Goal: Task Accomplishment & Management: Manage account settings

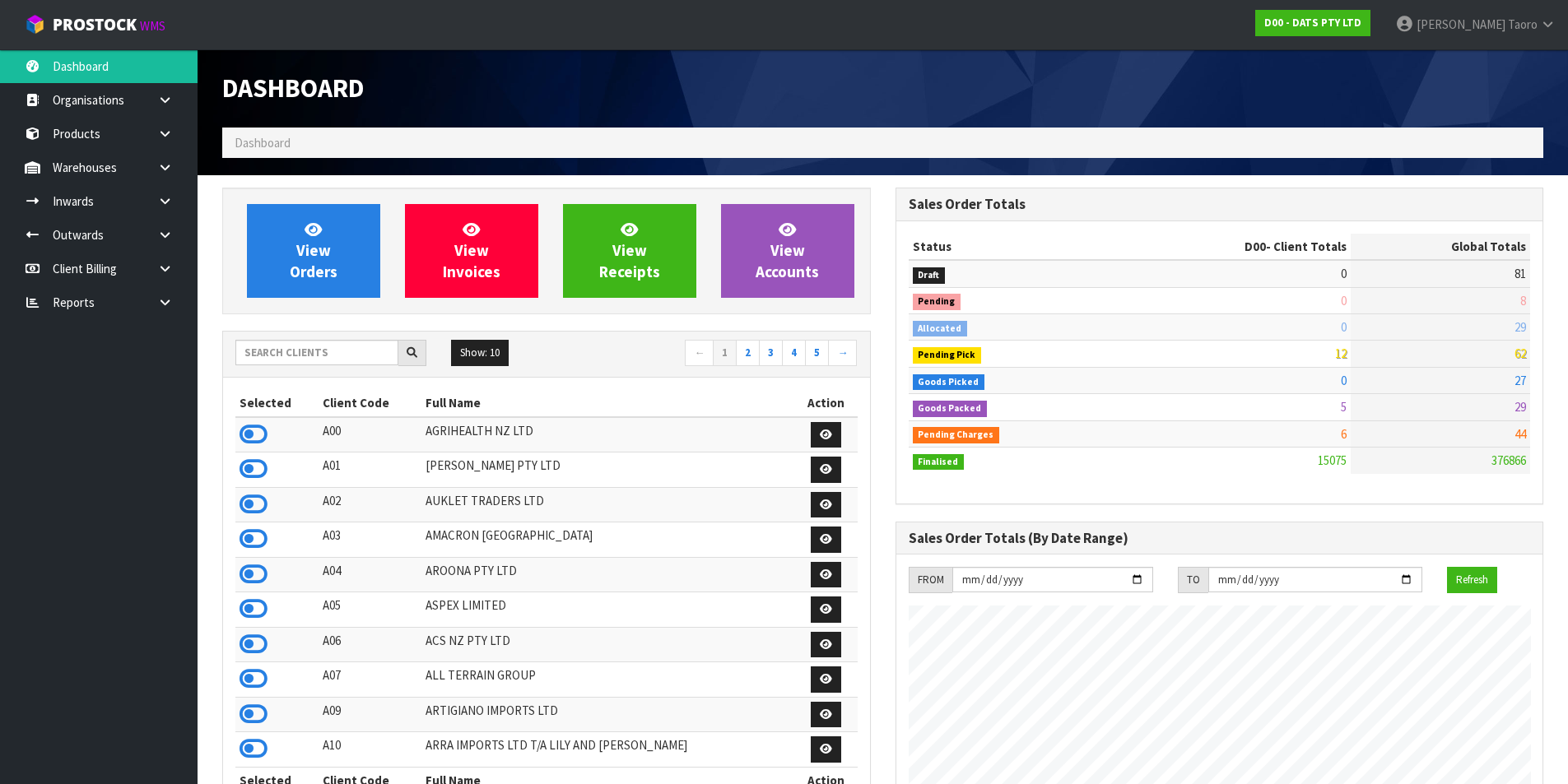
scroll to position [1246, 672]
click at [304, 358] on input "text" at bounding box center [316, 352] width 163 height 25
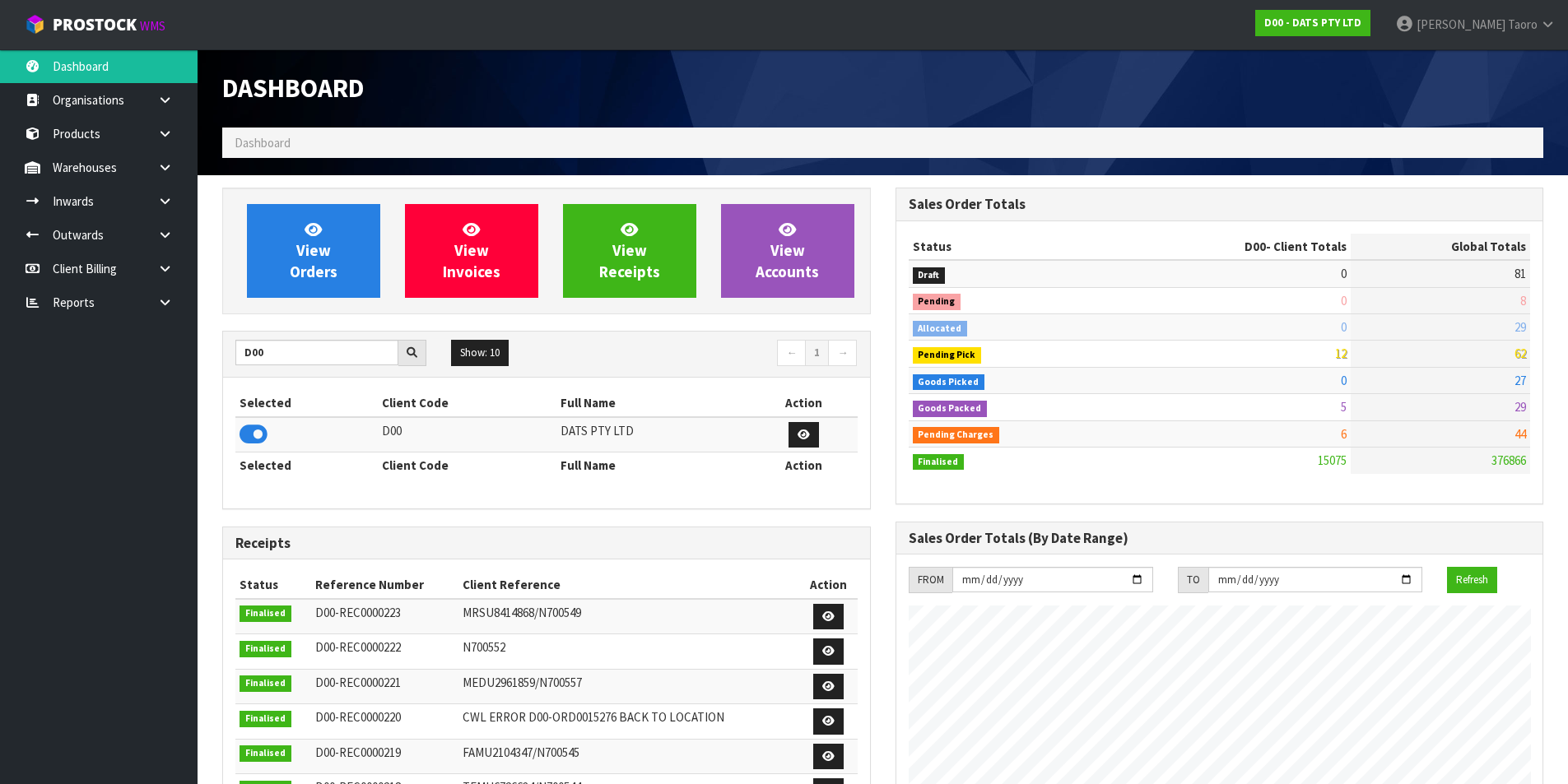
click at [251, 439] on icon at bounding box center [253, 433] width 28 height 24
click at [317, 352] on input "D00" at bounding box center [316, 352] width 163 height 25
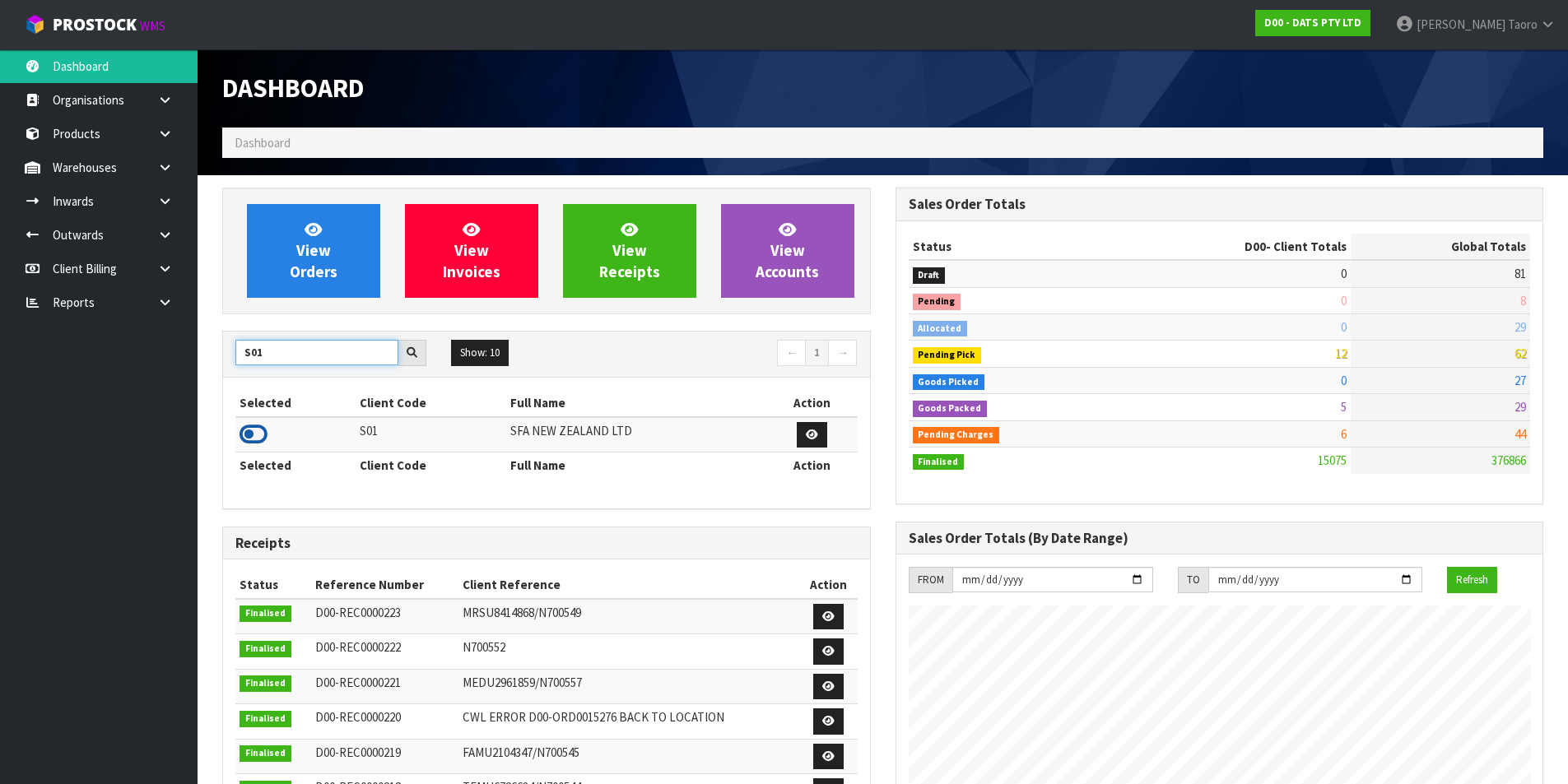
type input "S01"
click at [253, 433] on icon at bounding box center [253, 433] width 28 height 24
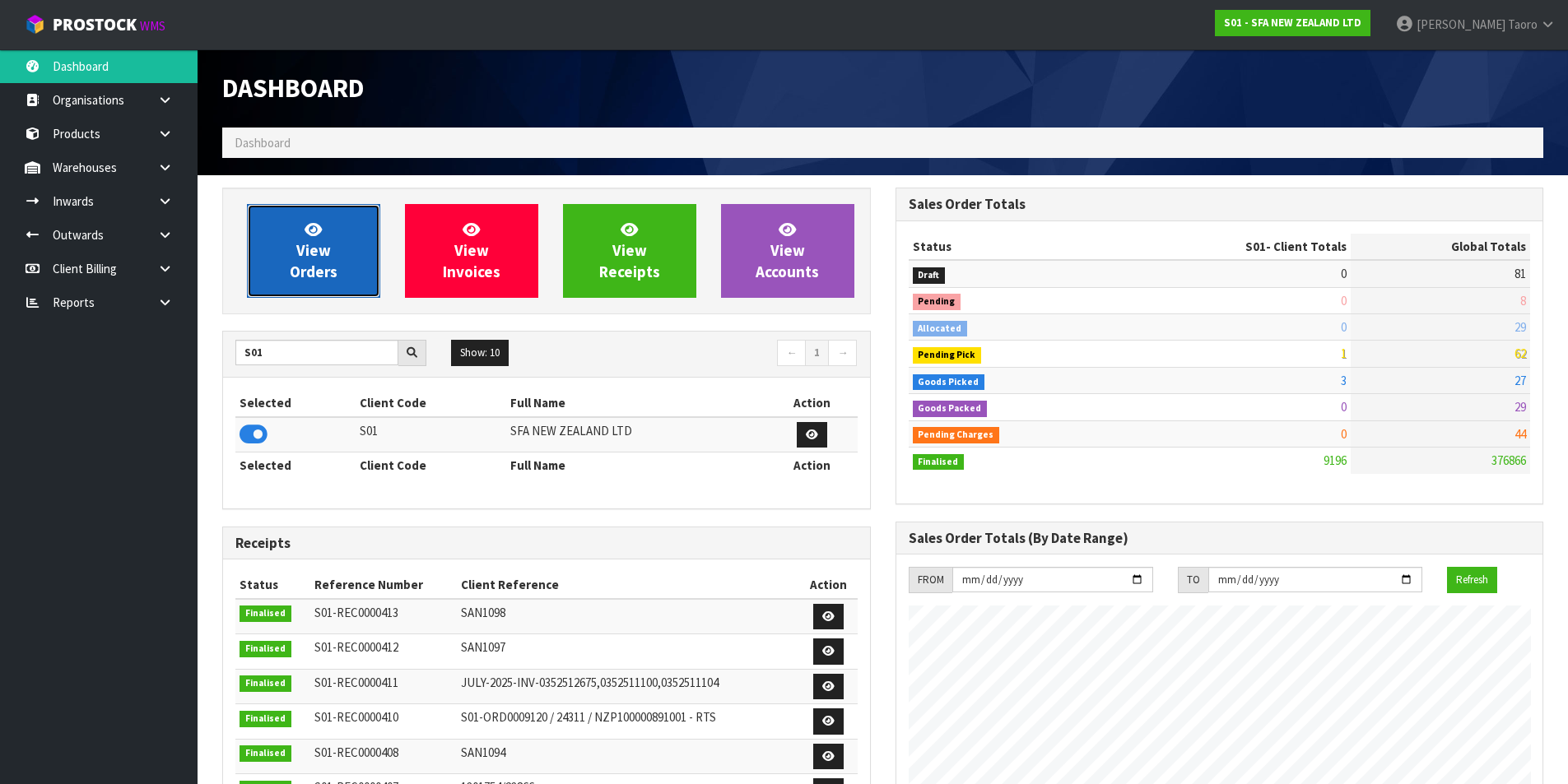
click at [342, 242] on link "View Orders" at bounding box center [314, 251] width 133 height 94
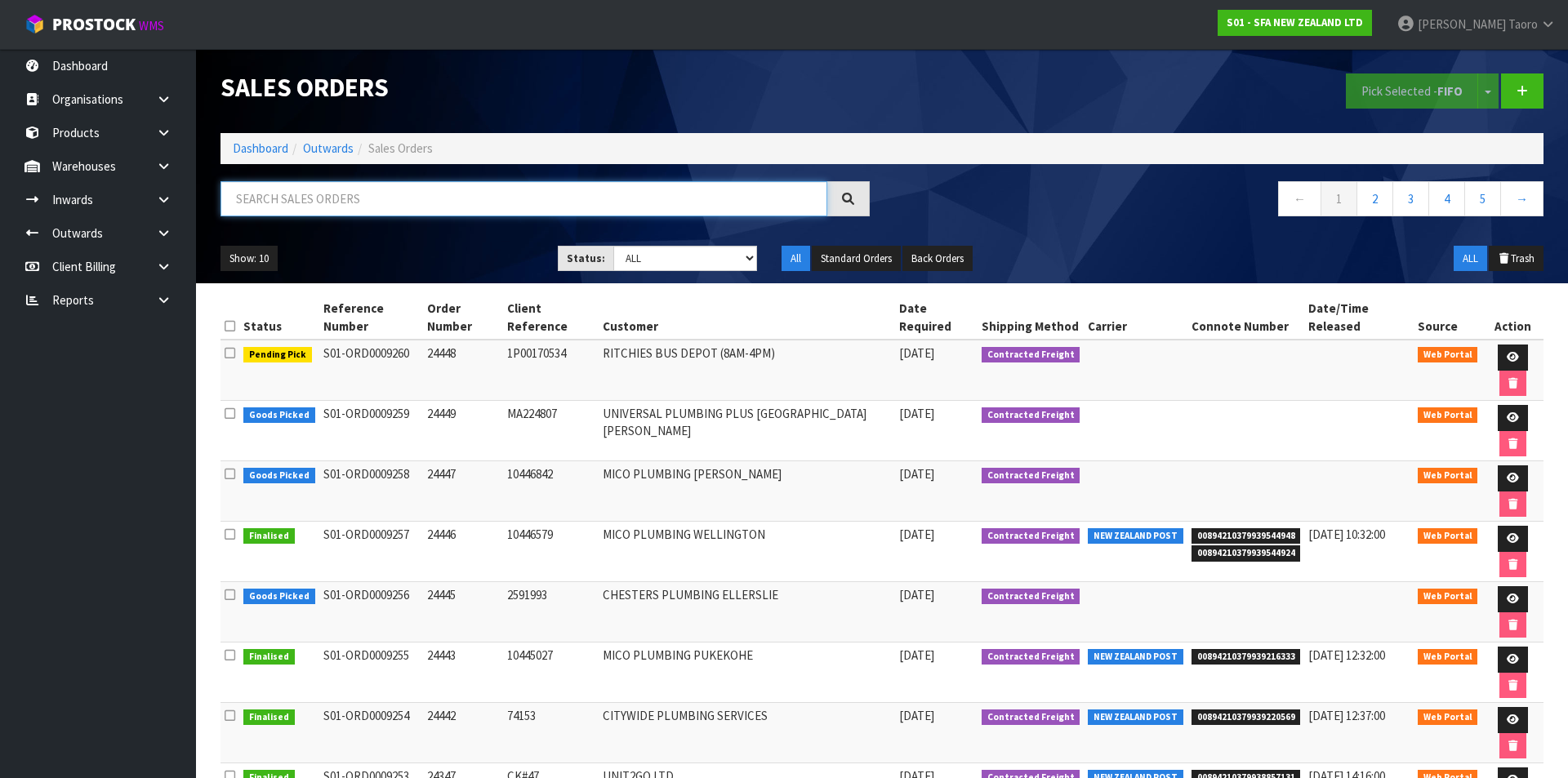
drag, startPoint x: 381, startPoint y: 200, endPoint x: 387, endPoint y: 193, distance: 9.2
click at [383, 200] on input "text" at bounding box center [524, 199] width 606 height 35
type input "JOB-0407793"
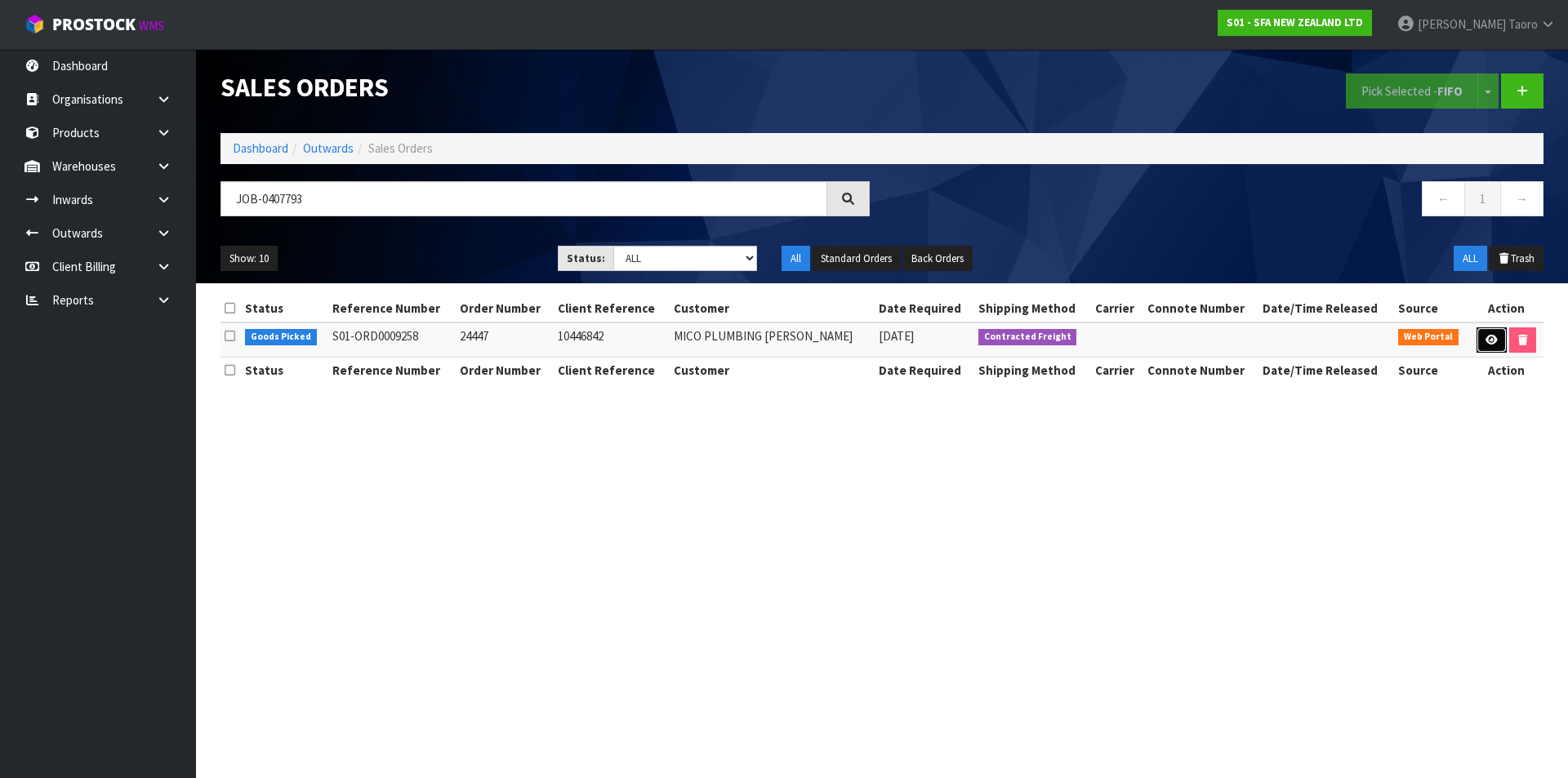
click at [1493, 339] on icon at bounding box center [1492, 340] width 13 height 11
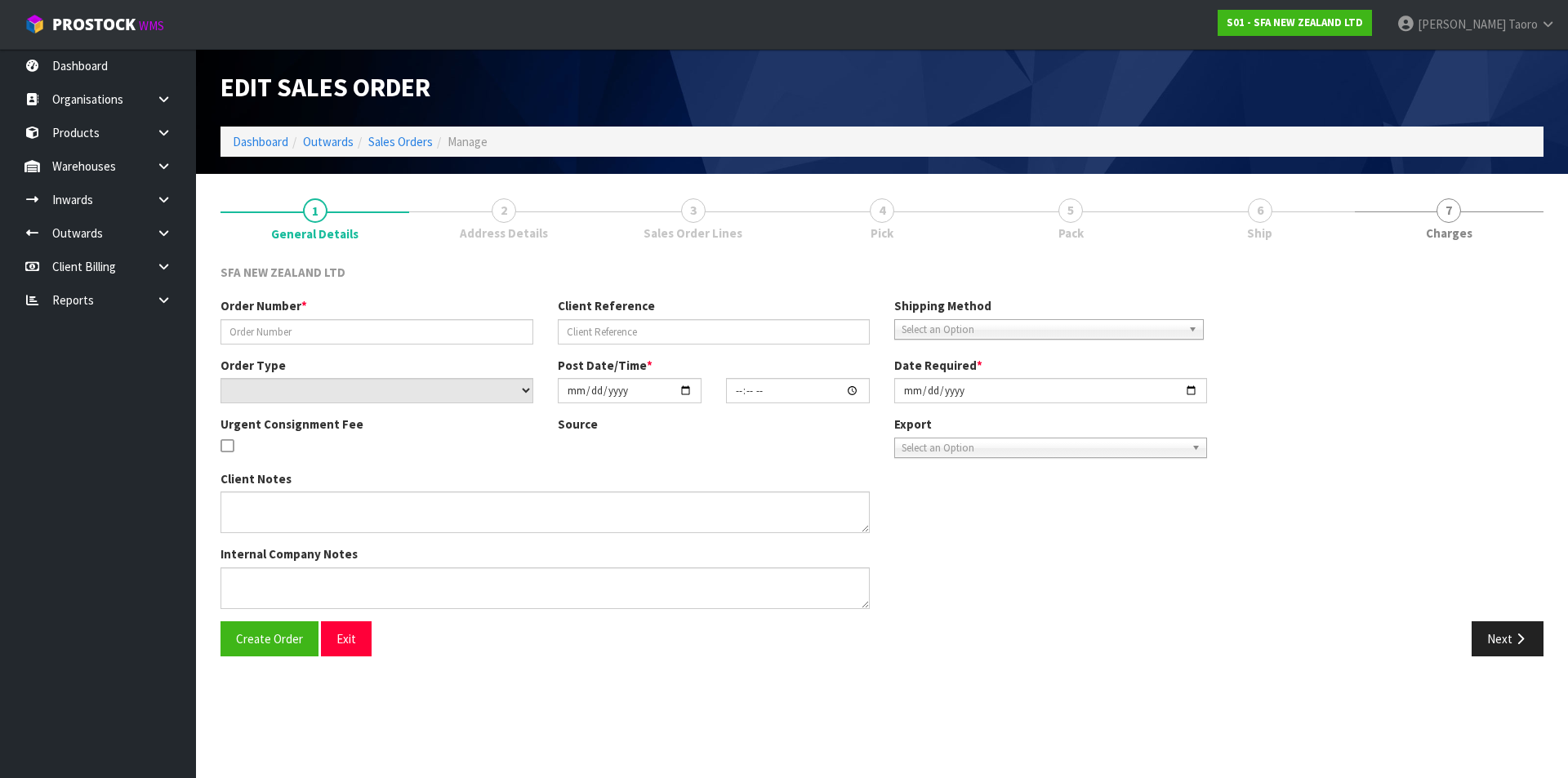
type input "24447"
type input "10446842"
select select "number:0"
type input "2025-08-15"
type input "09:37:00.000"
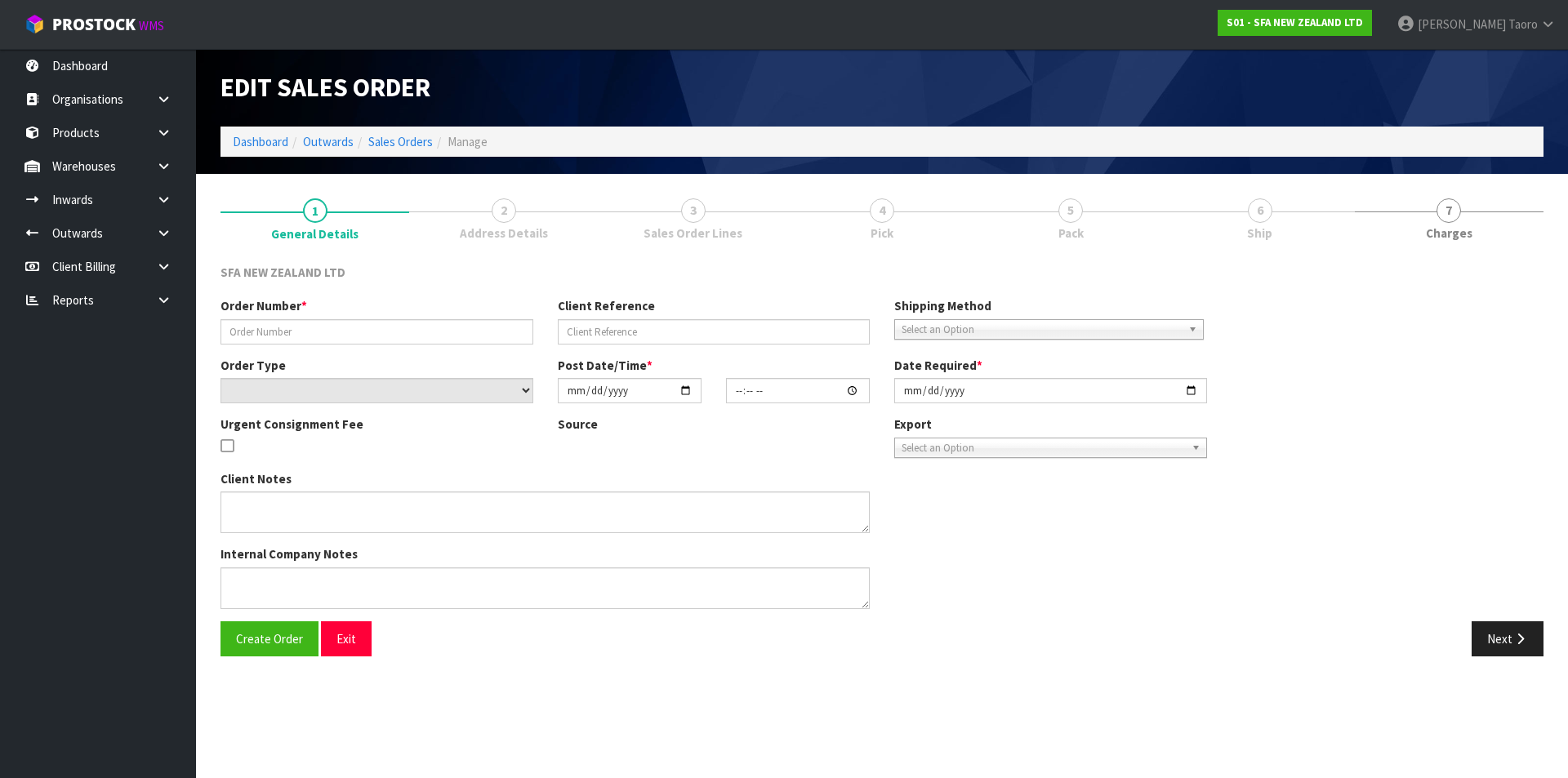
type input "2025-08-15"
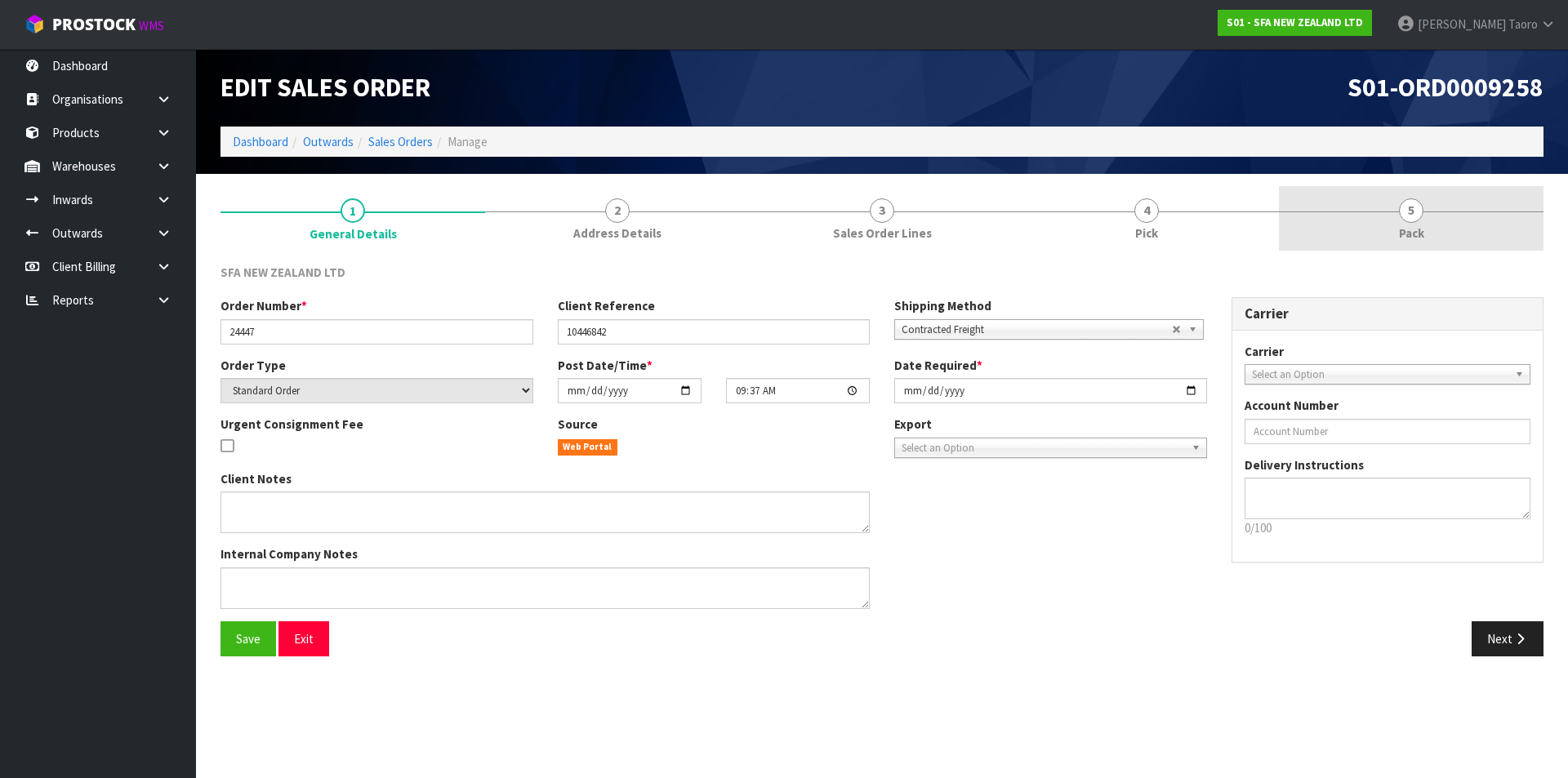
drag, startPoint x: 1418, startPoint y: 237, endPoint x: 1280, endPoint y: 148, distance: 164.2
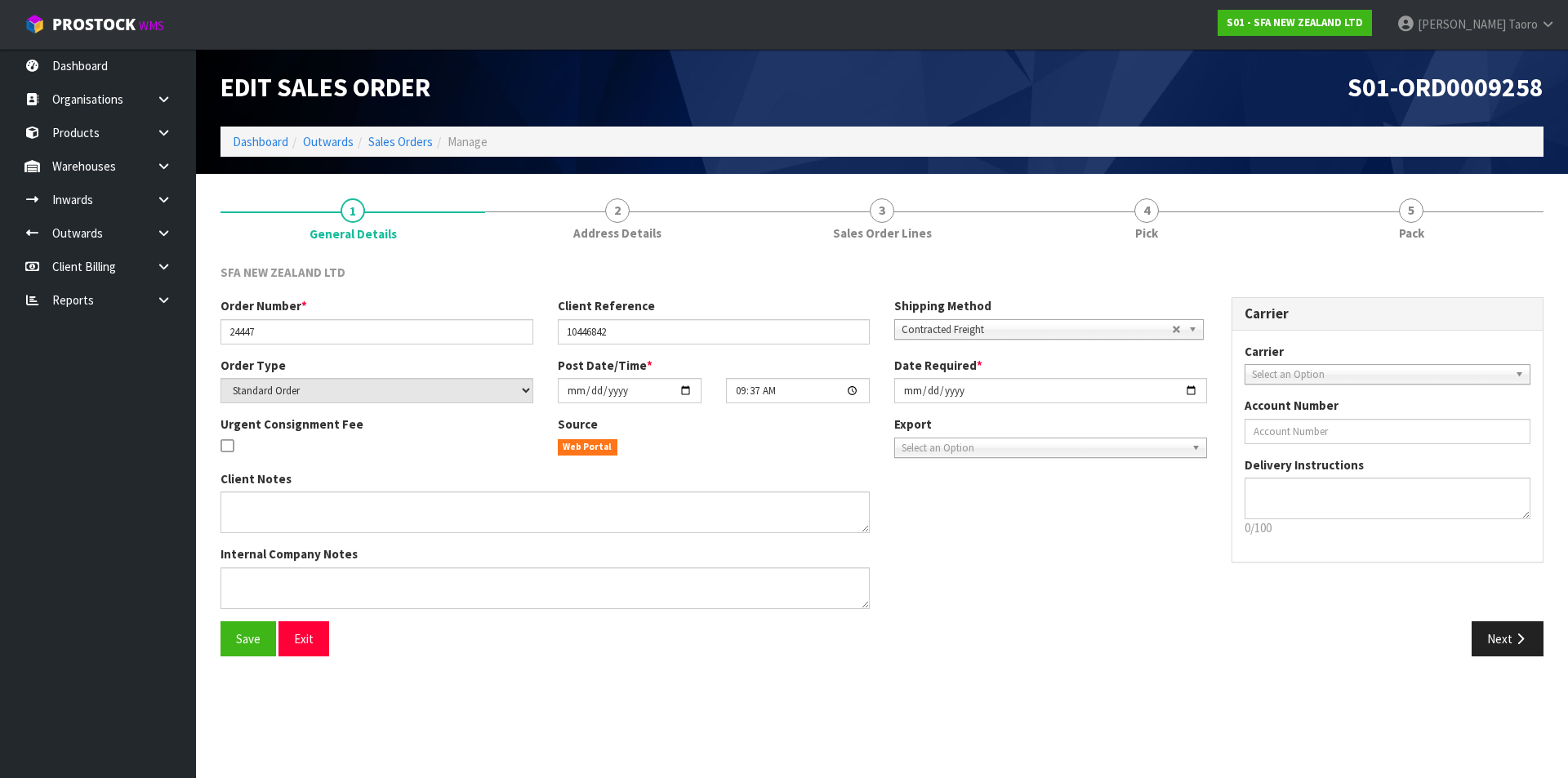
click at [1418, 236] on span "Pack" at bounding box center [1411, 233] width 25 height 17
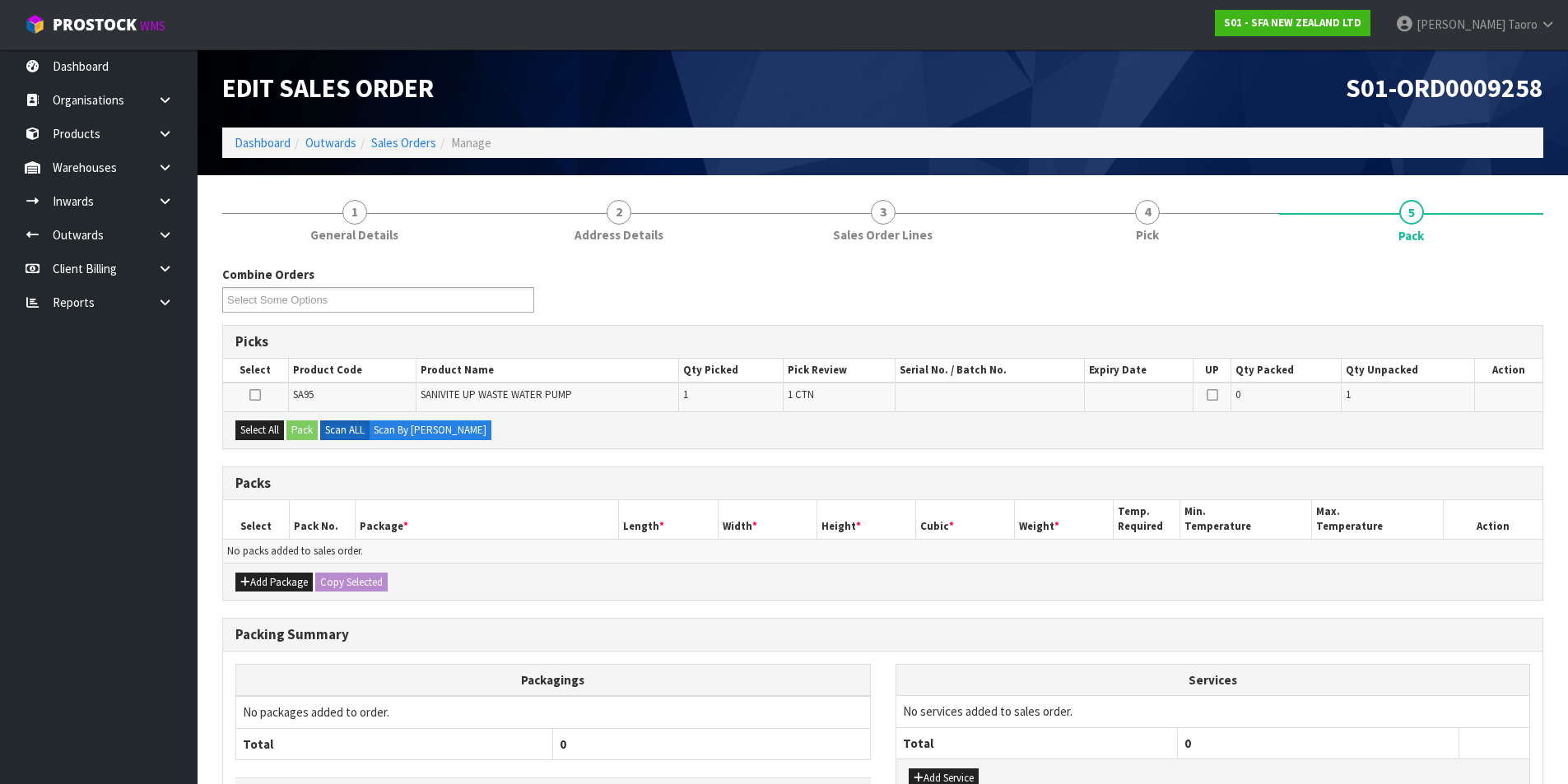
click at [1249, 107] on div "S01-ORD0009258" at bounding box center [1219, 88] width 673 height 78
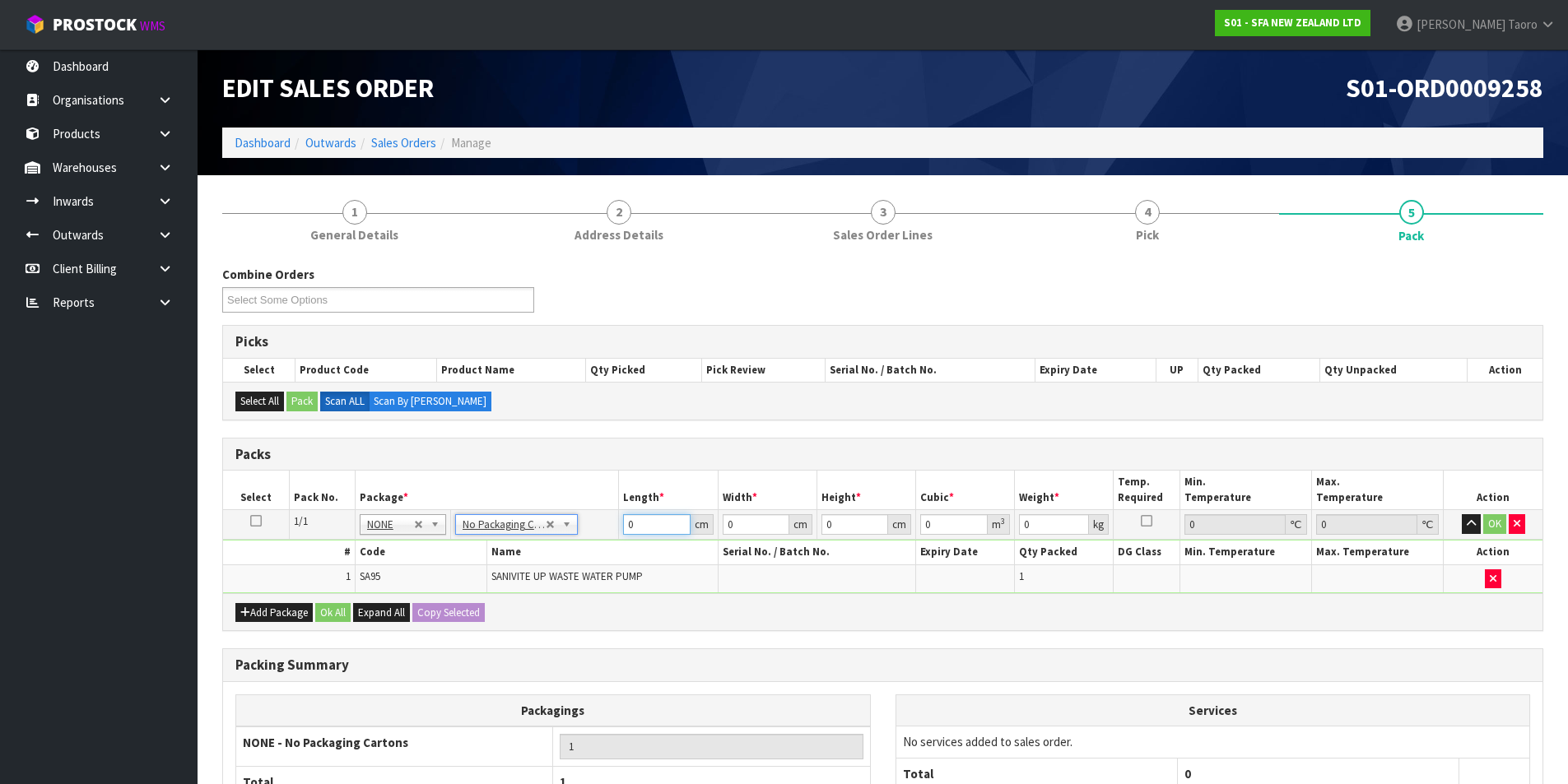
click at [650, 525] on input "0" at bounding box center [656, 524] width 67 height 21
type input "42"
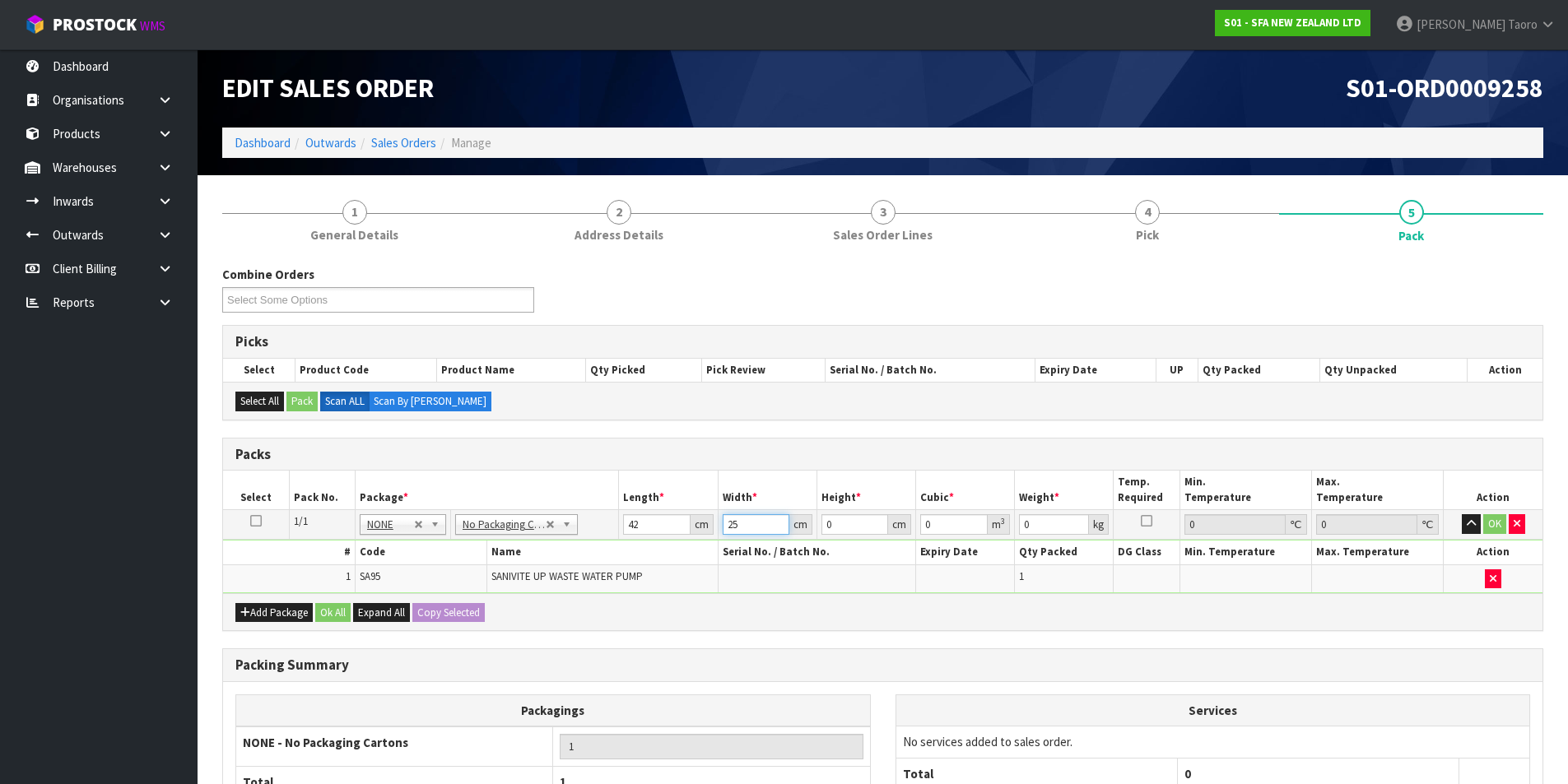
type input "25"
type input "3"
type input "0.00315"
type input "34"
type input "0.0357"
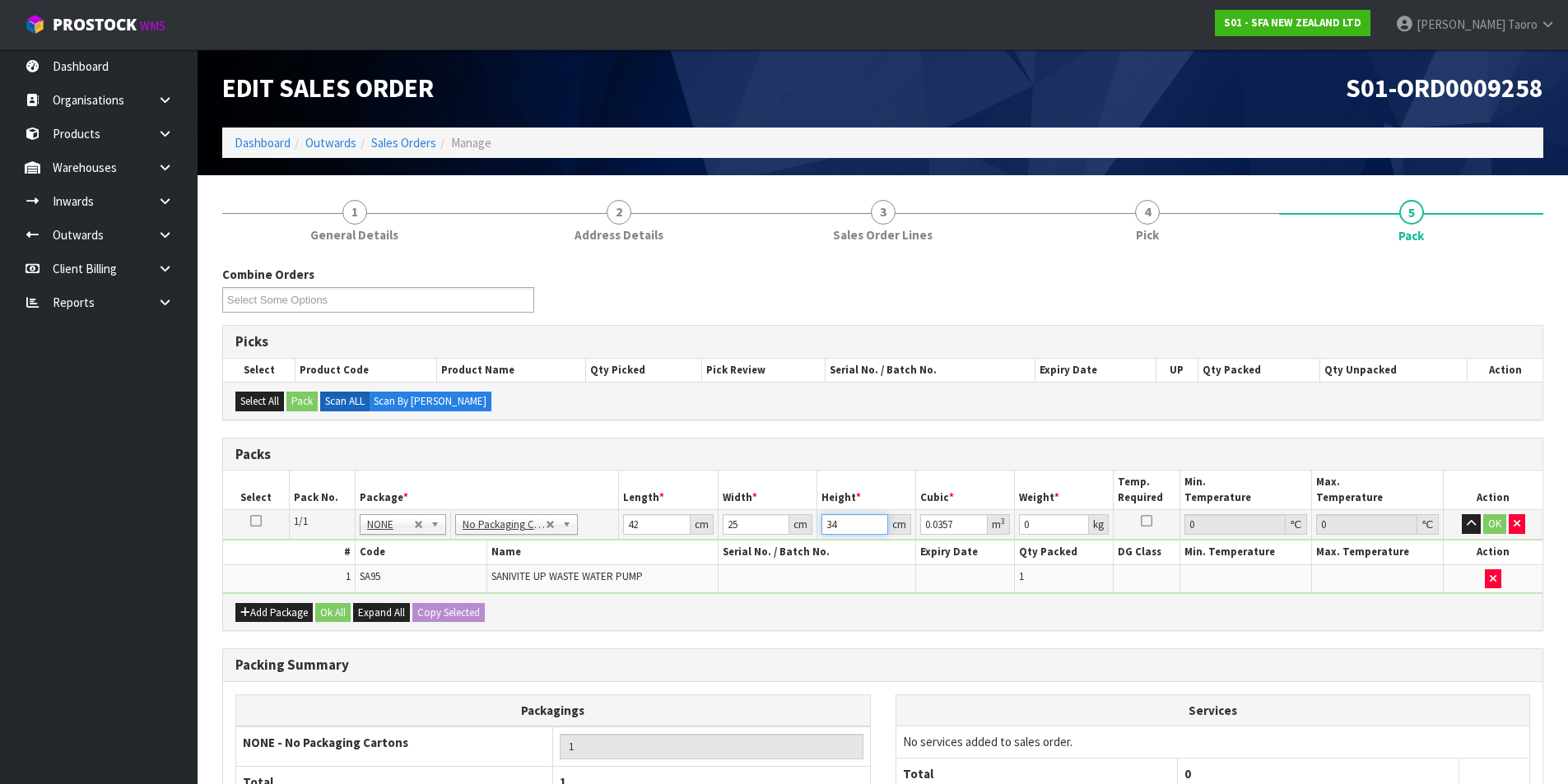
type input "34"
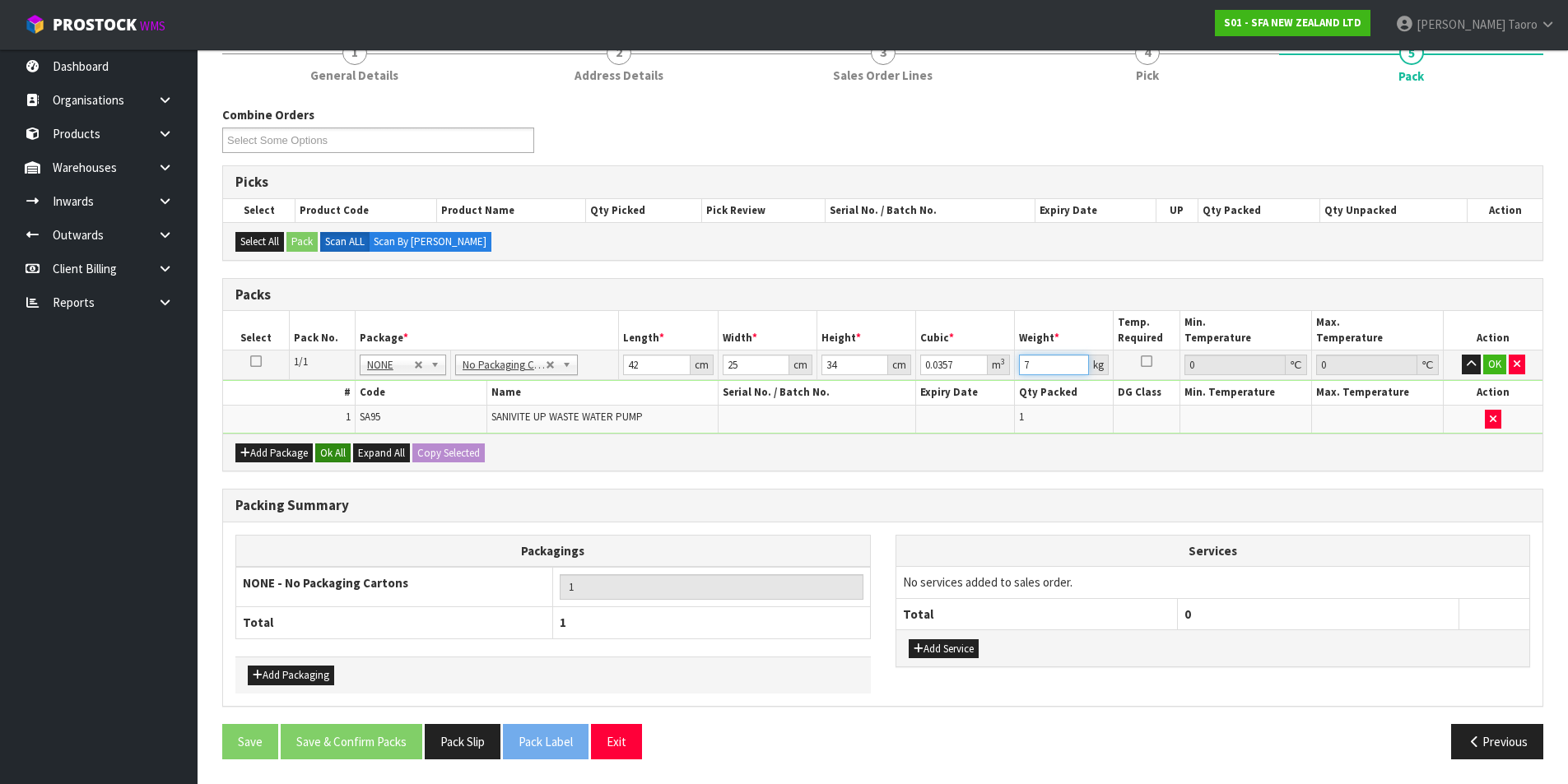
type input "7"
click at [336, 443] on button "Ok All" at bounding box center [333, 453] width 35 height 20
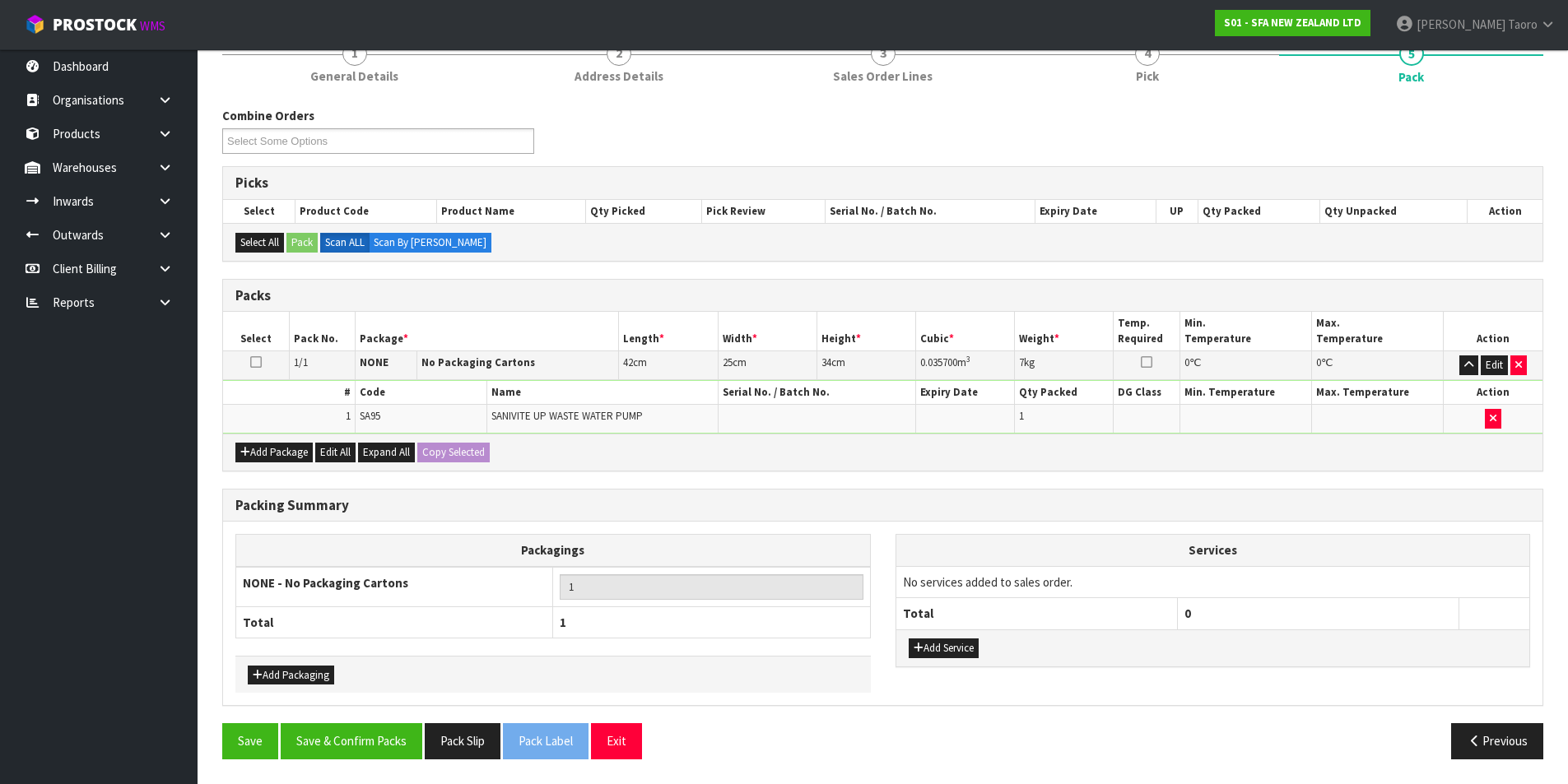
scroll to position [159, 0]
click at [378, 744] on button "Save & Confirm Packs" at bounding box center [351, 741] width 141 height 35
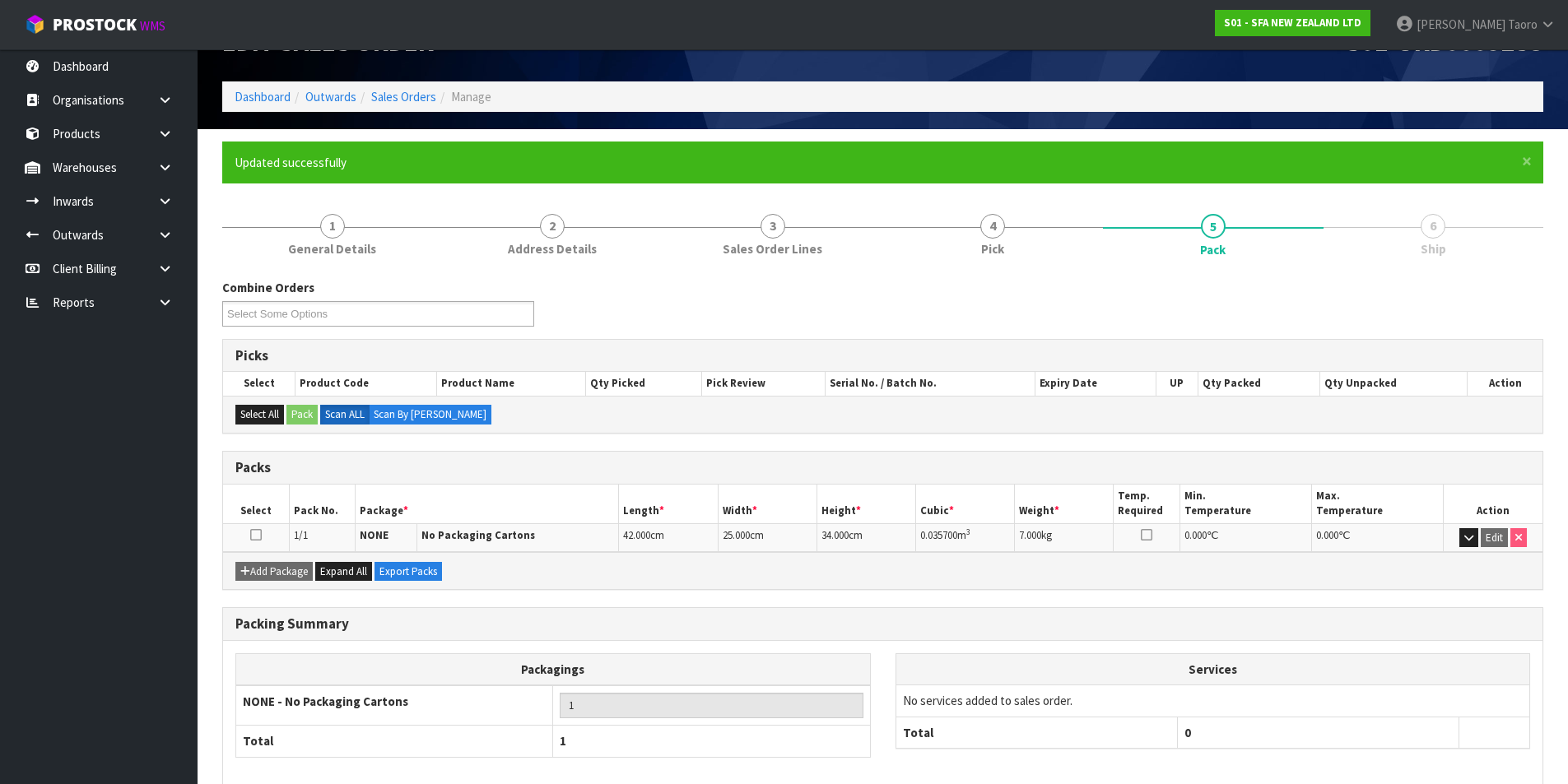
scroll to position [128, 0]
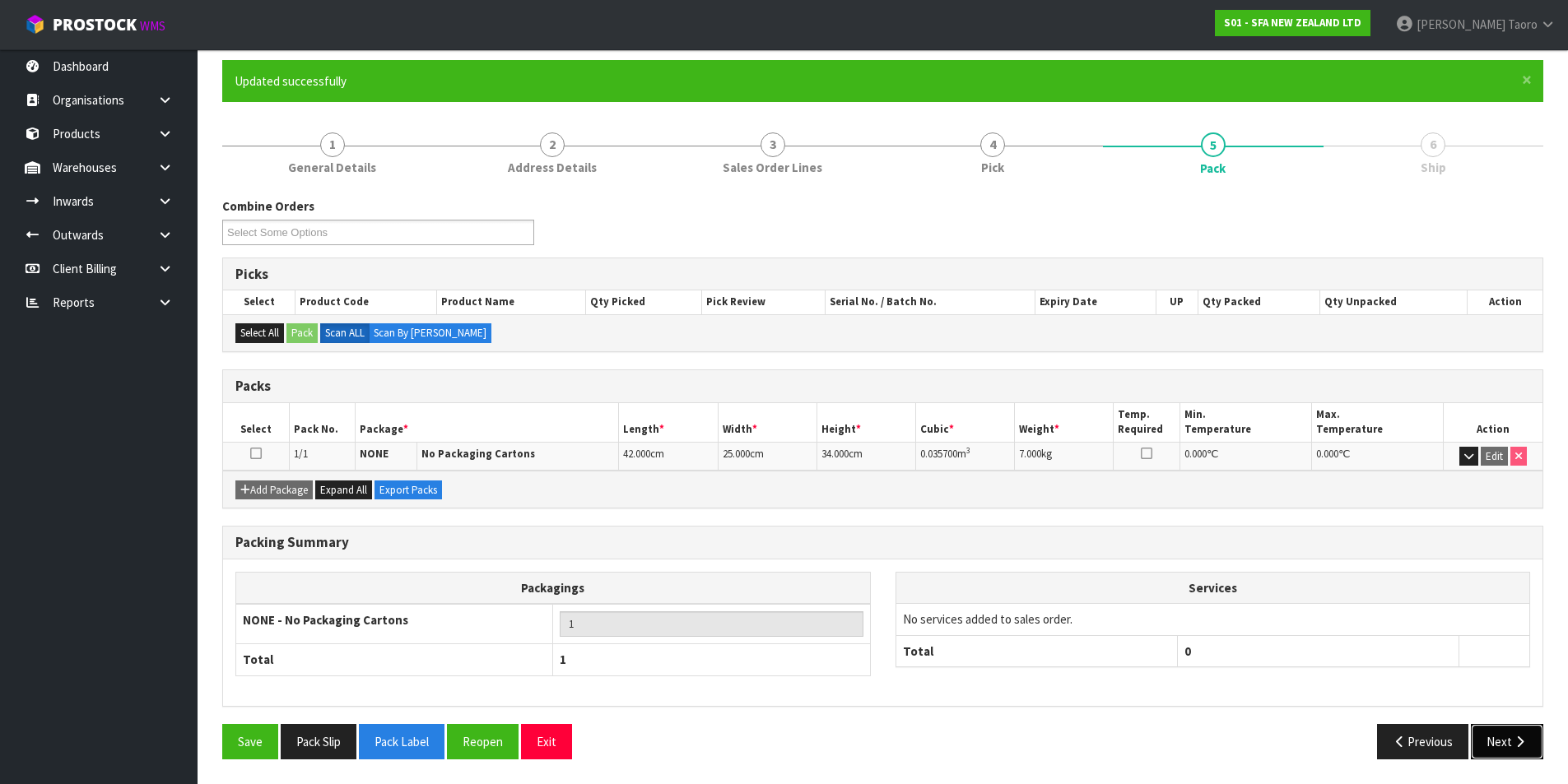
click at [1508, 743] on button "Next" at bounding box center [1507, 742] width 72 height 35
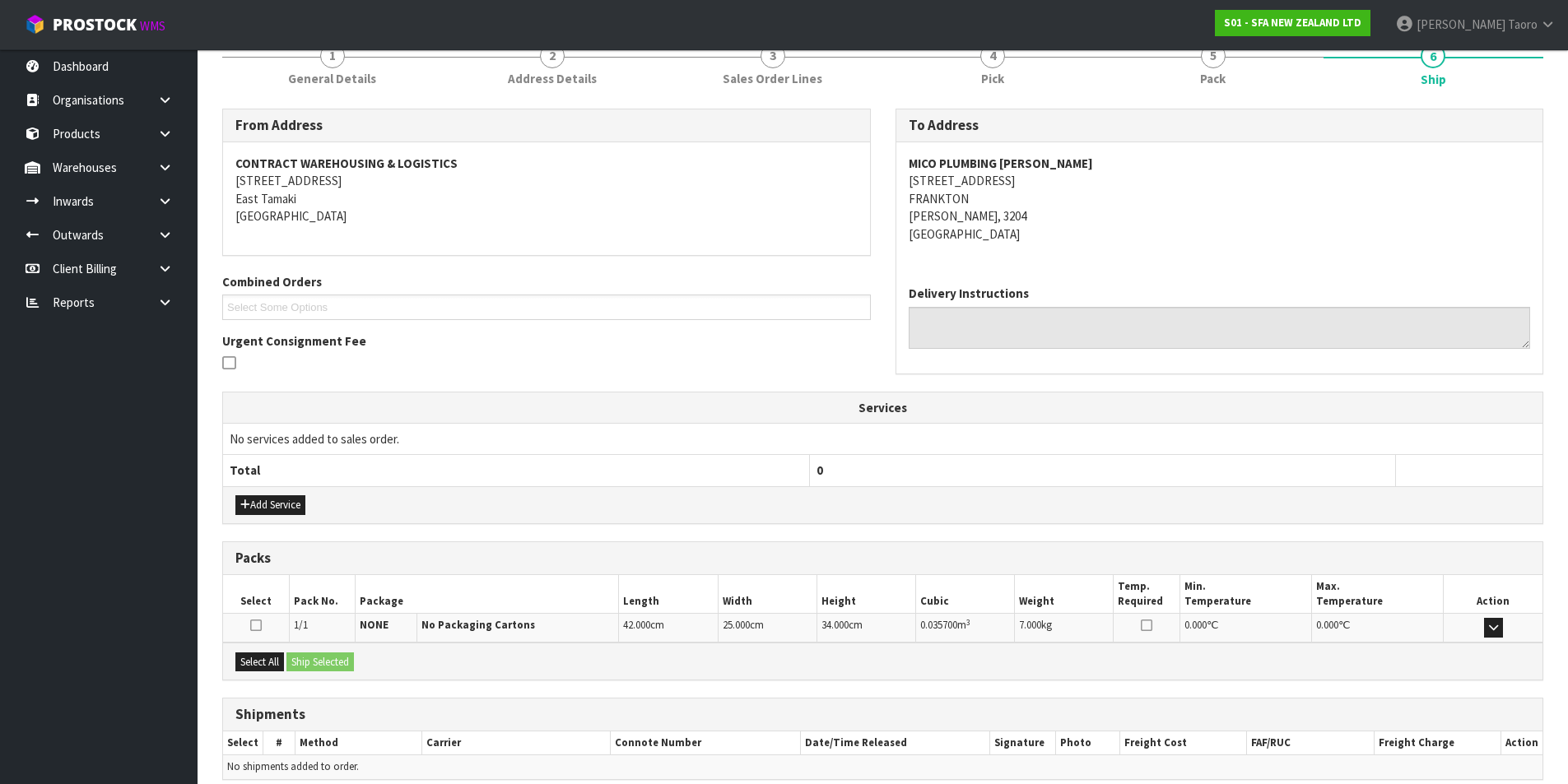
scroll to position [289, 0]
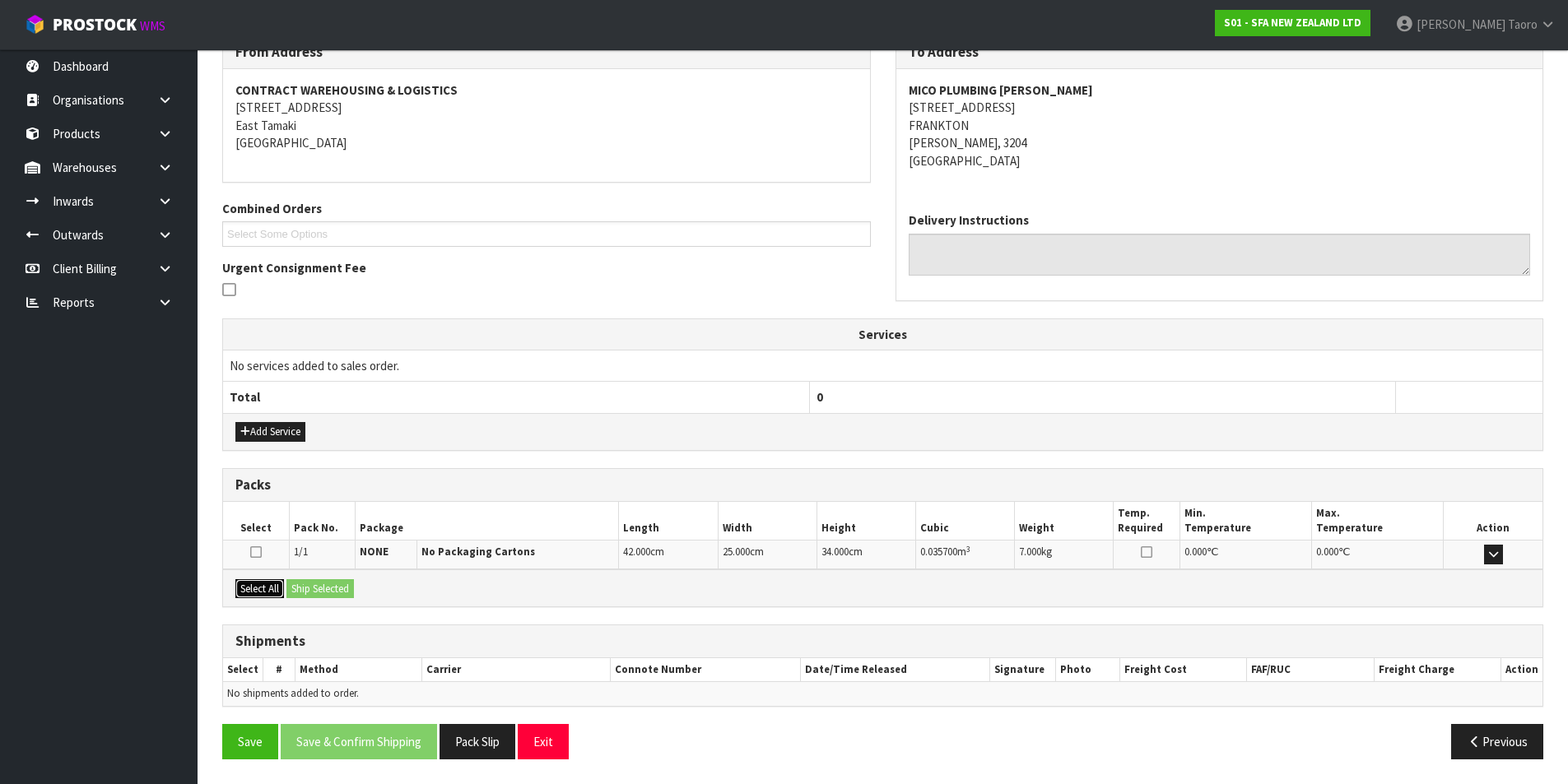
click at [279, 592] on button "Select All" at bounding box center [260, 589] width 49 height 20
click at [314, 592] on button "Ship Selected" at bounding box center [320, 589] width 68 height 20
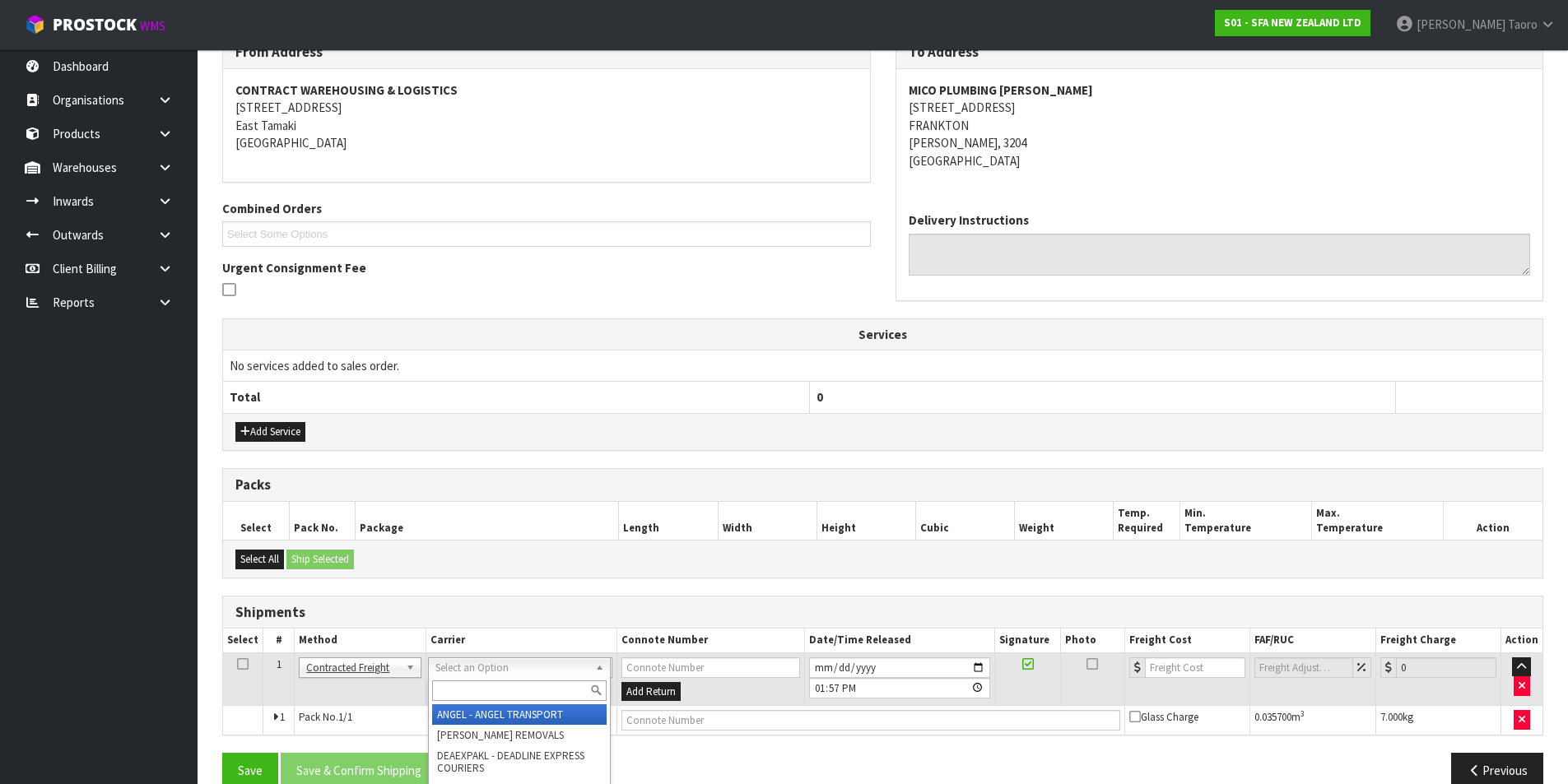
click at [494, 690] on input "text" at bounding box center [519, 690] width 175 height 21
type input "NZP"
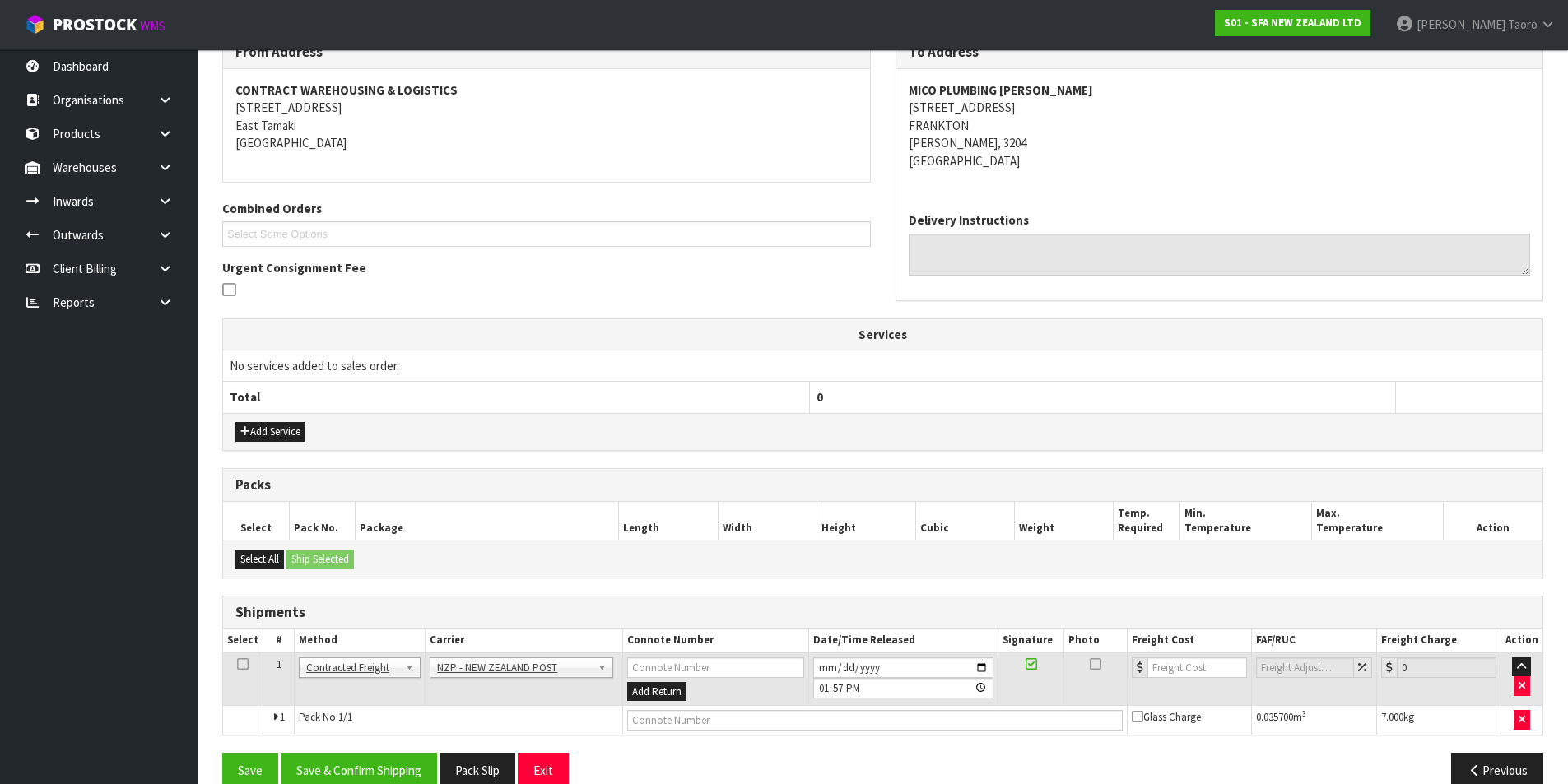
scroll to position [319, 0]
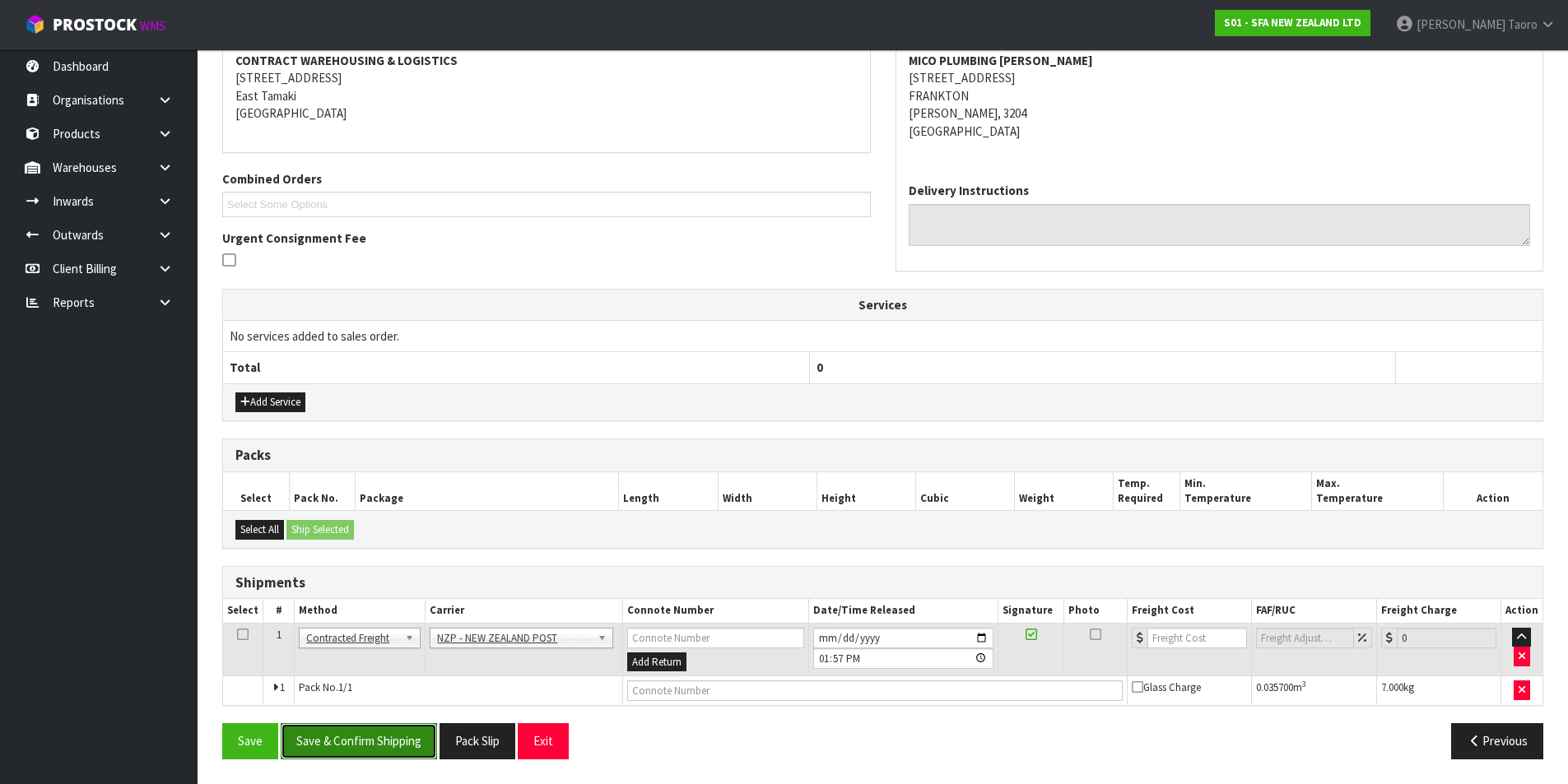
click at [348, 753] on button "Save & Confirm Shipping" at bounding box center [358, 741] width 156 height 35
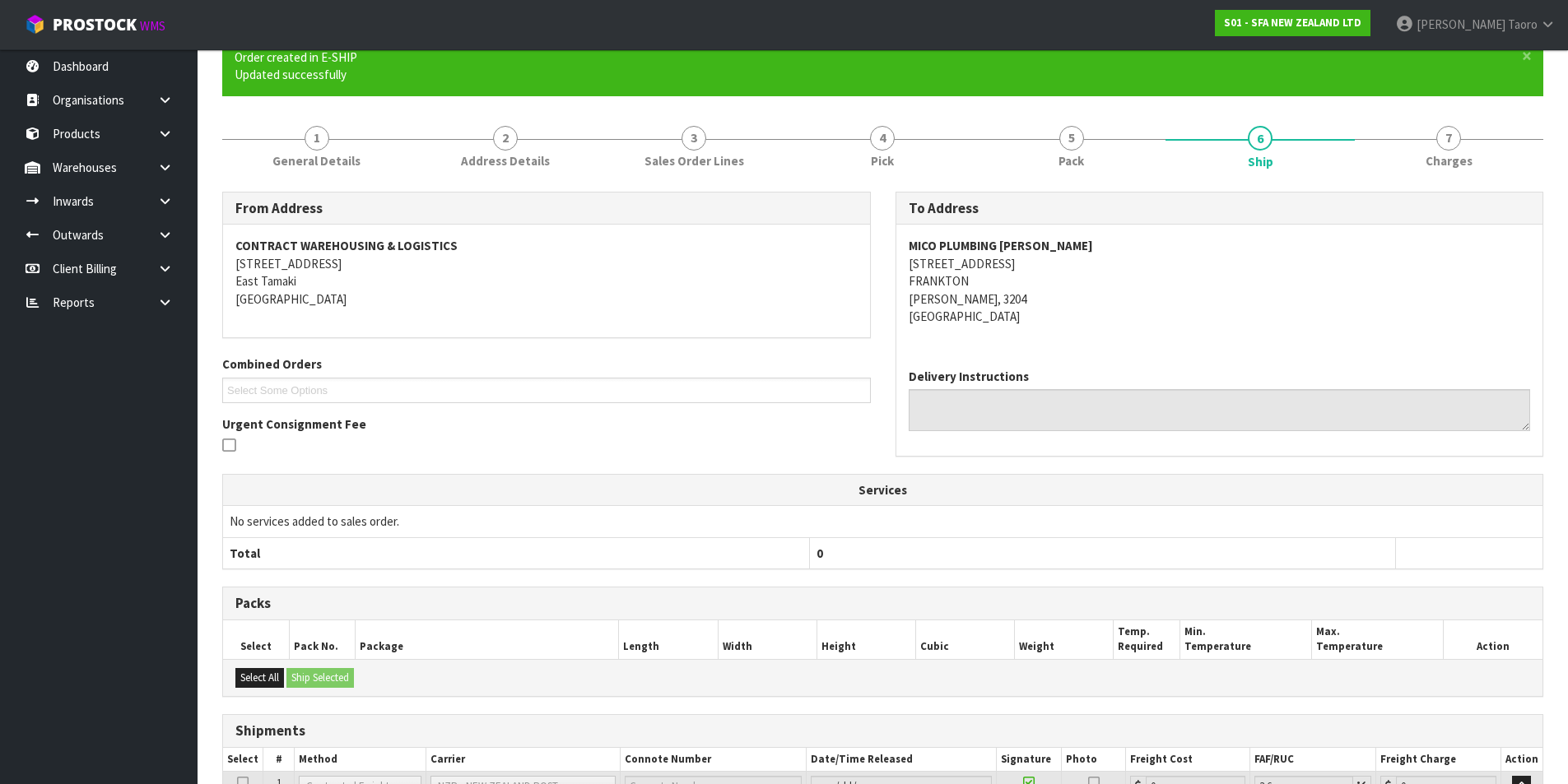
scroll to position [296, 0]
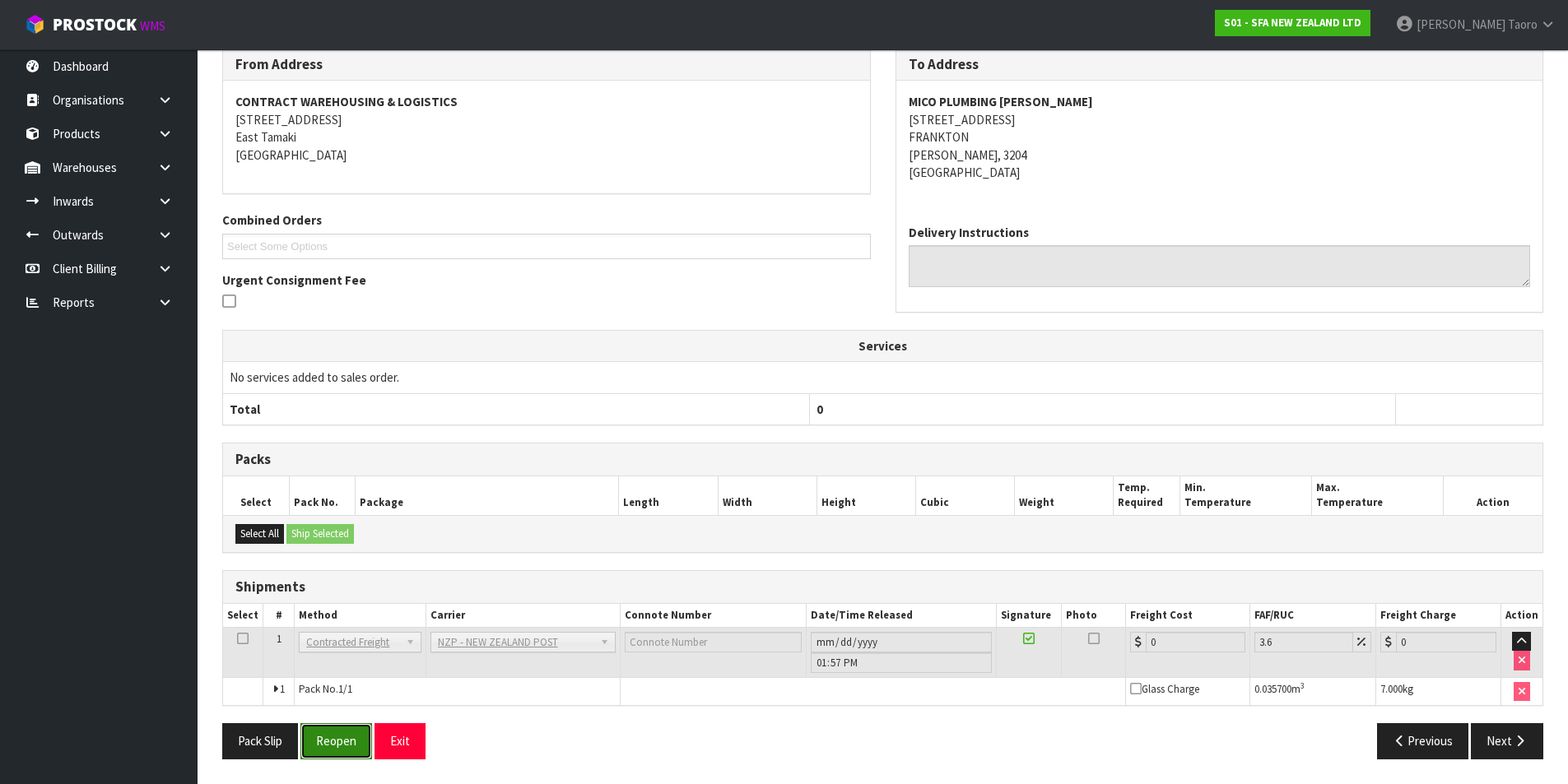
click at [315, 752] on button "Reopen" at bounding box center [335, 741] width 71 height 35
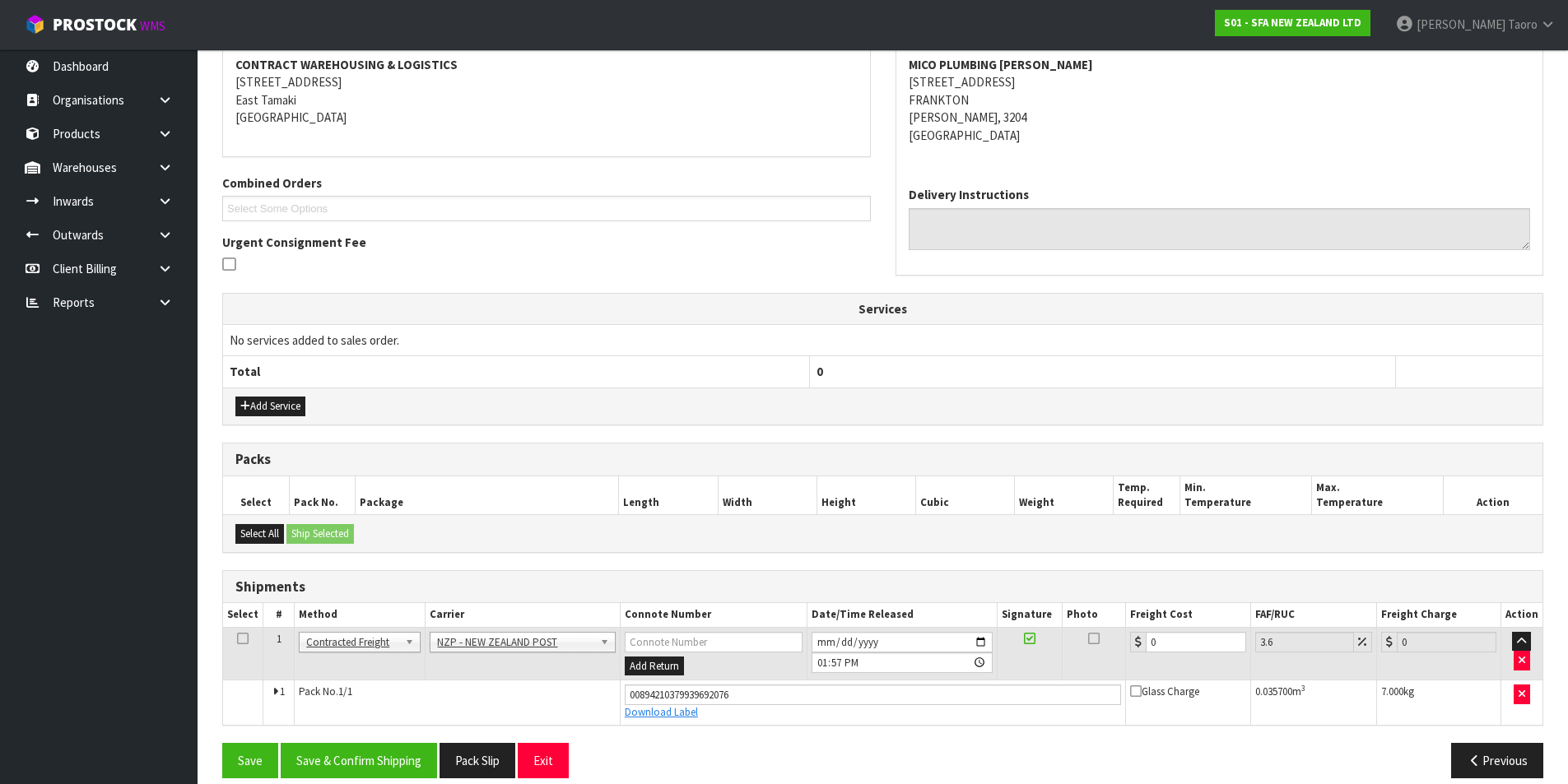
scroll to position [334, 0]
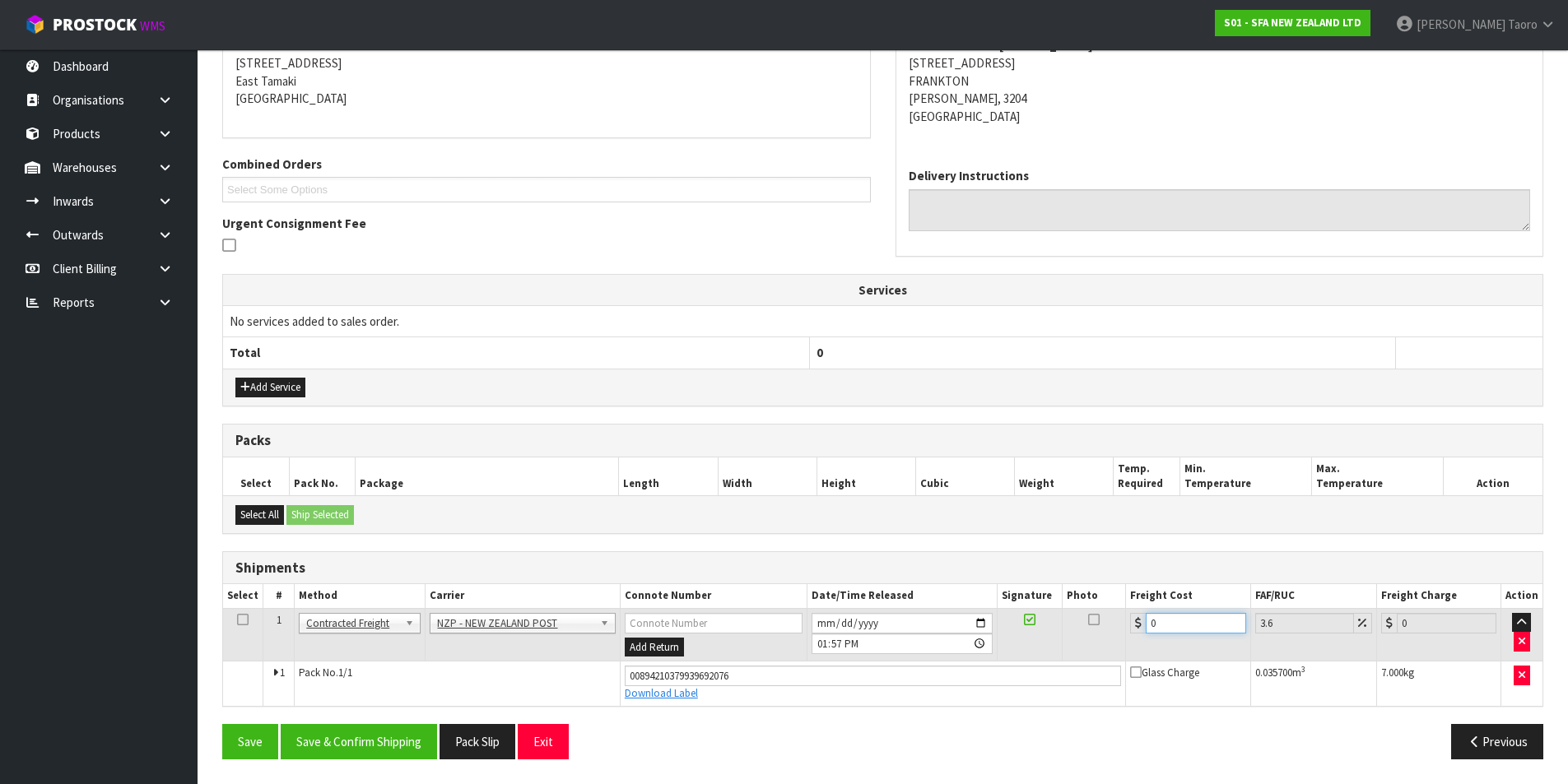
click at [1162, 622] on input "0" at bounding box center [1195, 623] width 99 height 21
type input "7"
type input "7.25"
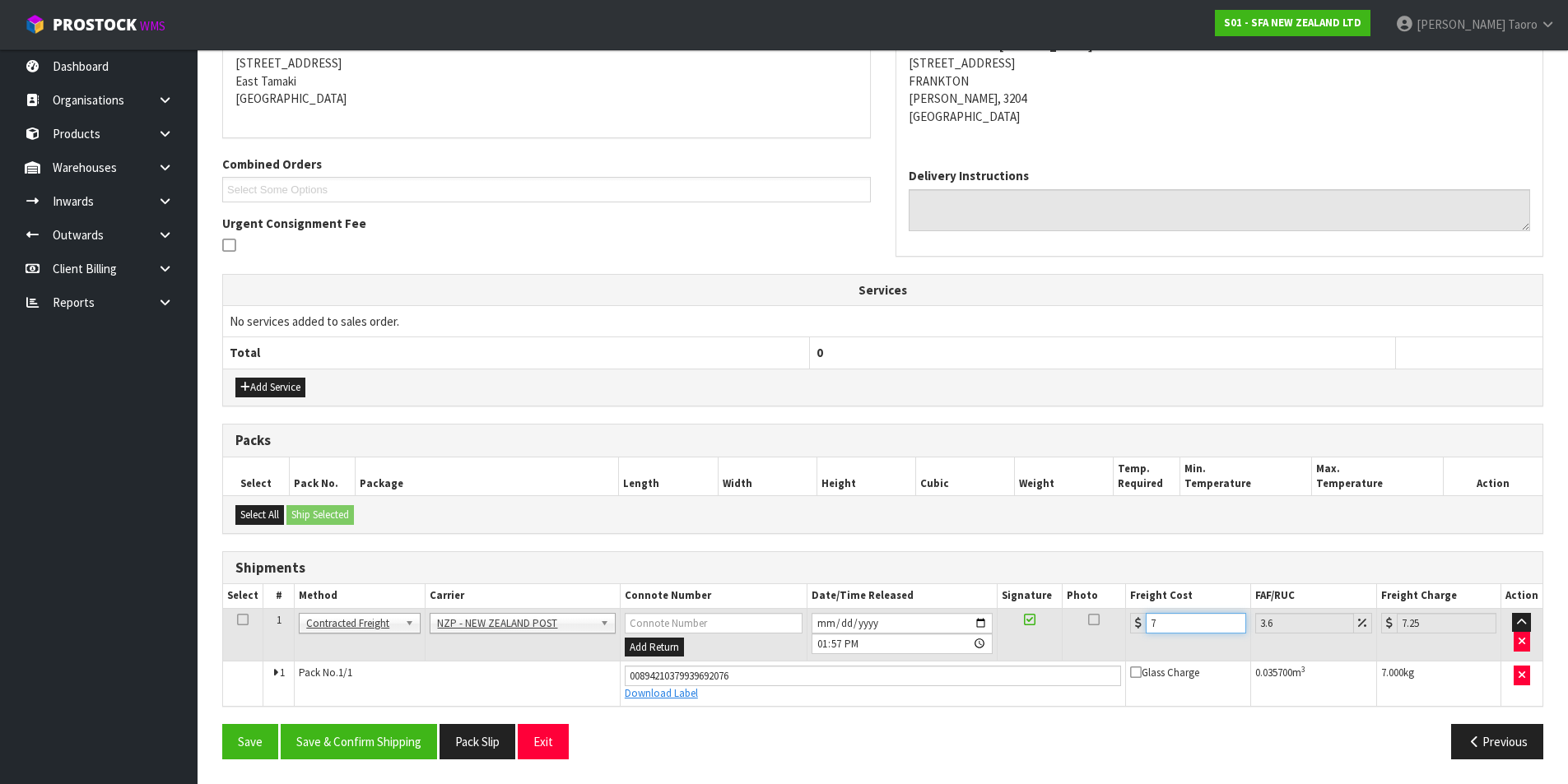
type input "7.3"
type input "7.56"
type input "7.31"
type input "7.57"
type input "7.31"
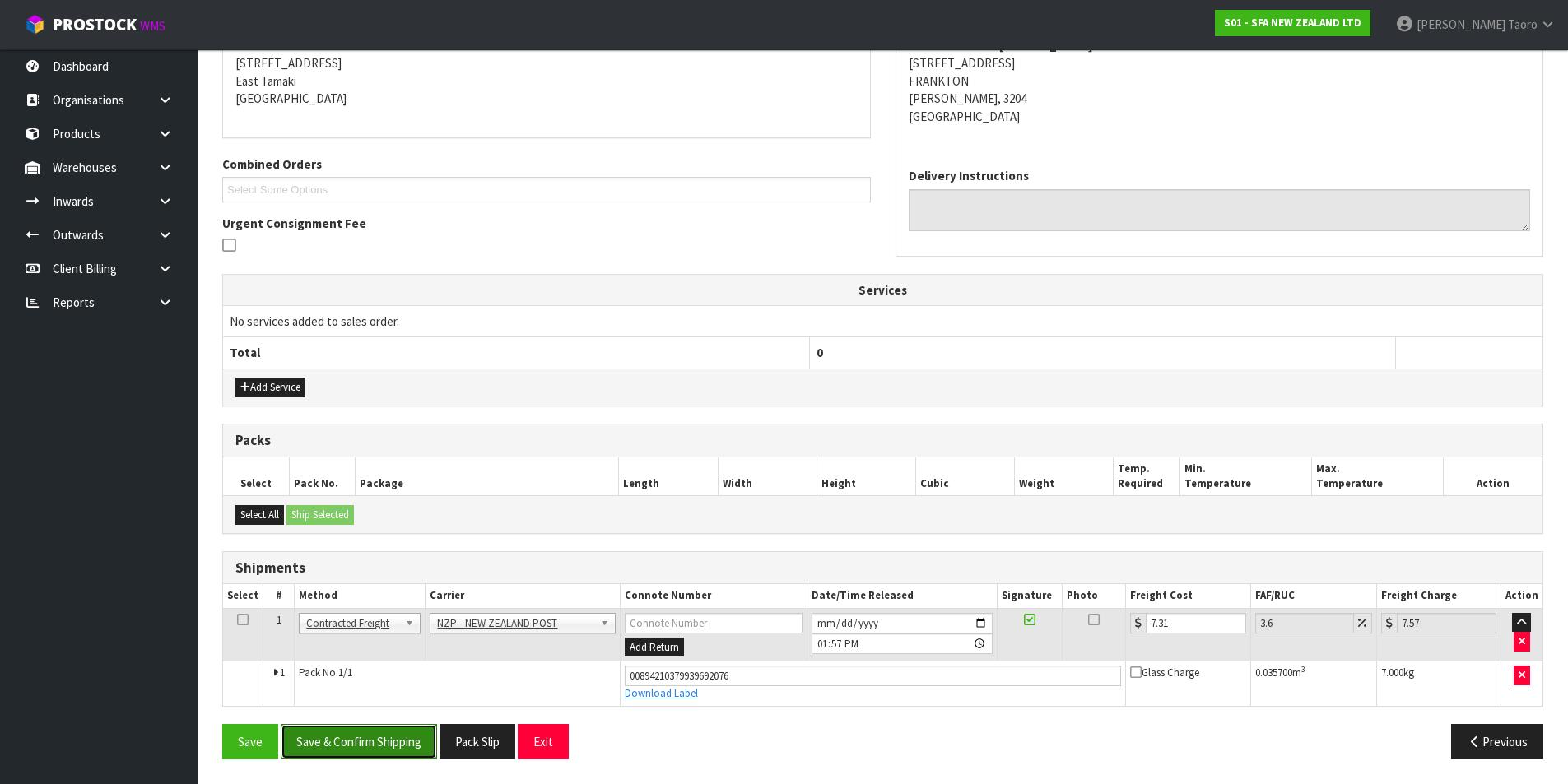
click at [389, 747] on button "Save & Confirm Shipping" at bounding box center [358, 742] width 156 height 35
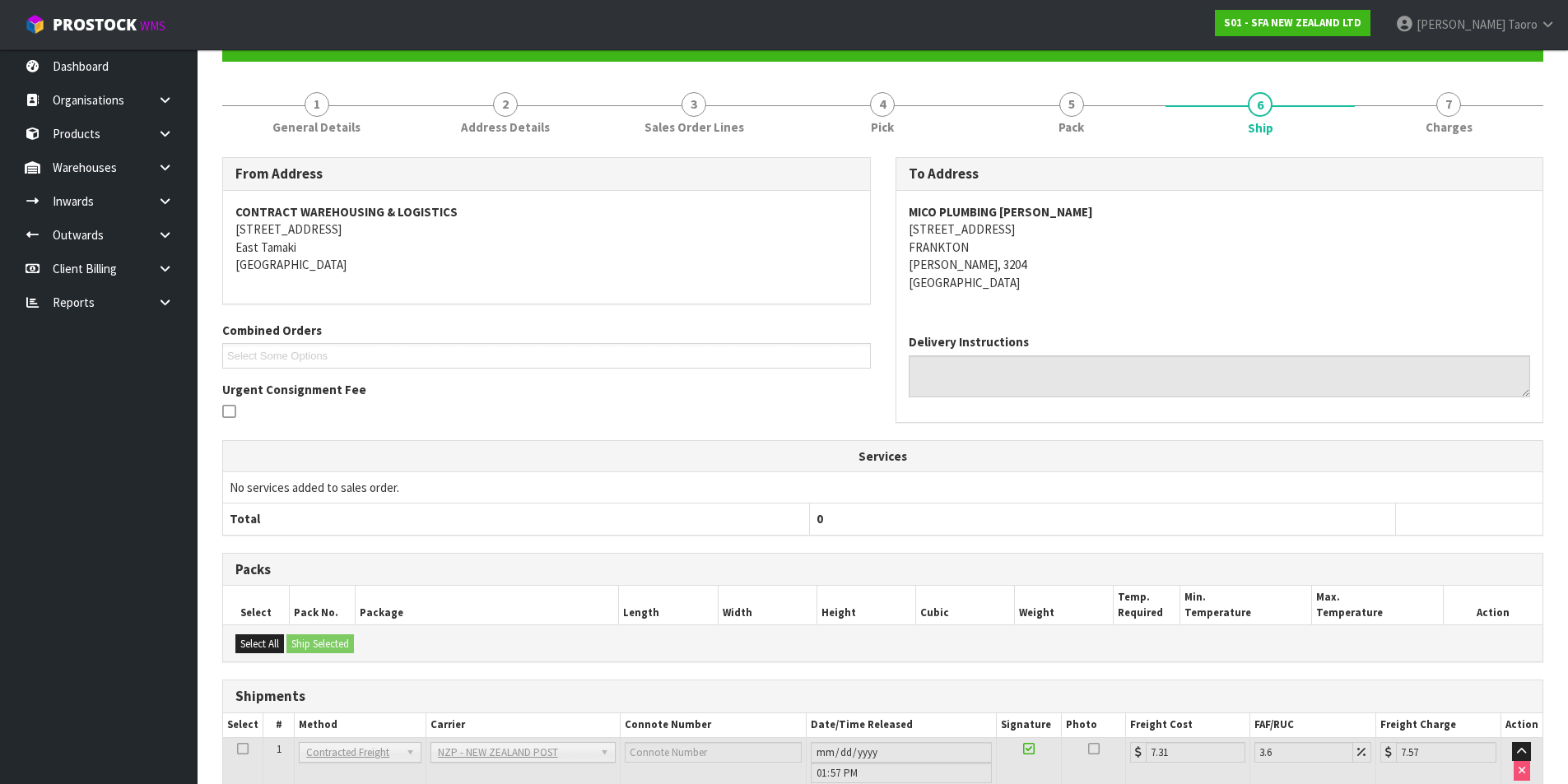
scroll to position [289, 0]
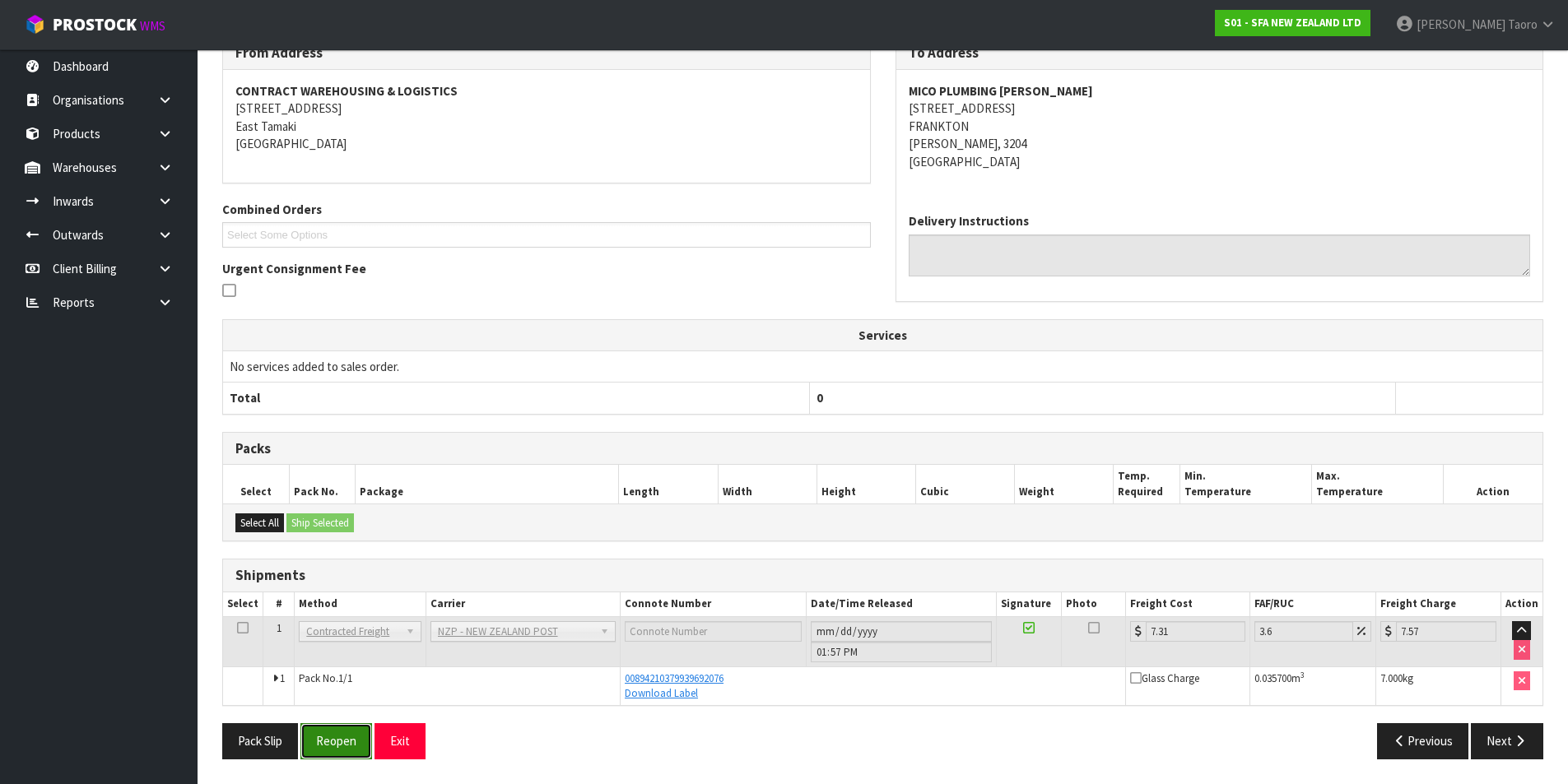
click at [369, 742] on button "Reopen" at bounding box center [335, 741] width 71 height 35
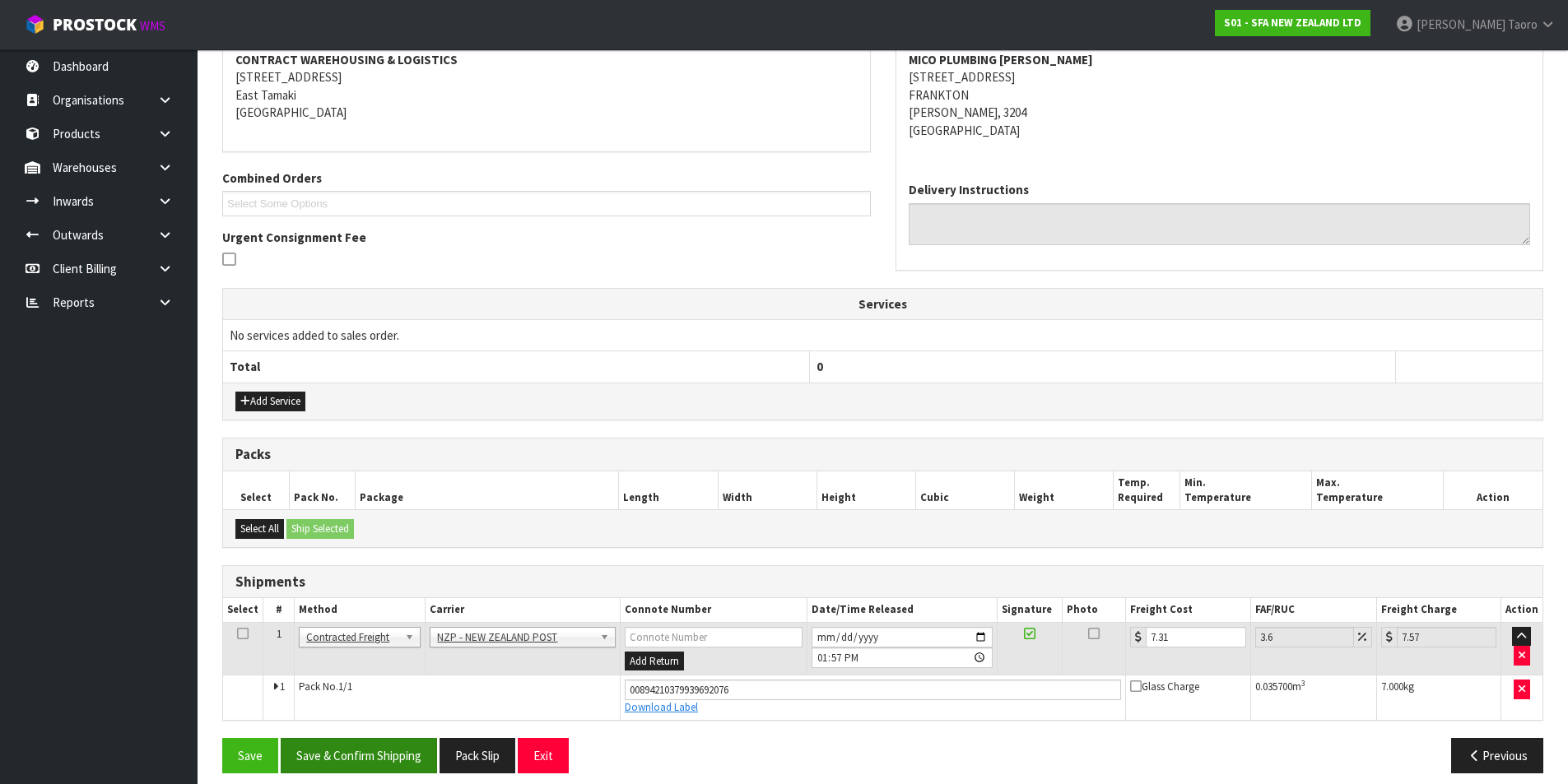
scroll to position [334, 0]
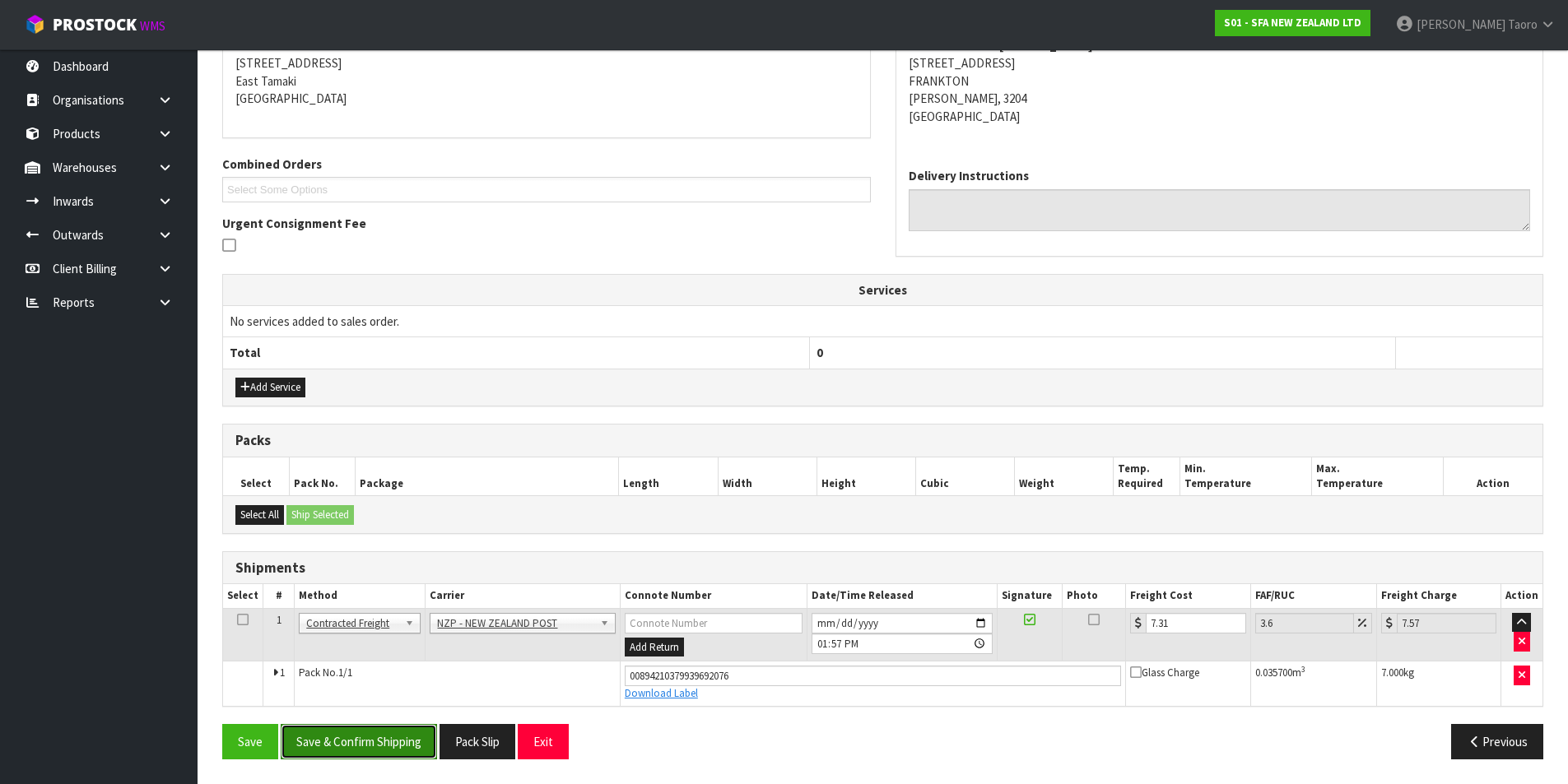
click at [399, 753] on button "Save & Confirm Shipping" at bounding box center [358, 742] width 156 height 35
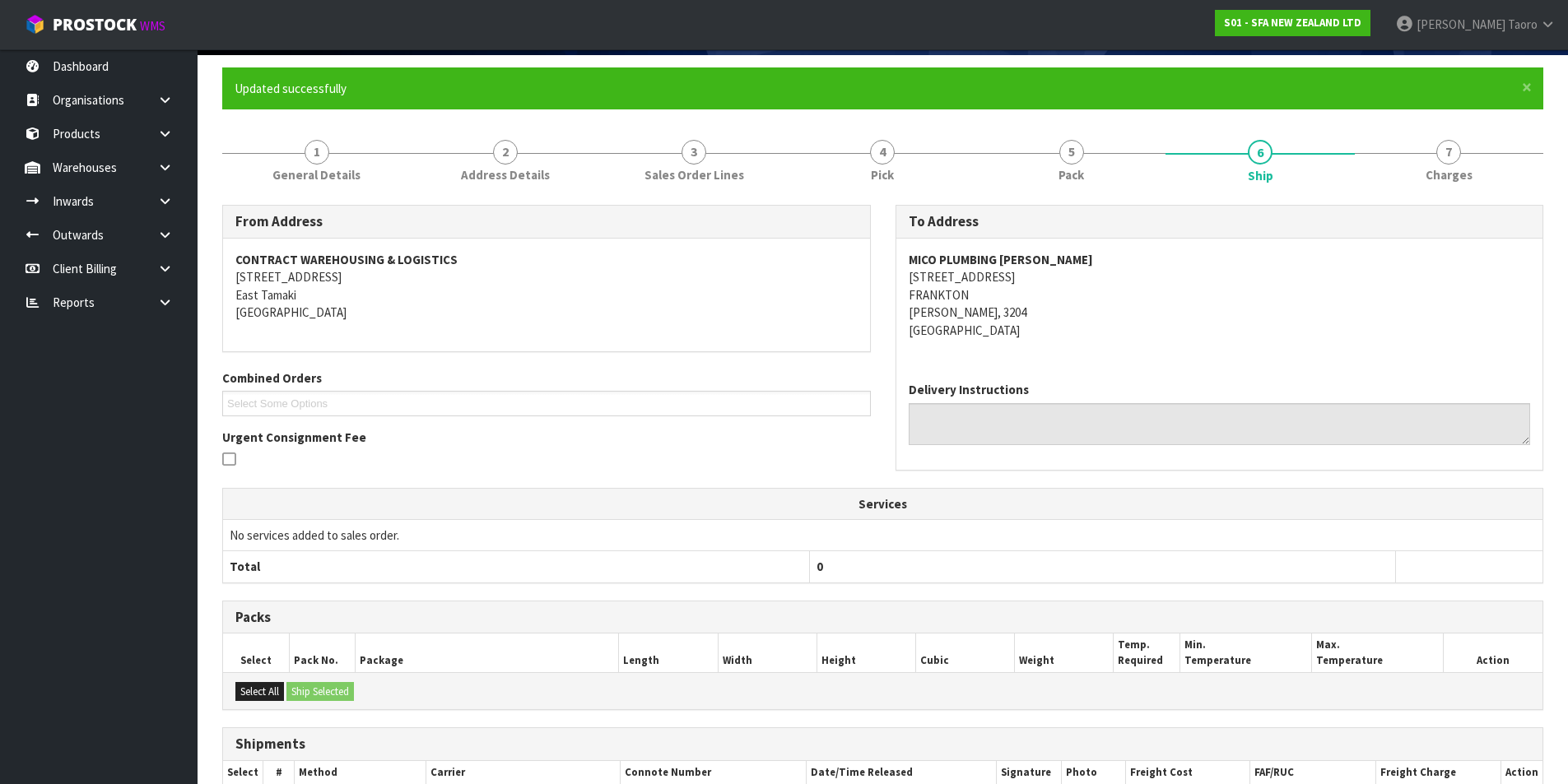
scroll to position [289, 0]
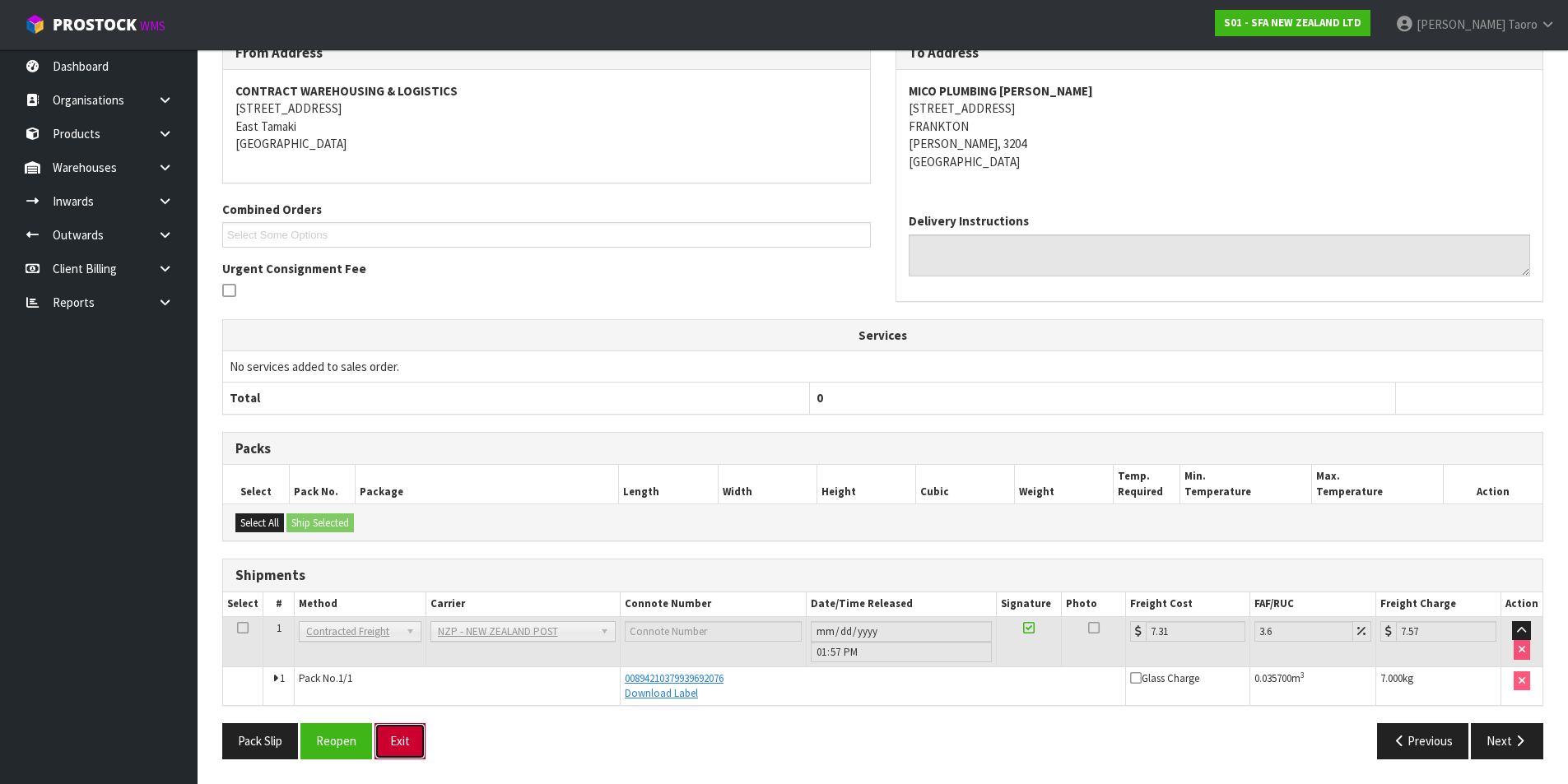
click at [414, 733] on button "Exit" at bounding box center [399, 741] width 51 height 35
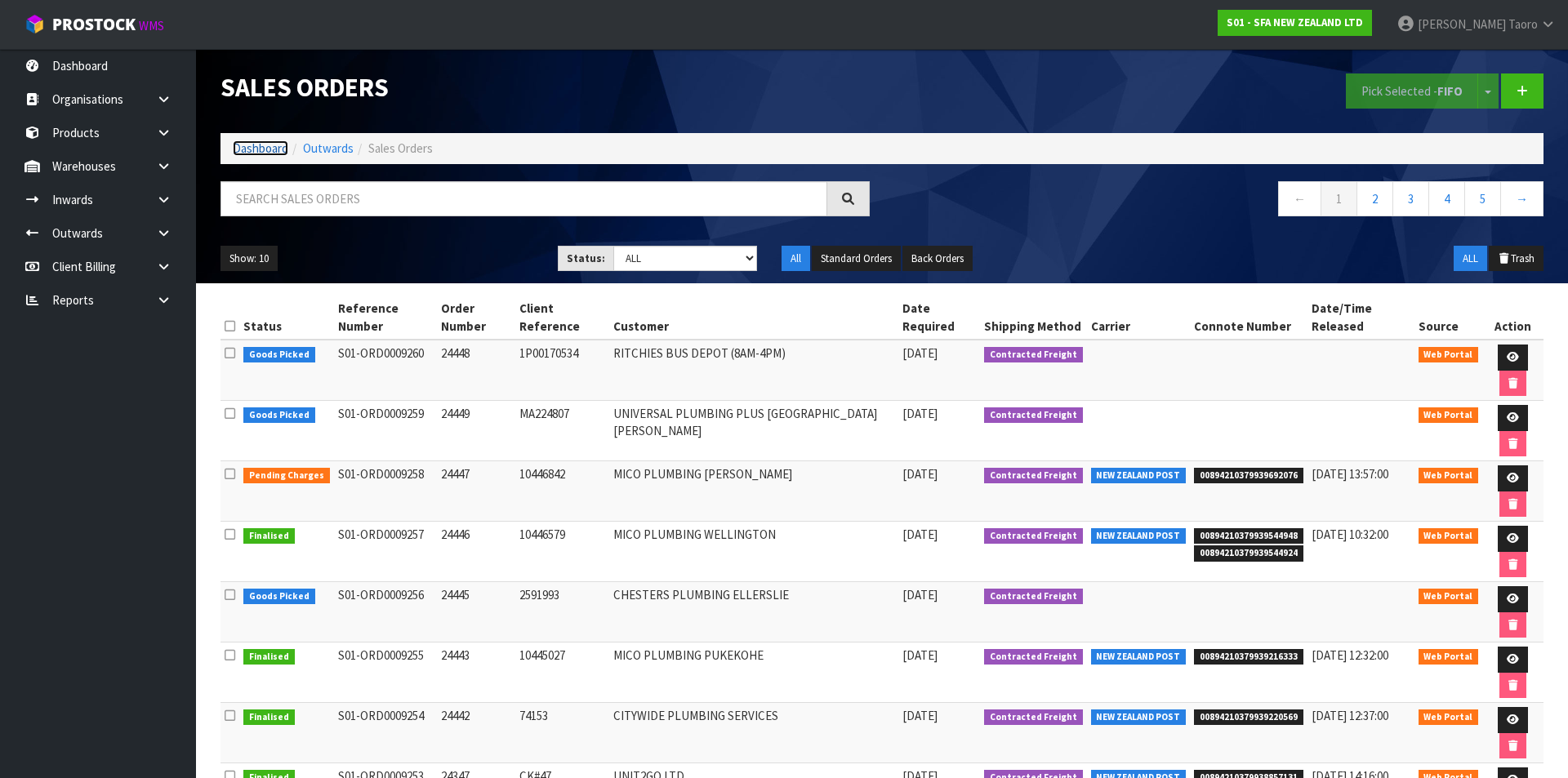
click at [279, 149] on link "Dashboard" at bounding box center [260, 148] width 55 height 15
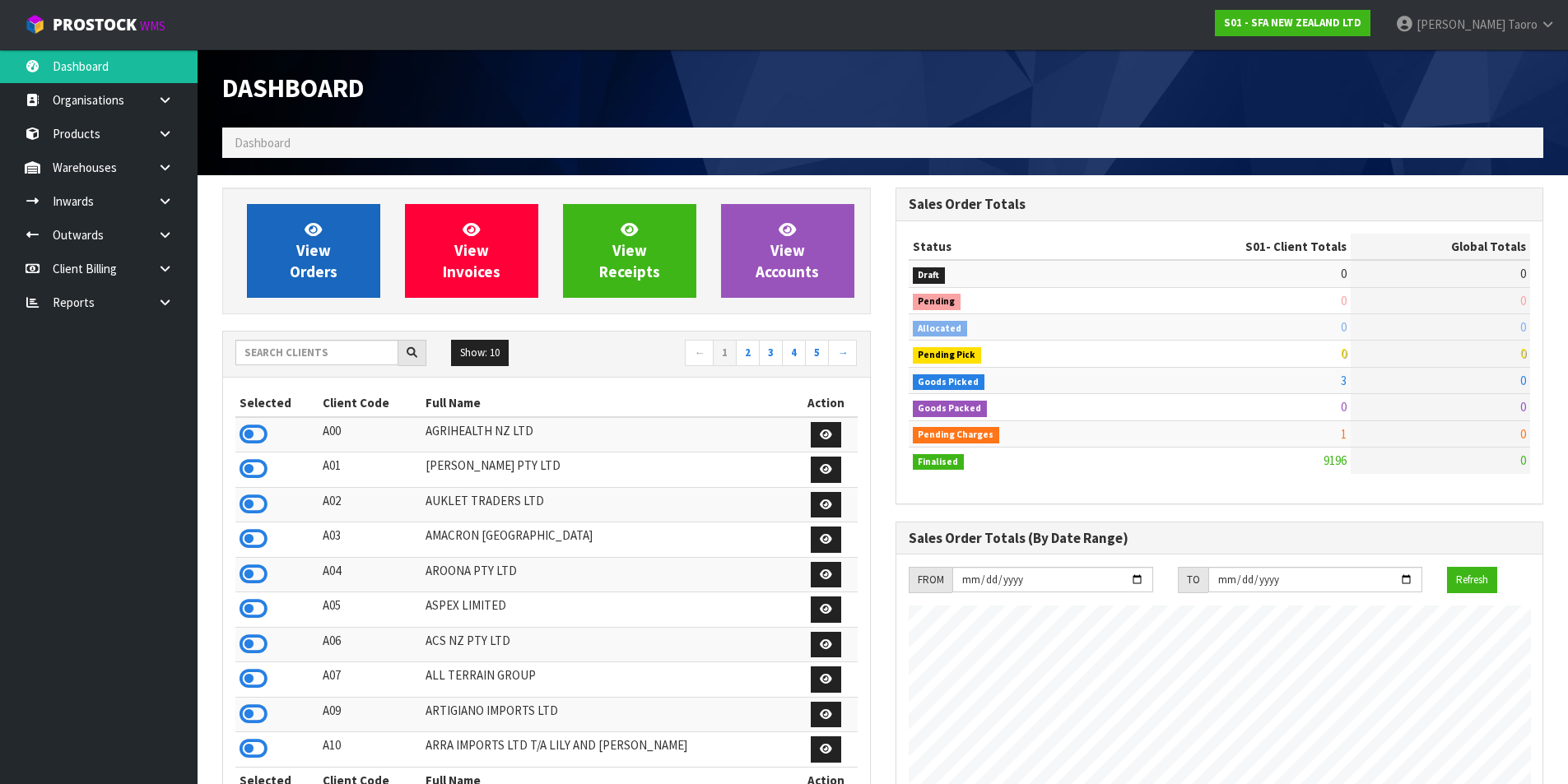
scroll to position [1246, 672]
click at [327, 242] on span "View Orders" at bounding box center [313, 251] width 48 height 61
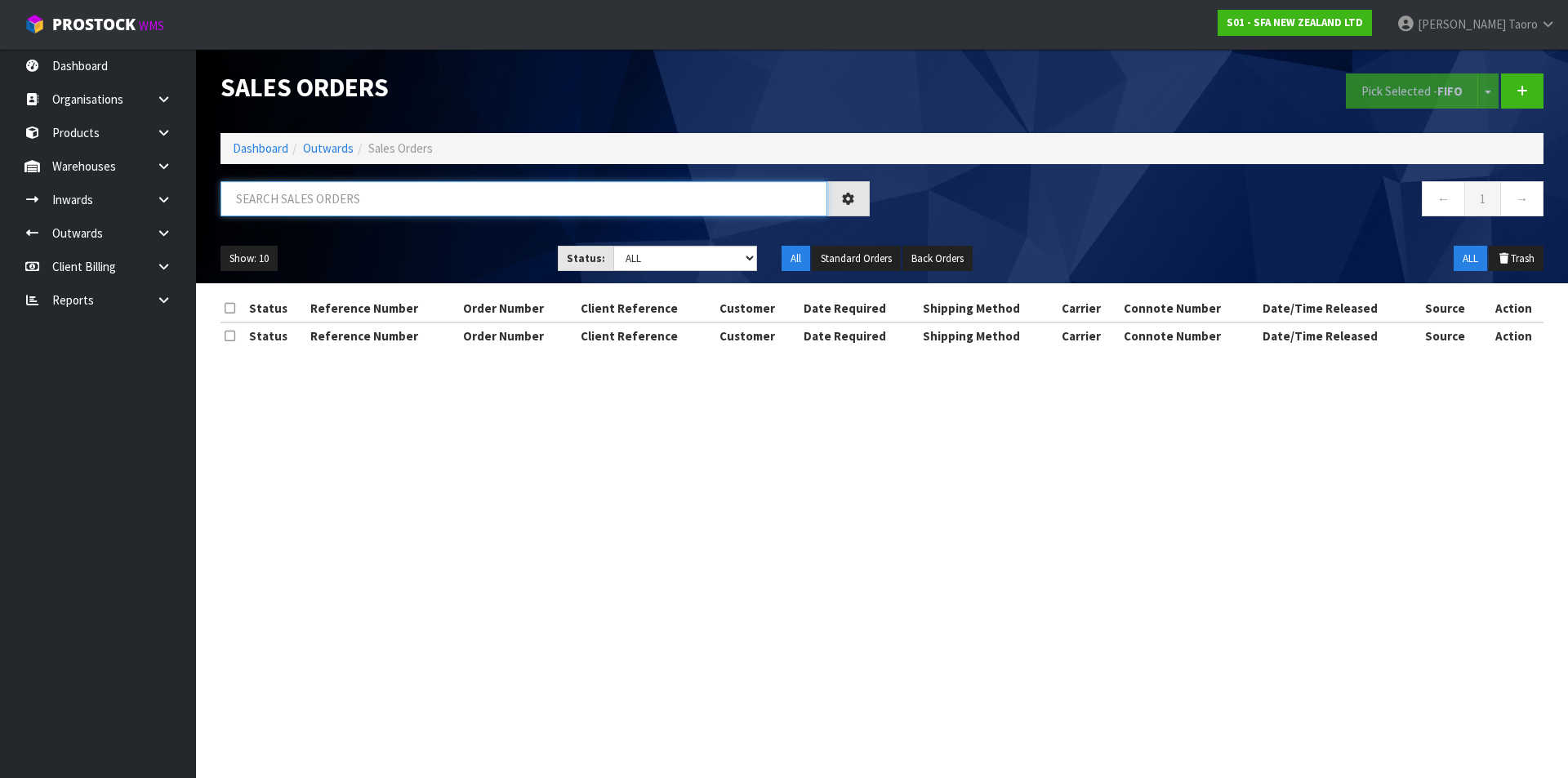
click at [327, 199] on input "text" at bounding box center [524, 199] width 606 height 35
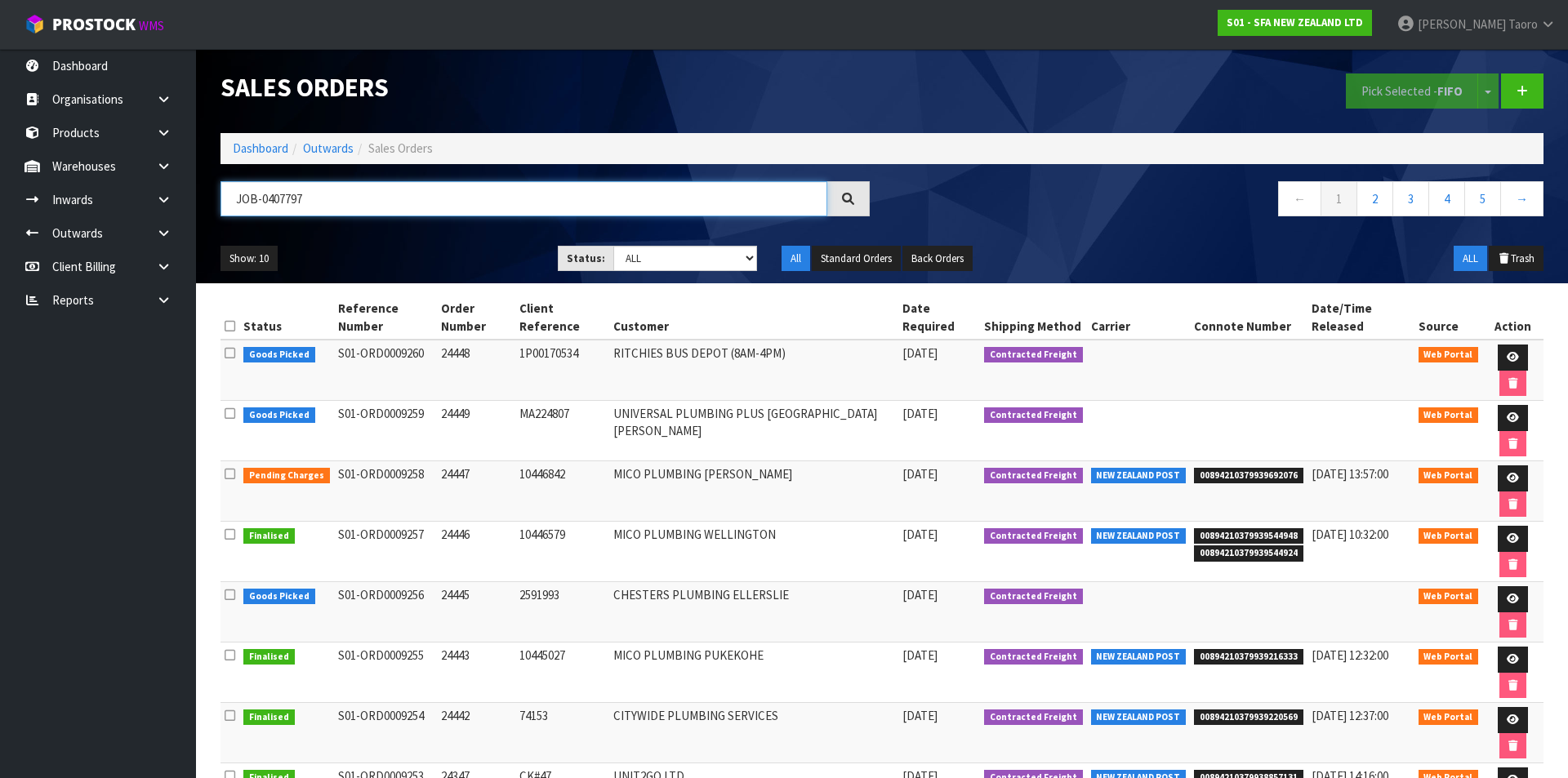
type input "JOB-0407797"
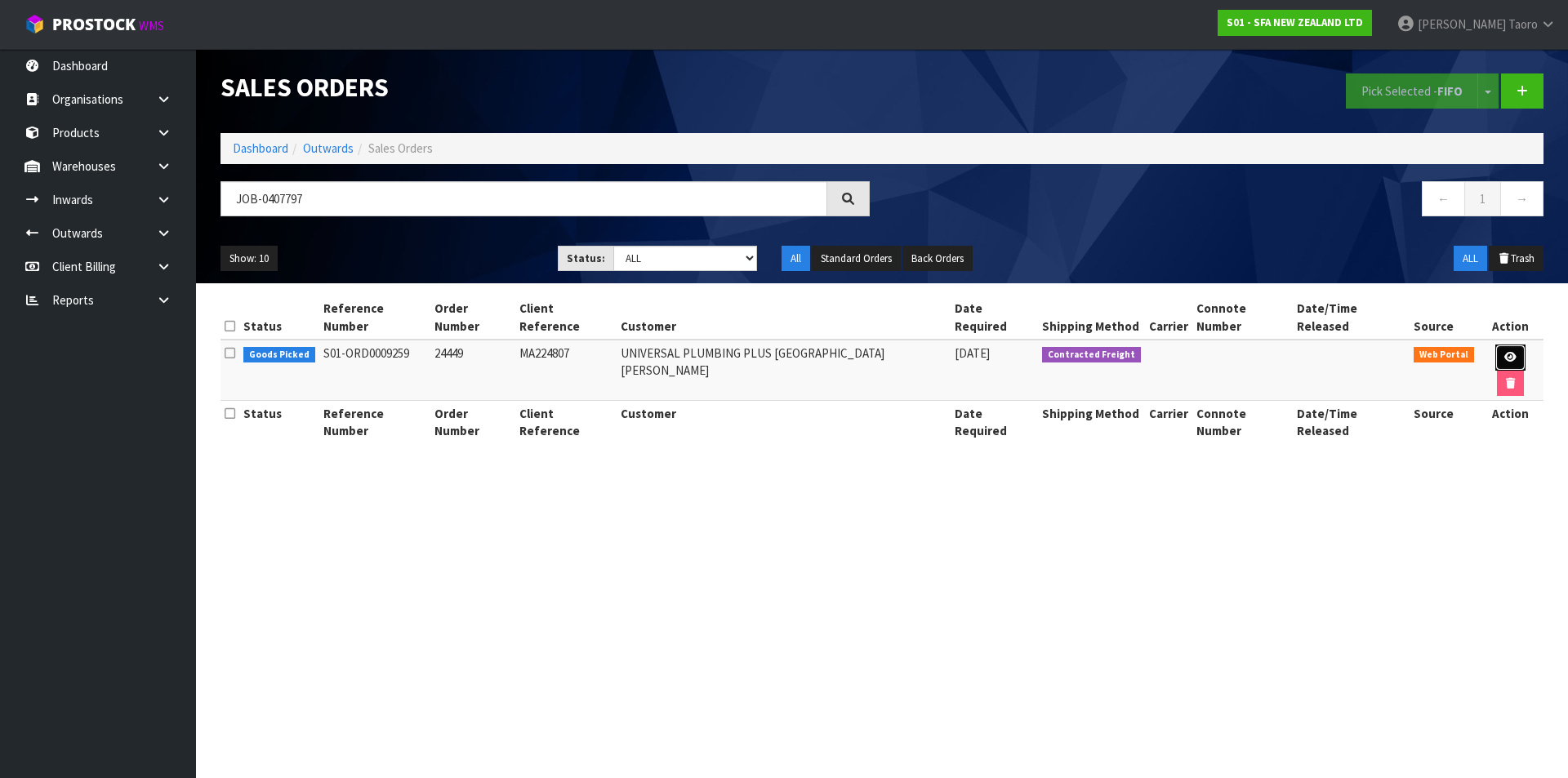
click at [1504, 352] on icon at bounding box center [1511, 358] width 13 height 11
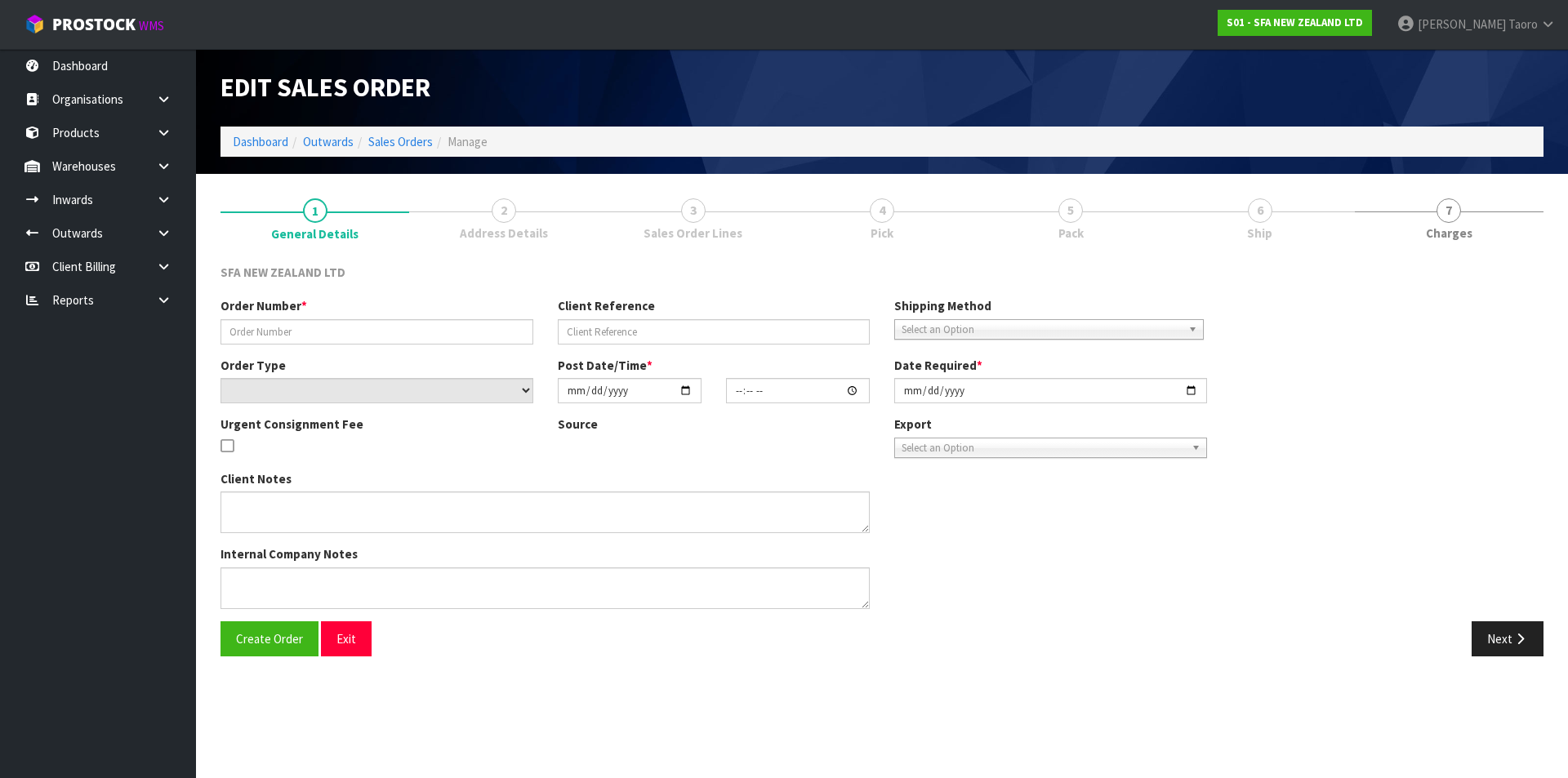
type input "24449"
type input "MA224807"
select select "number:0"
type input "2025-08-15"
type input "09:52:00.000"
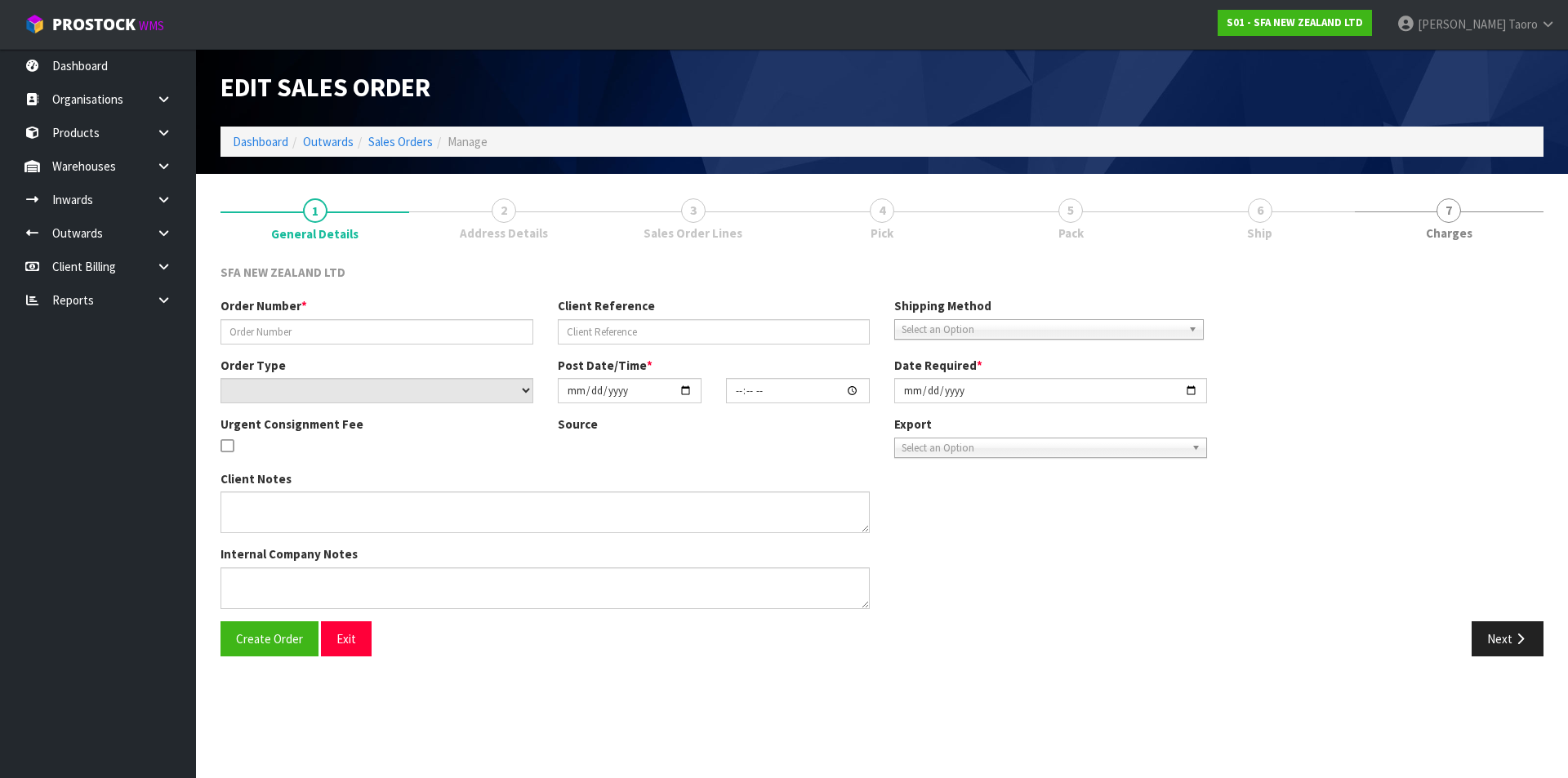
type input "2025-08-15"
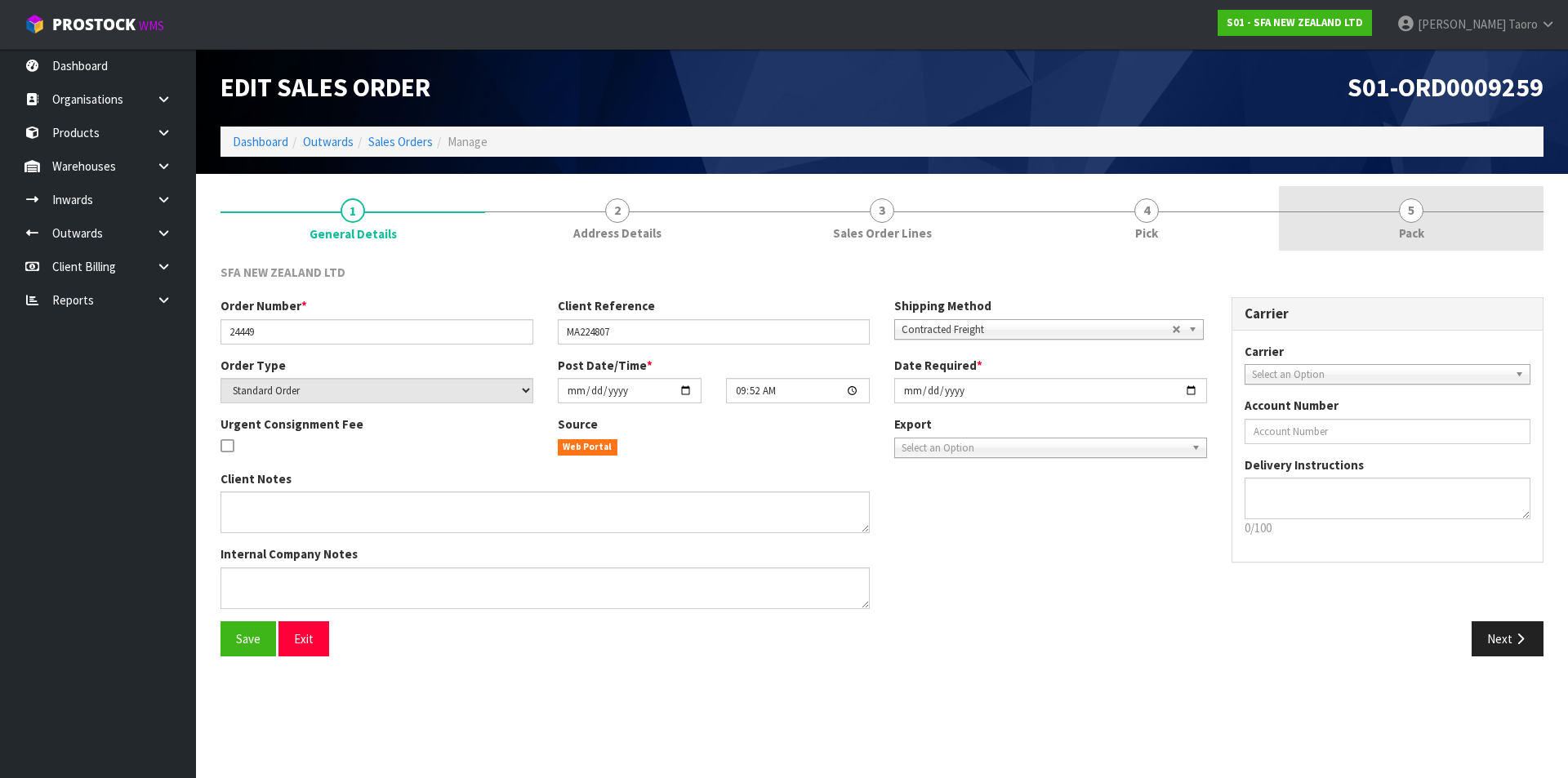
click at [1440, 231] on link "5 Pack" at bounding box center [1411, 218] width 265 height 64
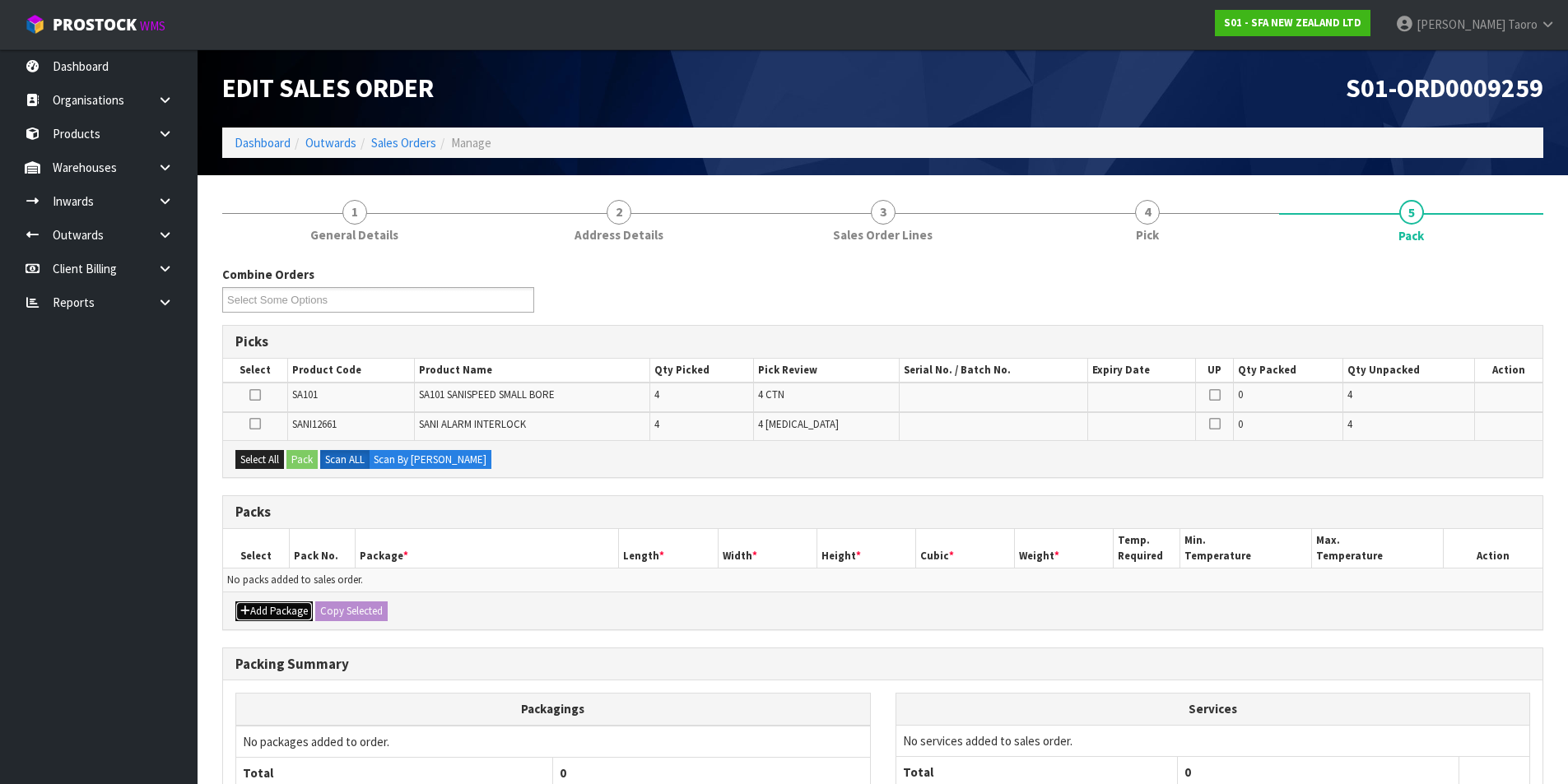
click at [238, 612] on button "Add Package" at bounding box center [274, 611] width 77 height 20
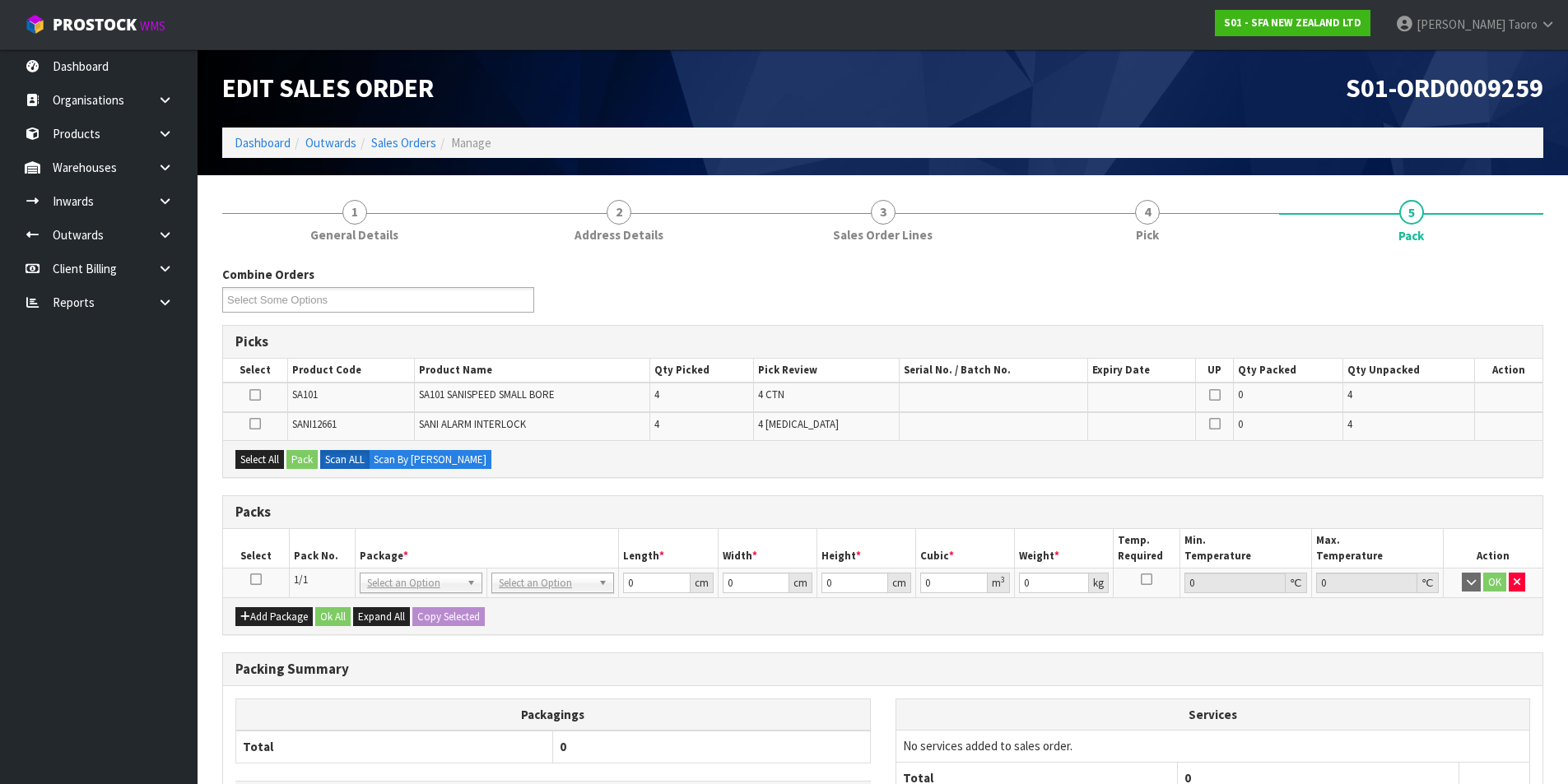
click at [258, 579] on icon at bounding box center [256, 579] width 12 height 1
click at [437, 520] on h3 "Packs" at bounding box center [882, 512] width 1294 height 15
click at [258, 424] on icon at bounding box center [255, 424] width 12 height 1
click at [0, 0] on input "checkbox" at bounding box center [0, 0] width 0 height 0
click at [306, 460] on button "Pack" at bounding box center [302, 460] width 32 height 20
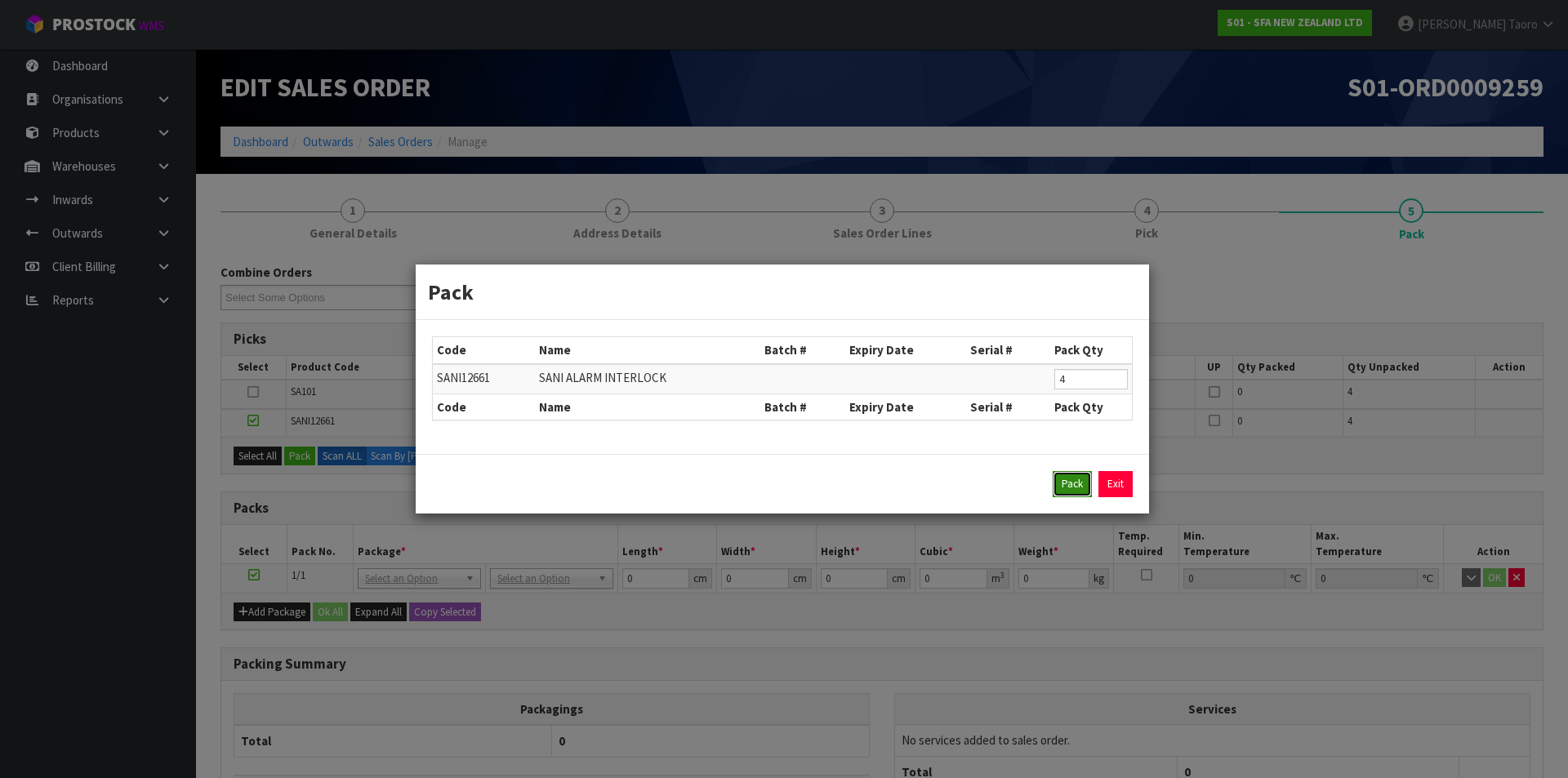
click at [1073, 474] on button "Pack" at bounding box center [1072, 484] width 39 height 26
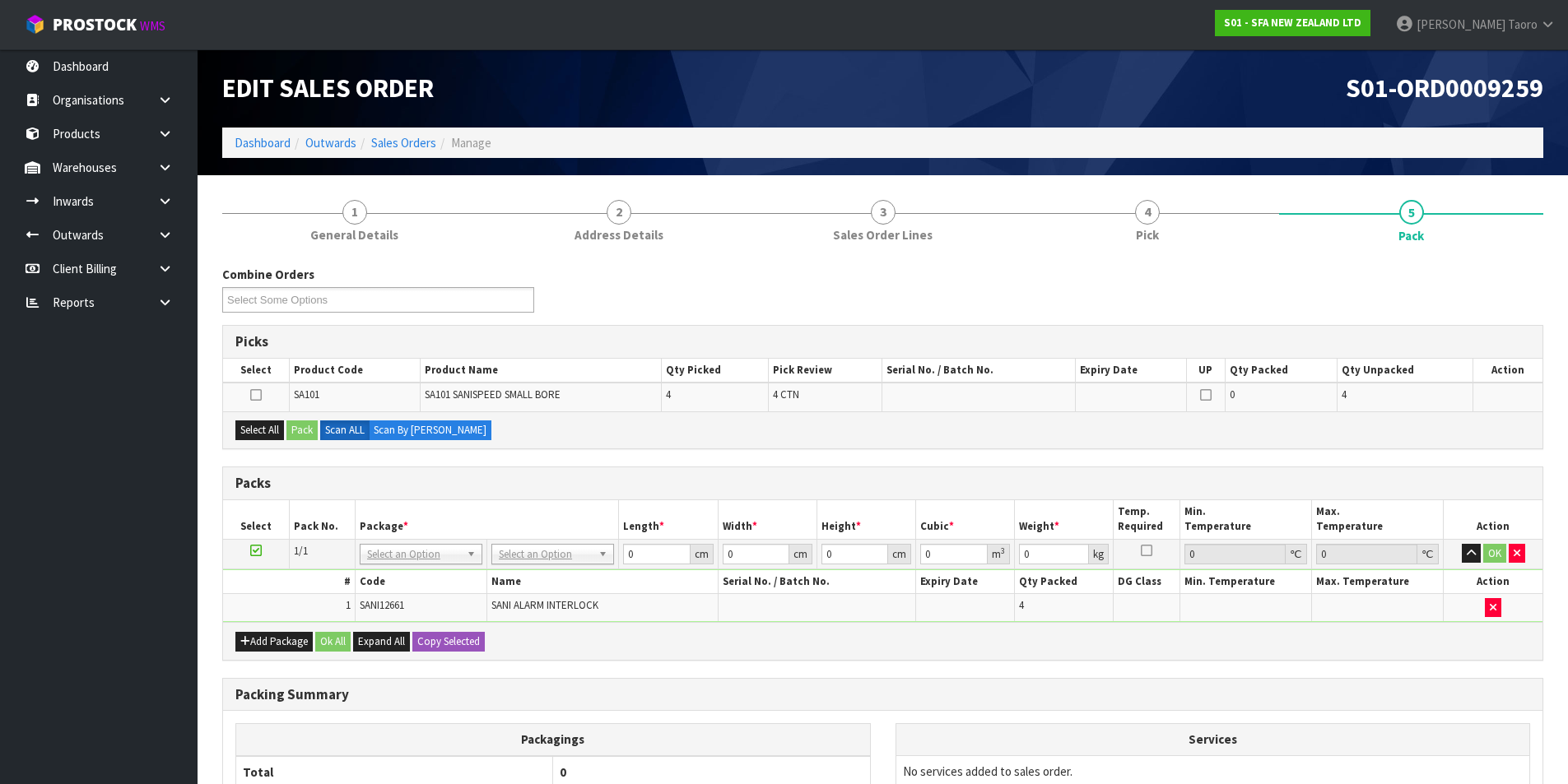
click at [254, 551] on icon at bounding box center [256, 551] width 12 height 1
drag, startPoint x: 352, startPoint y: 518, endPoint x: 358, endPoint y: 504, distance: 15.2
click at [357, 506] on tr "Select Pack No. Package * Length * Width * Height * Cubic * Weight * Temp. Requ…" at bounding box center [882, 519] width 1319 height 39
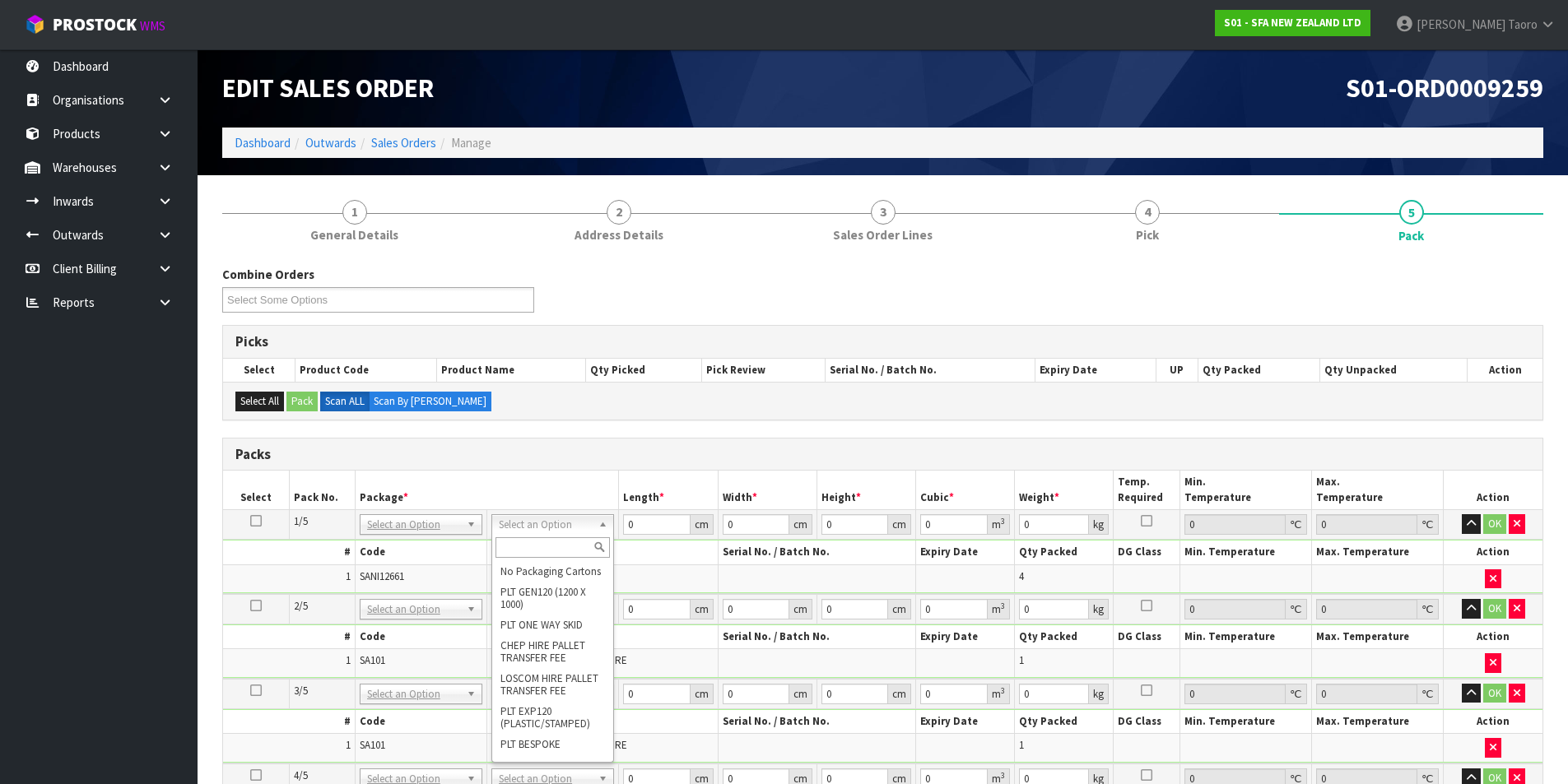
click at [541, 546] on input "text" at bounding box center [552, 547] width 114 height 21
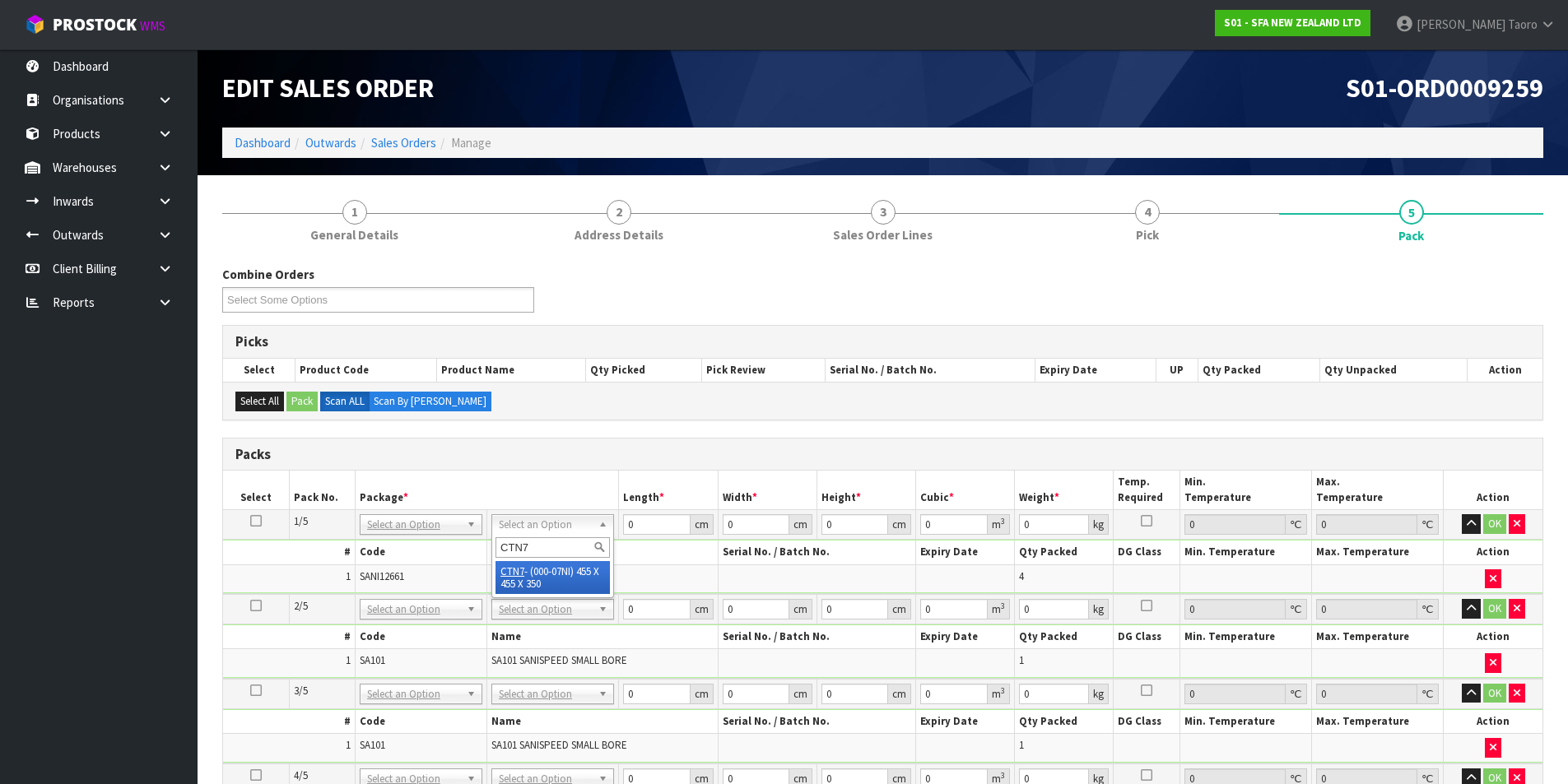
type input "CTN7"
type input "45.5"
type input "35"
type input "0.072459"
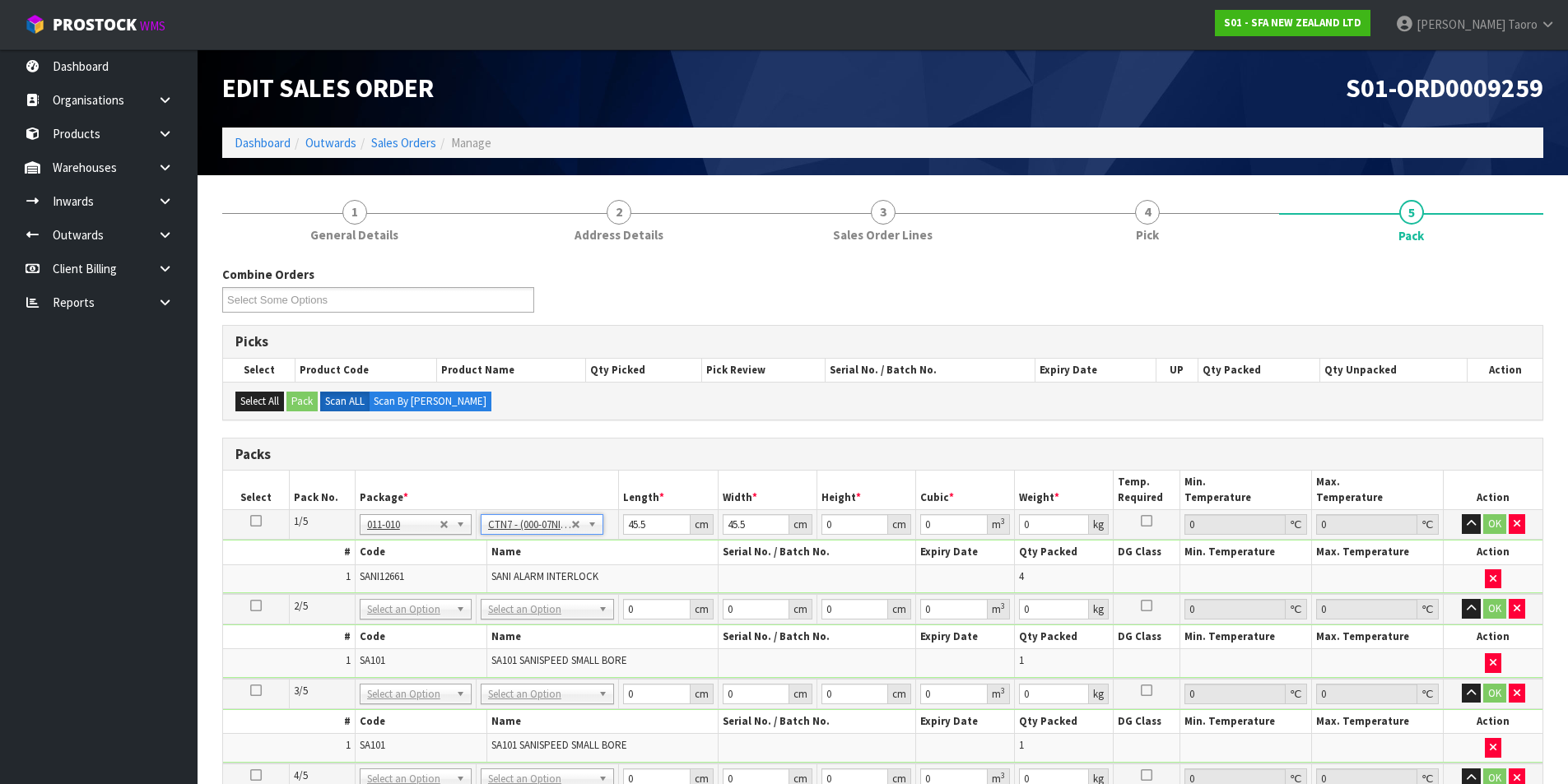
type input "6.6"
click at [1470, 520] on icon "button" at bounding box center [1471, 524] width 9 height 11
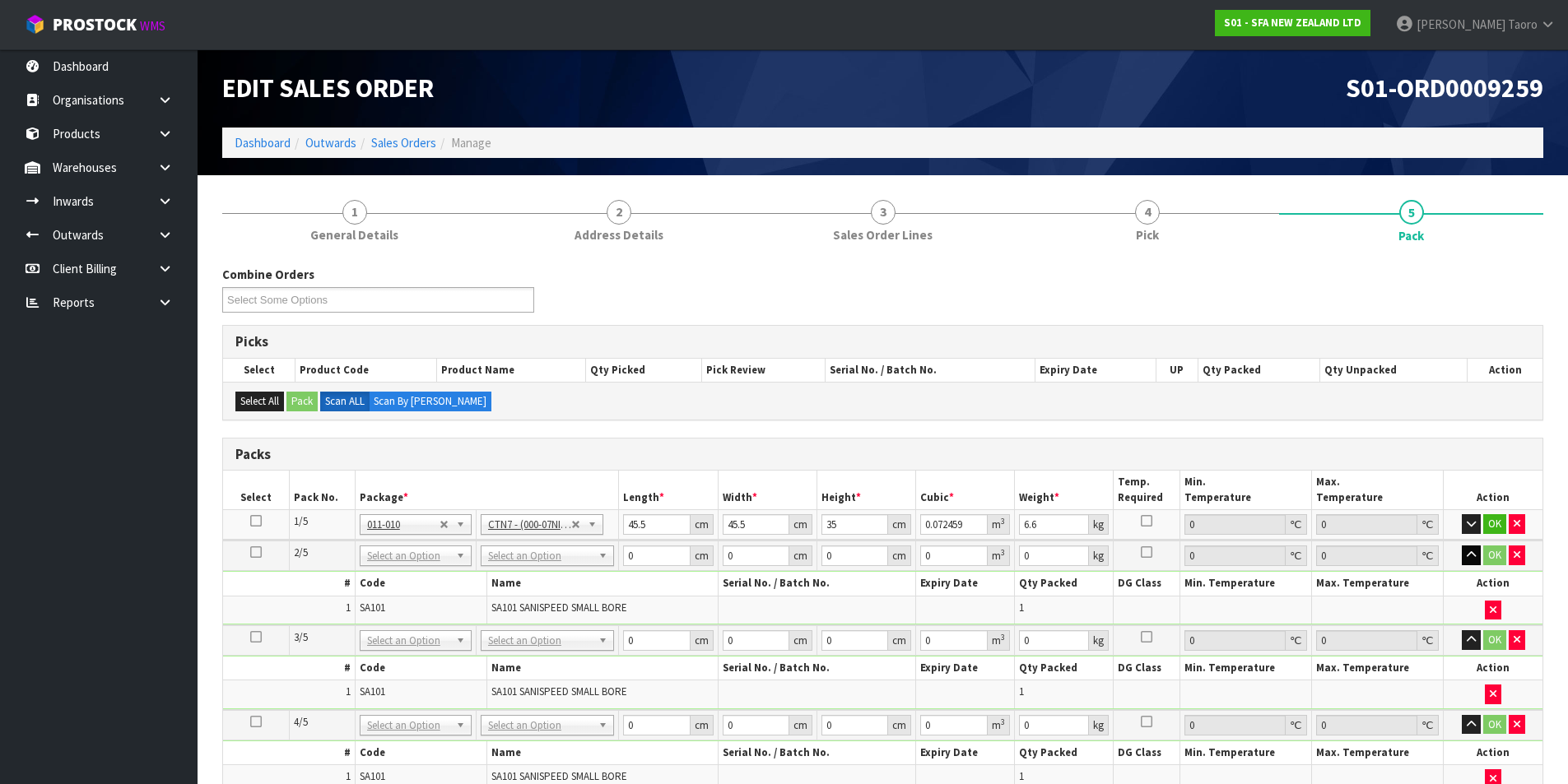
click at [1471, 567] on td "OK" at bounding box center [1493, 556] width 99 height 31
click at [1471, 564] on button "button" at bounding box center [1471, 555] width 19 height 20
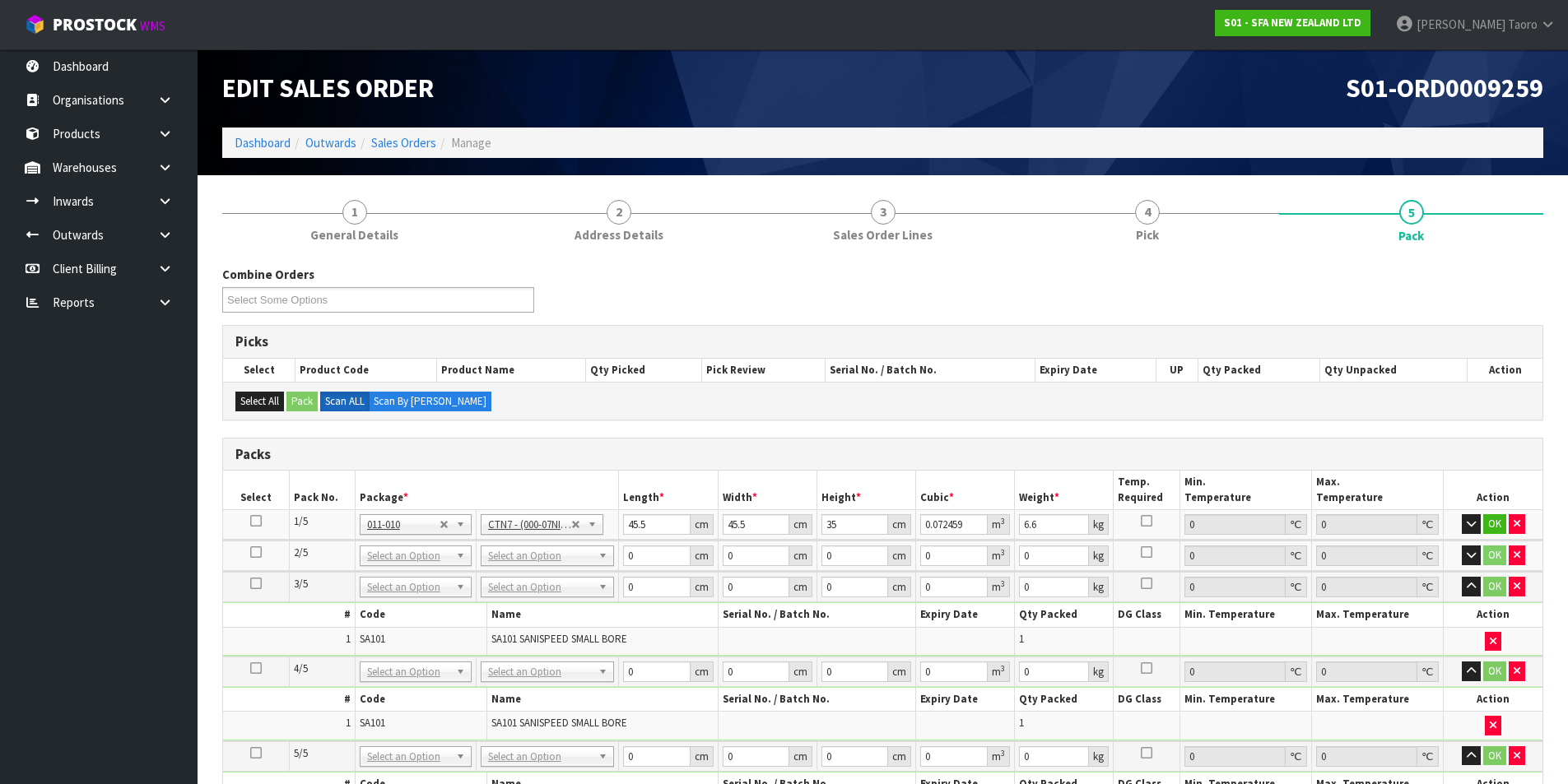
click at [1467, 573] on td "OK" at bounding box center [1493, 588] width 99 height 31
click at [1470, 583] on icon "button" at bounding box center [1471, 587] width 9 height 11
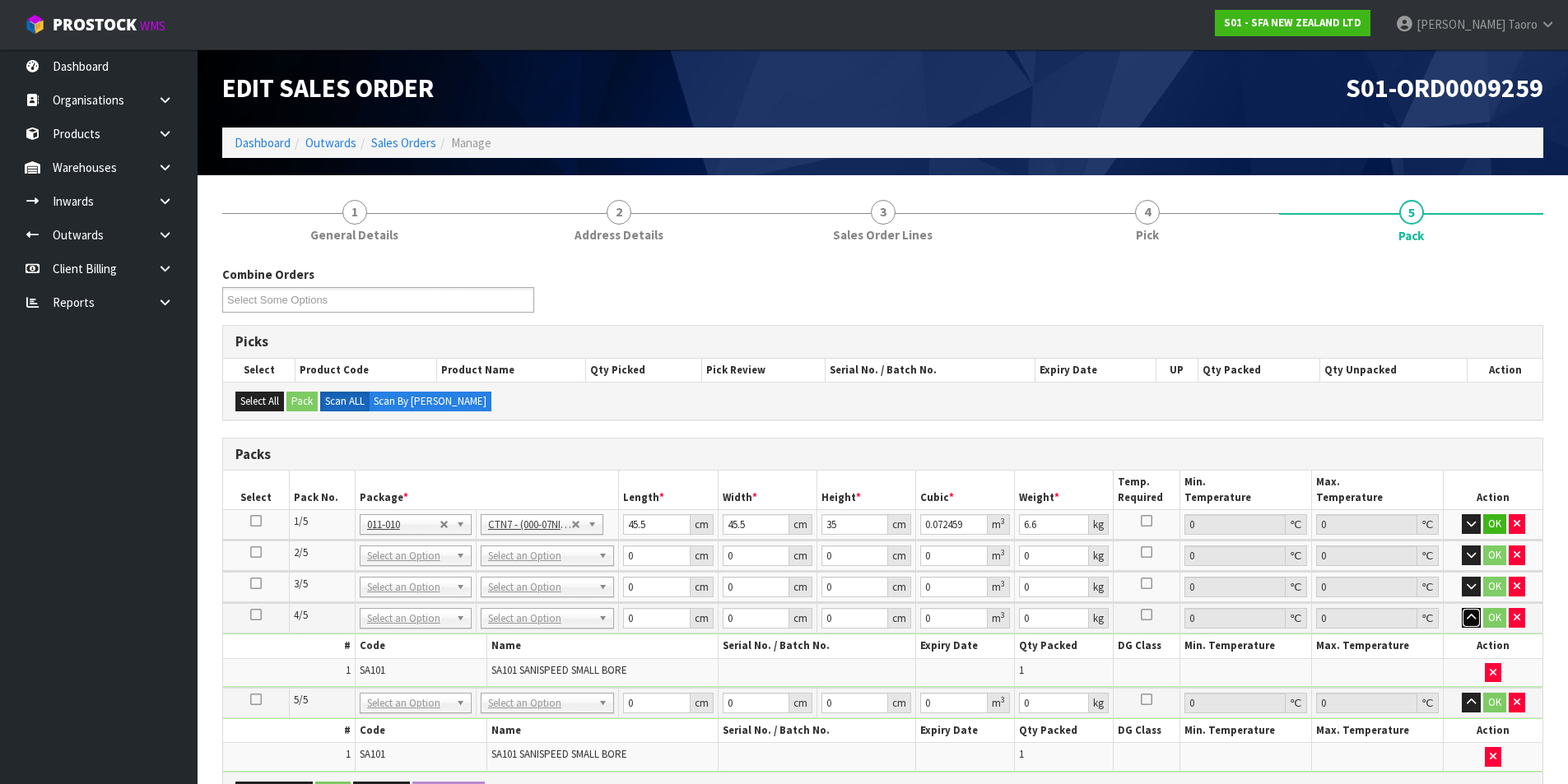
drag, startPoint x: 1469, startPoint y: 609, endPoint x: 1474, endPoint y: 623, distance: 14.9
click at [1470, 609] on button "button" at bounding box center [1471, 618] width 19 height 20
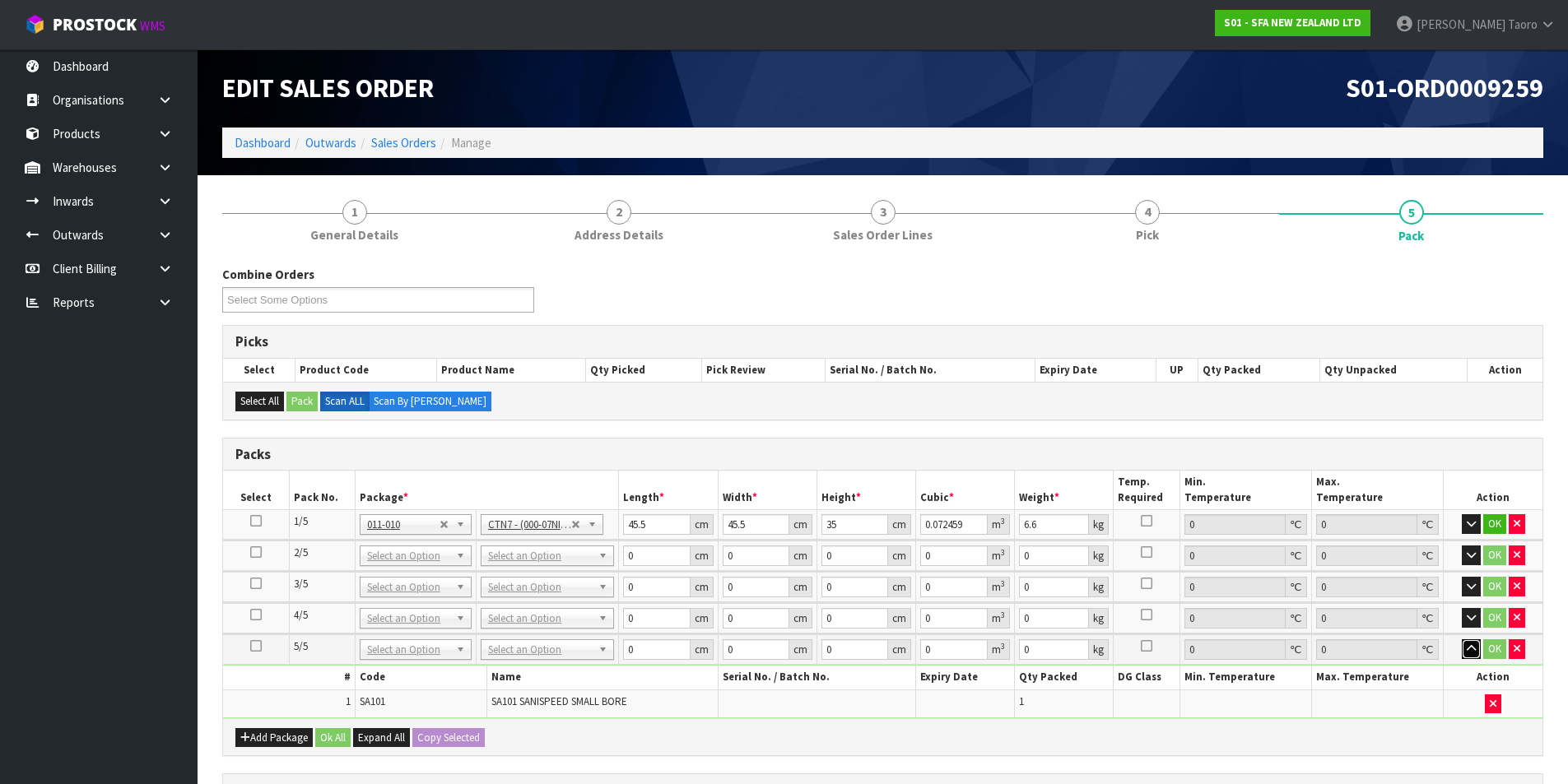
click at [1467, 640] on button "button" at bounding box center [1471, 650] width 19 height 20
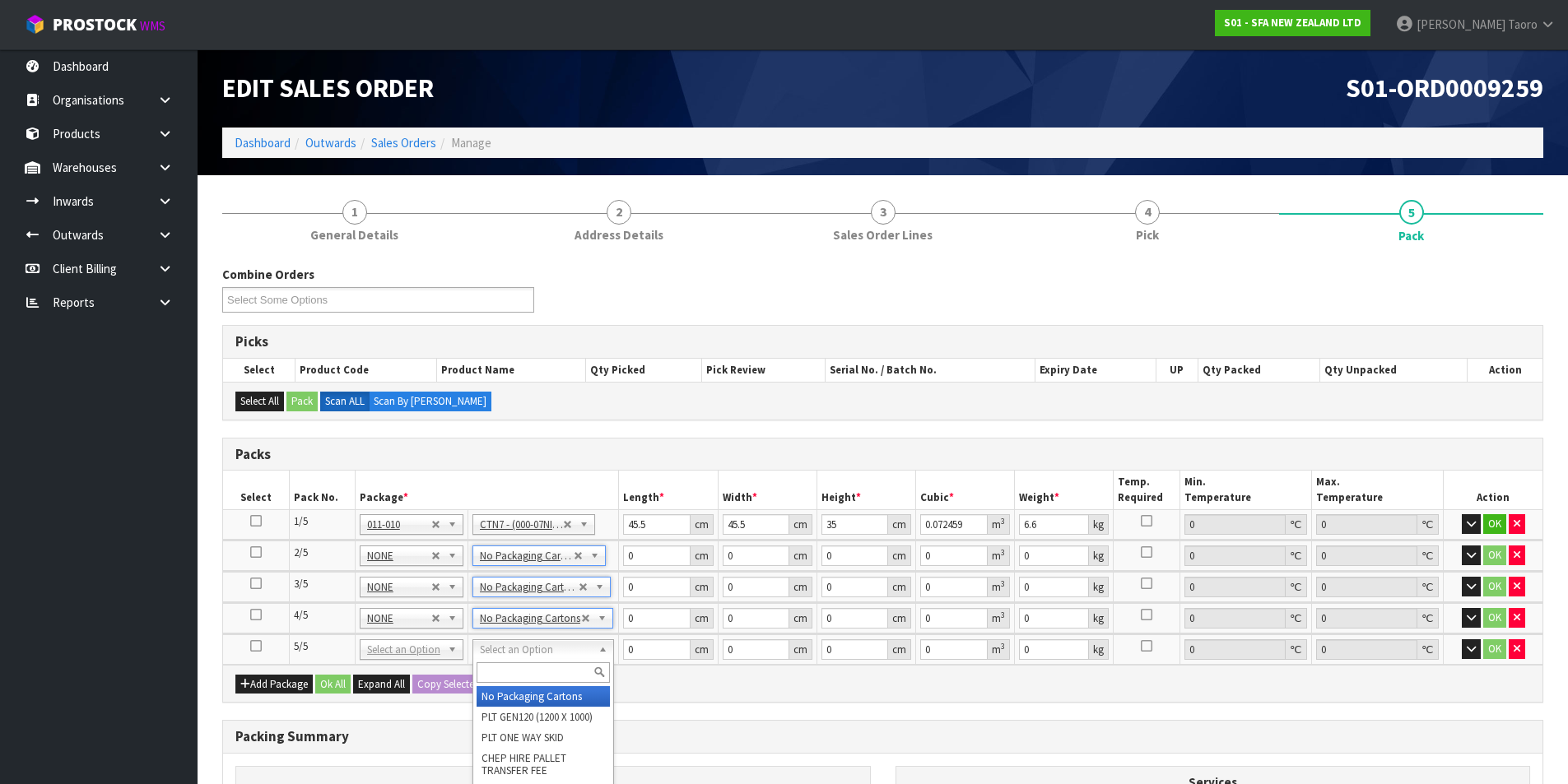
type input "4"
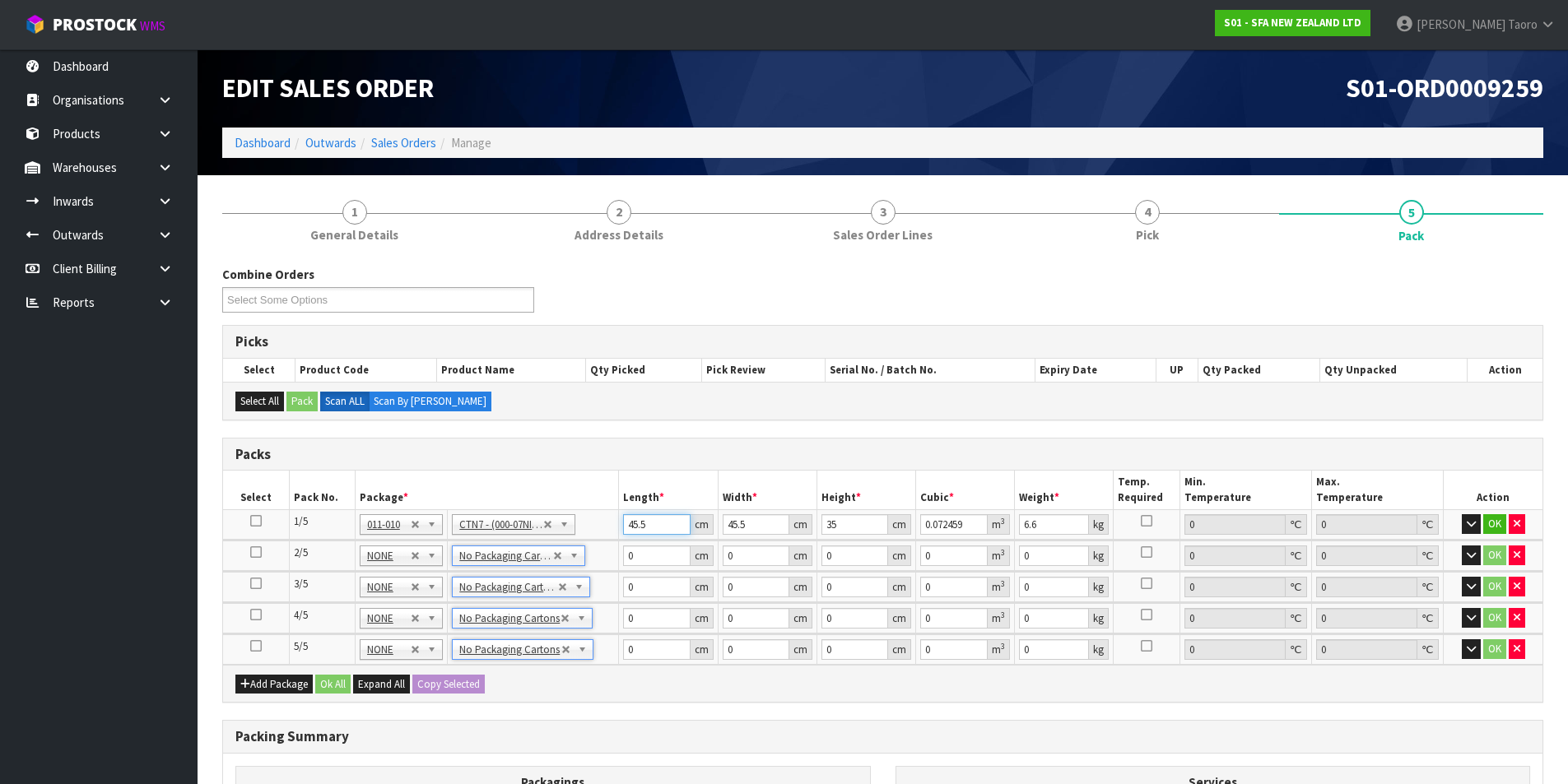
click at [650, 528] on input "45.5" at bounding box center [656, 524] width 67 height 21
type input "4"
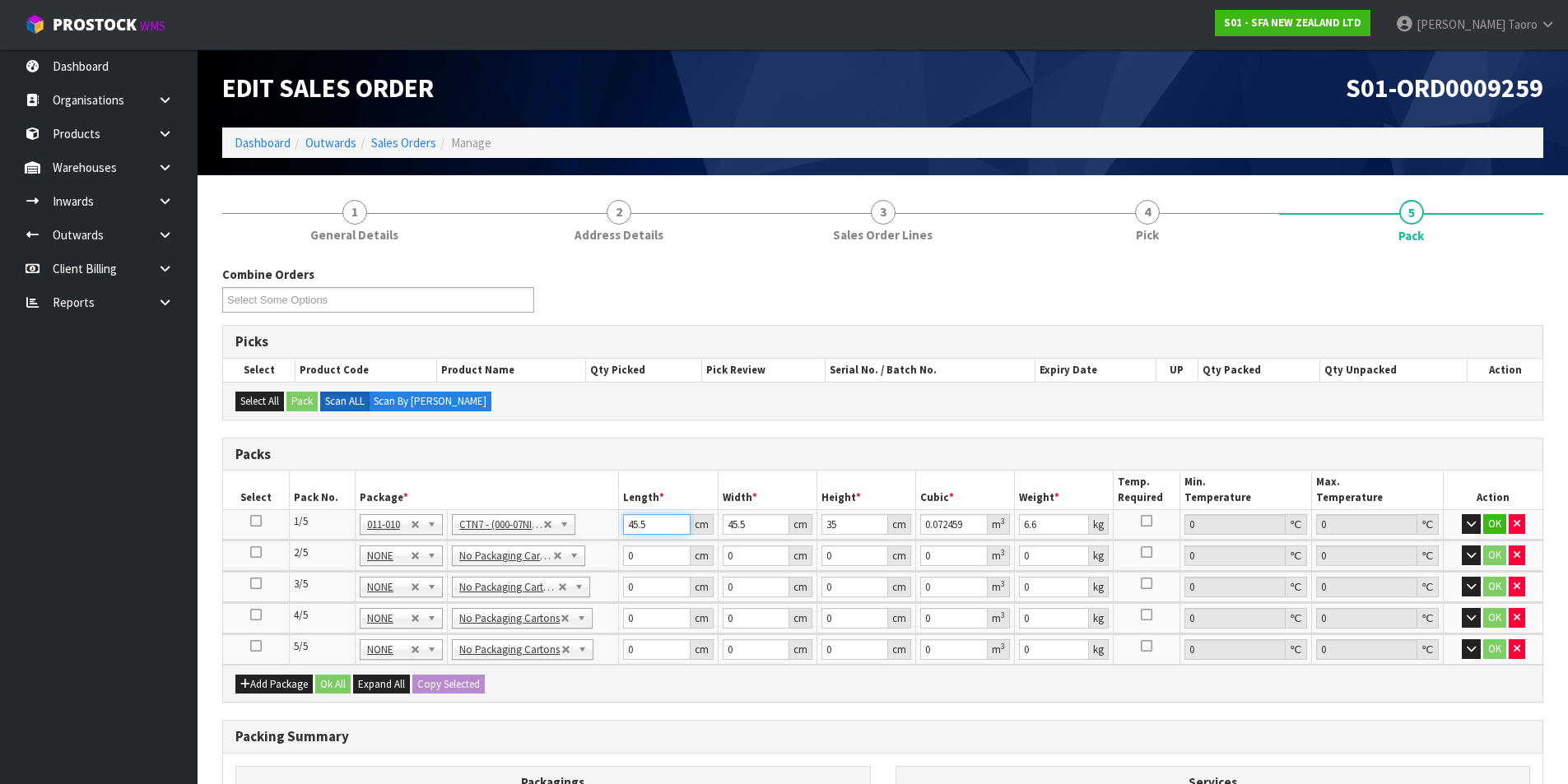
type input "0.00637"
type input "47"
type input "0.074847"
type input "47"
type input "4"
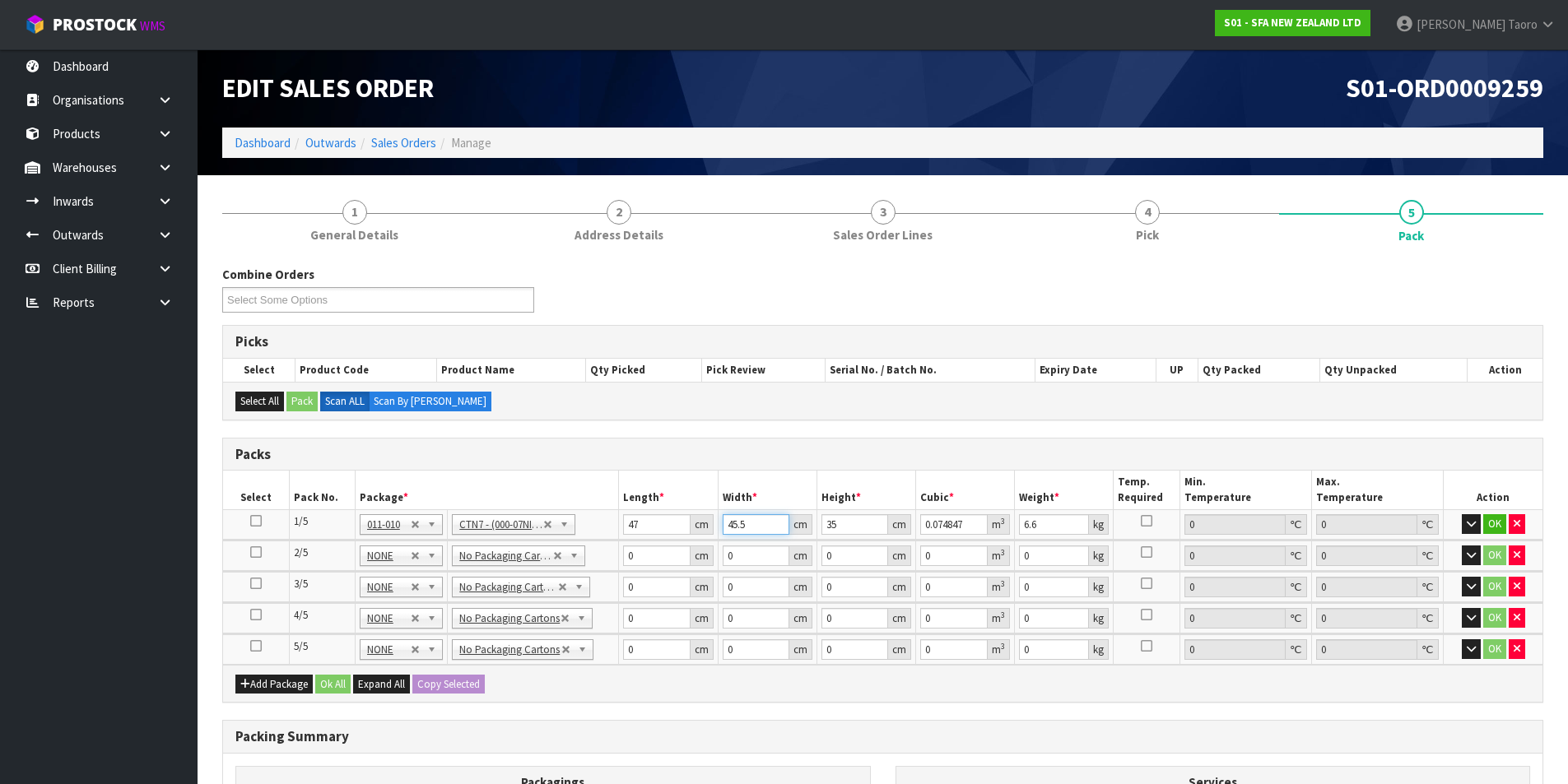
type input "0.00658"
type input "46"
type input "0.07567"
type input "46"
type input "2"
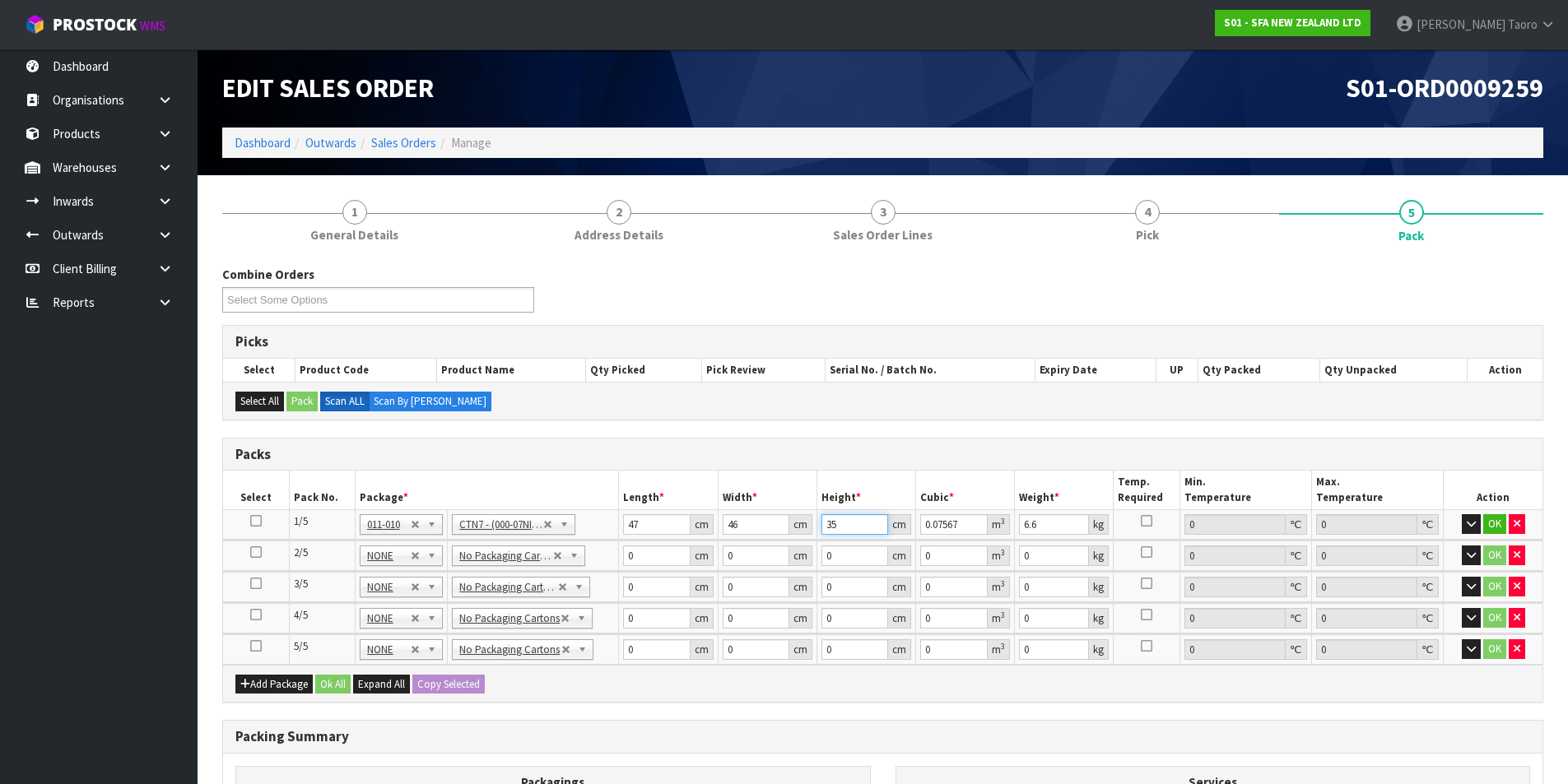
type input "0.004324"
type input "26"
type input "0.056212"
type input "26"
type input "7"
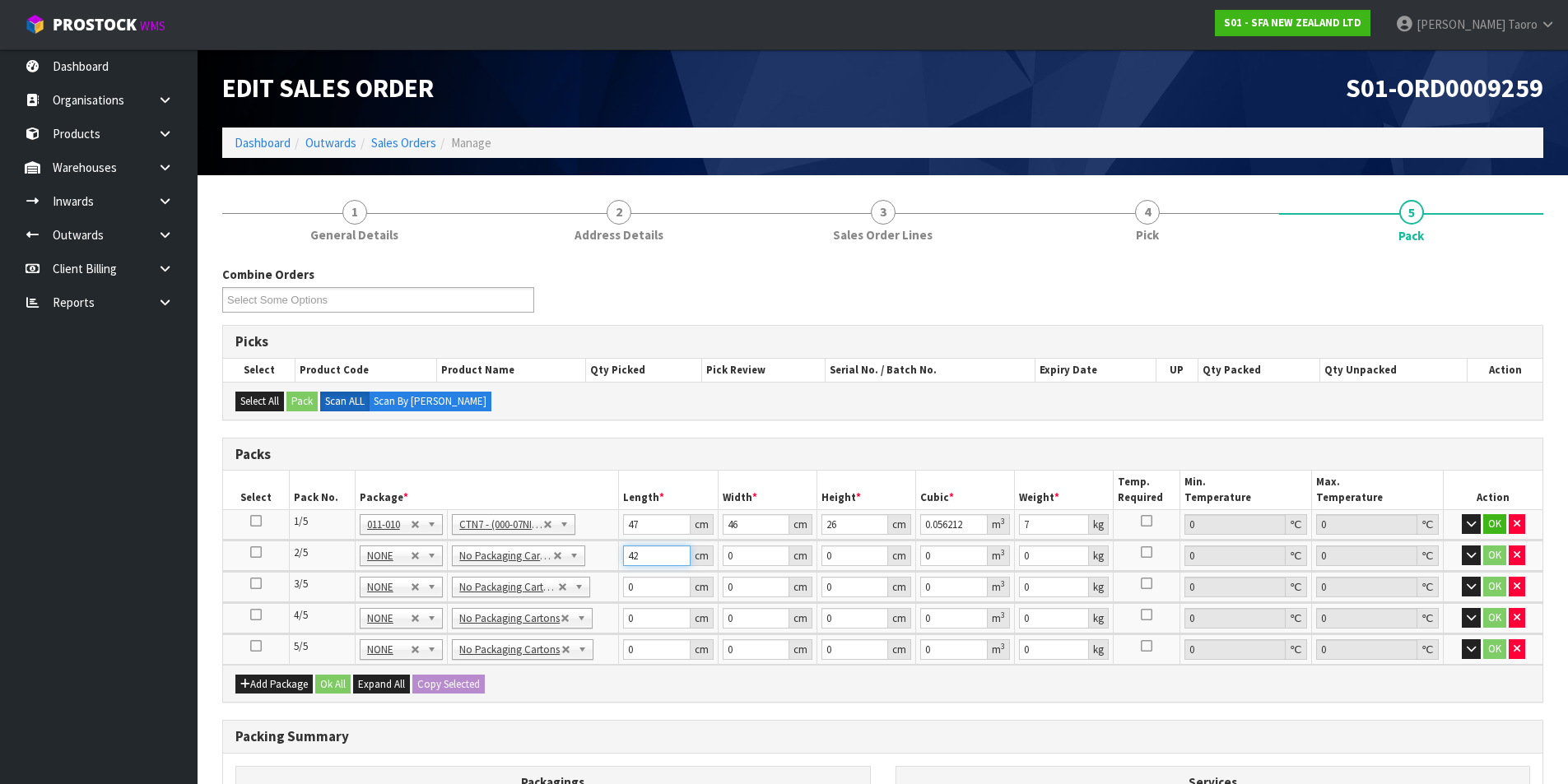
type input "42"
type input "25"
type input "3"
type input "0.00315"
type input "33"
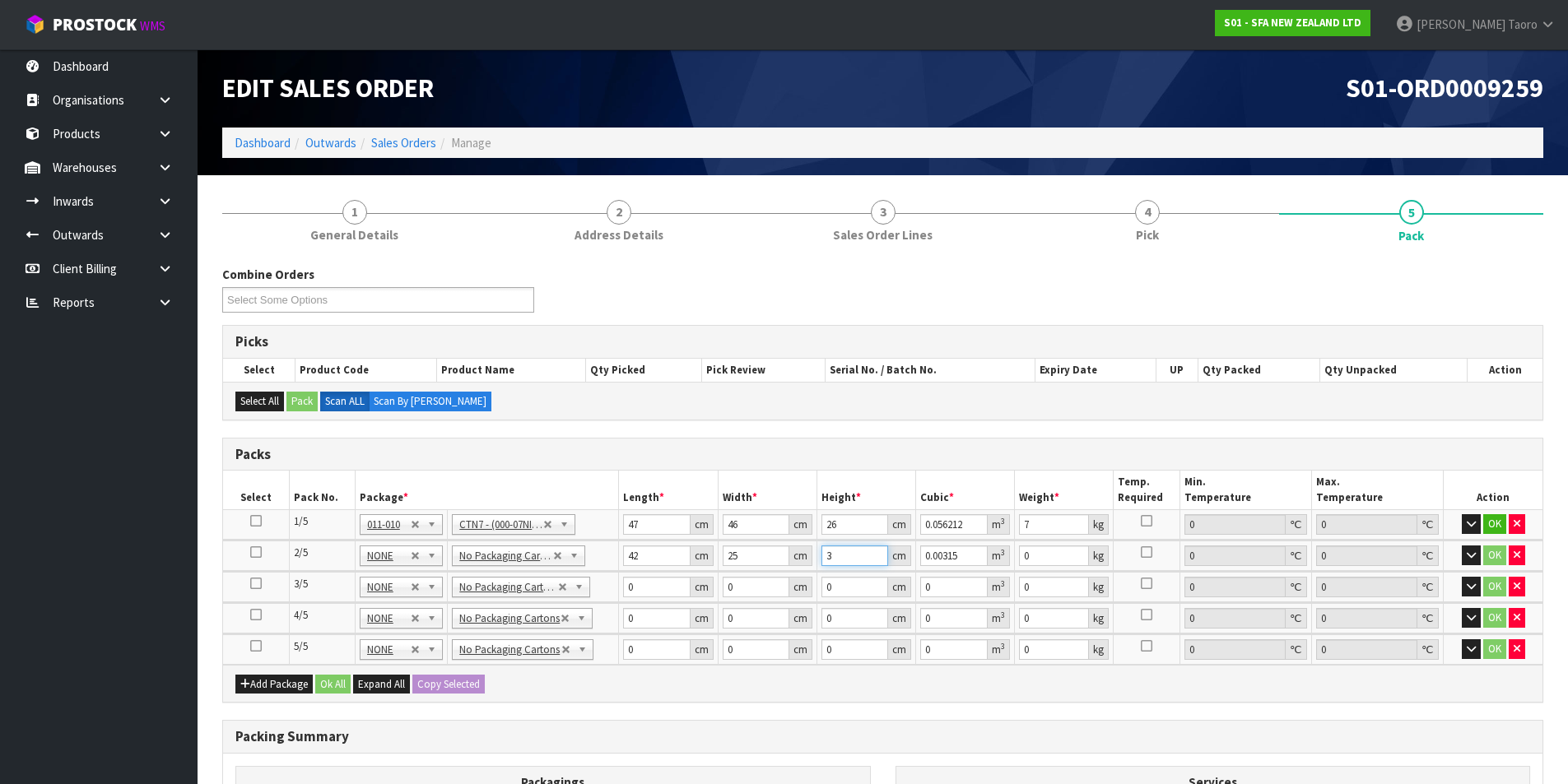
type input "0.03465"
type input "33"
type input "7"
type input "42"
type input "25"
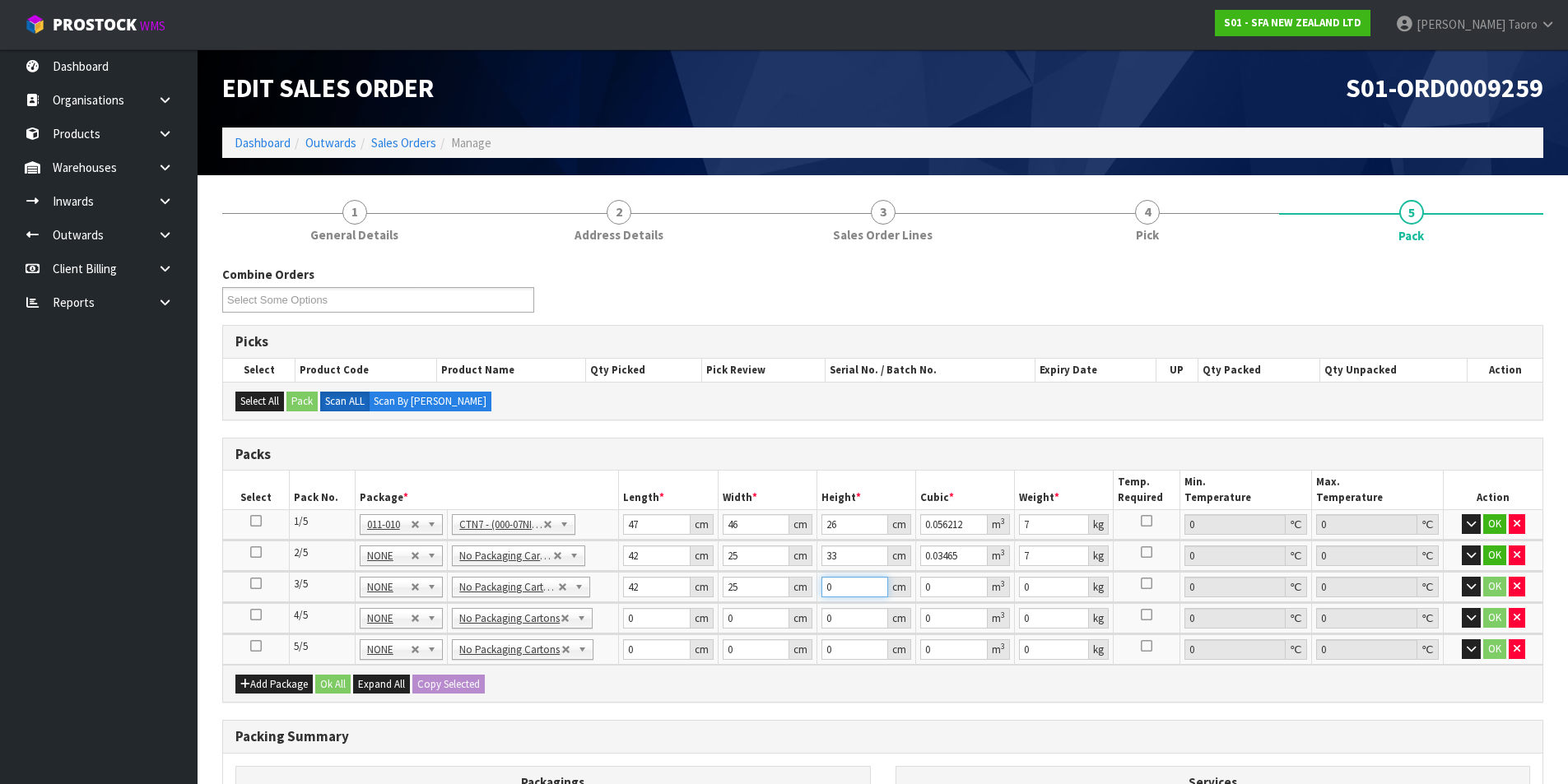
type input "3"
type input "0.00315"
type input "33"
type input "0.03465"
type input "33"
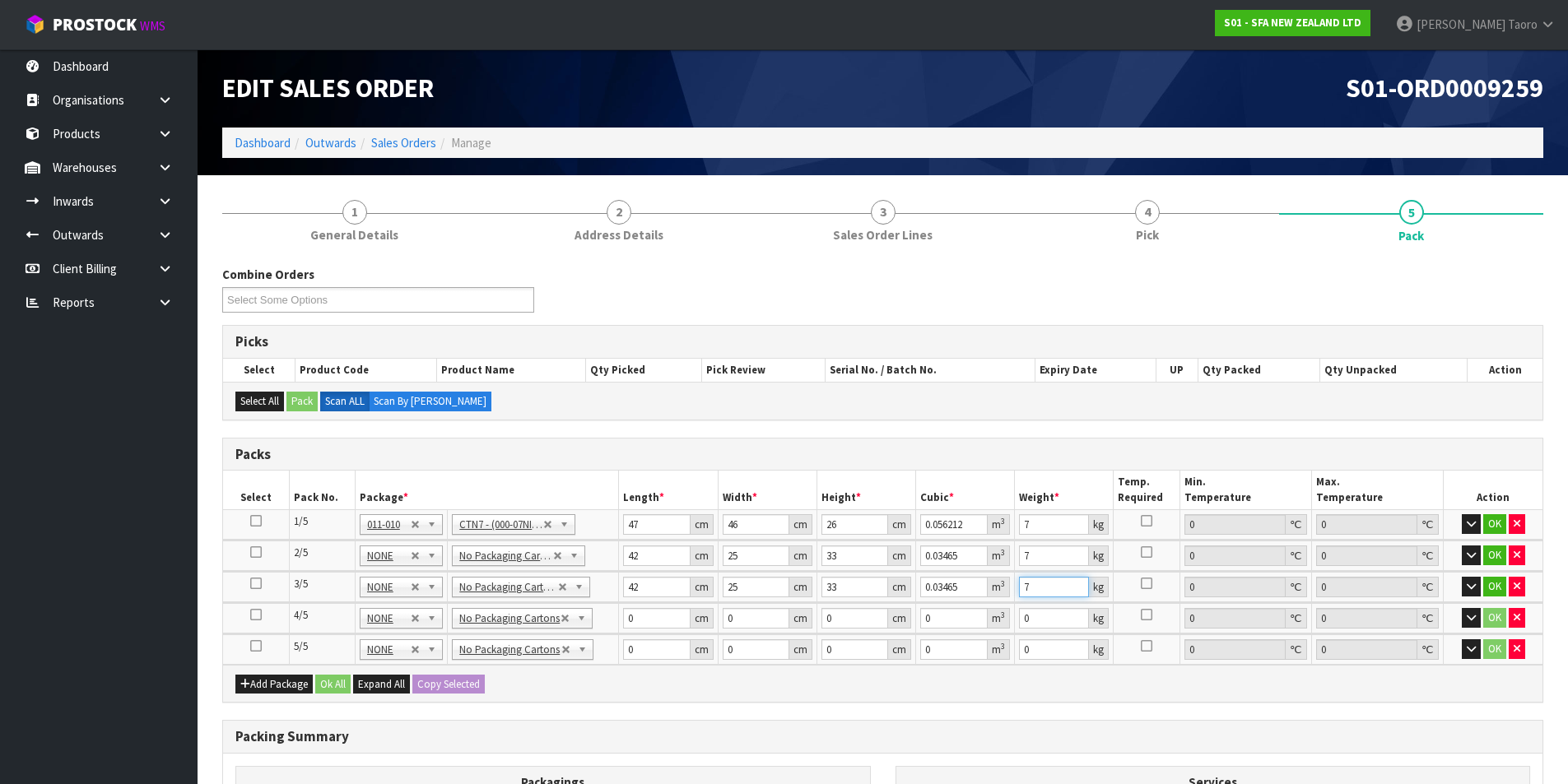
type input "7"
type input "42"
type input "25"
type input "3"
type input "0.00315"
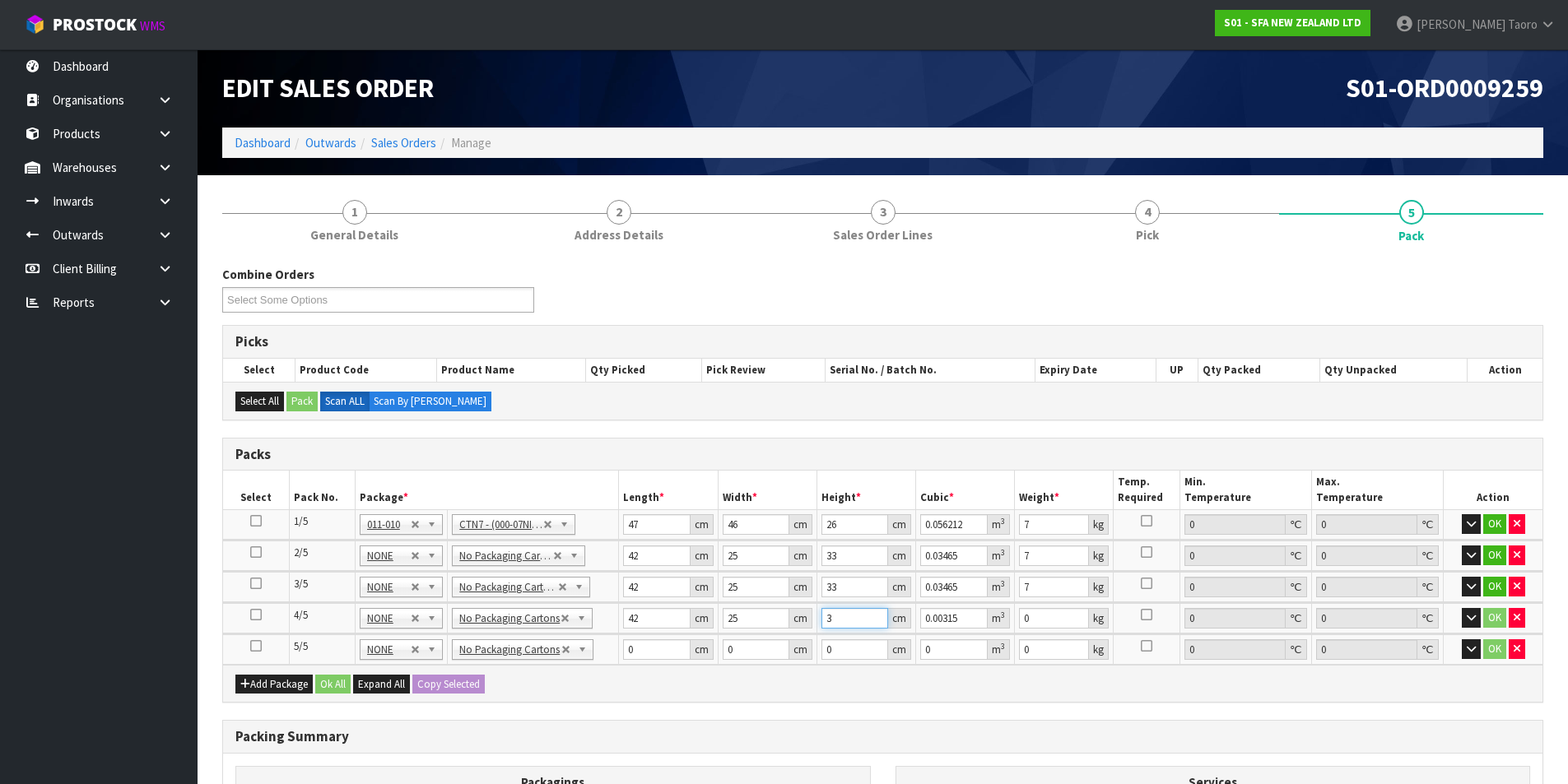
type input "33"
type input "0.03465"
type input "33"
type input "7"
type input "42"
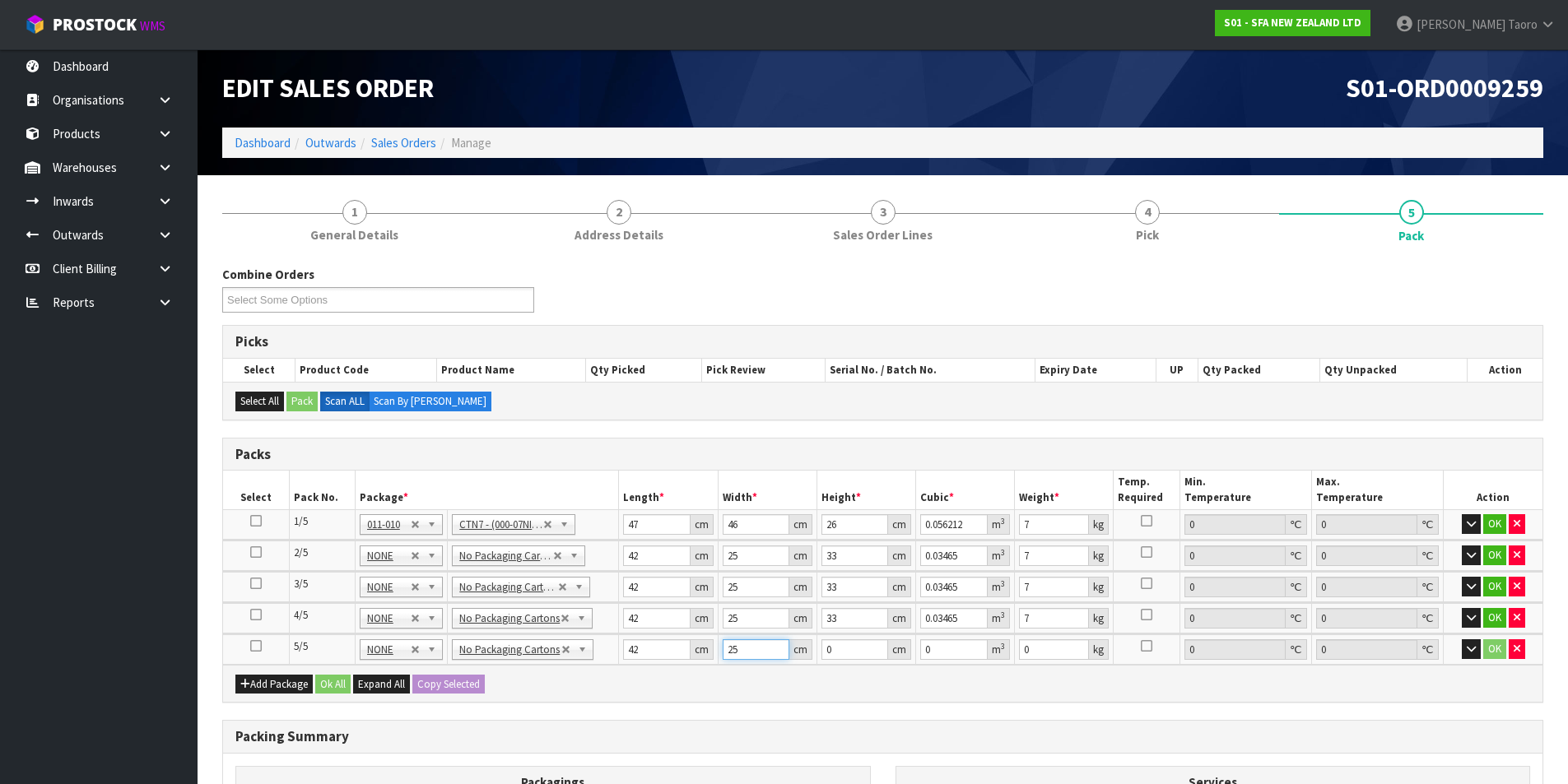
type input "25"
type input "3"
type input "0.00315"
type input "33"
type input "0.03465"
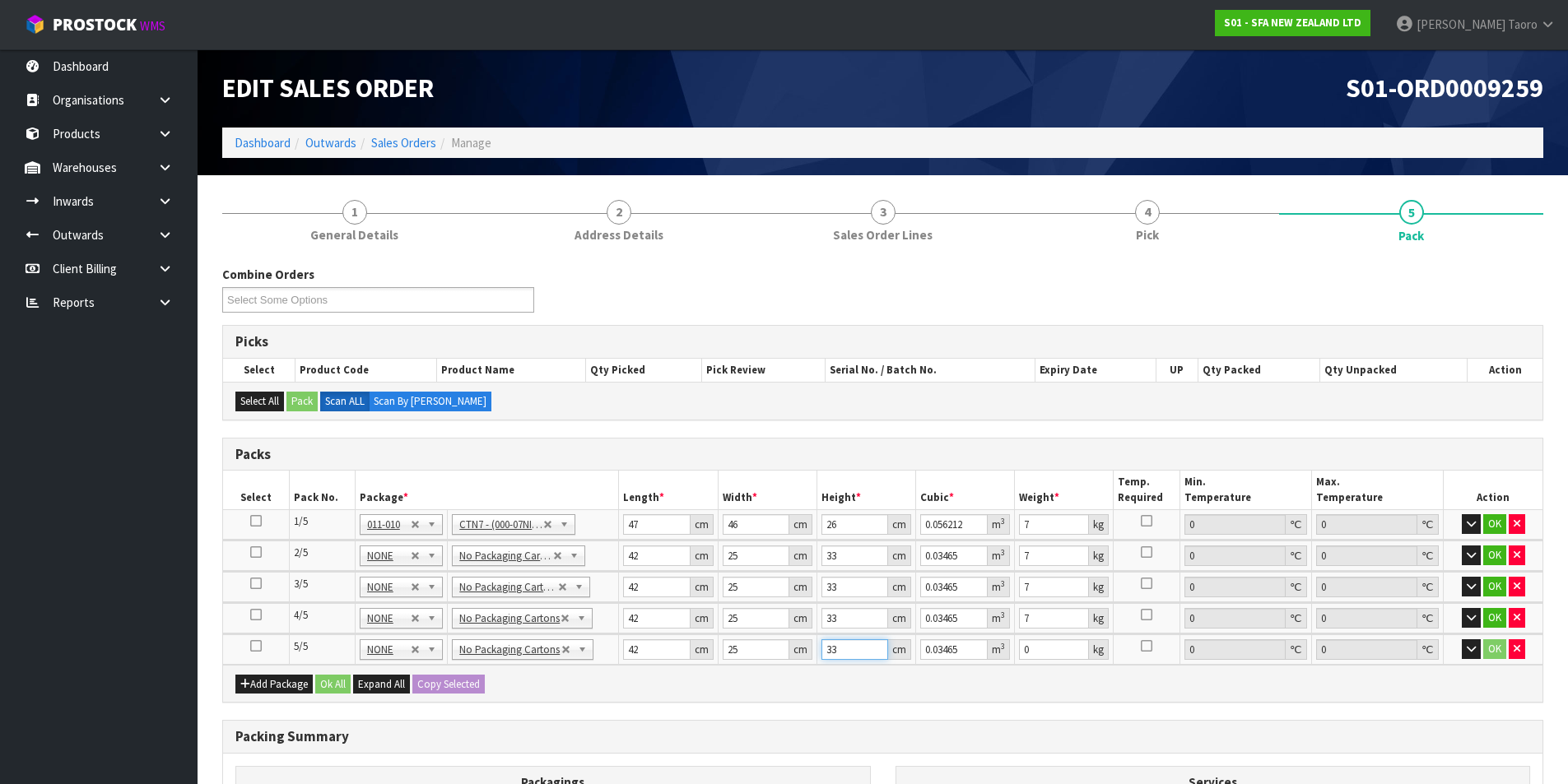
type input "33"
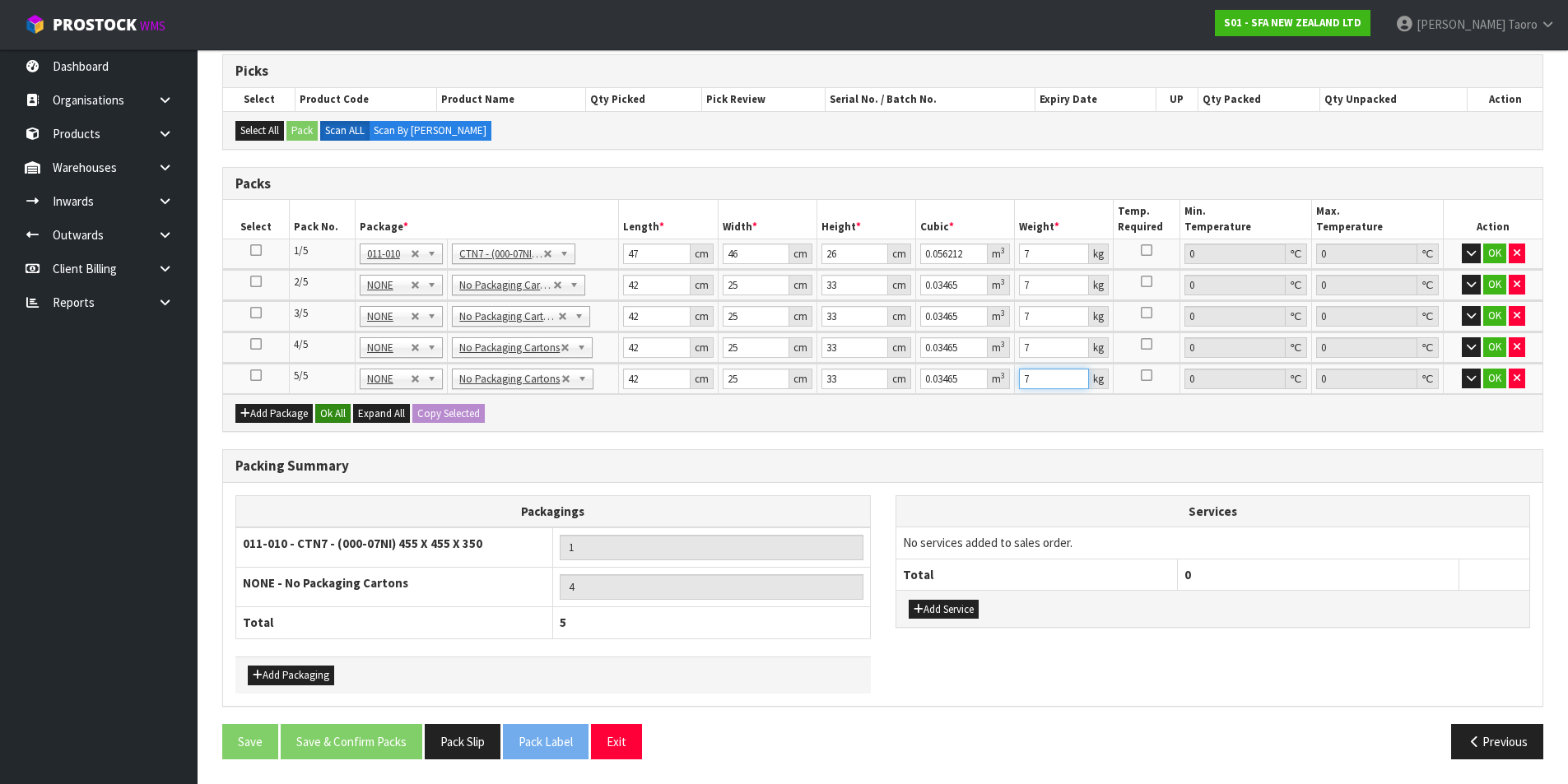
type input "7"
click at [333, 411] on button "Ok All" at bounding box center [333, 414] width 35 height 20
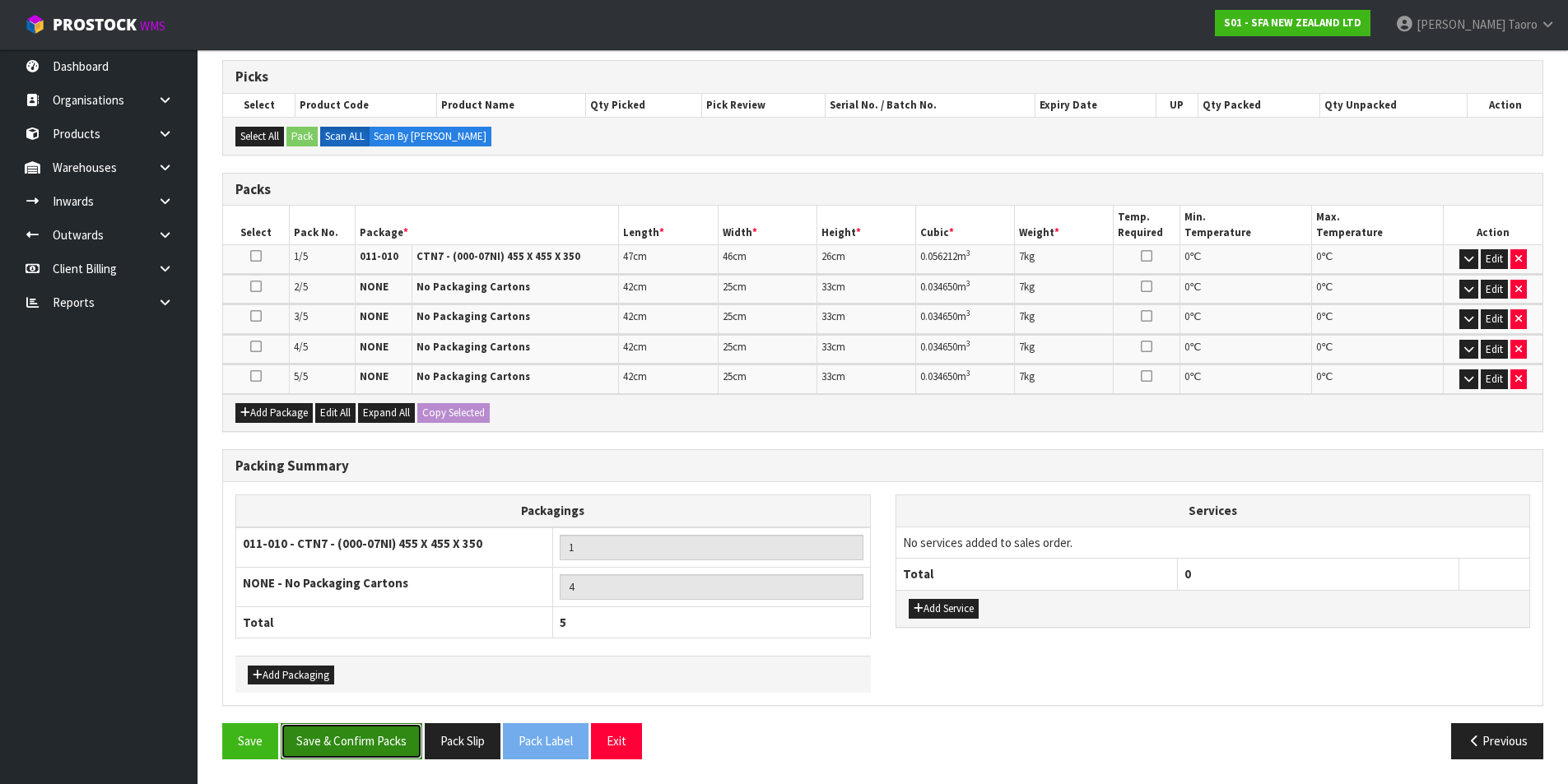
click at [370, 740] on button "Save & Confirm Packs" at bounding box center [351, 741] width 141 height 35
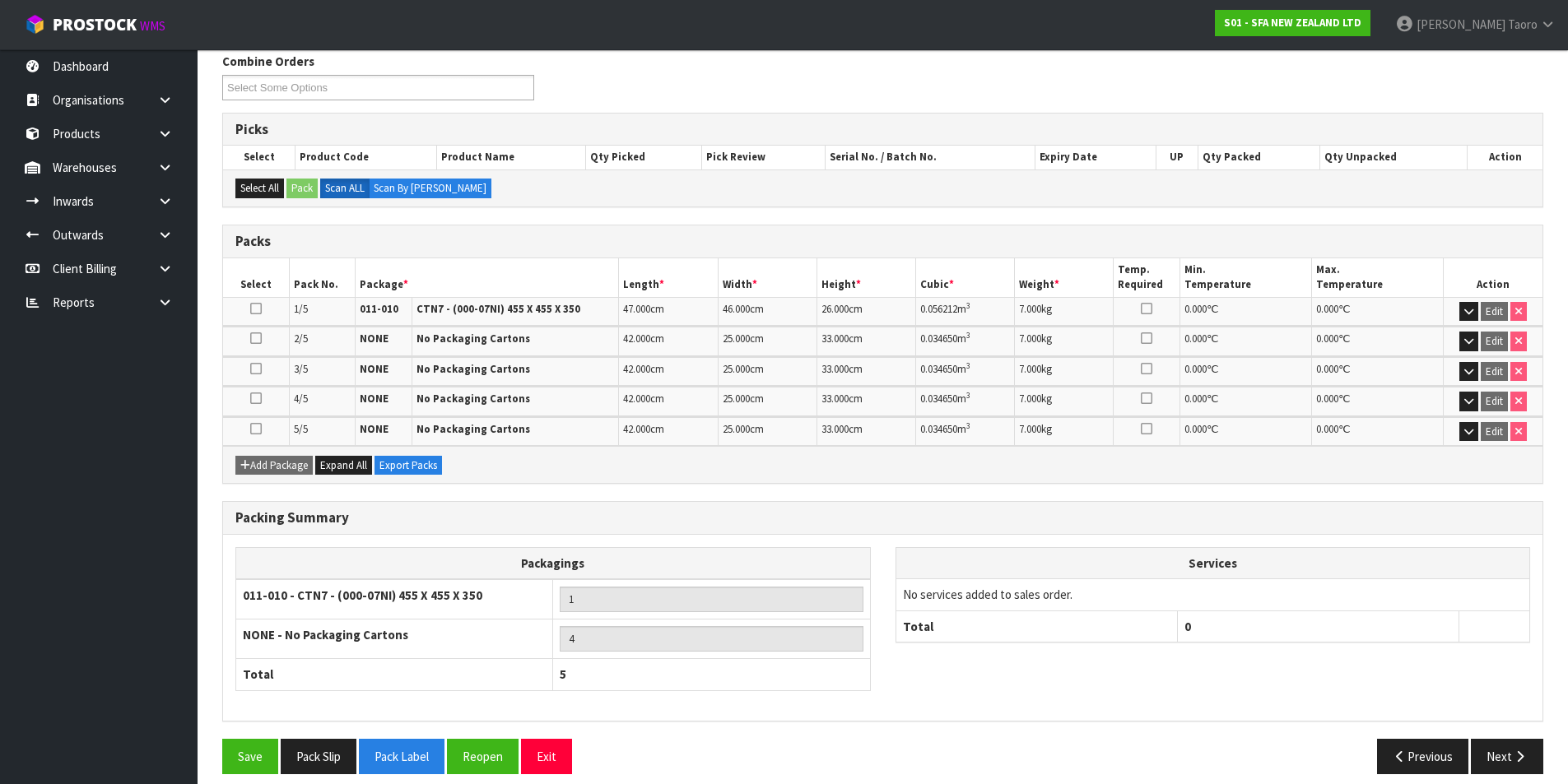
scroll to position [287, 0]
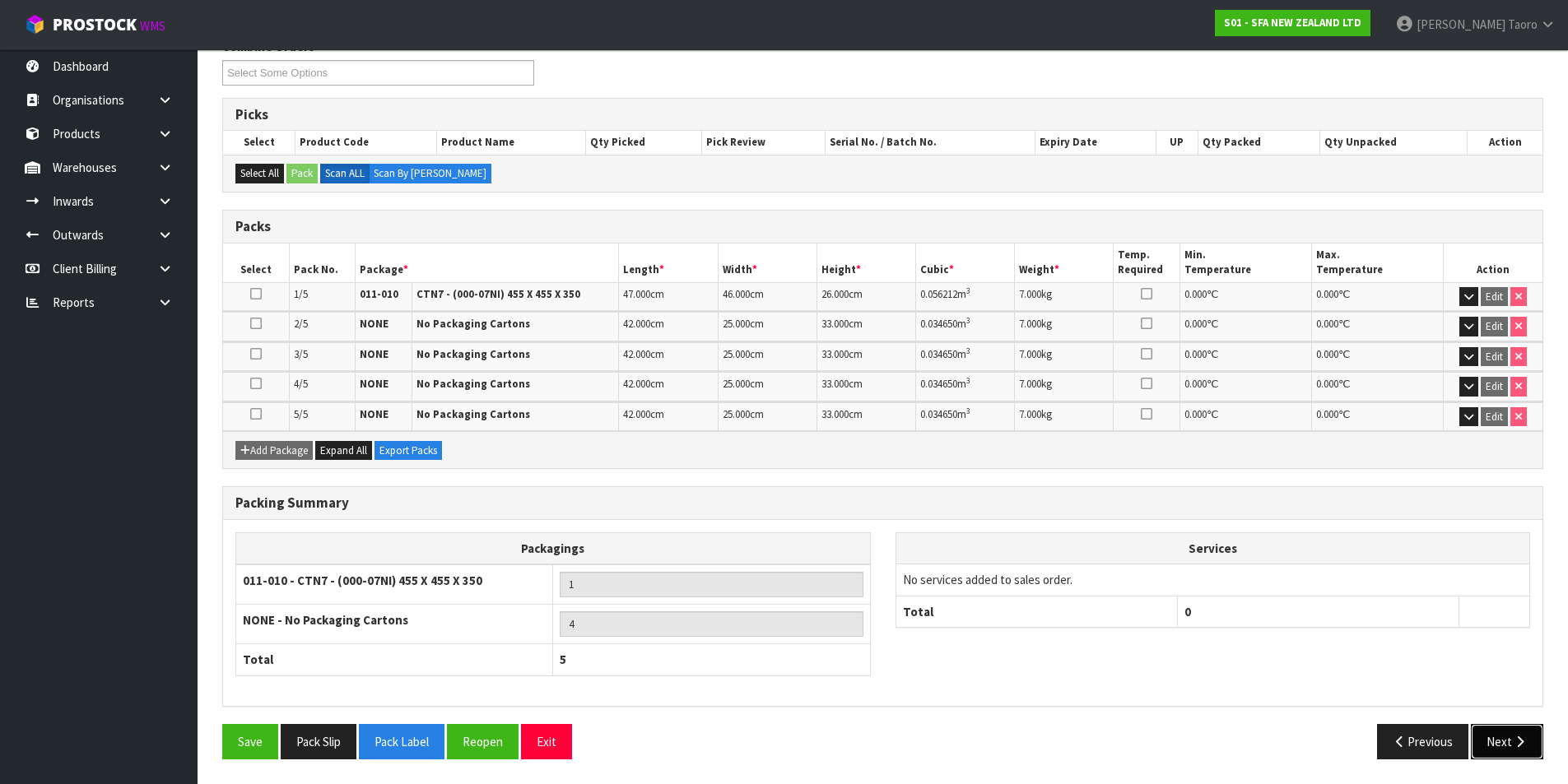
click at [1516, 740] on icon "button" at bounding box center [1518, 742] width 15 height 13
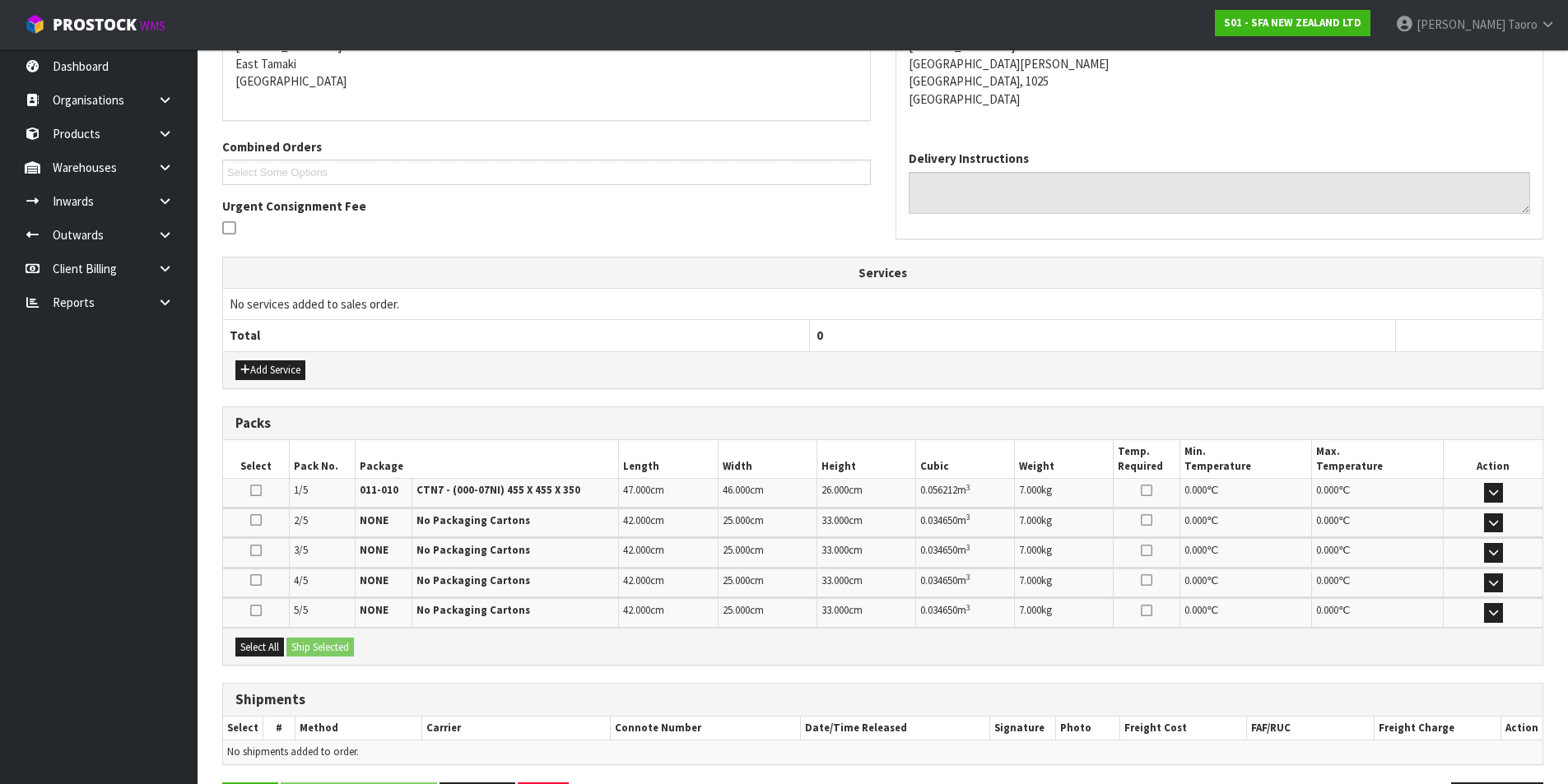
scroll to position [410, 0]
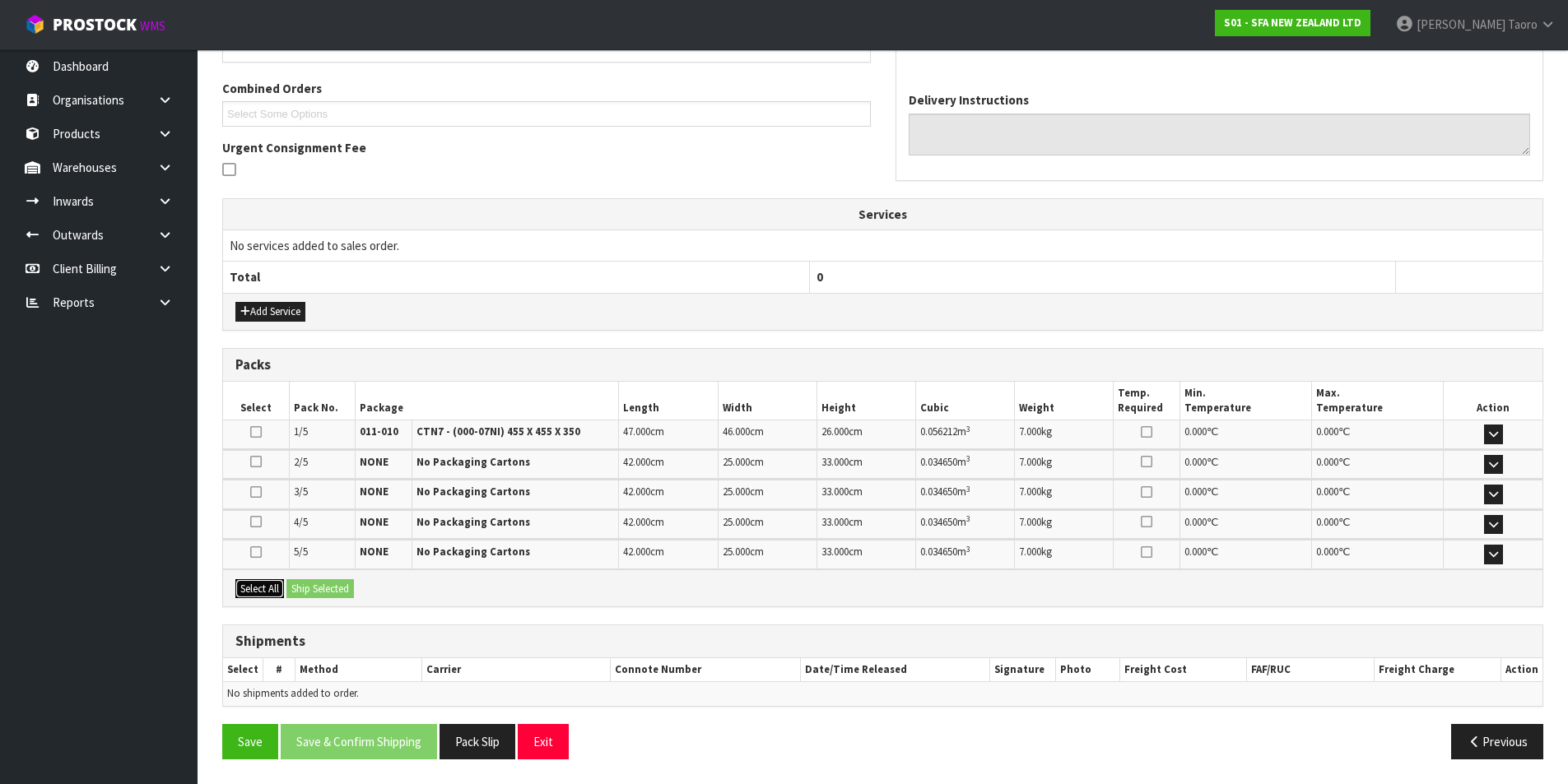
drag, startPoint x: 268, startPoint y: 591, endPoint x: 302, endPoint y: 594, distance: 34.1
click at [270, 597] on button "Select All" at bounding box center [260, 589] width 49 height 20
drag, startPoint x: 312, startPoint y: 589, endPoint x: 320, endPoint y: 592, distance: 8.5
click at [314, 590] on button "Ship Selected" at bounding box center [320, 589] width 68 height 20
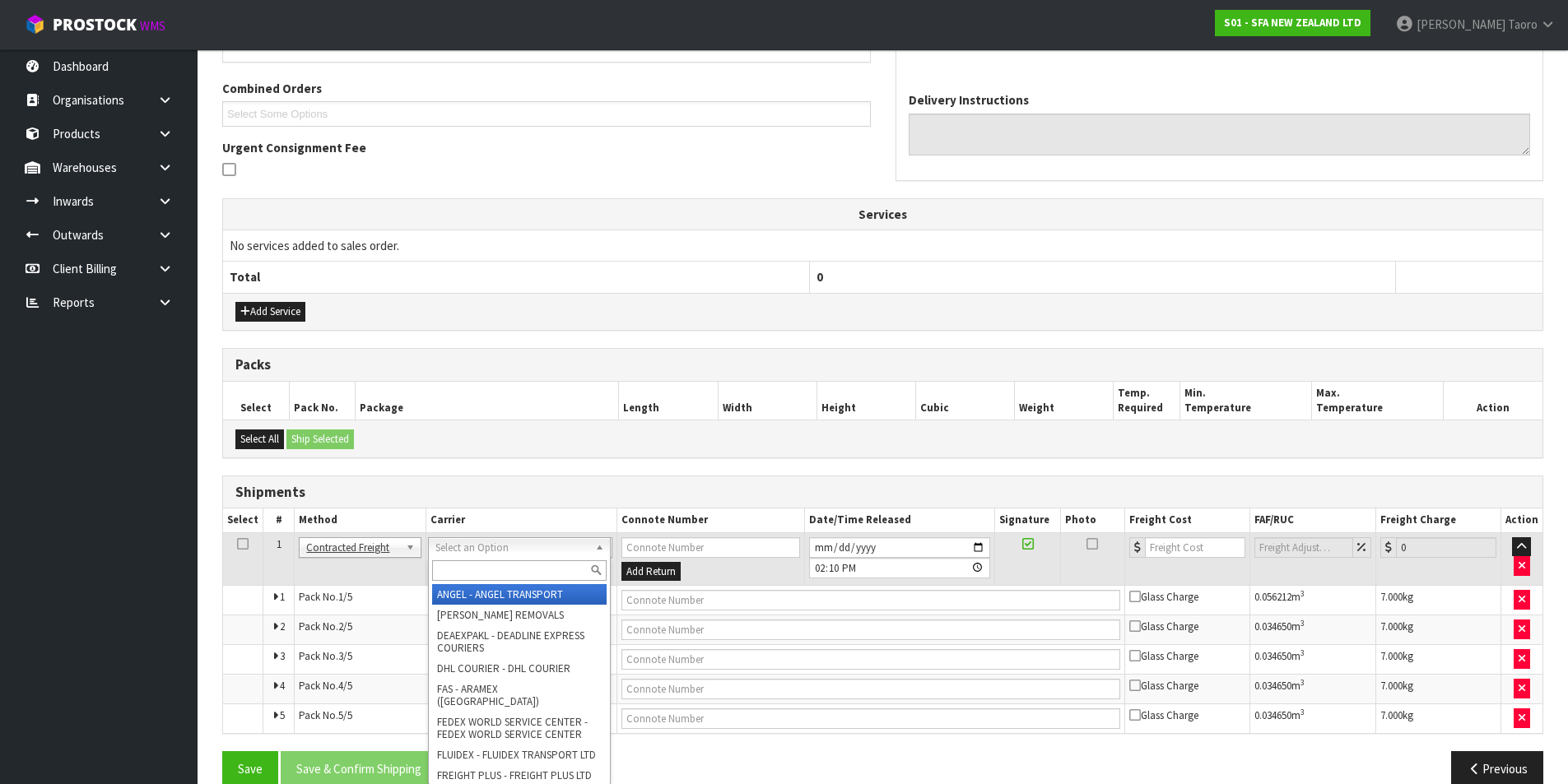
click at [565, 577] on input "text" at bounding box center [519, 570] width 175 height 21
type input "NZP"
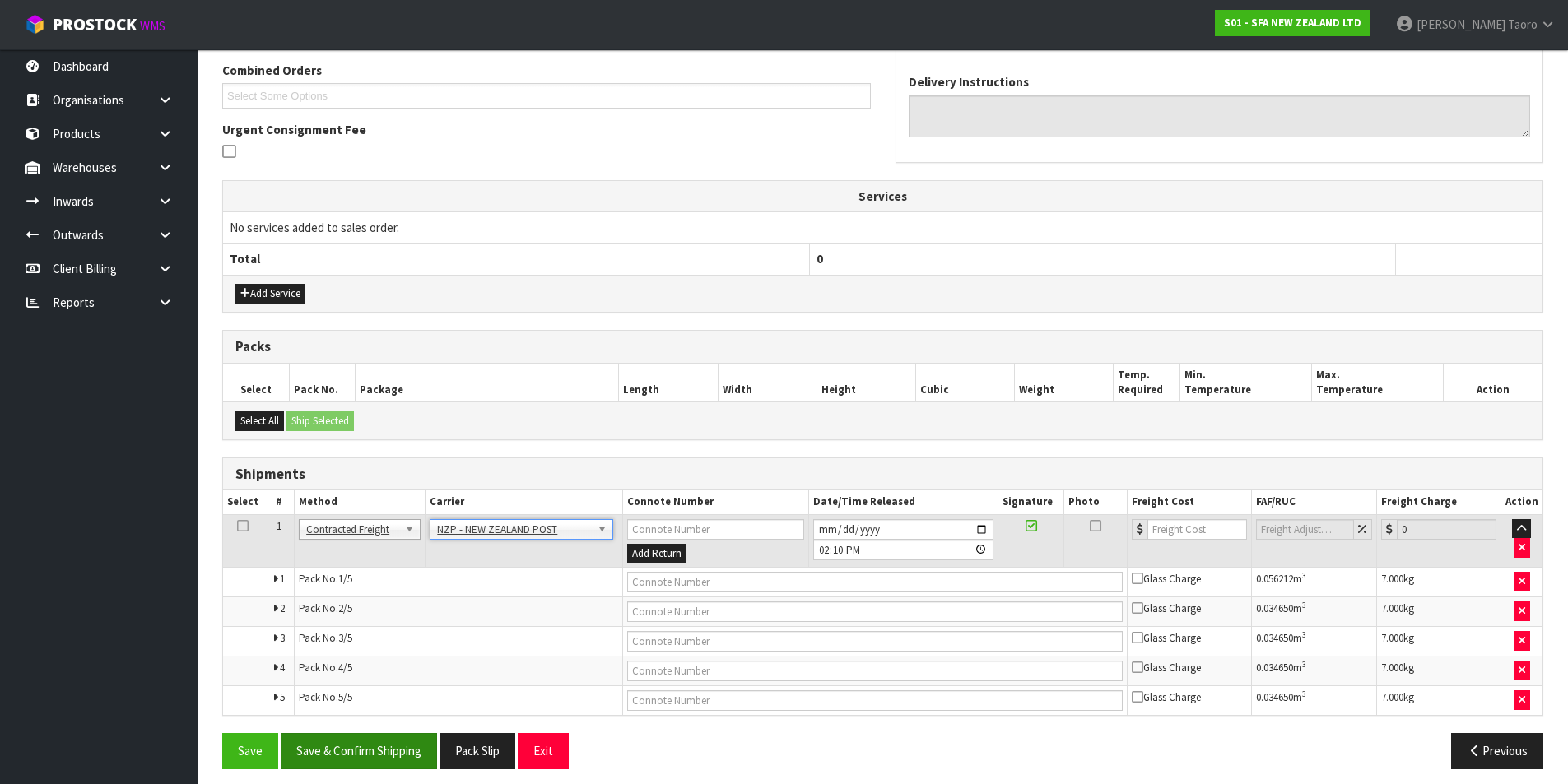
scroll to position [438, 0]
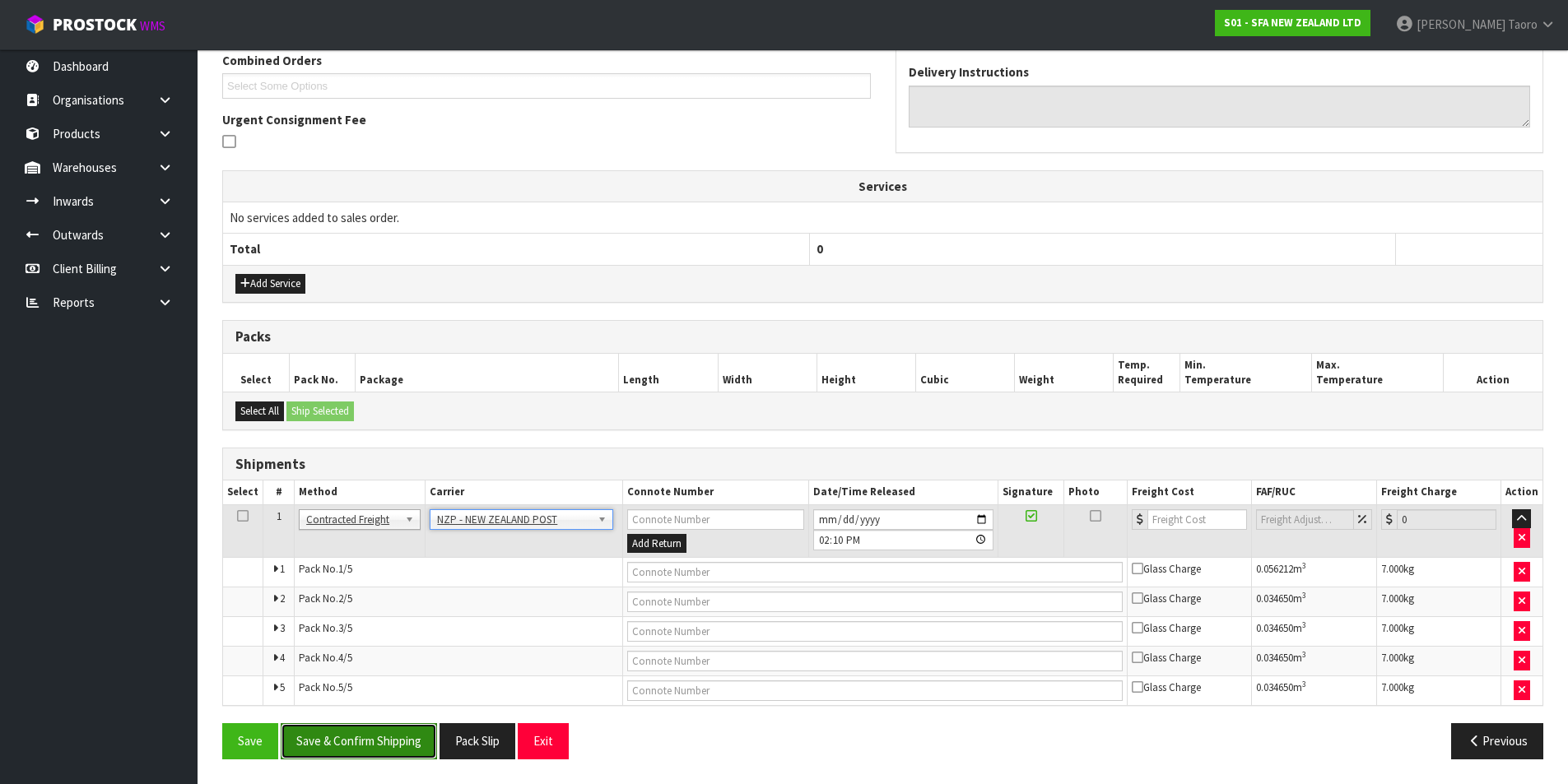
click at [417, 742] on button "Save & Confirm Shipping" at bounding box center [358, 741] width 156 height 35
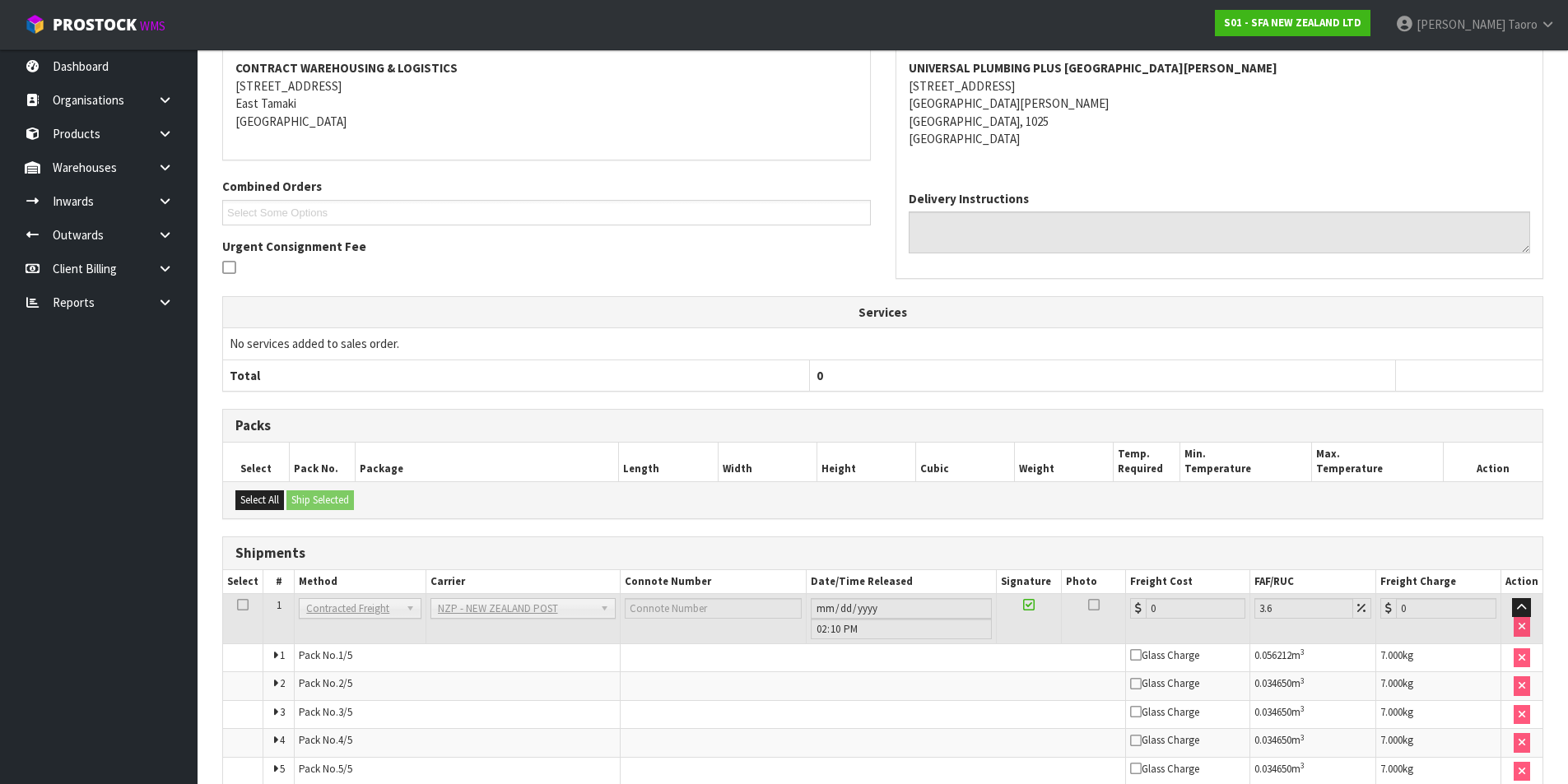
scroll to position [409, 0]
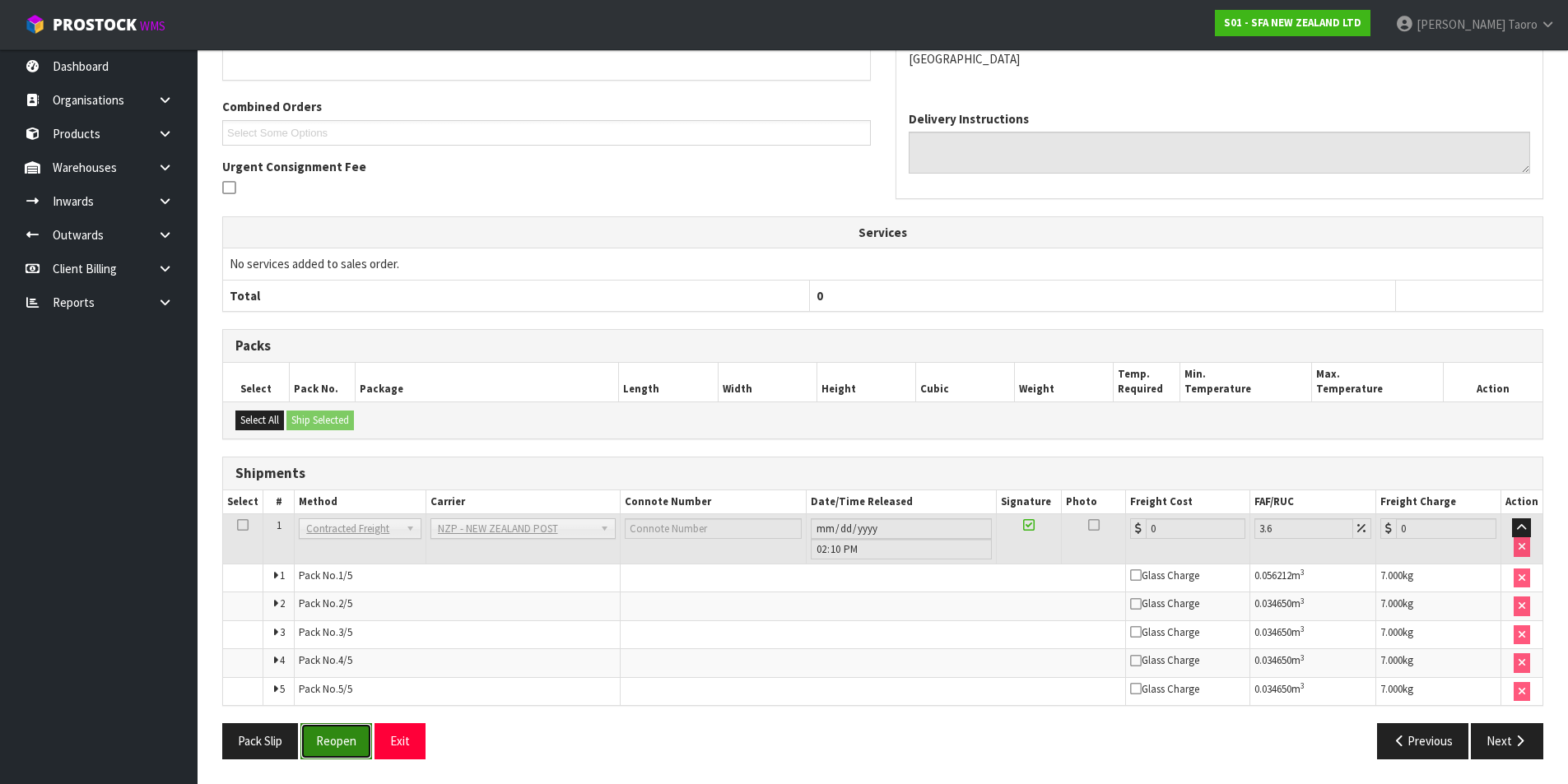
click at [360, 735] on button "Reopen" at bounding box center [335, 741] width 71 height 35
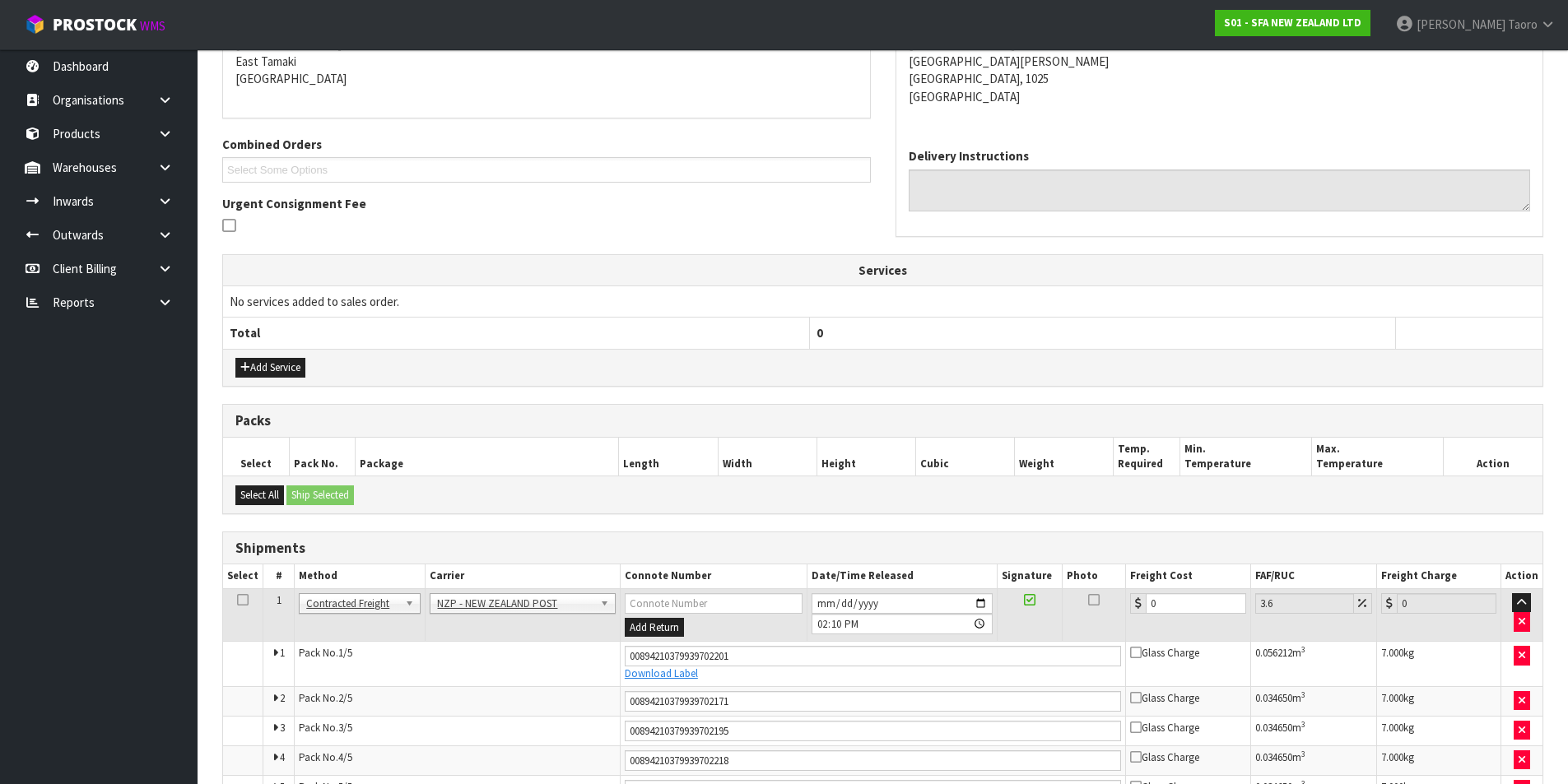
scroll to position [391, 0]
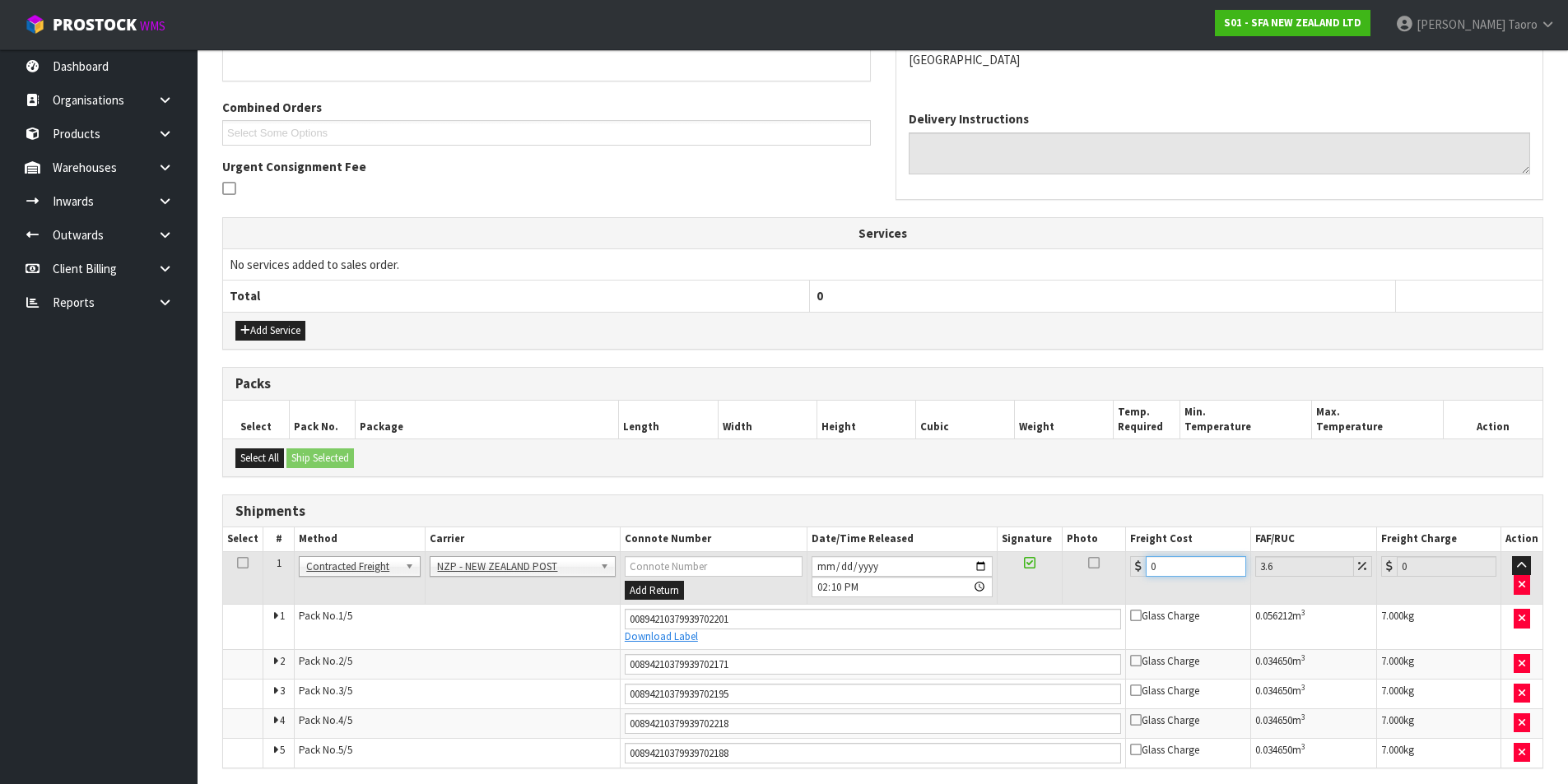
click at [1213, 564] on input "0" at bounding box center [1195, 566] width 99 height 21
type input "2"
type input "2.07"
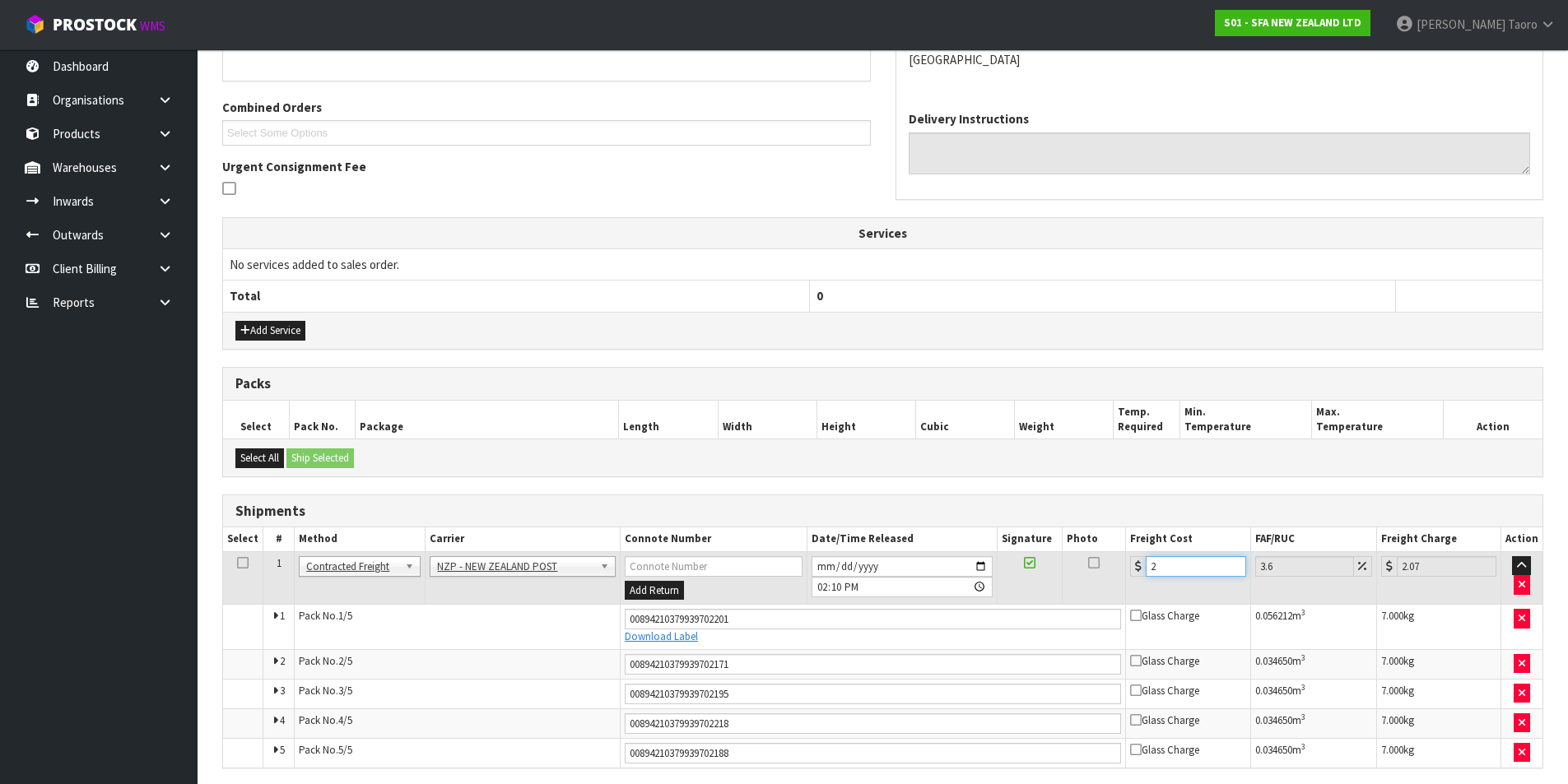
type input "21"
type input "21.76"
type input "21.6"
type input "22.38"
type input "21.65"
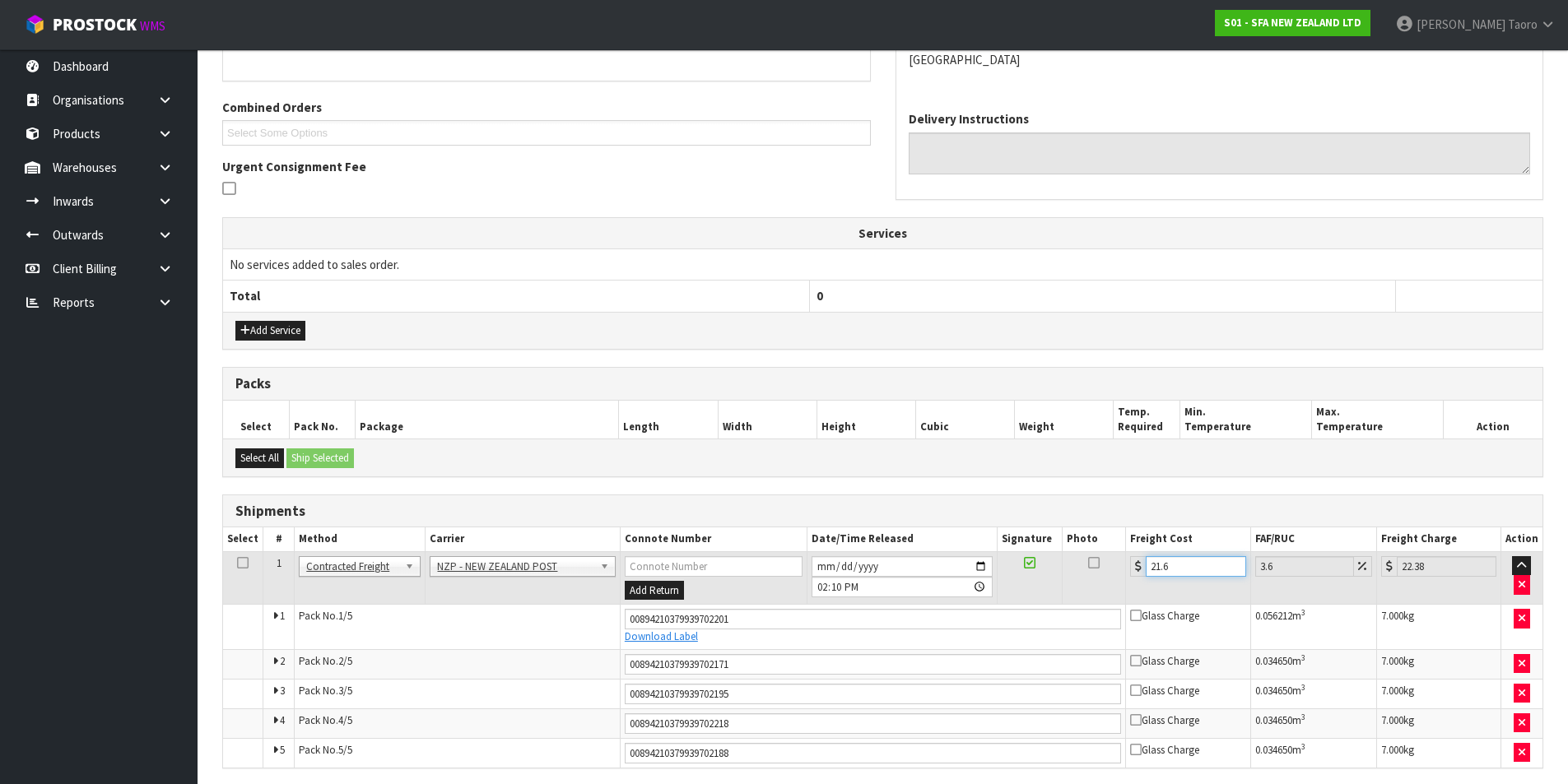
type input "22.43"
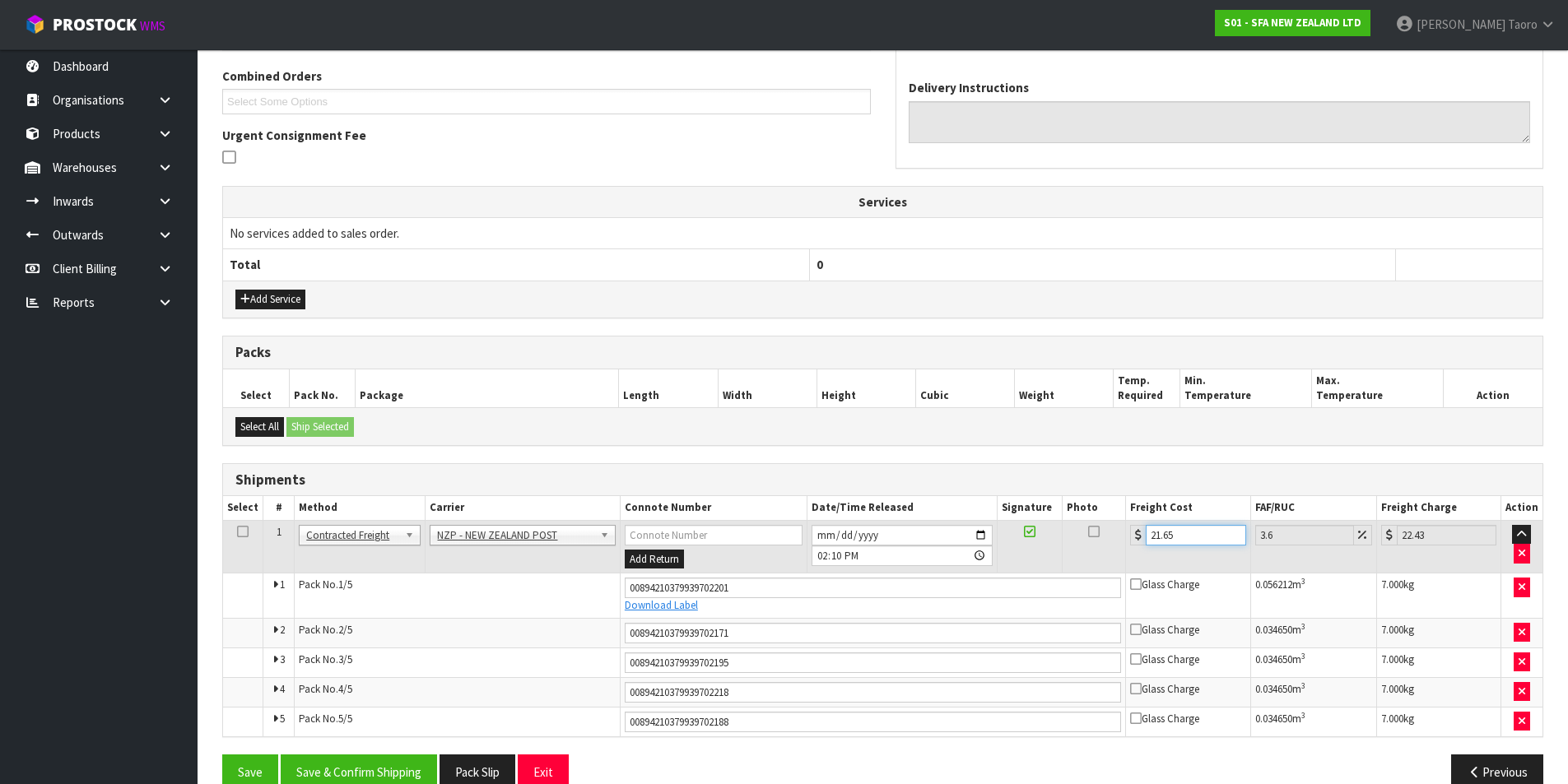
scroll to position [452, 0]
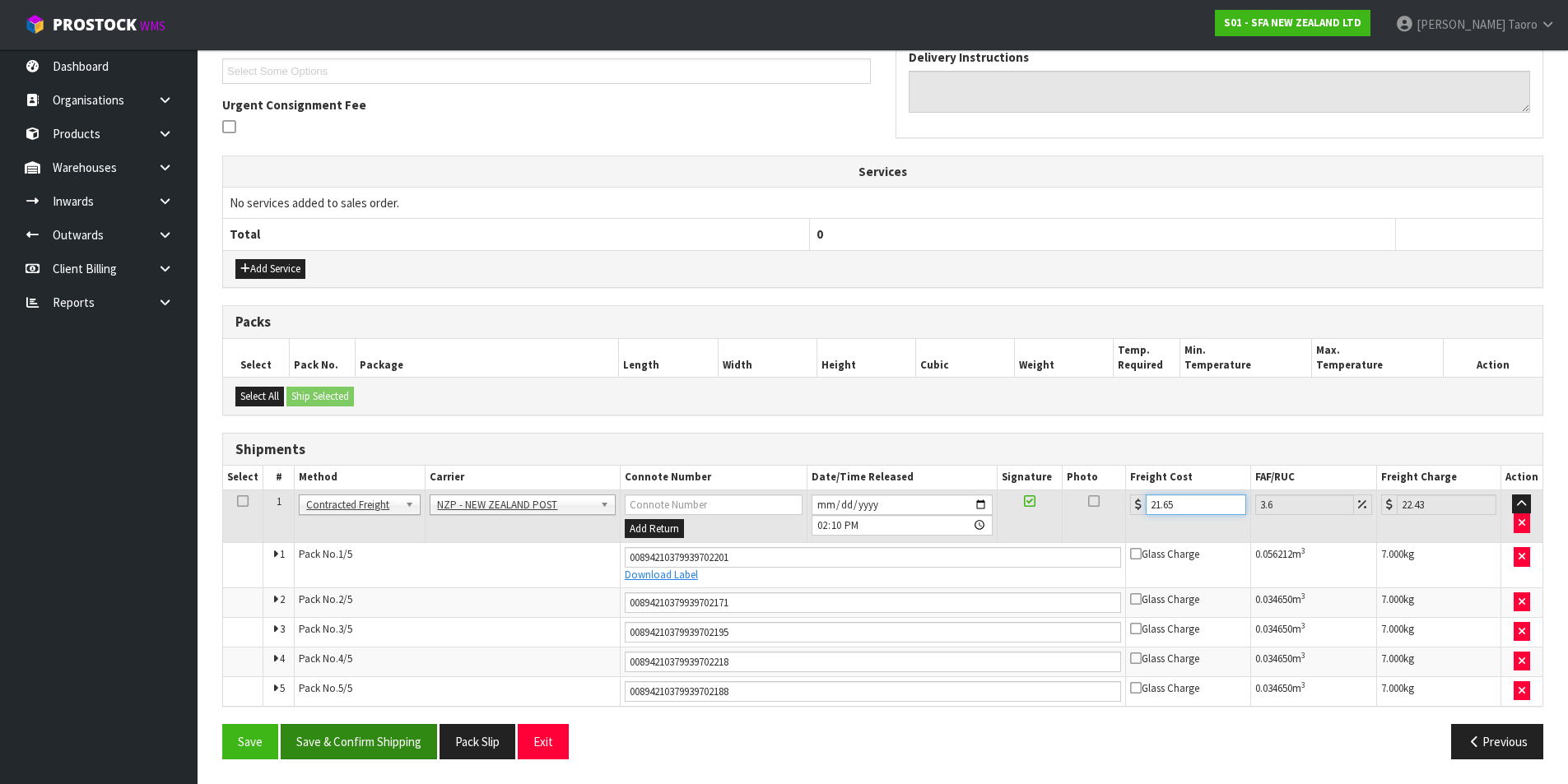
type input "21.65"
click at [403, 745] on button "Save & Confirm Shipping" at bounding box center [358, 742] width 156 height 35
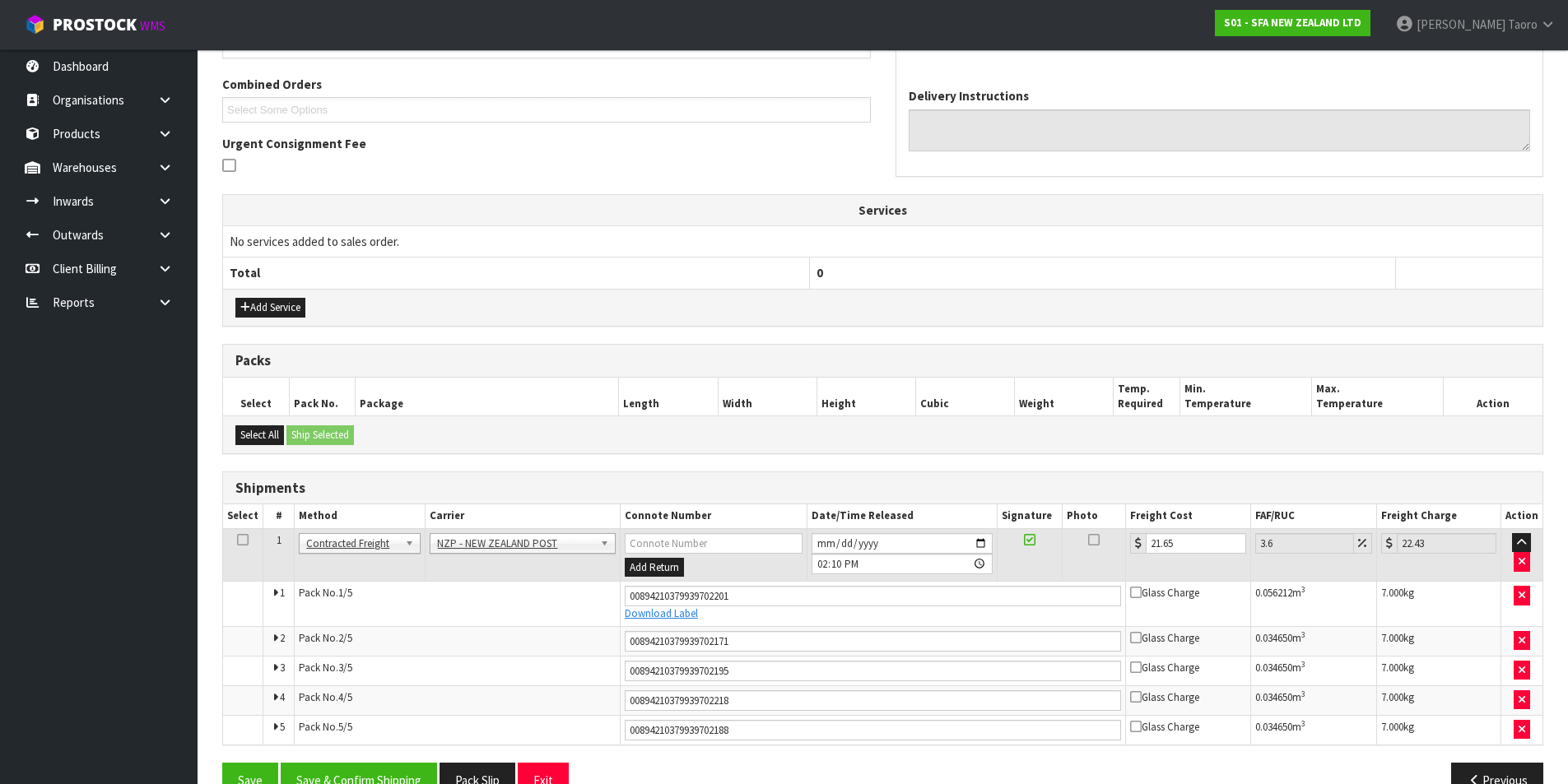
scroll to position [403, 0]
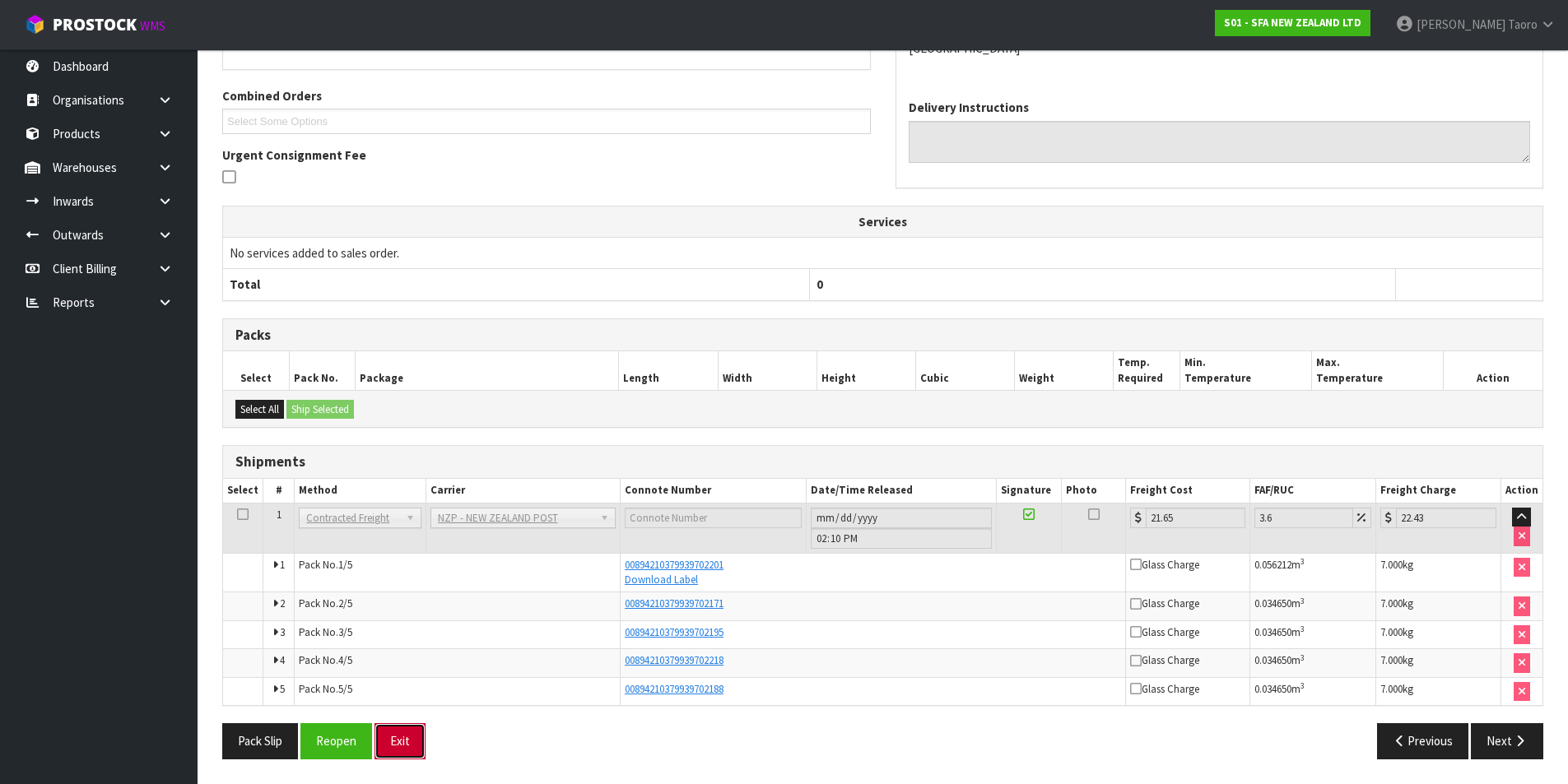
click at [413, 745] on button "Exit" at bounding box center [399, 741] width 51 height 35
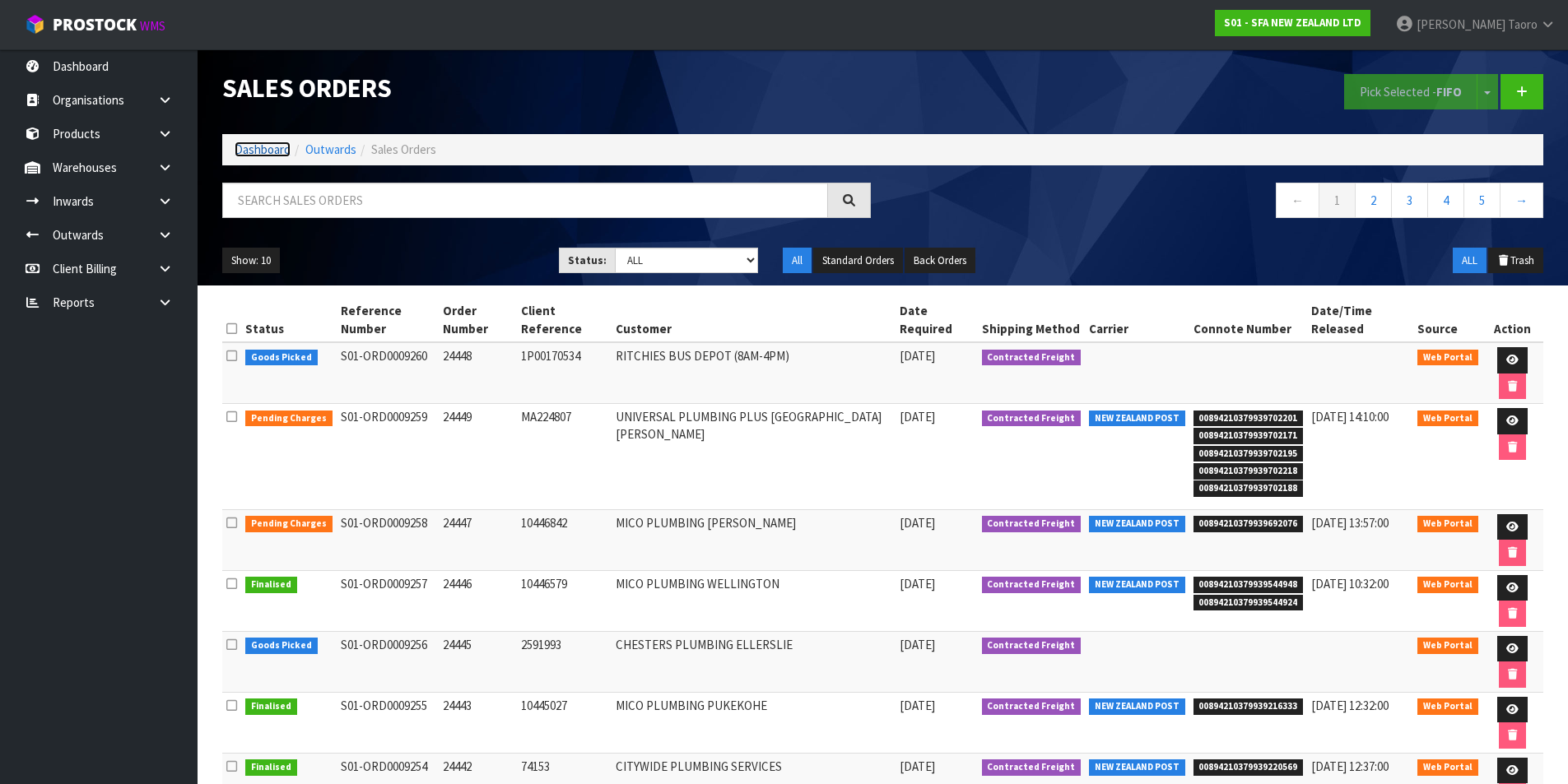
click at [268, 149] on link "Dashboard" at bounding box center [262, 149] width 56 height 15
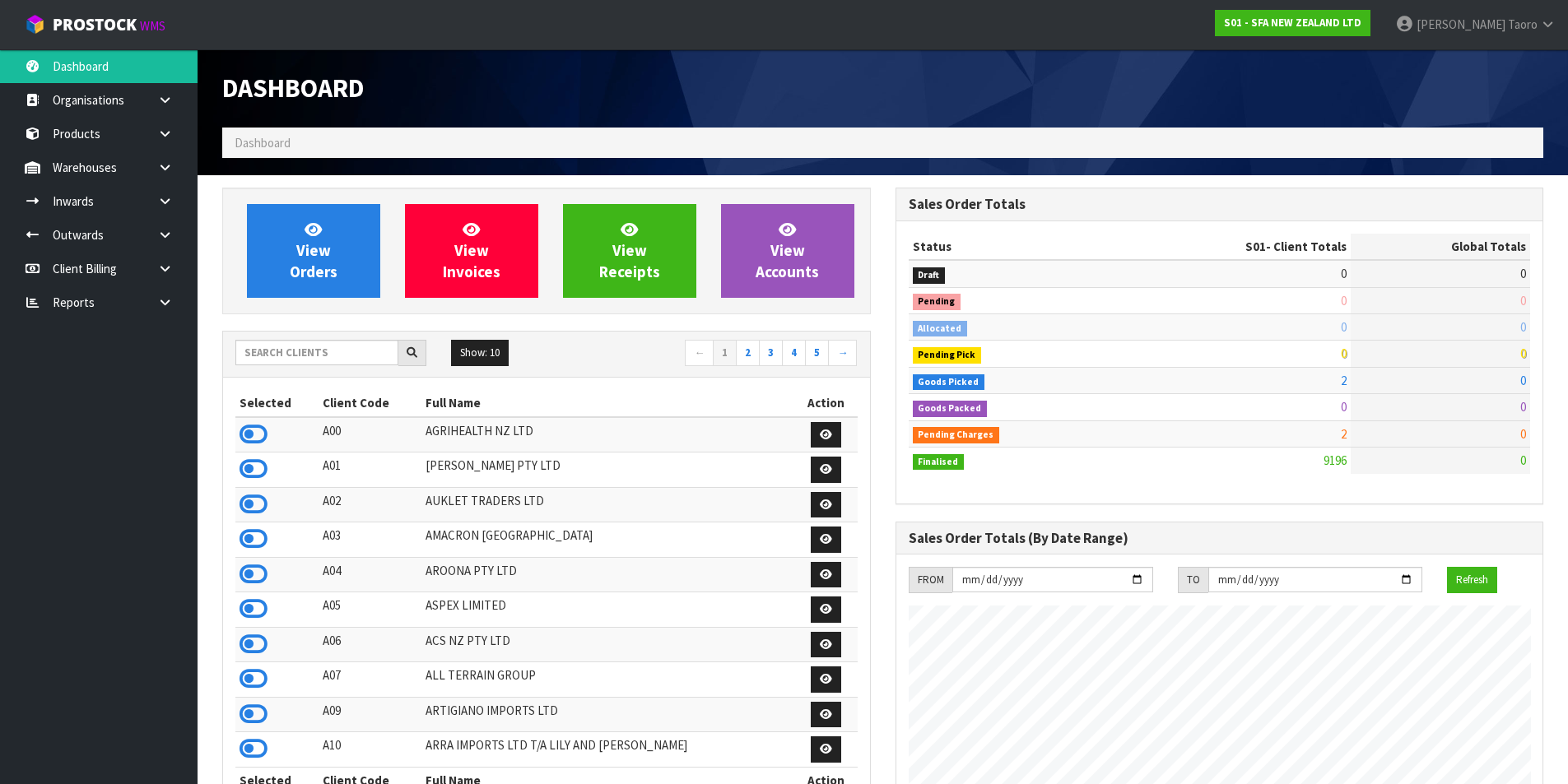
scroll to position [1246, 672]
click at [313, 242] on span "View Orders" at bounding box center [313, 251] width 48 height 61
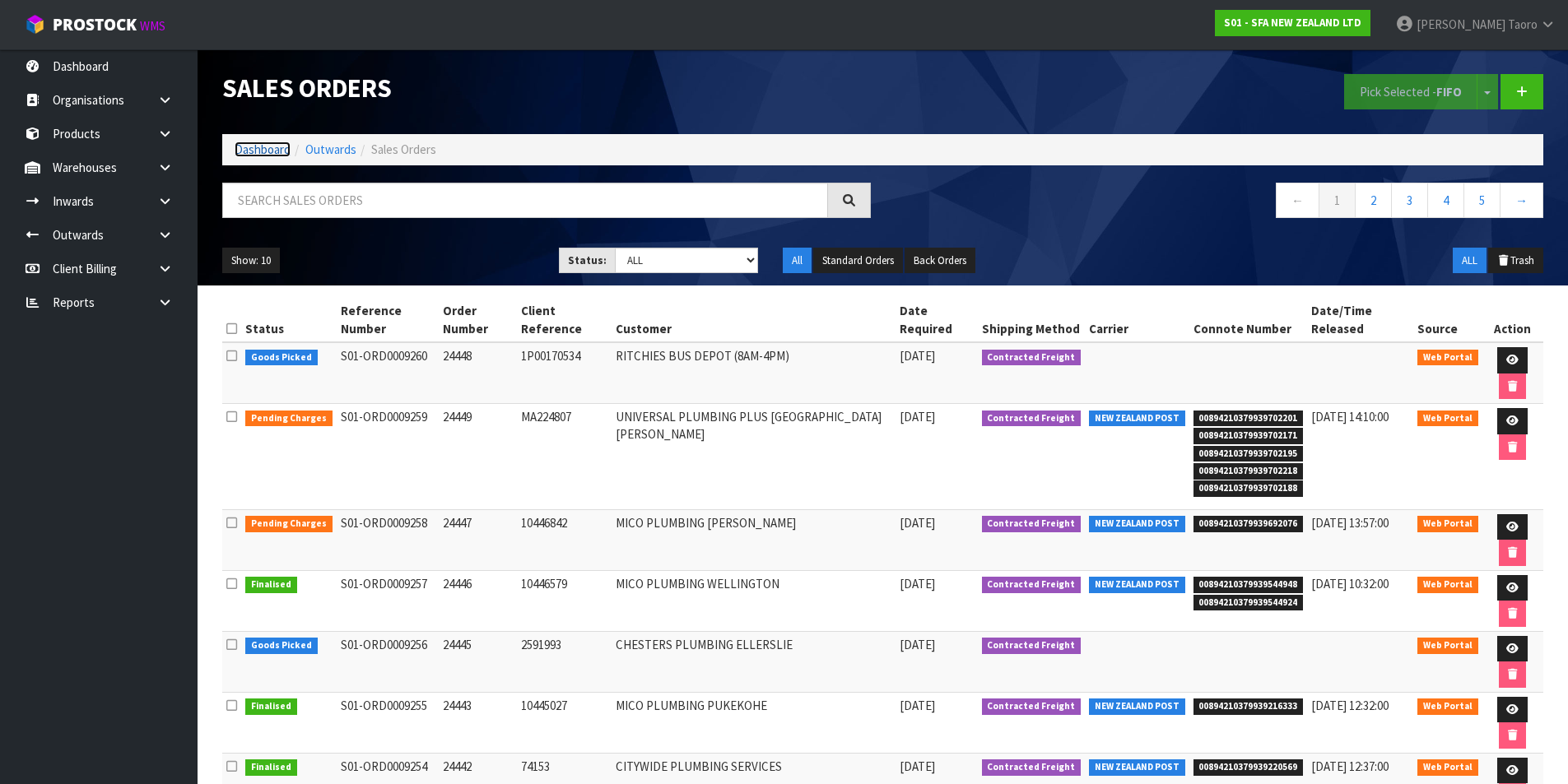
click at [271, 150] on link "Dashboard" at bounding box center [262, 149] width 56 height 15
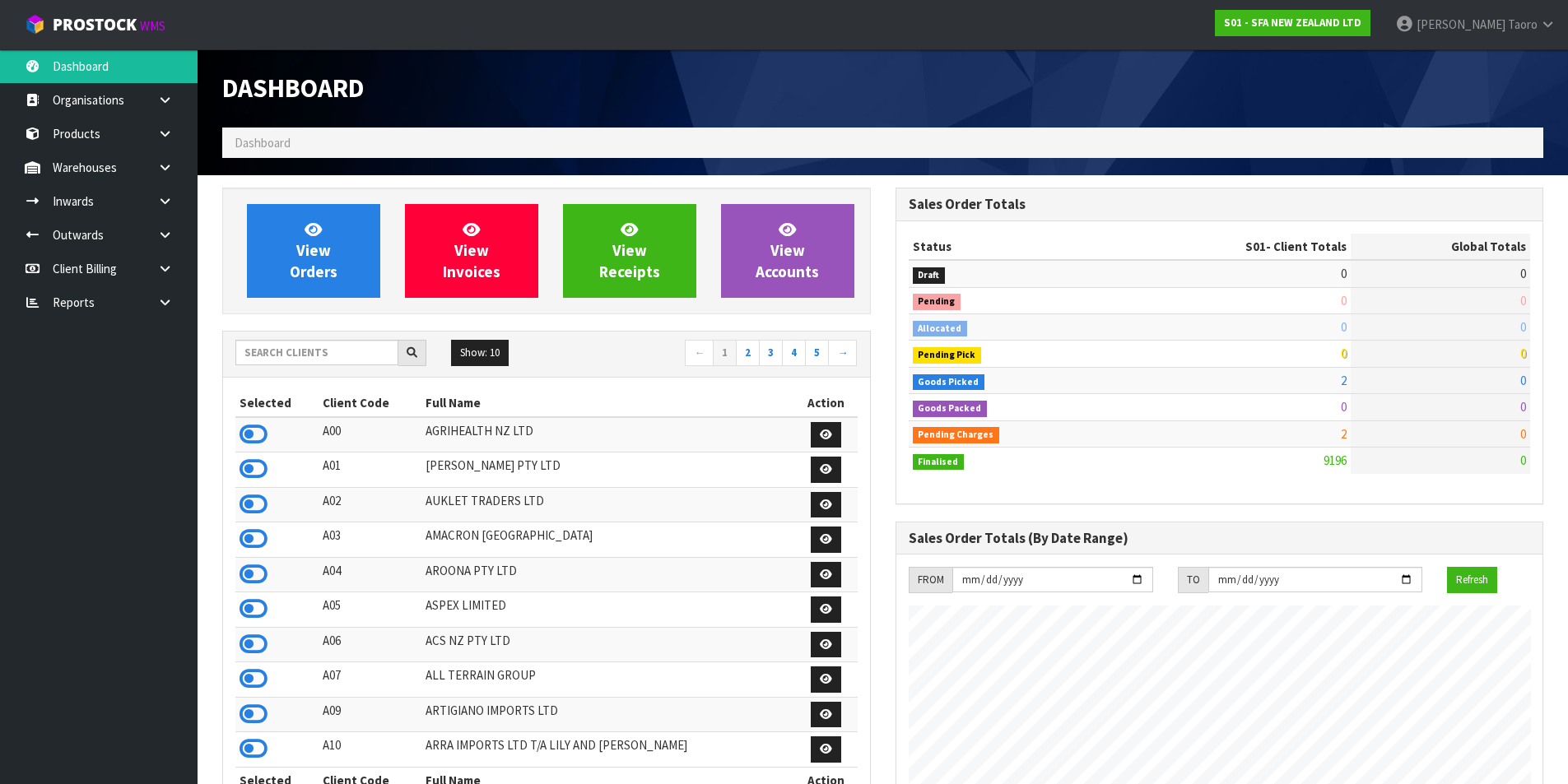
scroll to position [1246, 672]
click at [375, 342] on input "text" at bounding box center [316, 352] width 163 height 25
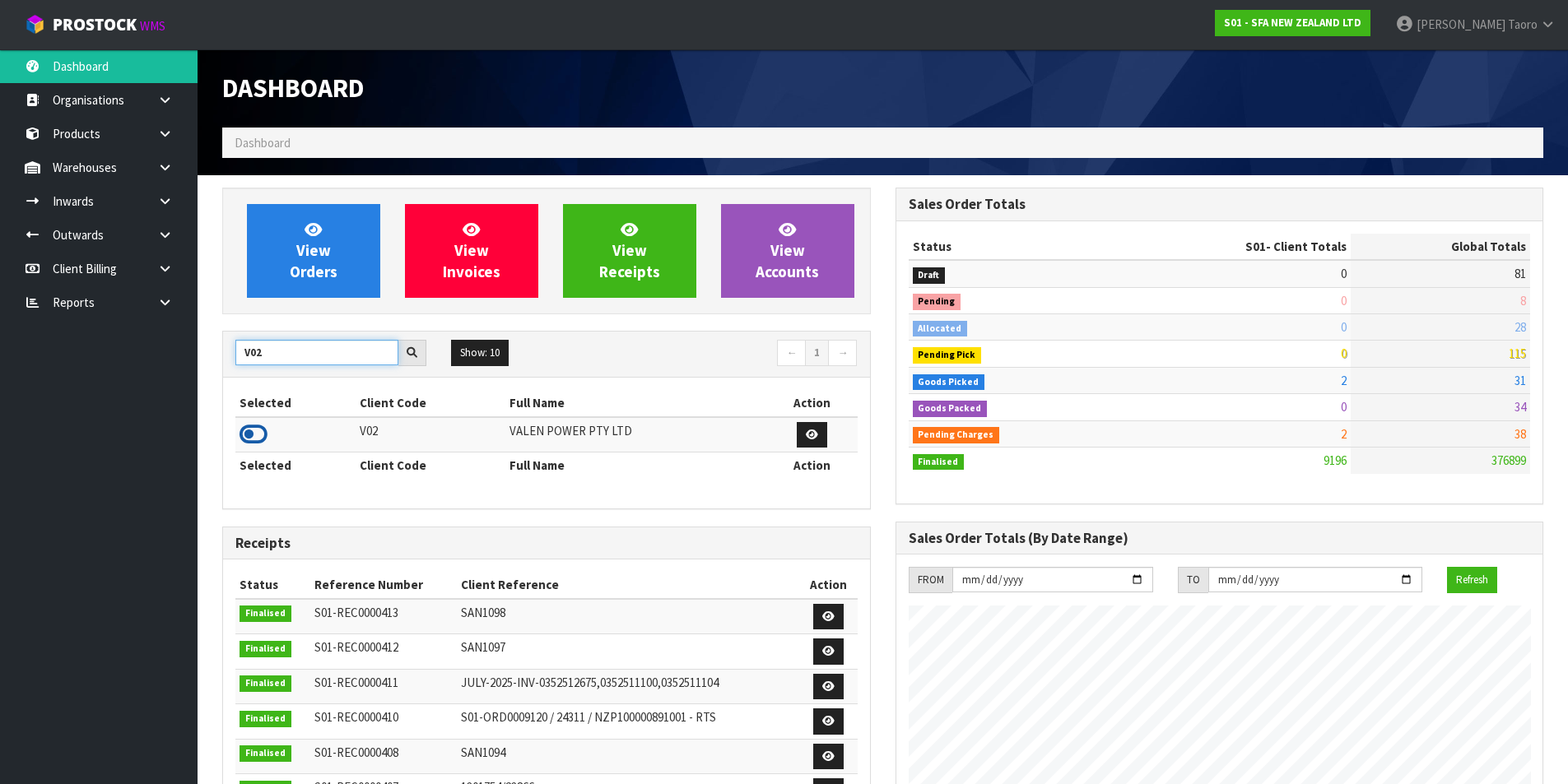
type input "V02"
click at [264, 432] on icon at bounding box center [253, 433] width 28 height 24
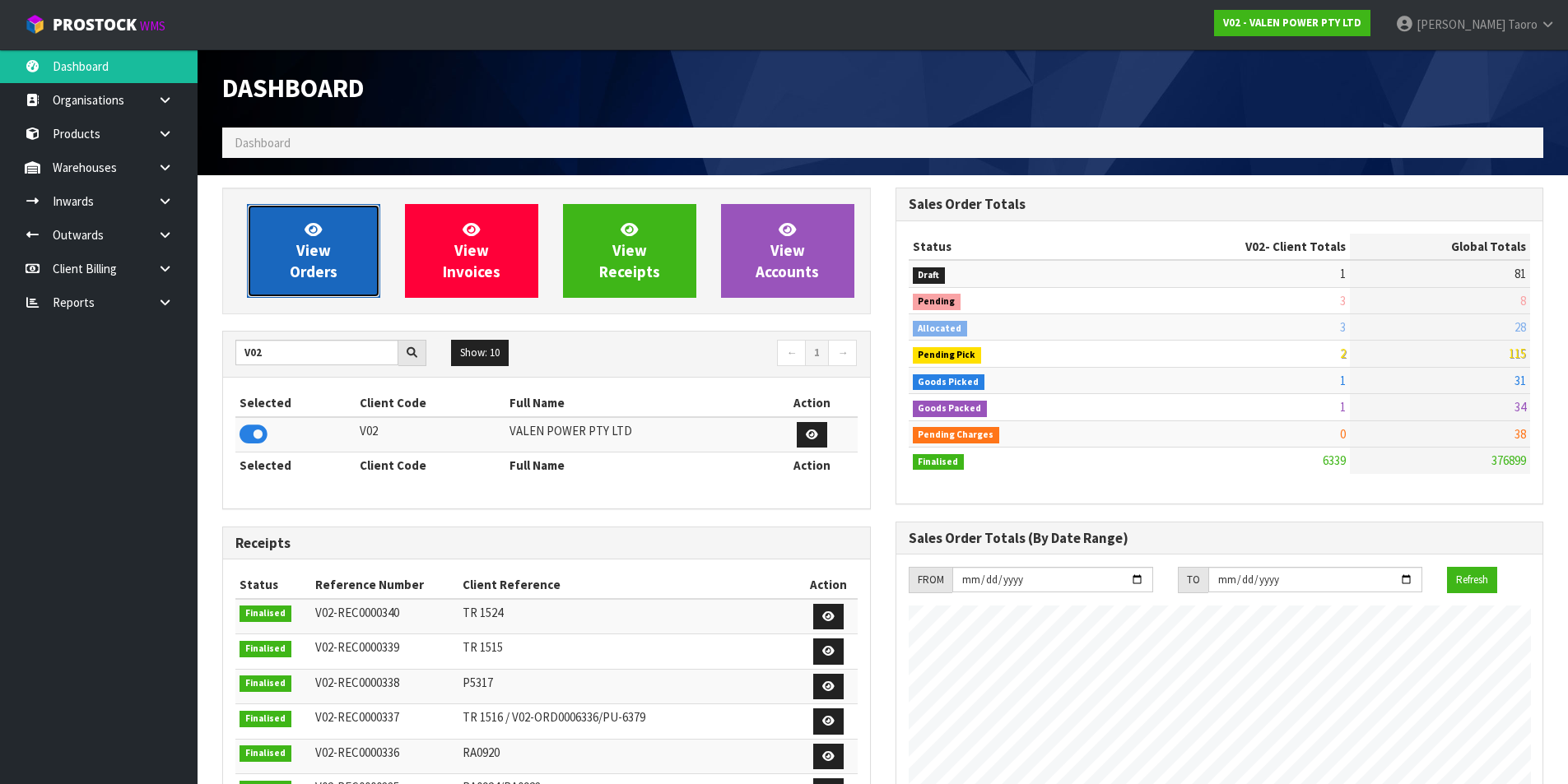
click at [294, 253] on link "View Orders" at bounding box center [314, 251] width 133 height 94
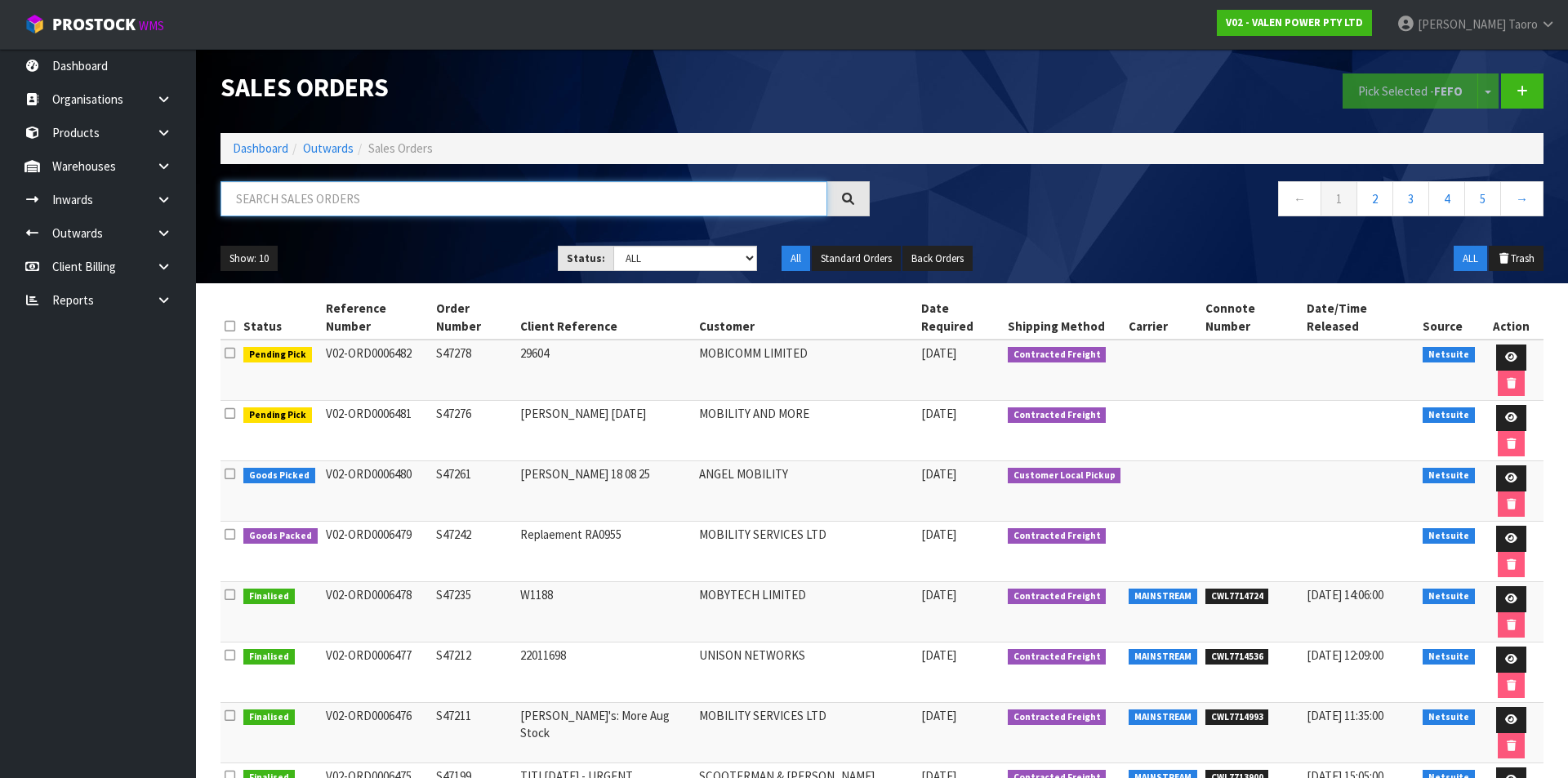
click at [346, 199] on input "text" at bounding box center [524, 199] width 606 height 35
type input "JOB-0407839"
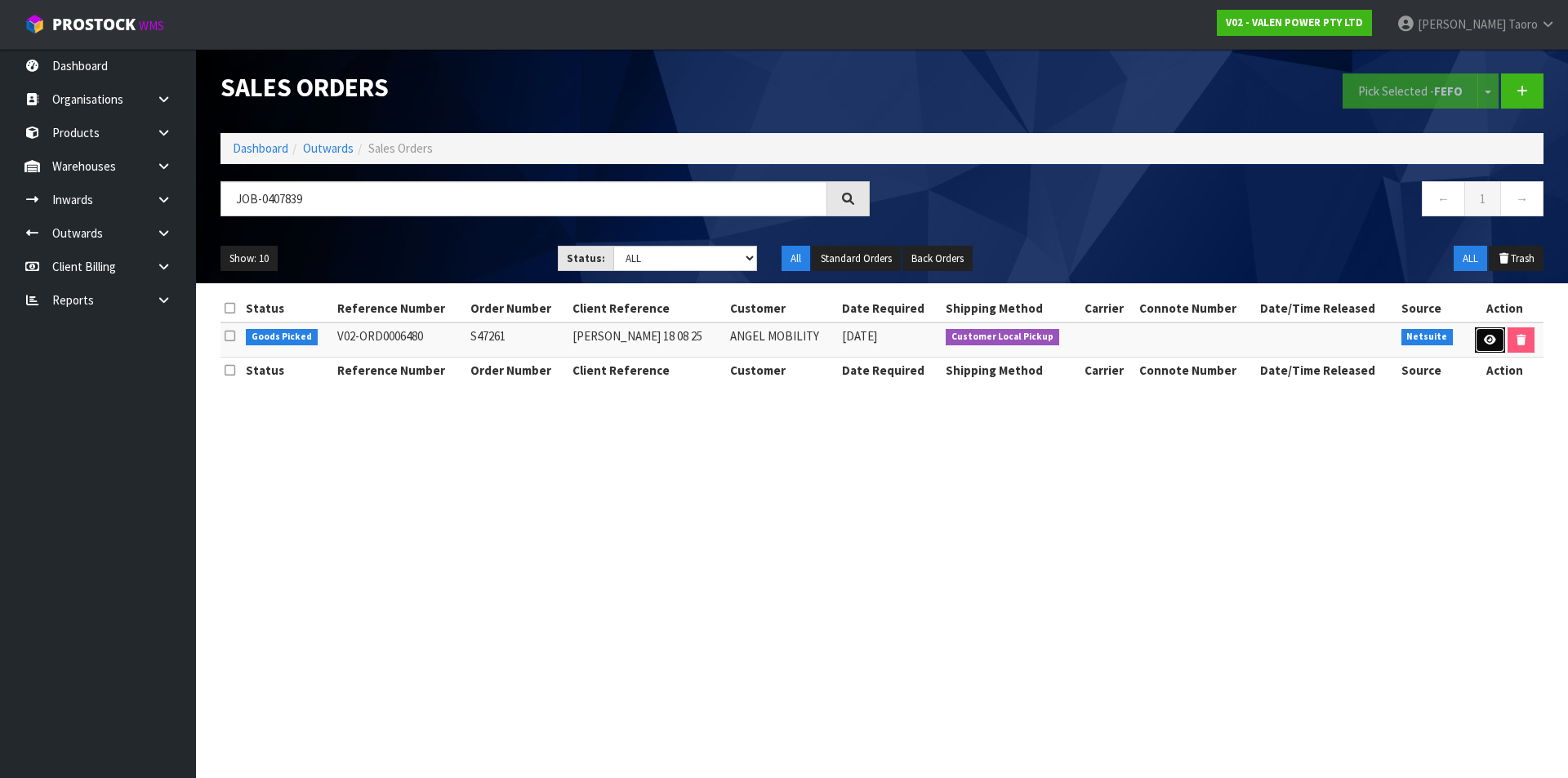
click at [1491, 337] on icon at bounding box center [1490, 340] width 13 height 11
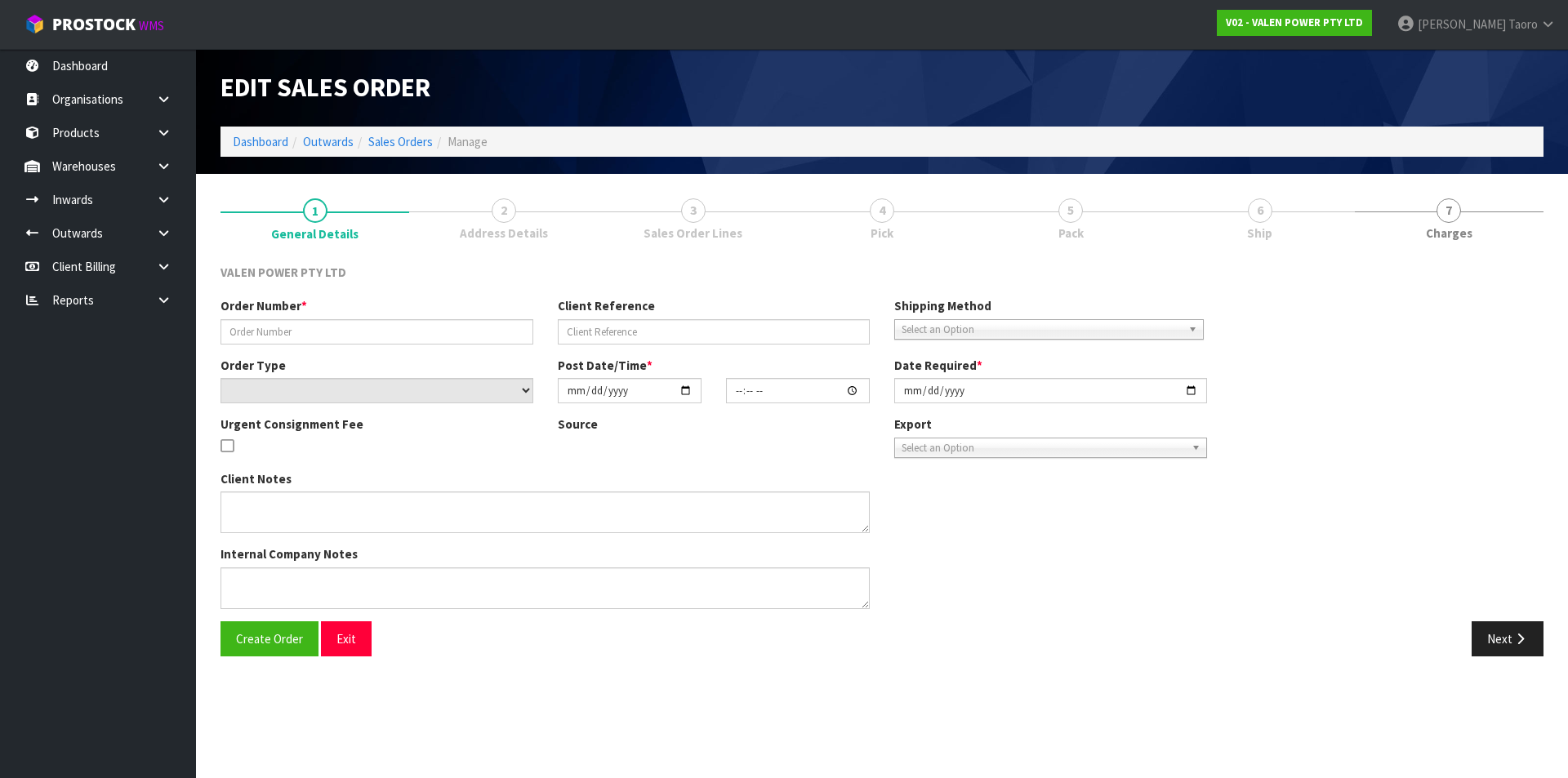
type input "S47261"
type input "Richard 18 08 25"
select select "number:0"
type input "2025-08-15"
type input "13:15:07.000"
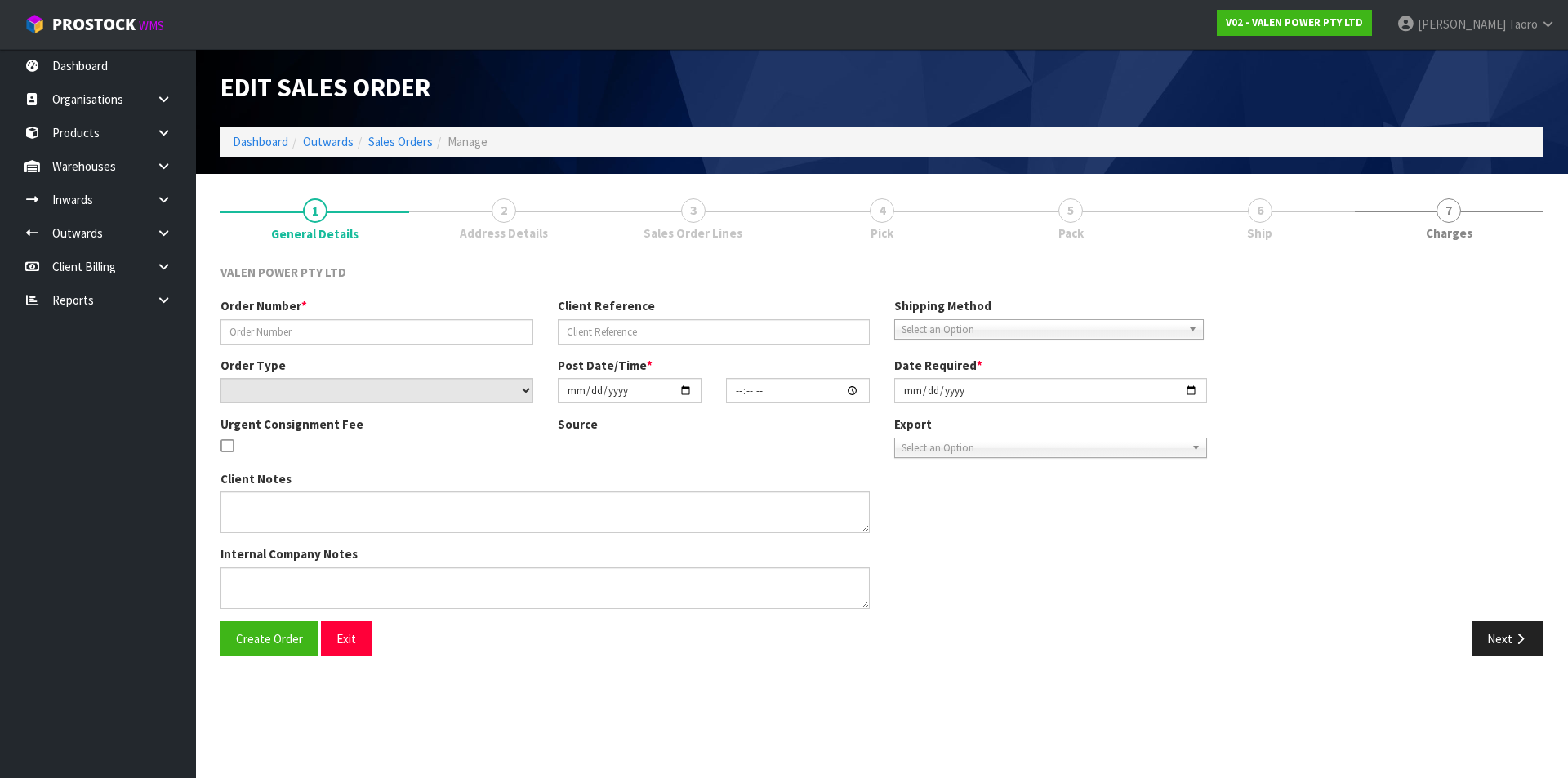
type input "2025-08-15"
type textarea "Richard to collect Monday 18th approx 9.00am from Auckland Warehouse"
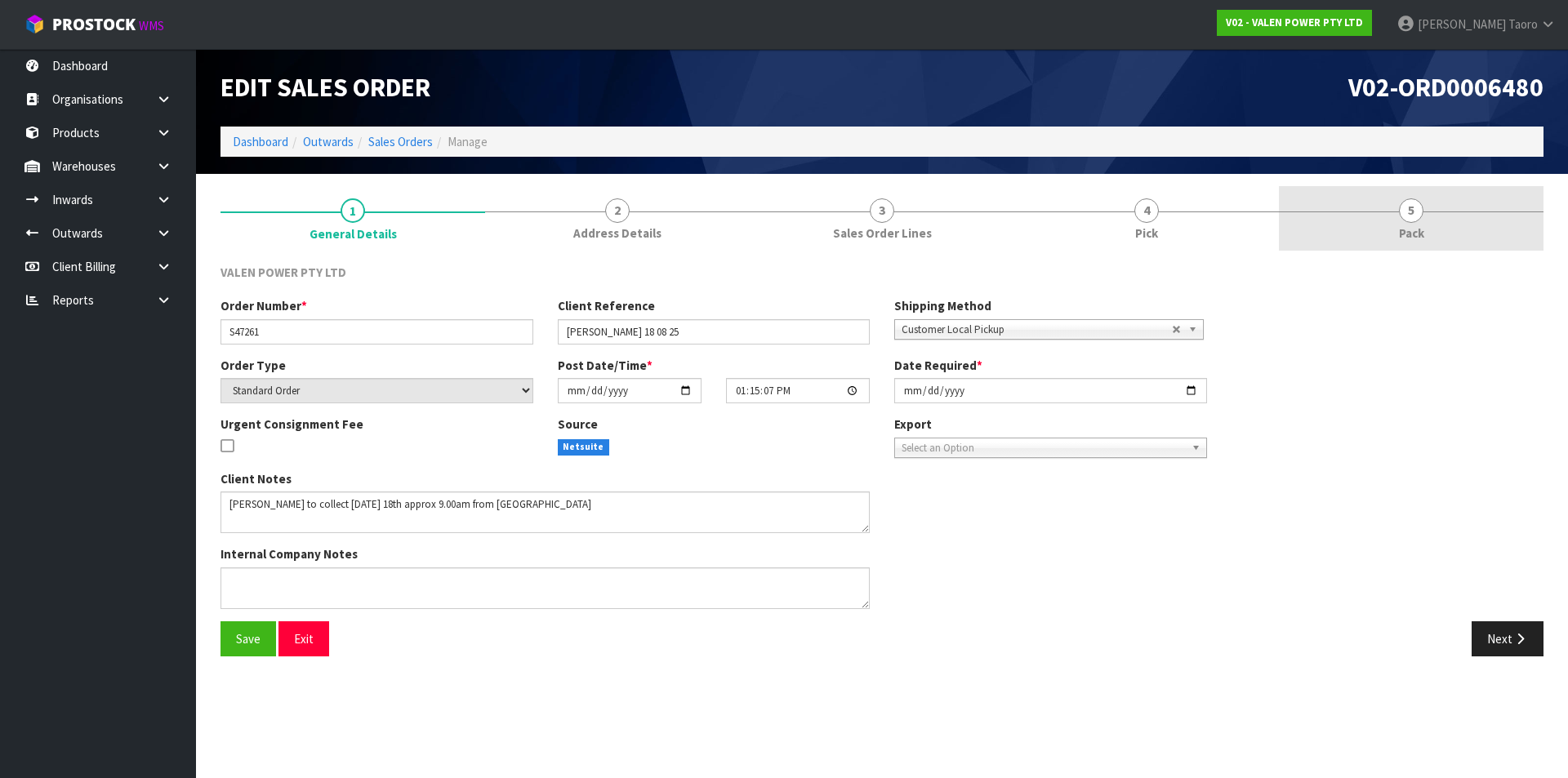
click at [1362, 230] on link "5 Pack" at bounding box center [1411, 218] width 265 height 64
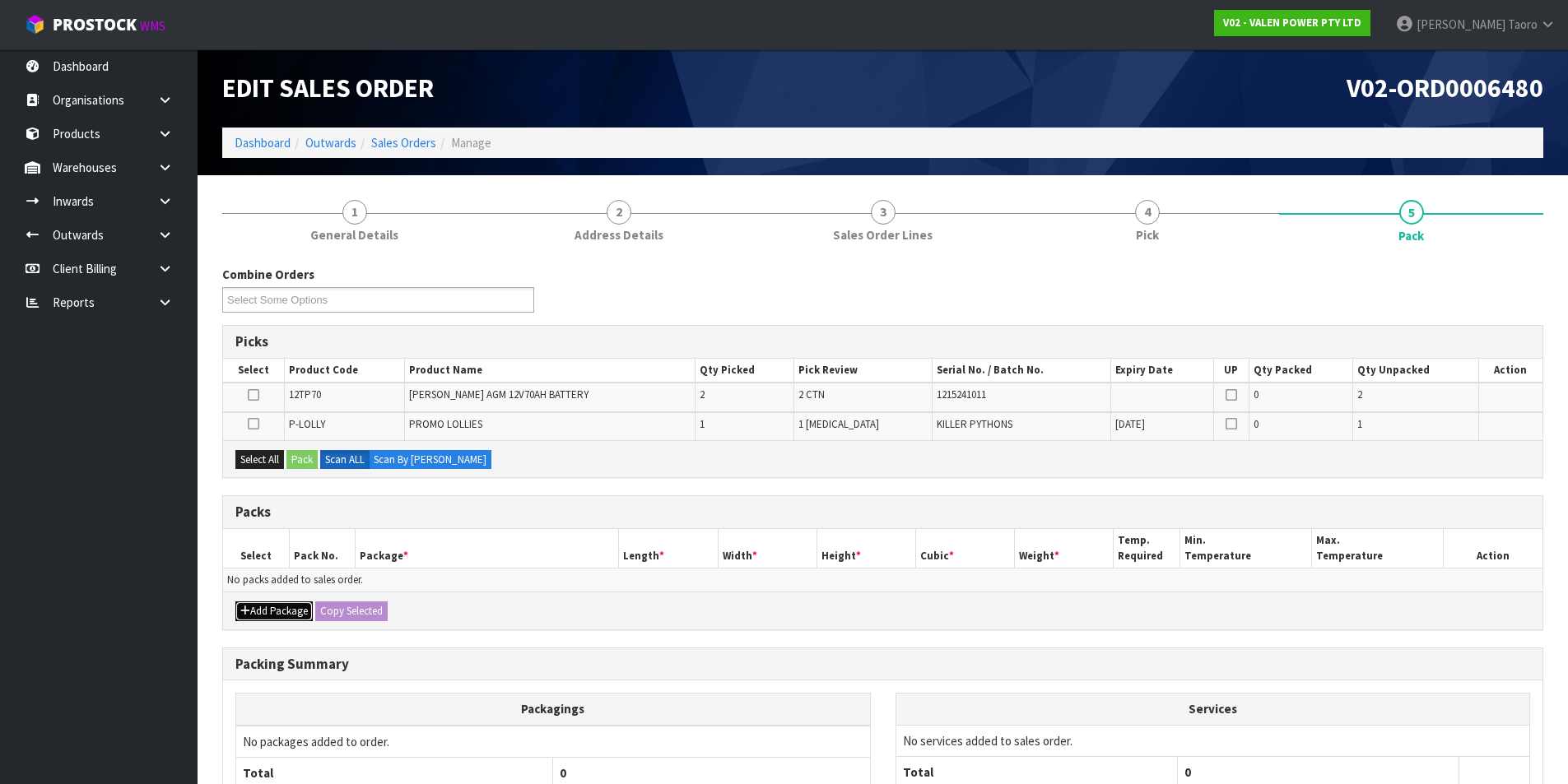
drag, startPoint x: 280, startPoint y: 612, endPoint x: 260, endPoint y: 599, distance: 23.9
click at [279, 612] on button "Add Package" at bounding box center [274, 611] width 77 height 20
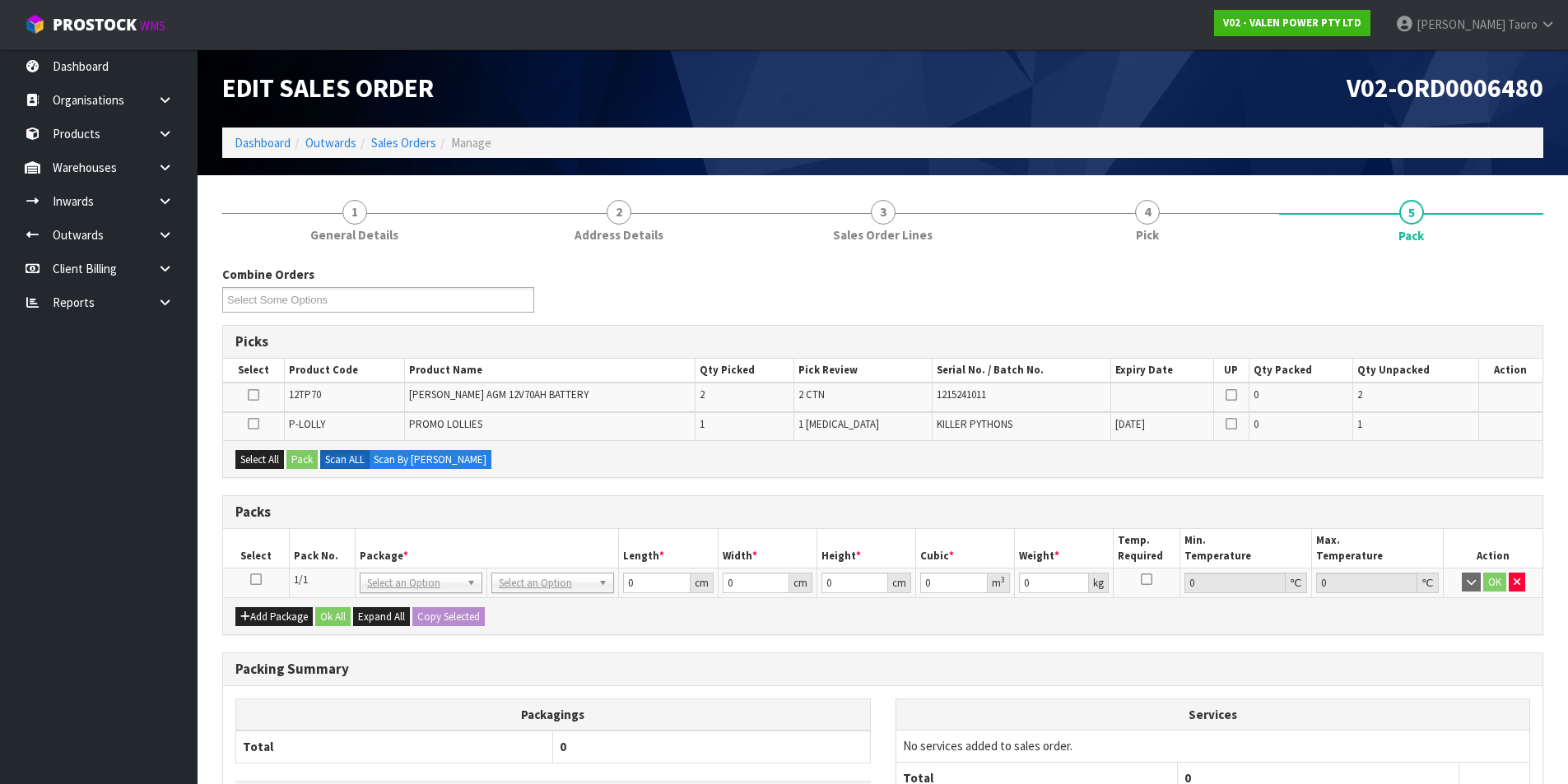
drag, startPoint x: 256, startPoint y: 578, endPoint x: 255, endPoint y: 486, distance: 92.0
click at [258, 579] on icon at bounding box center [256, 579] width 12 height 1
click at [276, 459] on button "Select All" at bounding box center [260, 460] width 49 height 20
click at [306, 463] on button "Pack" at bounding box center [302, 460] width 32 height 20
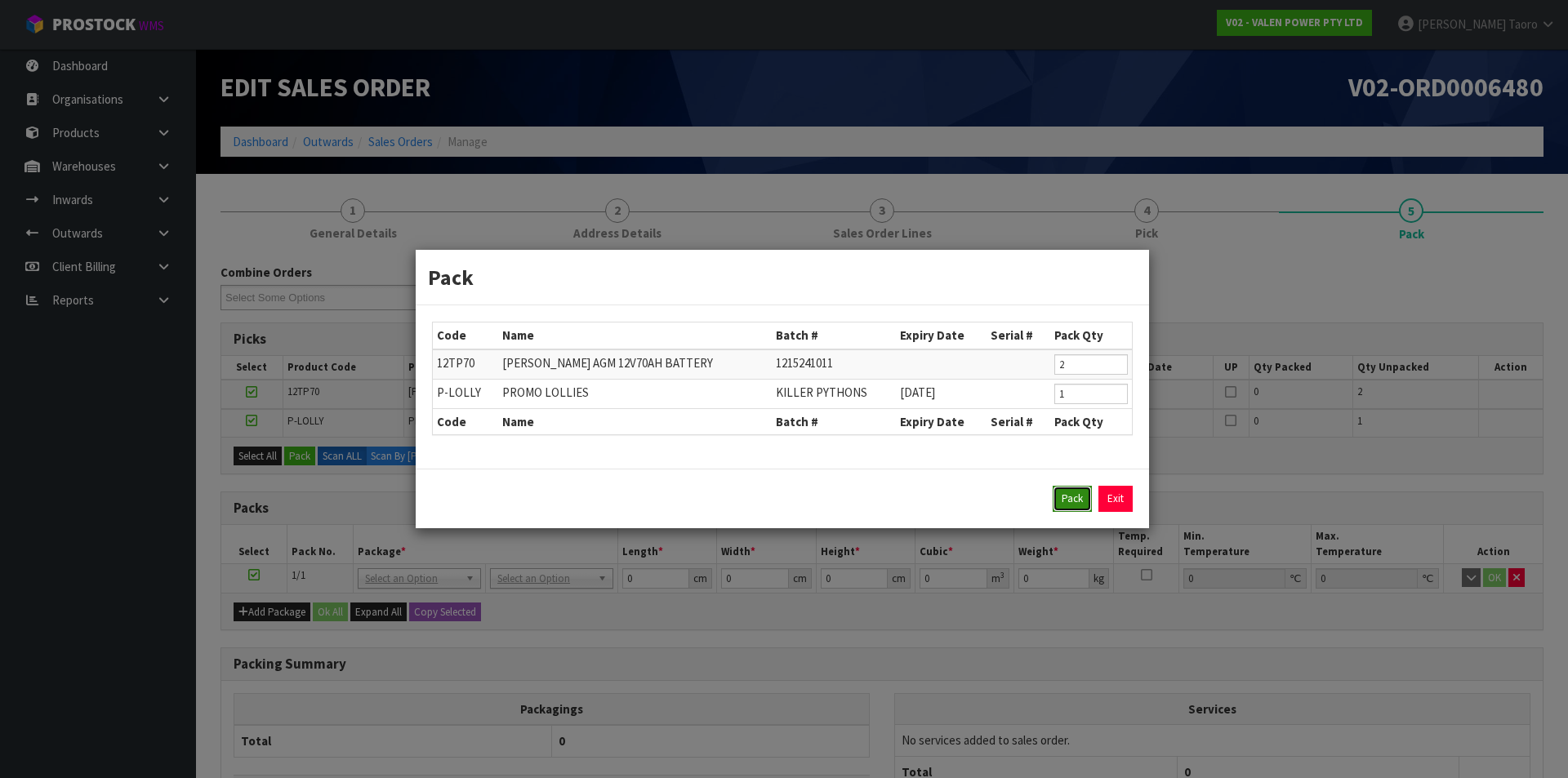
click at [1071, 506] on button "Pack" at bounding box center [1072, 498] width 39 height 26
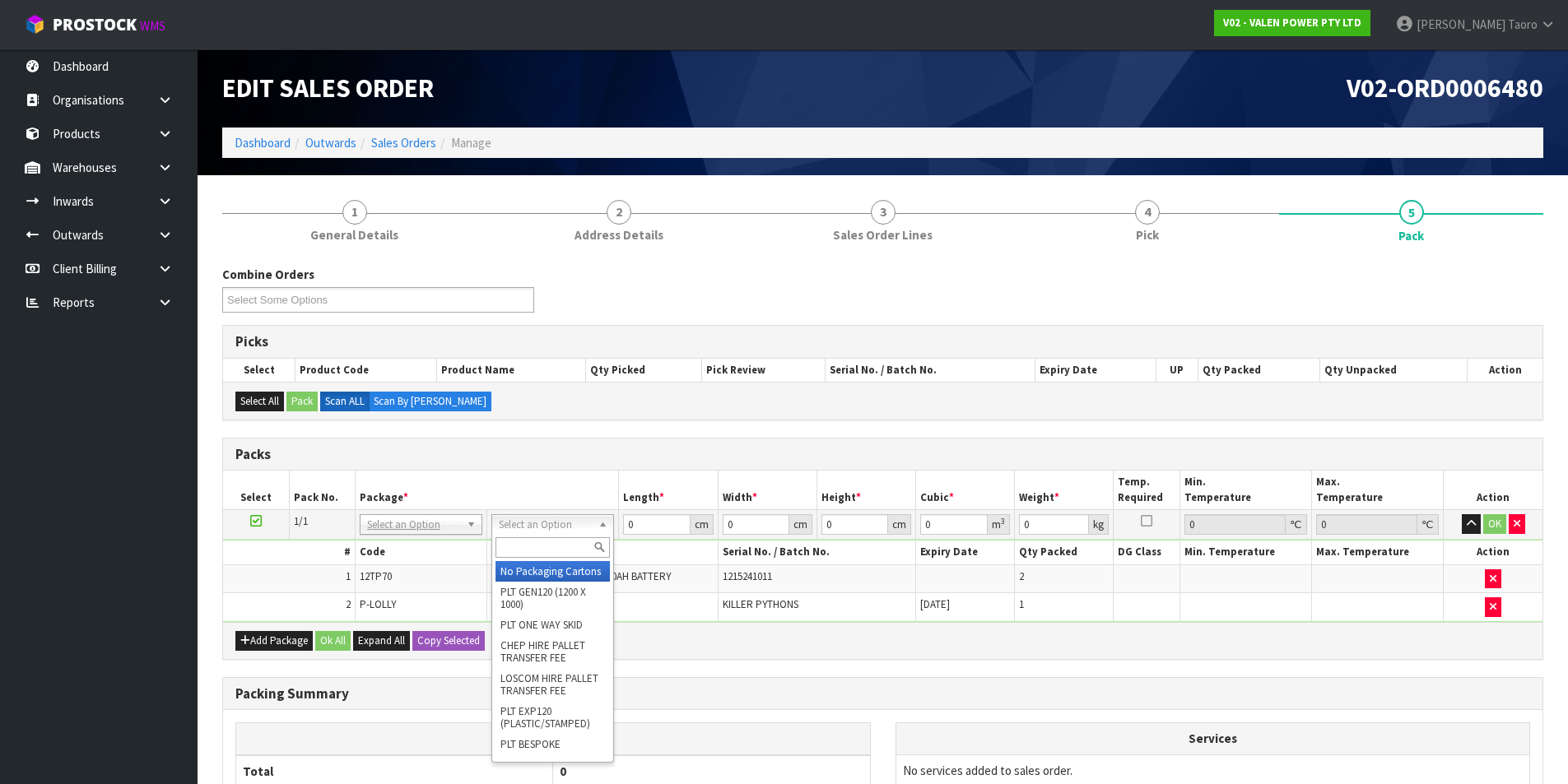
click at [545, 545] on input "text" at bounding box center [552, 547] width 114 height 21
type input "RE"
type input "48.2"
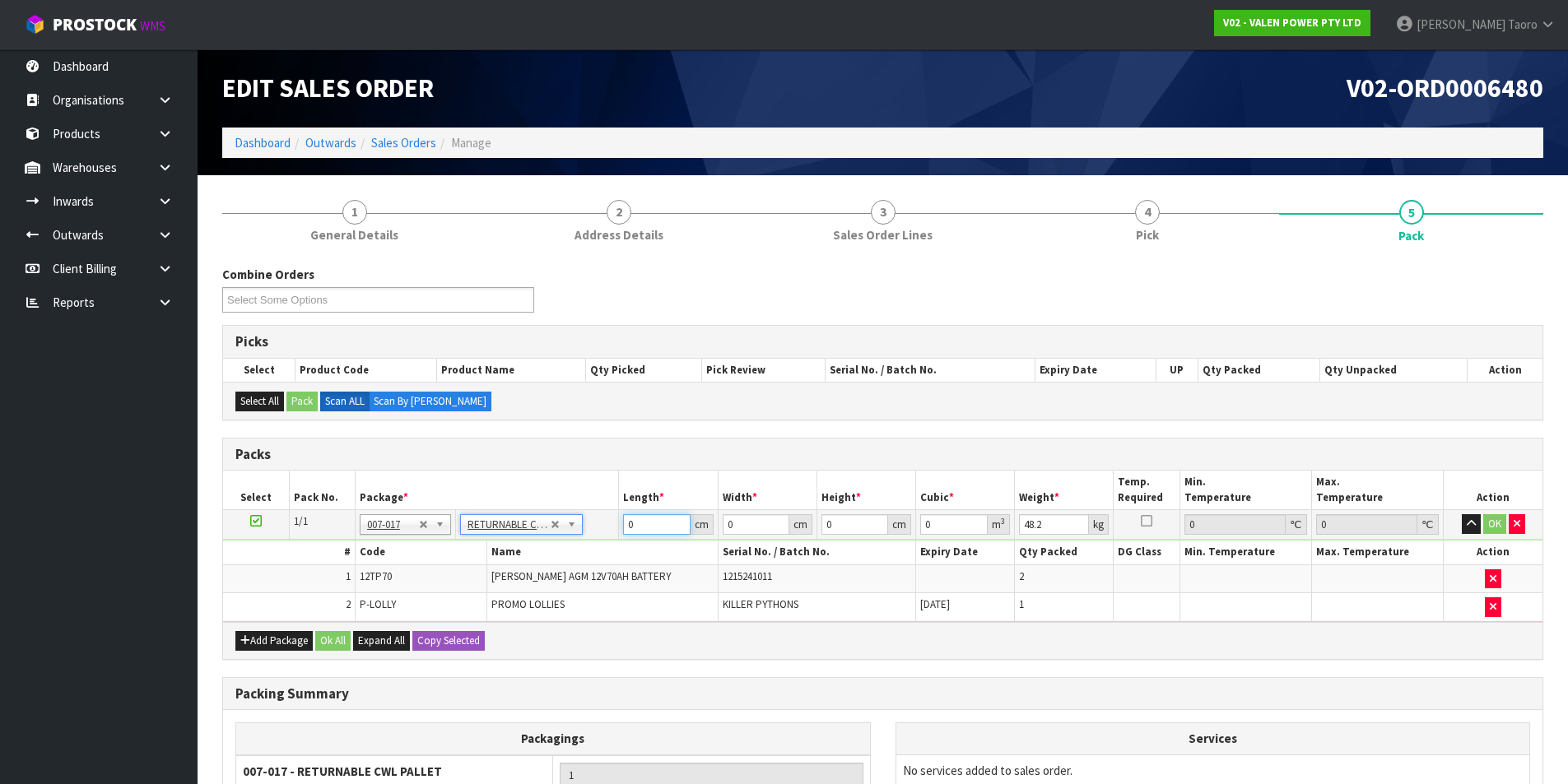
click at [643, 521] on input "0" at bounding box center [656, 524] width 67 height 21
type input "20"
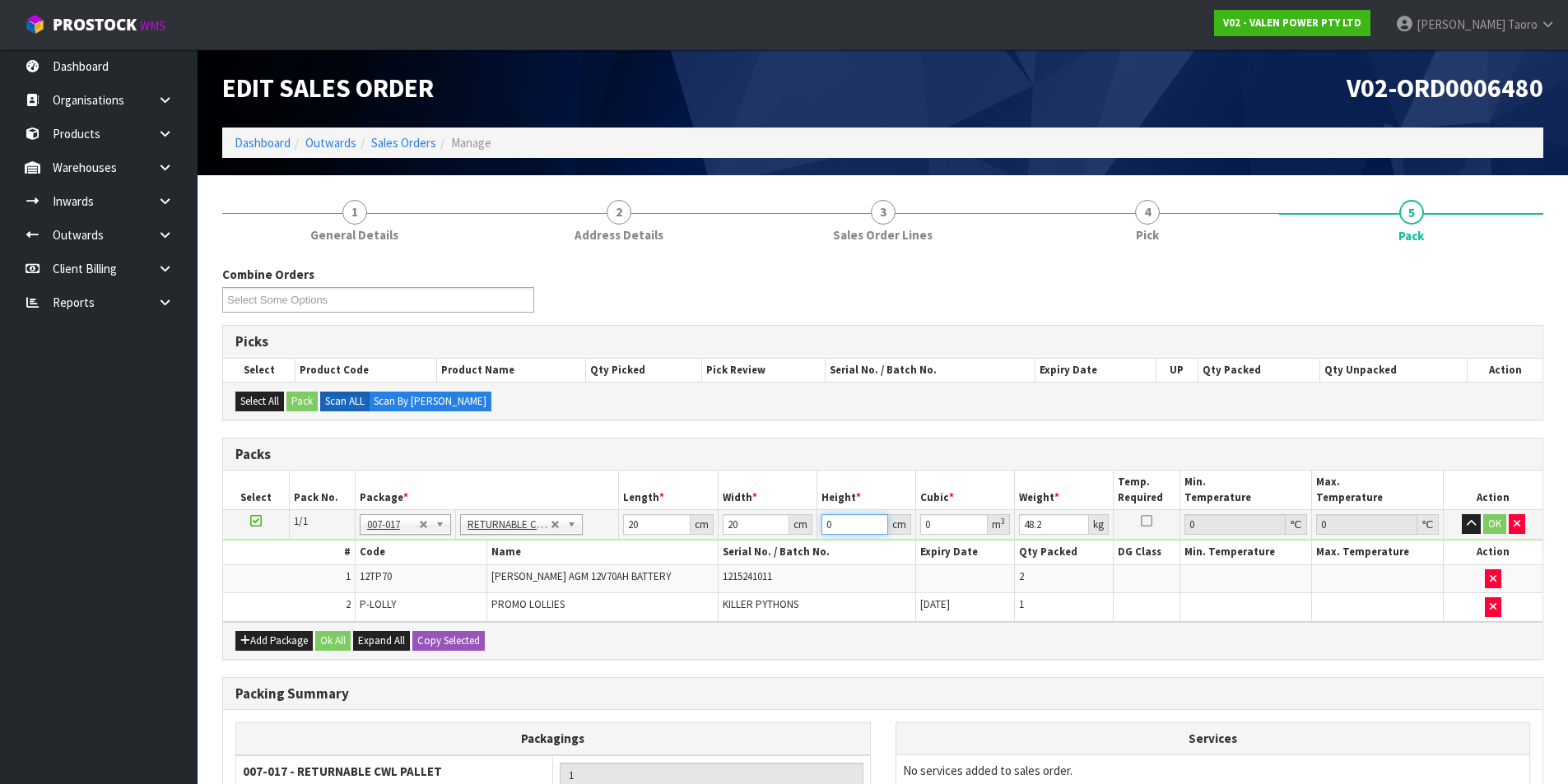
type input "2"
type input "0.0008"
type input "20"
type input "0.008"
type input "20"
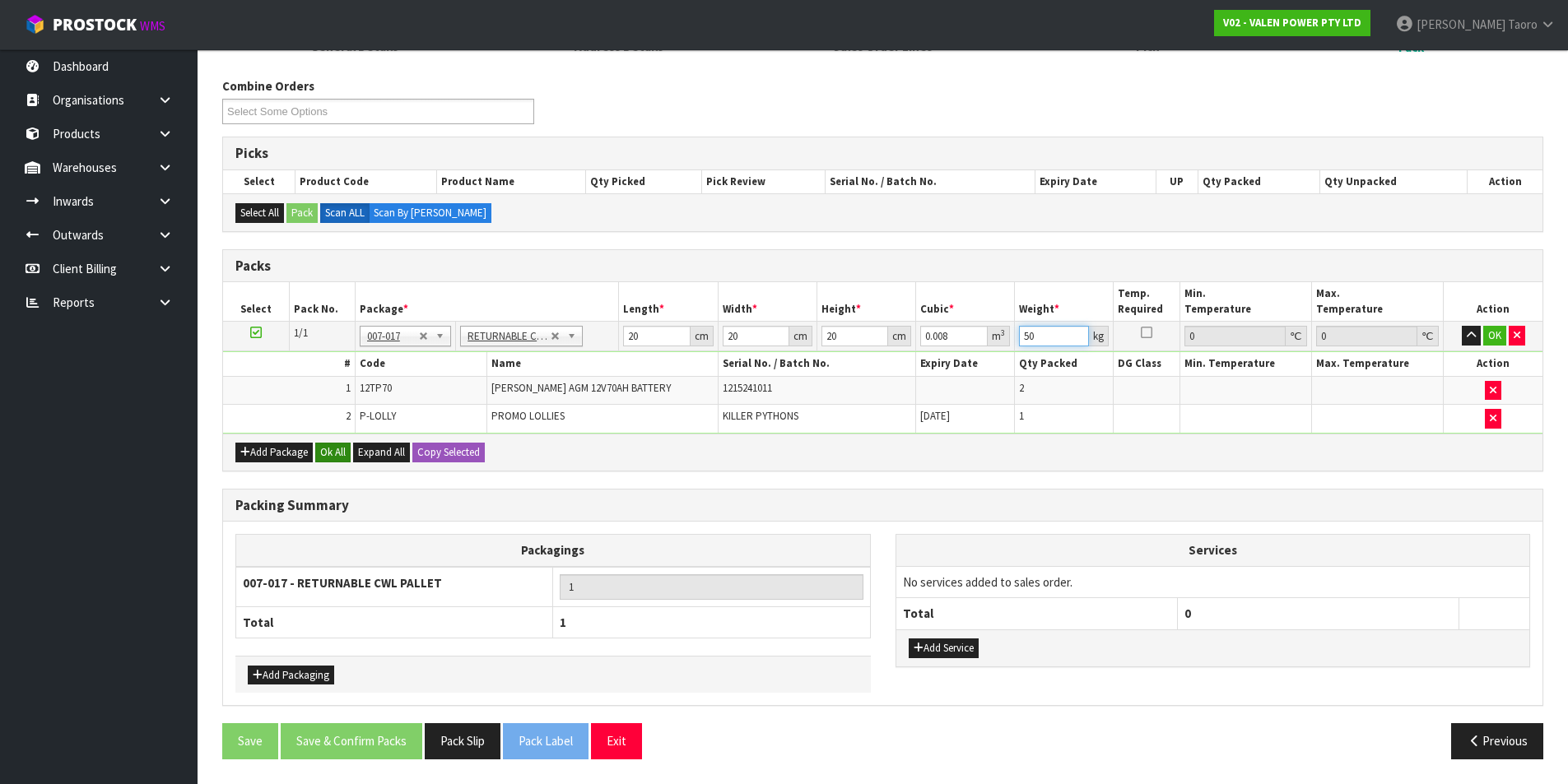
type input "50"
click at [332, 455] on button "Ok All" at bounding box center [333, 452] width 35 height 20
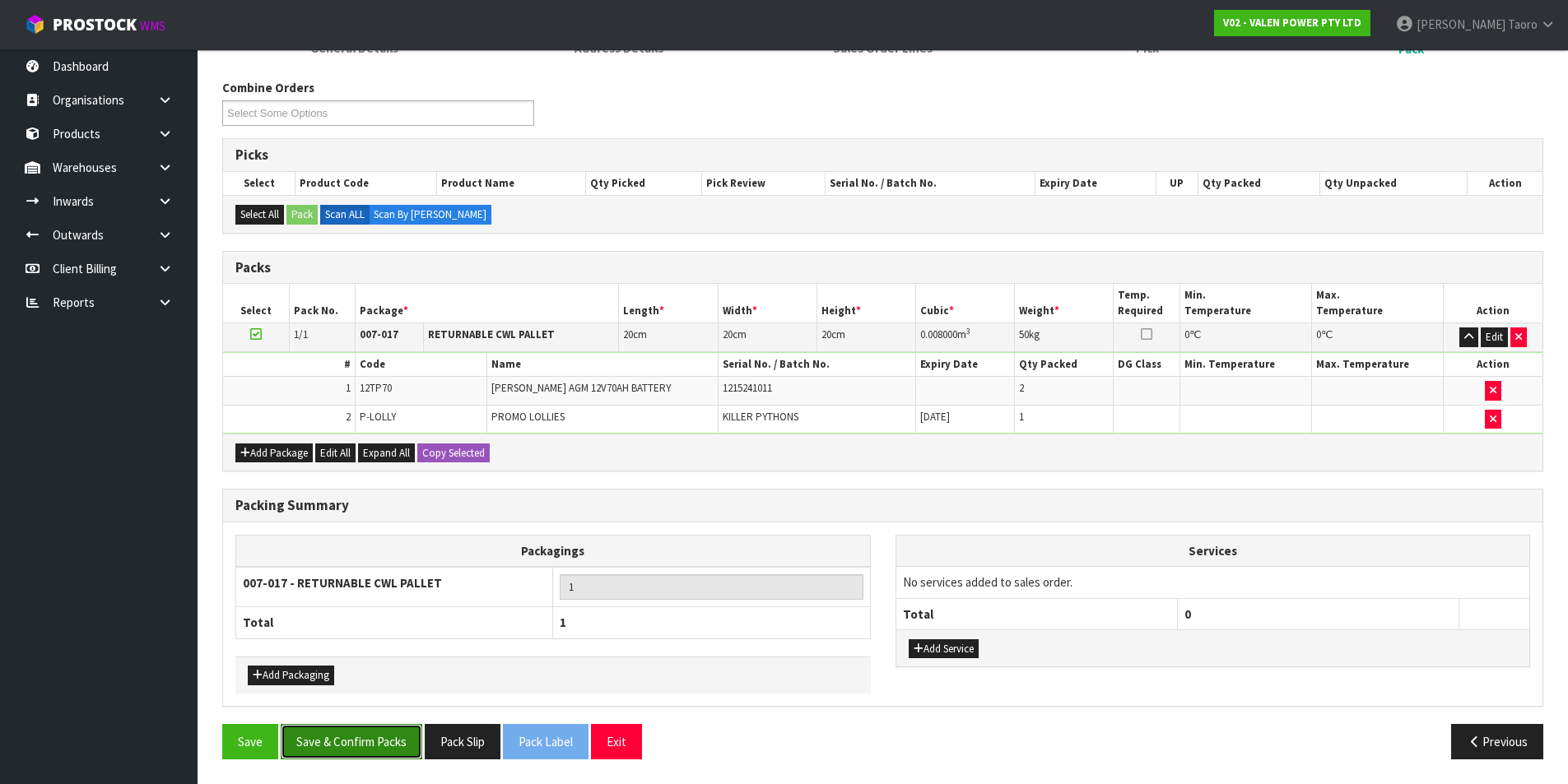
click at [398, 727] on button "Save & Confirm Packs" at bounding box center [351, 742] width 141 height 35
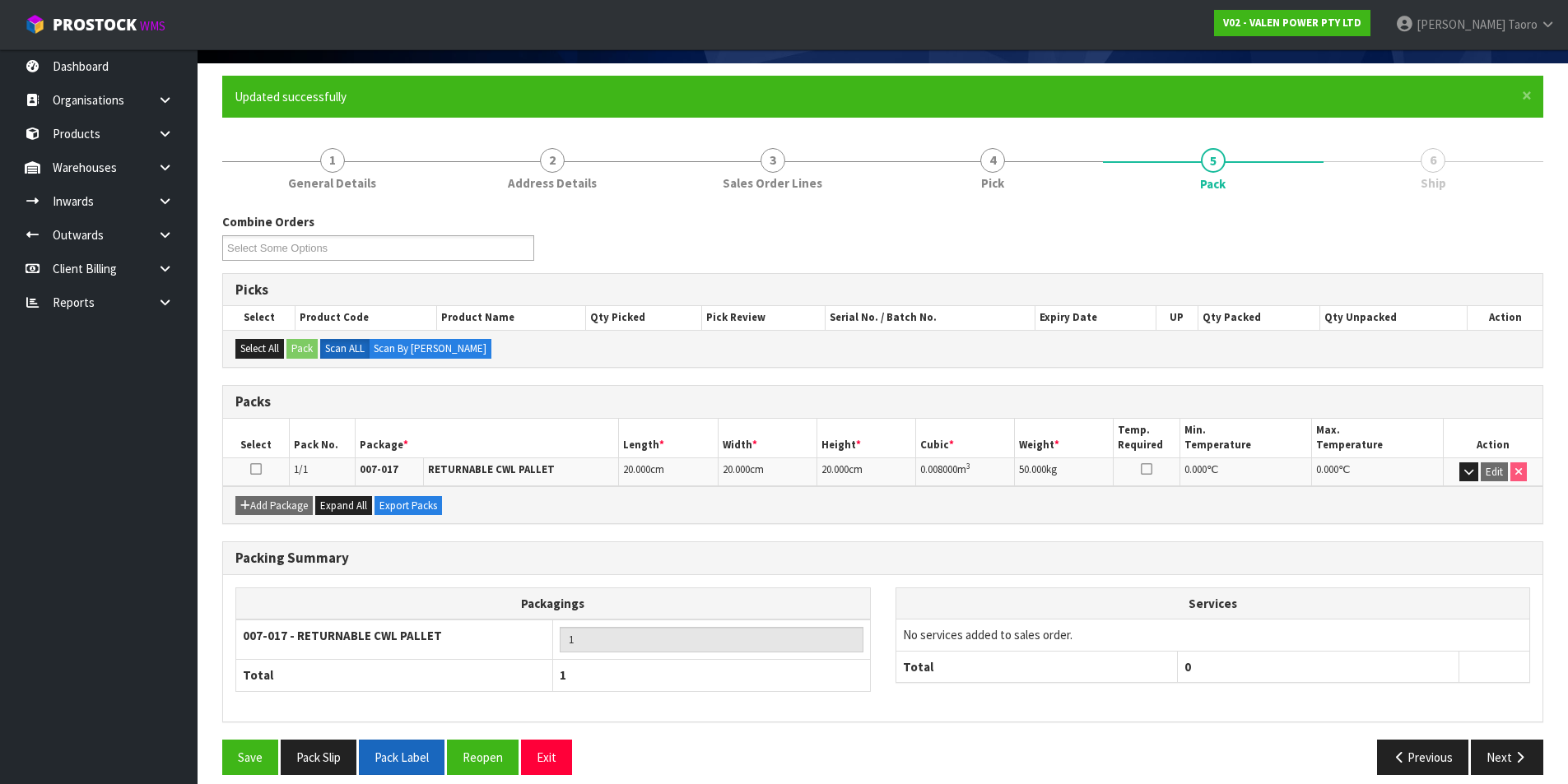
scroll to position [128, 0]
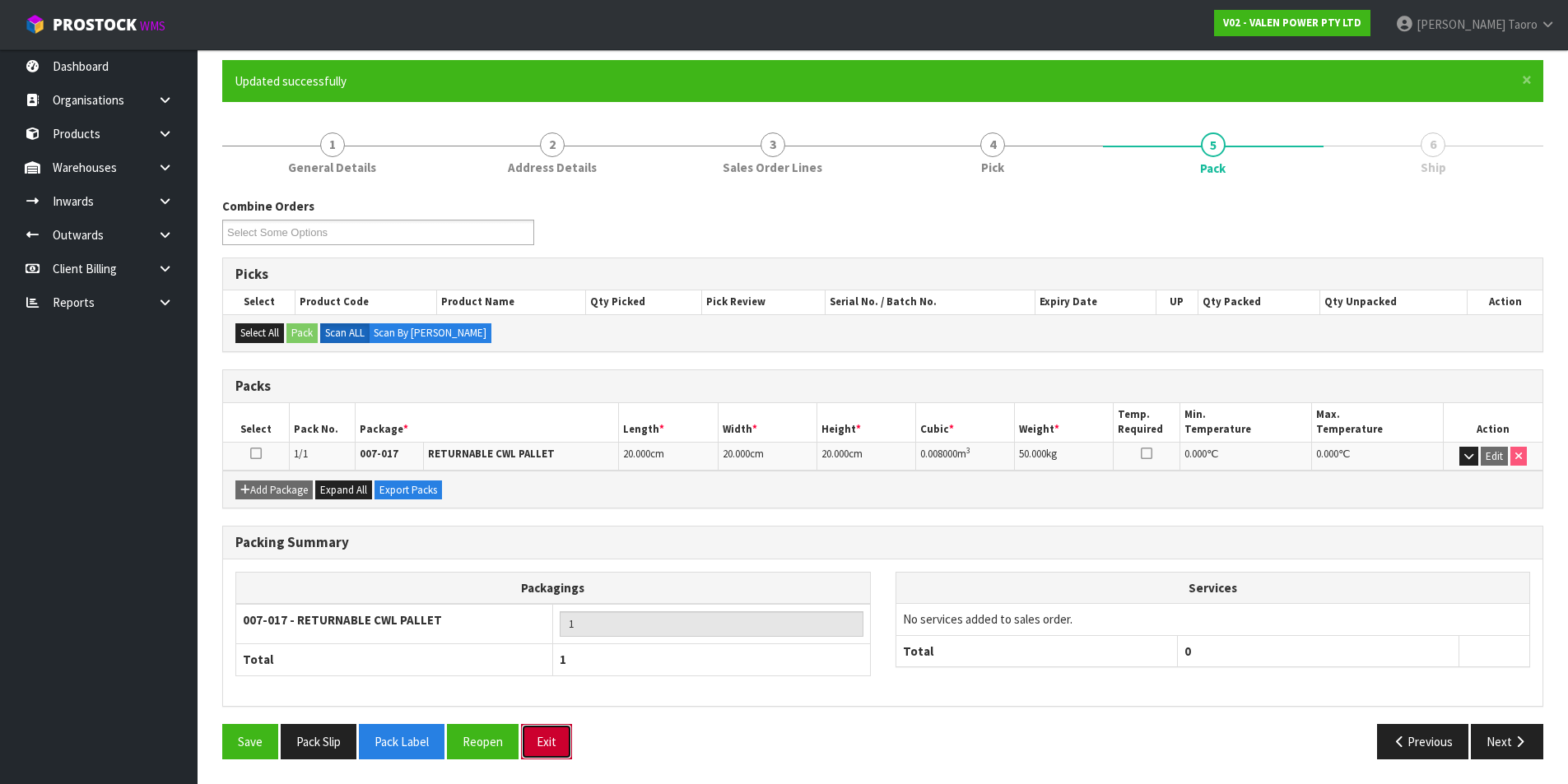
click at [556, 741] on button "Exit" at bounding box center [546, 742] width 51 height 35
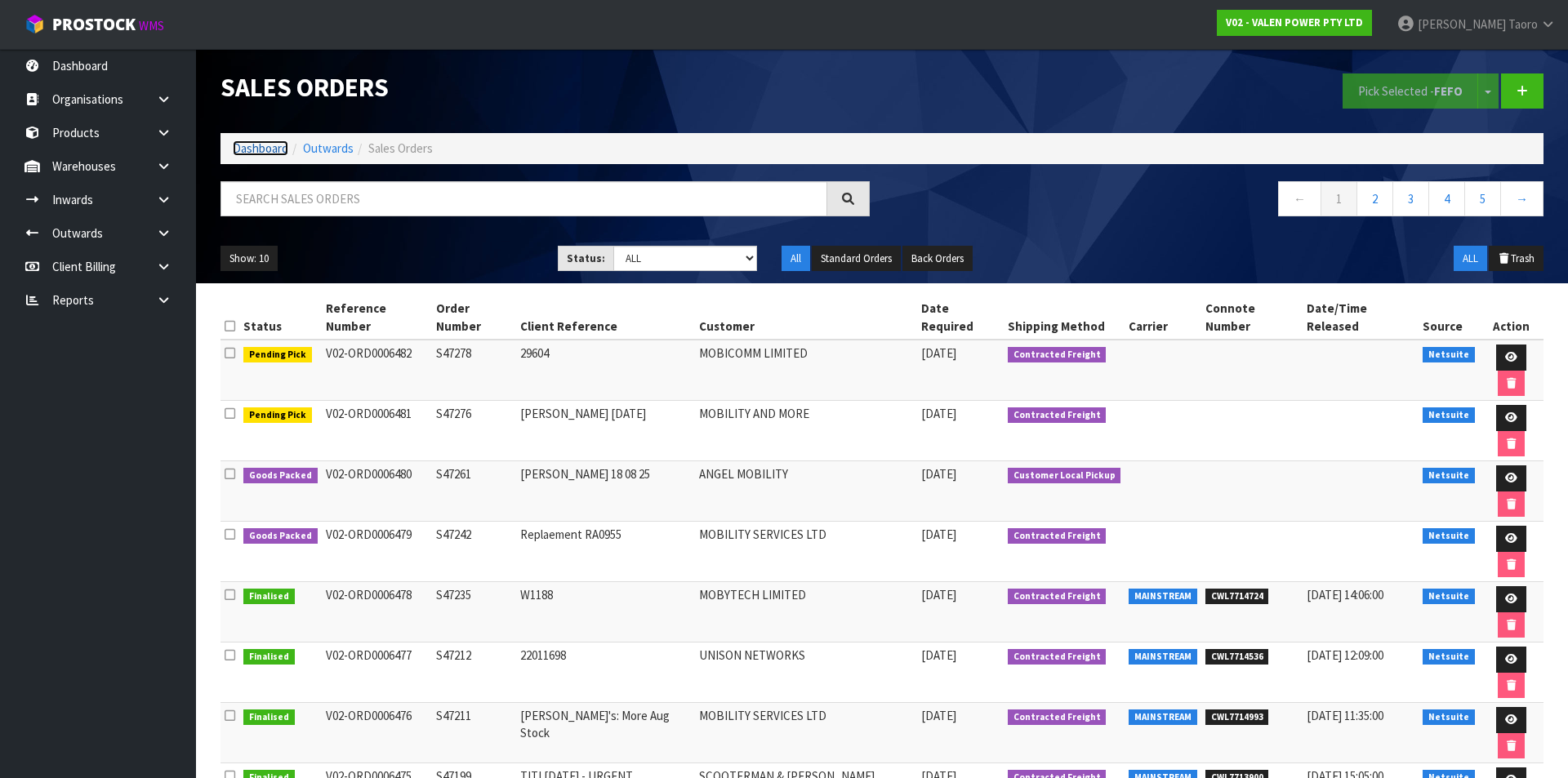
click at [260, 151] on link "Dashboard" at bounding box center [260, 148] width 55 height 15
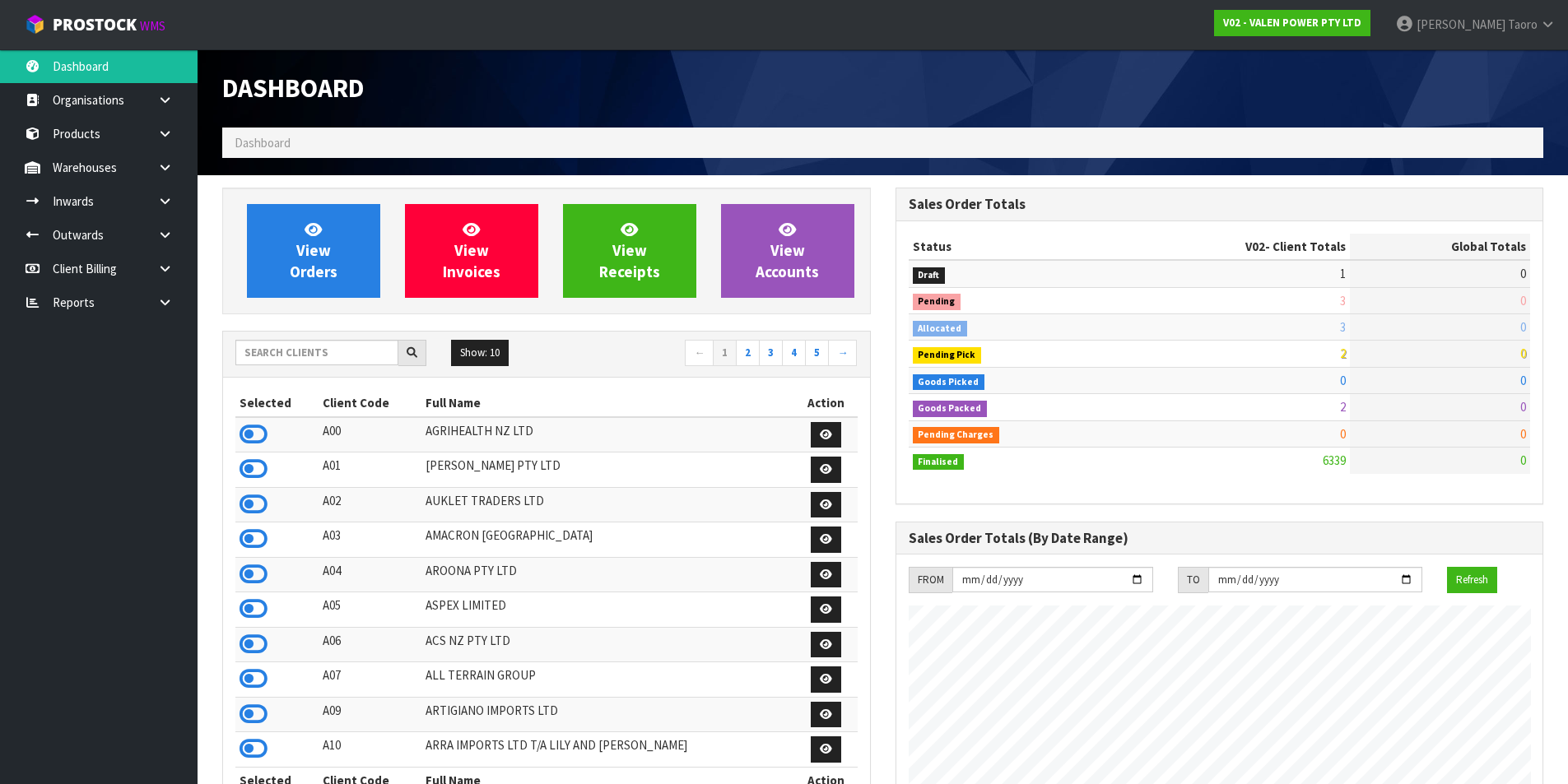
scroll to position [1246, 672]
click at [355, 346] on input "text" at bounding box center [316, 352] width 163 height 25
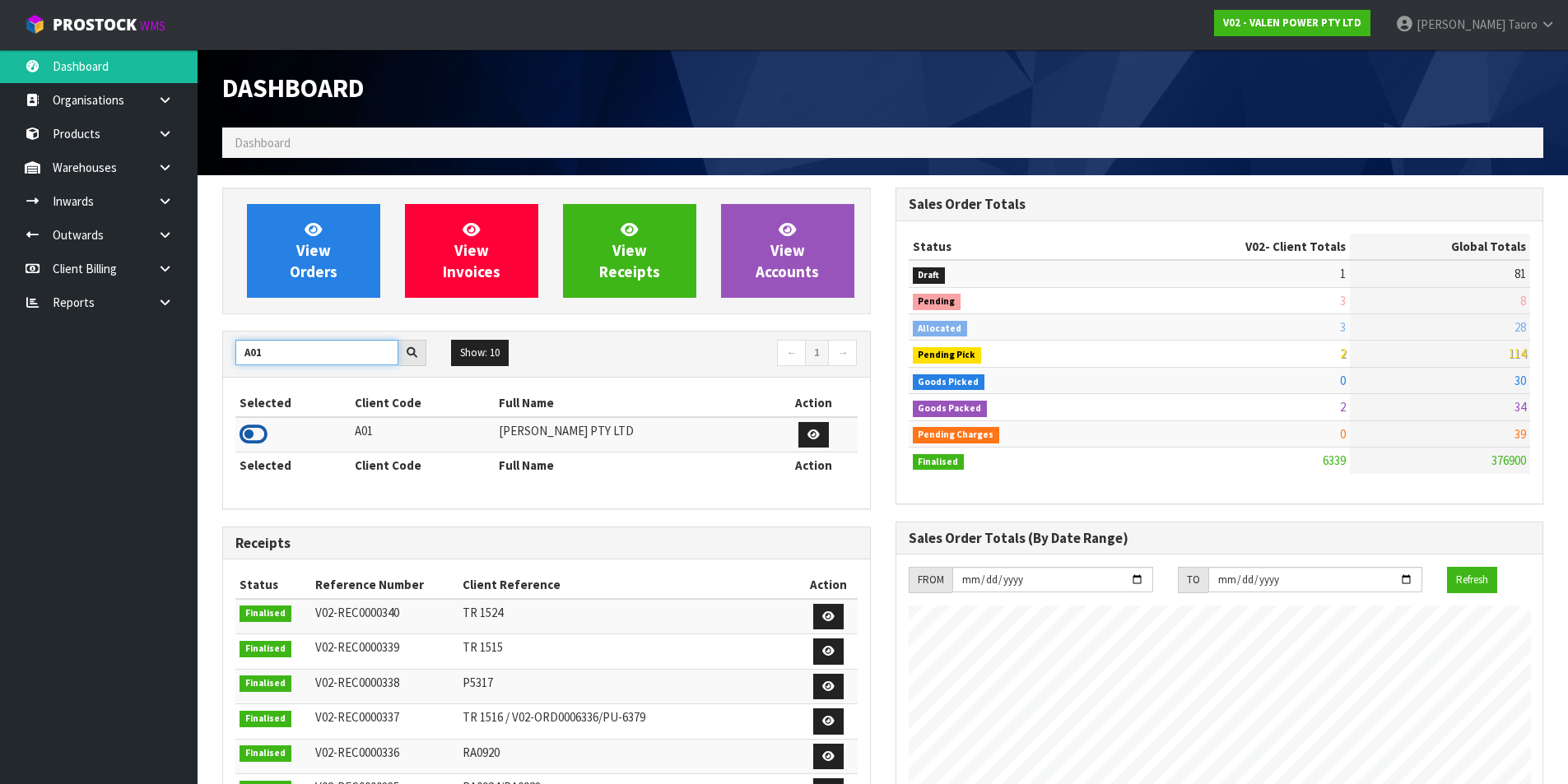
type input "A01"
click at [253, 437] on icon at bounding box center [253, 433] width 28 height 24
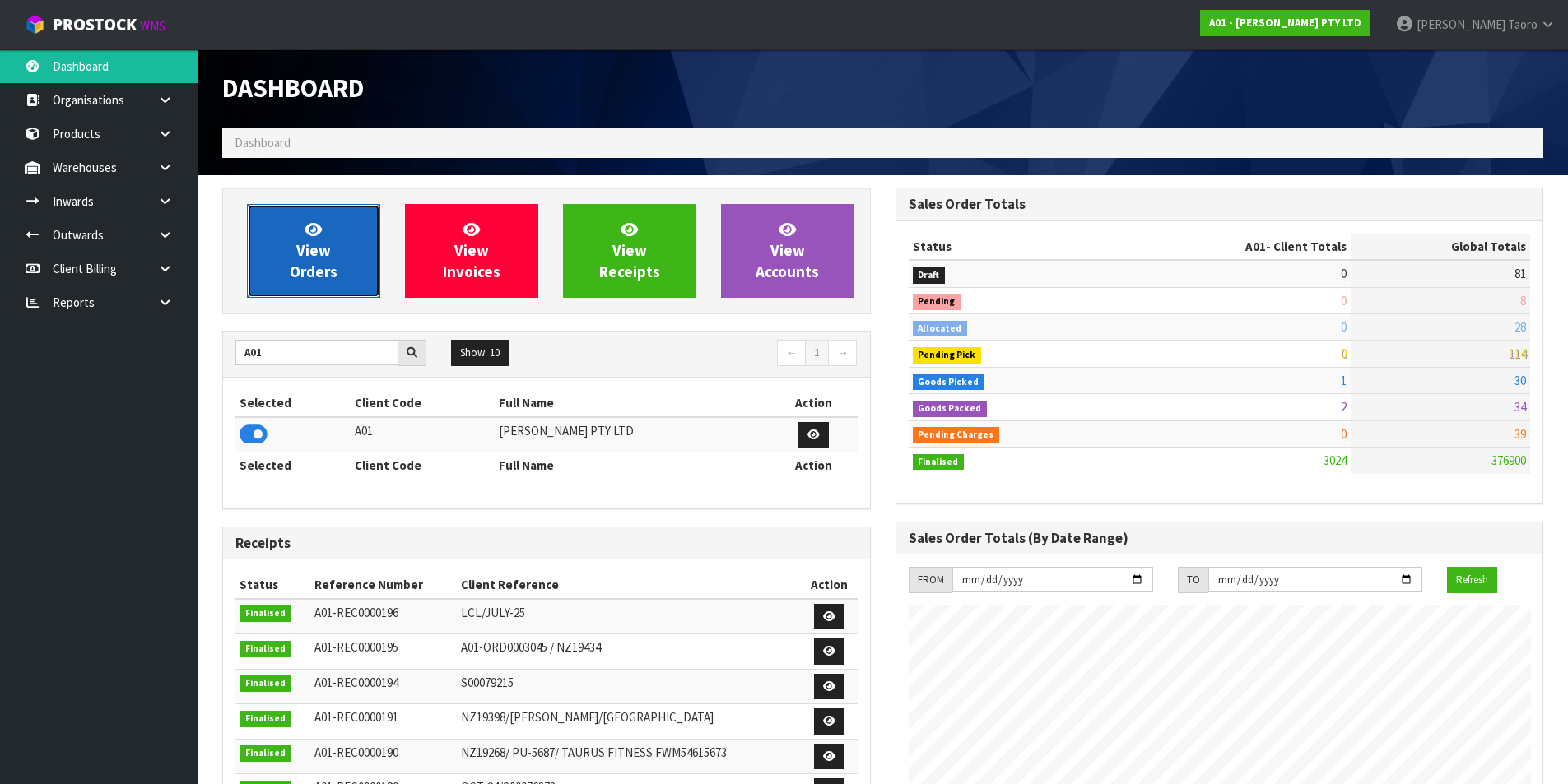
click at [297, 274] on span "View Orders" at bounding box center [313, 251] width 48 height 61
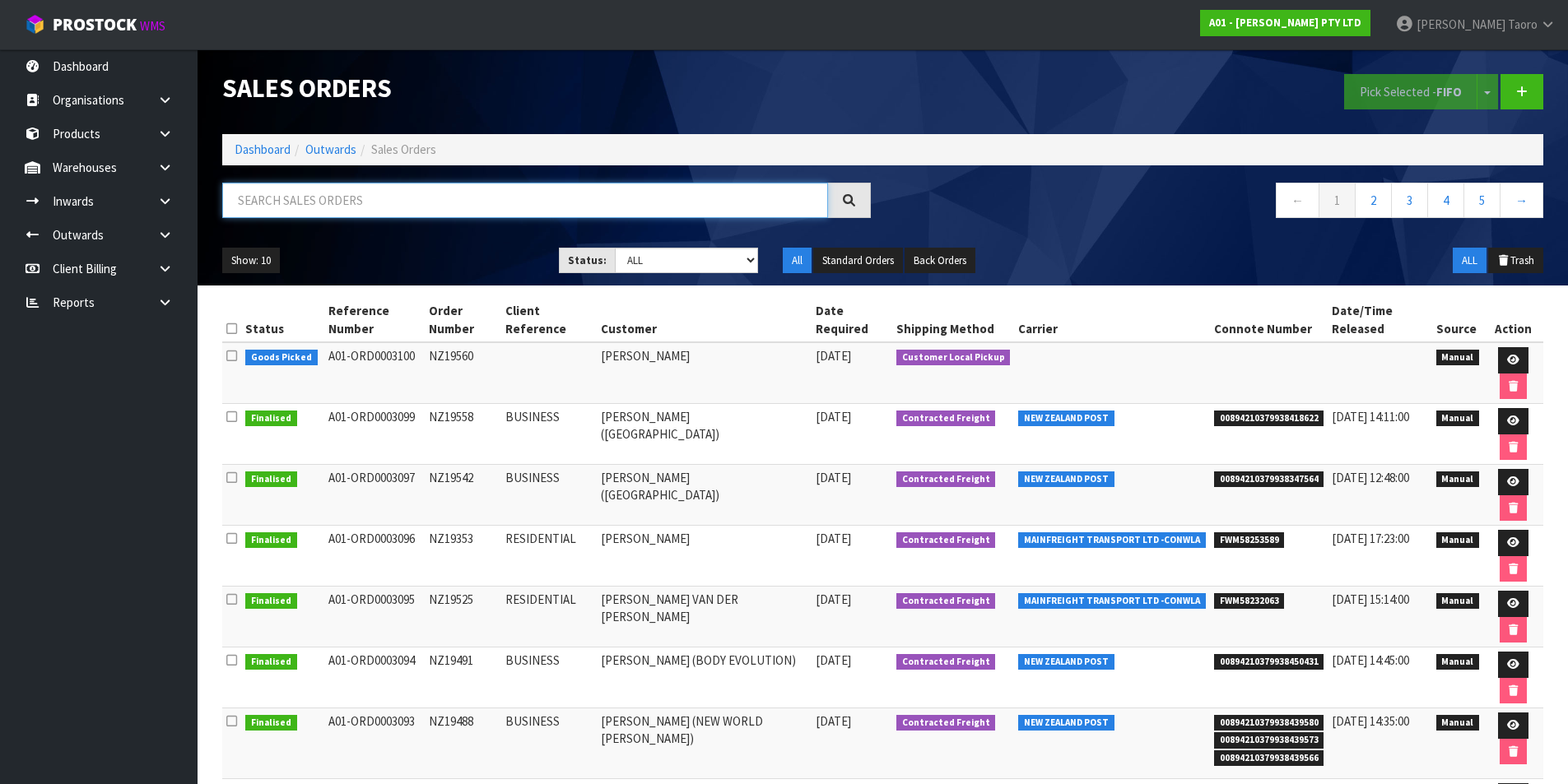
click at [328, 206] on input "text" at bounding box center [525, 200] width 606 height 35
type input "JOB-0407838"
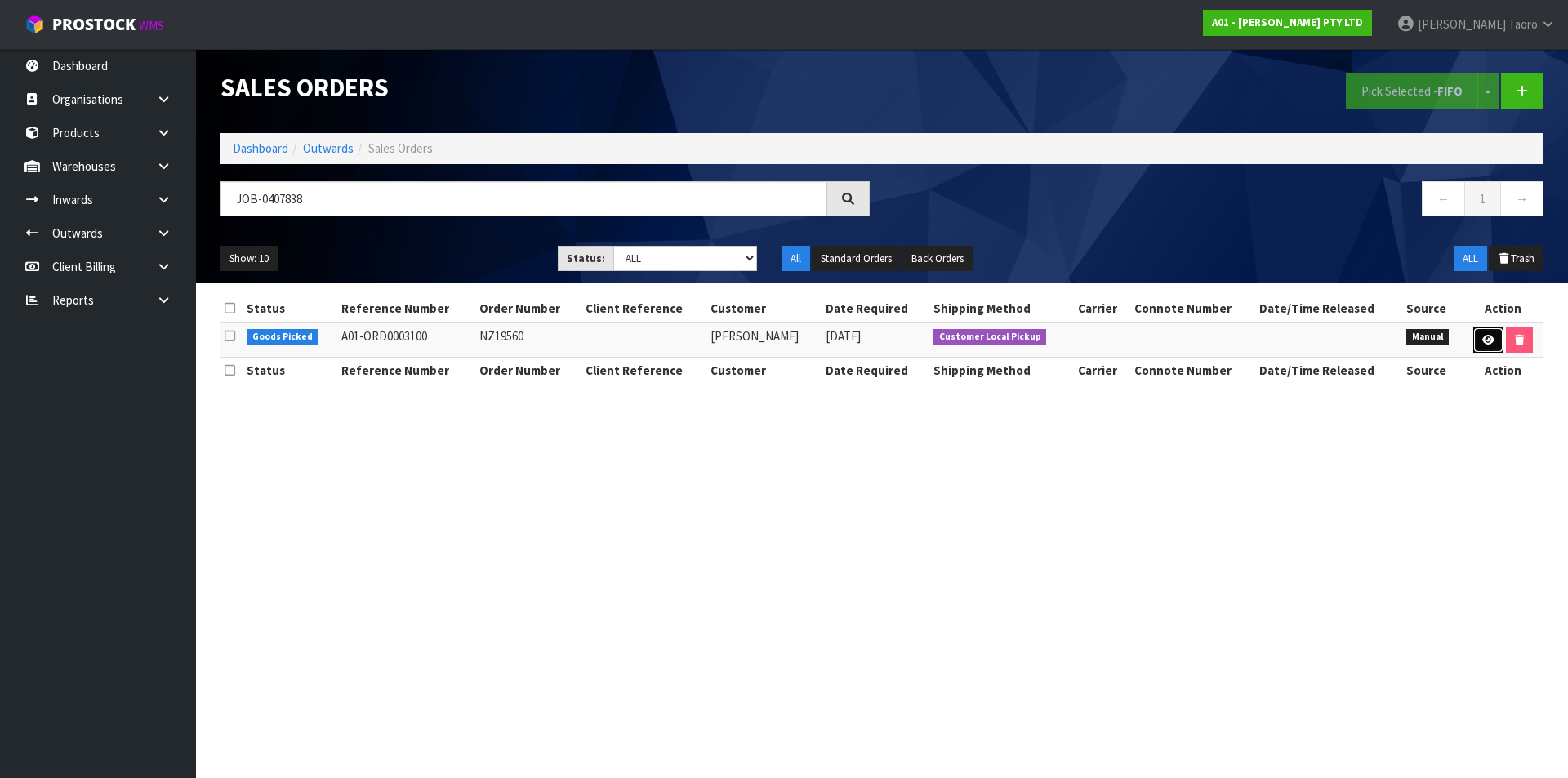
click at [1493, 342] on link at bounding box center [1488, 340] width 30 height 26
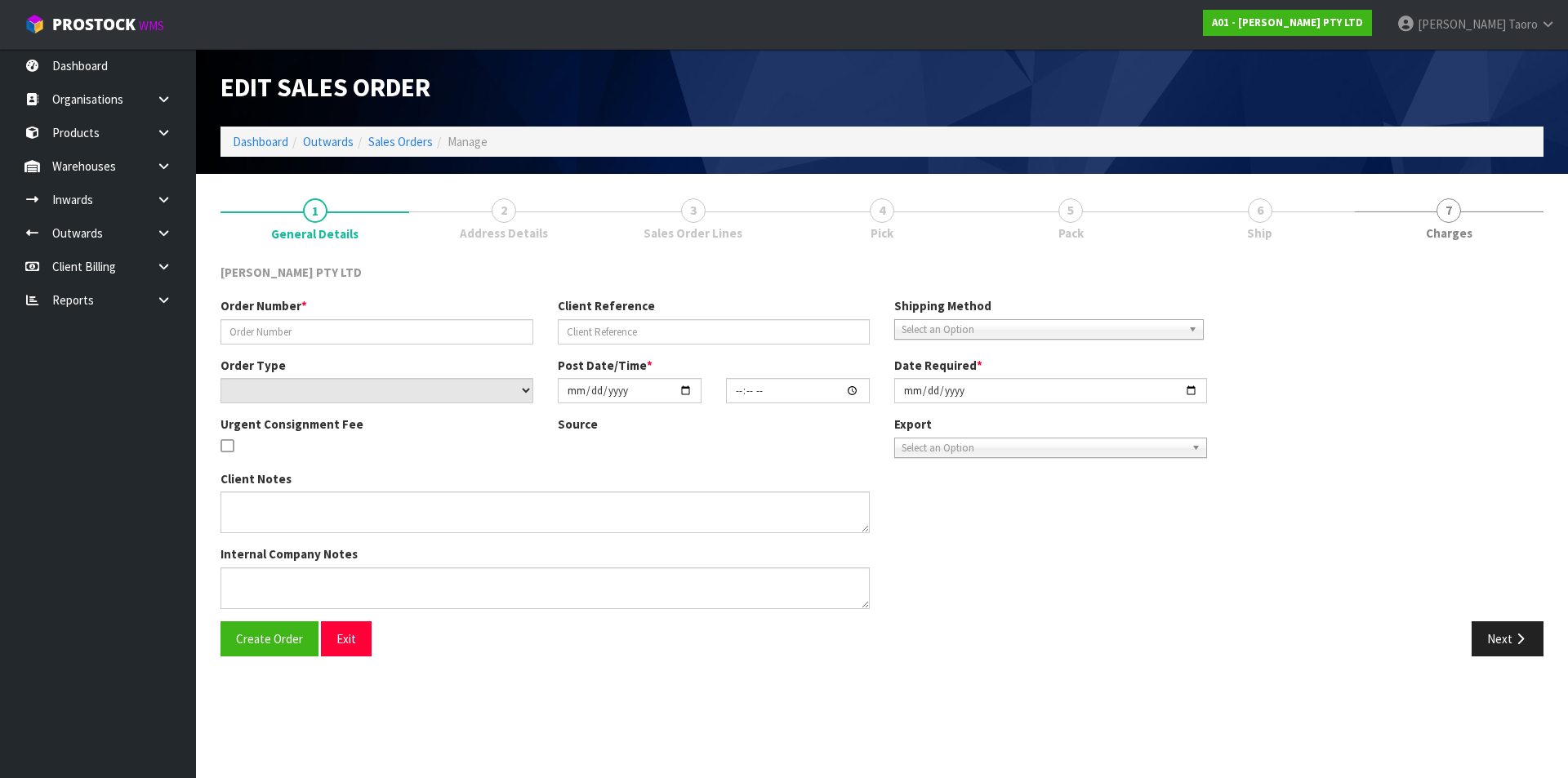
type input "NZ19560"
select select "number:0"
type input "2025-08-15"
type input "13:05:00.000"
type input "2025-08-18"
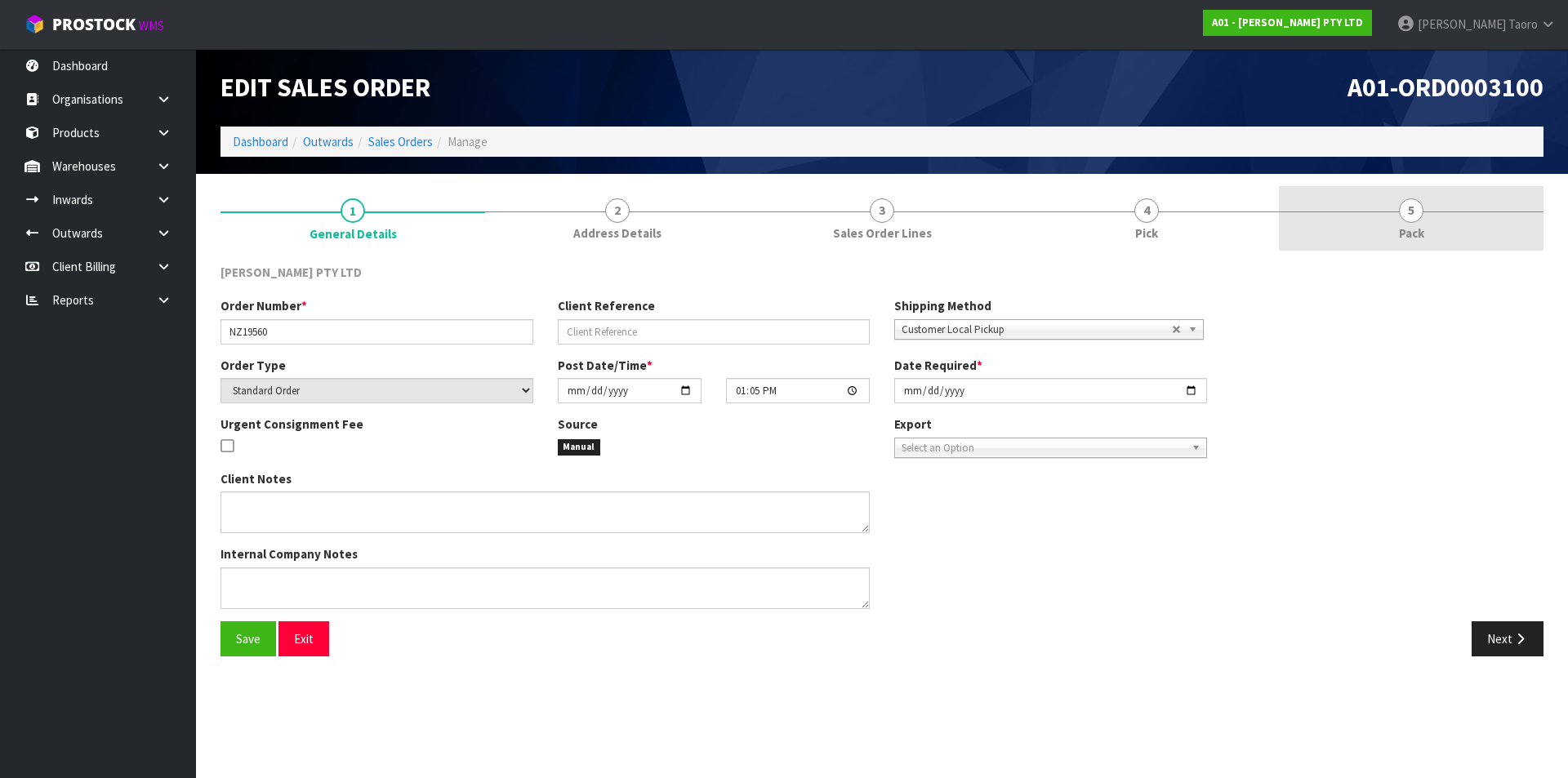
click at [1433, 215] on link "5 Pack" at bounding box center [1411, 218] width 265 height 64
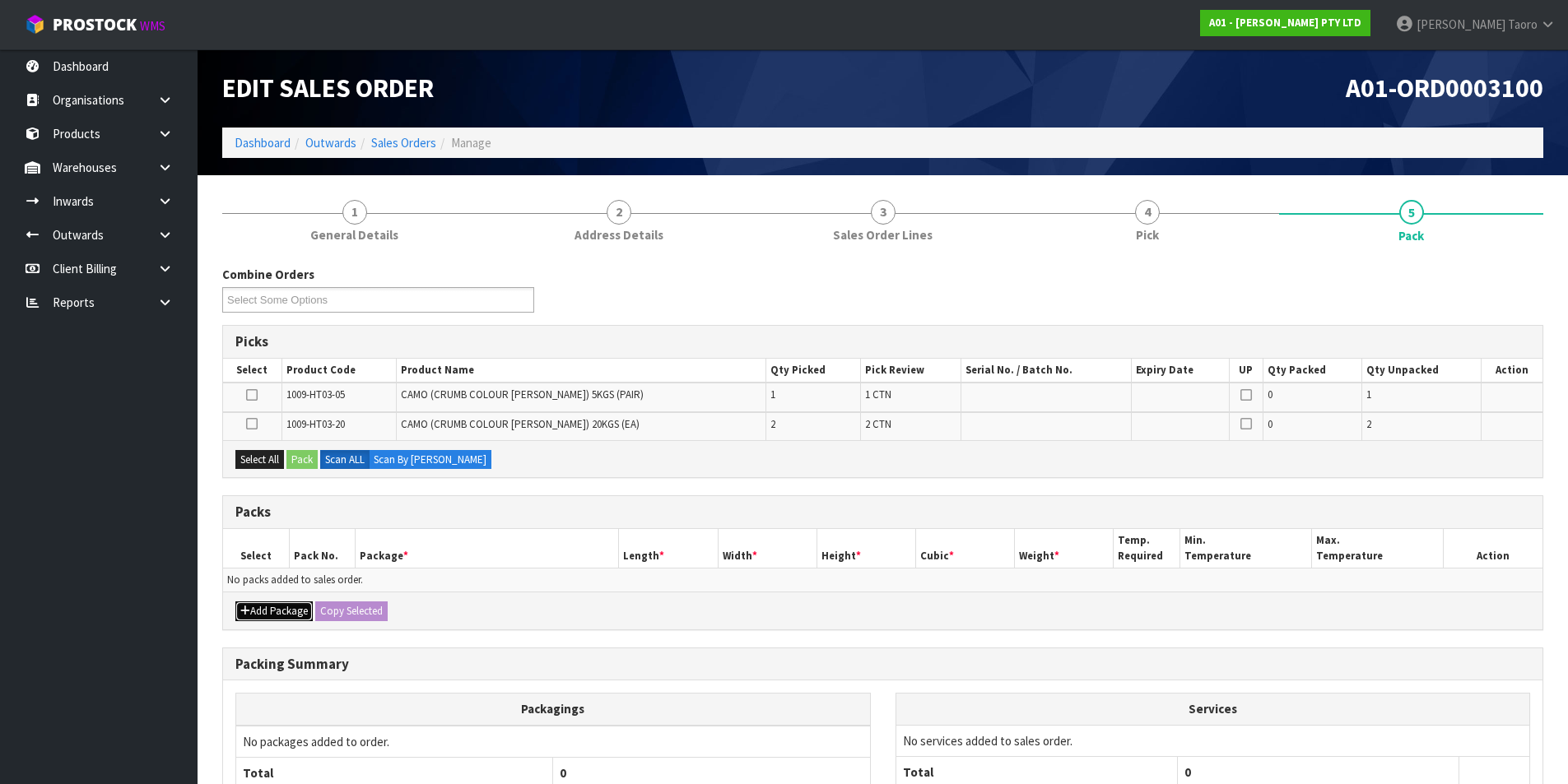
click at [284, 614] on button "Add Package" at bounding box center [274, 611] width 77 height 20
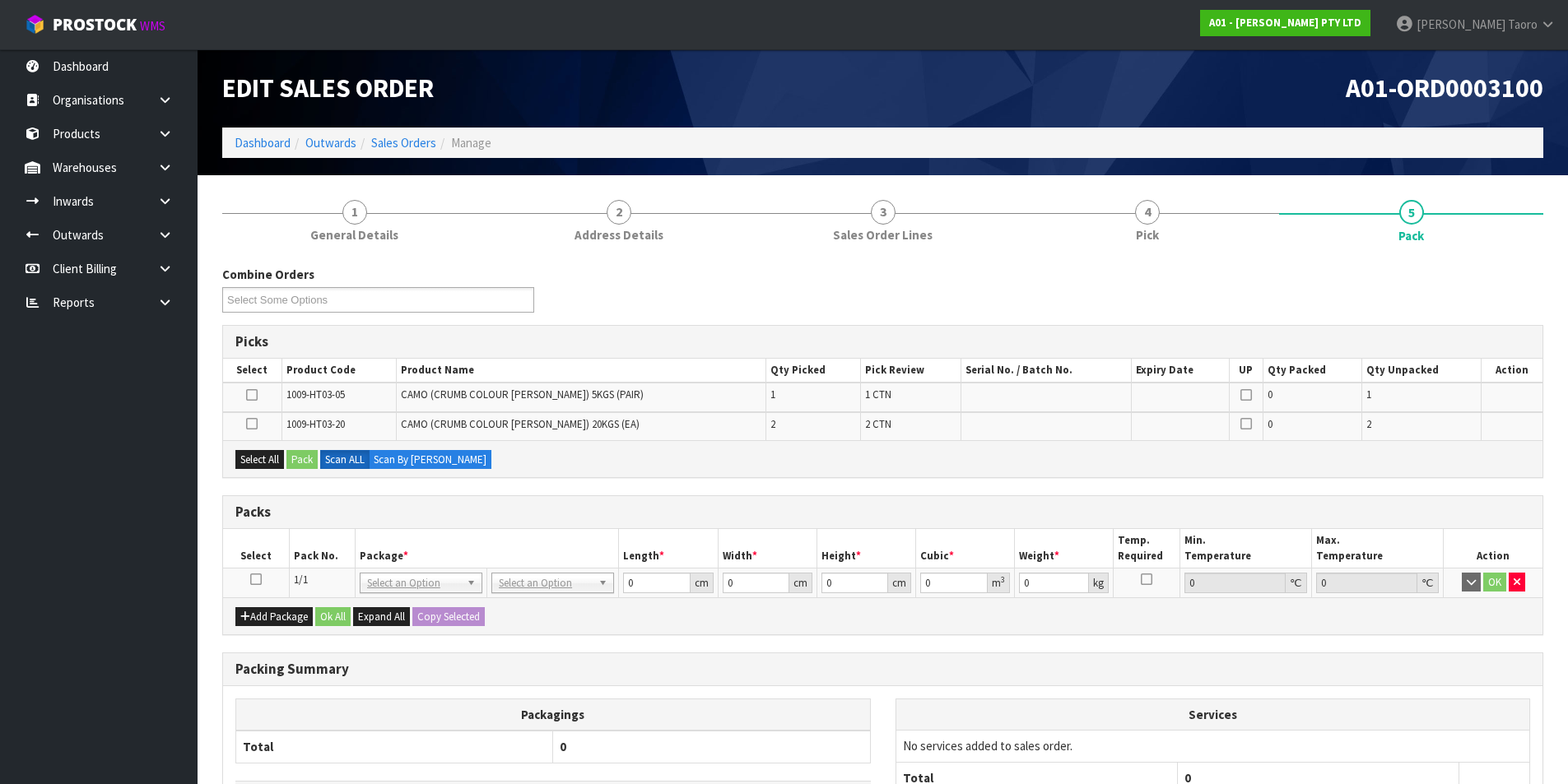
click at [258, 579] on icon at bounding box center [256, 579] width 12 height 1
click at [285, 575] on td at bounding box center [255, 582] width 66 height 30
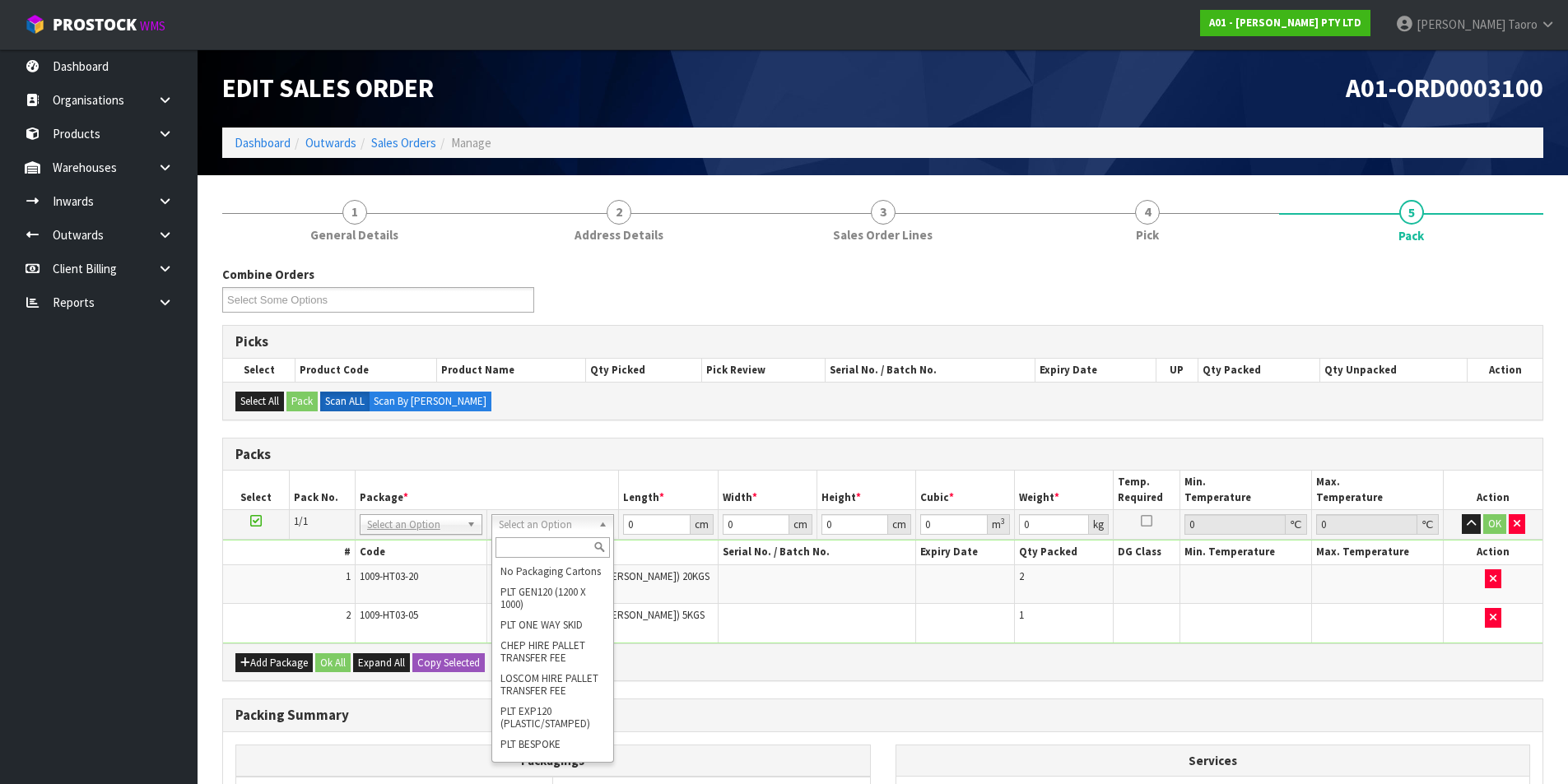
click at [570, 552] on input "text" at bounding box center [552, 547] width 114 height 21
type input "RE"
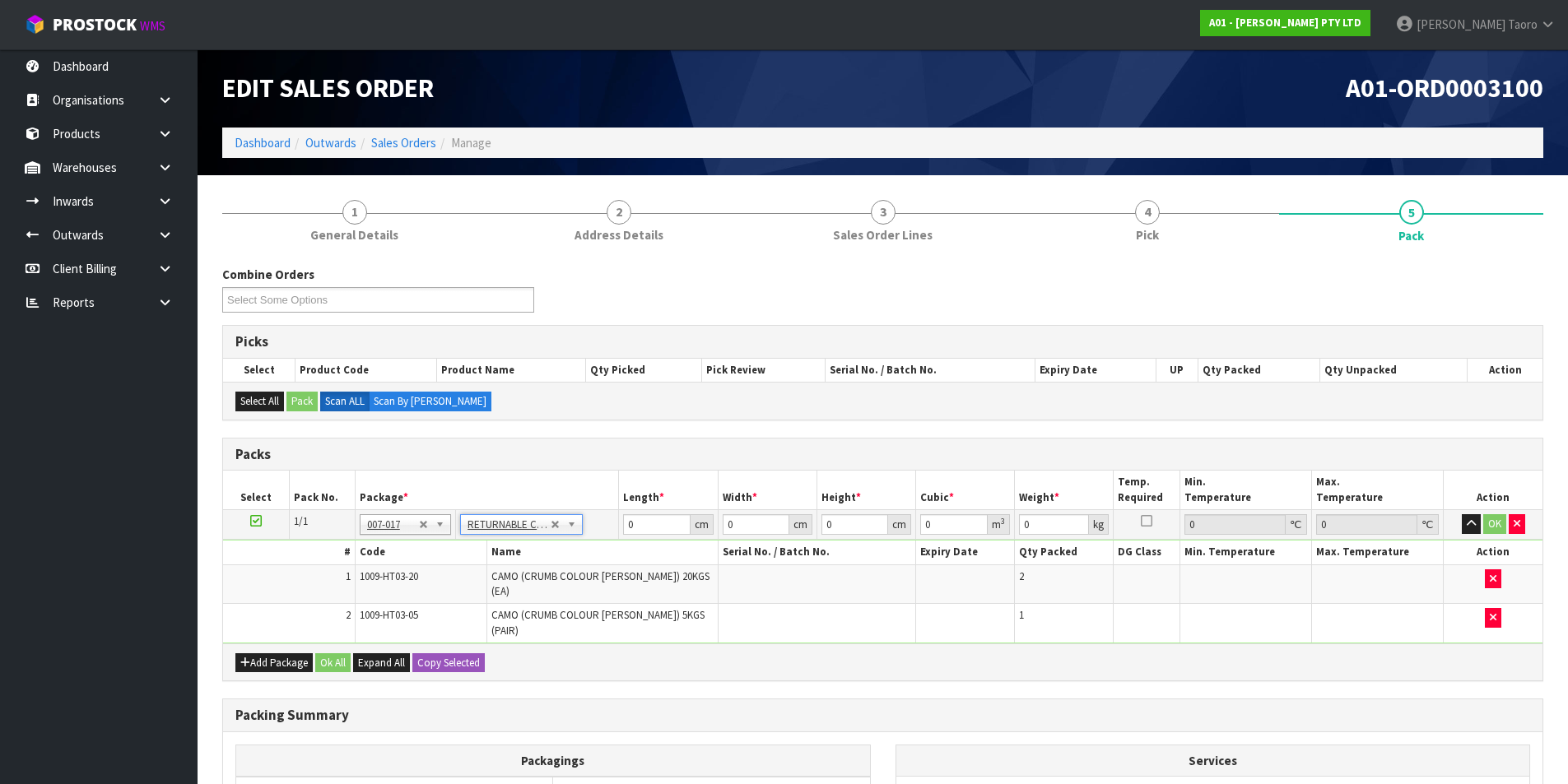
type input "54"
click at [656, 524] on input "0" at bounding box center [656, 524] width 67 height 21
type input "20"
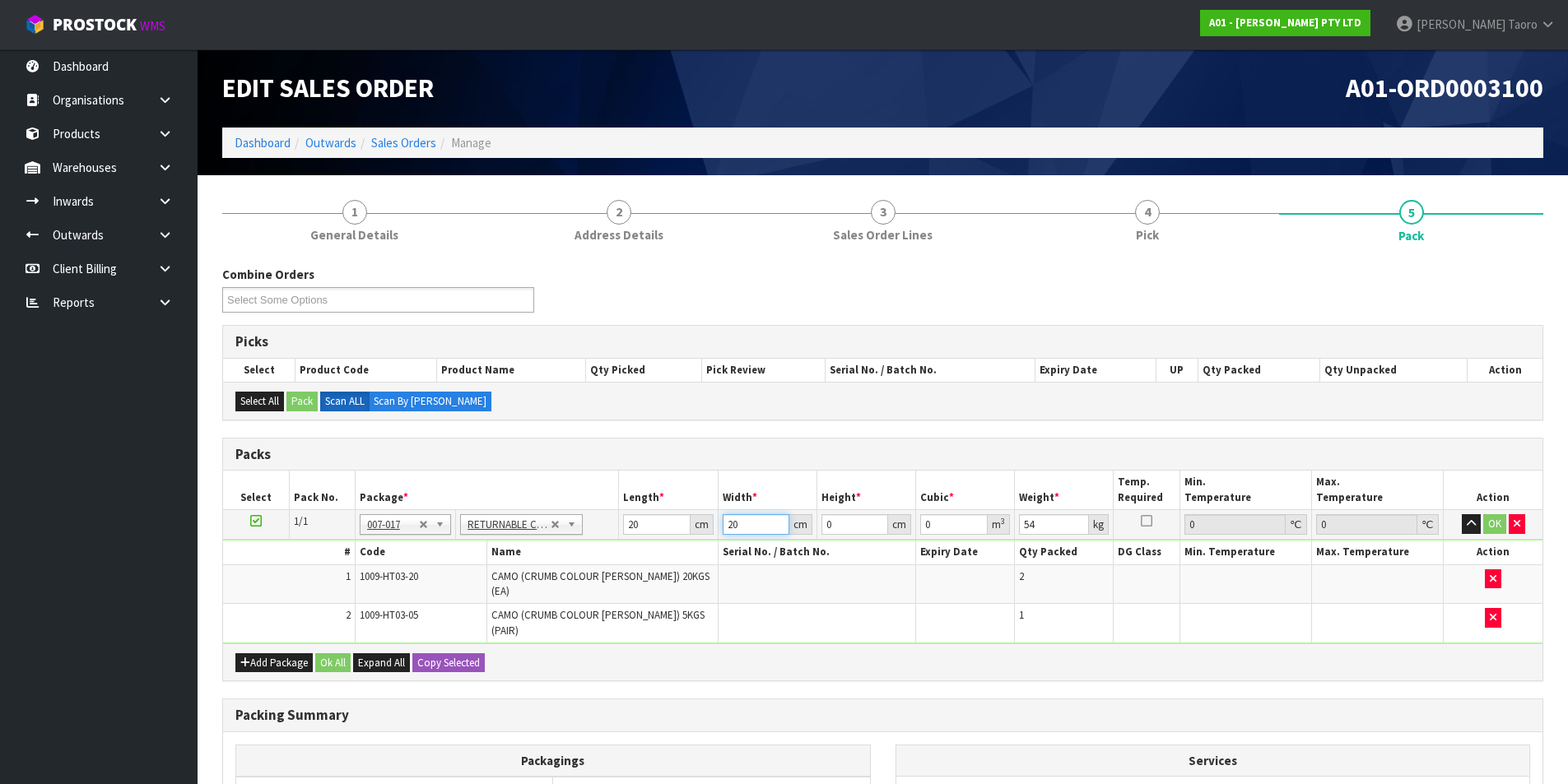
type input "20"
type input "2"
type input "0.0008"
type input "20"
type input "0.008"
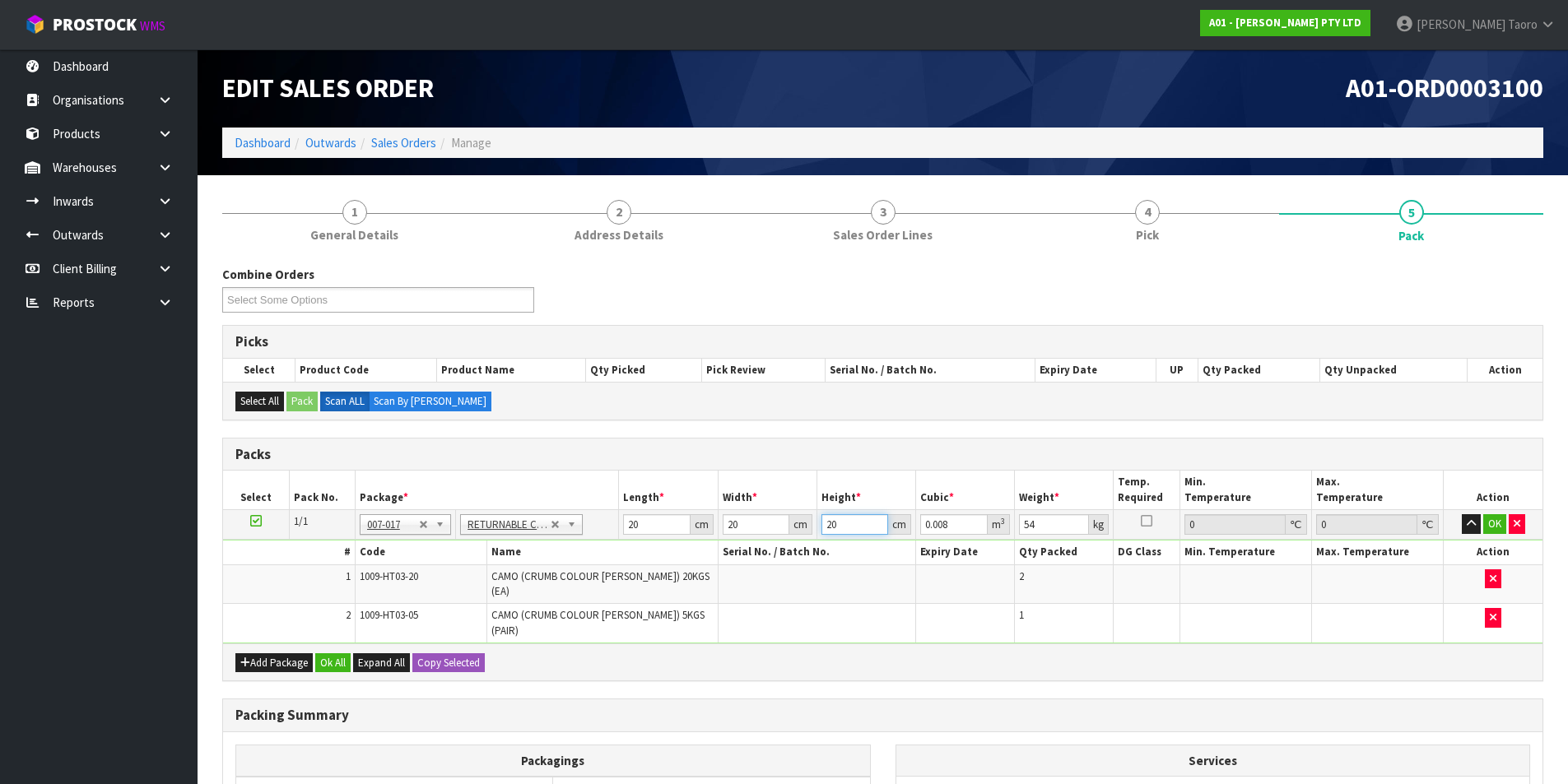
type input "20"
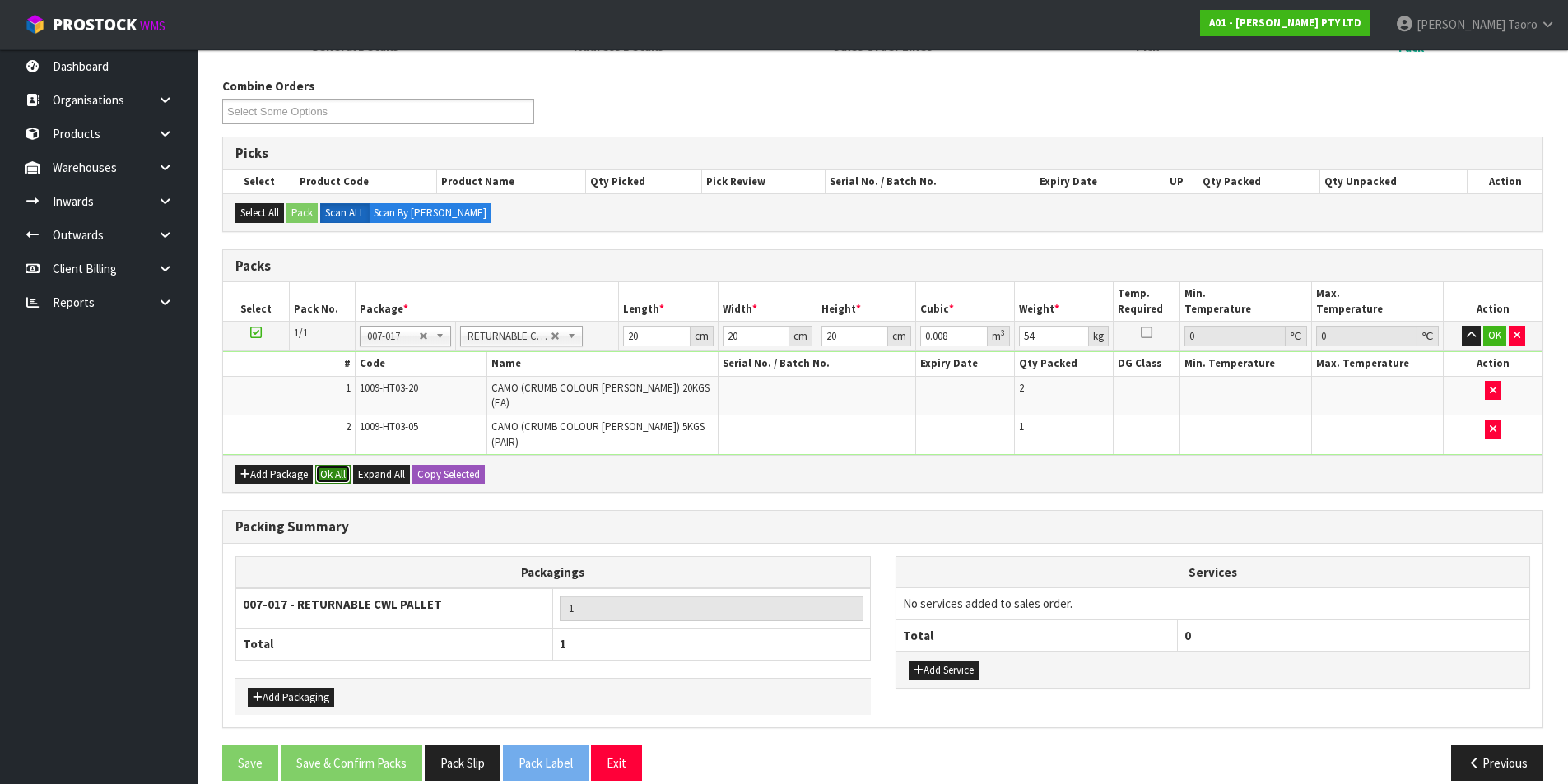
click at [336, 465] on button "Ok All" at bounding box center [333, 475] width 35 height 20
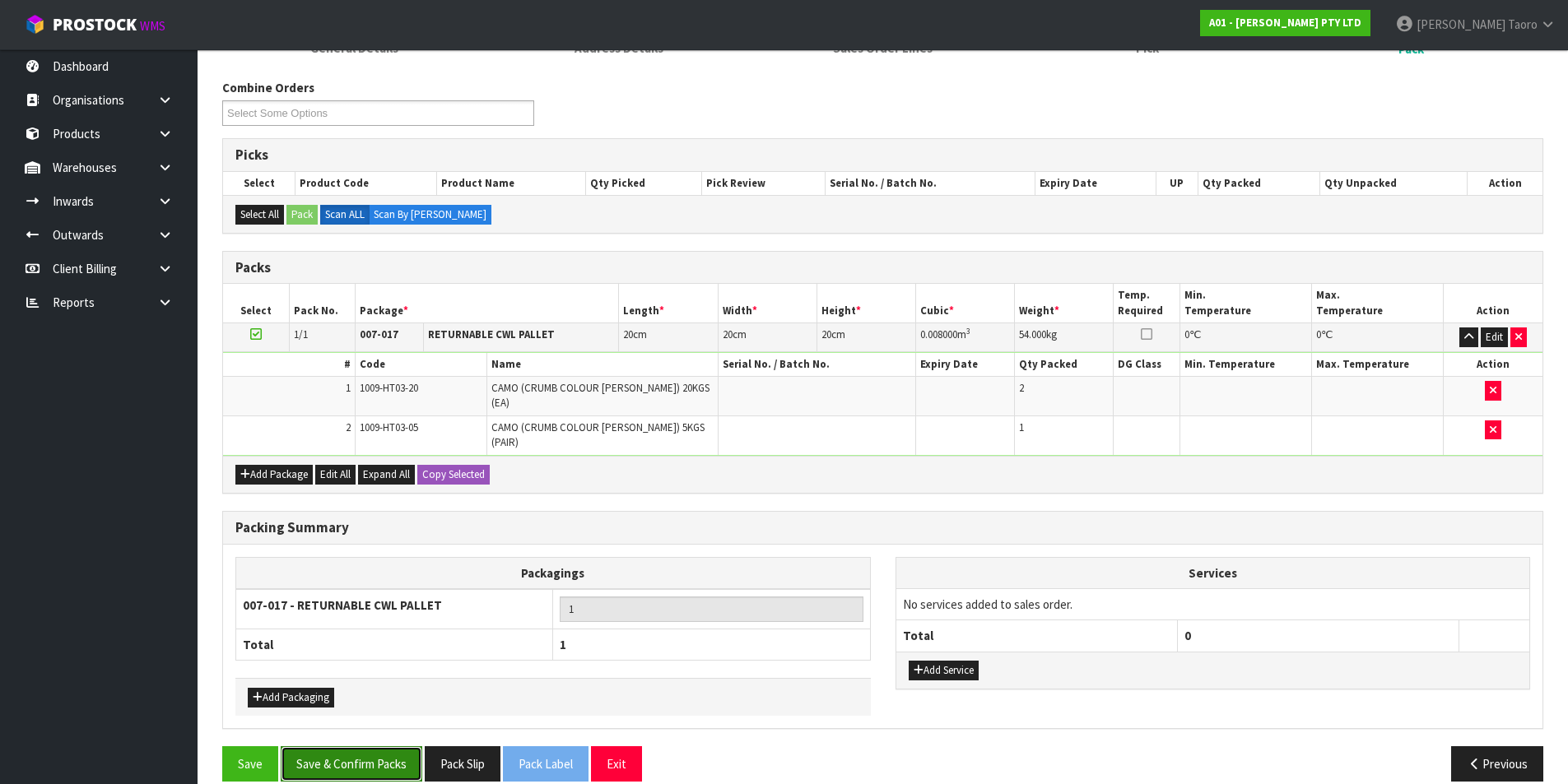
click at [368, 746] on button "Save & Confirm Packs" at bounding box center [351, 763] width 141 height 35
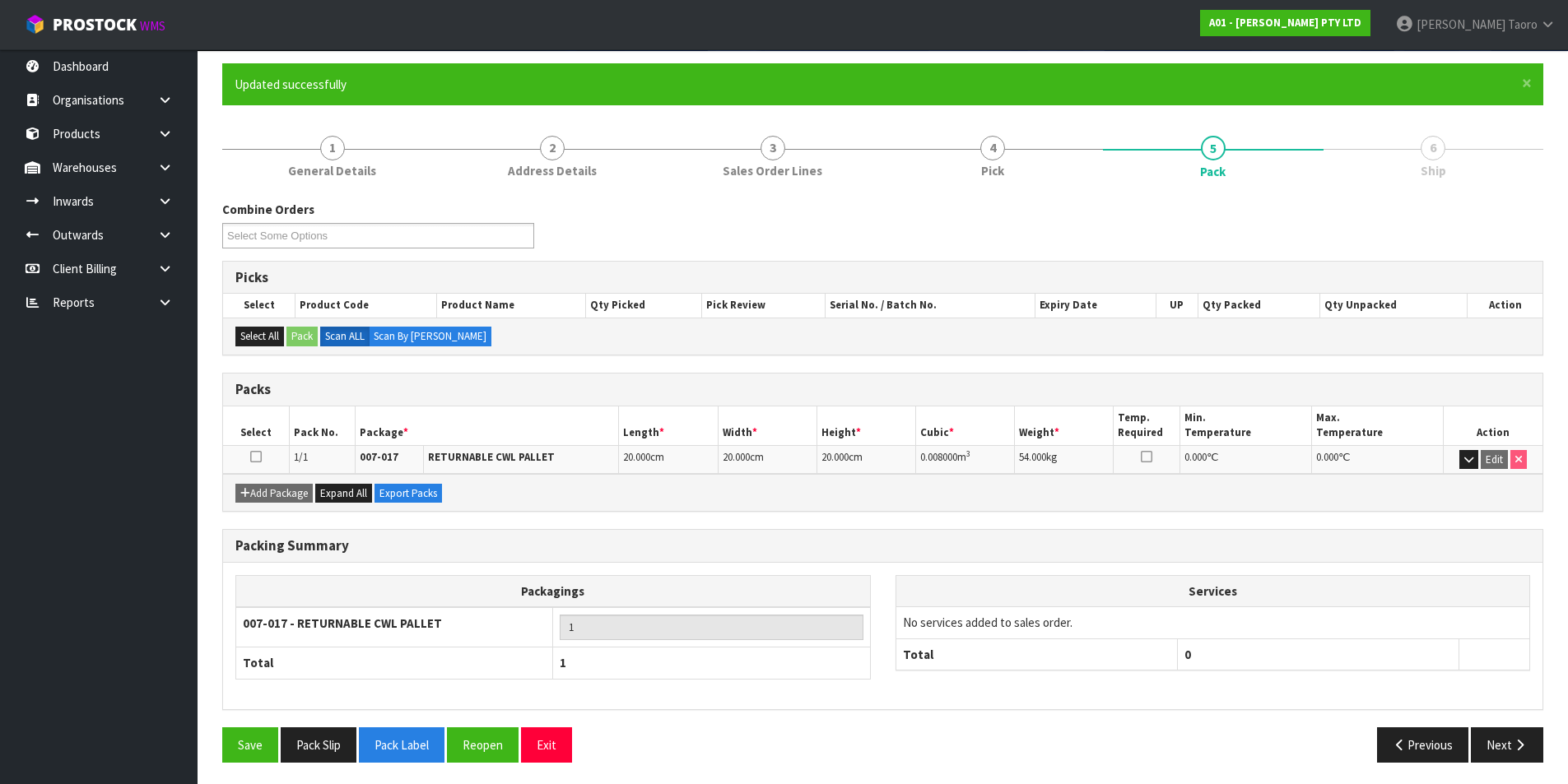
scroll to position [128, 0]
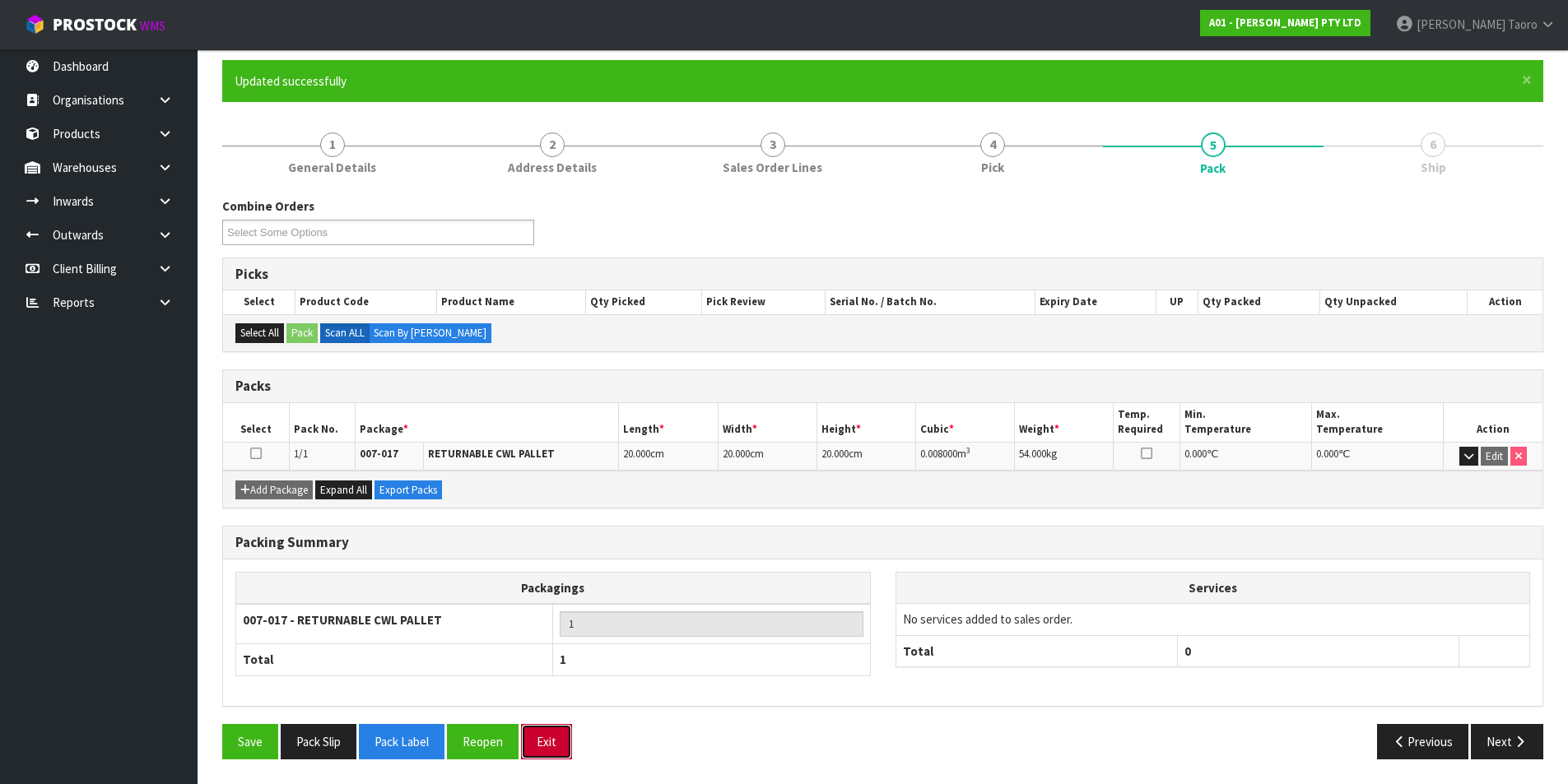
click at [537, 733] on button "Exit" at bounding box center [546, 742] width 51 height 35
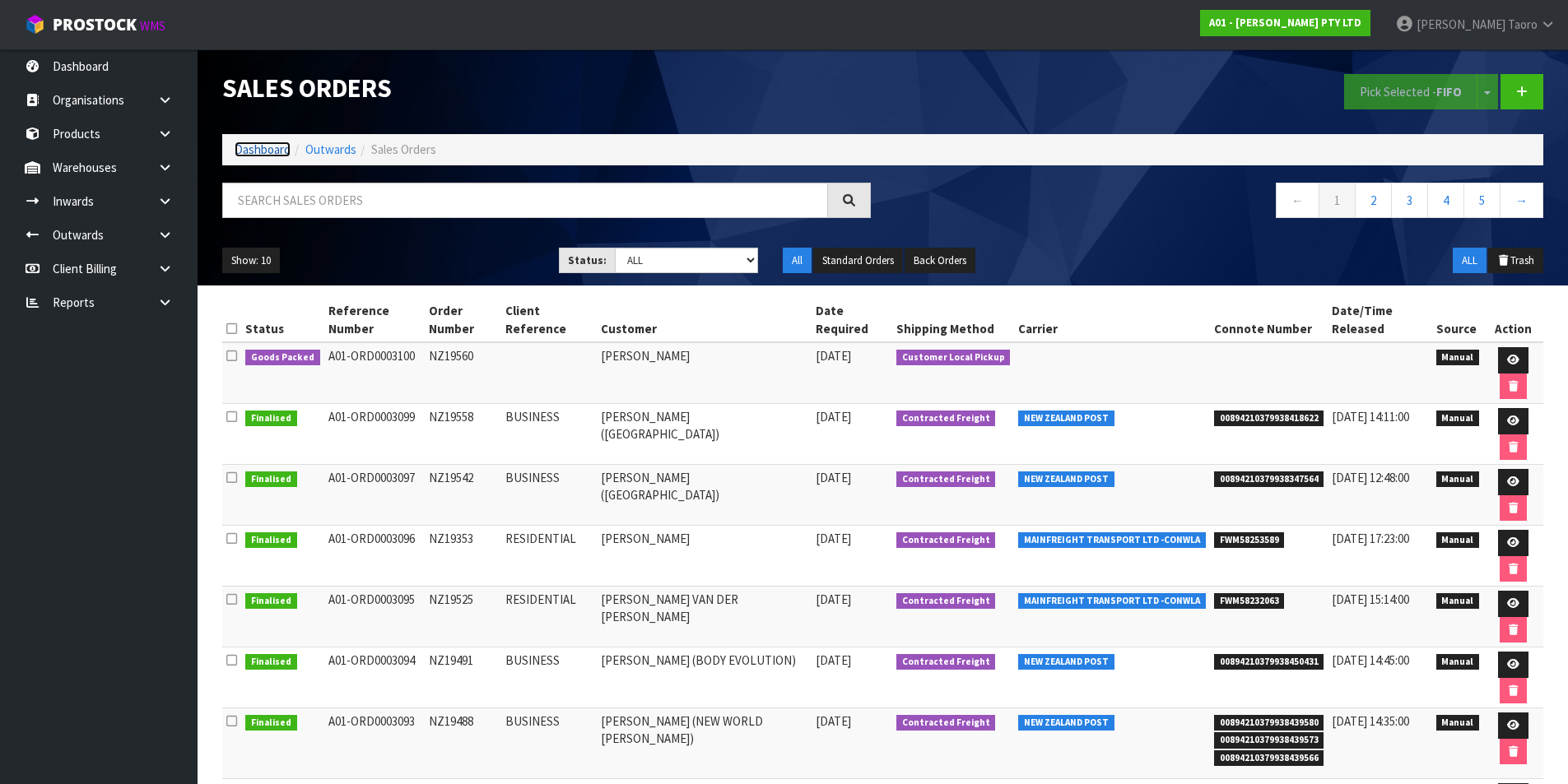
click at [267, 154] on link "Dashboard" at bounding box center [262, 149] width 56 height 15
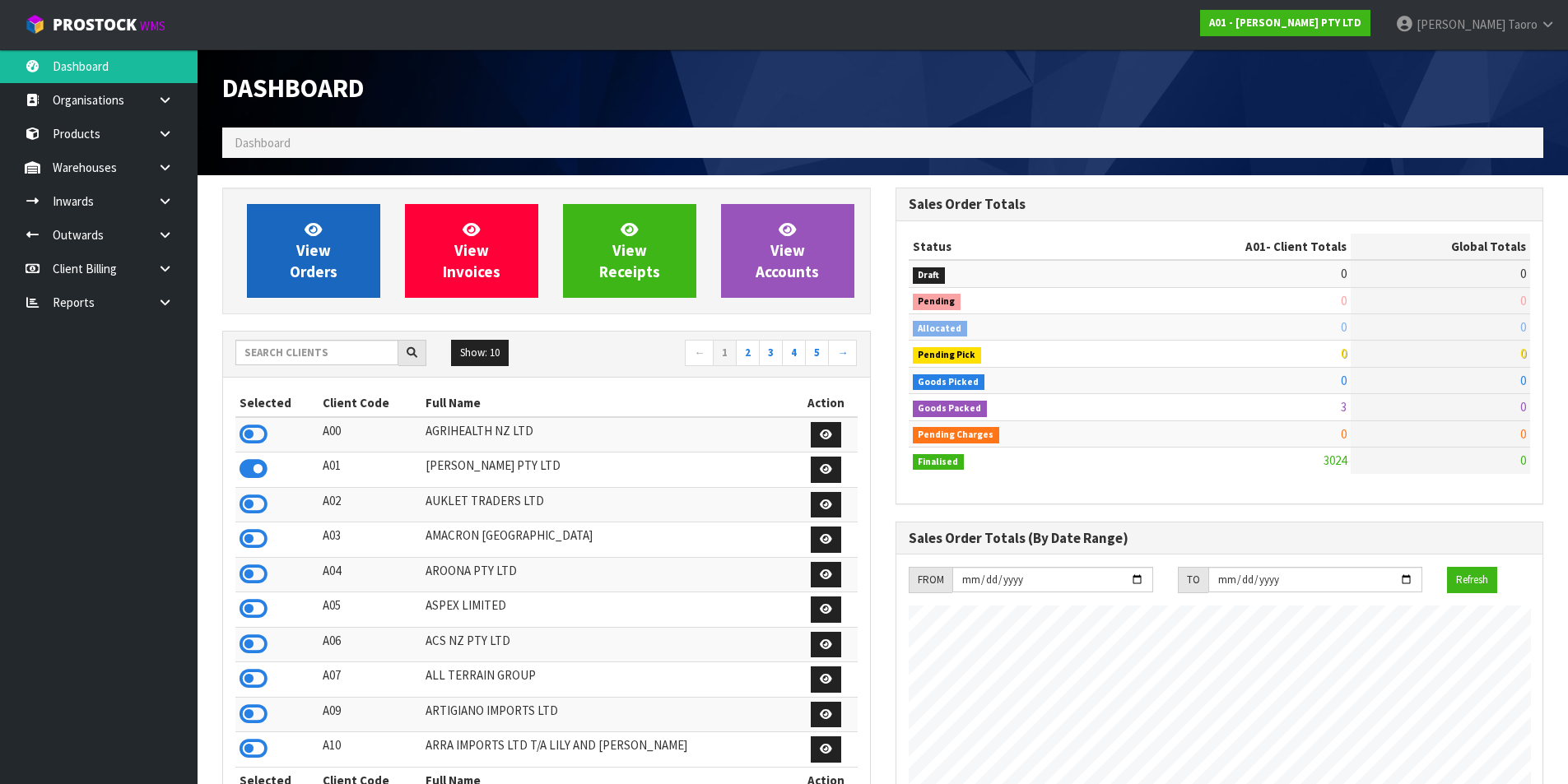
scroll to position [1246, 672]
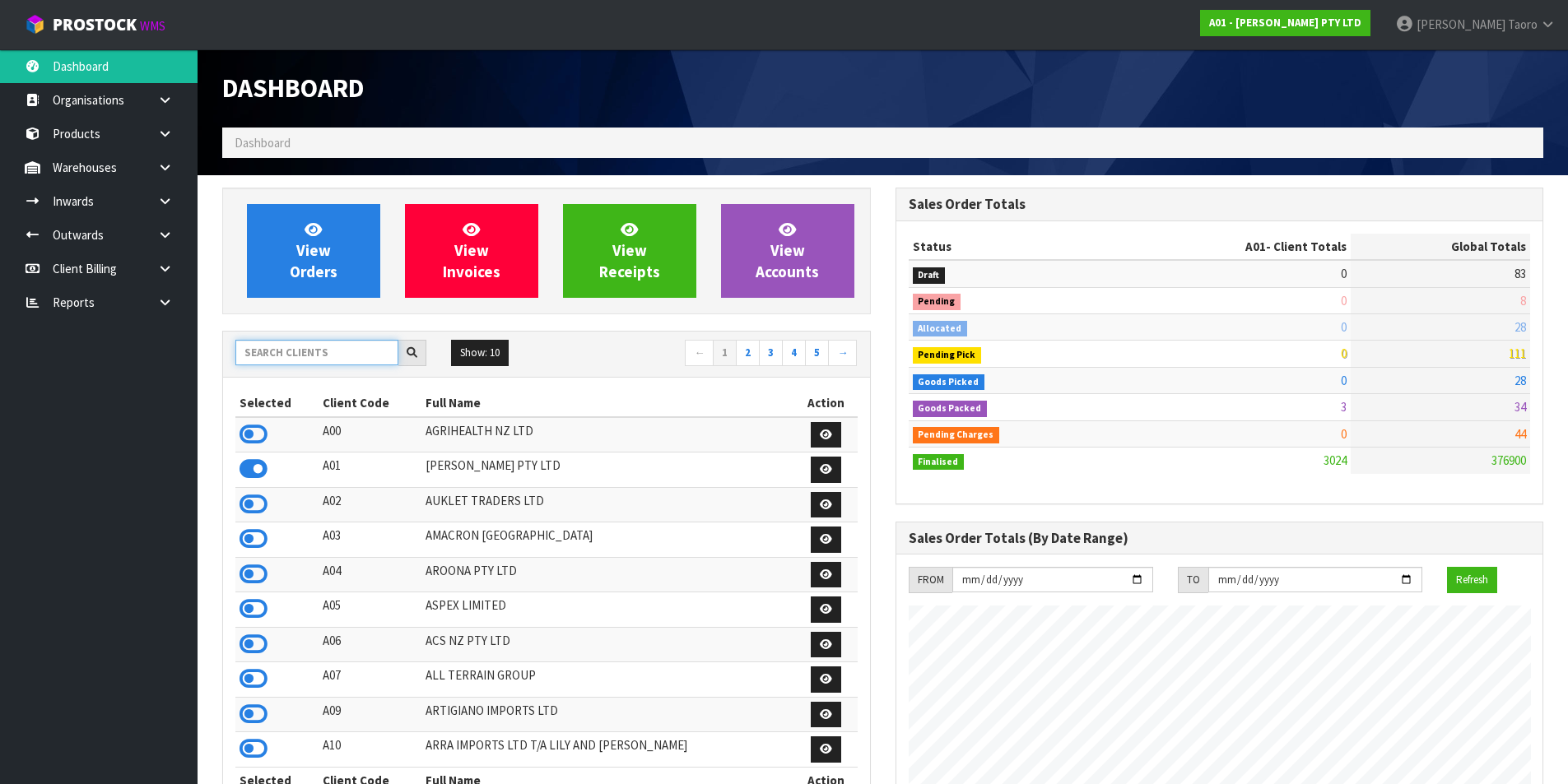
click at [345, 351] on input "text" at bounding box center [316, 352] width 163 height 25
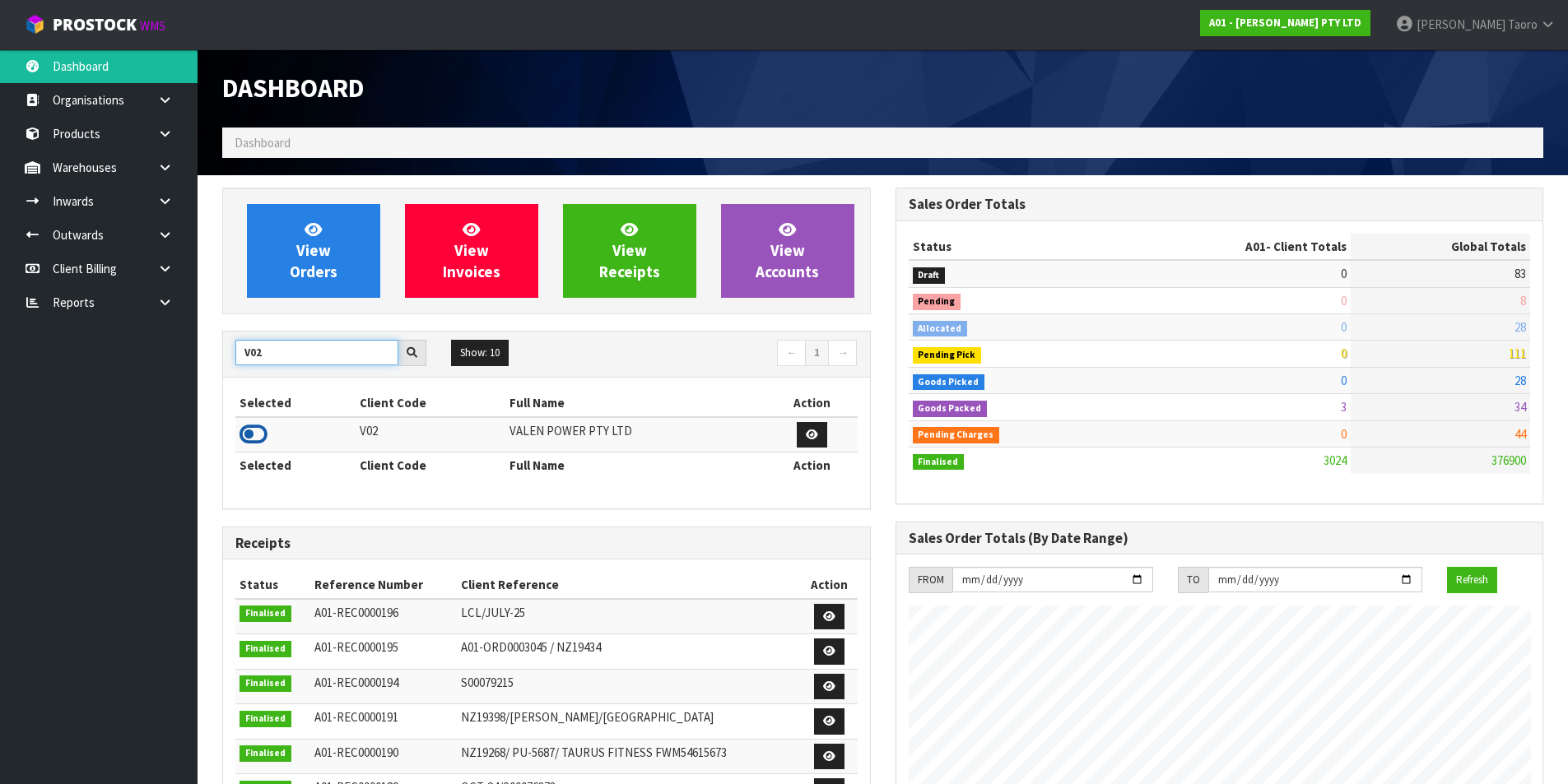
type input "V02"
click at [265, 432] on icon at bounding box center [253, 433] width 28 height 24
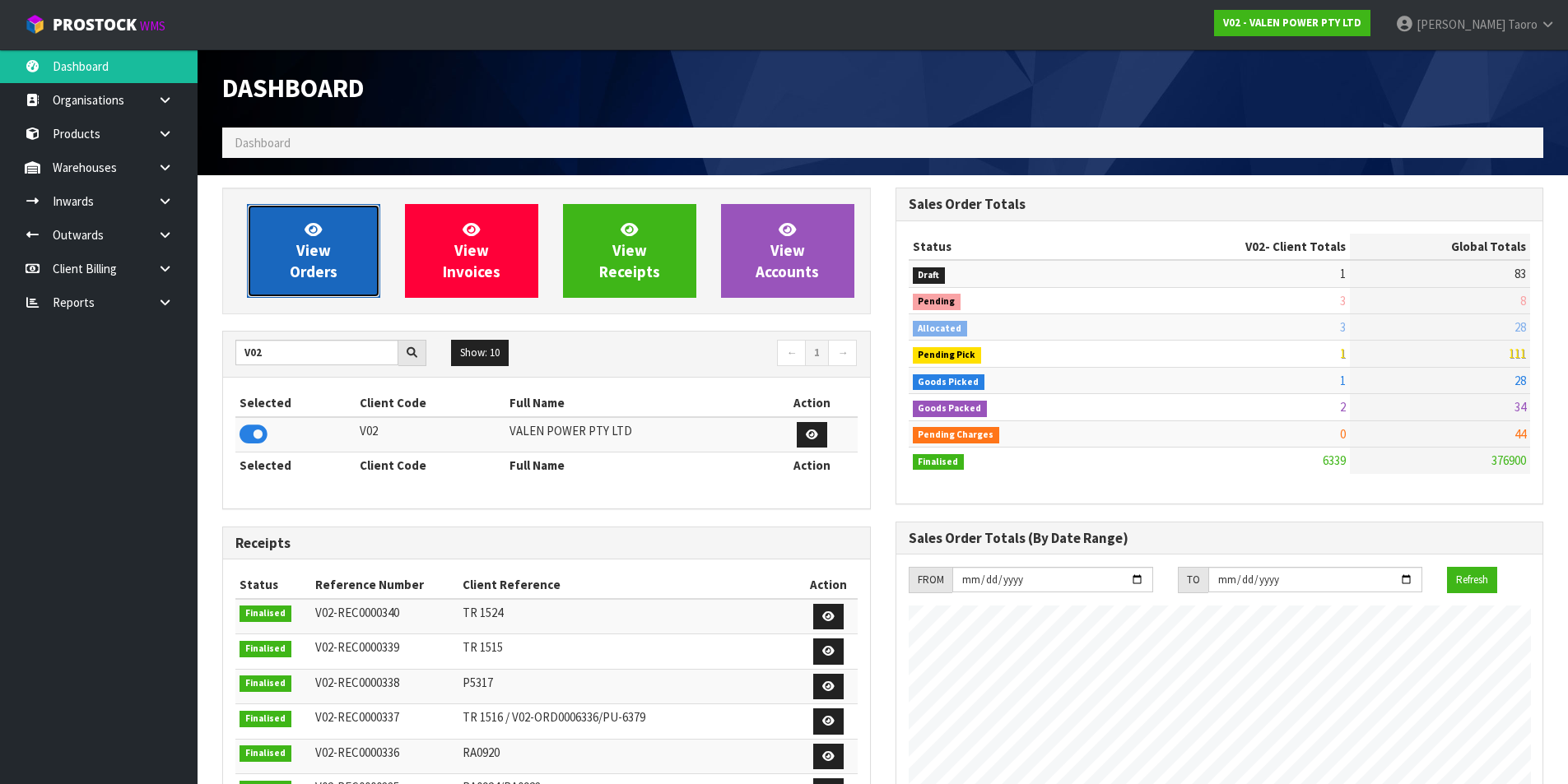
click at [307, 269] on span "View Orders" at bounding box center [313, 251] width 48 height 61
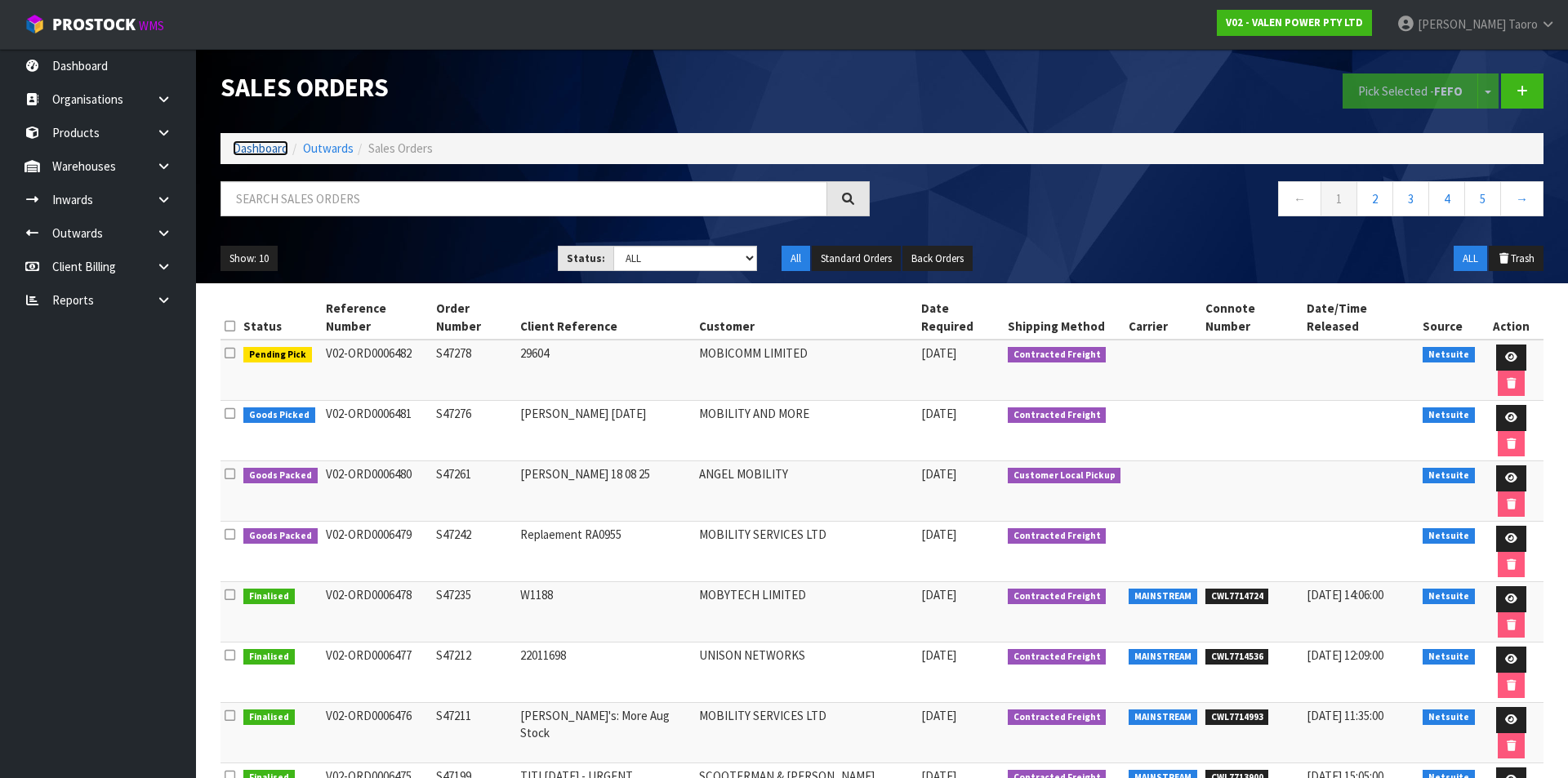
click at [269, 150] on link "Dashboard" at bounding box center [260, 148] width 55 height 15
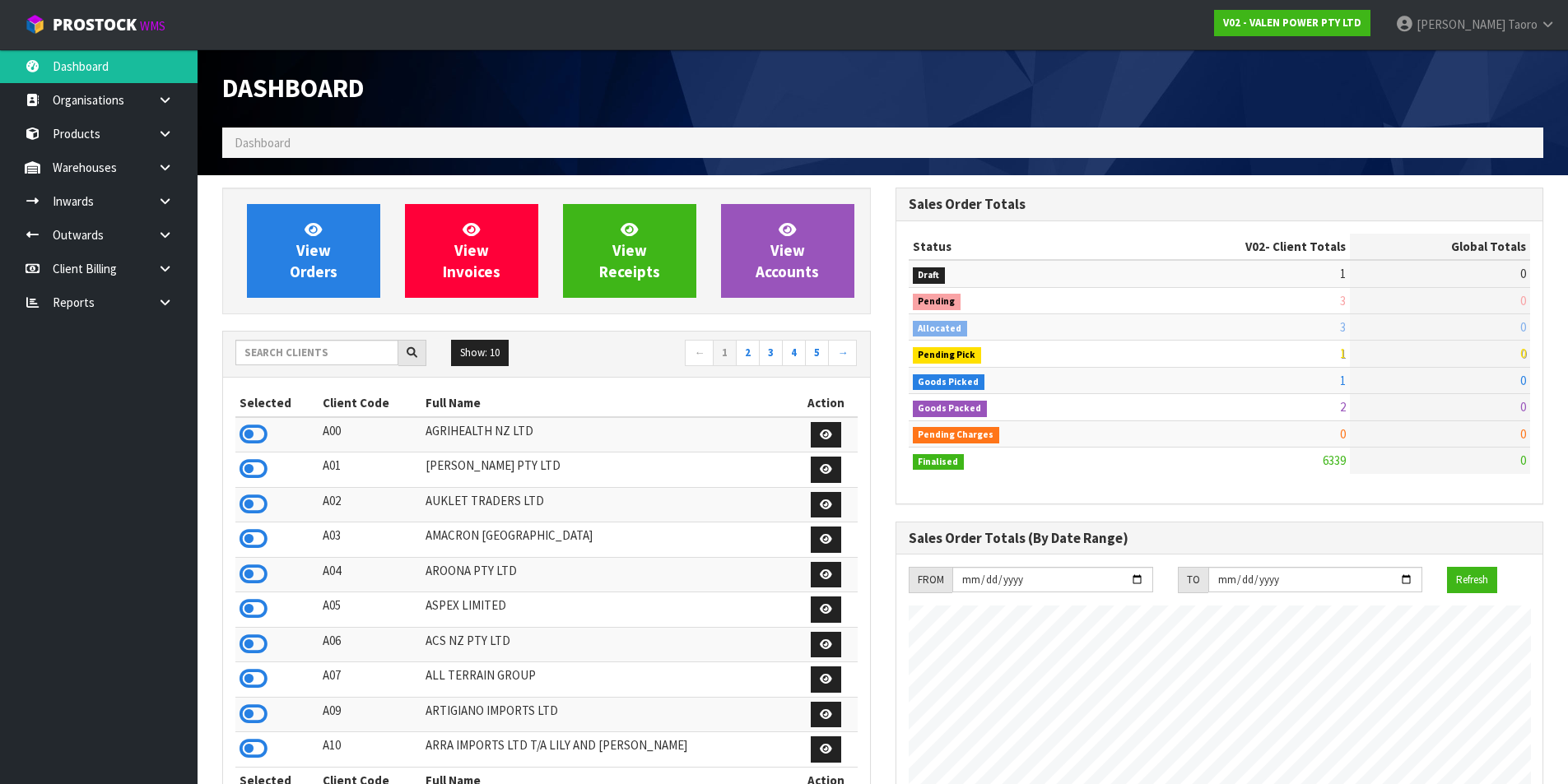
scroll to position [1246, 672]
click at [287, 355] on input "text" at bounding box center [316, 352] width 163 height 25
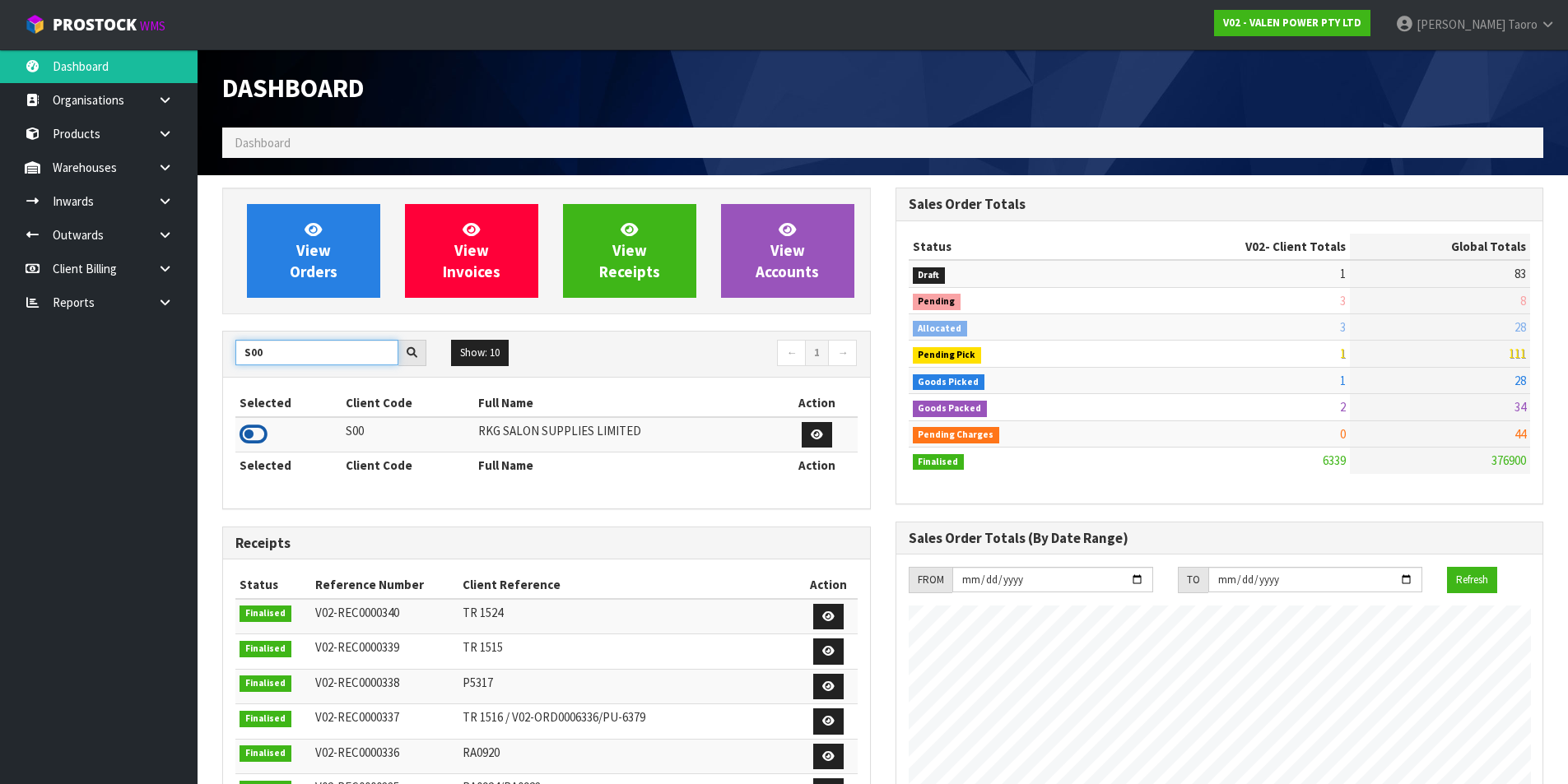
type input "S00"
click at [264, 424] on icon at bounding box center [253, 433] width 28 height 24
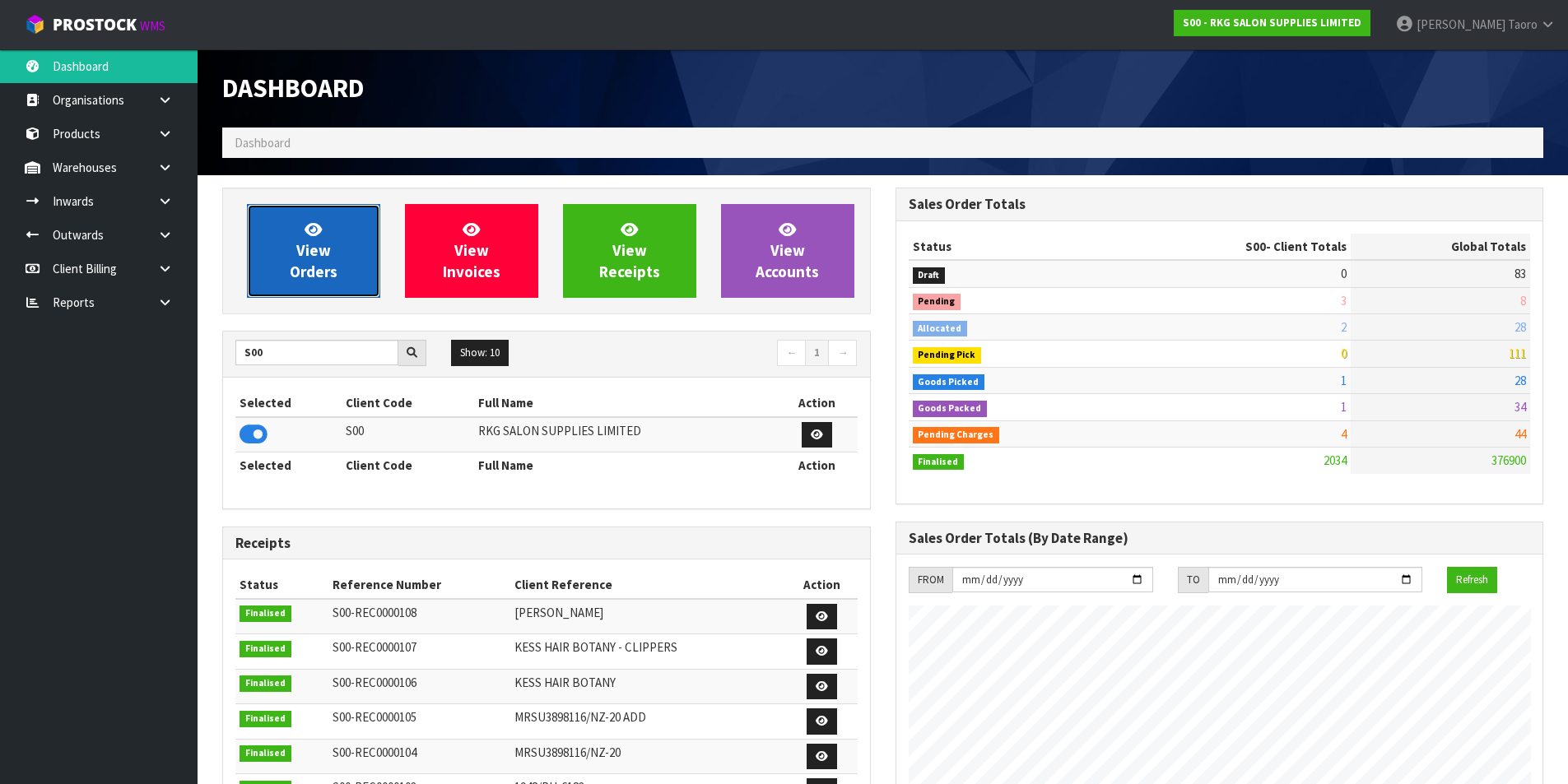
click at [320, 276] on span "View Orders" at bounding box center [313, 251] width 48 height 61
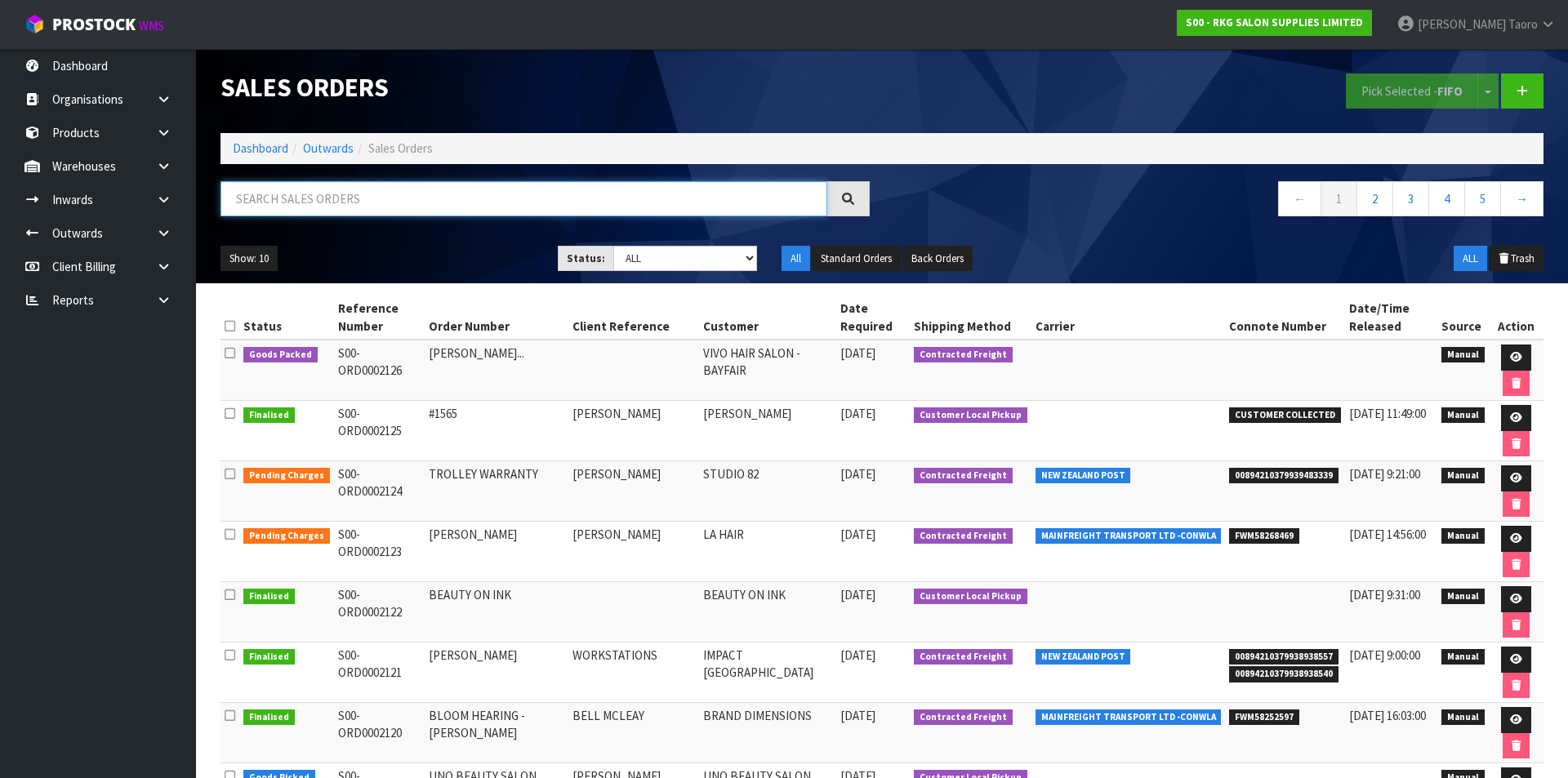
click at [350, 197] on input "text" at bounding box center [524, 199] width 606 height 35
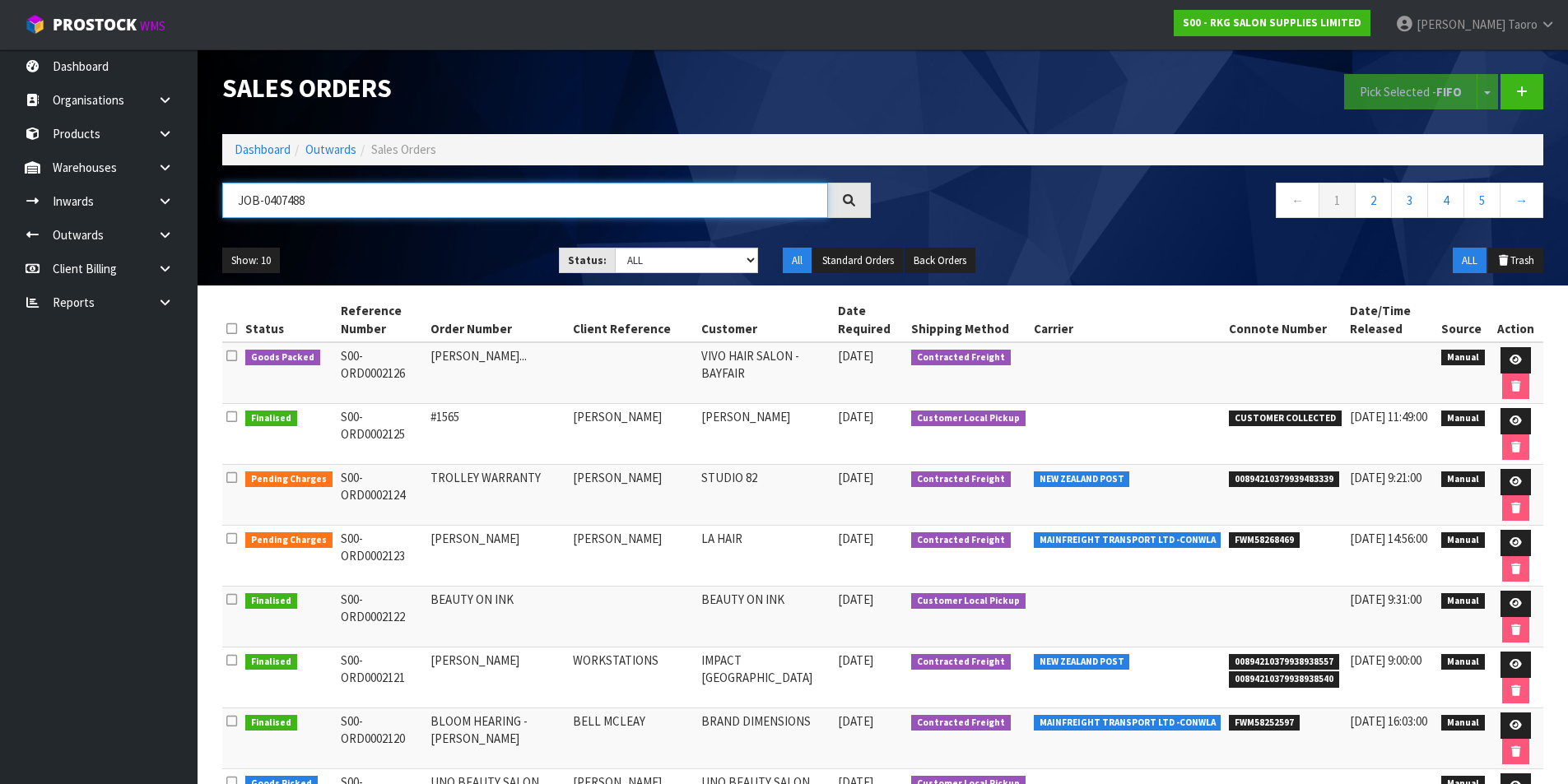
type input "JOB-0407488"
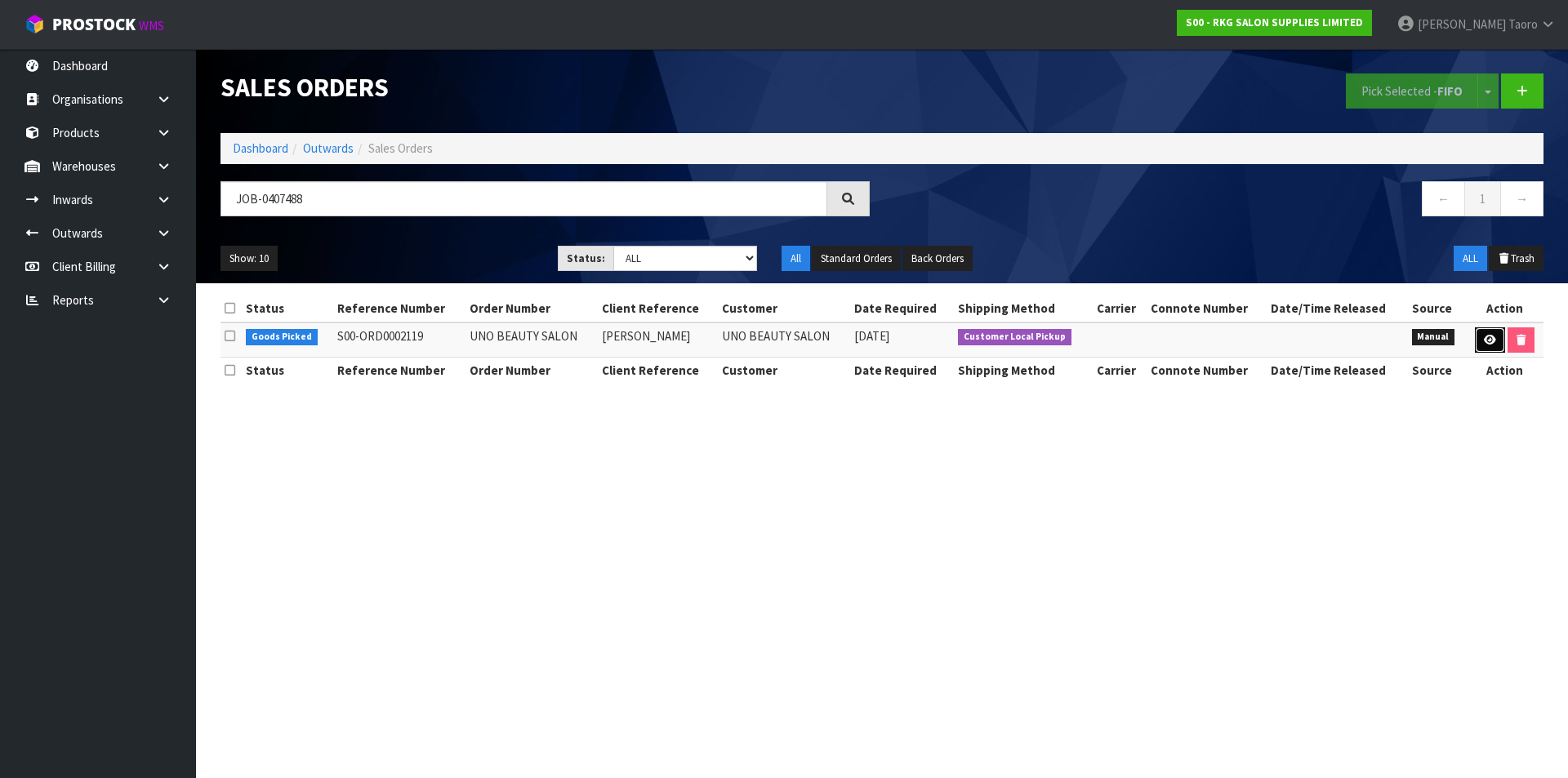
click at [1489, 336] on icon at bounding box center [1490, 340] width 13 height 11
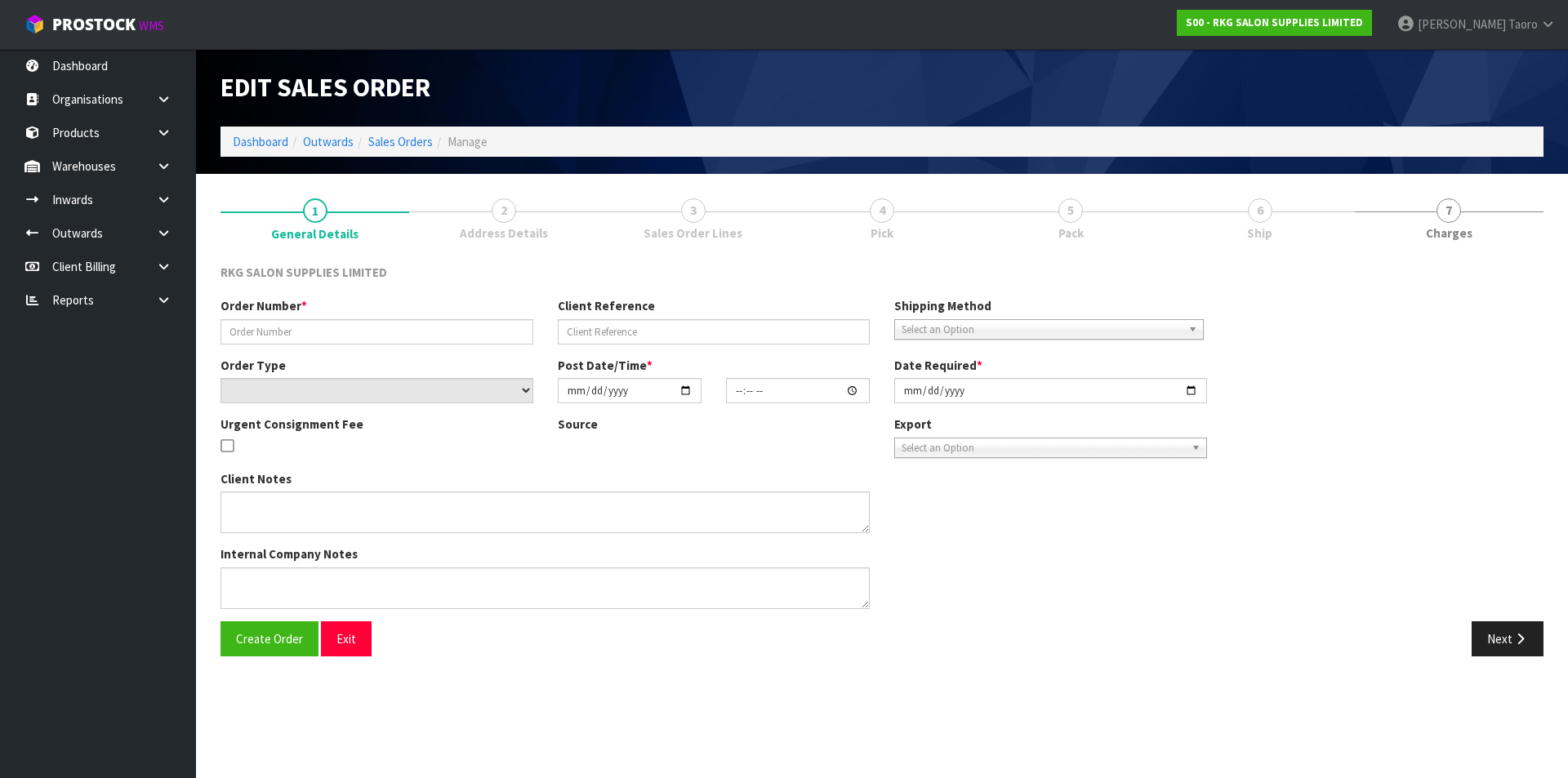
type input "UNO BEAUTY SALON"
type input "JINSUN KIM"
select select "number:0"
type input "2025-08-13"
type input "10:00:00.000"
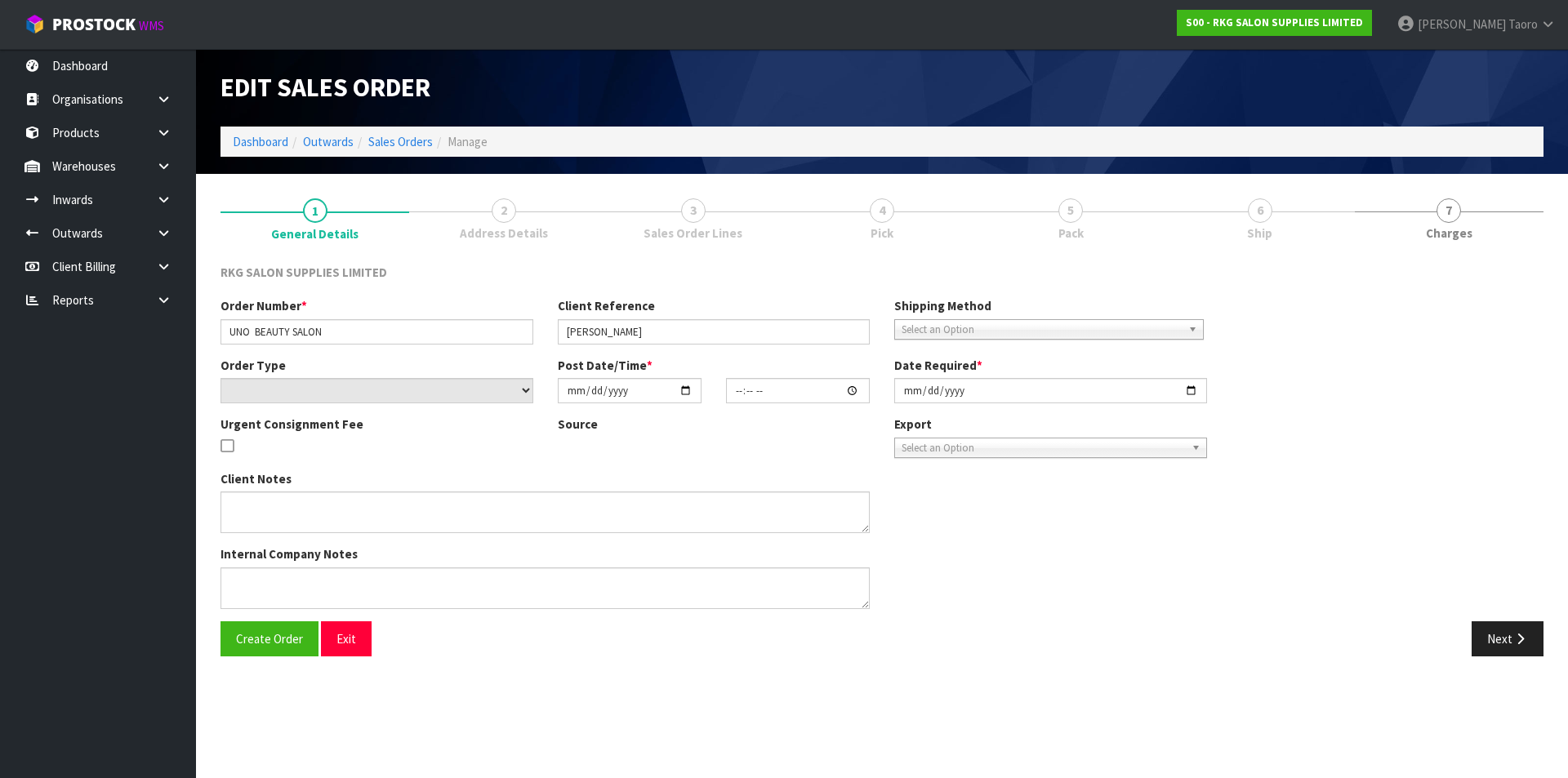
type input "2025-08-18"
type textarea "PICK UP MONDAY AUG 18TH NO CHARGE FOR SEAT COVERS"
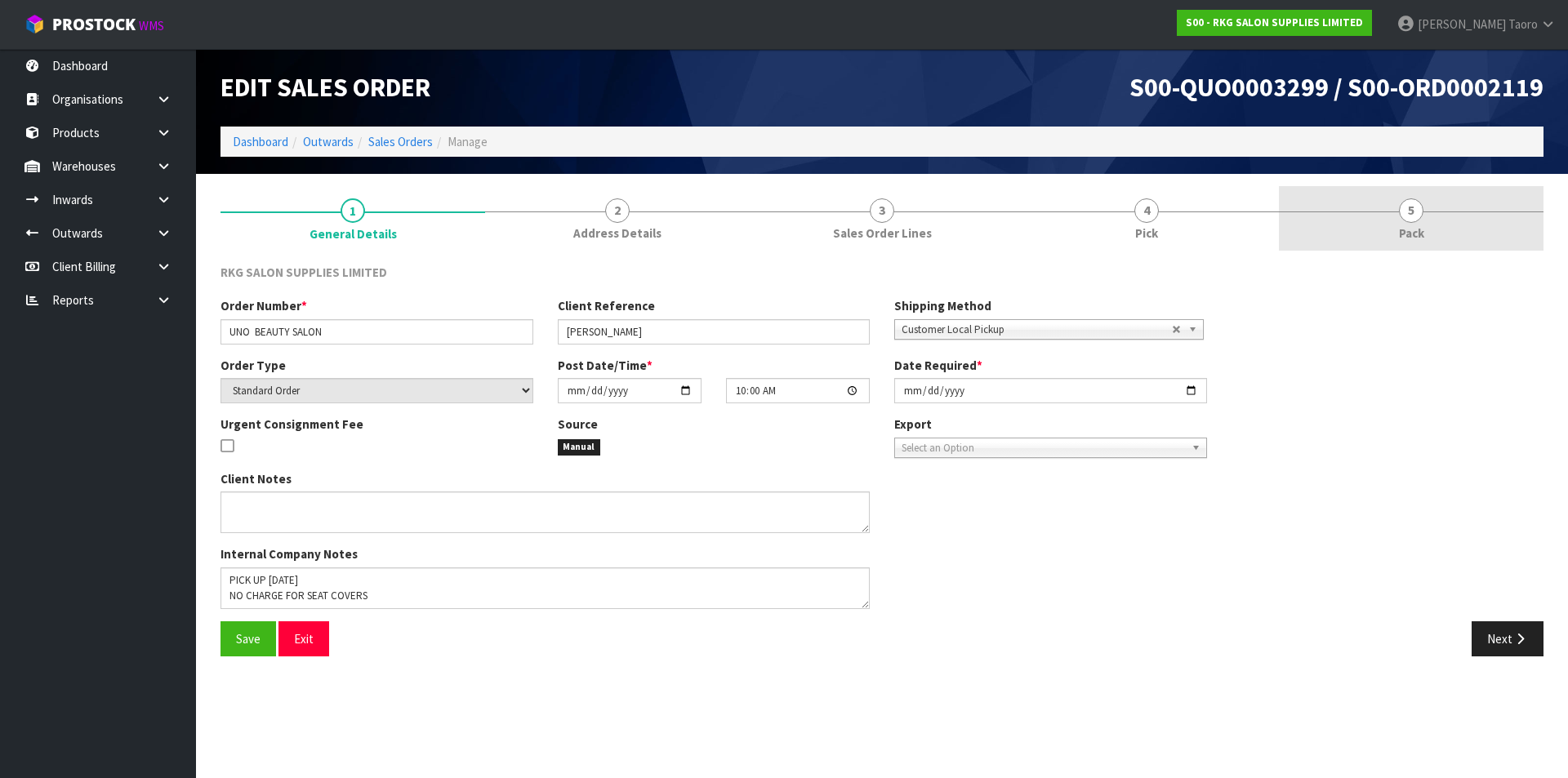
click at [1386, 220] on link "5 Pack" at bounding box center [1411, 218] width 265 height 64
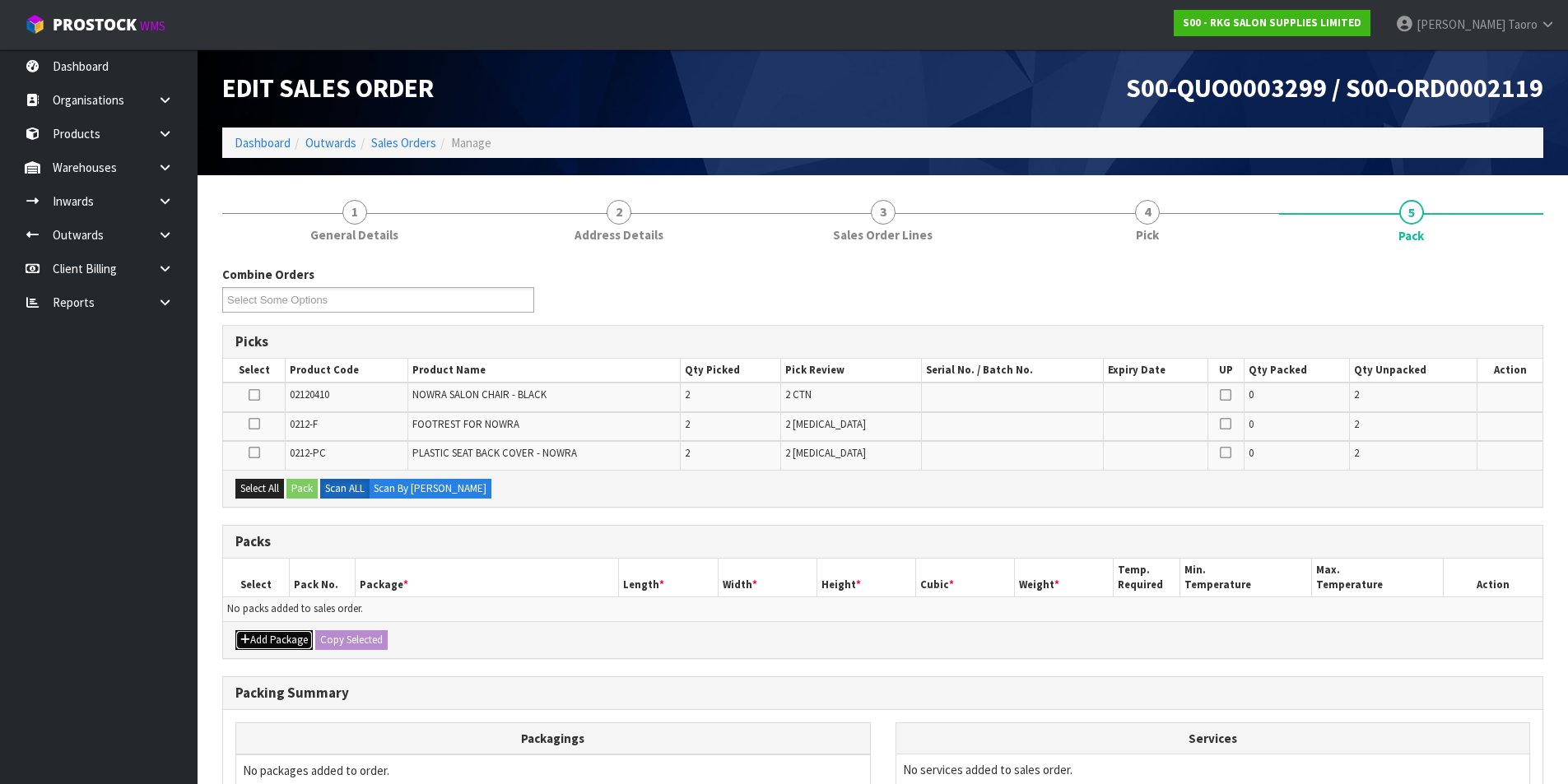
click at [270, 630] on button "Add Package" at bounding box center [274, 640] width 77 height 20
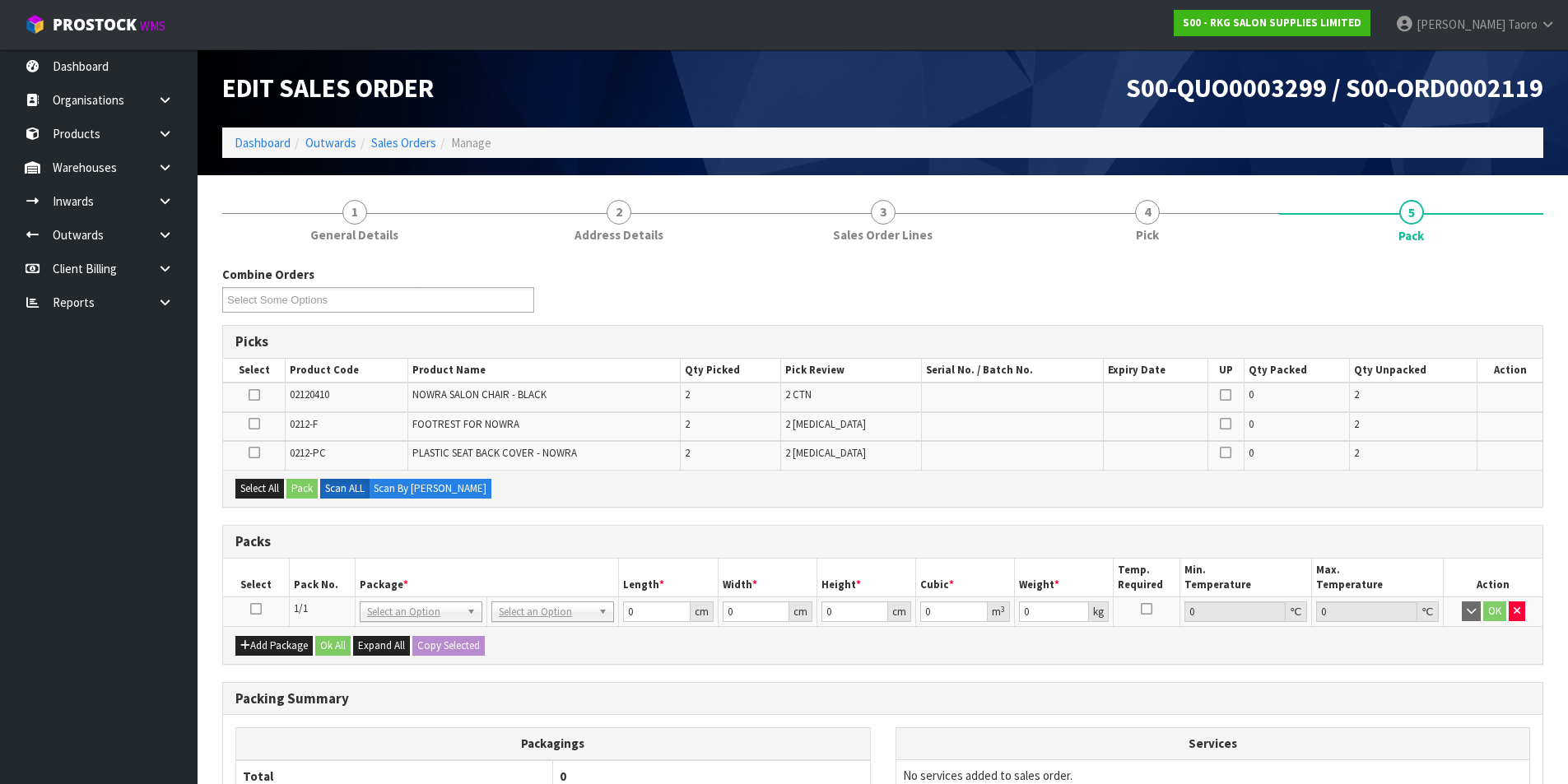
click at [255, 609] on icon at bounding box center [256, 609] width 12 height 1
click at [263, 486] on button "Select All" at bounding box center [260, 488] width 49 height 20
click at [305, 487] on button "Pack" at bounding box center [302, 488] width 32 height 20
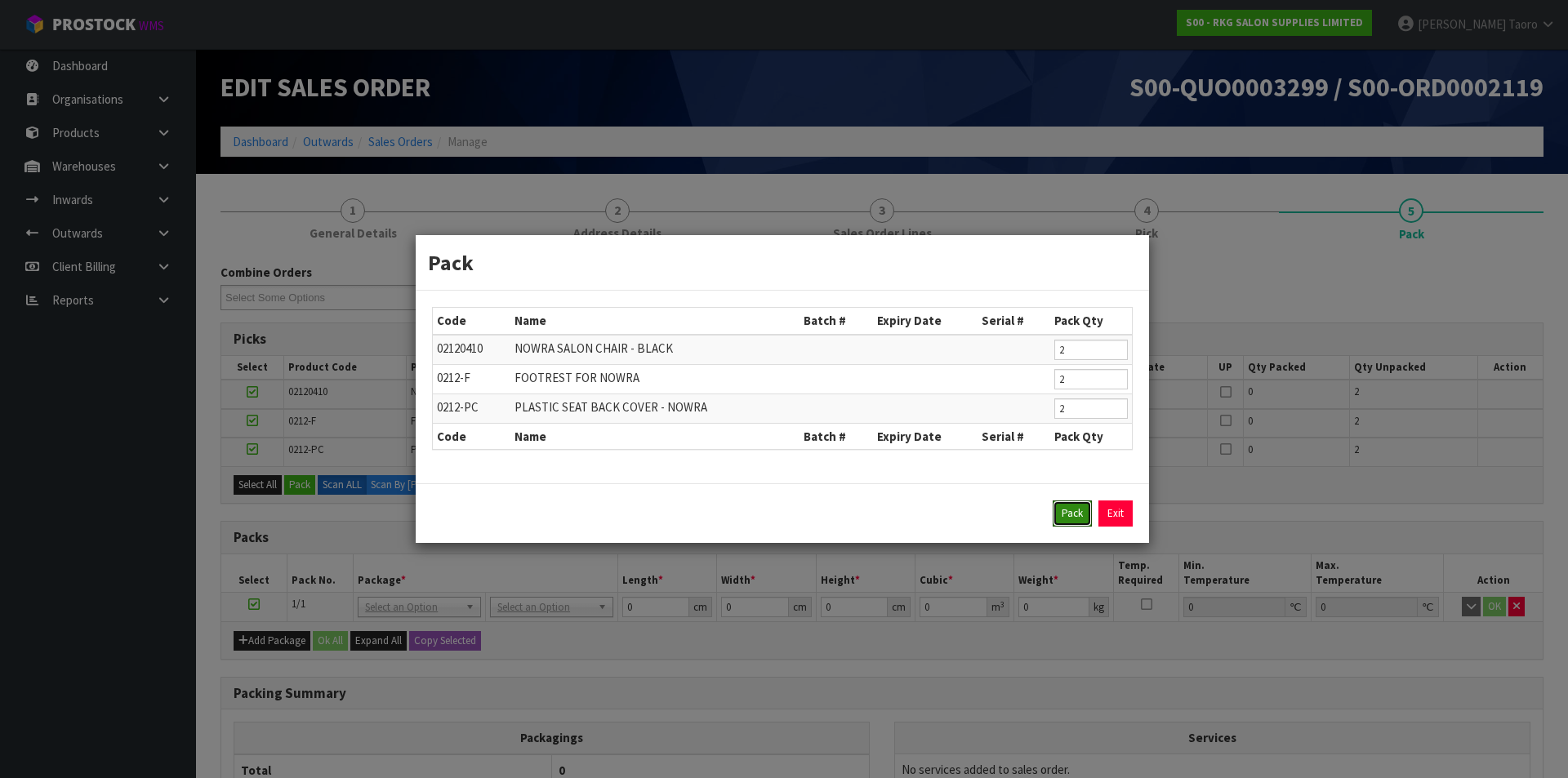
click at [1072, 523] on button "Pack" at bounding box center [1072, 513] width 39 height 26
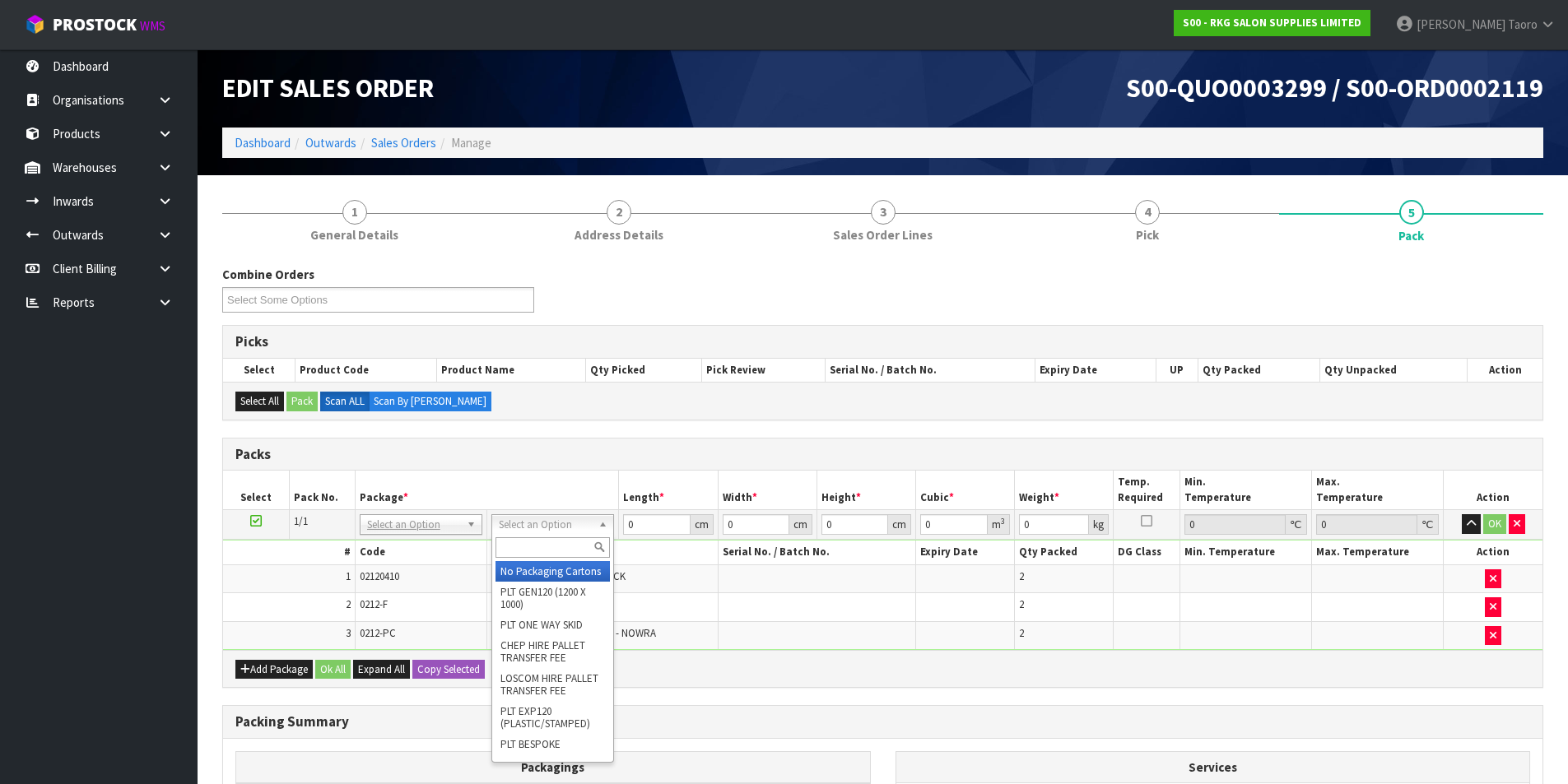
drag, startPoint x: 524, startPoint y: 524, endPoint x: 544, endPoint y: 533, distance: 21.9
click at [549, 536] on div at bounding box center [552, 548] width 121 height 27
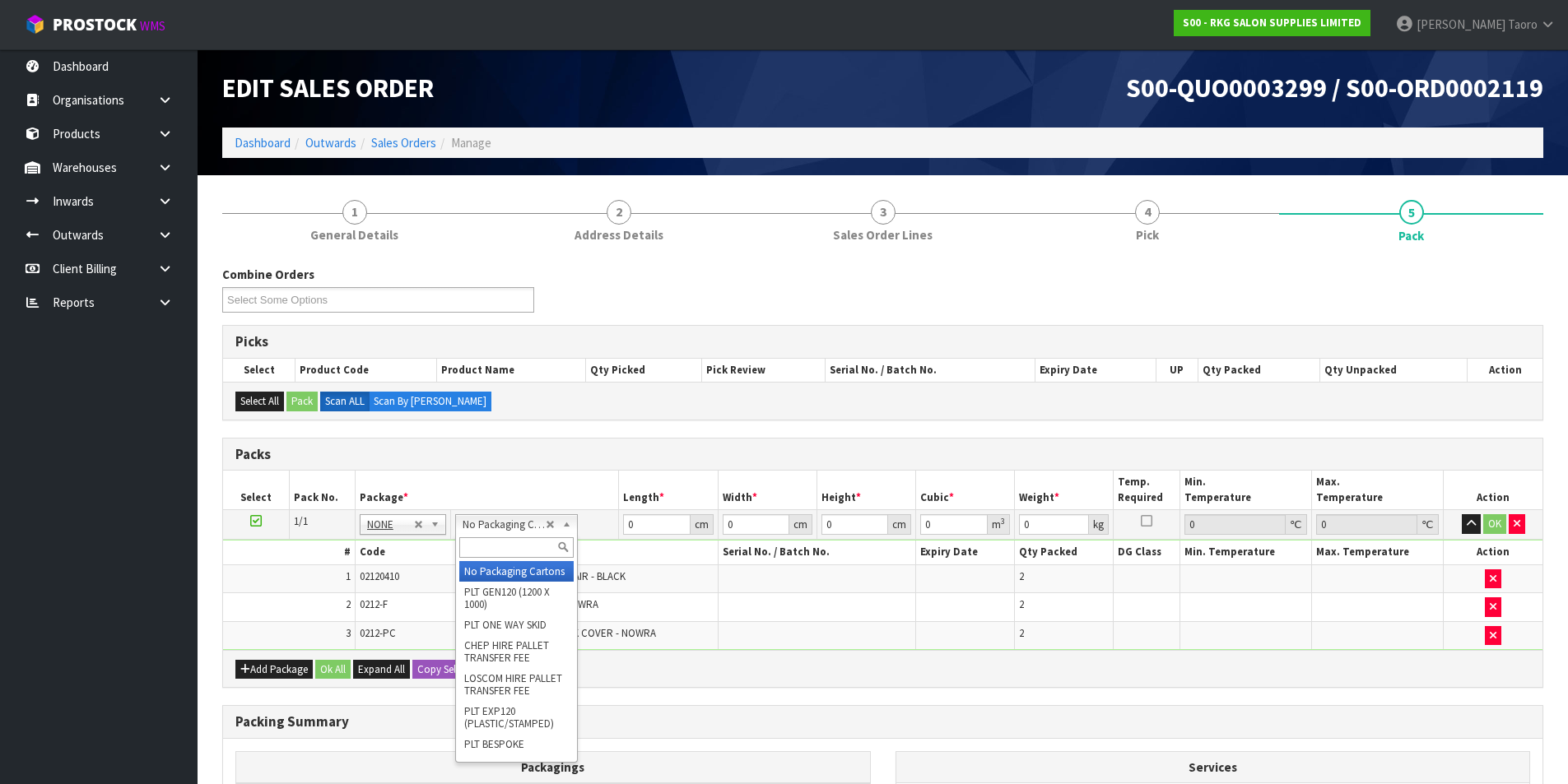
click at [525, 545] on input "text" at bounding box center [516, 547] width 114 height 21
type input "RE"
drag, startPoint x: 531, startPoint y: 573, endPoint x: 544, endPoint y: 575, distance: 13.2
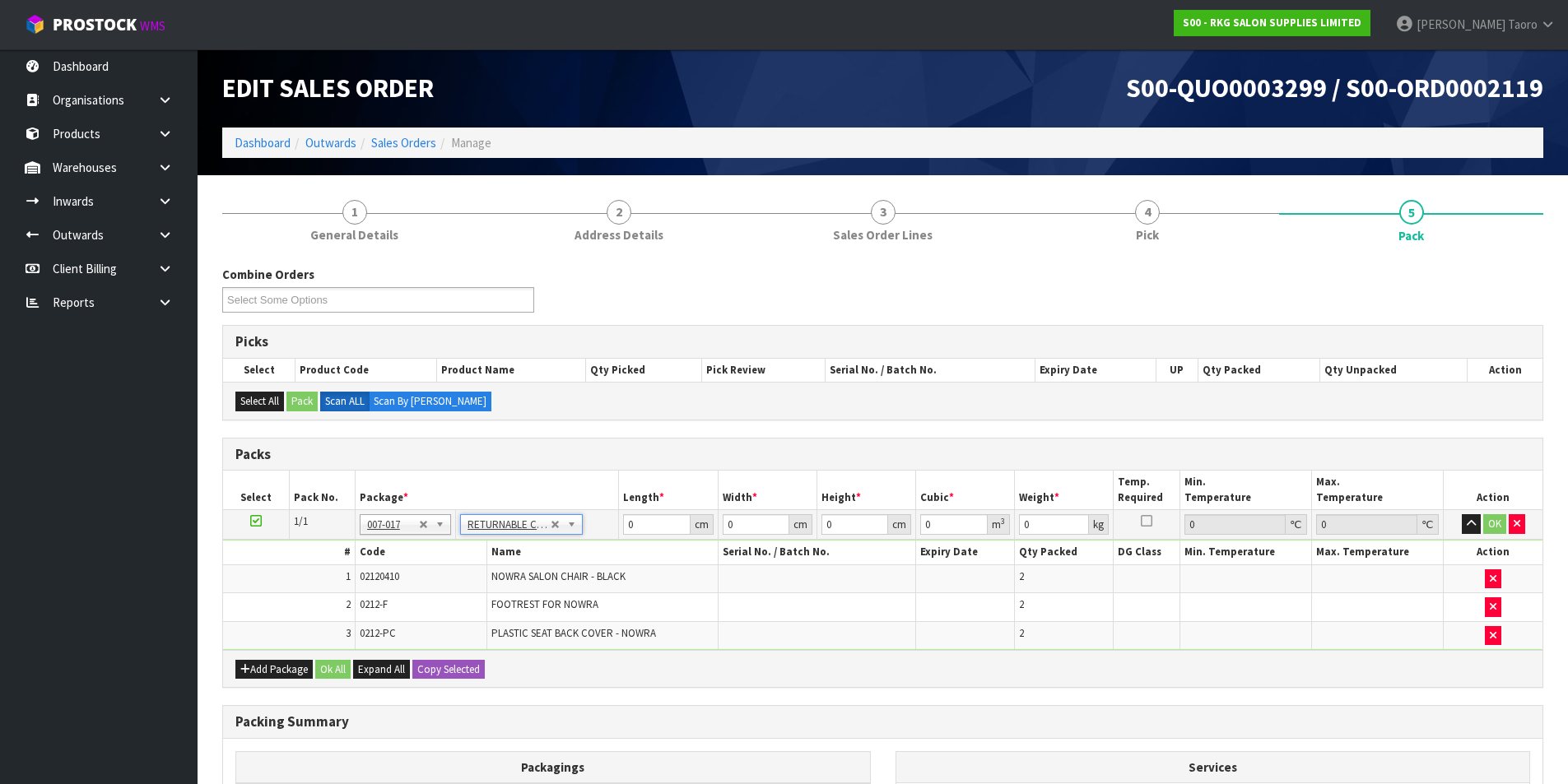
type input "80.62"
click at [653, 527] on input "0" at bounding box center [656, 524] width 67 height 21
type input "120"
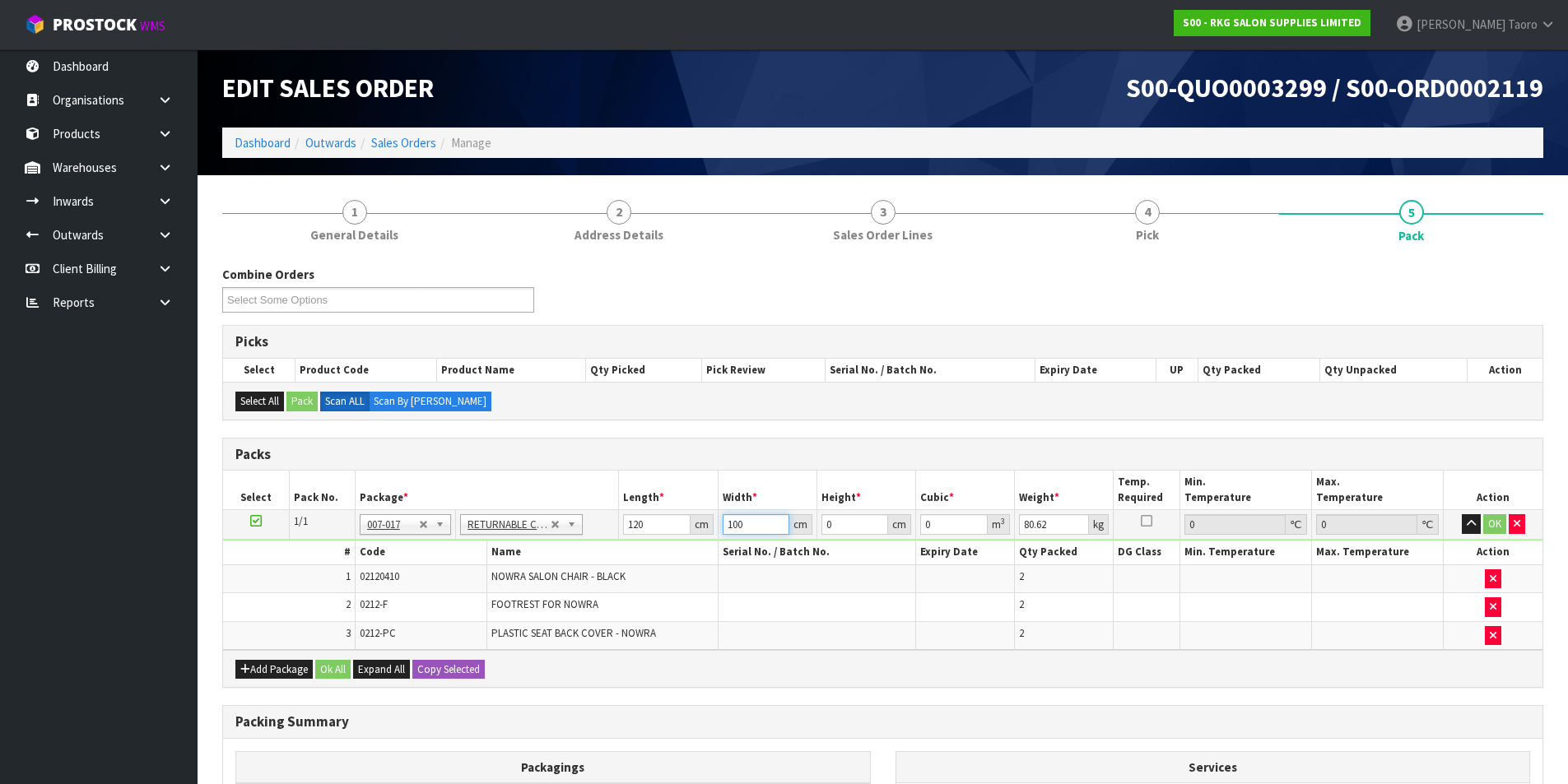
type input "100"
type input "6"
type input "0.072"
type input "60"
type input "0.72"
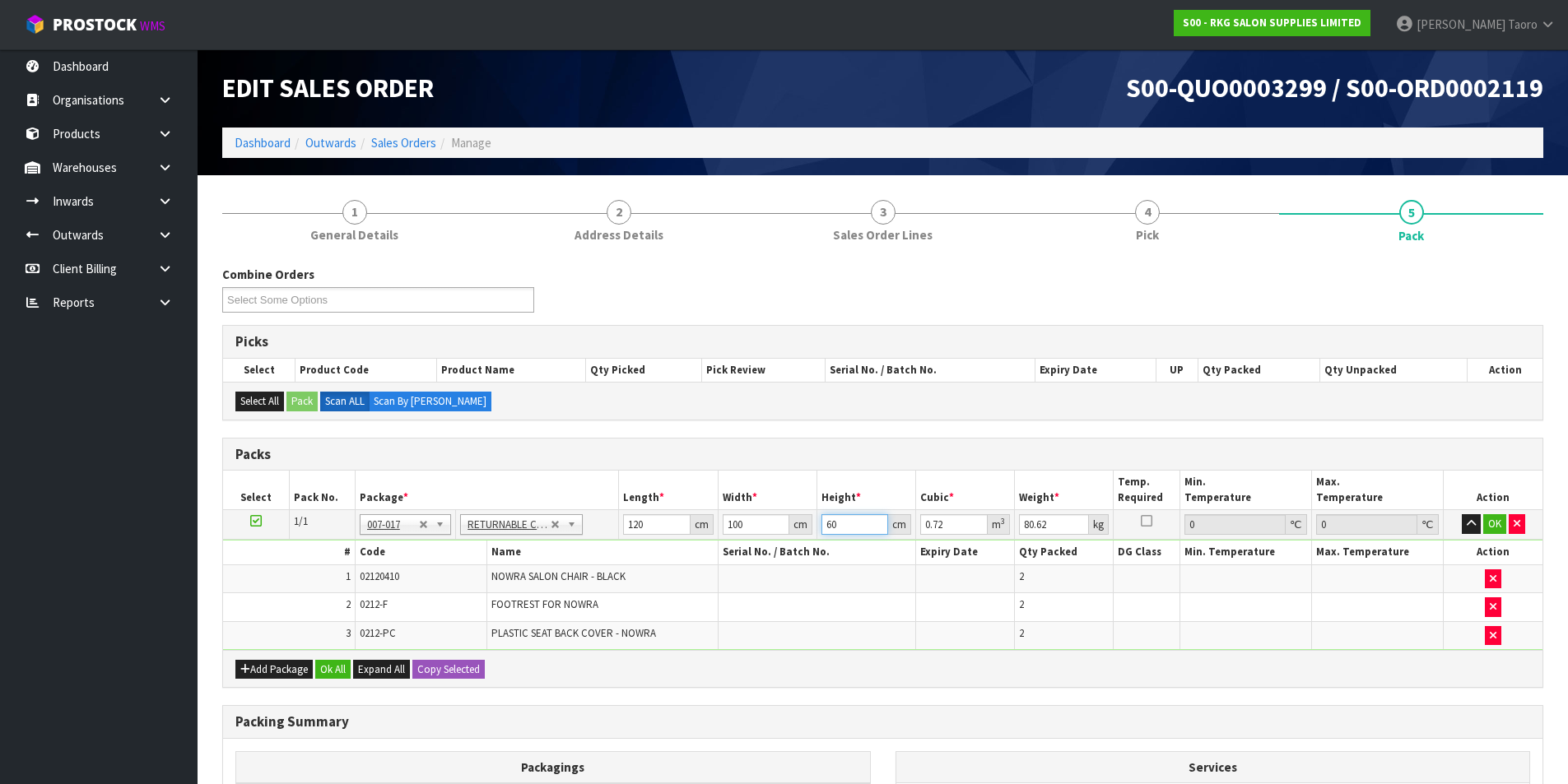
type input "60"
type input "9"
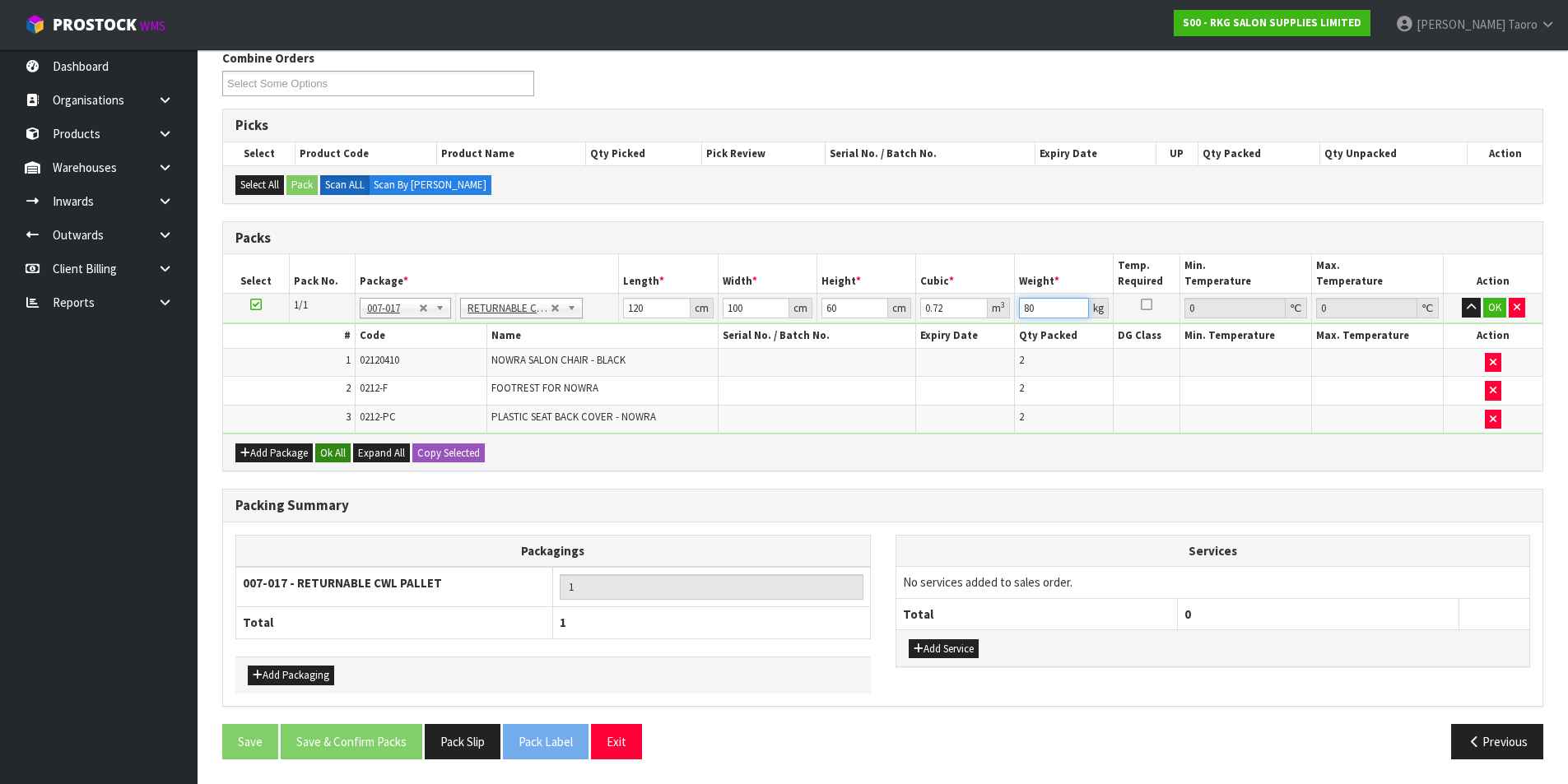
type input "80"
click at [336, 452] on button "Ok All" at bounding box center [333, 453] width 35 height 20
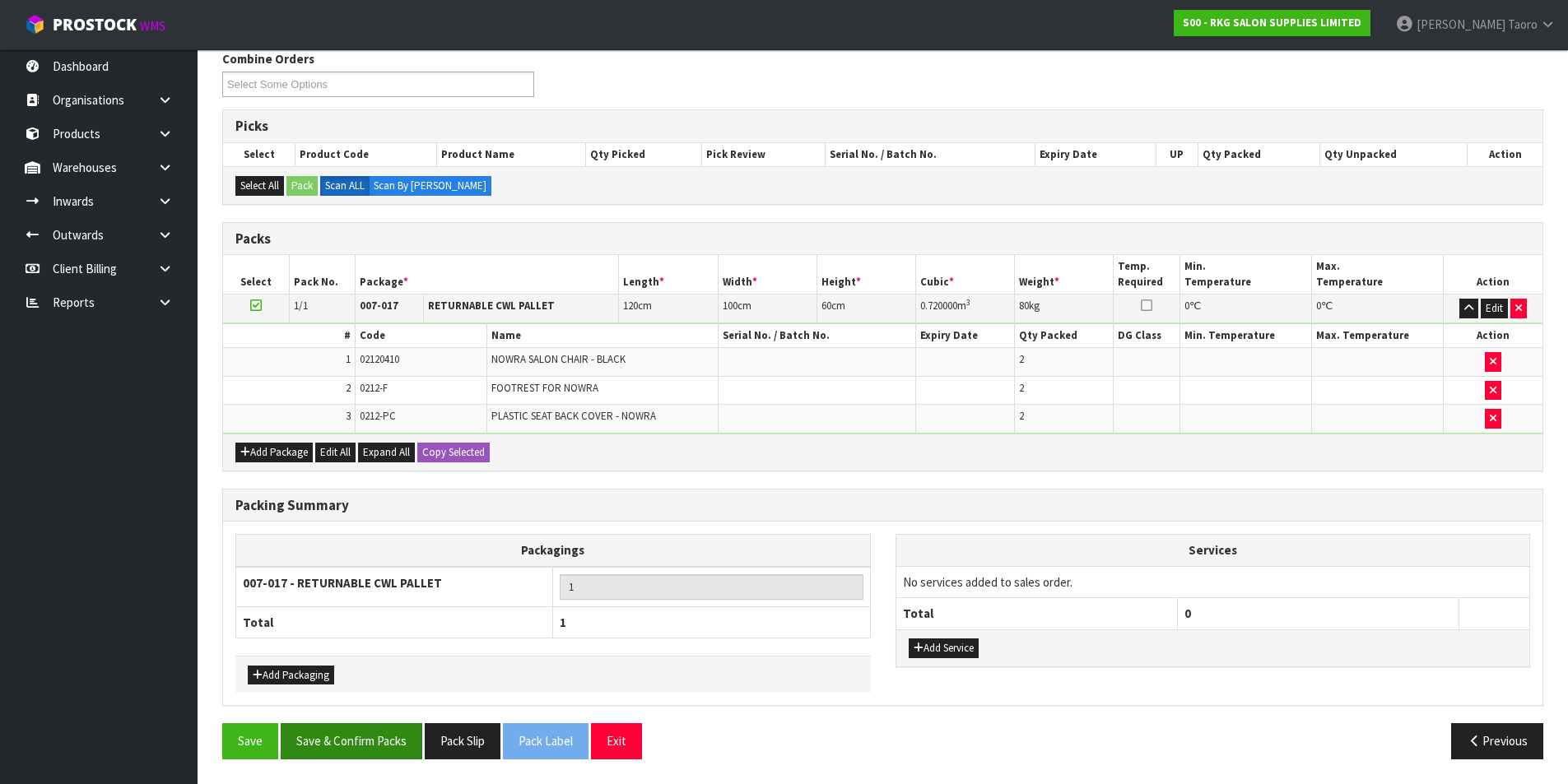
scroll to position [215, 0]
click at [354, 749] on button "Save & Confirm Packs" at bounding box center [351, 741] width 141 height 35
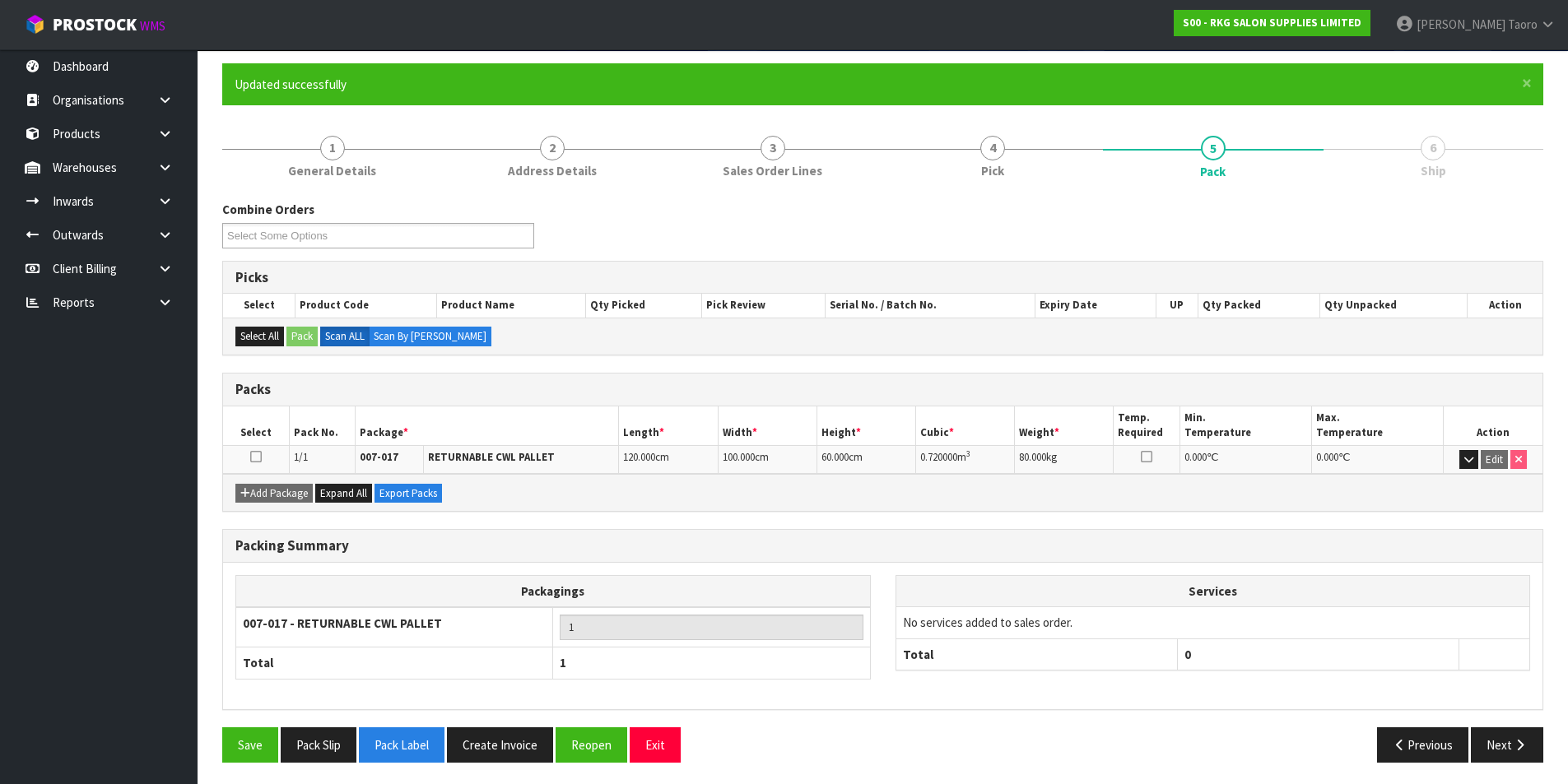
scroll to position [128, 0]
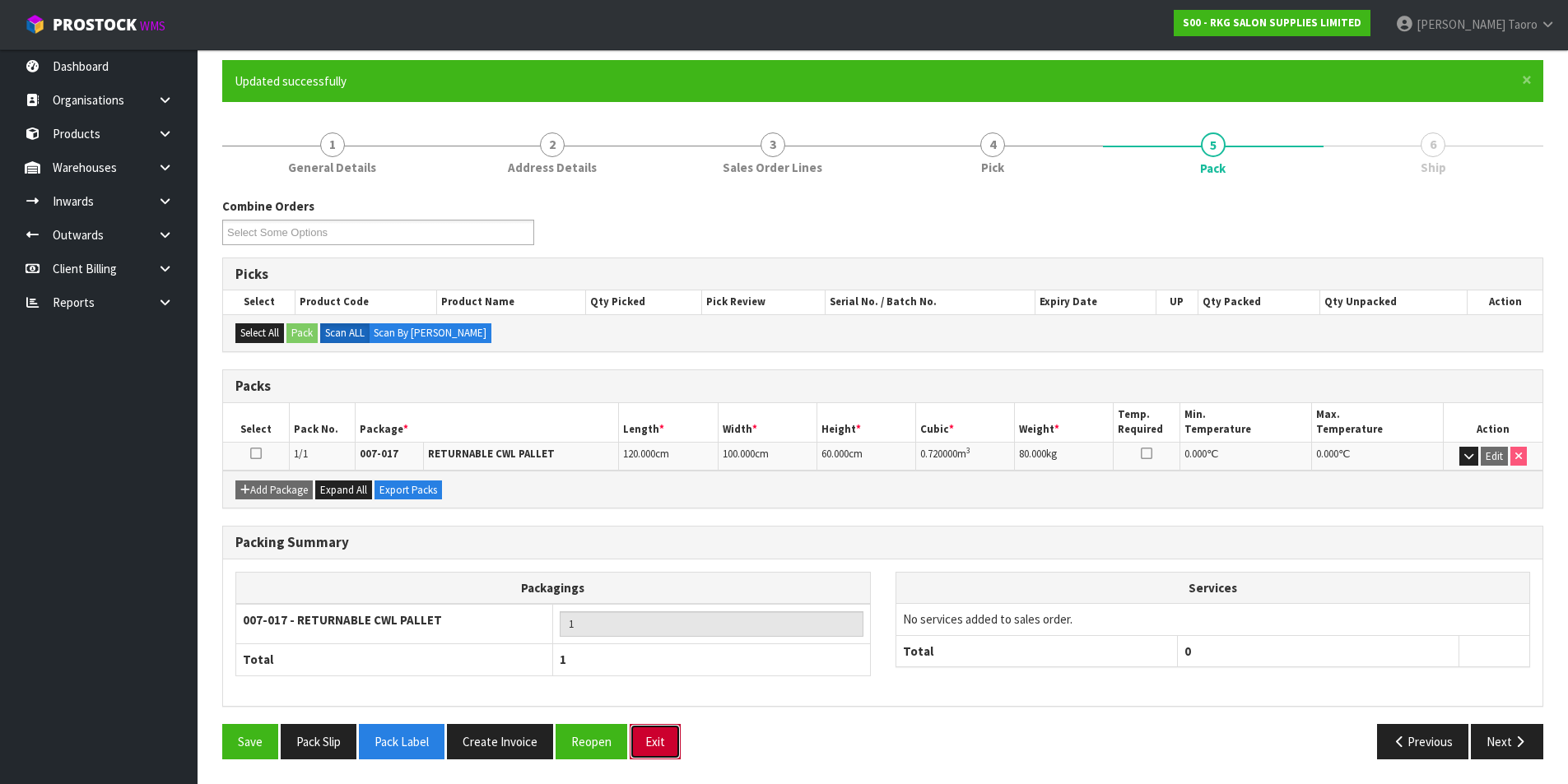
click at [657, 741] on button "Exit" at bounding box center [655, 742] width 51 height 35
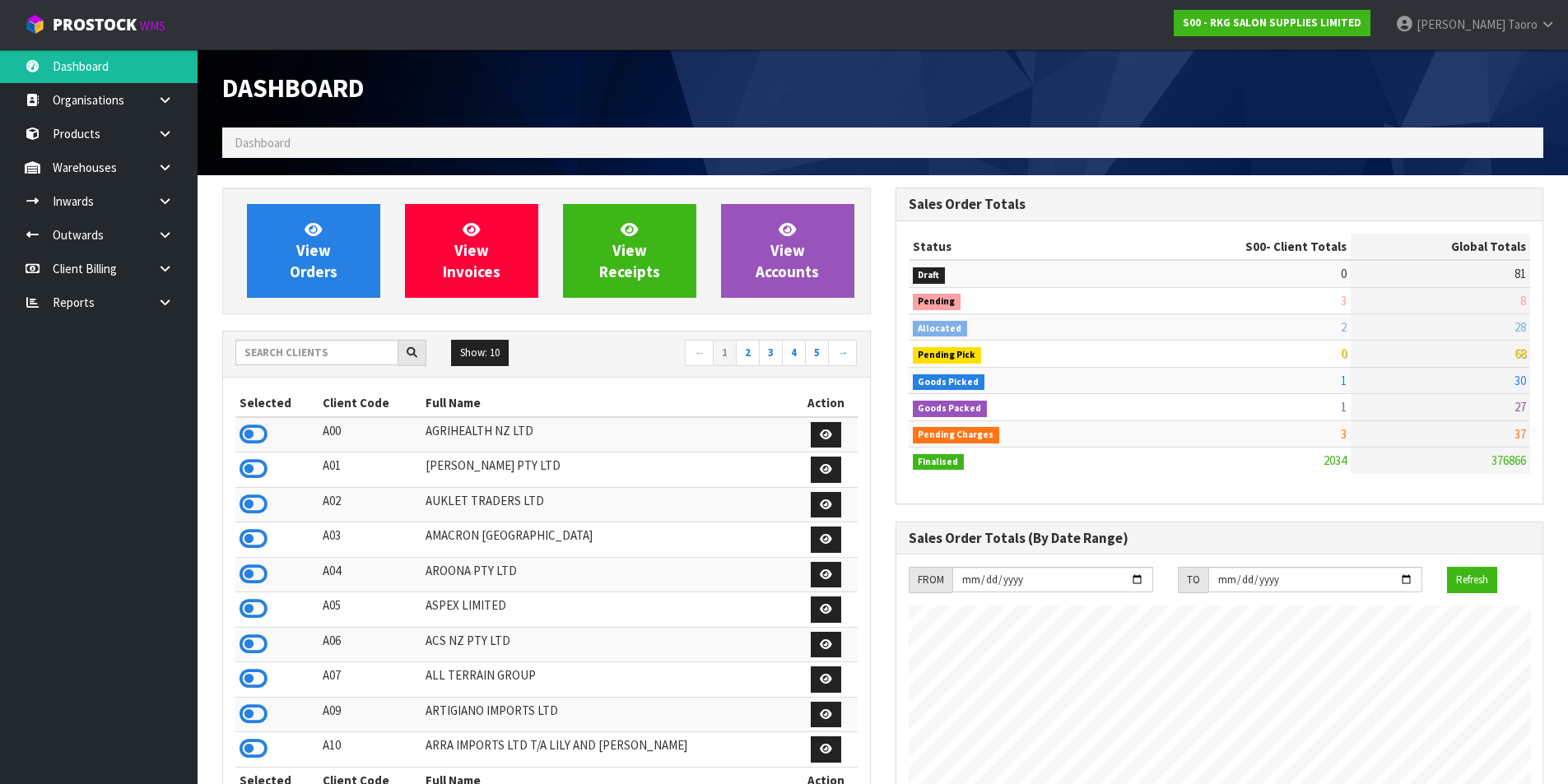
scroll to position [1246, 672]
click at [335, 358] on input "text" at bounding box center [316, 352] width 163 height 25
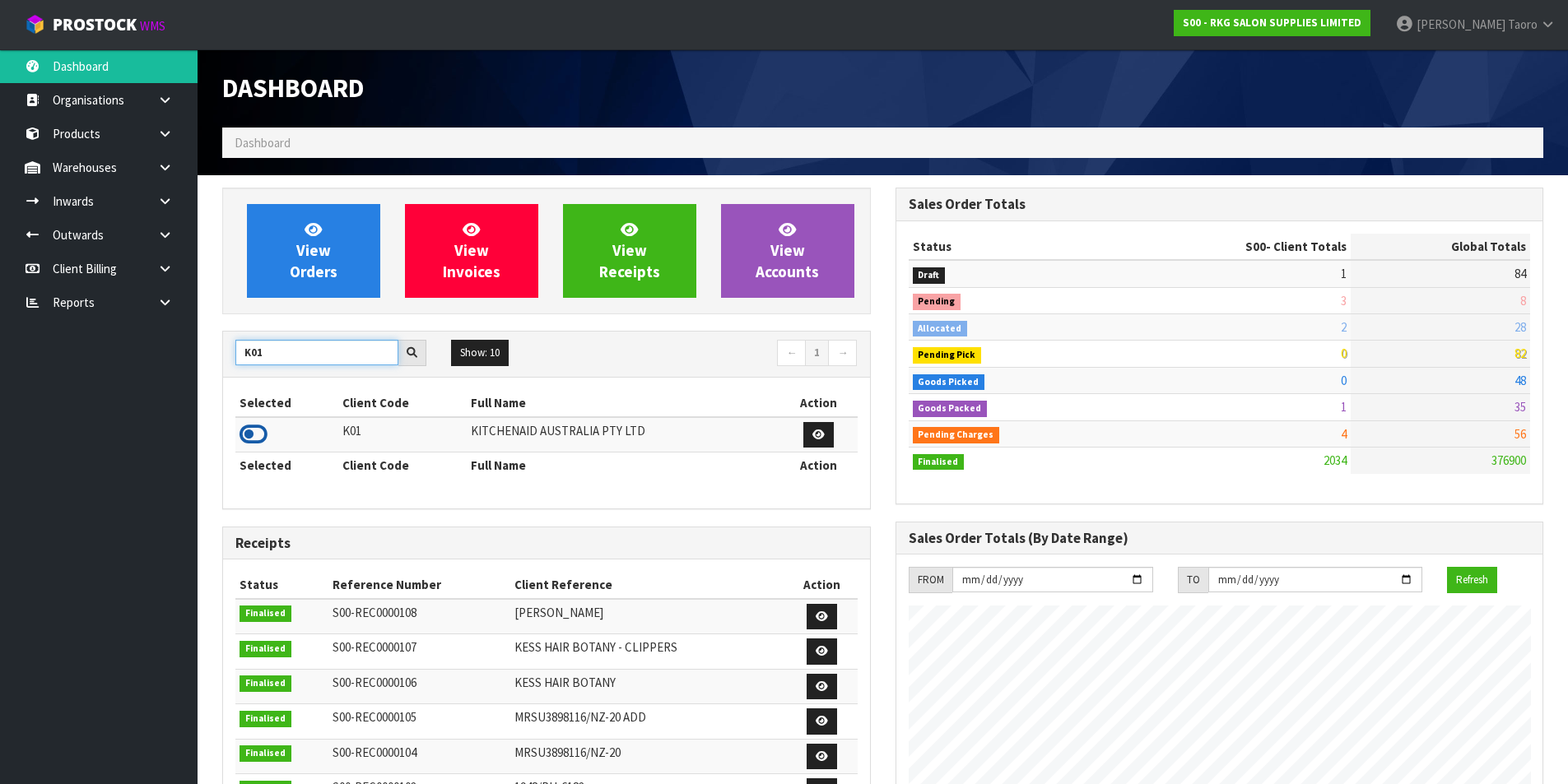
type input "K01"
click at [246, 433] on icon at bounding box center [253, 433] width 28 height 24
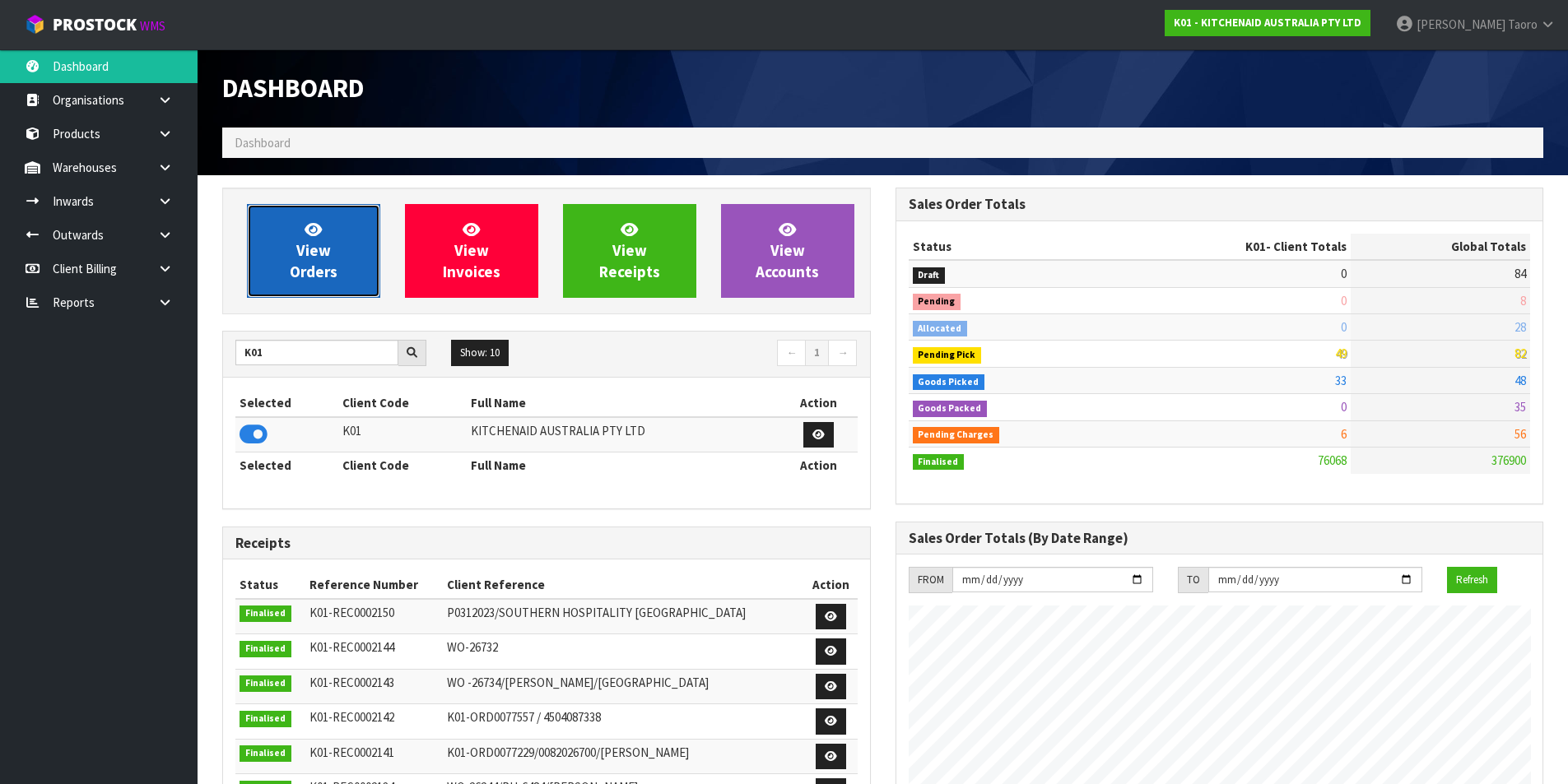
click at [297, 263] on span "View Orders" at bounding box center [313, 251] width 48 height 61
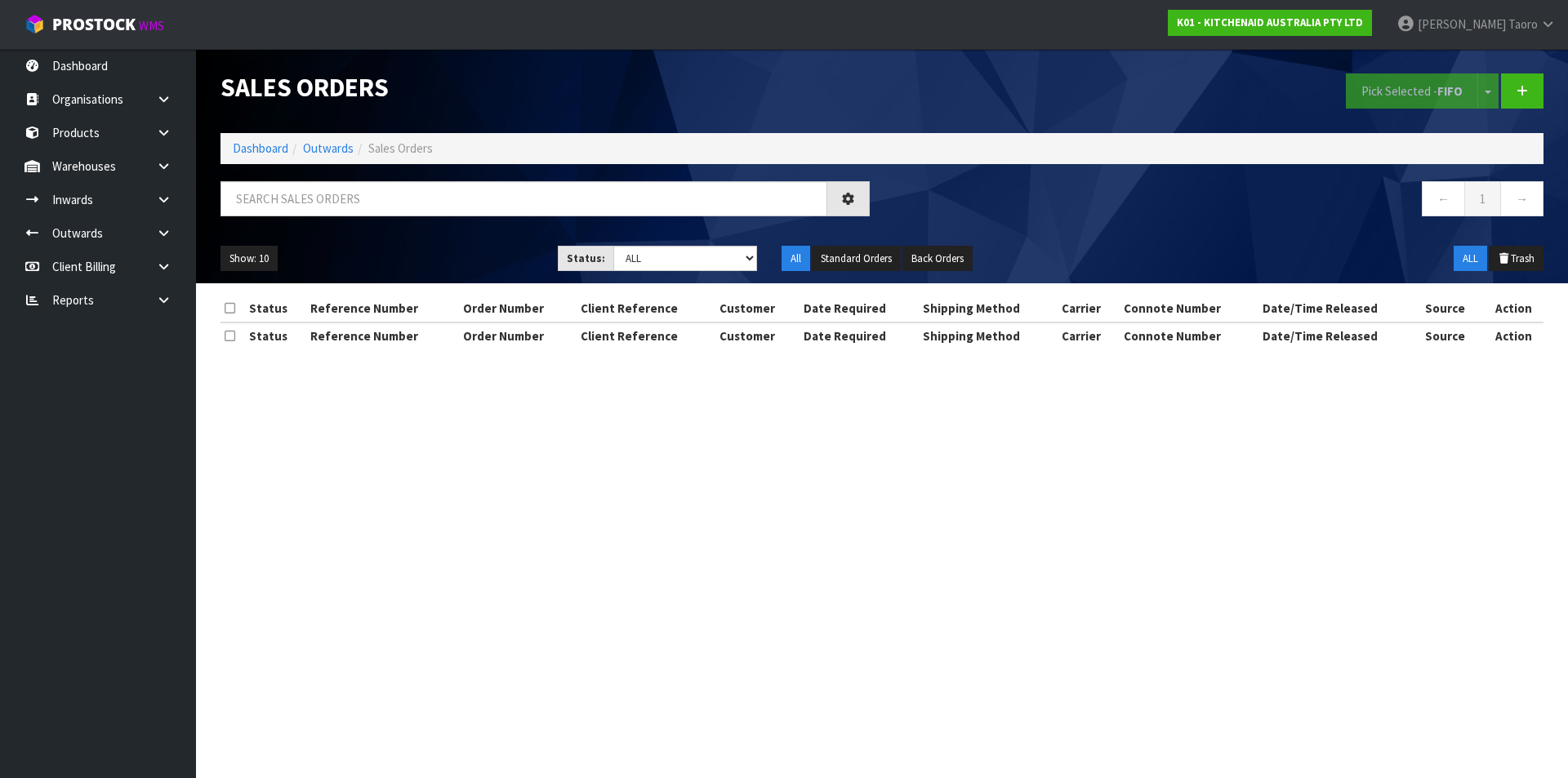
click at [267, 138] on ol "Dashboard Outwards Sales Orders" at bounding box center [882, 148] width 1323 height 30
click at [267, 147] on link "Dashboard" at bounding box center [260, 148] width 55 height 15
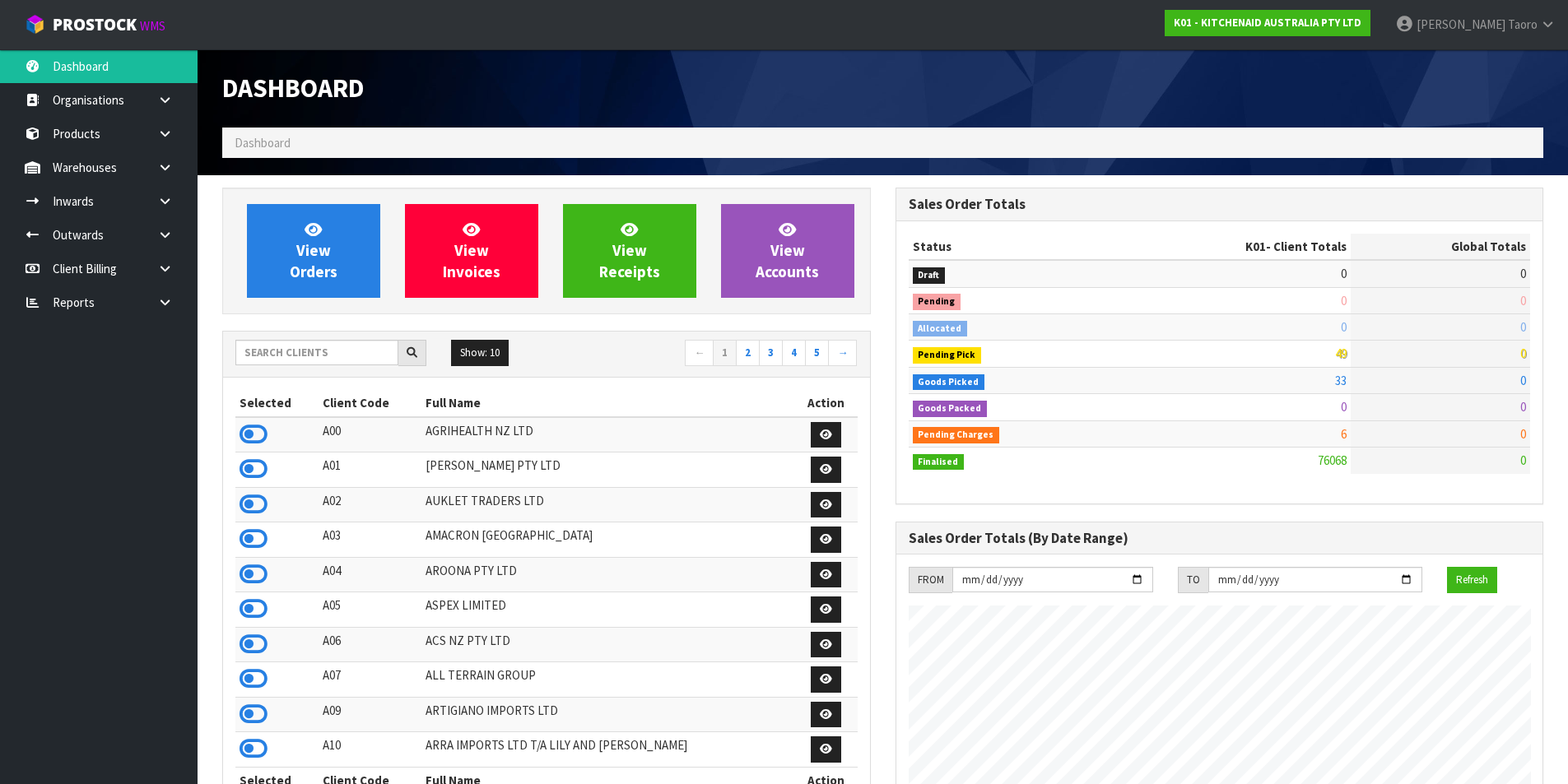
scroll to position [1246, 672]
click at [318, 343] on input "text" at bounding box center [316, 352] width 163 height 25
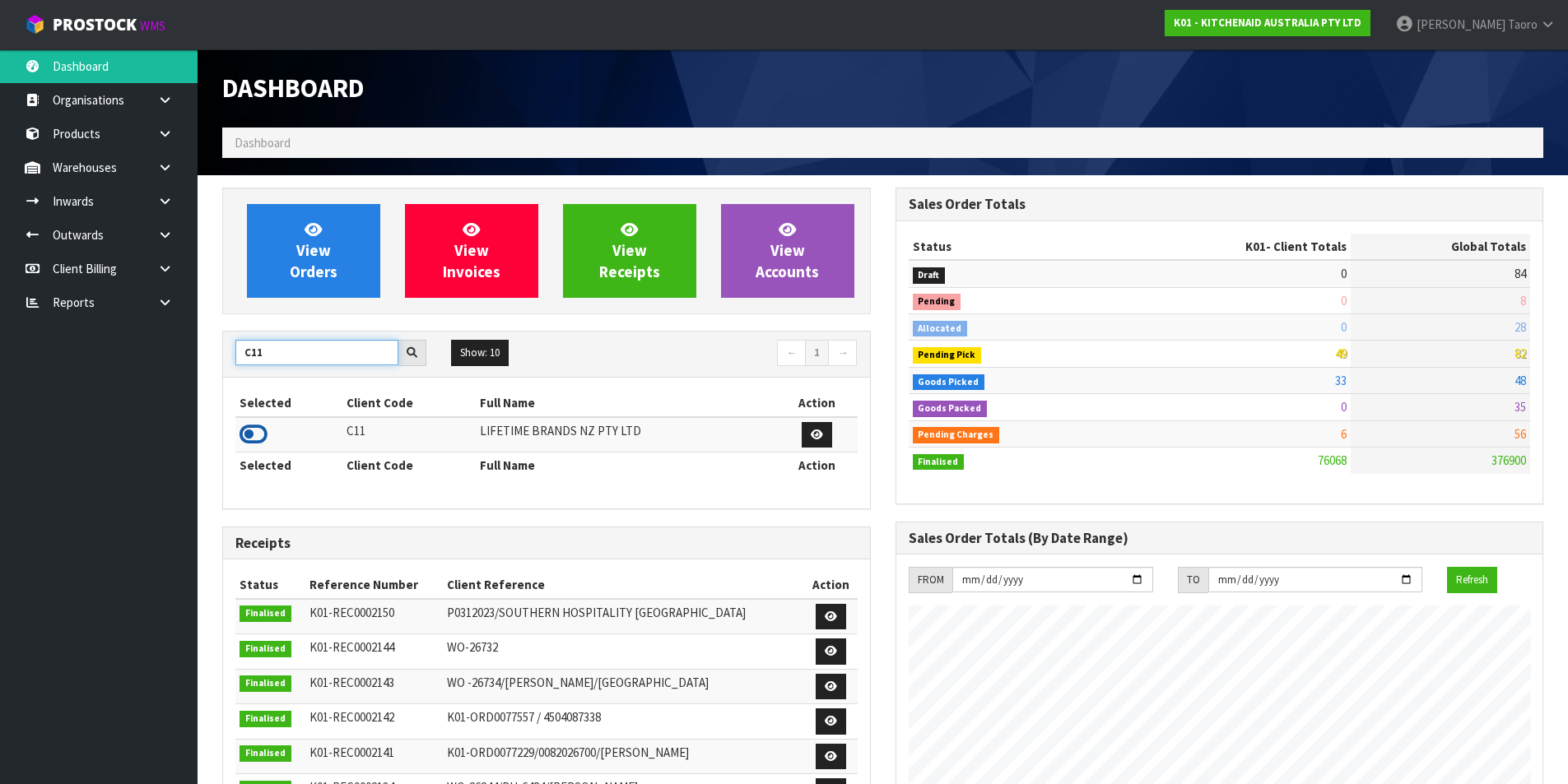
type input "C11"
click at [259, 431] on icon at bounding box center [253, 433] width 28 height 24
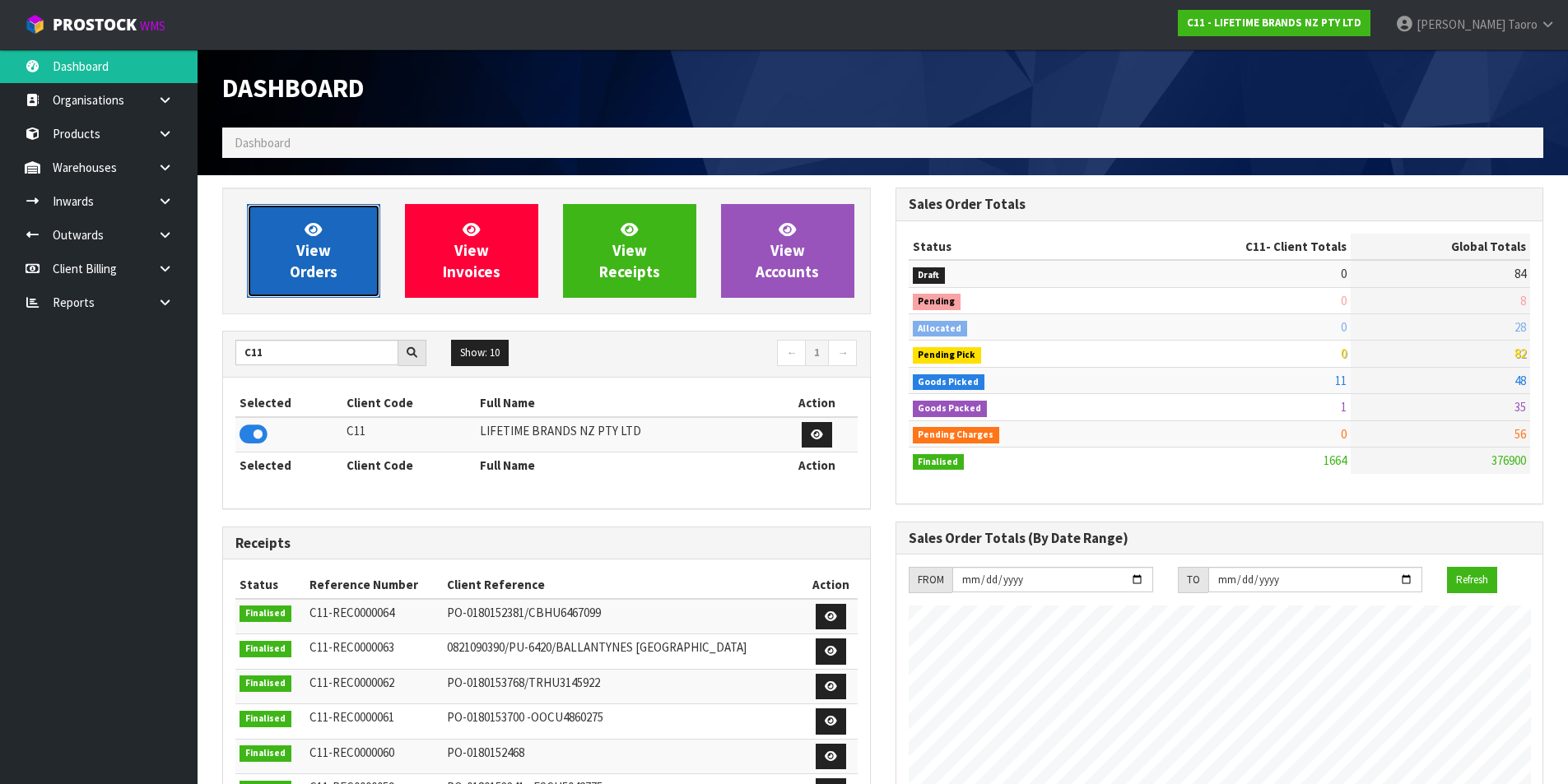
click at [293, 265] on span "View Orders" at bounding box center [313, 251] width 48 height 61
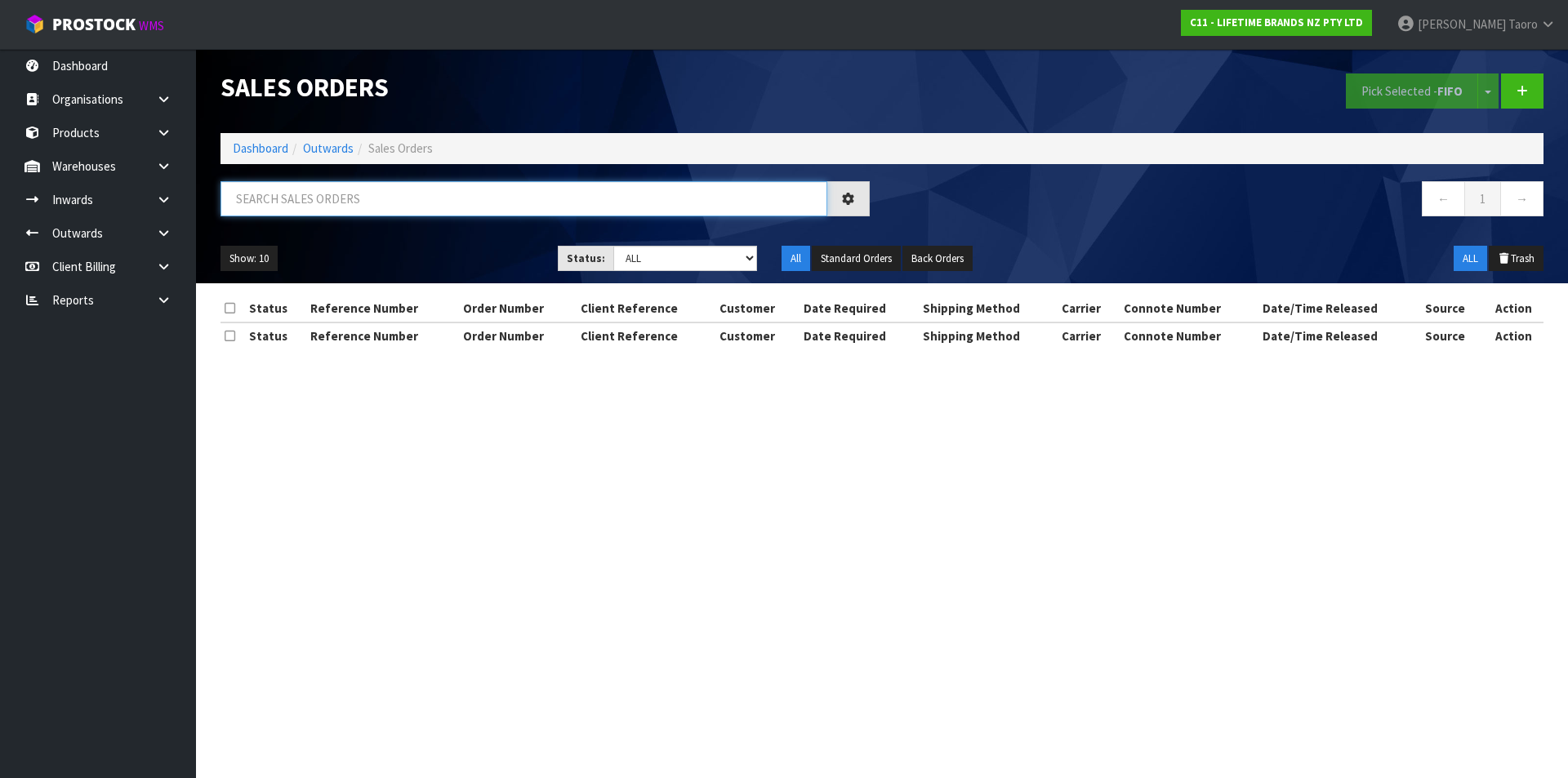
click at [315, 192] on input "text" at bounding box center [524, 199] width 606 height 35
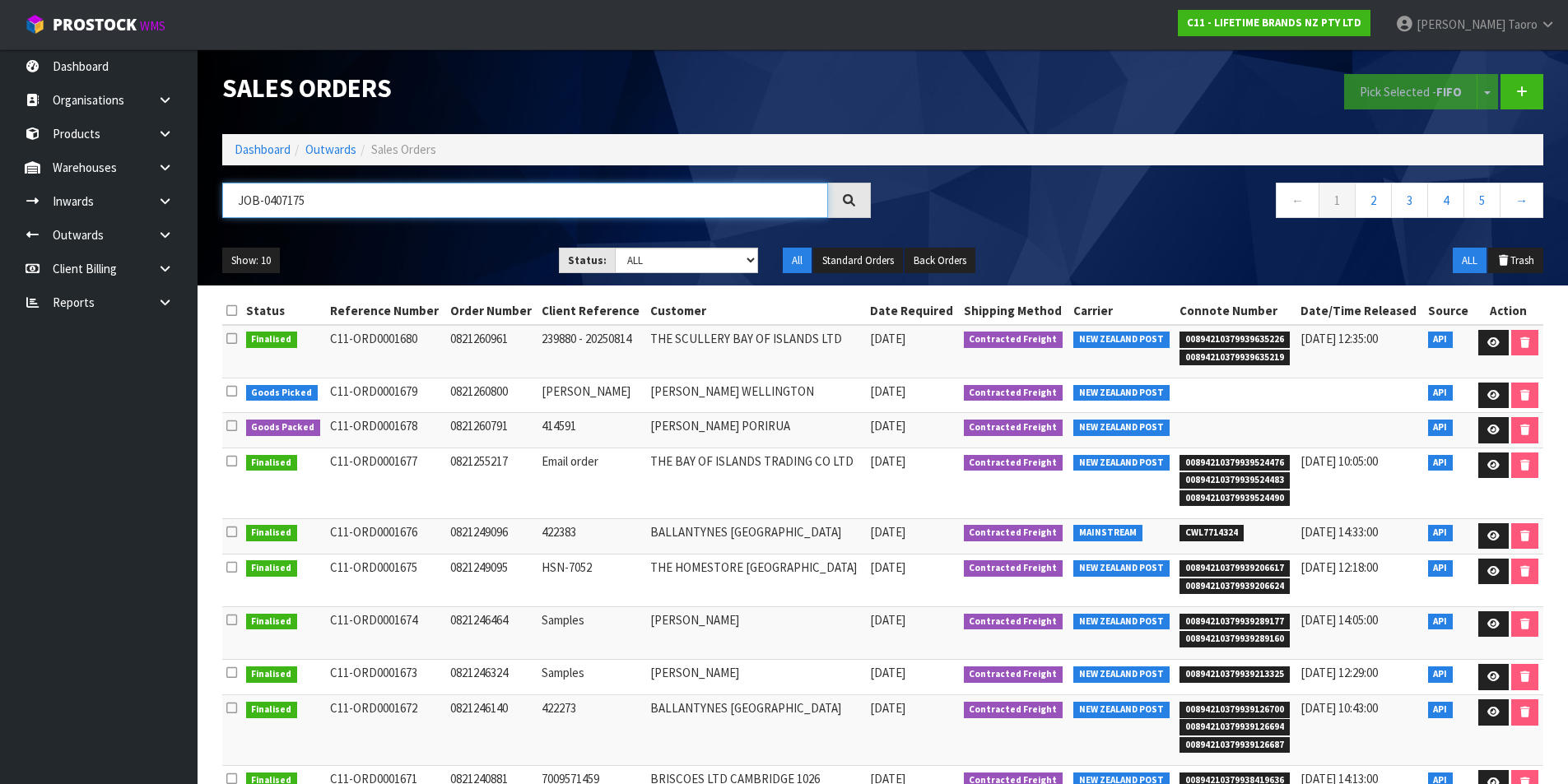
type input "JOB-0407175"
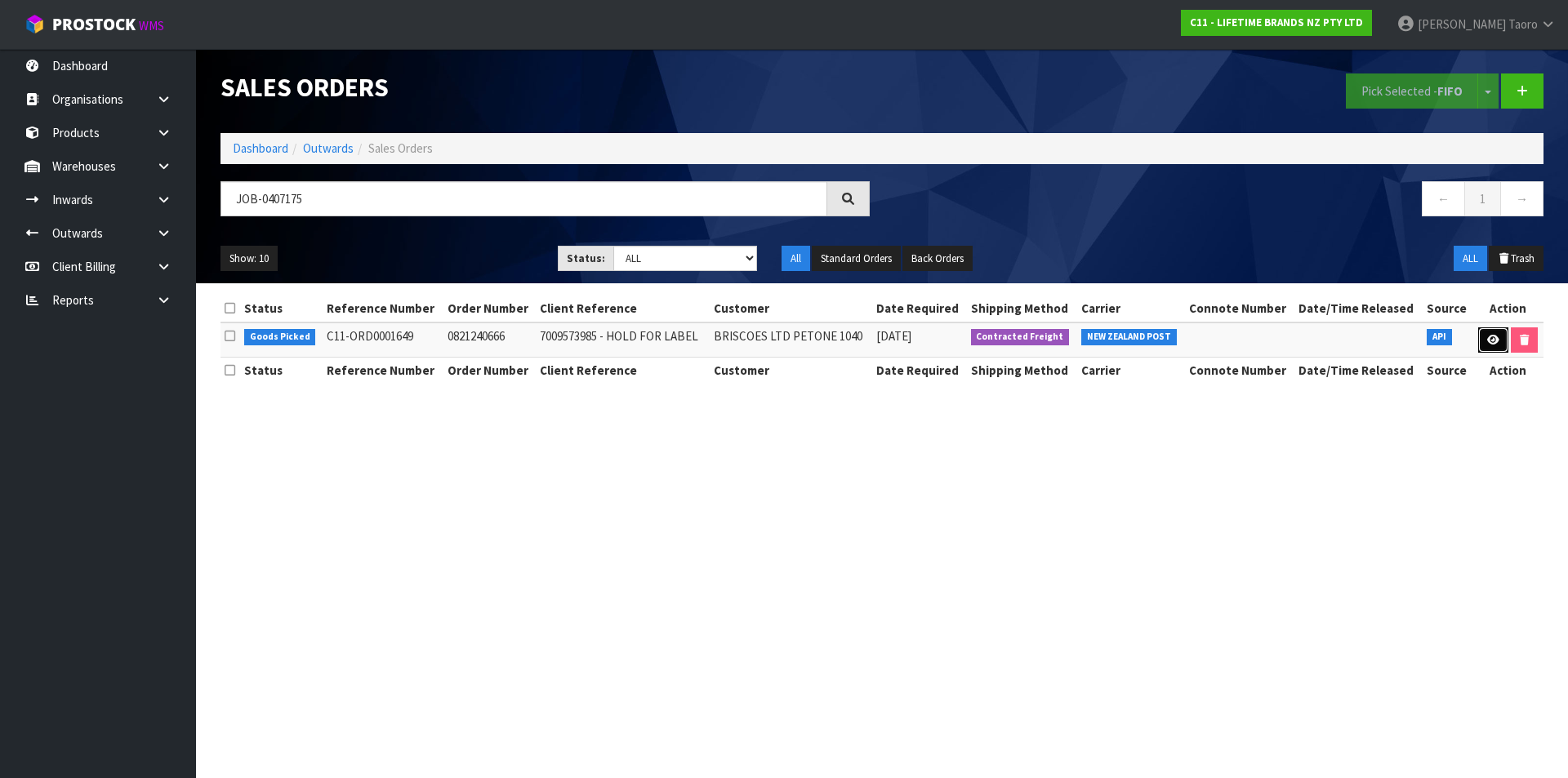
click at [1493, 339] on icon at bounding box center [1494, 340] width 13 height 11
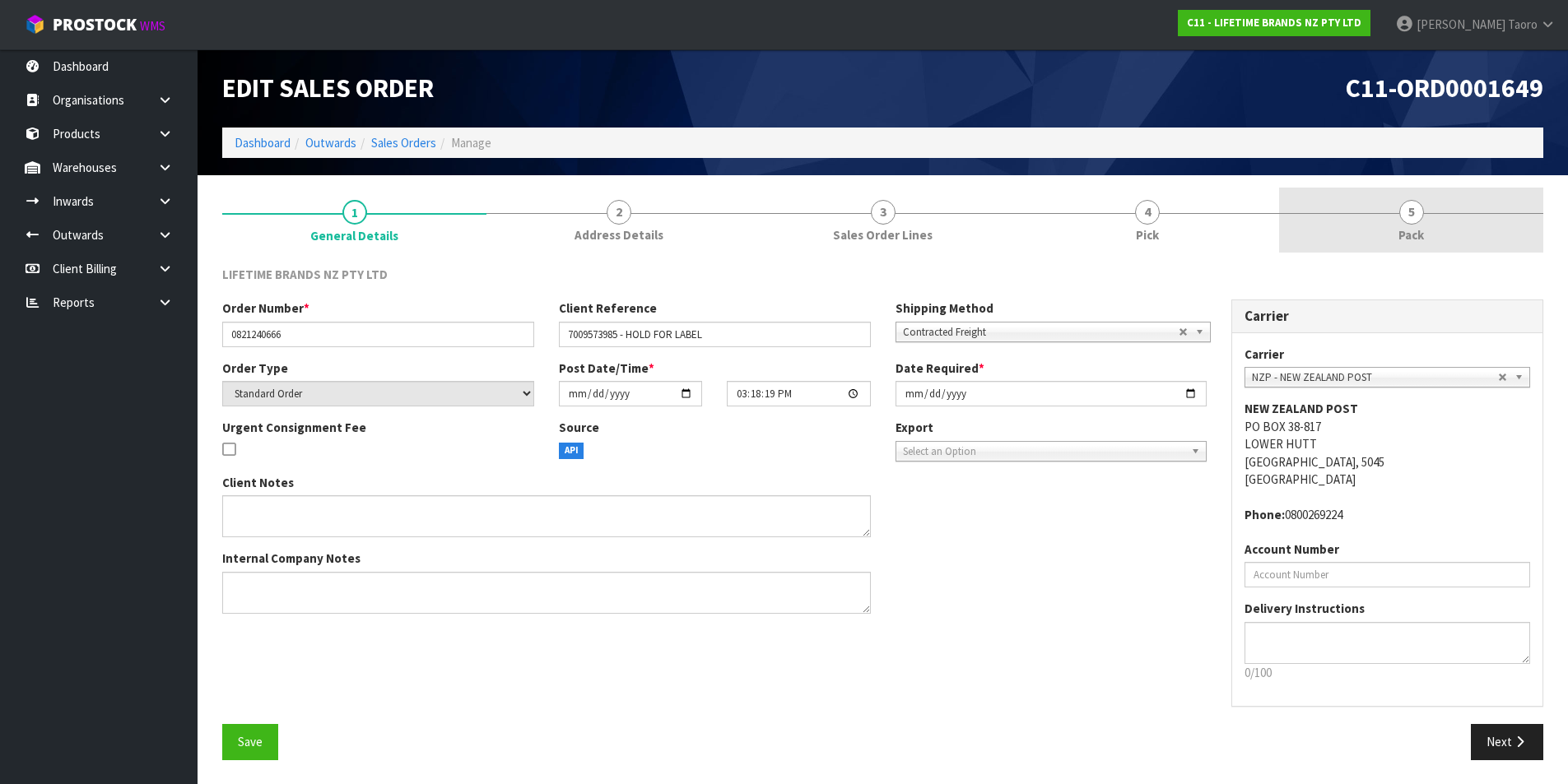
click at [1445, 216] on link "5 Pack" at bounding box center [1410, 220] width 264 height 65
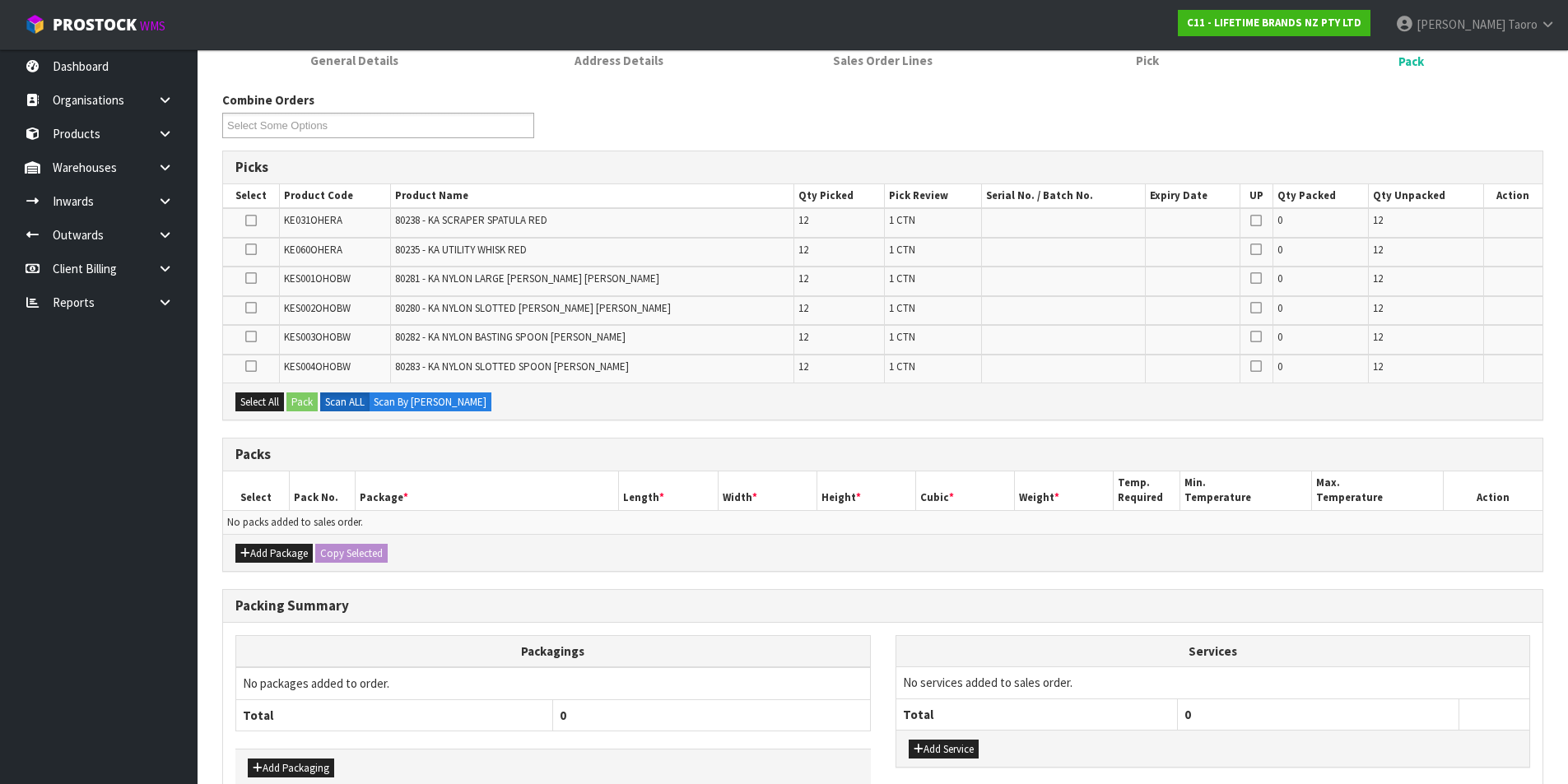
scroll to position [268, 0]
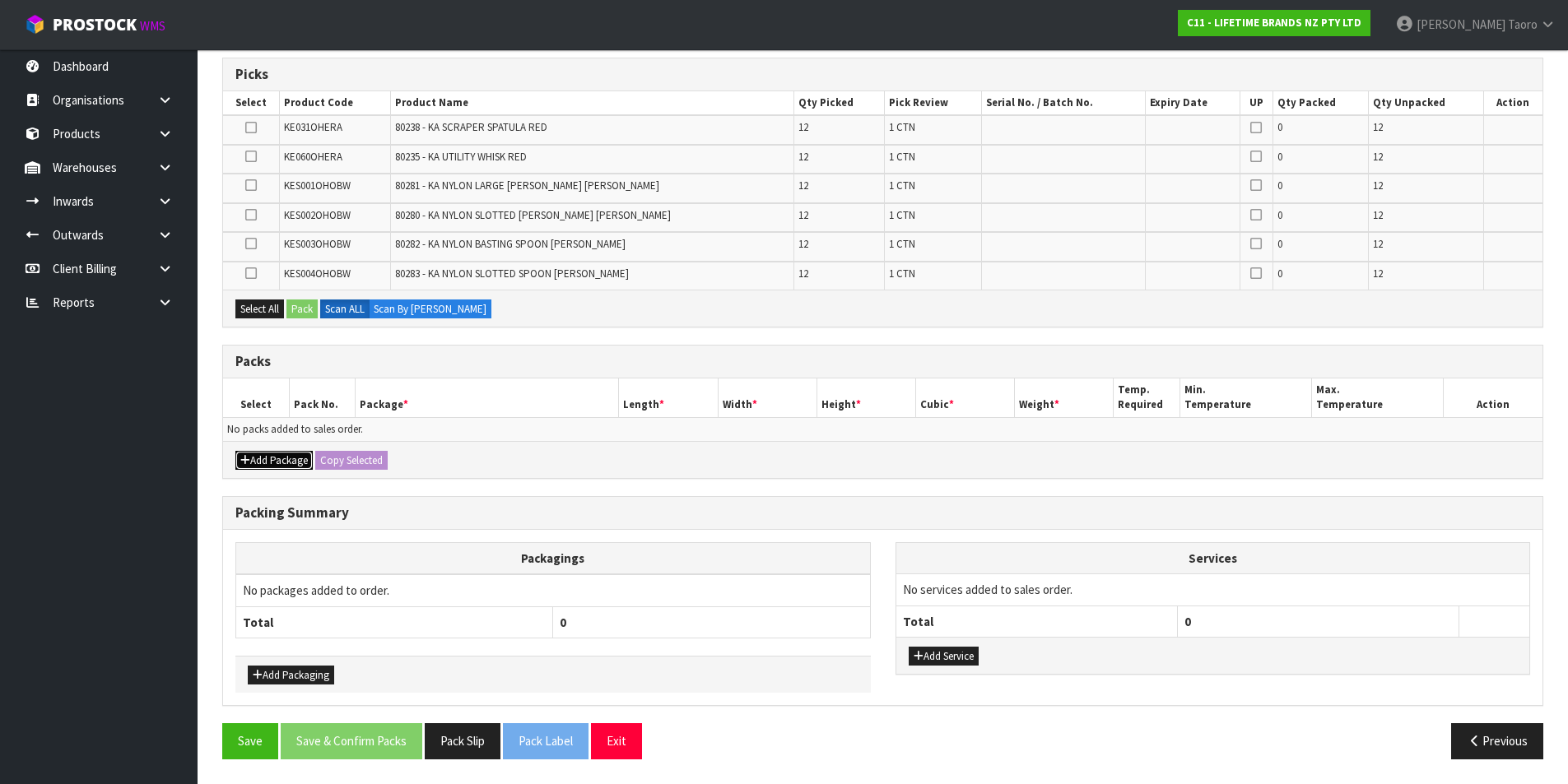
click at [278, 461] on button "Add Package" at bounding box center [274, 460] width 77 height 20
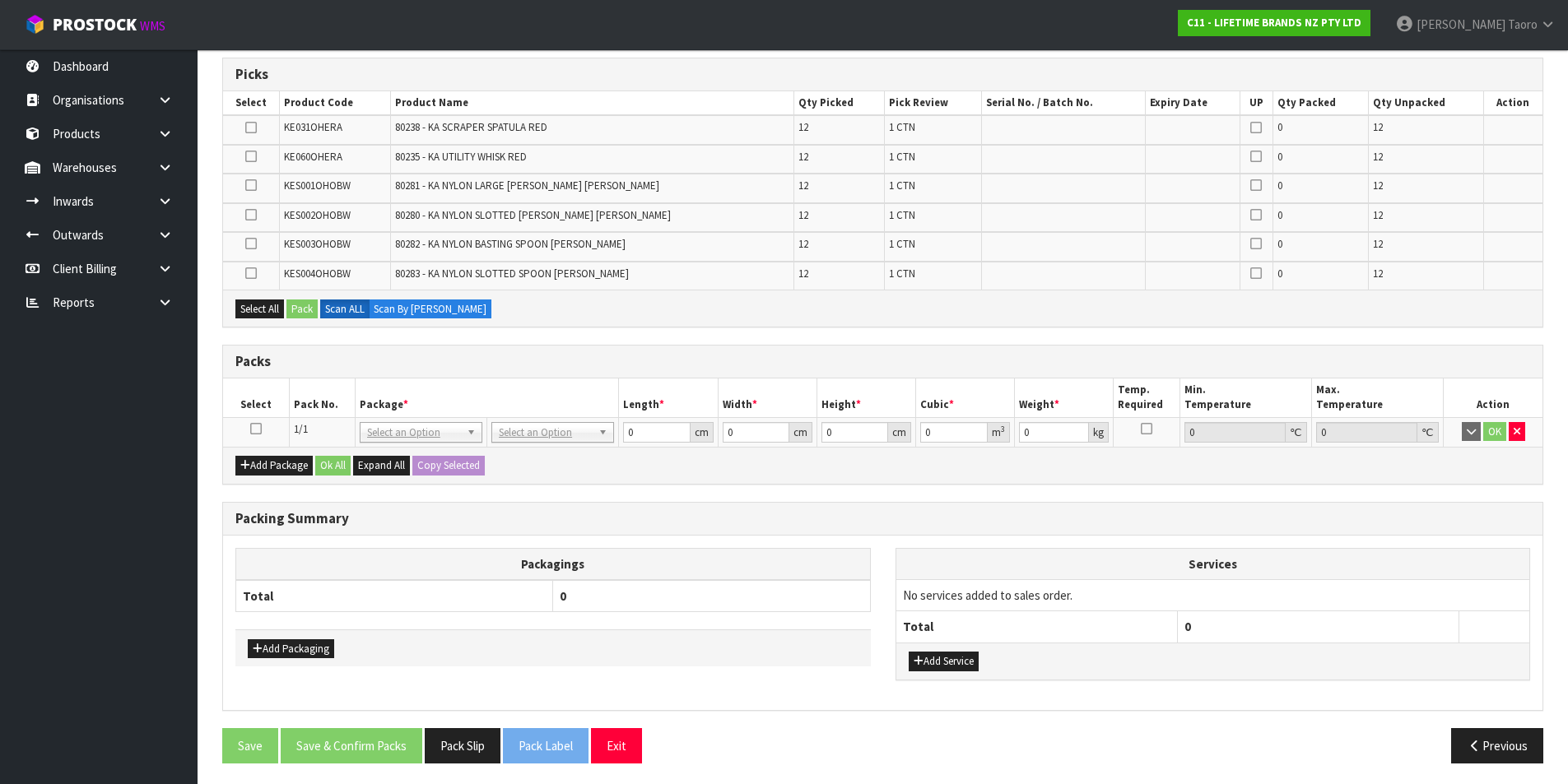
click at [249, 430] on td at bounding box center [255, 432] width 66 height 30
click at [260, 429] on icon at bounding box center [256, 429] width 12 height 1
click at [280, 392] on th "Select" at bounding box center [255, 397] width 66 height 39
click at [622, 741] on button "Exit" at bounding box center [616, 745] width 51 height 35
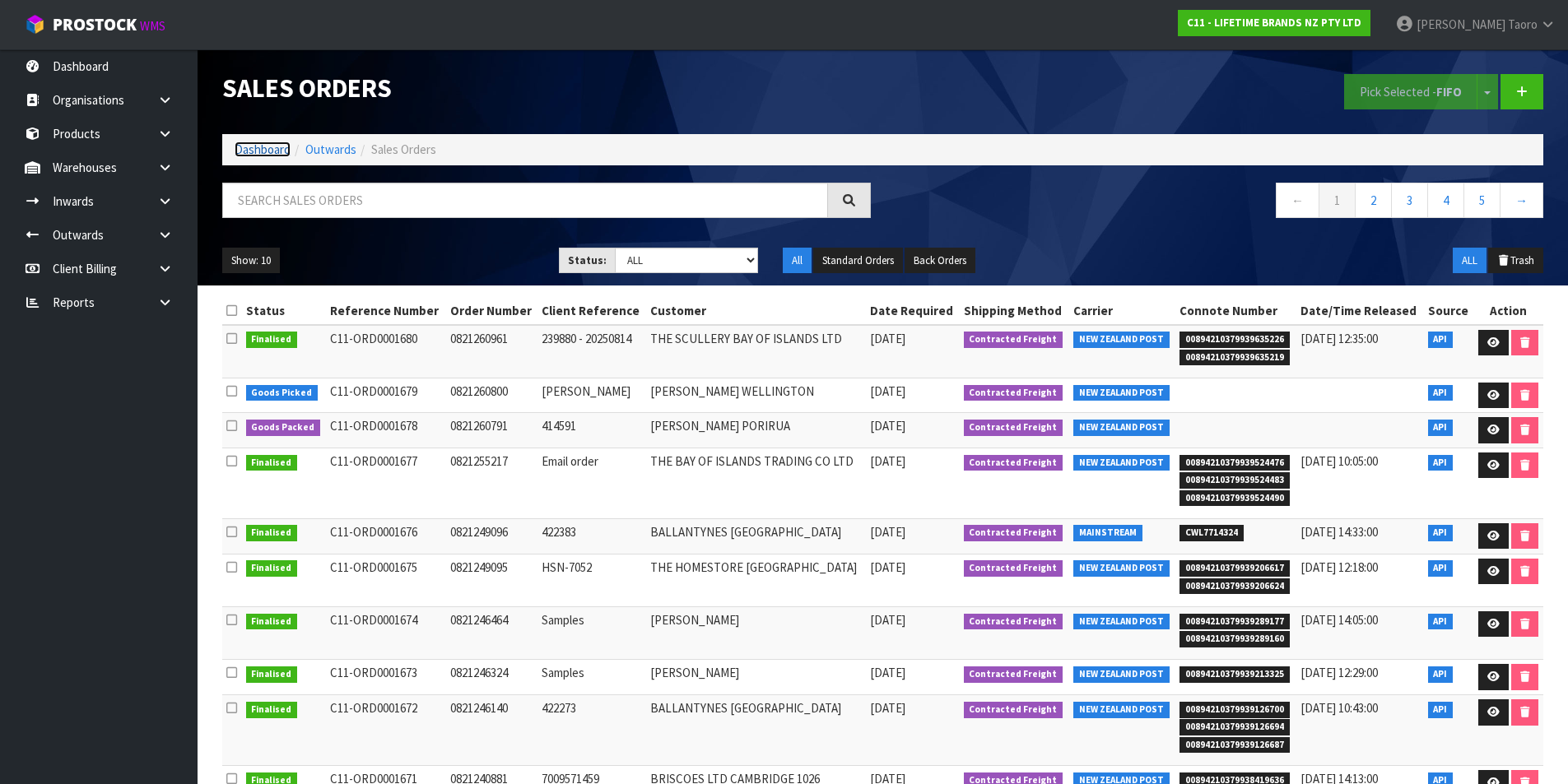
click at [242, 147] on link "Dashboard" at bounding box center [262, 149] width 56 height 15
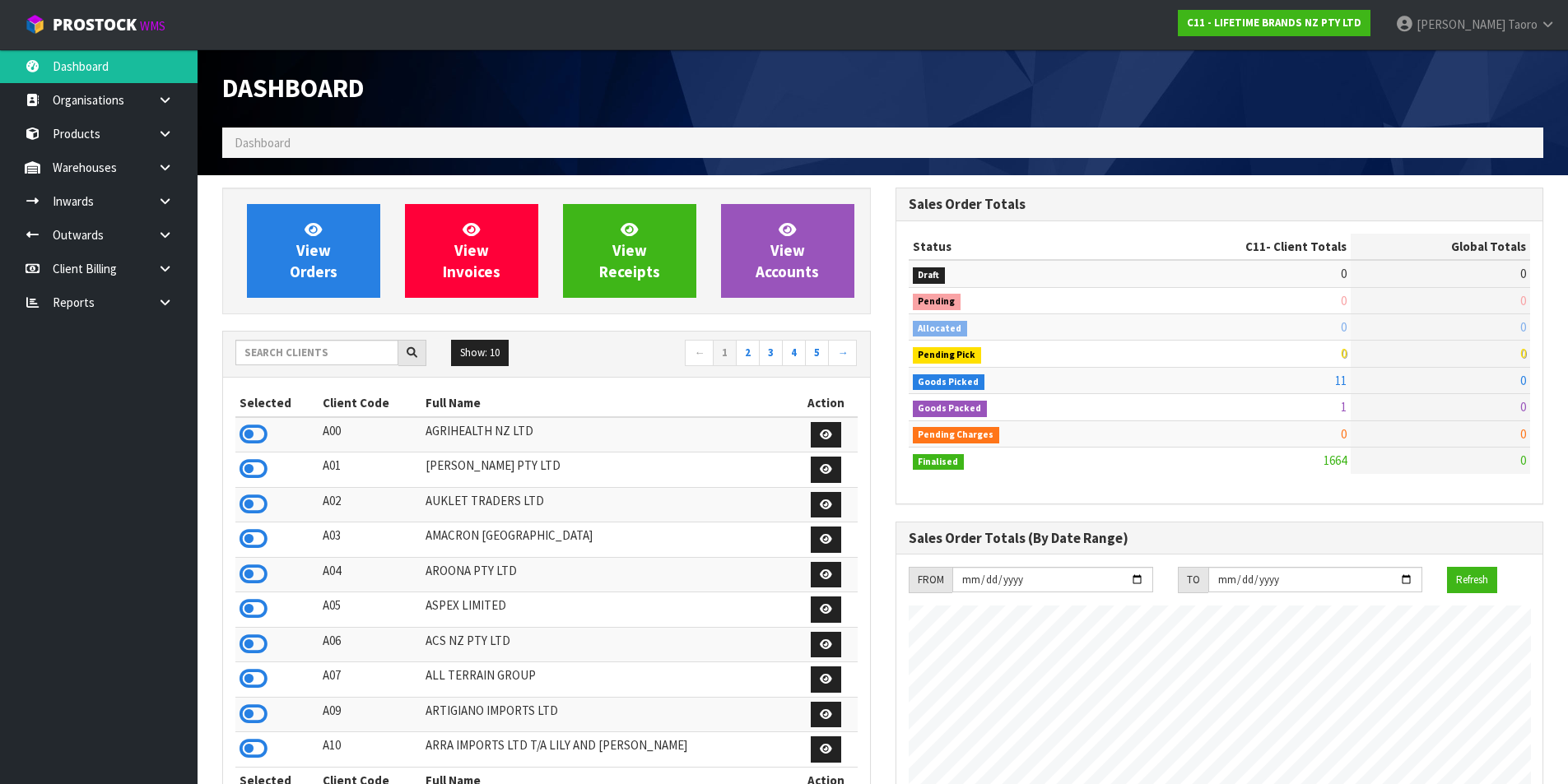
scroll to position [1246, 672]
click at [341, 351] on input "text" at bounding box center [316, 352] width 163 height 25
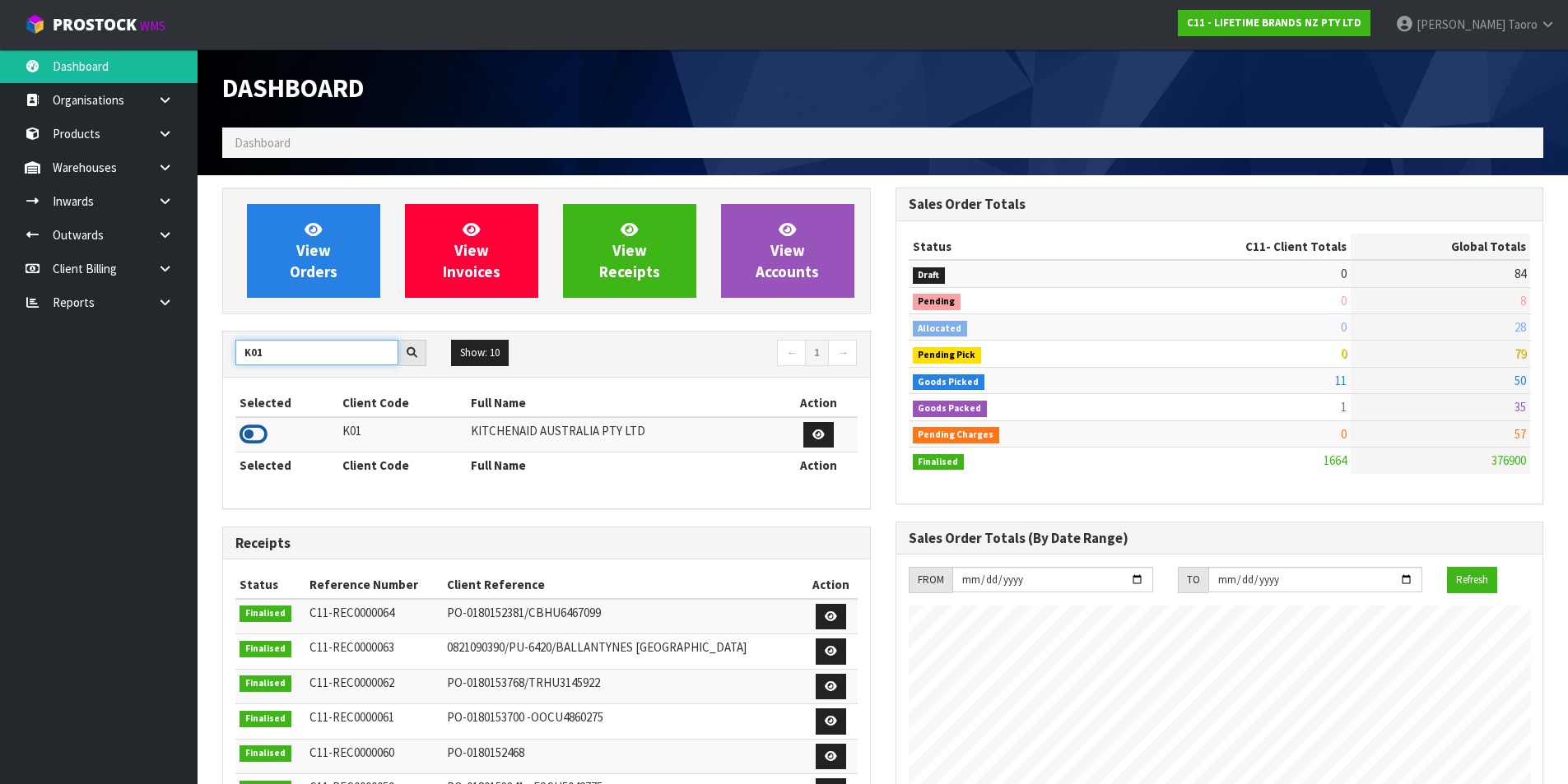
type input "K01"
click at [257, 435] on icon at bounding box center [253, 433] width 28 height 24
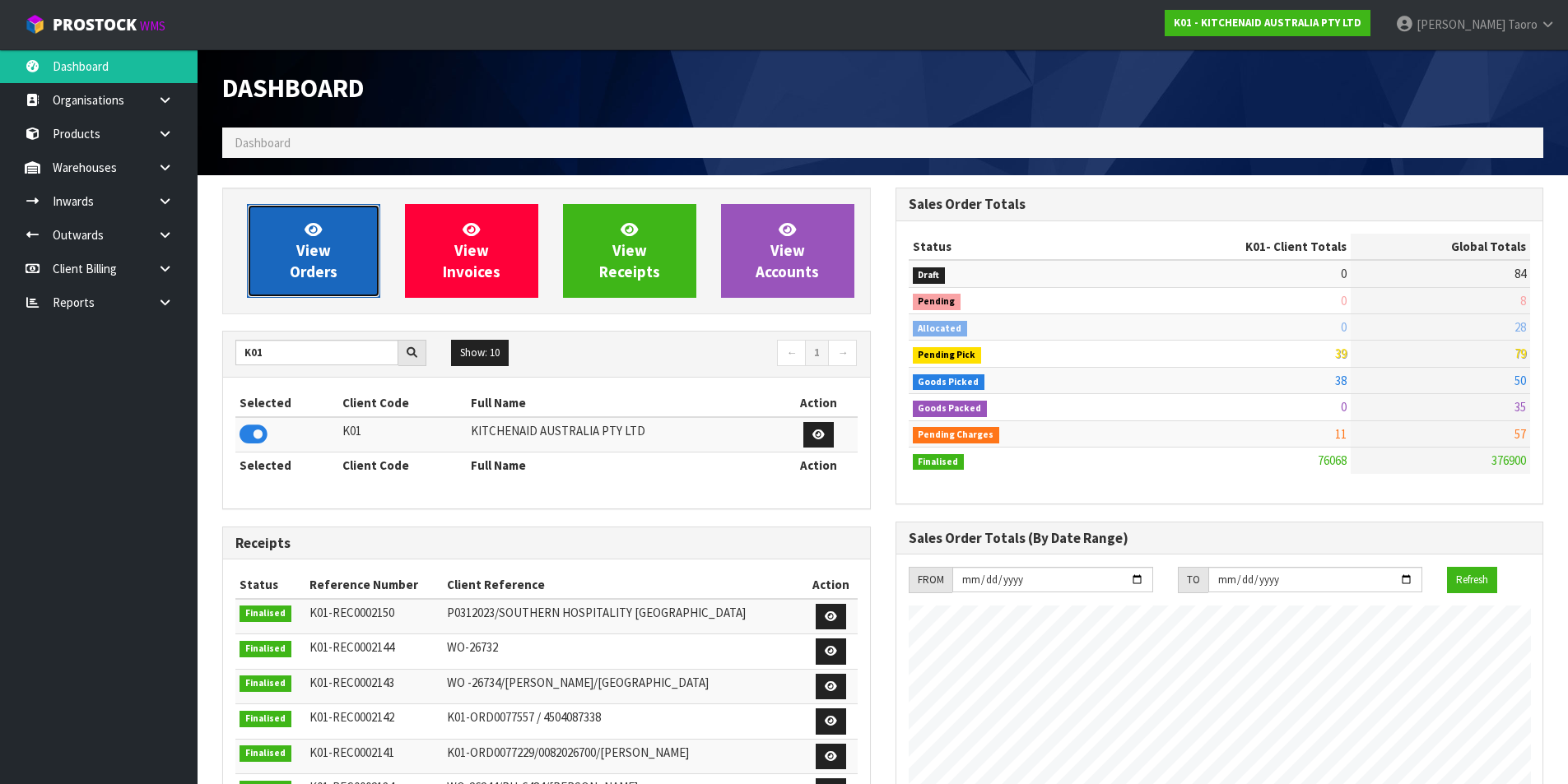
click at [298, 251] on span "View Orders" at bounding box center [313, 251] width 48 height 61
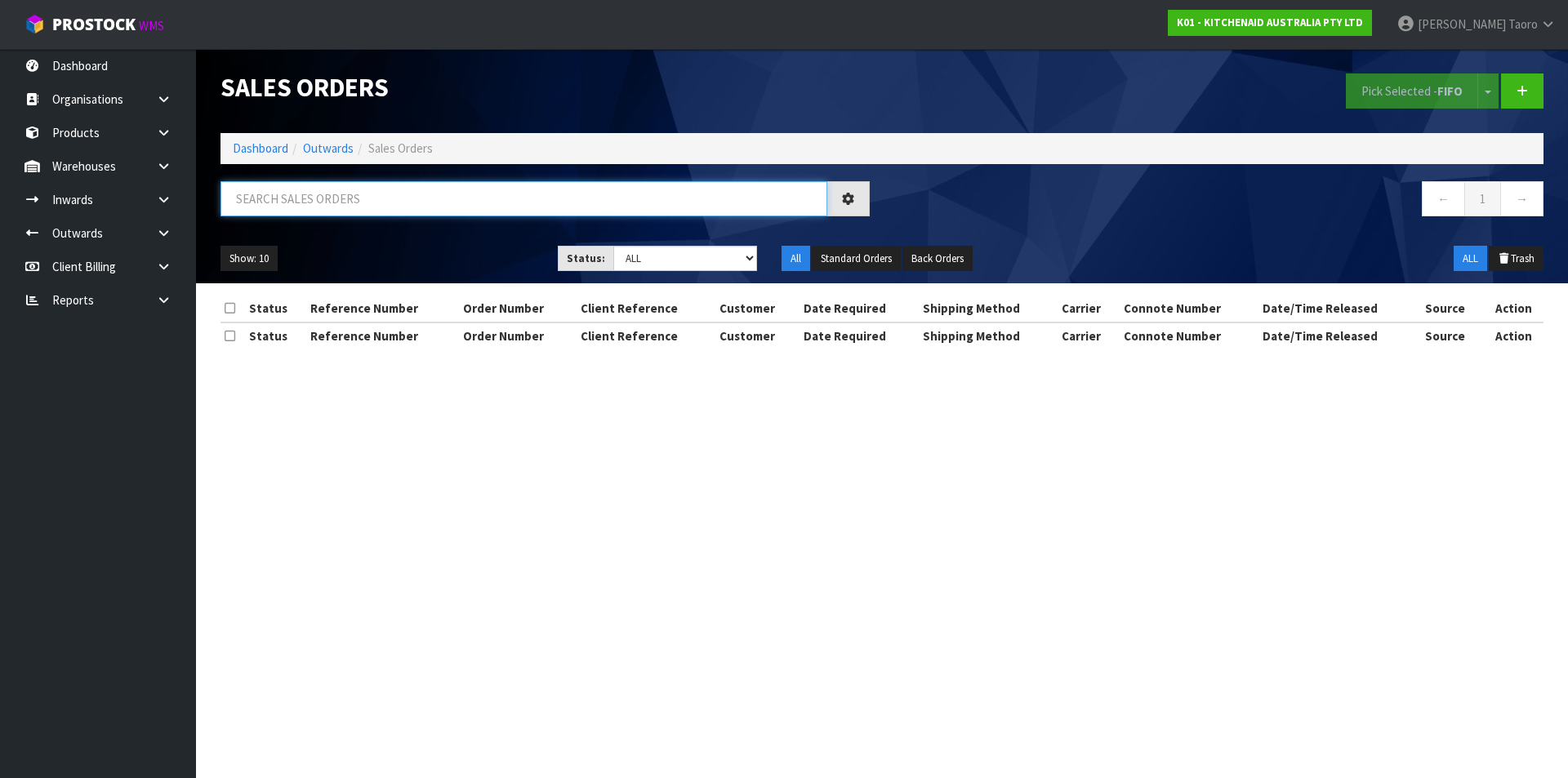
click at [365, 192] on input "text" at bounding box center [524, 199] width 606 height 35
type input "JOB-0407855"
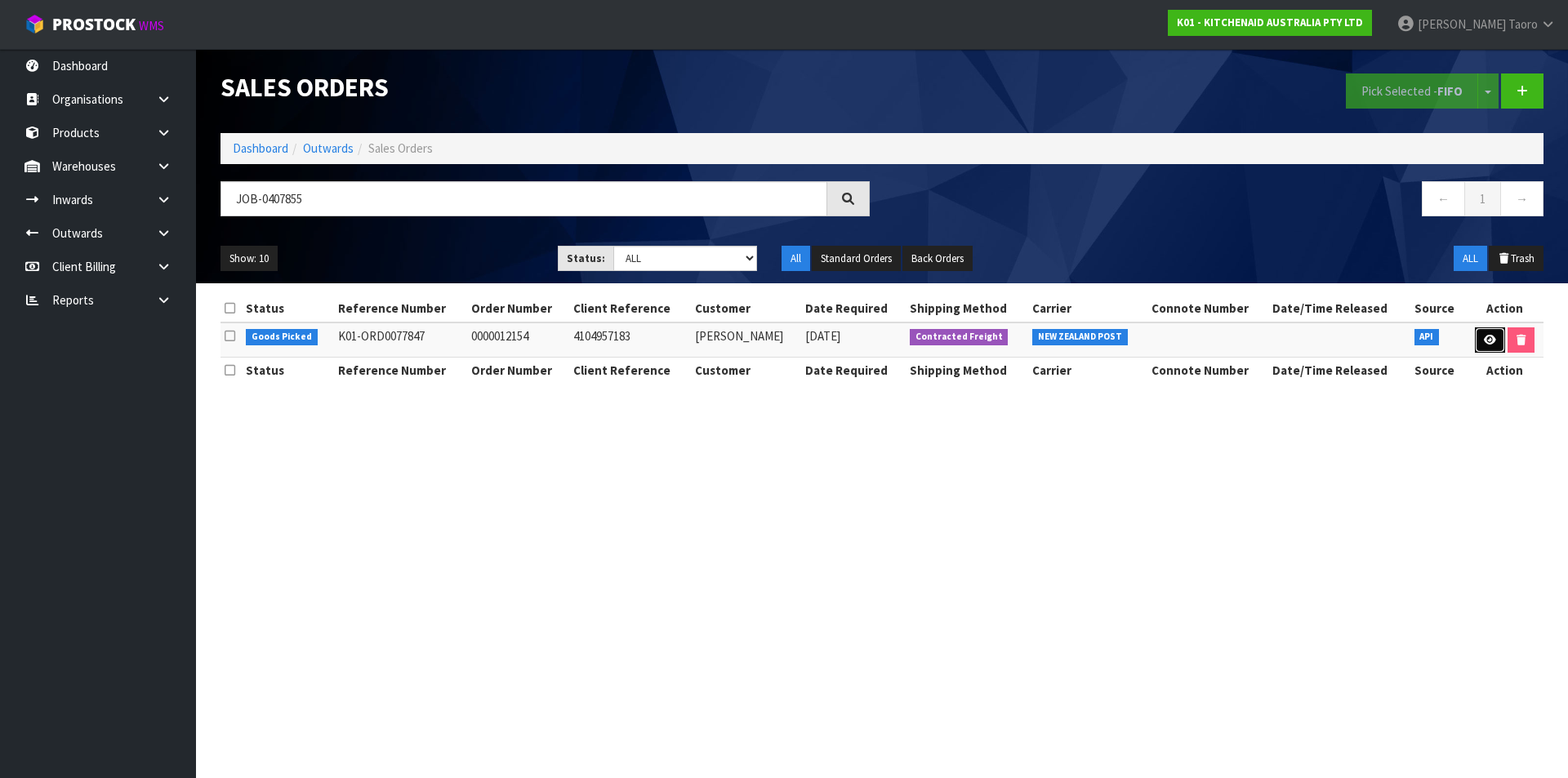
click at [1490, 334] on icon at bounding box center [1490, 340] width 13 height 11
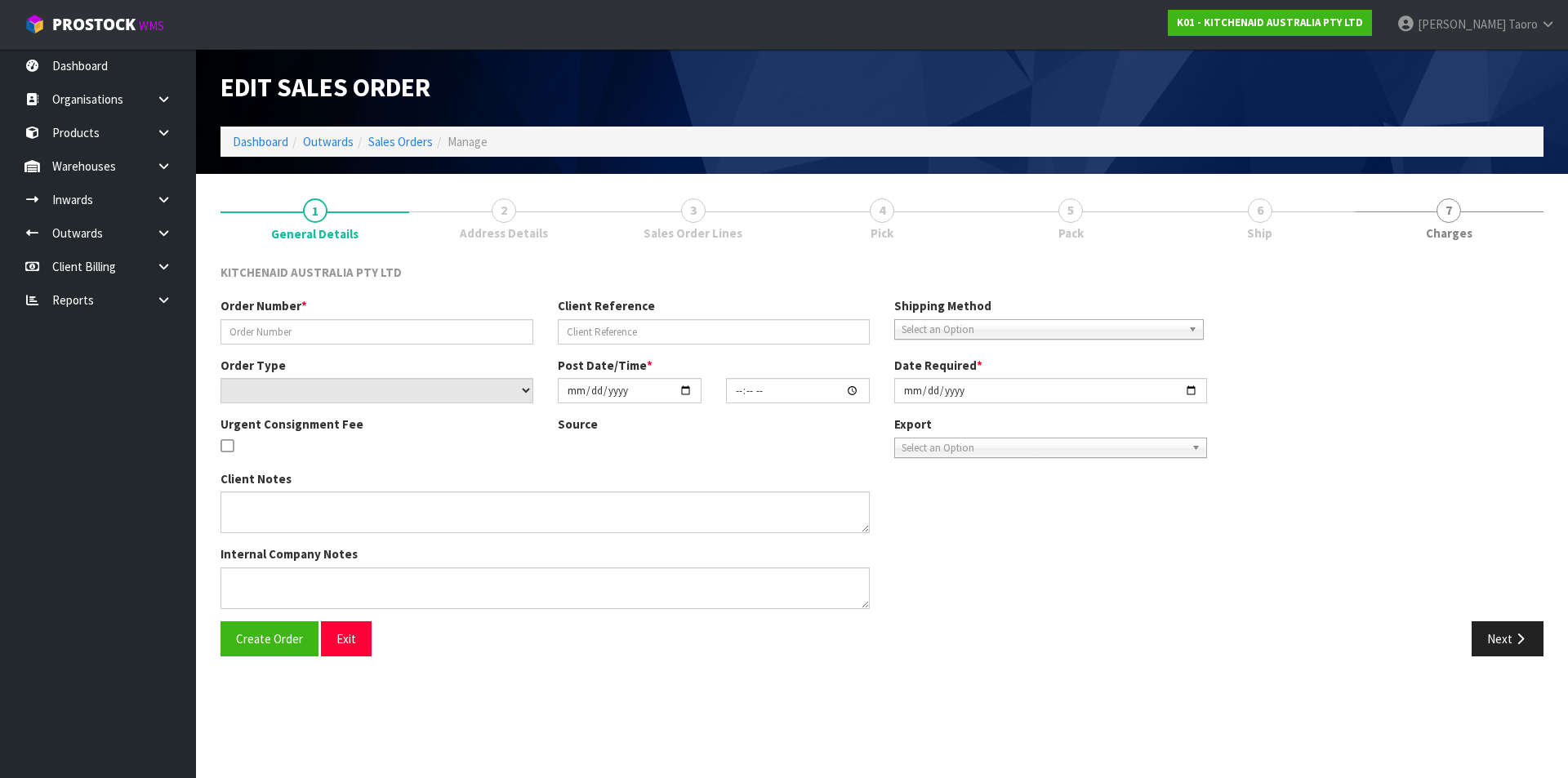
type input "0000012154"
type input "4104957183"
select select "number:0"
type input "2025-08-15"
type input "13:31:03.000"
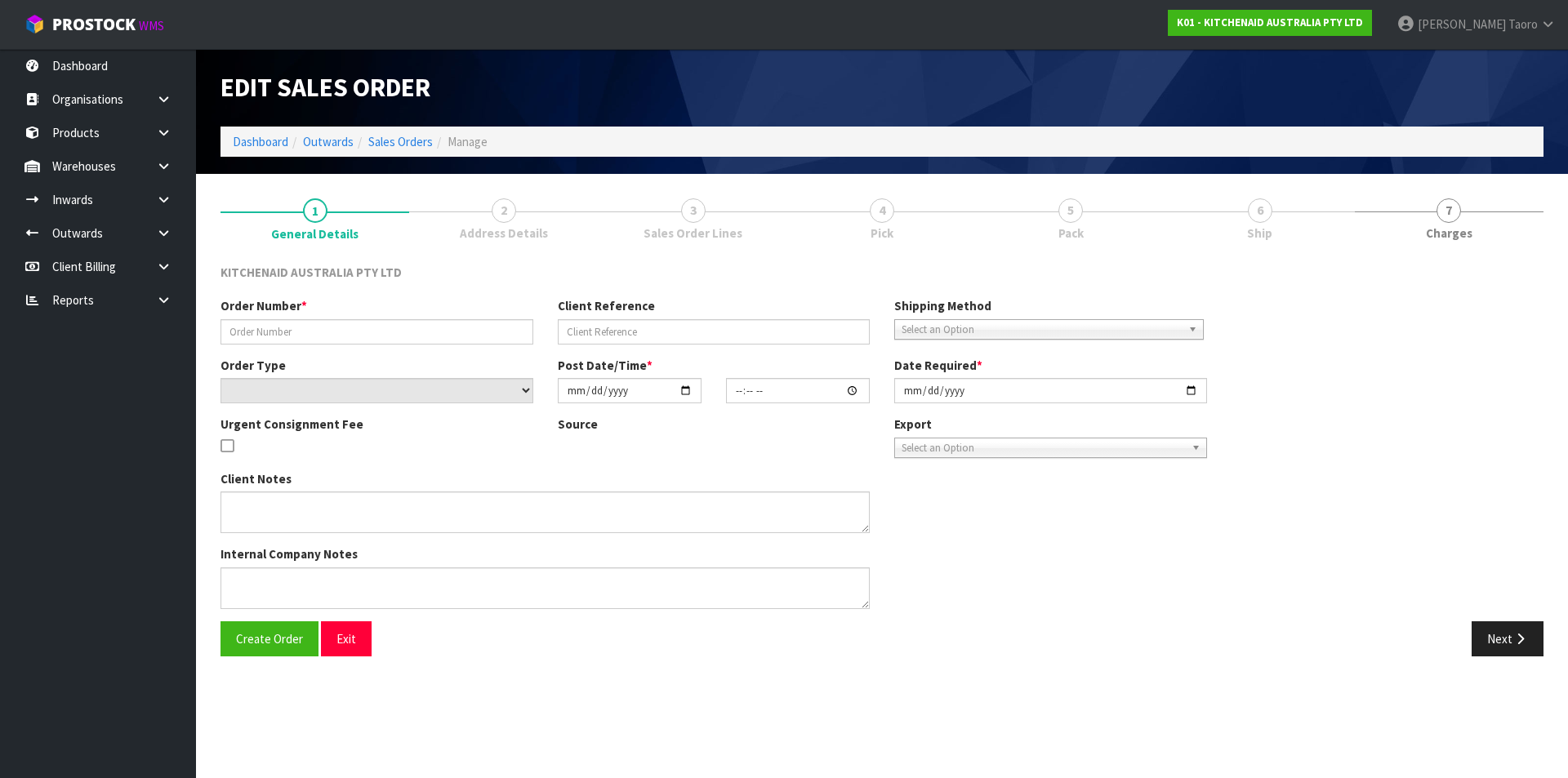
type input "2025-08-15"
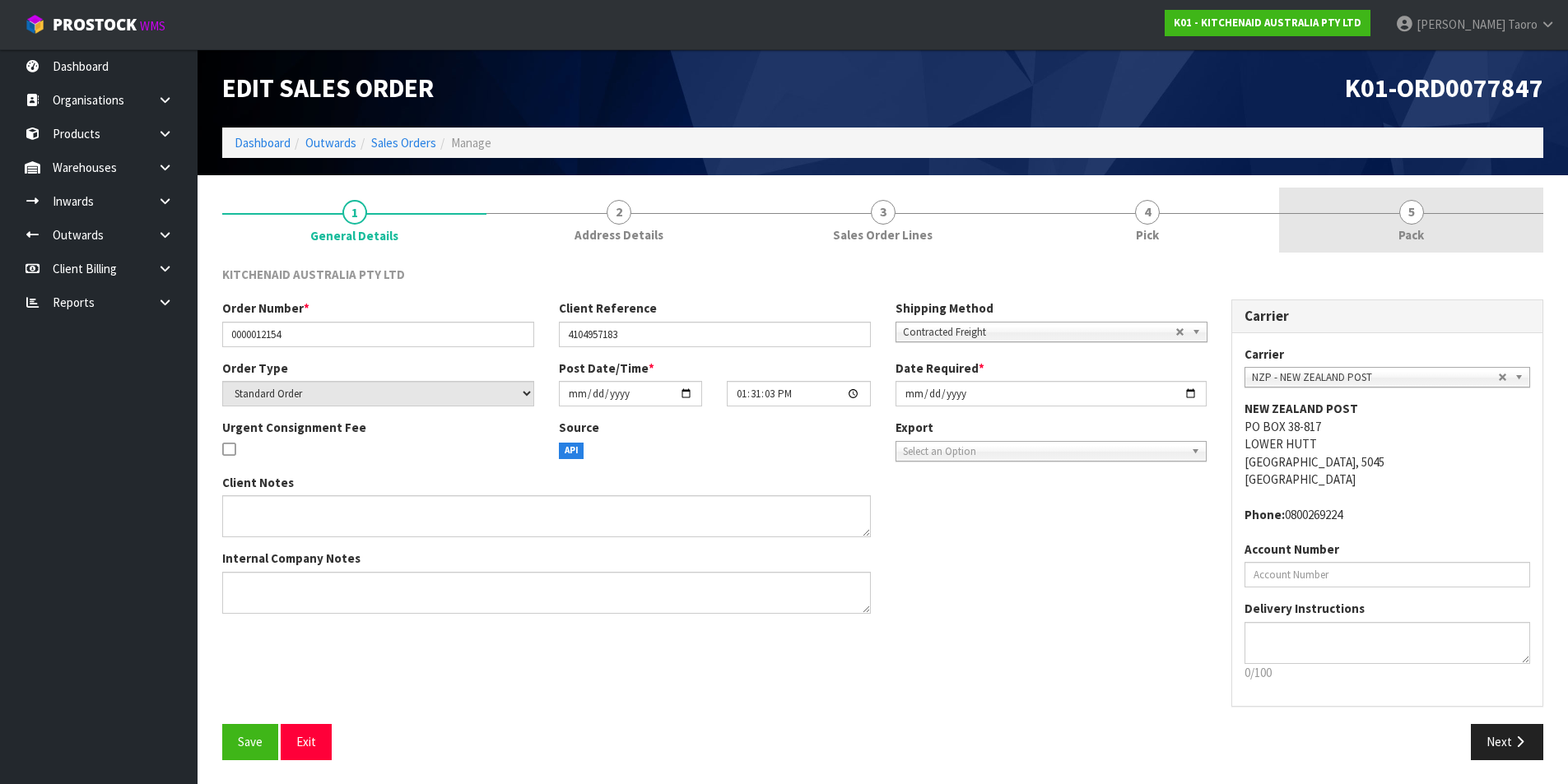
click at [1446, 223] on link "5 Pack" at bounding box center [1410, 220] width 264 height 65
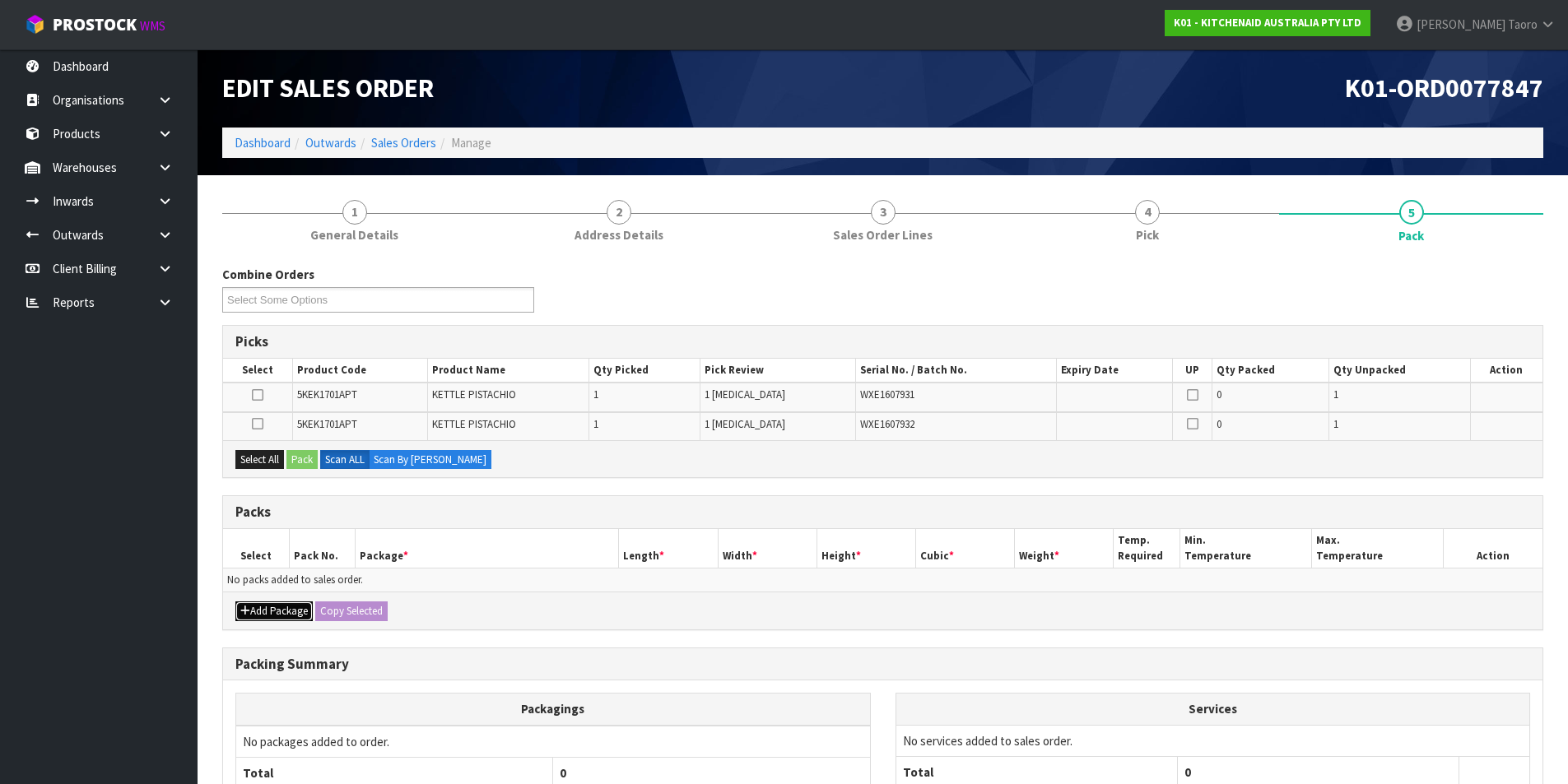
click at [259, 610] on button "Add Package" at bounding box center [274, 611] width 77 height 20
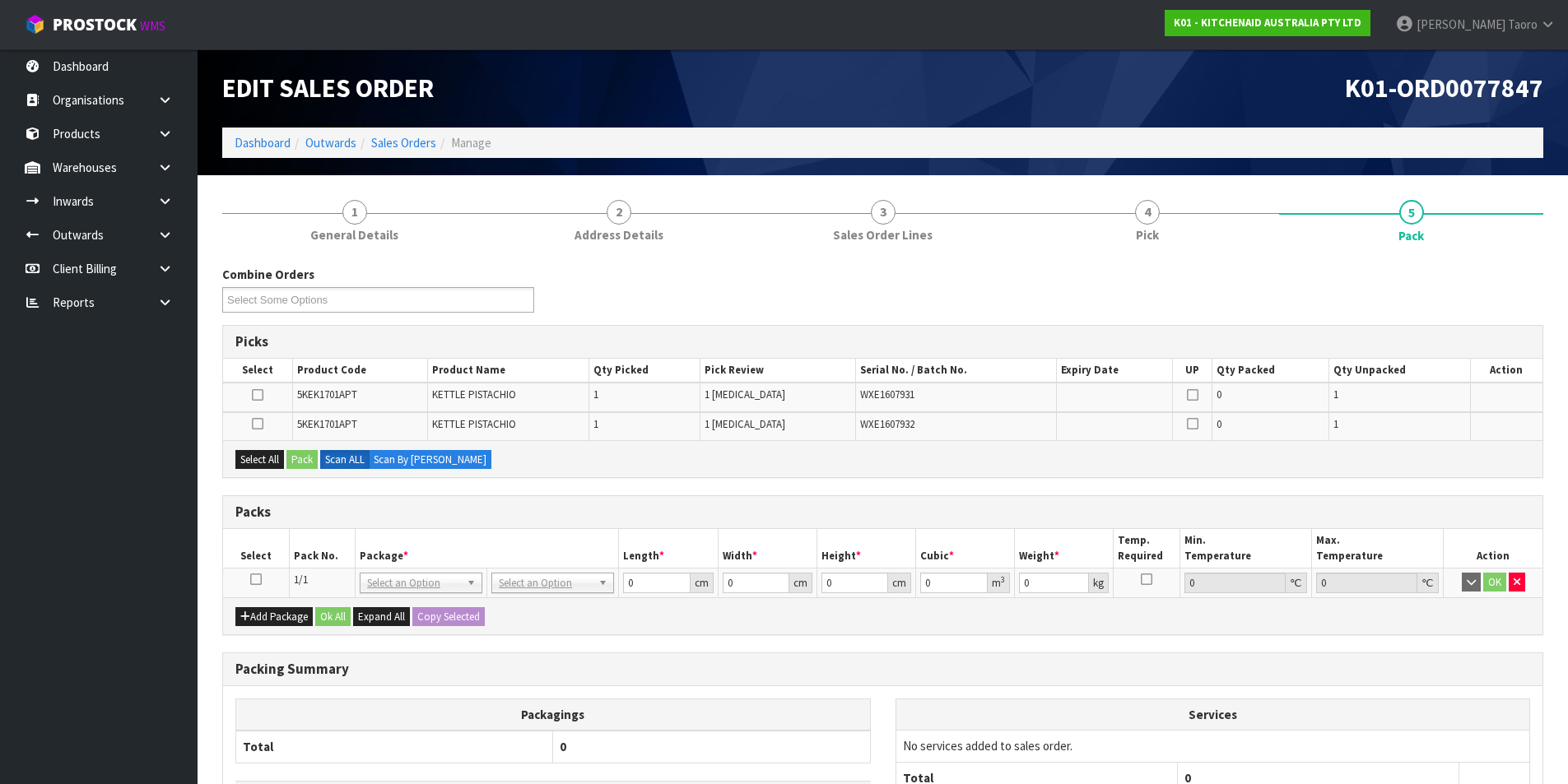
click at [258, 579] on icon at bounding box center [256, 579] width 12 height 1
click at [427, 544] on th "Package *" at bounding box center [487, 548] width 264 height 39
click at [720, 544] on th "Width *" at bounding box center [767, 548] width 99 height 39
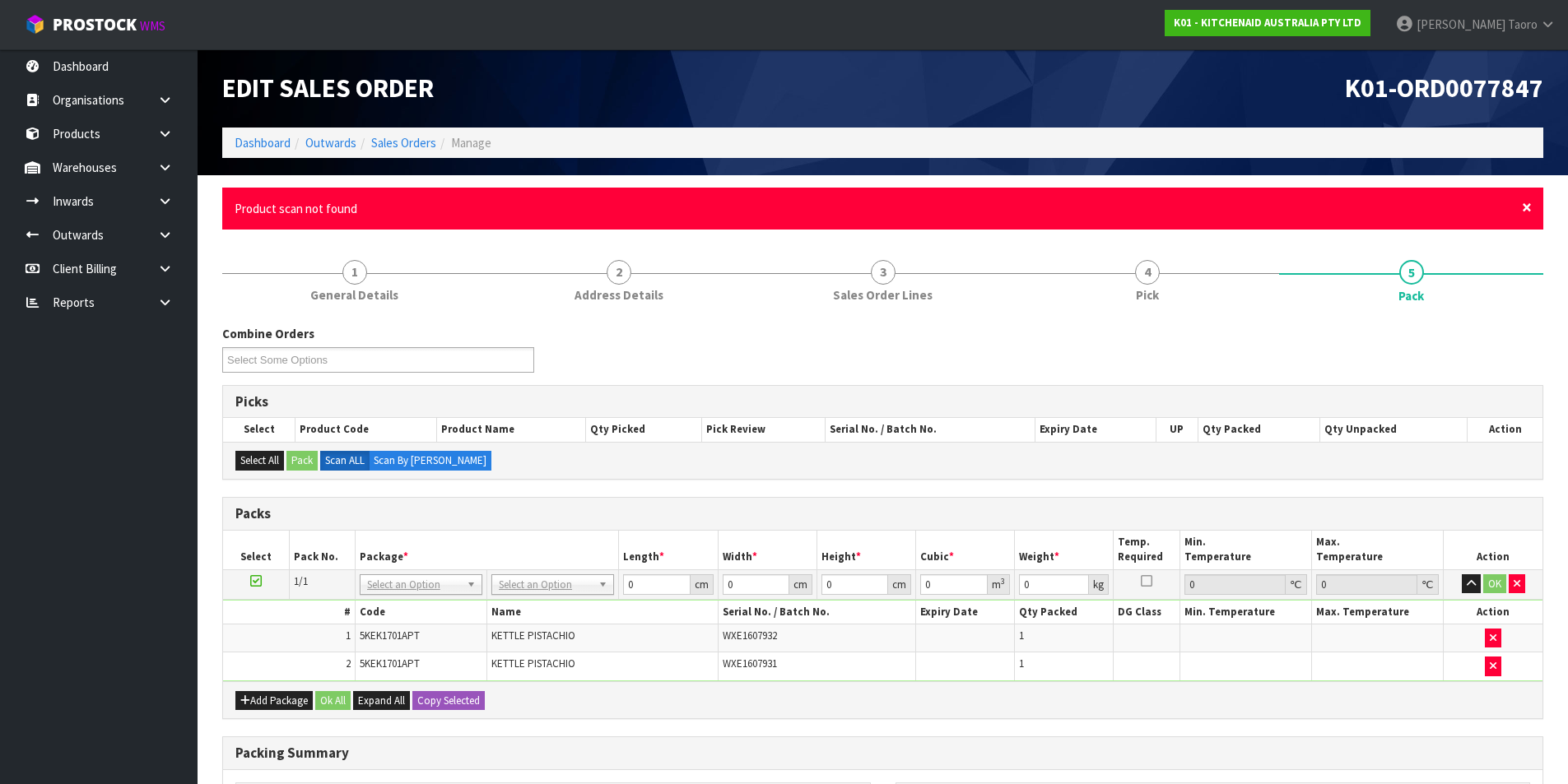
click at [1529, 204] on span "×" at bounding box center [1526, 207] width 10 height 23
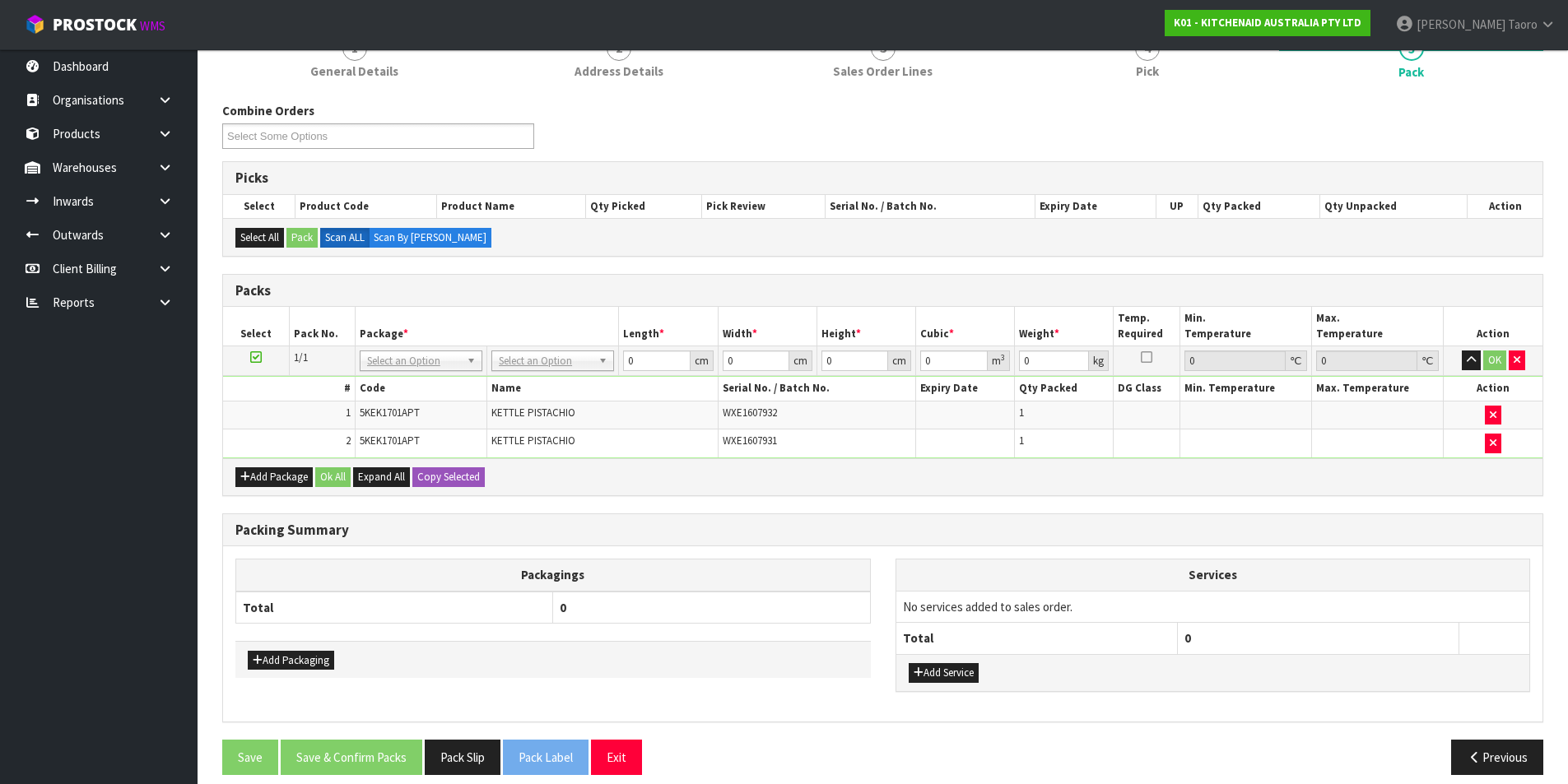
scroll to position [179, 0]
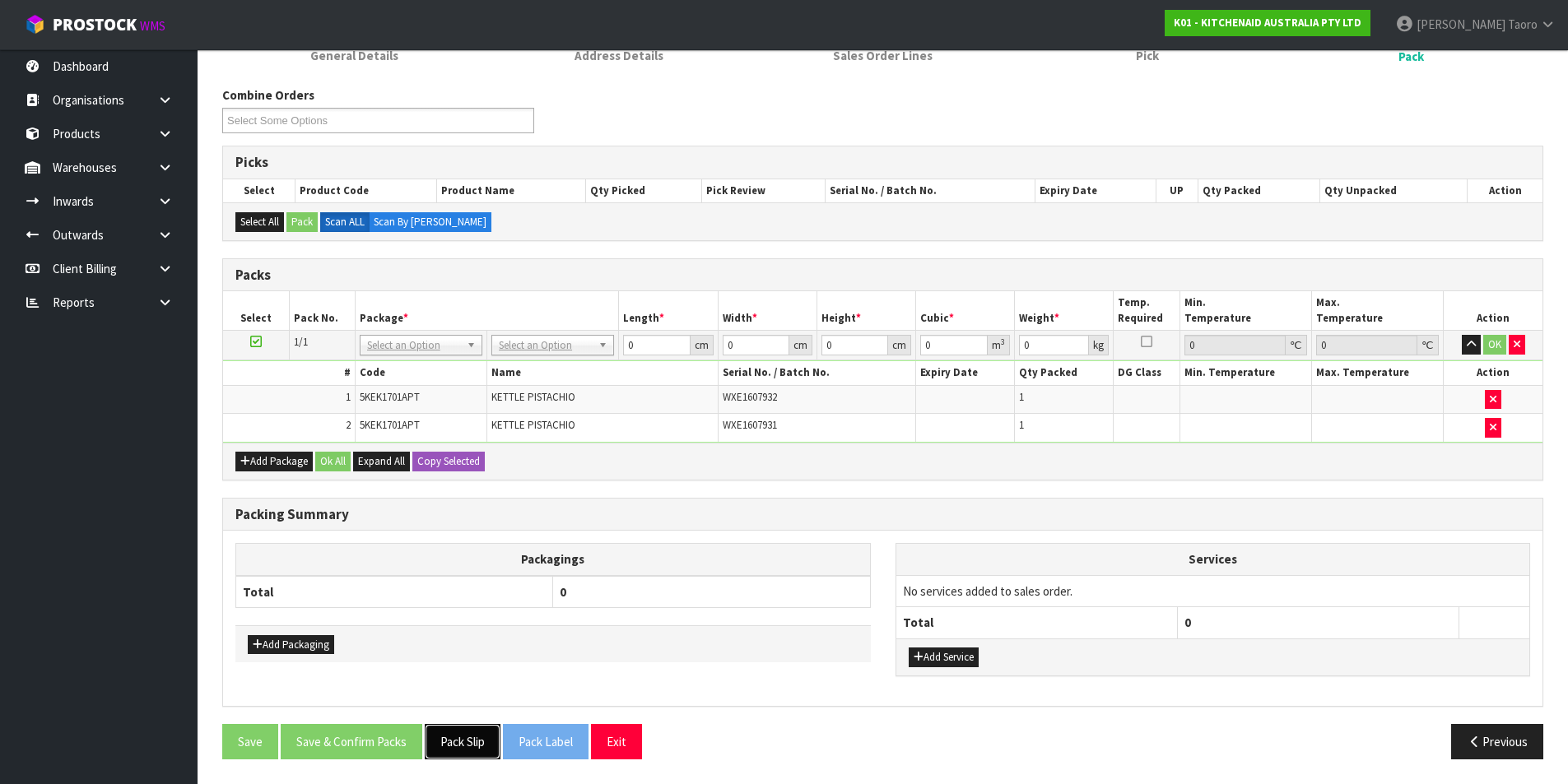
click at [460, 745] on button "Pack Slip" at bounding box center [462, 742] width 76 height 35
drag, startPoint x: 567, startPoint y: 348, endPoint x: 577, endPoint y: 380, distance: 33.5
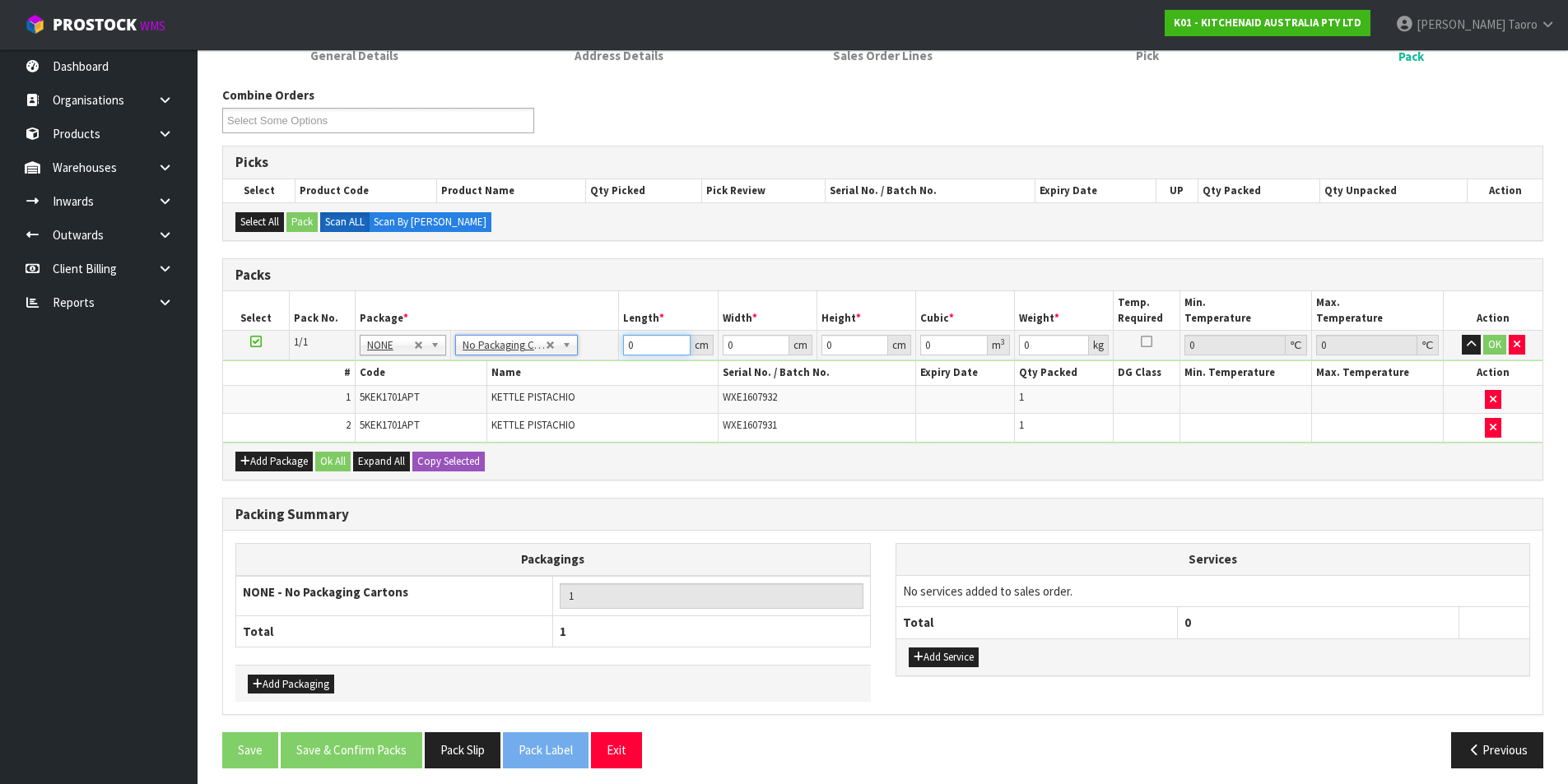
click at [659, 346] on input "0" at bounding box center [656, 345] width 67 height 21
type input "41"
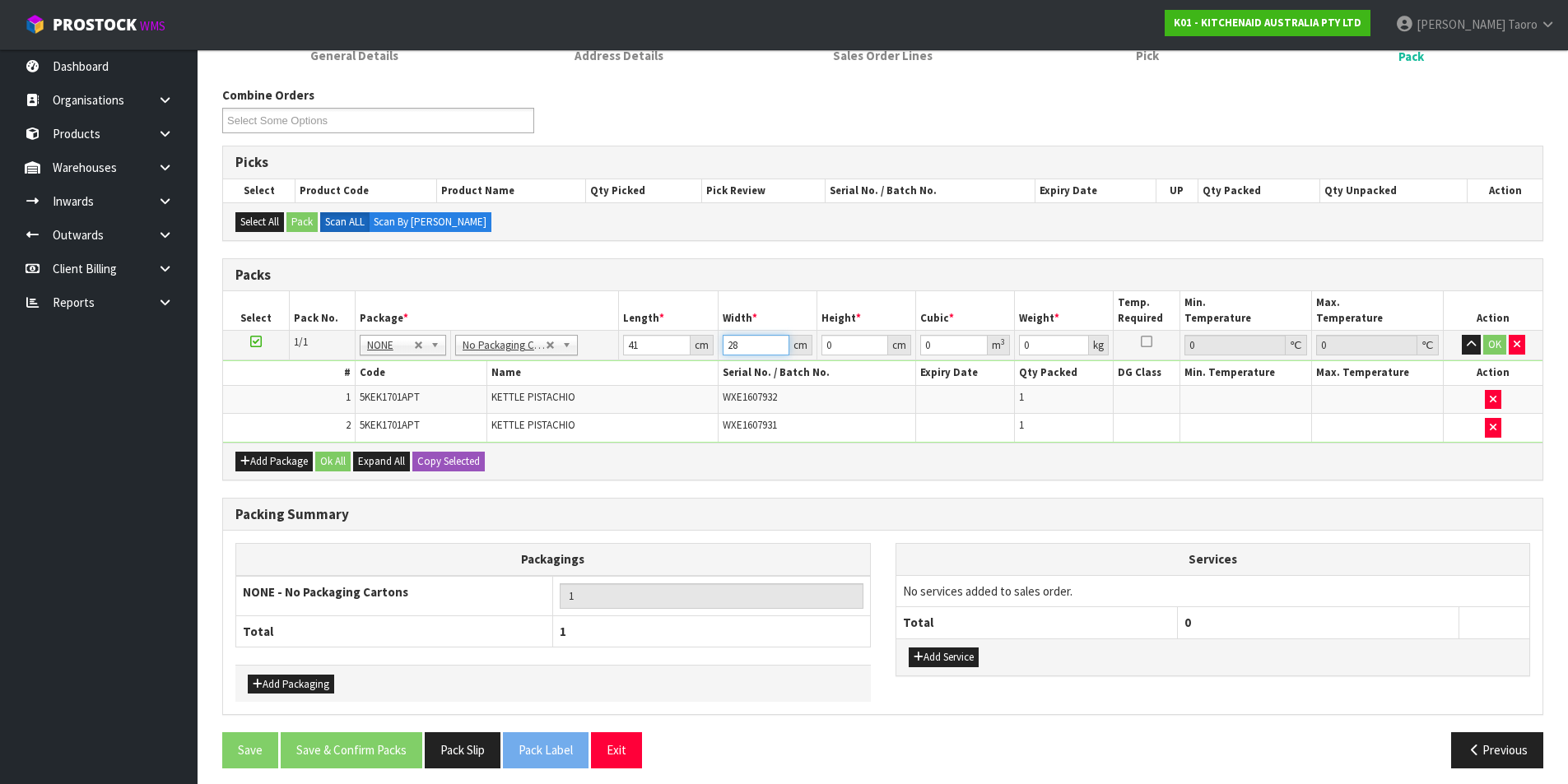
type input "28"
type input "3"
type input "0.003444"
type input "35"
type input "0.04018"
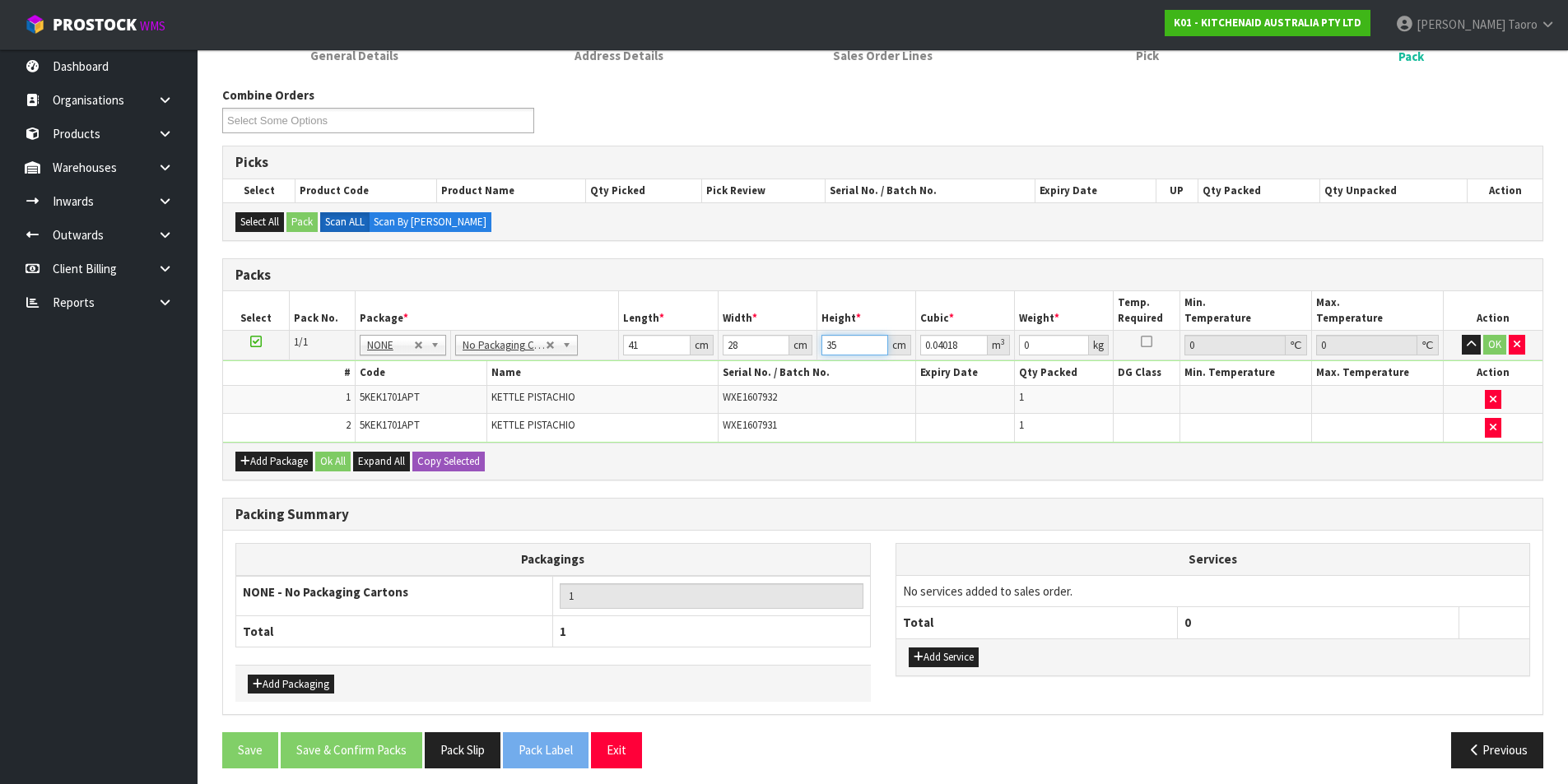
type input "35"
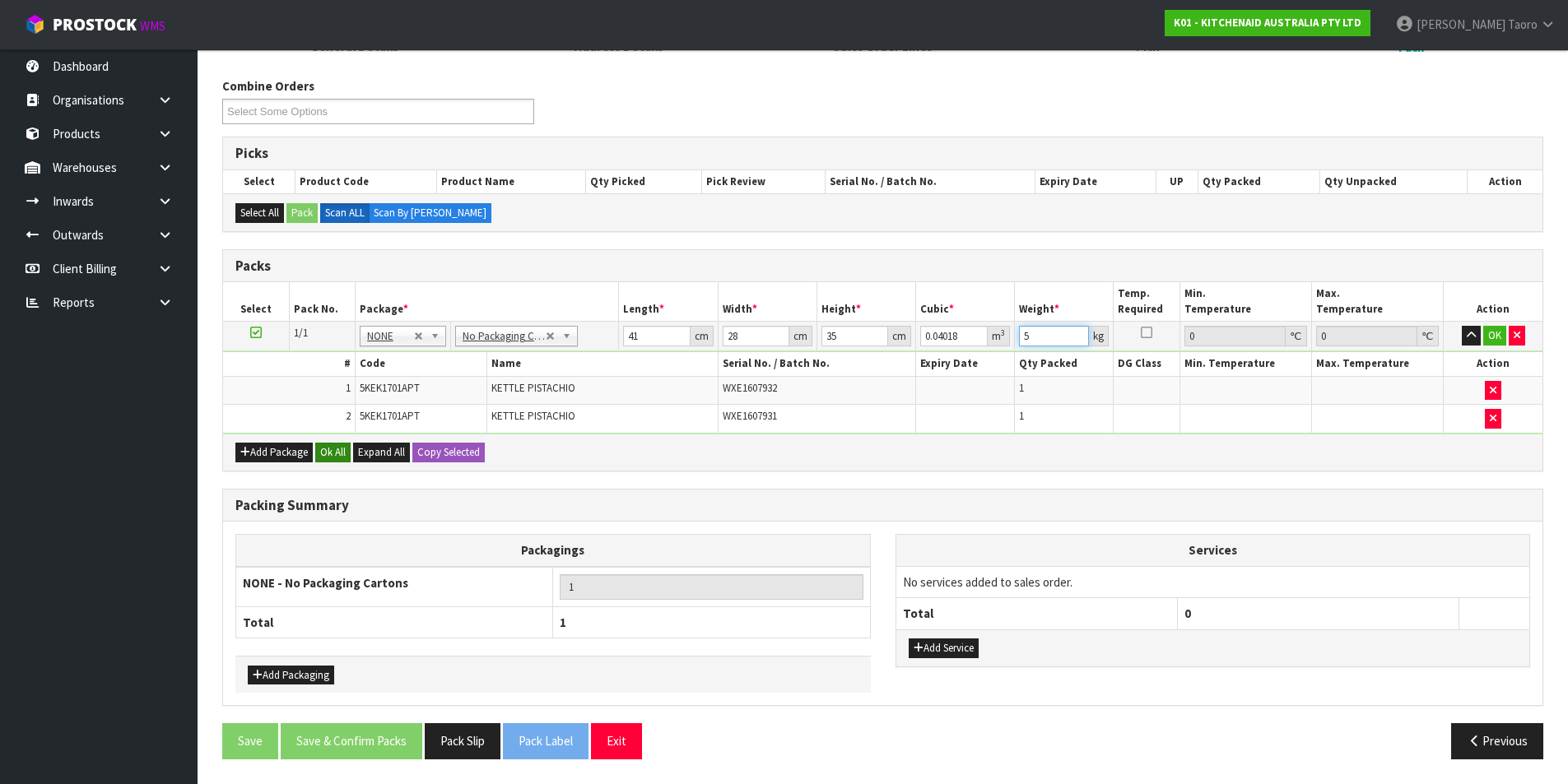
type input "5"
click at [341, 451] on button "Ok All" at bounding box center [333, 452] width 35 height 20
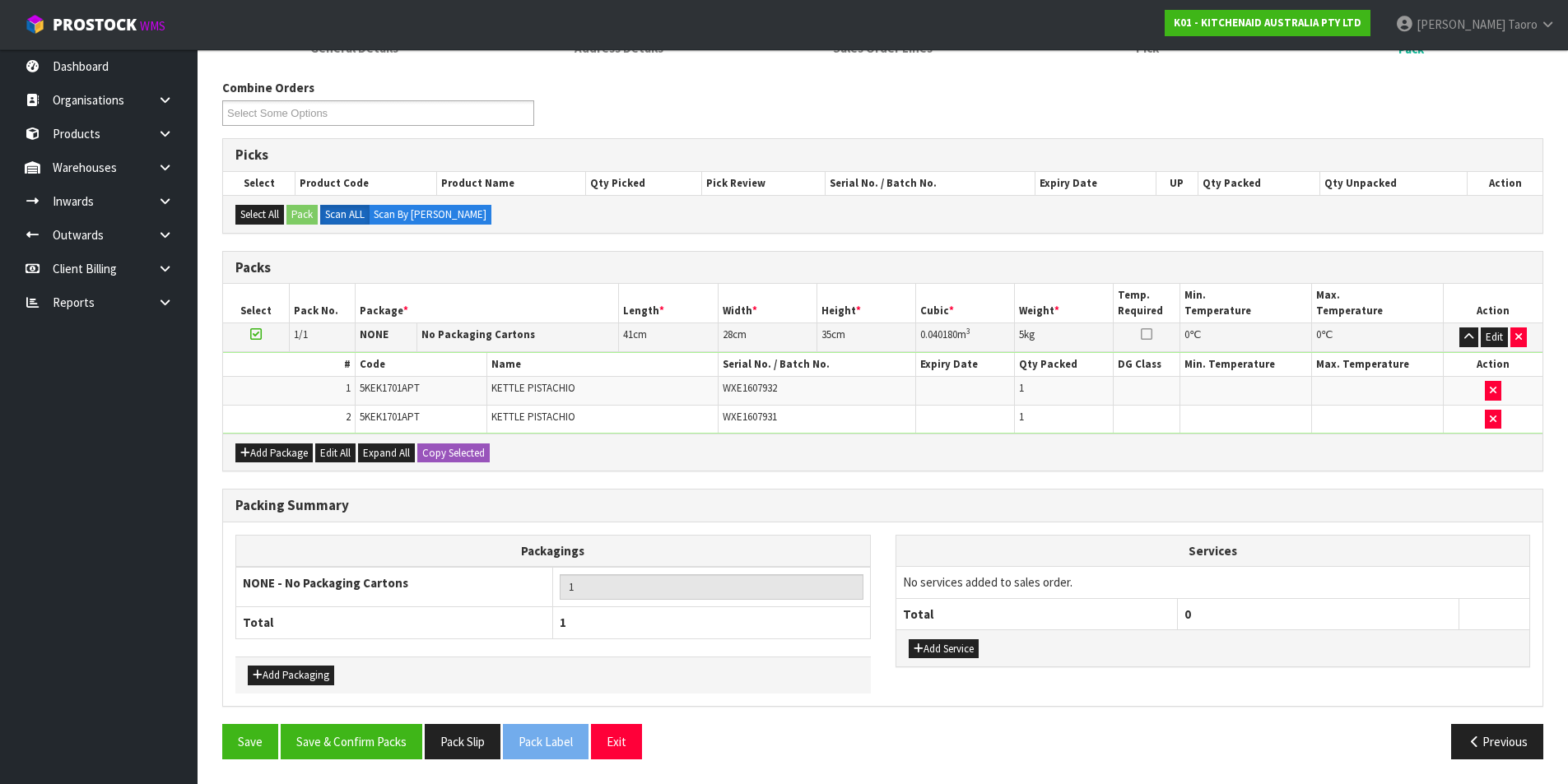
scroll to position [187, 0]
click at [391, 737] on button "Save & Confirm Packs" at bounding box center [351, 742] width 141 height 35
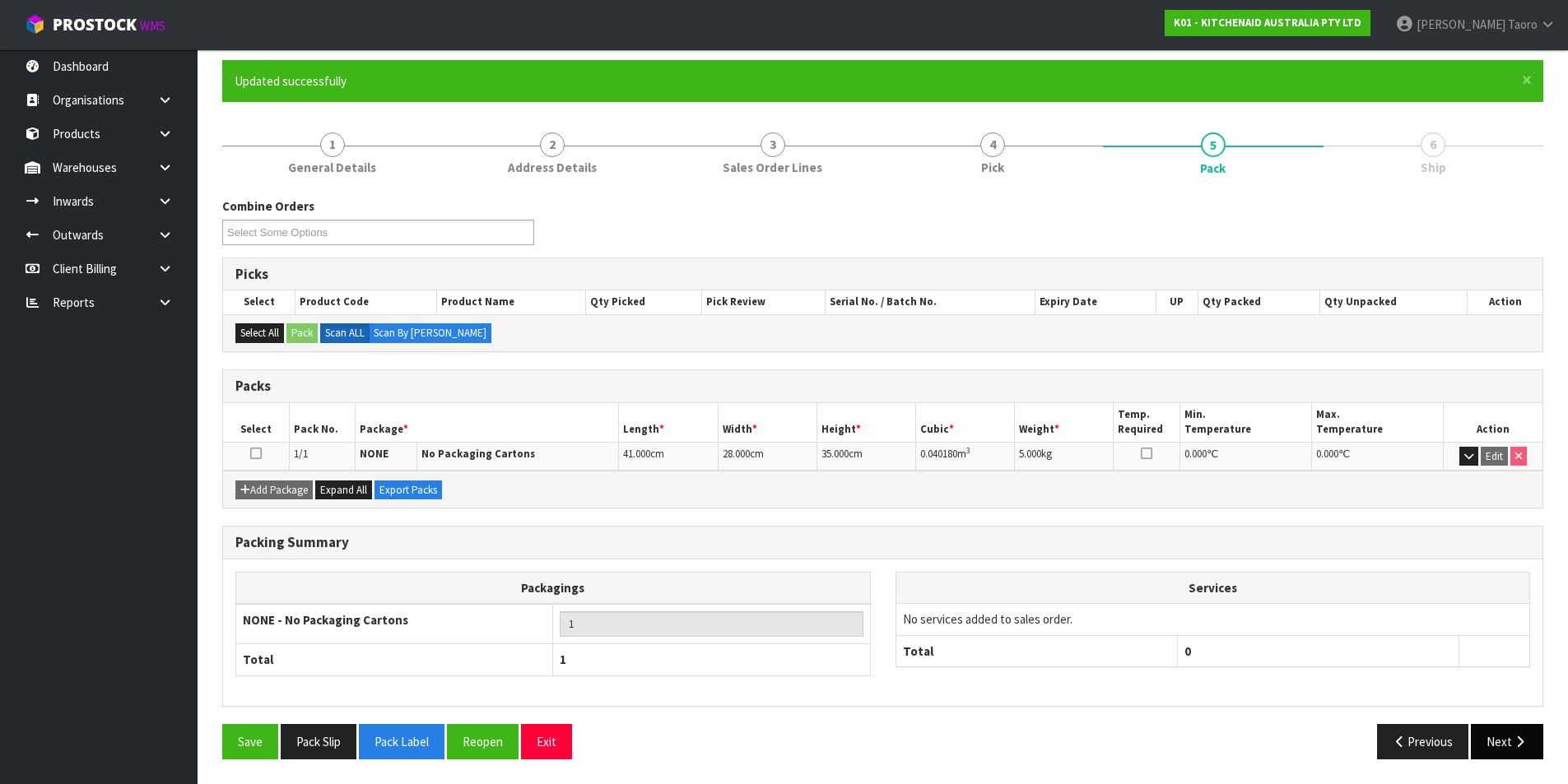
scroll to position [128, 0]
drag, startPoint x: 1526, startPoint y: 752, endPoint x: 1511, endPoint y: 752, distance: 15.0
click at [1523, 752] on button "Next" at bounding box center [1507, 742] width 72 height 35
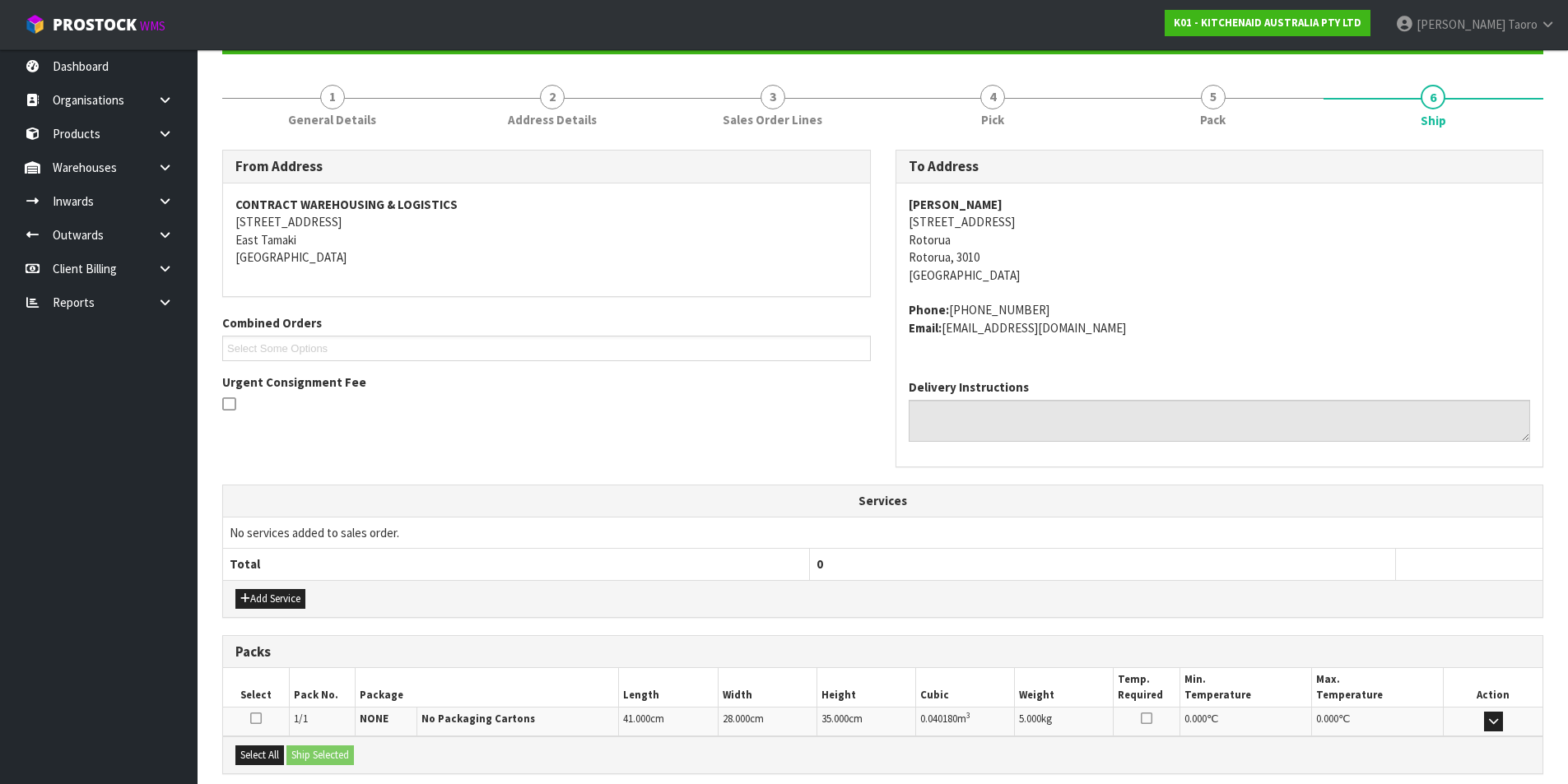
scroll to position [342, 0]
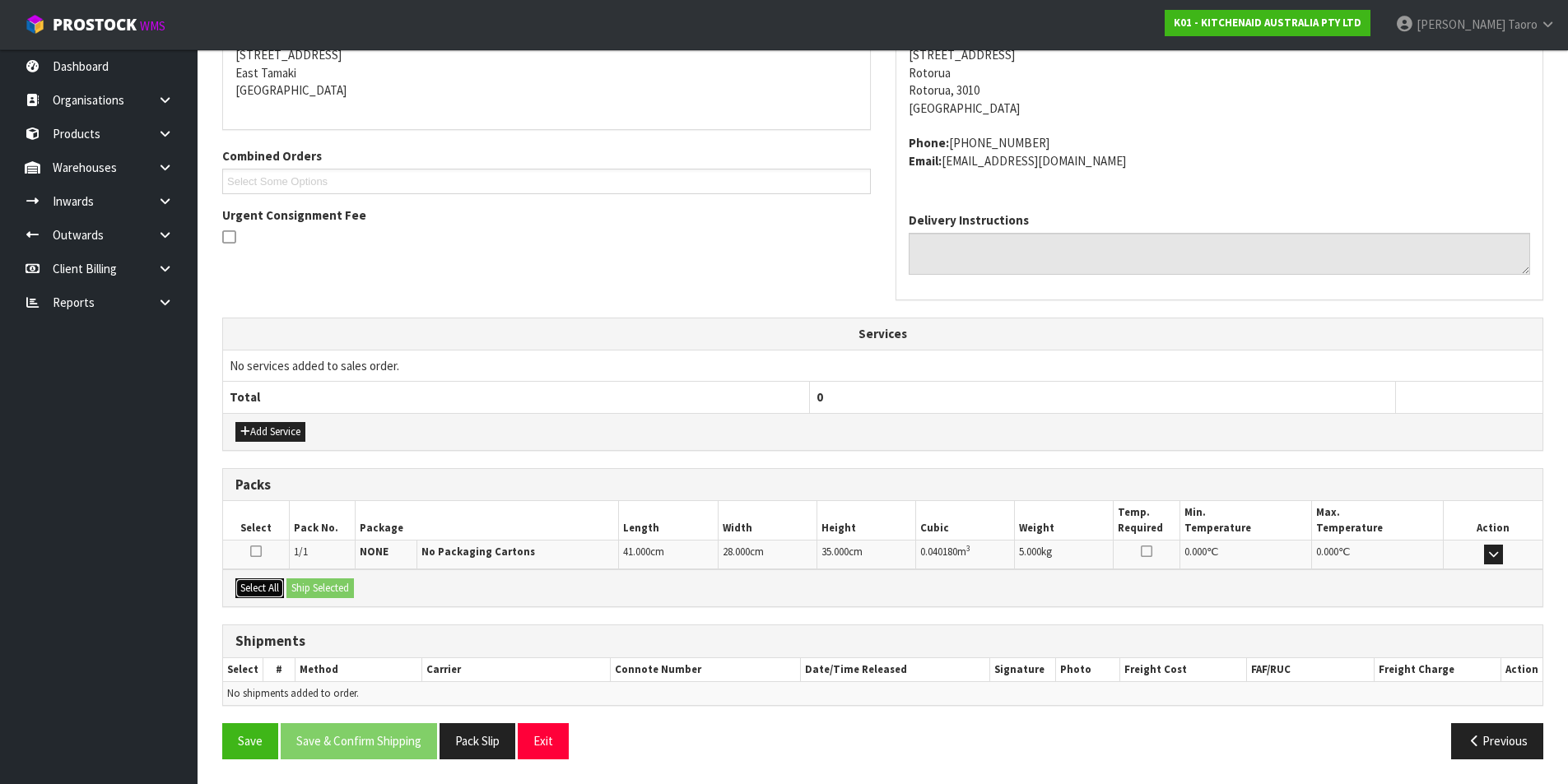
click at [263, 583] on button "Select All" at bounding box center [260, 588] width 49 height 20
click at [306, 590] on button "Ship Selected" at bounding box center [320, 588] width 68 height 20
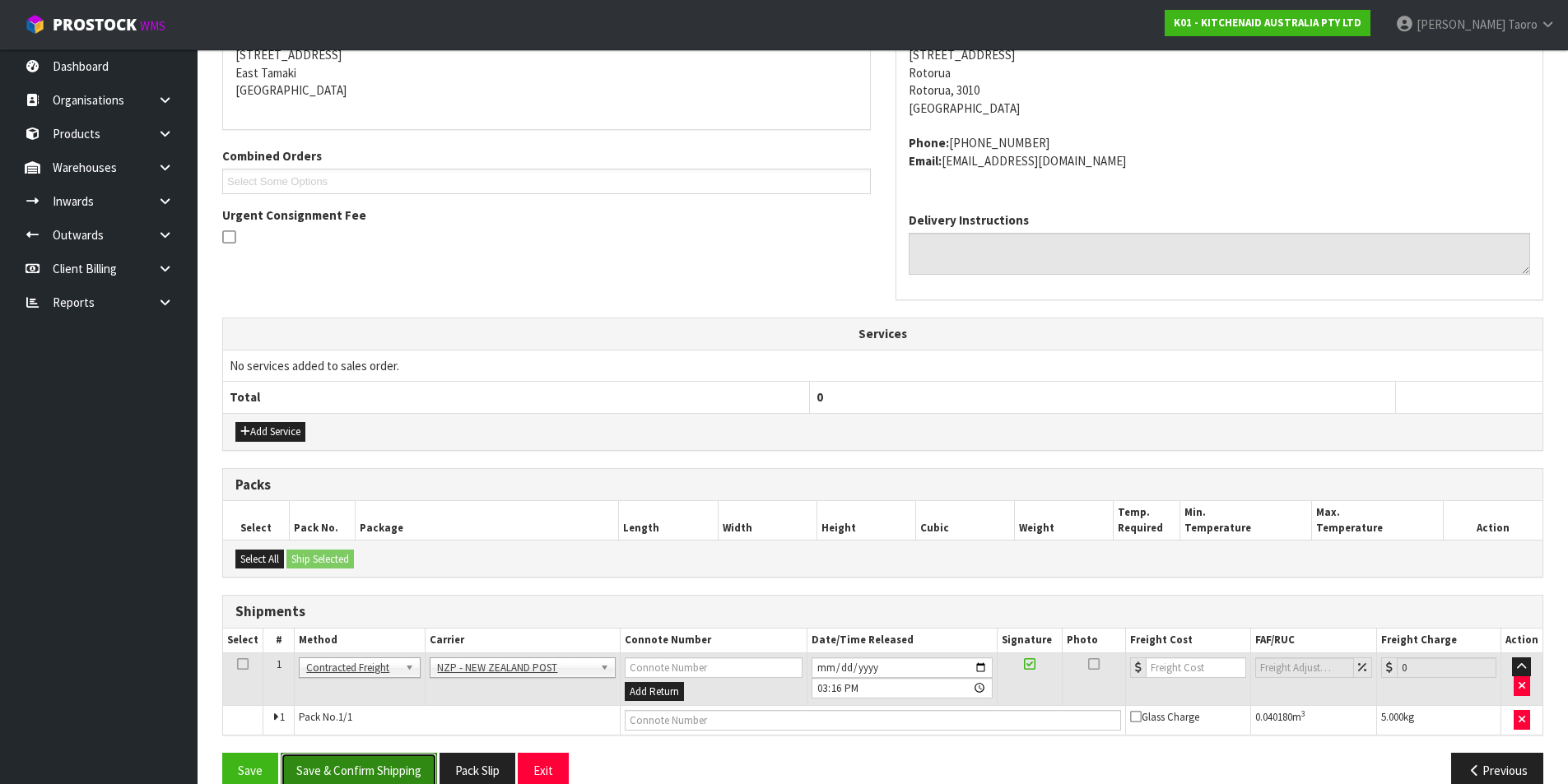
click at [402, 772] on button "Save & Confirm Shipping" at bounding box center [358, 770] width 156 height 35
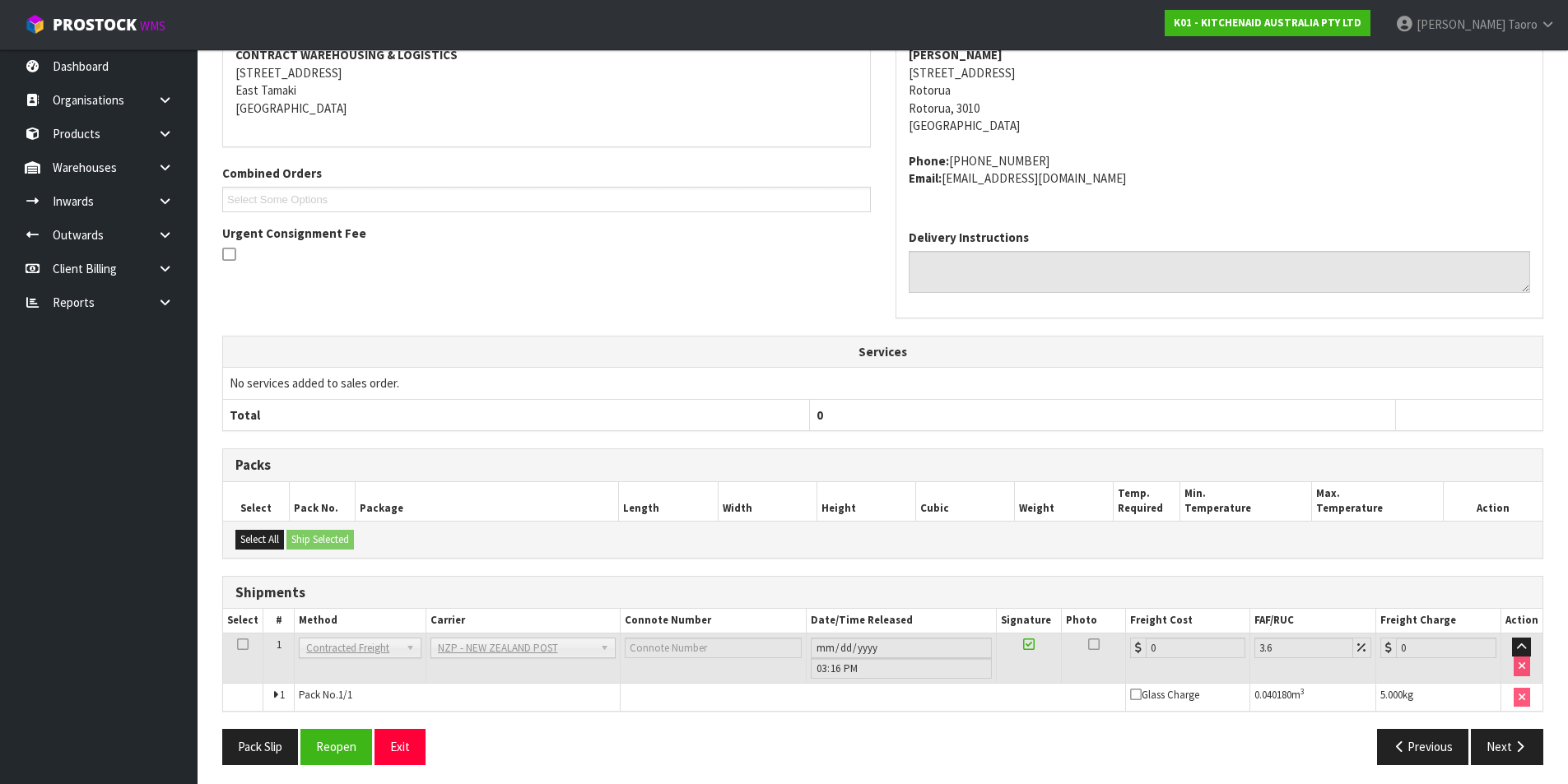
scroll to position [348, 0]
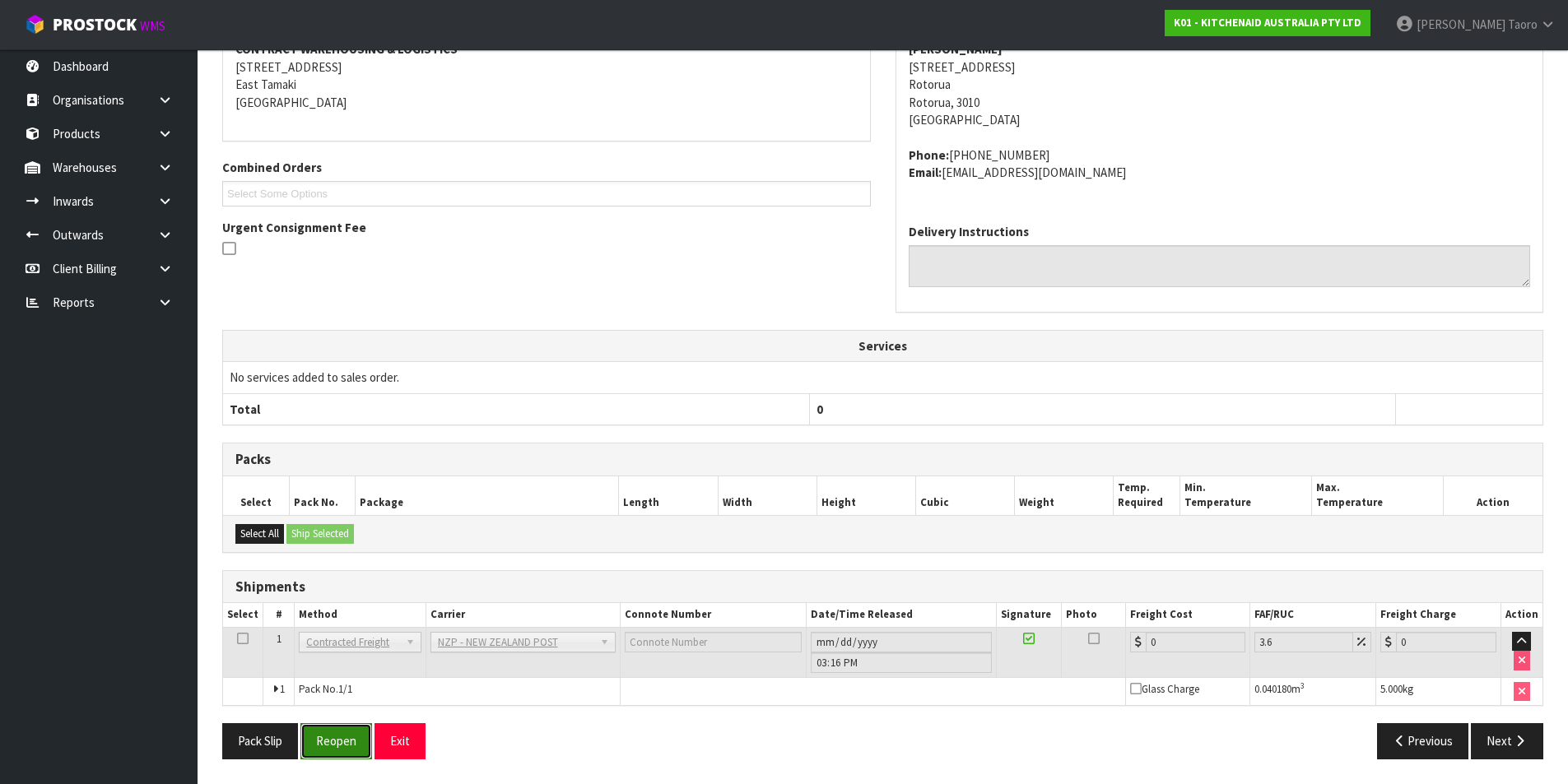
click at [346, 743] on button "Reopen" at bounding box center [335, 741] width 71 height 35
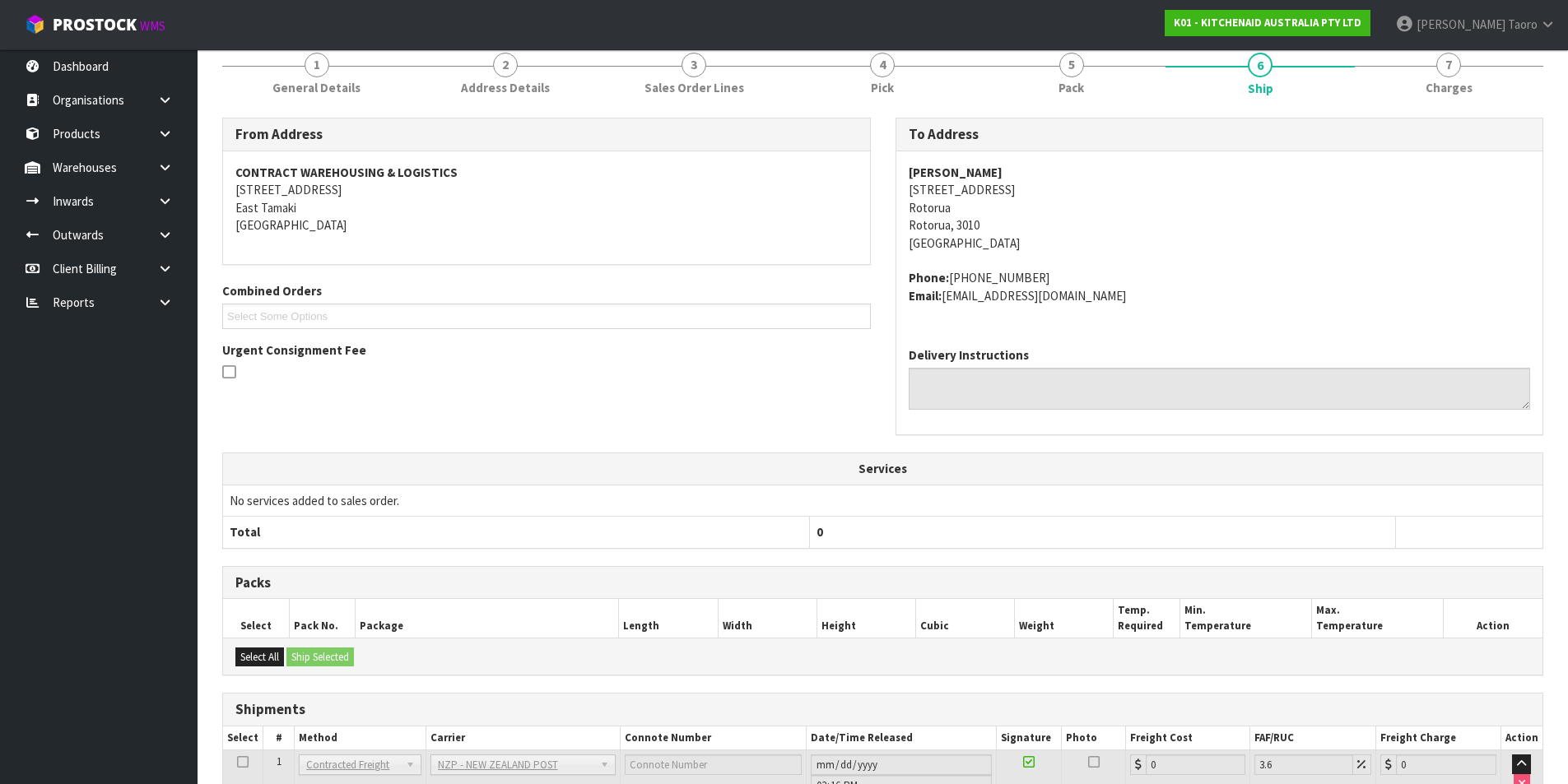
scroll to position [330, 0]
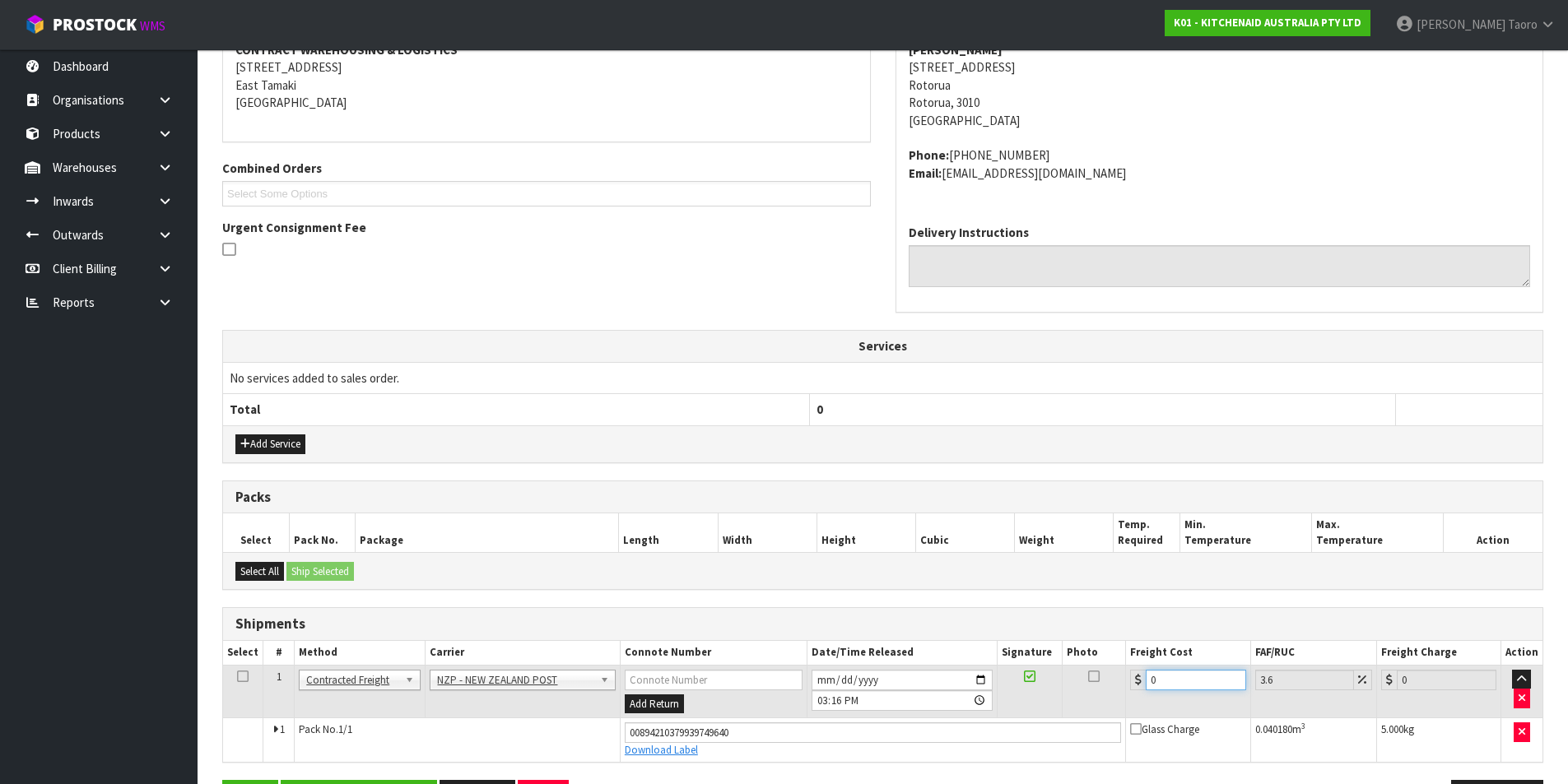
click at [1181, 670] on input "0" at bounding box center [1195, 679] width 99 height 21
type input "8"
type input "8.29"
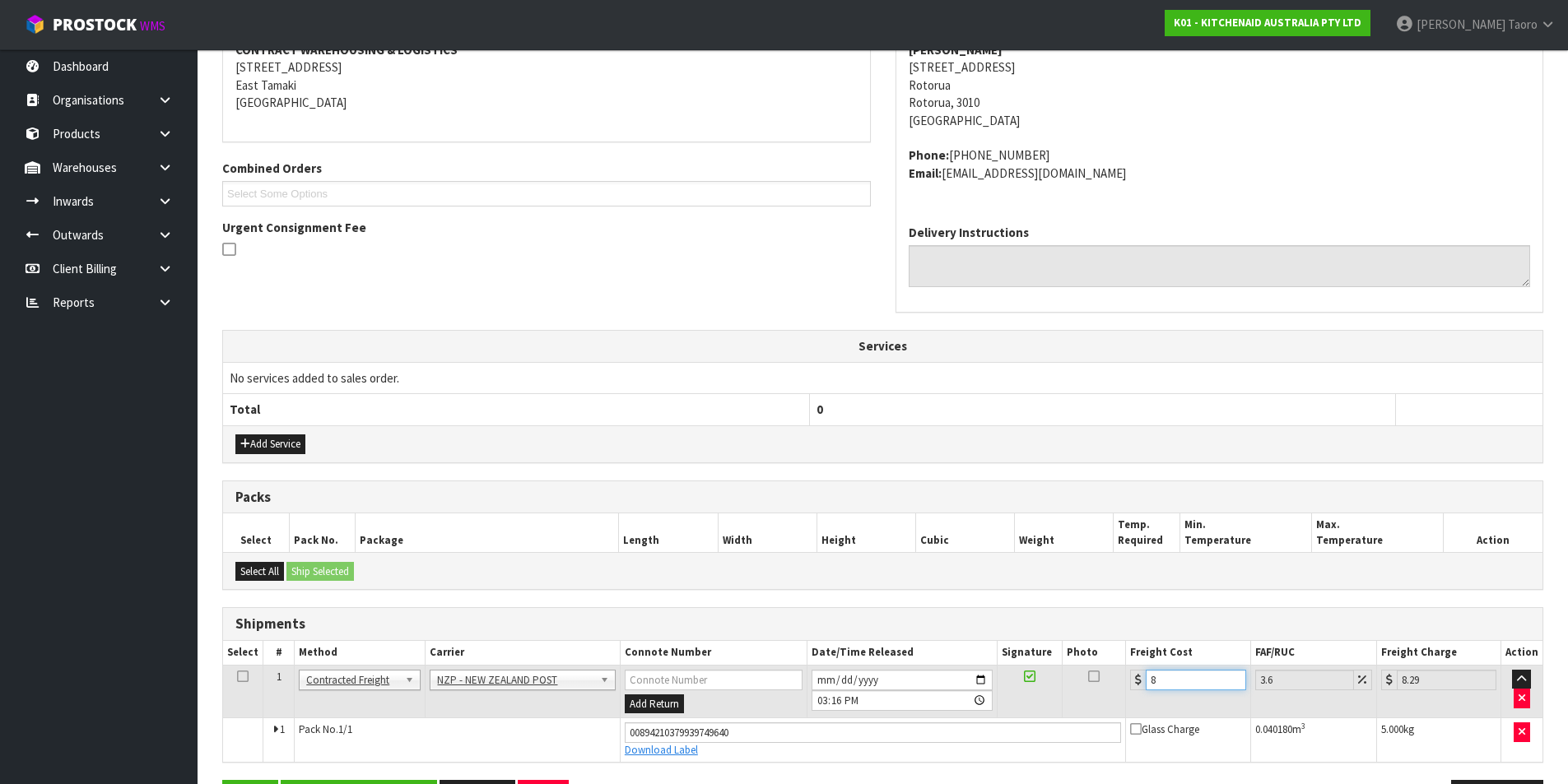
type input "8.4"
type input "8.7"
type input "8.45"
type input "8.75"
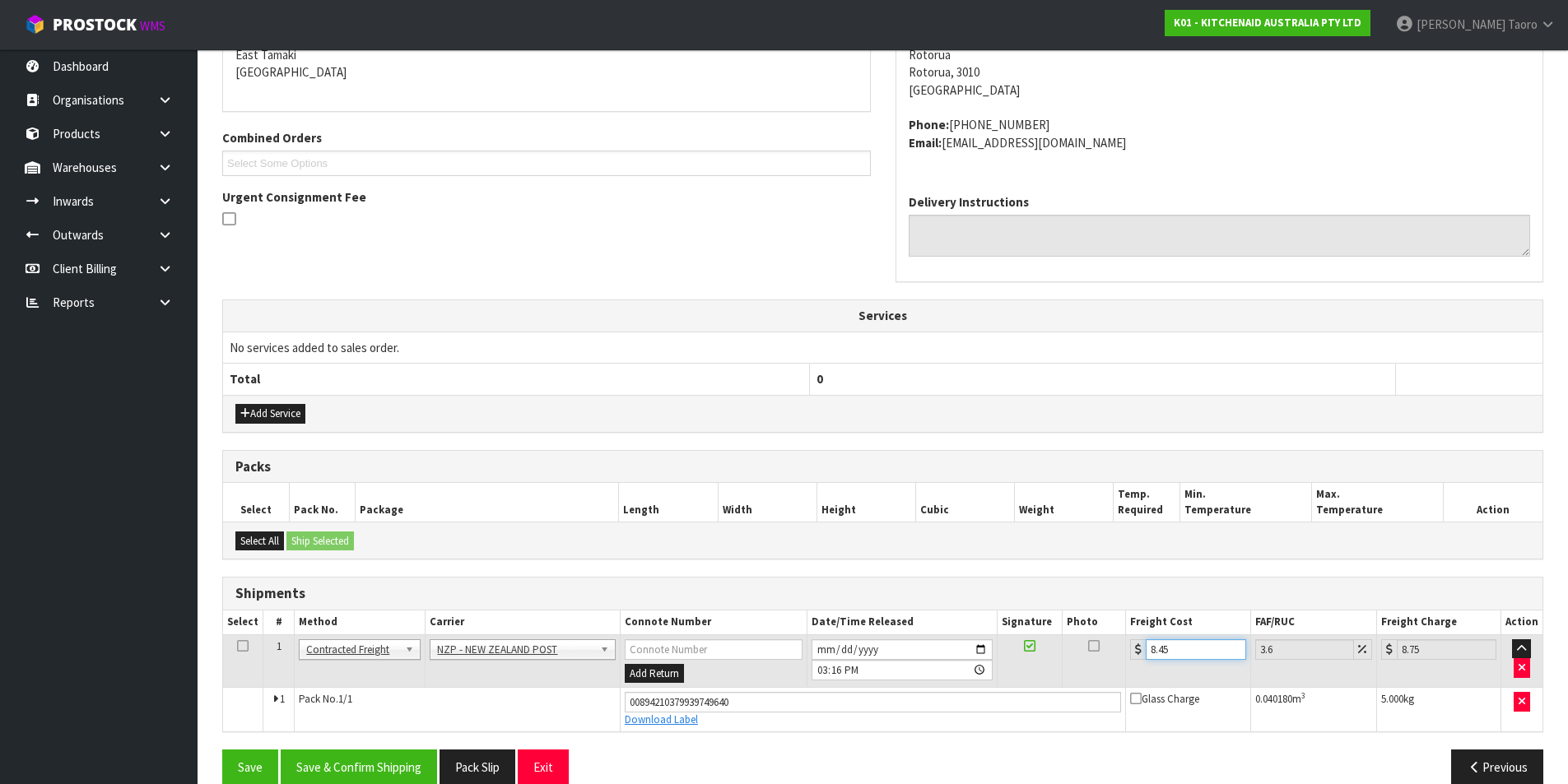
scroll to position [387, 0]
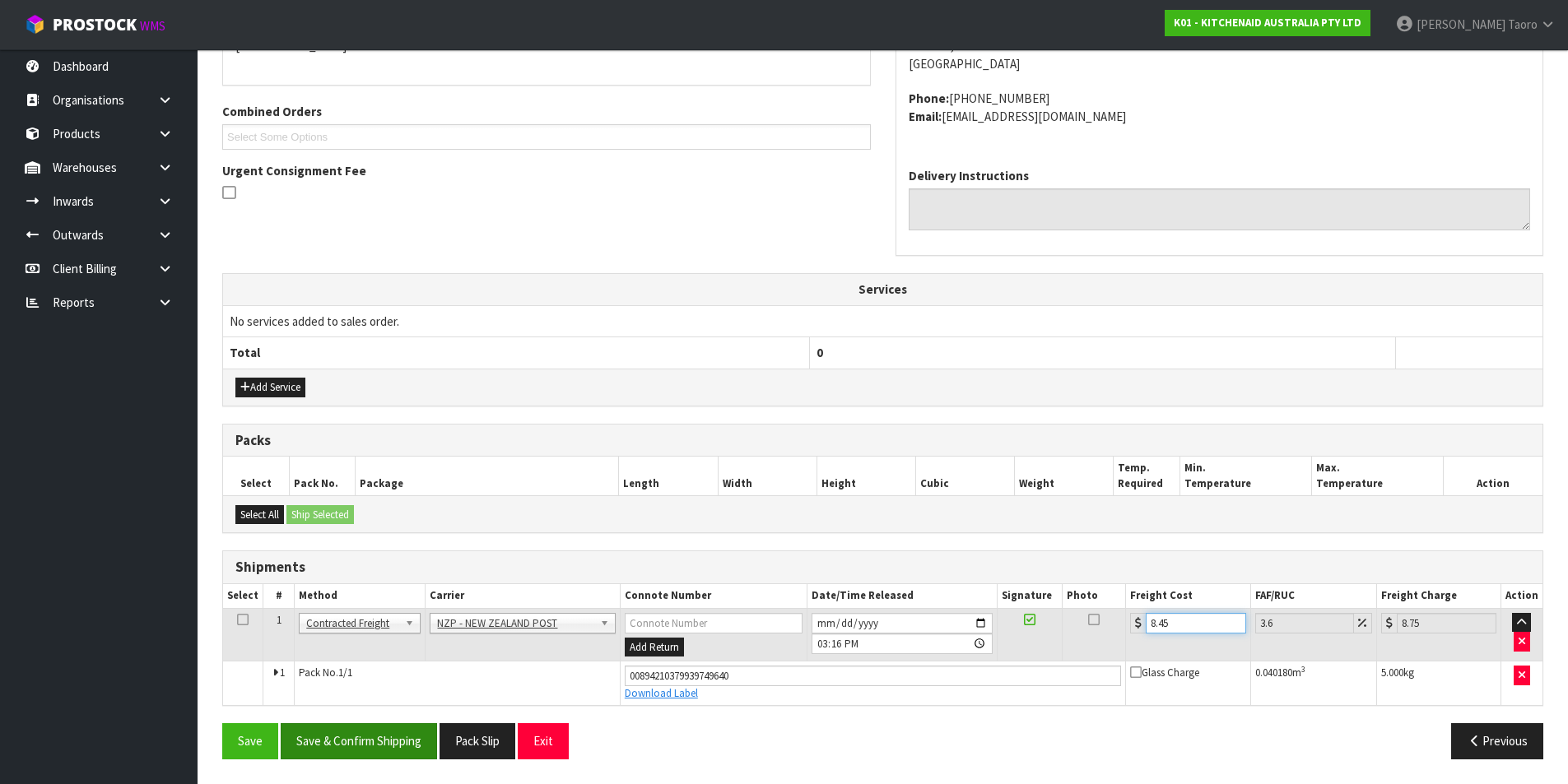
type input "8.45"
click at [357, 736] on button "Save & Confirm Shipping" at bounding box center [358, 741] width 156 height 35
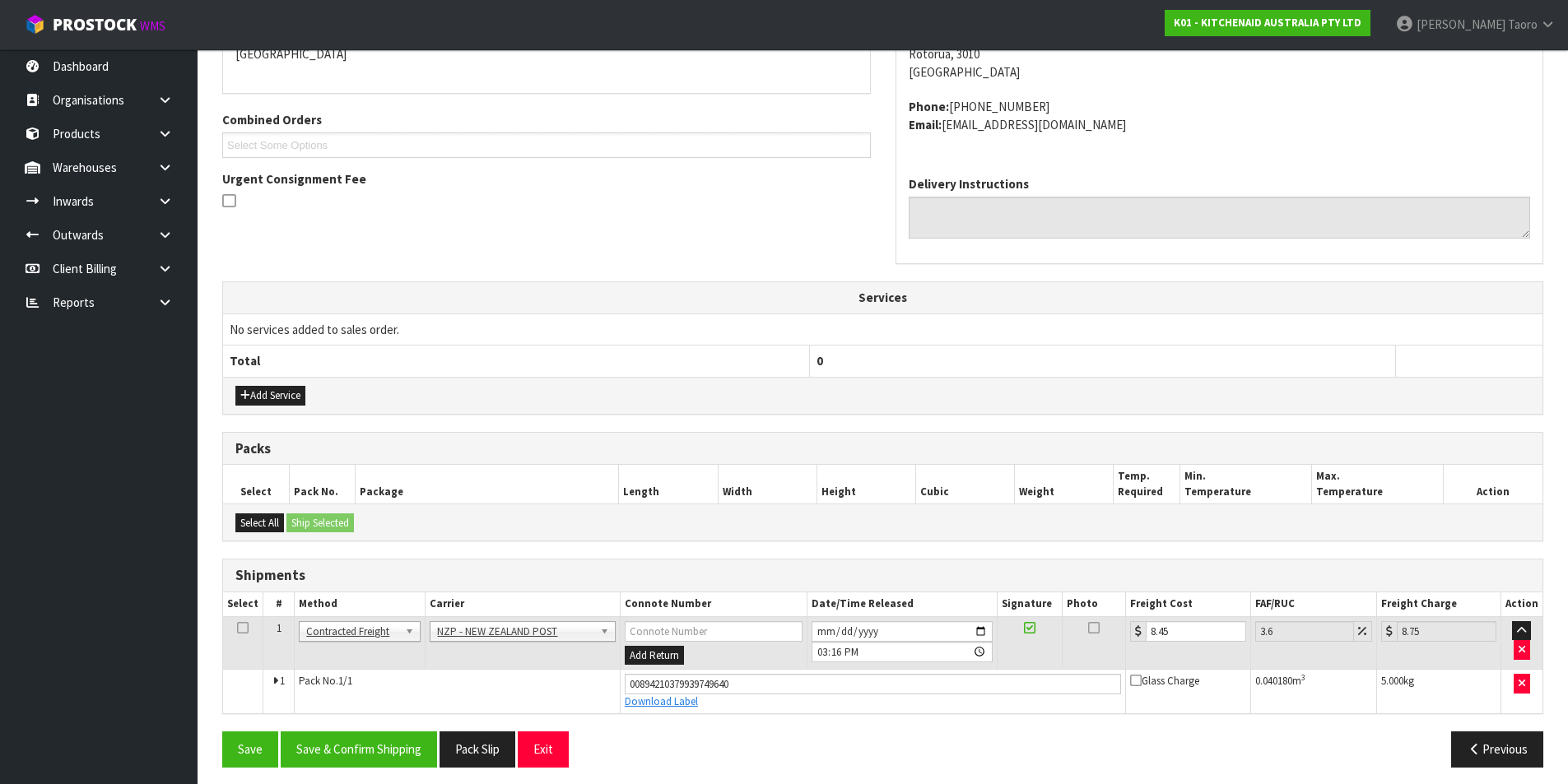
scroll to position [342, 0]
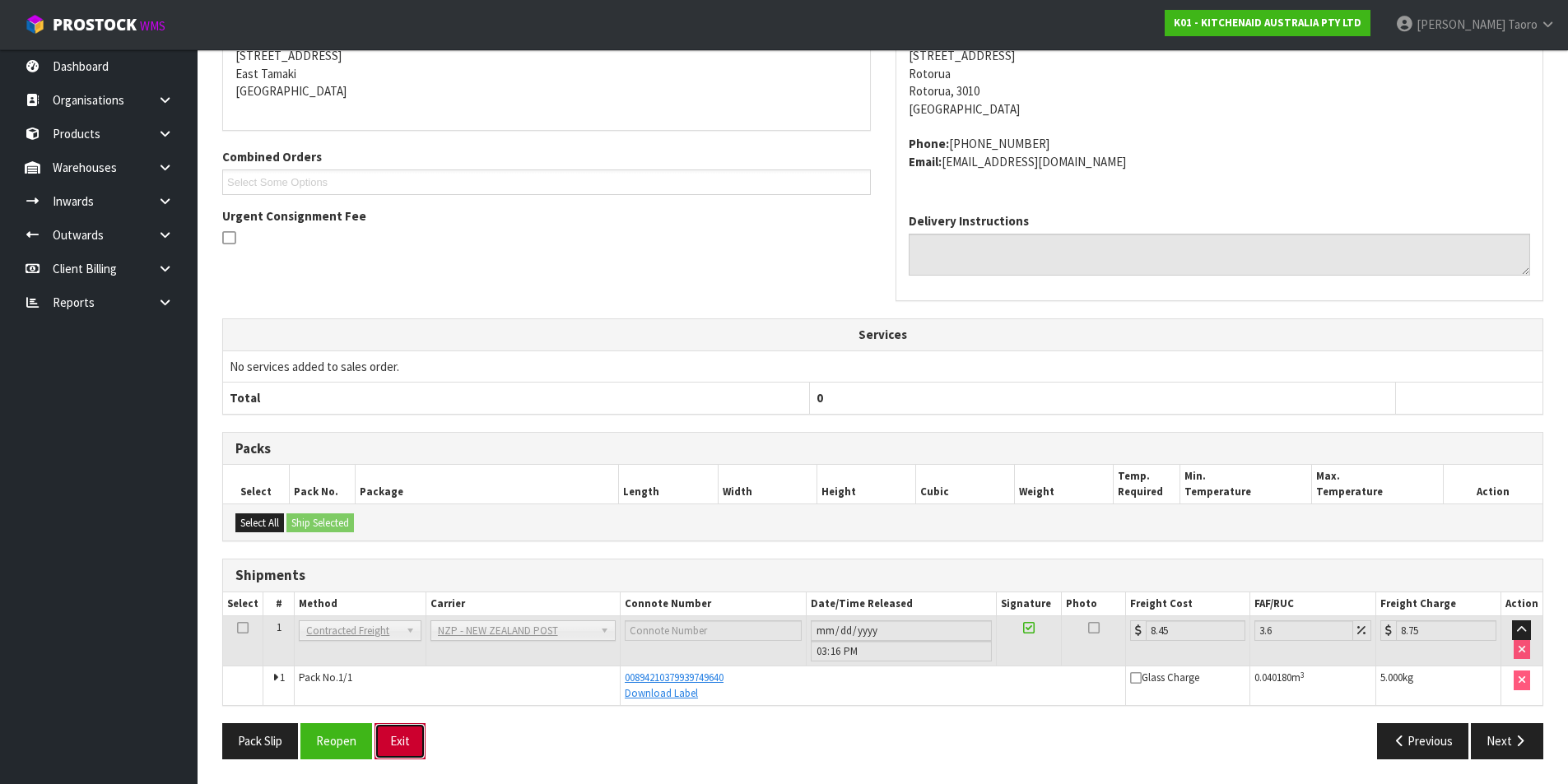
click at [411, 735] on button "Exit" at bounding box center [399, 741] width 51 height 35
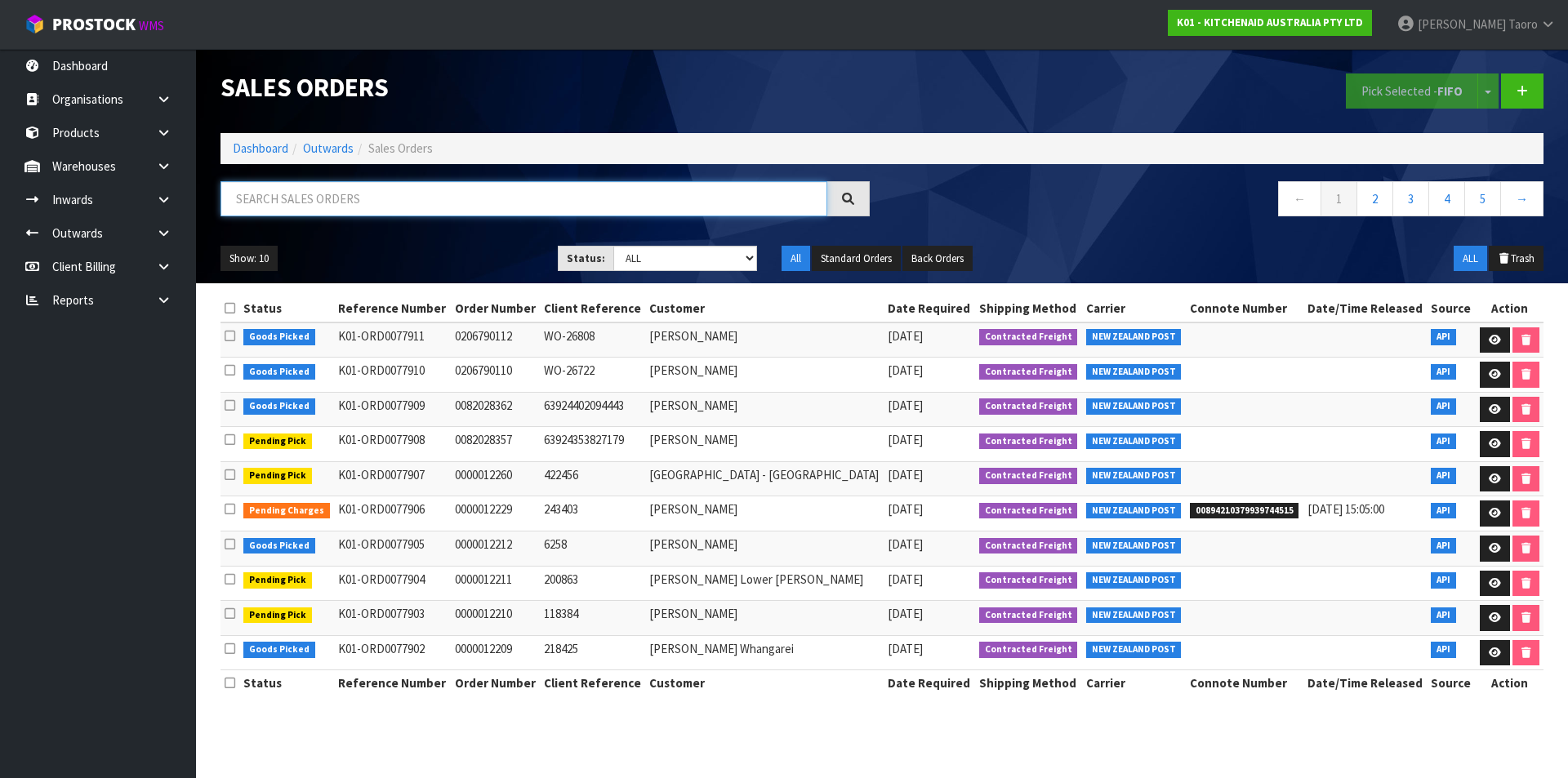
click at [265, 207] on input "text" at bounding box center [524, 199] width 606 height 35
type input "JOB-0407874"
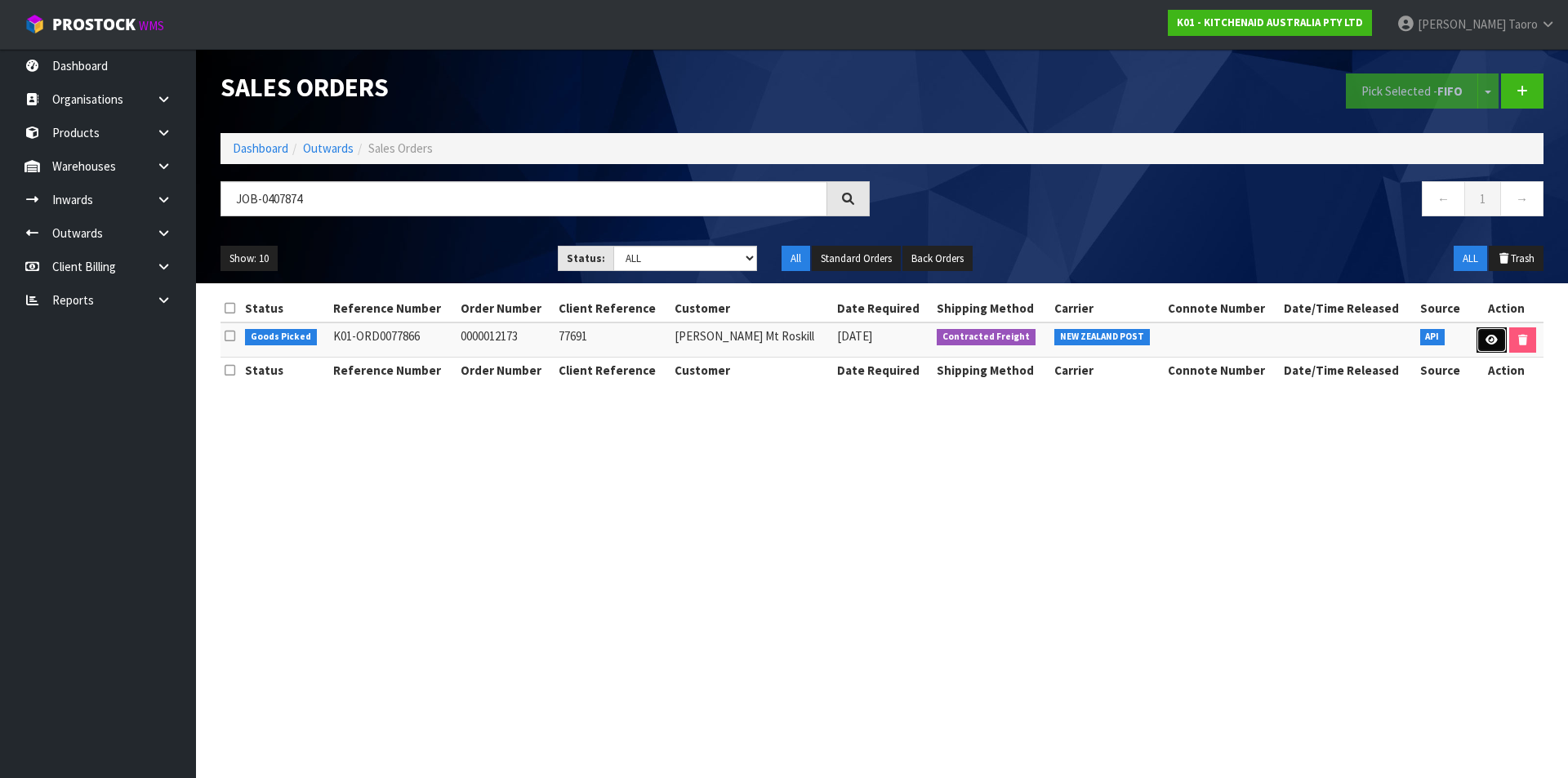
click at [1486, 334] on icon at bounding box center [1492, 340] width 13 height 11
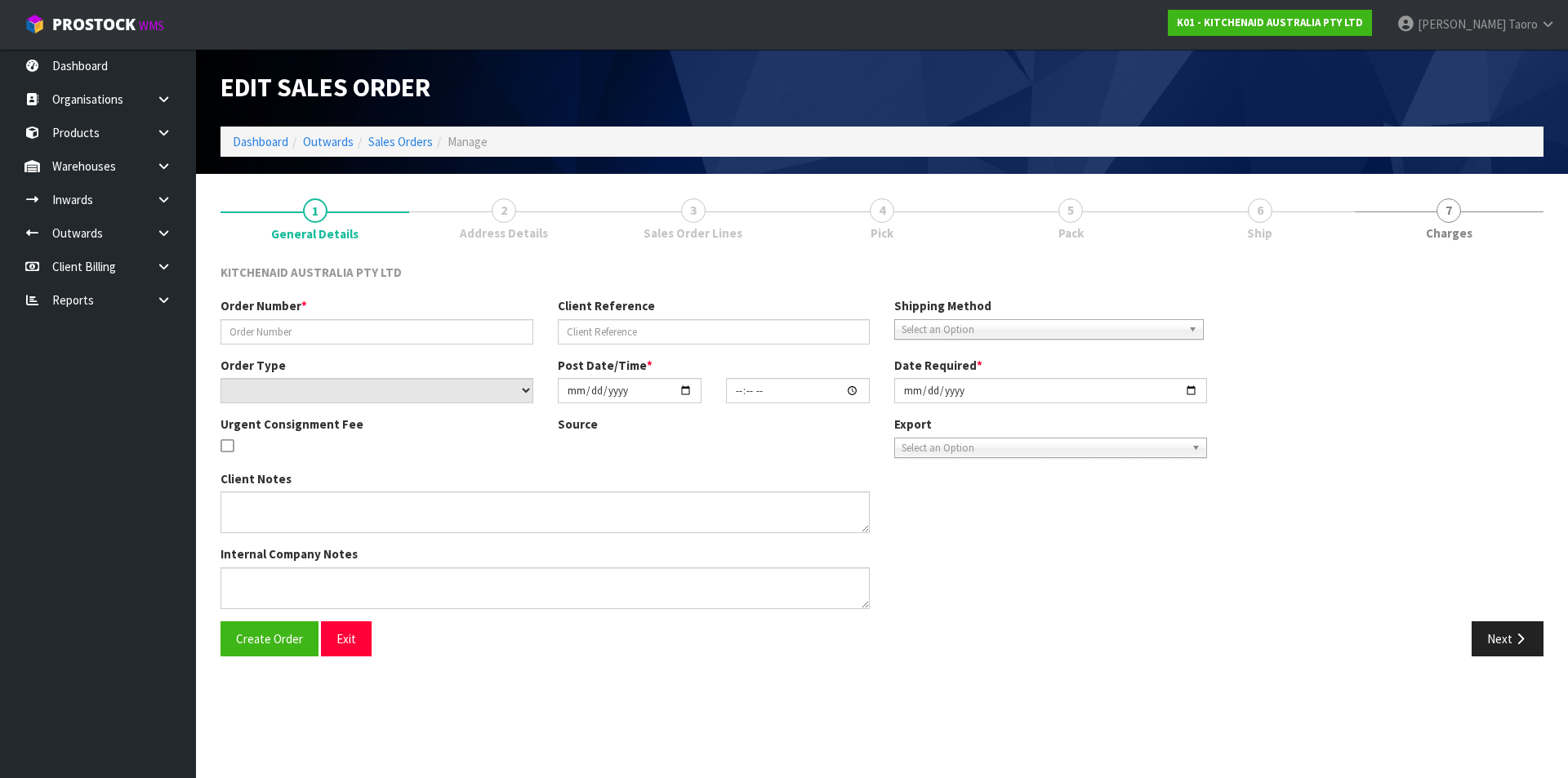
type input "0000012173"
type input "77691"
select select "number:0"
type input "2025-08-15"
type input "13:31:38.000"
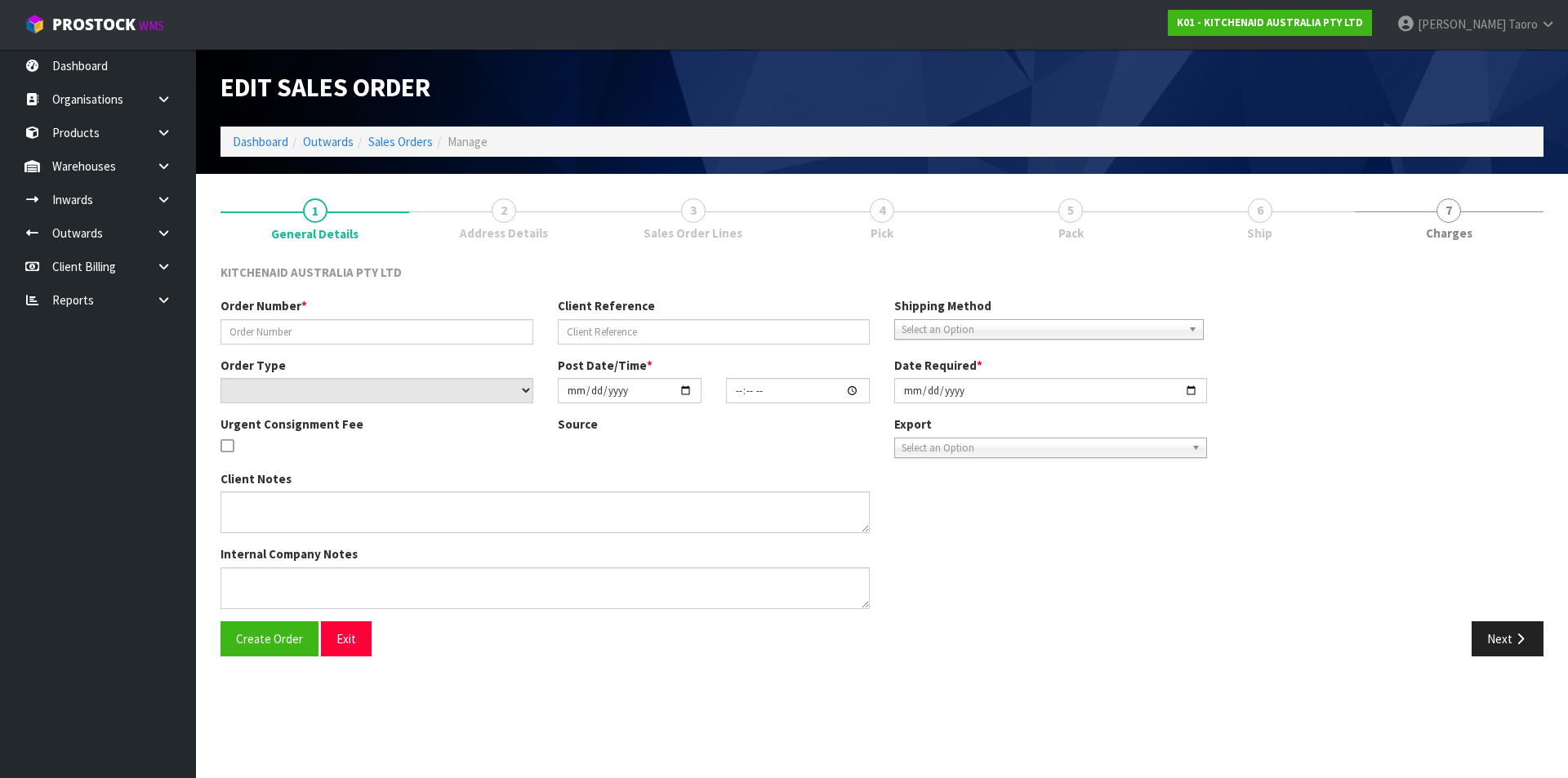
type input "2025-08-15"
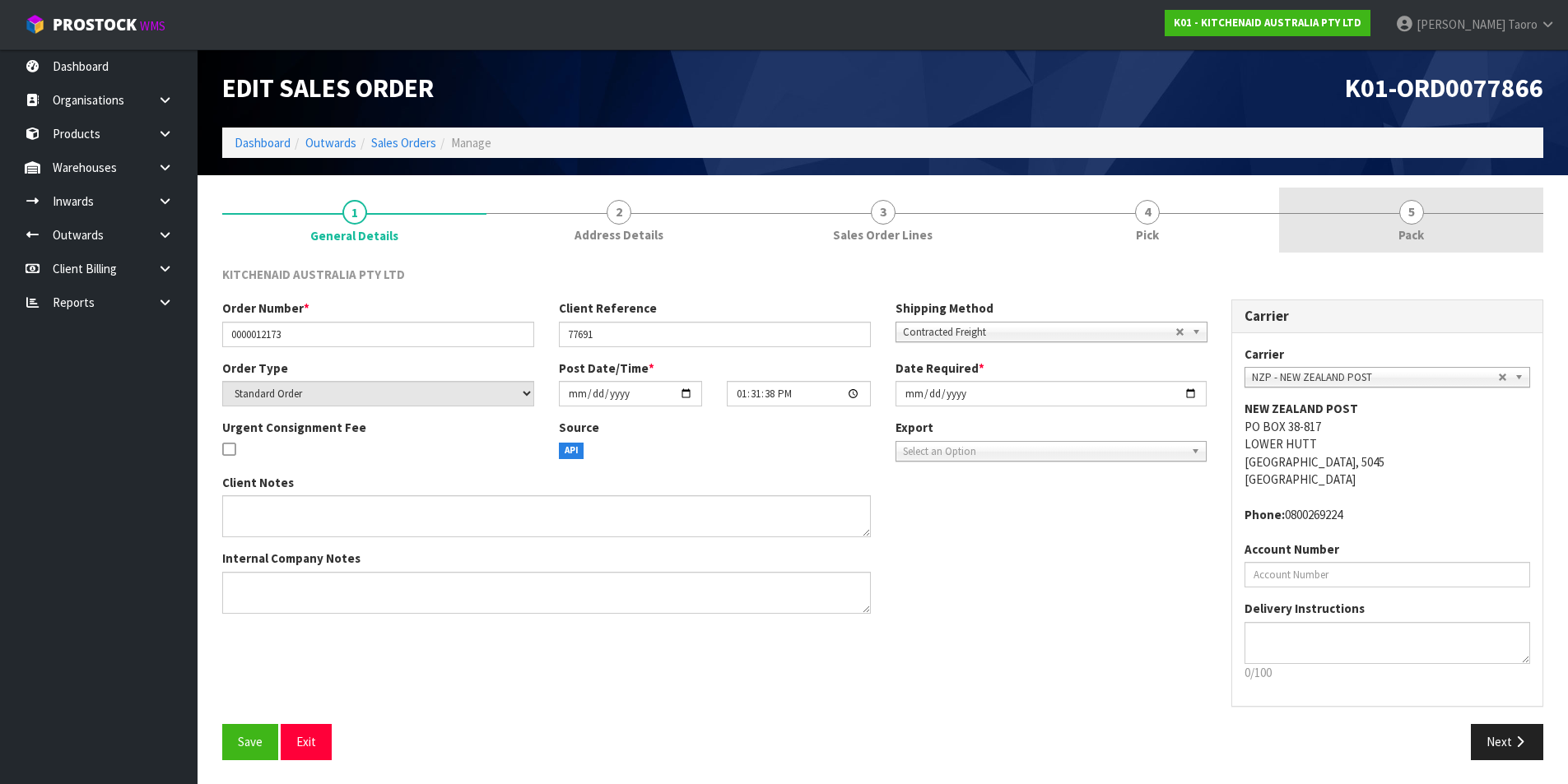
click at [1422, 218] on span "5" at bounding box center [1410, 212] width 24 height 24
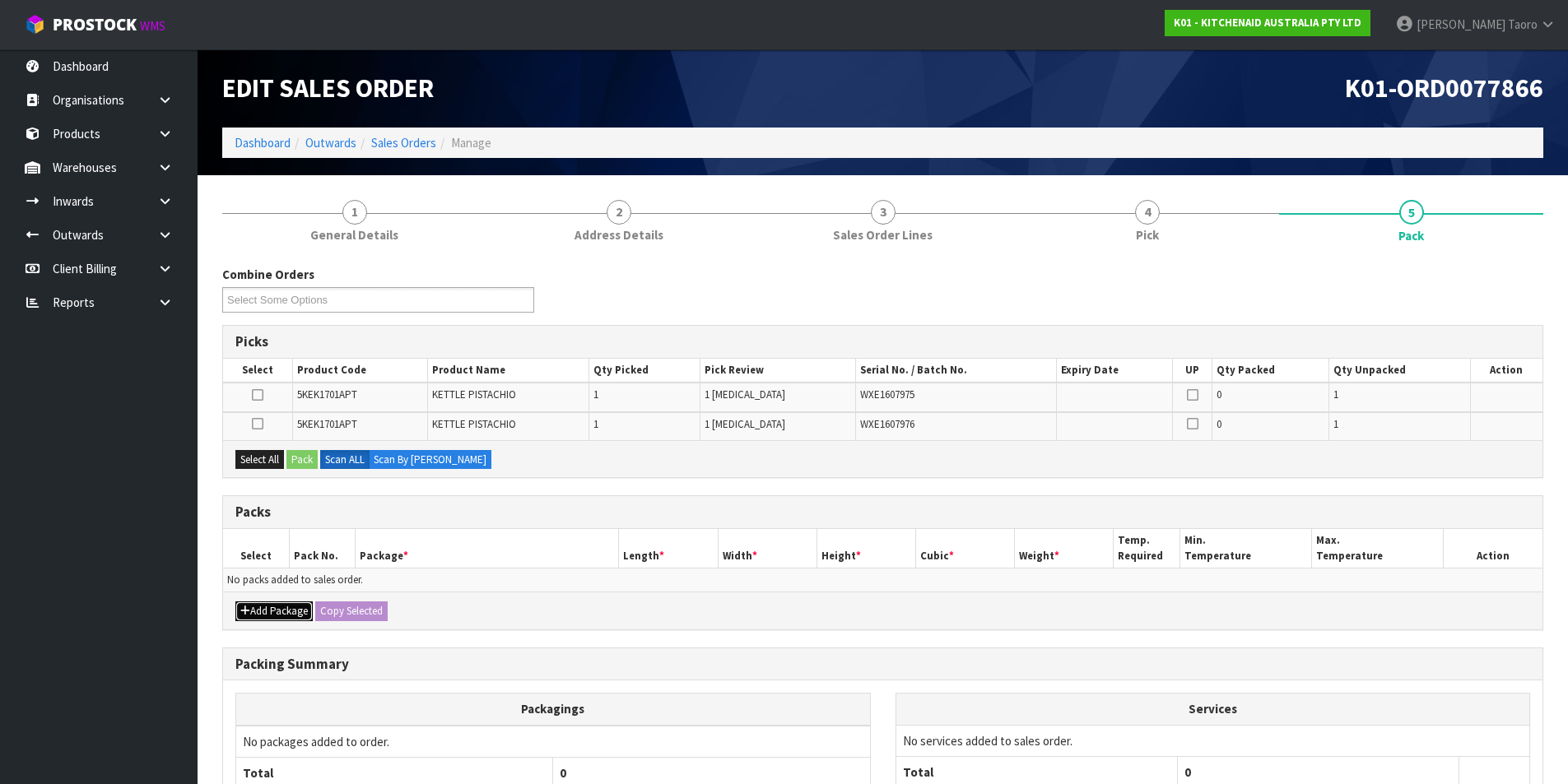
drag, startPoint x: 268, startPoint y: 612, endPoint x: 263, endPoint y: 597, distance: 15.8
click at [267, 612] on button "Add Package" at bounding box center [274, 611] width 77 height 20
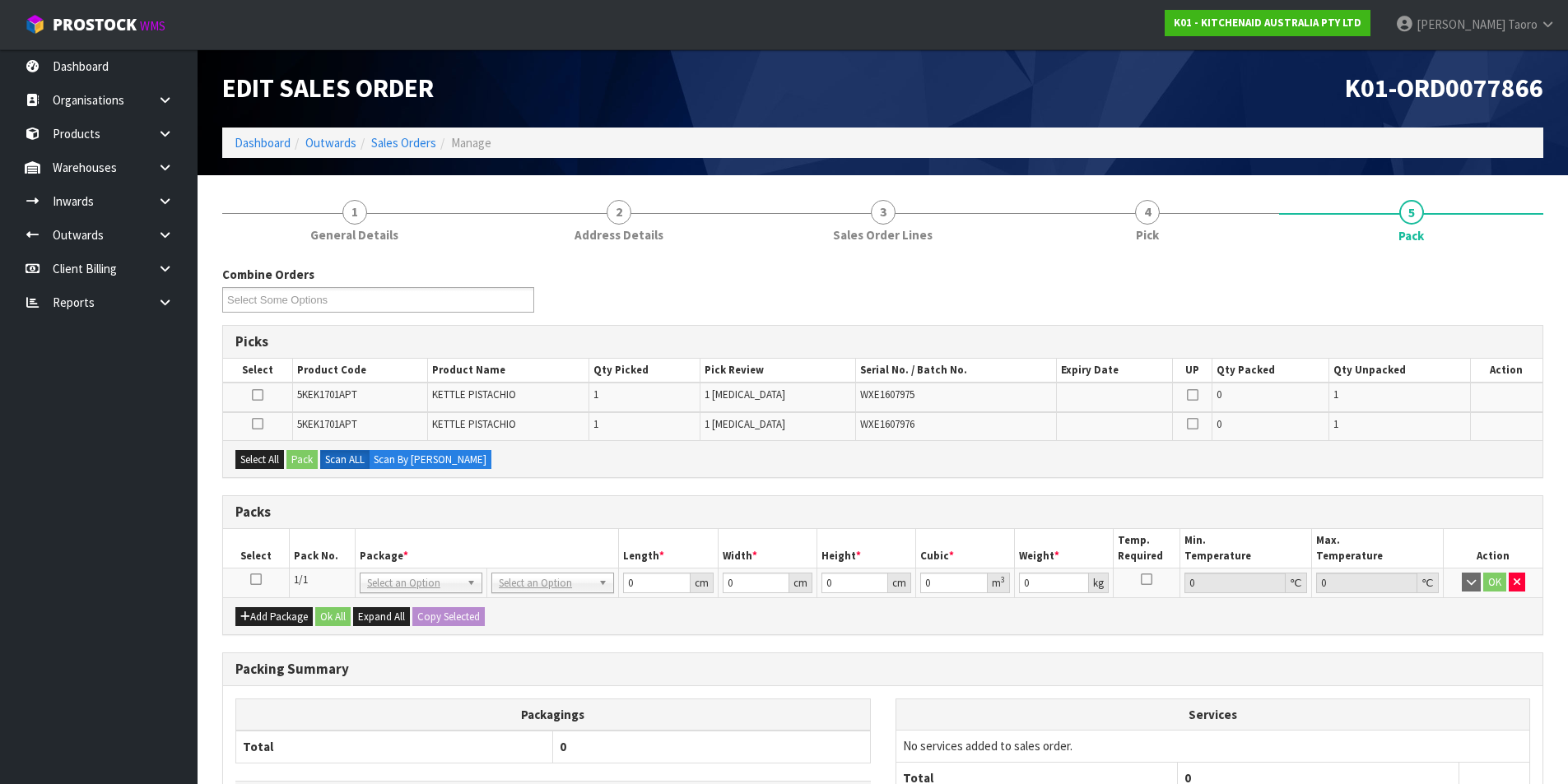
click at [256, 580] on icon at bounding box center [256, 579] width 12 height 1
click at [277, 554] on th "Select" at bounding box center [255, 548] width 66 height 39
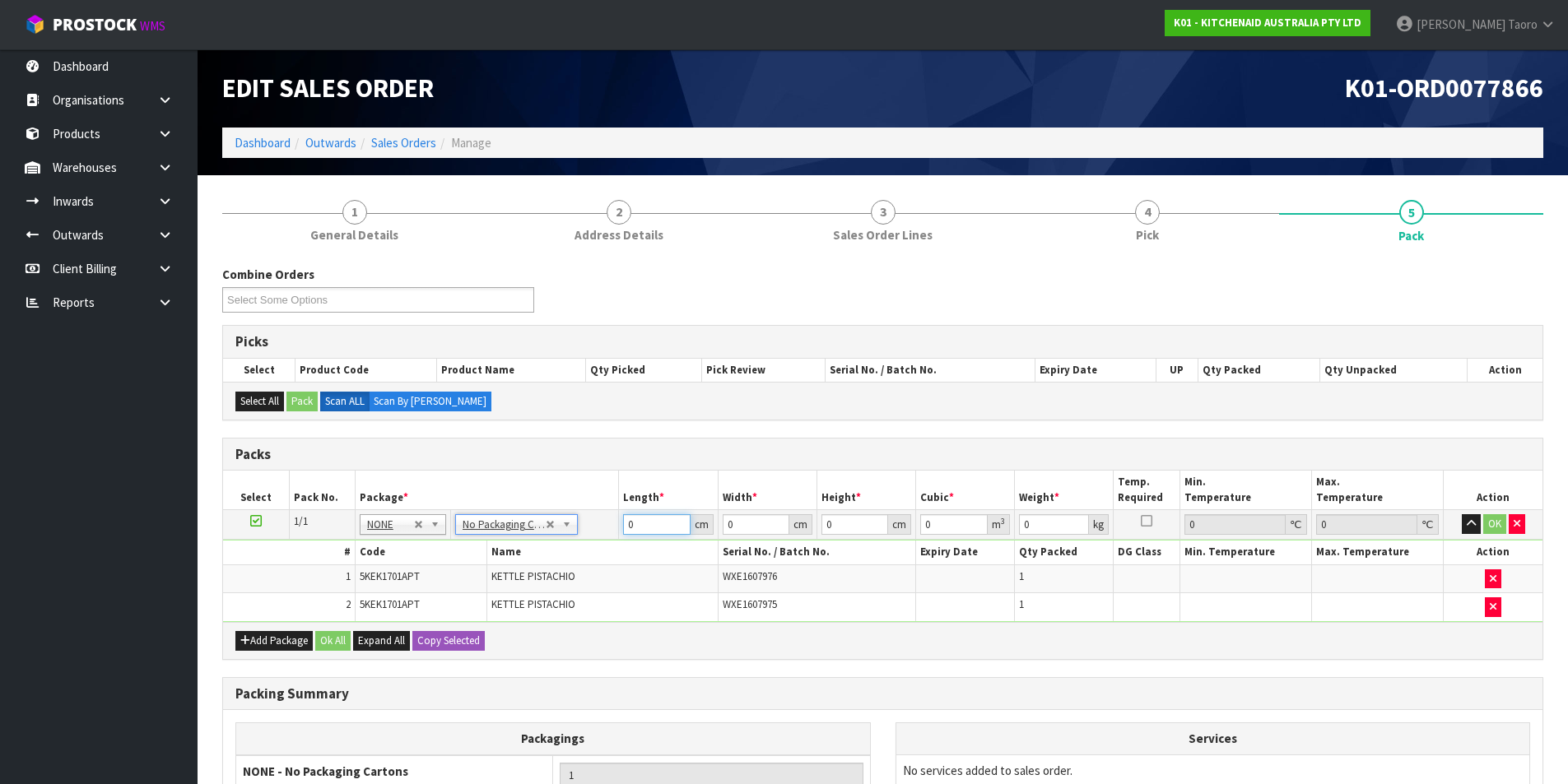
click at [645, 529] on input "0" at bounding box center [656, 524] width 67 height 21
click at [646, 528] on input "0" at bounding box center [656, 524] width 67 height 21
type input "41"
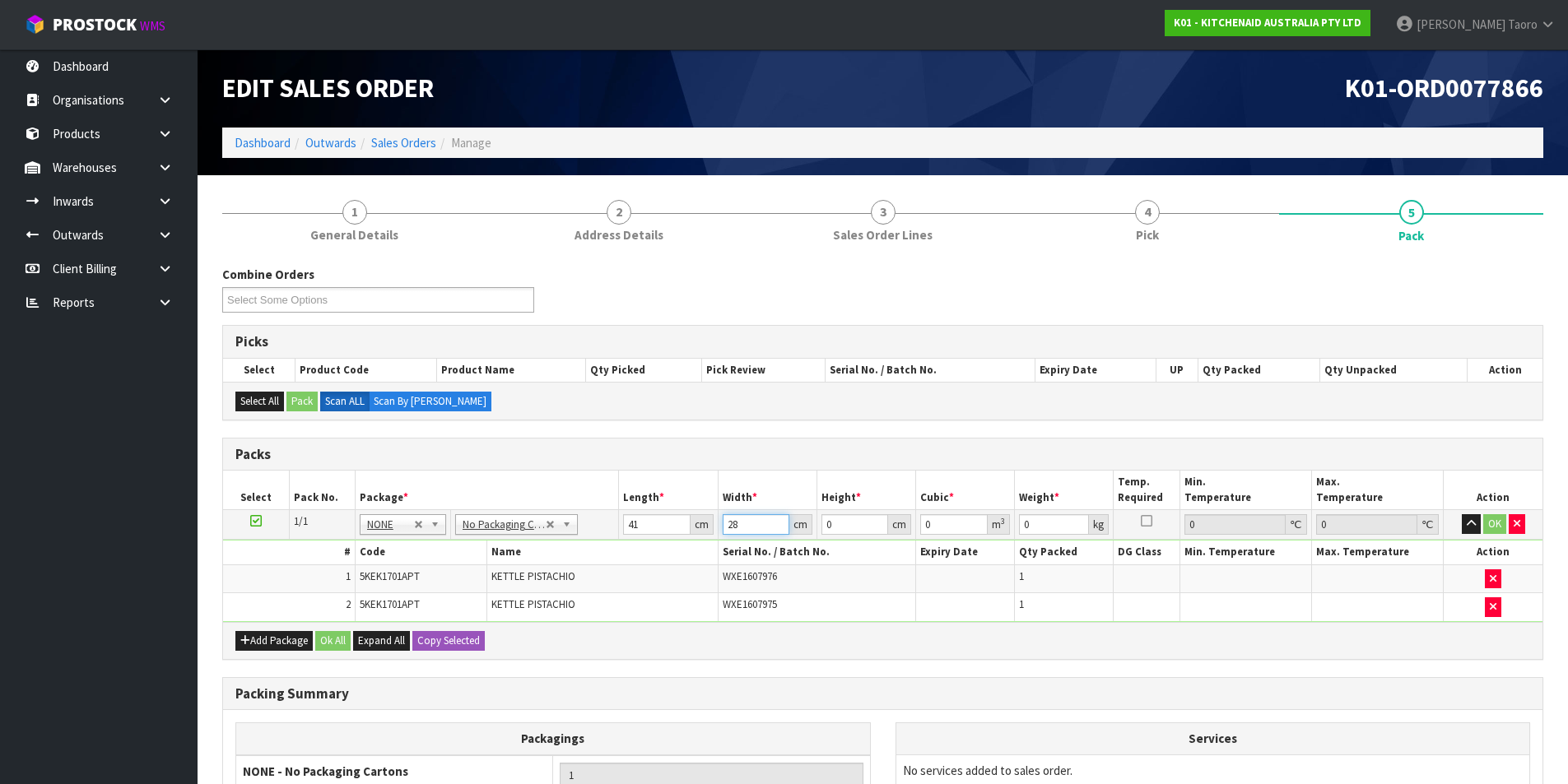
type input "28"
type input "3"
type input "0.003444"
type input "35"
type input "0.04018"
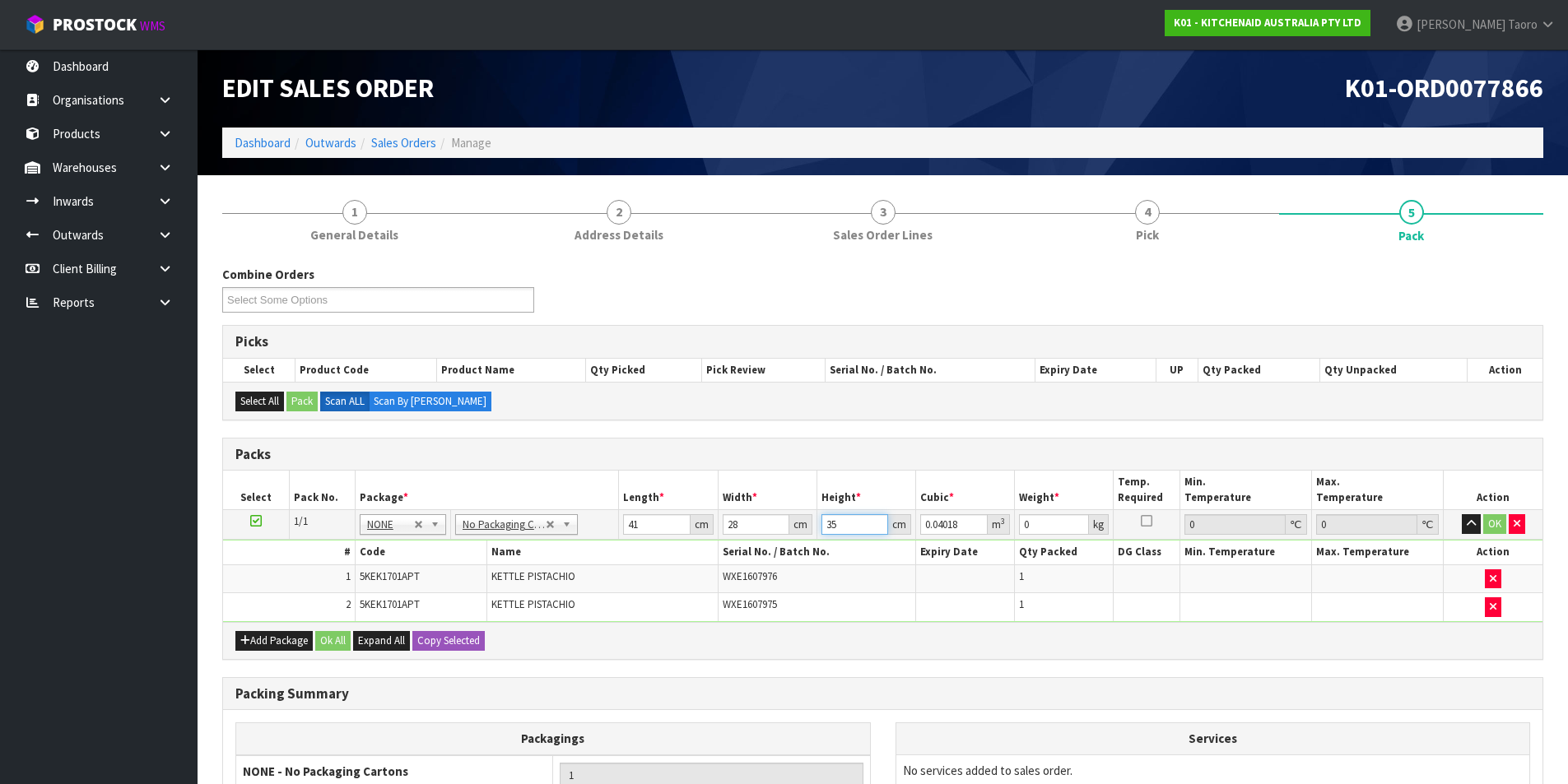
type input "35"
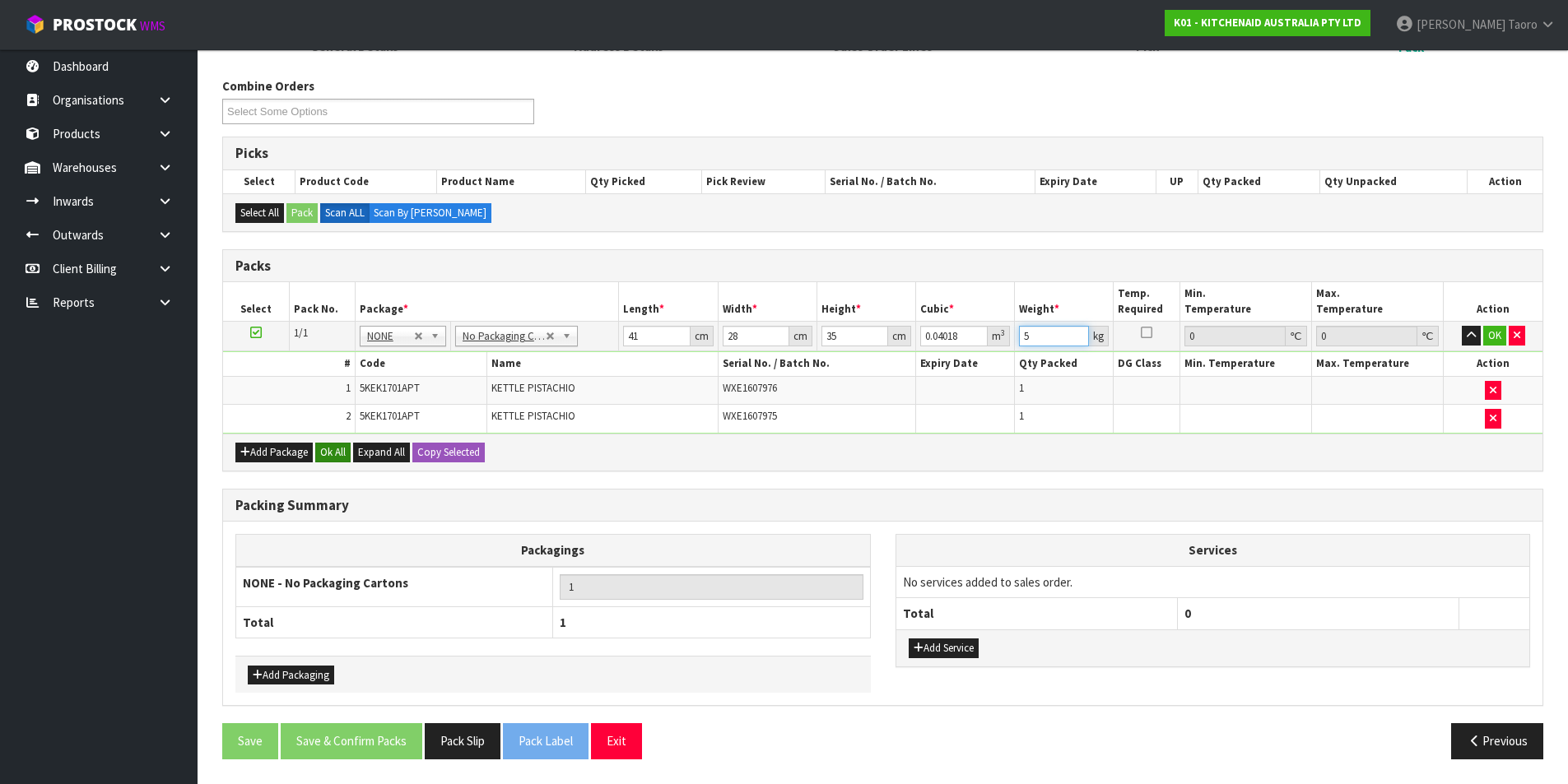
type input "5"
drag, startPoint x: 342, startPoint y: 454, endPoint x: 370, endPoint y: 588, distance: 136.9
click at [342, 455] on button "Ok All" at bounding box center [333, 452] width 35 height 20
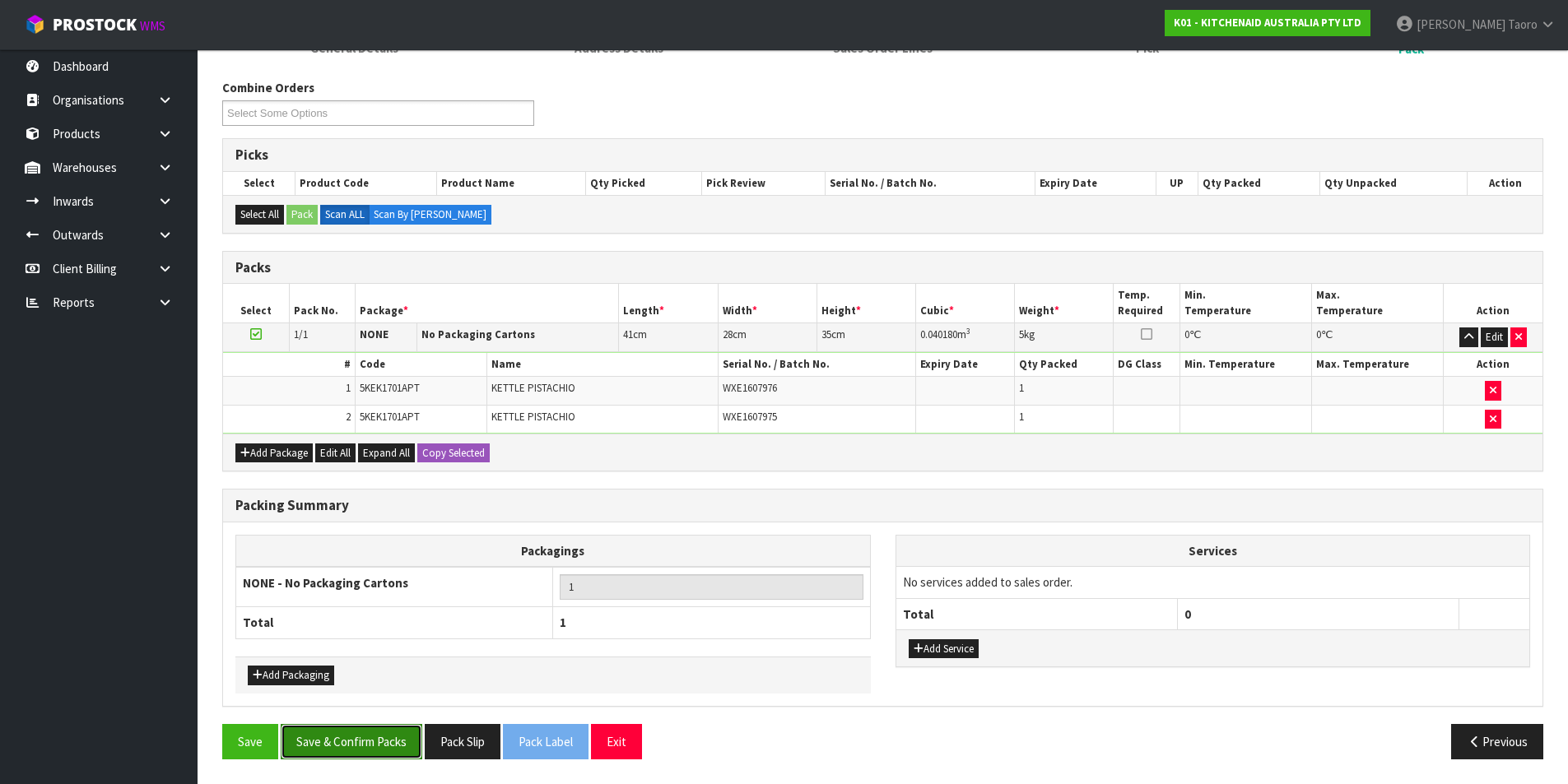
drag, startPoint x: 393, startPoint y: 744, endPoint x: 403, endPoint y: 742, distance: 10.2
click at [394, 744] on button "Save & Confirm Packs" at bounding box center [351, 742] width 141 height 35
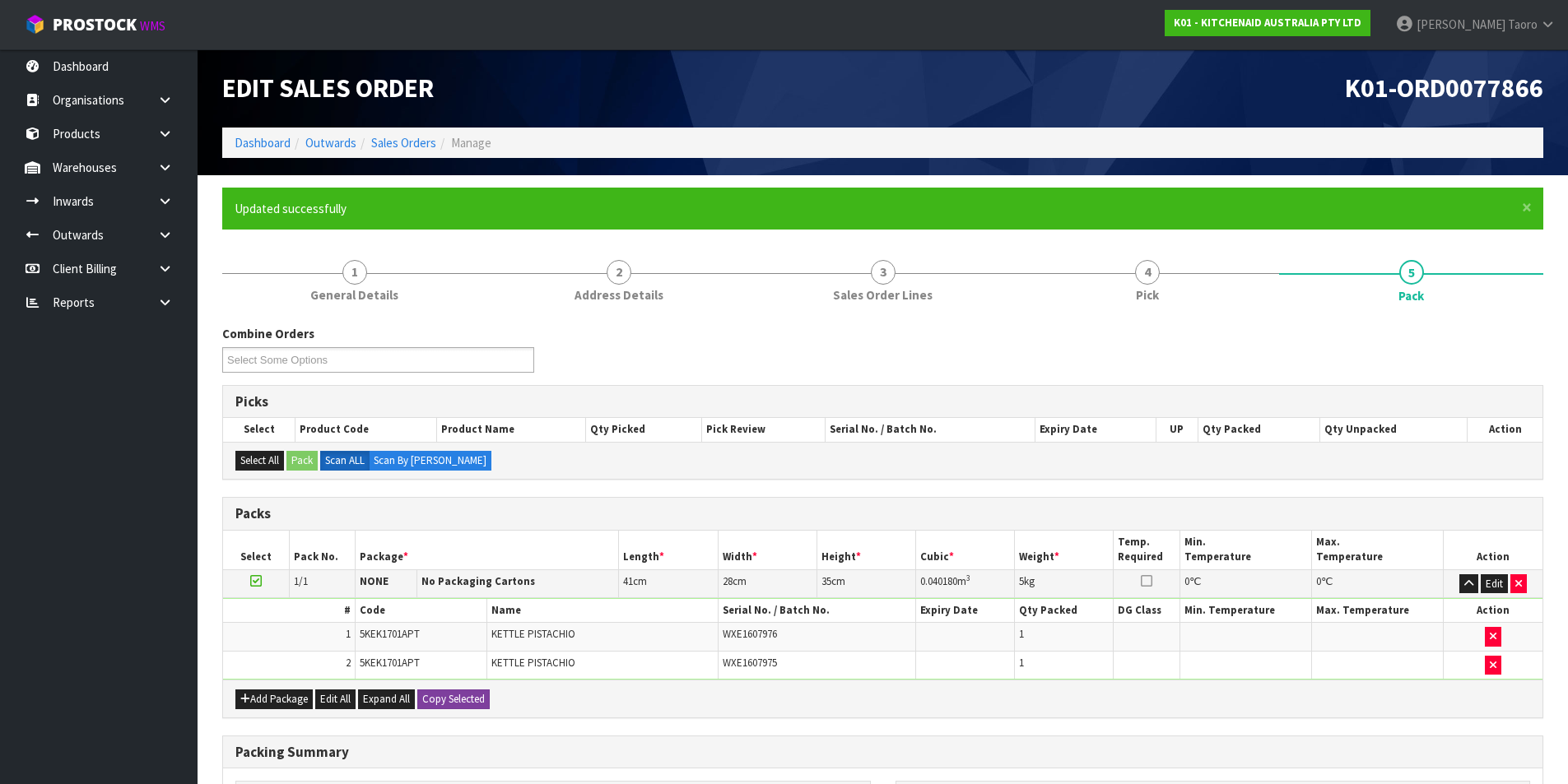
scroll to position [128, 0]
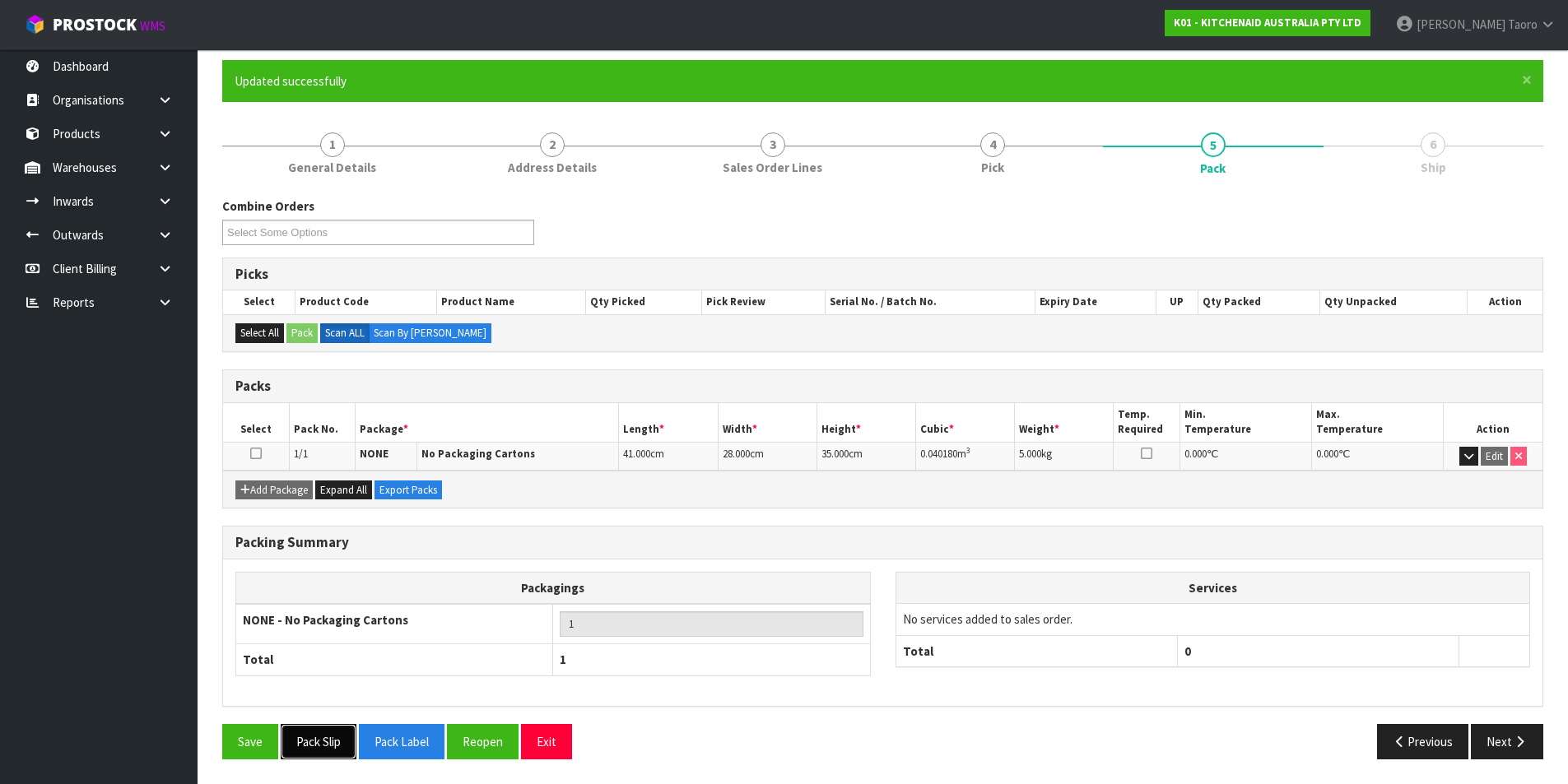
click at [346, 743] on button "Pack Slip" at bounding box center [318, 742] width 76 height 35
click at [1501, 741] on button "Next" at bounding box center [1507, 742] width 72 height 35
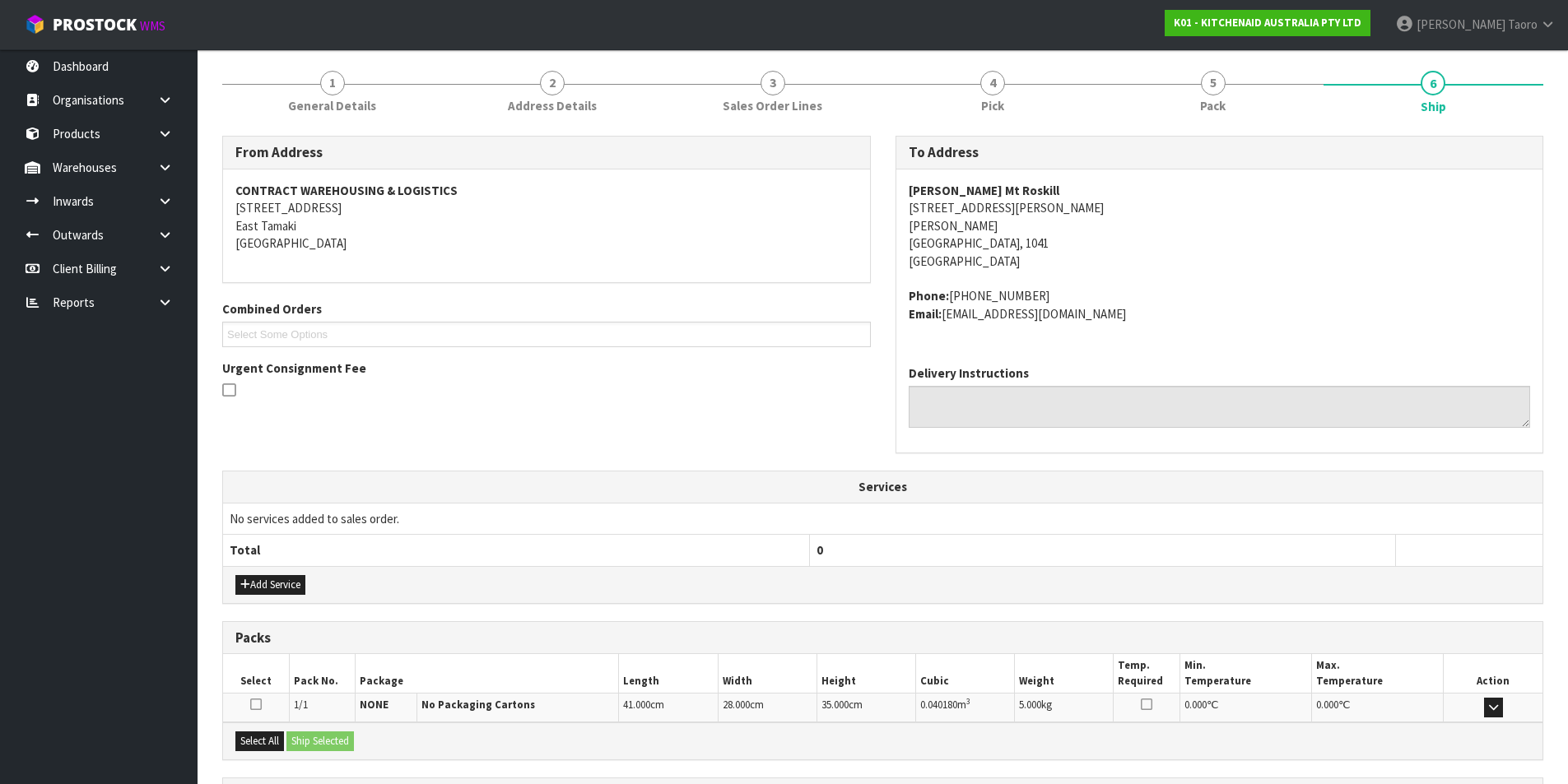
scroll to position [342, 0]
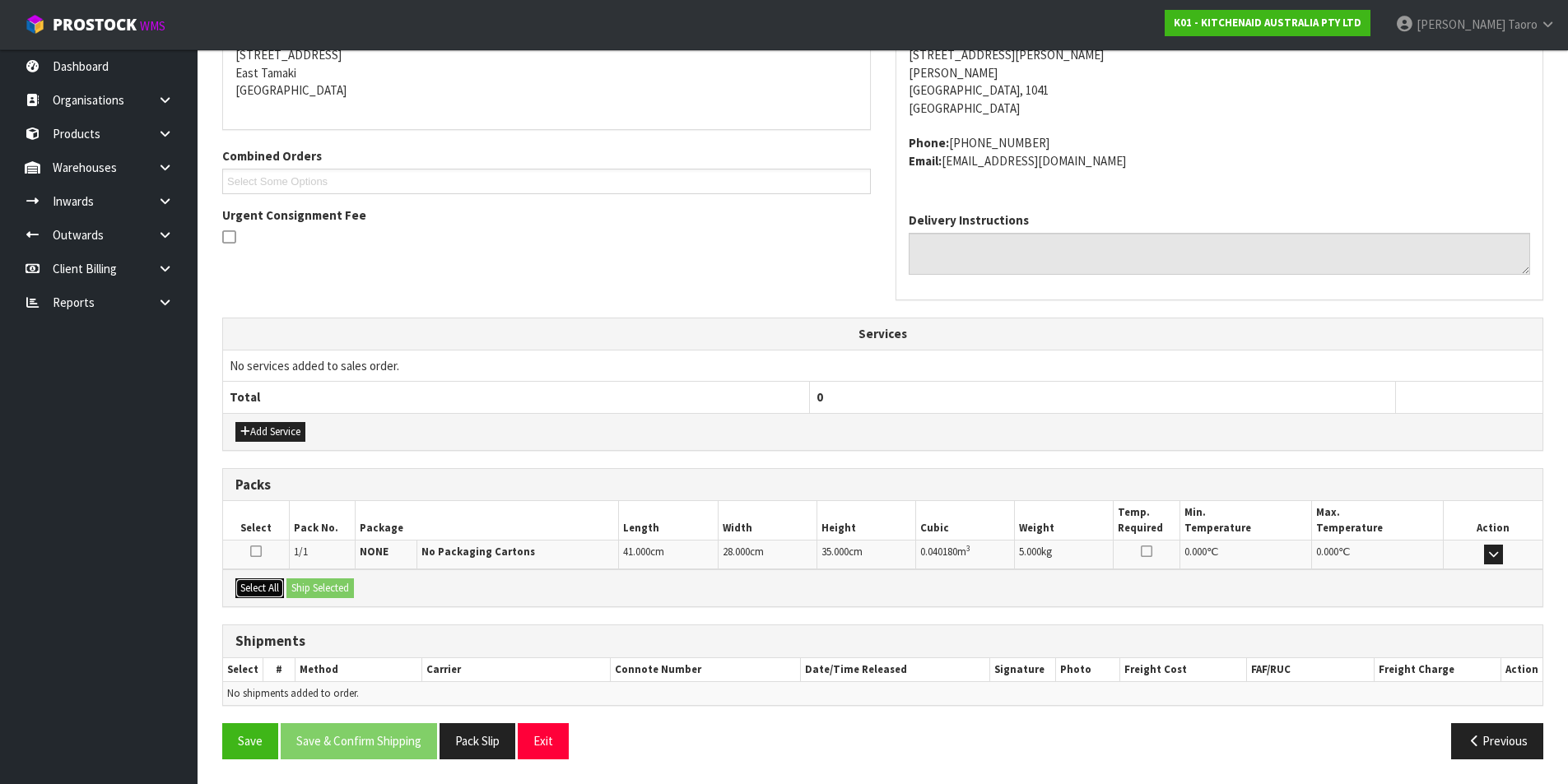
drag, startPoint x: 269, startPoint y: 594, endPoint x: 289, endPoint y: 590, distance: 20.4
click at [270, 594] on button "Select All" at bounding box center [260, 588] width 49 height 20
click at [307, 589] on button "Ship Selected" at bounding box center [320, 588] width 68 height 20
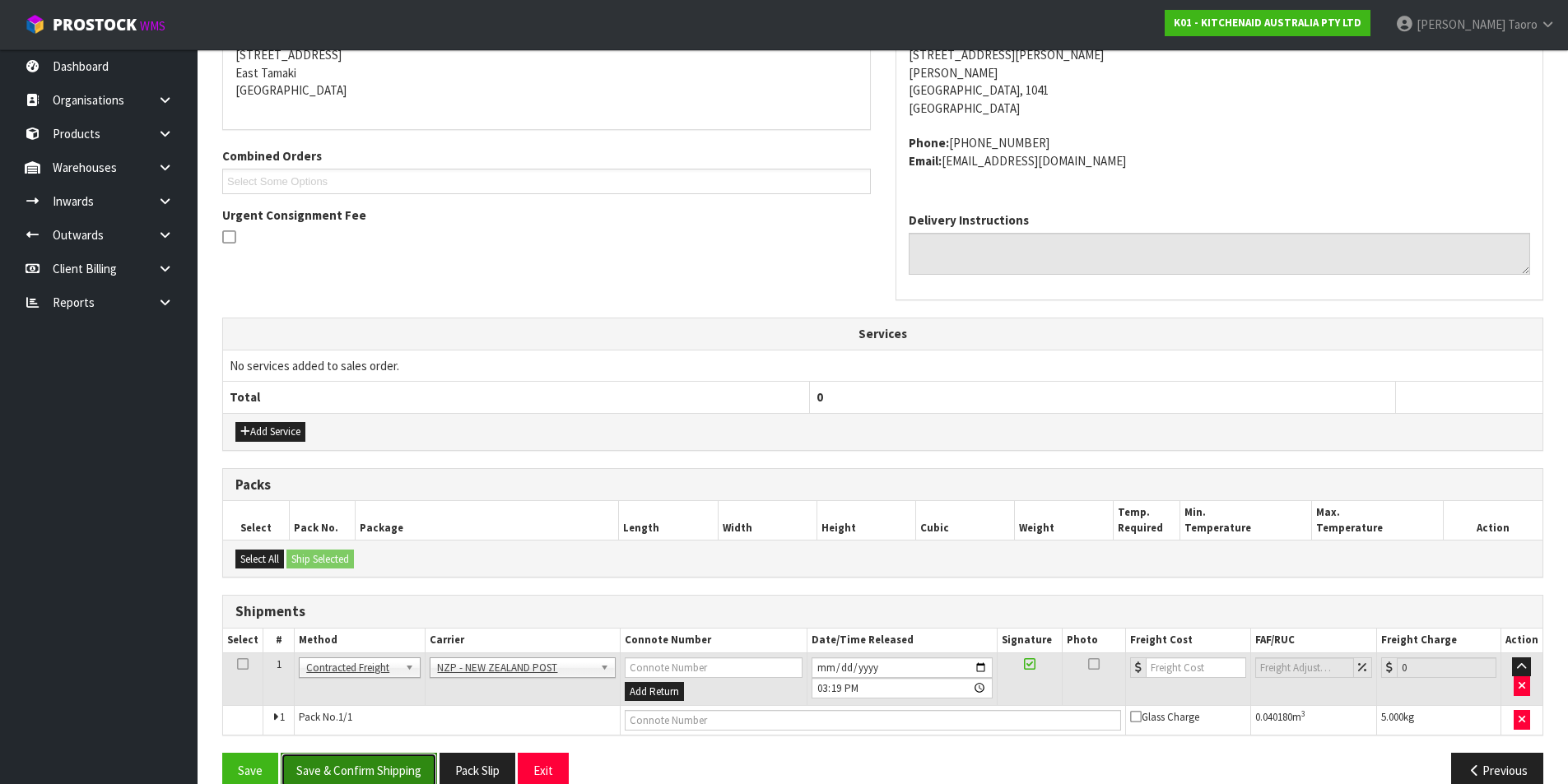
click at [422, 762] on button "Save & Confirm Shipping" at bounding box center [358, 770] width 156 height 35
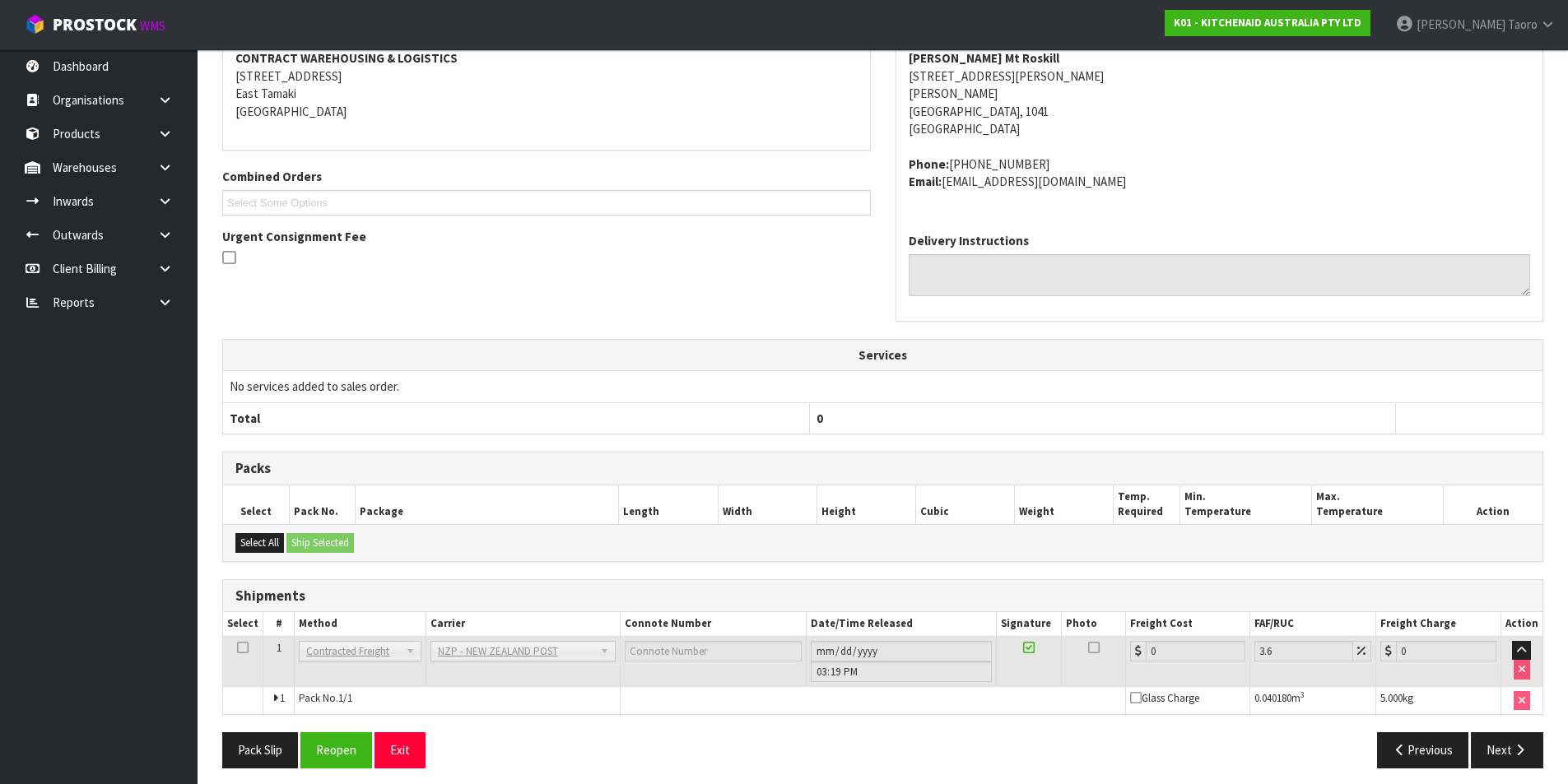
scroll to position [348, 0]
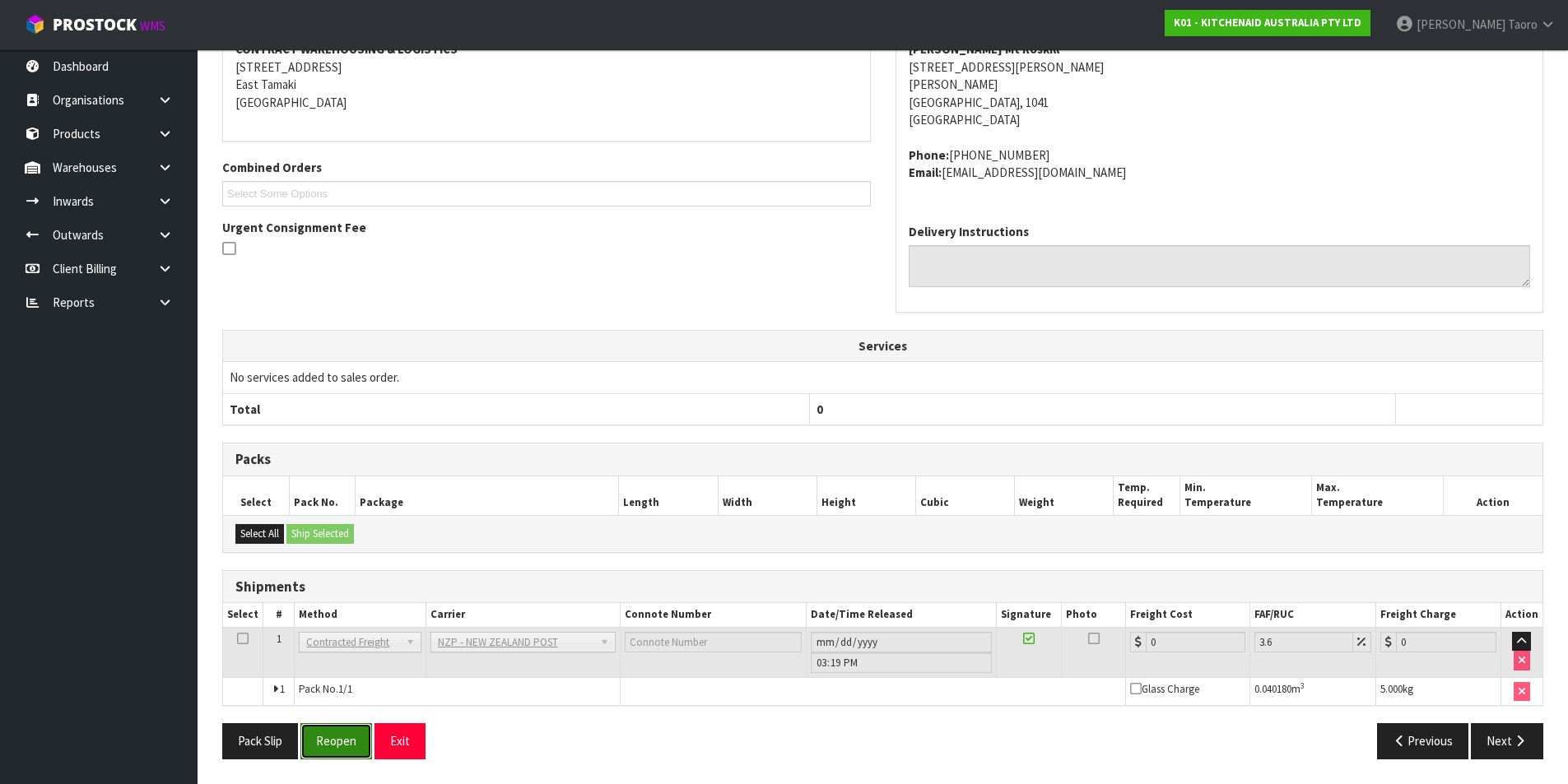
click at [329, 743] on button "Reopen" at bounding box center [335, 741] width 71 height 35
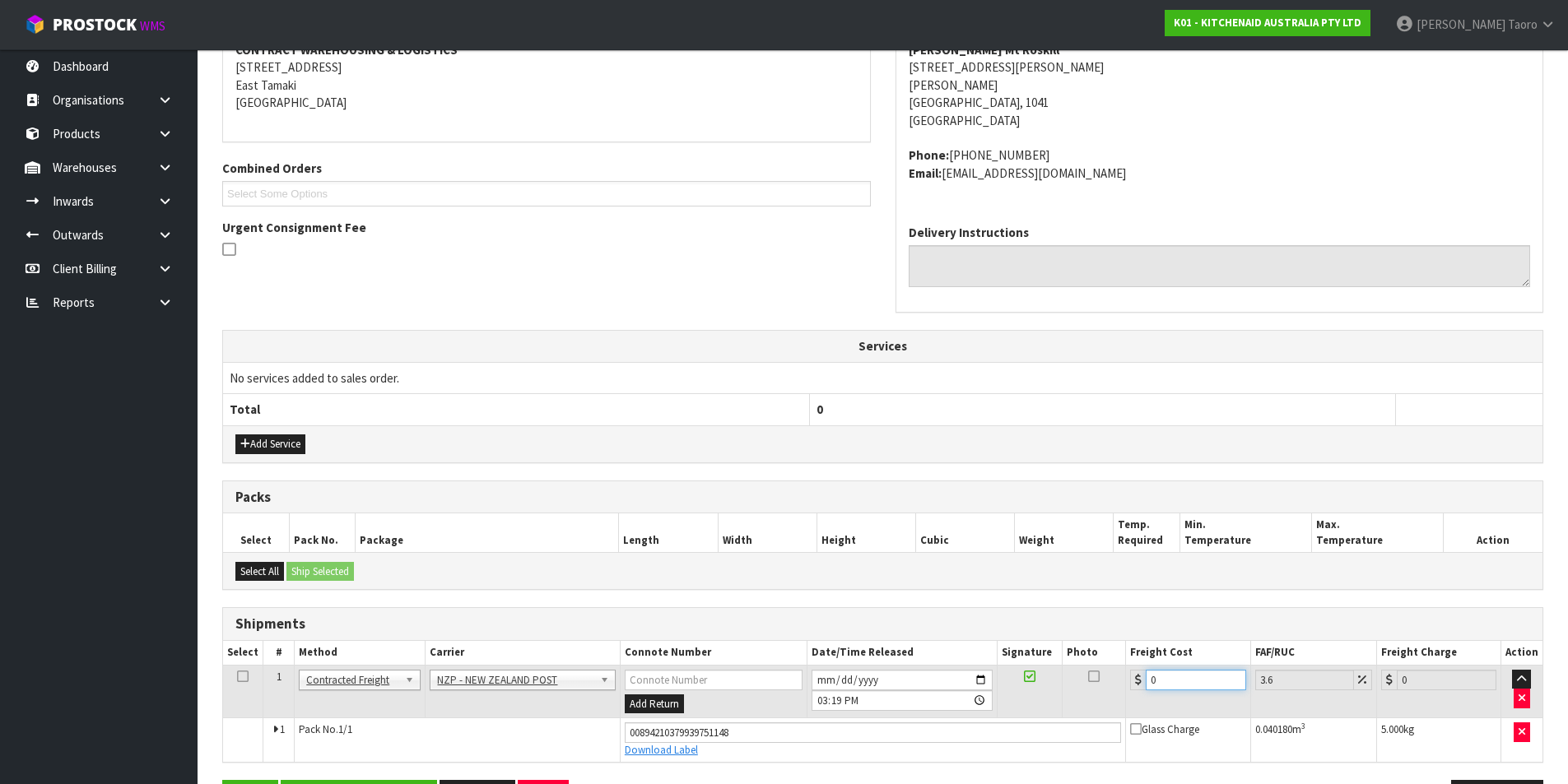
click at [1181, 681] on input "0" at bounding box center [1195, 679] width 99 height 21
type input "4"
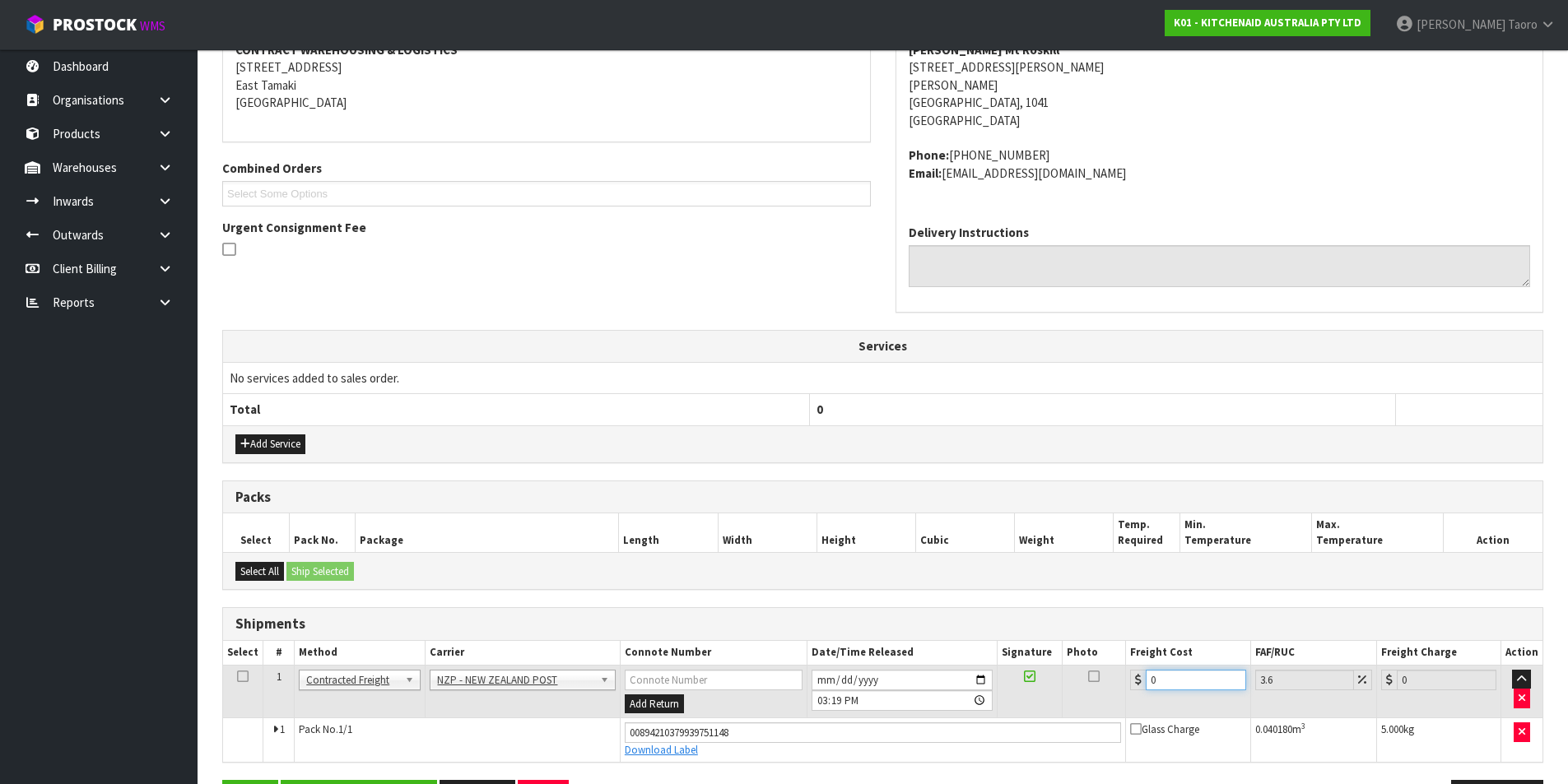
type input "4.14"
type input "4.3"
type input "4.45"
type input "4.33"
type input "4.49"
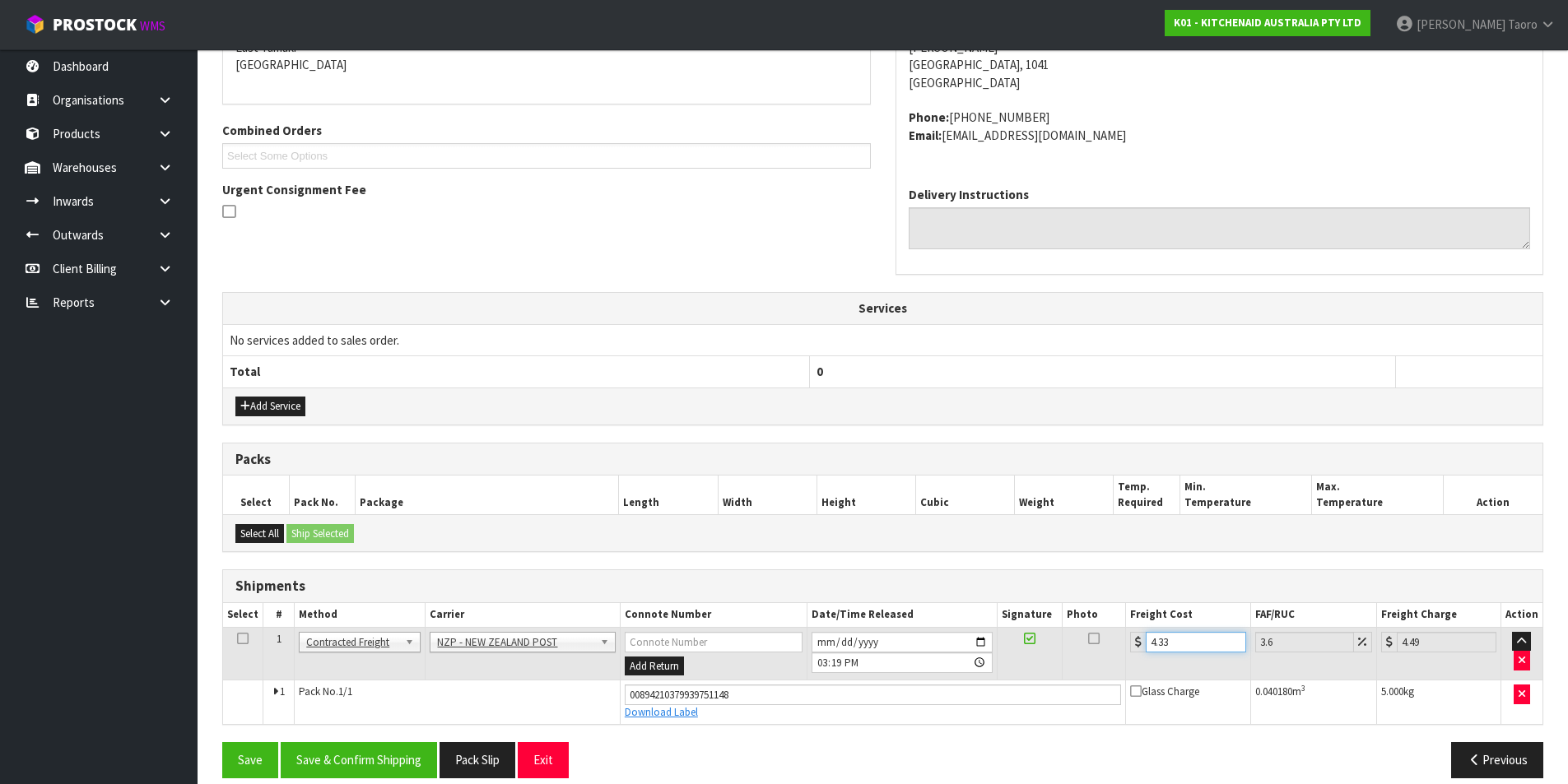
scroll to position [387, 0]
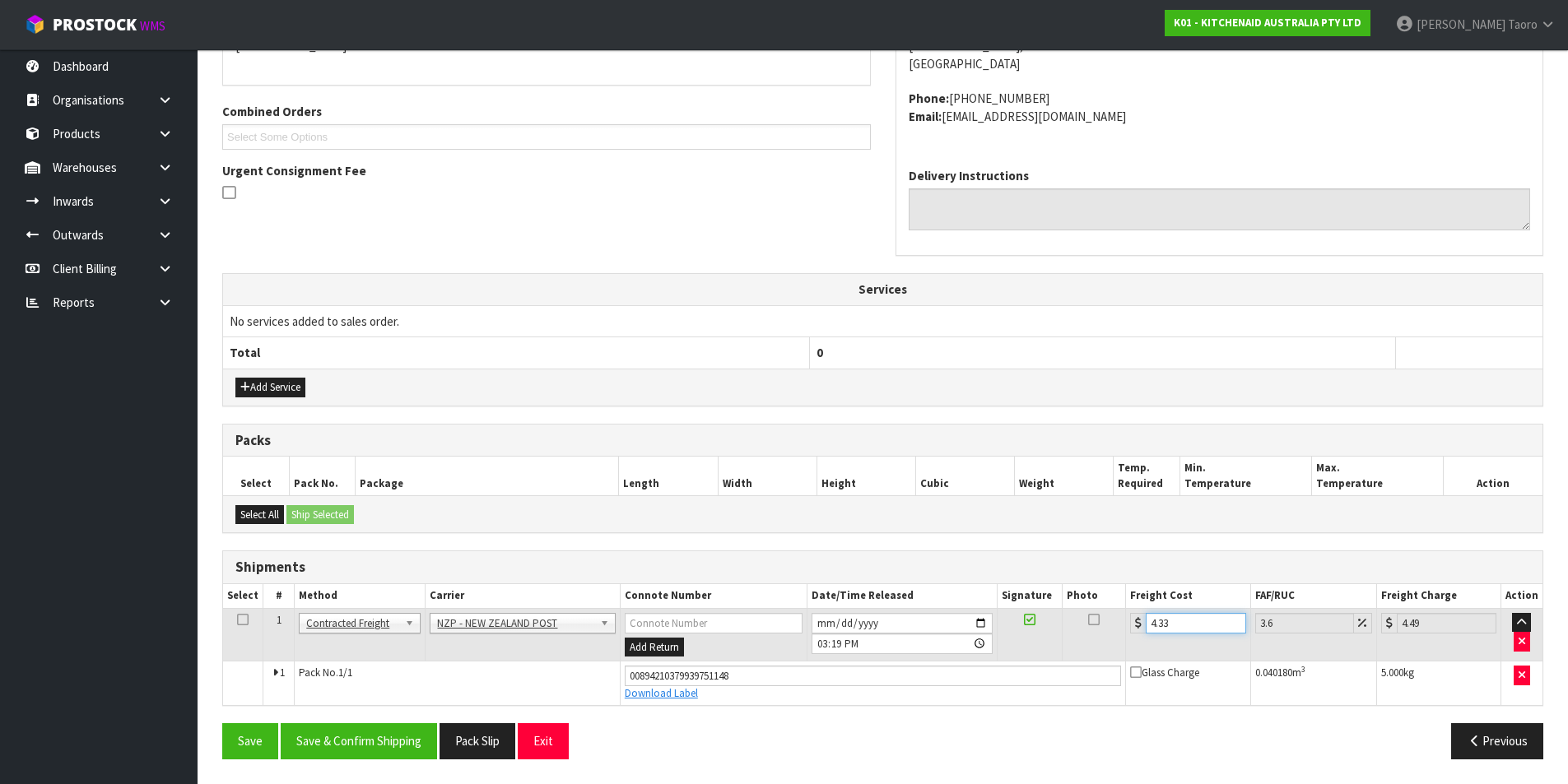
type input "4.33"
click at [396, 716] on div "From Address CONTRACT WAREHOUSING & LOGISTICS 17 Allens Road East Tamaki Auckla…" at bounding box center [883, 355] width 1321 height 834
click at [406, 743] on button "Save & Confirm Shipping" at bounding box center [358, 741] width 156 height 35
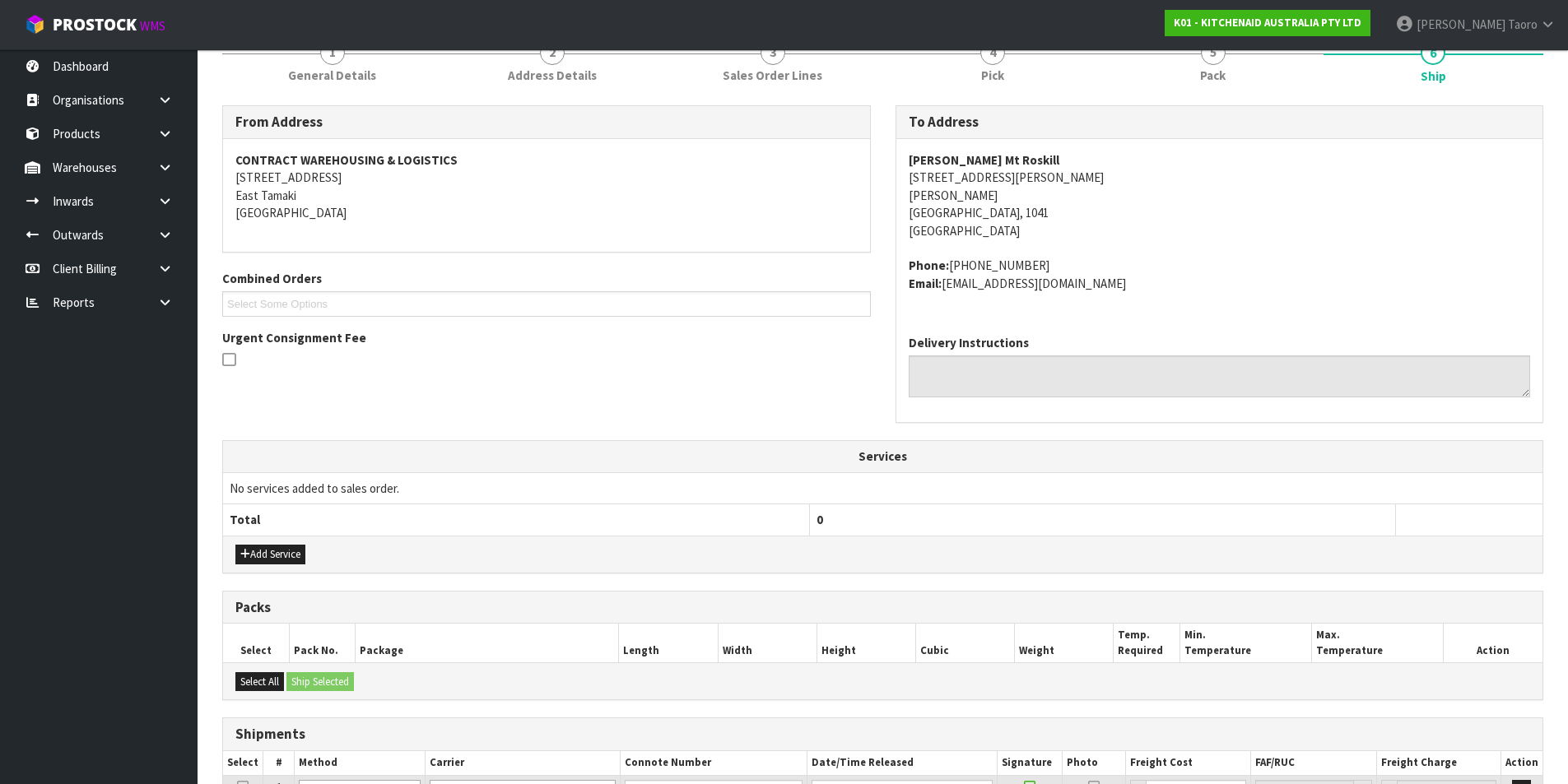
scroll to position [342, 0]
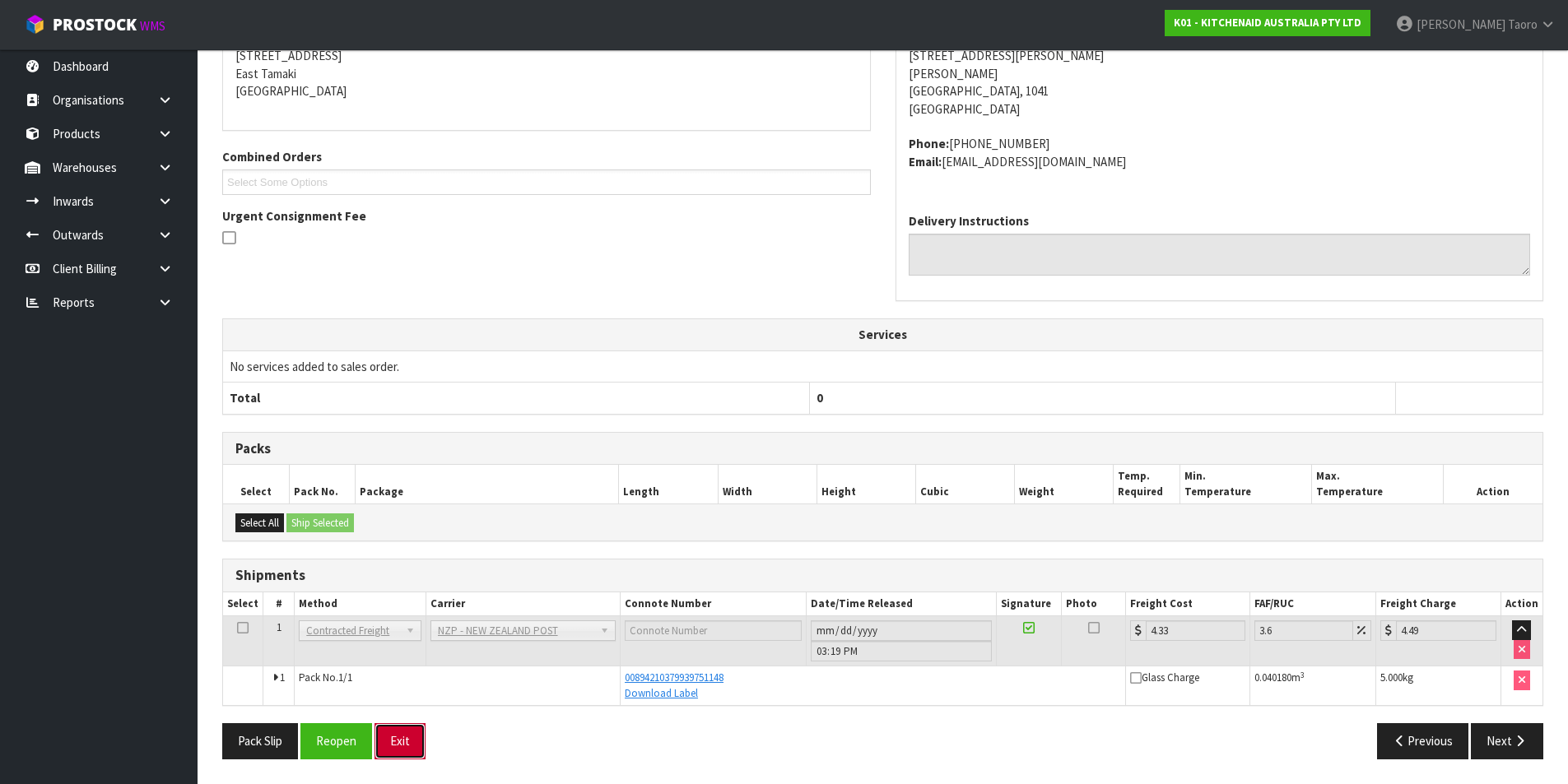
click at [405, 741] on button "Exit" at bounding box center [399, 741] width 51 height 35
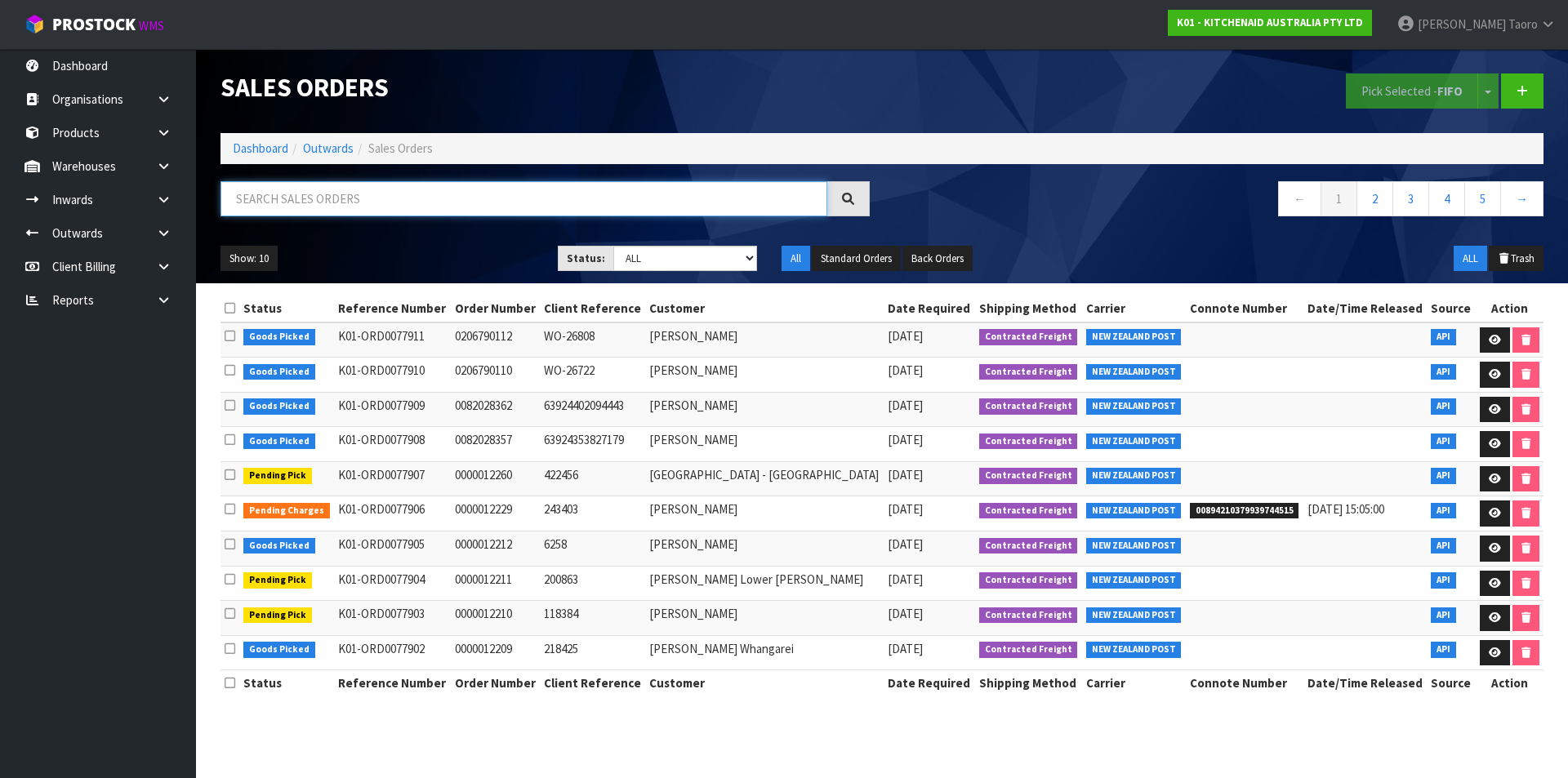
click at [694, 201] on input "text" at bounding box center [524, 199] width 606 height 35
type input "JOB-0407864"
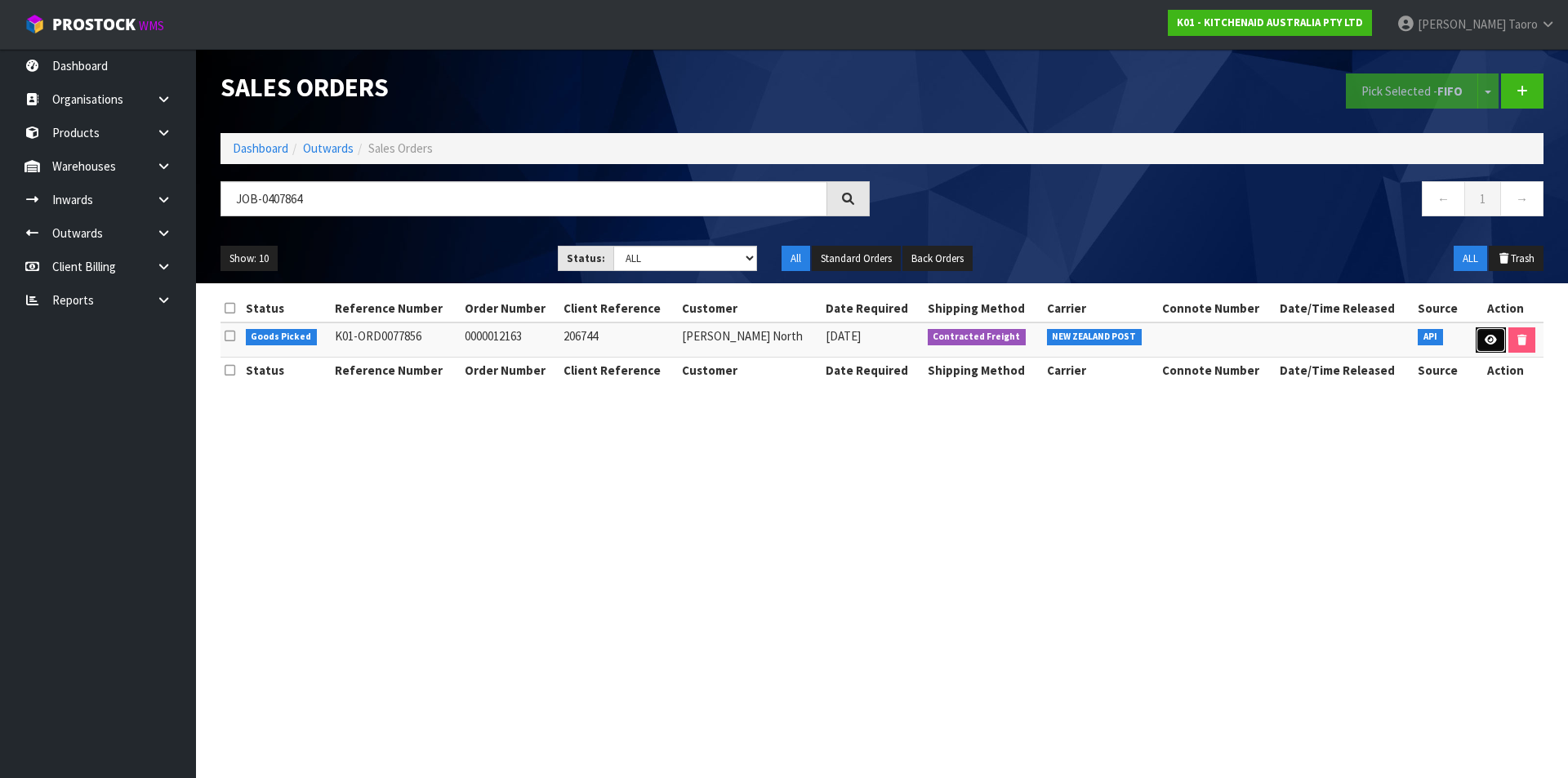
click at [1499, 335] on link at bounding box center [1491, 340] width 30 height 26
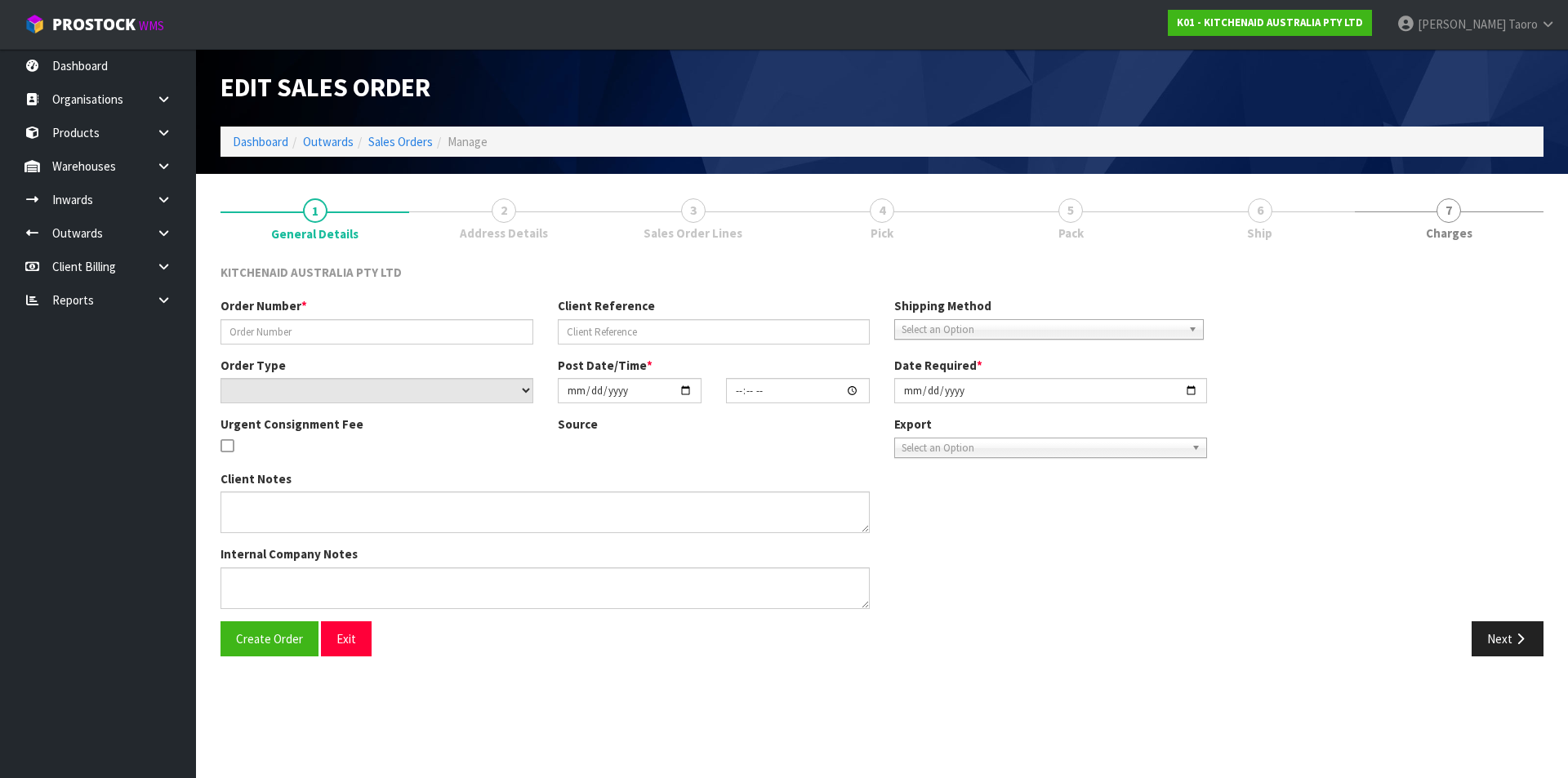
type input "0000012163"
type input "206744"
select select "number:0"
type input "2025-08-15"
type input "13:31:20.000"
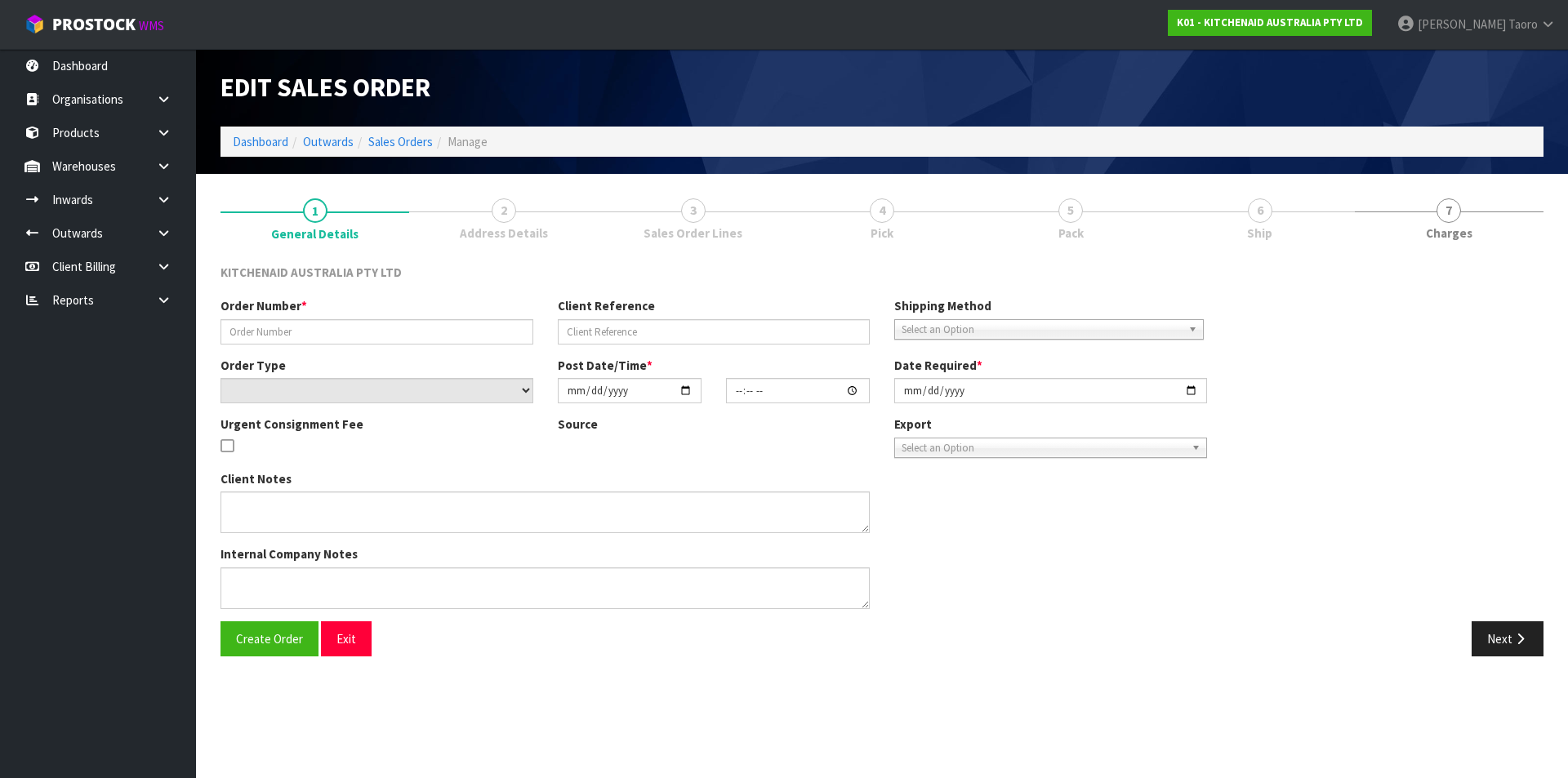
type input "2025-08-15"
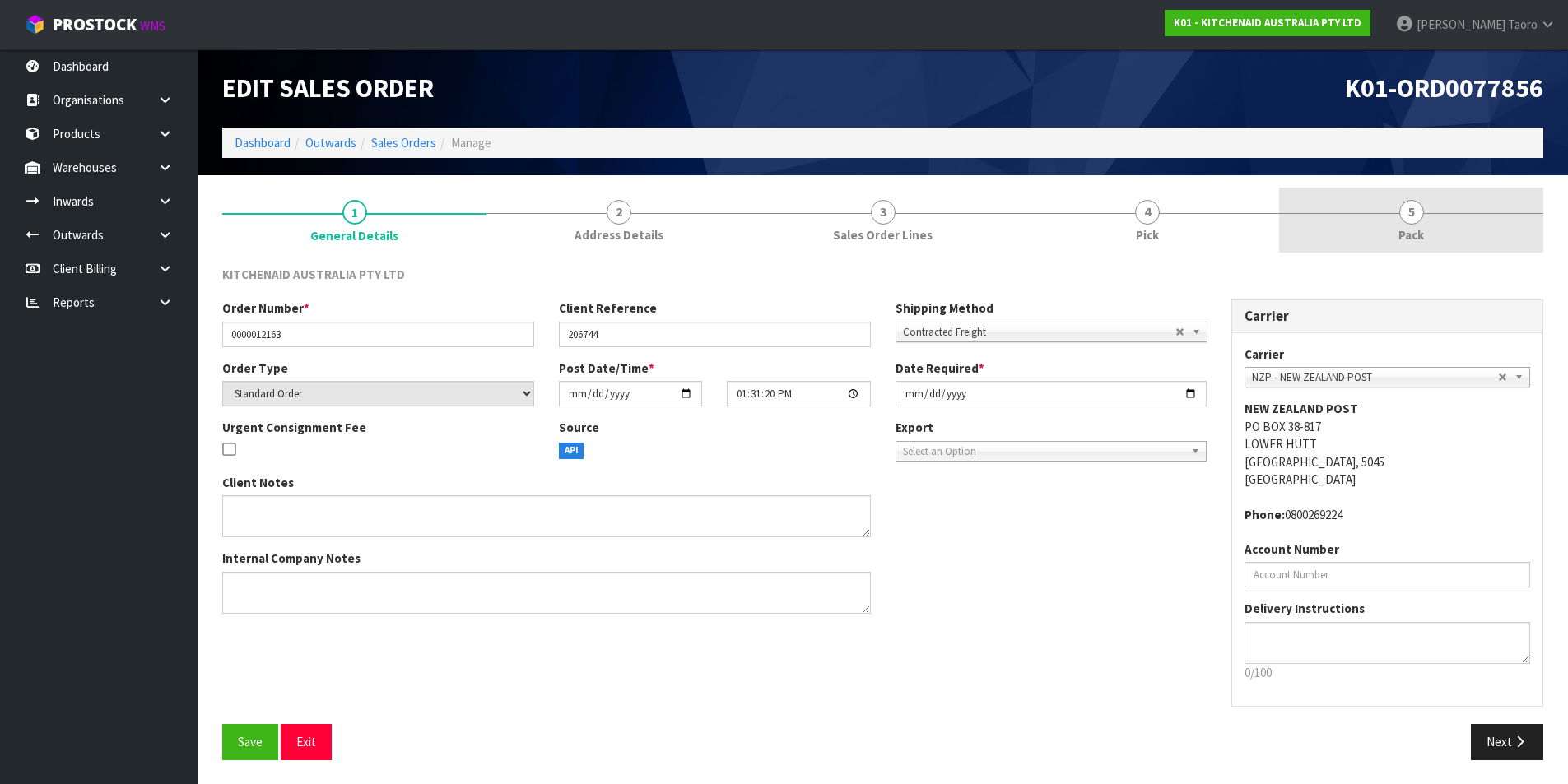
click at [1435, 237] on link "5 Pack" at bounding box center [1410, 220] width 264 height 65
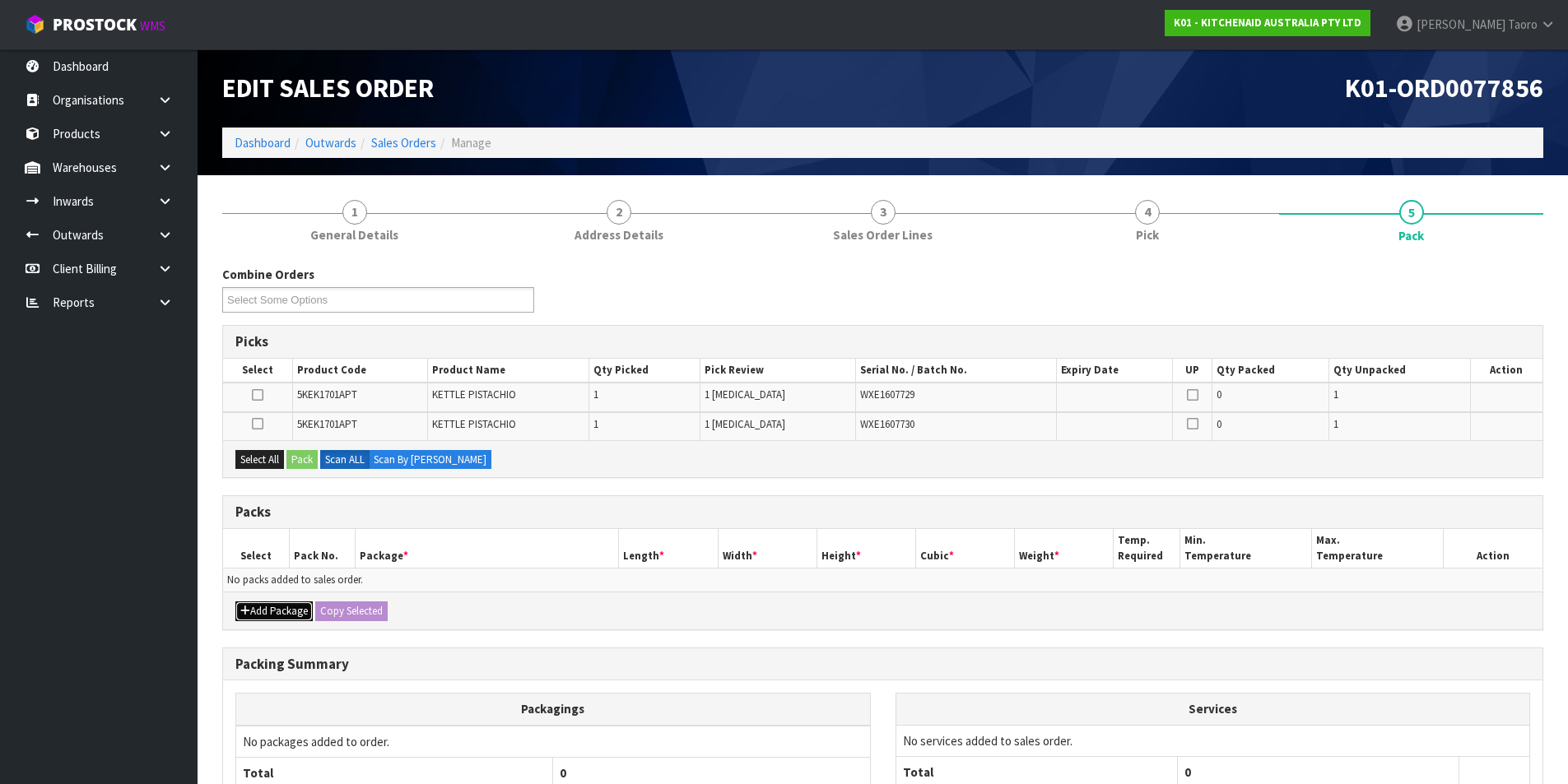
drag, startPoint x: 287, startPoint y: 614, endPoint x: 268, endPoint y: 601, distance: 23.0
click at [286, 614] on button "Add Package" at bounding box center [274, 611] width 77 height 20
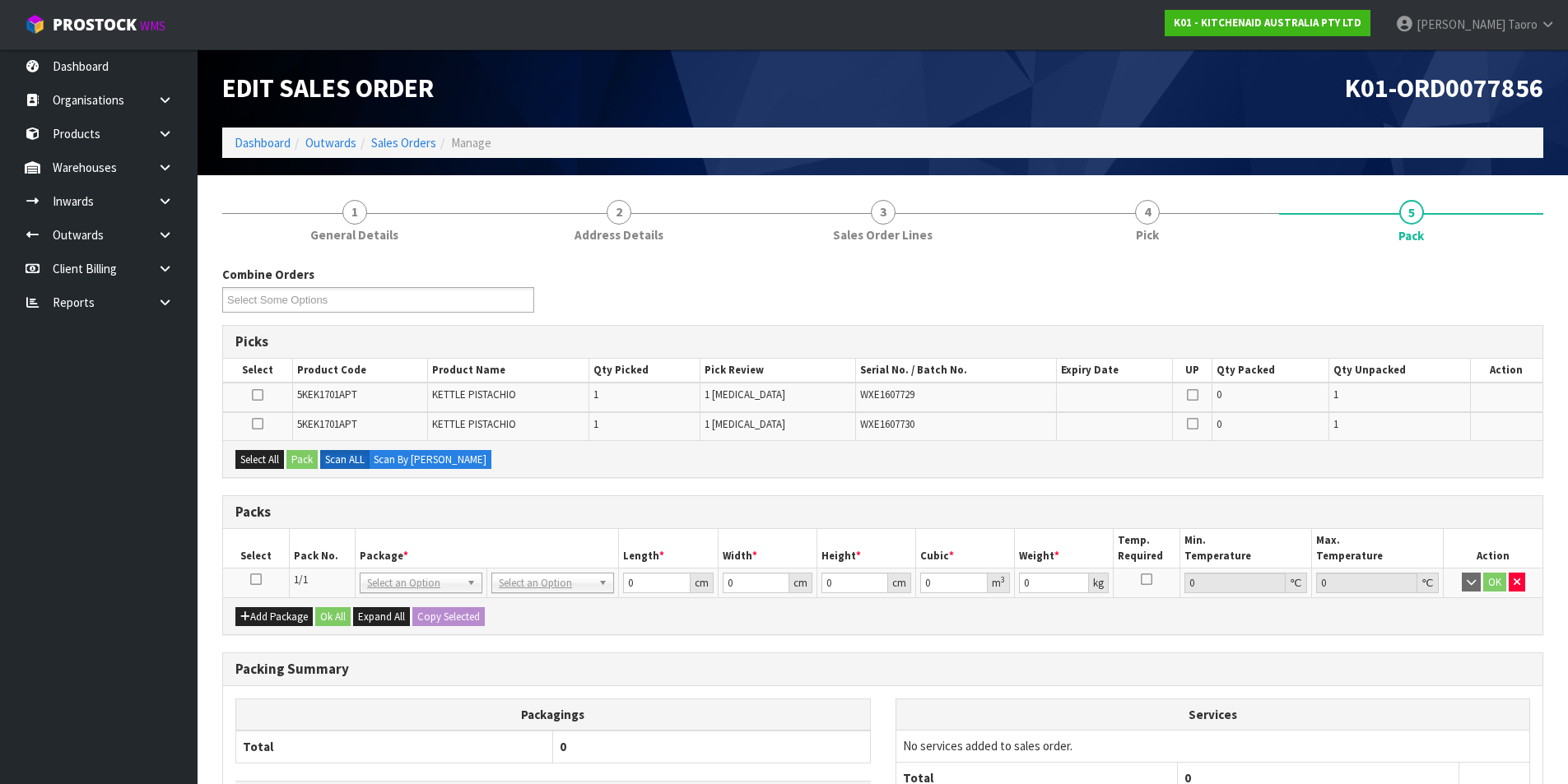
drag, startPoint x: 256, startPoint y: 579, endPoint x: 267, endPoint y: 563, distance: 19.4
click at [256, 579] on icon at bounding box center [256, 579] width 12 height 1
click at [289, 551] on th "Pack No." at bounding box center [322, 548] width 66 height 39
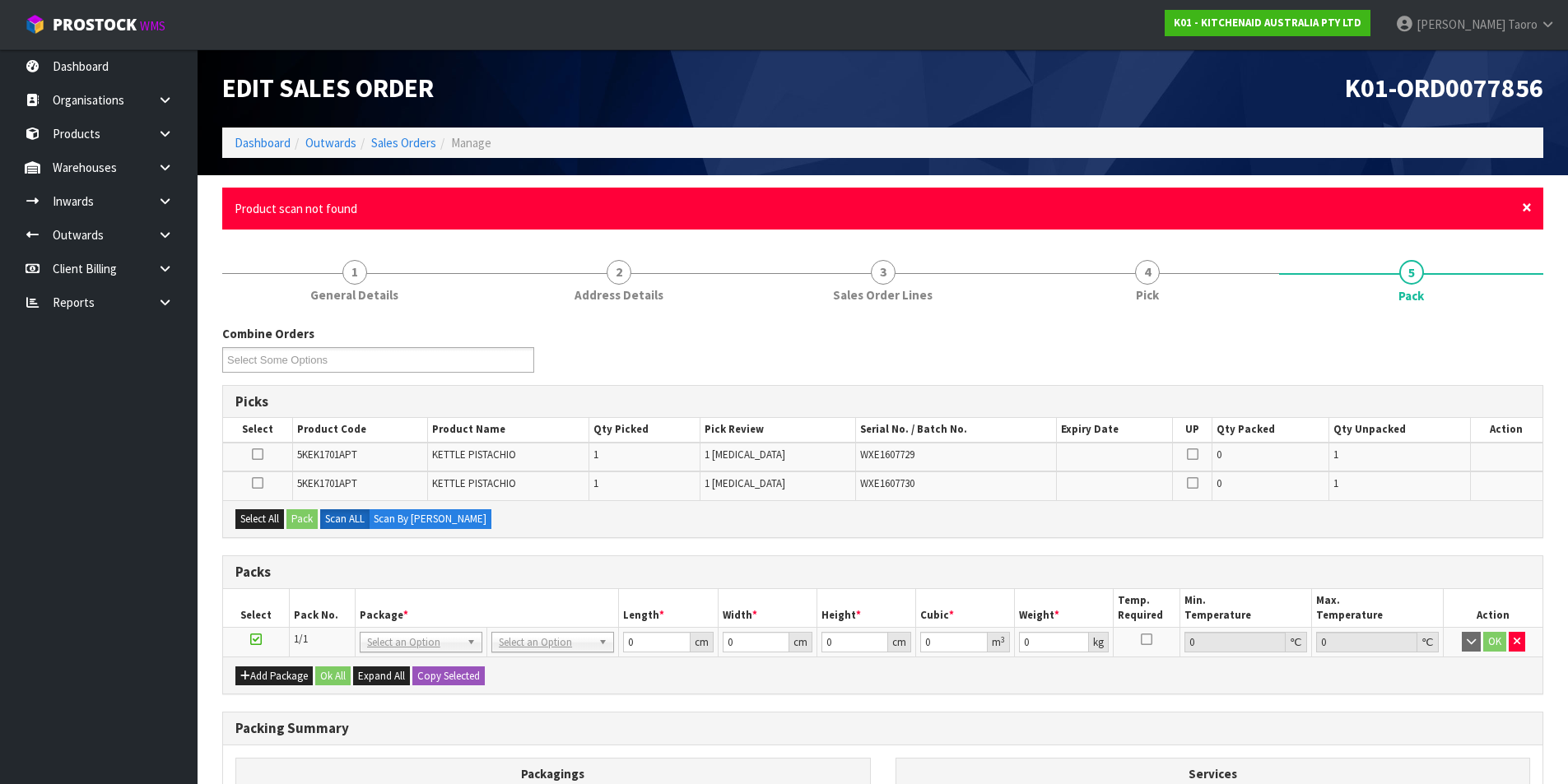
click at [1524, 209] on span "×" at bounding box center [1526, 207] width 10 height 23
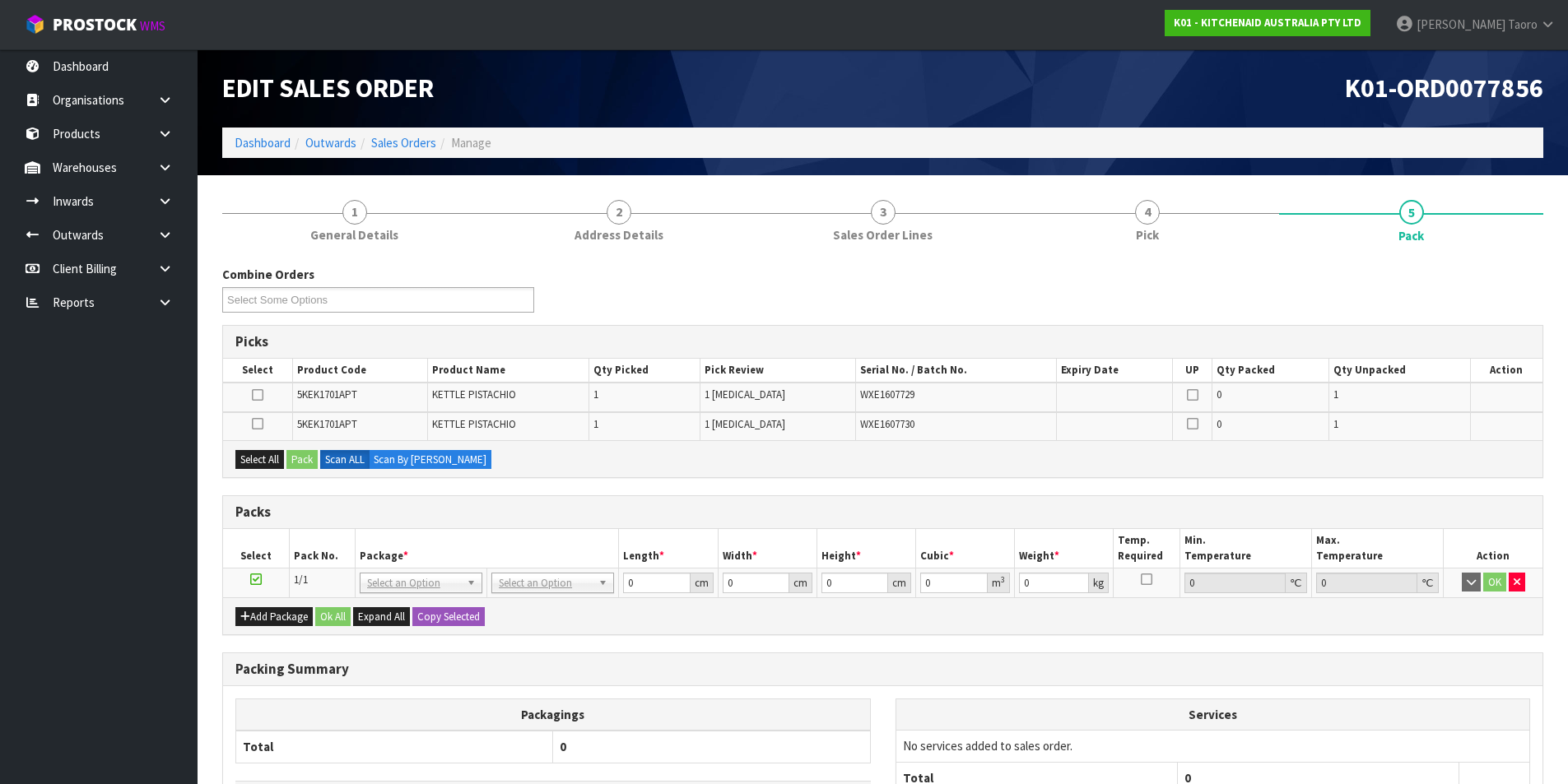
click at [1526, 276] on div "Combine Orders K01-ORD0077784 K01-ORD0077790 K01-ORD0077835 K01-ORD0077837 K01-…" at bounding box center [882, 296] width 1345 height 59
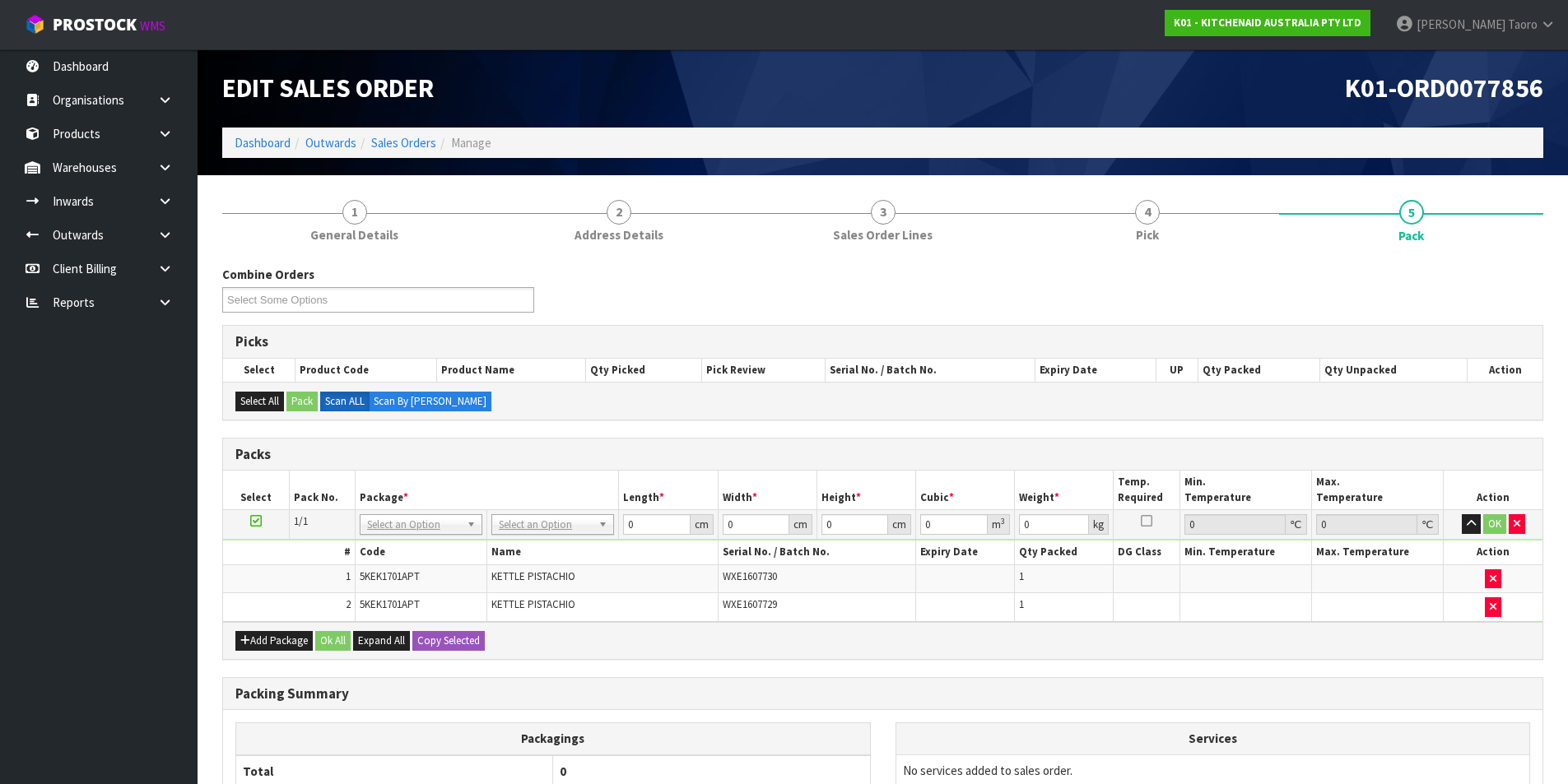
drag, startPoint x: 554, startPoint y: 524, endPoint x: 554, endPoint y: 535, distance: 11.0
drag, startPoint x: 552, startPoint y: 569, endPoint x: 619, endPoint y: 538, distance: 73.8
click at [643, 523] on input "0" at bounding box center [656, 524] width 67 height 21
click at [644, 520] on input "0" at bounding box center [656, 524] width 67 height 21
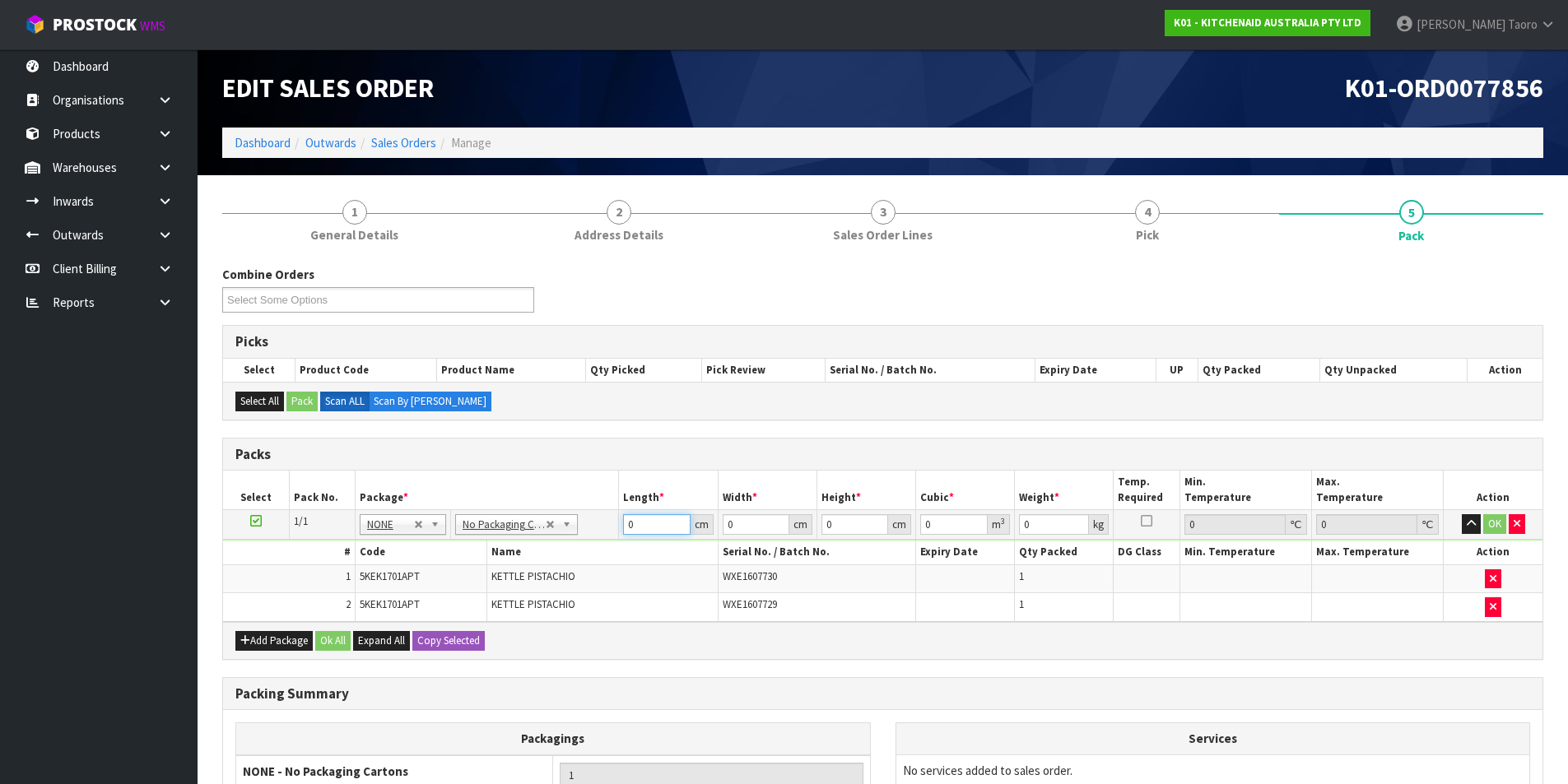
click at [644, 520] on input "0" at bounding box center [656, 524] width 67 height 21
type input "041"
type input "28"
type input "3"
type input "0.003444"
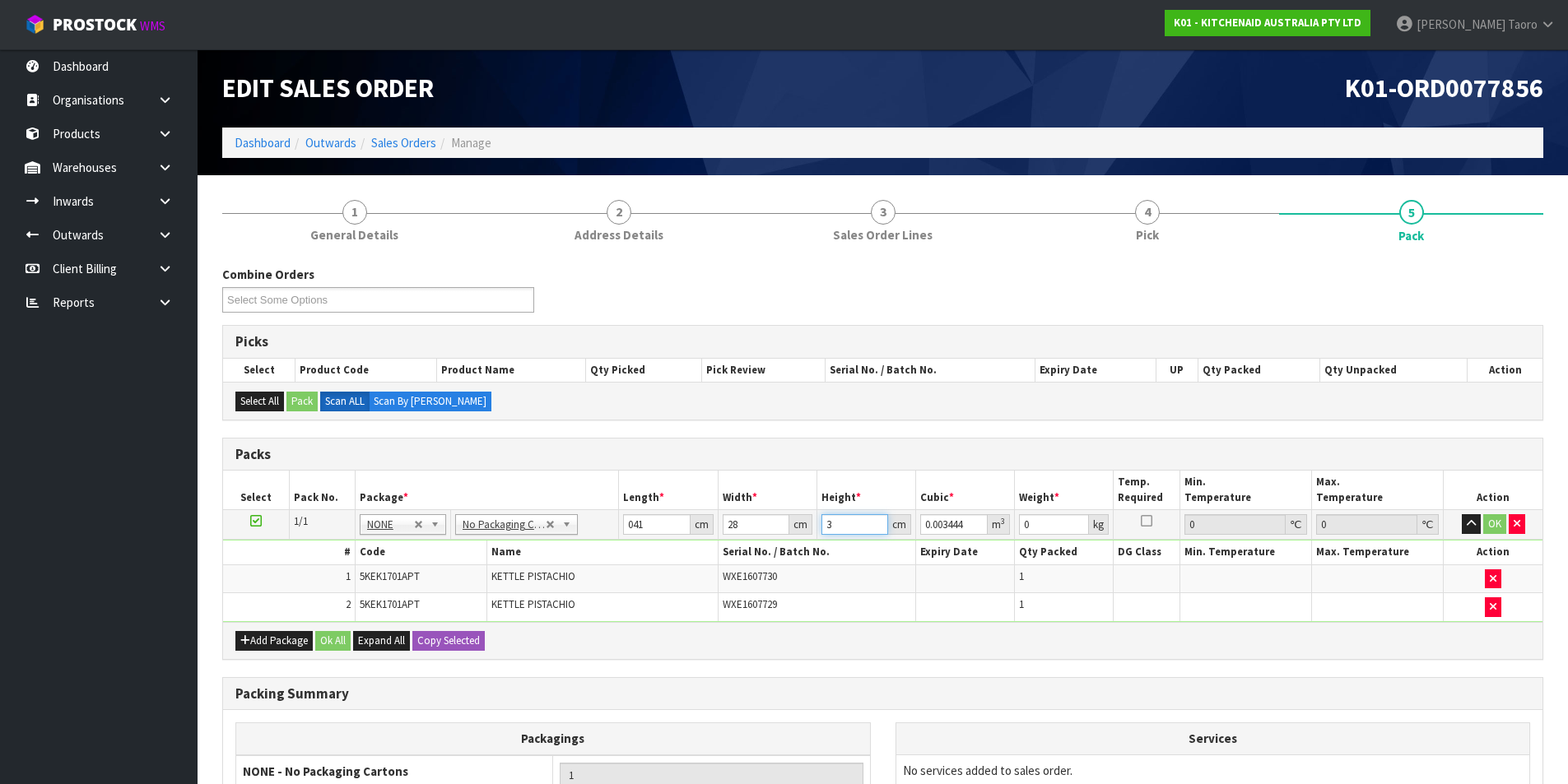
type input "35"
type input "0.04018"
type input "35"
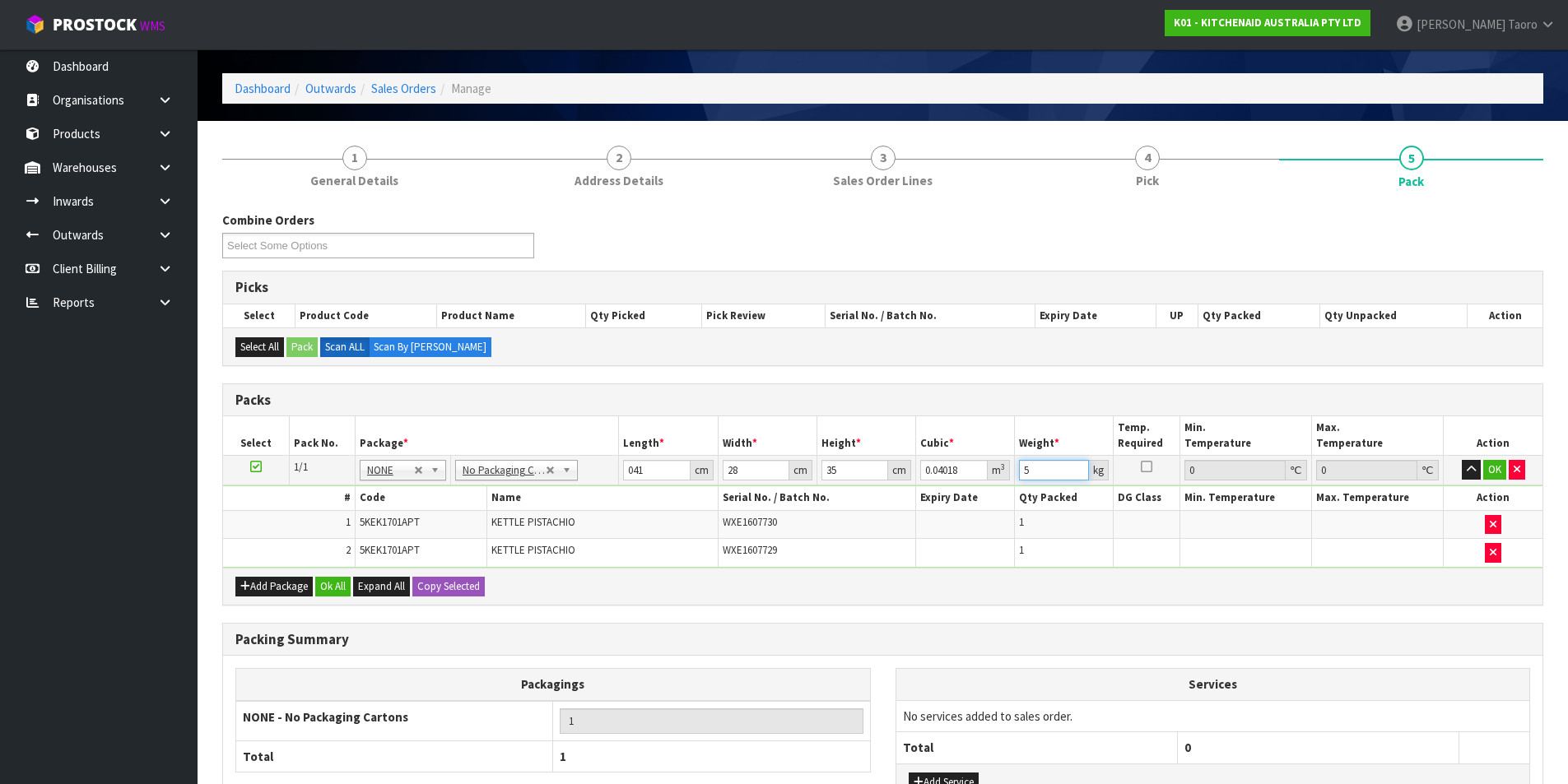
scroll to position [188, 0]
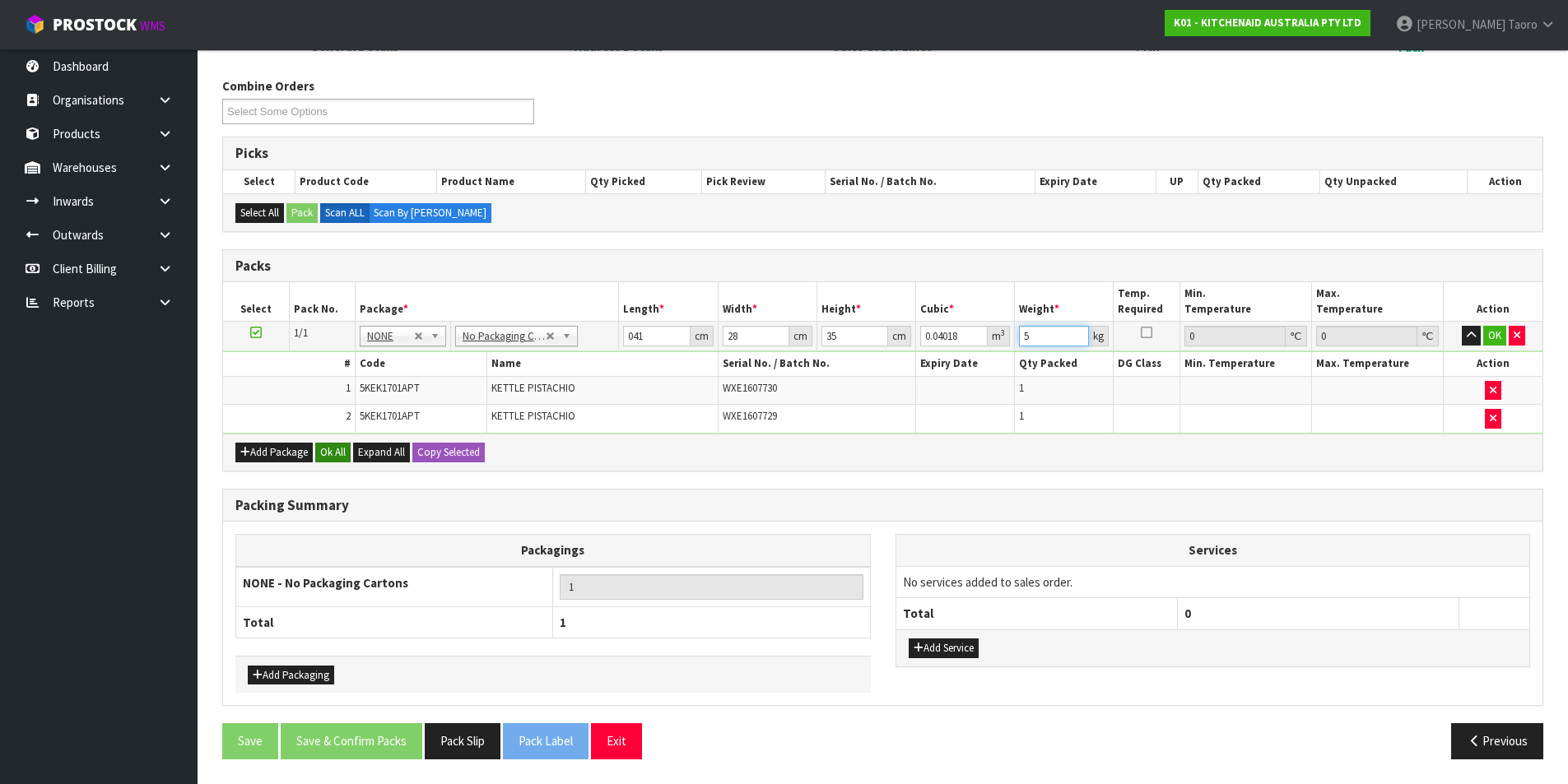
type input "5"
click at [321, 451] on button "Ok All" at bounding box center [333, 452] width 35 height 20
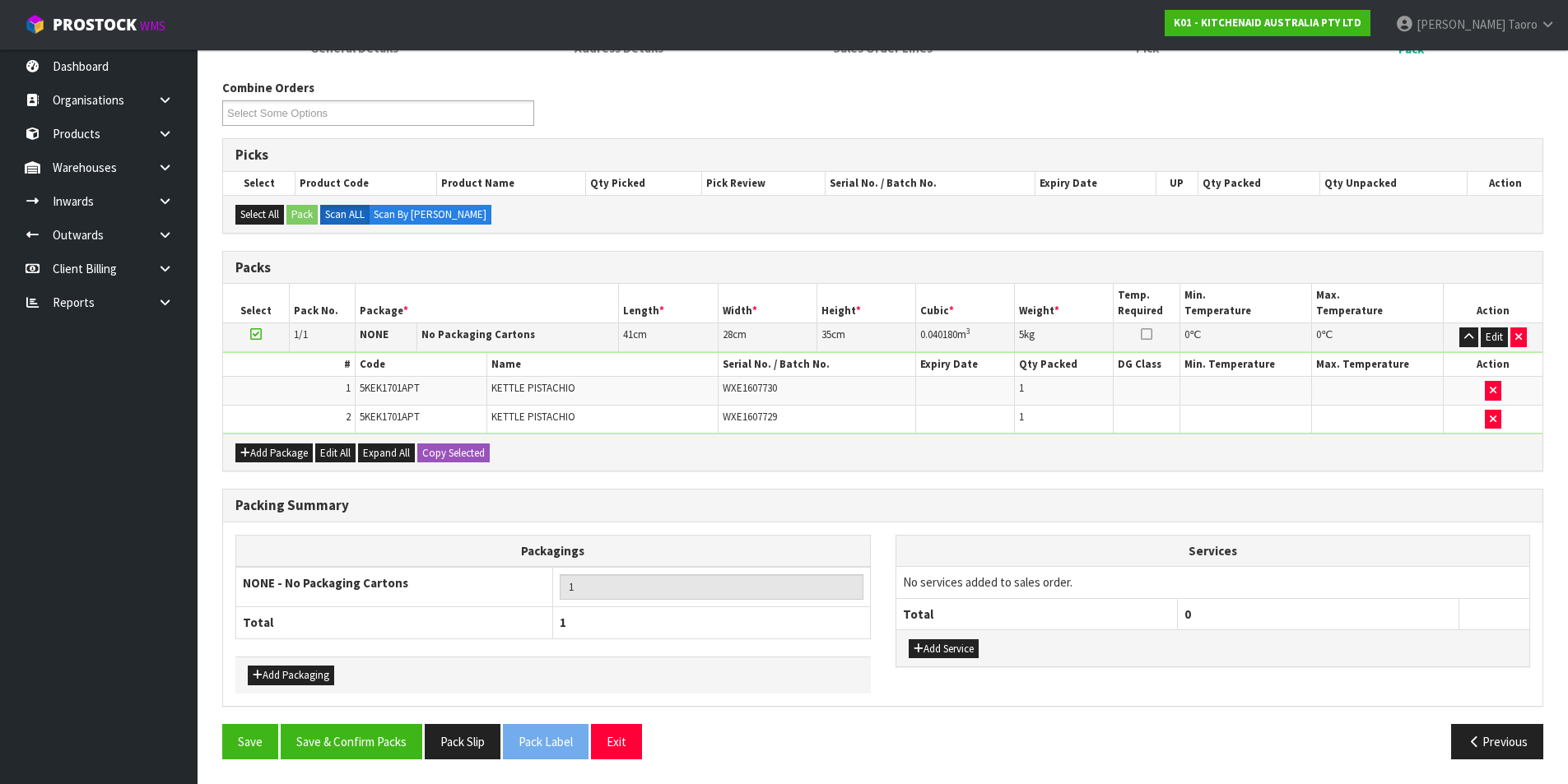
scroll to position [187, 0]
click at [369, 742] on button "Save & Confirm Packs" at bounding box center [351, 742] width 141 height 35
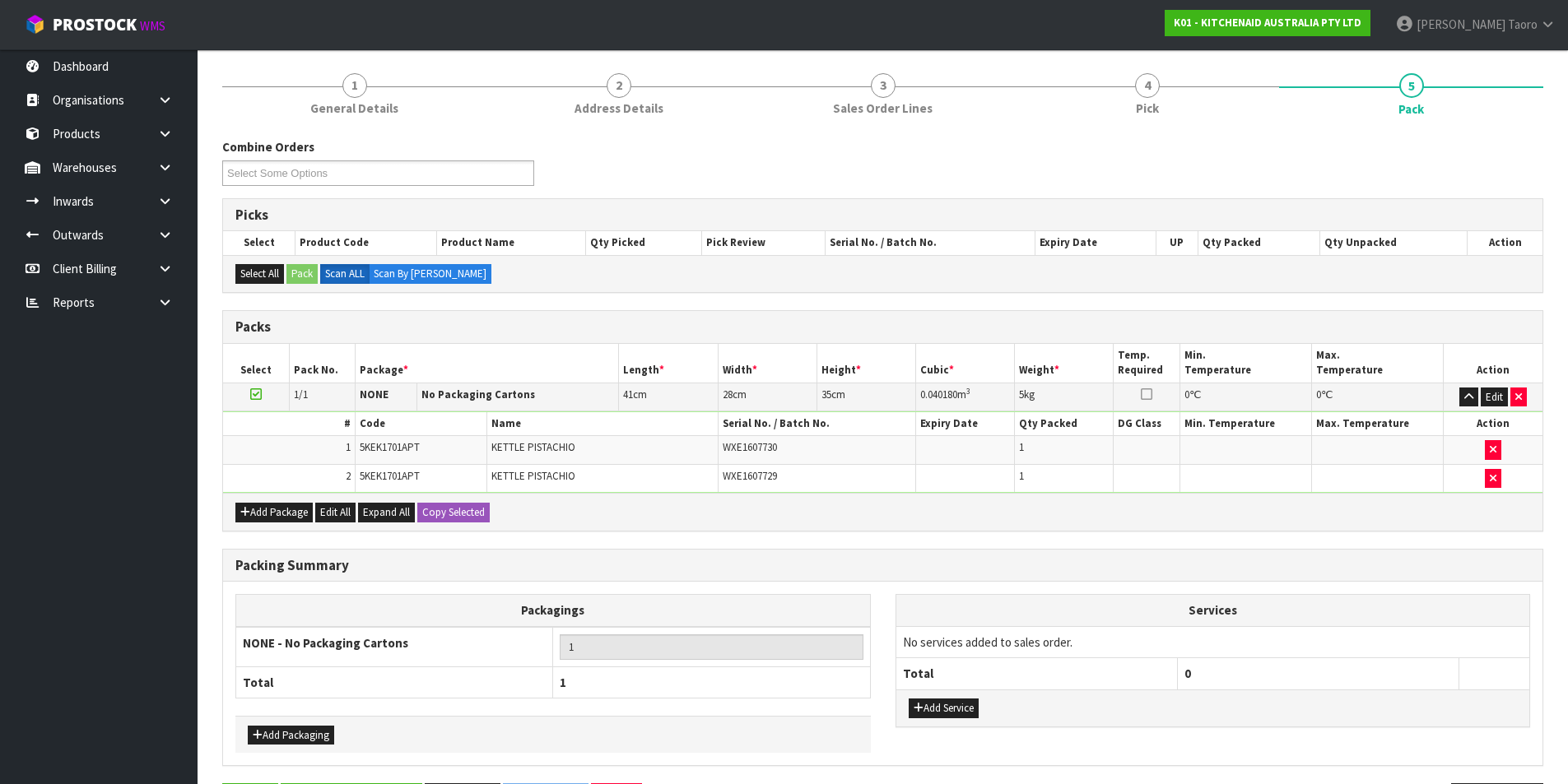
scroll to position [0, 0]
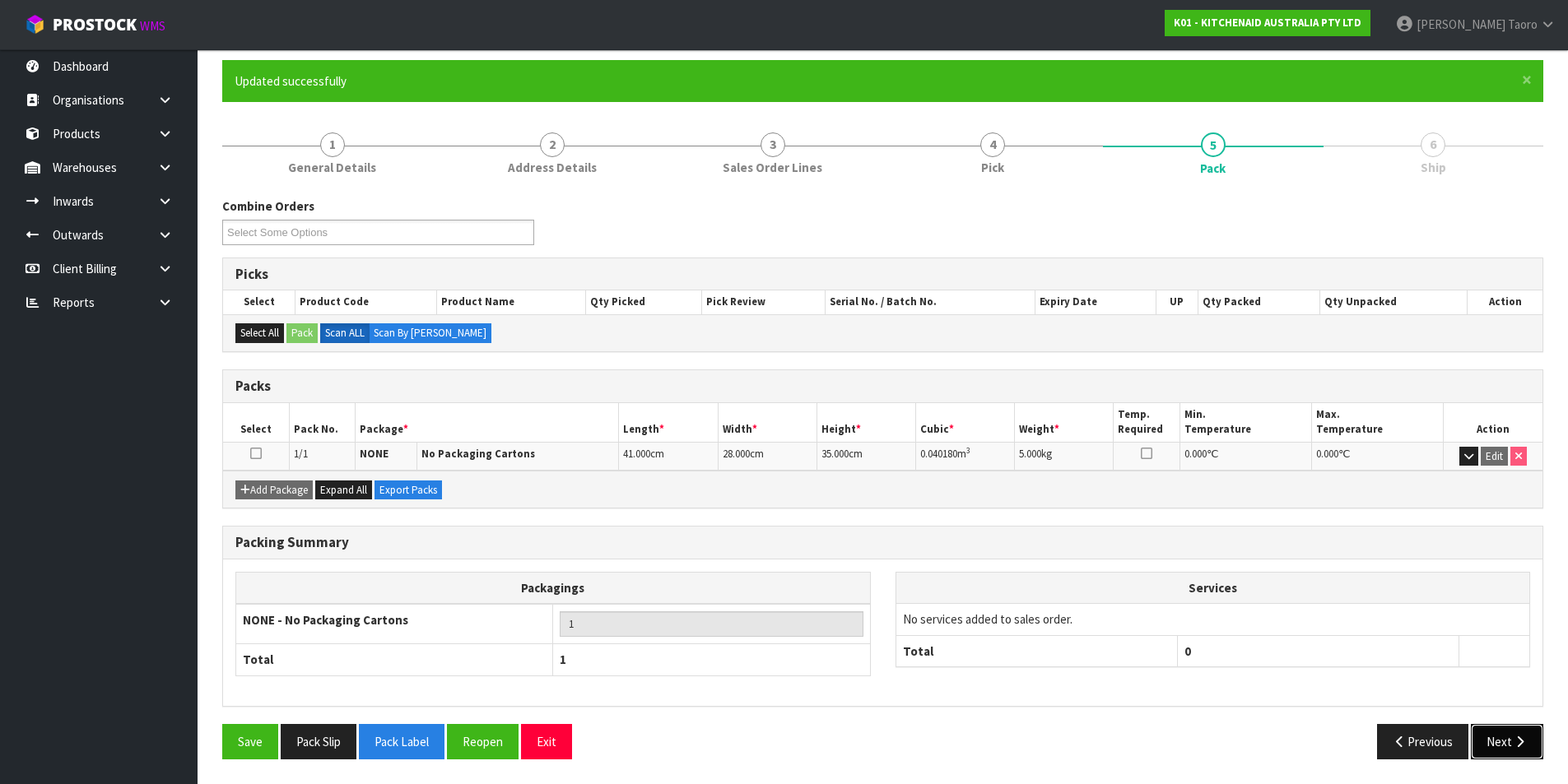
click at [1501, 735] on button "Next" at bounding box center [1507, 742] width 72 height 35
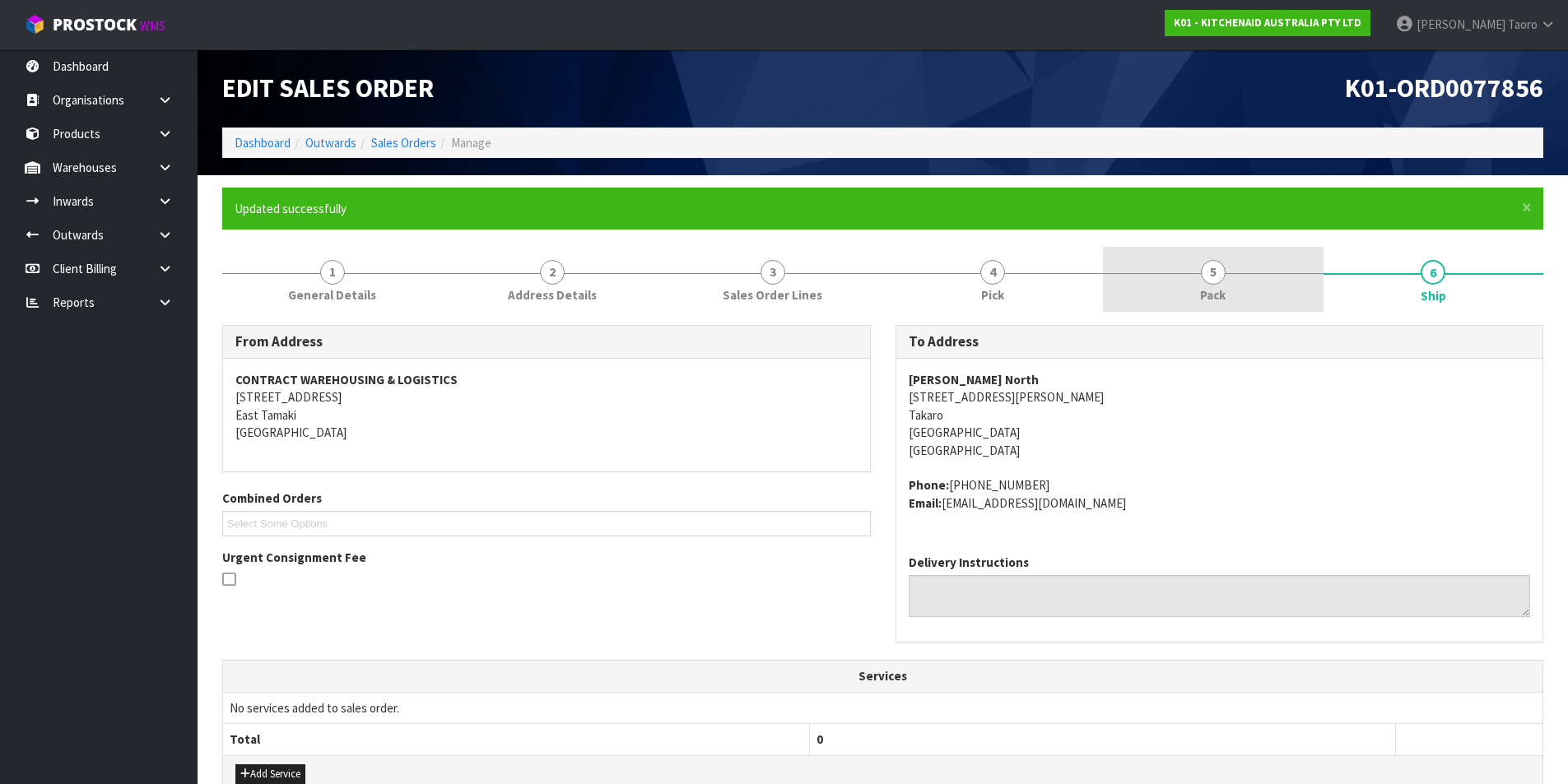
click at [1212, 278] on span "5" at bounding box center [1212, 272] width 24 height 24
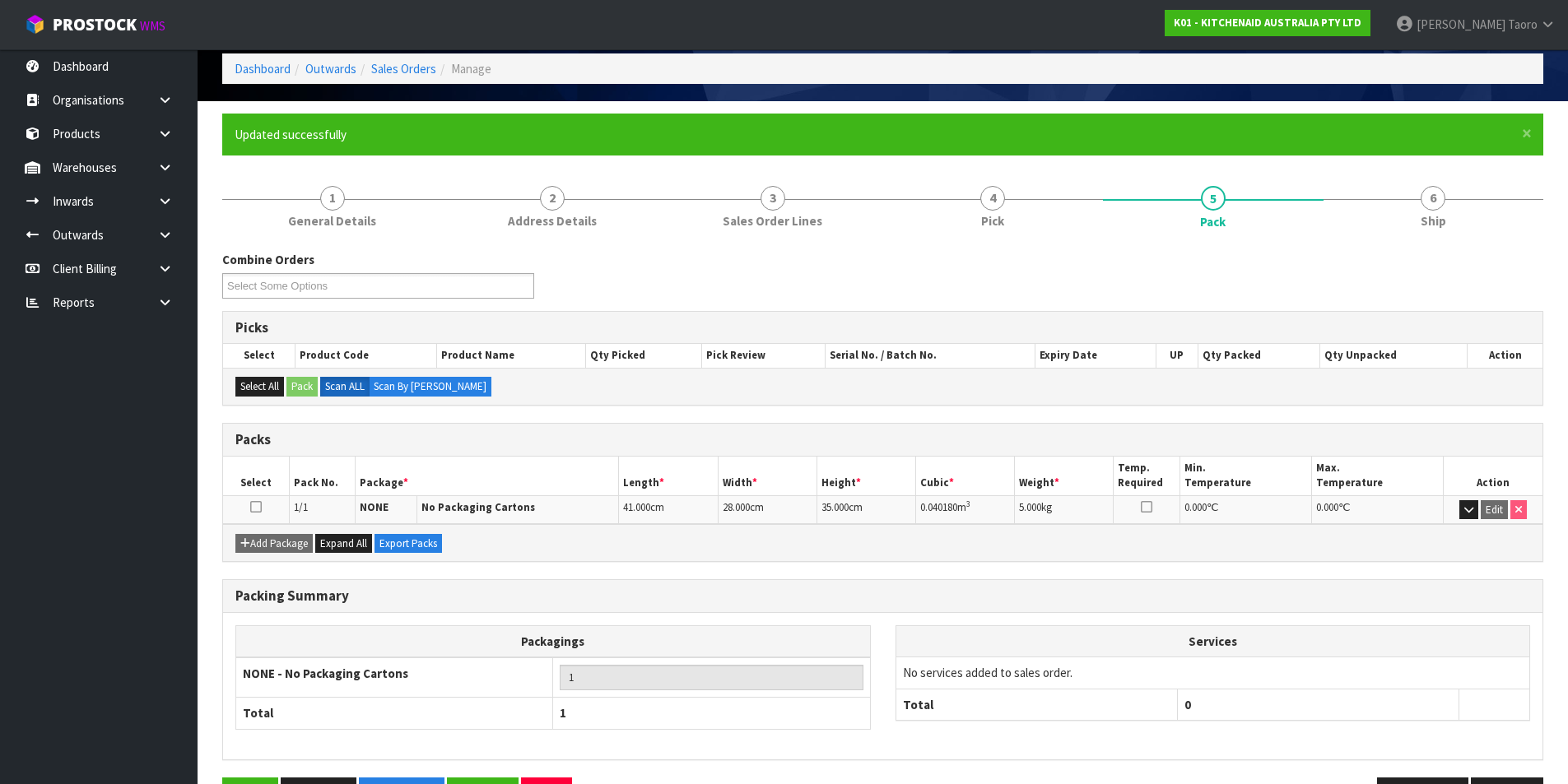
scroll to position [128, 0]
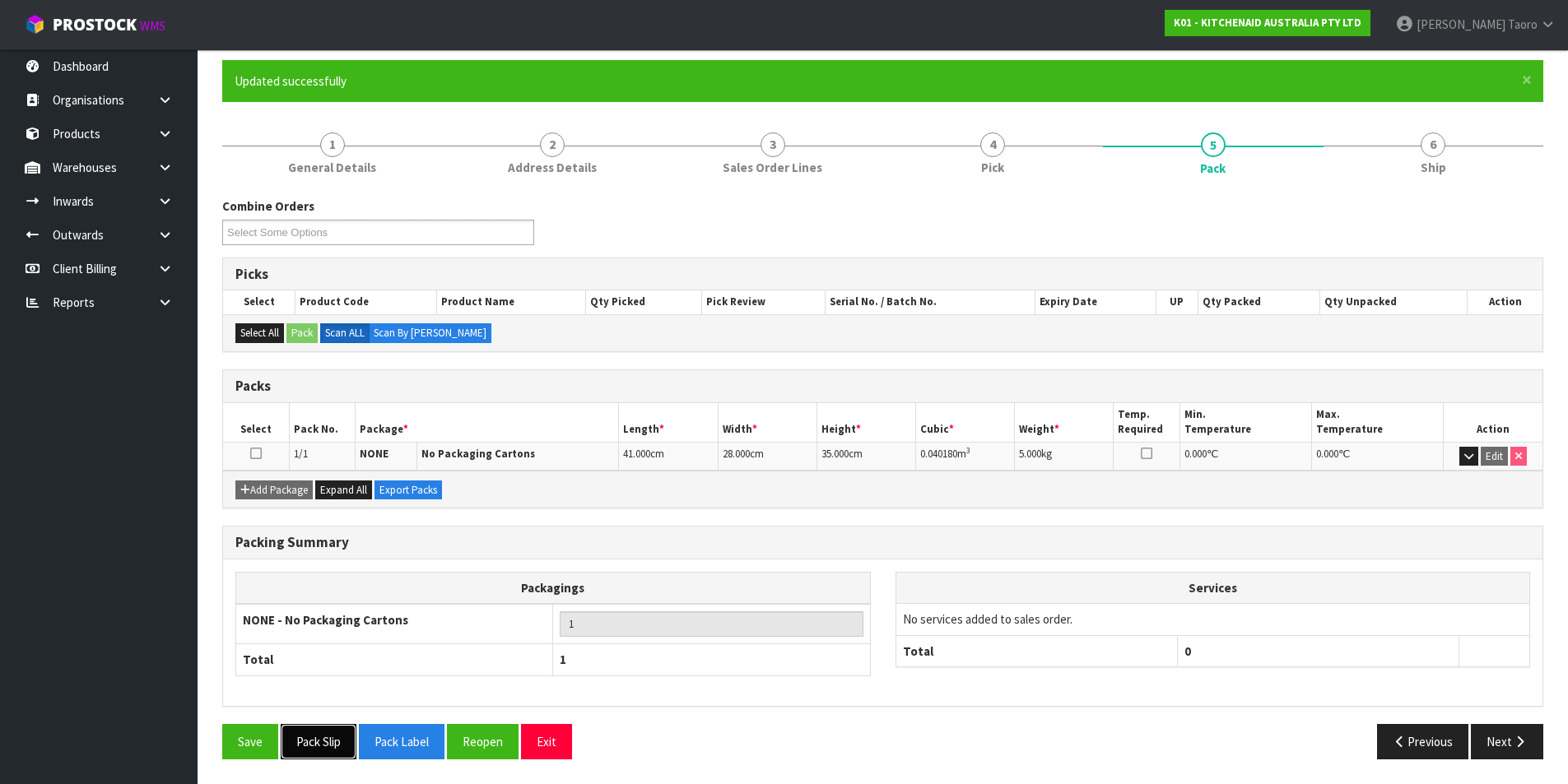
click at [336, 736] on button "Pack Slip" at bounding box center [318, 742] width 76 height 35
click at [1490, 733] on button "Next" at bounding box center [1507, 742] width 72 height 35
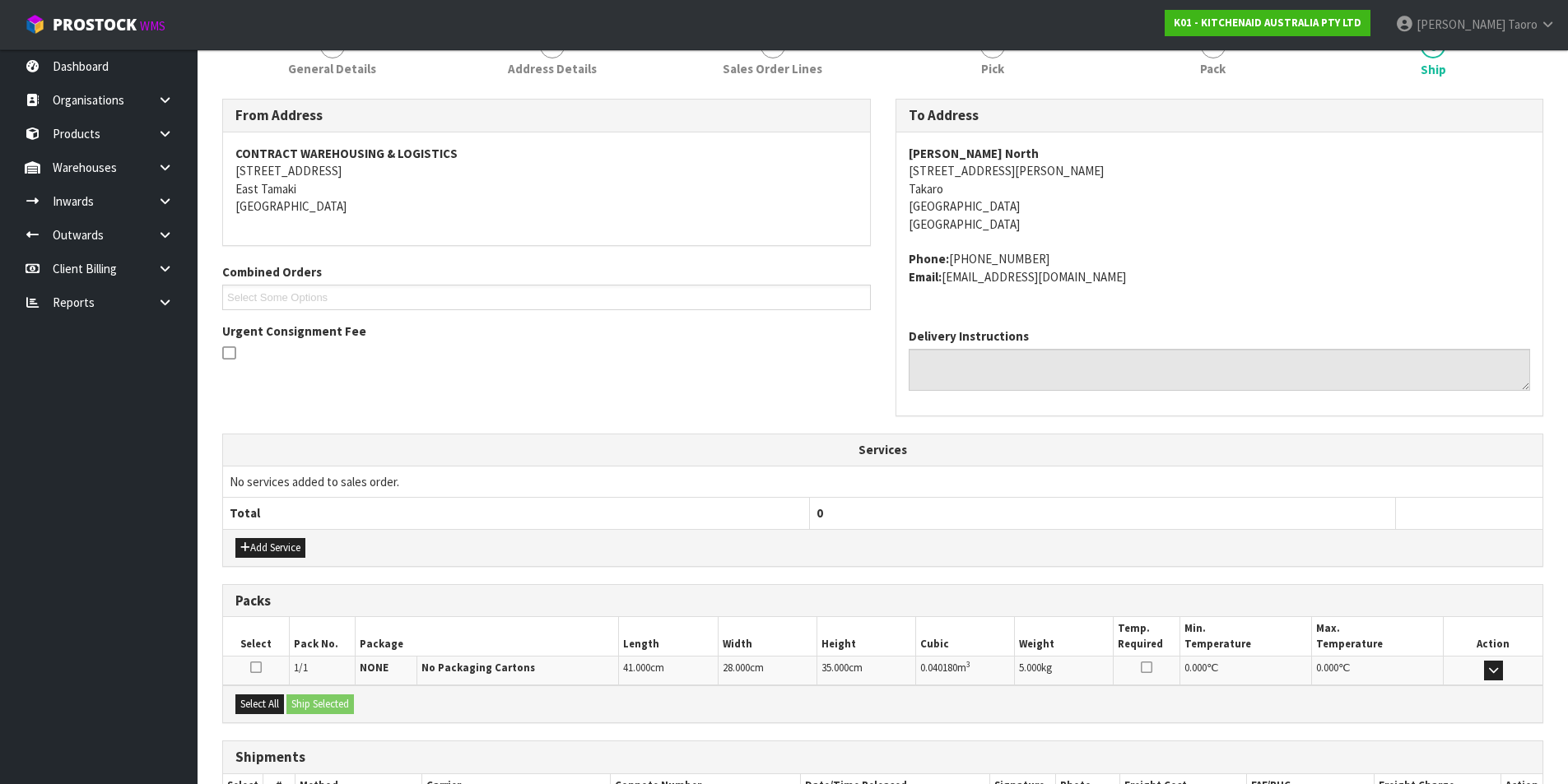
scroll to position [342, 0]
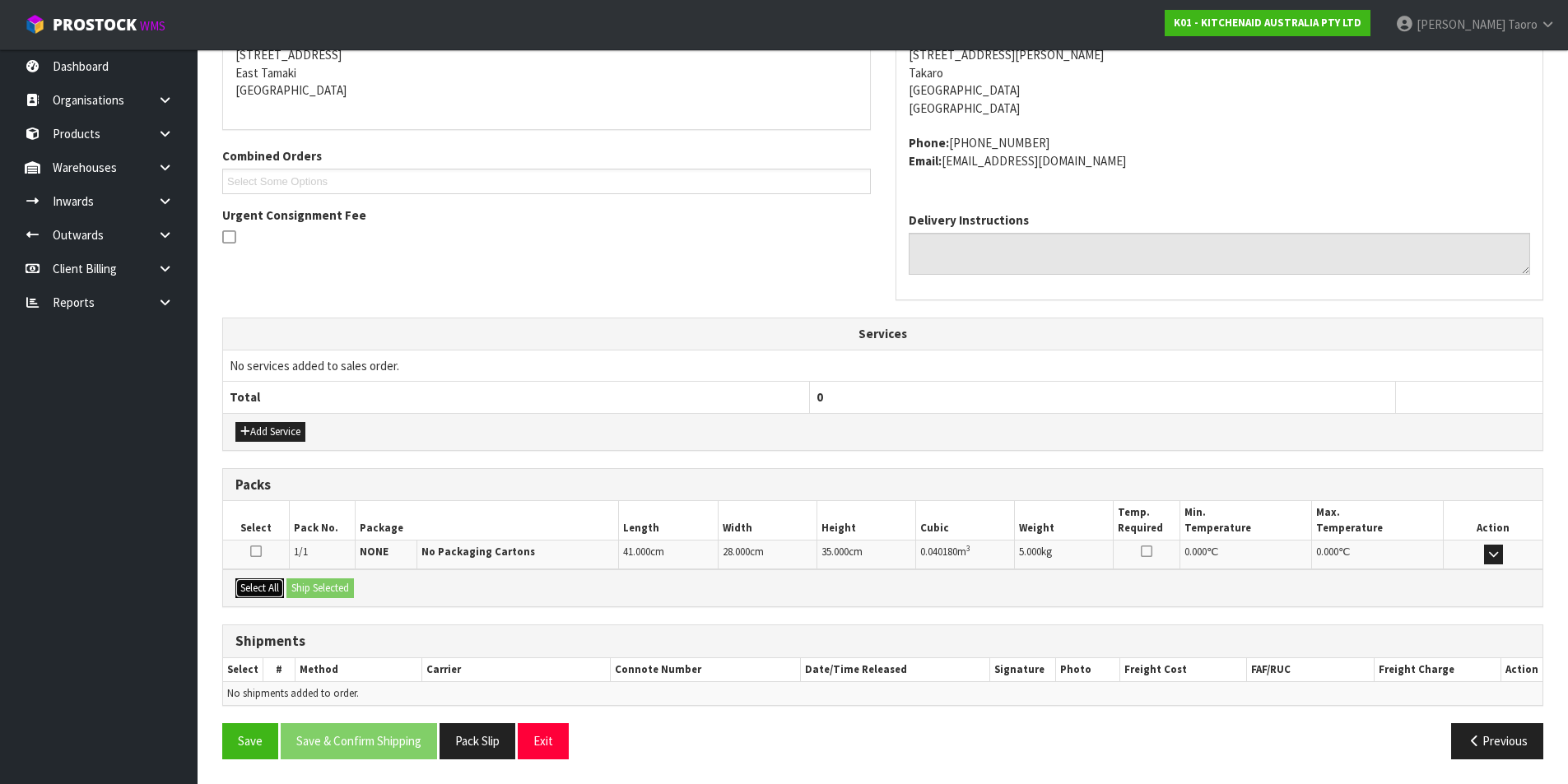
click at [259, 590] on button "Select All" at bounding box center [260, 588] width 49 height 20
click at [291, 588] on button "Ship Selected" at bounding box center [320, 588] width 68 height 20
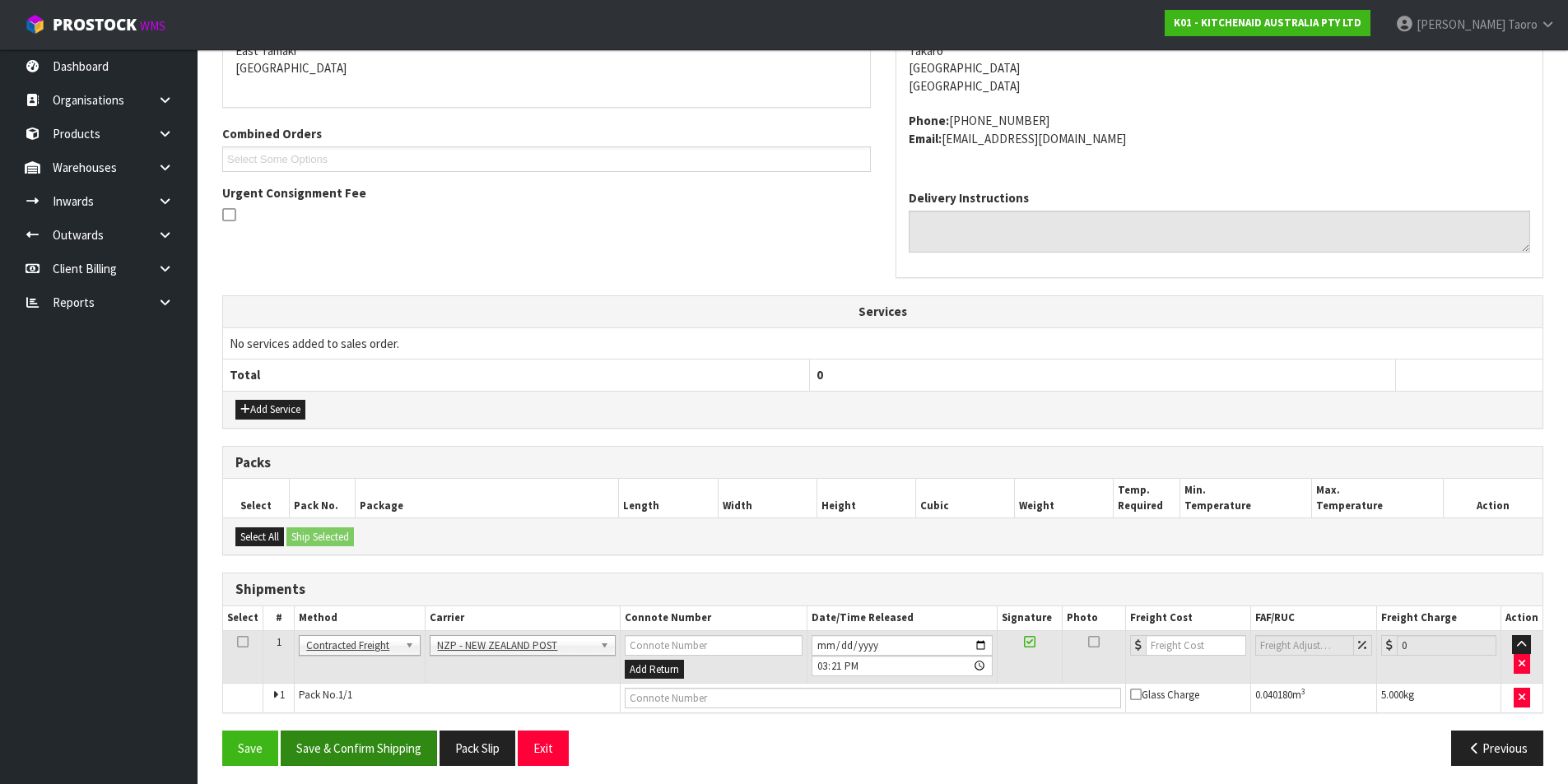
scroll to position [371, 0]
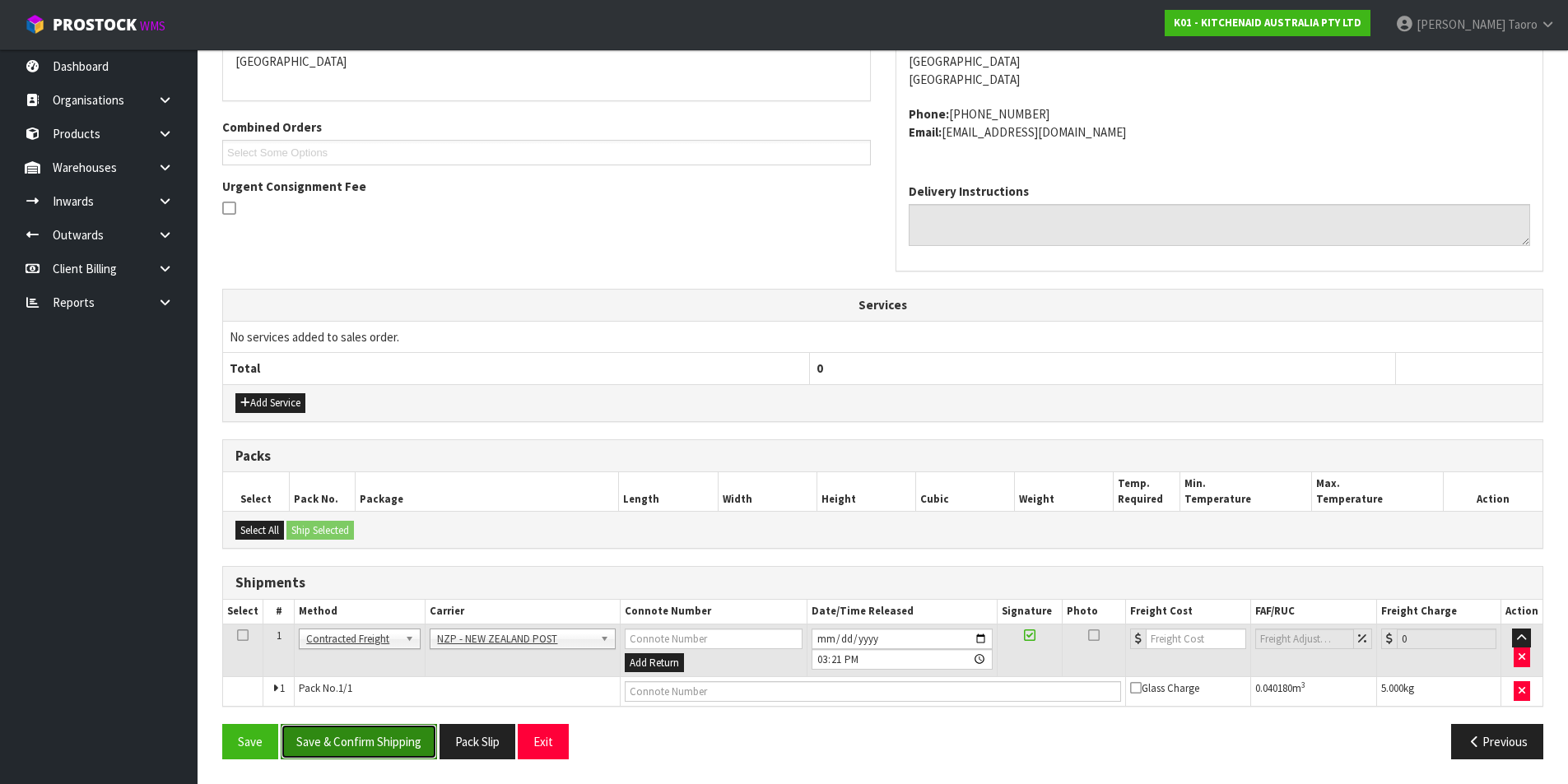
click at [406, 739] on button "Save & Confirm Shipping" at bounding box center [358, 742] width 156 height 35
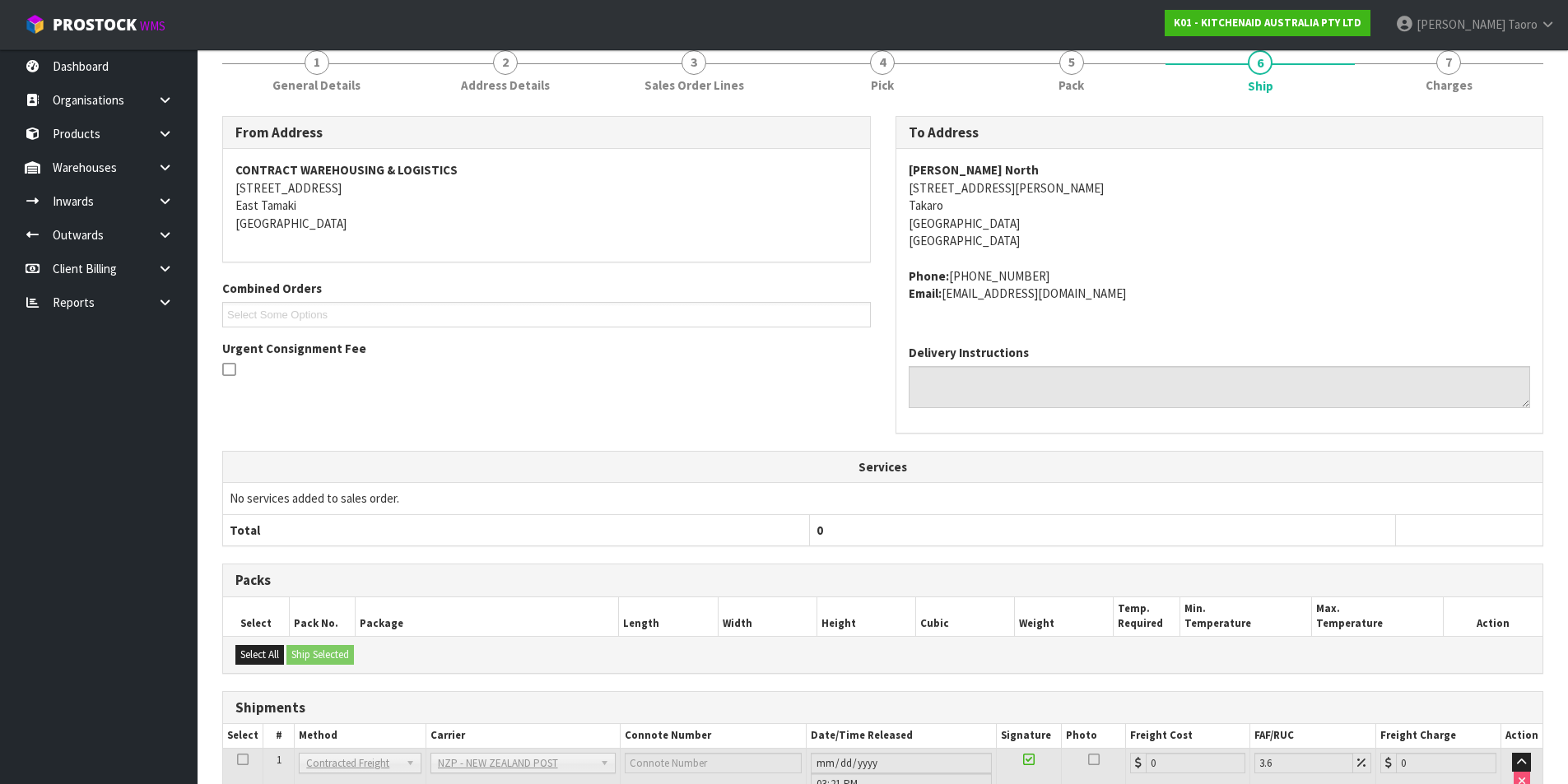
scroll to position [348, 0]
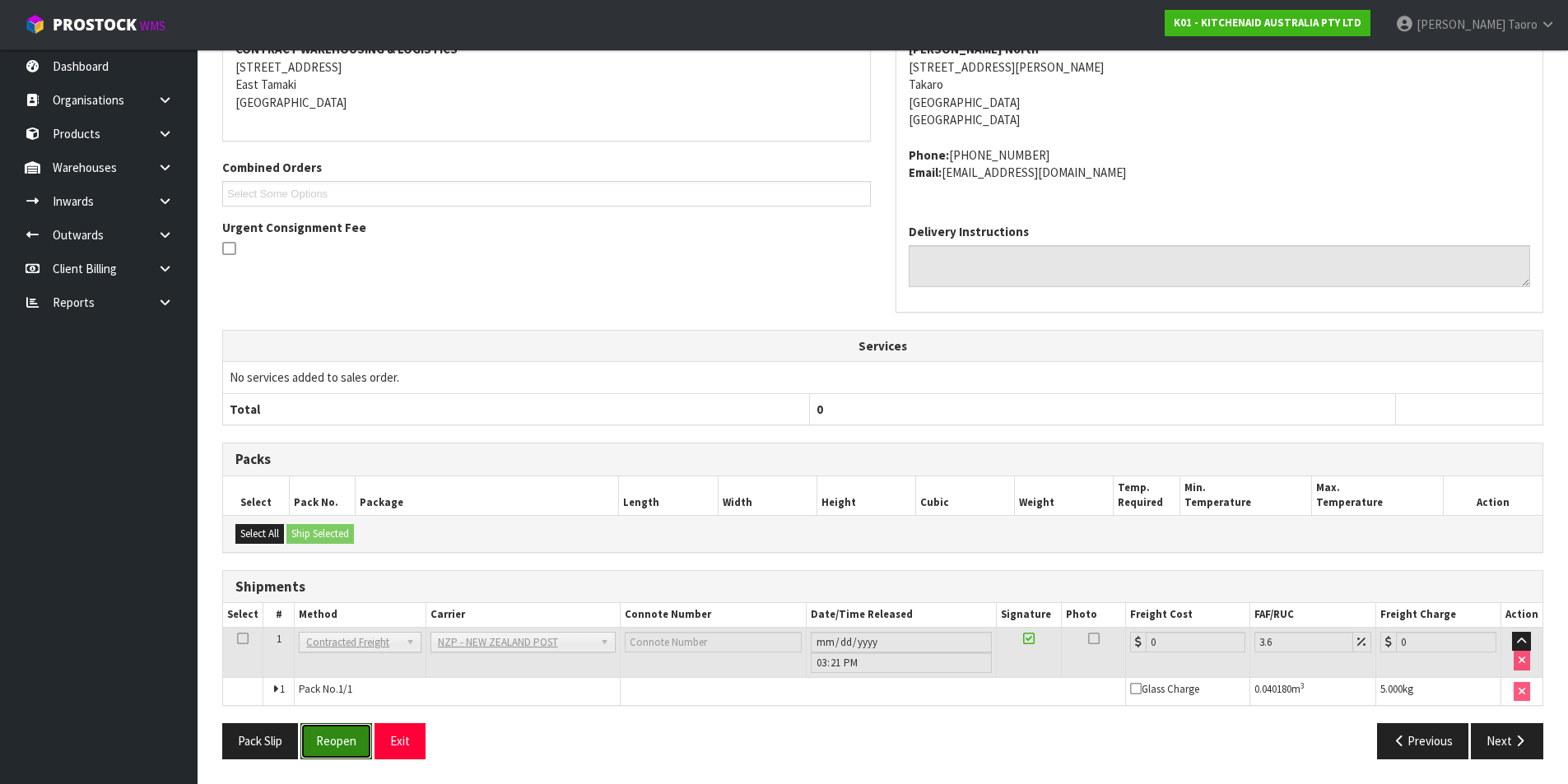
drag, startPoint x: 360, startPoint y: 743, endPoint x: 484, endPoint y: 719, distance: 126.3
click at [359, 743] on button "Reopen" at bounding box center [335, 741] width 71 height 35
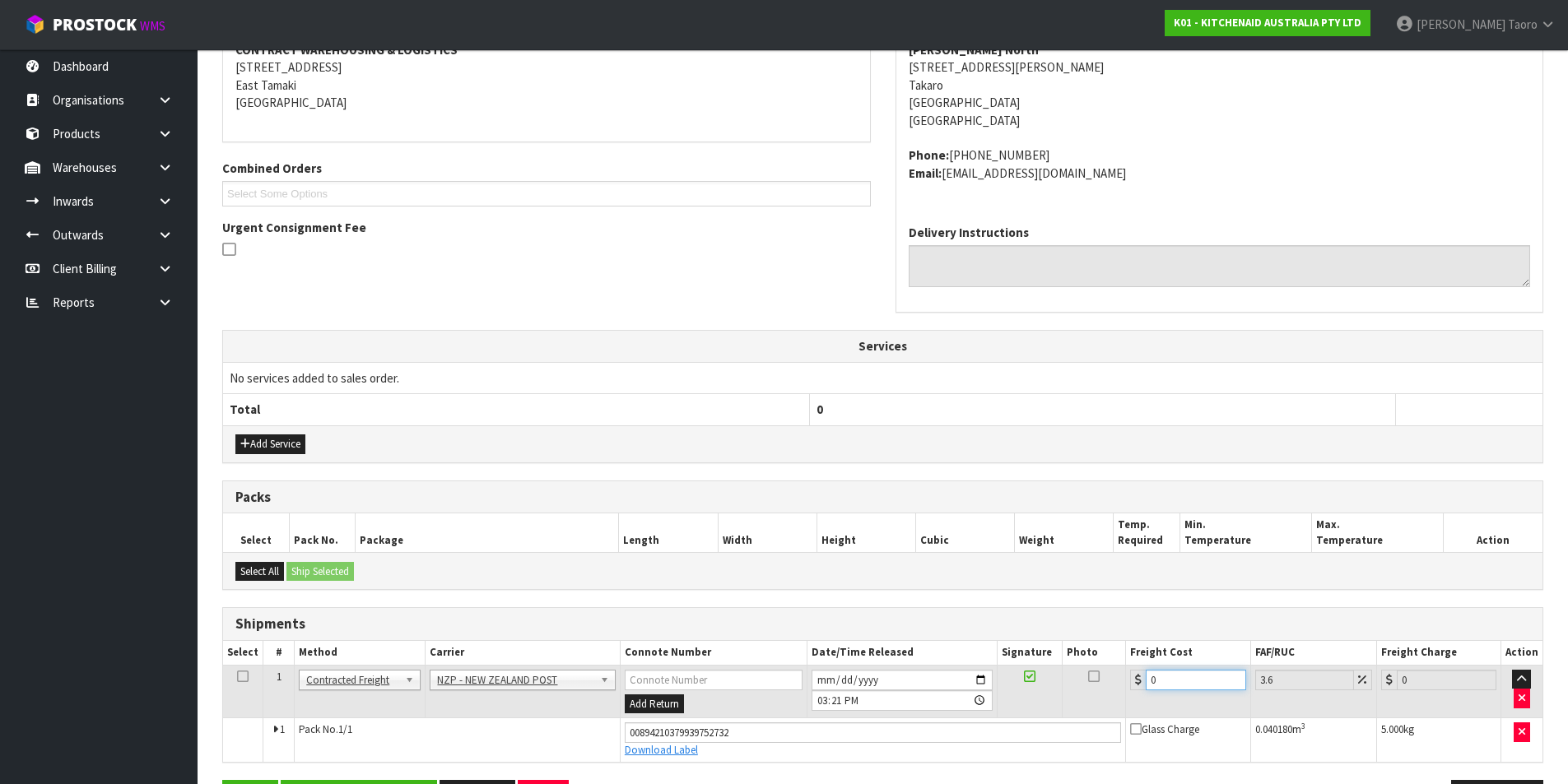
click at [1187, 682] on input "0" at bounding box center [1195, 679] width 99 height 21
click at [1188, 682] on input "0" at bounding box center [1195, 679] width 99 height 21
drag, startPoint x: 1189, startPoint y: 682, endPoint x: 1200, endPoint y: 660, distance: 24.6
click at [1190, 682] on input "0" at bounding box center [1195, 679] width 99 height 21
type input "8"
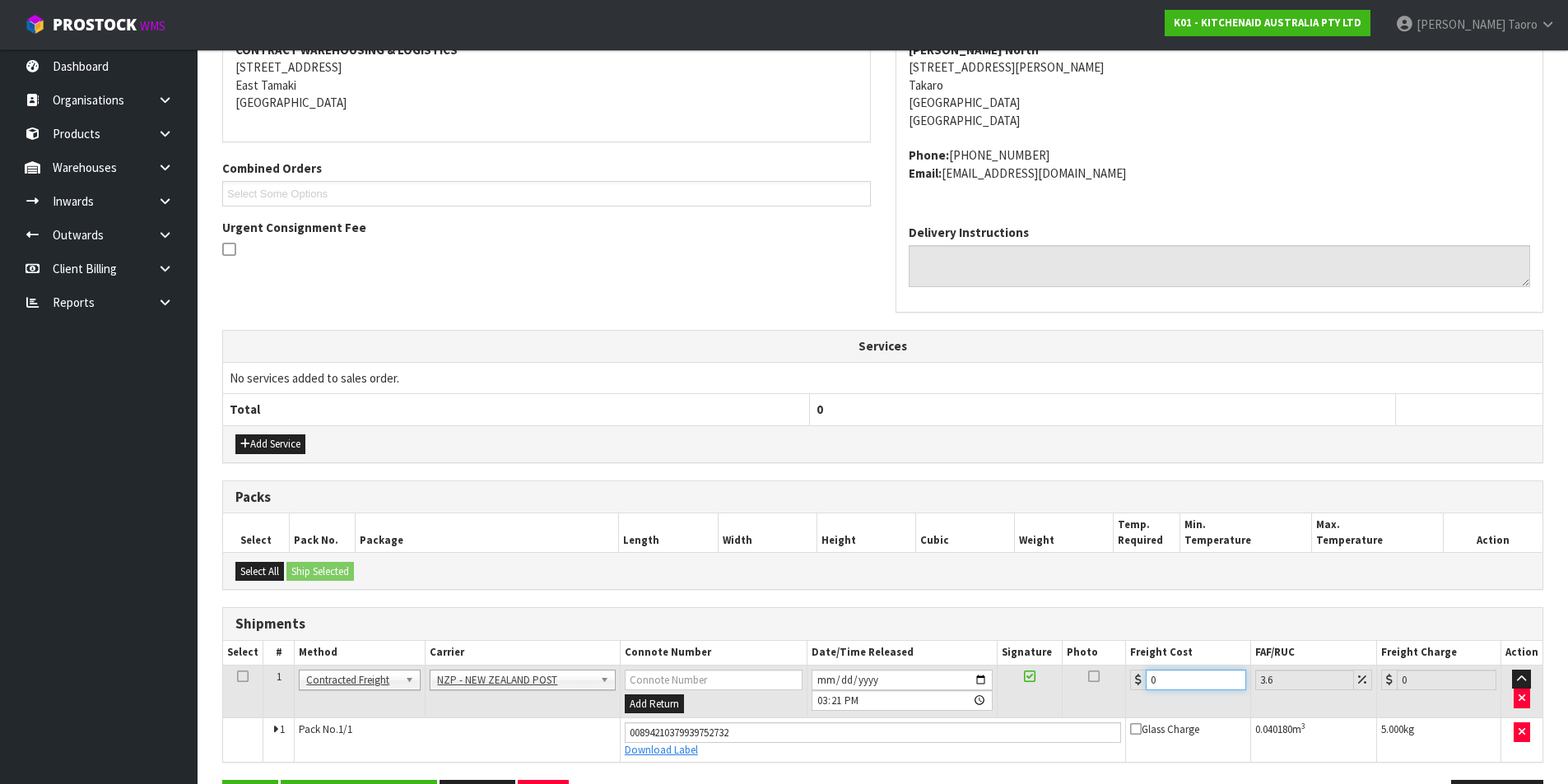
type input "8.29"
type input "8.4"
type input "8.7"
type input "8.45"
type input "8.75"
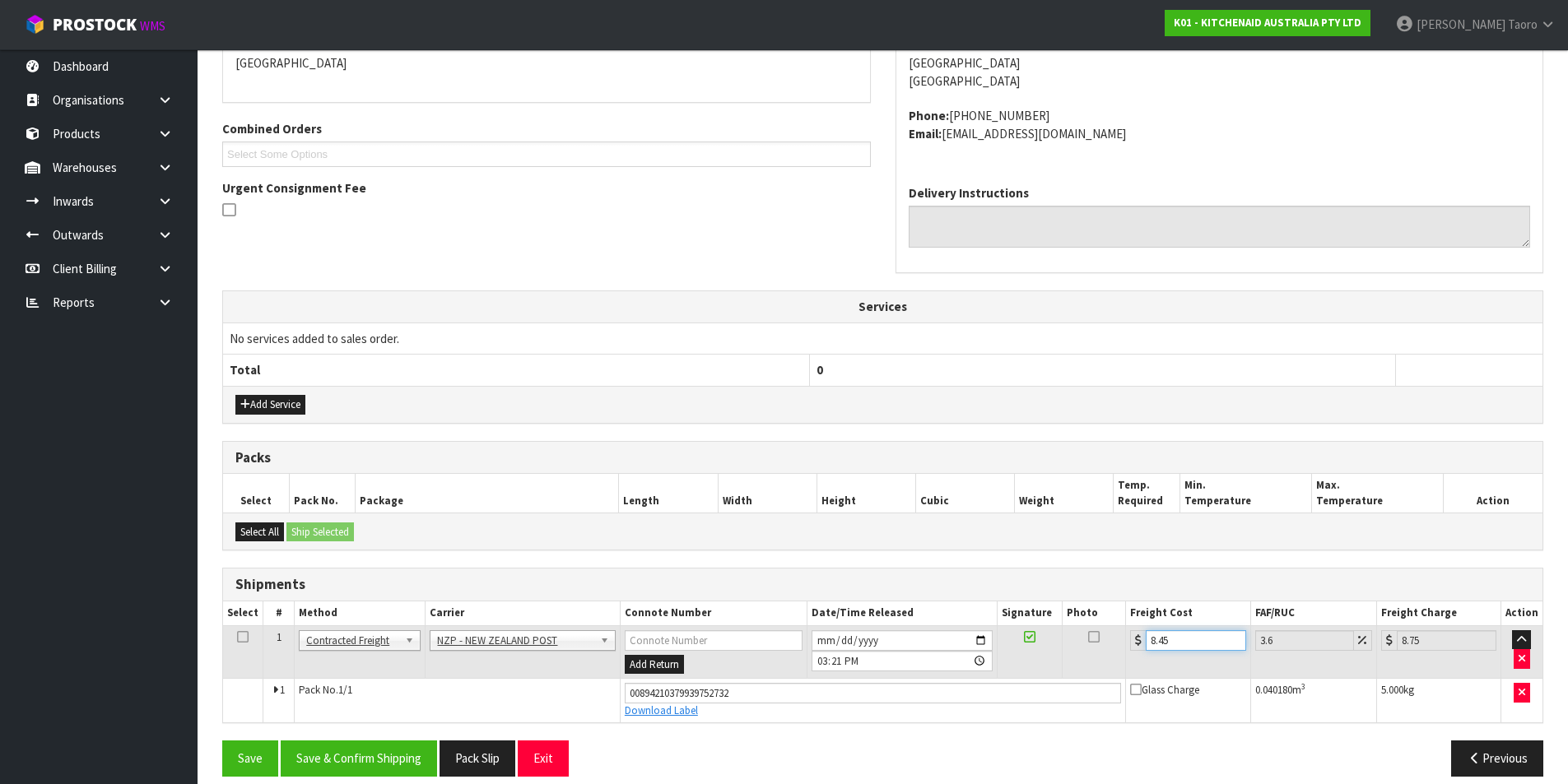
scroll to position [387, 0]
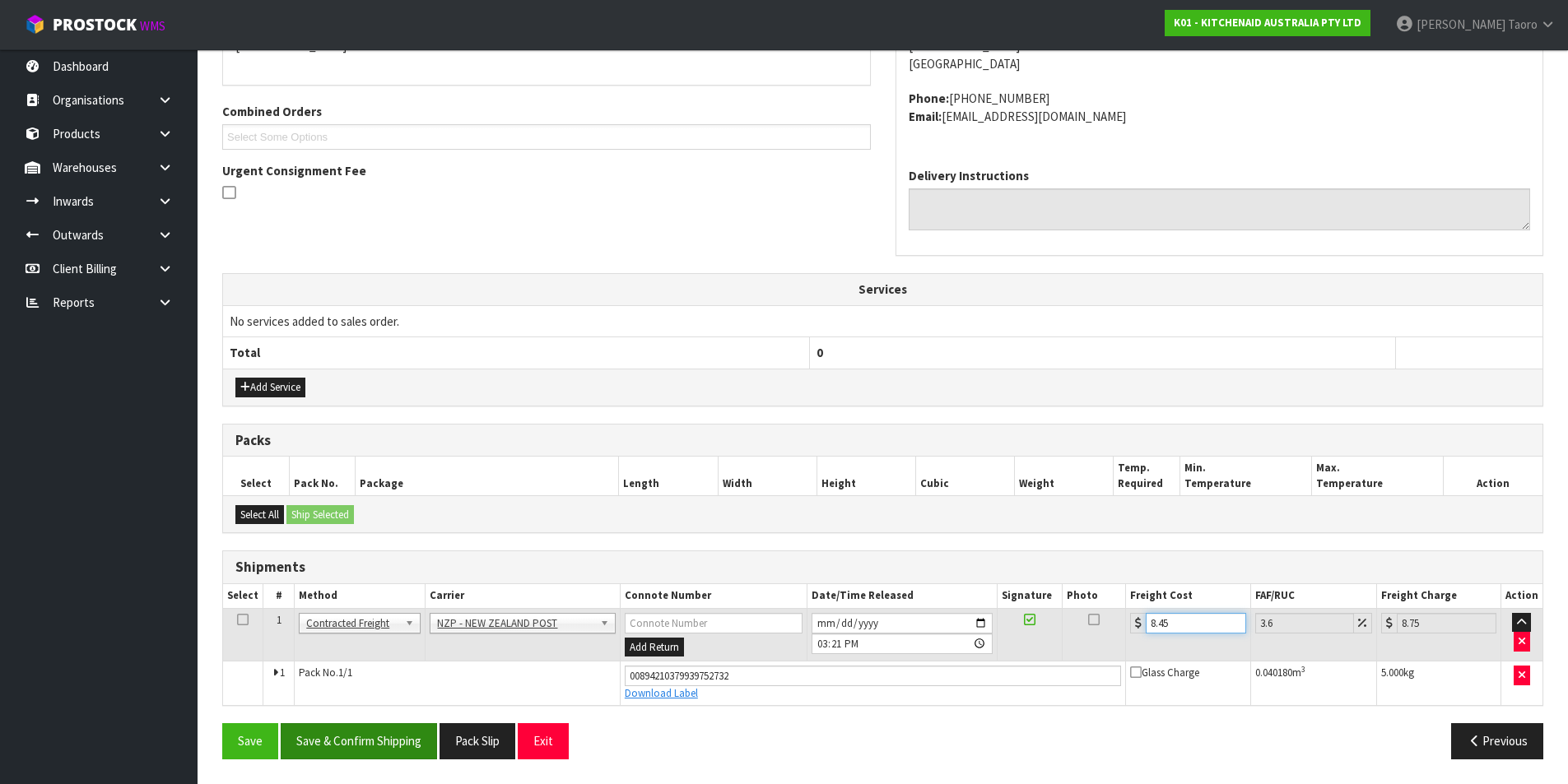
type input "8.45"
click at [384, 737] on button "Save & Confirm Shipping" at bounding box center [358, 741] width 156 height 35
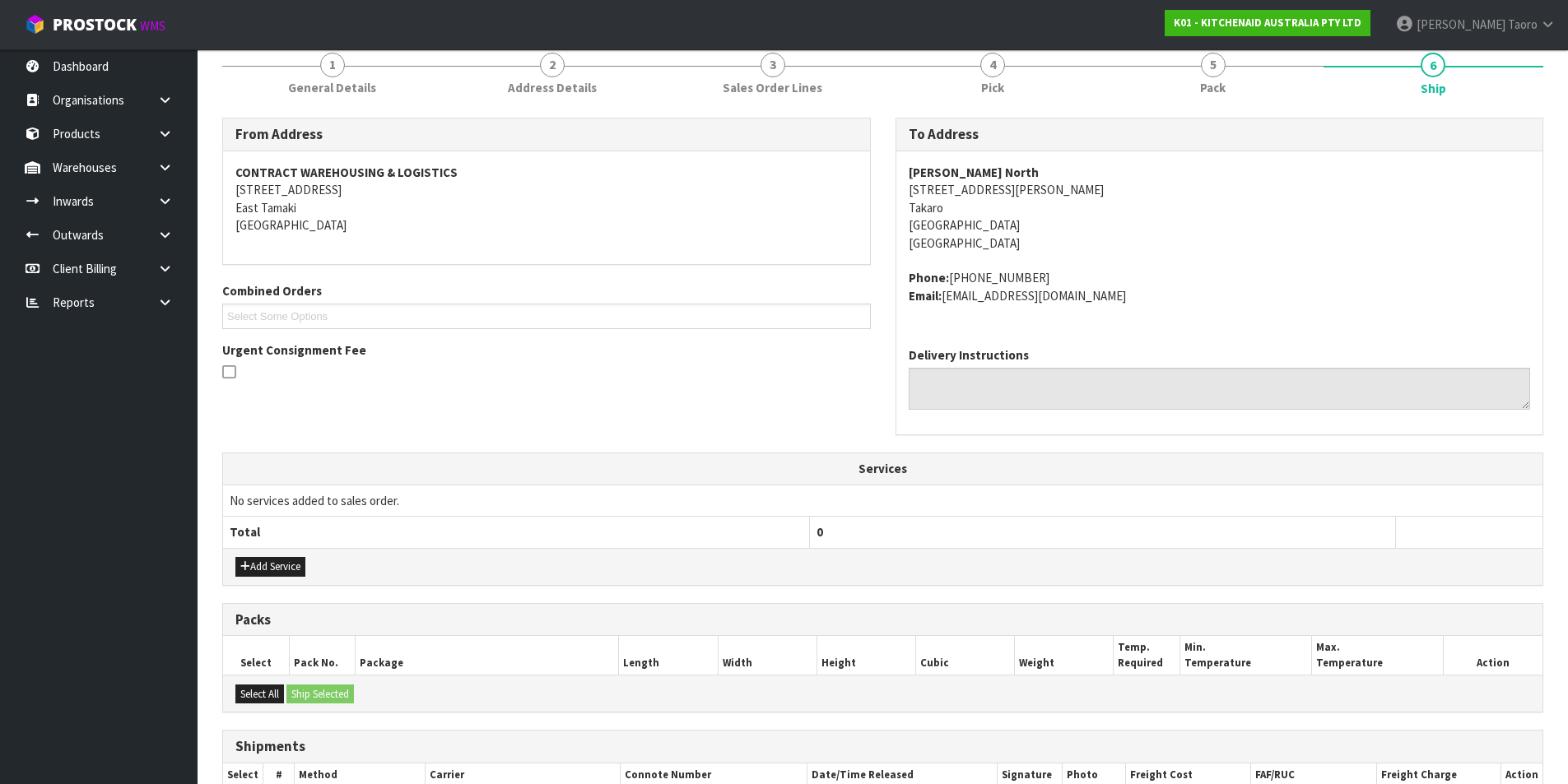
scroll to position [329, 0]
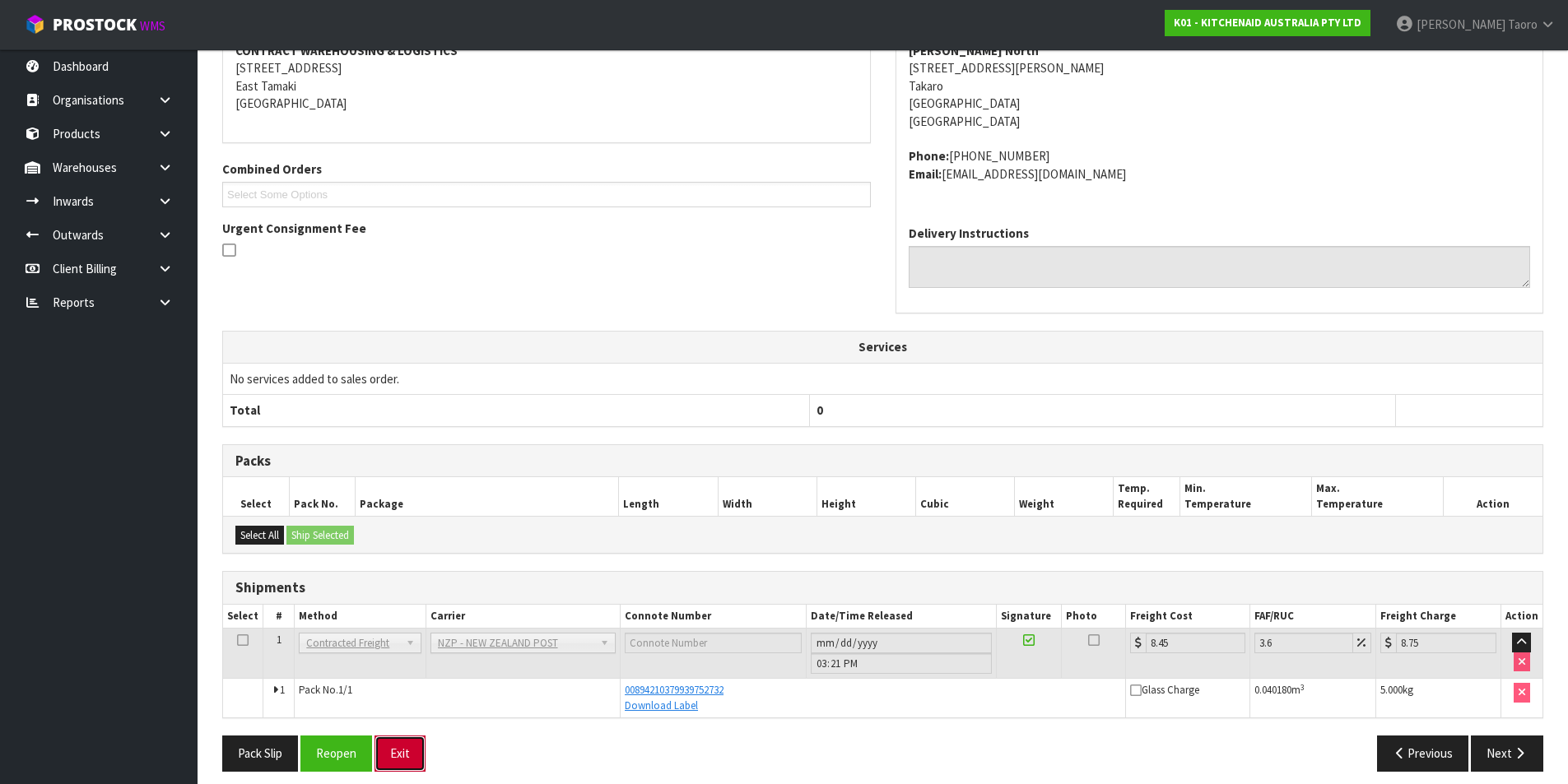
click at [412, 751] on button "Exit" at bounding box center [399, 752] width 51 height 35
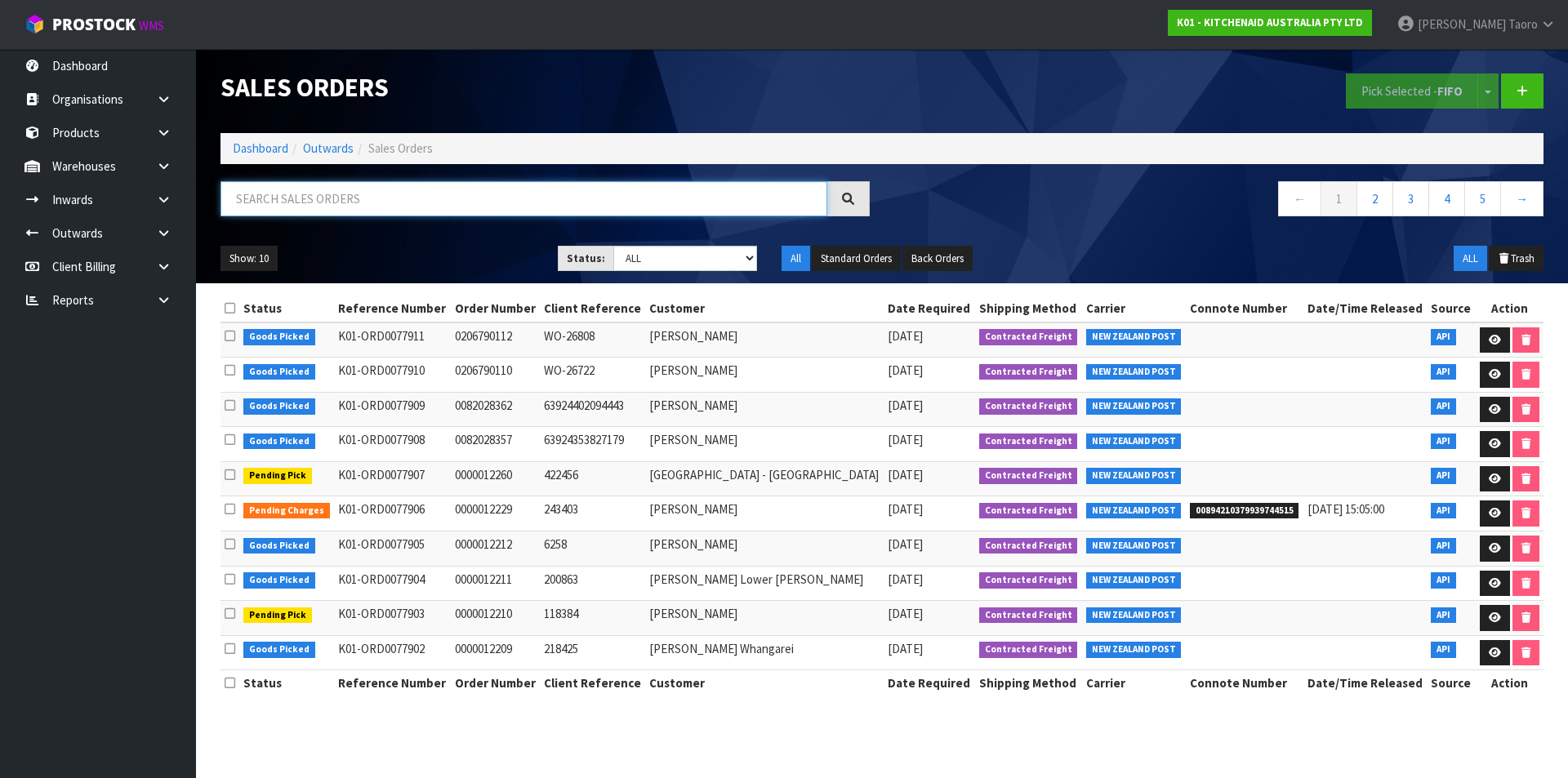
click at [476, 201] on input "text" at bounding box center [524, 199] width 606 height 35
type input "JOB-0407858"
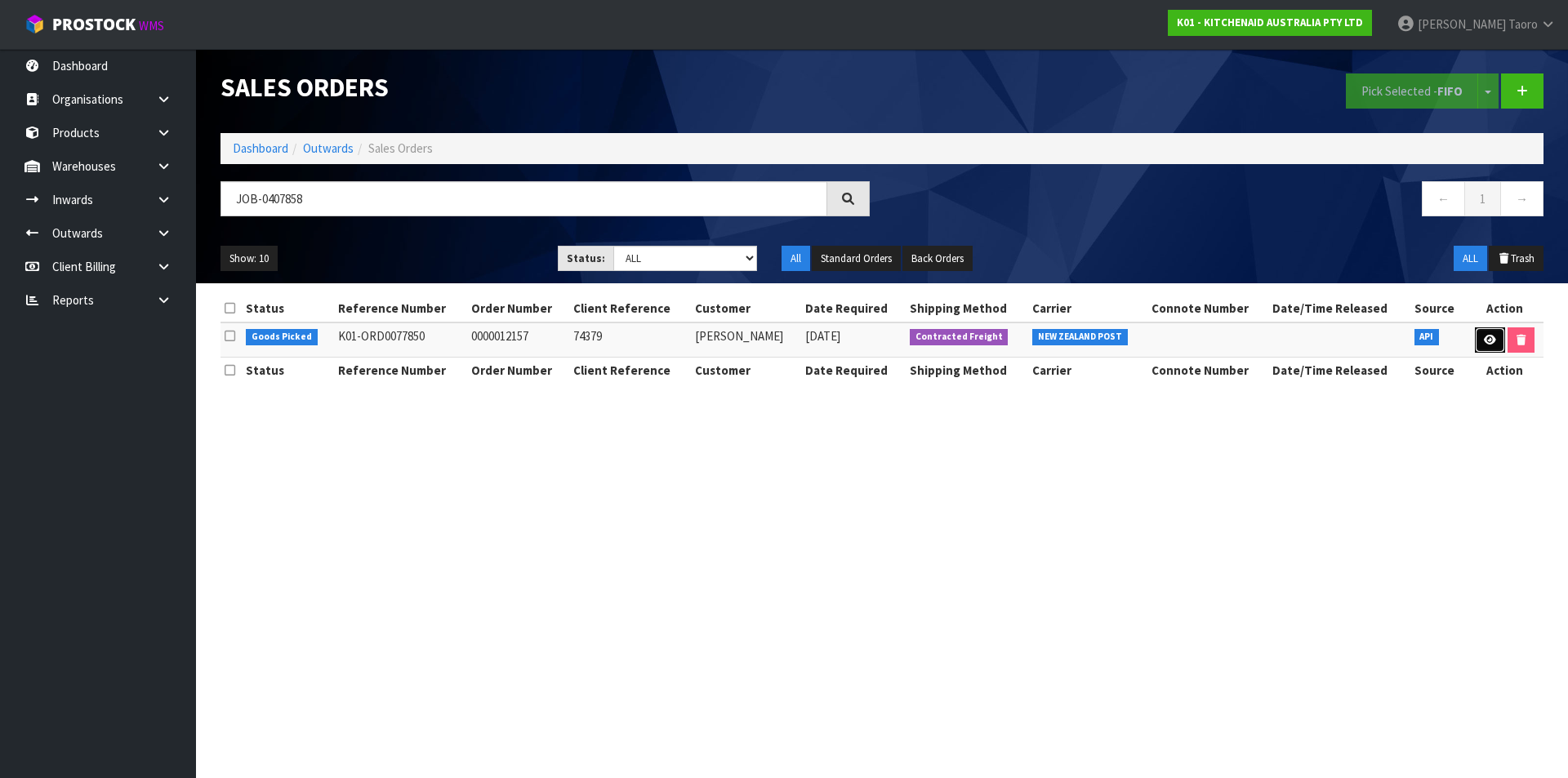
click at [1490, 343] on icon at bounding box center [1490, 340] width 13 height 11
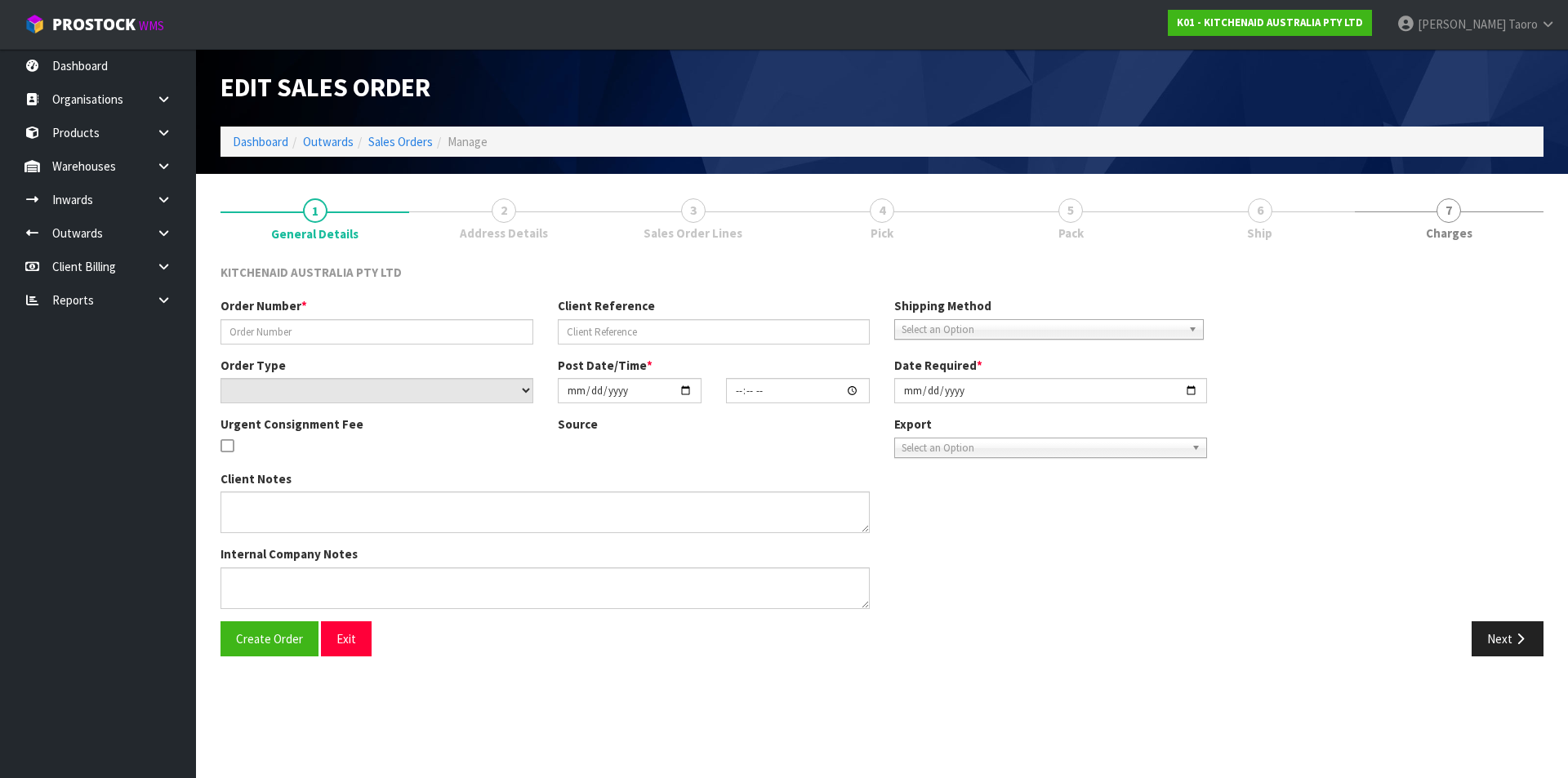
type input "0000012157"
type input "74379"
select select "number:0"
type input "2025-08-15"
type input "13:31:09.000"
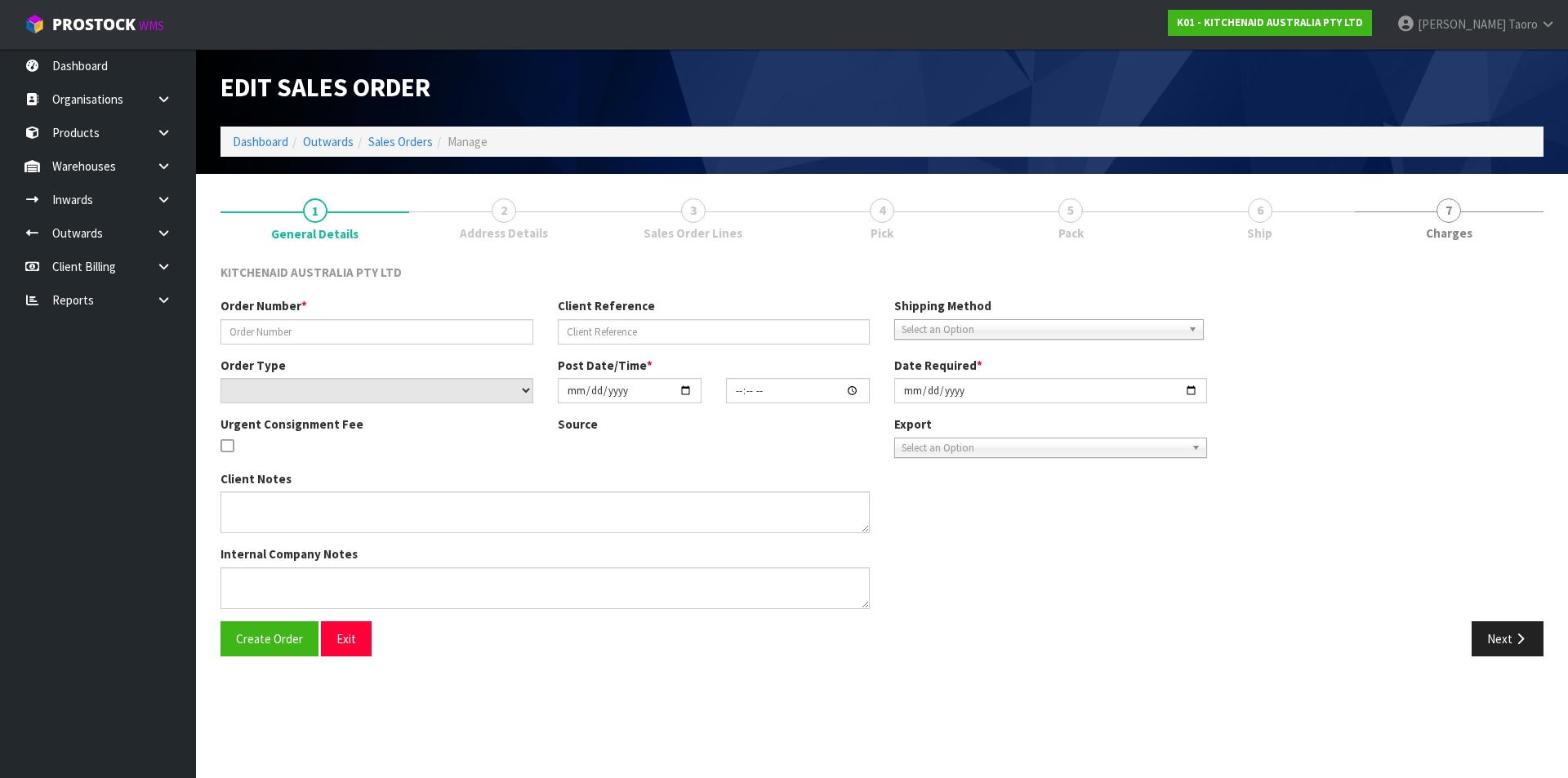
type input "2025-08-15"
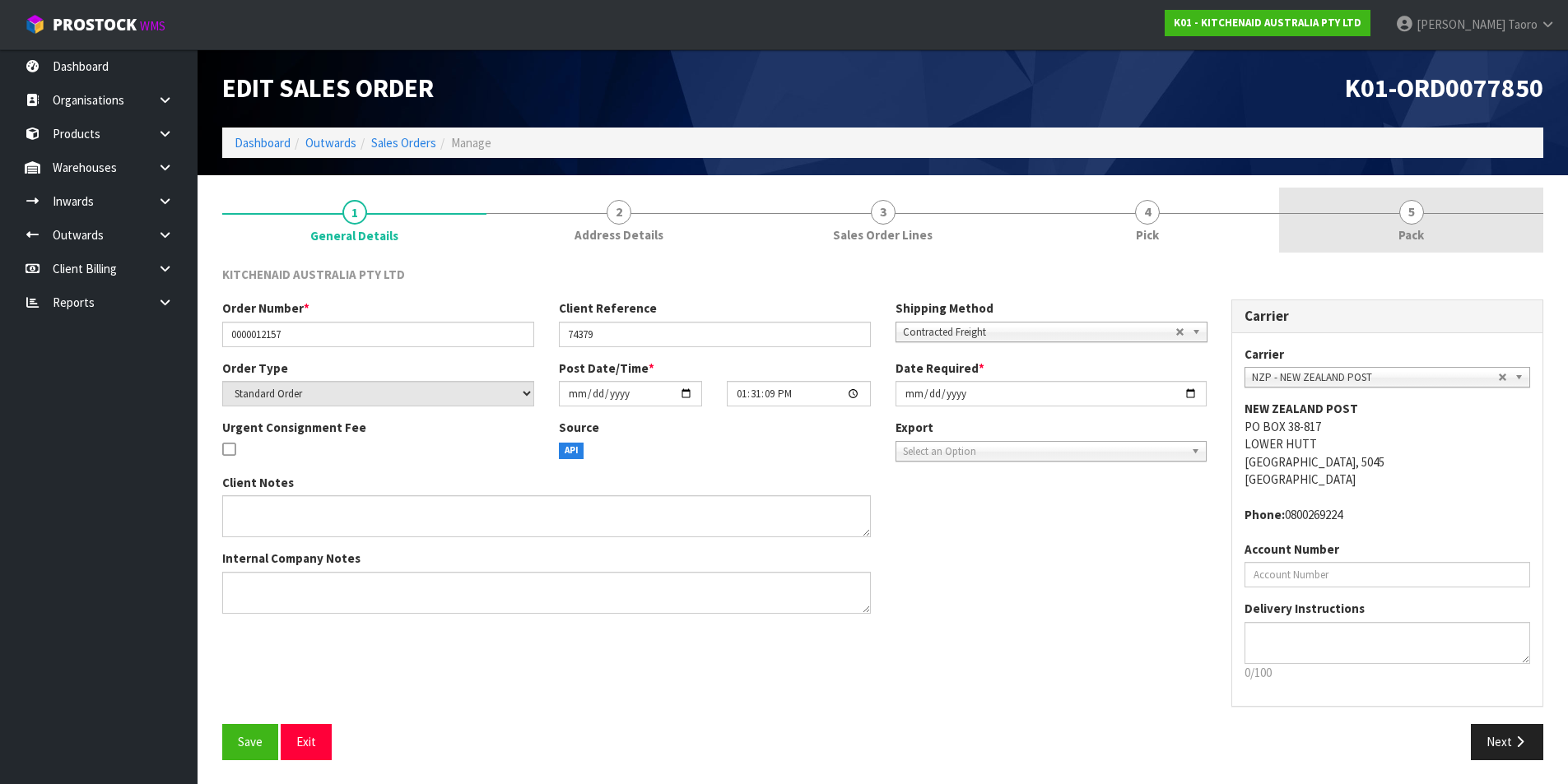
click at [1436, 223] on link "5 Pack" at bounding box center [1410, 220] width 264 height 65
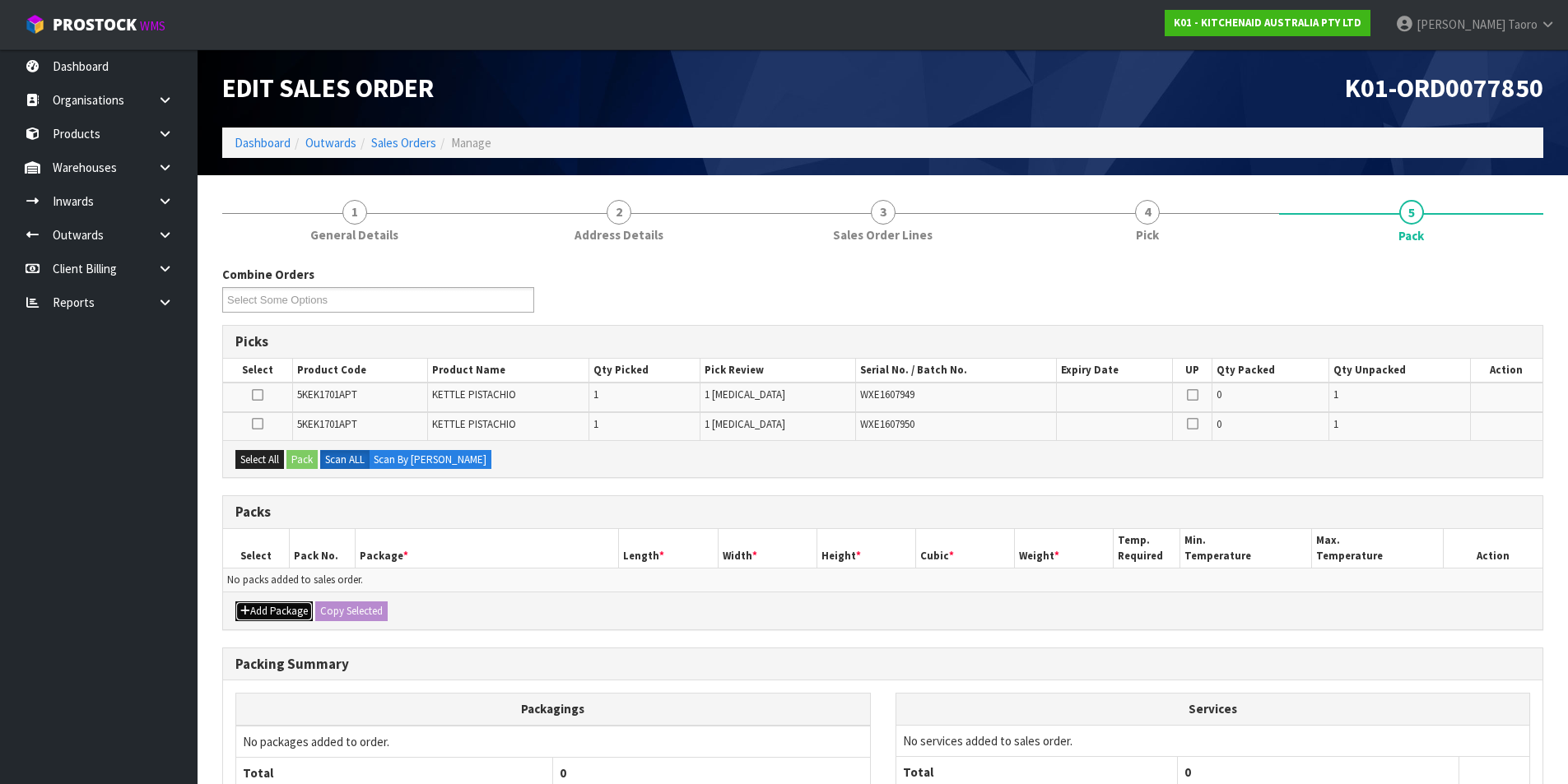
drag, startPoint x: 281, startPoint y: 619, endPoint x: 268, endPoint y: 597, distance: 25.6
click at [280, 620] on button "Add Package" at bounding box center [274, 611] width 77 height 20
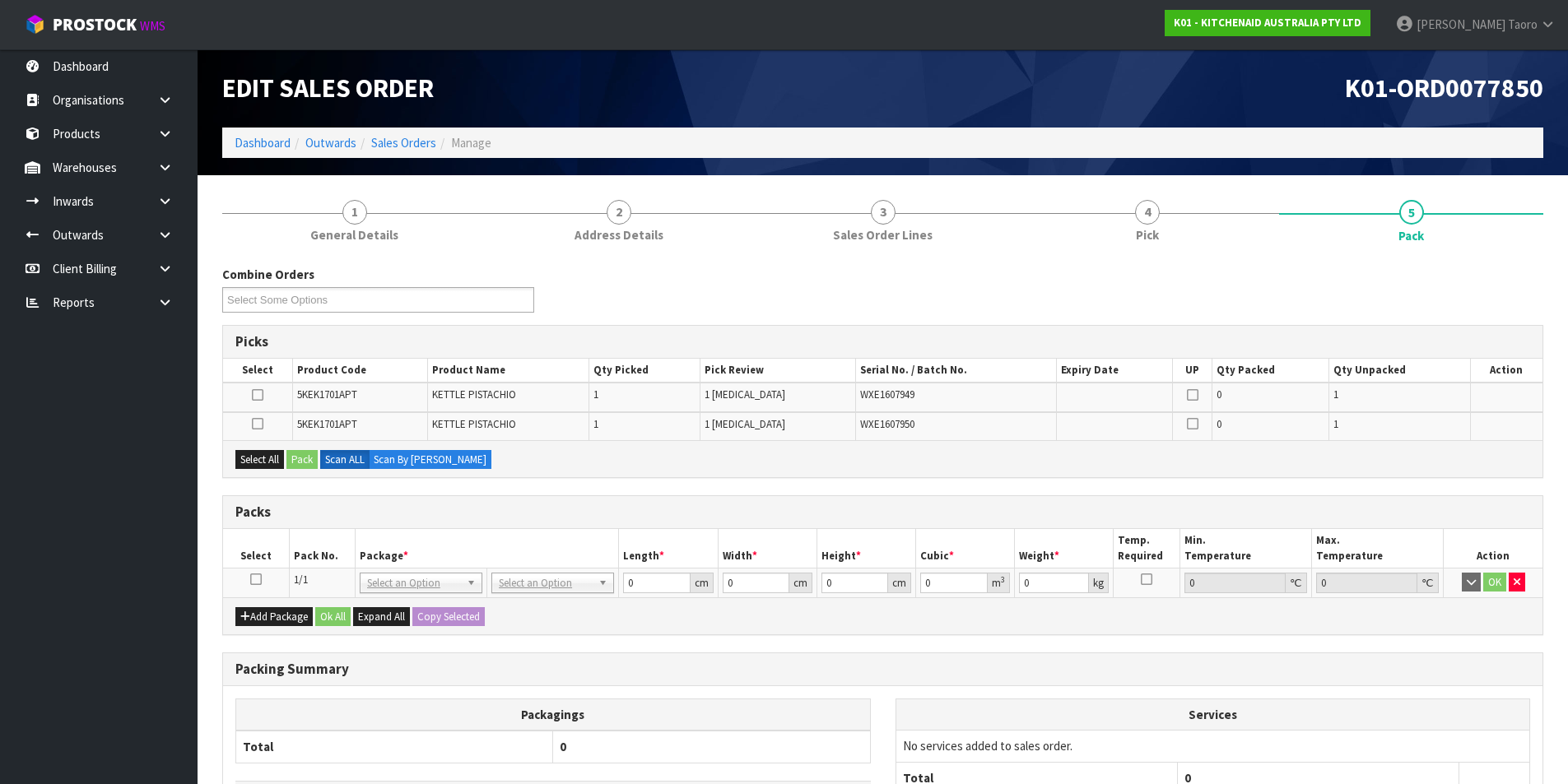
click at [253, 579] on icon at bounding box center [256, 579] width 12 height 1
drag, startPoint x: 286, startPoint y: 556, endPoint x: 292, endPoint y: 563, distance: 9.2
click at [287, 556] on th "Select" at bounding box center [255, 548] width 66 height 39
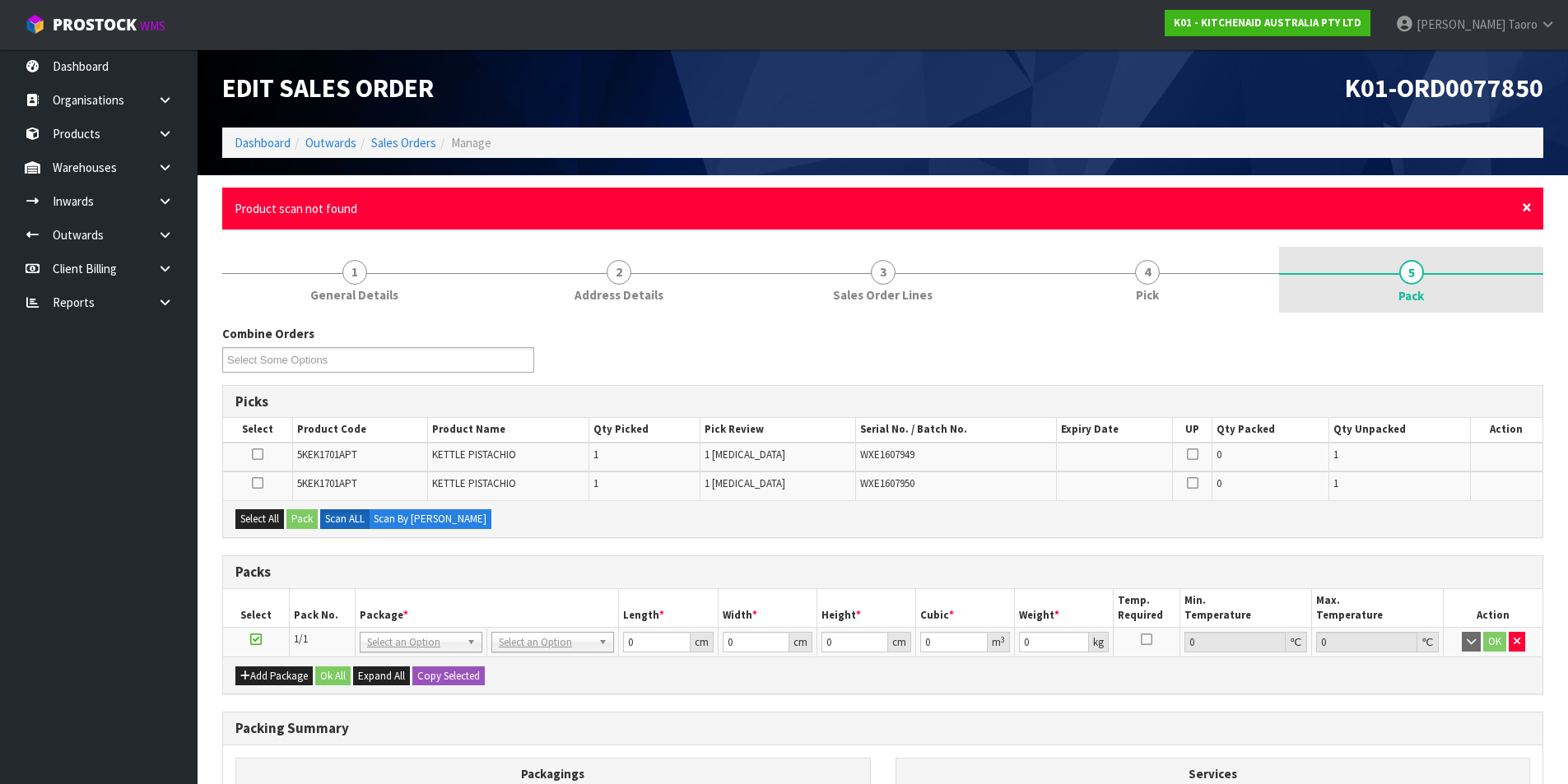
drag, startPoint x: 1526, startPoint y: 206, endPoint x: 1502, endPoint y: 242, distance: 43.3
click at [1527, 209] on span "×" at bounding box center [1526, 207] width 10 height 23
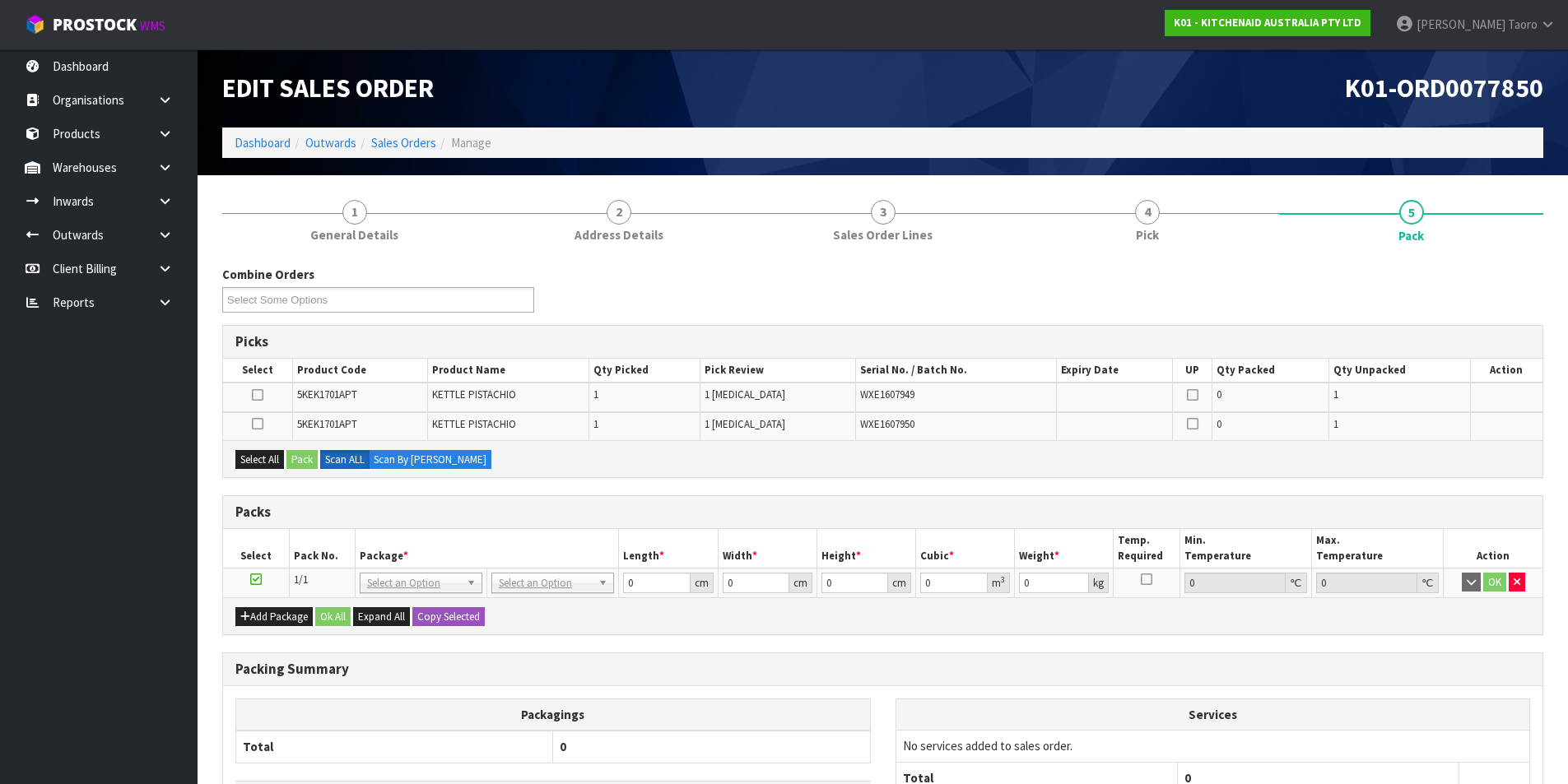
click at [1488, 295] on div "Combine Orders K01-ORD0077784 K01-ORD0077790 K01-ORD0077835 K01-ORD0077837 K01-…" at bounding box center [882, 296] width 1345 height 59
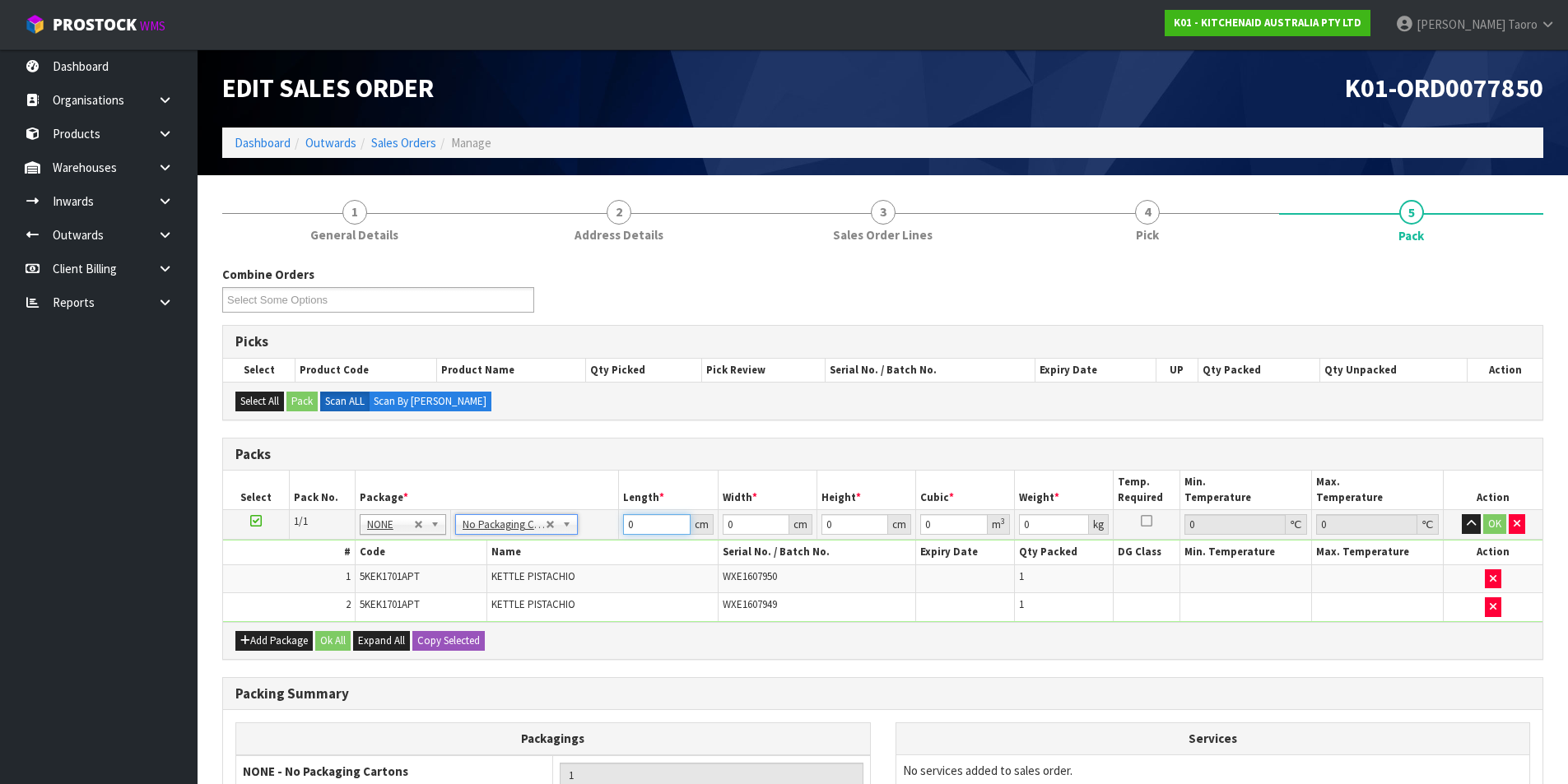
click at [654, 527] on input "0" at bounding box center [656, 524] width 67 height 21
click at [656, 530] on input "0" at bounding box center [656, 524] width 67 height 21
click at [657, 533] on input "0" at bounding box center [656, 524] width 67 height 21
type input "041"
type input "28"
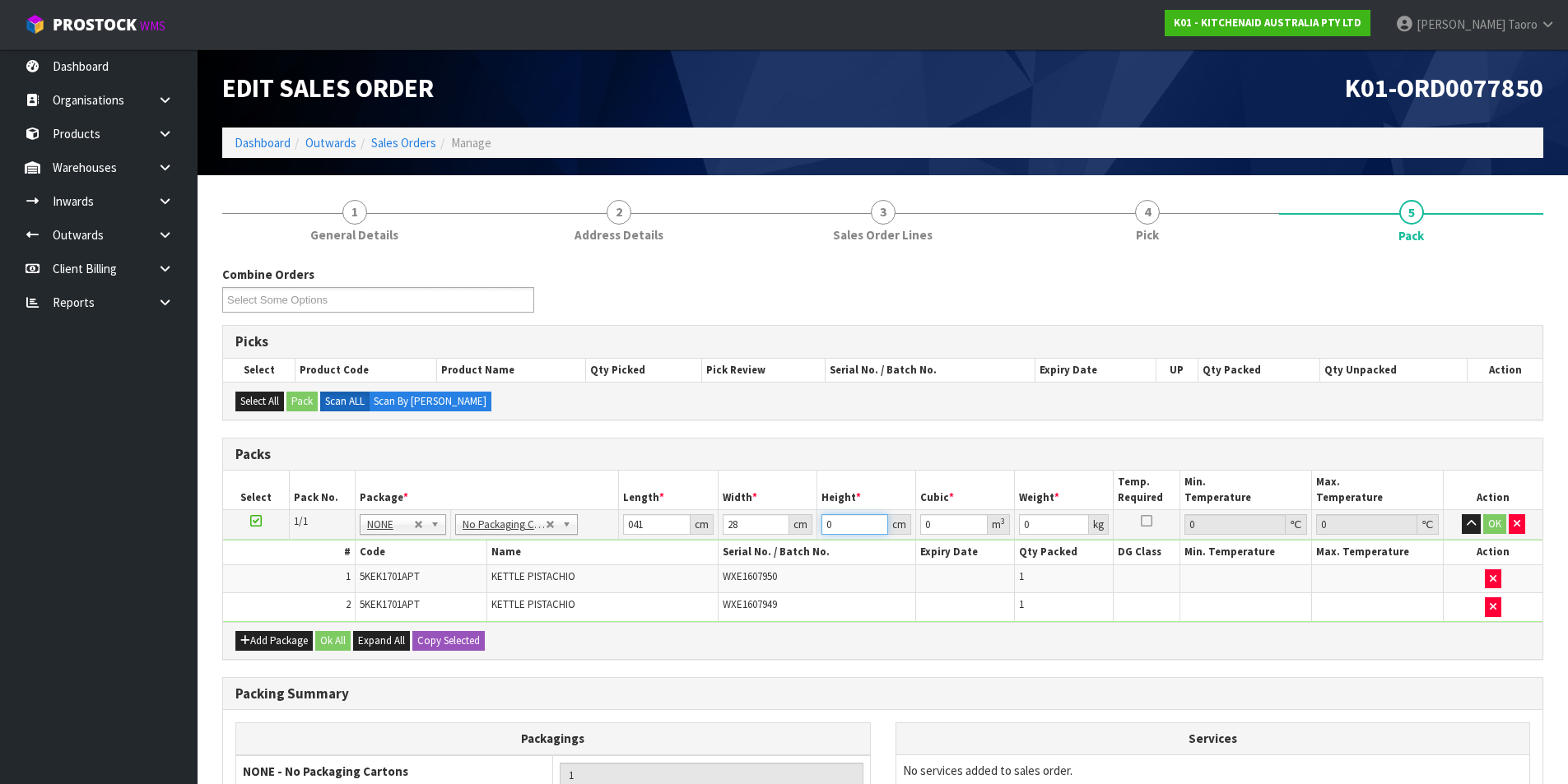
type input "3"
type input "0.003444"
type input "35"
type input "0.04018"
type input "35"
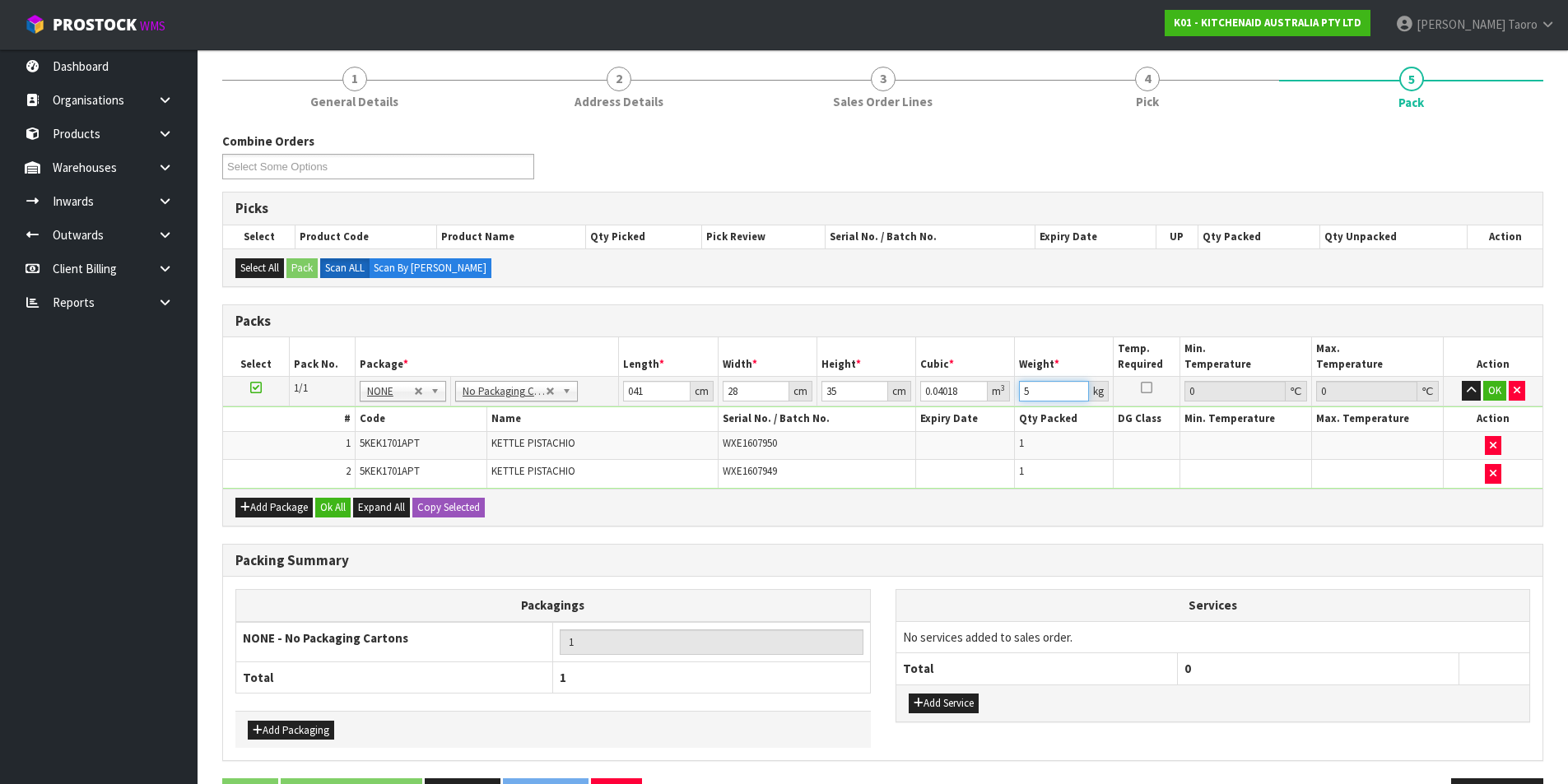
scroll to position [188, 0]
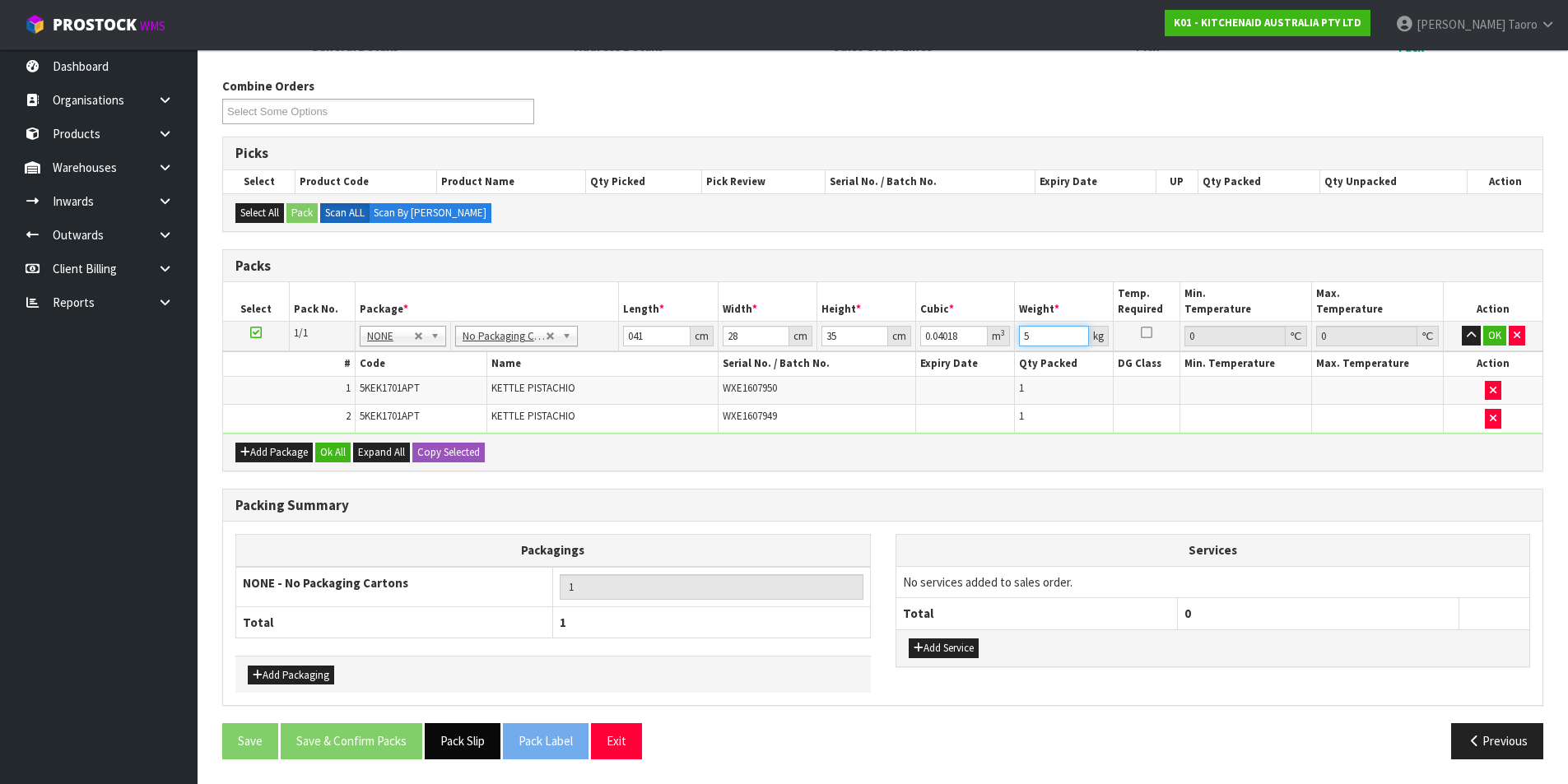
type input "5"
click at [474, 731] on button "Pack Slip" at bounding box center [462, 741] width 76 height 35
click at [335, 458] on button "Ok All" at bounding box center [333, 452] width 35 height 20
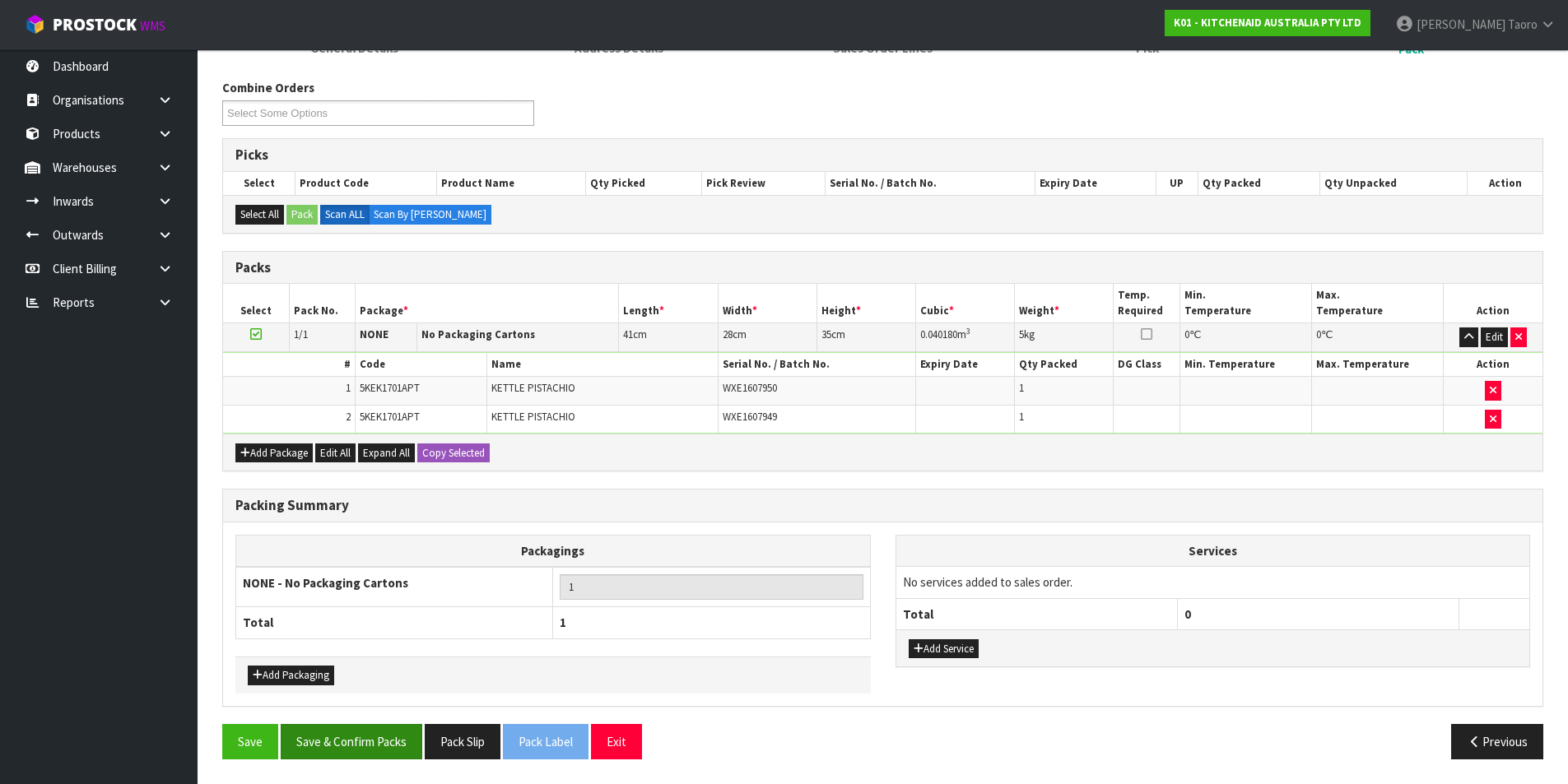
scroll to position [187, 0]
click at [393, 747] on button "Save & Confirm Packs" at bounding box center [351, 742] width 141 height 35
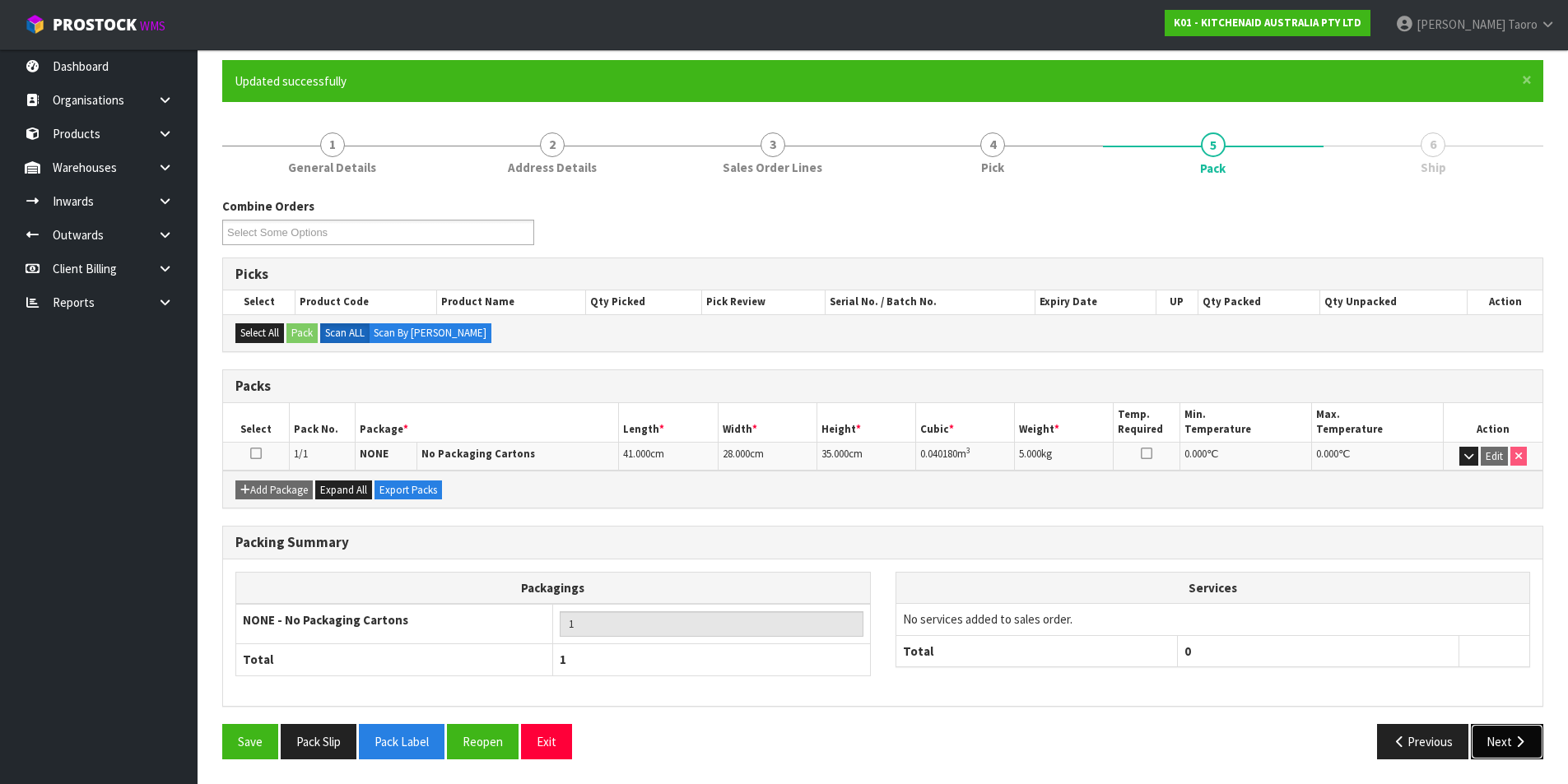
click at [1504, 742] on button "Next" at bounding box center [1507, 742] width 72 height 35
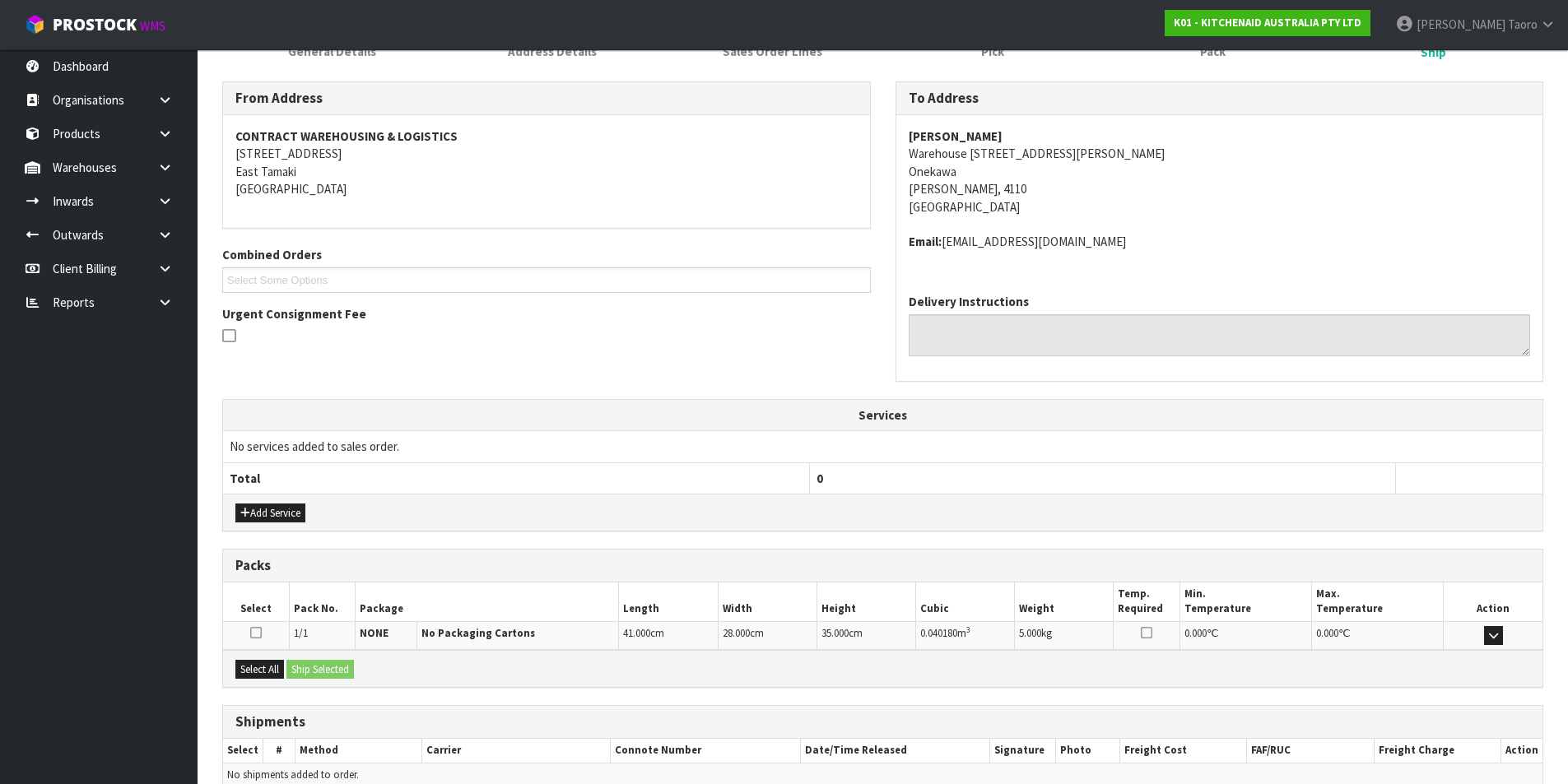
scroll to position [324, 0]
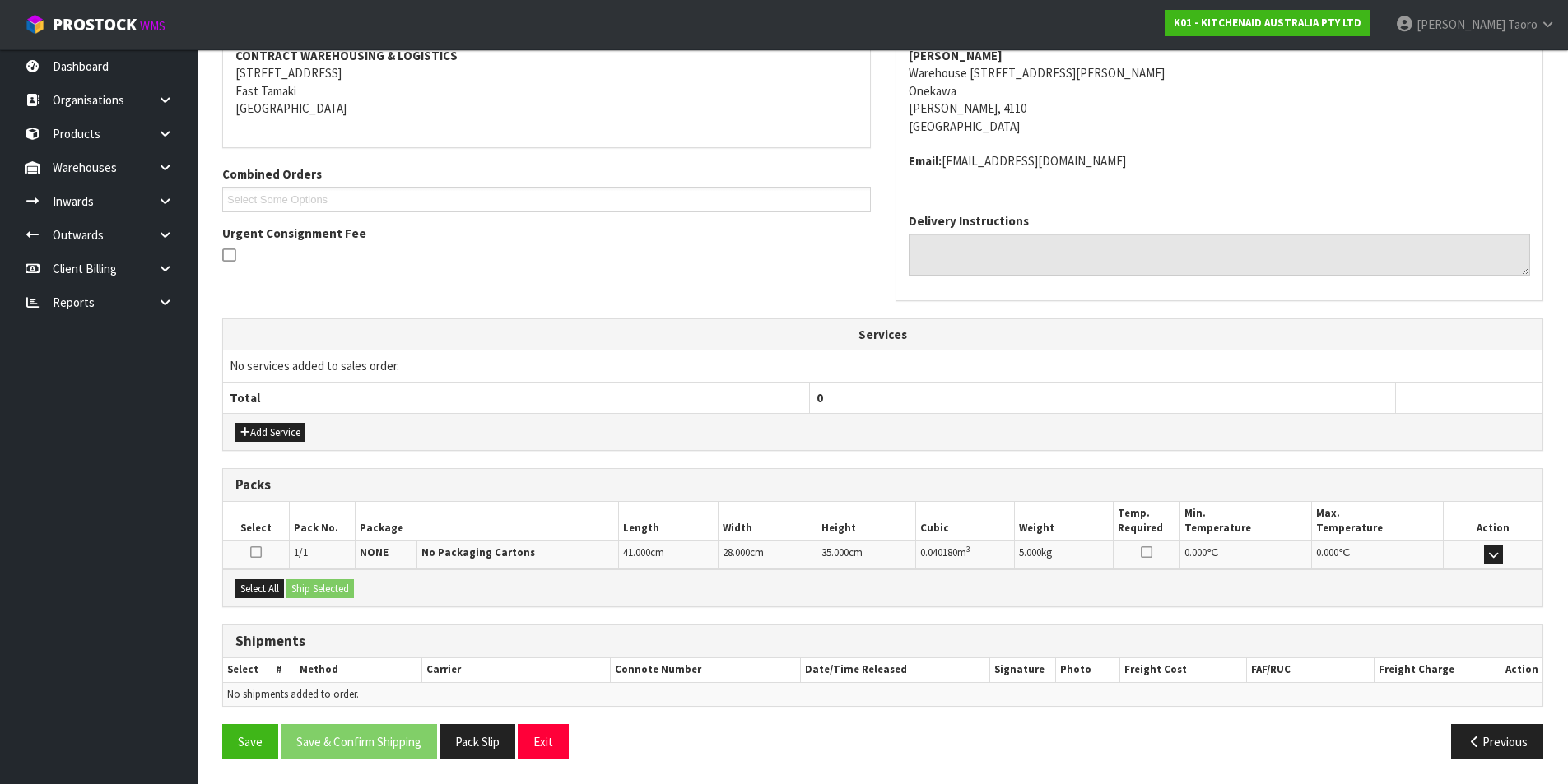
click at [258, 572] on div "Packs Select Pack No. Package Length Width Height Cubic Weight Temp. Required M…" at bounding box center [883, 538] width 1321 height 139
click at [278, 591] on button "Select All" at bounding box center [260, 589] width 49 height 20
drag, startPoint x: 296, startPoint y: 588, endPoint x: 411, endPoint y: 623, distance: 120.2
click at [297, 588] on button "Ship Selected" at bounding box center [320, 589] width 68 height 20
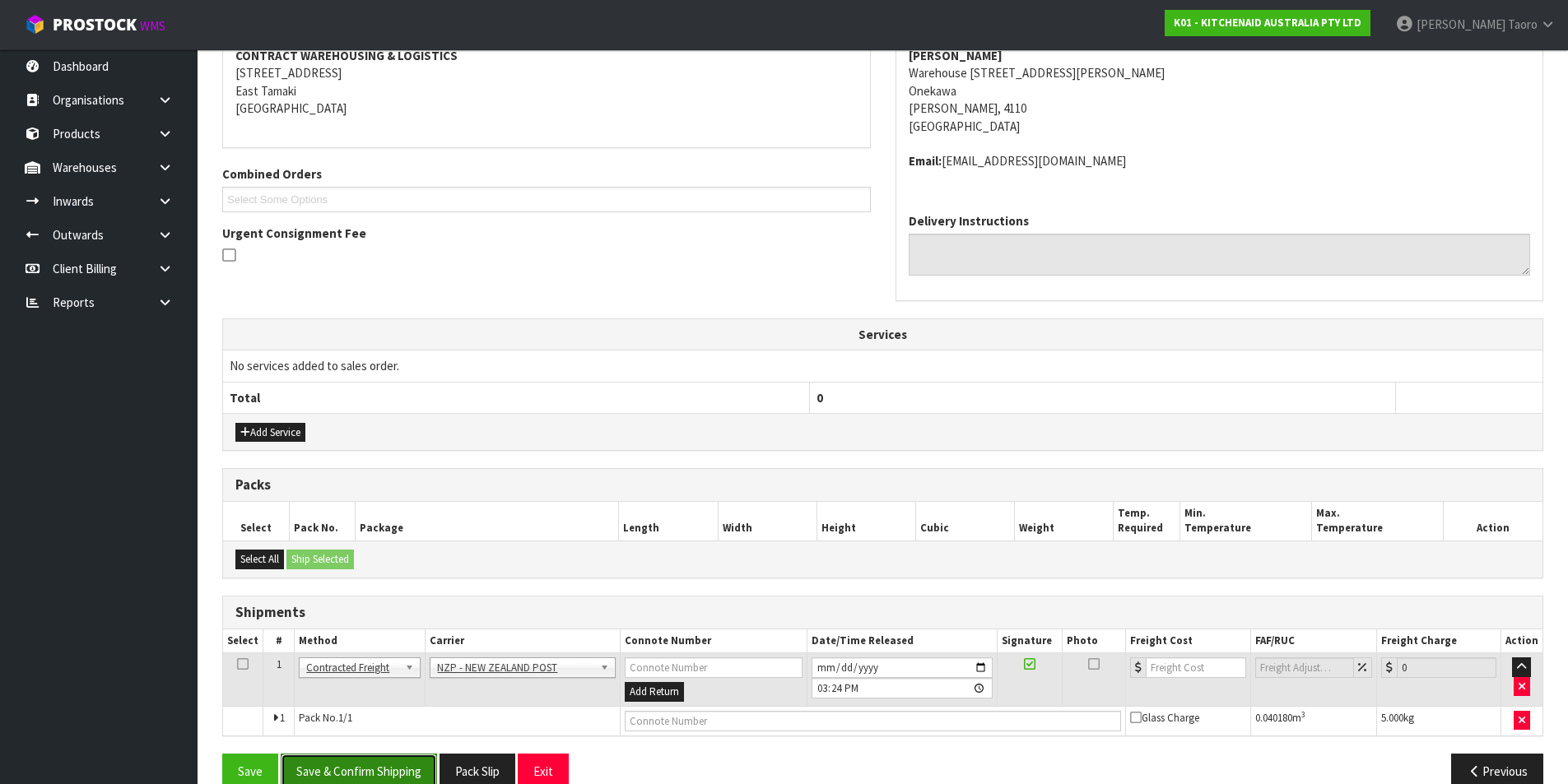
click at [420, 783] on button "Save & Confirm Shipping" at bounding box center [358, 770] width 156 height 35
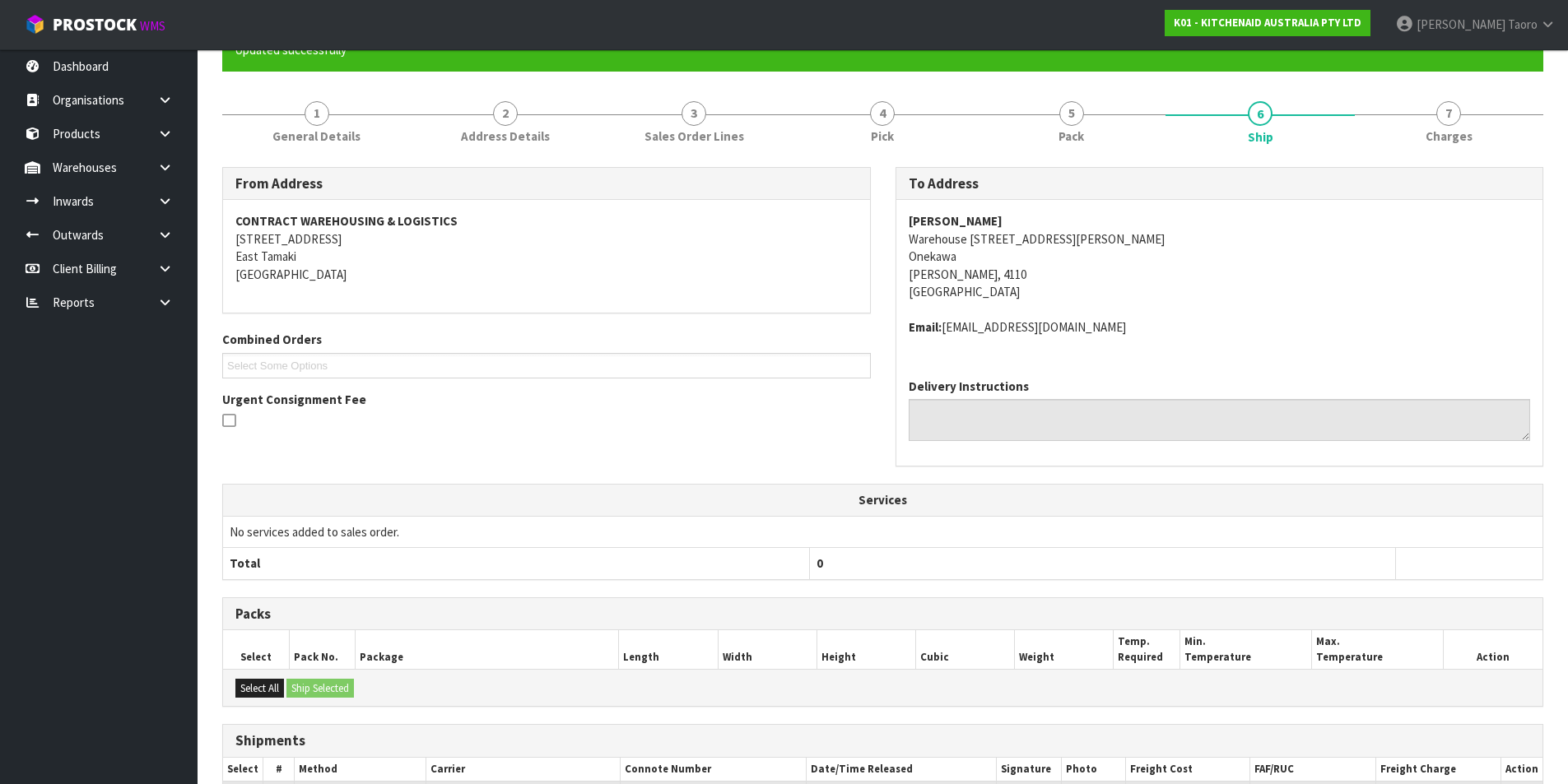
scroll to position [330, 0]
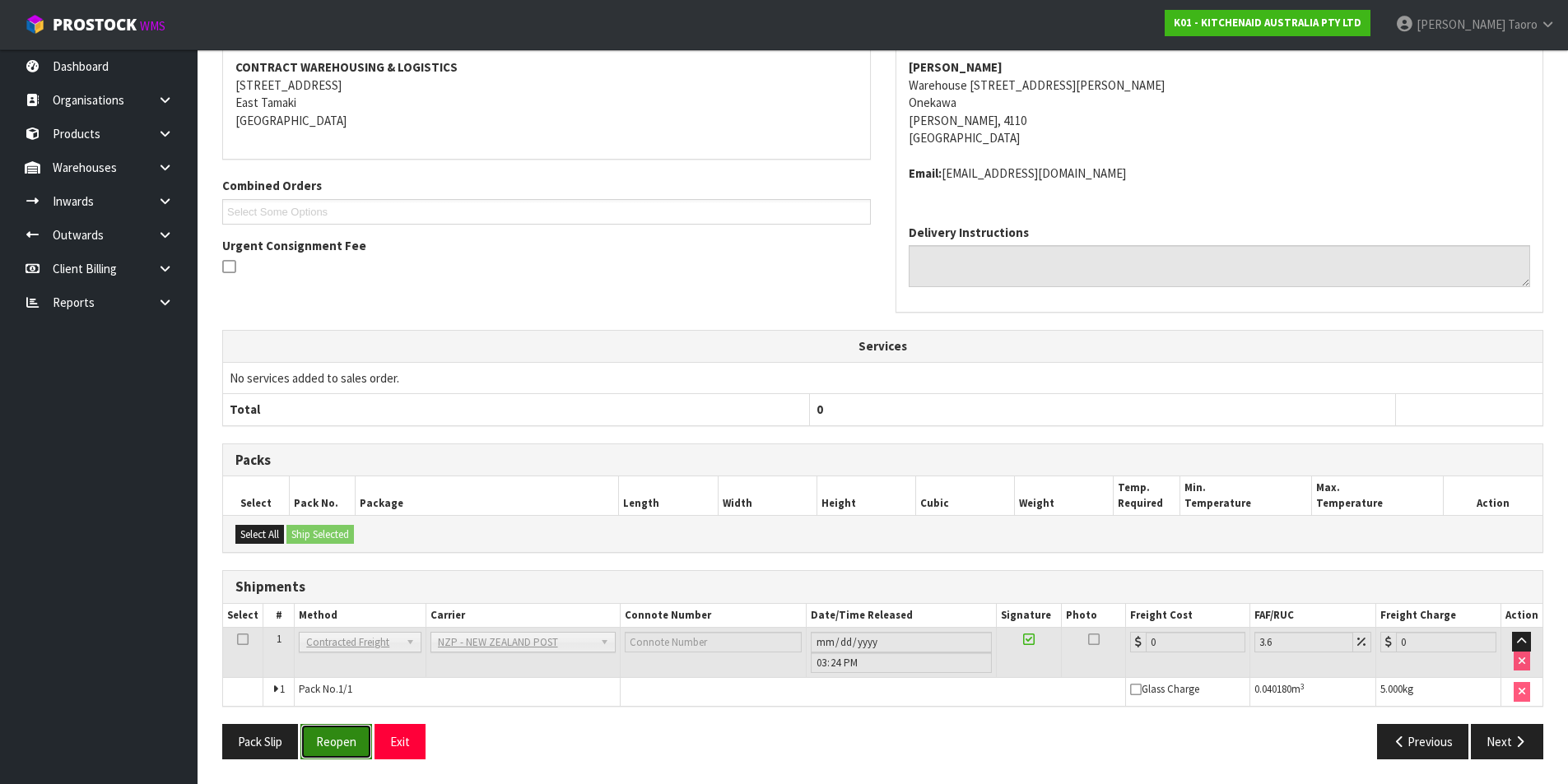
click at [322, 734] on button "Reopen" at bounding box center [335, 742] width 71 height 35
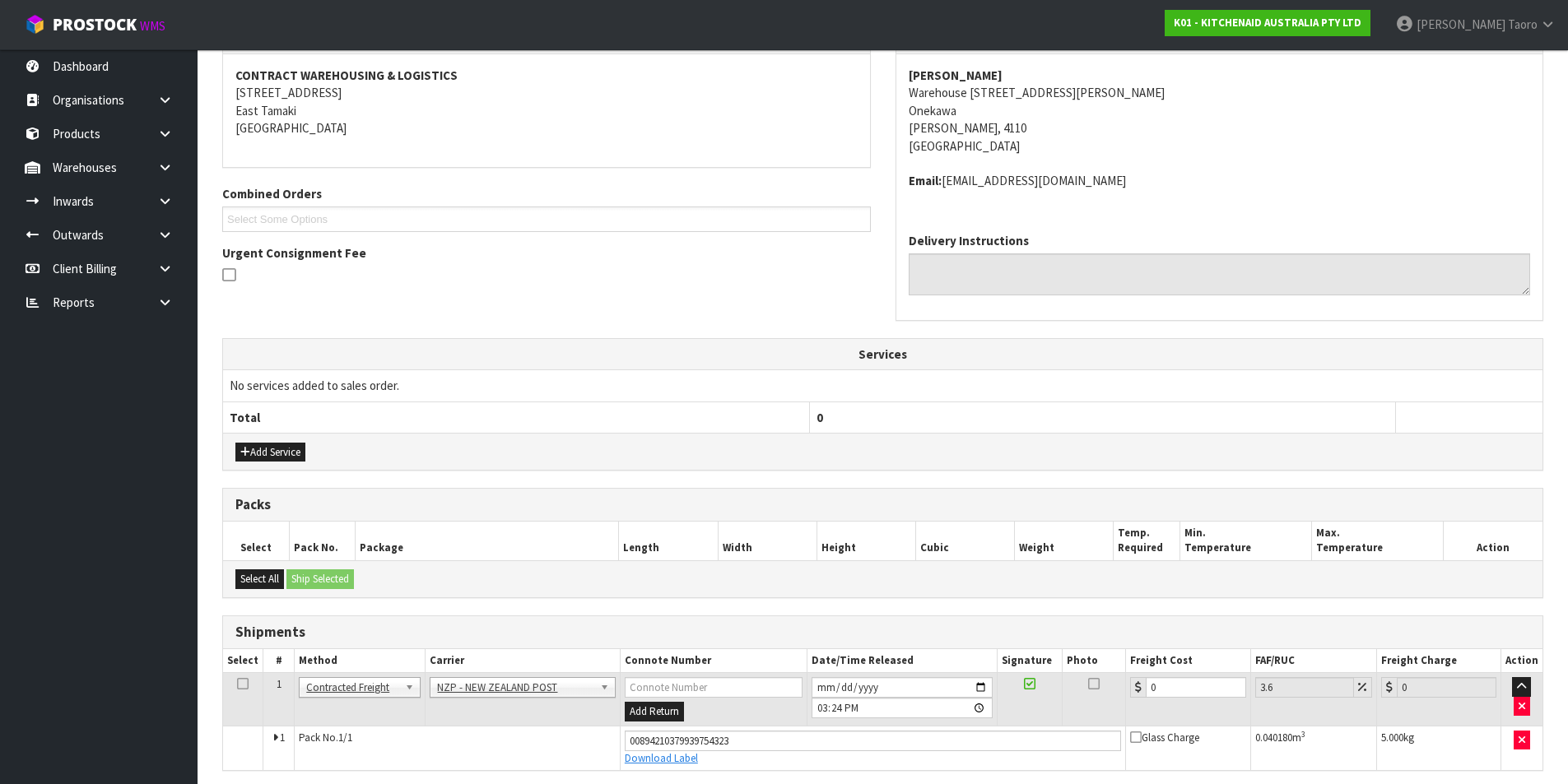
scroll to position [313, 0]
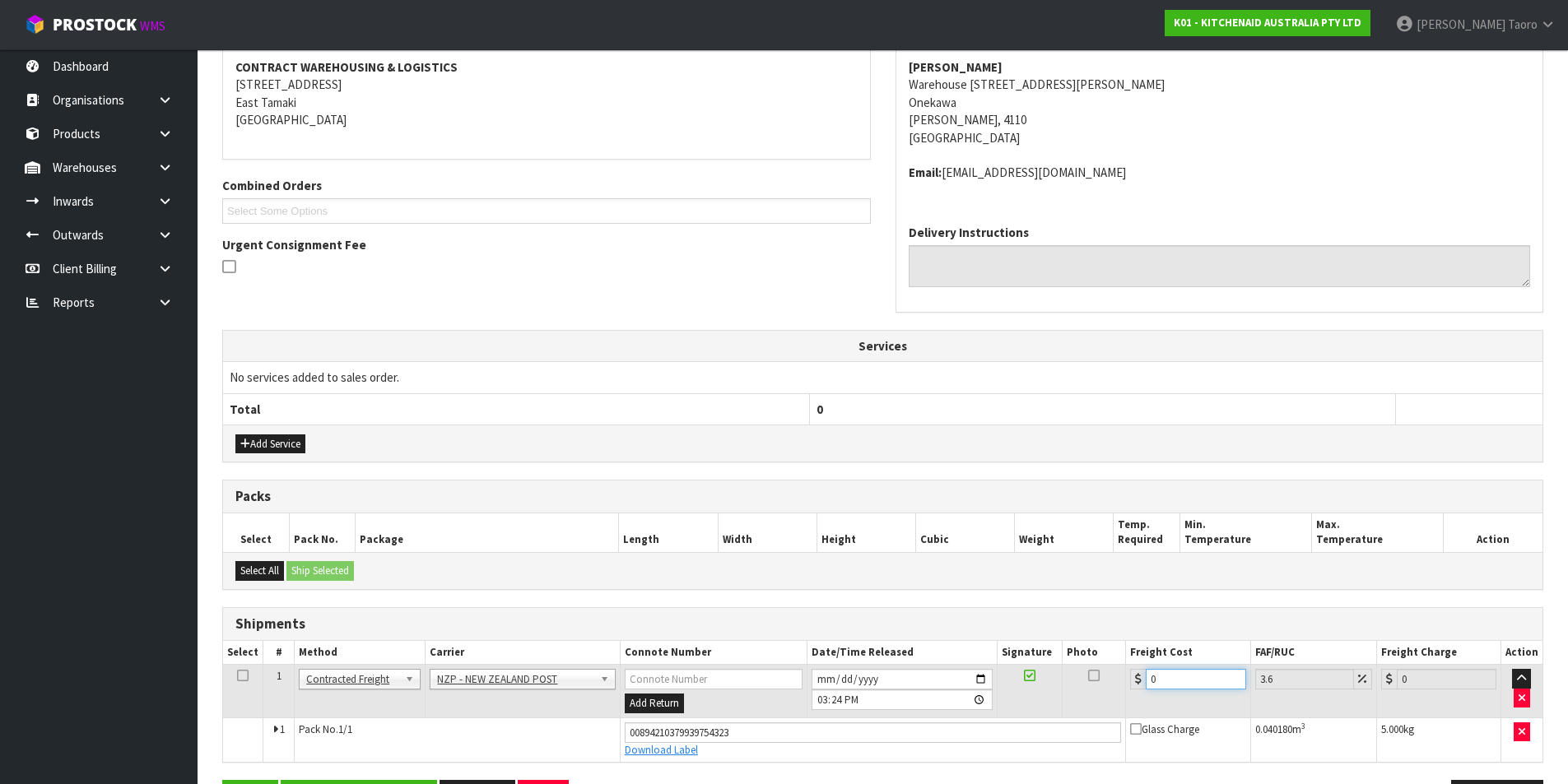
click at [1183, 677] on input "0" at bounding box center [1195, 679] width 99 height 21
click at [1184, 675] on input "0" at bounding box center [1195, 679] width 99 height 21
click at [1185, 675] on input "0" at bounding box center [1195, 679] width 99 height 21
type input "8"
type input "8.29"
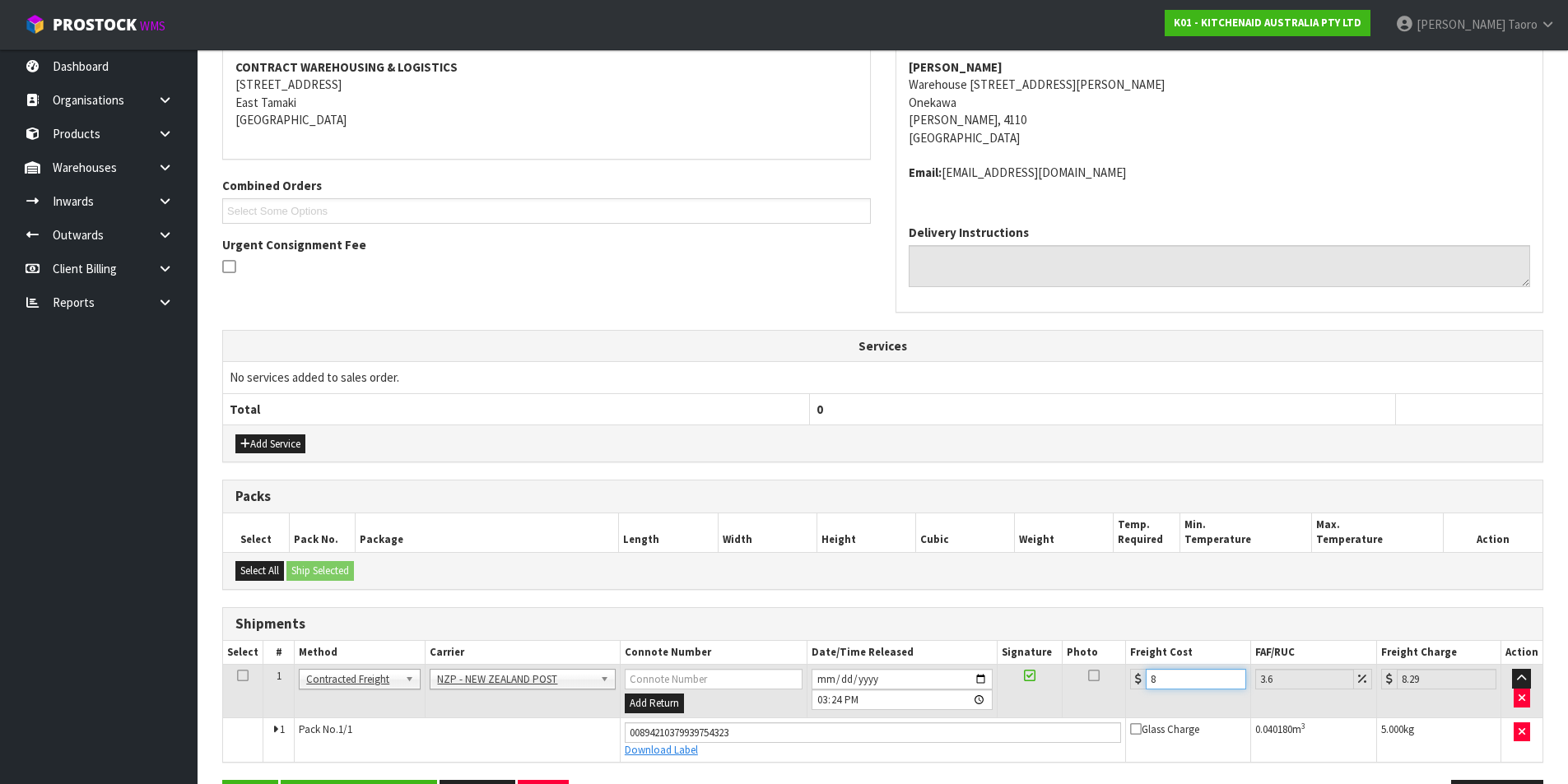
type input "8.4"
type input "8.7"
type input "8.45"
type input "8.75"
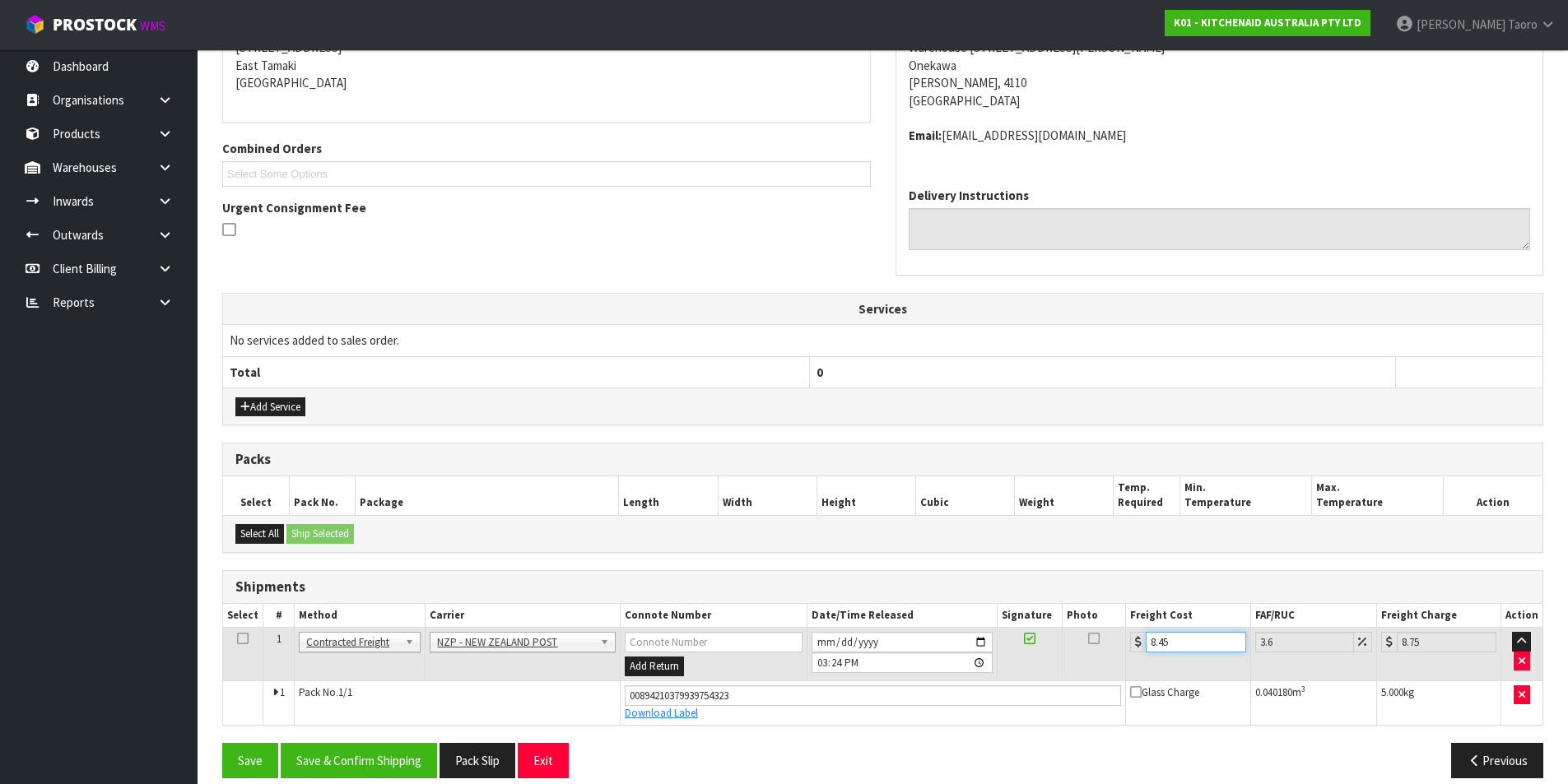
scroll to position [369, 0]
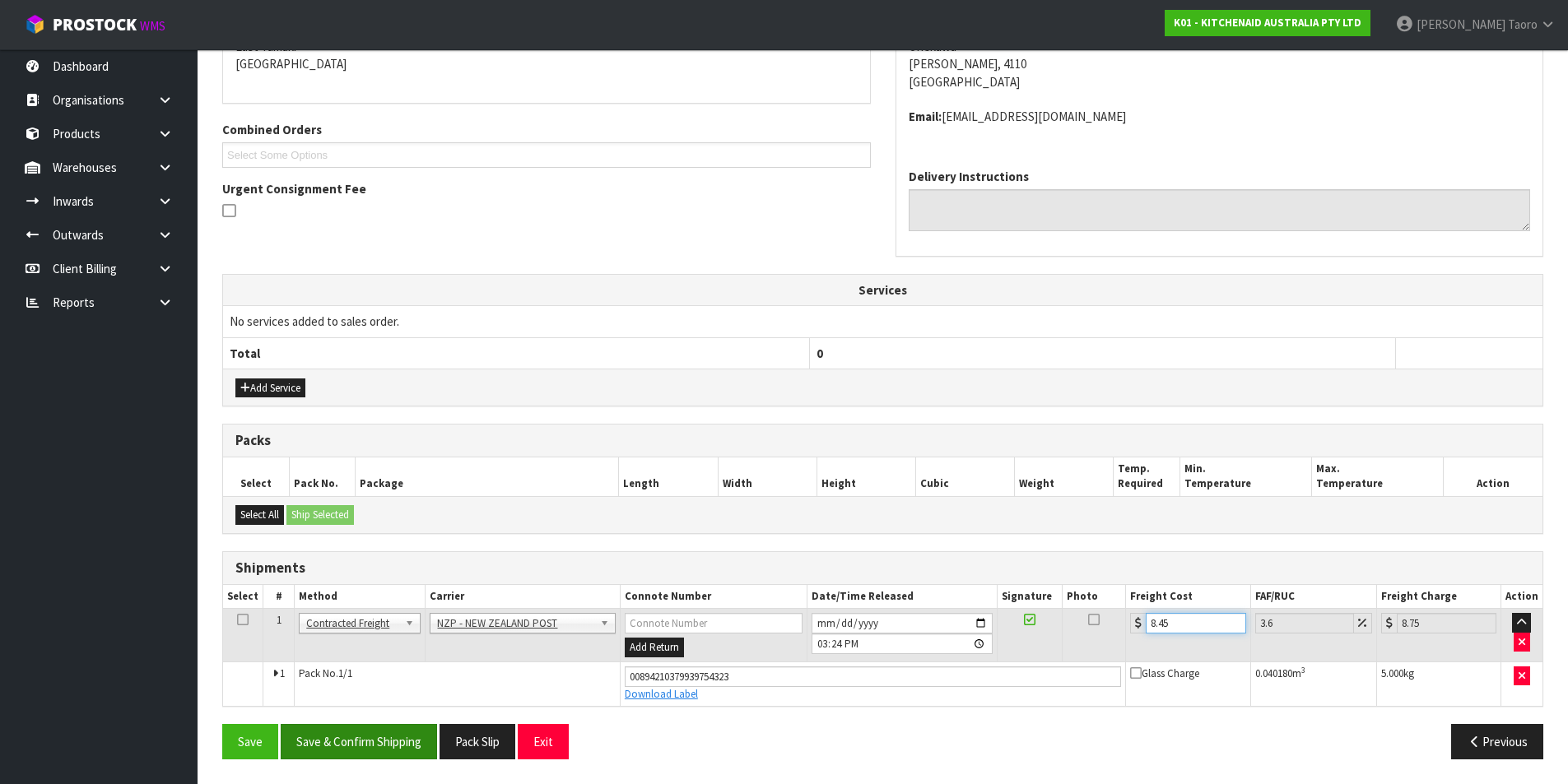
type input "8.45"
click at [347, 752] on button "Save & Confirm Shipping" at bounding box center [358, 742] width 156 height 35
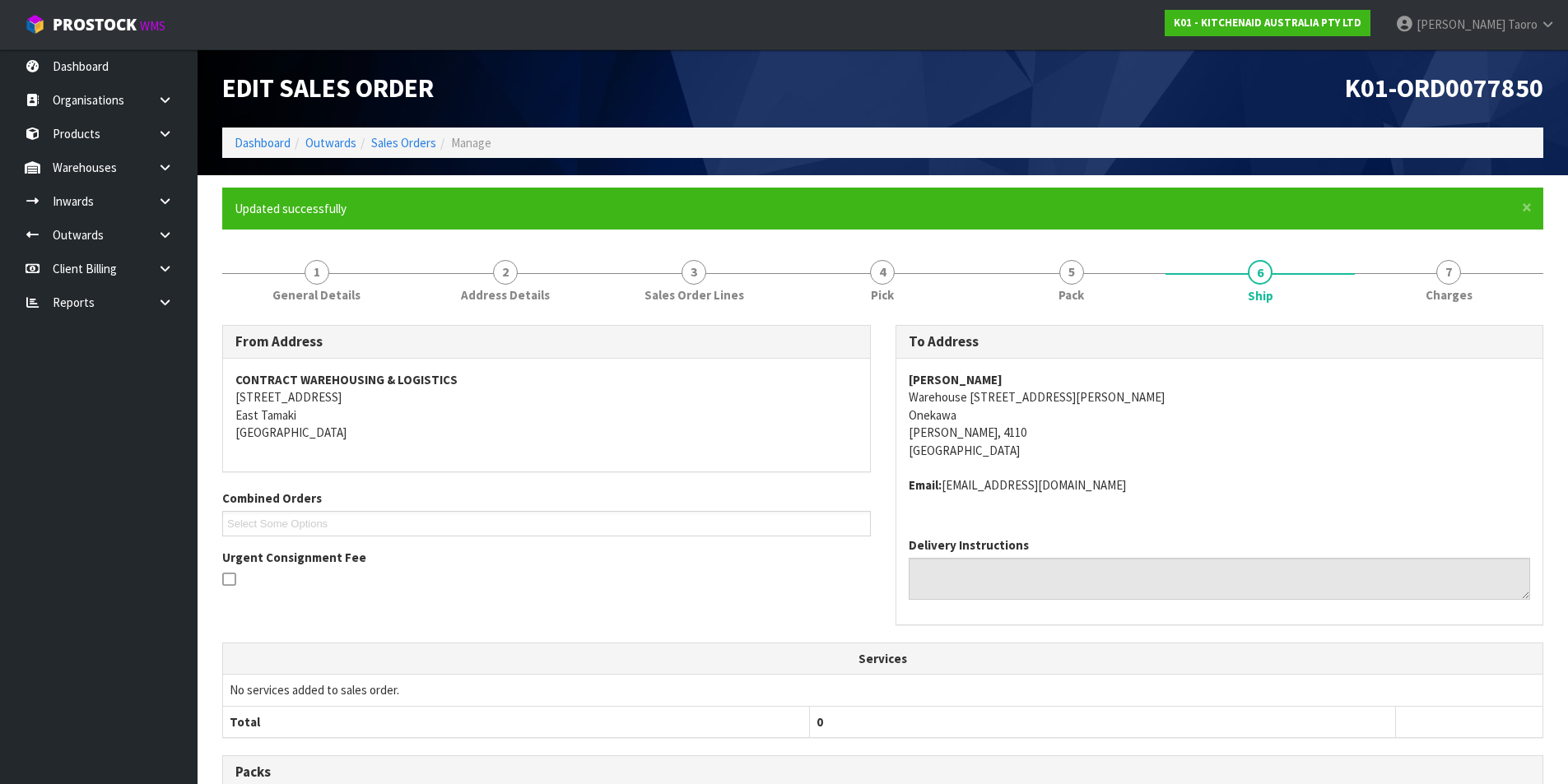
scroll to position [324, 0]
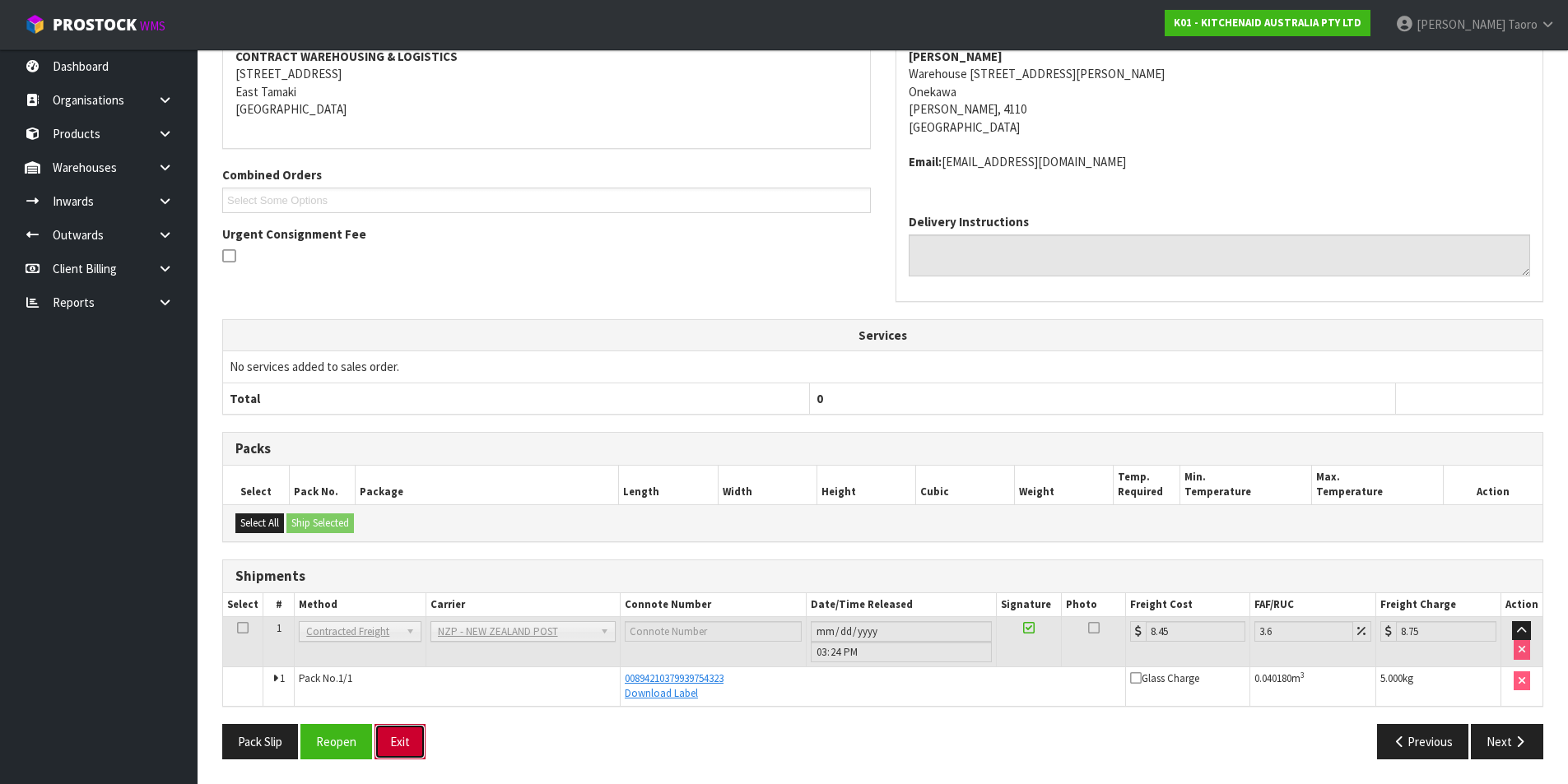
click at [398, 744] on button "Exit" at bounding box center [399, 742] width 51 height 35
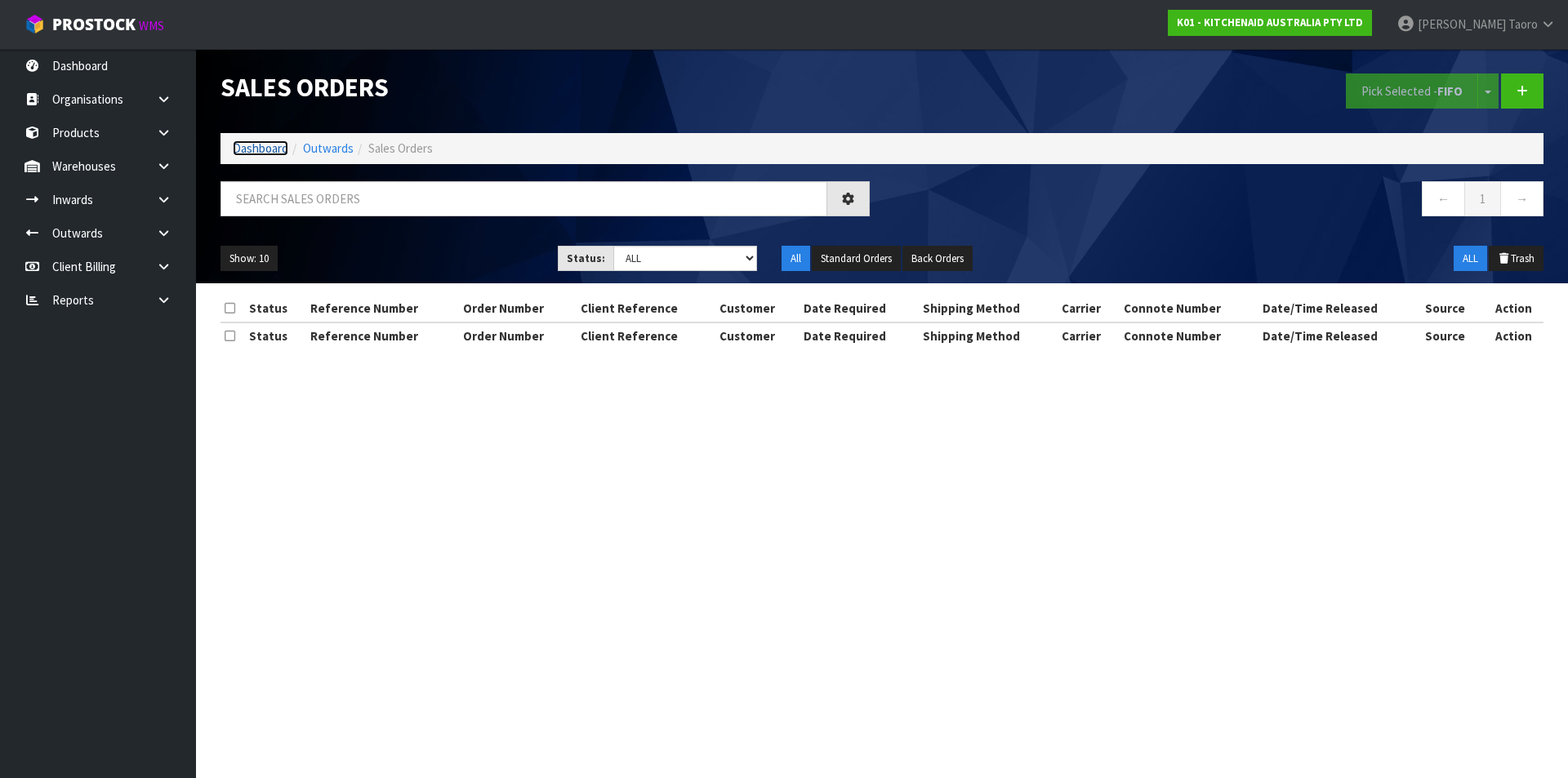
click at [280, 148] on link "Dashboard" at bounding box center [260, 148] width 55 height 15
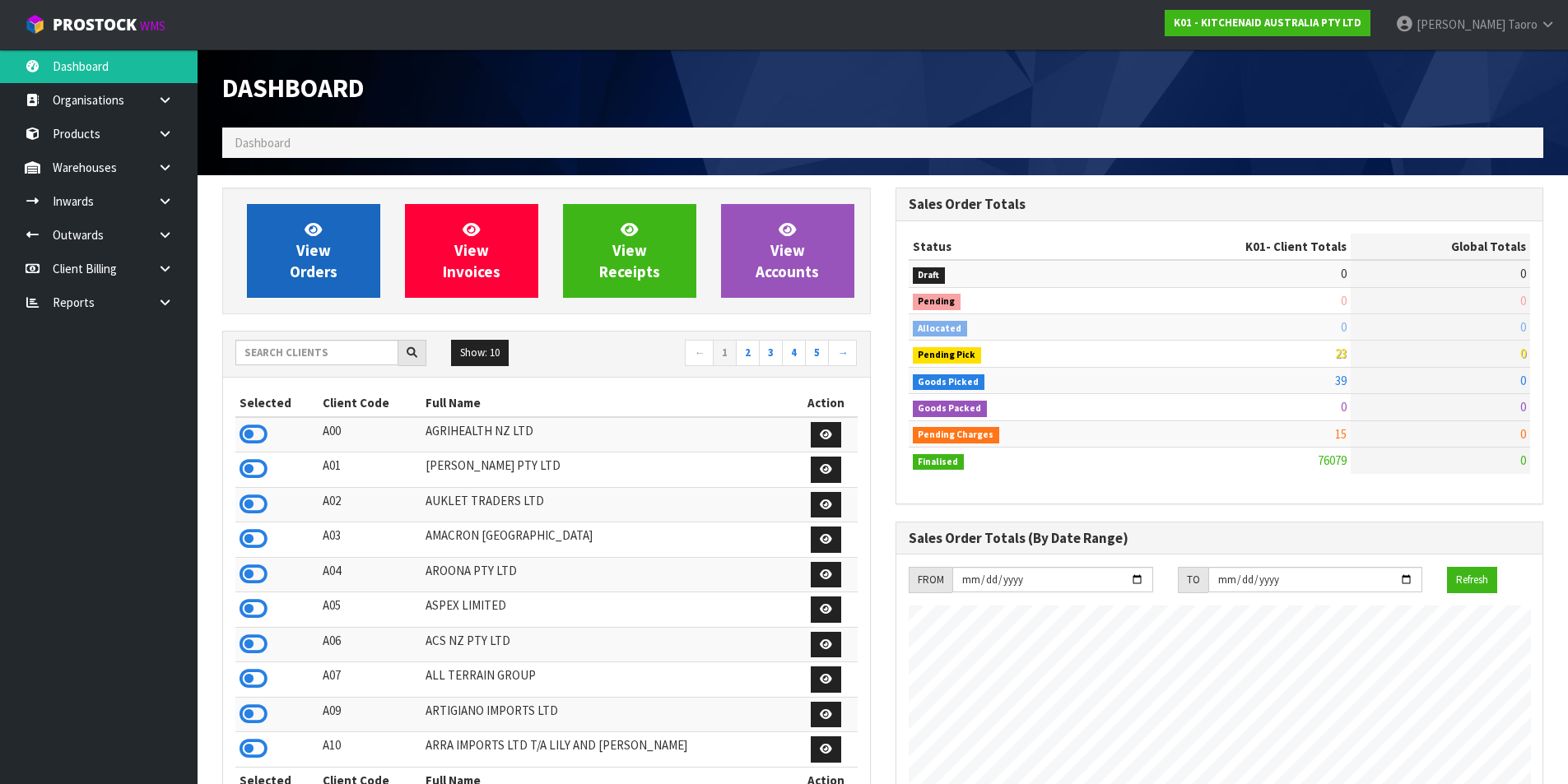
scroll to position [1246, 672]
click at [341, 266] on link "View Orders" at bounding box center [314, 251] width 133 height 94
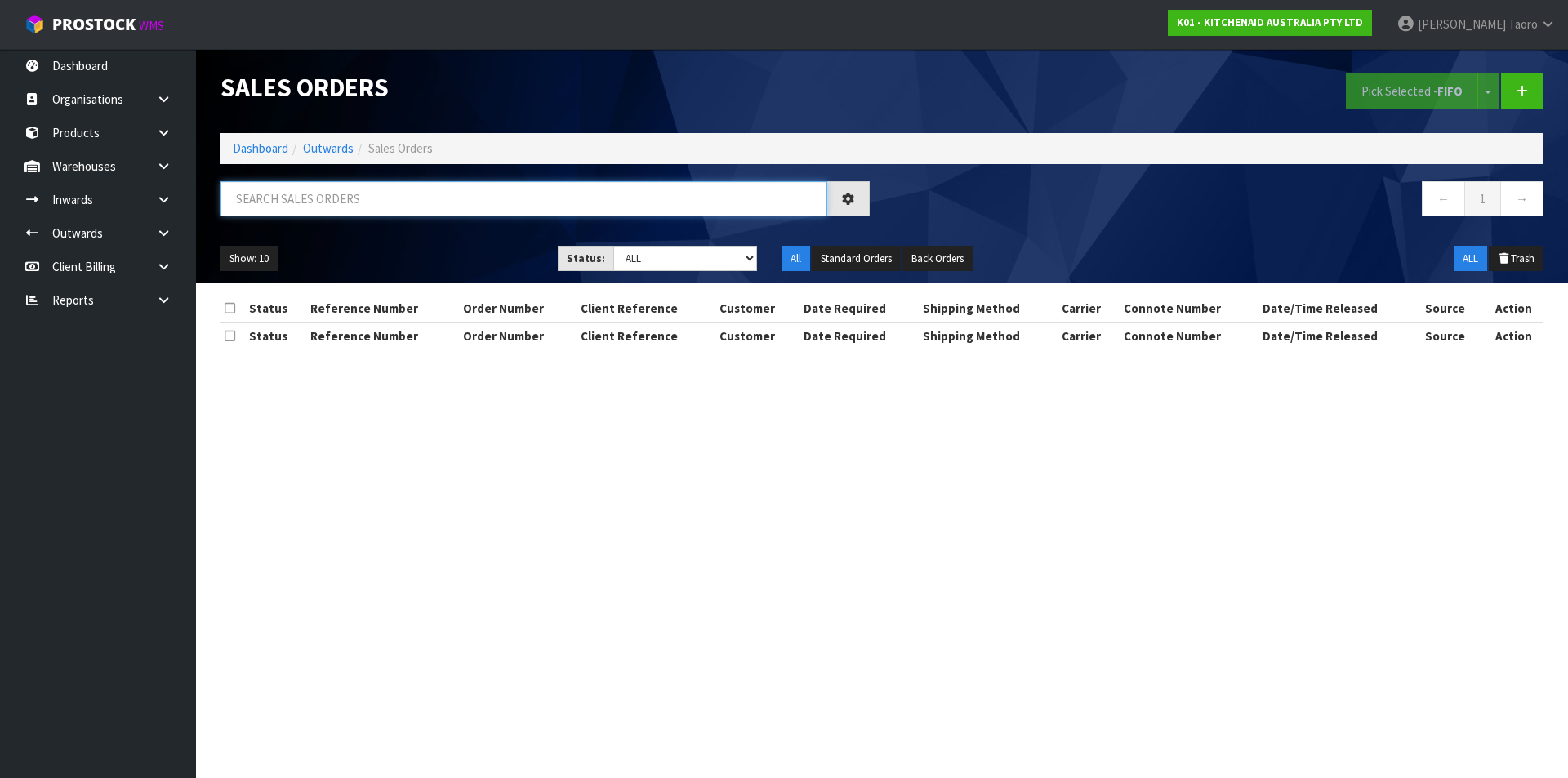
click at [355, 207] on input "text" at bounding box center [524, 199] width 606 height 35
type input "JOB-0407859"
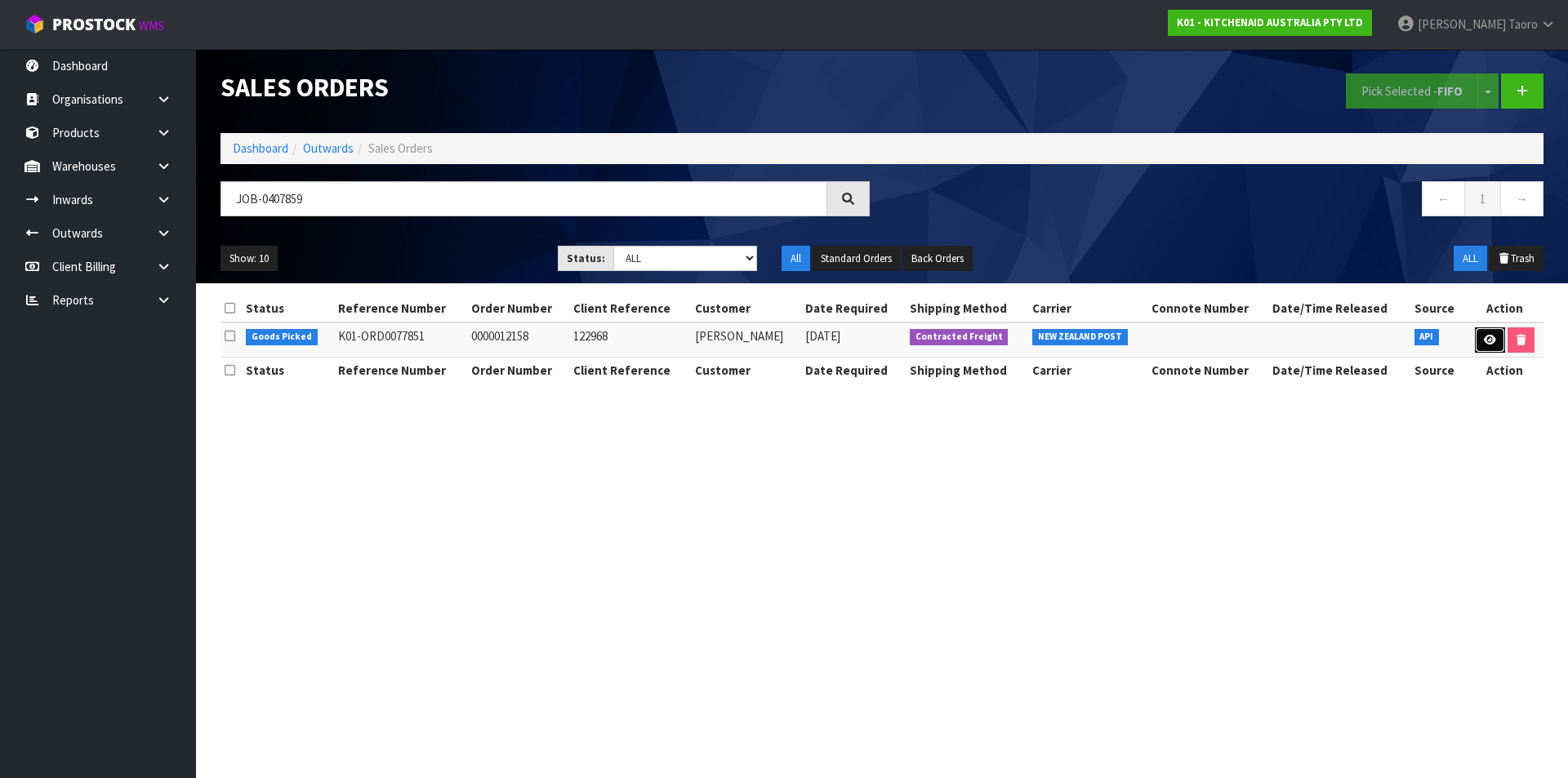
click at [1492, 337] on icon at bounding box center [1490, 340] width 13 height 11
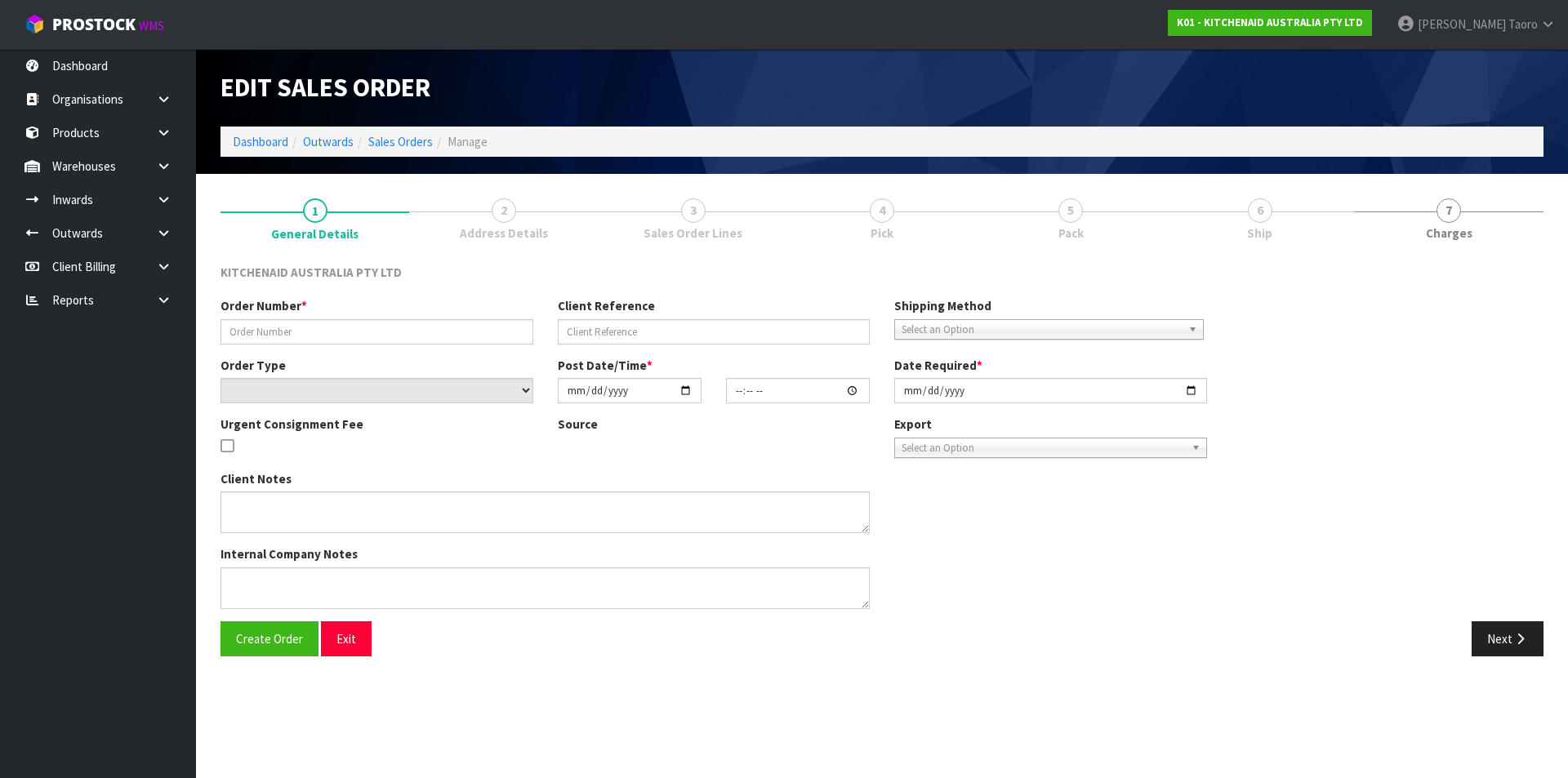
type input "0000012158"
type input "122968"
select select "number:0"
type input "2025-08-15"
type input "13:31:10.000"
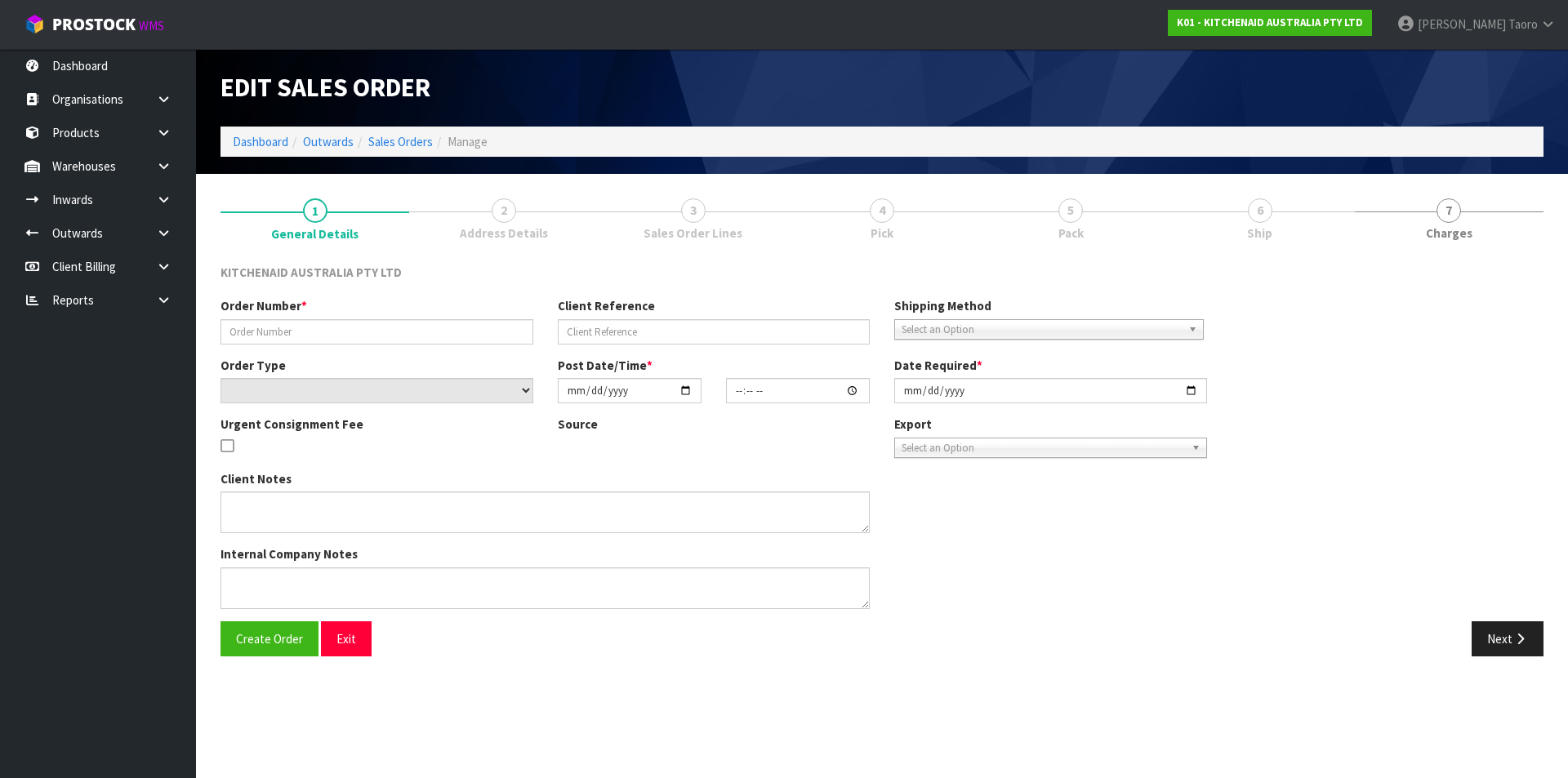
type input "2025-08-15"
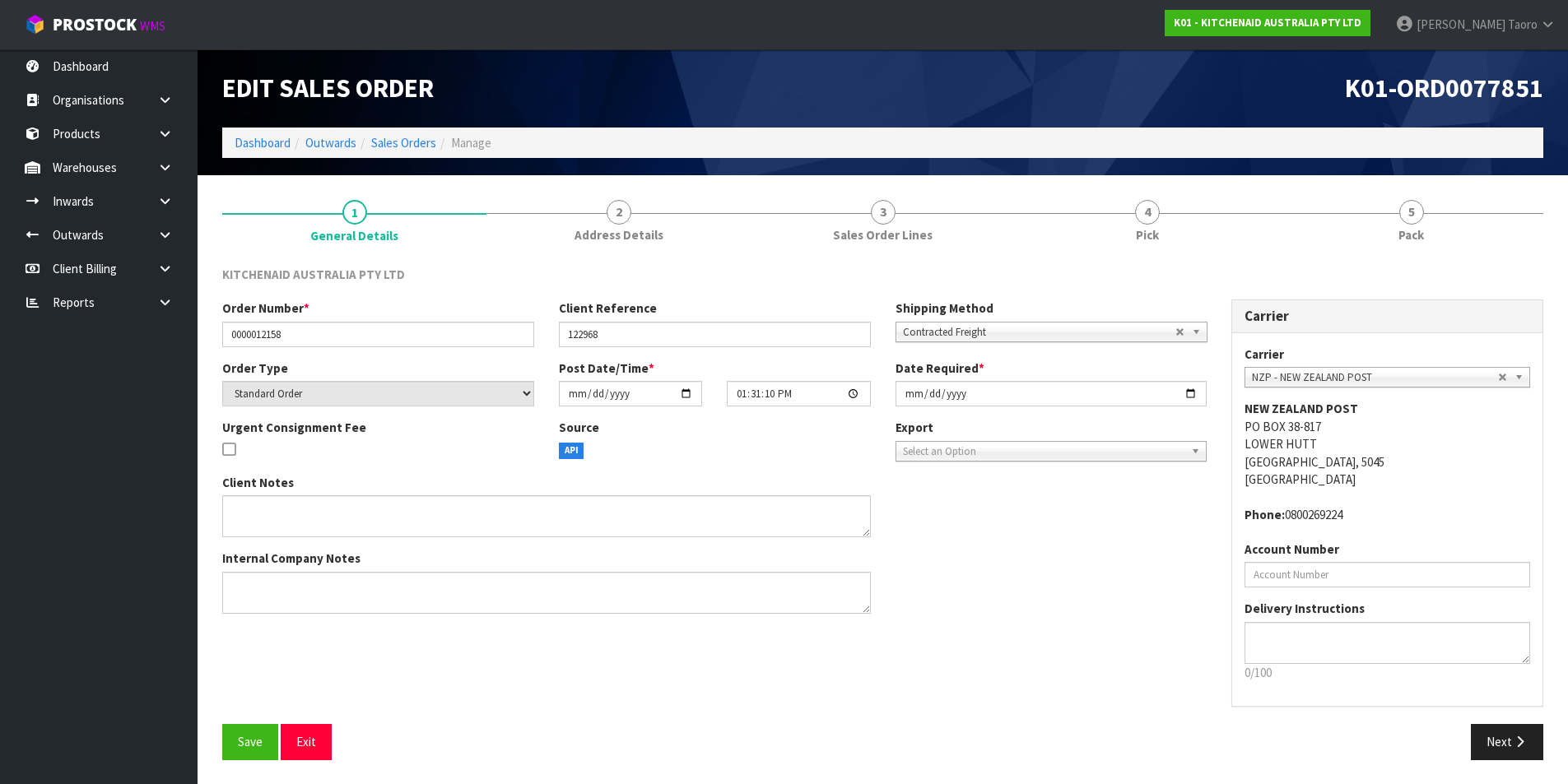
drag, startPoint x: 1444, startPoint y: 235, endPoint x: 1321, endPoint y: 162, distance: 143.0
click at [1444, 242] on link "5 Pack" at bounding box center [1410, 220] width 264 height 65
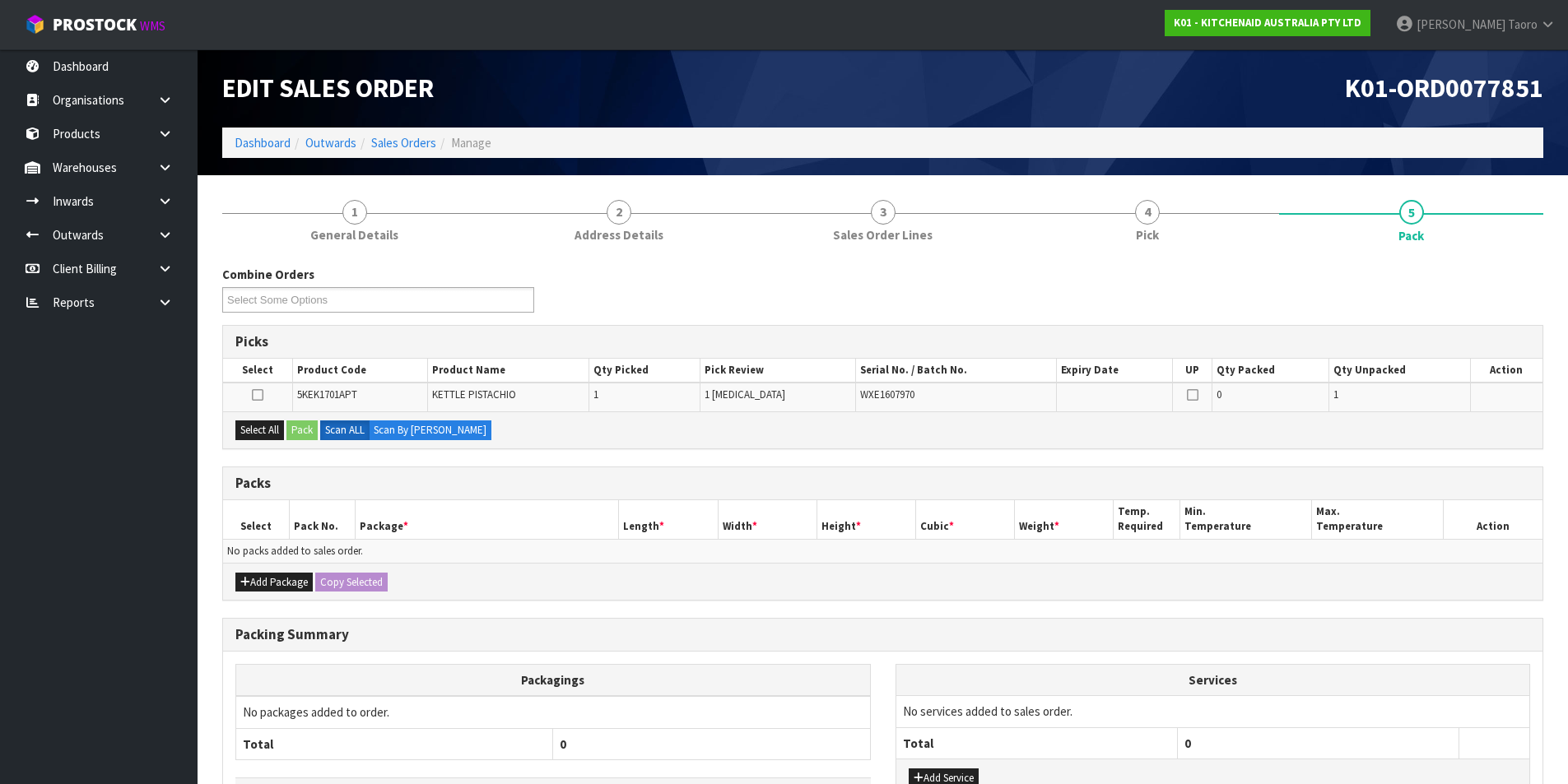
drag, startPoint x: 1298, startPoint y: 109, endPoint x: 1298, endPoint y: 86, distance: 23.0
click at [1298, 90] on div "K01-ORD0077851" at bounding box center [1219, 88] width 673 height 78
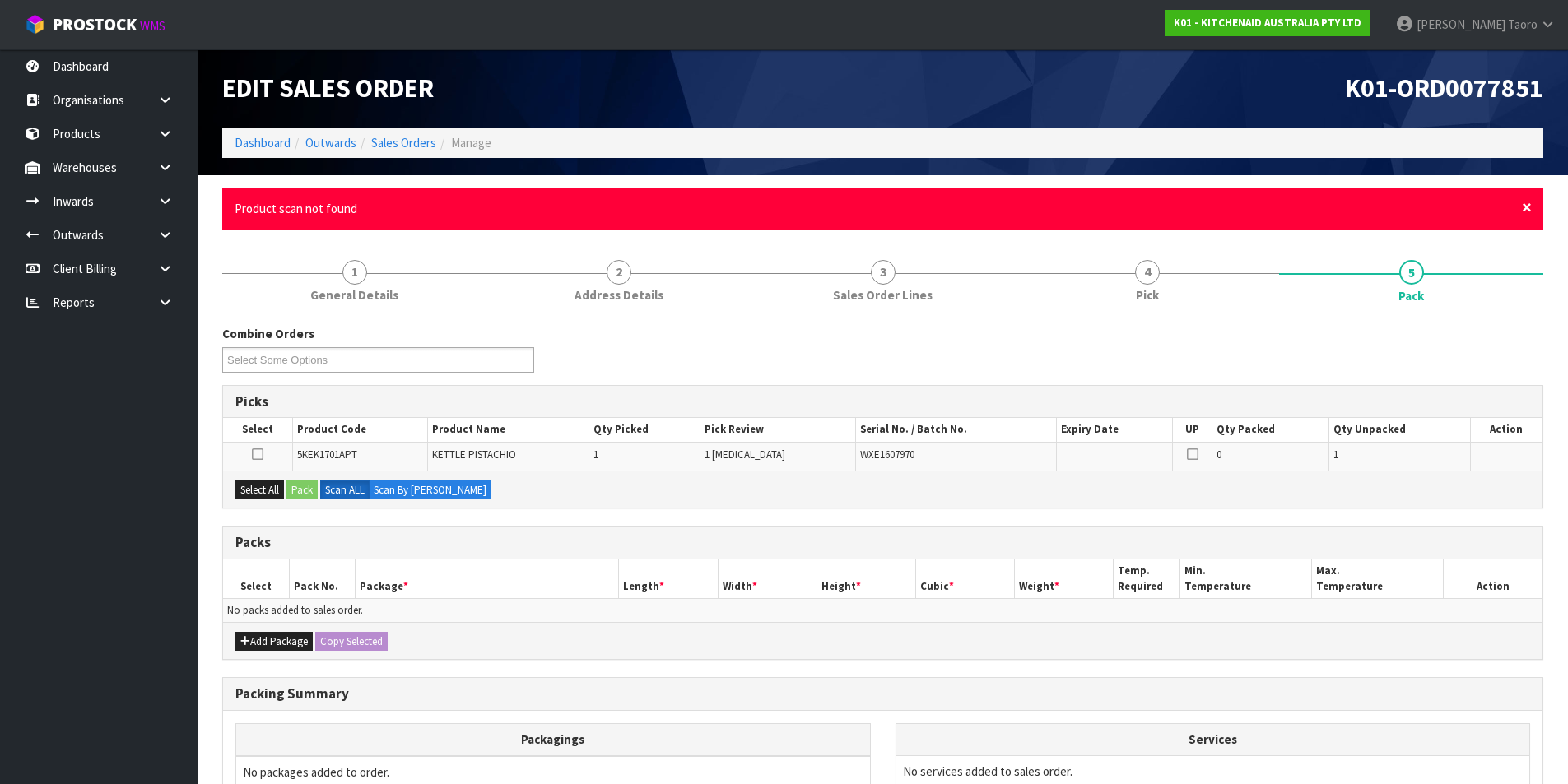
drag, startPoint x: 1524, startPoint y: 206, endPoint x: 1530, endPoint y: 284, distance: 78.2
click at [1525, 205] on span "×" at bounding box center [1526, 207] width 10 height 23
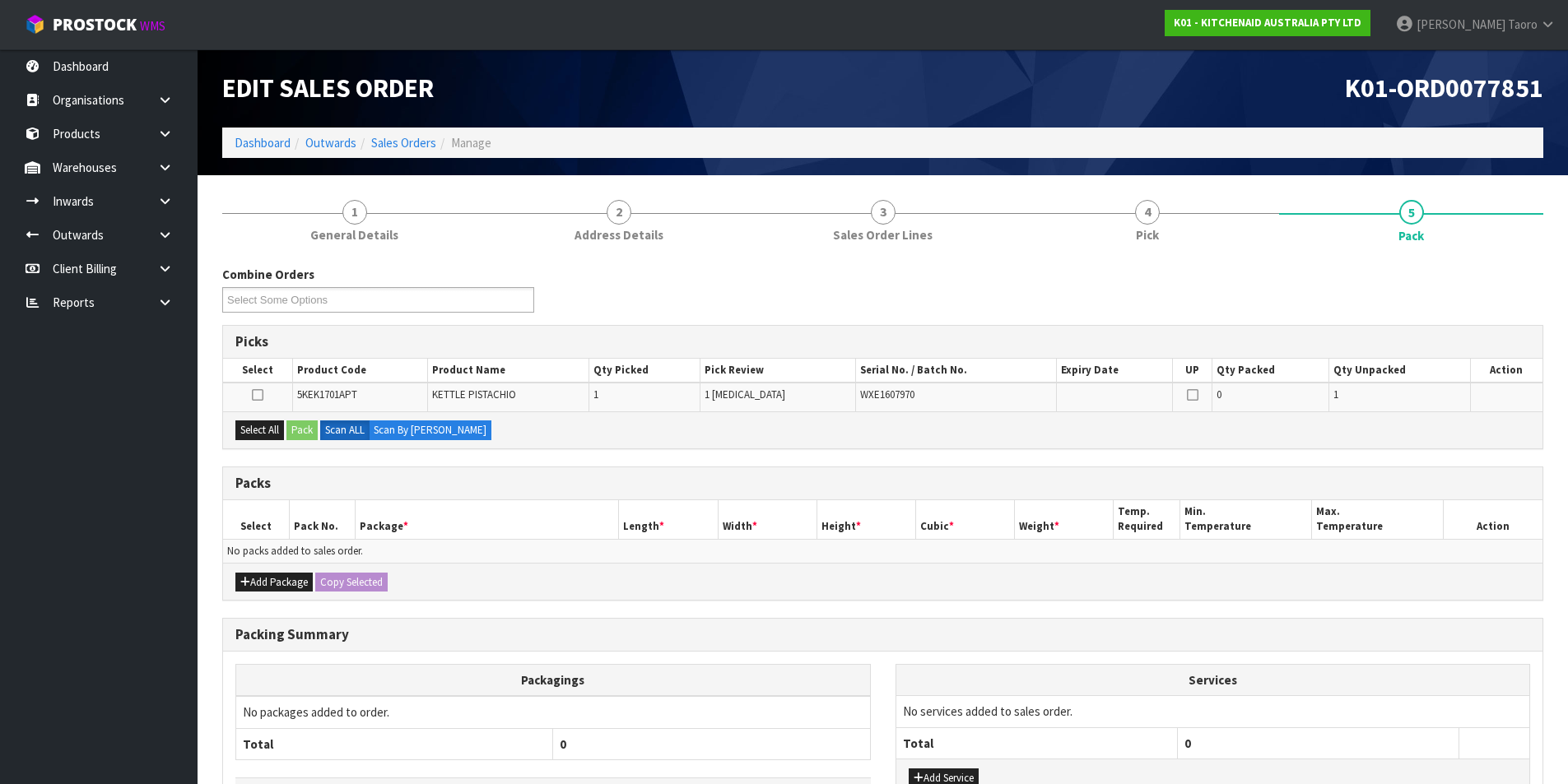
click at [1531, 318] on div "Combine Orders K01-ORD0077784 K01-ORD0077790 K01-ORD0077835 K01-ORD0077837 K01-…" at bounding box center [882, 296] width 1345 height 59
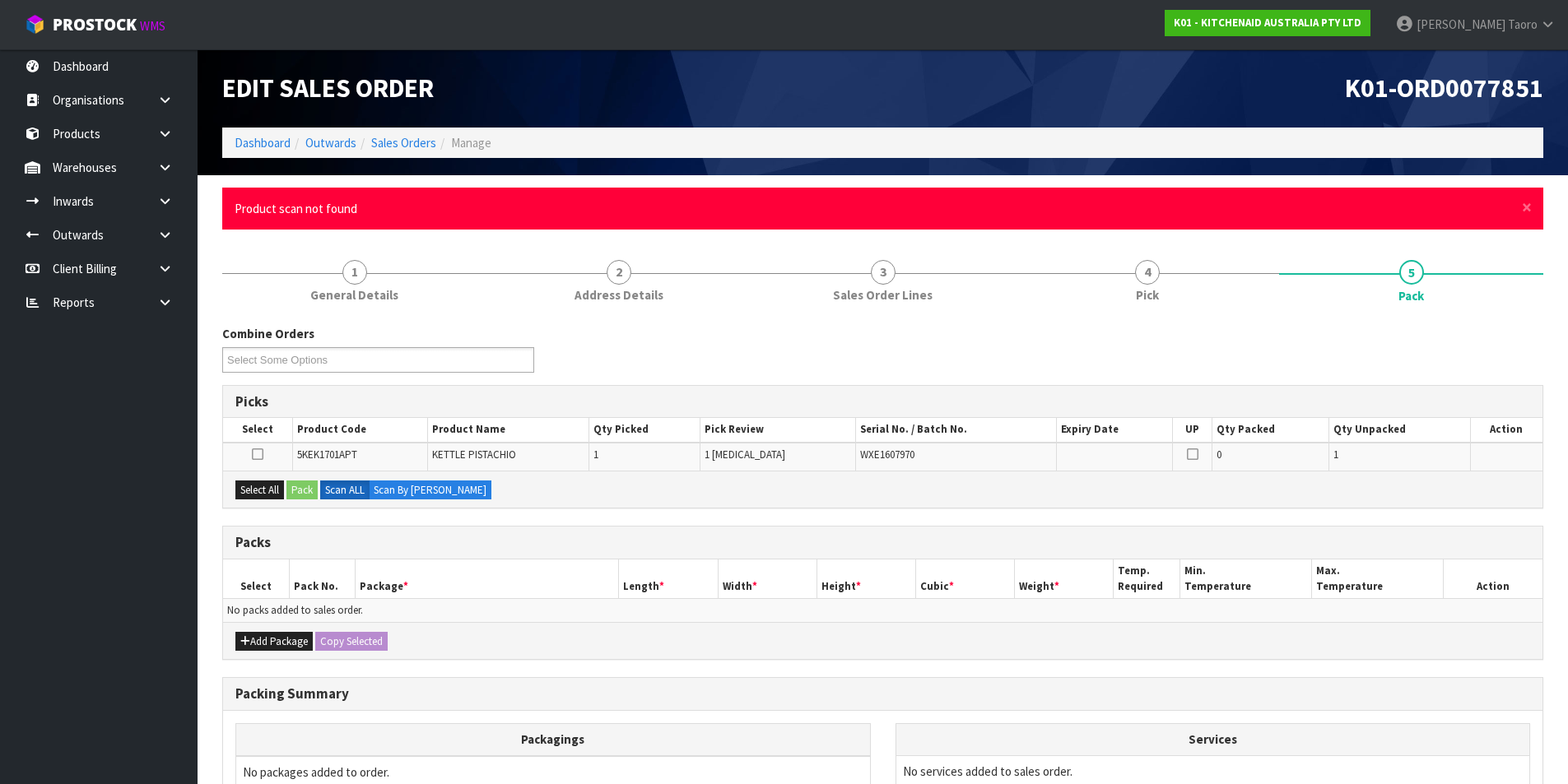
click at [1533, 207] on div "× Close Product scan not found" at bounding box center [883, 208] width 1321 height 42
click at [1527, 208] on span "×" at bounding box center [1526, 207] width 10 height 23
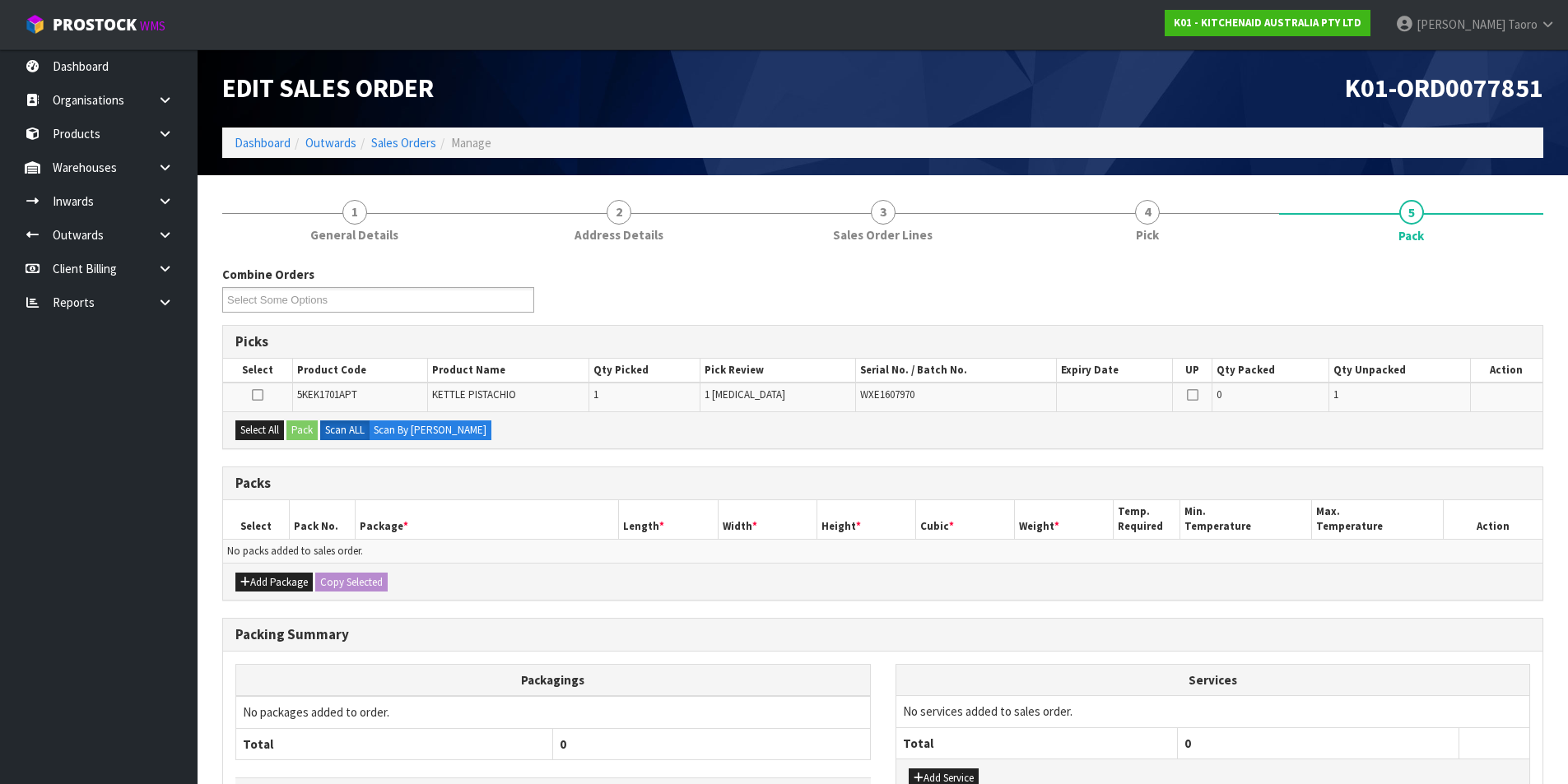
click at [1536, 279] on div "Combine Orders K01-ORD0077784 K01-ORD0077790 K01-ORD0077835 K01-ORD0077837 K01-…" at bounding box center [882, 296] width 1345 height 59
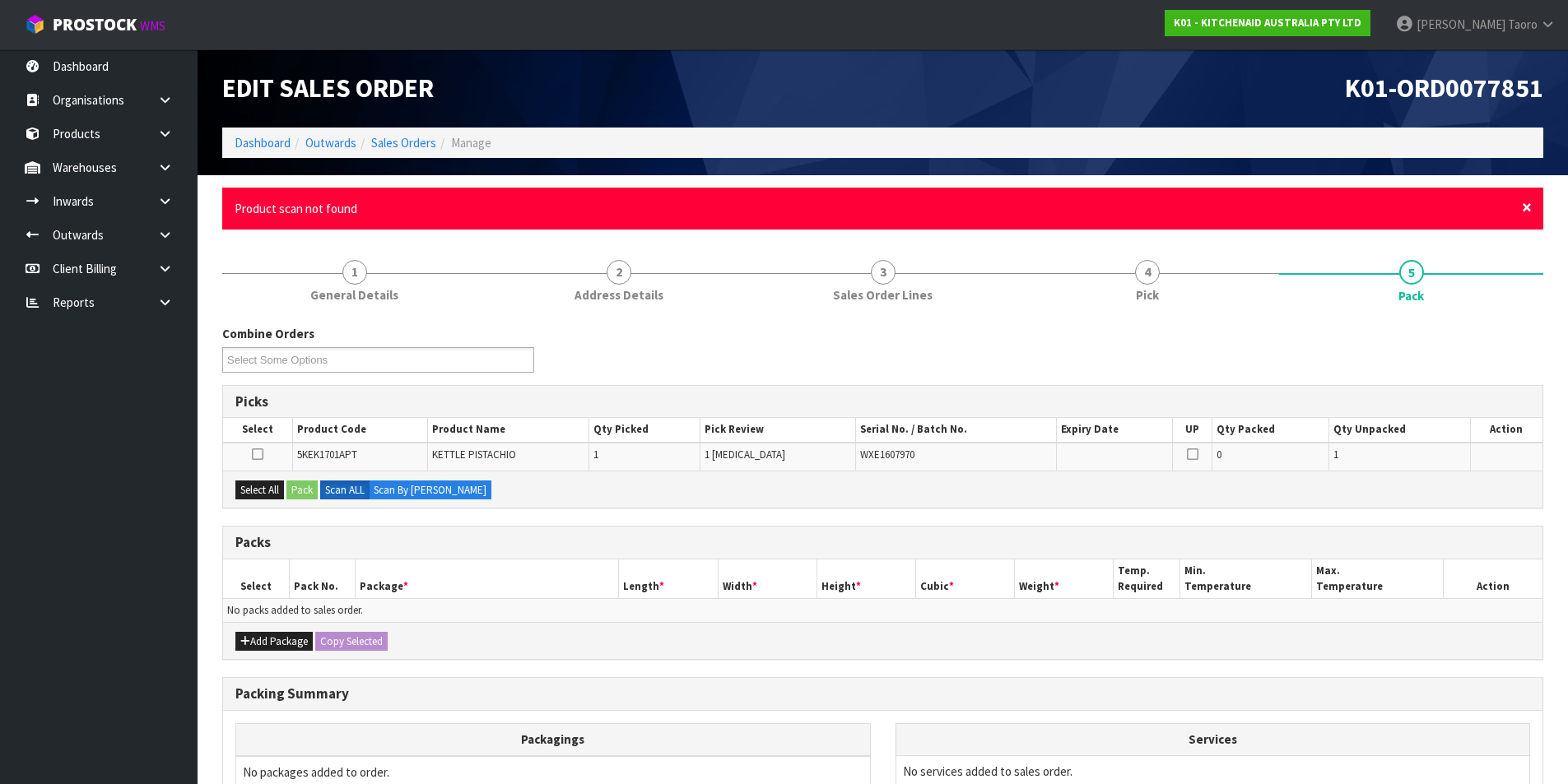
click at [1527, 206] on span "×" at bounding box center [1526, 207] width 10 height 23
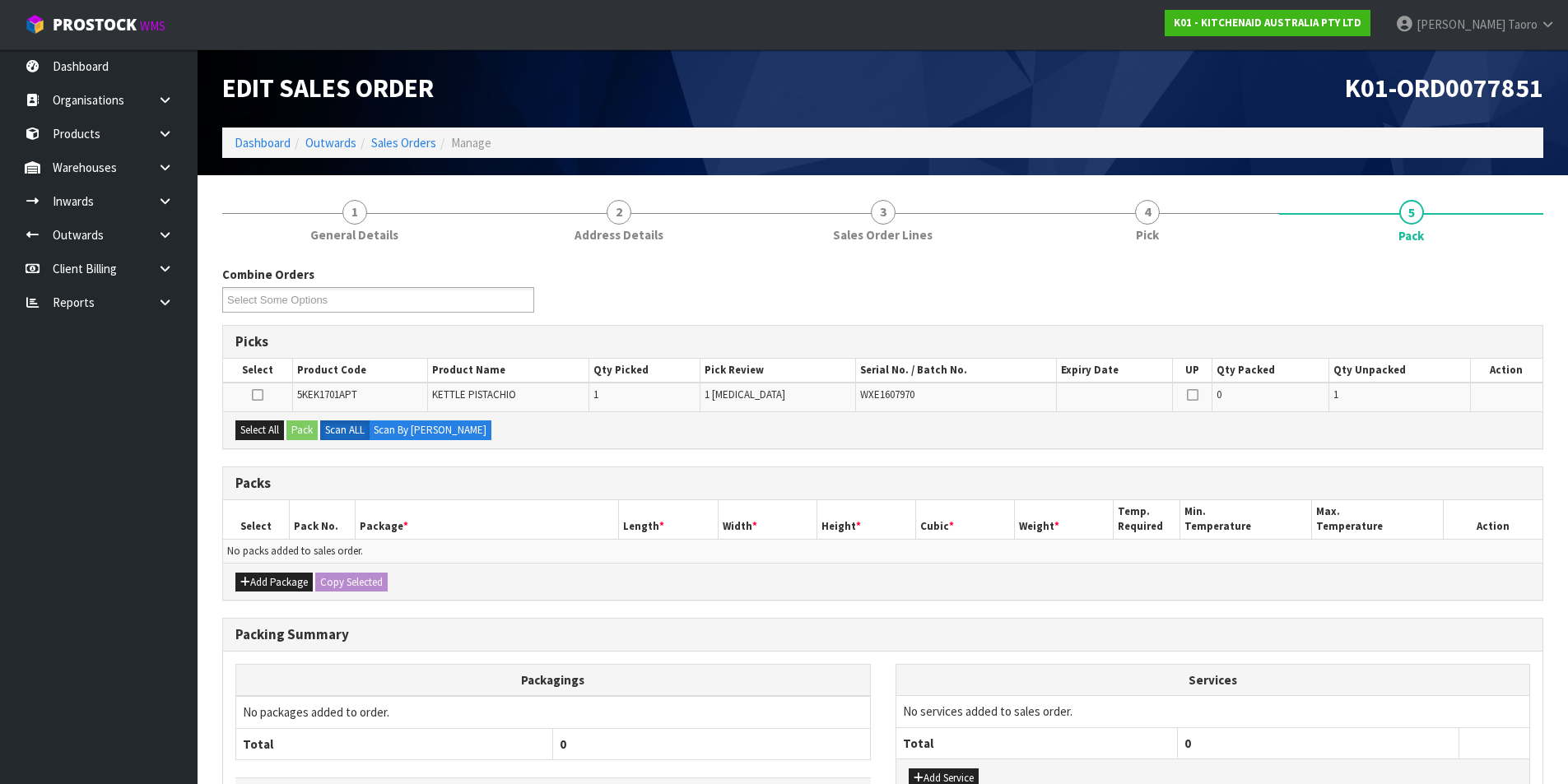
click at [1526, 295] on div "Combine Orders K01-ORD0077784 K01-ORD0077790 K01-ORD0077835 K01-ORD0077837 K01-…" at bounding box center [882, 296] width 1345 height 59
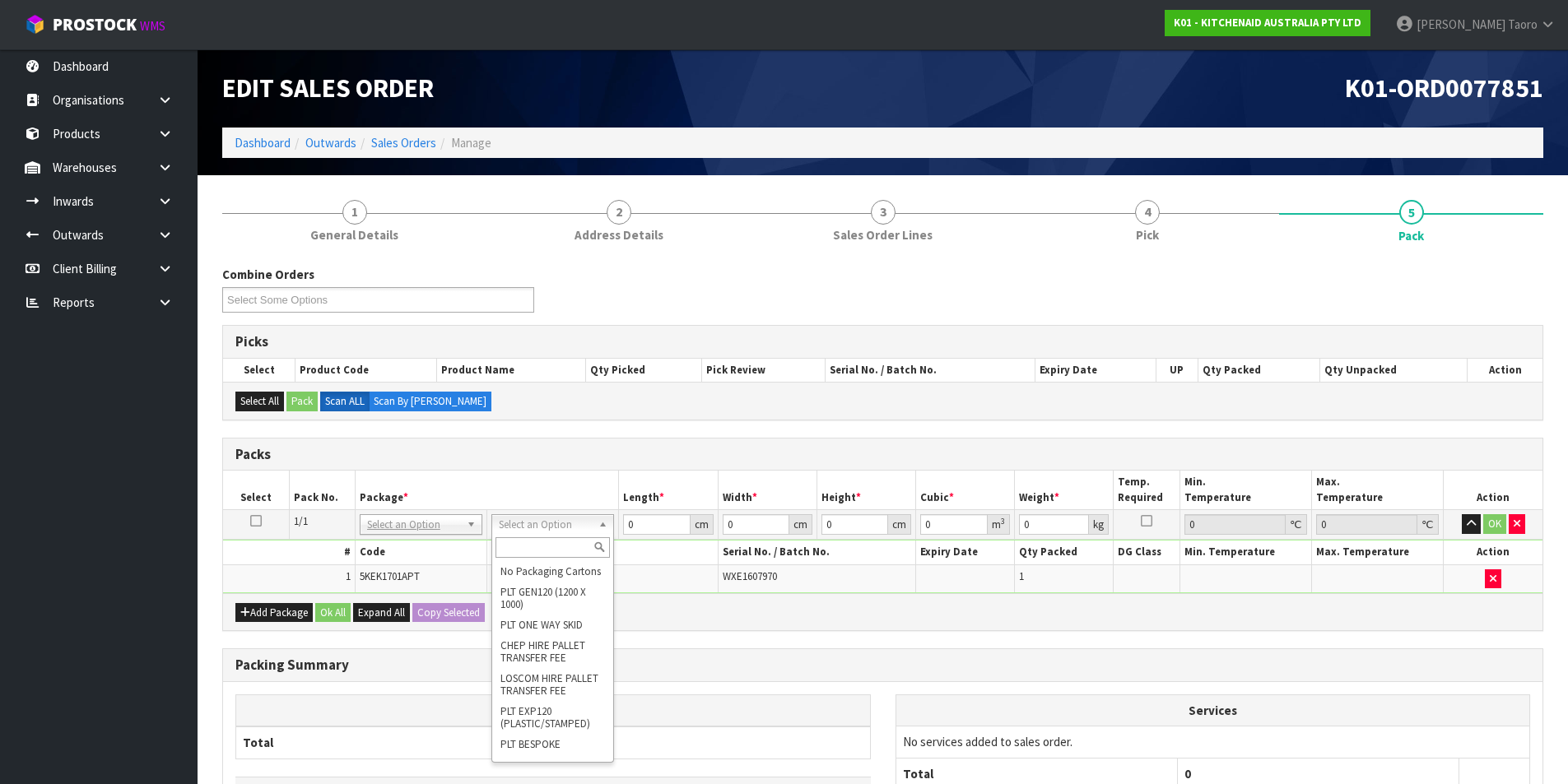
click at [545, 545] on input "text" at bounding box center [552, 547] width 114 height 21
click at [574, 552] on input "text" at bounding box center [552, 547] width 114 height 21
type input "OC\"
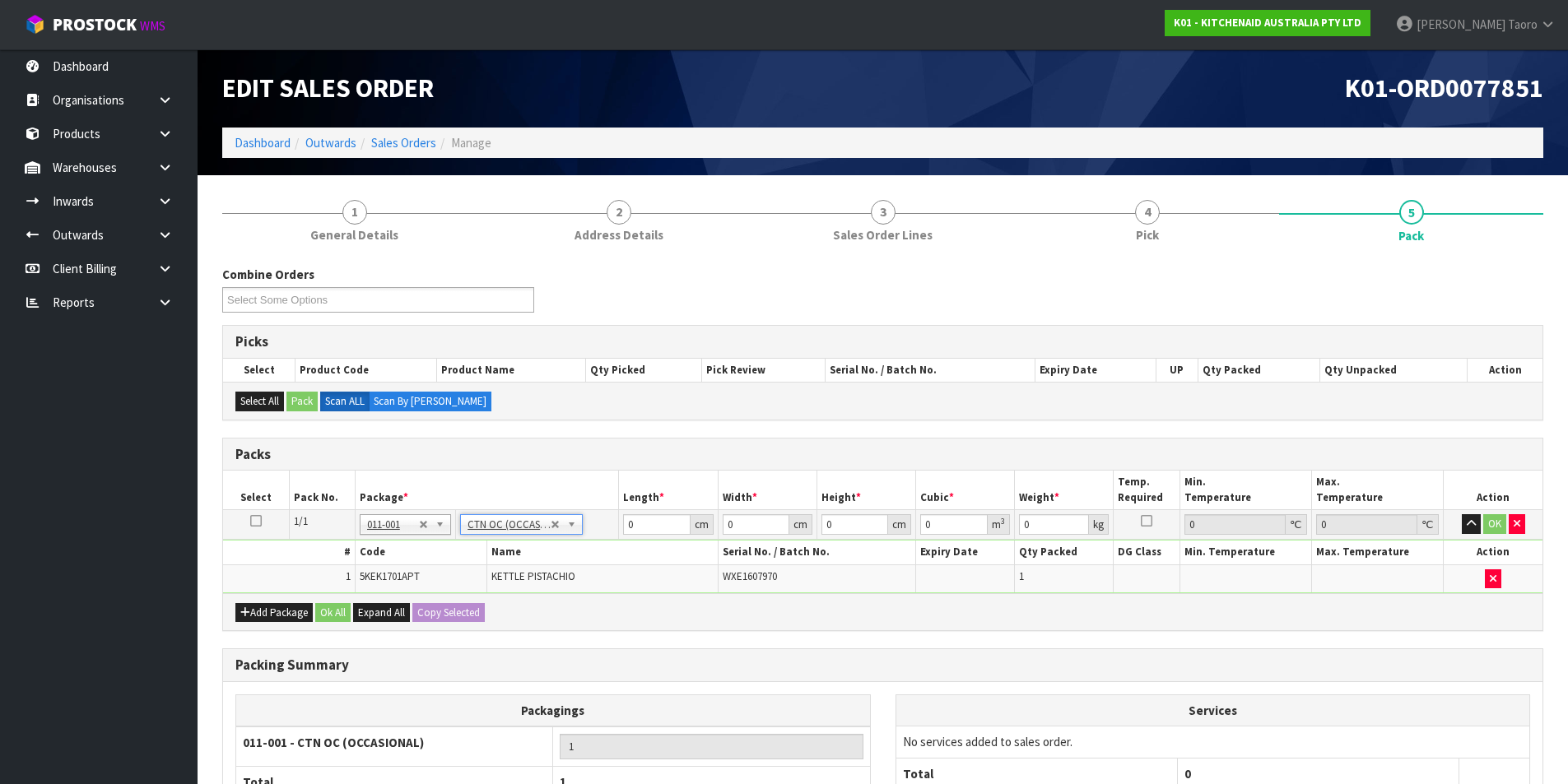
type input "2"
click at [651, 521] on input "0" at bounding box center [656, 524] width 67 height 21
click at [651, 520] on input "0" at bounding box center [656, 524] width 67 height 21
click at [651, 519] on input "0" at bounding box center [656, 524] width 67 height 21
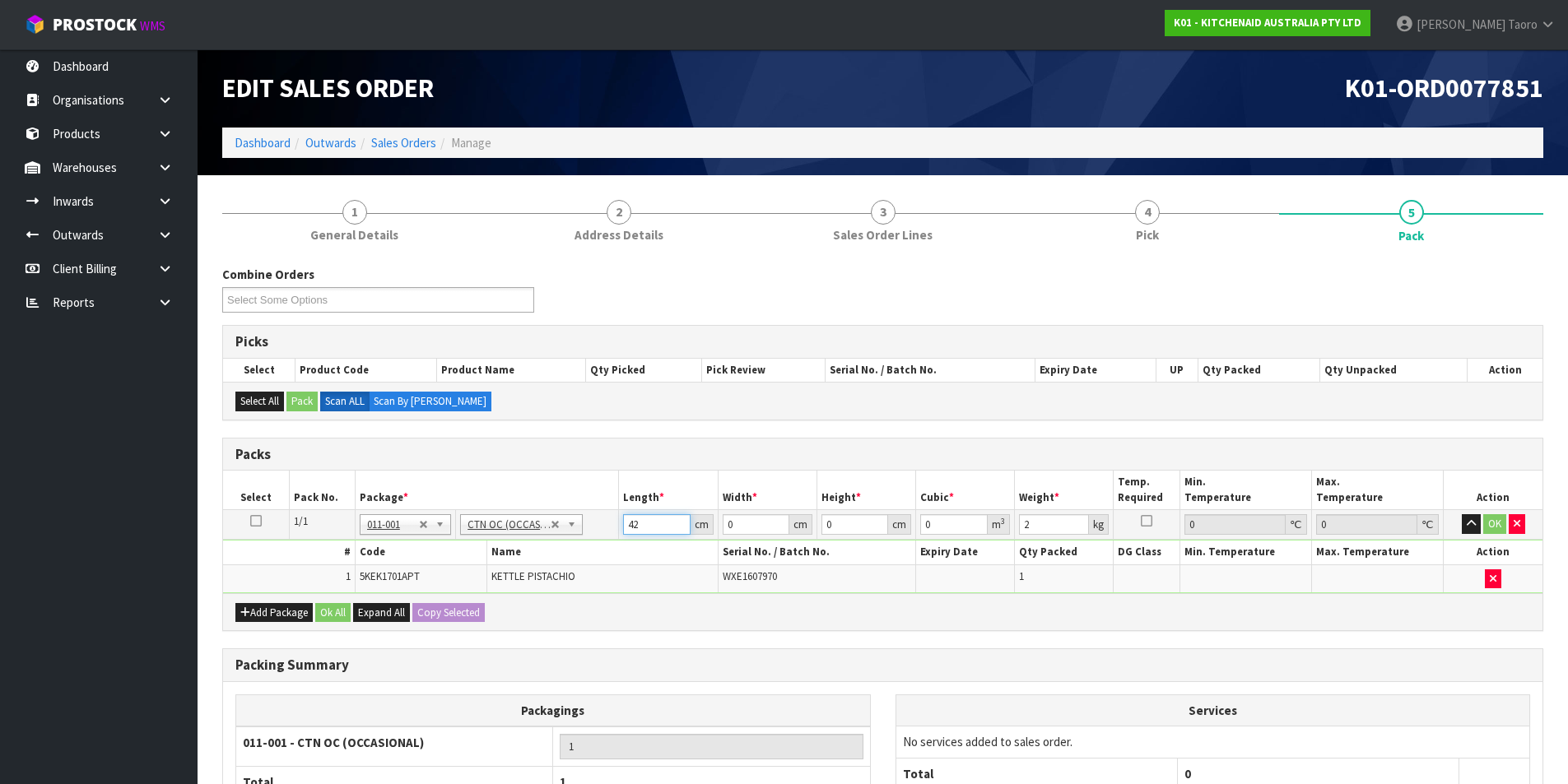
type input "42"
type input "28"
type input "2"
type input "0.002352"
type input "23"
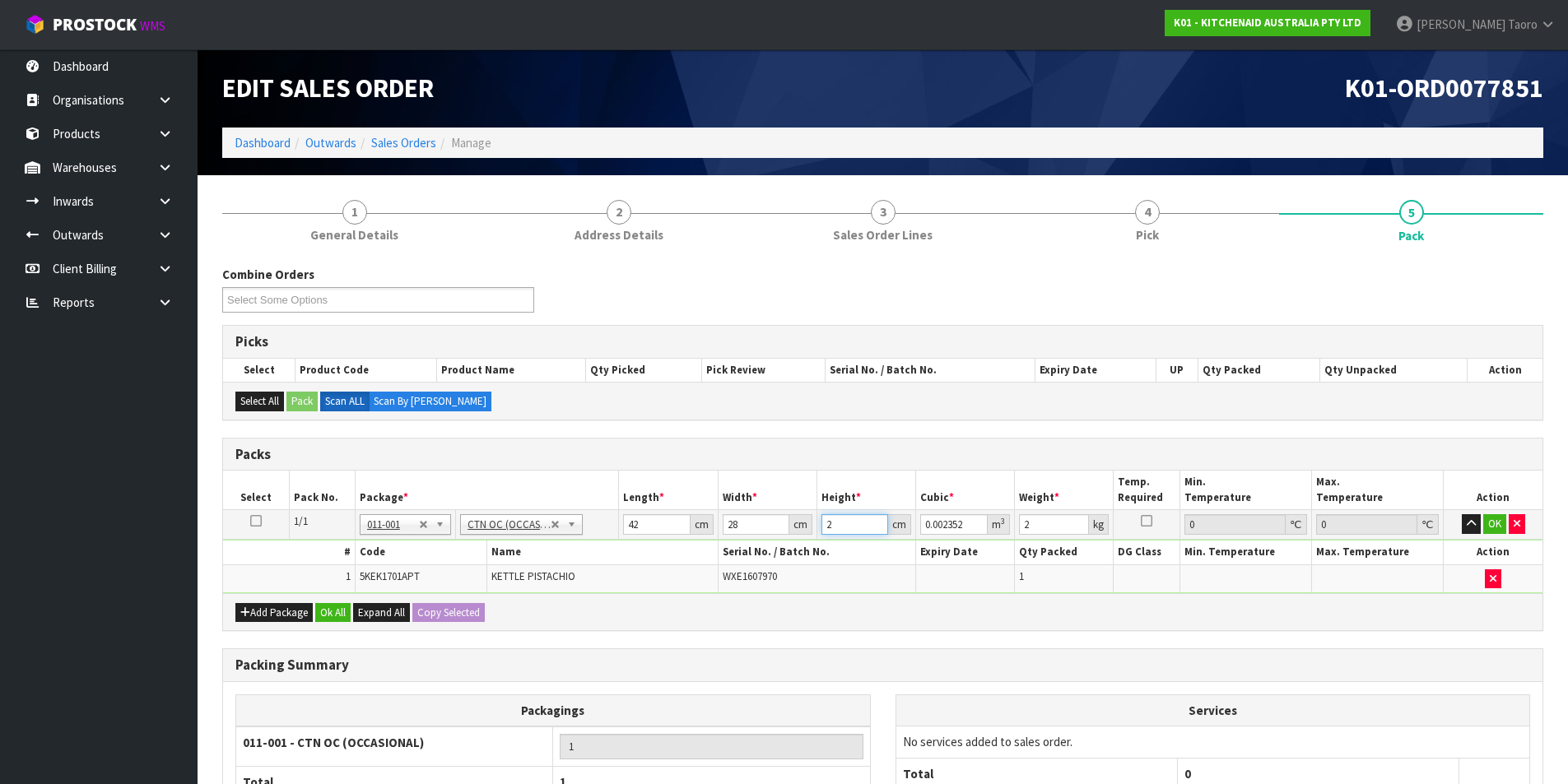
type input "0.027048"
type input "23"
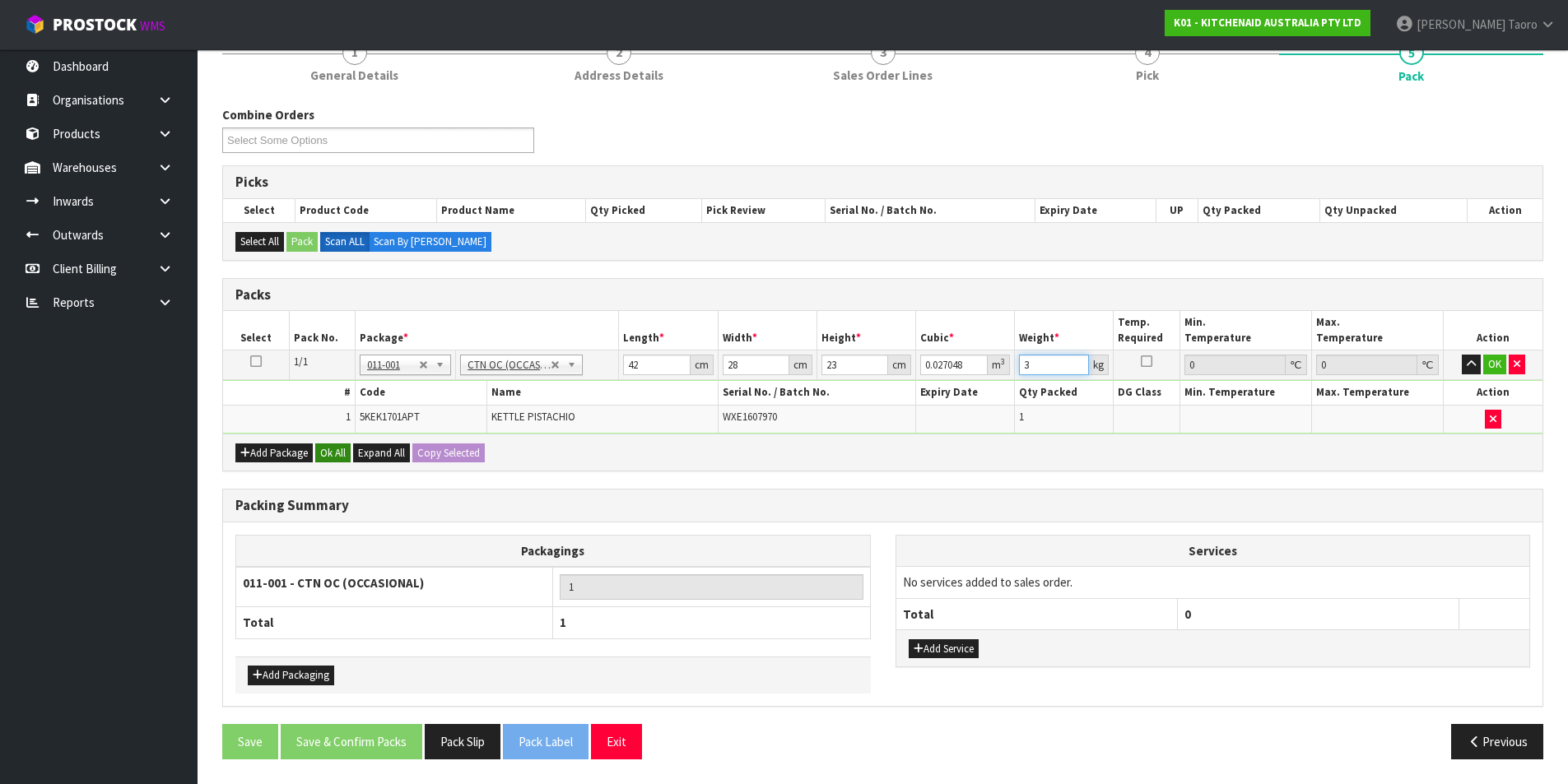
type input "3"
click at [336, 446] on button "Ok All" at bounding box center [333, 453] width 35 height 20
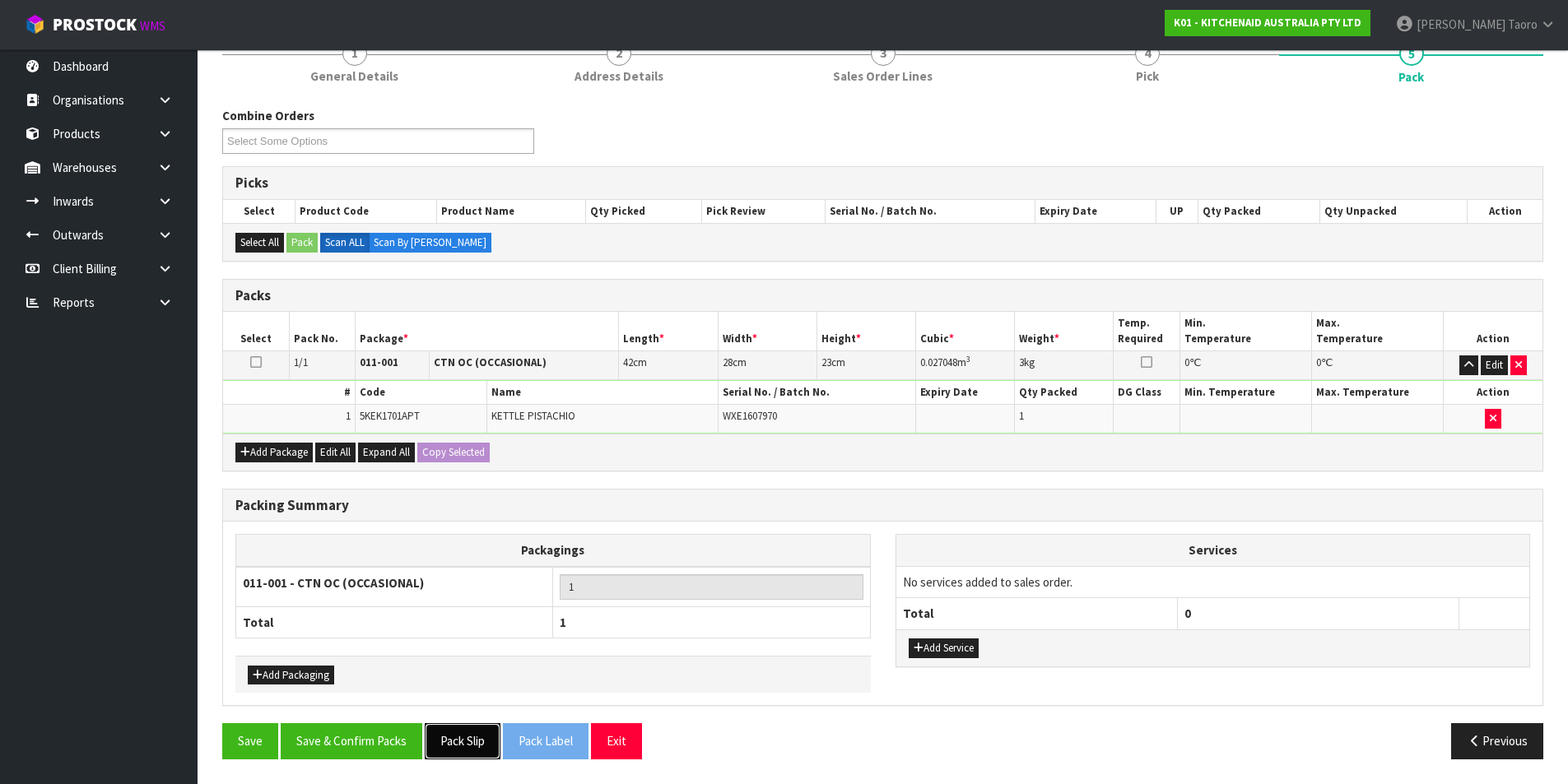
click at [467, 743] on button "Pack Slip" at bounding box center [462, 741] width 76 height 35
click at [379, 746] on button "Save & Confirm Packs" at bounding box center [351, 741] width 141 height 35
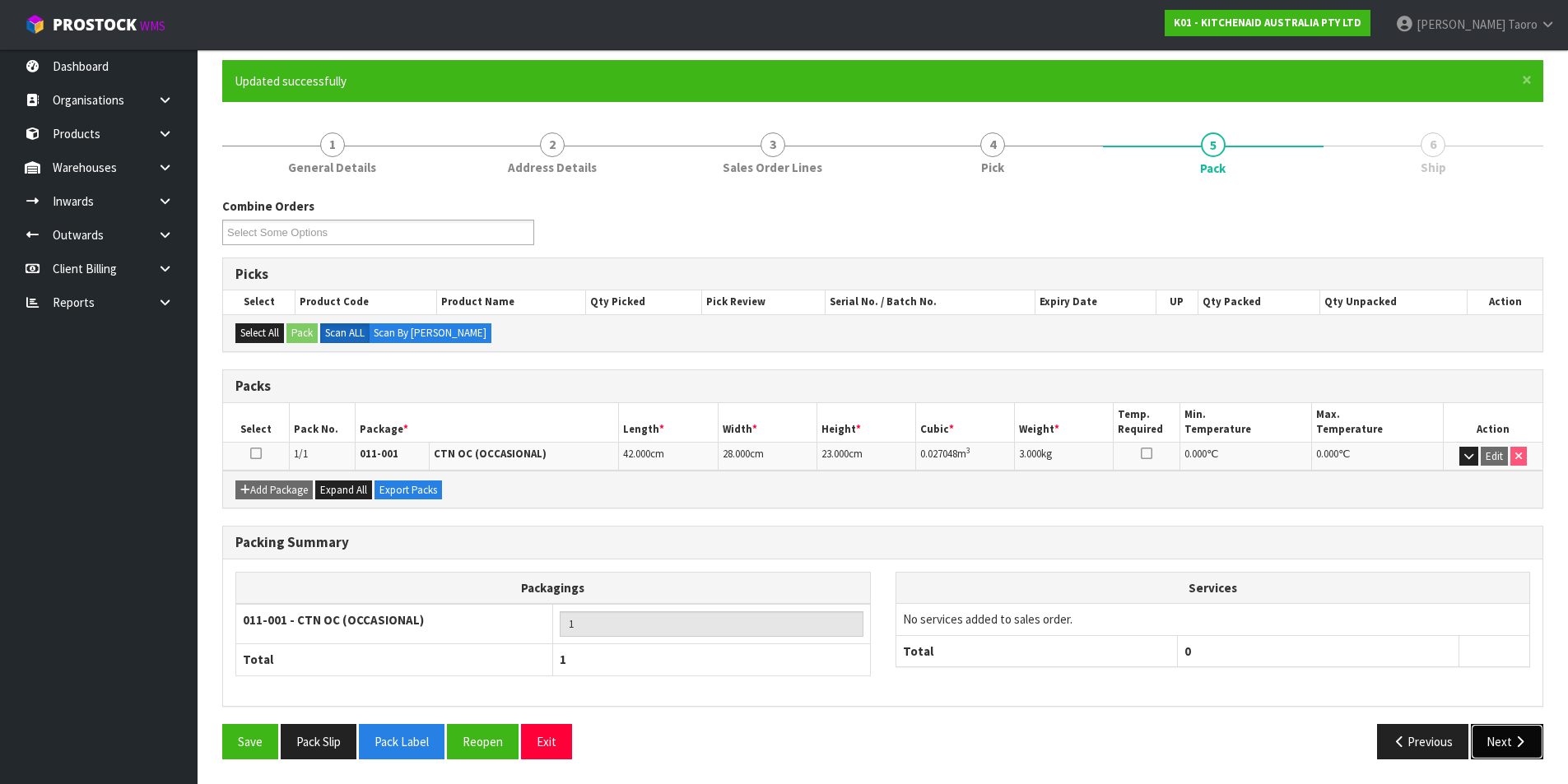
click at [1509, 733] on button "Next" at bounding box center [1507, 742] width 72 height 35
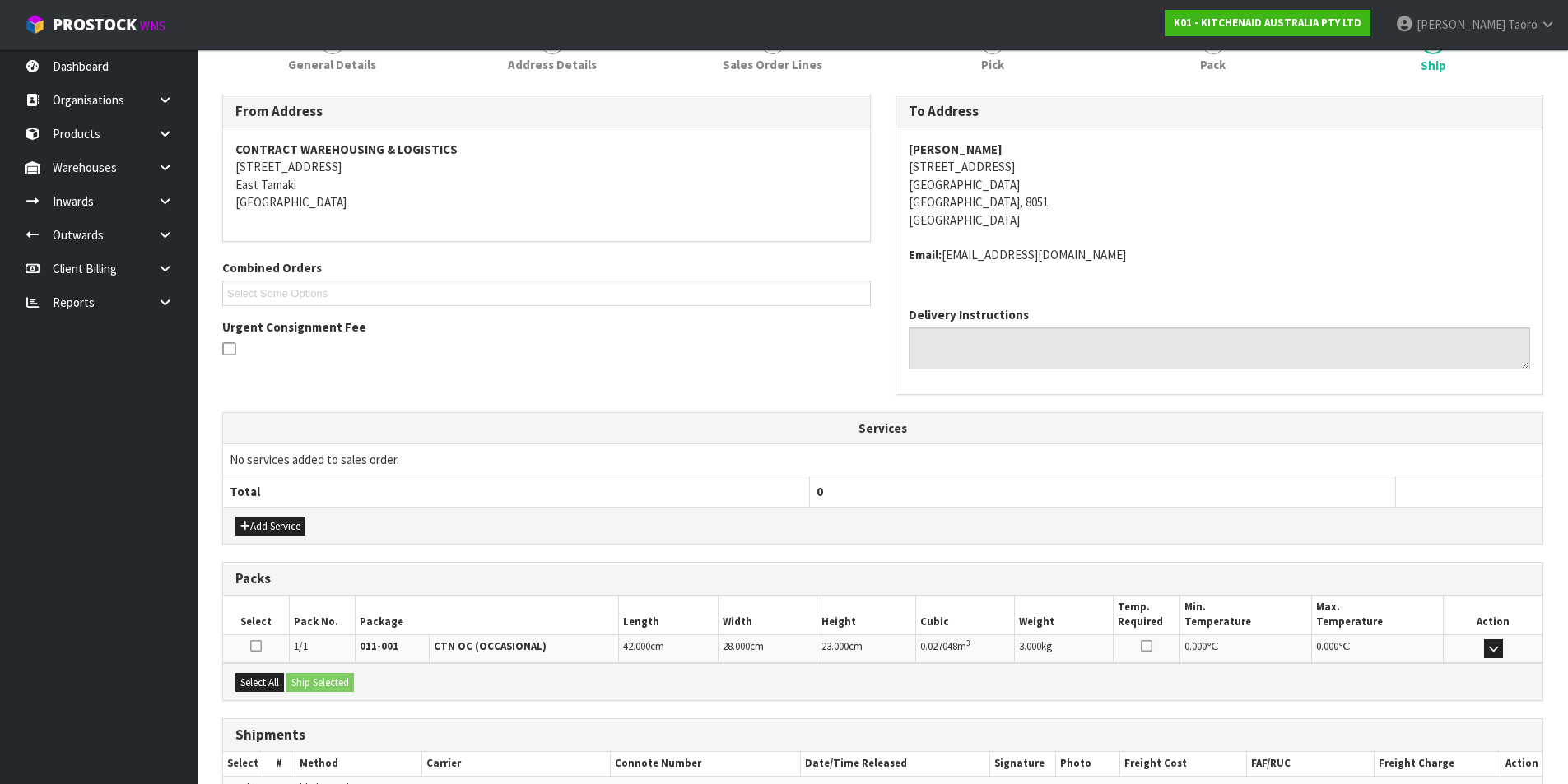
scroll to position [324, 0]
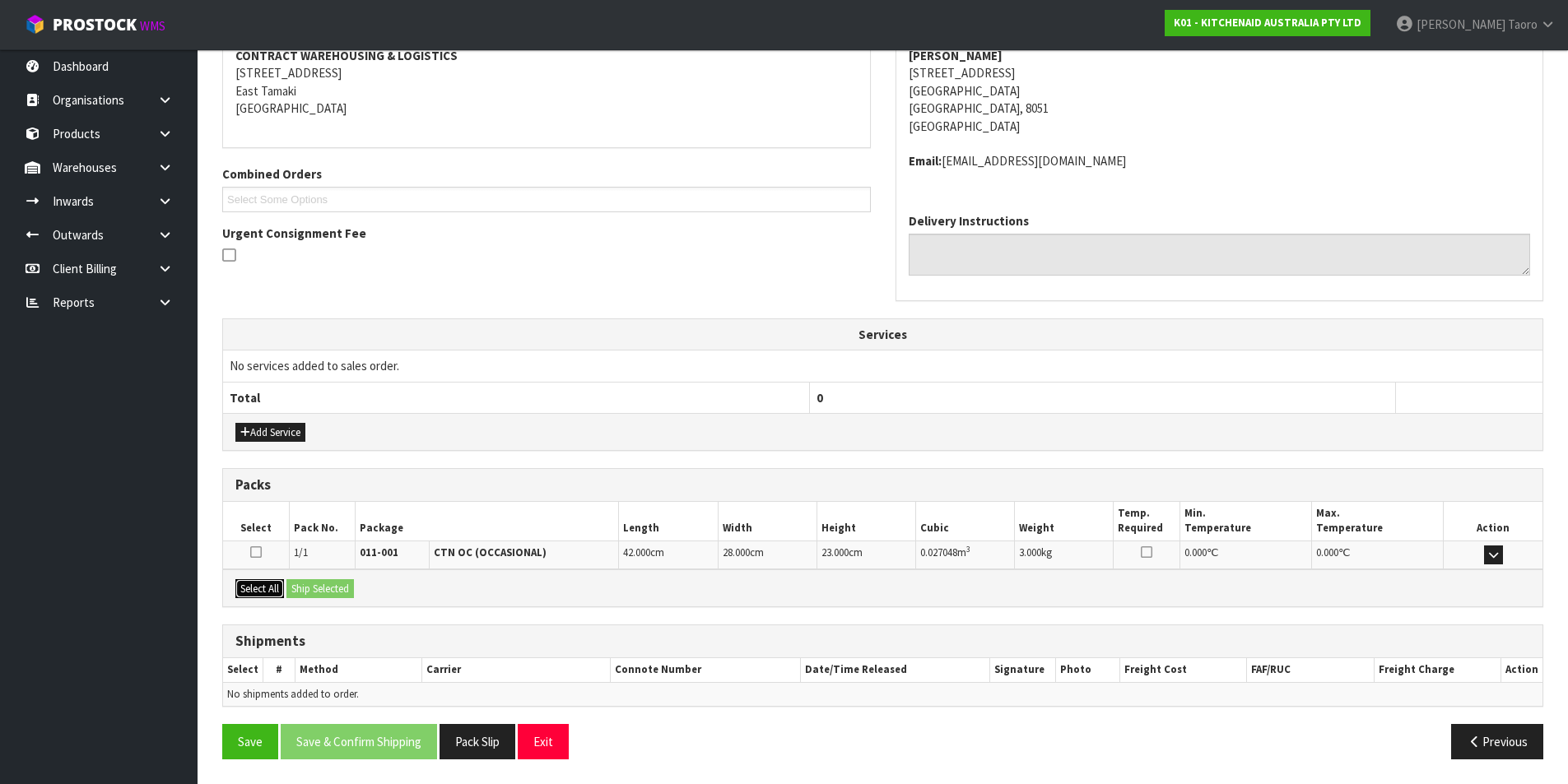
drag, startPoint x: 254, startPoint y: 588, endPoint x: 305, endPoint y: 584, distance: 51.2
click at [254, 587] on button "Select All" at bounding box center [260, 589] width 49 height 20
click at [320, 581] on button "Ship Selected" at bounding box center [320, 589] width 68 height 20
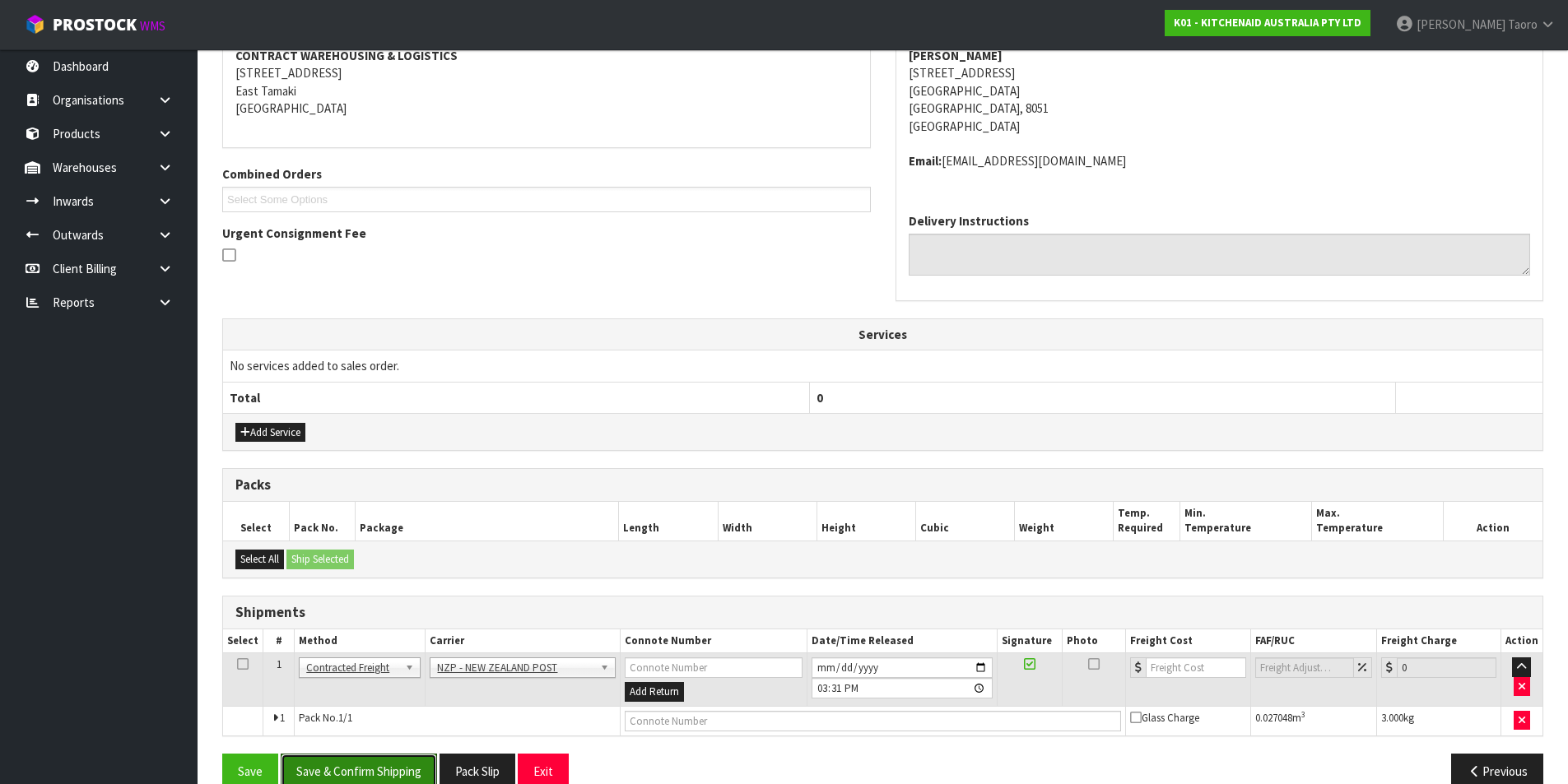
drag, startPoint x: 412, startPoint y: 763, endPoint x: 722, endPoint y: 697, distance: 316.9
click at [412, 762] on button "Save & Confirm Shipping" at bounding box center [358, 770] width 156 height 35
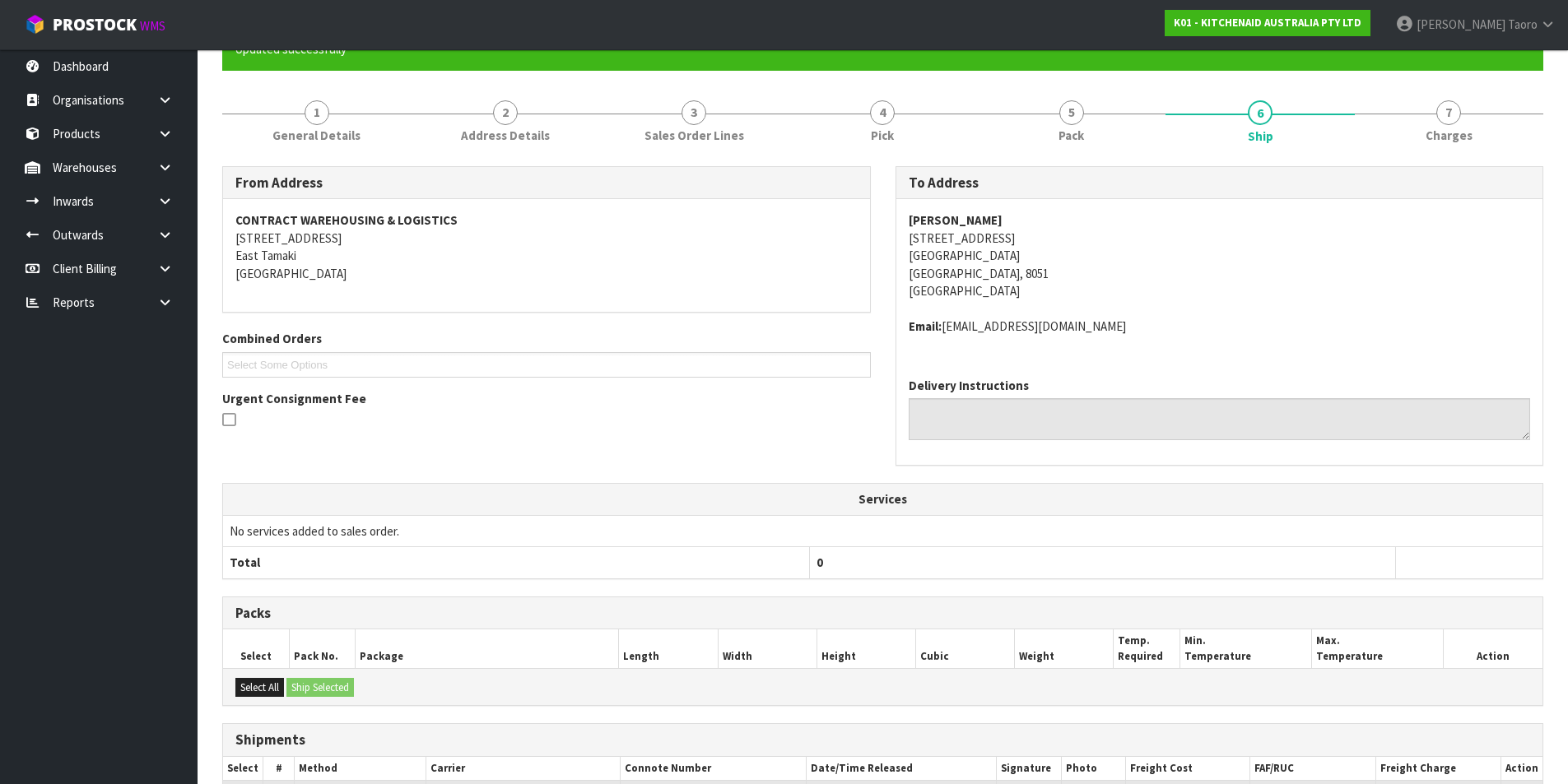
scroll to position [330, 0]
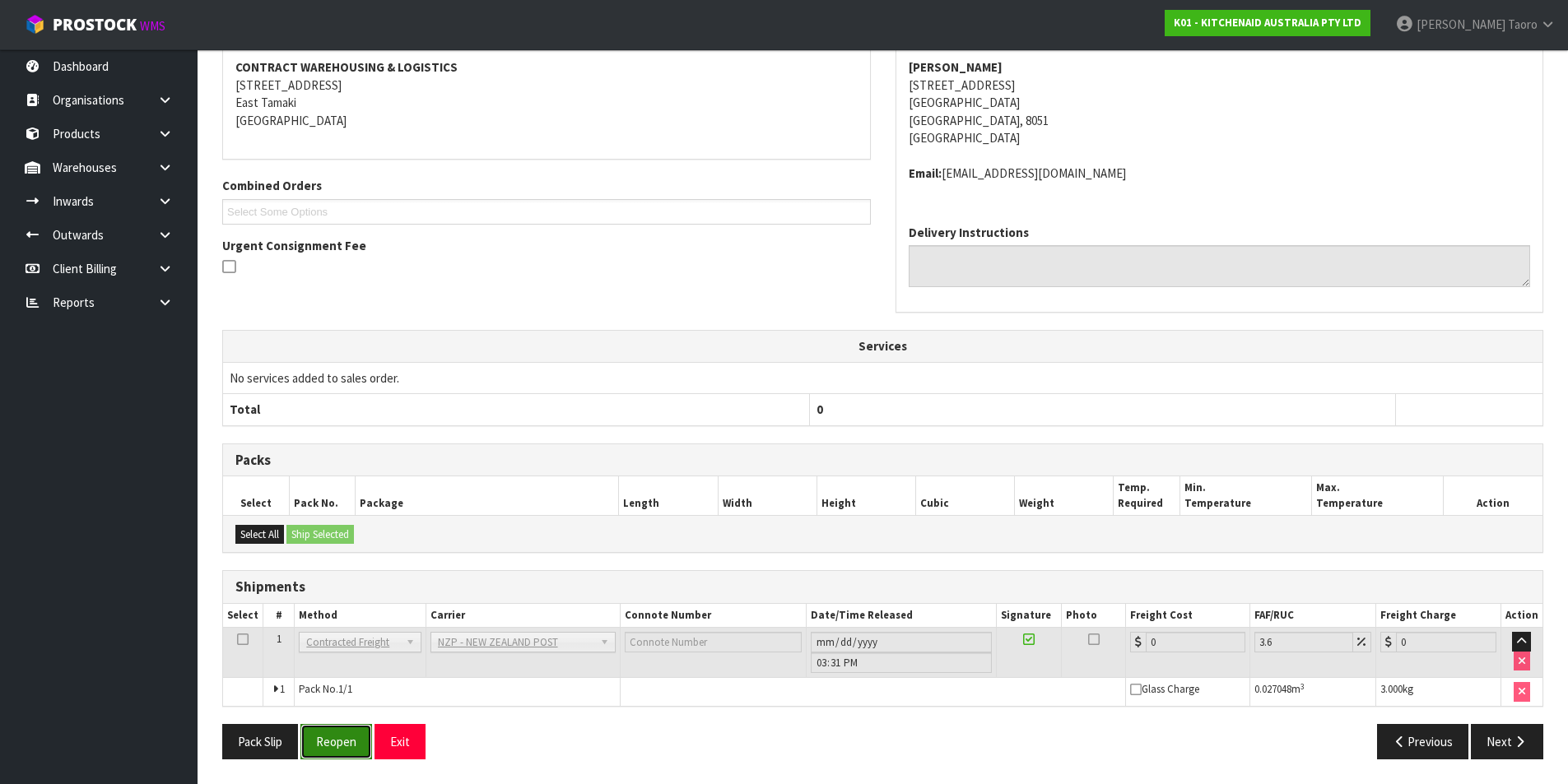
click at [365, 728] on button "Reopen" at bounding box center [335, 742] width 71 height 35
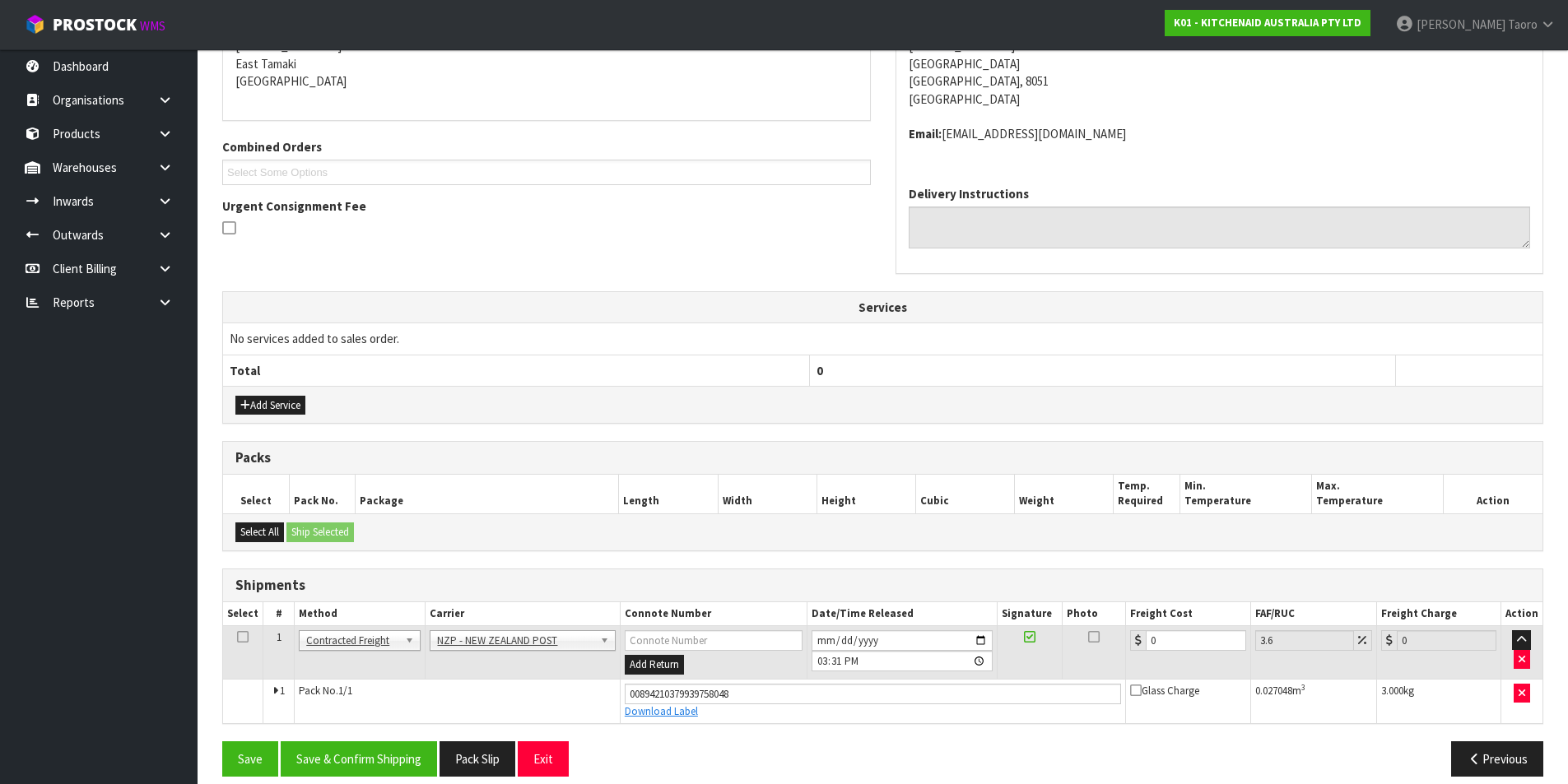
scroll to position [369, 0]
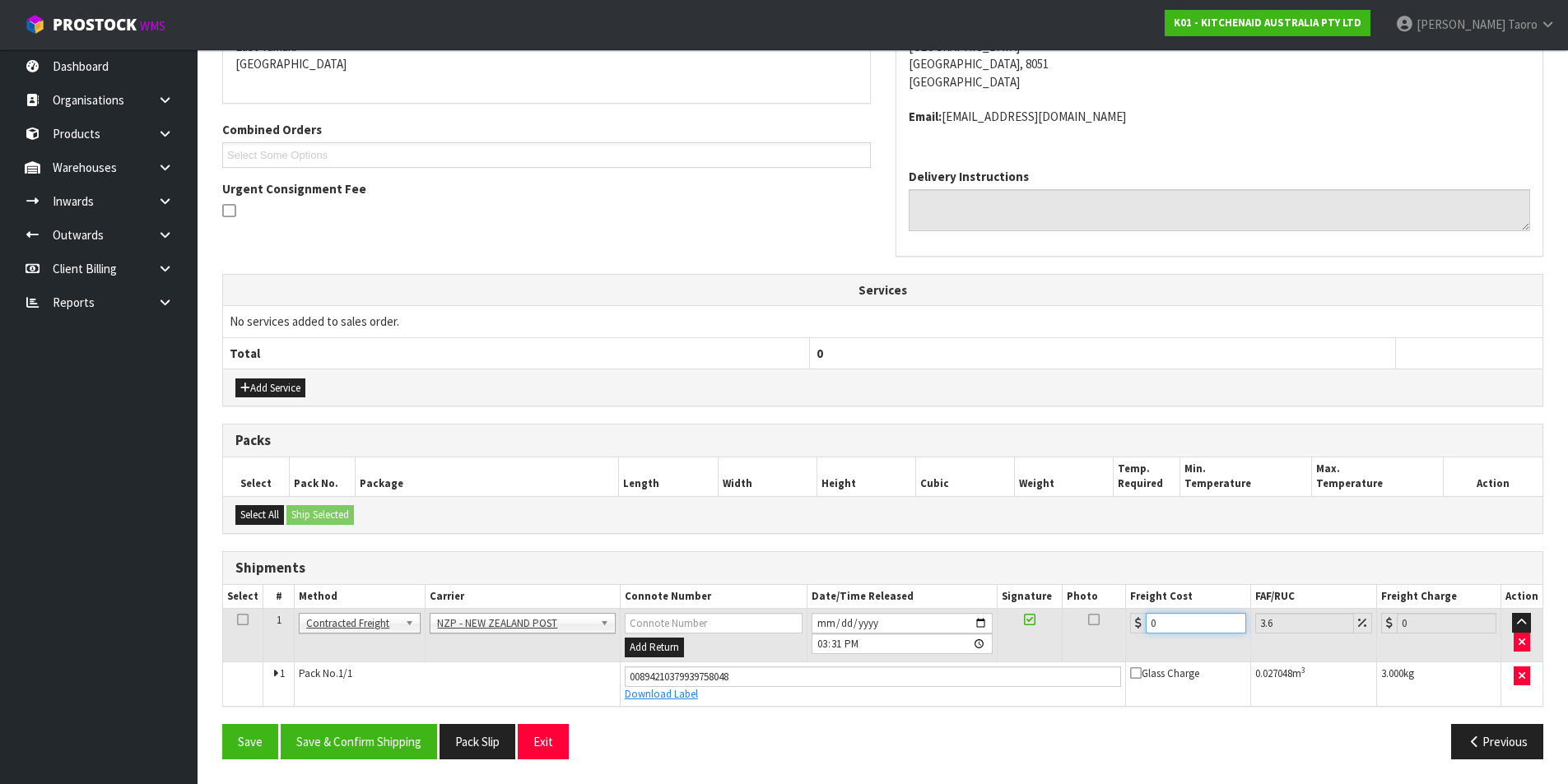
click at [1221, 618] on input "0" at bounding box center [1195, 623] width 99 height 21
click at [1221, 617] on input "0" at bounding box center [1195, 623] width 99 height 21
type input "1"
type input "1.04"
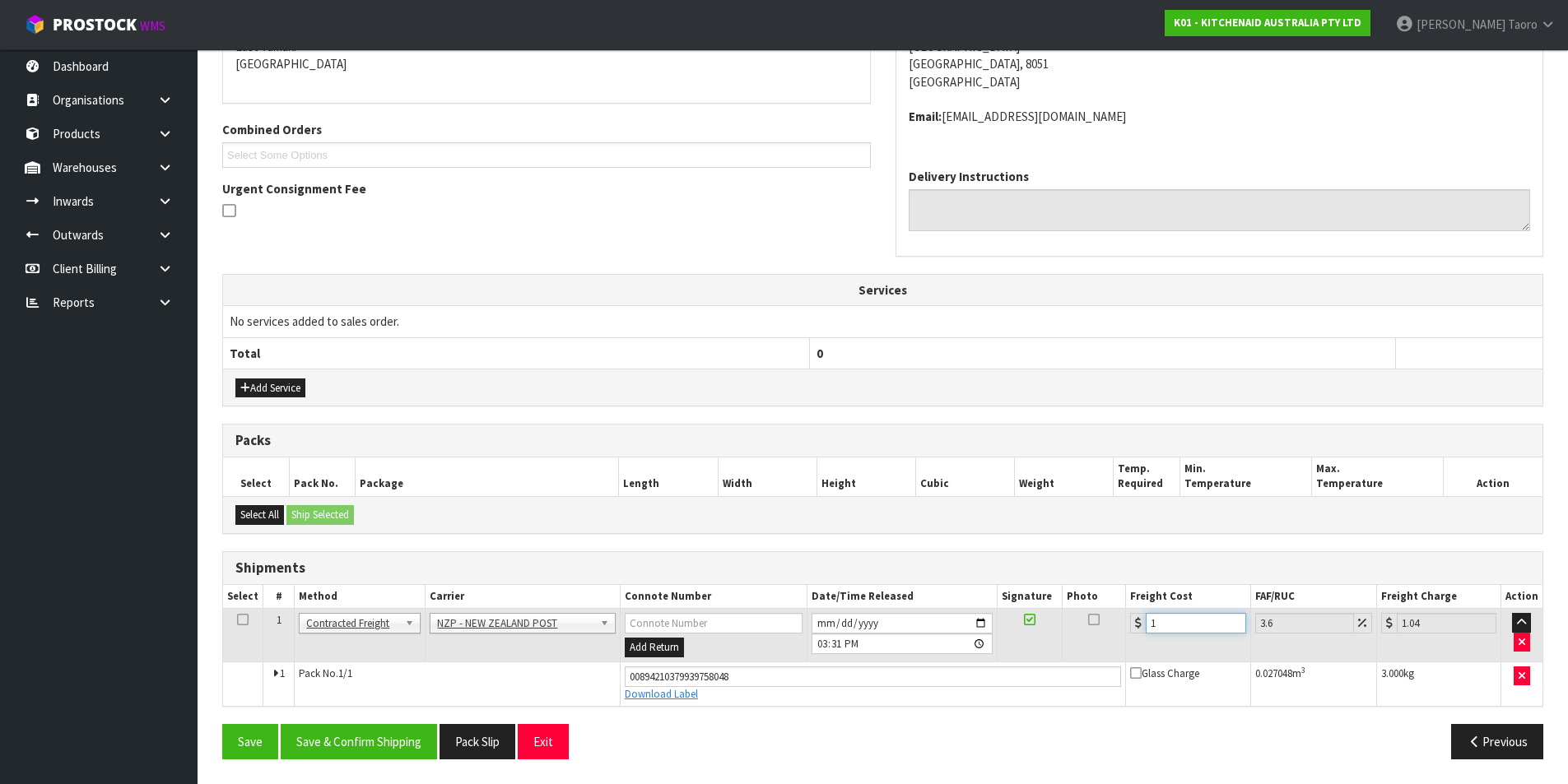
type input "11"
type input "11.4"
type input "11.6"
type input "12.02"
type input "11.61"
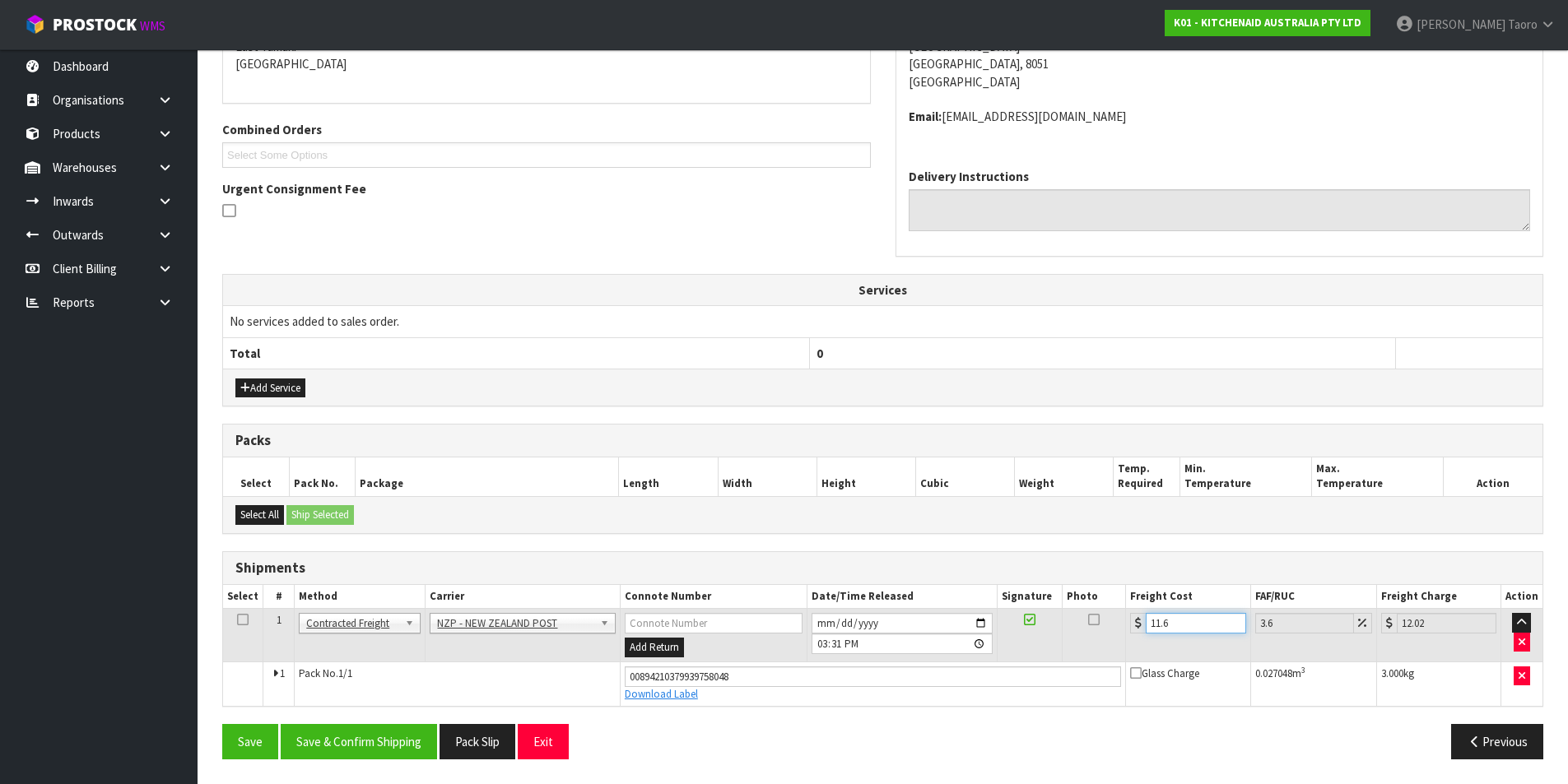
type input "12.03"
type input "11.61"
click at [351, 736] on button "Save & Confirm Shipping" at bounding box center [358, 742] width 156 height 35
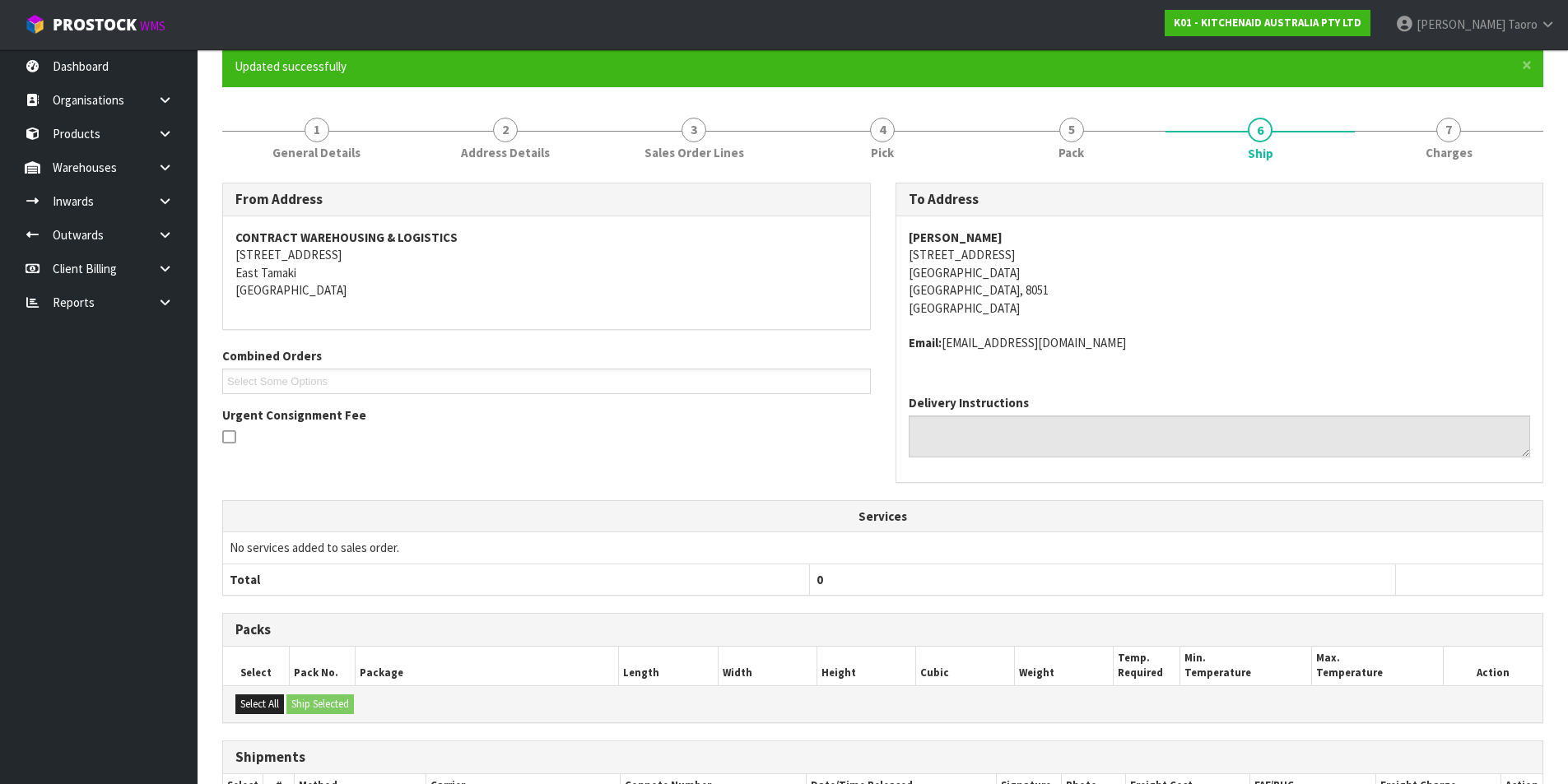
scroll to position [324, 0]
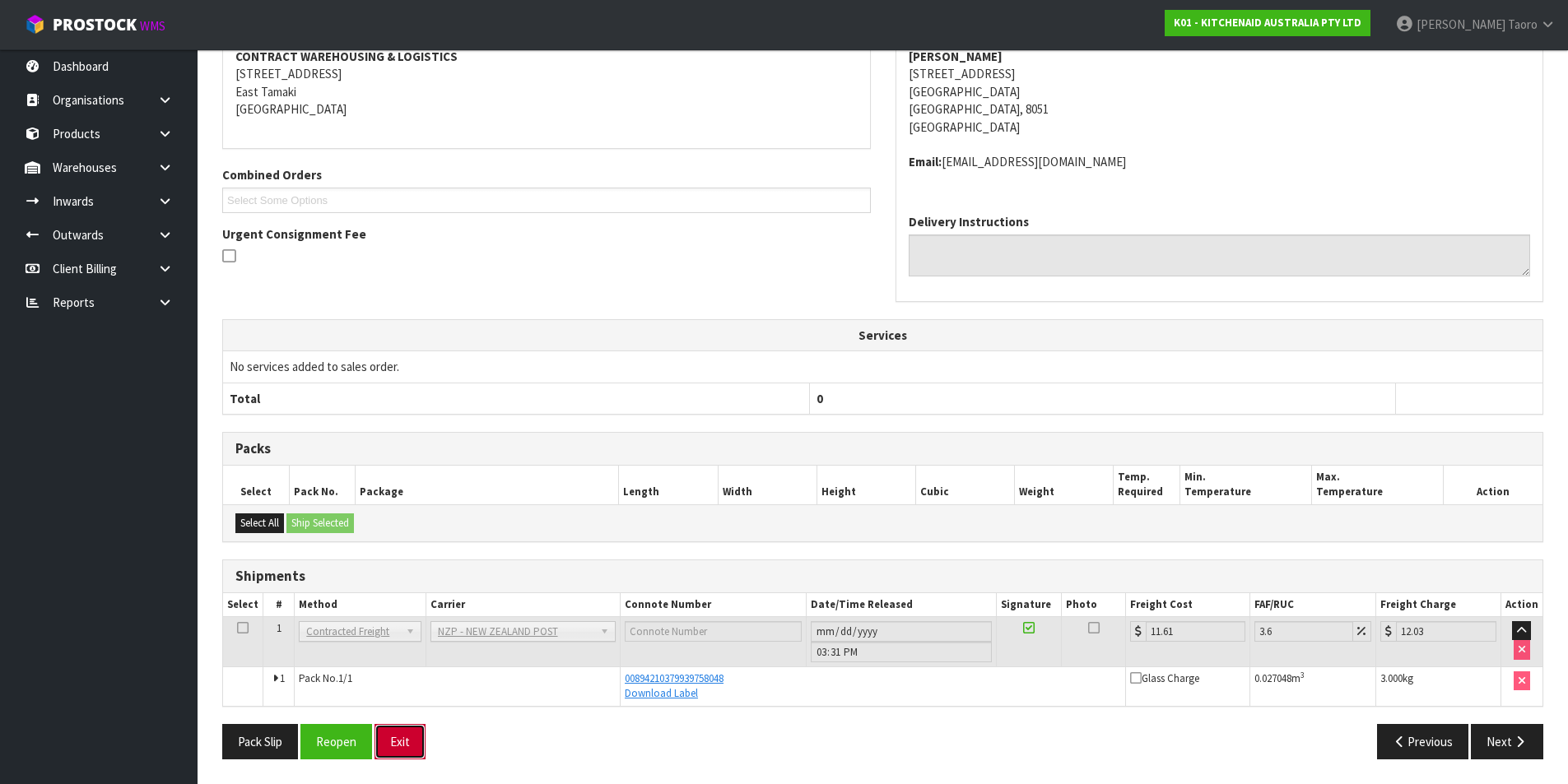
click at [413, 739] on button "Exit" at bounding box center [399, 742] width 51 height 35
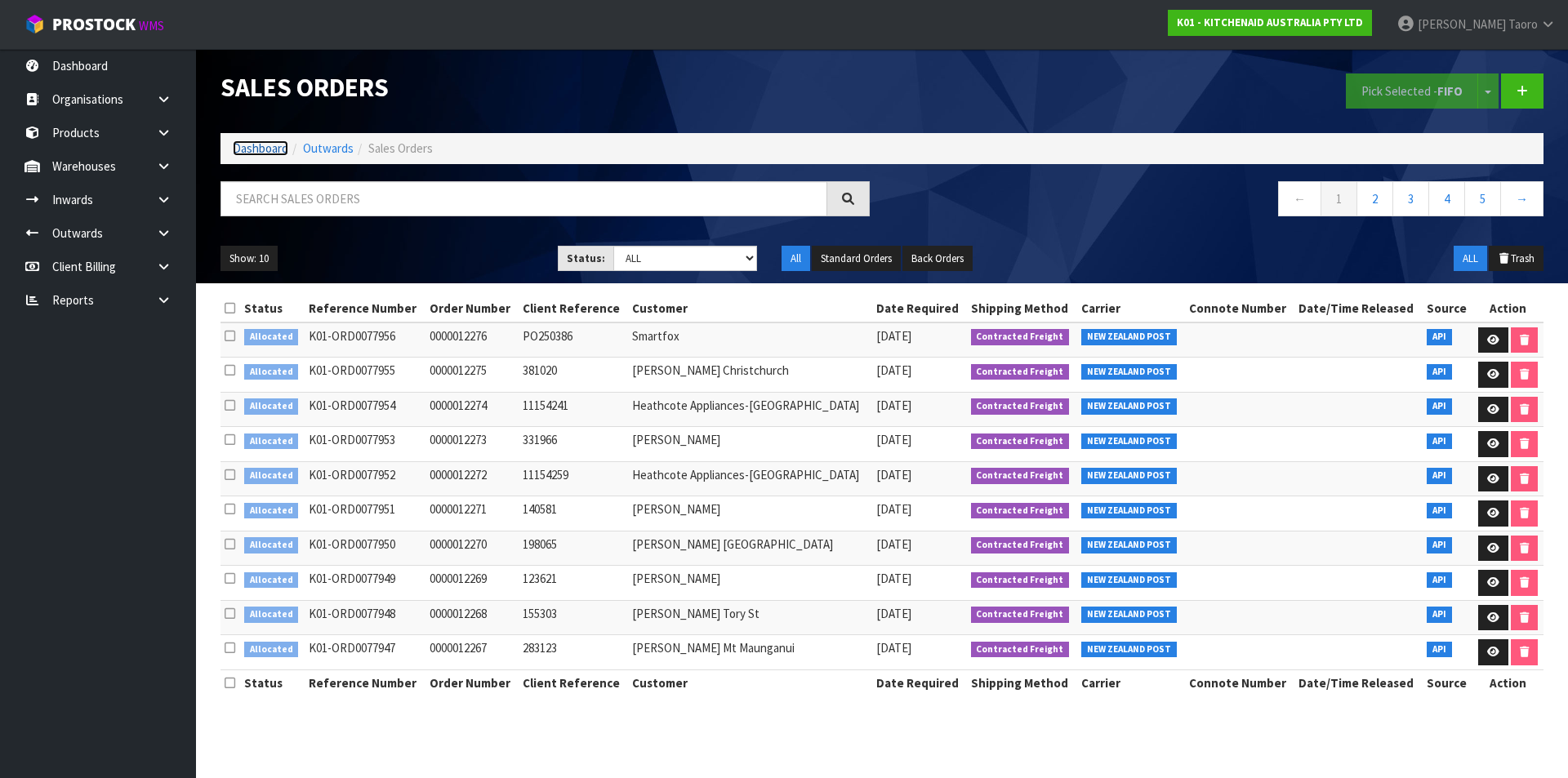
click at [241, 148] on link "Dashboard" at bounding box center [260, 148] width 55 height 15
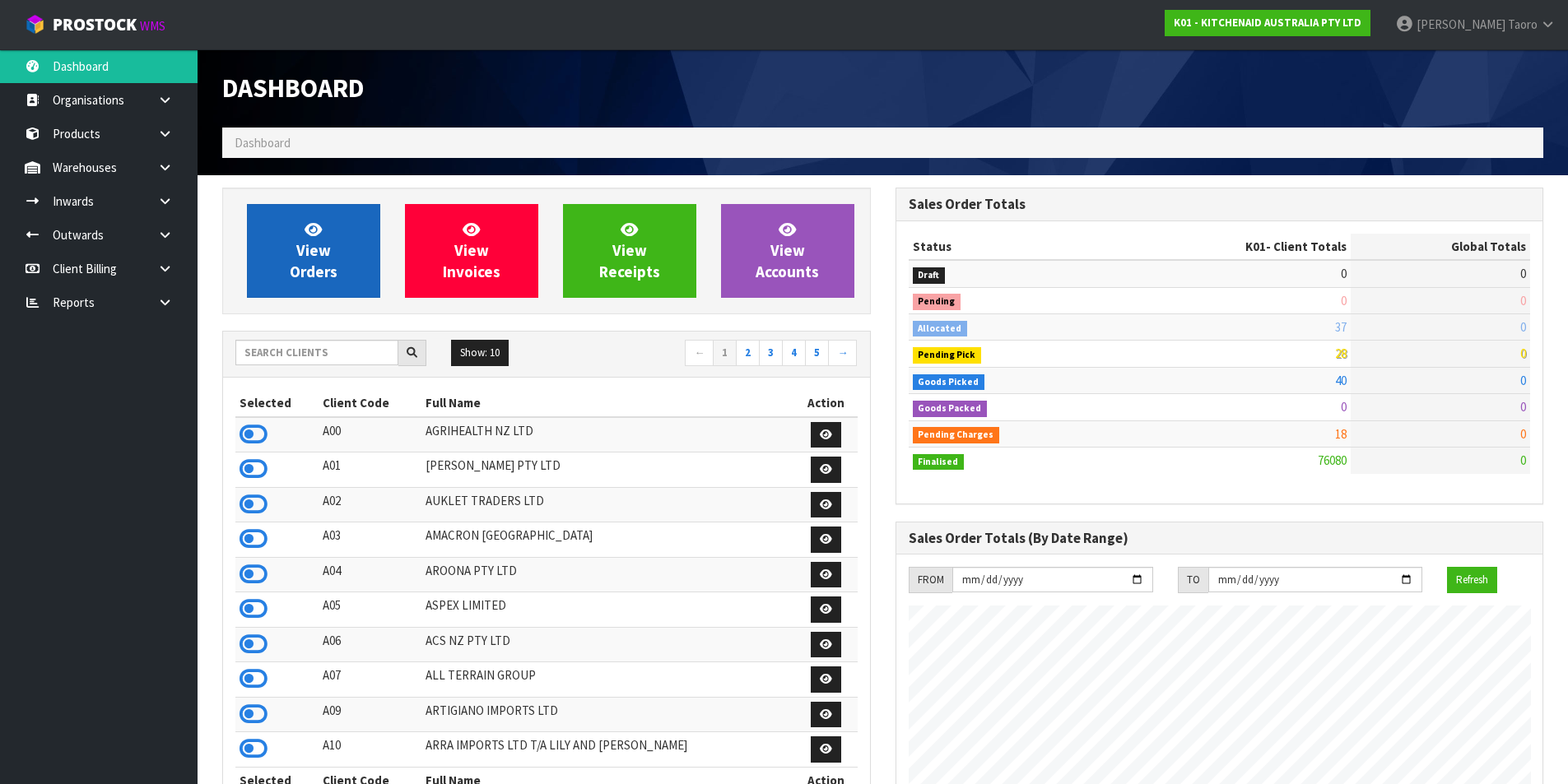
scroll to position [1246, 672]
click at [318, 271] on span "View Orders" at bounding box center [313, 251] width 48 height 61
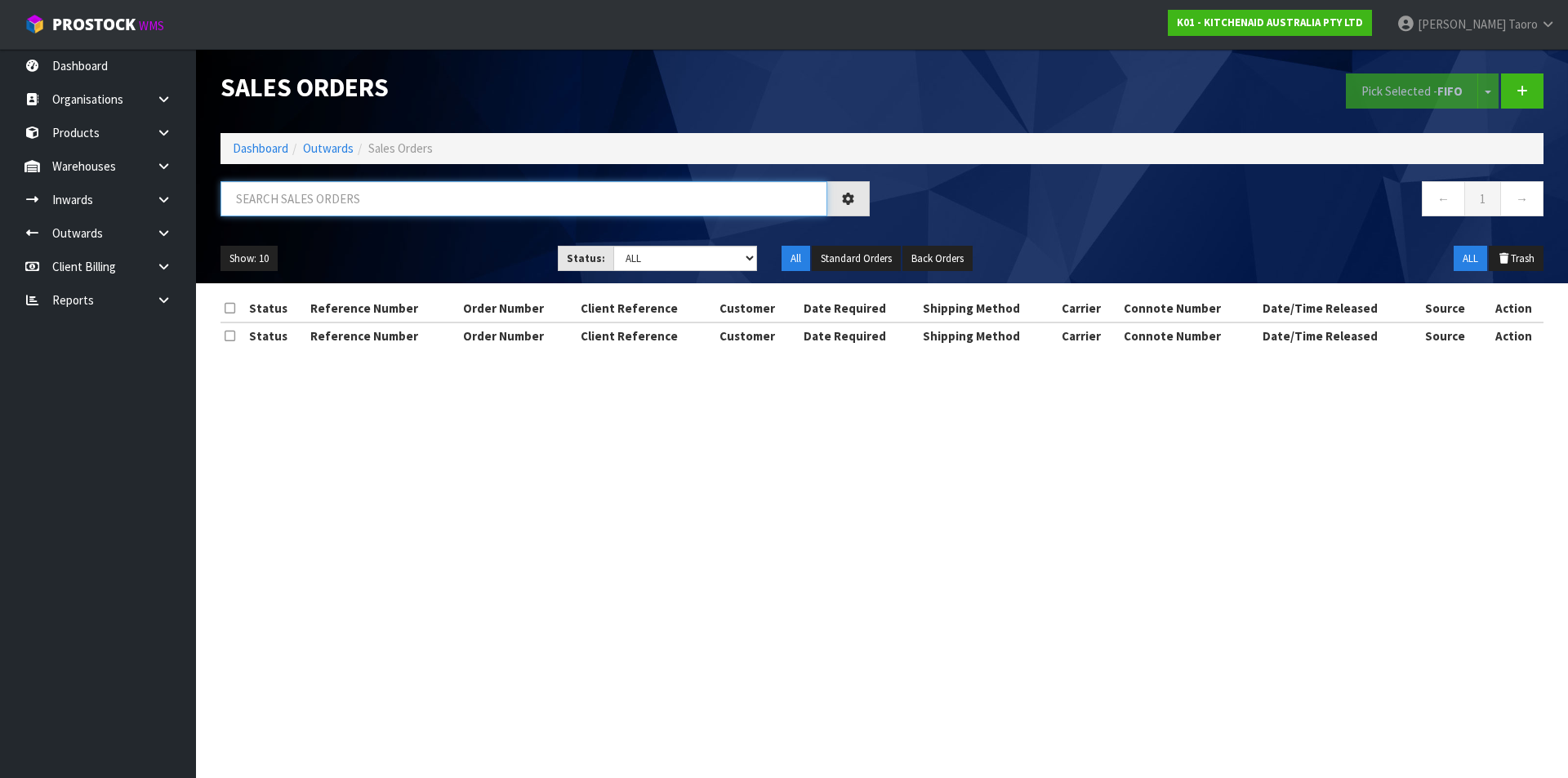
click at [386, 190] on input "text" at bounding box center [524, 199] width 606 height 35
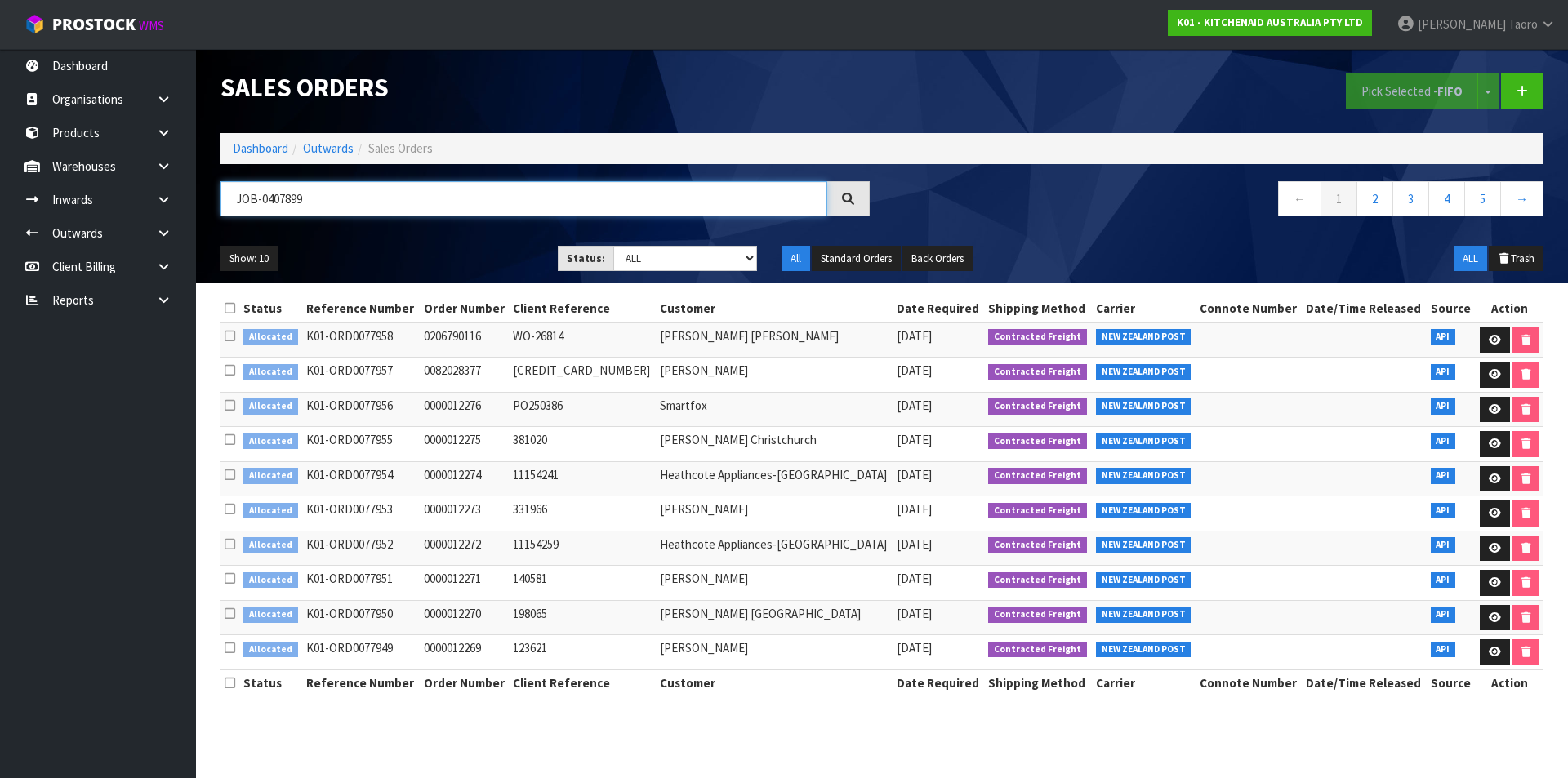
type input "JOB-0407899"
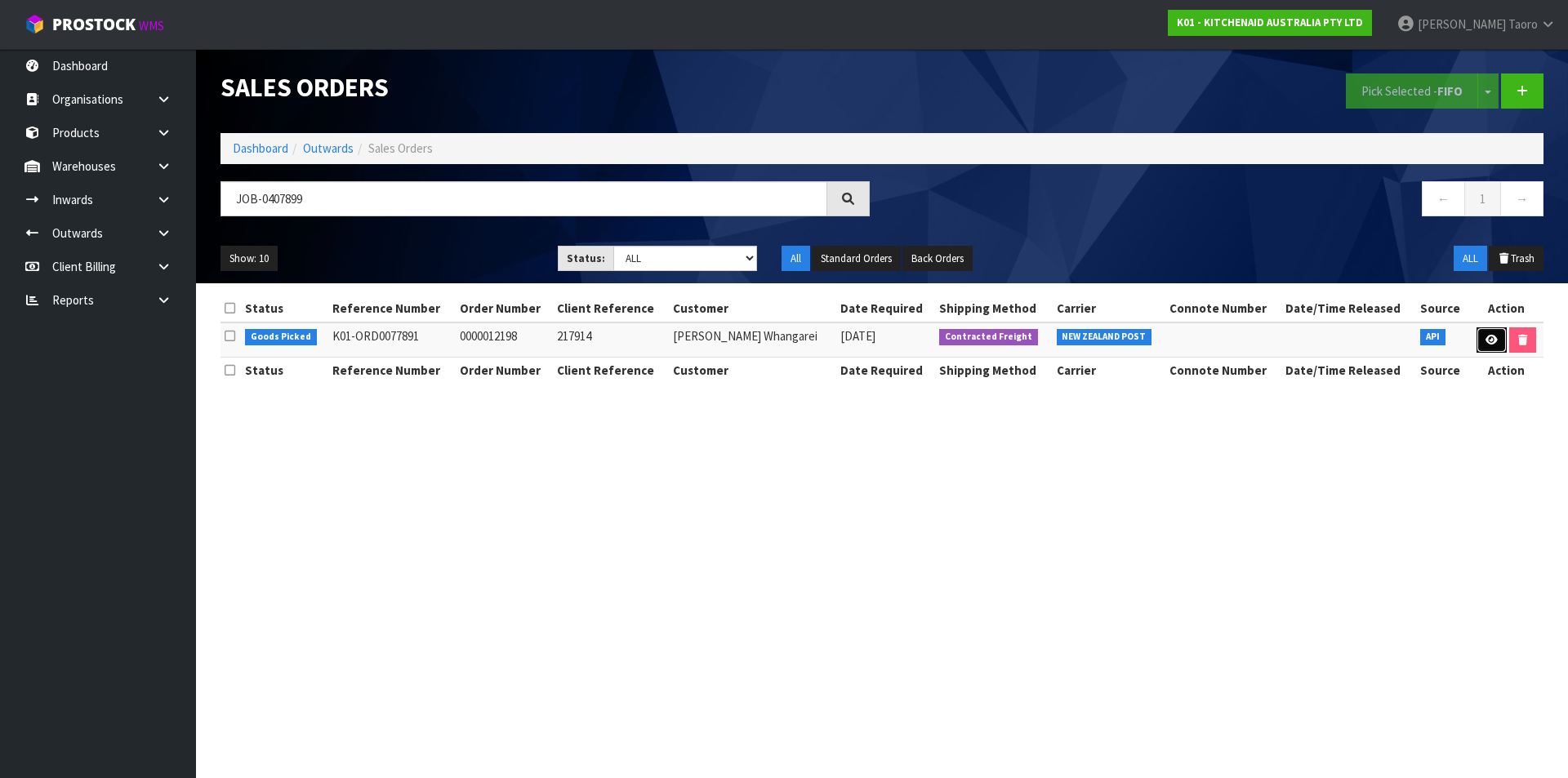
click at [1487, 342] on icon at bounding box center [1492, 340] width 13 height 11
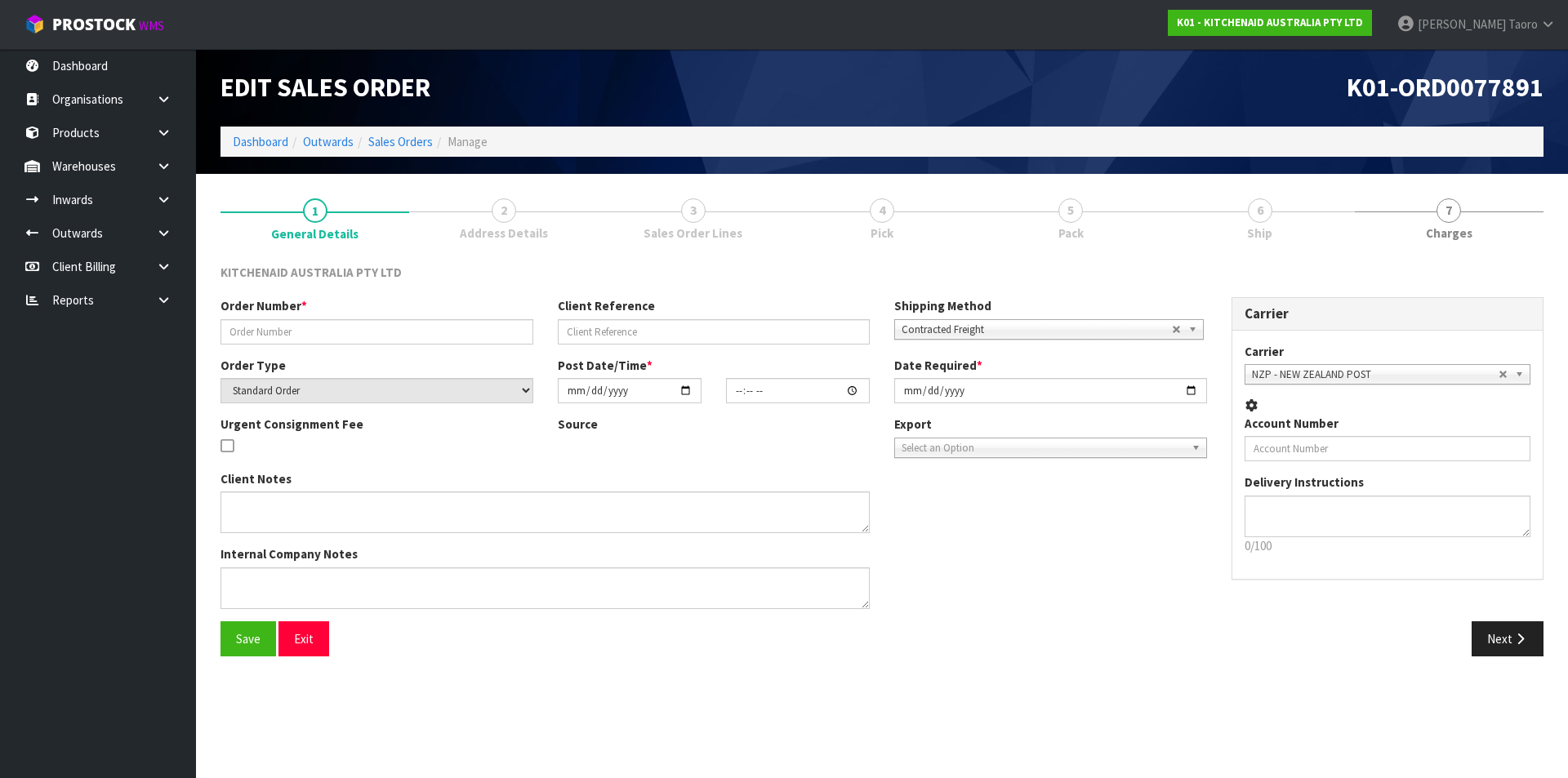
type input "0000012198"
type input "217914"
select select "number:0"
type input "2025-08-15"
type input "13:32:19.000"
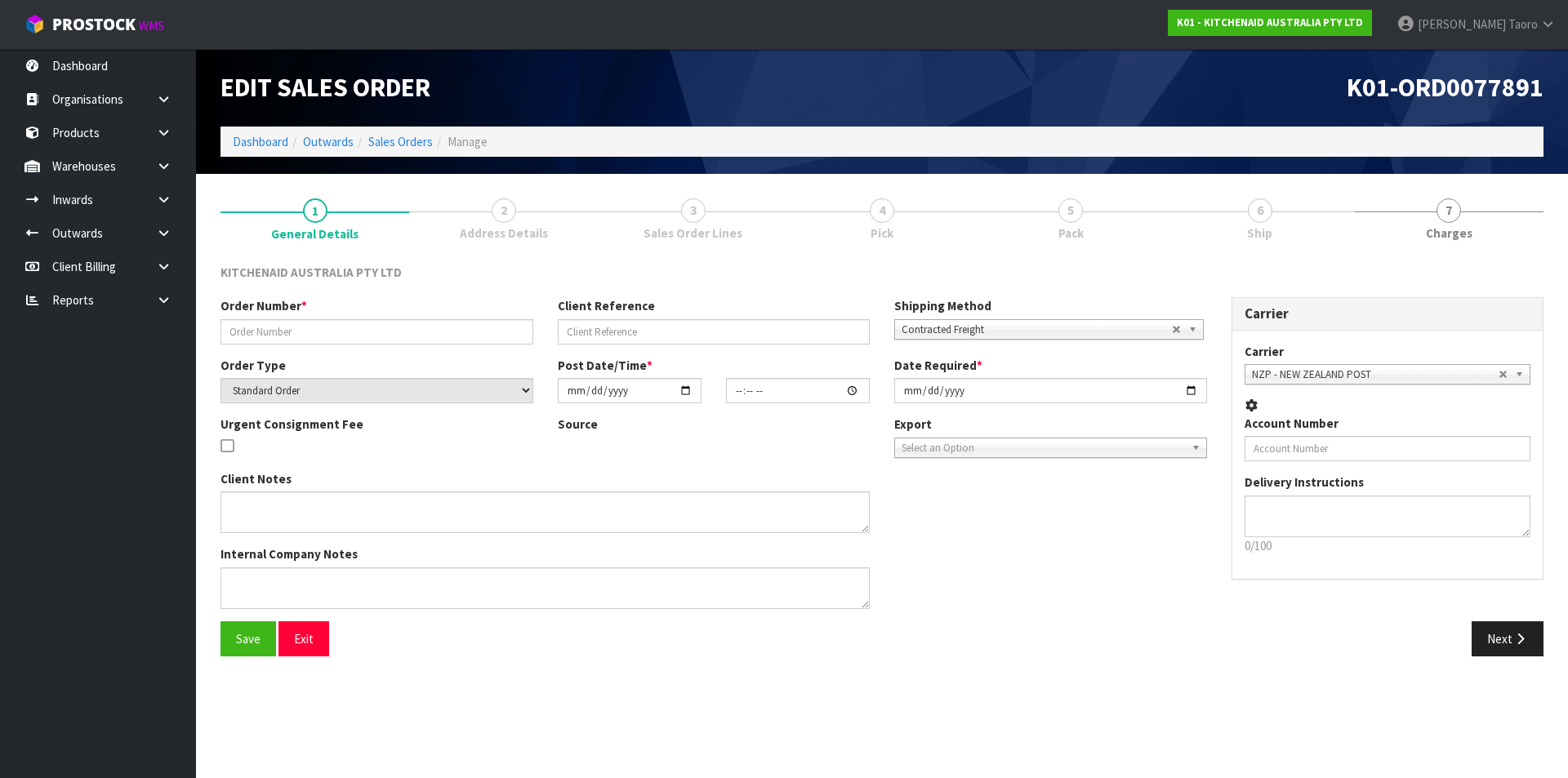
type input "2025-08-15"
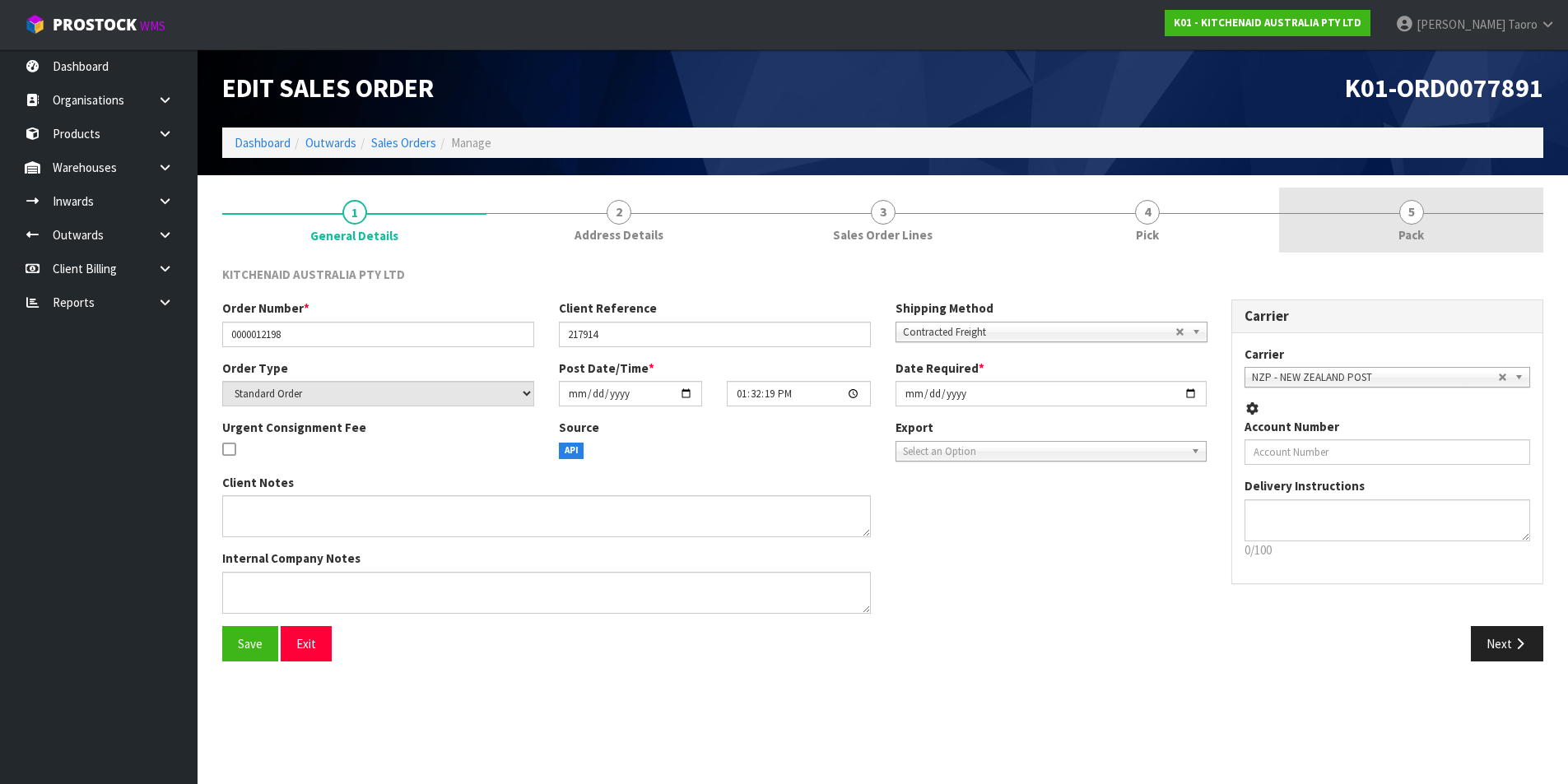
click at [1390, 231] on link "5 Pack" at bounding box center [1410, 220] width 264 height 65
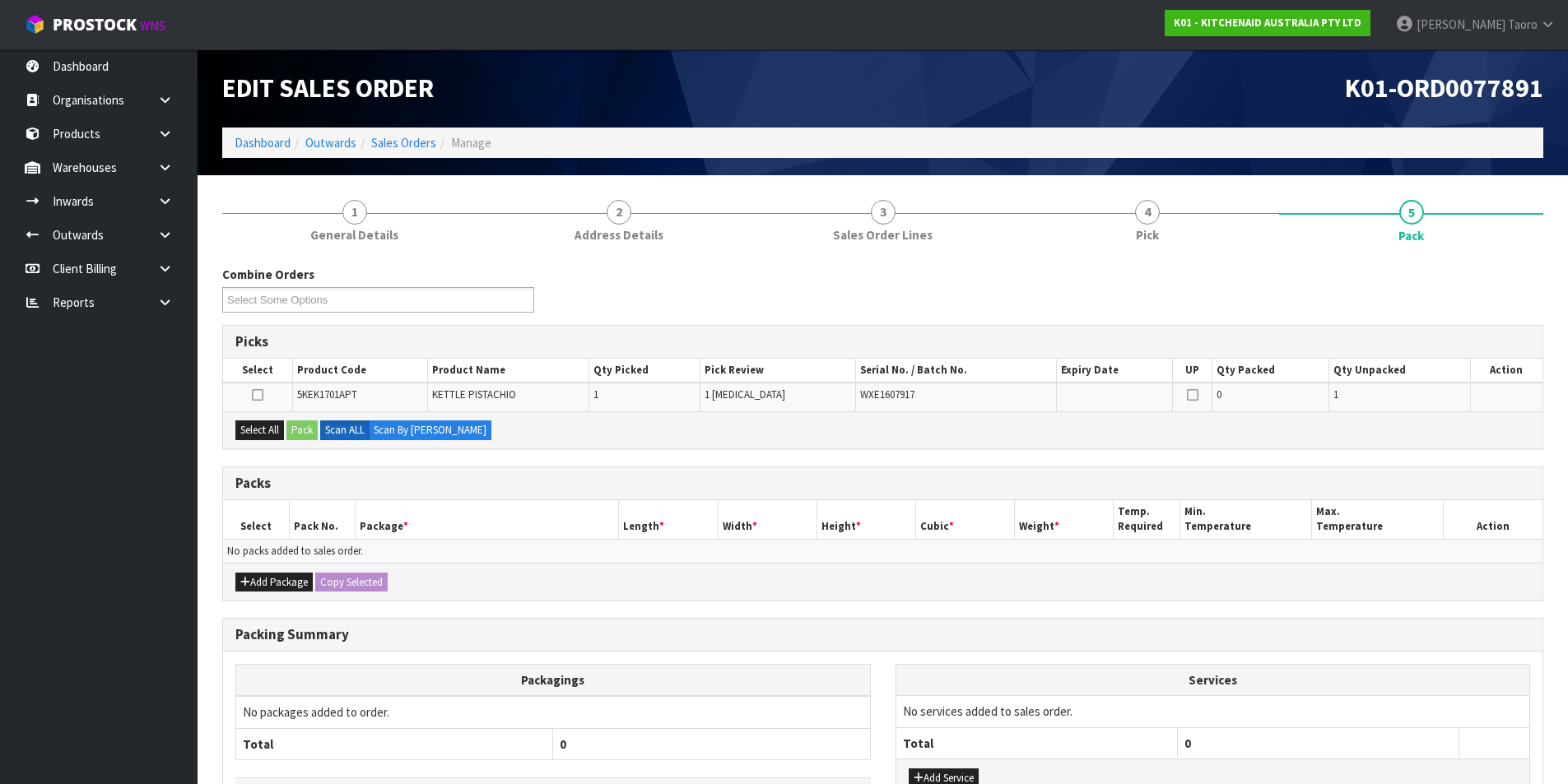
click at [524, 510] on th "Package *" at bounding box center [487, 519] width 264 height 39
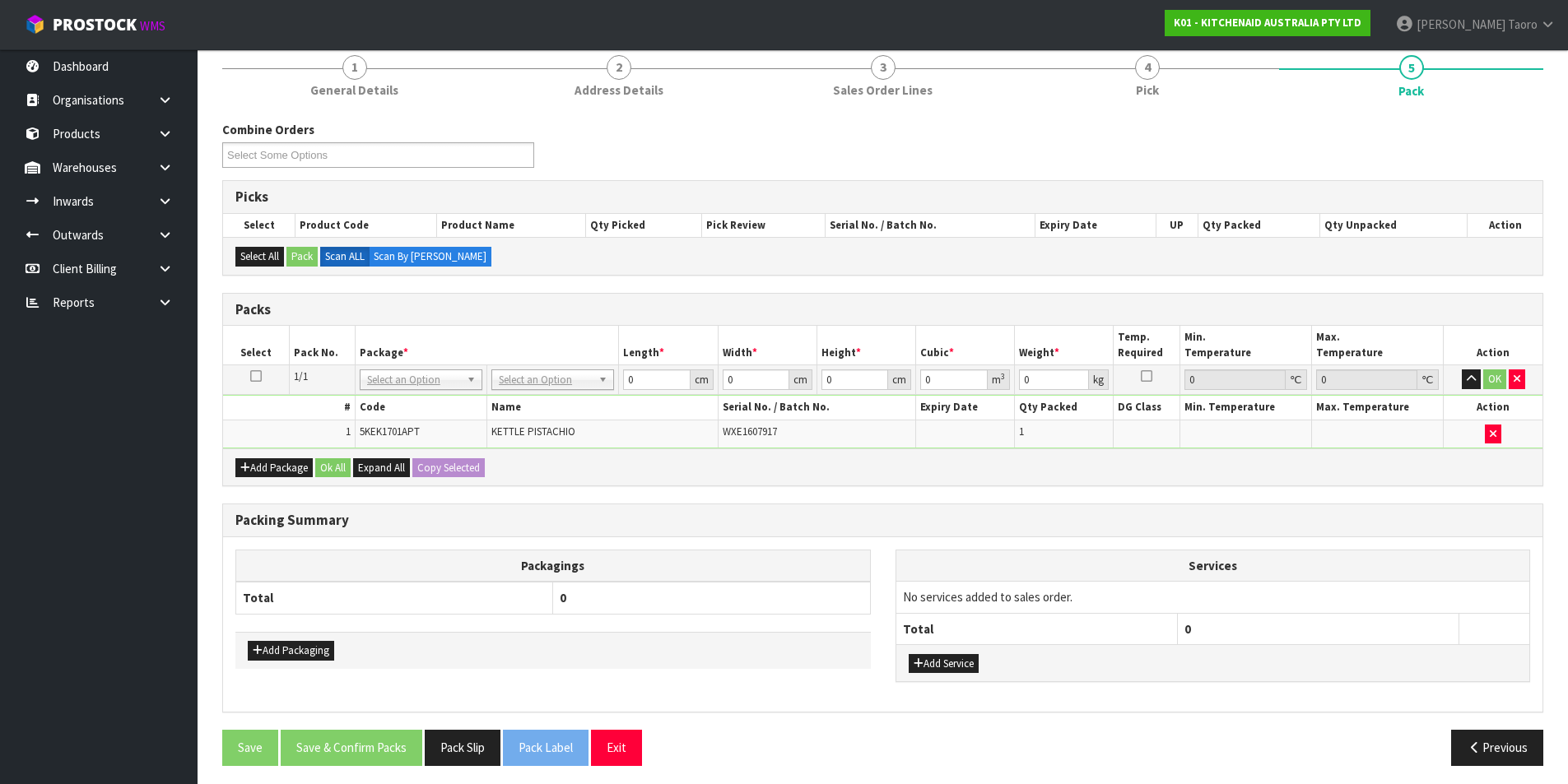
scroll to position [151, 0]
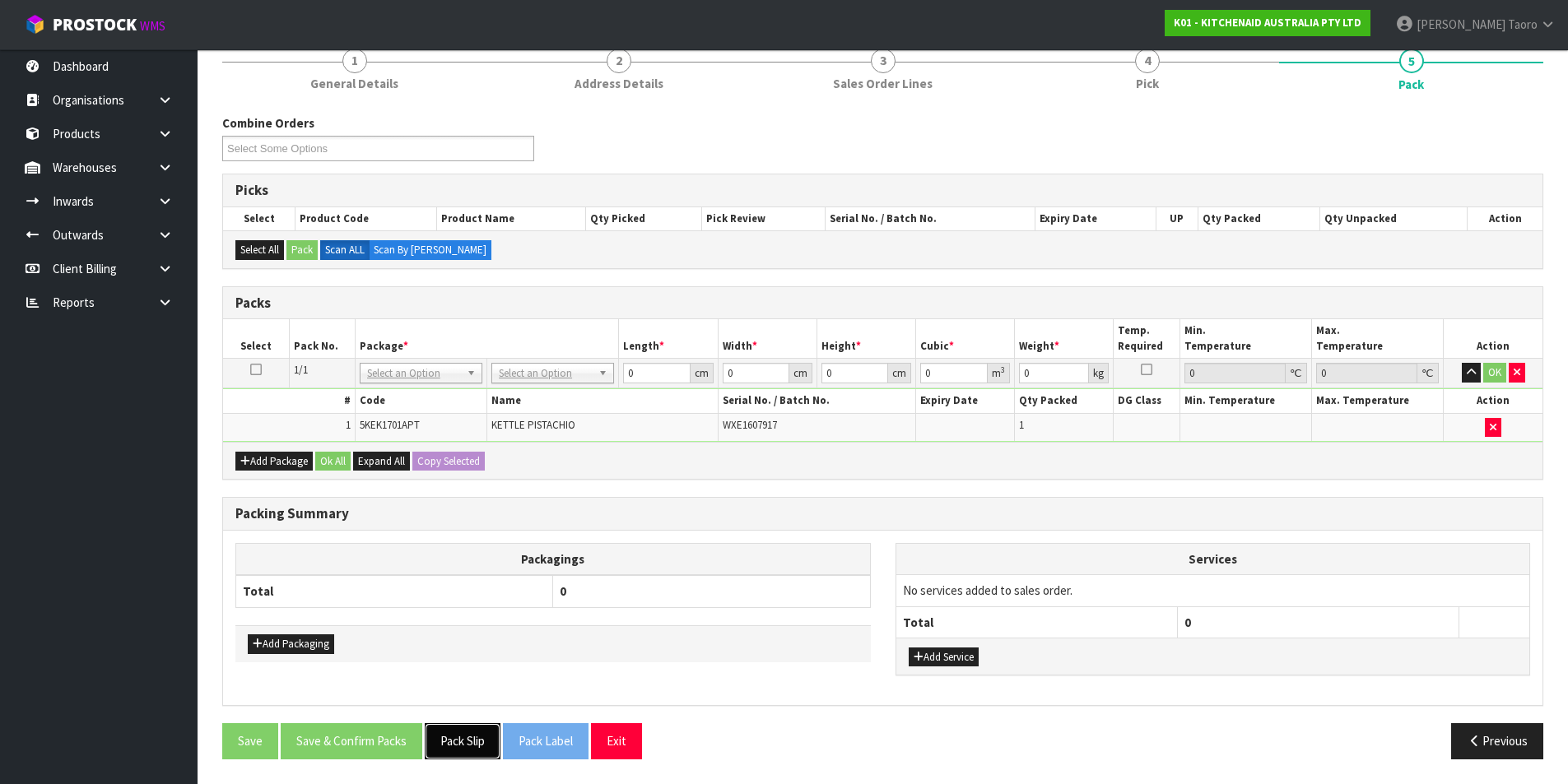
click at [474, 743] on button "Pack Slip" at bounding box center [462, 741] width 76 height 35
drag, startPoint x: 544, startPoint y: 370, endPoint x: 547, endPoint y: 384, distance: 14.3
click at [565, 397] on input "text" at bounding box center [552, 396] width 114 height 21
type input "OC"
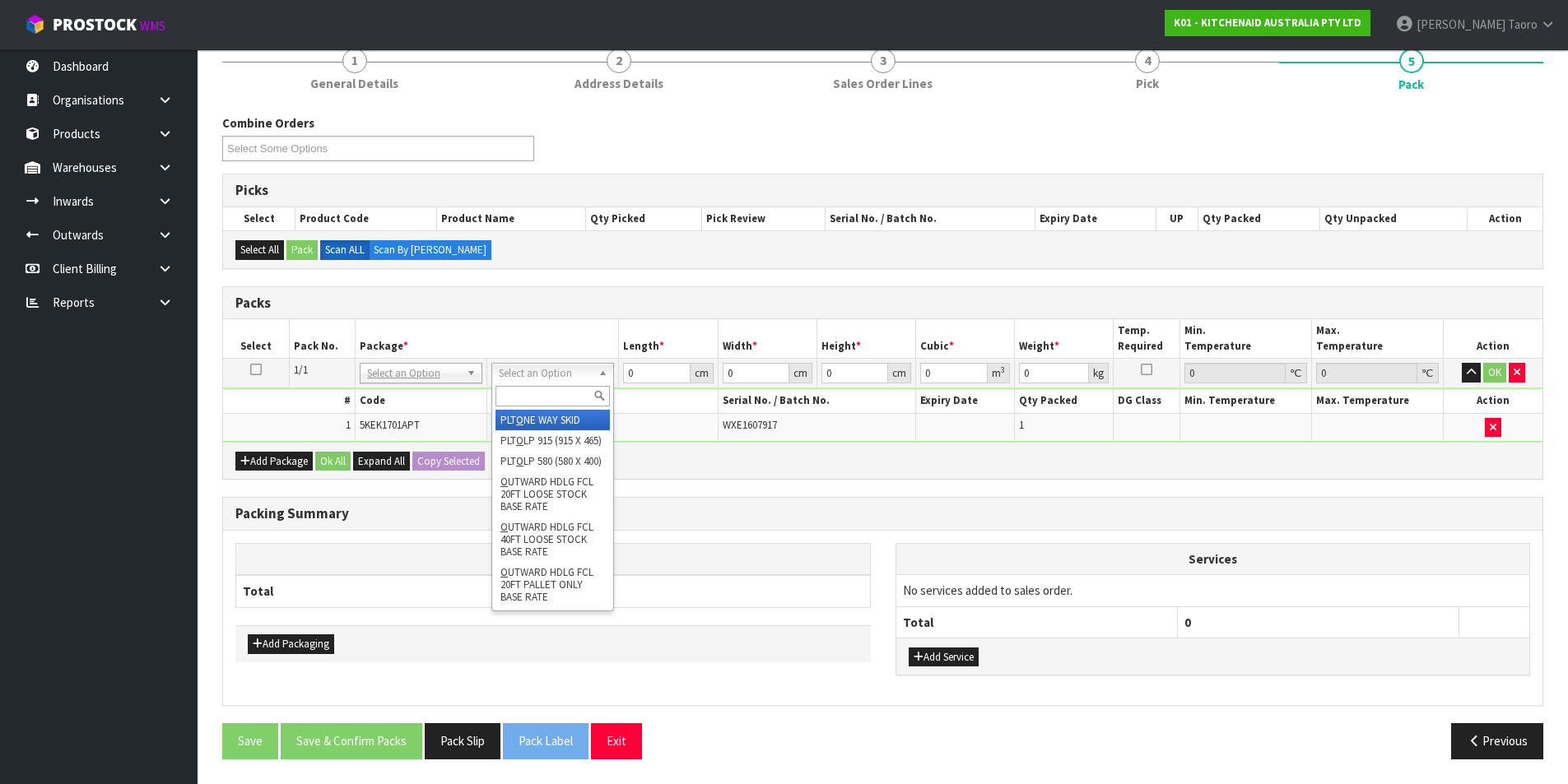
type input "2"
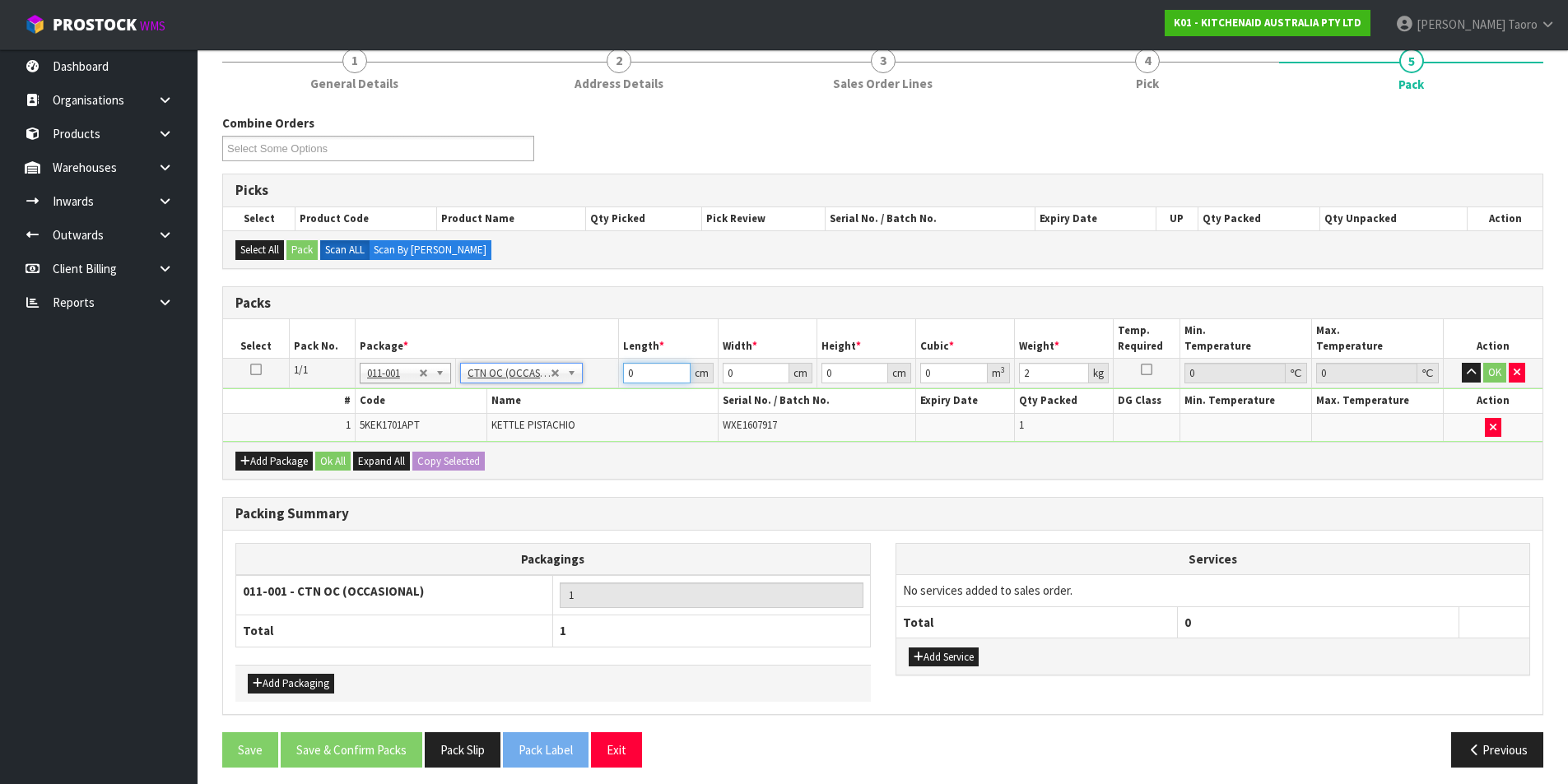
click at [642, 376] on input "0" at bounding box center [656, 373] width 67 height 21
type input "41"
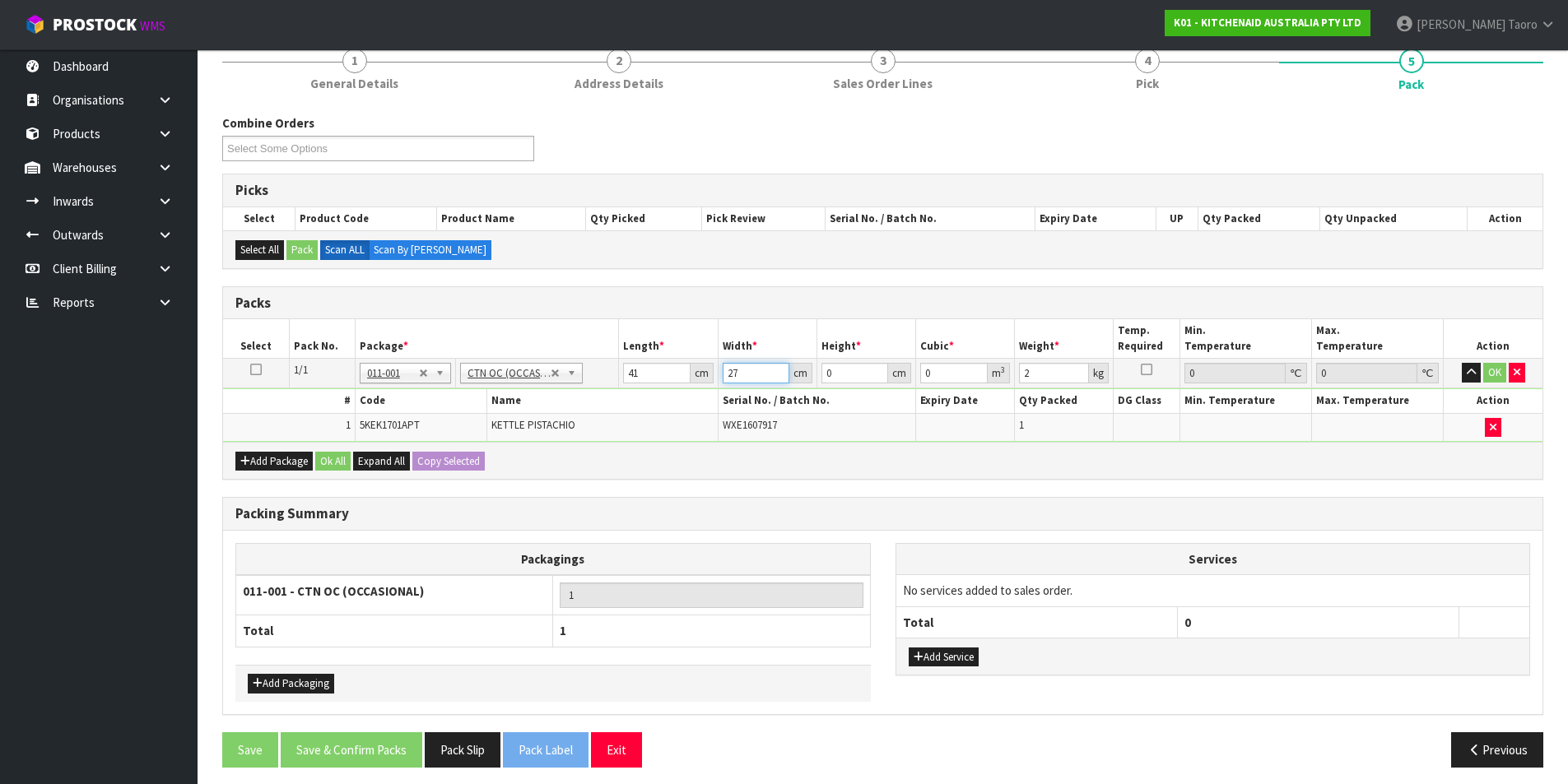
type input "27"
type input "2"
type input "0.002214"
type input "23"
type input "0.025461"
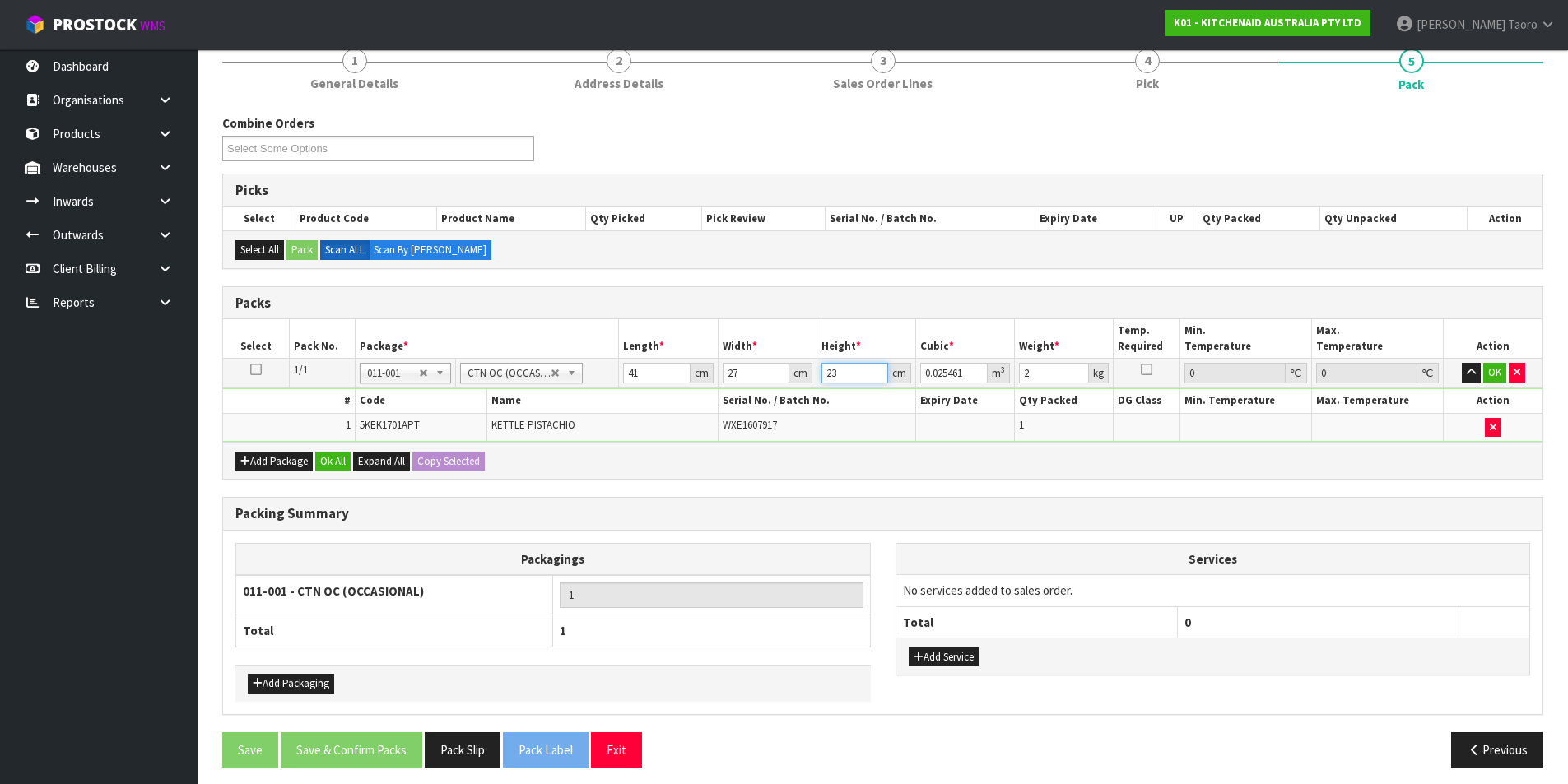
type input "23"
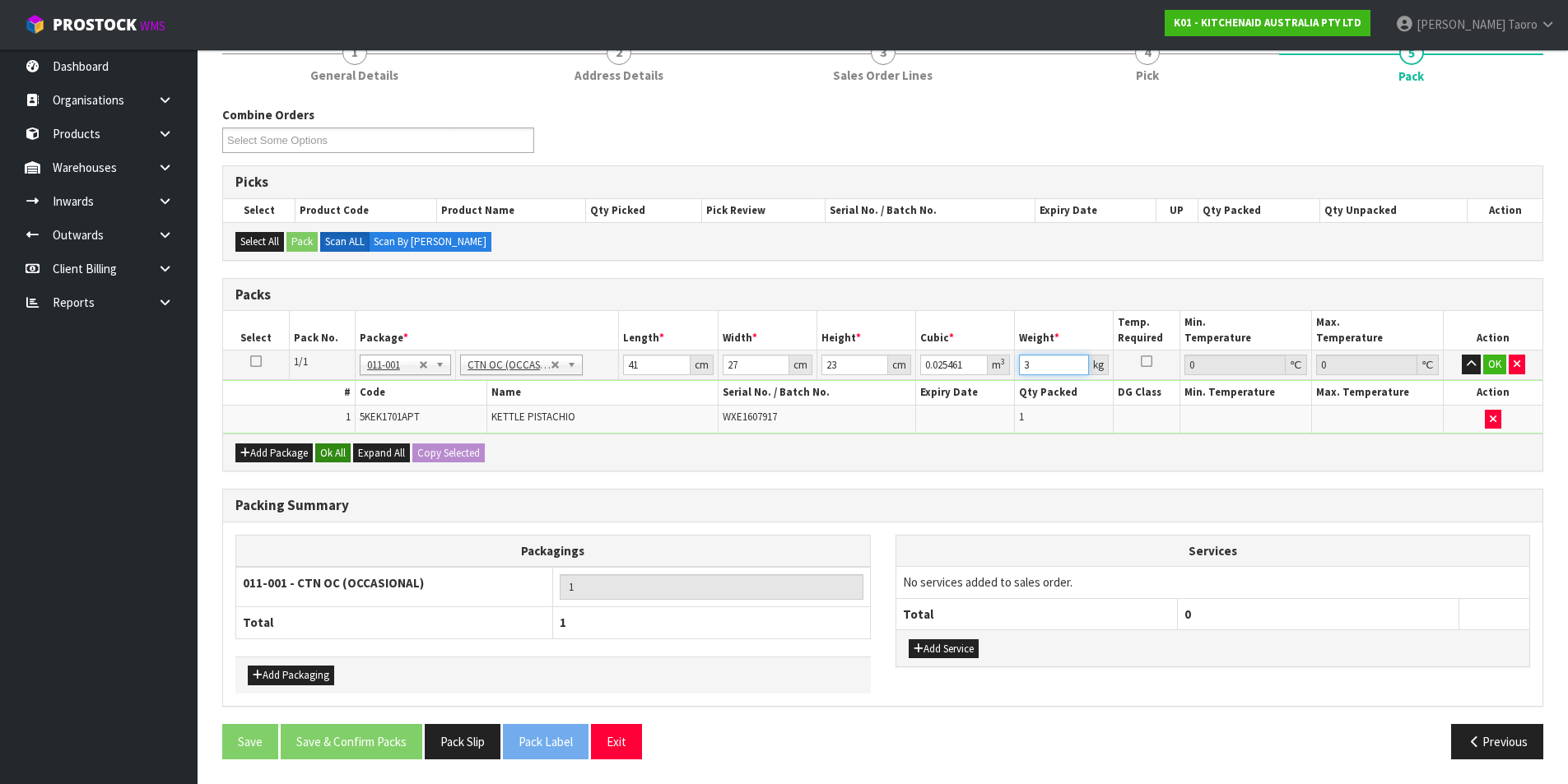
type input "3"
click at [339, 446] on button "Ok All" at bounding box center [333, 453] width 35 height 20
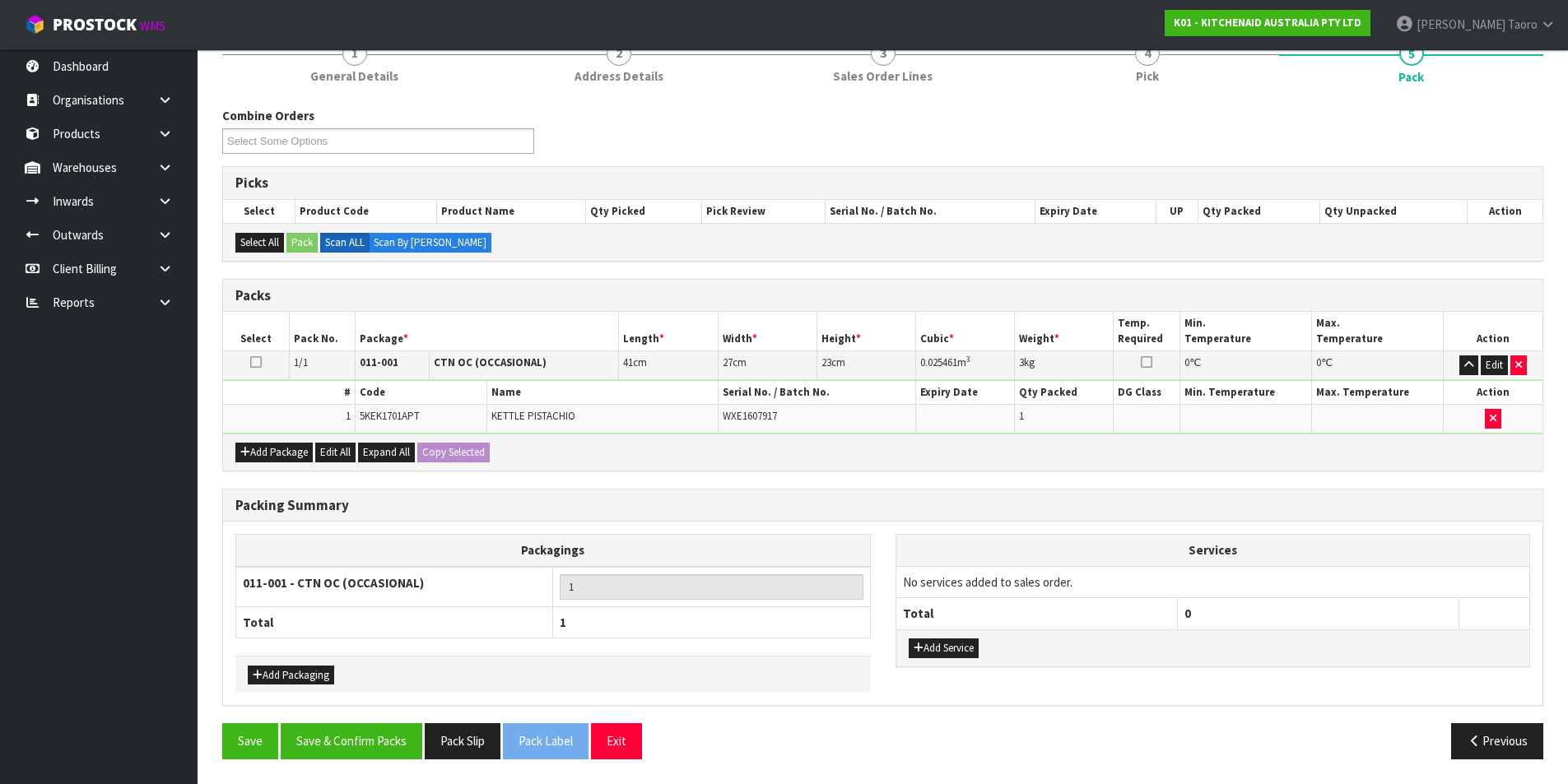
scroll to position [159, 0]
click at [387, 752] on button "Save & Confirm Packs" at bounding box center [351, 741] width 141 height 35
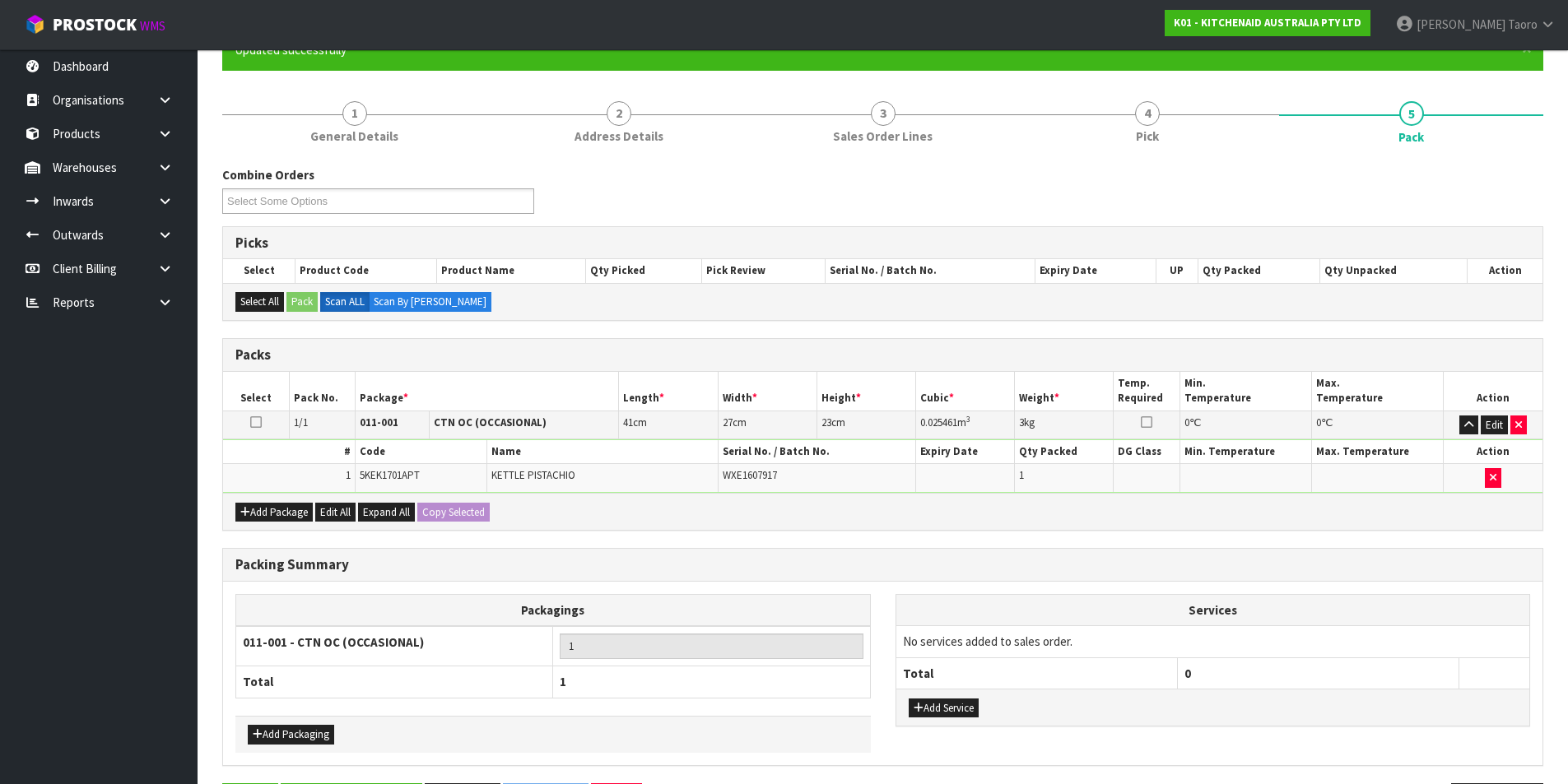
scroll to position [0, 0]
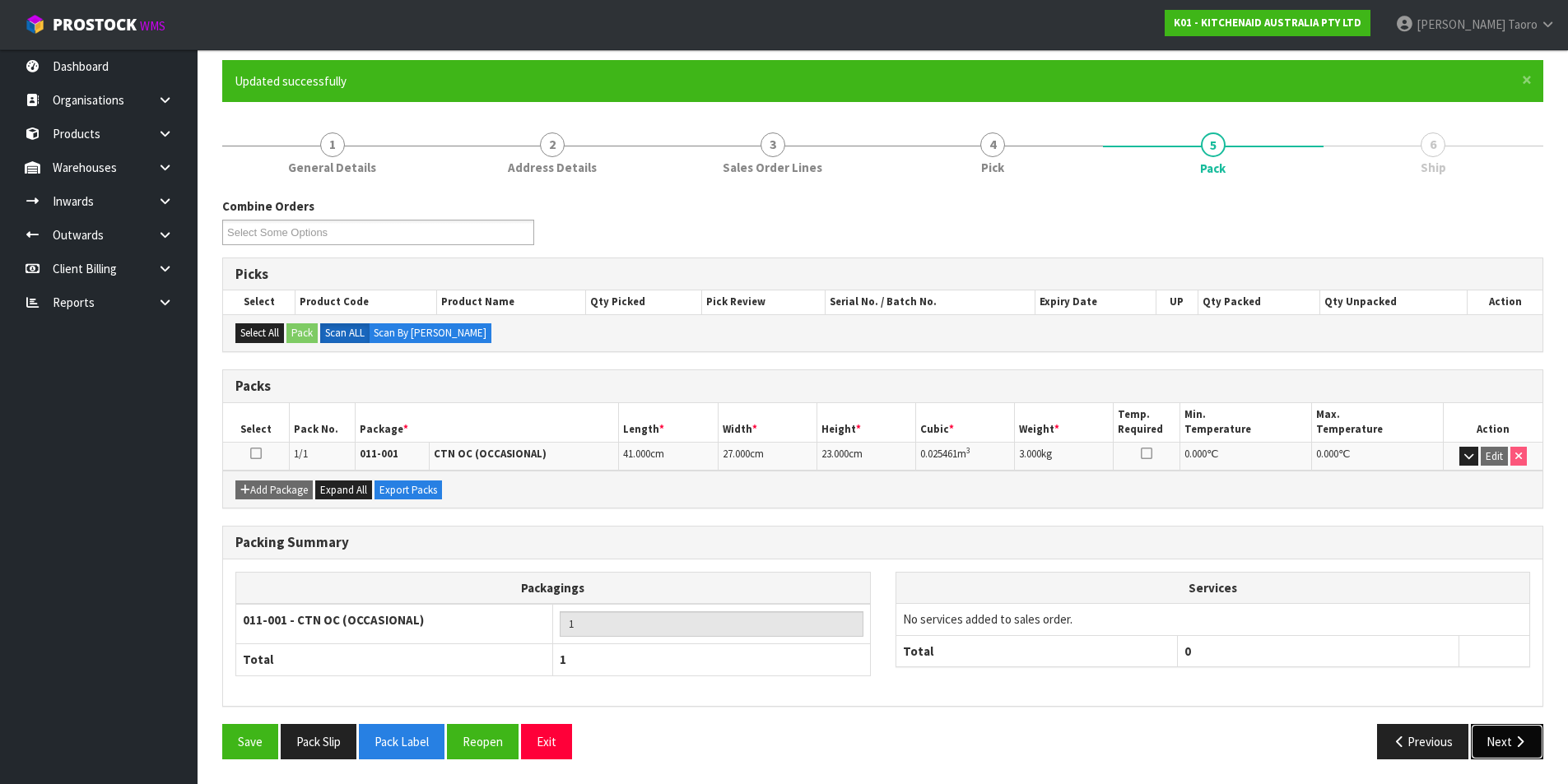
click at [1509, 744] on button "Next" at bounding box center [1507, 742] width 72 height 35
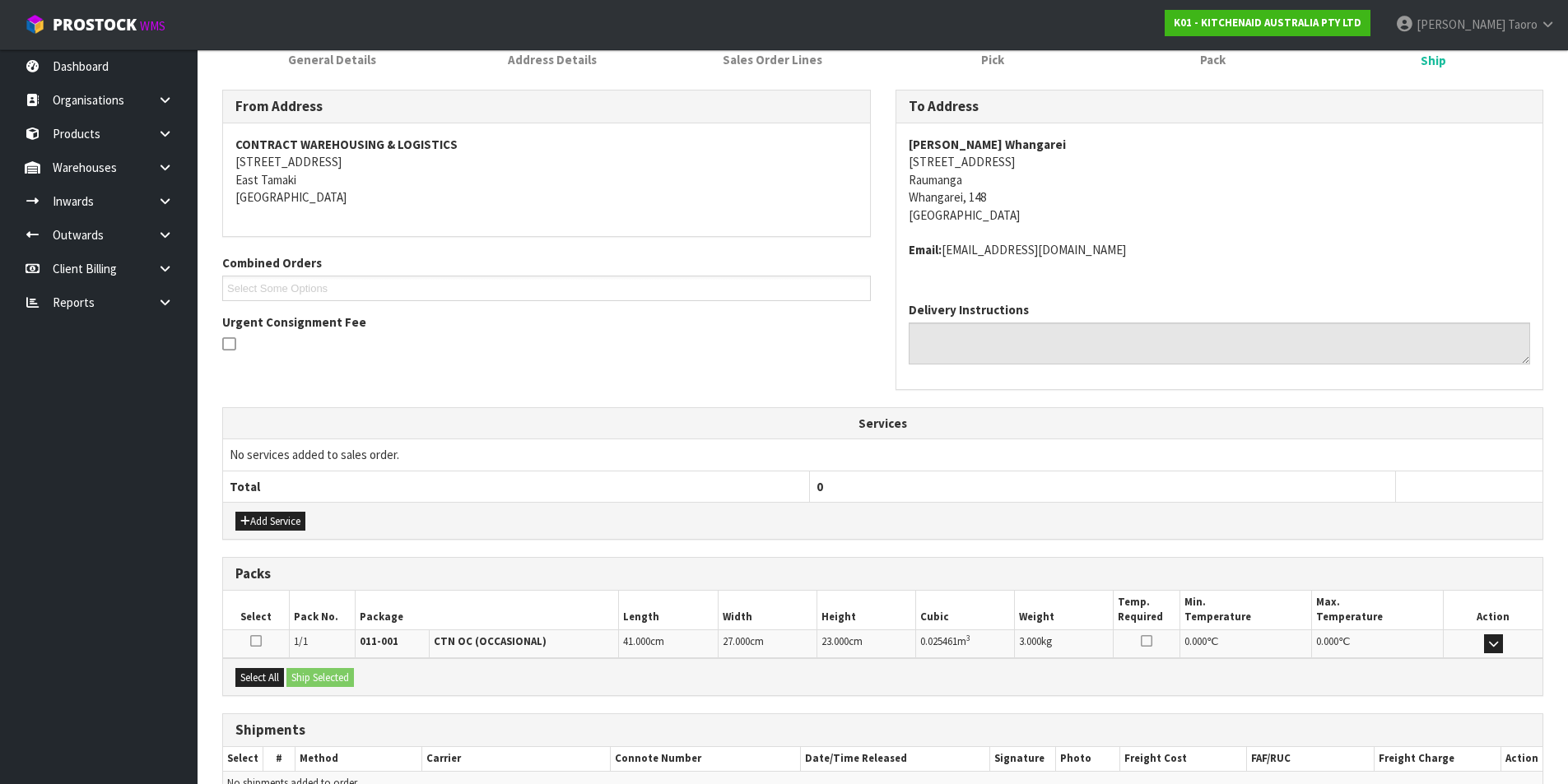
scroll to position [324, 0]
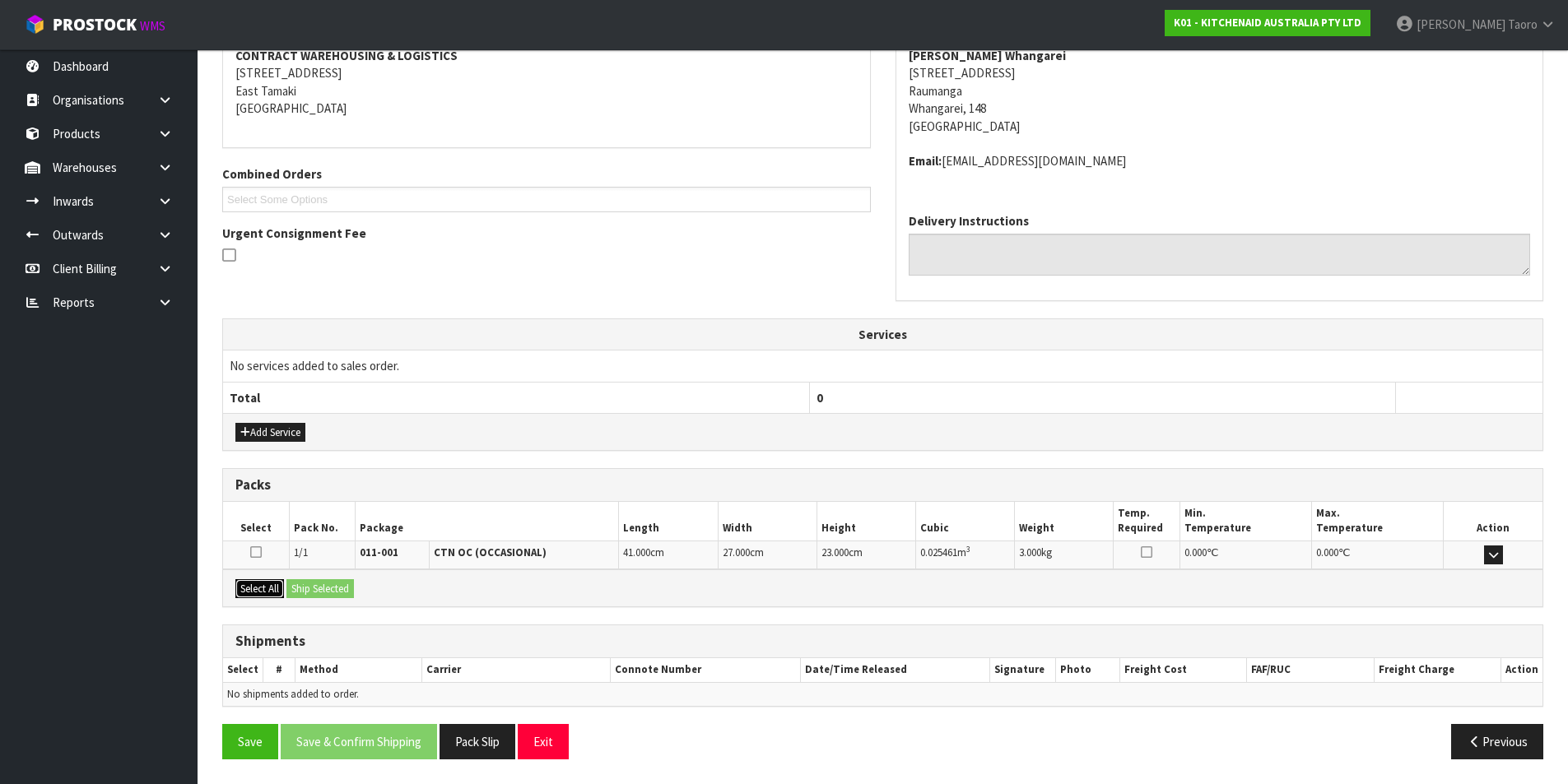
click at [274, 588] on button "Select All" at bounding box center [260, 589] width 49 height 20
drag, startPoint x: 308, startPoint y: 588, endPoint x: 416, endPoint y: 636, distance: 118.2
click at [310, 588] on button "Ship Selected" at bounding box center [320, 589] width 68 height 20
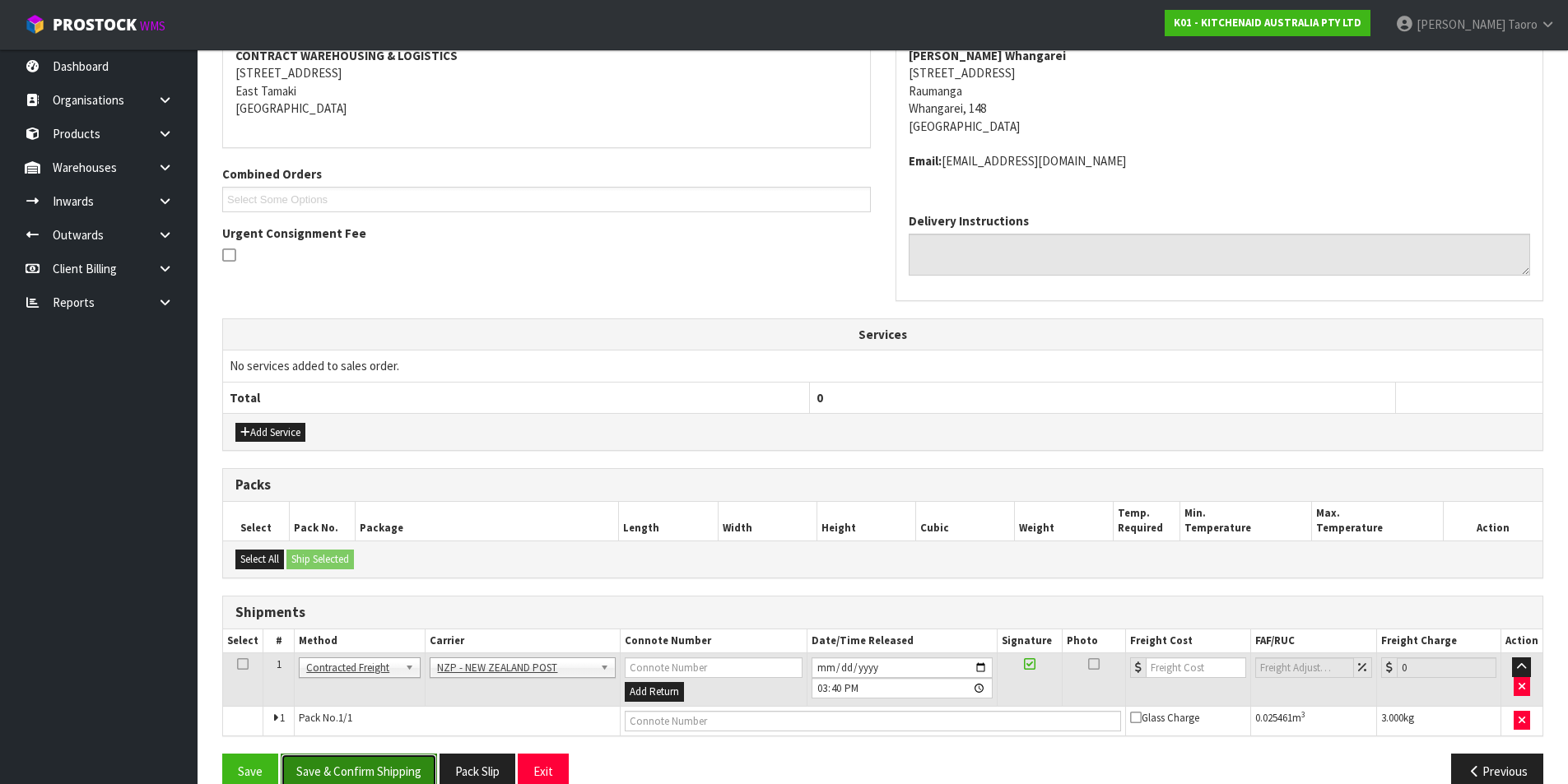
click at [412, 772] on button "Save & Confirm Shipping" at bounding box center [358, 770] width 156 height 35
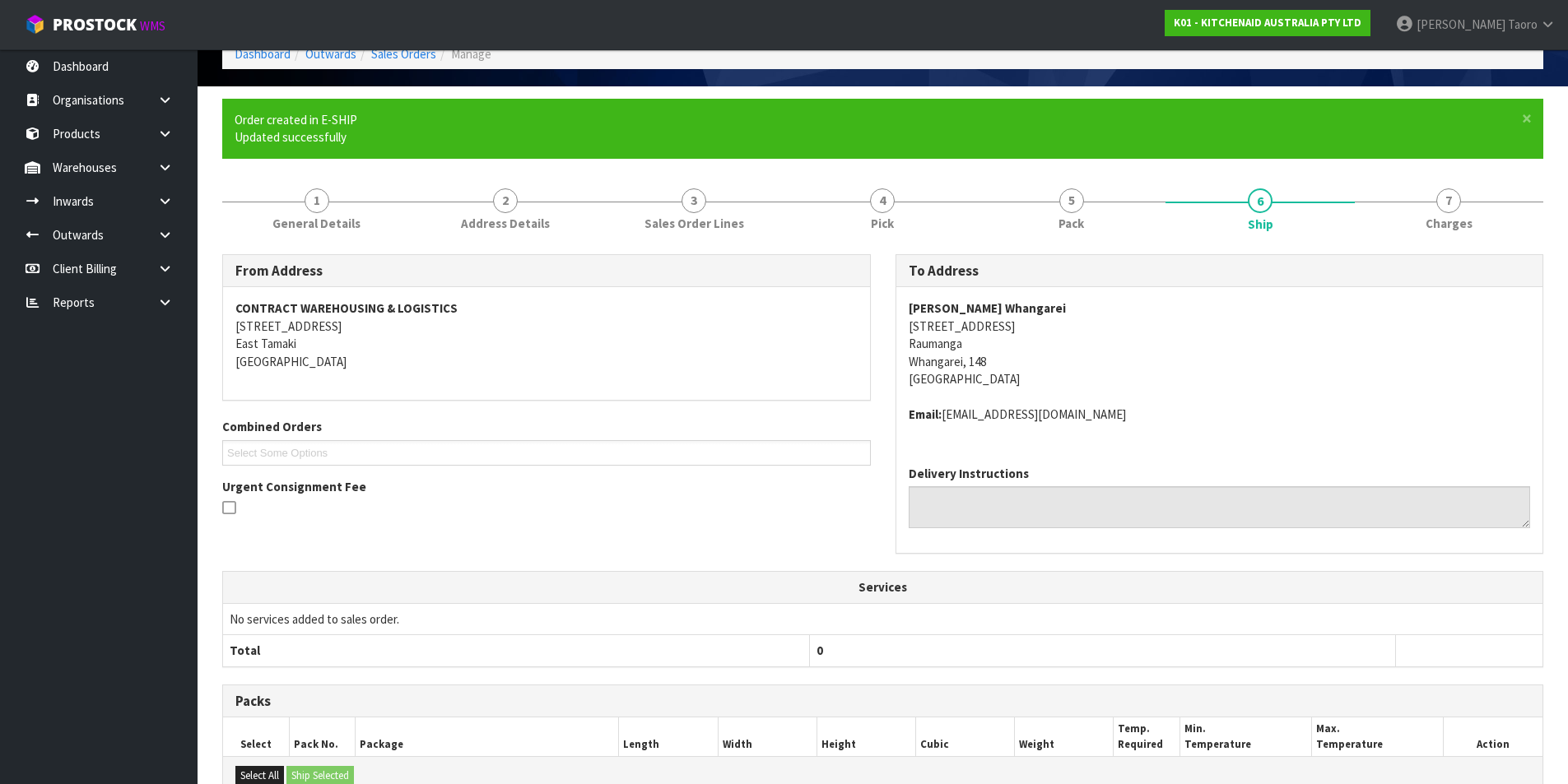
scroll to position [330, 0]
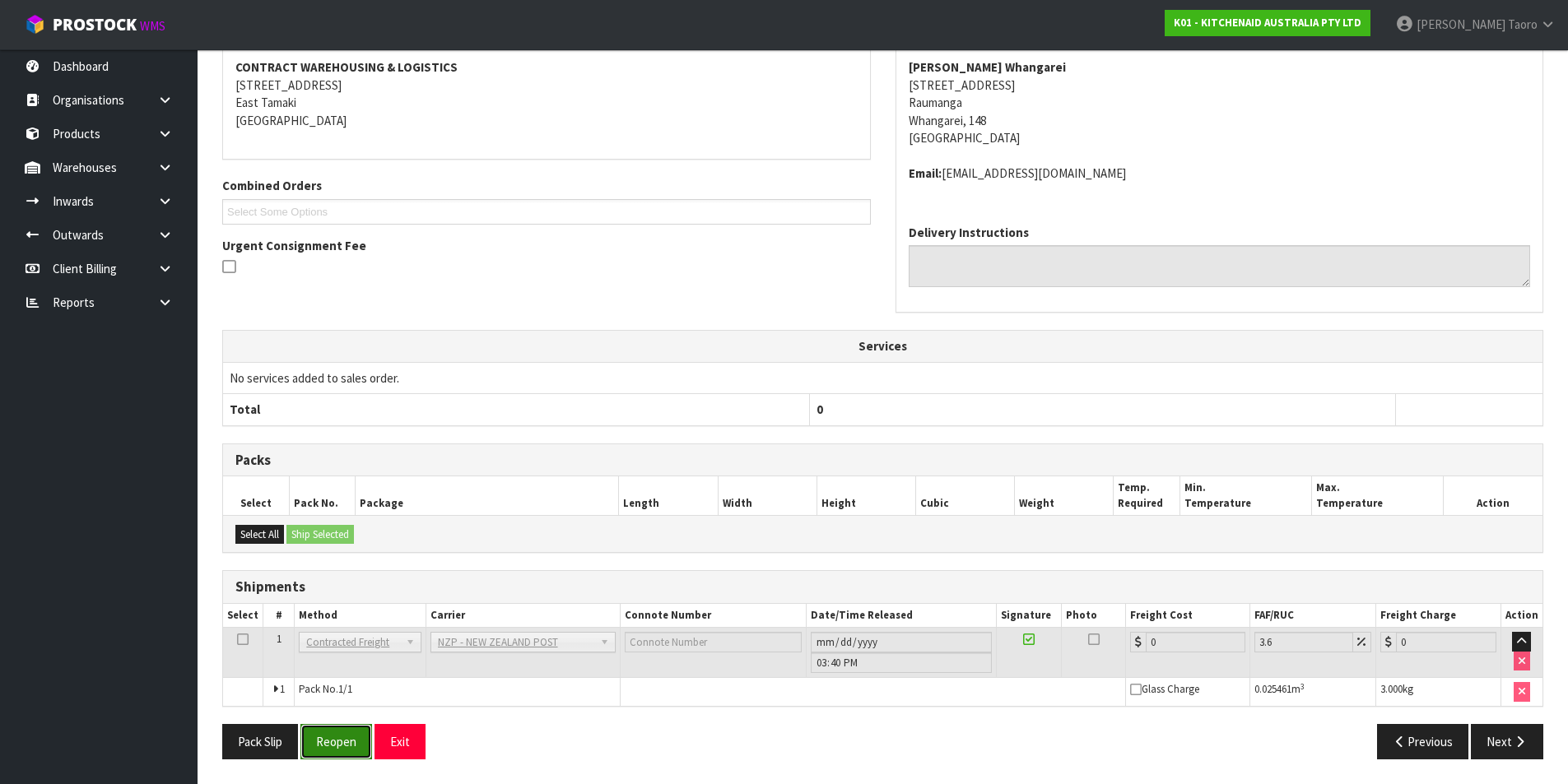
click at [325, 731] on button "Reopen" at bounding box center [335, 742] width 71 height 35
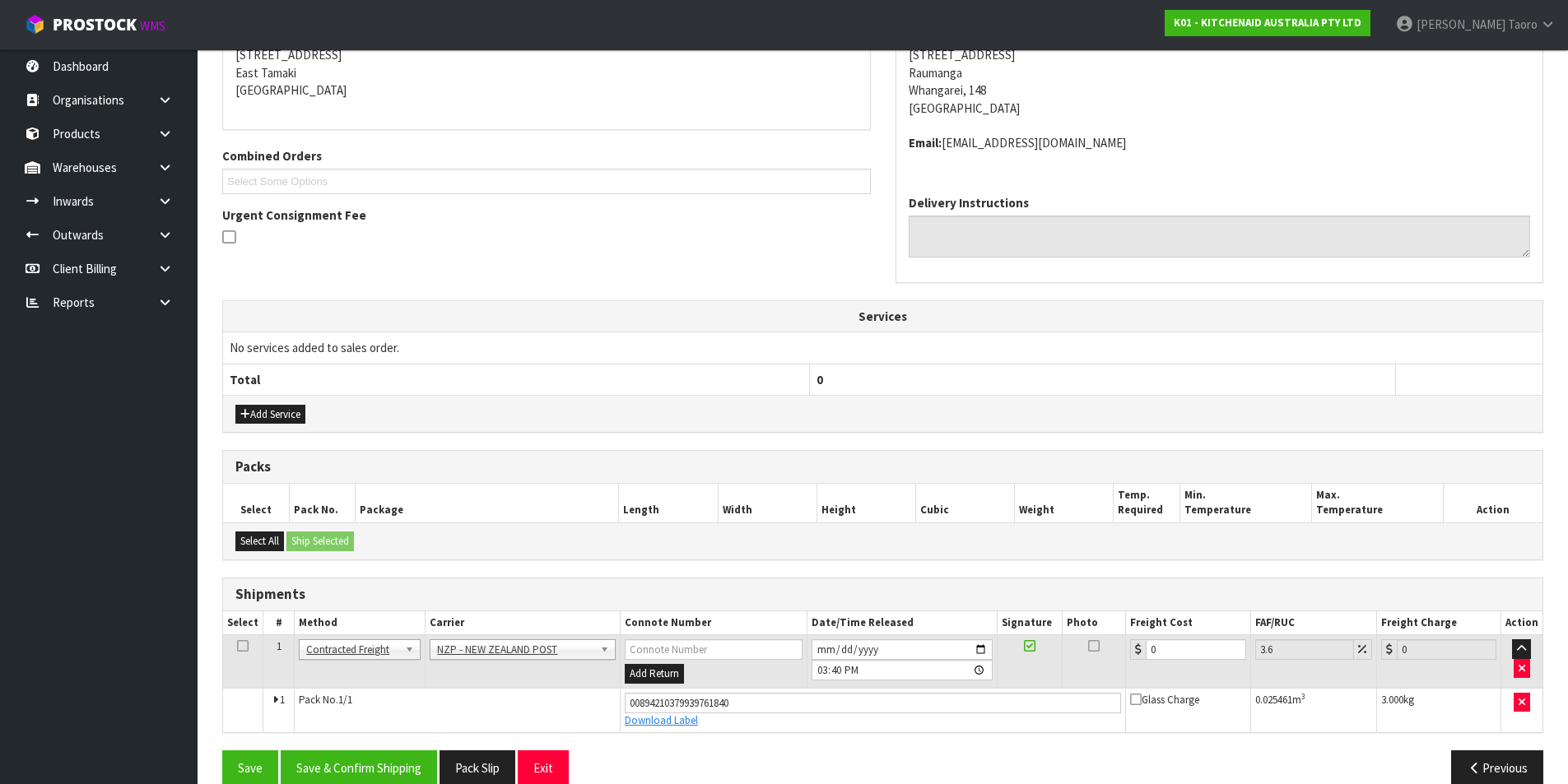
scroll to position [369, 0]
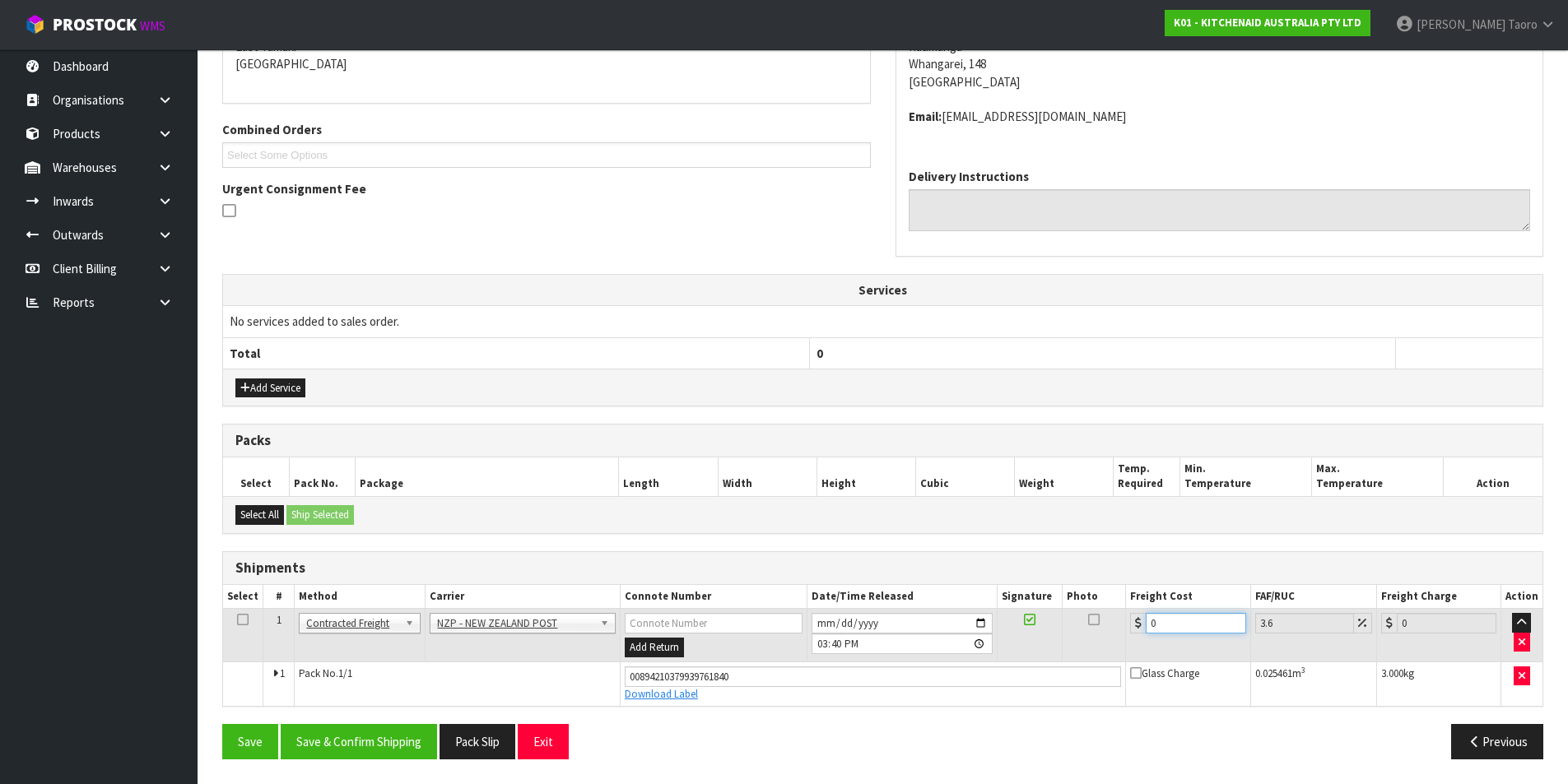
click at [1208, 614] on input "0" at bounding box center [1195, 623] width 99 height 21
click at [1208, 613] on input "0" at bounding box center [1195, 623] width 99 height 21
type input "7"
type input "7.25"
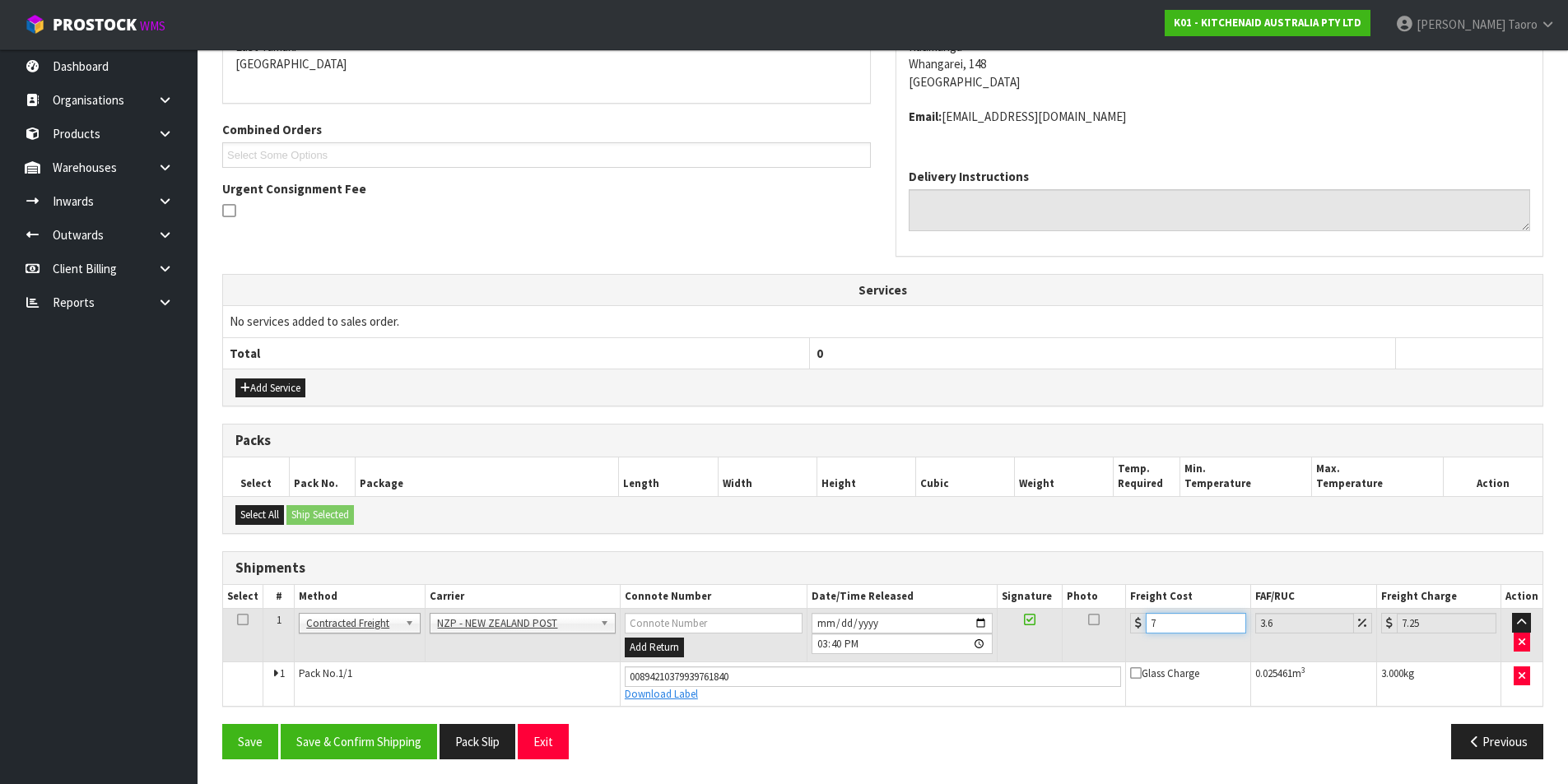
type input "7.3"
type input "7.56"
type input "7.31"
type input "7.57"
type input "7.31"
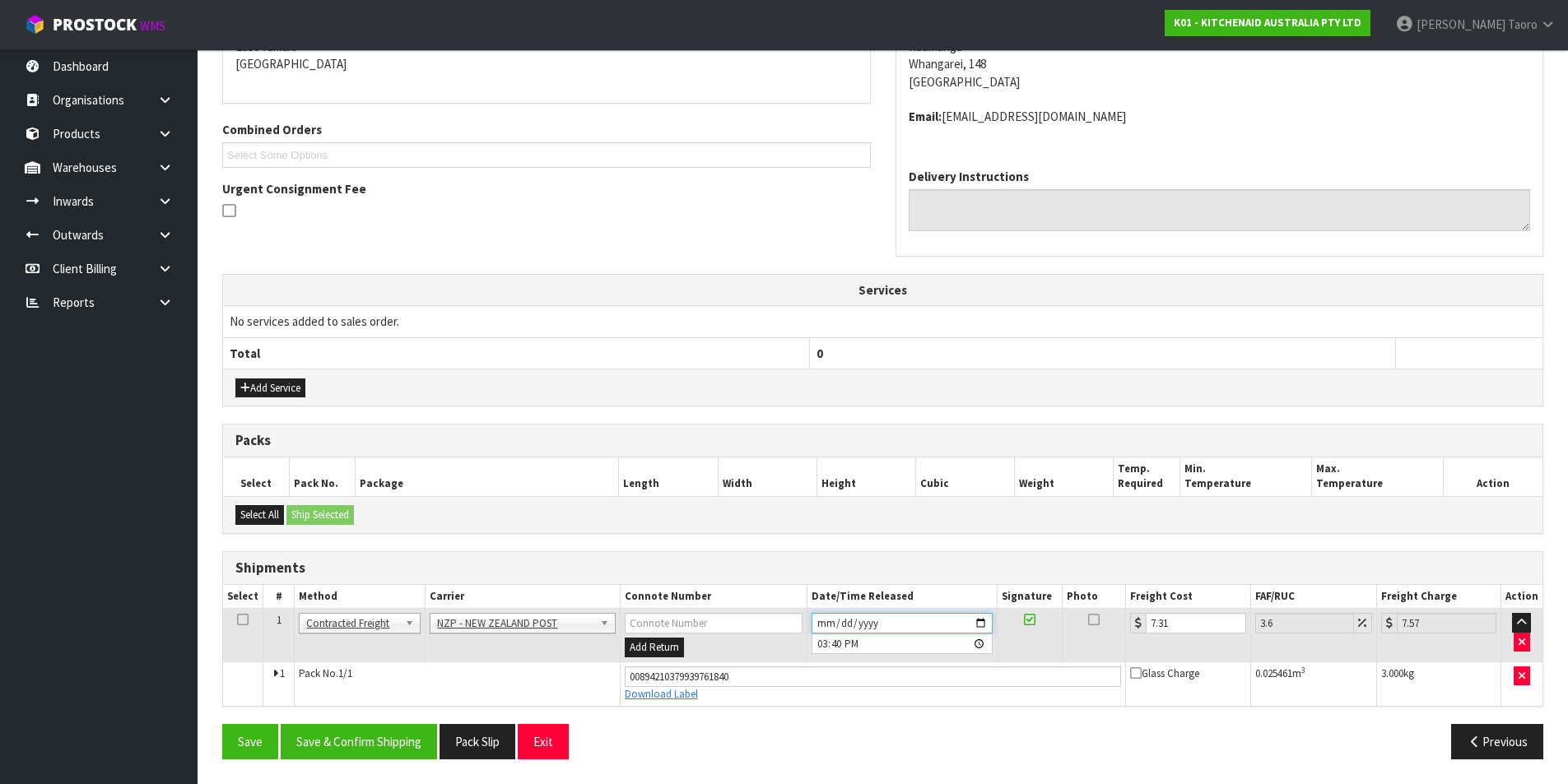
click at [824, 617] on input "2025-08-15" at bounding box center [901, 623] width 181 height 21
type input "2025-08-18"
click at [823, 643] on input "15:40:00.000" at bounding box center [901, 643] width 181 height 21
type input "09:00"
click at [396, 742] on button "Save & Confirm Shipping" at bounding box center [358, 742] width 156 height 35
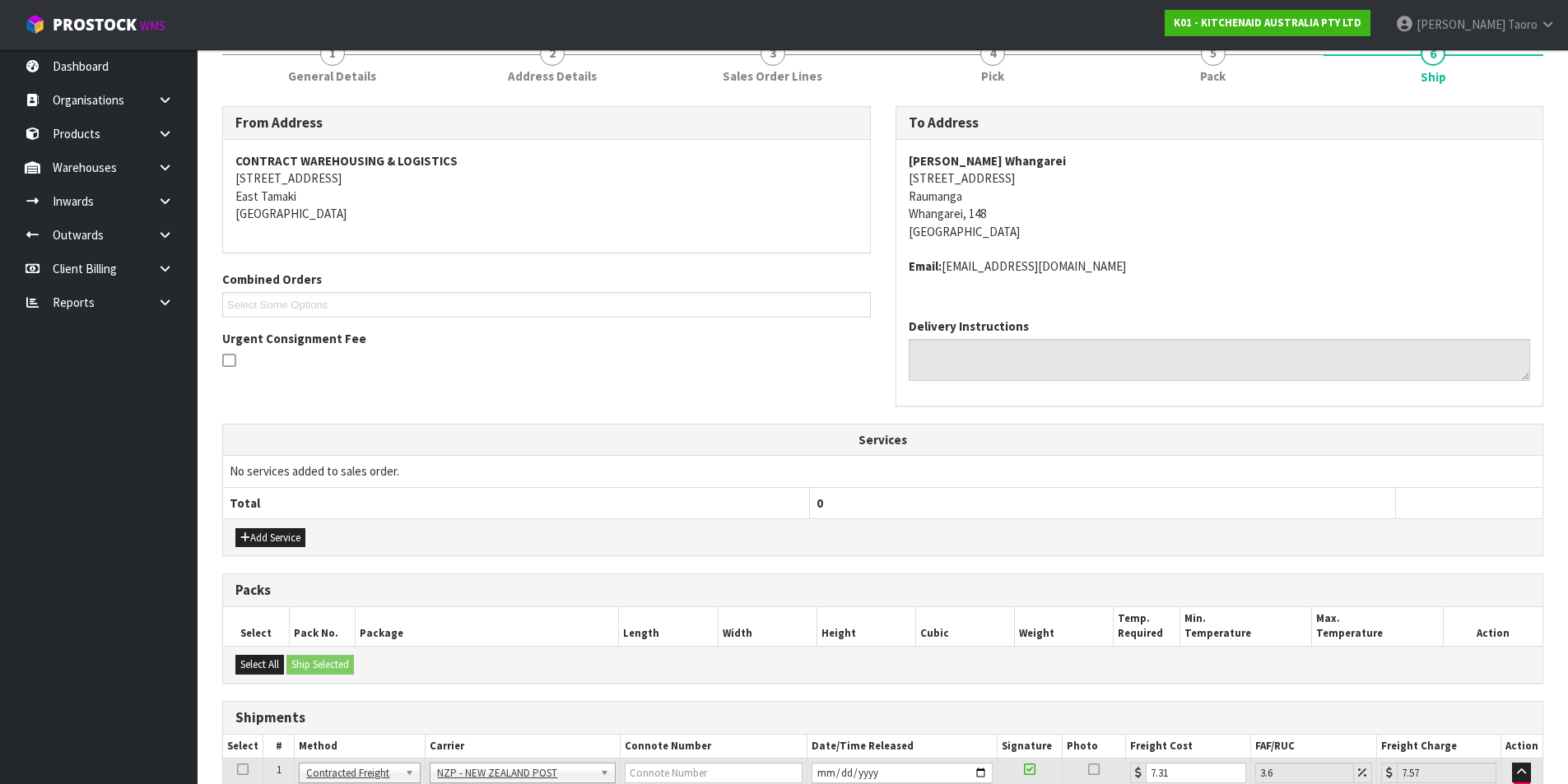
scroll to position [324, 0]
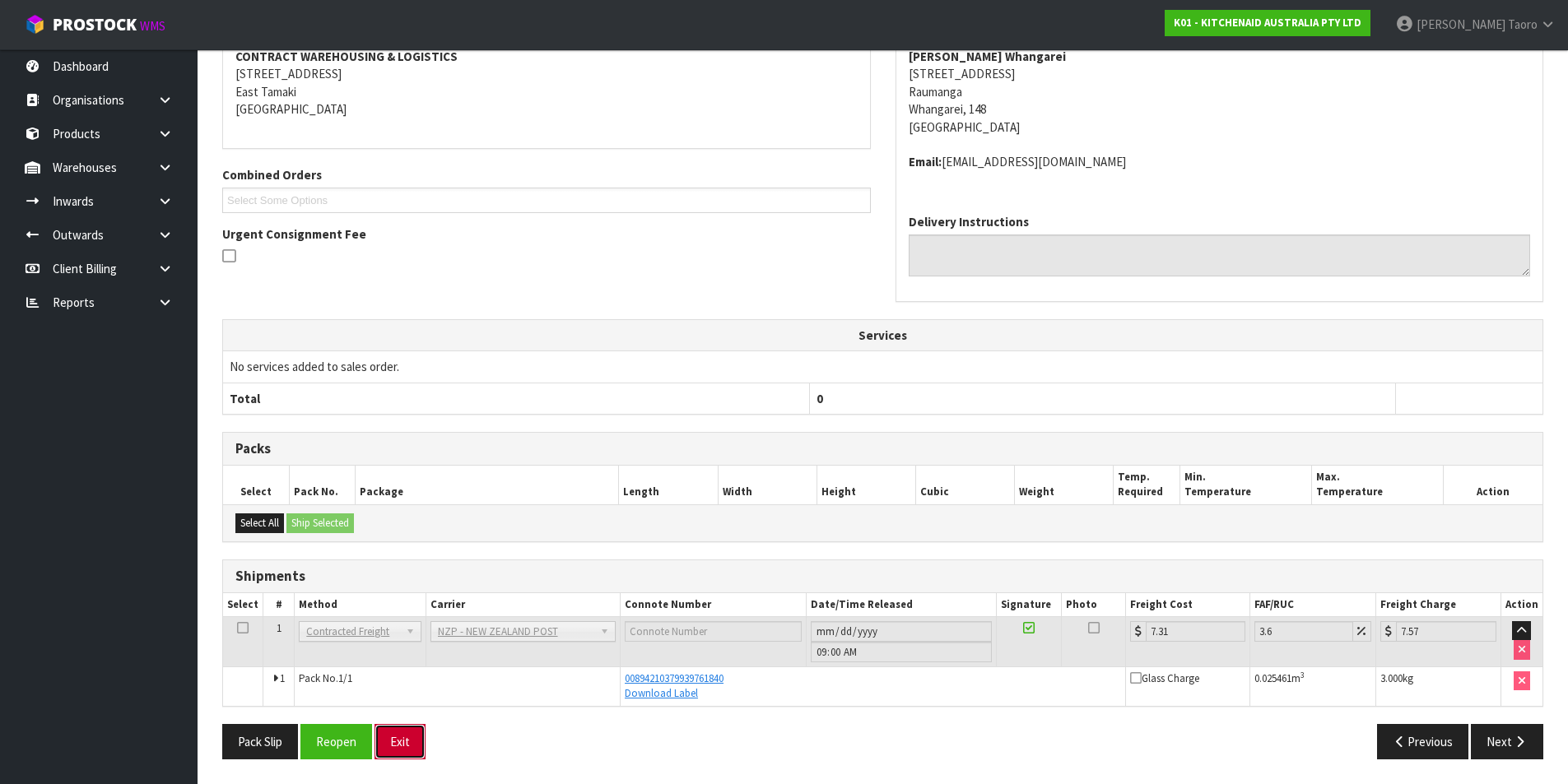
click at [412, 741] on button "Exit" at bounding box center [399, 742] width 51 height 35
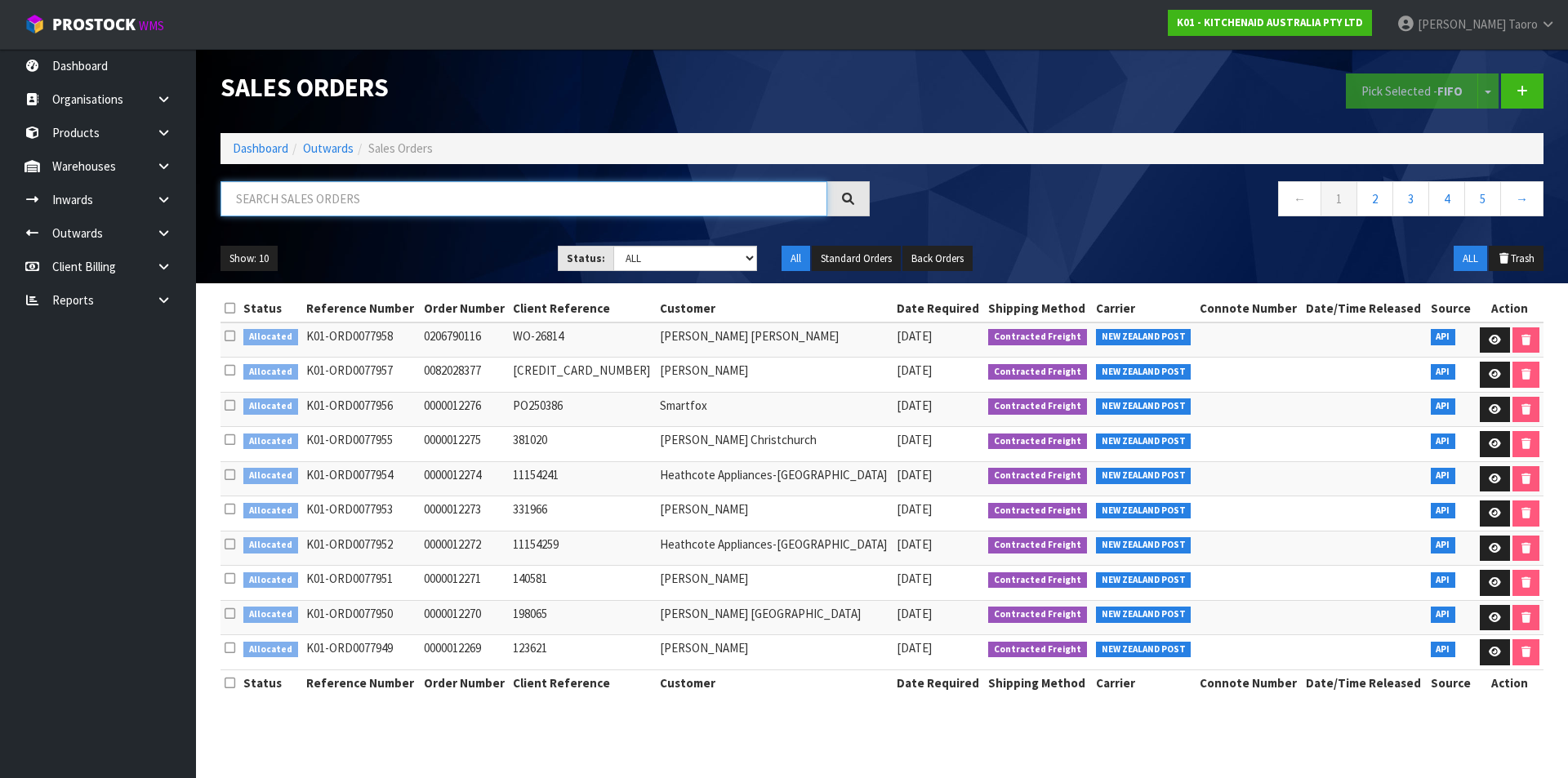
click at [524, 207] on input "text" at bounding box center [524, 199] width 606 height 35
type input "JOB-0407901"
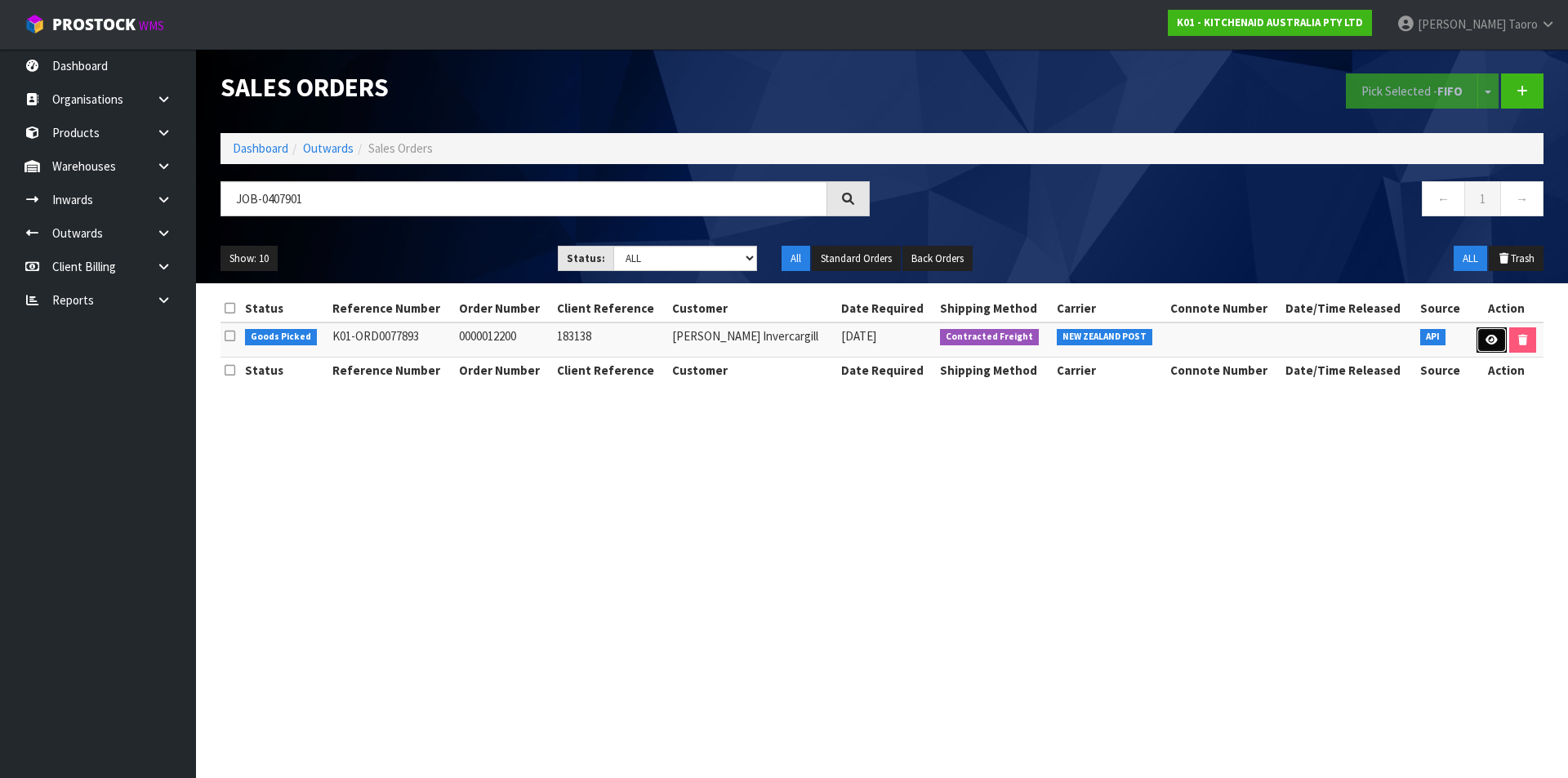
click at [1486, 338] on icon at bounding box center [1492, 340] width 13 height 11
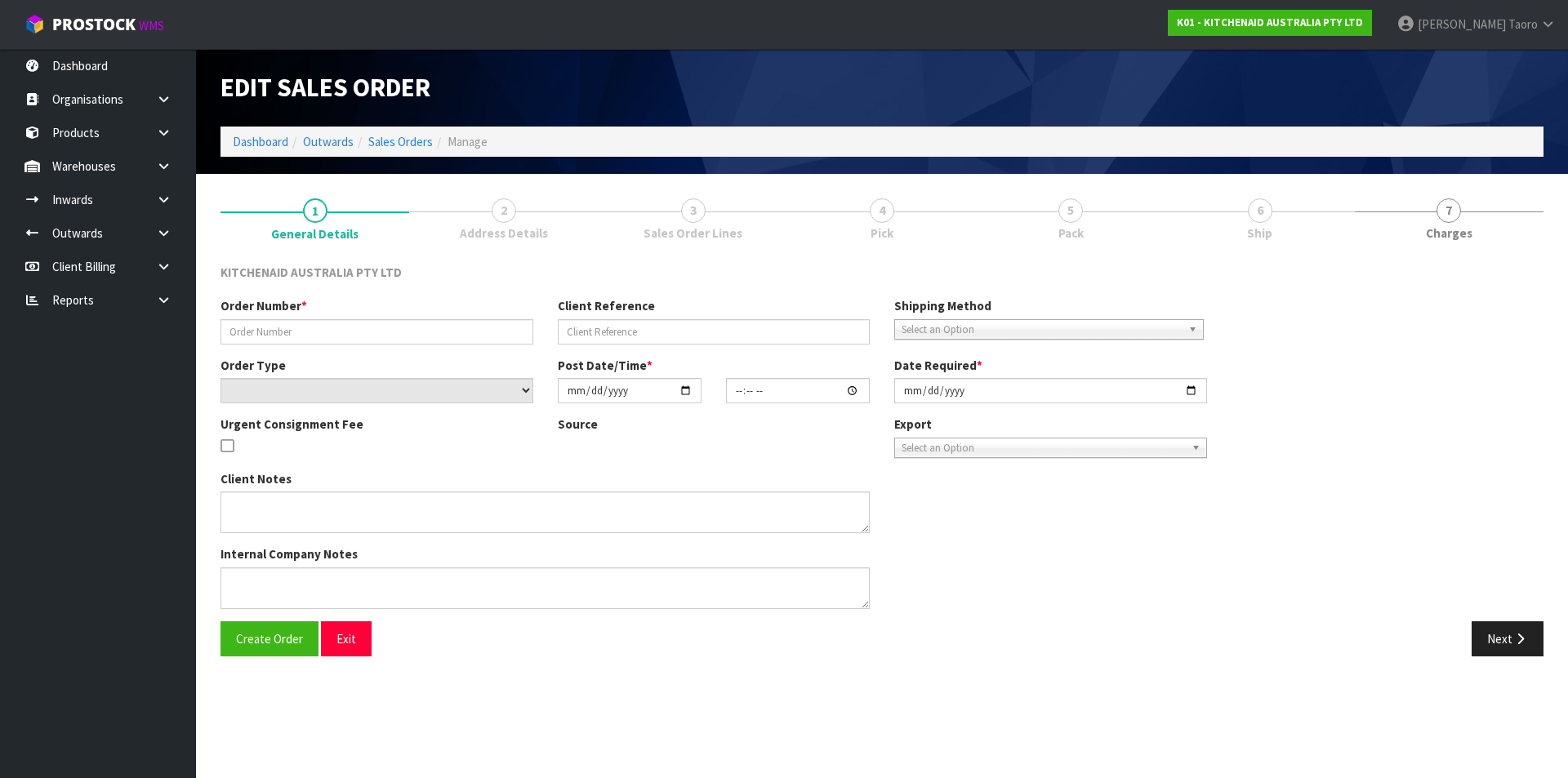
type input "0000012200"
type input "183138"
select select "number:0"
type input "2025-08-15"
type input "13:32:22.000"
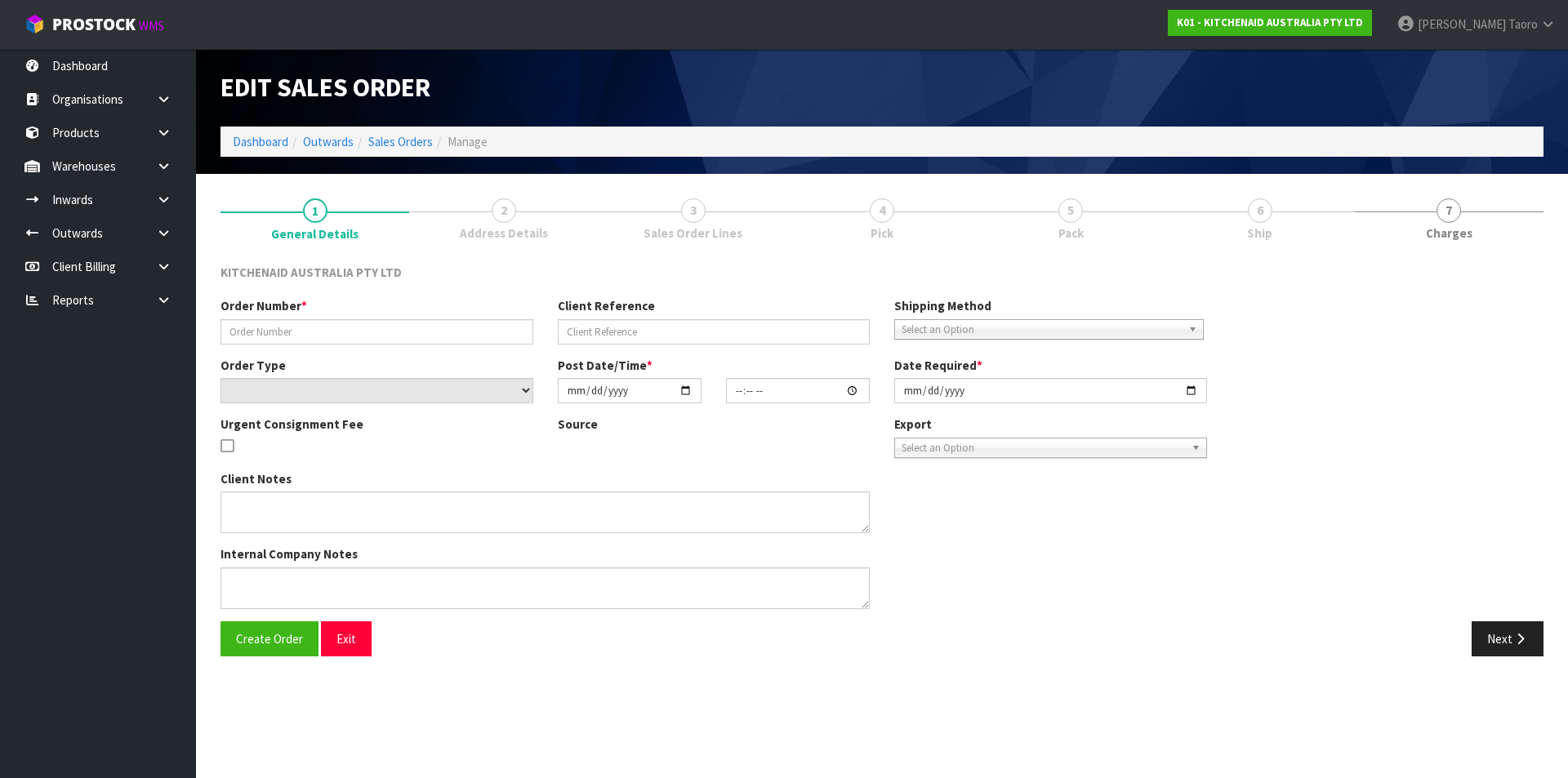
type input "2025-08-15"
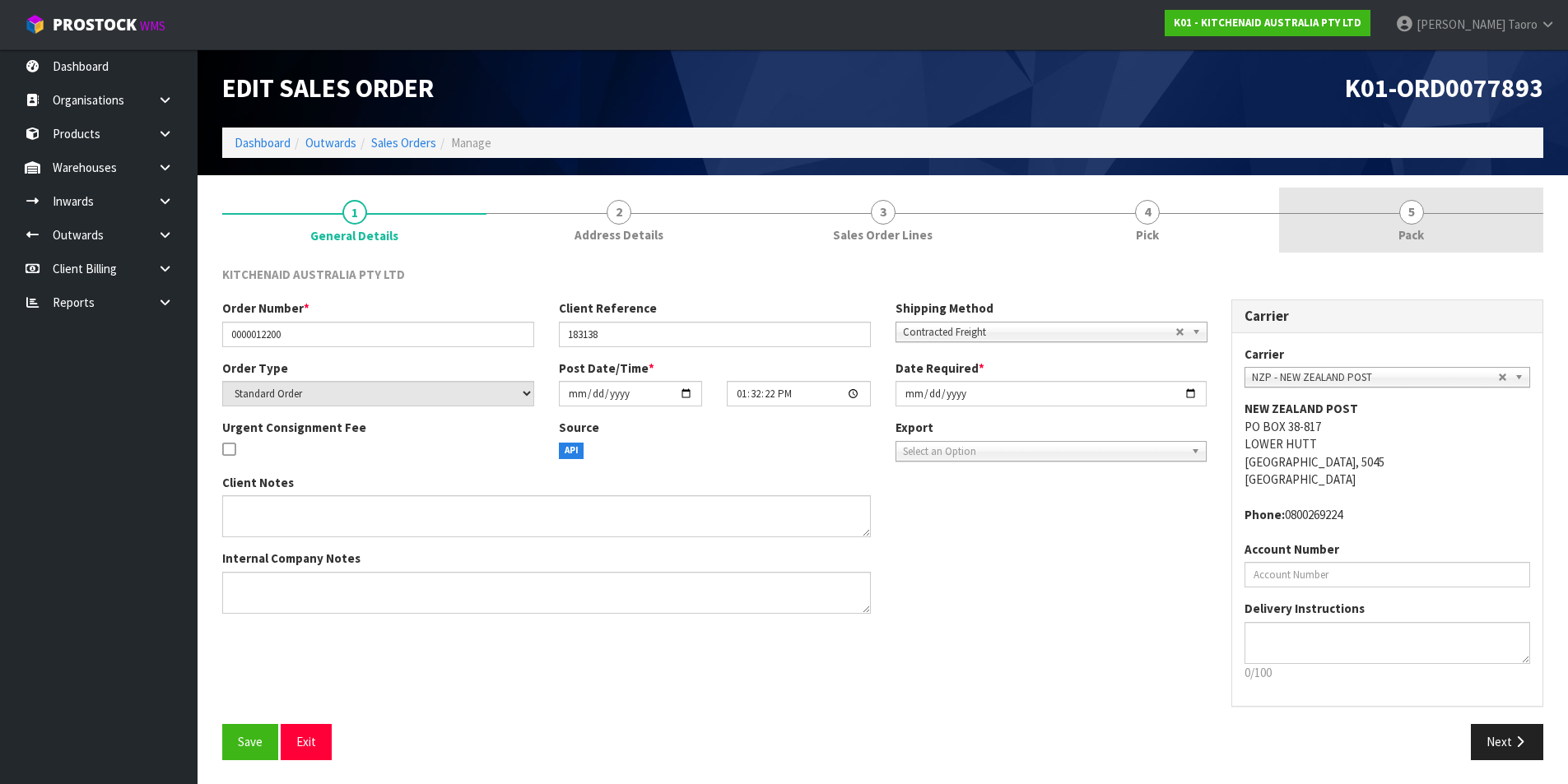
click at [1419, 229] on span "Pack" at bounding box center [1410, 234] width 25 height 17
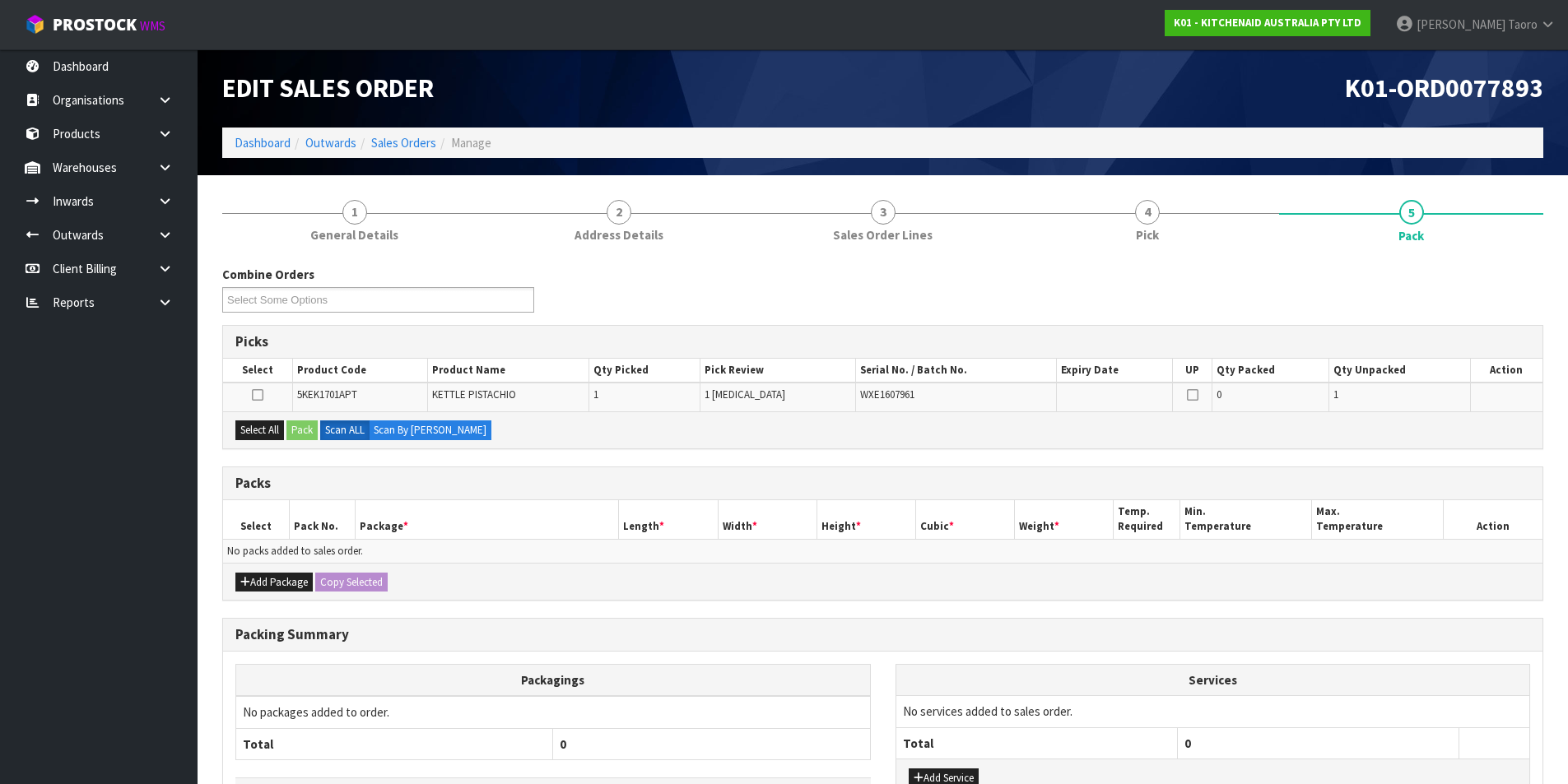
click at [1076, 71] on div "K01-ORD0077893" at bounding box center [1219, 88] width 673 height 78
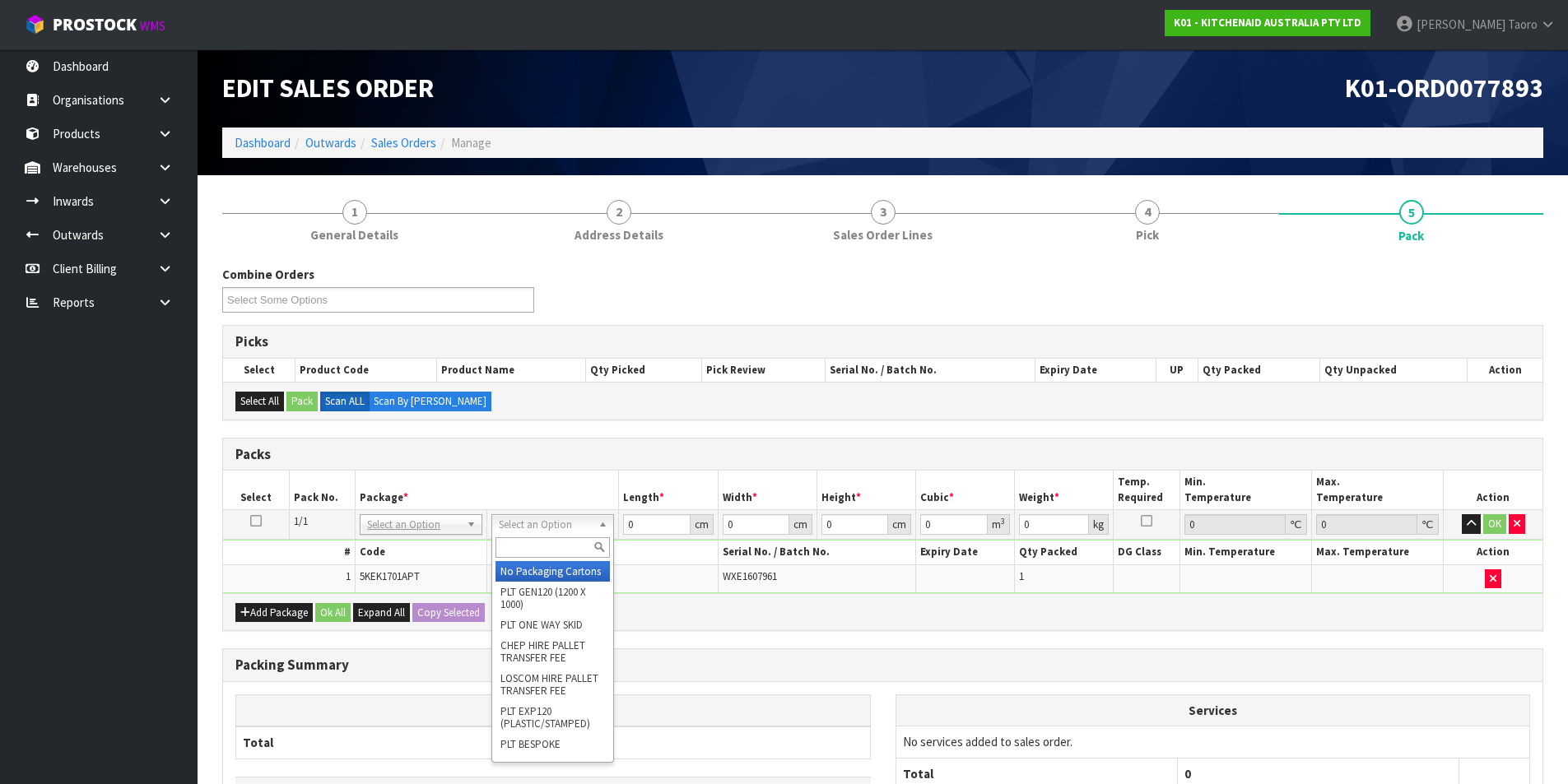
click at [535, 543] on input "text" at bounding box center [552, 547] width 114 height 21
type input "o"
type input "OC"
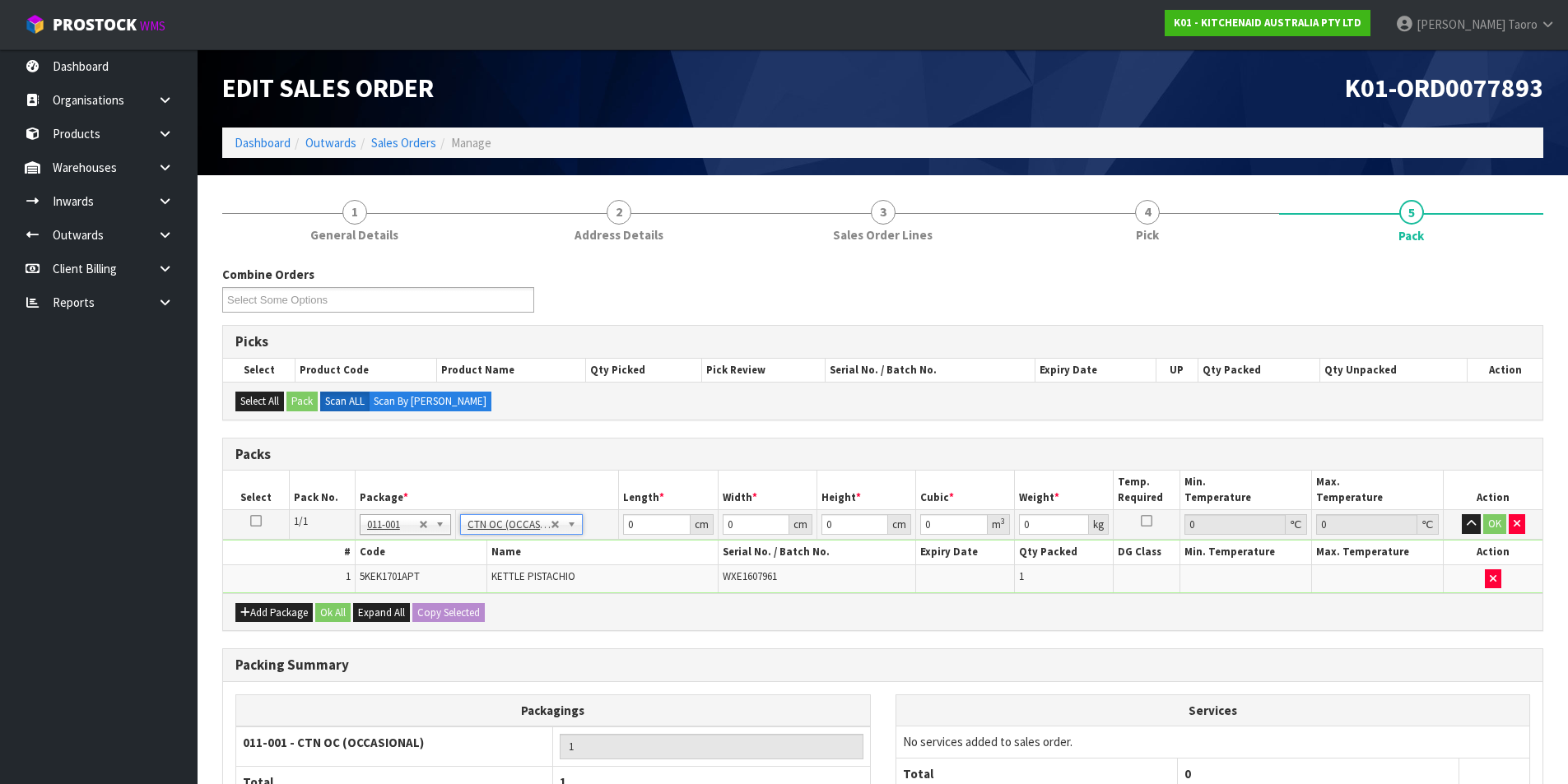
type input "2"
click at [654, 516] on input "0" at bounding box center [656, 524] width 67 height 21
type input "41"
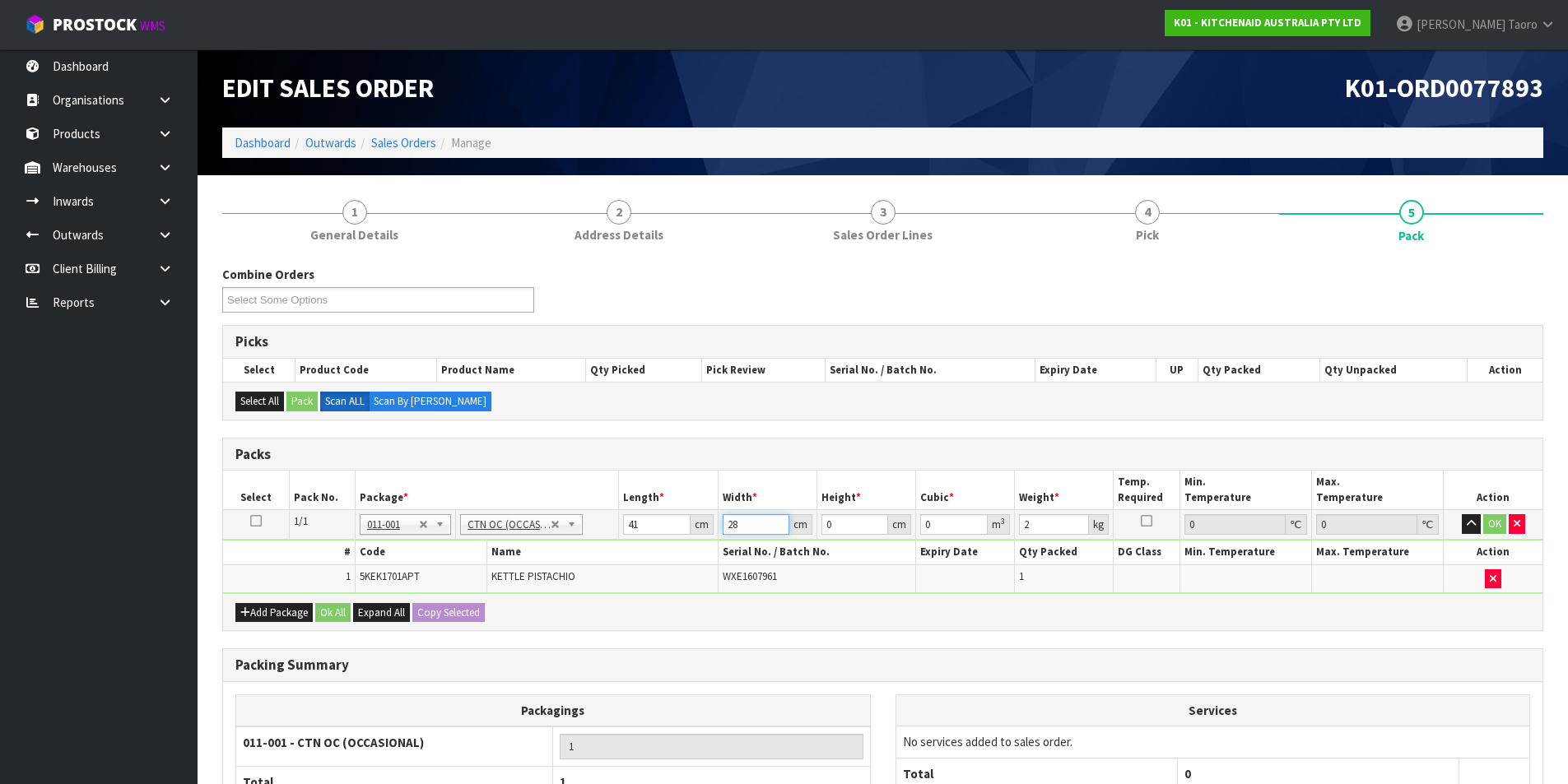
type input "28"
type input "2"
type input "0.002296"
type input "22"
type input "0.025256"
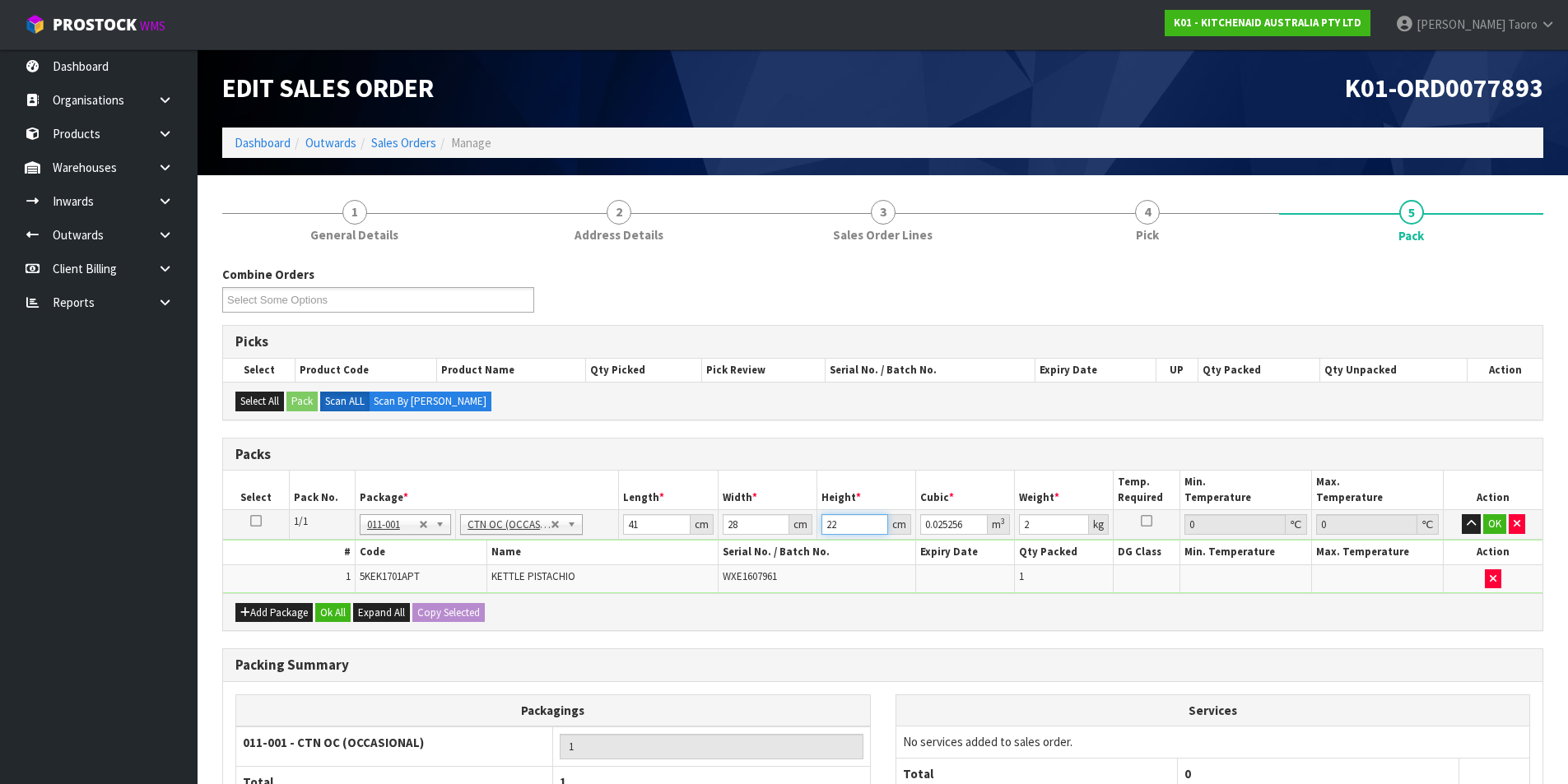
type input "22"
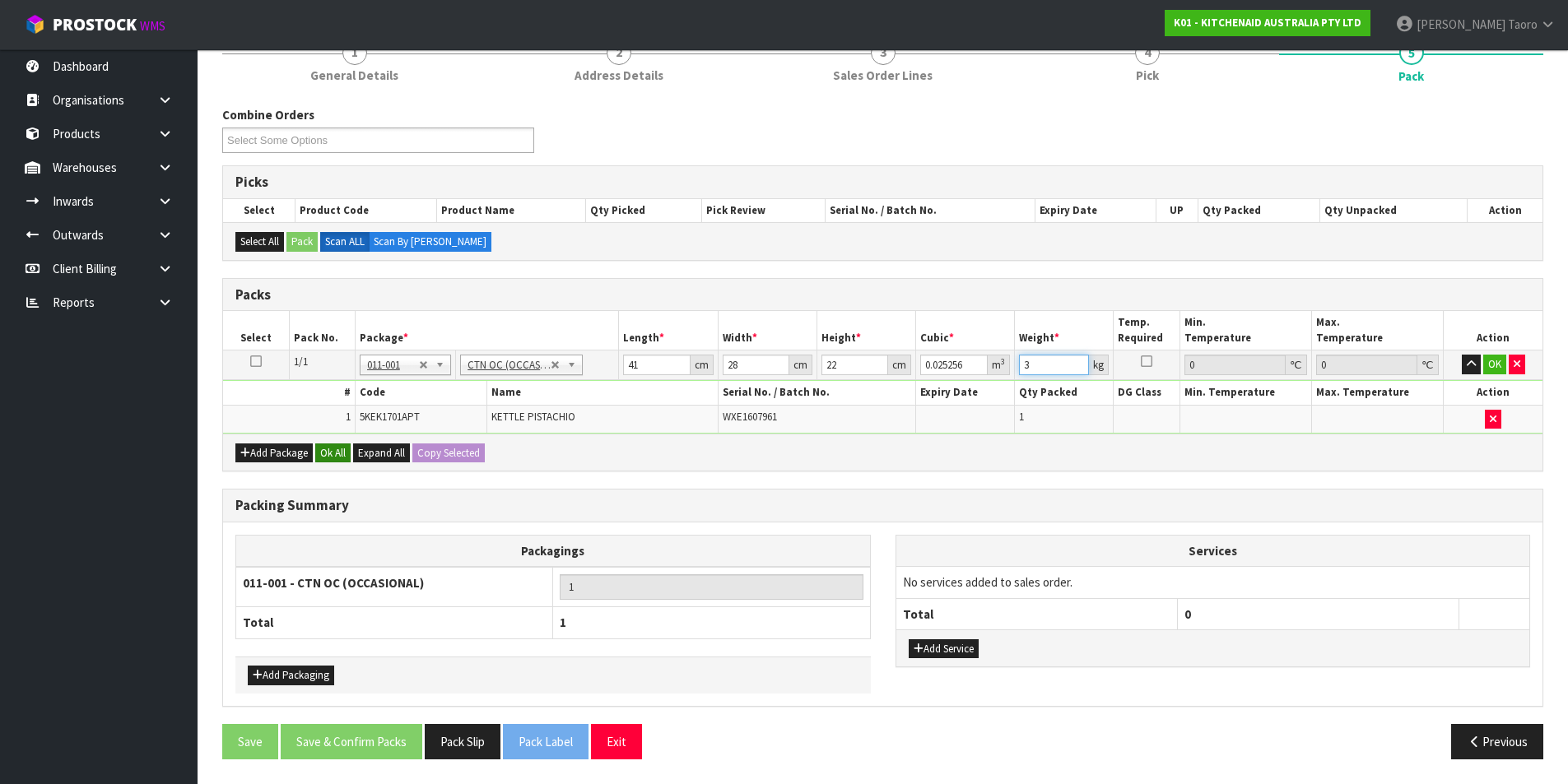
type input "3"
click at [339, 459] on button "Ok All" at bounding box center [333, 453] width 35 height 20
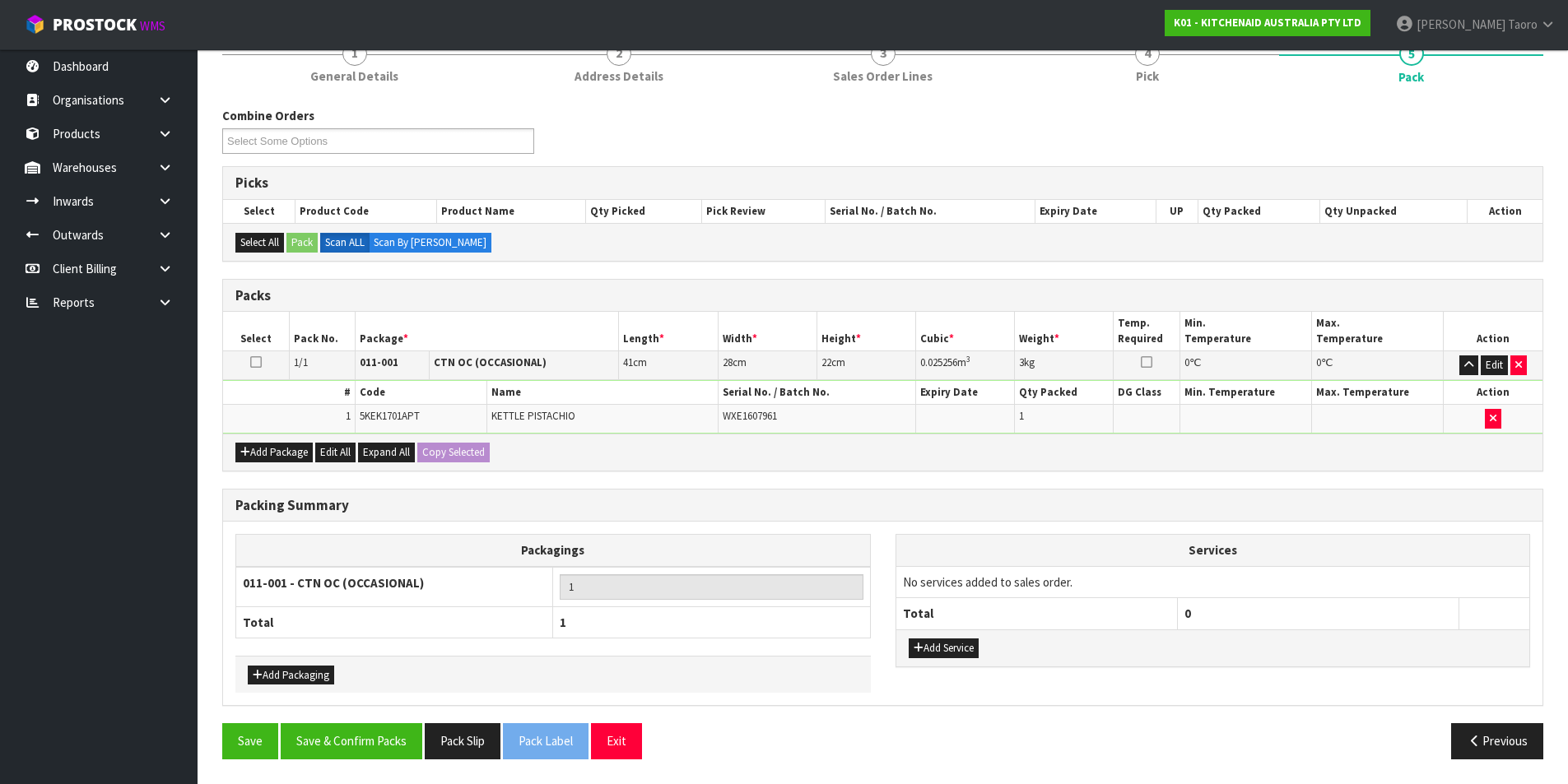
scroll to position [159, 0]
click at [372, 732] on button "Save & Confirm Packs" at bounding box center [351, 741] width 141 height 35
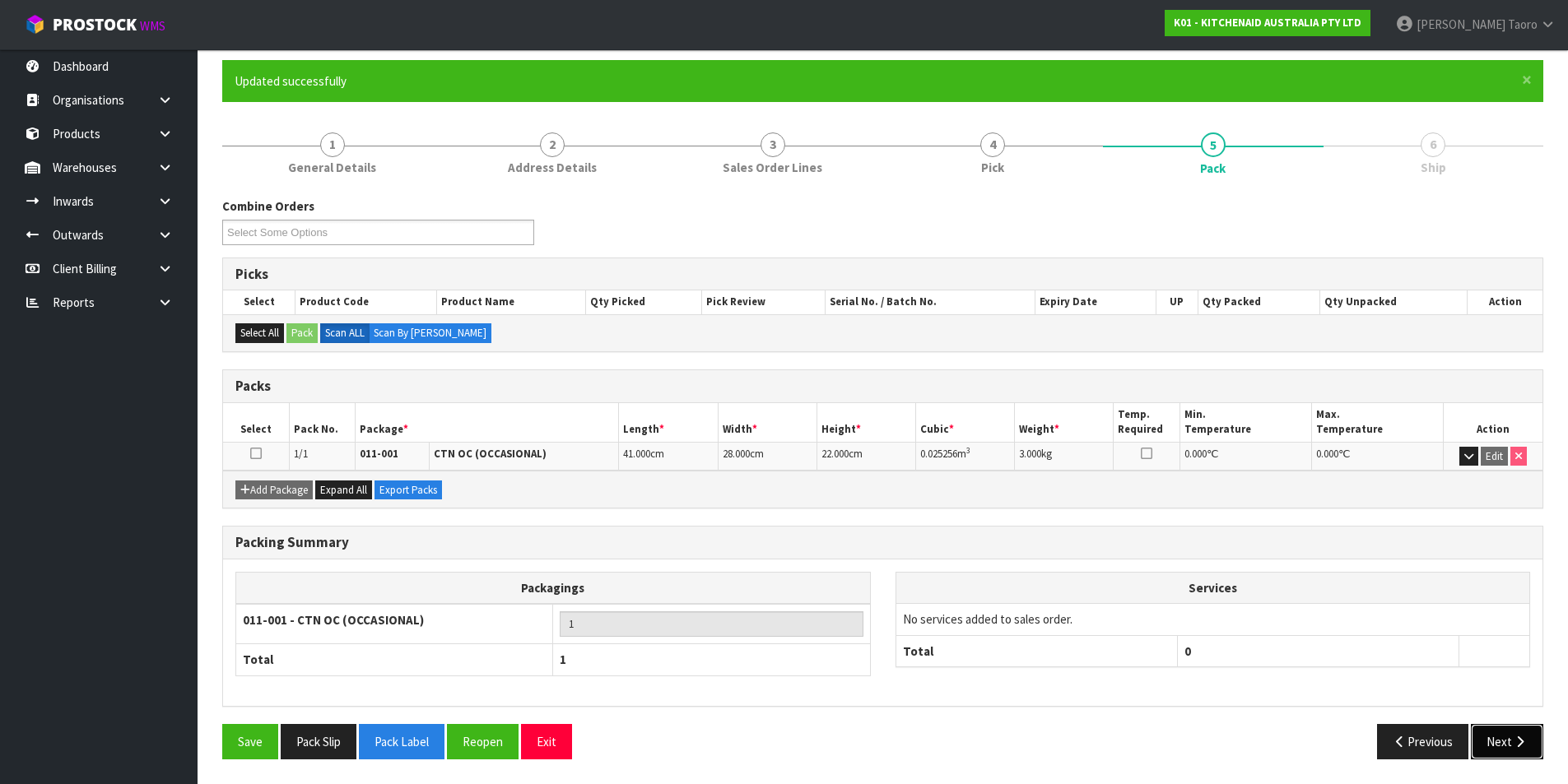
click at [1504, 745] on button "Next" at bounding box center [1507, 742] width 72 height 35
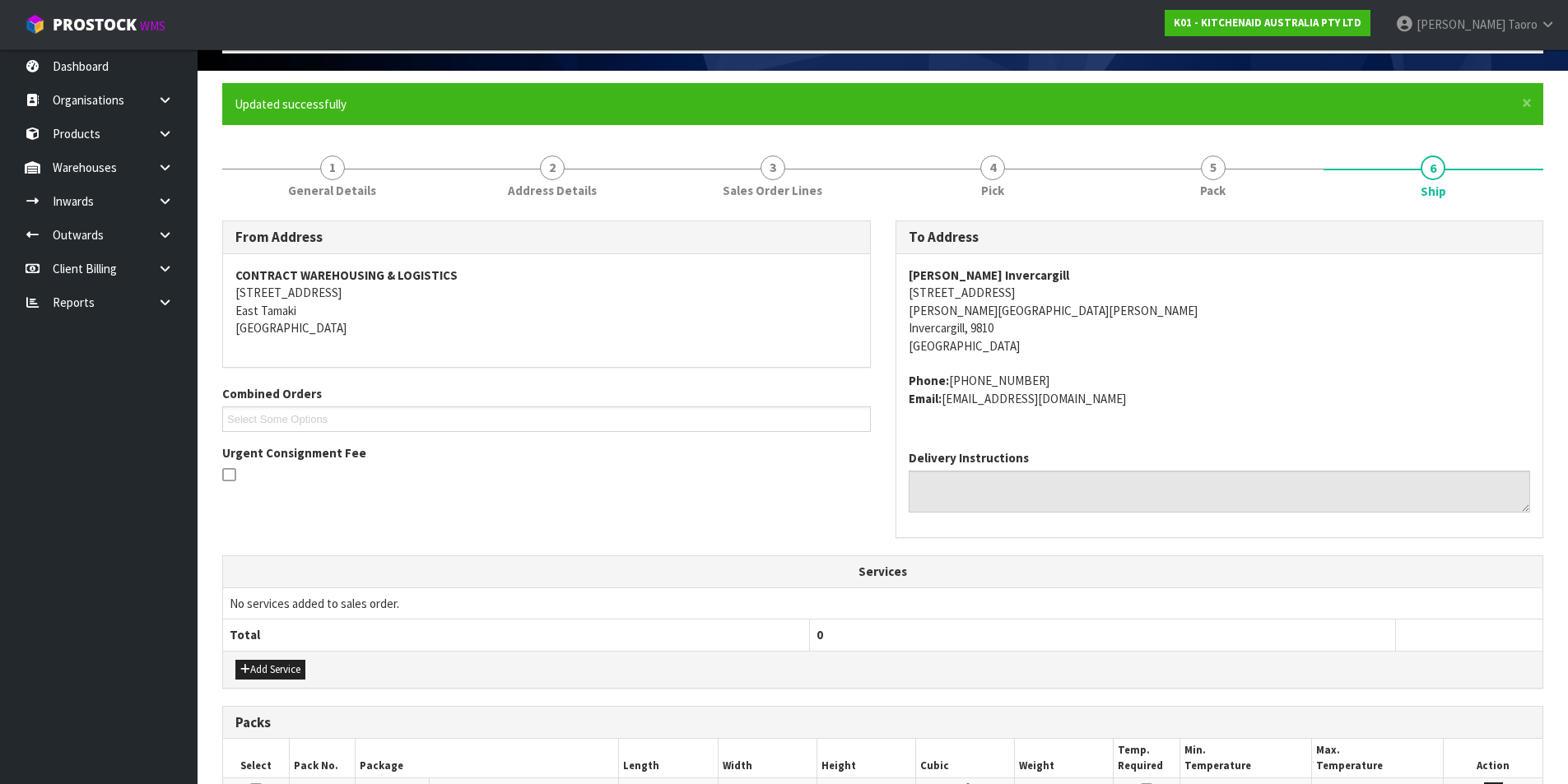
scroll to position [0, 0]
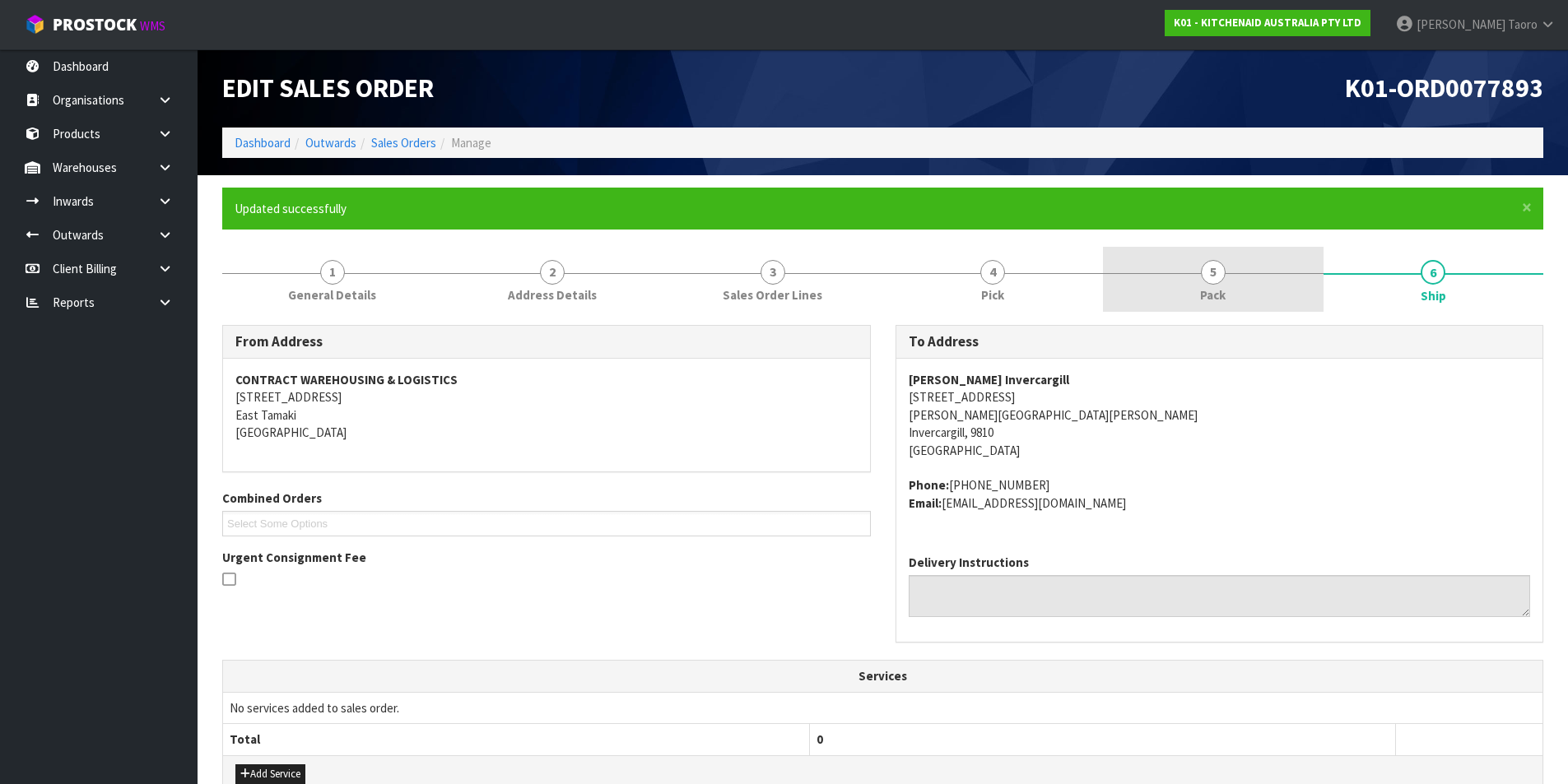
click at [1214, 279] on span "5" at bounding box center [1212, 272] width 24 height 24
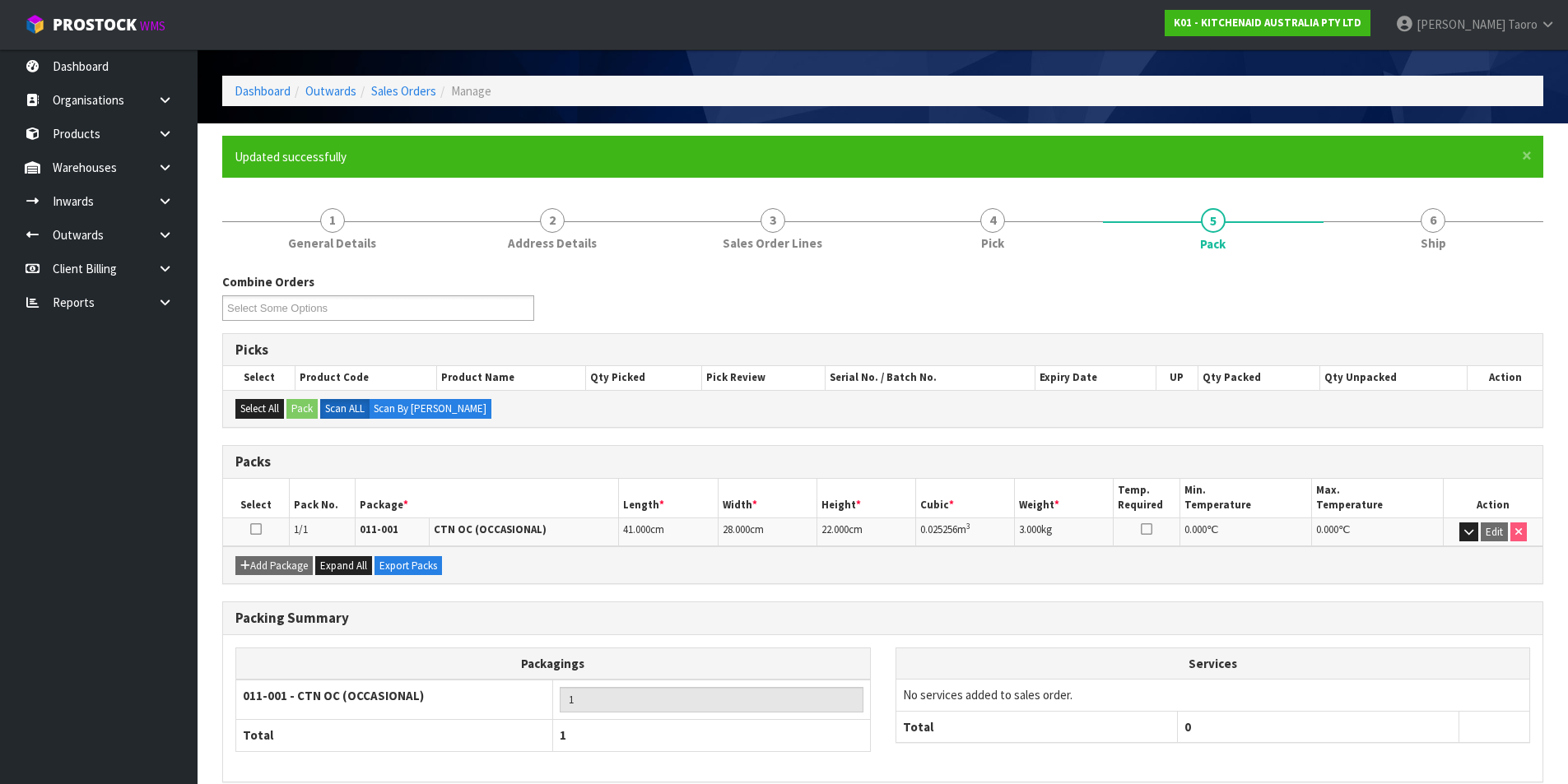
scroll to position [128, 0]
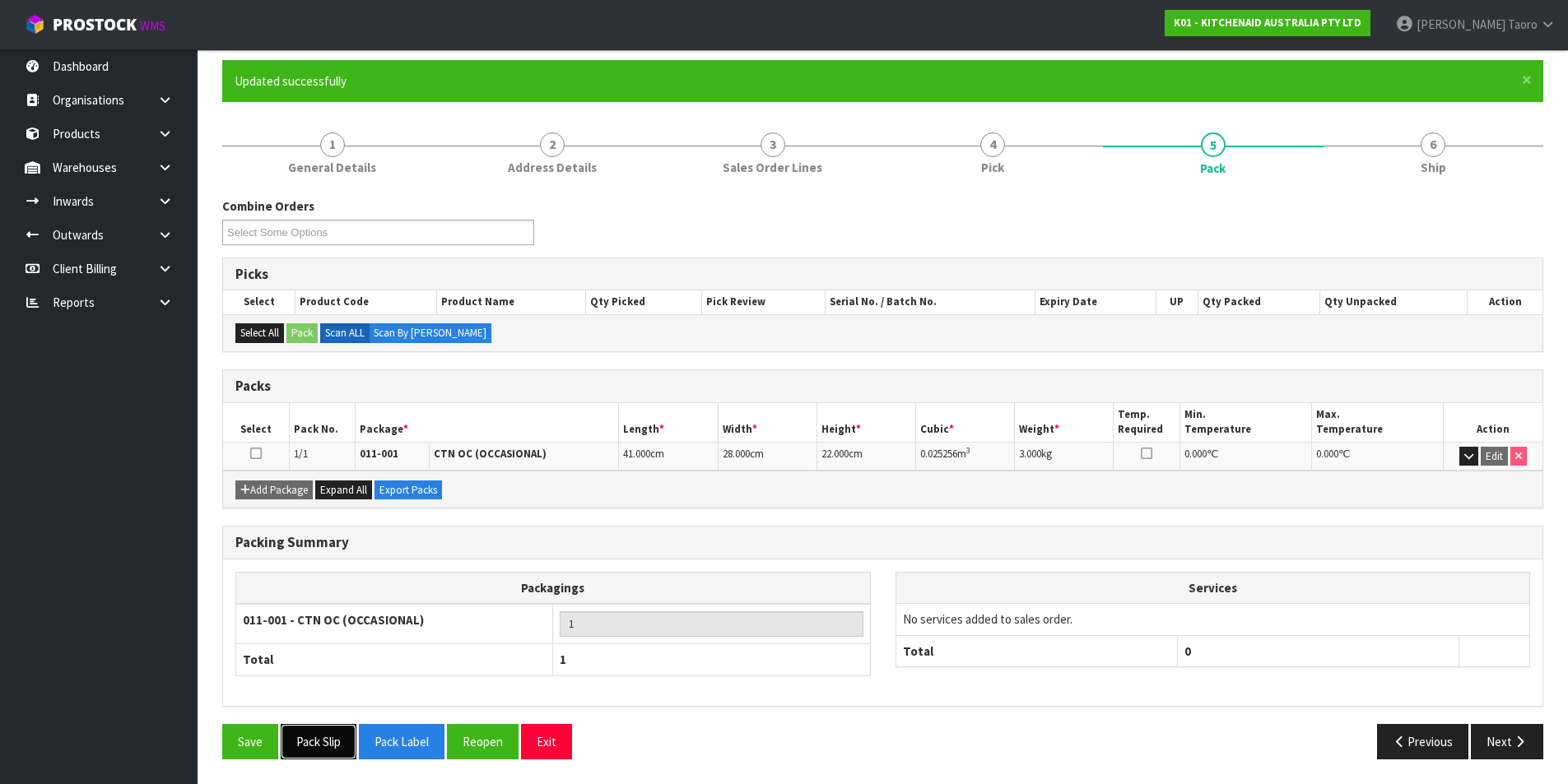
click at [327, 746] on button "Pack Slip" at bounding box center [318, 742] width 76 height 35
click at [1518, 743] on icon "button" at bounding box center [1518, 742] width 15 height 13
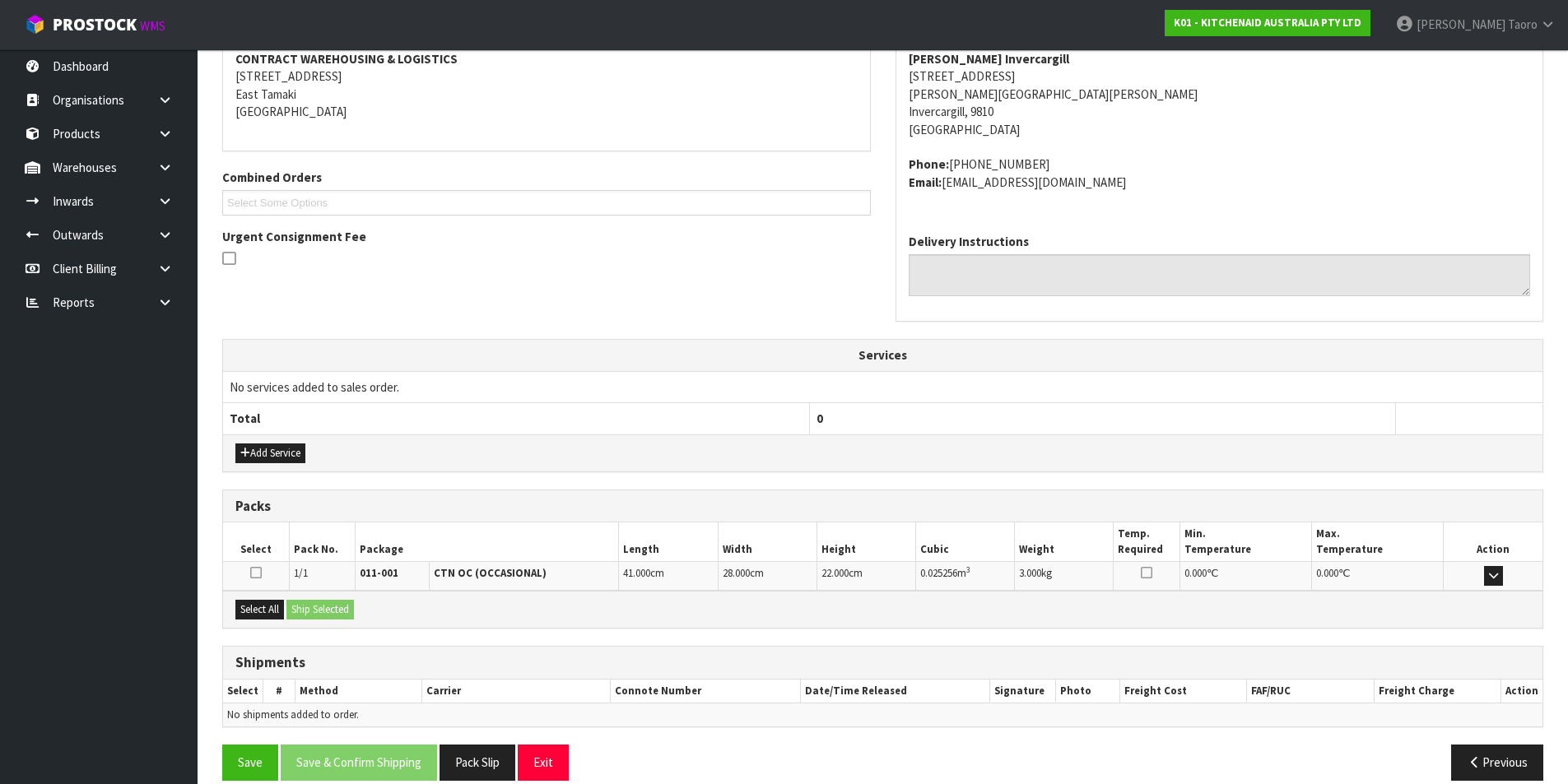
scroll to position [342, 0]
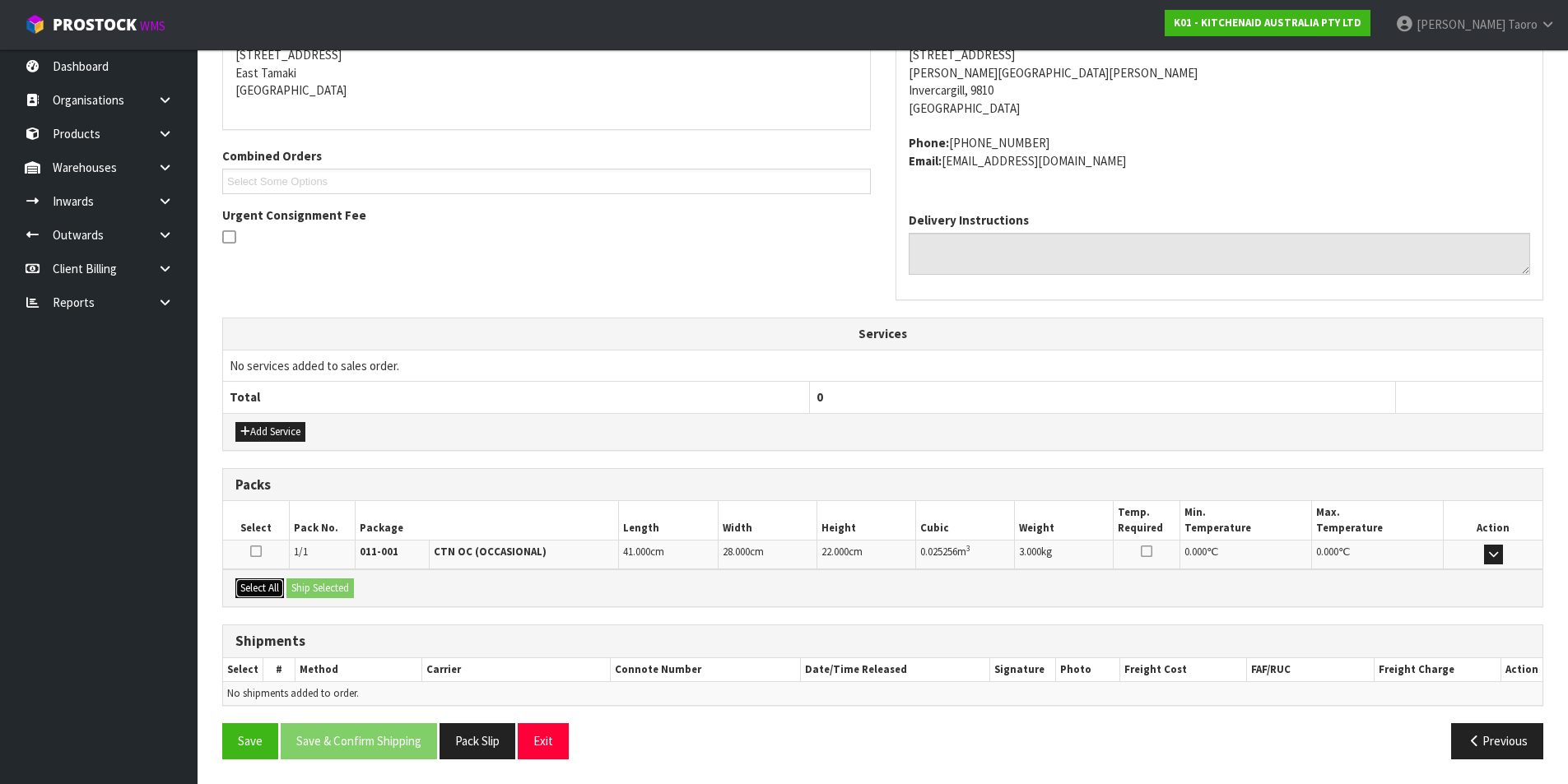
click at [260, 595] on button "Select All" at bounding box center [260, 588] width 49 height 20
click at [305, 584] on button "Ship Selected" at bounding box center [320, 588] width 68 height 20
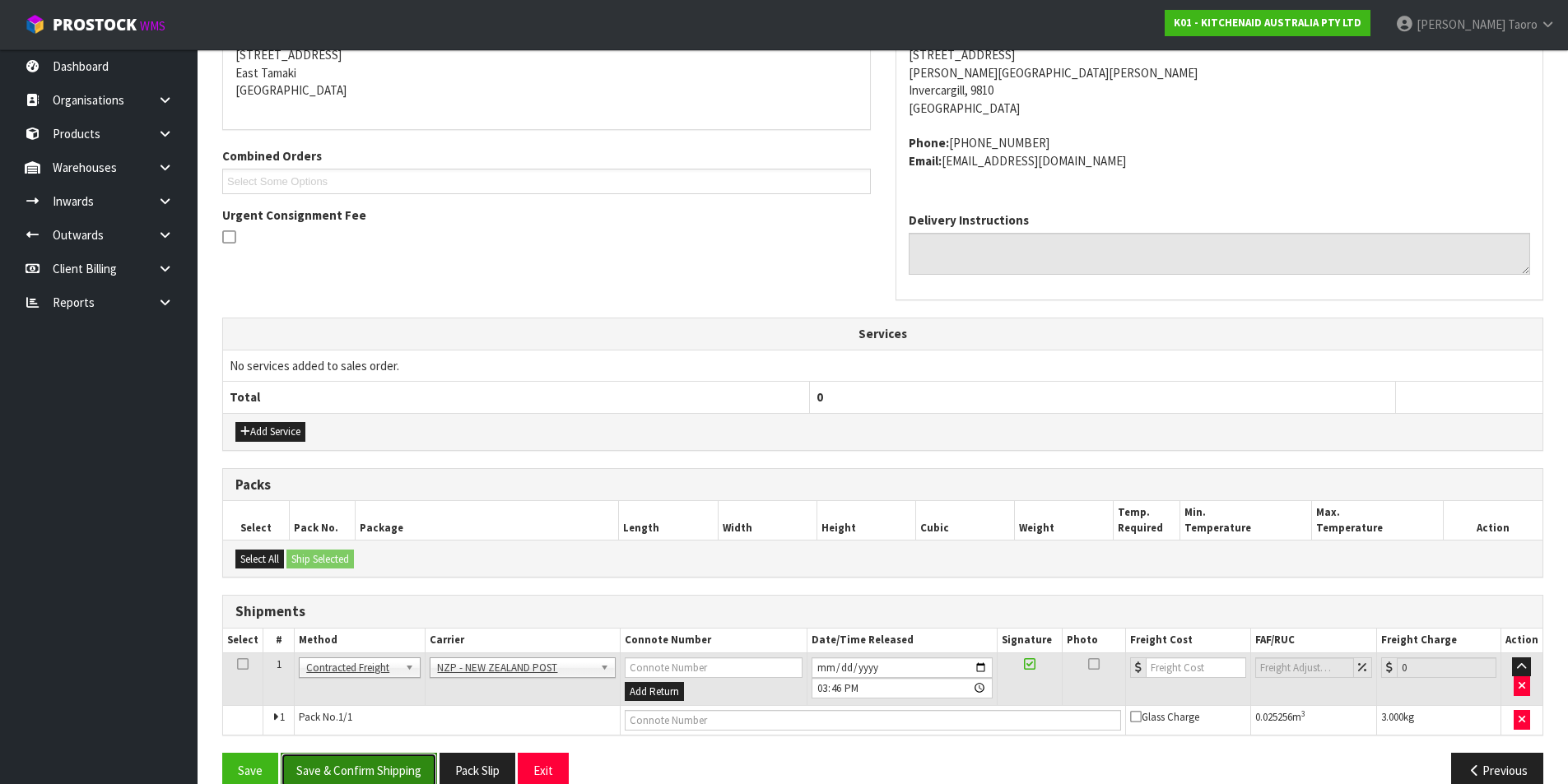
click at [417, 767] on button "Save & Confirm Shipping" at bounding box center [358, 770] width 156 height 35
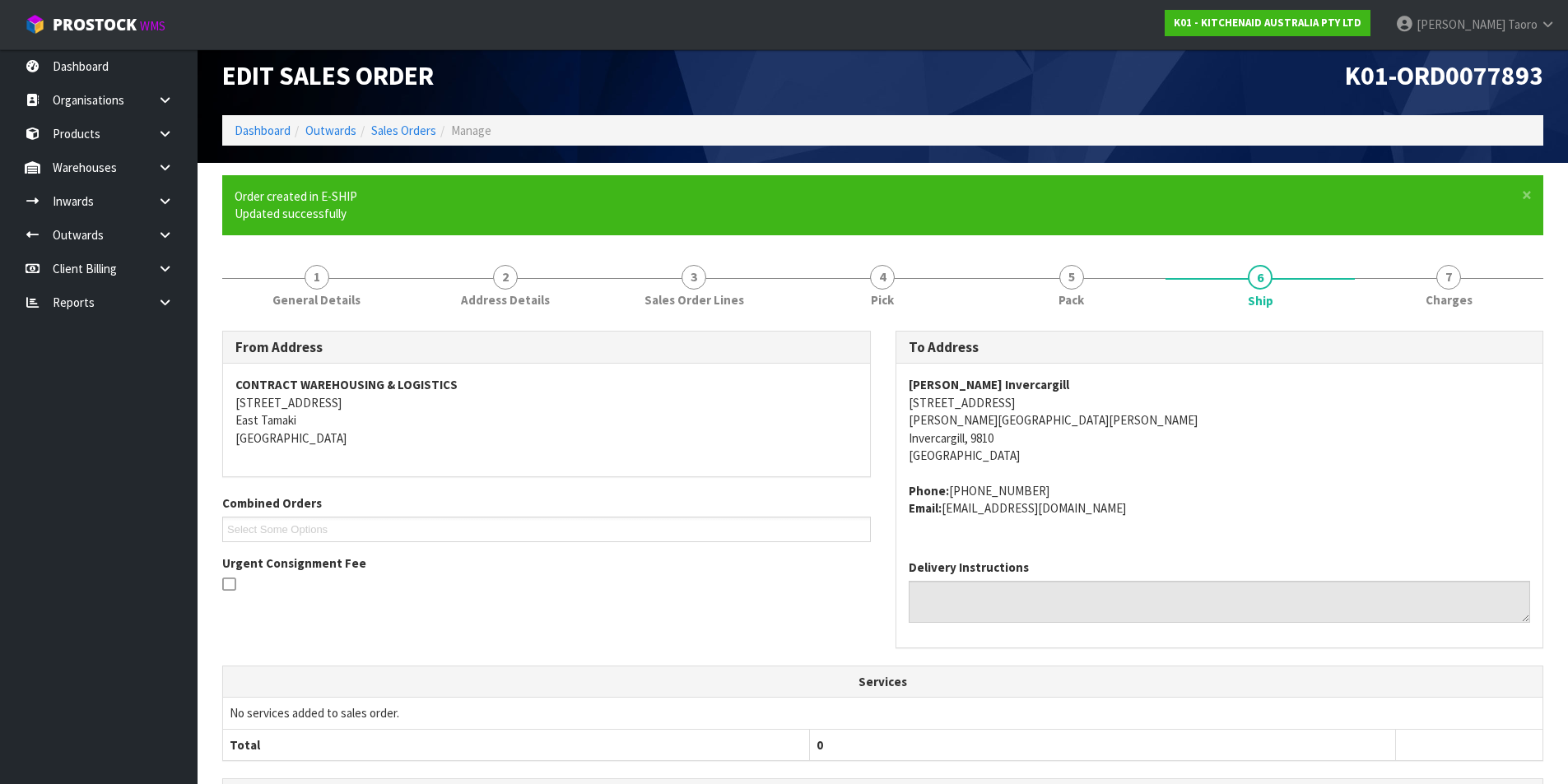
scroll to position [348, 0]
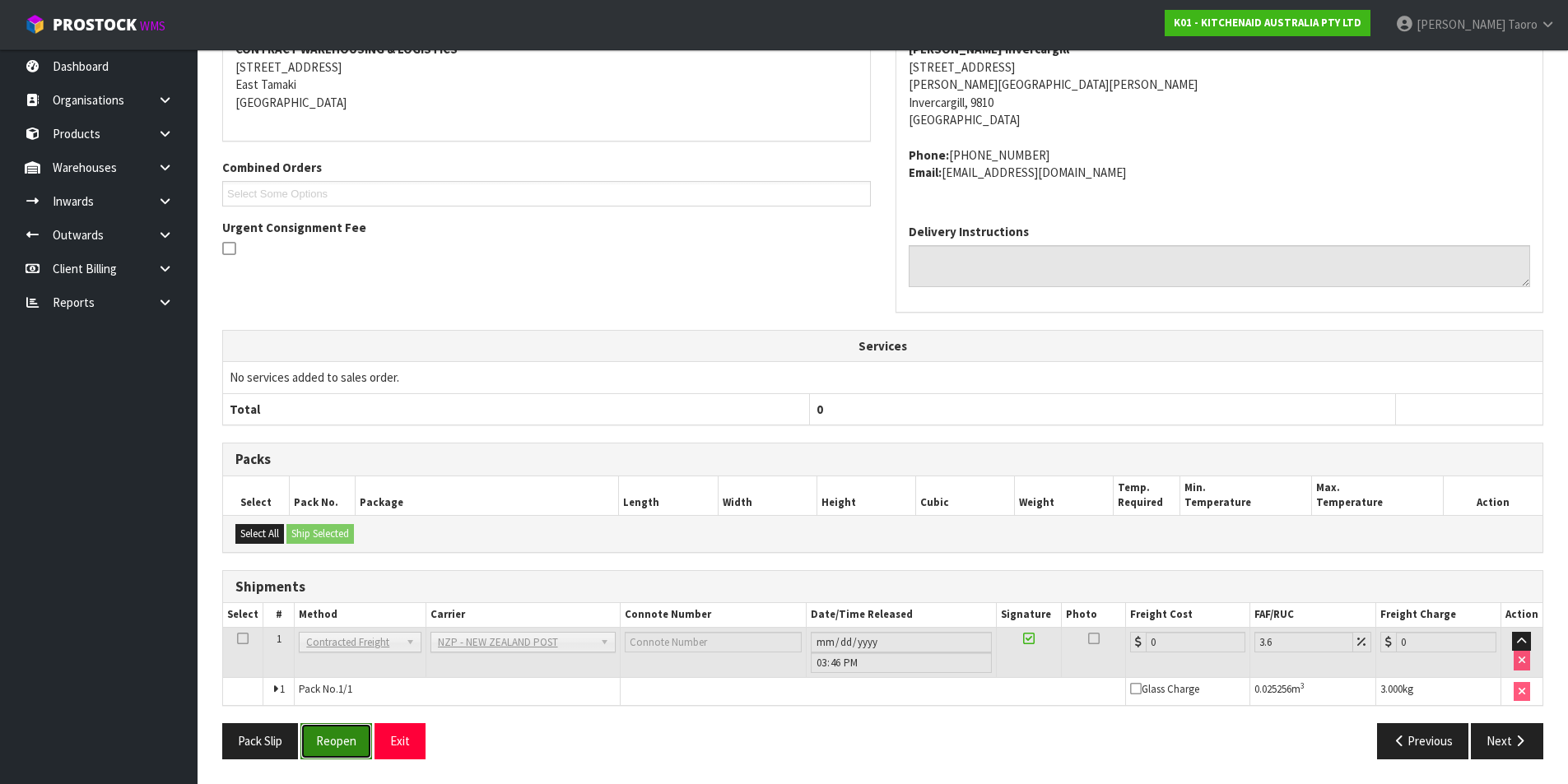
click at [358, 730] on button "Reopen" at bounding box center [335, 741] width 71 height 35
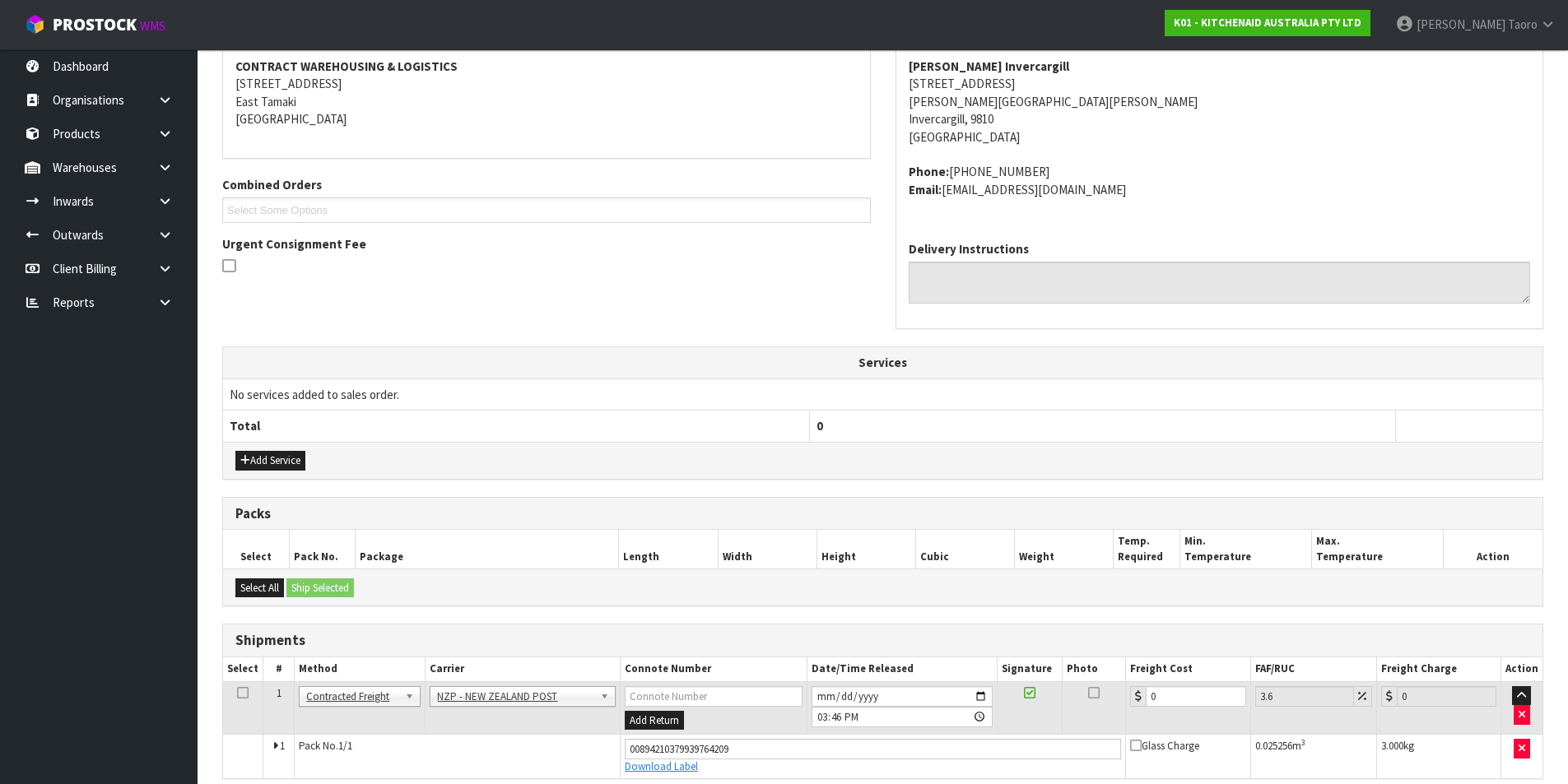
scroll to position [330, 0]
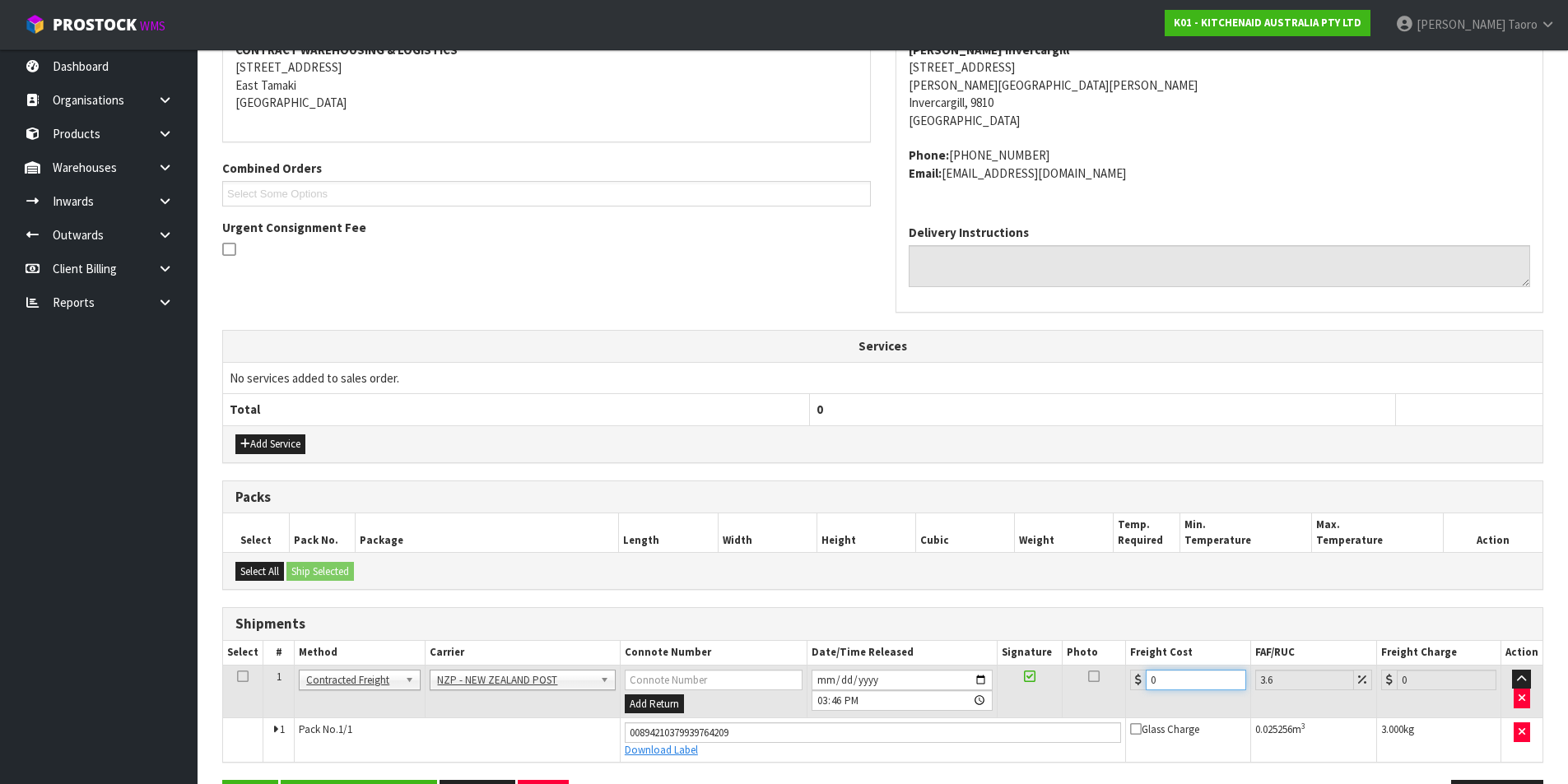
click at [1227, 685] on input "0" at bounding box center [1195, 679] width 99 height 21
type input "1"
type input "1.04"
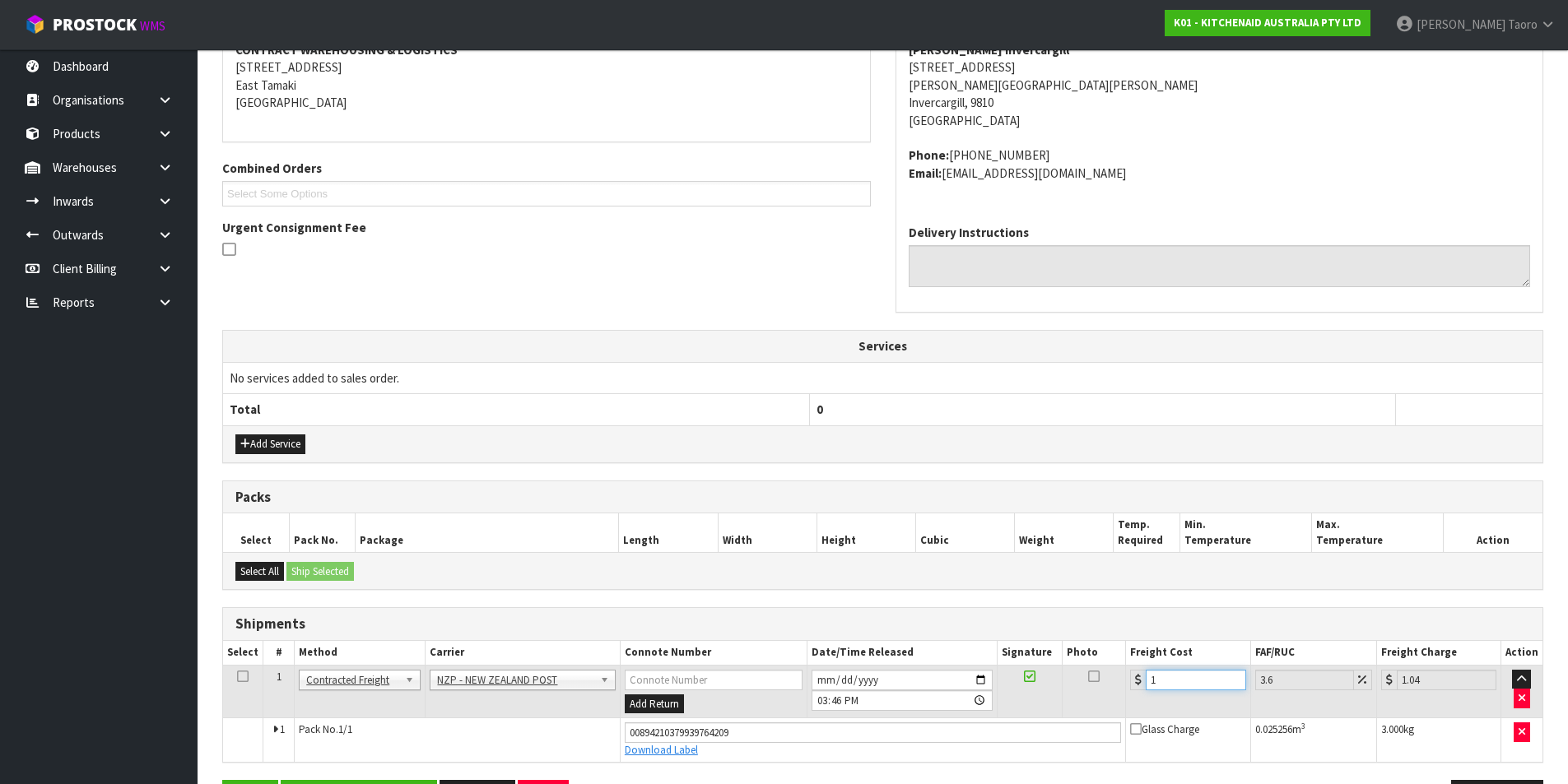
type input "11"
type input "11.4"
type input "11.6"
type input "12.02"
type input "11.61"
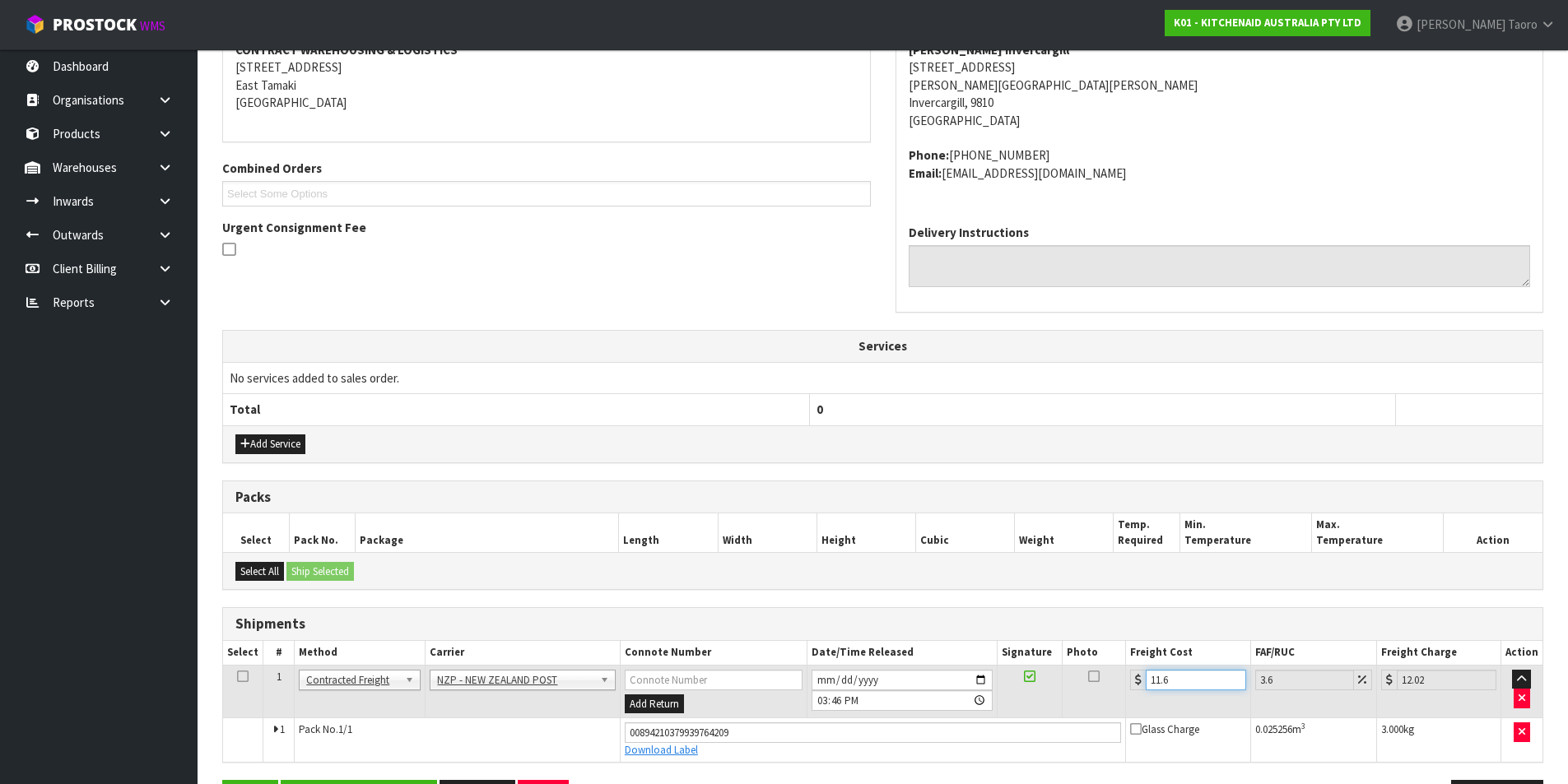
type input "12.03"
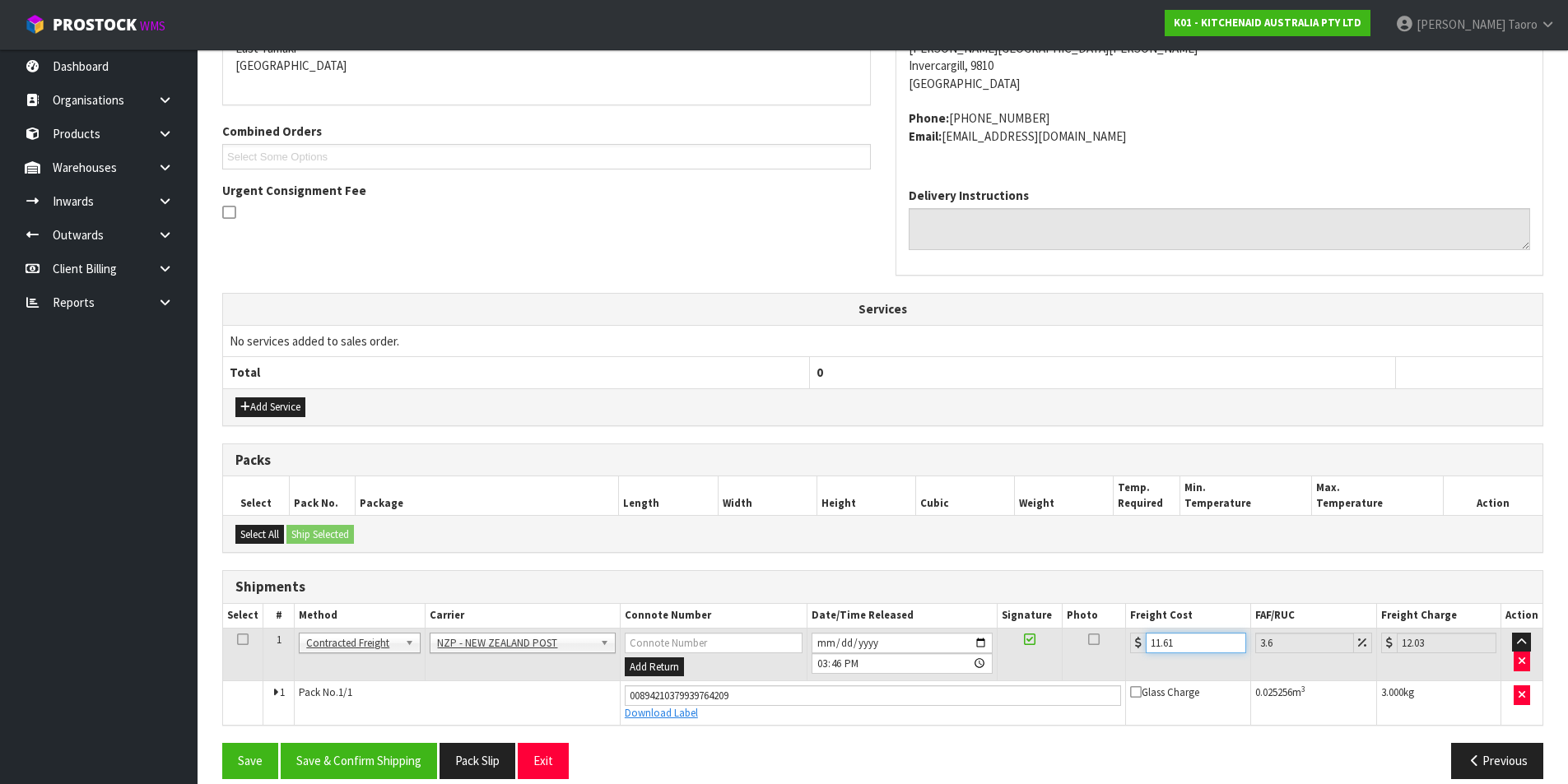
scroll to position [387, 0]
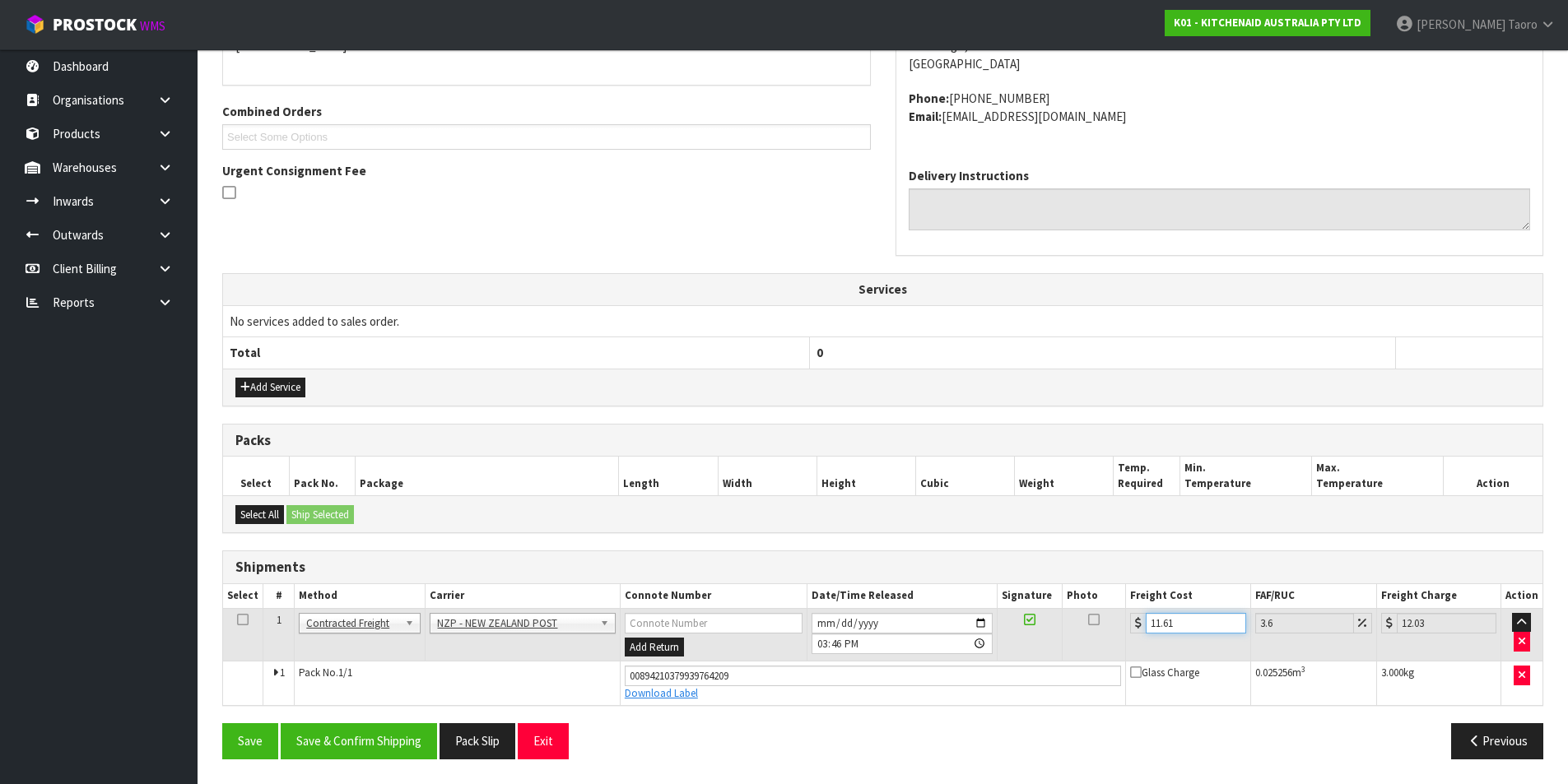
type input "11.61"
click at [823, 621] on input "2025-08-15" at bounding box center [901, 623] width 181 height 21
type input "2025-08-18"
click at [821, 643] on input "15:46:00.000" at bounding box center [901, 643] width 181 height 21
type input "09:00"
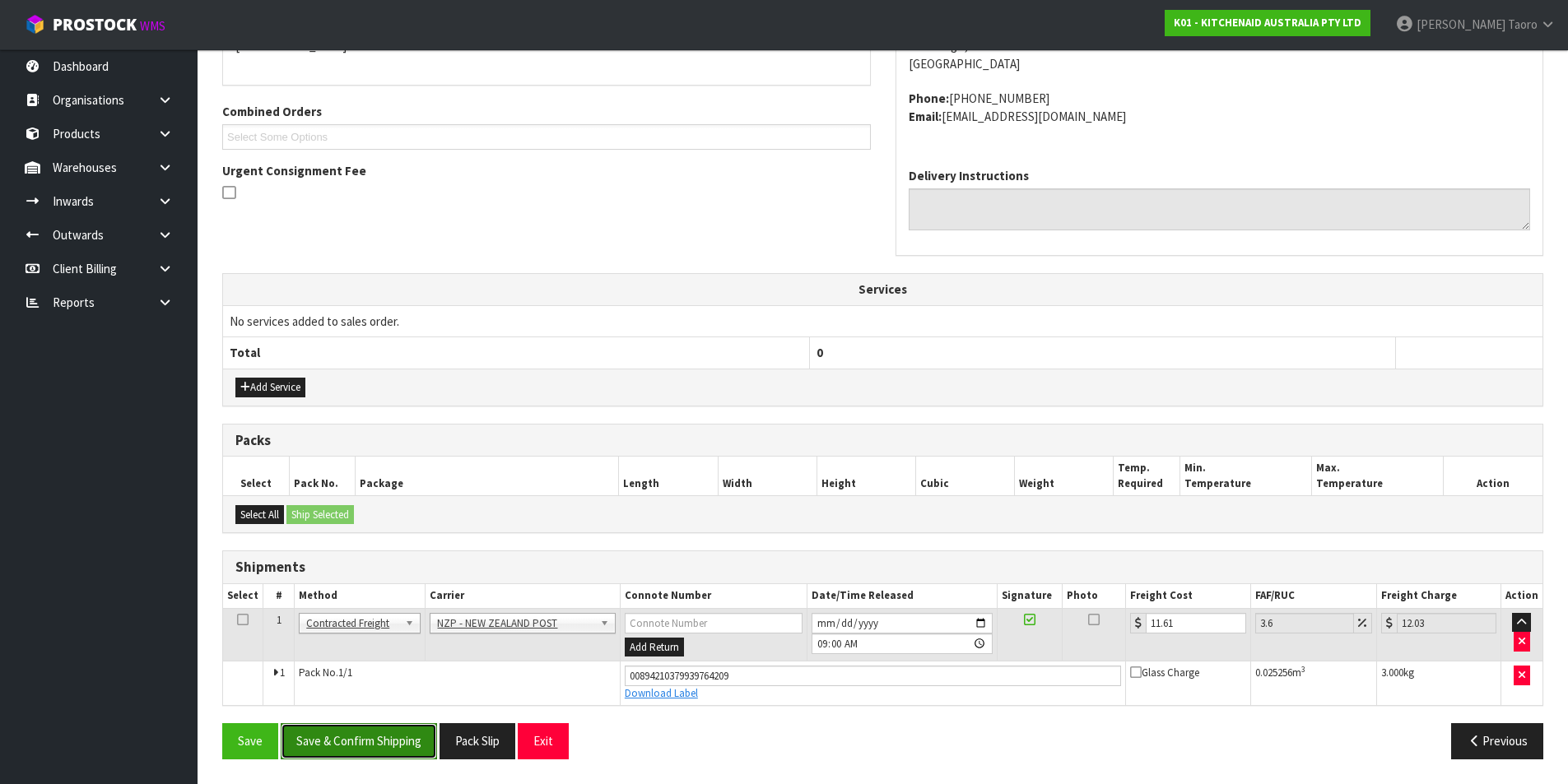
click at [412, 743] on button "Save & Confirm Shipping" at bounding box center [358, 741] width 156 height 35
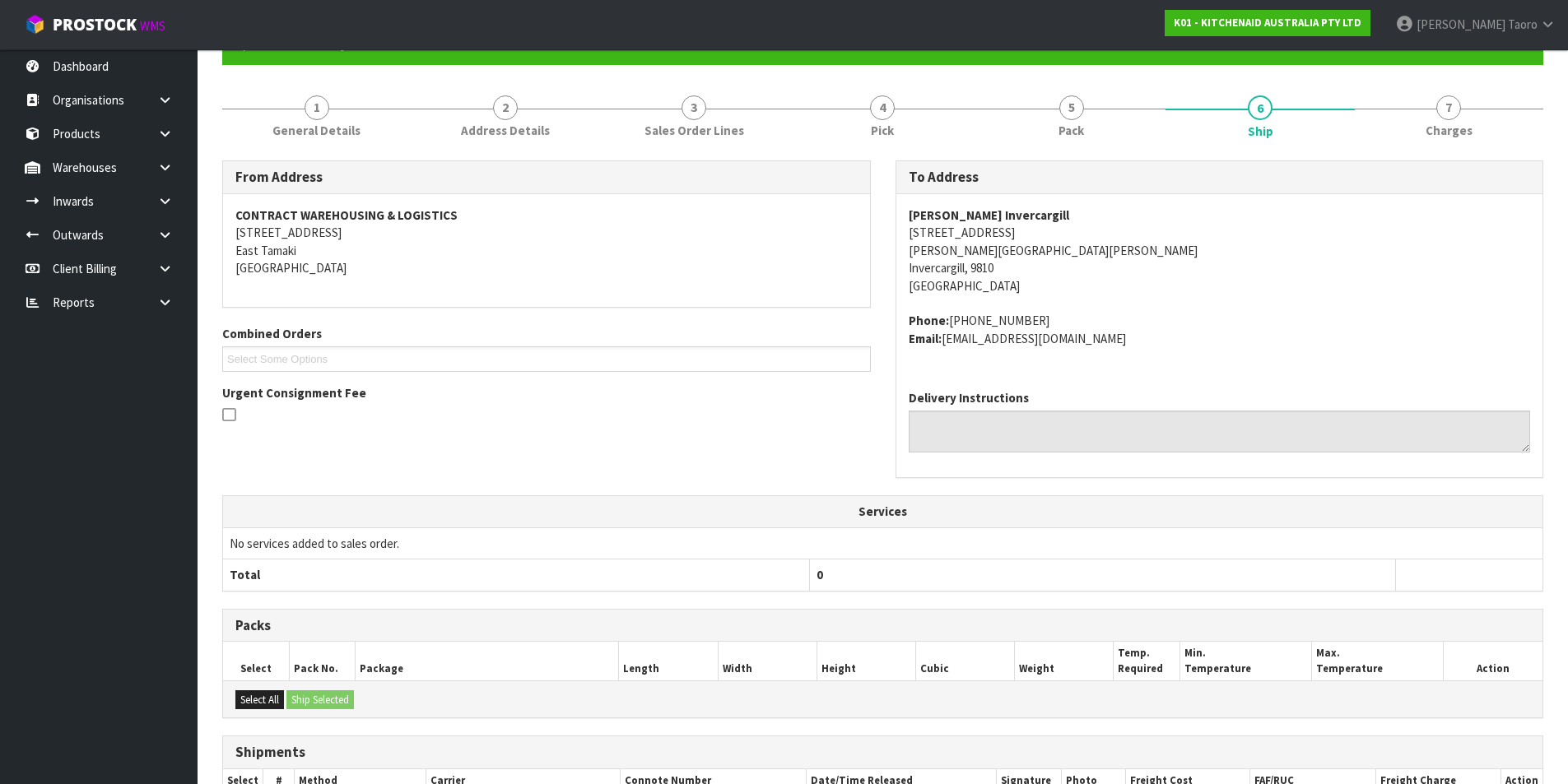
scroll to position [342, 0]
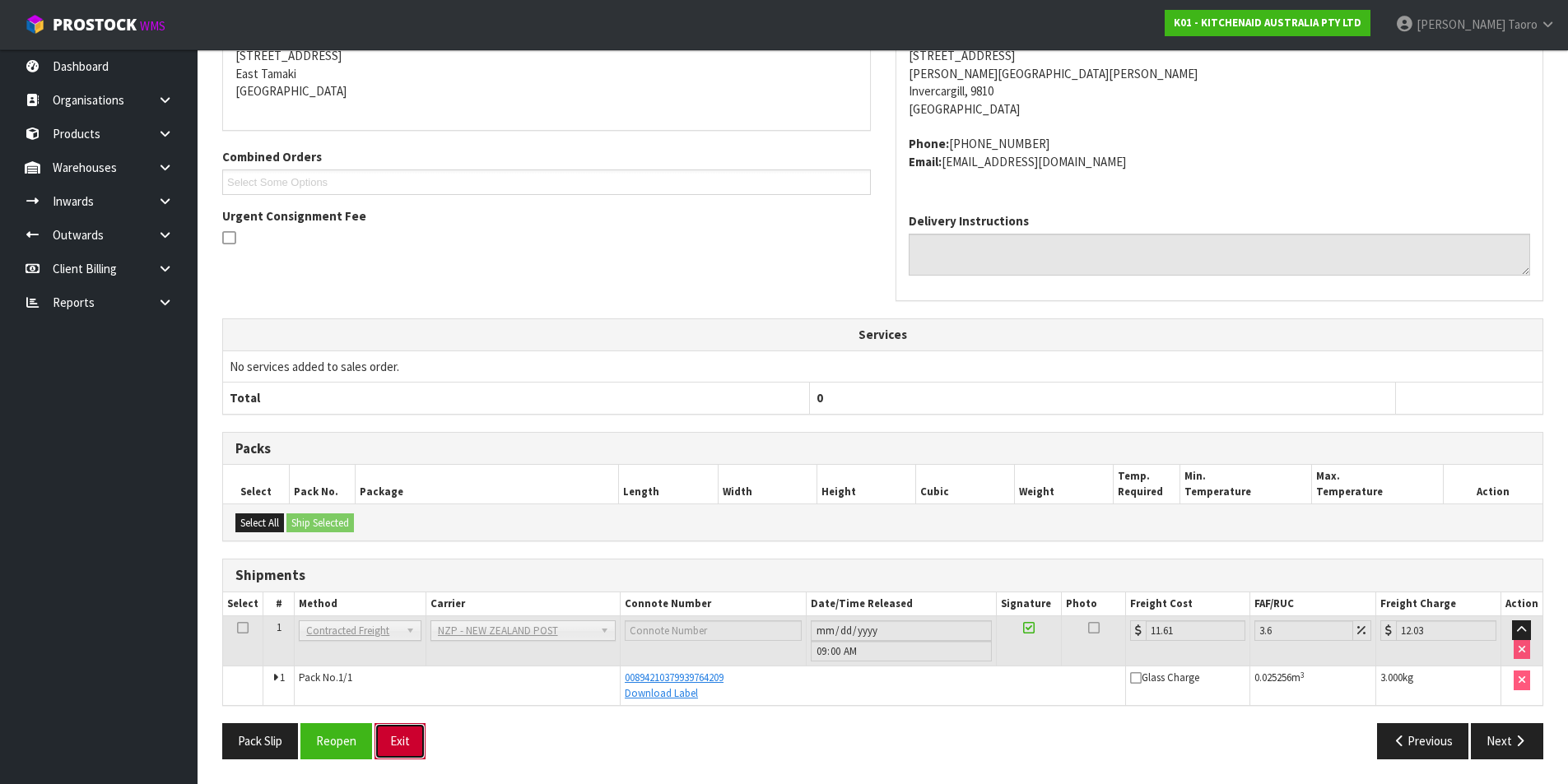
click at [411, 748] on button "Exit" at bounding box center [399, 741] width 51 height 35
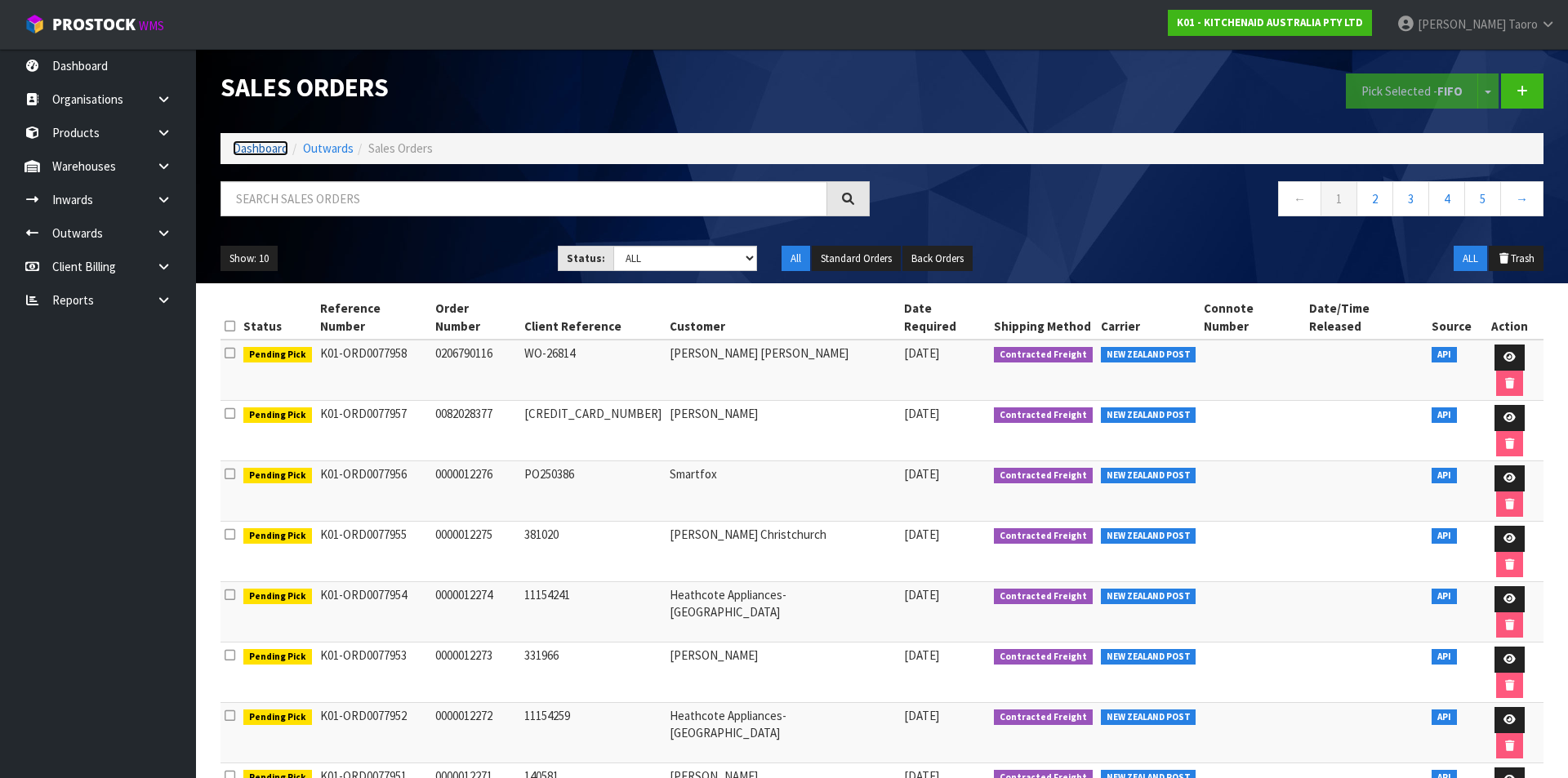
click at [267, 146] on link "Dashboard" at bounding box center [260, 148] width 55 height 15
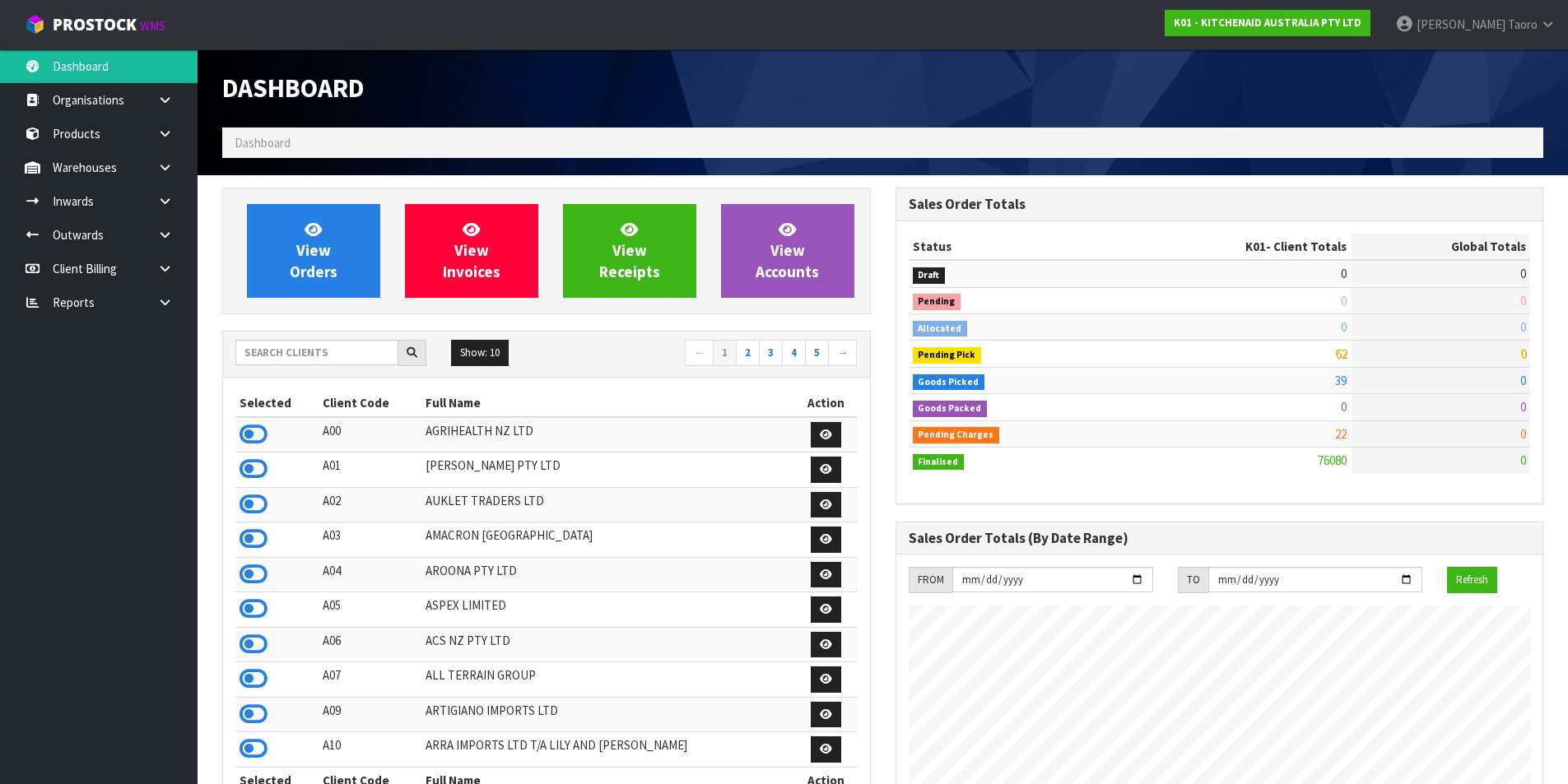
scroll to position [1246, 672]
click at [294, 255] on link "View Orders" at bounding box center [314, 251] width 133 height 94
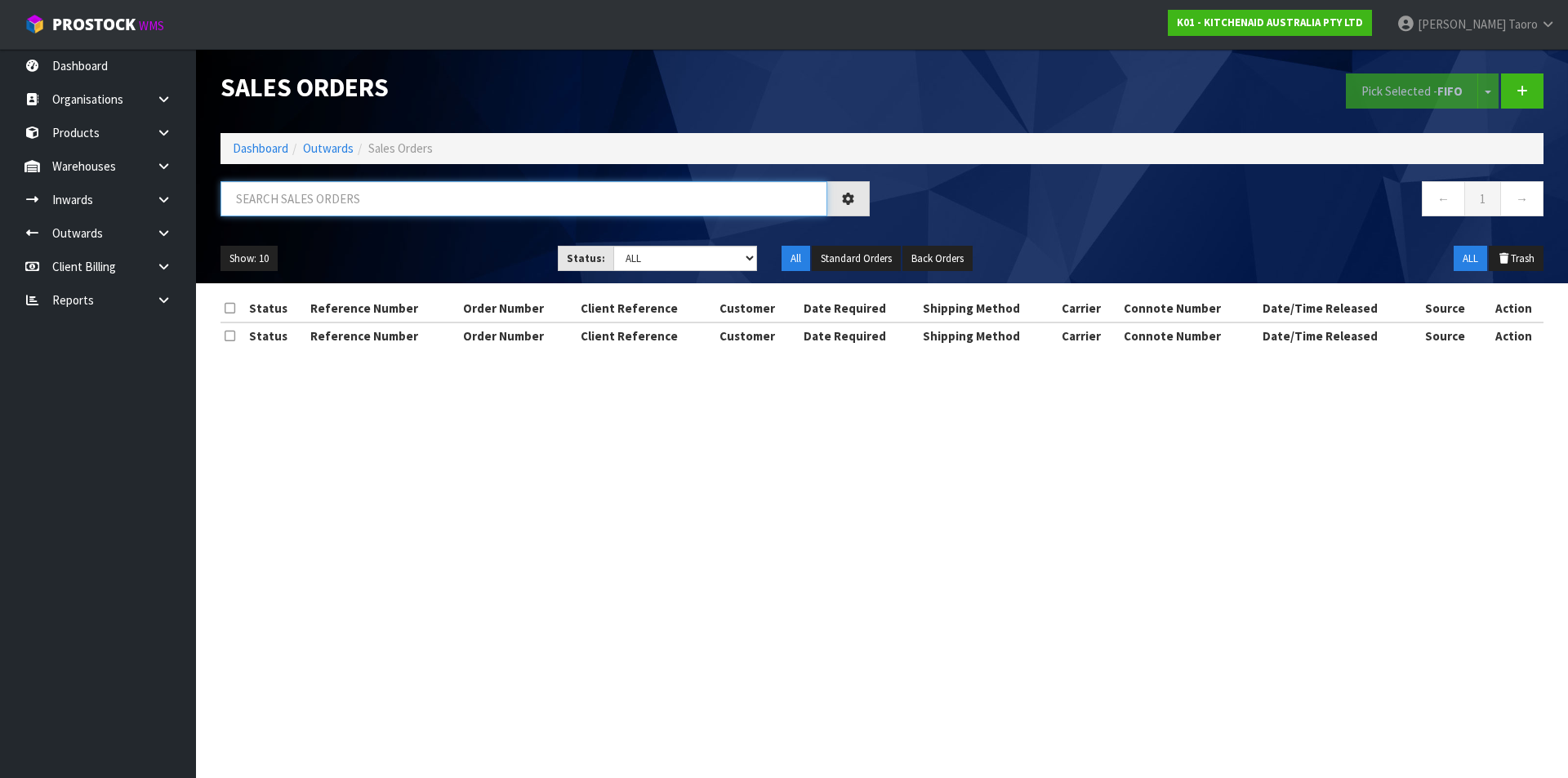
click at [300, 204] on input "text" at bounding box center [524, 199] width 606 height 35
type input "JOB-0407863"
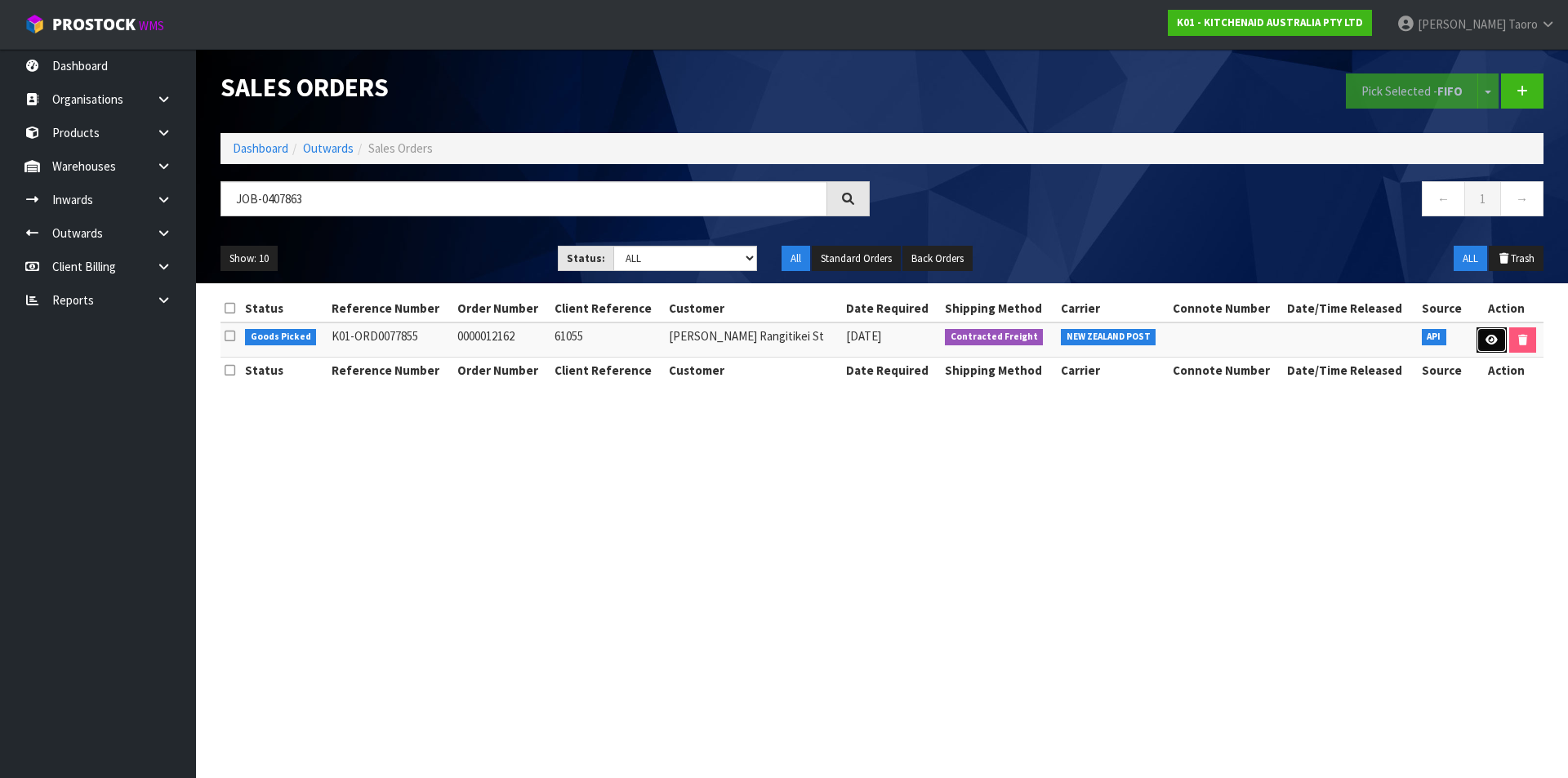
click at [1495, 333] on link at bounding box center [1492, 340] width 30 height 26
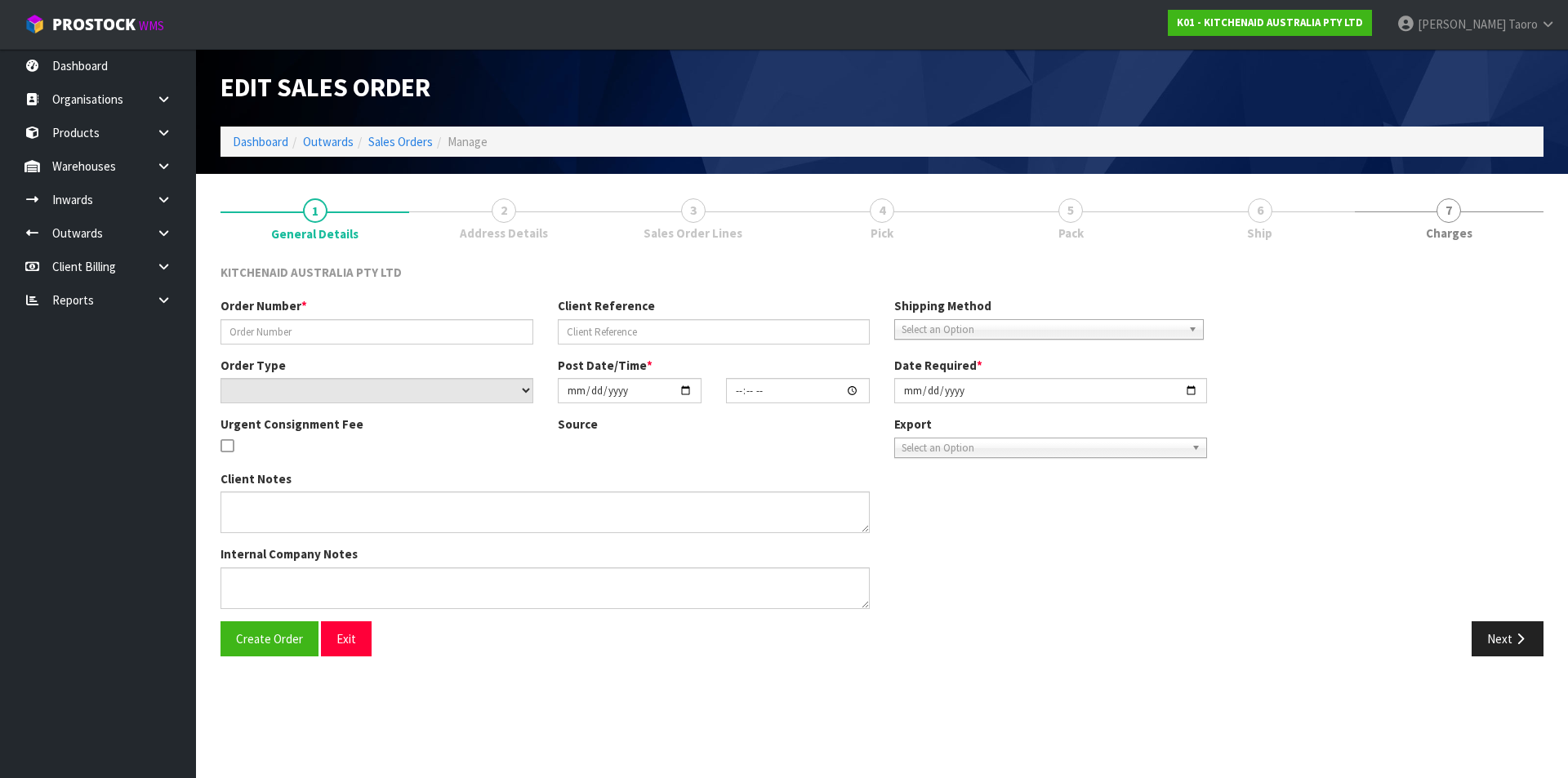
type input "0000012162"
type input "61055"
select select "number:0"
type input "2025-08-15"
type input "13:31:18.000"
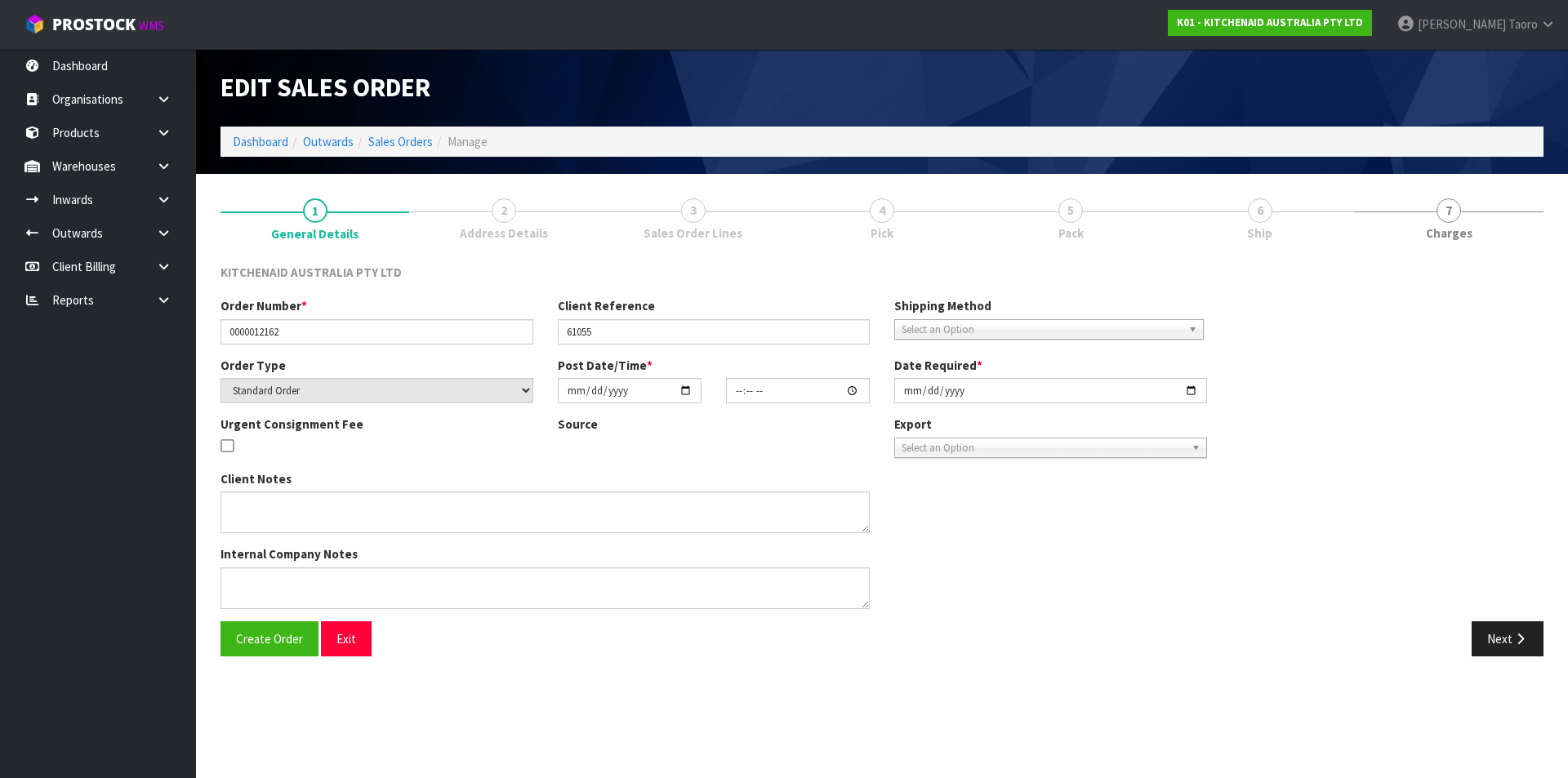
type input "2025-08-15"
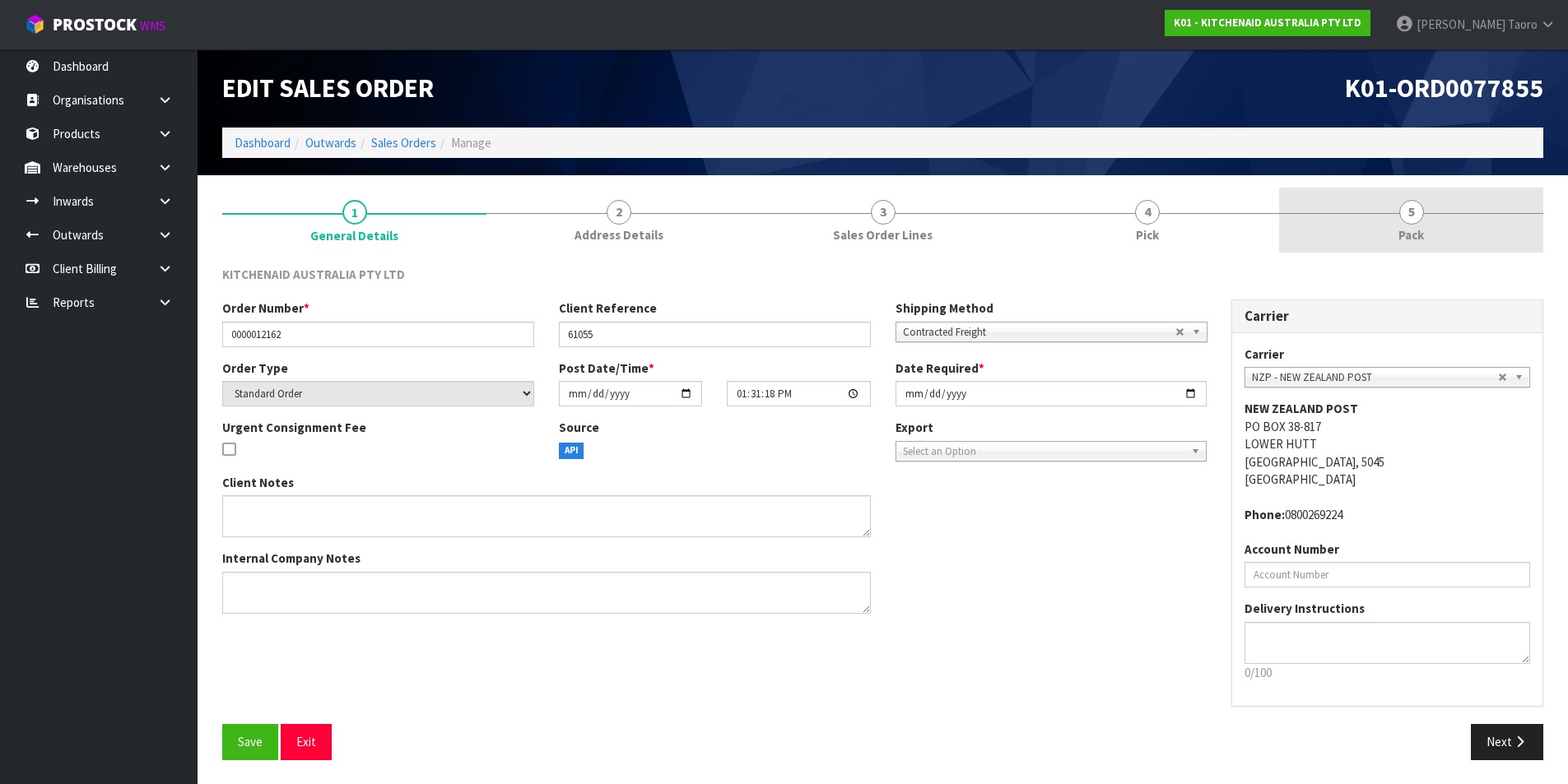
click at [1435, 216] on link "5 Pack" at bounding box center [1410, 220] width 264 height 65
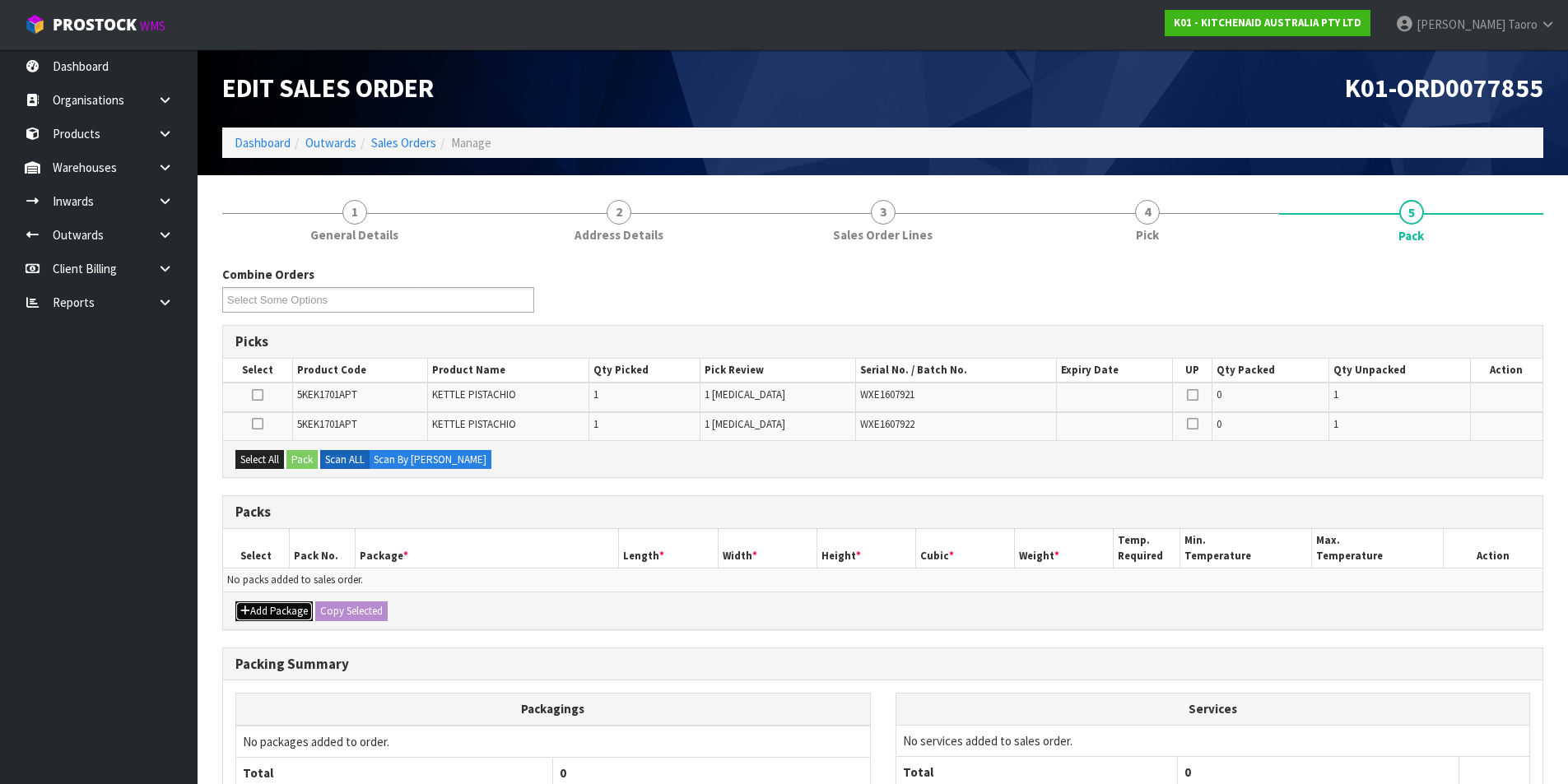
click at [274, 607] on button "Add Package" at bounding box center [274, 611] width 77 height 20
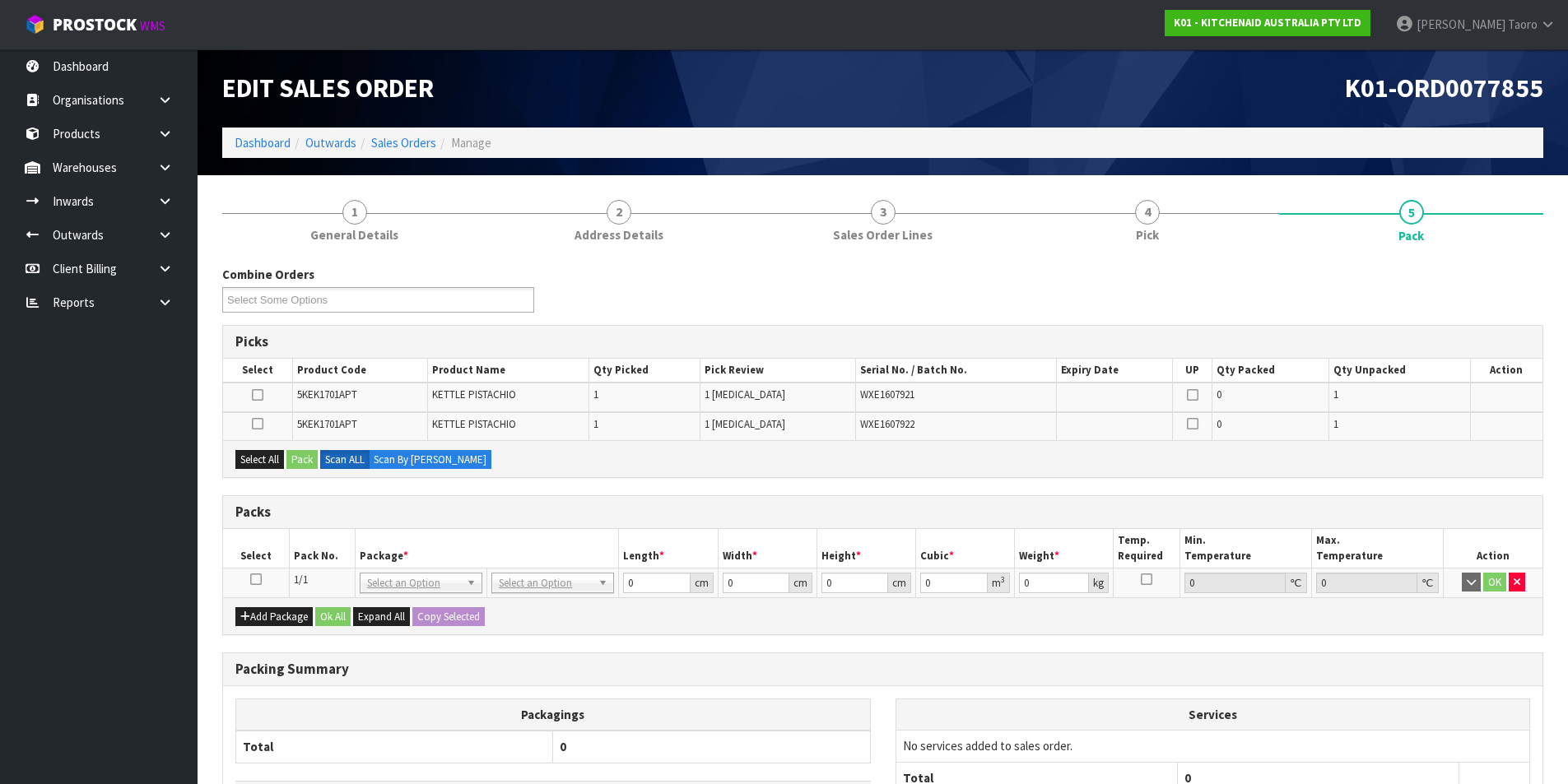
click at [260, 580] on icon at bounding box center [256, 579] width 12 height 1
click at [314, 548] on th "Pack No." at bounding box center [322, 548] width 66 height 39
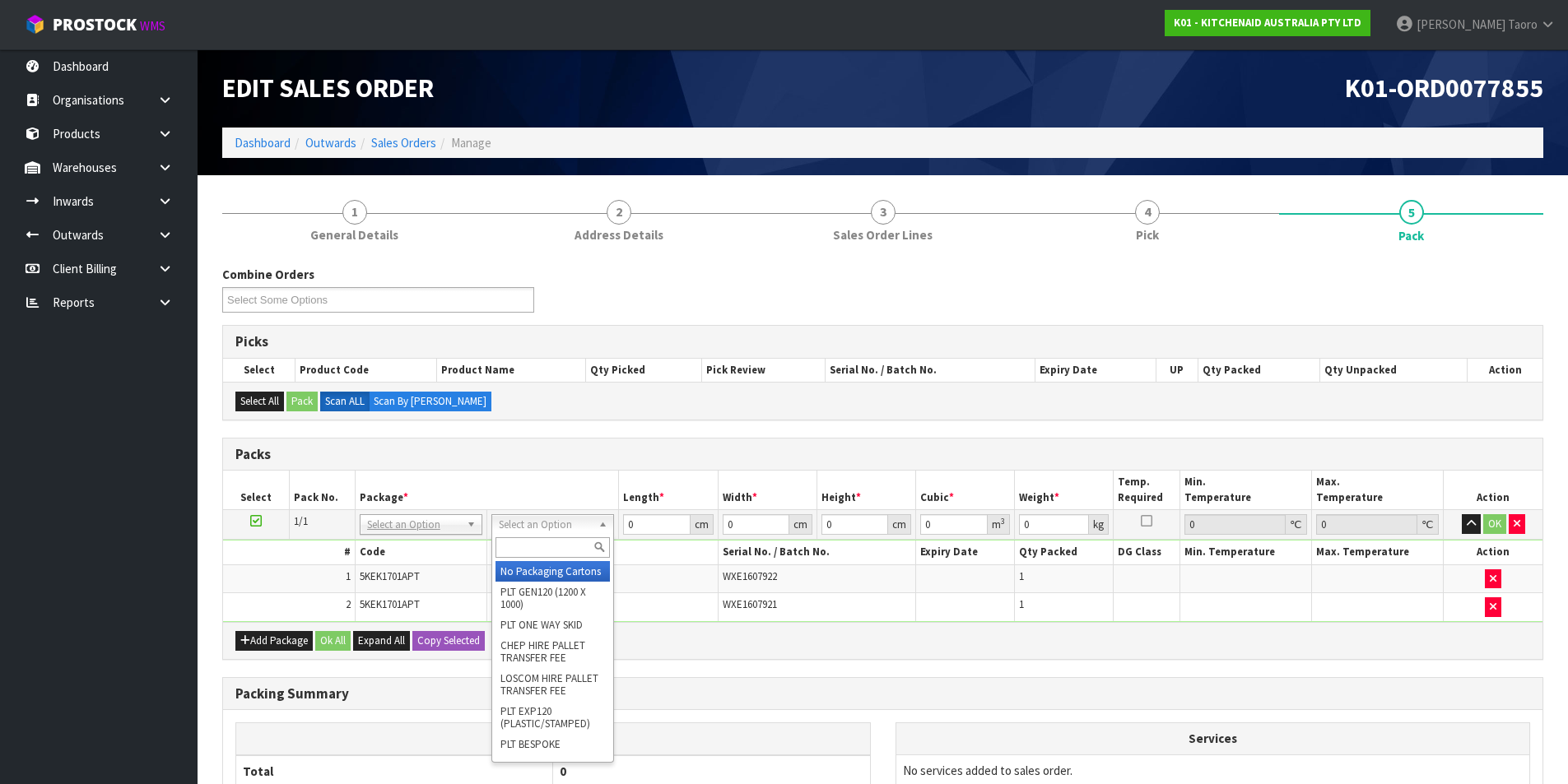
click at [558, 547] on input "text" at bounding box center [552, 547] width 114 height 21
type input "OC"
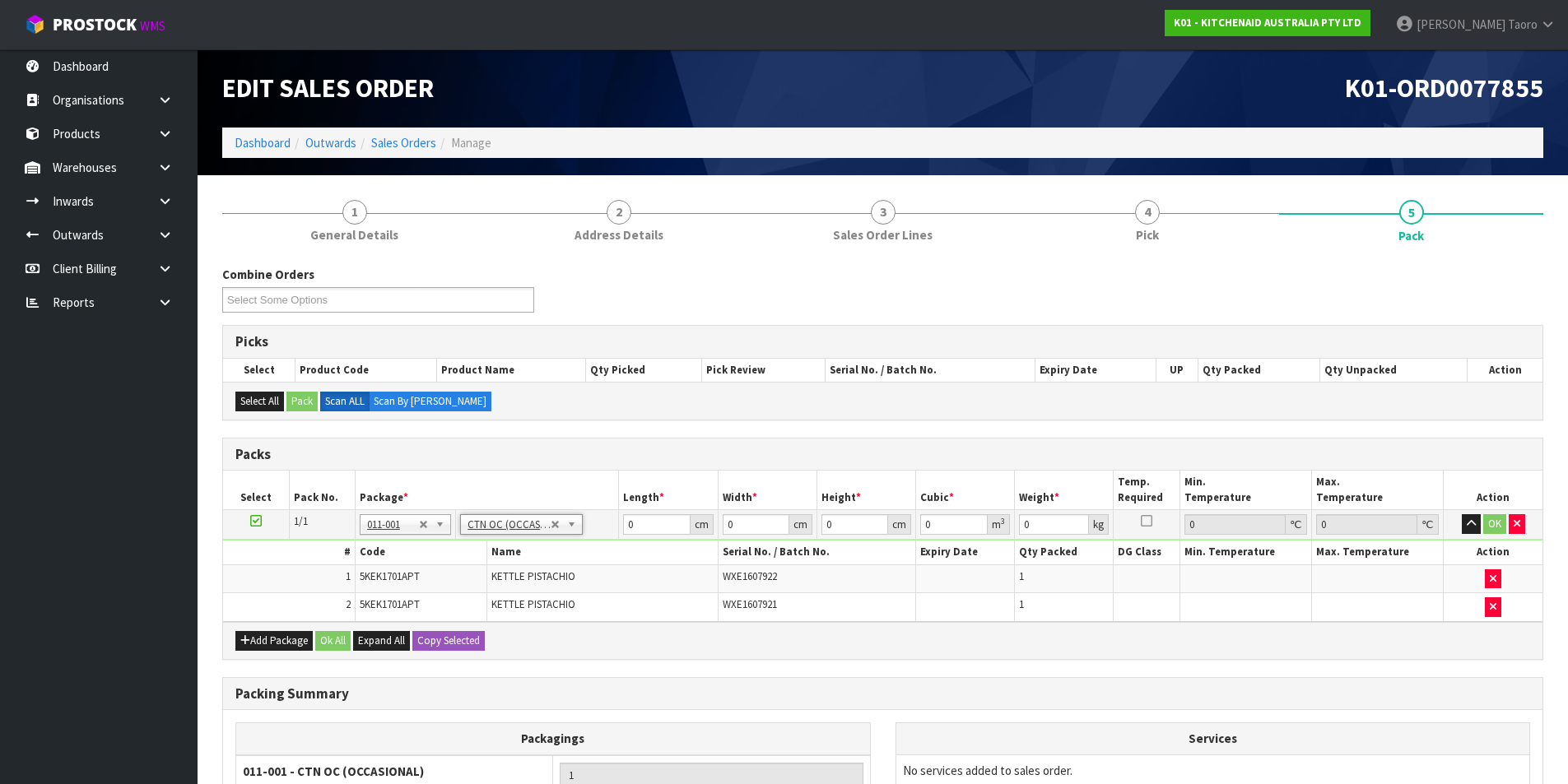
type input "4"
click at [638, 525] on input "0" at bounding box center [656, 524] width 67 height 21
click at [639, 525] on input "0" at bounding box center [656, 524] width 67 height 21
click at [639, 524] on input "0" at bounding box center [656, 524] width 67 height 21
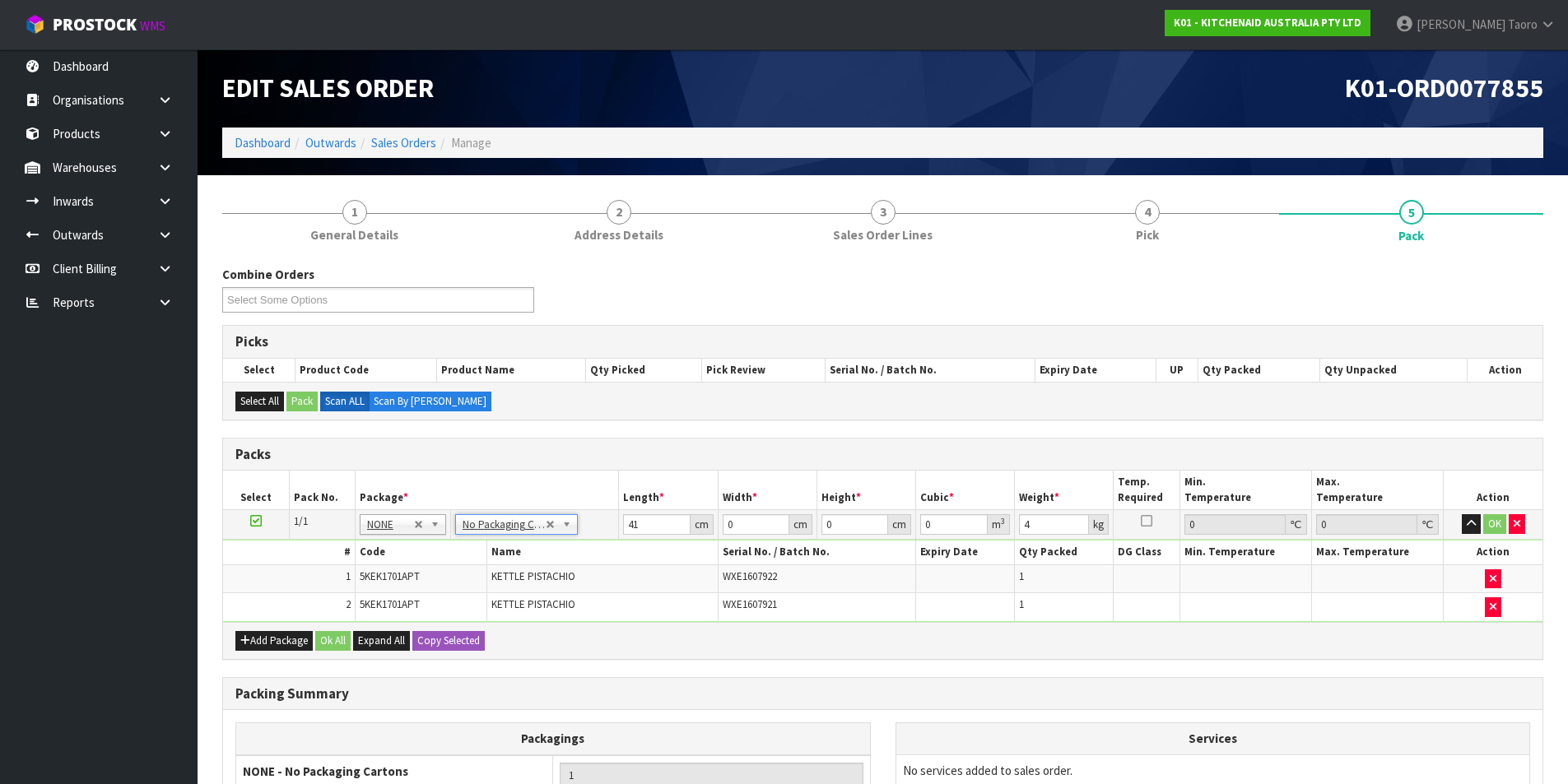
type input "0"
click at [651, 524] on input "0" at bounding box center [656, 524] width 67 height 21
click at [651, 523] on input "0" at bounding box center [656, 524] width 67 height 21
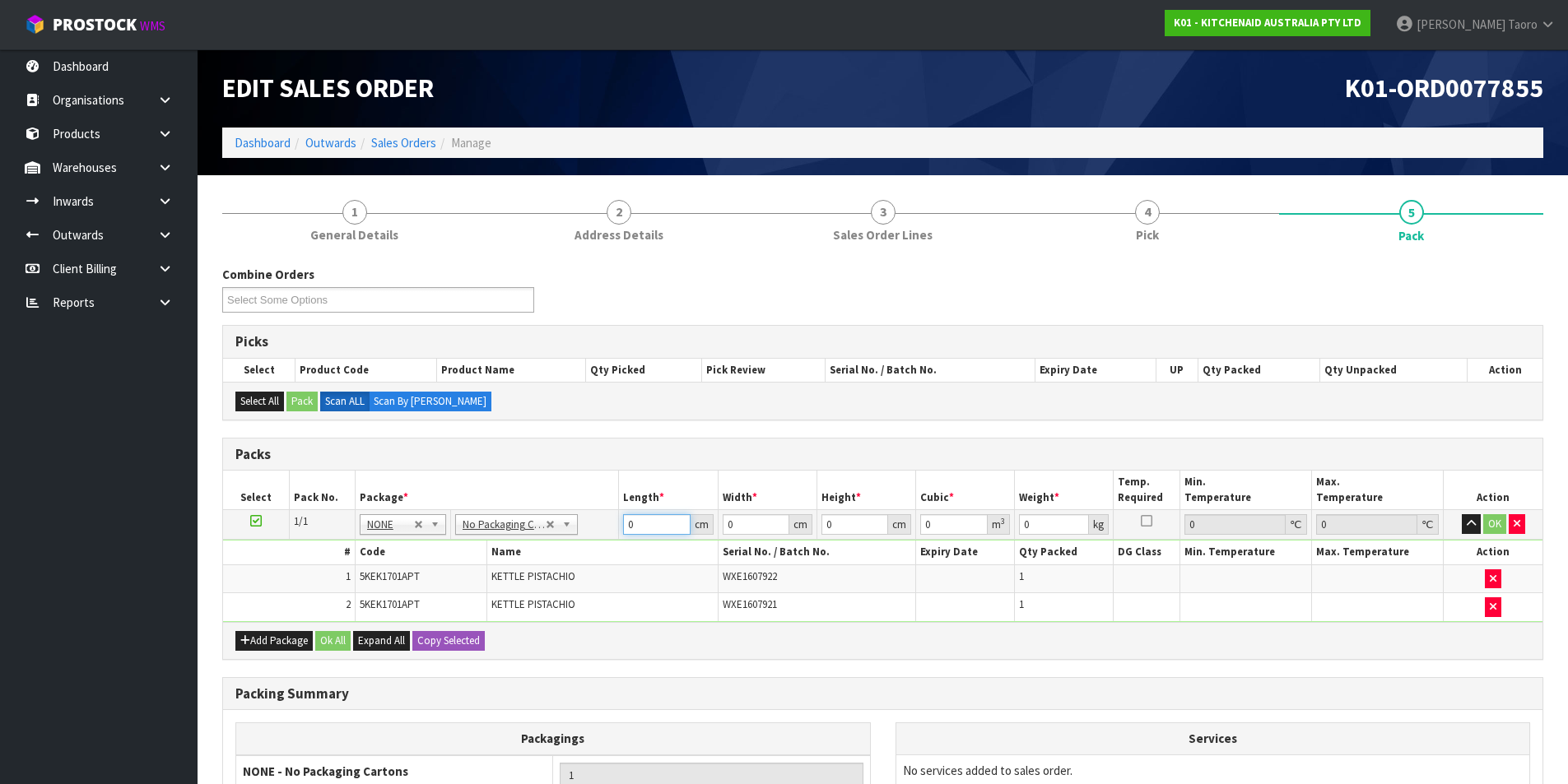
click at [651, 523] on input "0" at bounding box center [656, 524] width 67 height 21
type input "28"
type input "2"
click at [666, 519] on input "28" at bounding box center [656, 524] width 67 height 21
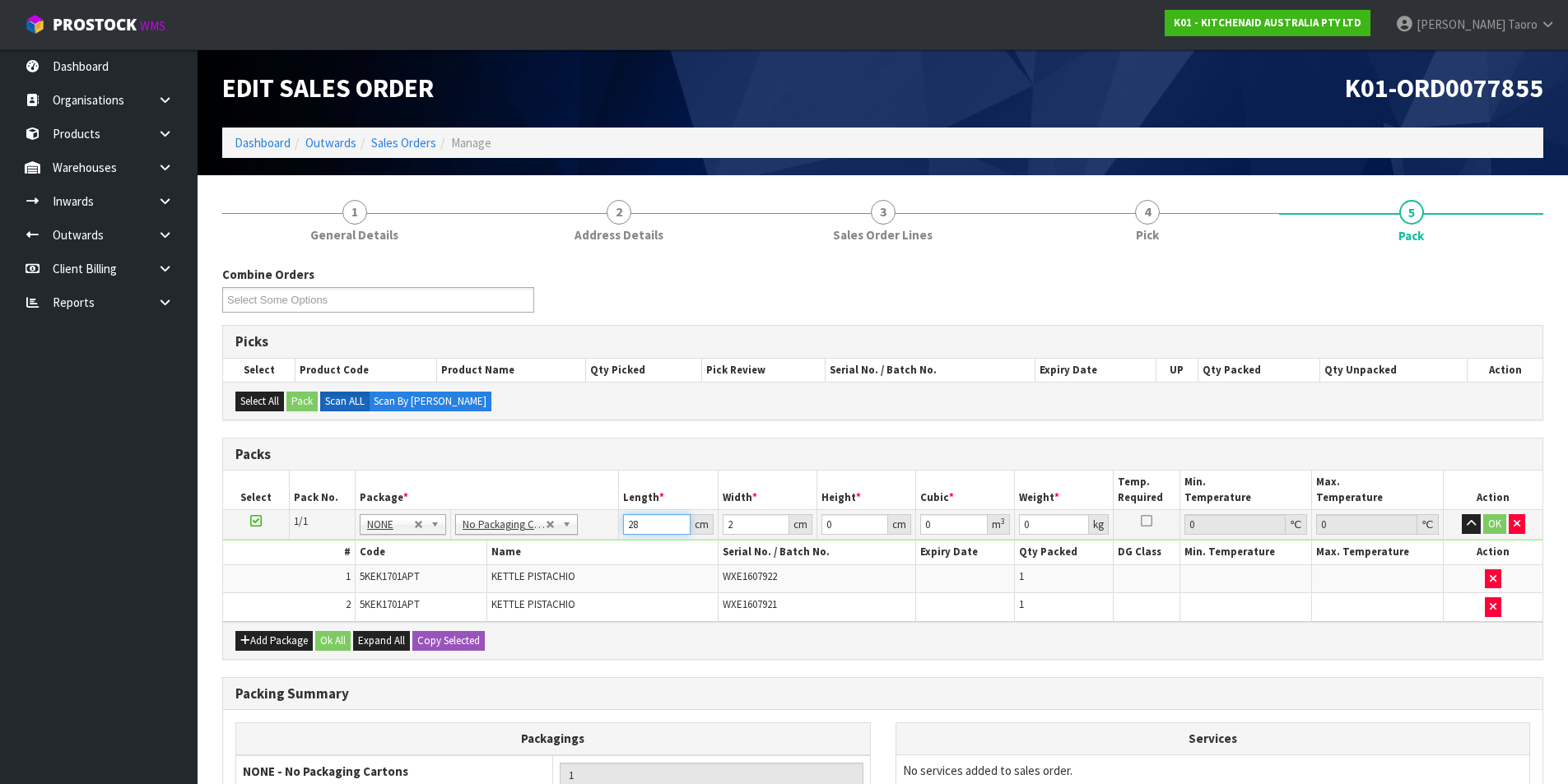
click at [665, 519] on input "28" at bounding box center [656, 524] width 67 height 21
type input "41"
type input "28"
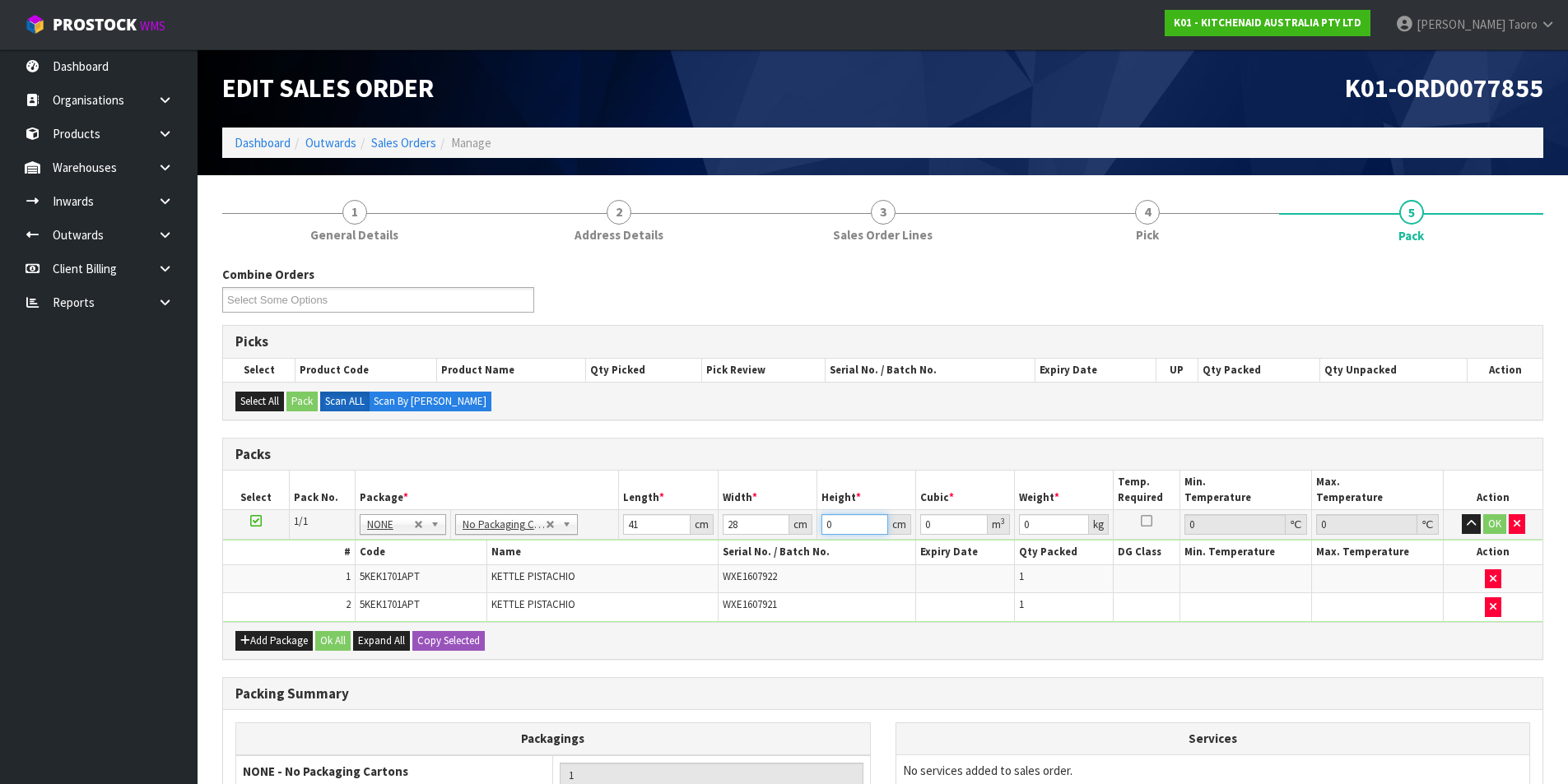
type input "3"
type input "0.003444"
type input "35"
type input "0.04018"
type input "35"
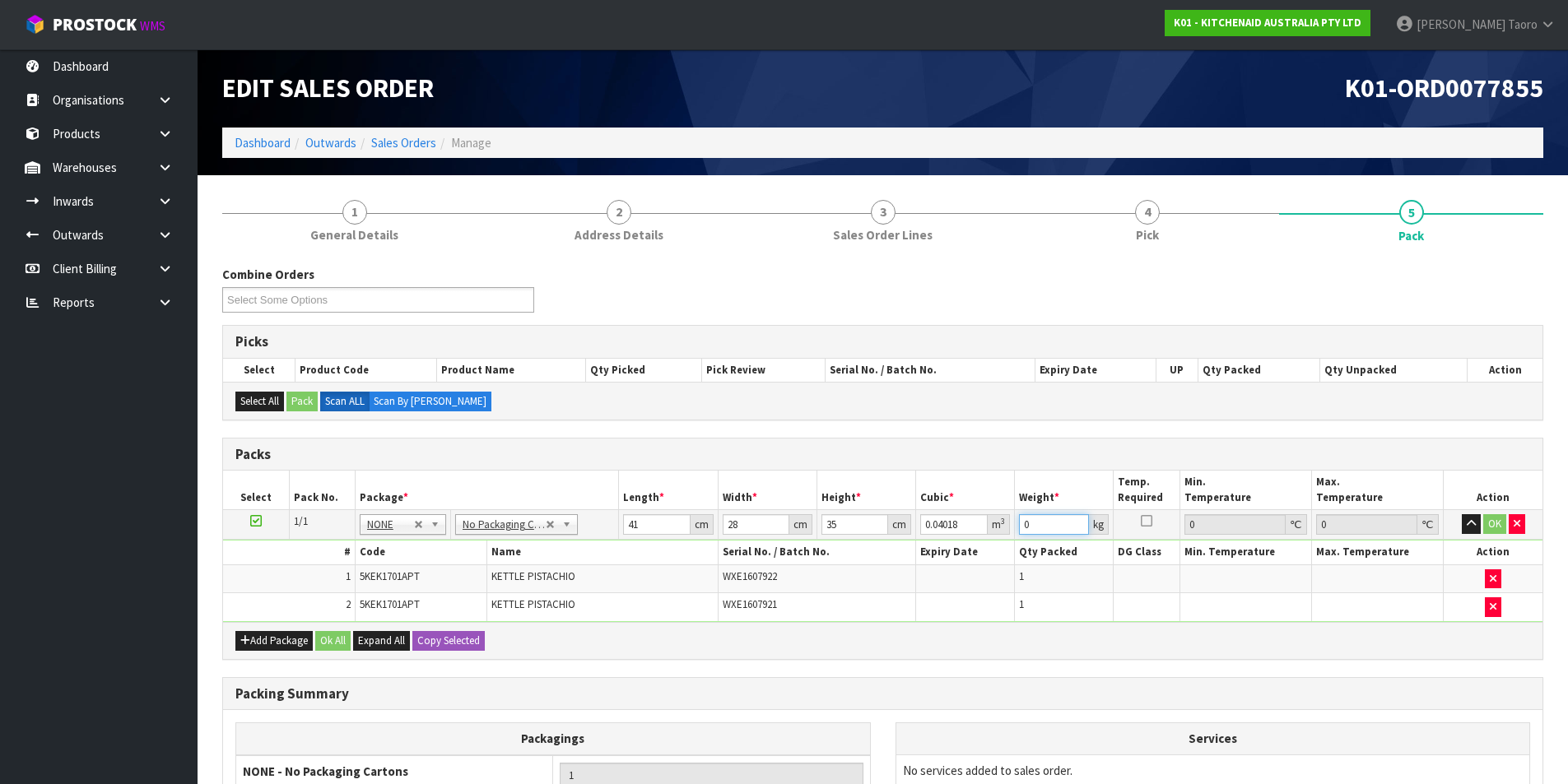
click at [1035, 520] on input "0" at bounding box center [1053, 524] width 70 height 21
click at [1035, 519] on input "0" at bounding box center [1053, 524] width 70 height 21
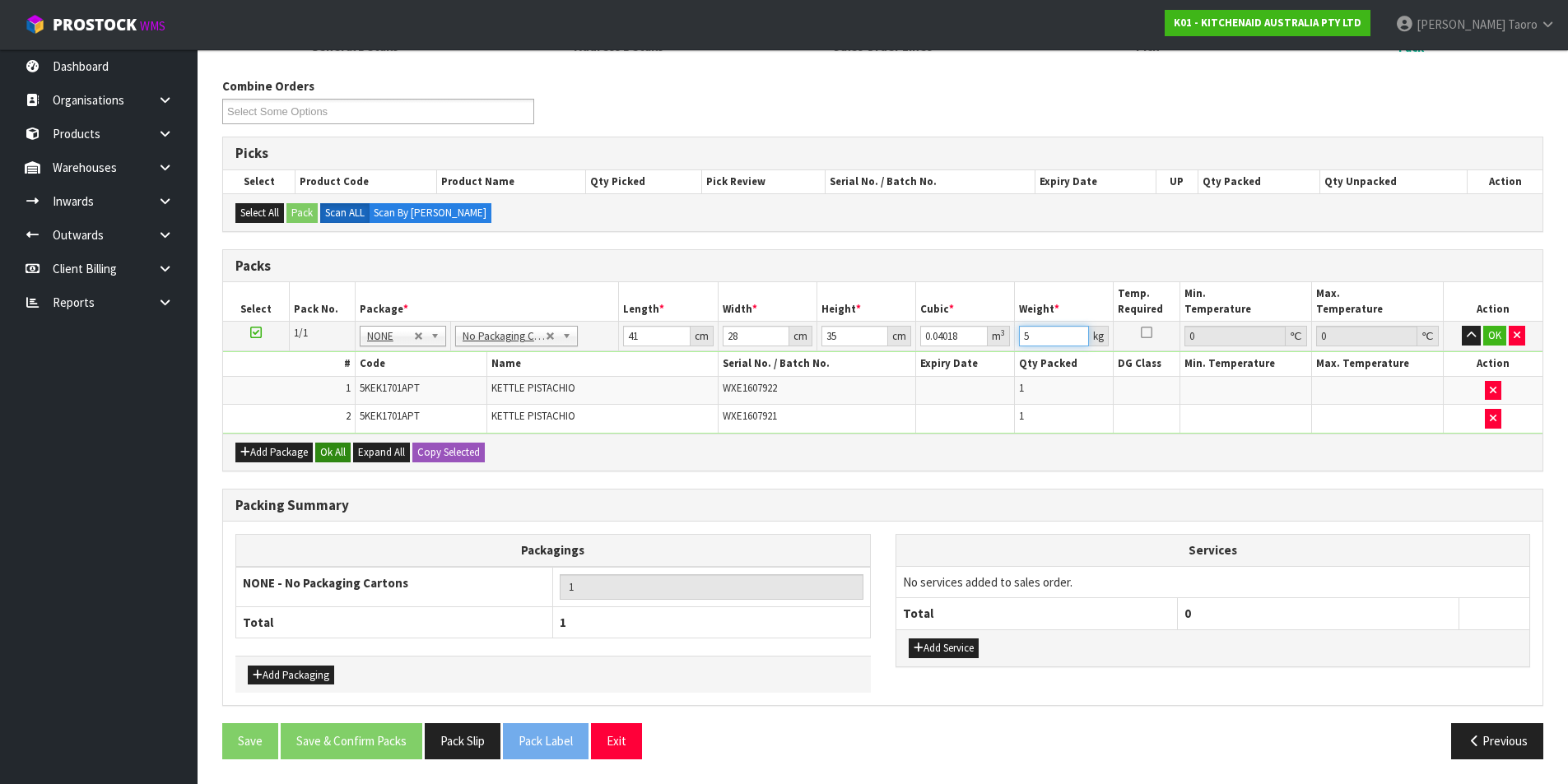
type input "5"
drag, startPoint x: 331, startPoint y: 452, endPoint x: 369, endPoint y: 644, distance: 195.7
click at [332, 452] on button "Ok All" at bounding box center [333, 452] width 35 height 20
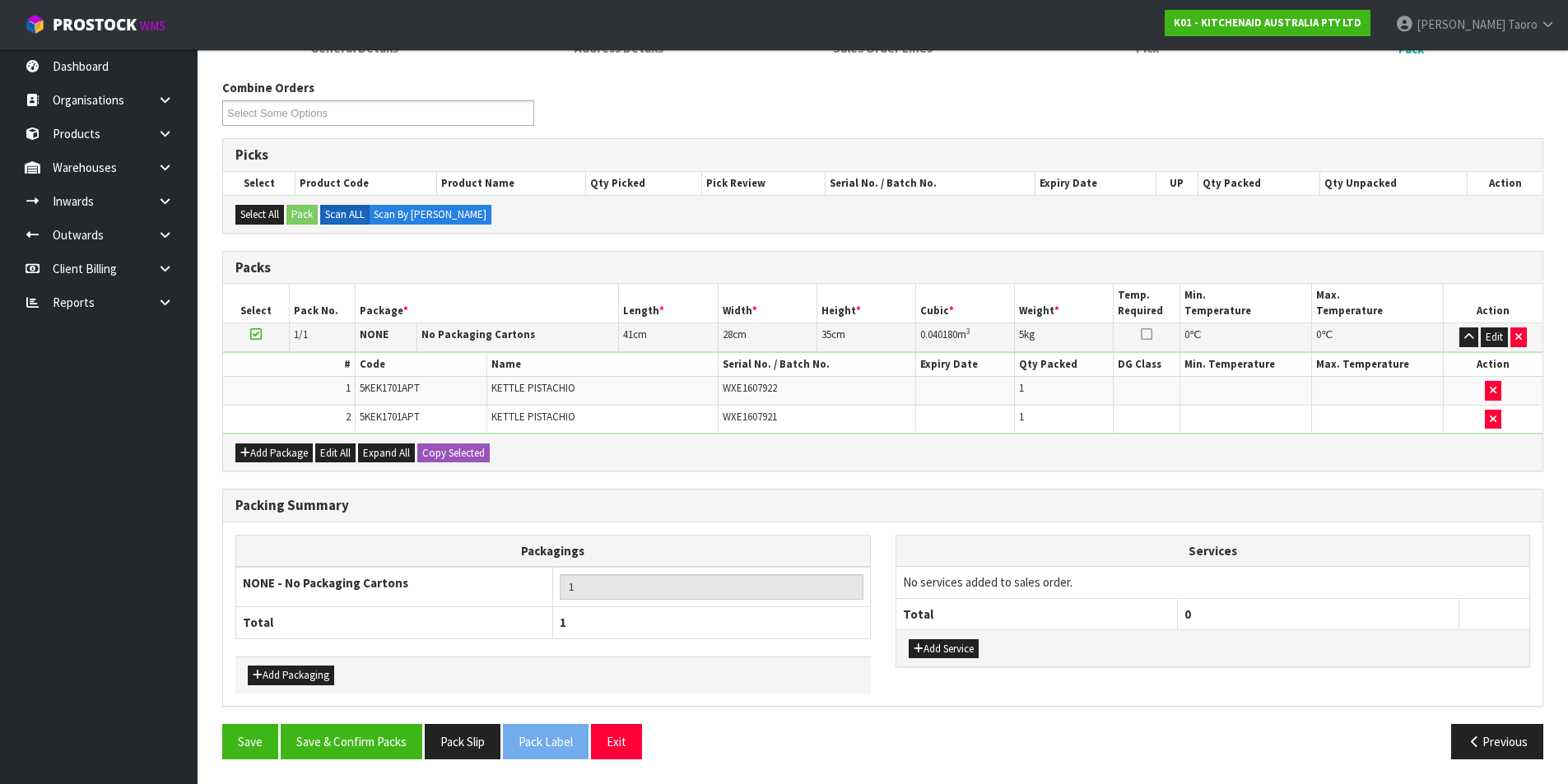
scroll to position [187, 0]
click at [374, 729] on button "Save & Confirm Packs" at bounding box center [351, 742] width 141 height 35
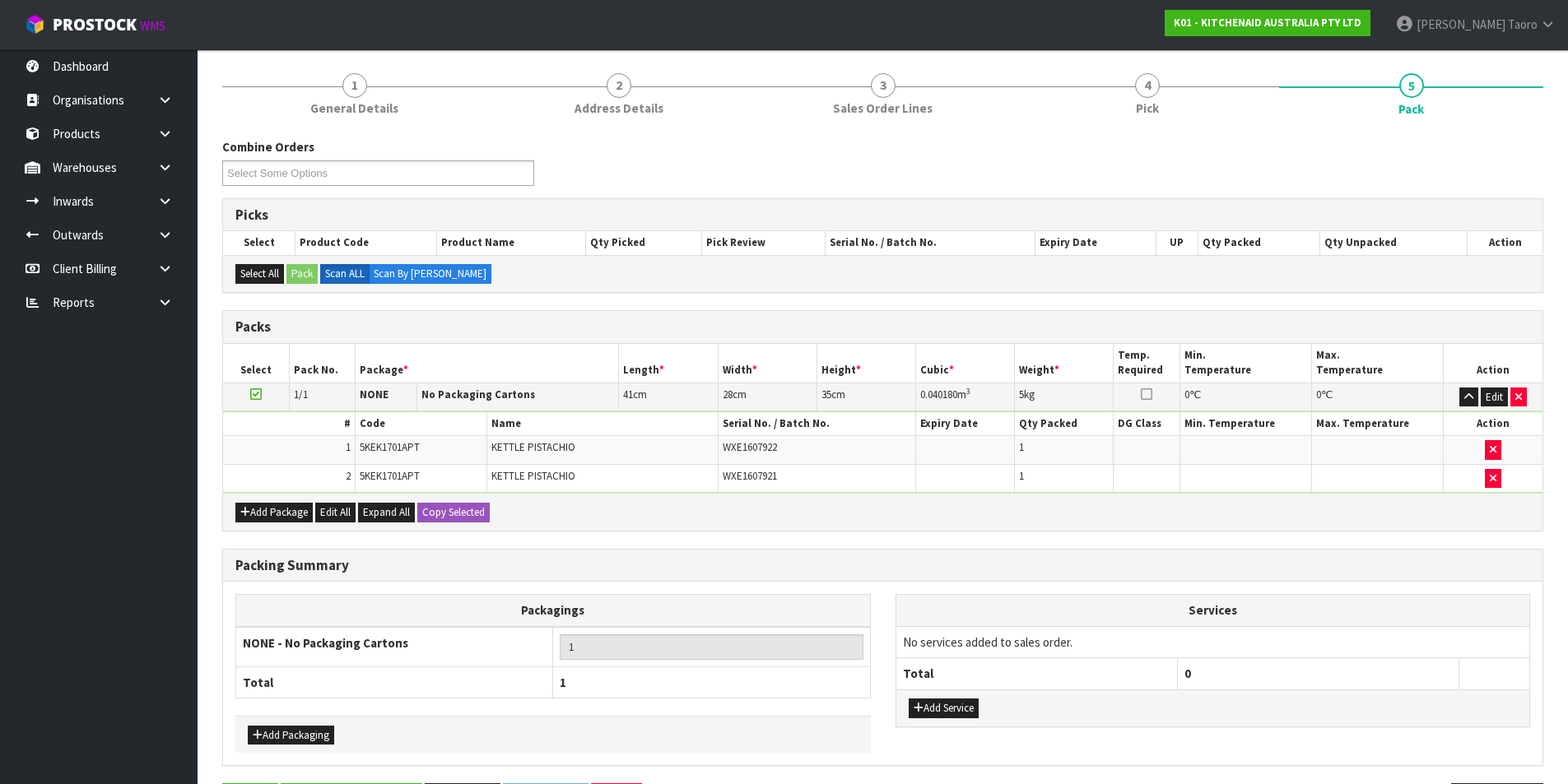
scroll to position [0, 0]
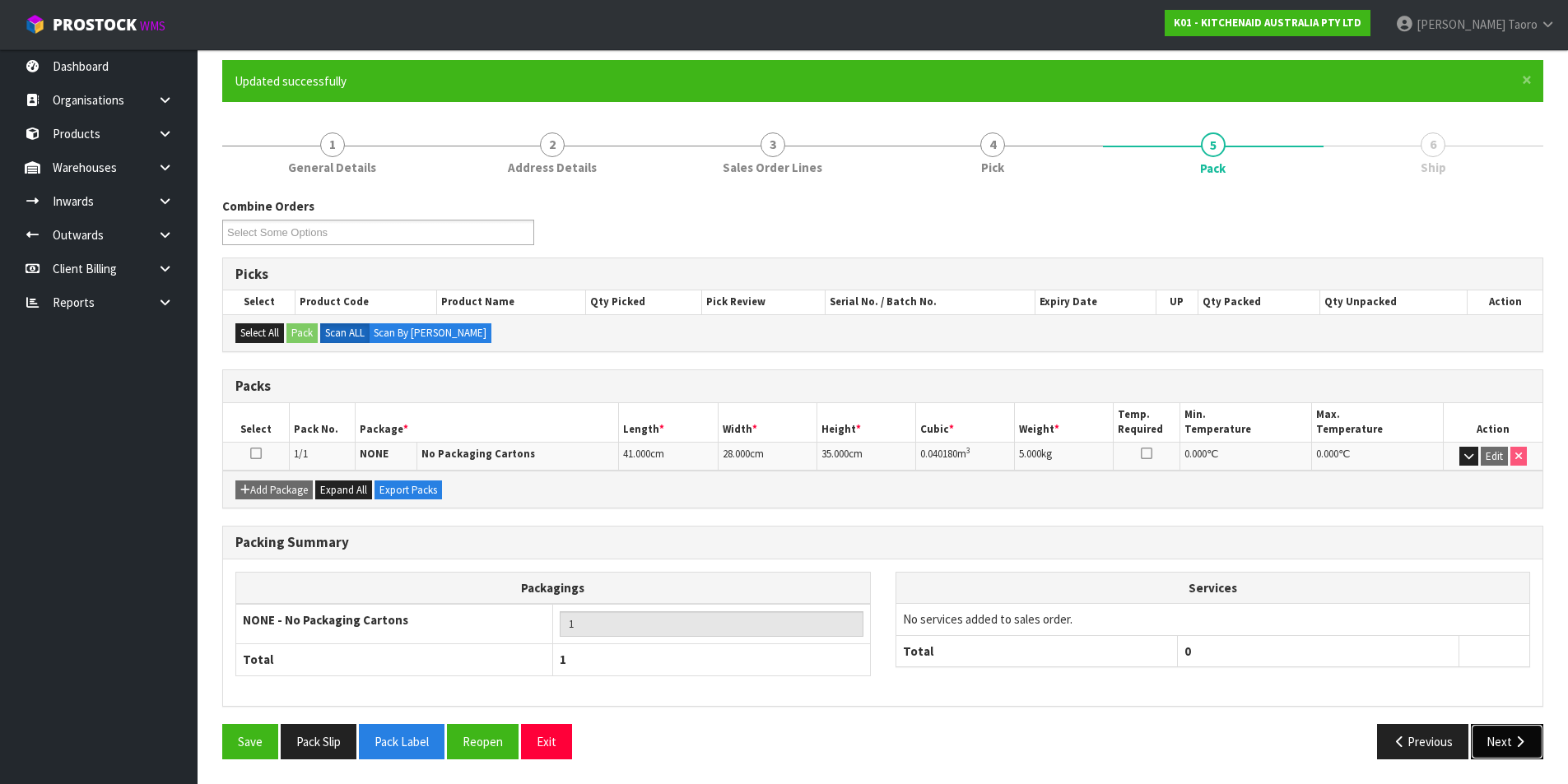
click at [1509, 744] on button "Next" at bounding box center [1507, 742] width 72 height 35
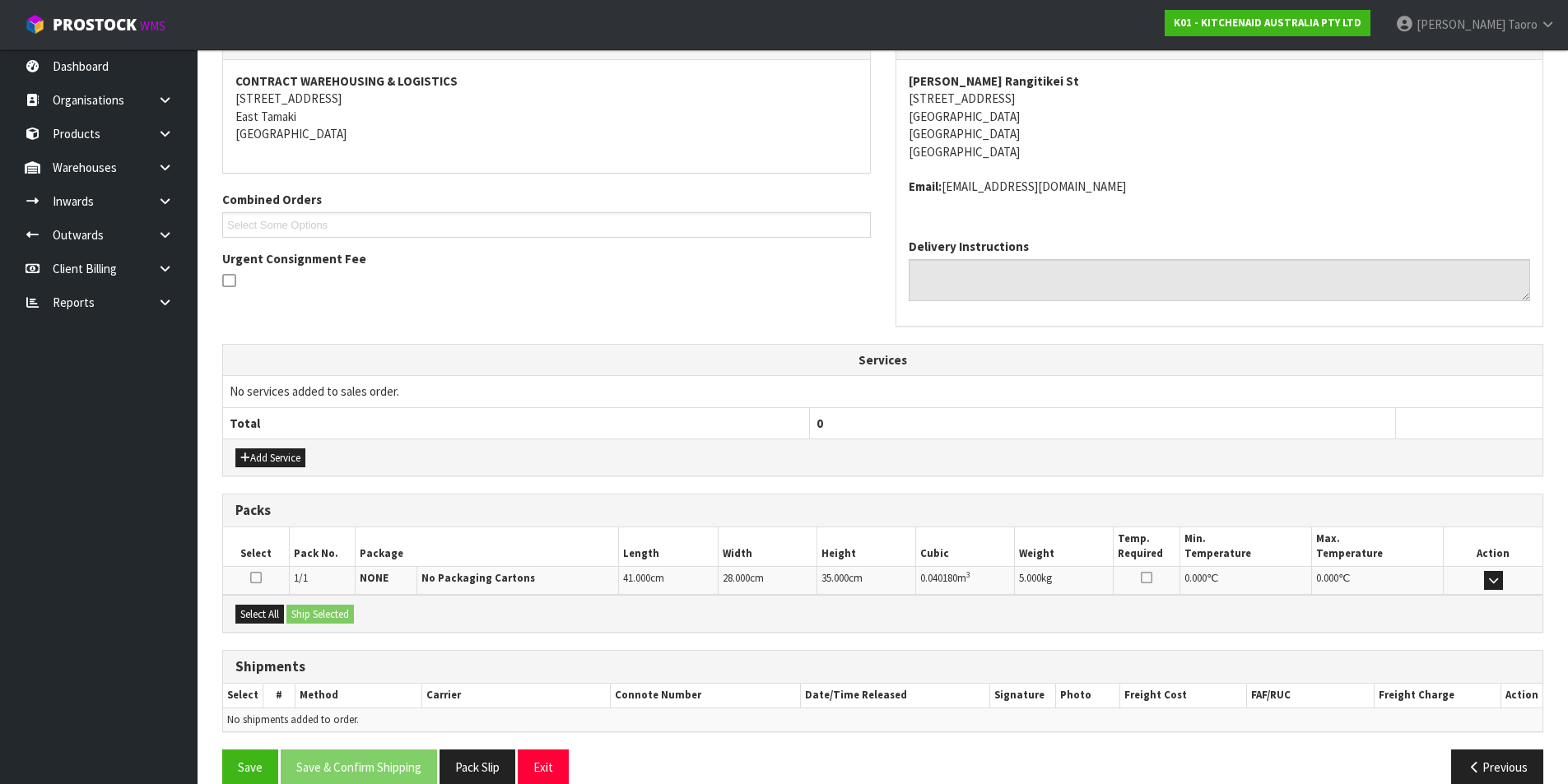
scroll to position [324, 0]
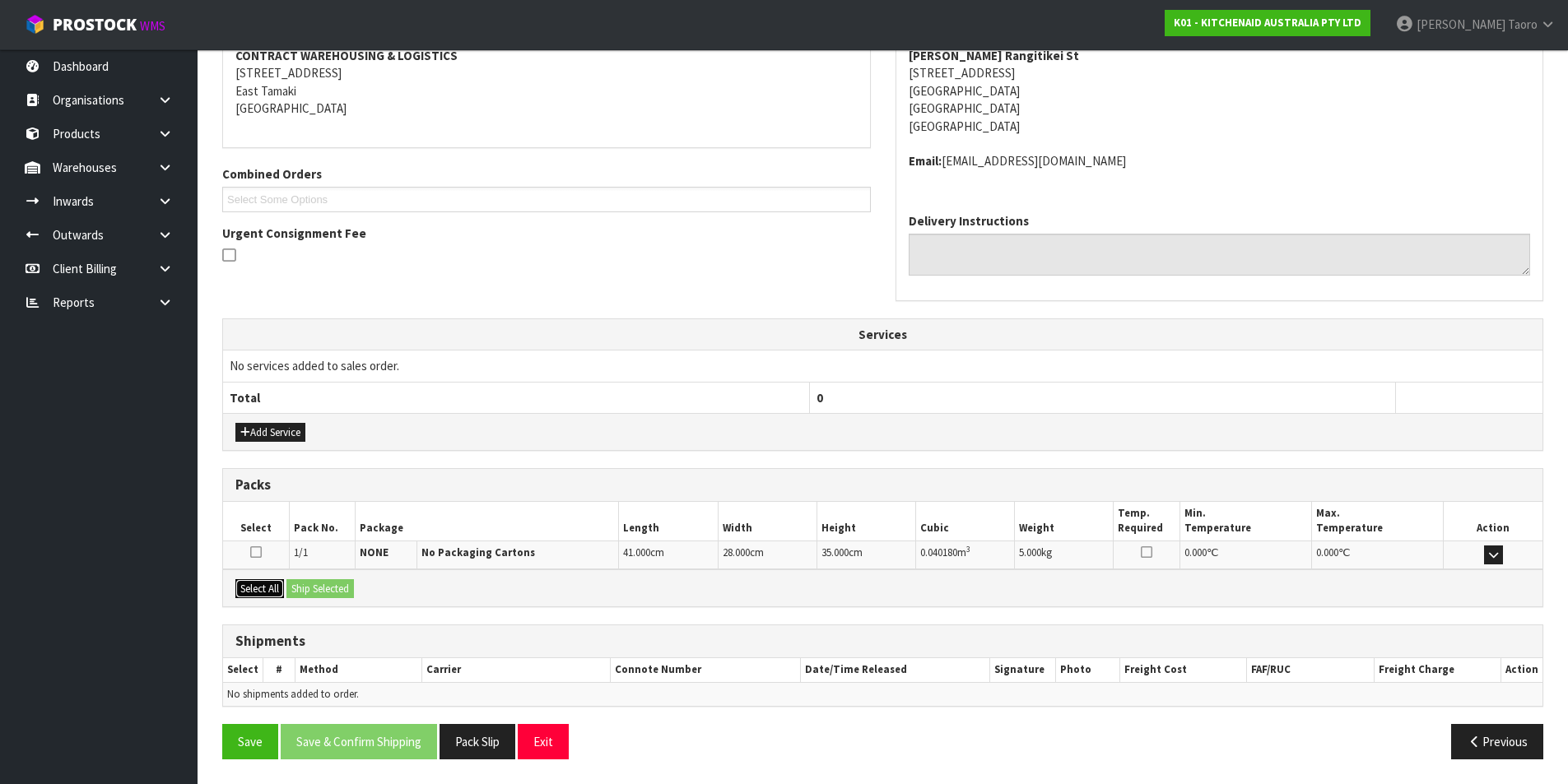
drag, startPoint x: 268, startPoint y: 594, endPoint x: 296, endPoint y: 592, distance: 28.1
click at [278, 594] on button "Select All" at bounding box center [260, 589] width 49 height 20
drag, startPoint x: 308, startPoint y: 594, endPoint x: 360, endPoint y: 635, distance: 66.2
click at [311, 597] on button "Ship Selected" at bounding box center [320, 589] width 68 height 20
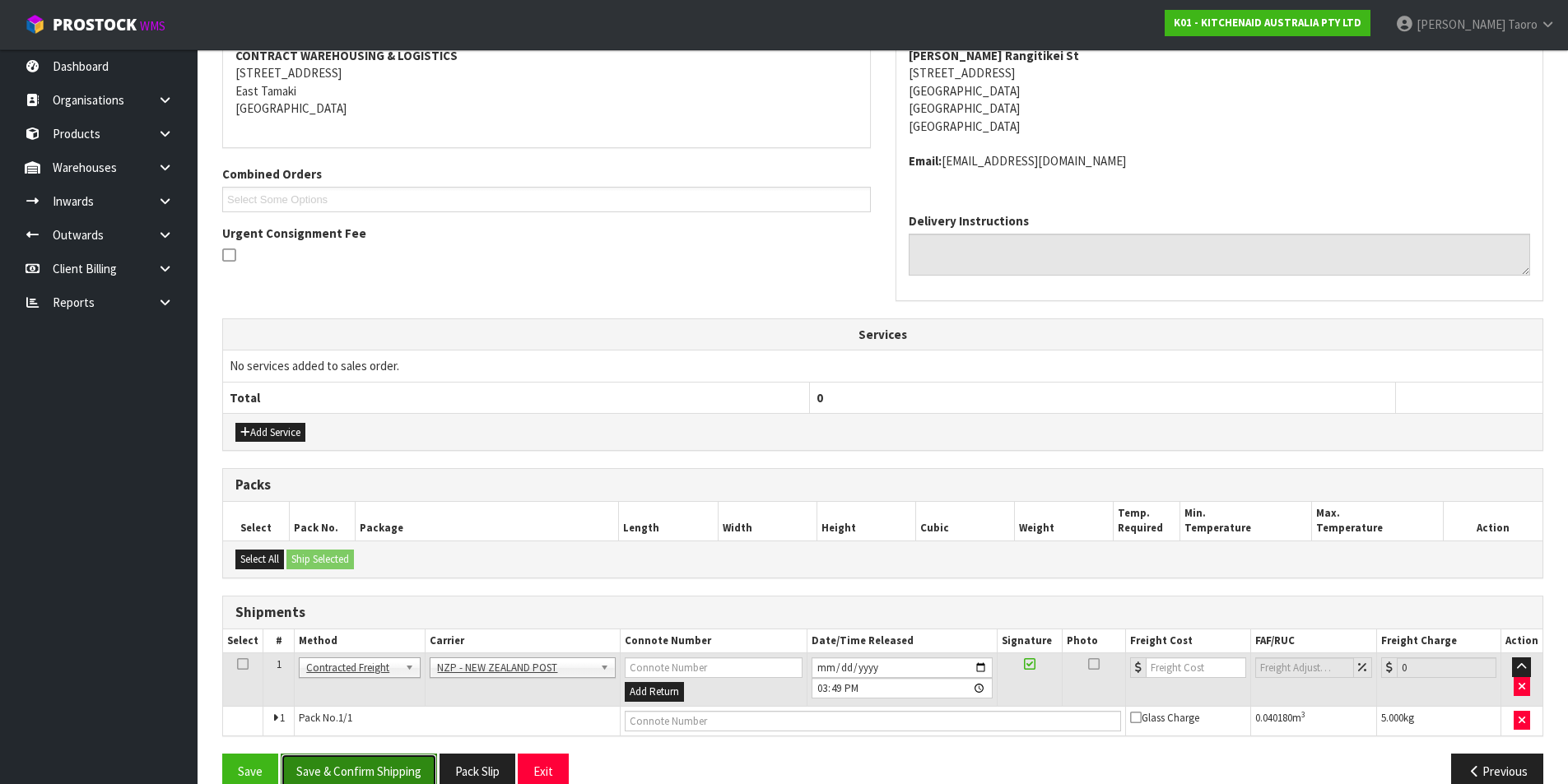
click at [407, 770] on button "Save & Confirm Shipping" at bounding box center [358, 770] width 156 height 35
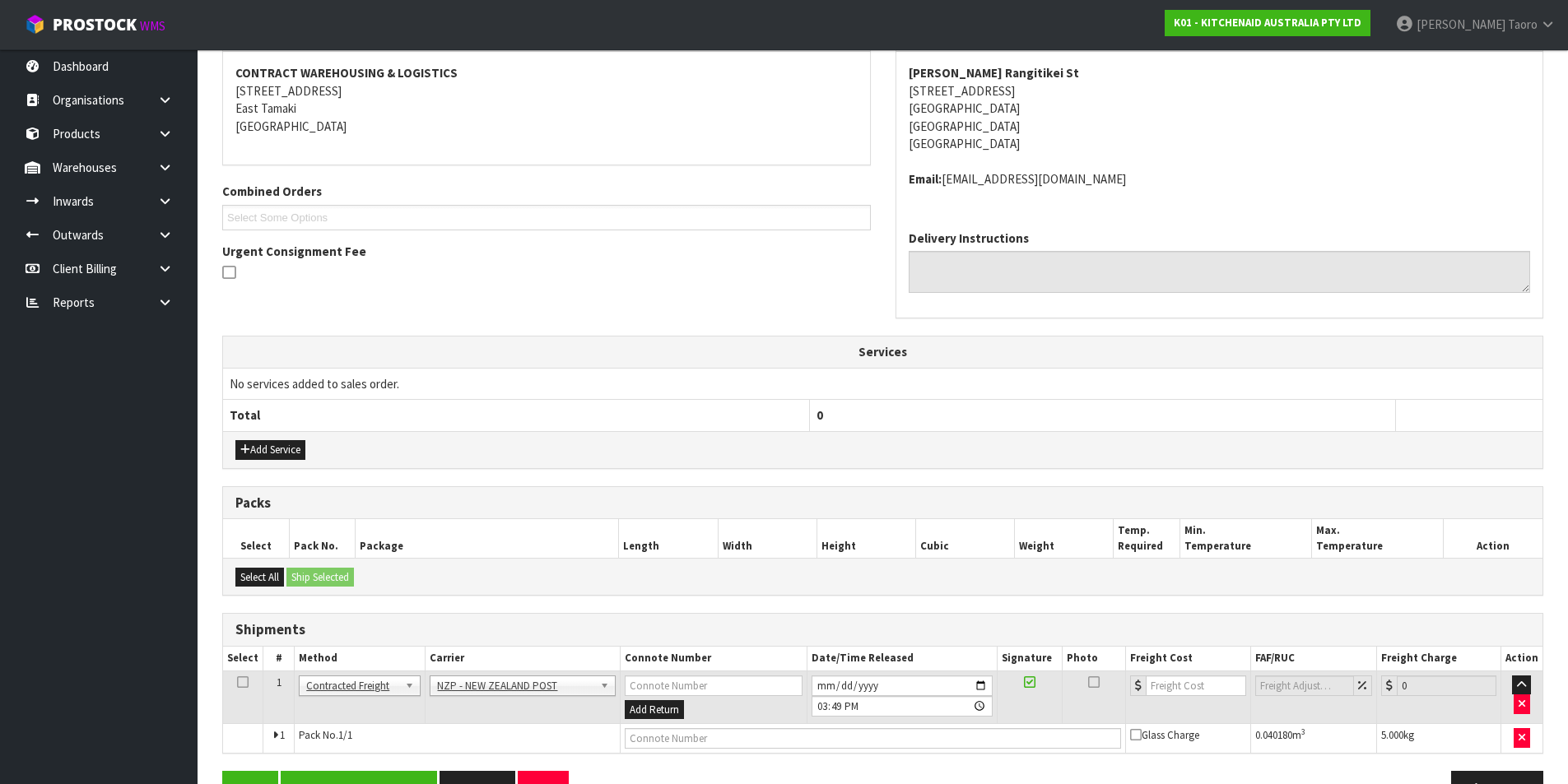
scroll to position [0, 0]
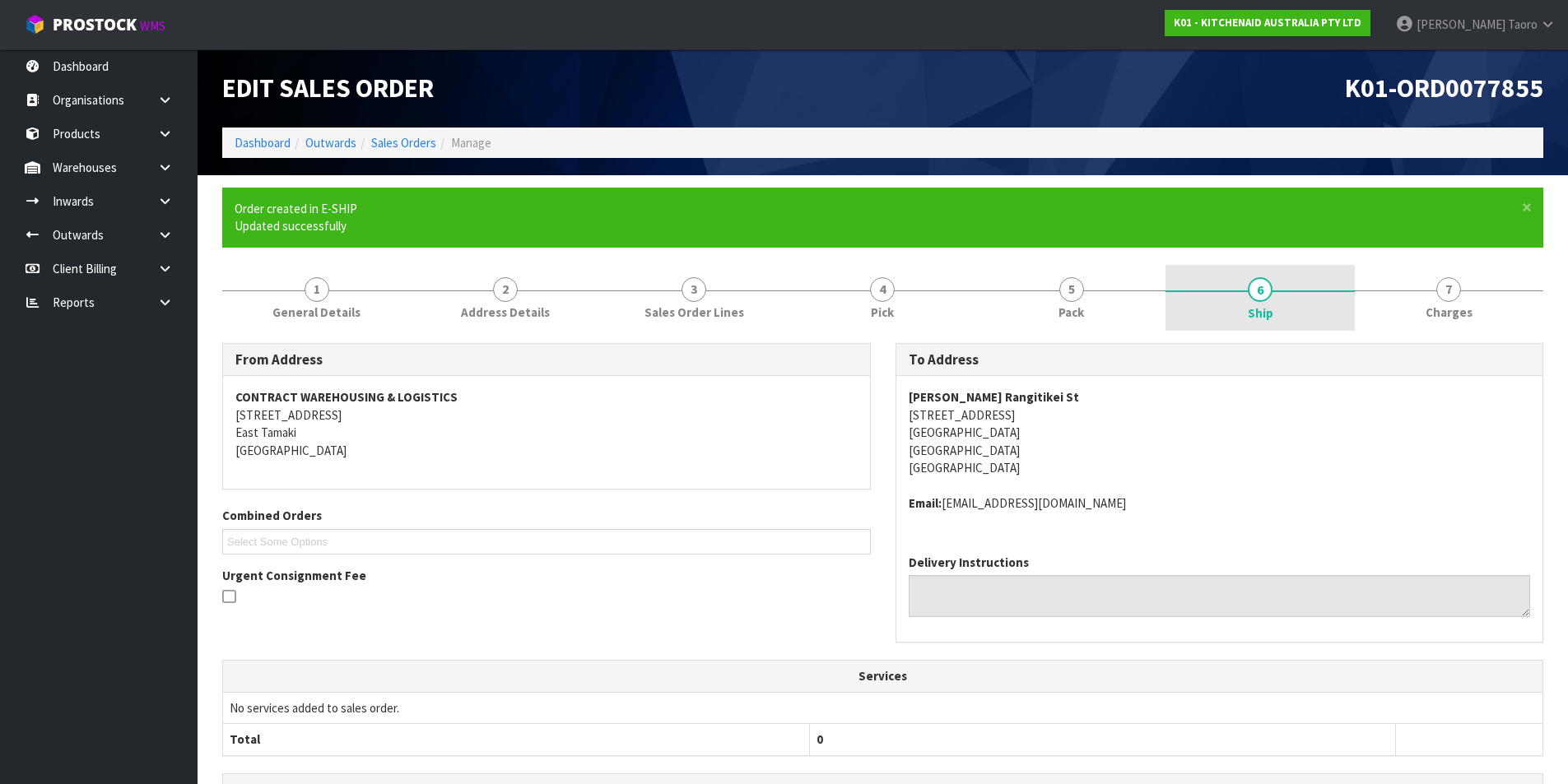
click at [1198, 296] on link "6 Ship" at bounding box center [1259, 297] width 188 height 66
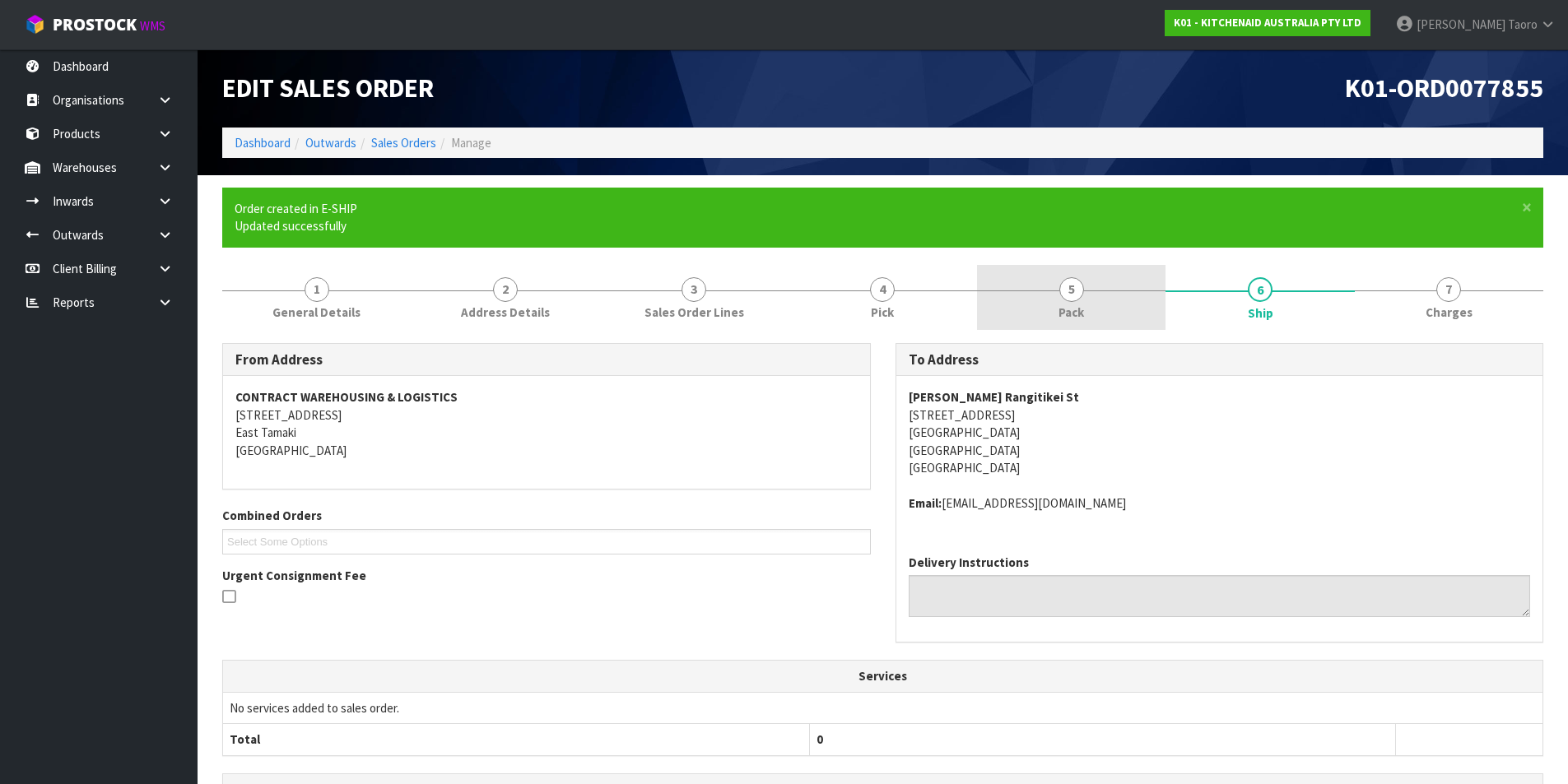
click at [1108, 305] on link "5 Pack" at bounding box center [1071, 297] width 188 height 65
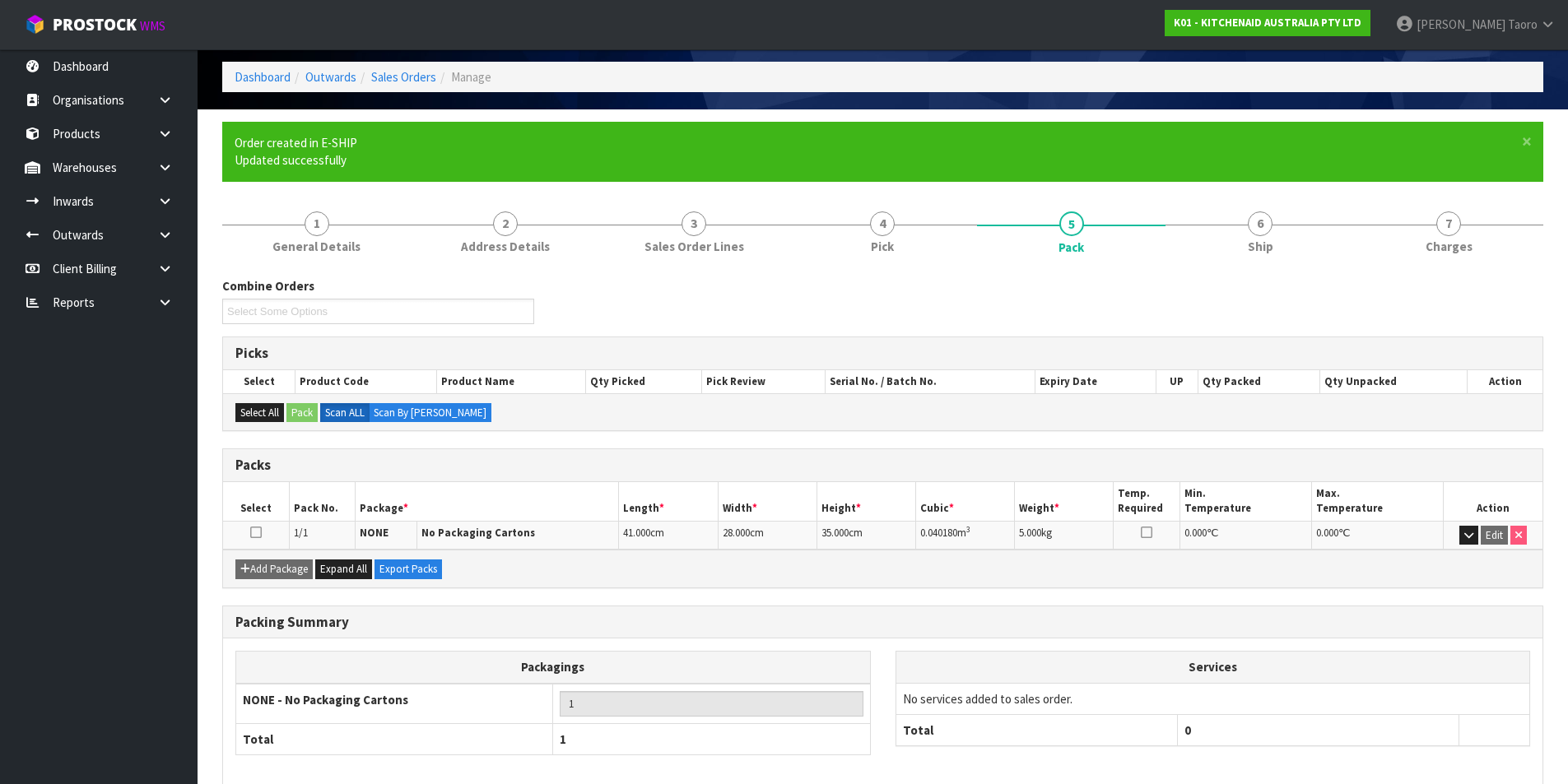
scroll to position [145, 0]
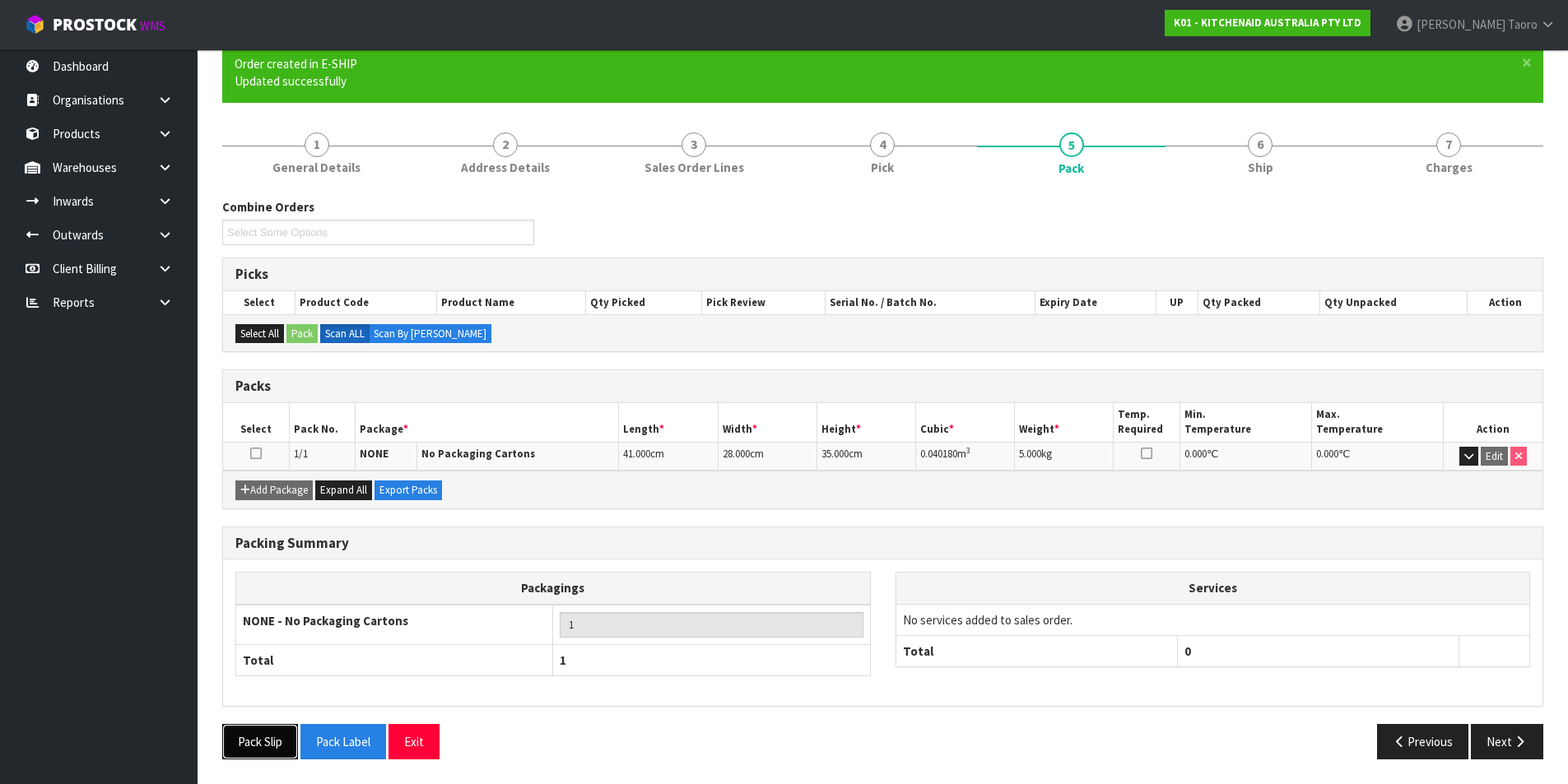
click at [247, 734] on button "Pack Slip" at bounding box center [260, 742] width 76 height 35
click at [1289, 147] on link "6 Ship" at bounding box center [1259, 152] width 188 height 65
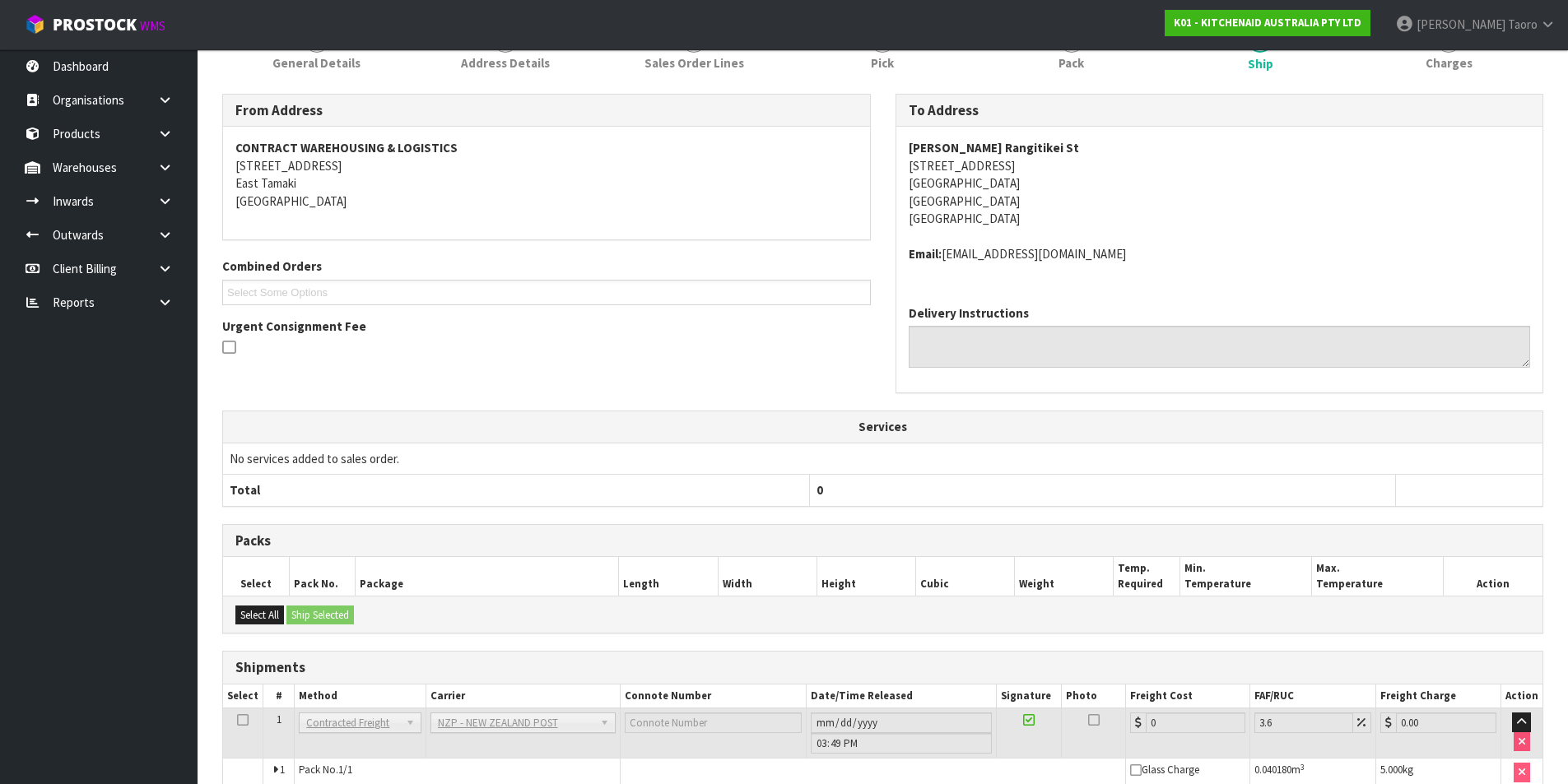
scroll to position [330, 0]
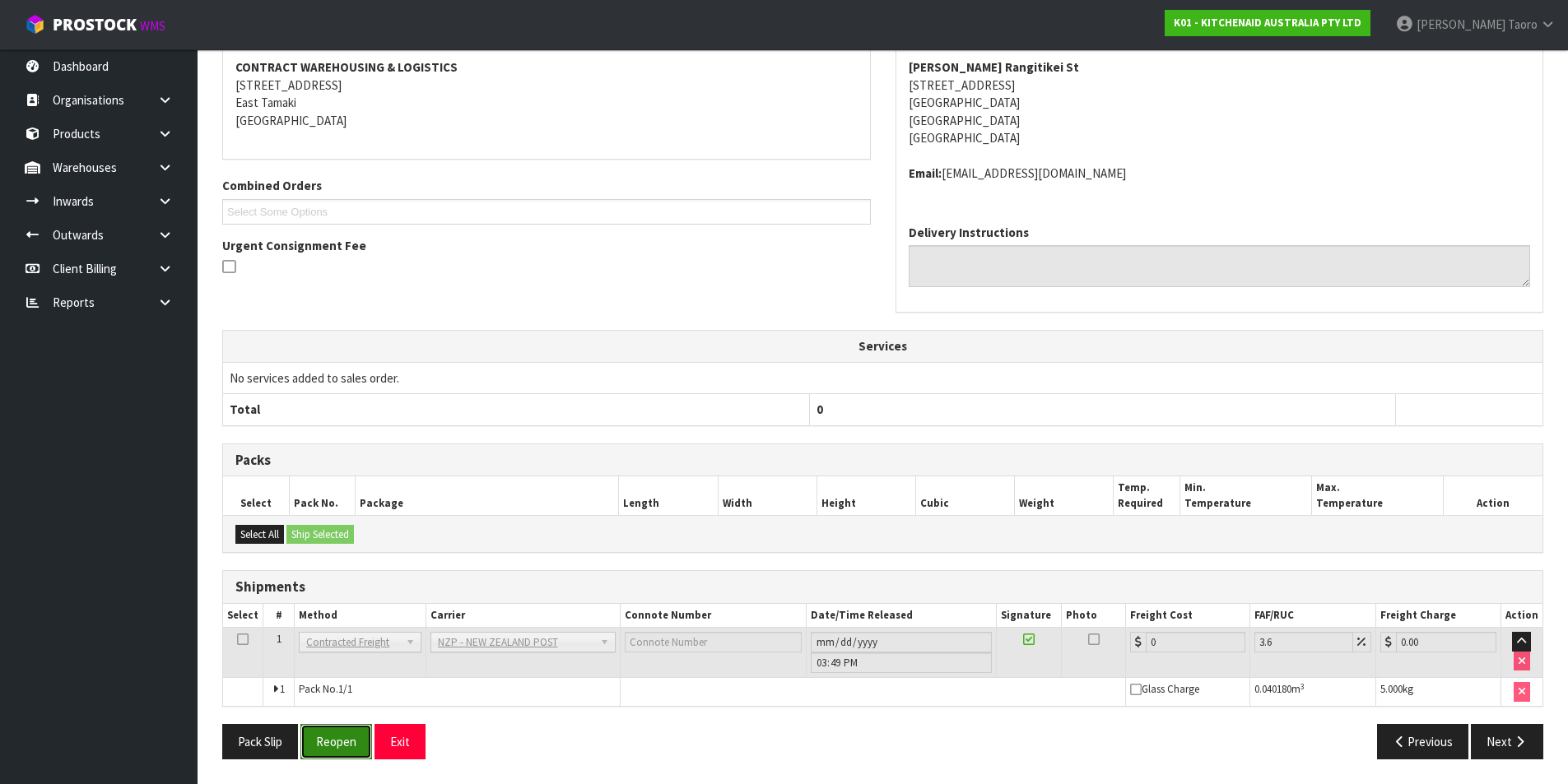
click at [332, 744] on button "Reopen" at bounding box center [335, 742] width 71 height 35
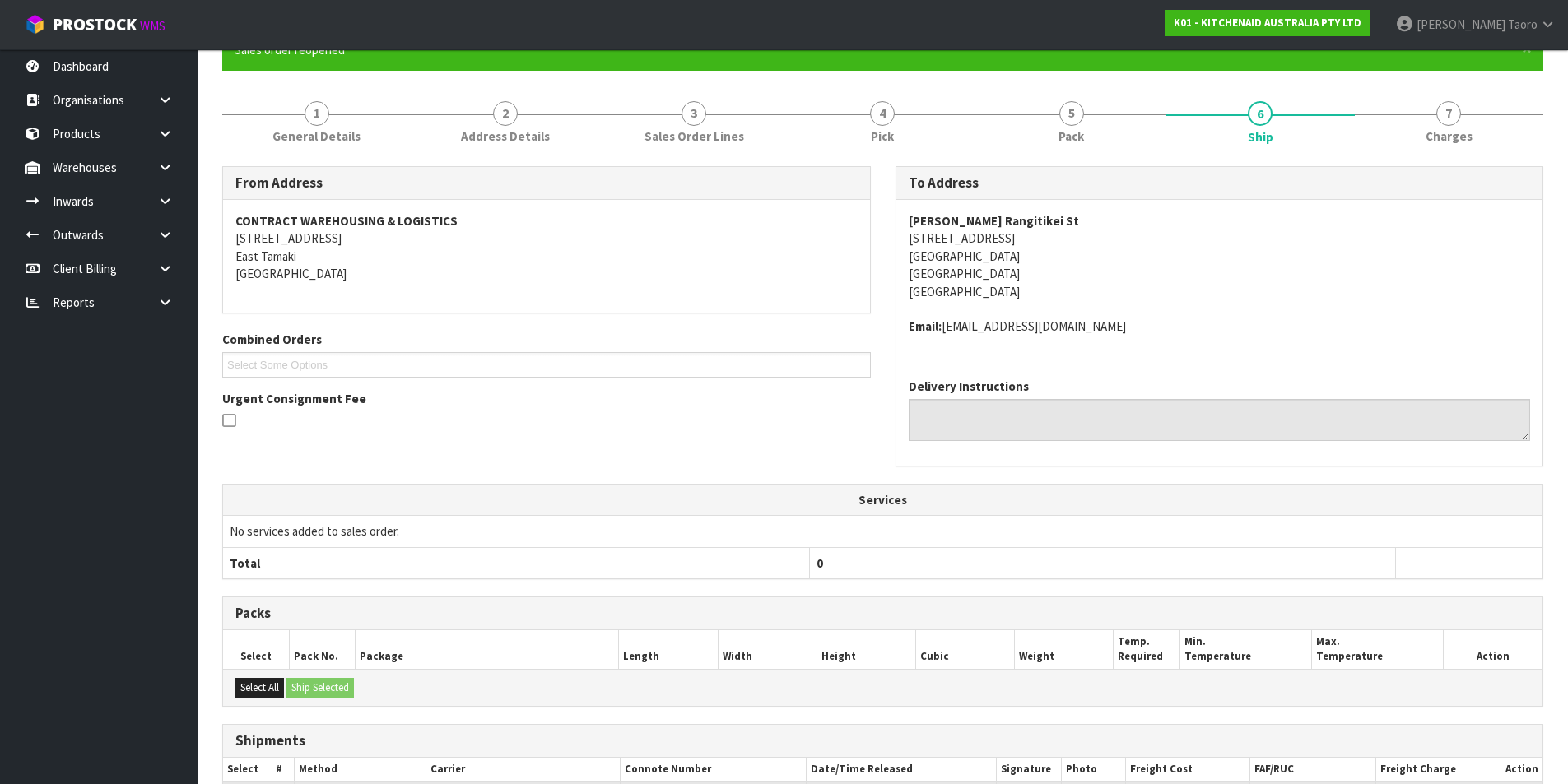
scroll to position [313, 0]
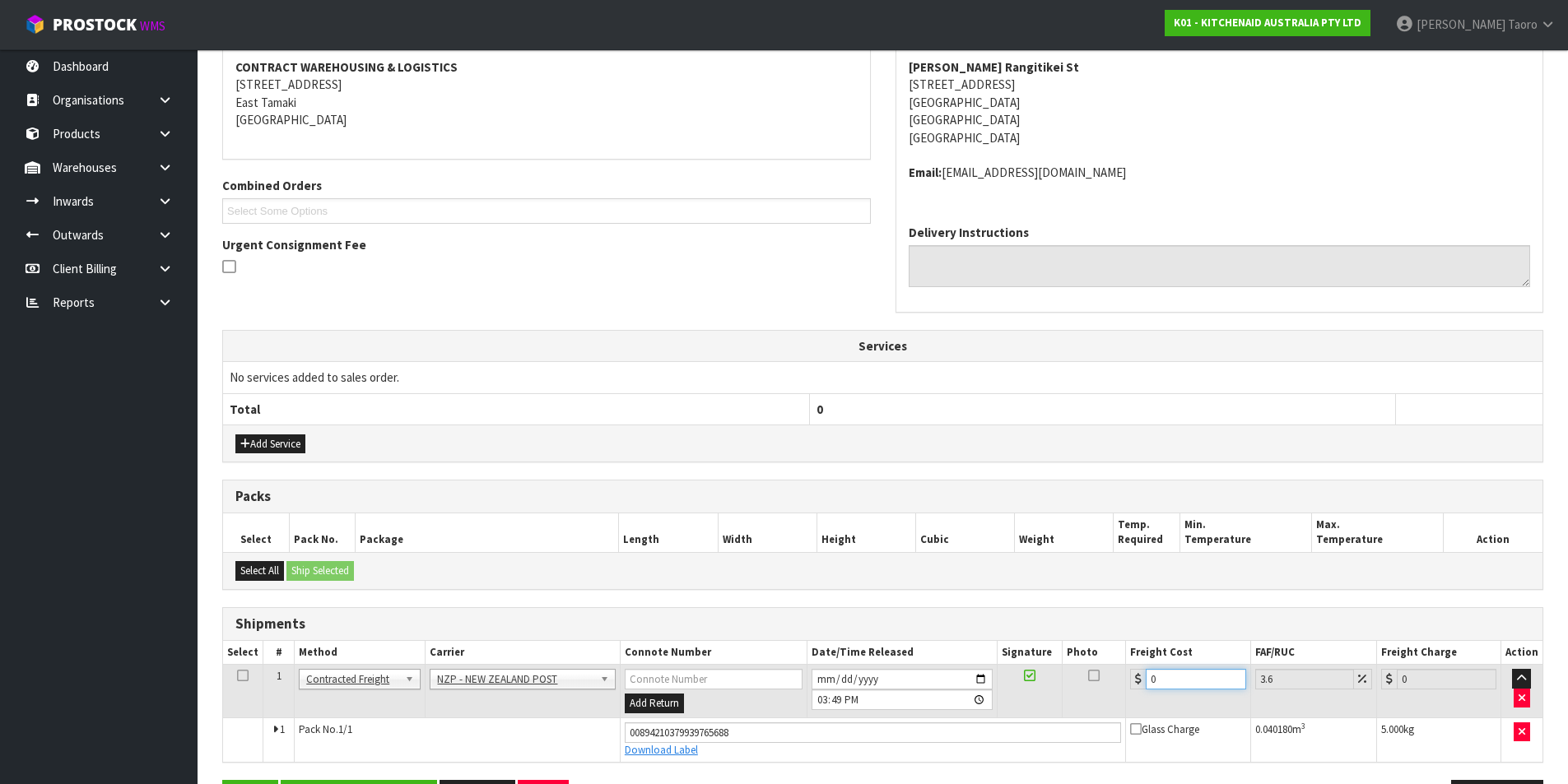
click at [1185, 678] on input "0" at bounding box center [1195, 679] width 99 height 21
click at [1186, 677] on input "0" at bounding box center [1195, 679] width 99 height 21
type input "8"
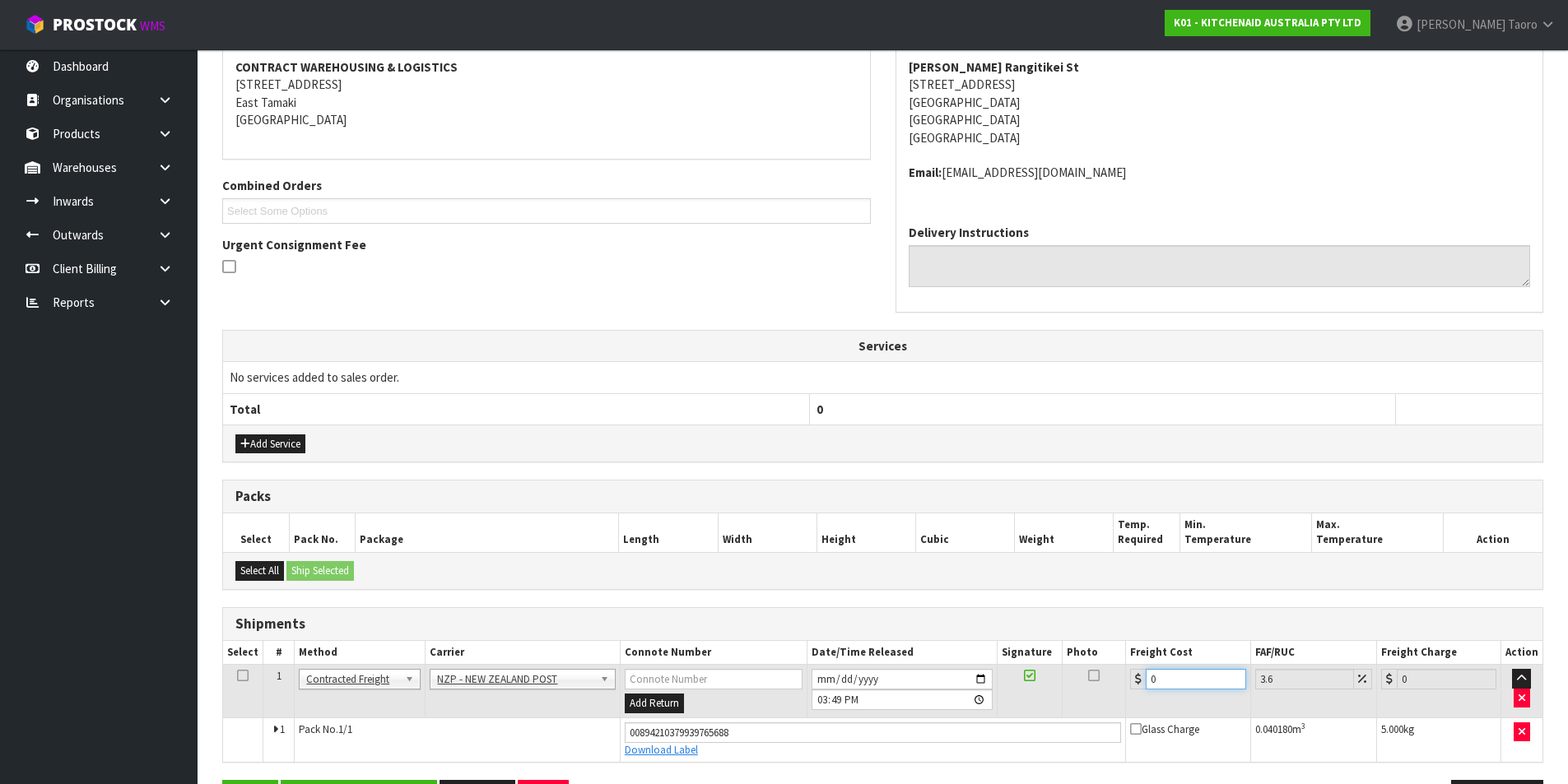
type input "8.29"
type input "8.4"
type input "8.7"
type input "8.45"
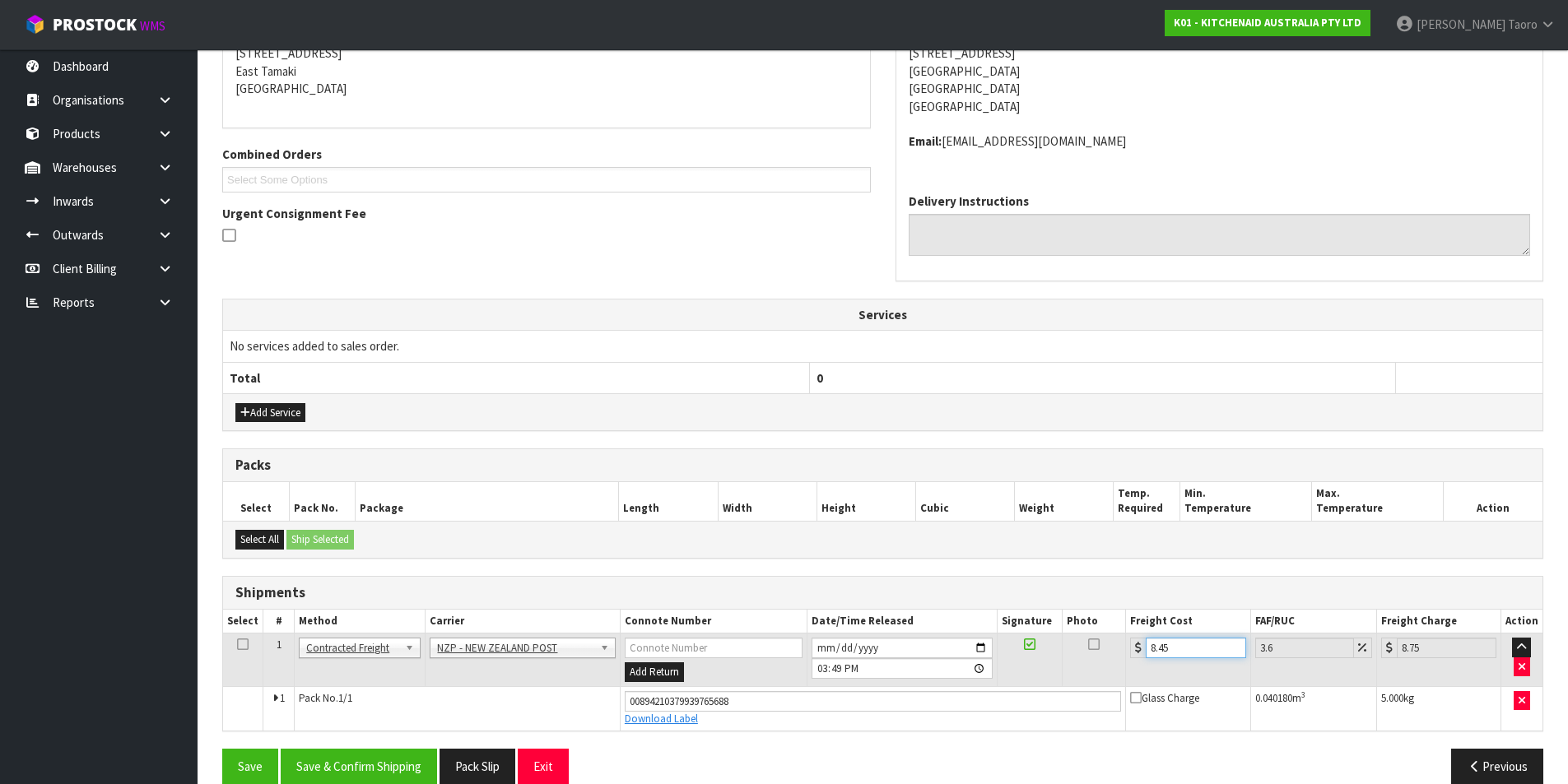
scroll to position [369, 0]
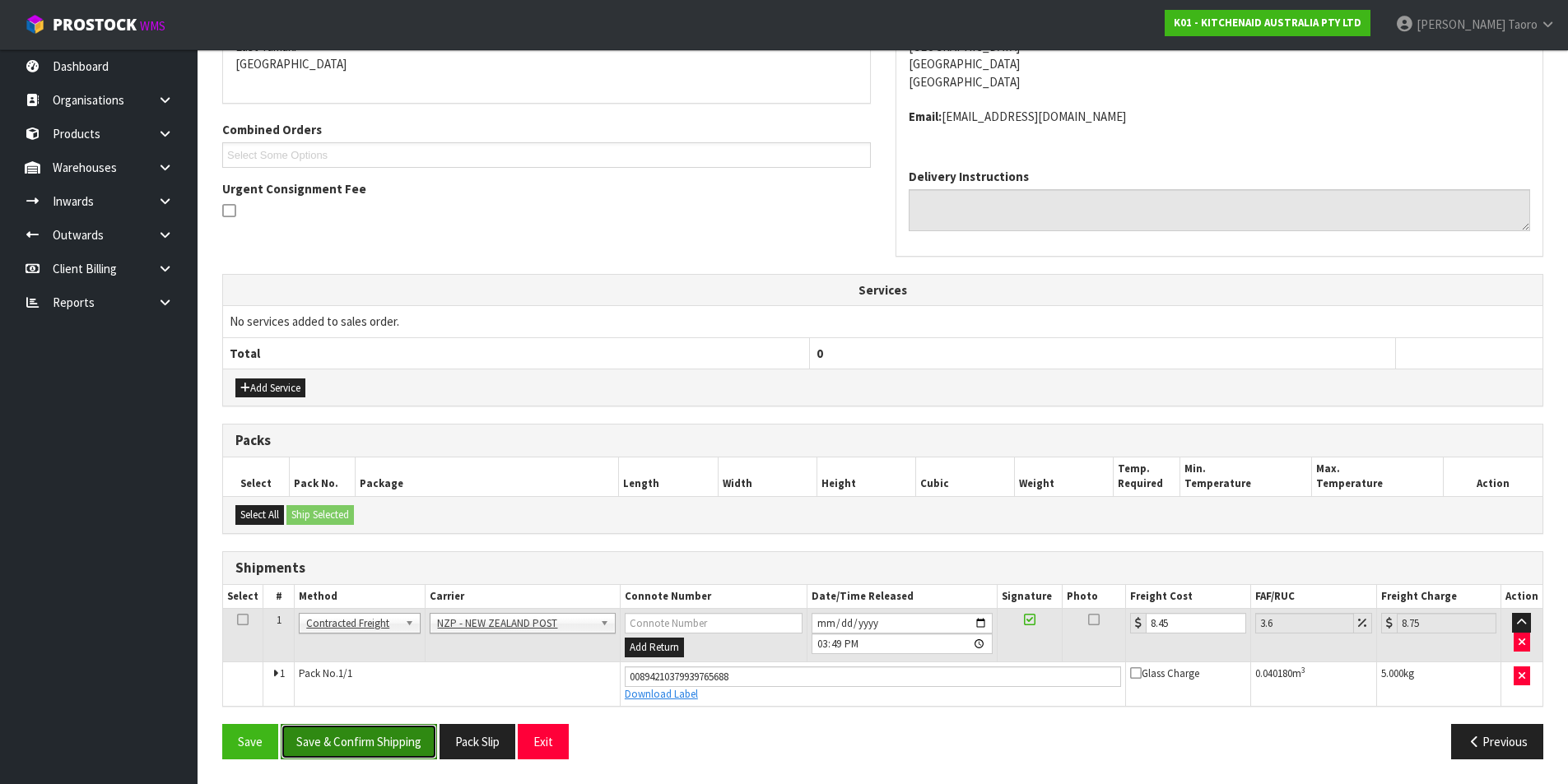
click at [411, 745] on button "Save & Confirm Shipping" at bounding box center [358, 742] width 156 height 35
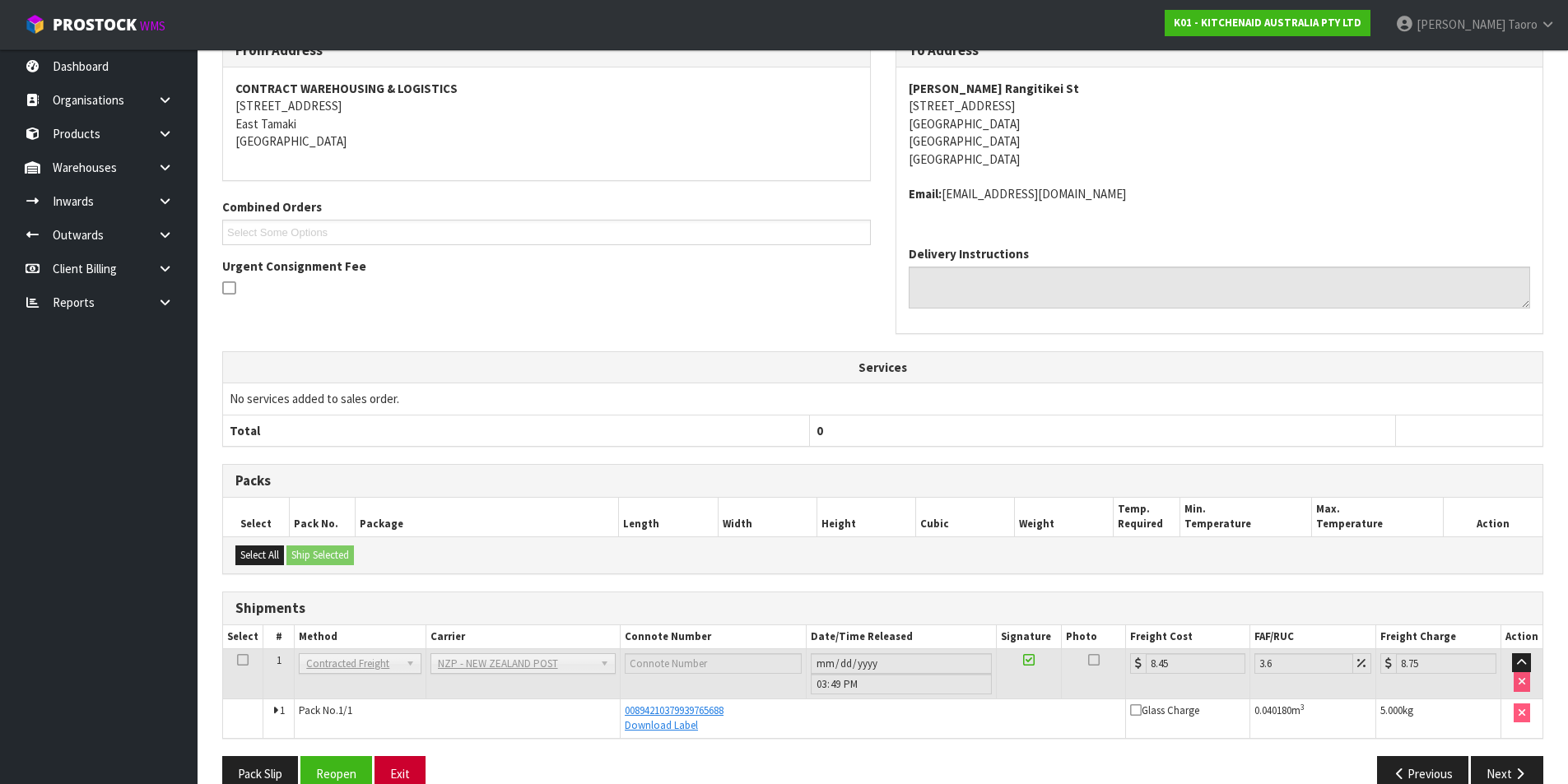
scroll to position [324, 0]
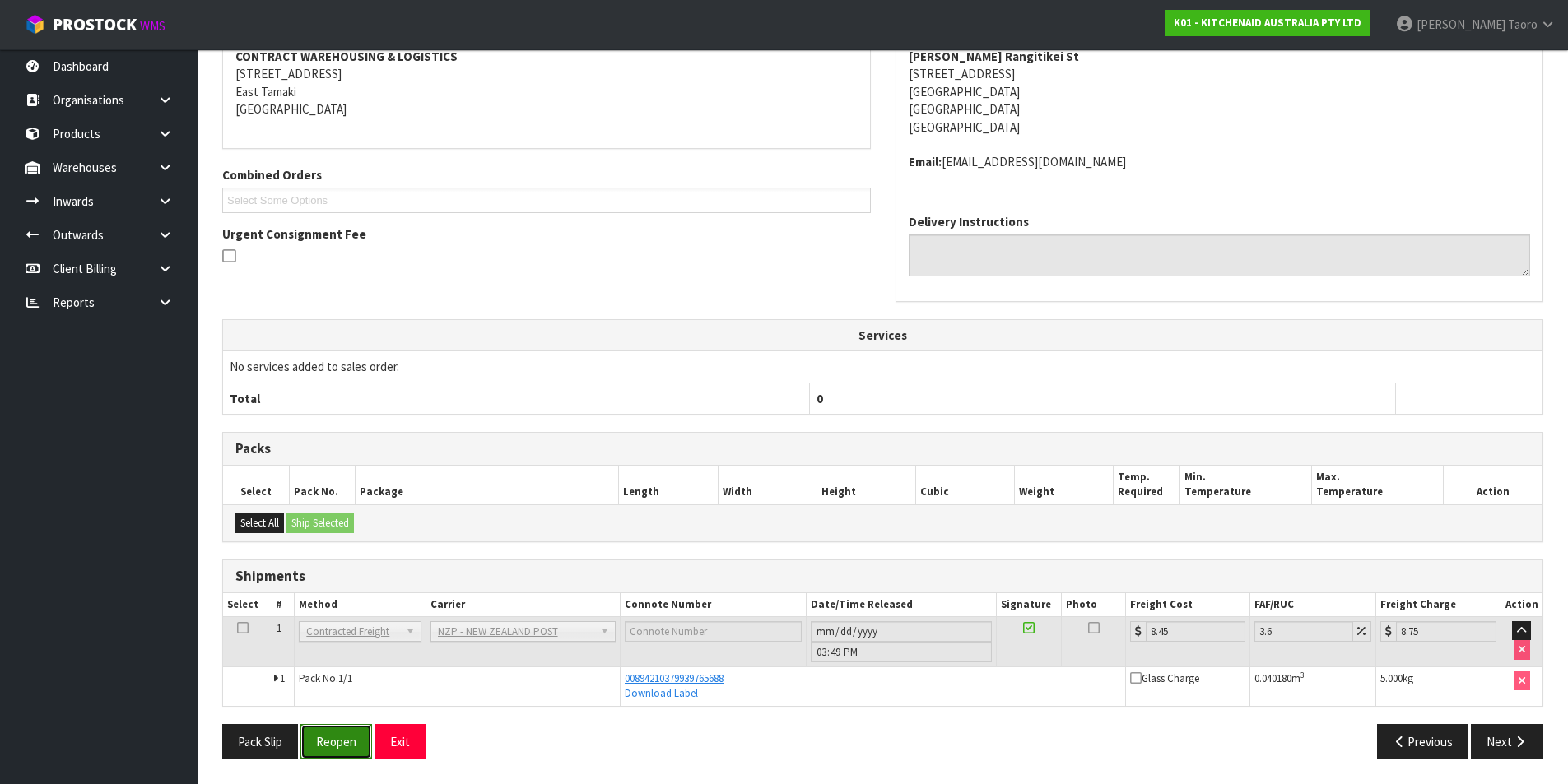
click at [349, 734] on button "Reopen" at bounding box center [335, 742] width 71 height 35
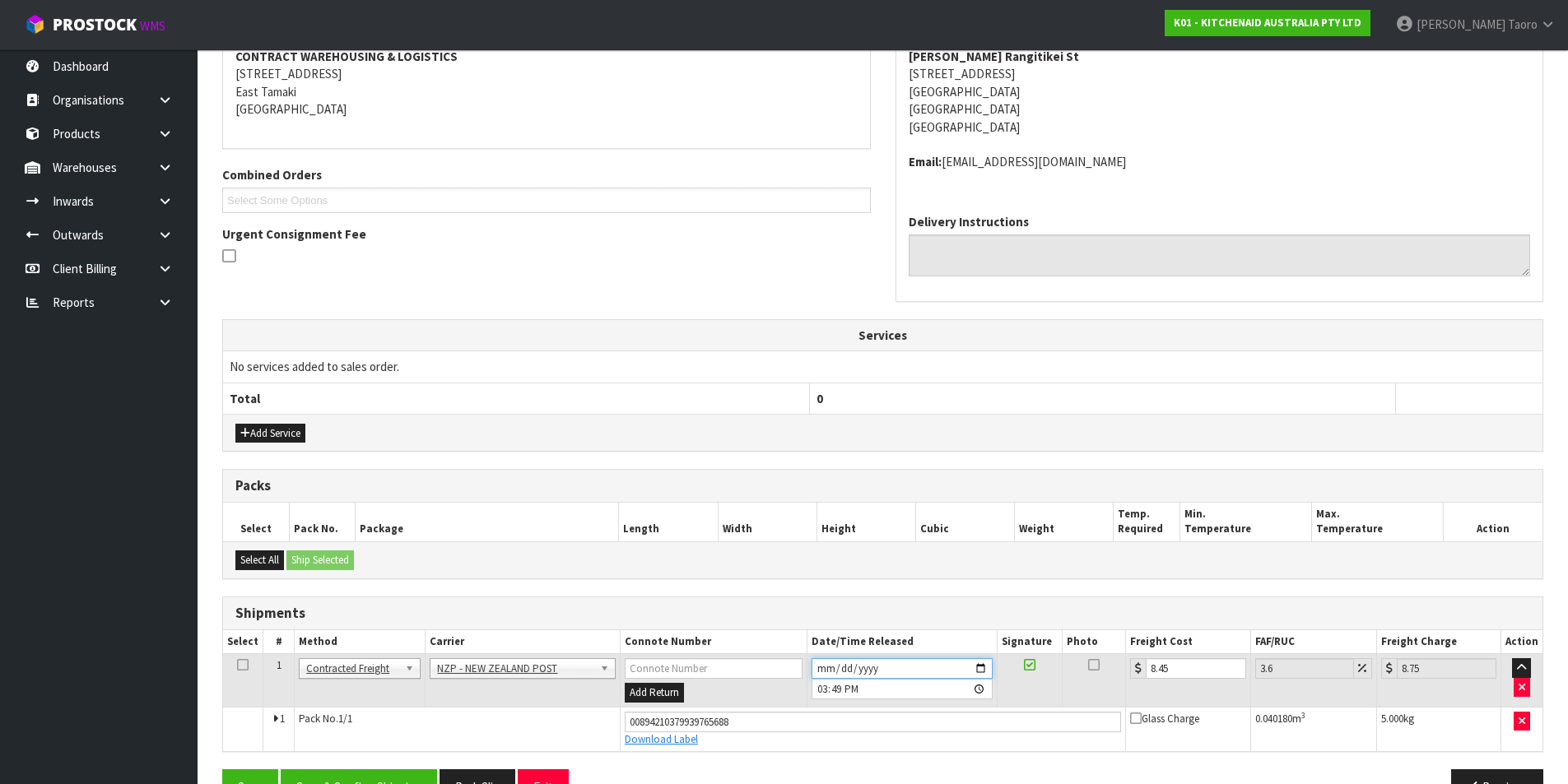
click at [821, 668] on input "2025-08-15" at bounding box center [901, 669] width 181 height 21
click at [819, 686] on input "15:49:00.000" at bounding box center [901, 688] width 181 height 21
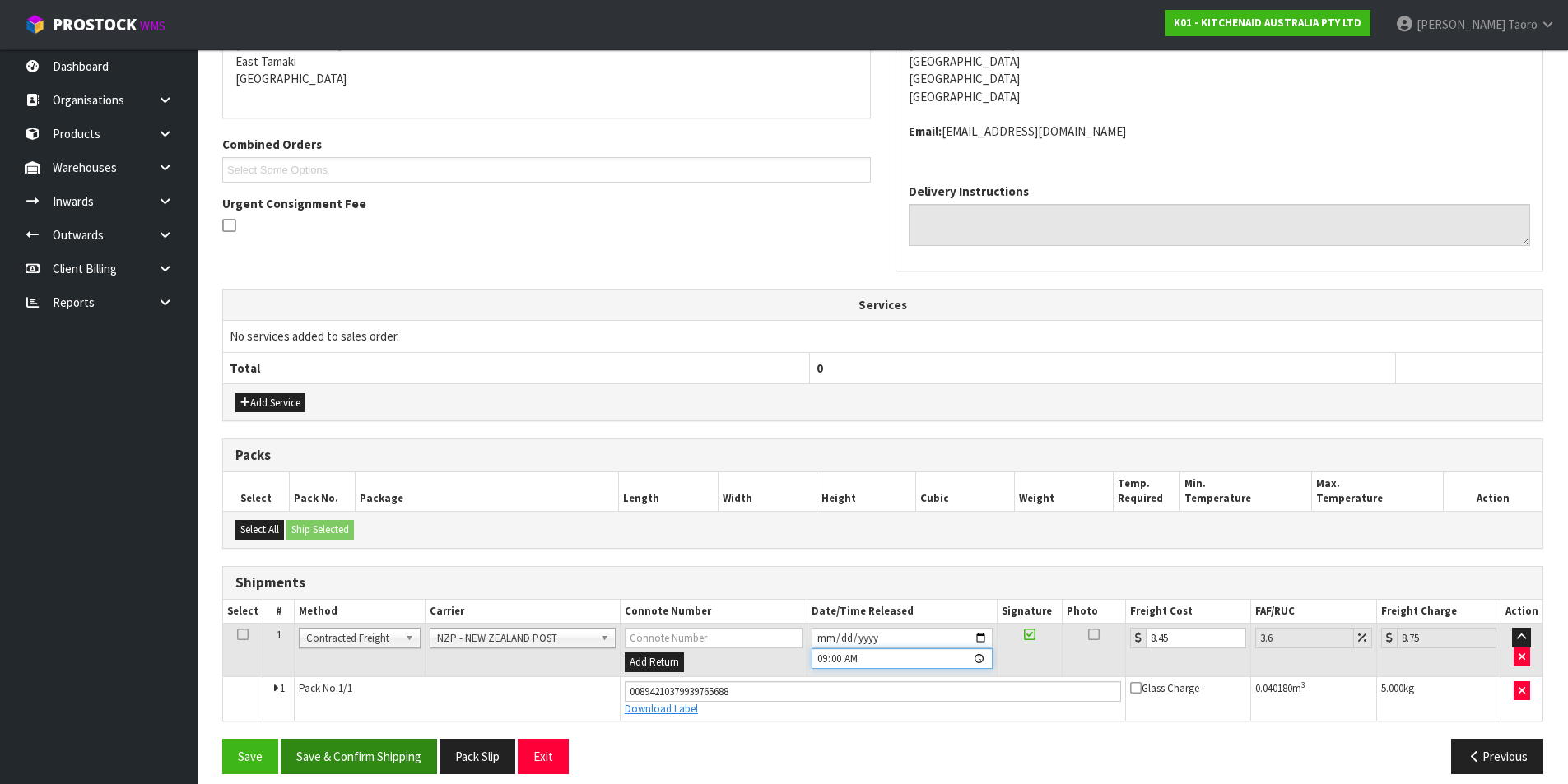
scroll to position [369, 0]
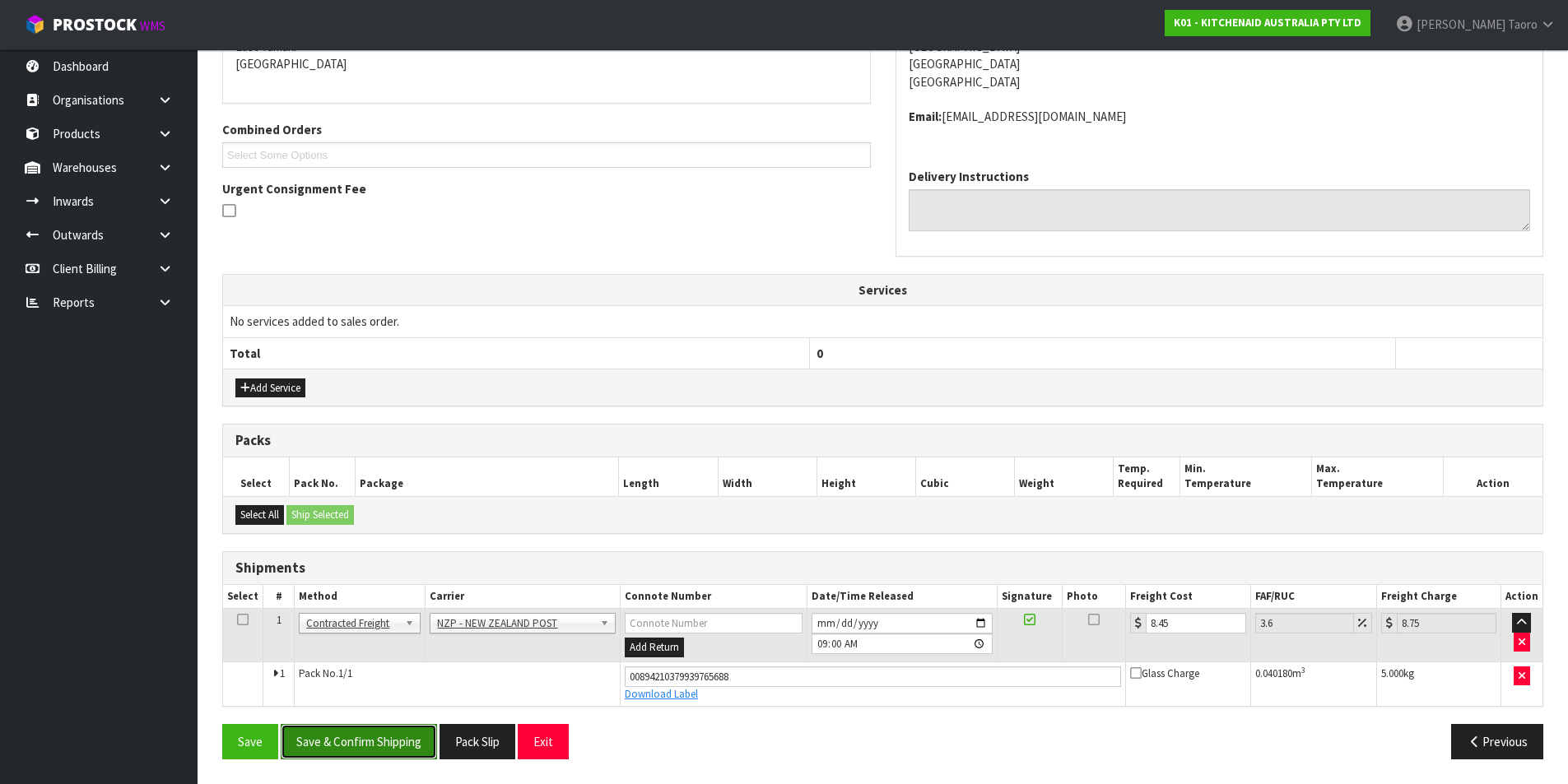
click at [390, 734] on button "Save & Confirm Shipping" at bounding box center [358, 742] width 156 height 35
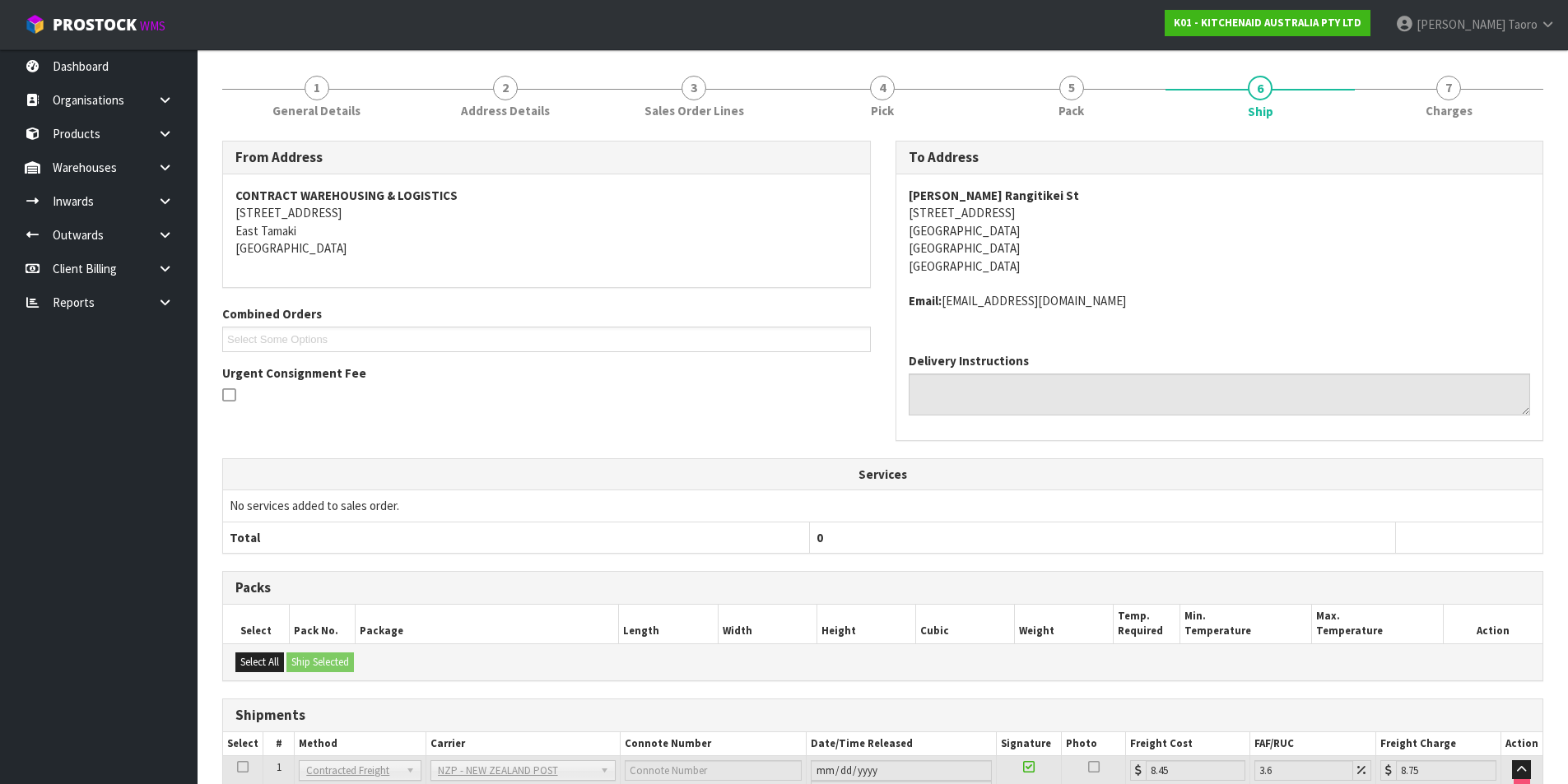
scroll to position [324, 0]
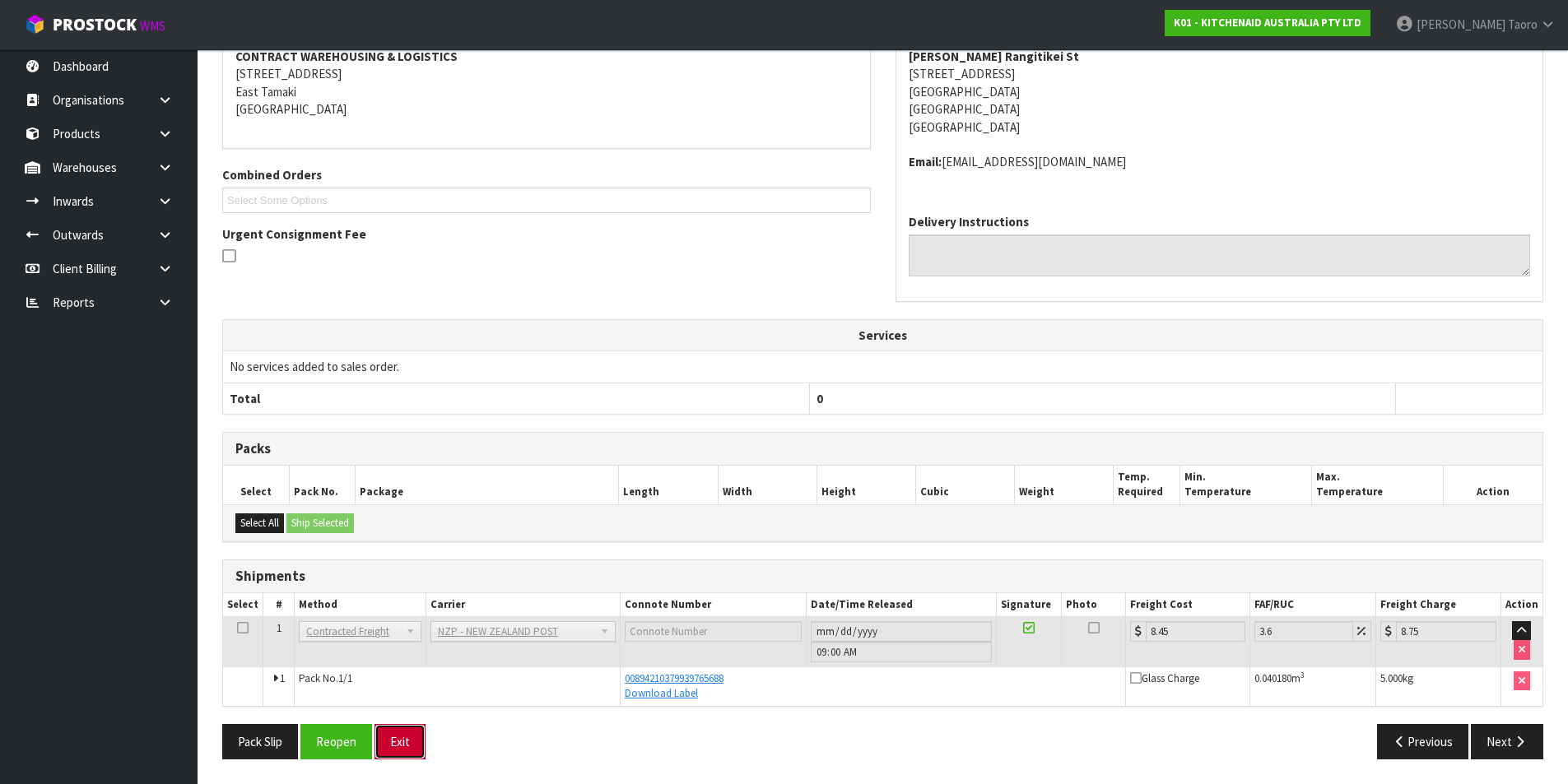
click at [415, 733] on button "Exit" at bounding box center [399, 742] width 51 height 35
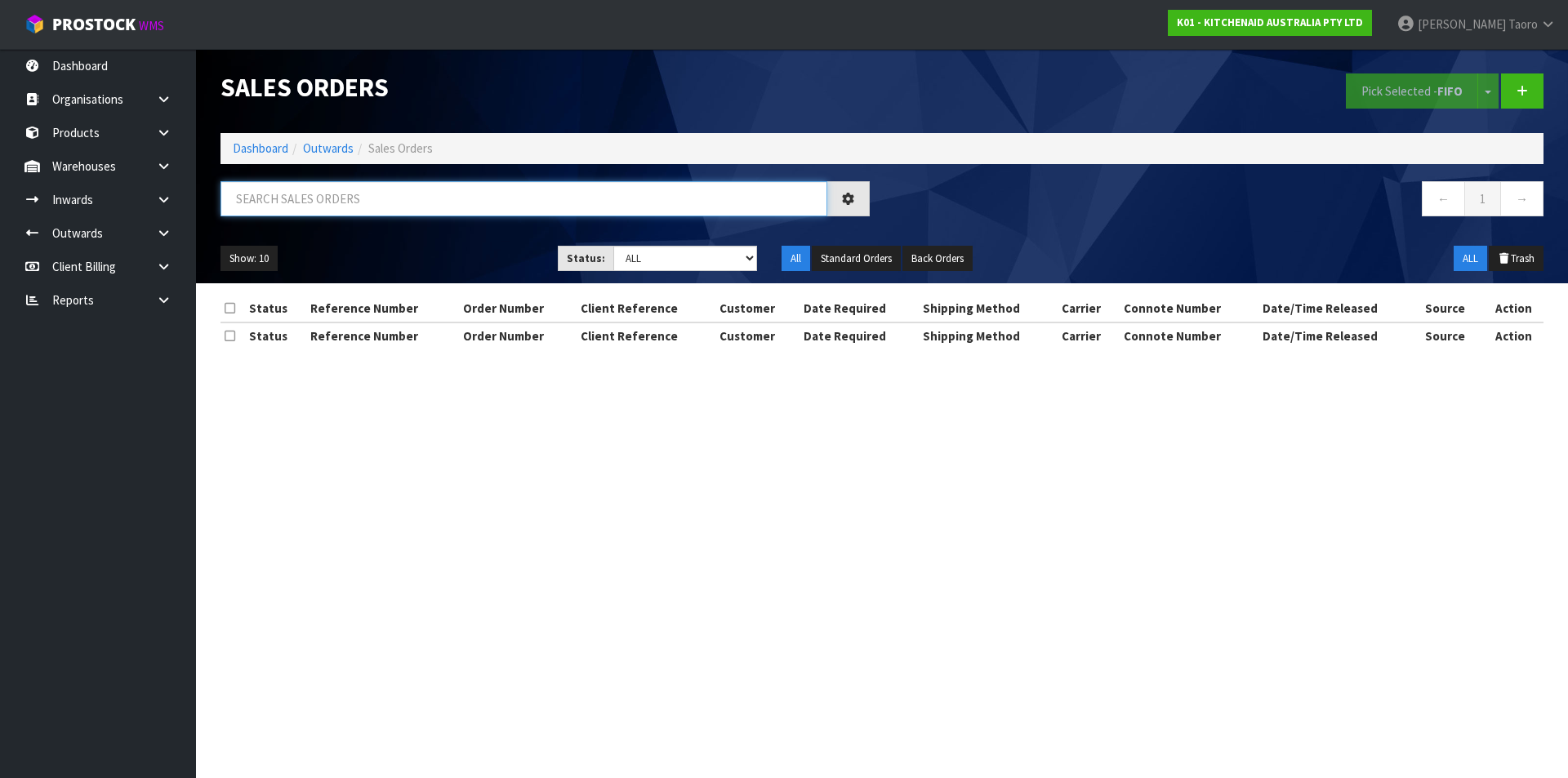
click at [392, 192] on input "text" at bounding box center [524, 199] width 606 height 35
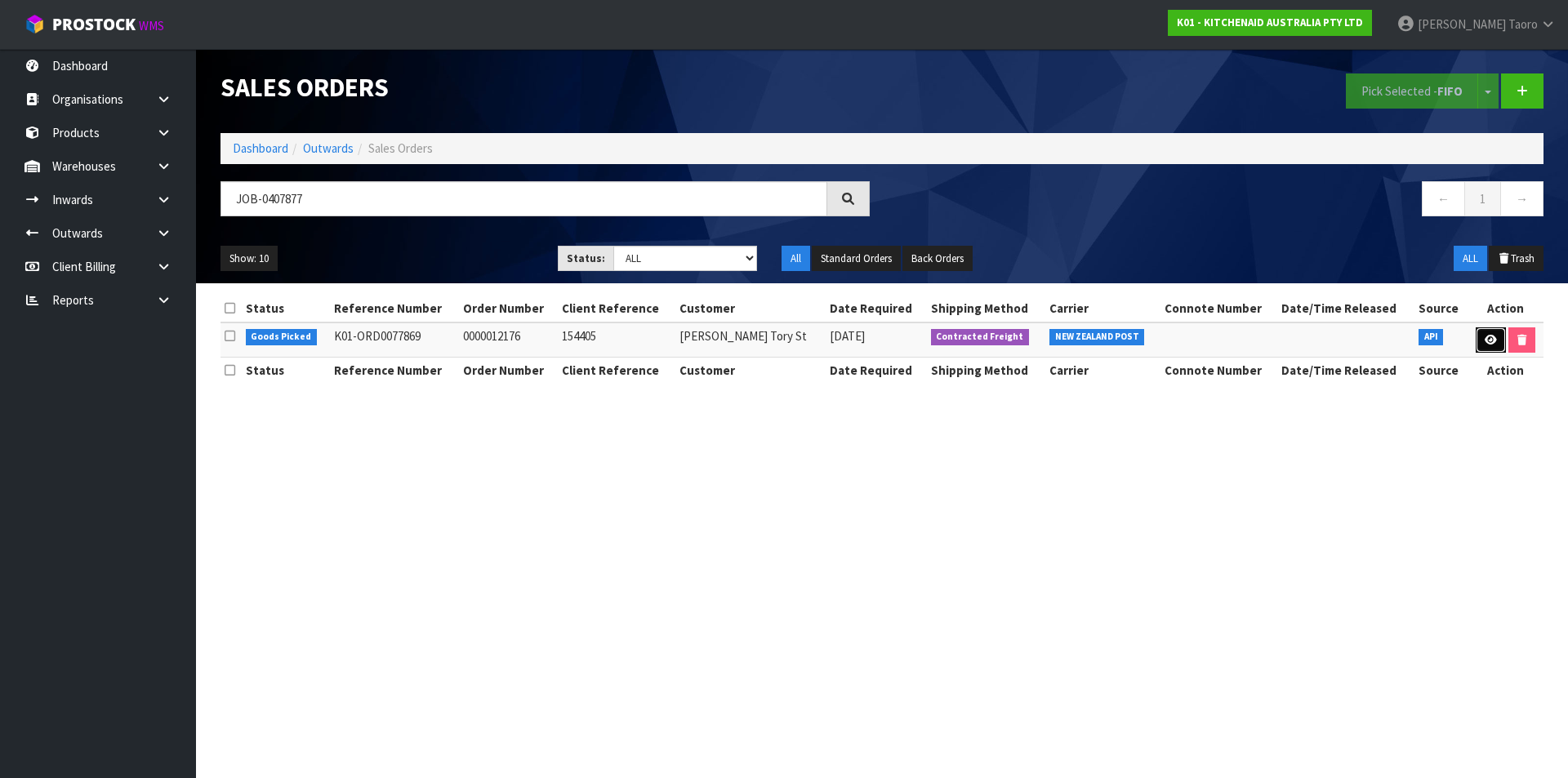
click at [1493, 334] on link at bounding box center [1491, 340] width 30 height 26
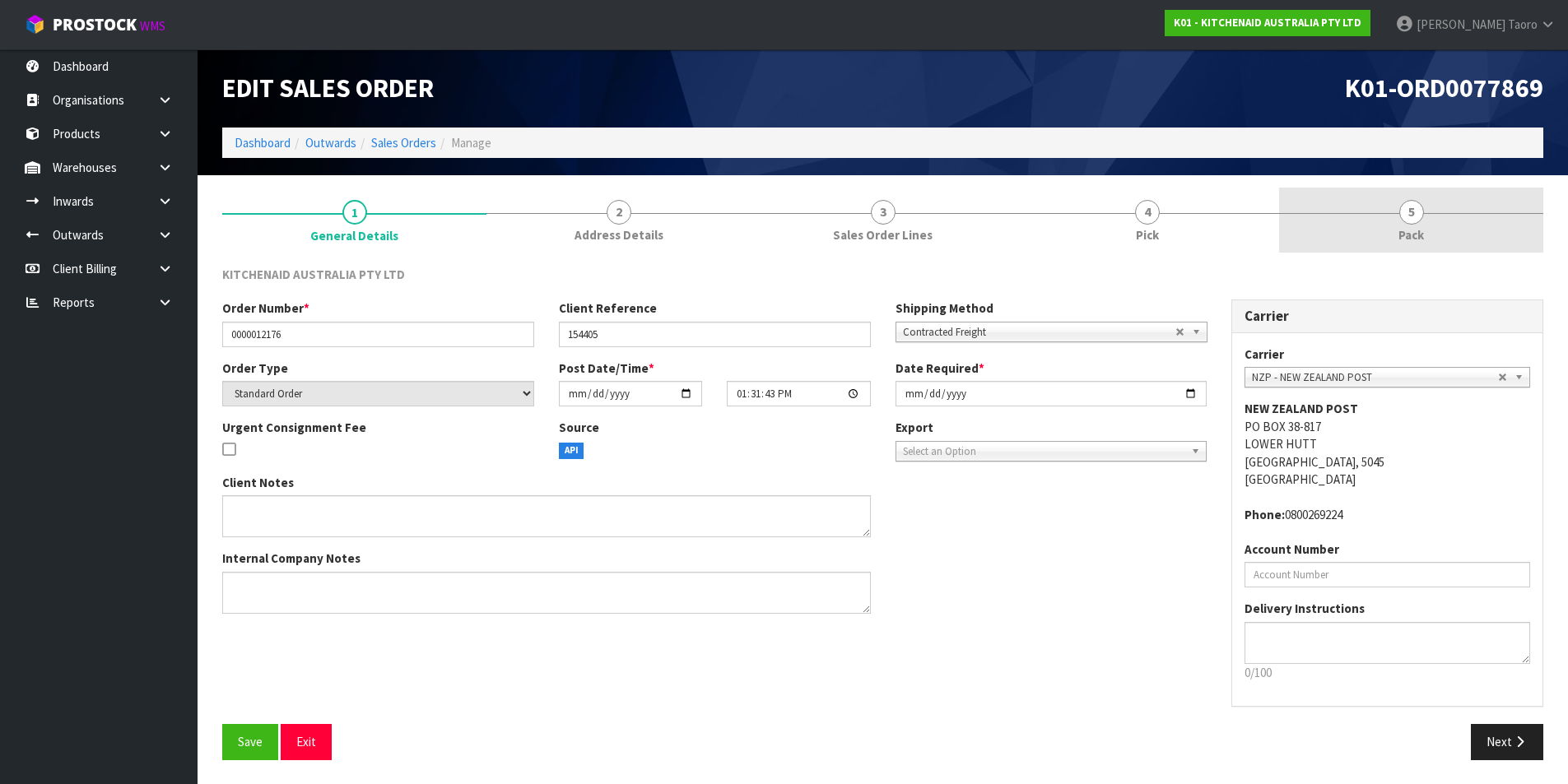
drag, startPoint x: 1461, startPoint y: 223, endPoint x: 1347, endPoint y: 235, distance: 114.6
click at [1458, 222] on link "5 Pack" at bounding box center [1410, 220] width 264 height 65
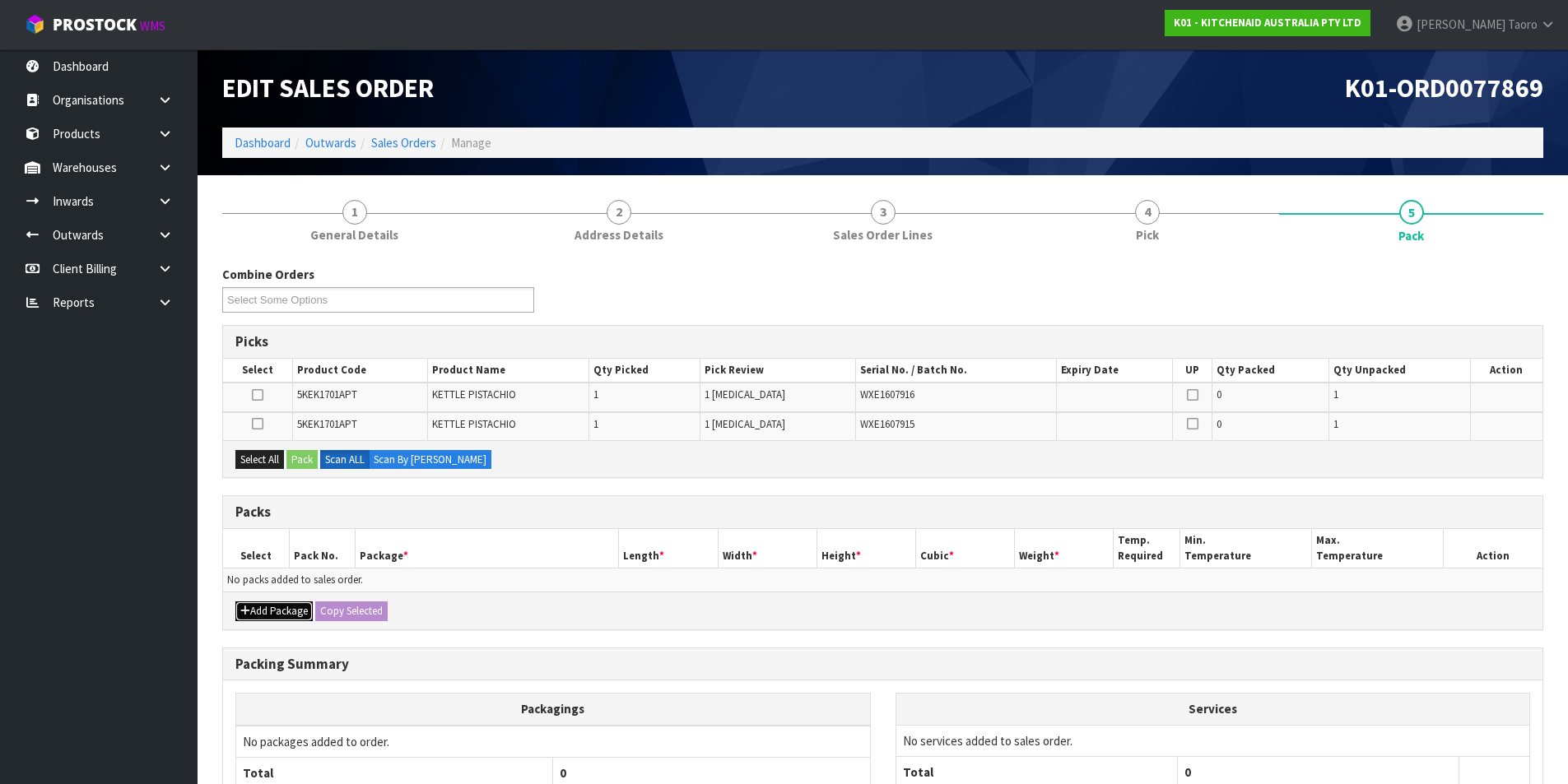
drag, startPoint x: 276, startPoint y: 609, endPoint x: 257, endPoint y: 597, distance: 22.5
click at [273, 609] on button "Add Package" at bounding box center [274, 611] width 77 height 20
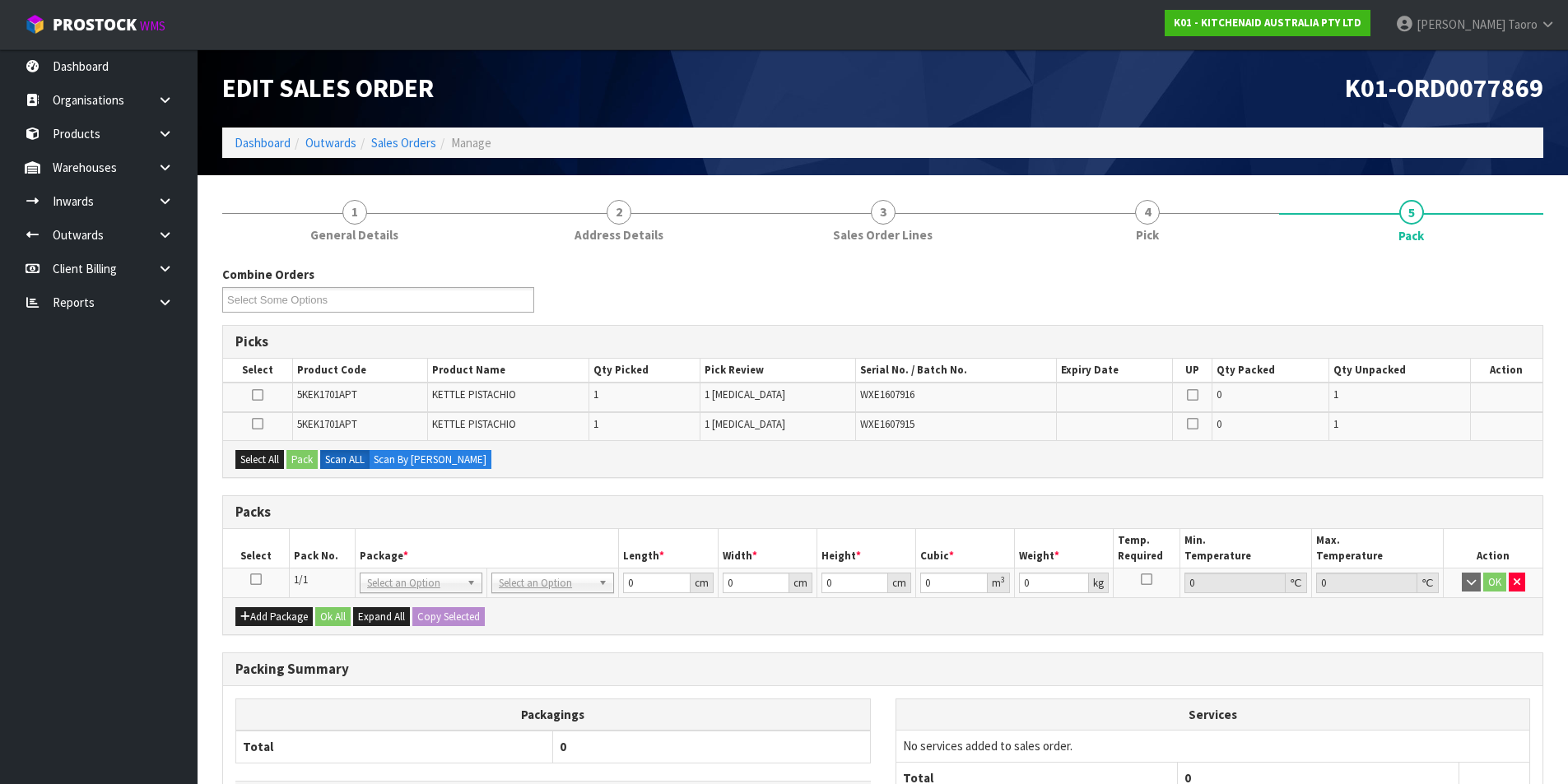
drag, startPoint x: 260, startPoint y: 578, endPoint x: 269, endPoint y: 560, distance: 20.1
click at [261, 572] on td at bounding box center [255, 582] width 66 height 30
click at [297, 549] on th "Pack No." at bounding box center [322, 548] width 66 height 39
click at [256, 579] on icon at bounding box center [256, 579] width 12 height 1
click at [299, 546] on th "Pack No." at bounding box center [322, 548] width 66 height 39
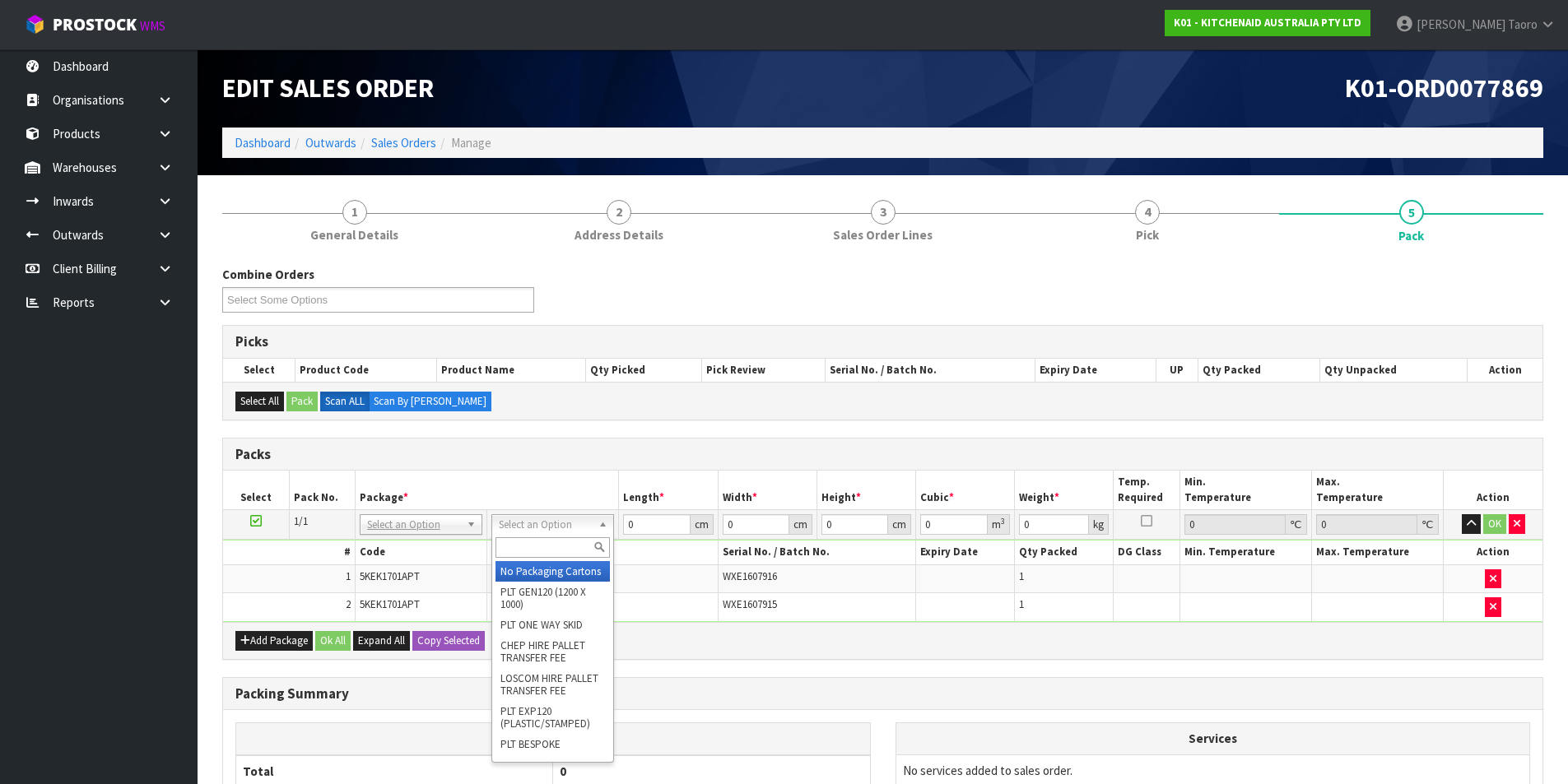
drag, startPoint x: 542, startPoint y: 574, endPoint x: 607, endPoint y: 551, distance: 68.9
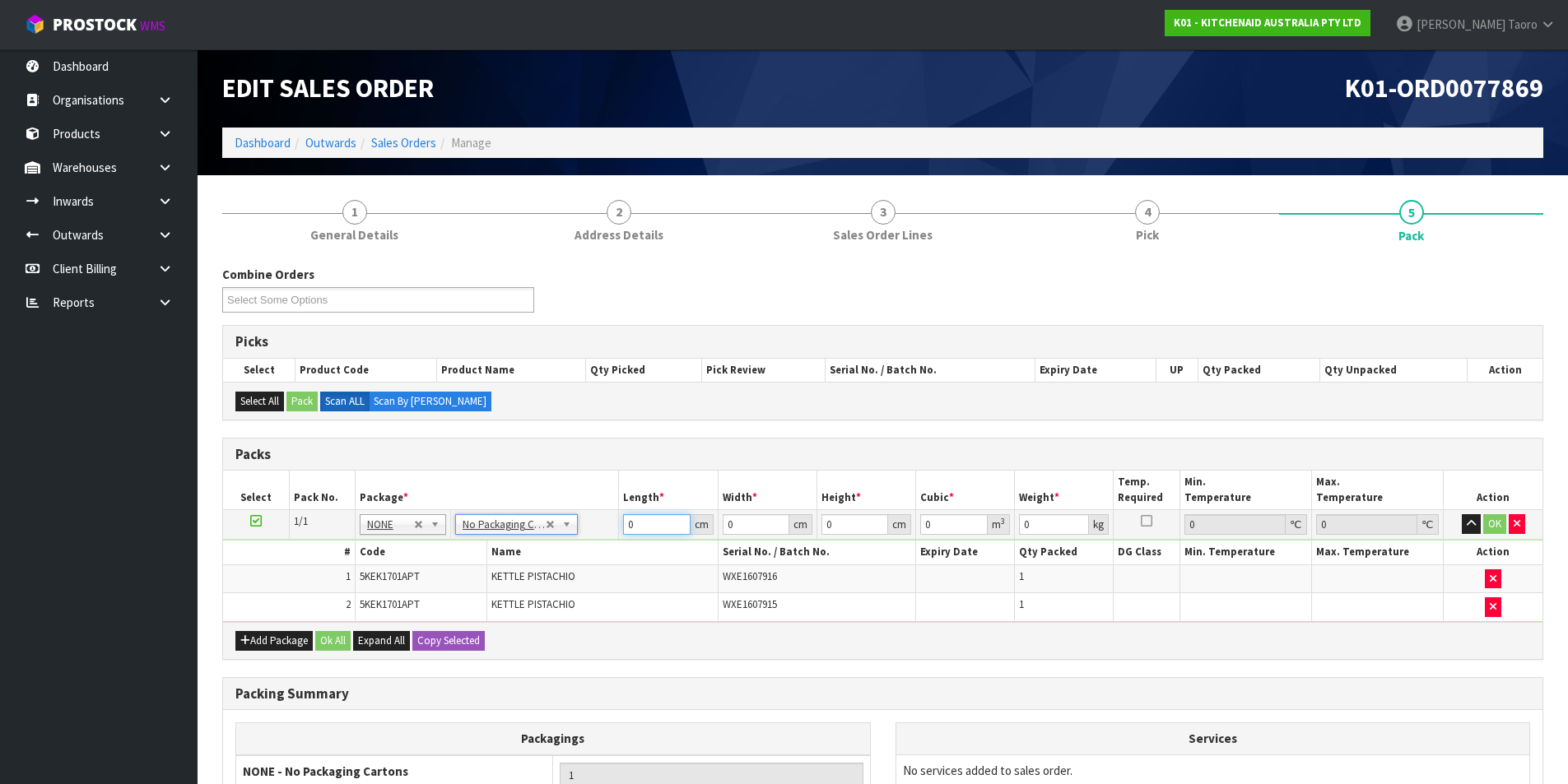
click at [651, 515] on input "0" at bounding box center [656, 524] width 67 height 21
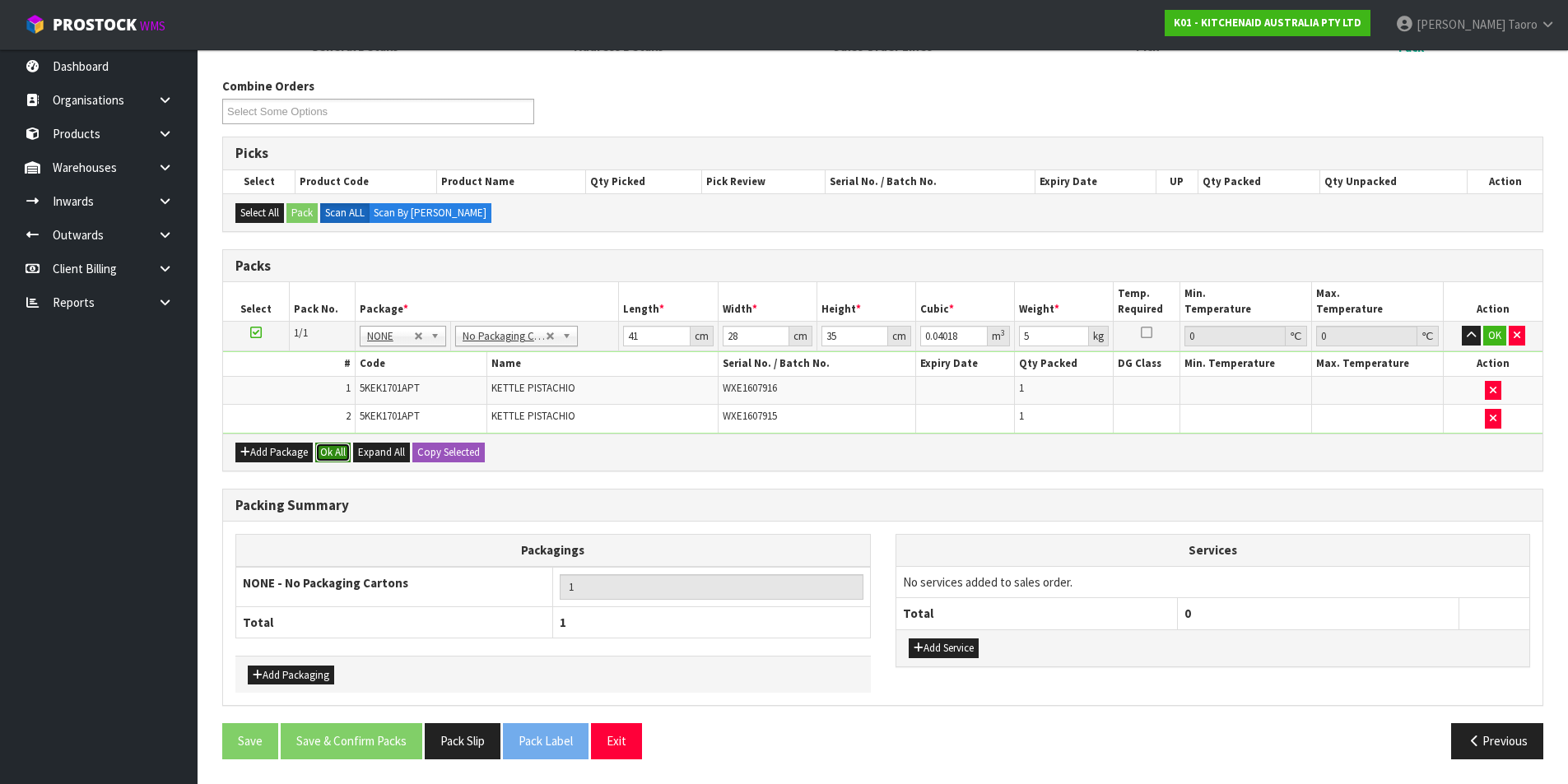
click at [340, 450] on button "Ok All" at bounding box center [333, 452] width 35 height 20
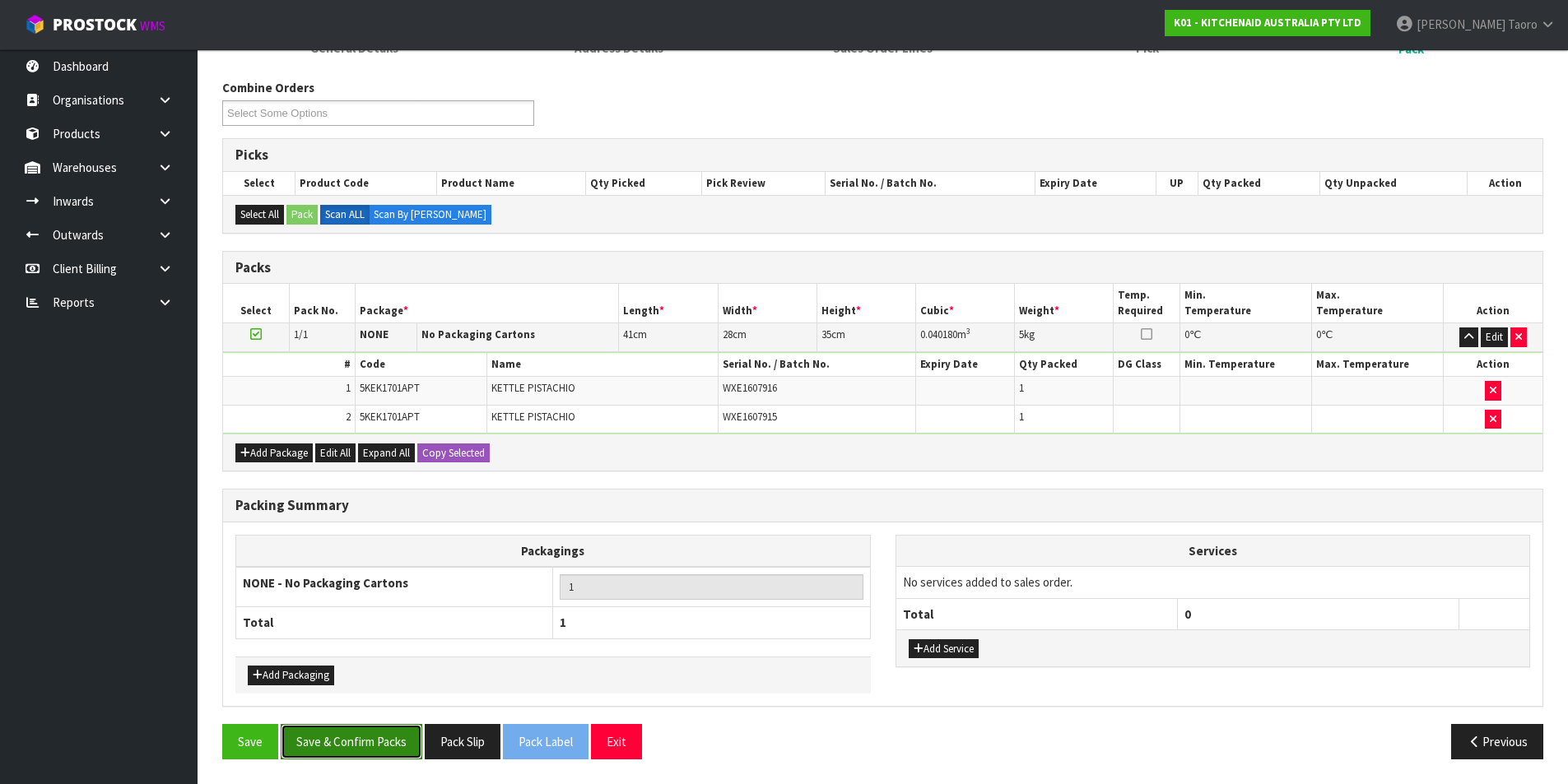
click at [398, 753] on button "Save & Confirm Packs" at bounding box center [351, 742] width 141 height 35
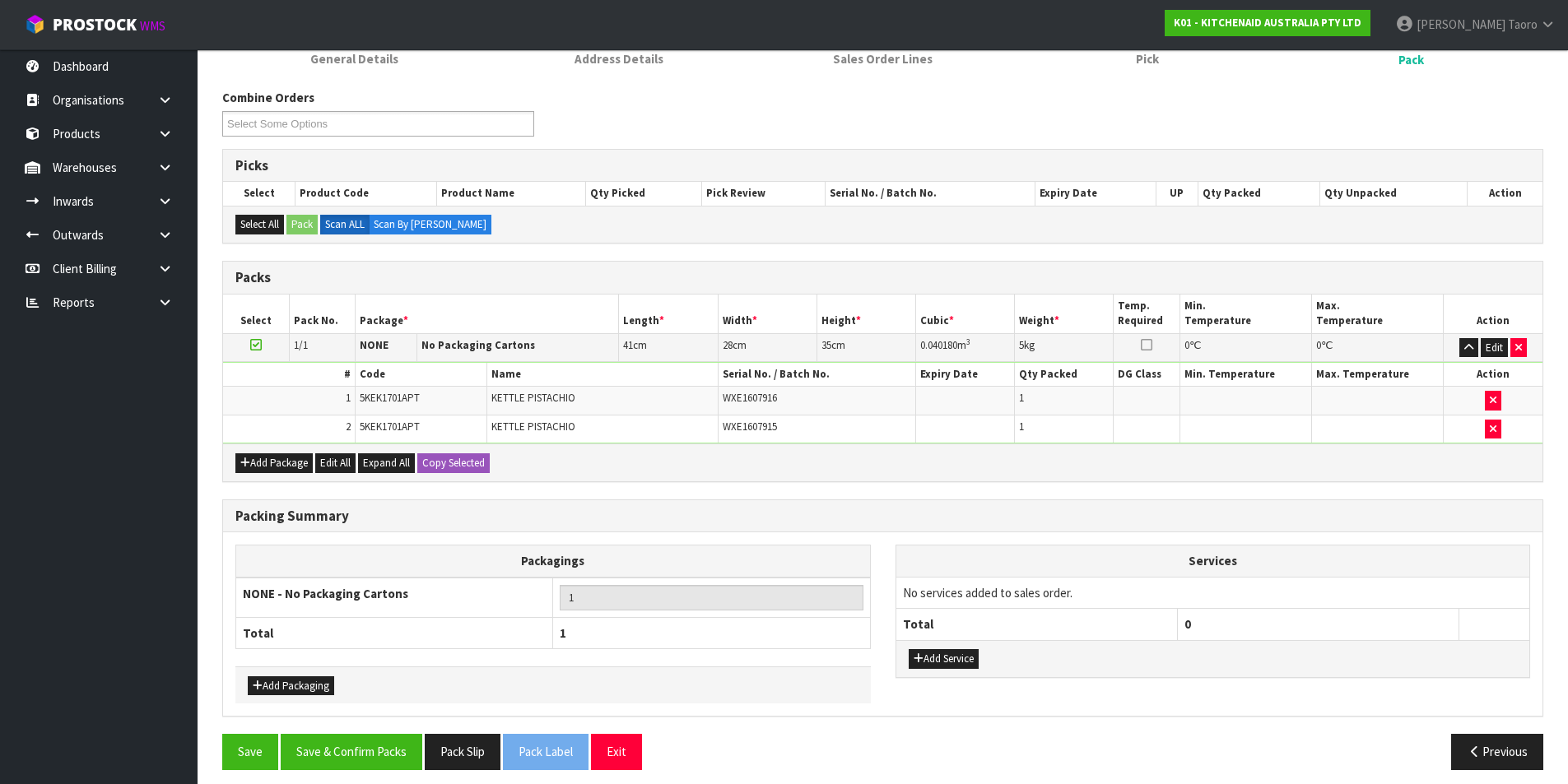
scroll to position [128, 0]
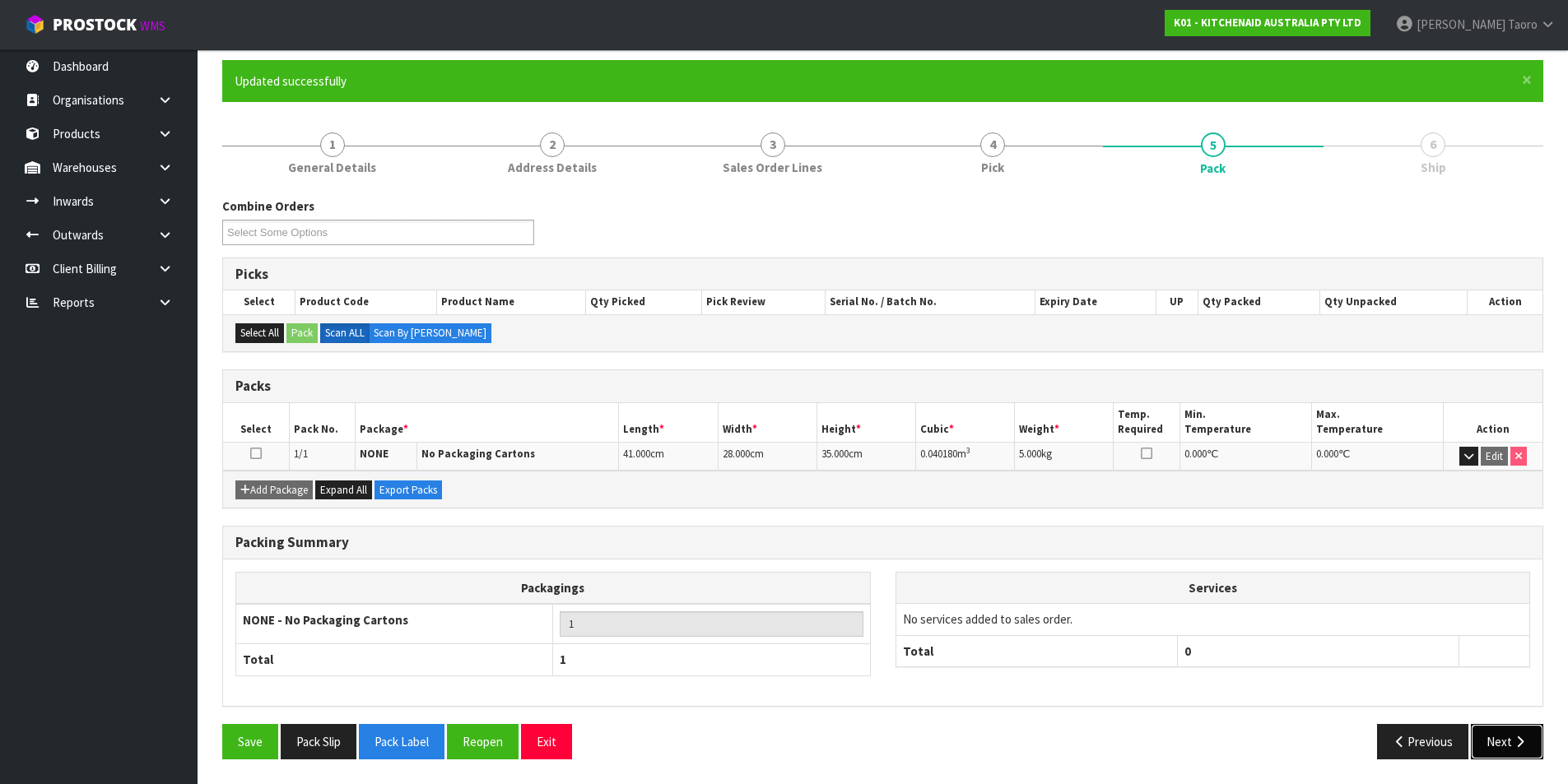
click at [1520, 743] on icon "button" at bounding box center [1518, 742] width 15 height 13
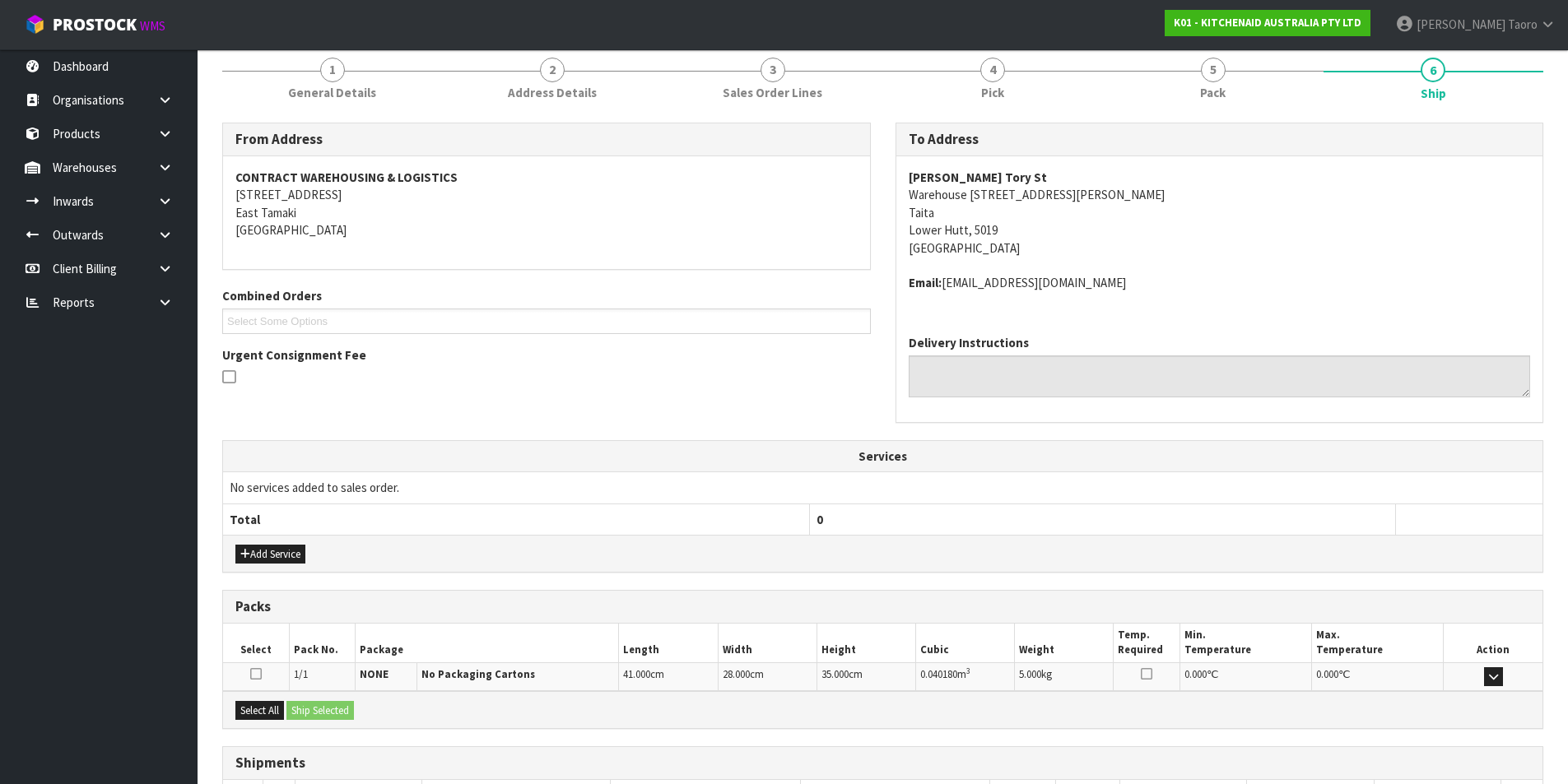
scroll to position [324, 0]
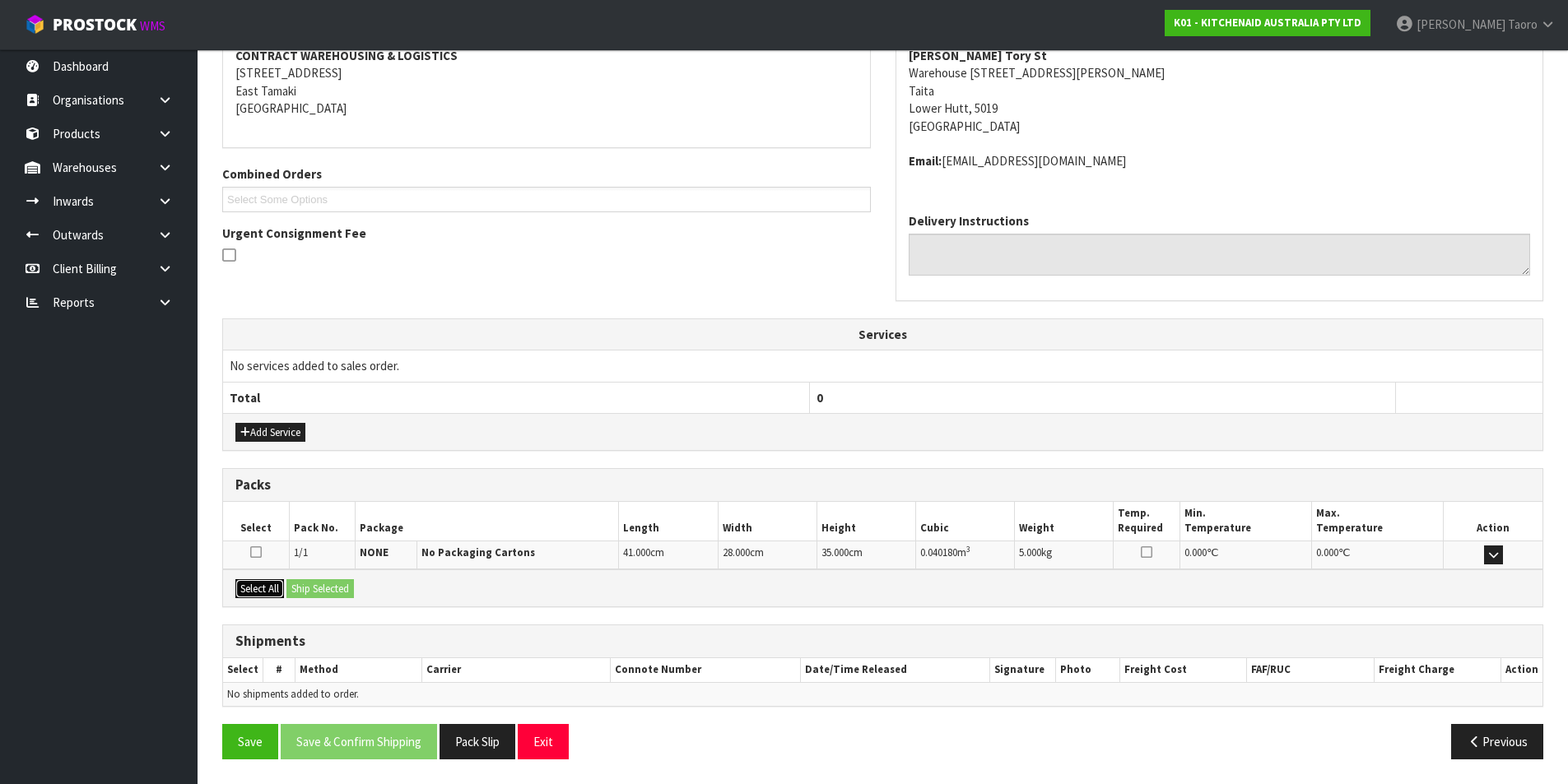
click at [274, 595] on button "Select All" at bounding box center [260, 589] width 49 height 20
click at [322, 598] on button "Ship Selected" at bounding box center [320, 589] width 68 height 20
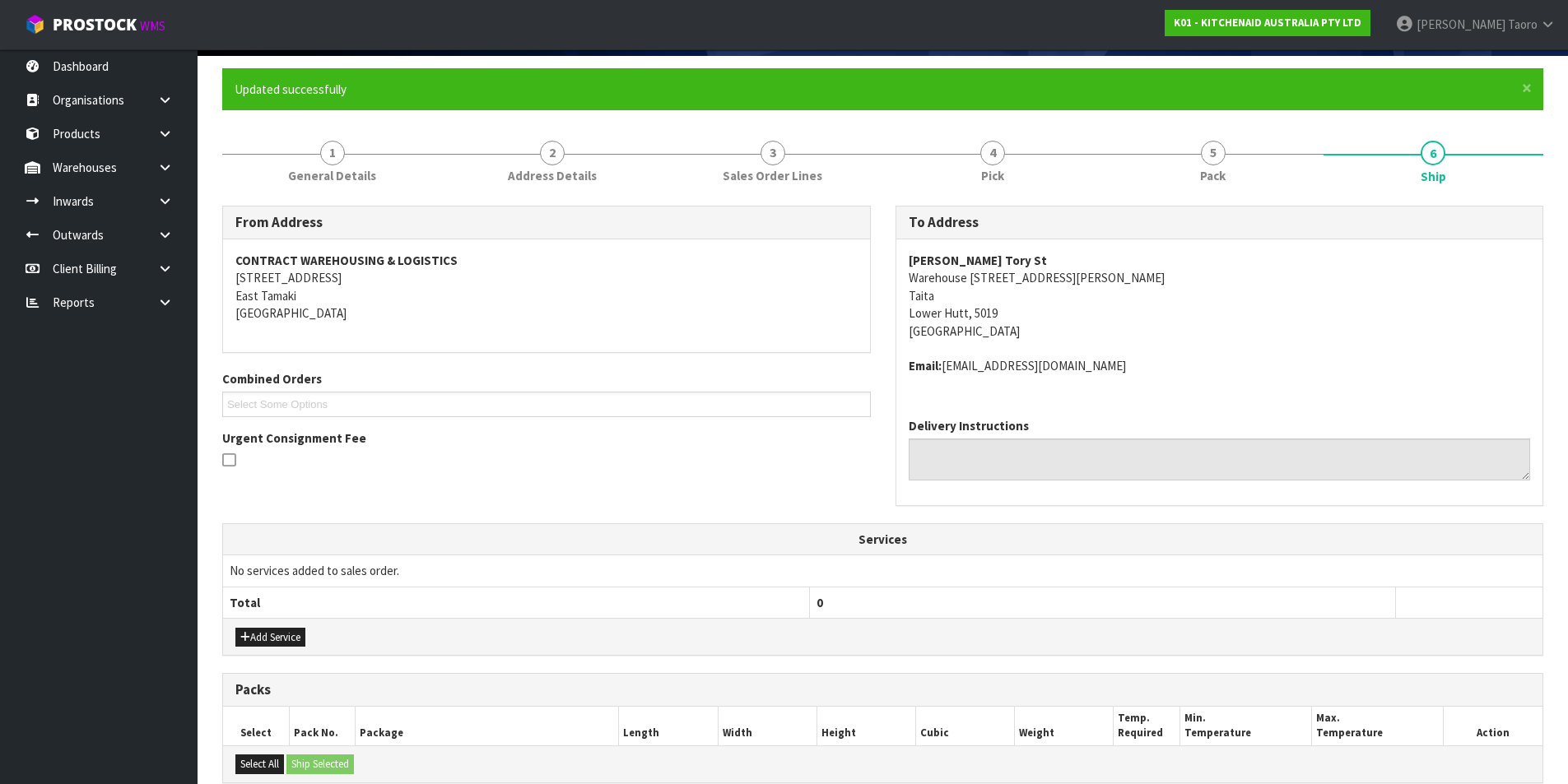
scroll to position [0, 0]
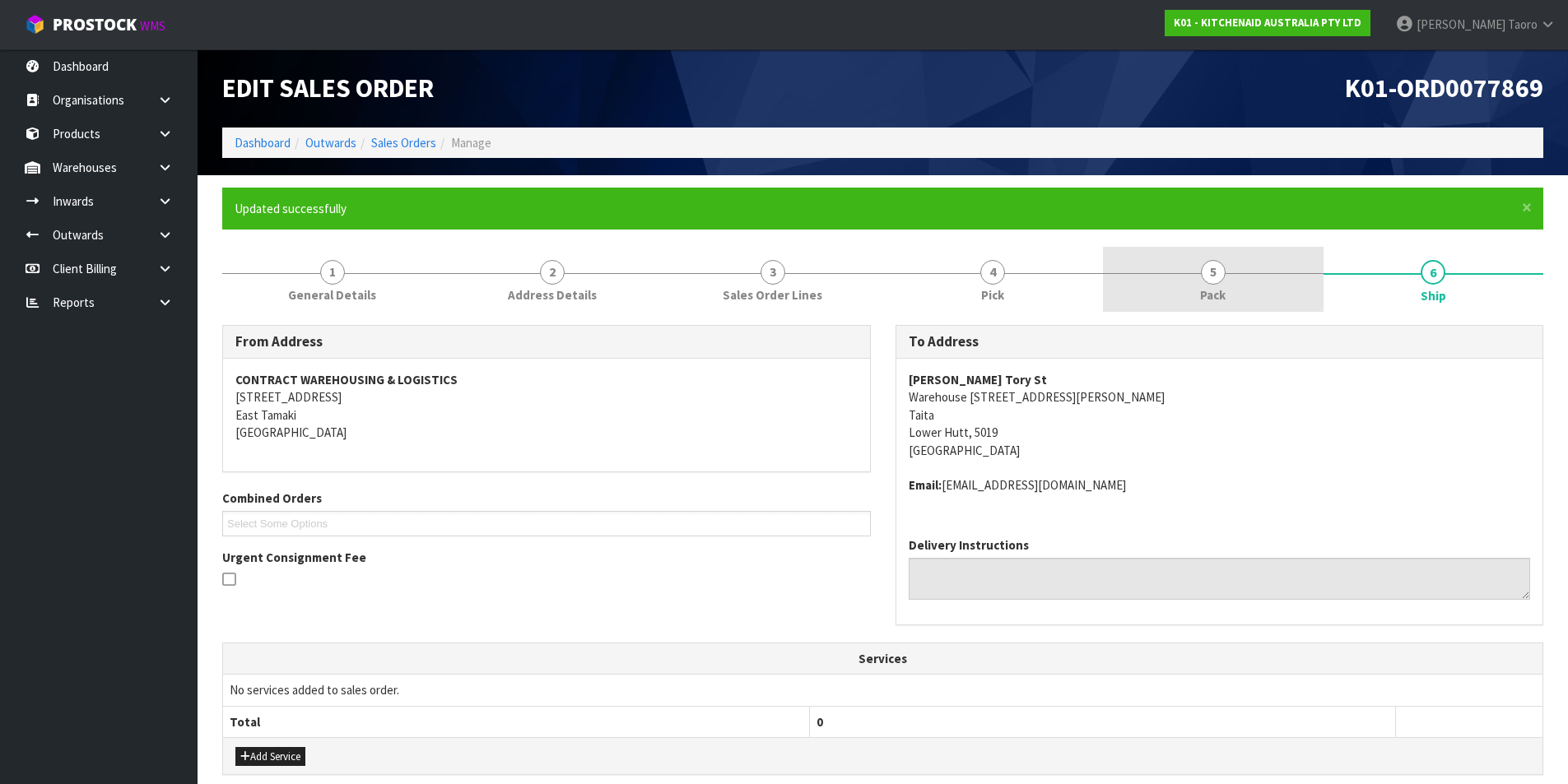
click at [1191, 288] on link "5 Pack" at bounding box center [1213, 279] width 221 height 65
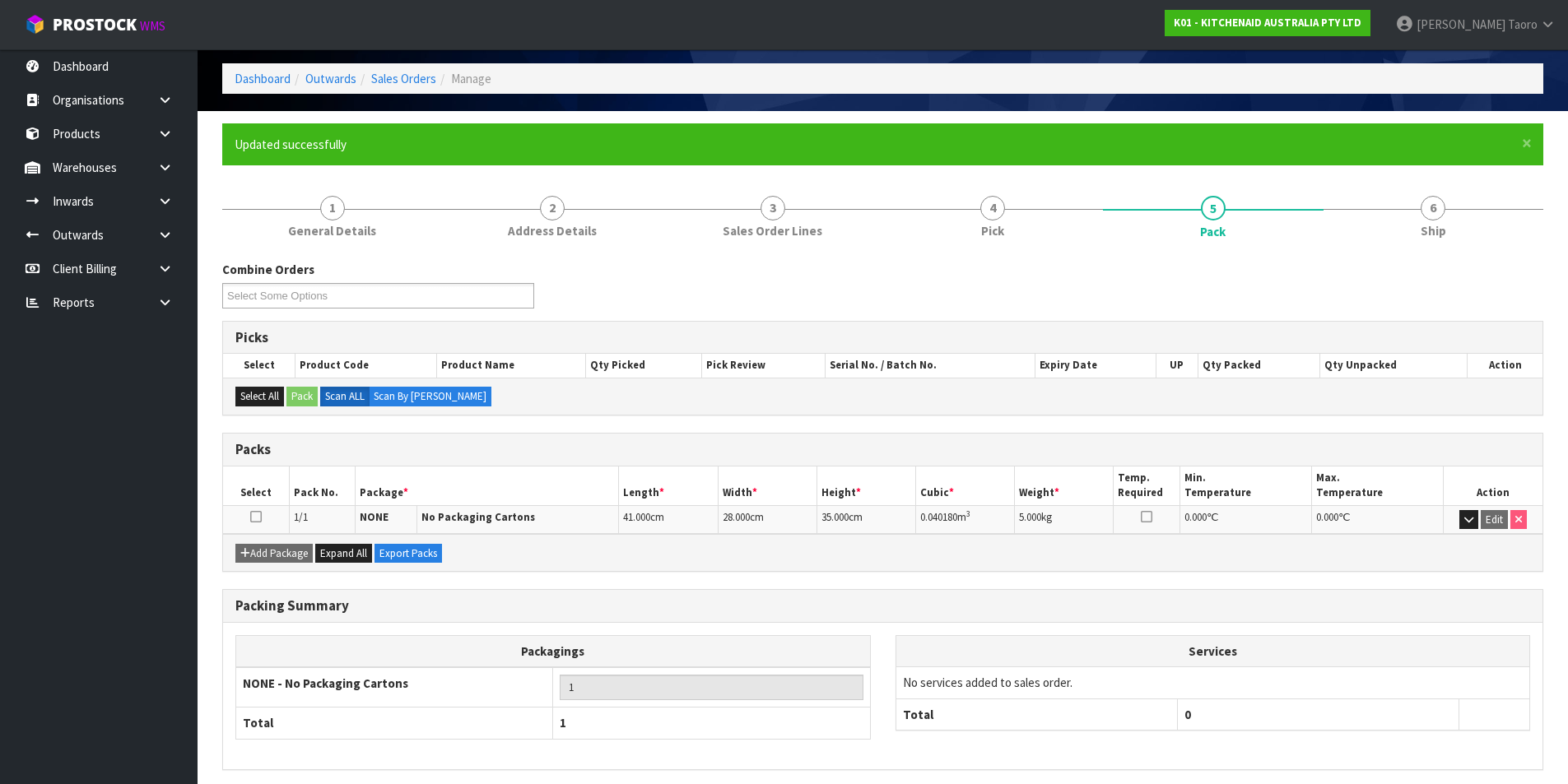
scroll to position [128, 0]
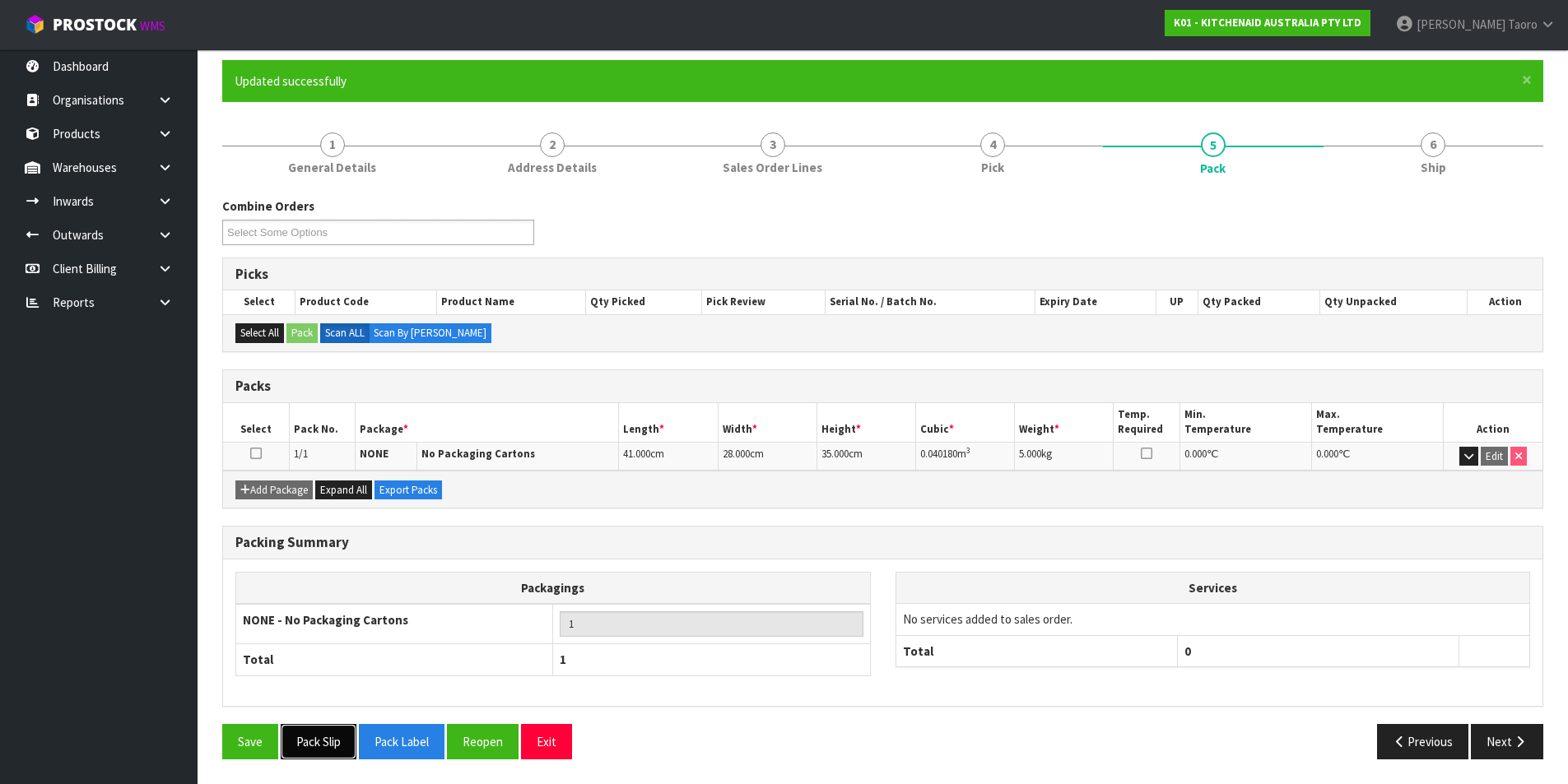
click at [342, 747] on button "Pack Slip" at bounding box center [318, 742] width 76 height 35
click at [1427, 163] on span "Ship" at bounding box center [1433, 167] width 25 height 17
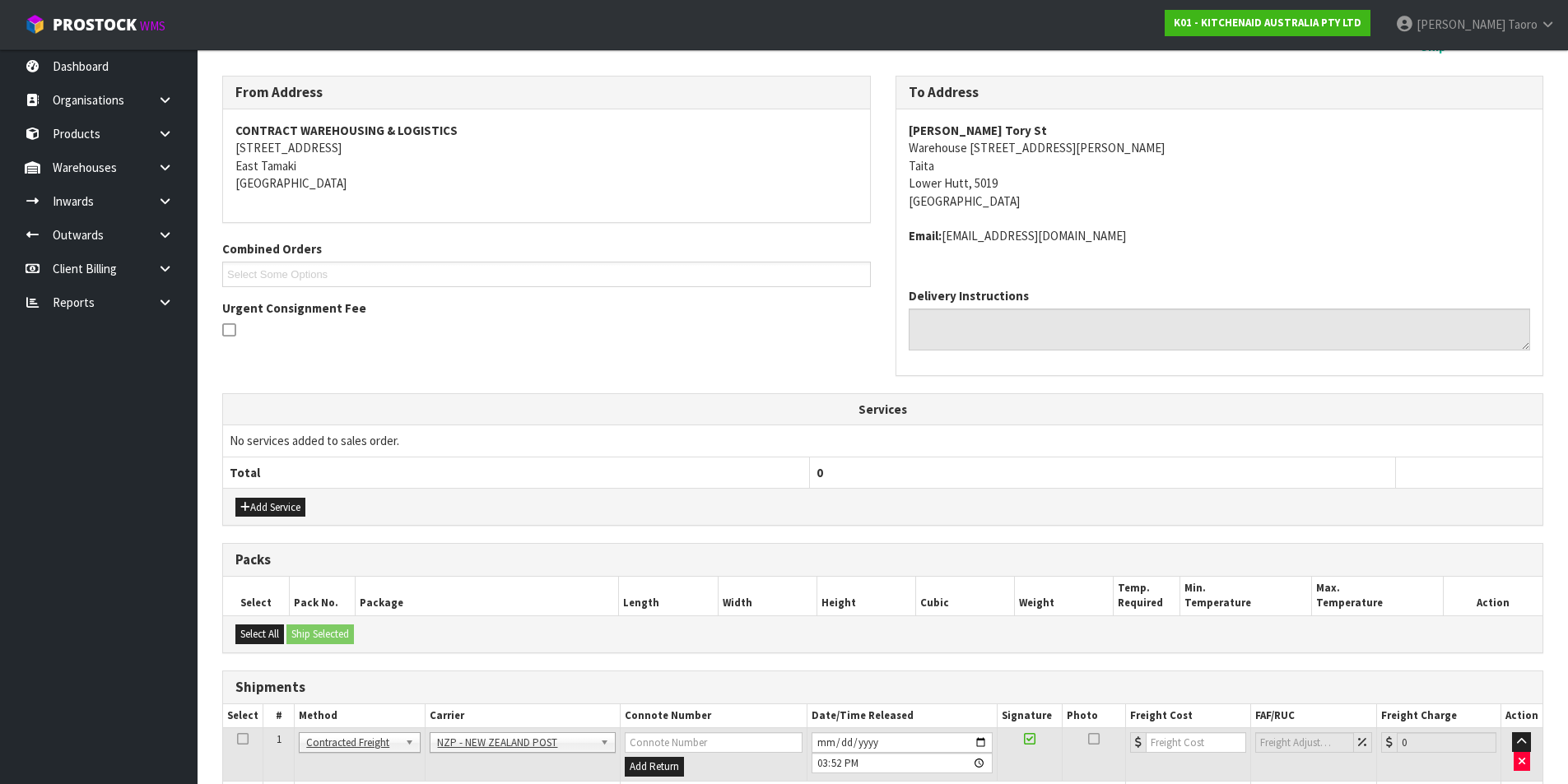
scroll to position [354, 0]
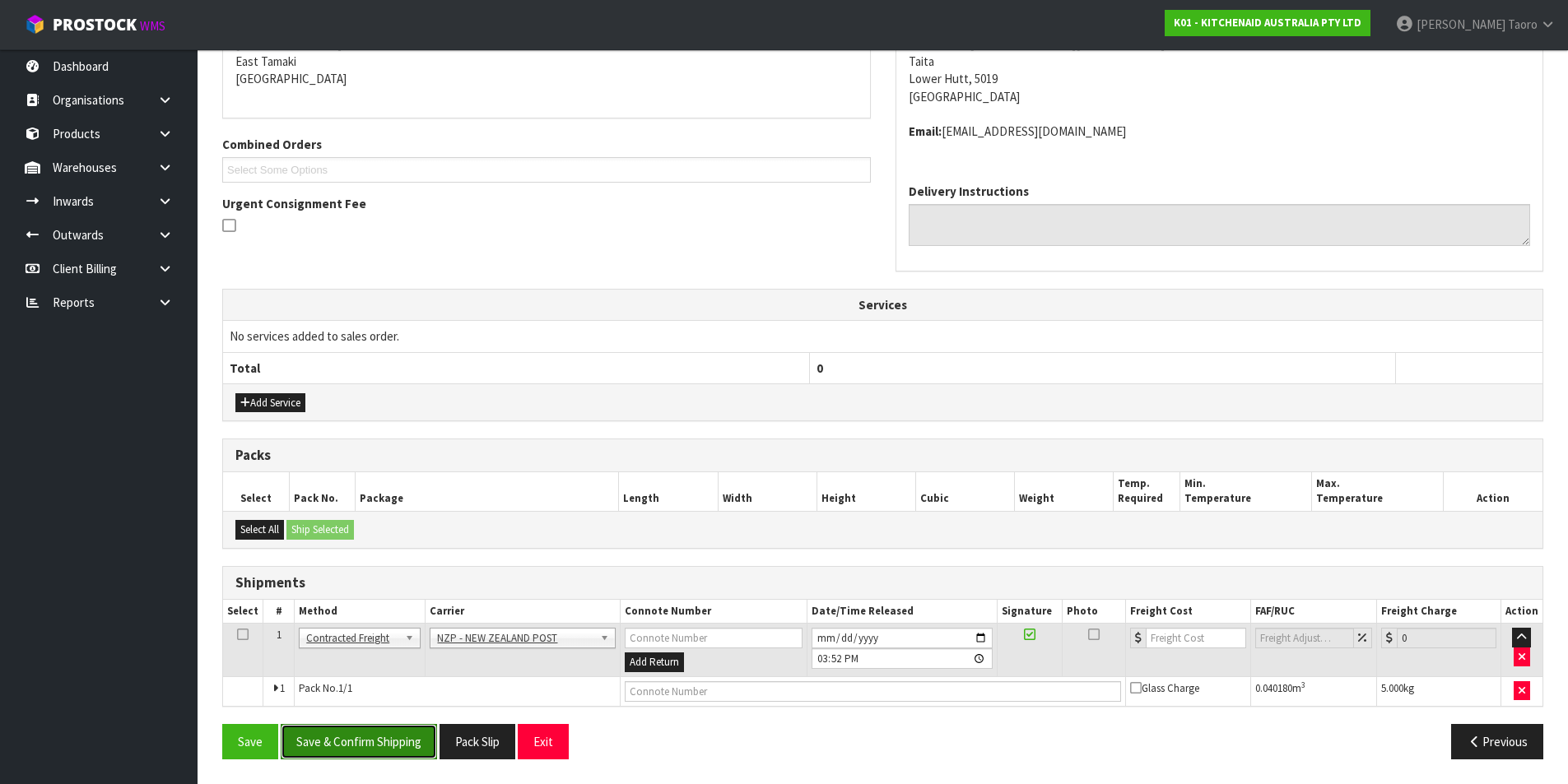
click at [369, 746] on button "Save & Confirm Shipping" at bounding box center [358, 742] width 156 height 35
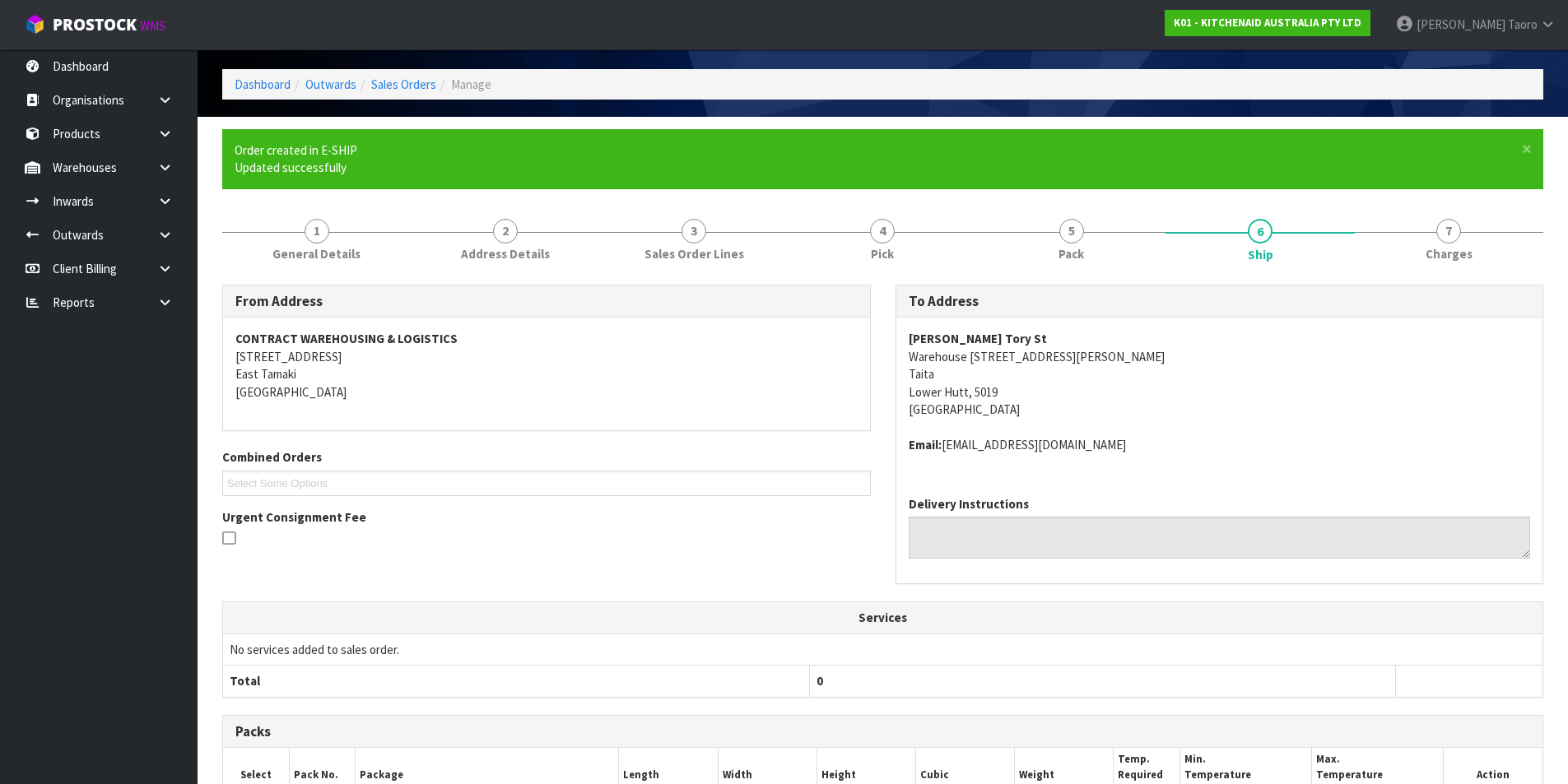
scroll to position [330, 0]
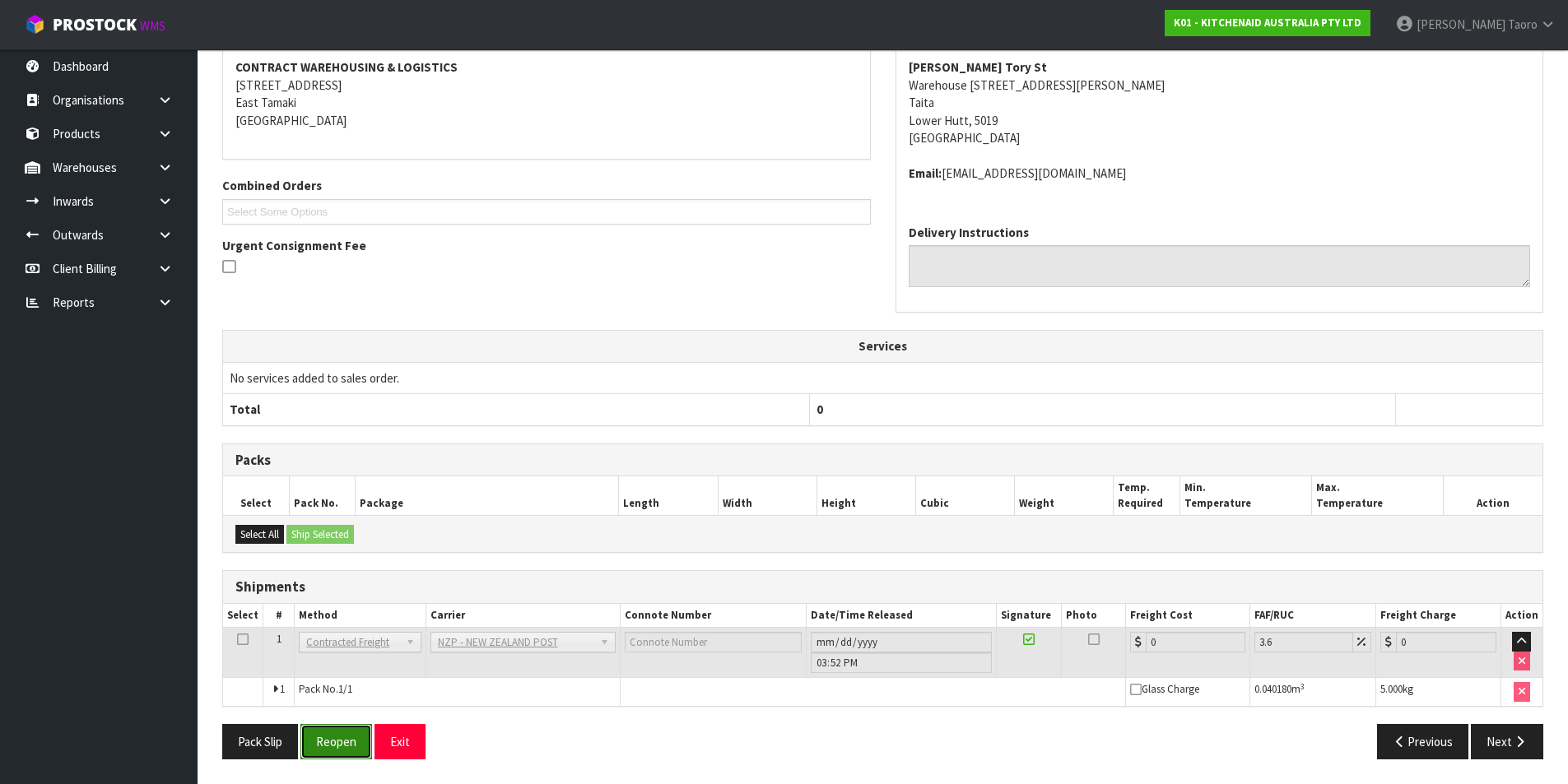
click at [336, 745] on button "Reopen" at bounding box center [335, 742] width 71 height 35
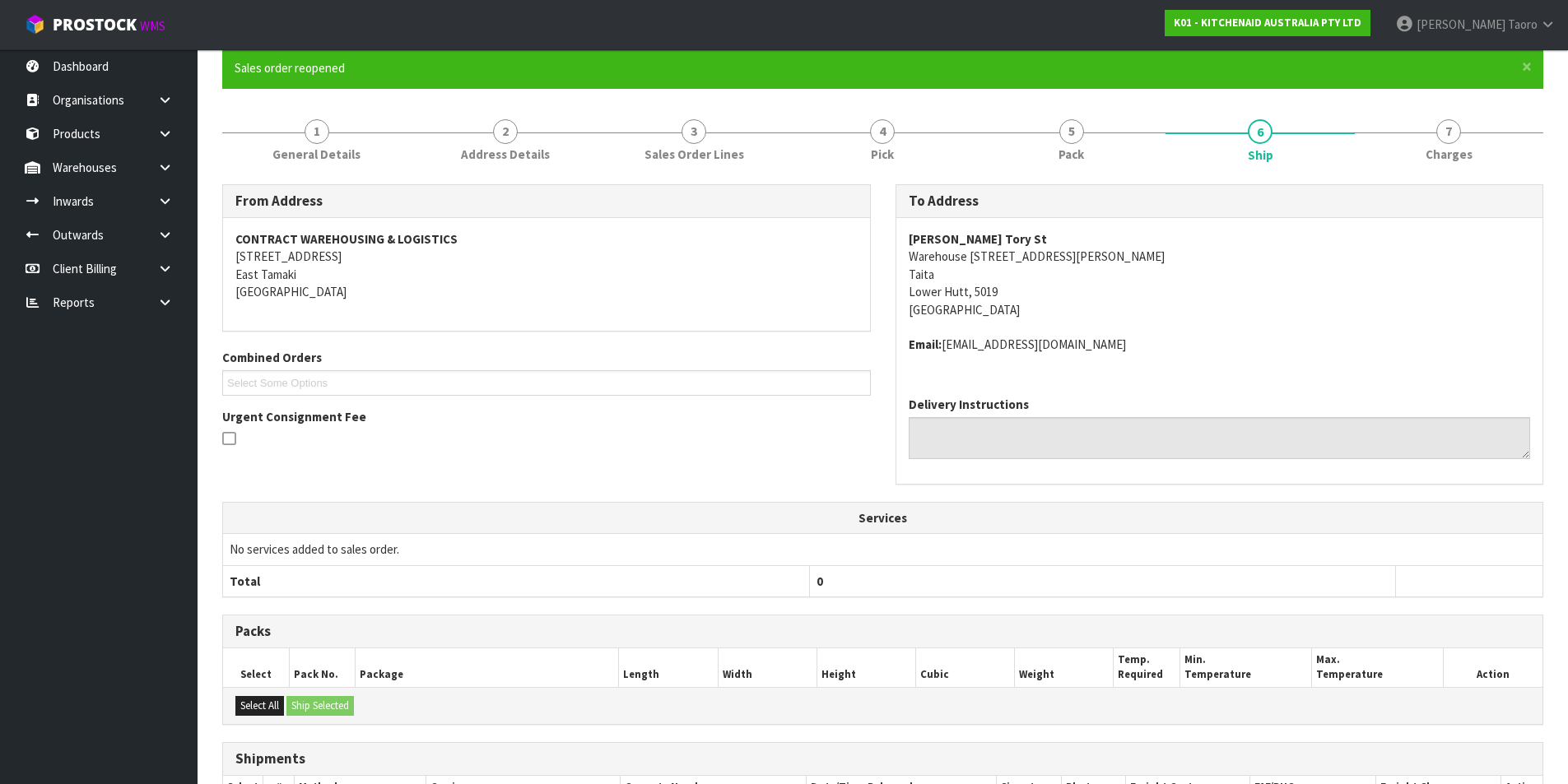
scroll to position [313, 0]
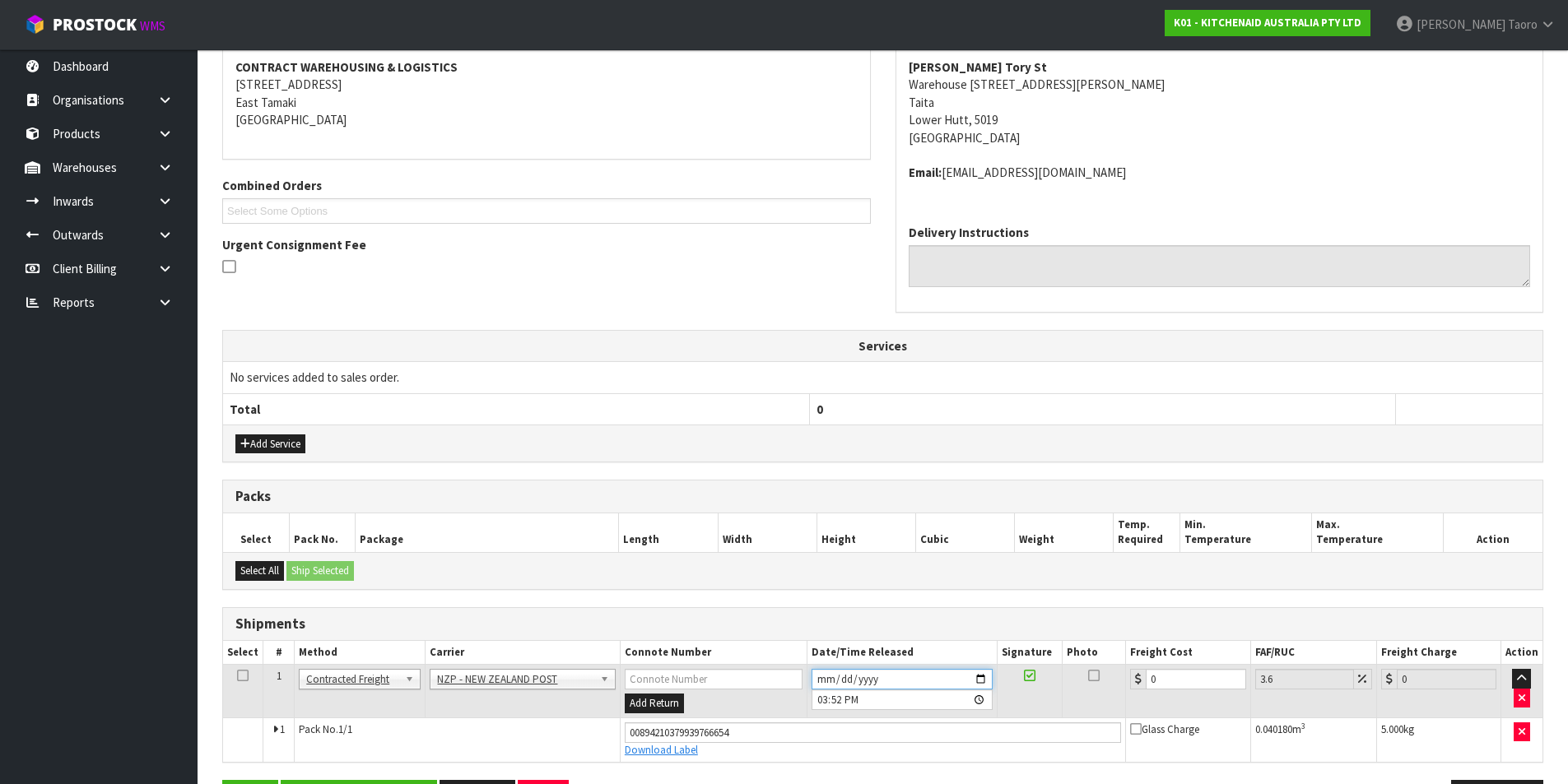
click at [821, 680] on input "2025-08-15" at bounding box center [901, 679] width 181 height 21
click at [820, 679] on input "2025-08-11" at bounding box center [901, 679] width 181 height 21
click at [822, 697] on input "15:52:00.000" at bounding box center [901, 699] width 181 height 21
click at [1161, 674] on input "0" at bounding box center [1195, 679] width 99 height 21
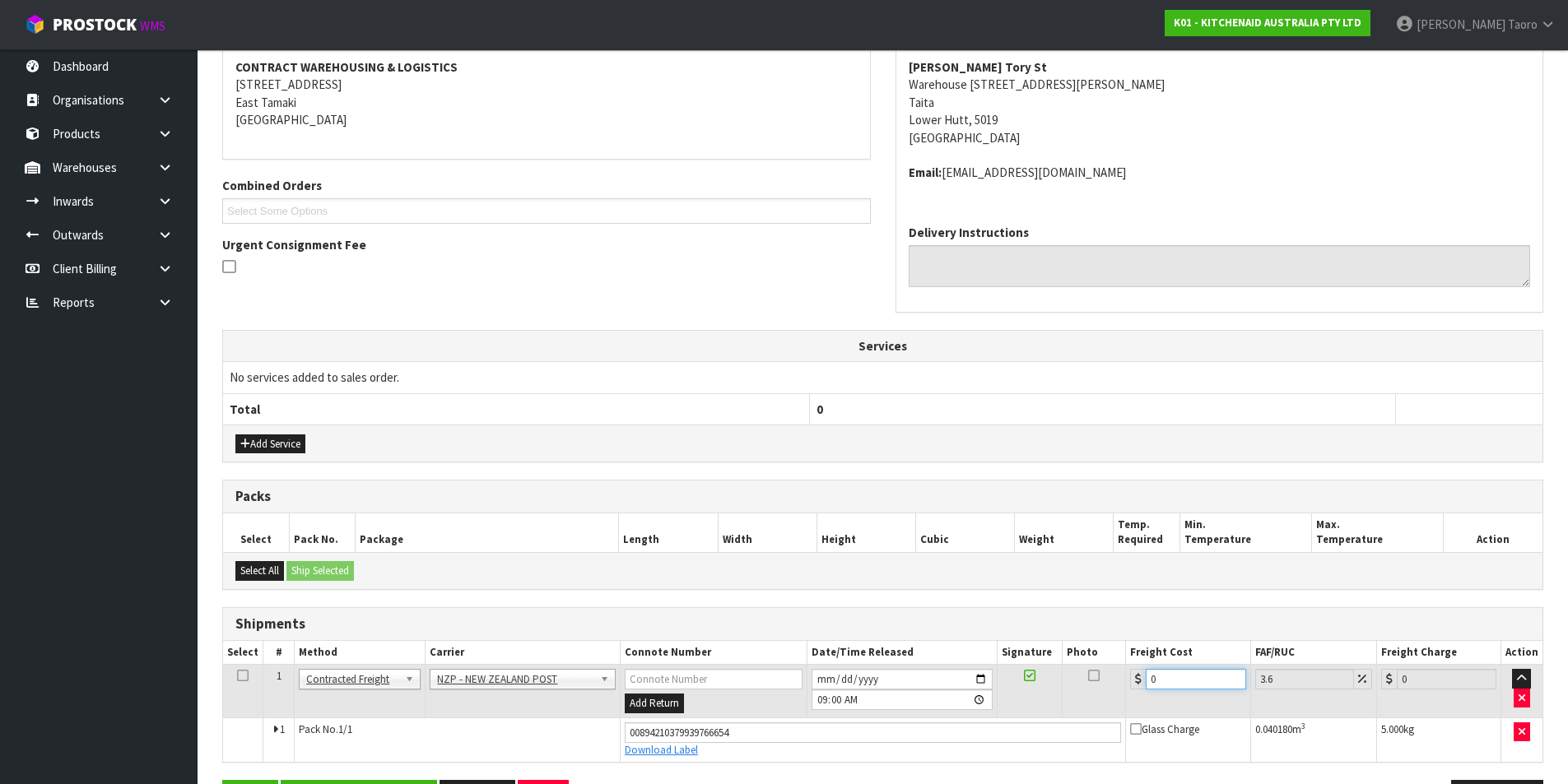
click at [1162, 673] on input "0" at bounding box center [1195, 679] width 99 height 21
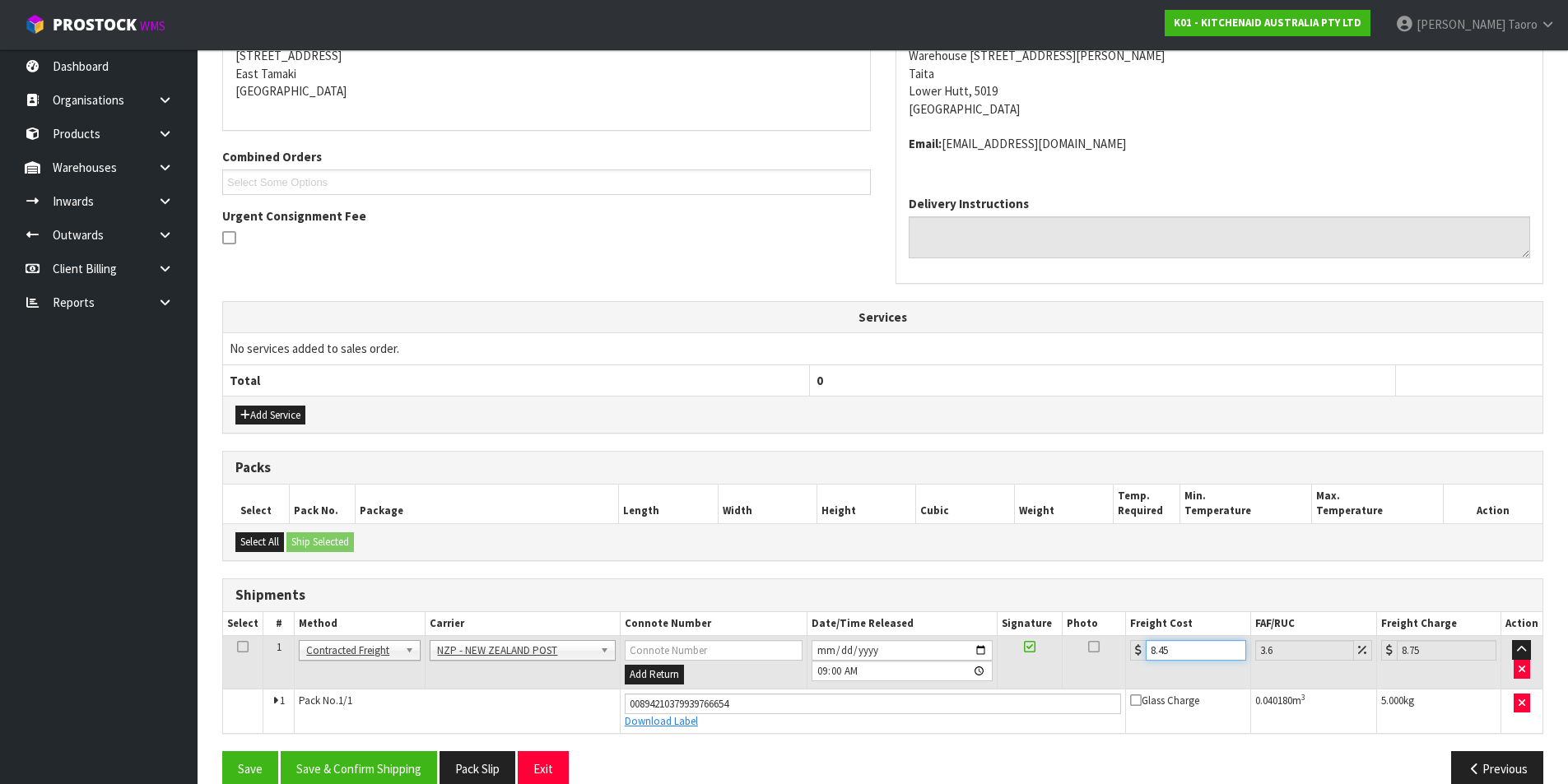
scroll to position [369, 0]
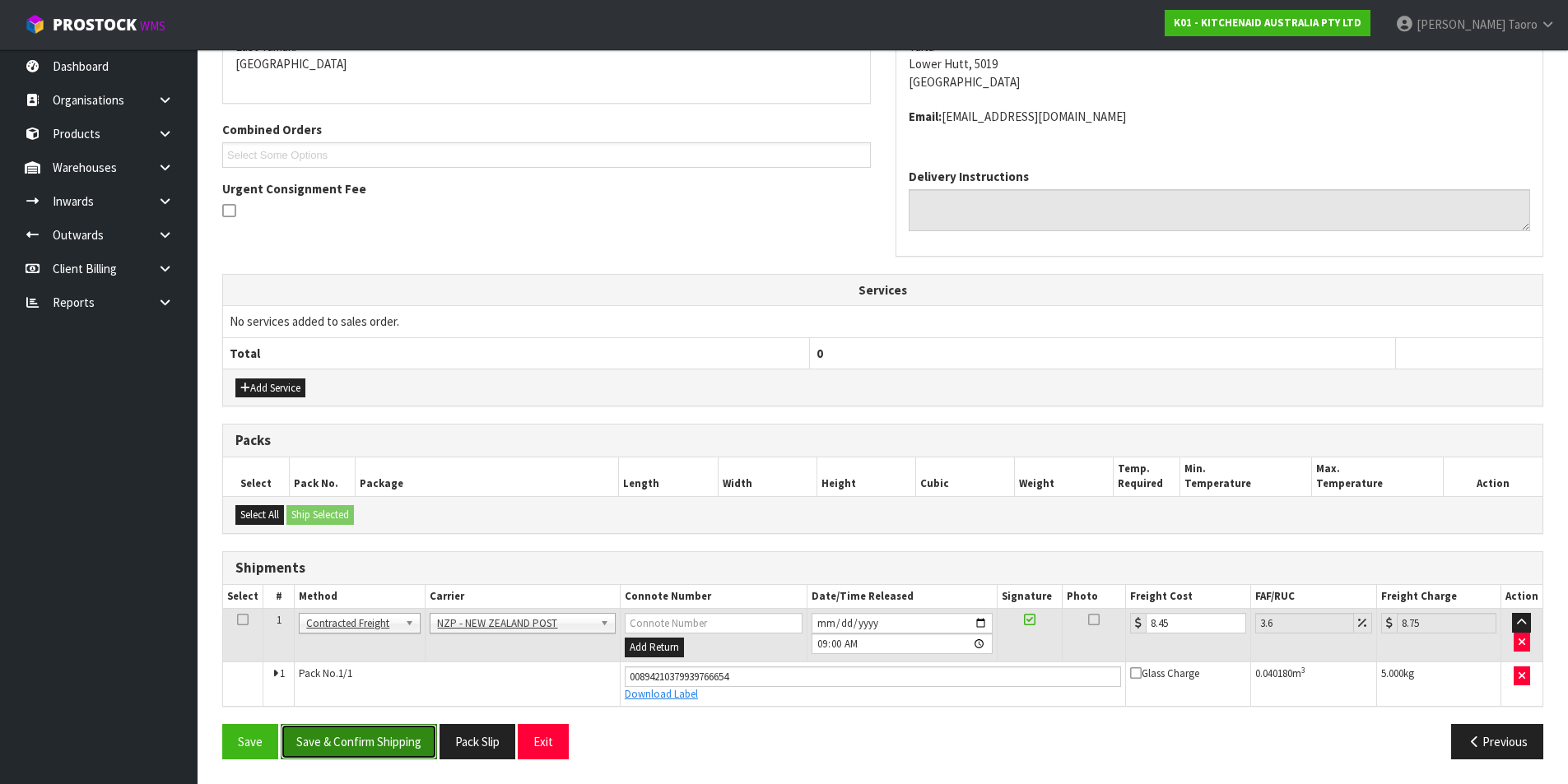
click at [407, 734] on button "Save & Confirm Shipping" at bounding box center [358, 742] width 156 height 35
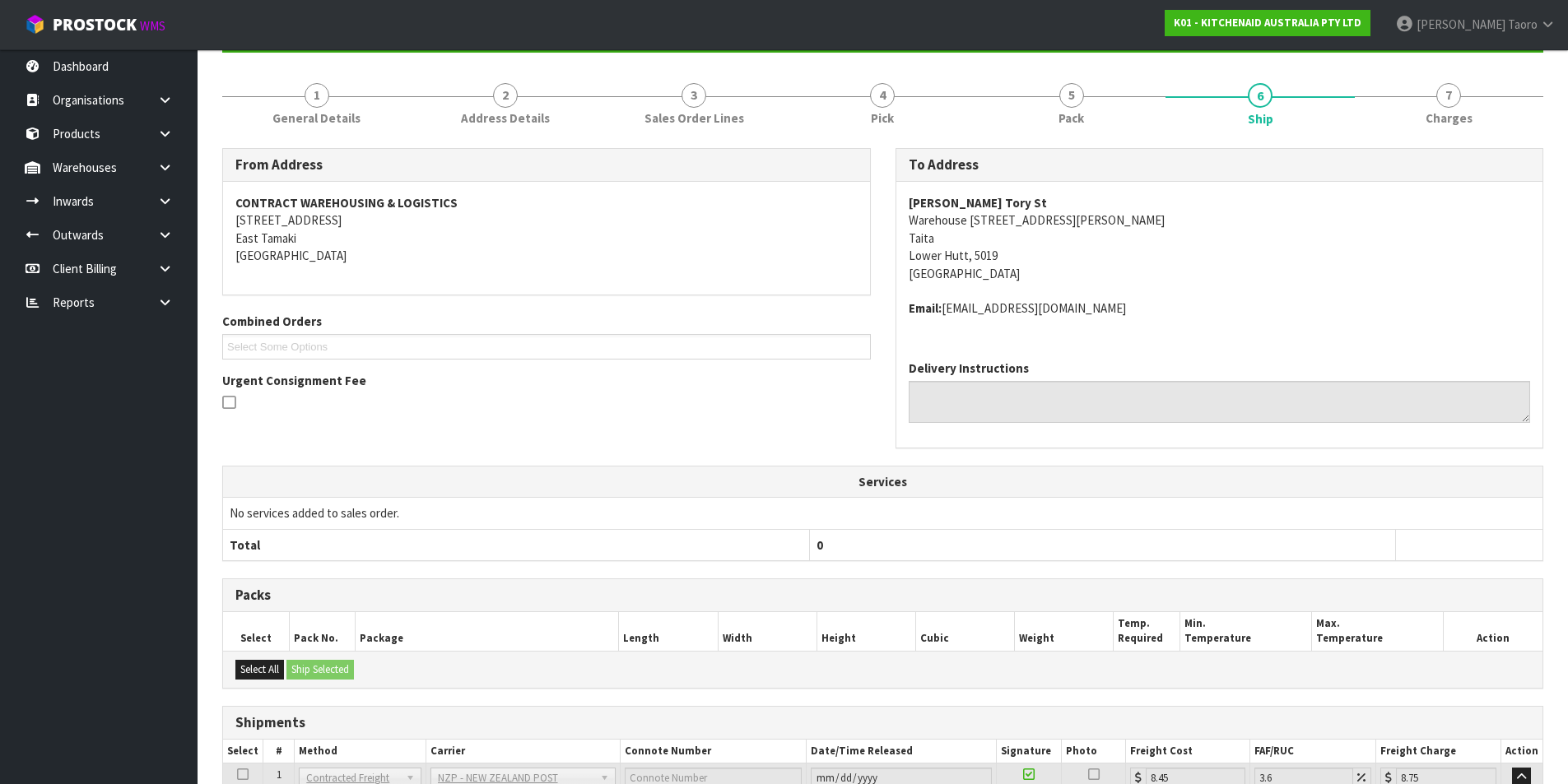
scroll to position [324, 0]
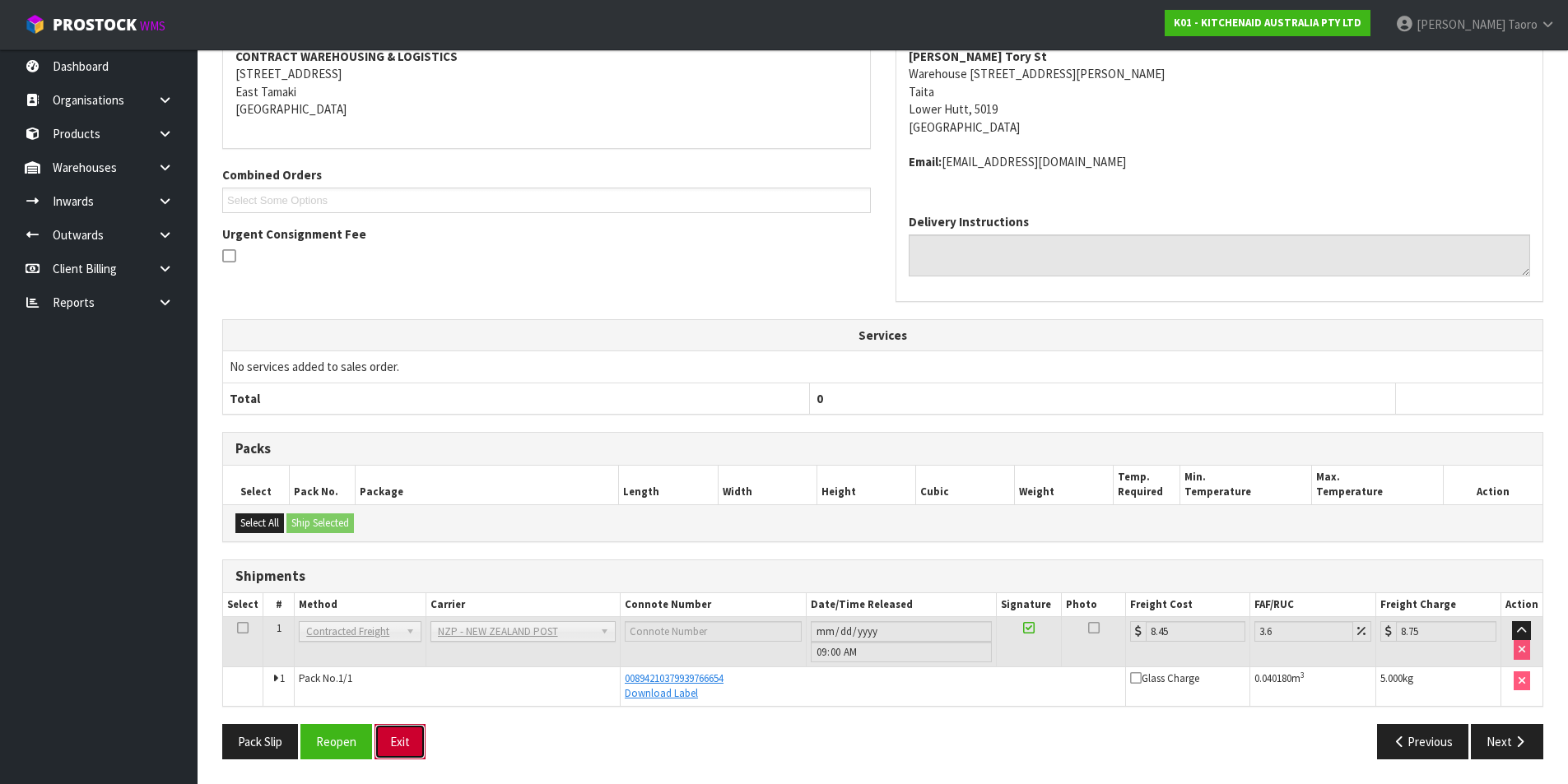
click at [405, 744] on button "Exit" at bounding box center [399, 742] width 51 height 35
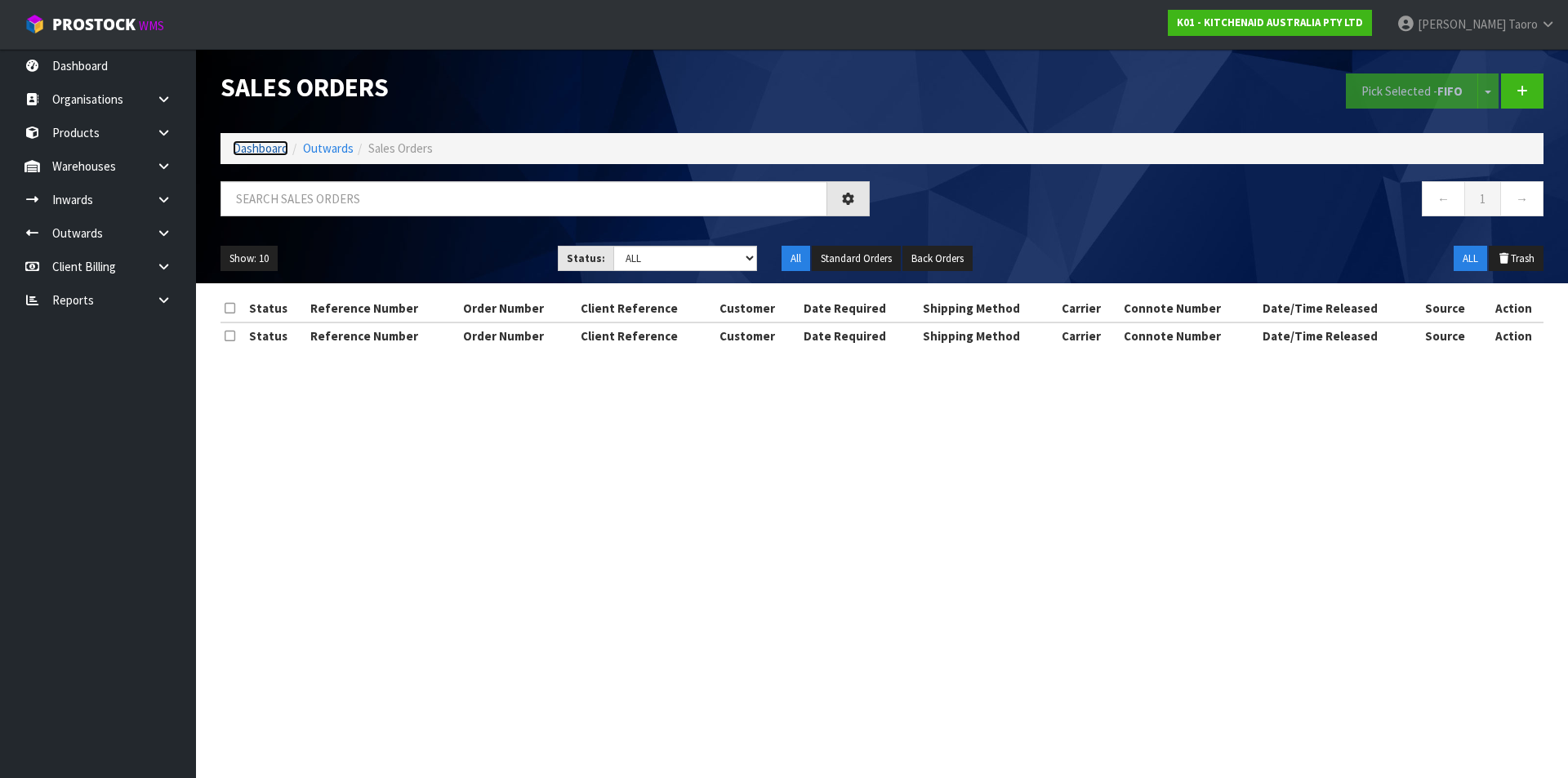
click at [263, 150] on link "Dashboard" at bounding box center [260, 148] width 55 height 15
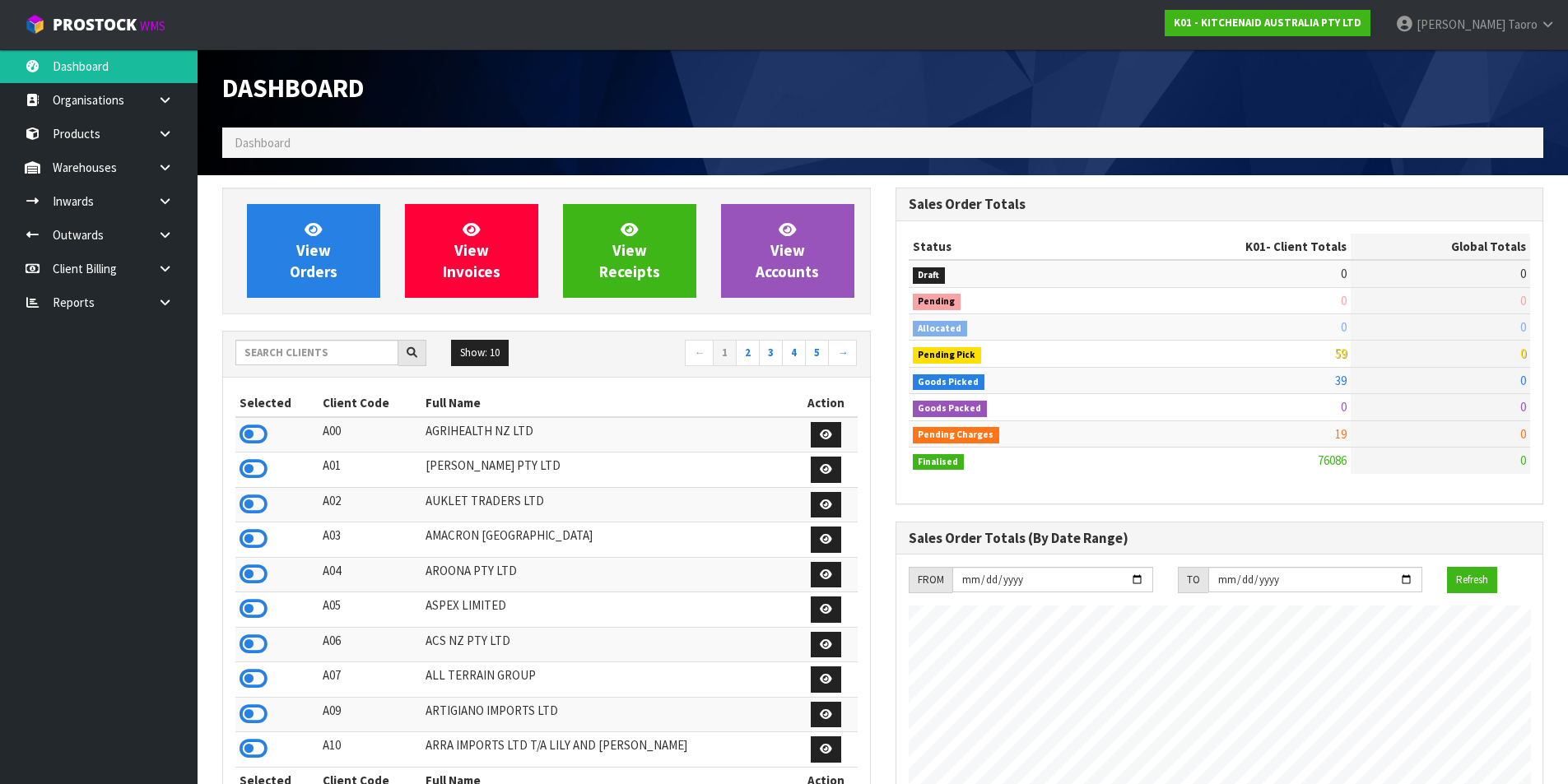
scroll to position [1246, 672]
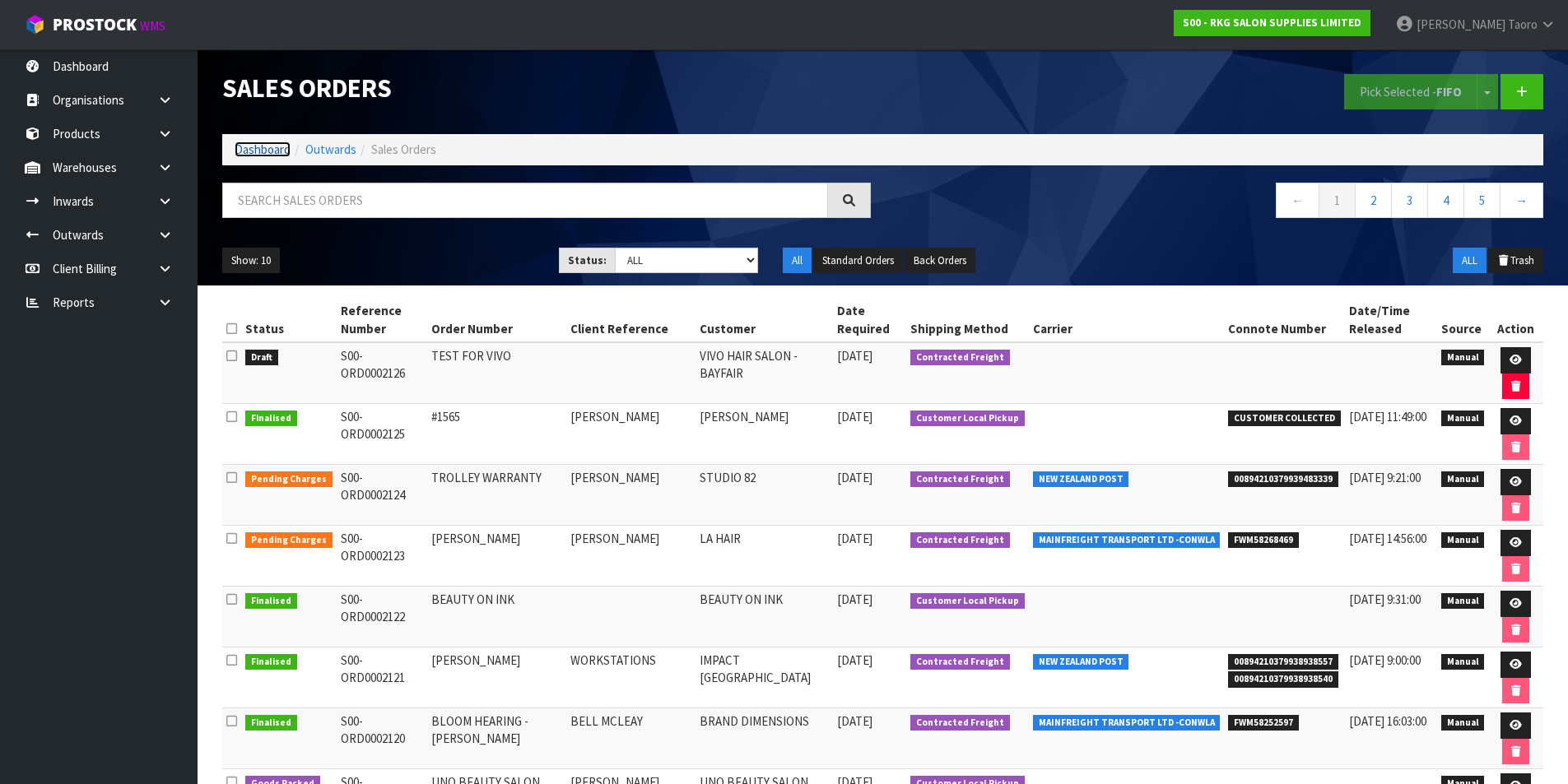
click at [253, 147] on link "Dashboard" at bounding box center [262, 149] width 56 height 15
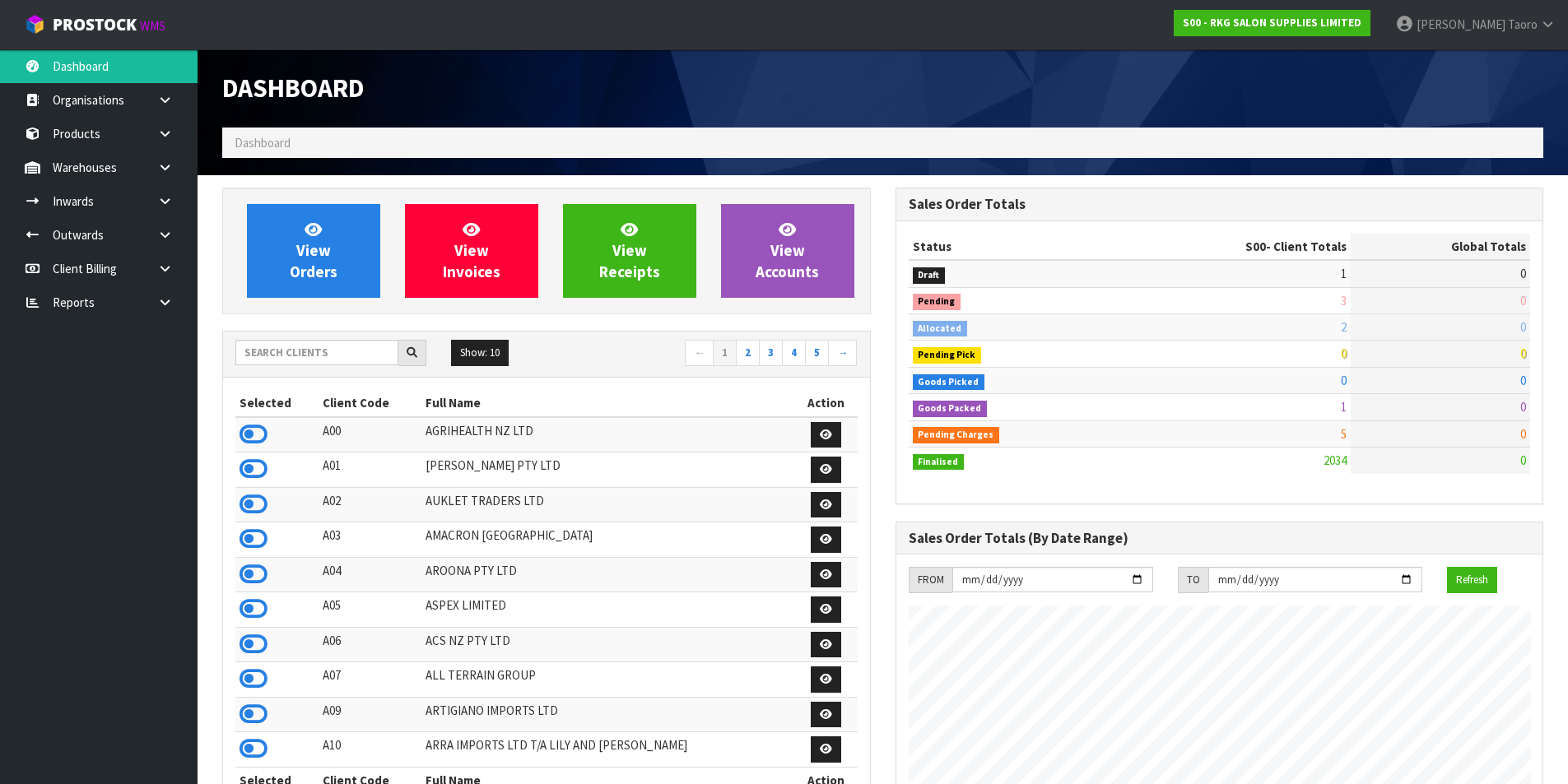
scroll to position [1246, 672]
click at [374, 342] on input "text" at bounding box center [316, 352] width 163 height 25
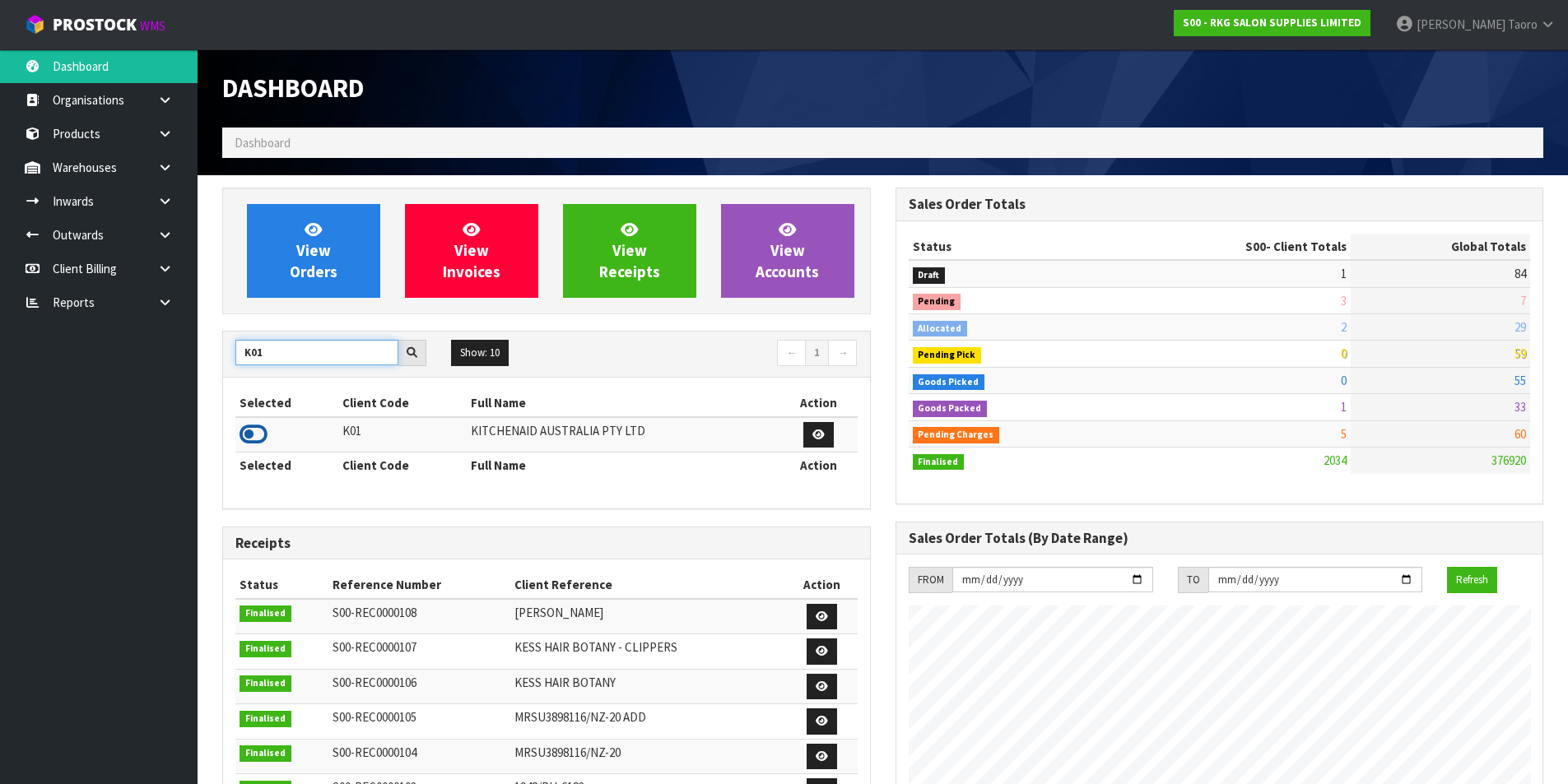
type input "K01"
click at [255, 441] on icon at bounding box center [253, 433] width 28 height 24
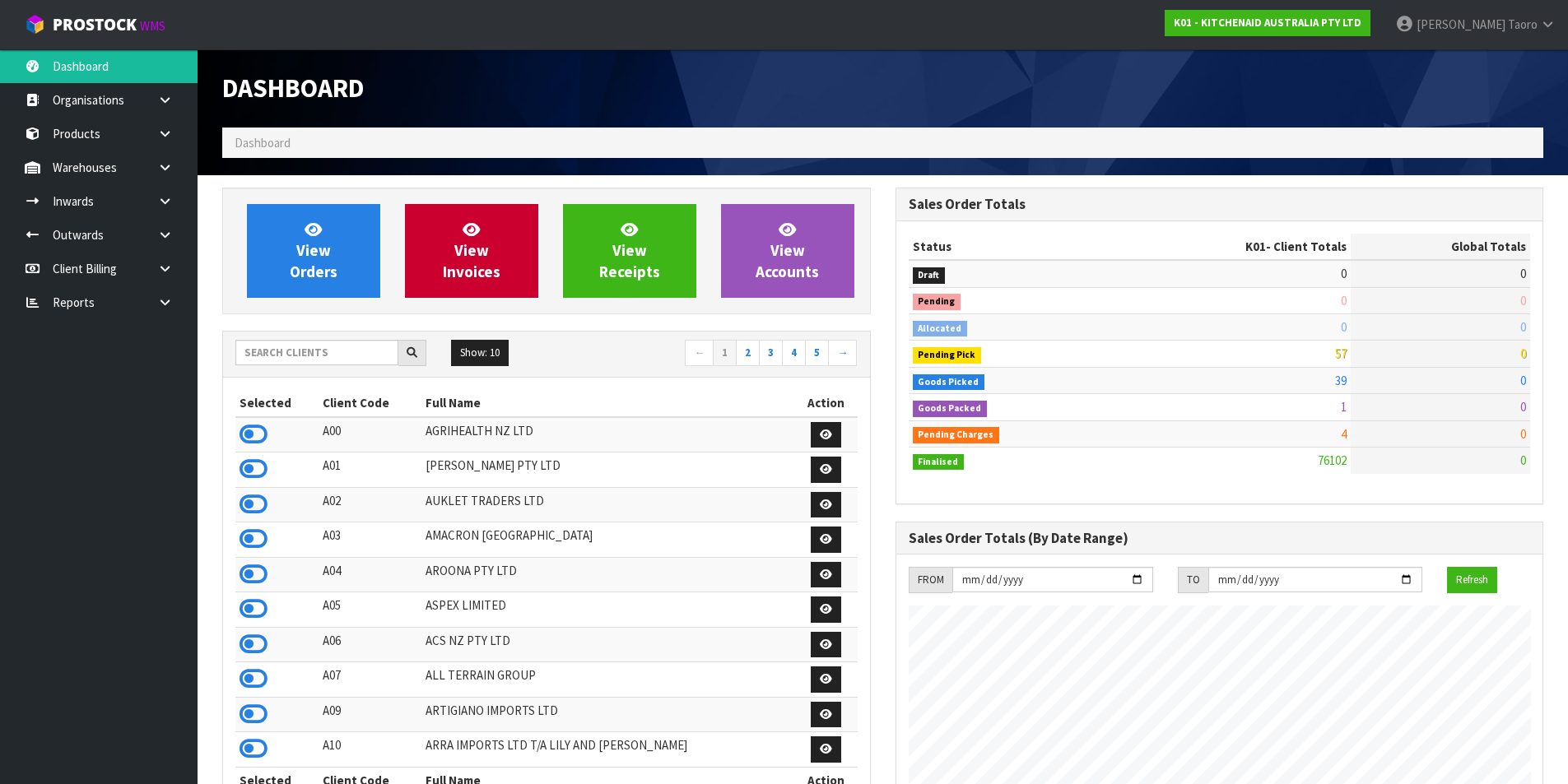
scroll to position [1246, 672]
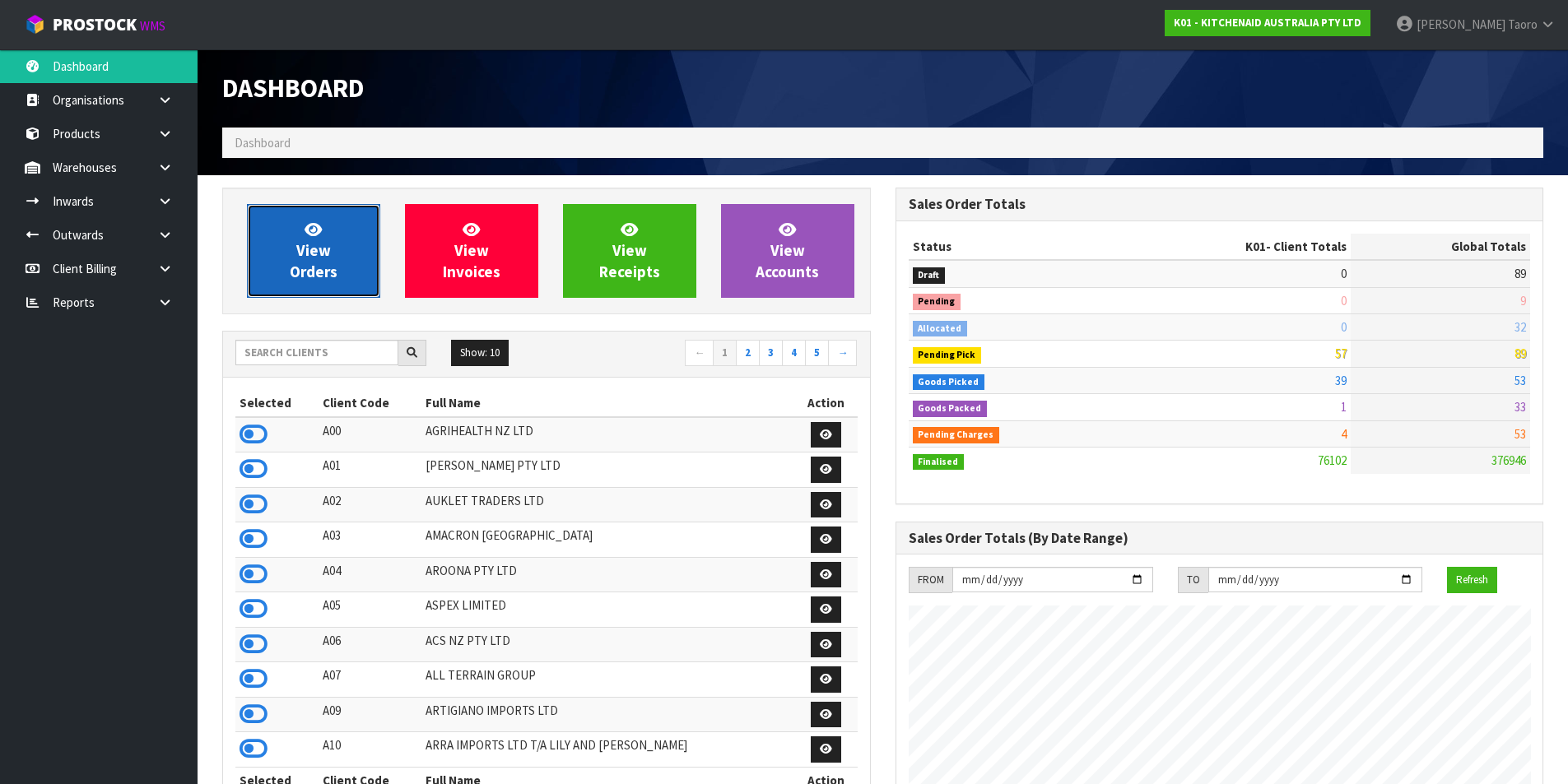
click at [315, 238] on span "View Orders" at bounding box center [313, 251] width 48 height 61
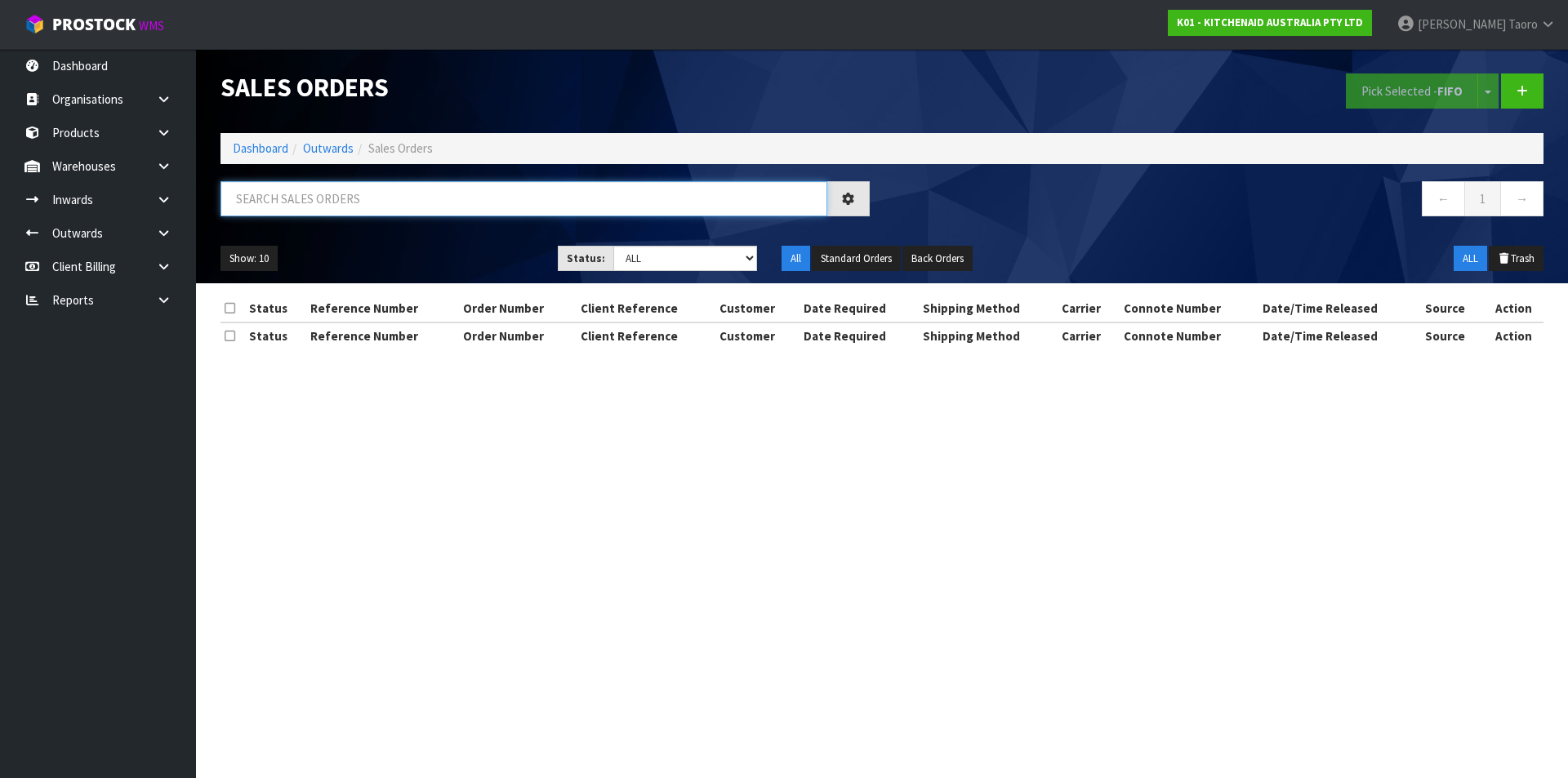
click at [325, 208] on input "text" at bounding box center [524, 199] width 606 height 35
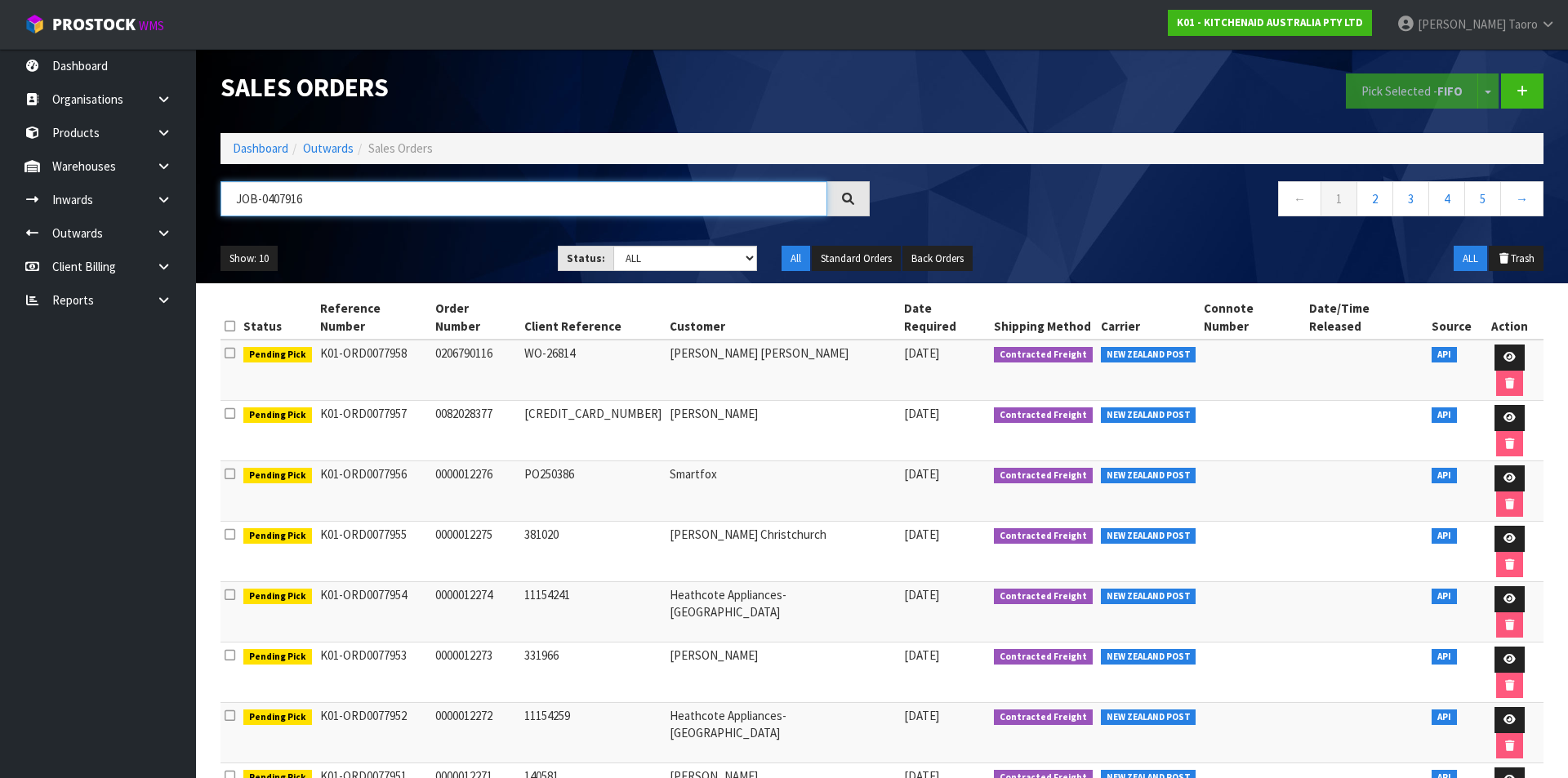
type input "JOB-0407916"
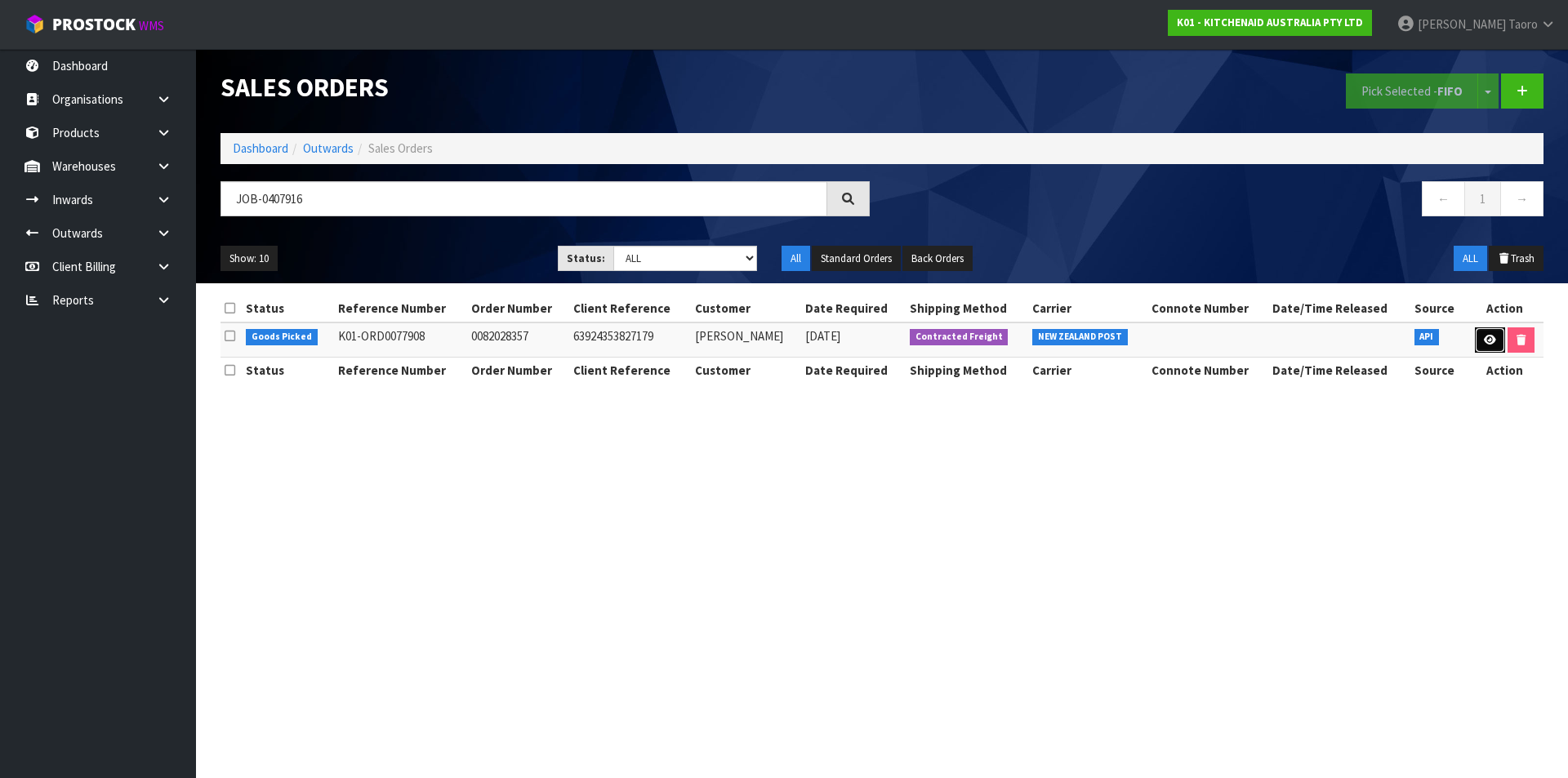
click at [1484, 340] on icon at bounding box center [1490, 340] width 13 height 11
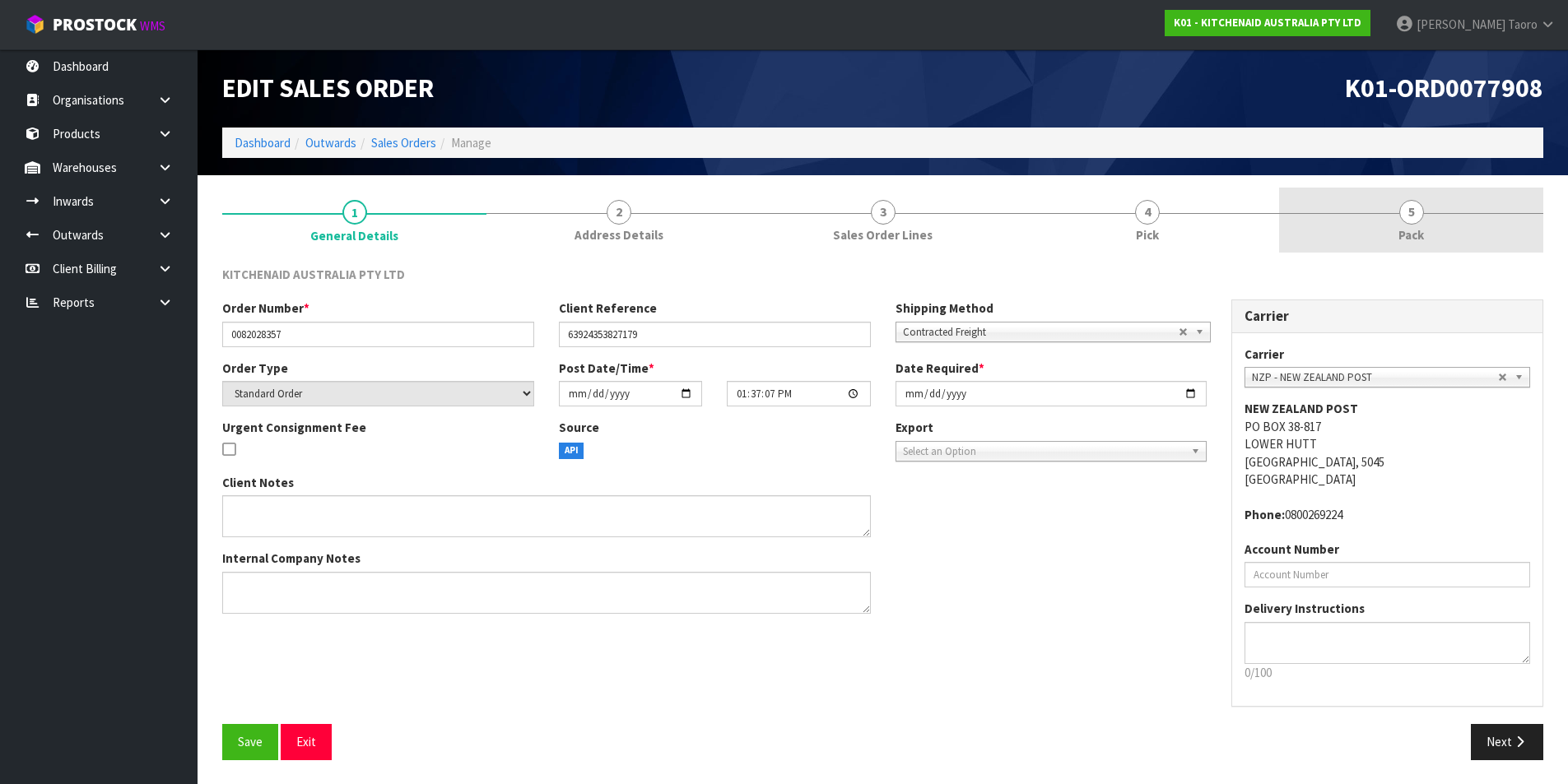
click at [1420, 236] on span "Pack" at bounding box center [1410, 234] width 25 height 17
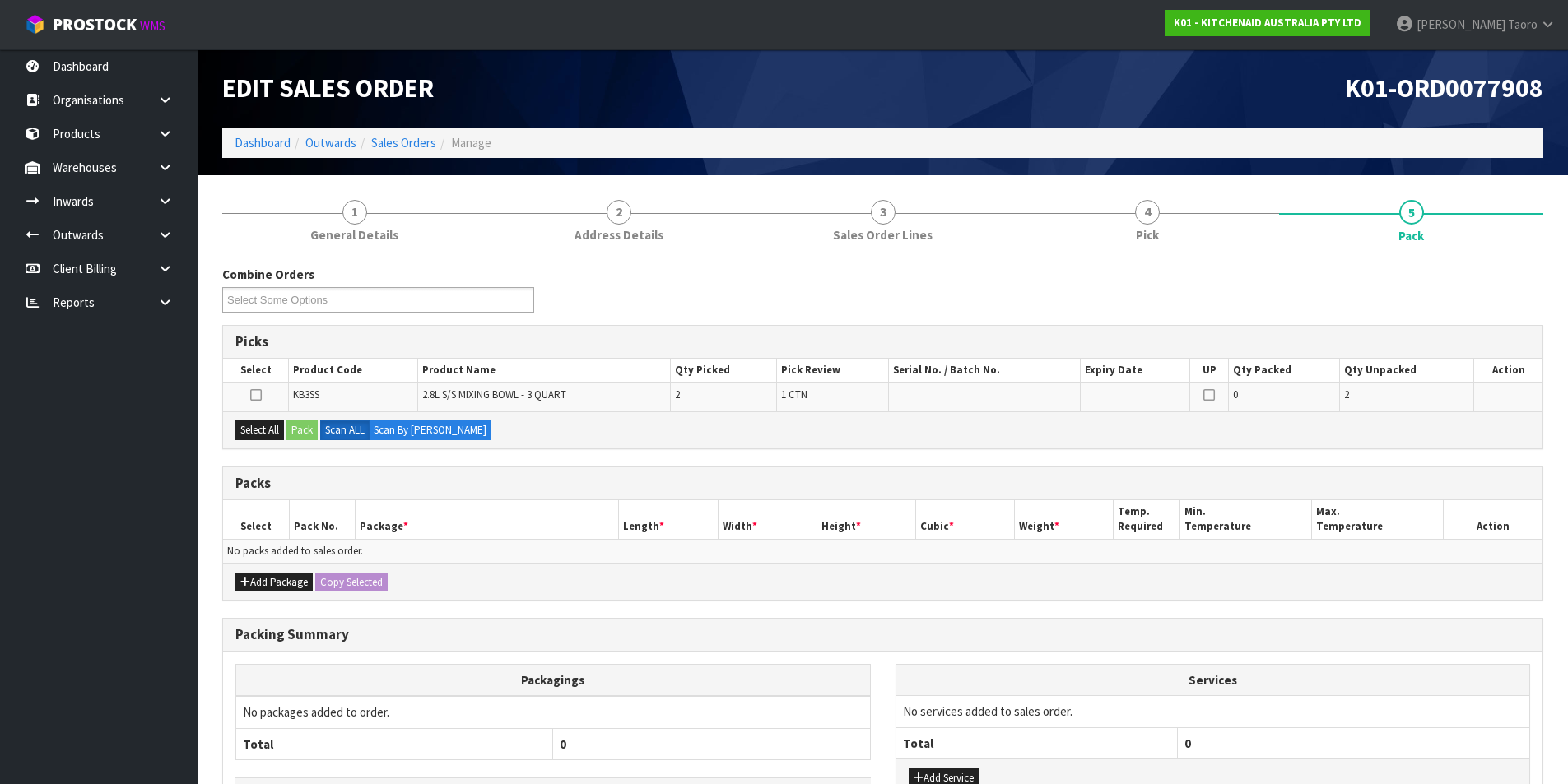
click at [1204, 94] on h1 "K01-ORD0077908" at bounding box center [1219, 88] width 649 height 29
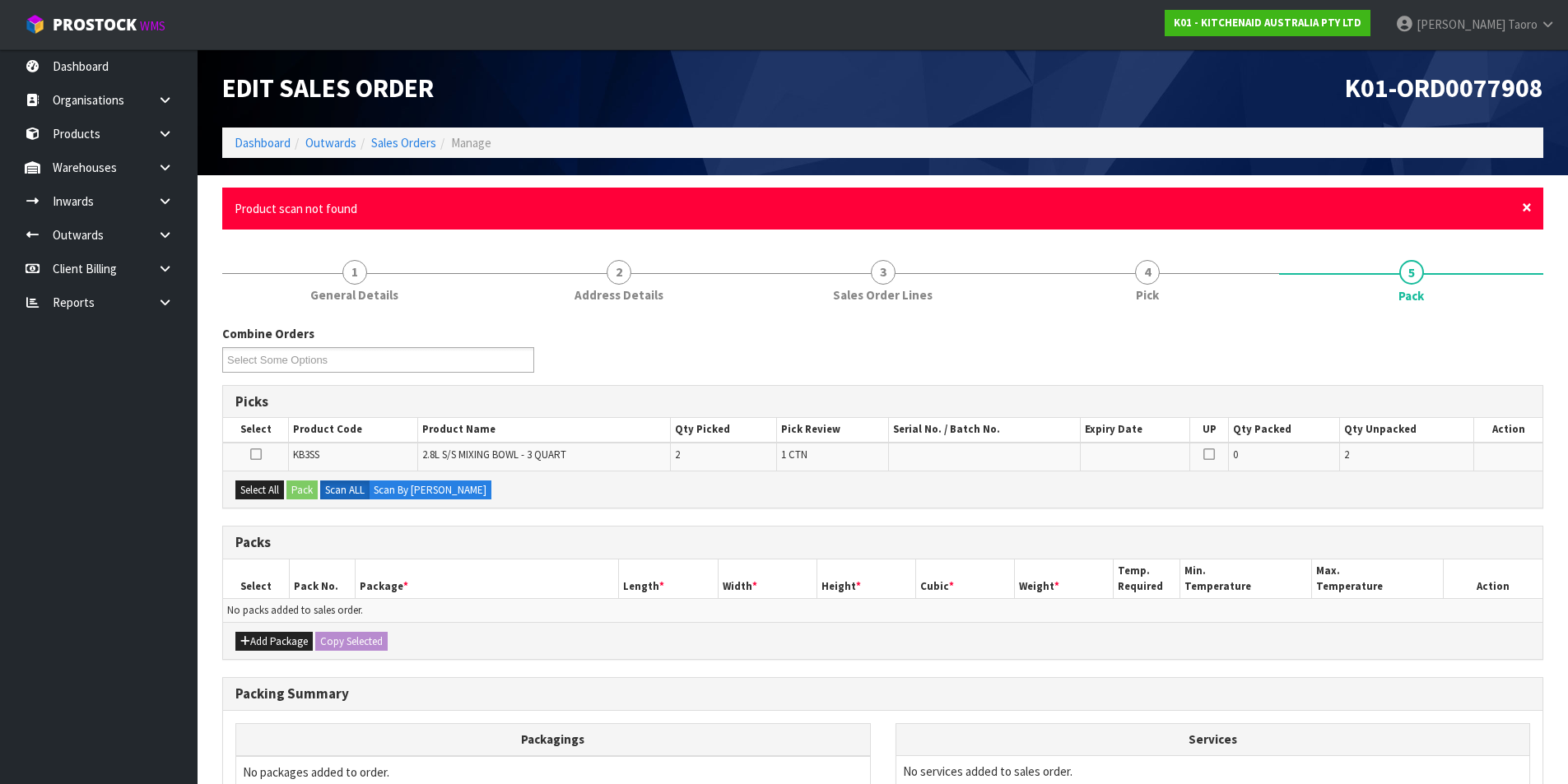
click at [1529, 205] on span "×" at bounding box center [1526, 207] width 10 height 23
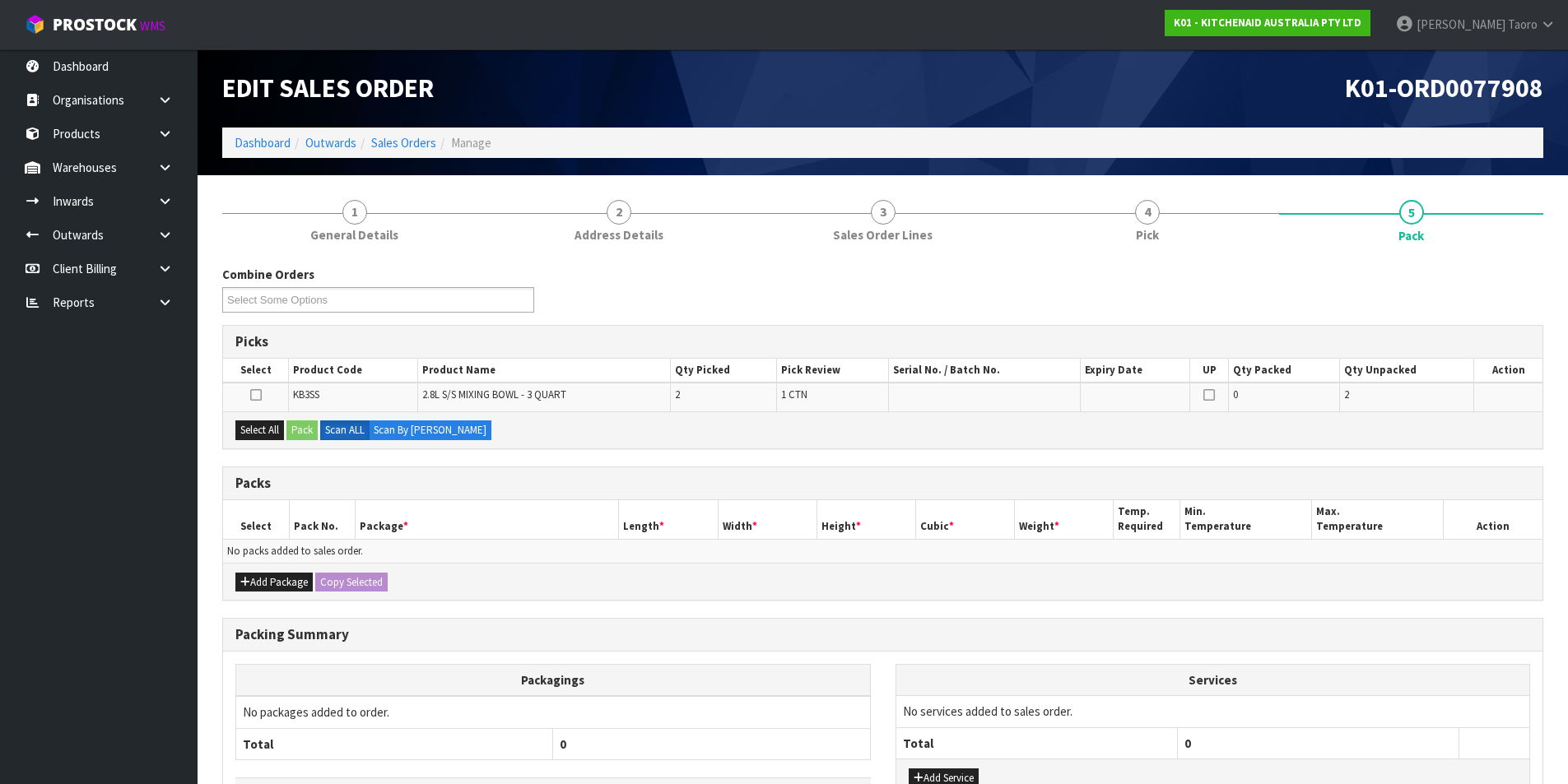
click at [1532, 287] on div "Combine Orders K01-ORD0077784 K01-ORD0077790 K01-ORD0077835 K01-ORD0077837 K01-…" at bounding box center [882, 296] width 1345 height 59
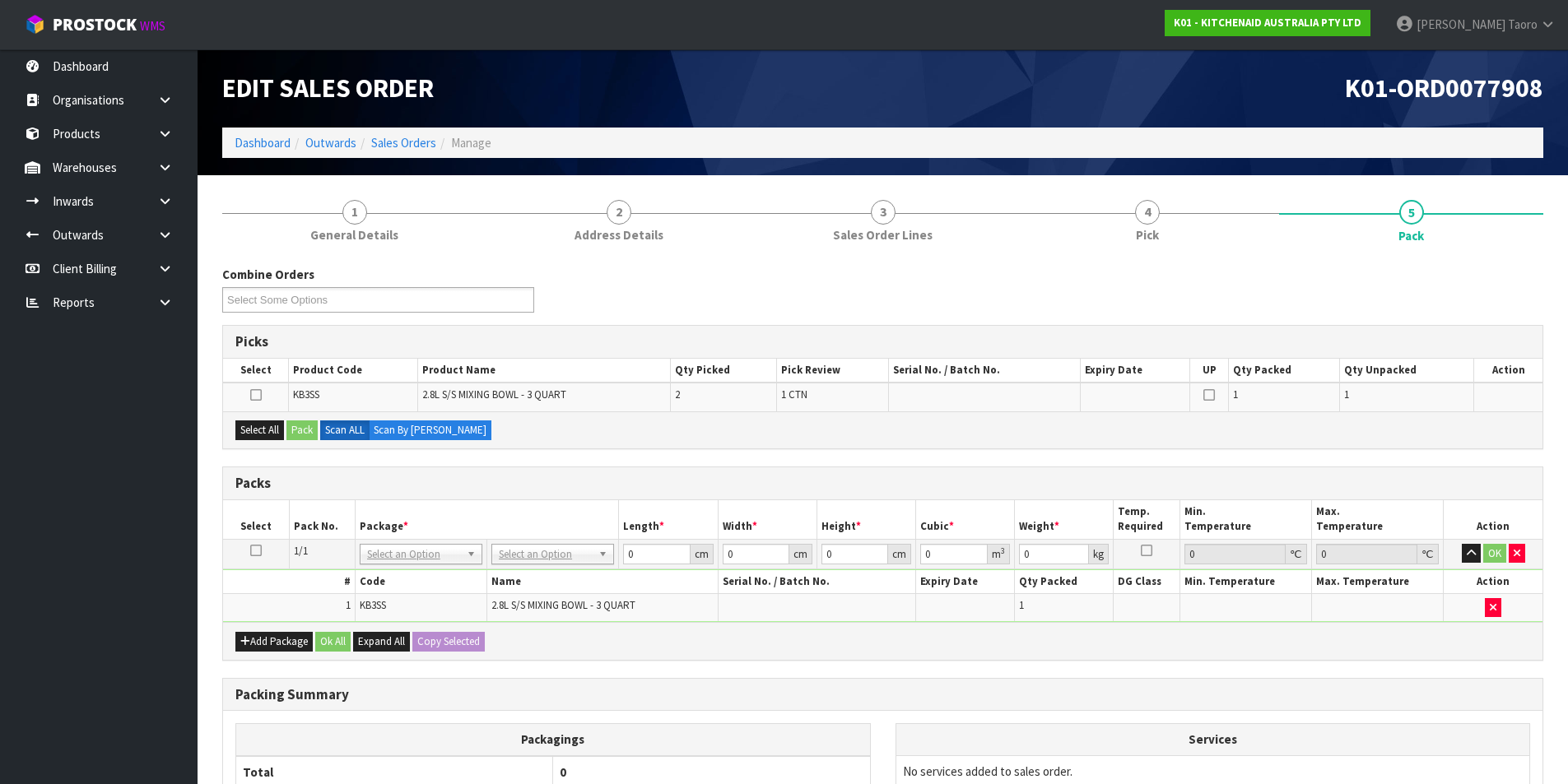
drag, startPoint x: 255, startPoint y: 554, endPoint x: 327, endPoint y: 533, distance: 75.0
click at [257, 552] on icon at bounding box center [256, 551] width 12 height 1
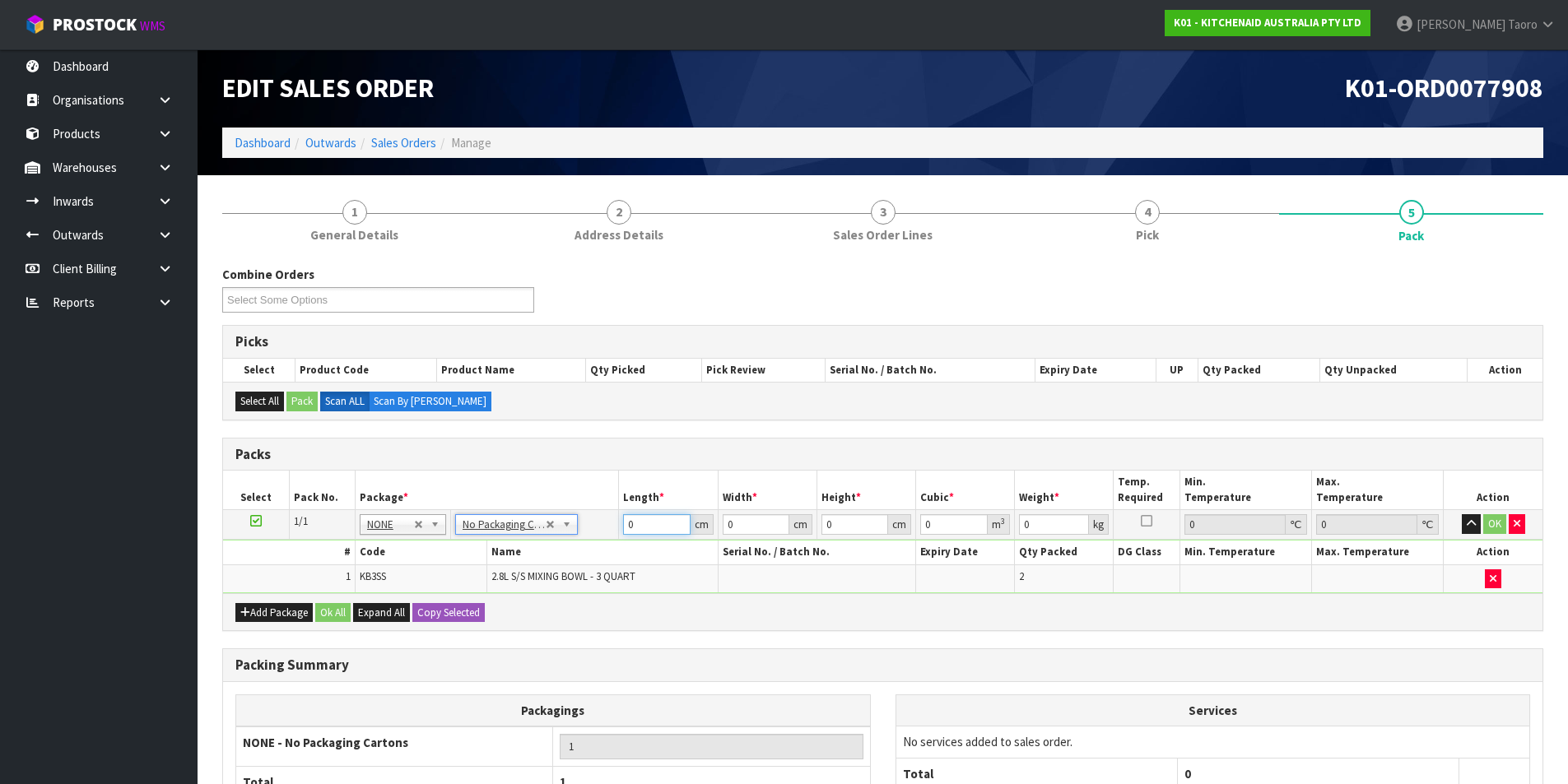
click at [652, 520] on input "0" at bounding box center [656, 524] width 67 height 21
type input "51"
type input "26"
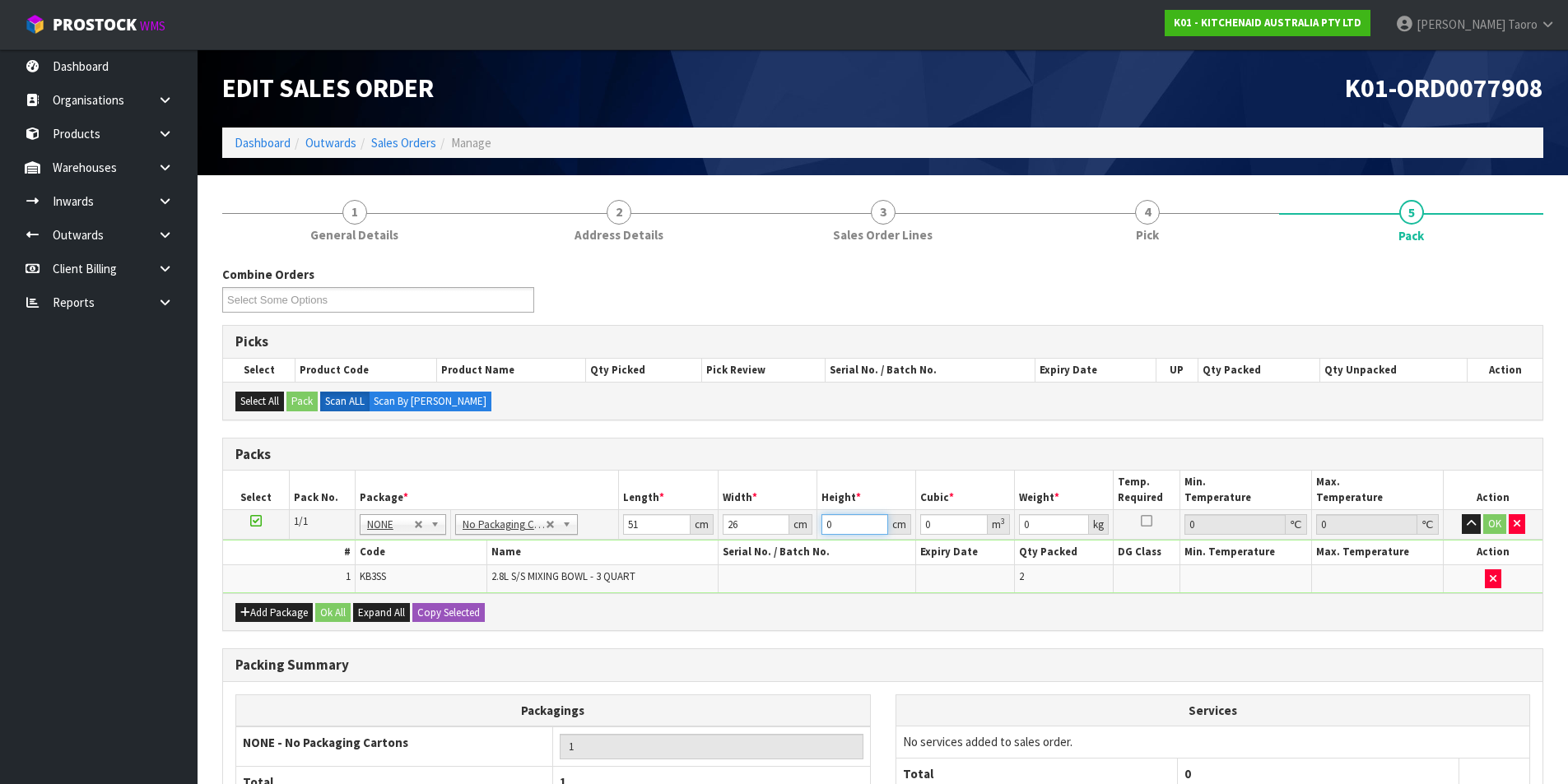
type input "2"
type input "0.002652"
type input "22"
type input "0.029172"
type input "22"
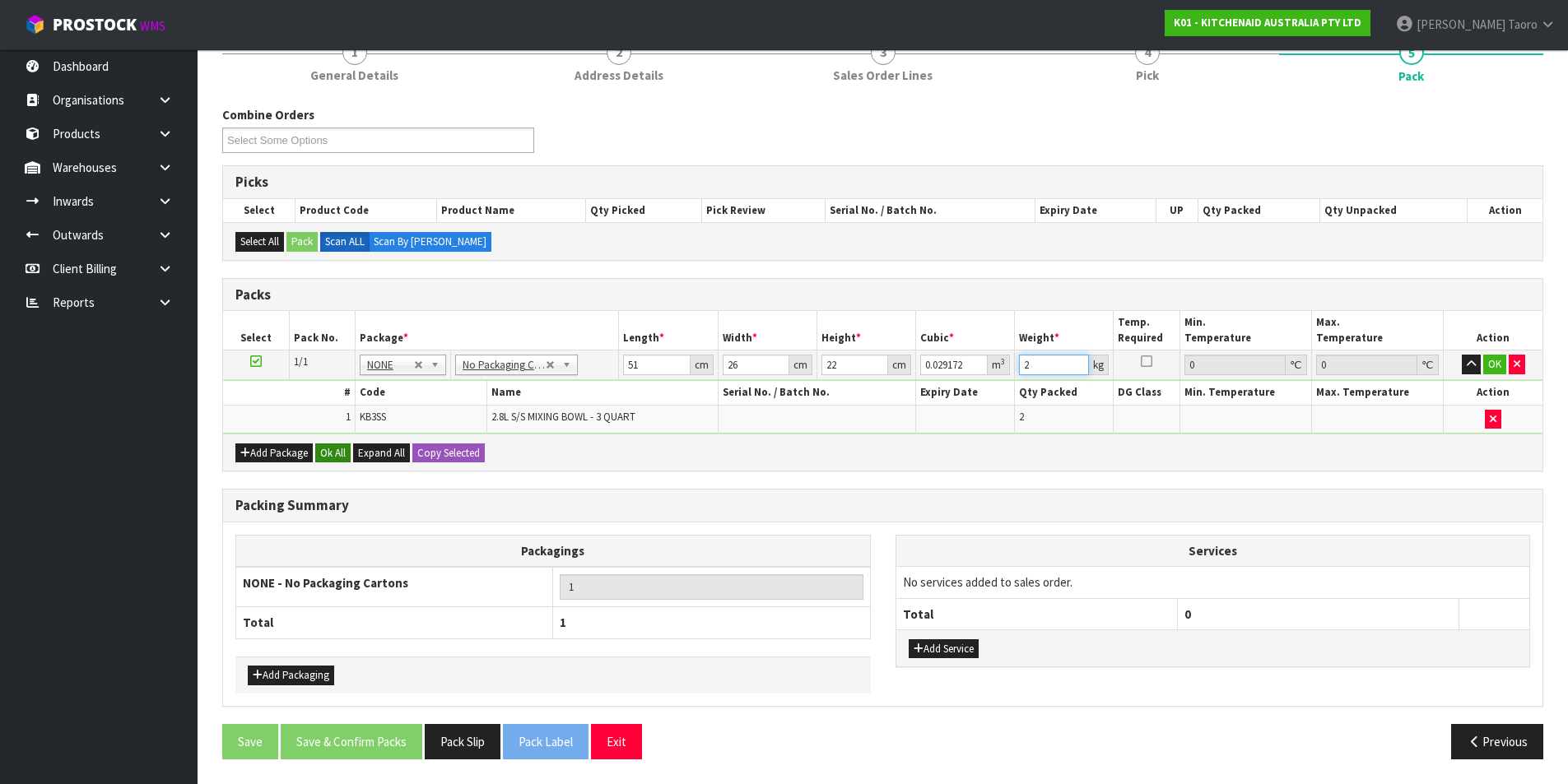
type input "2"
click at [342, 451] on button "Ok All" at bounding box center [333, 453] width 35 height 20
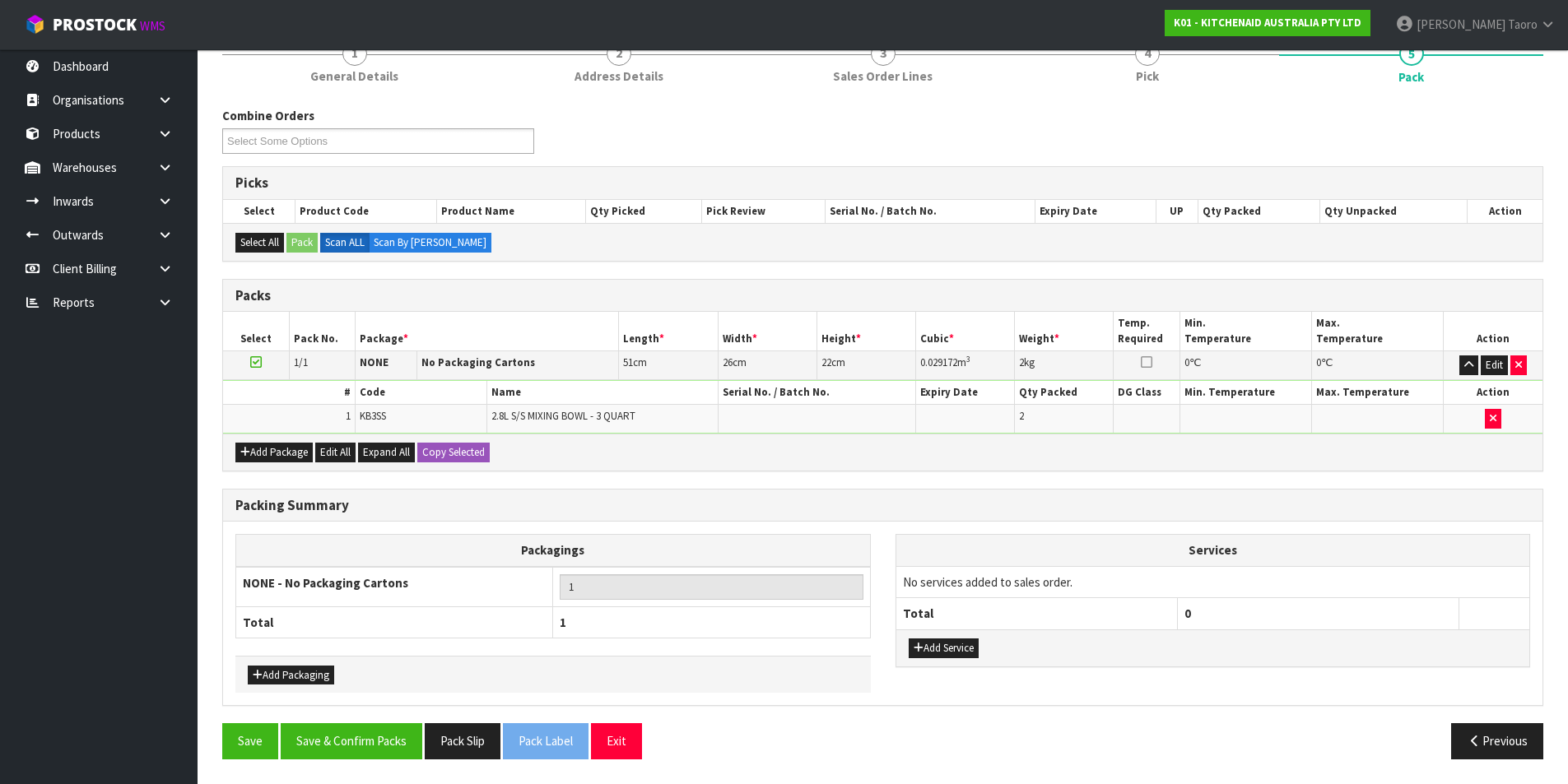
scroll to position [159, 0]
click at [402, 738] on button "Save & Confirm Packs" at bounding box center [351, 741] width 141 height 35
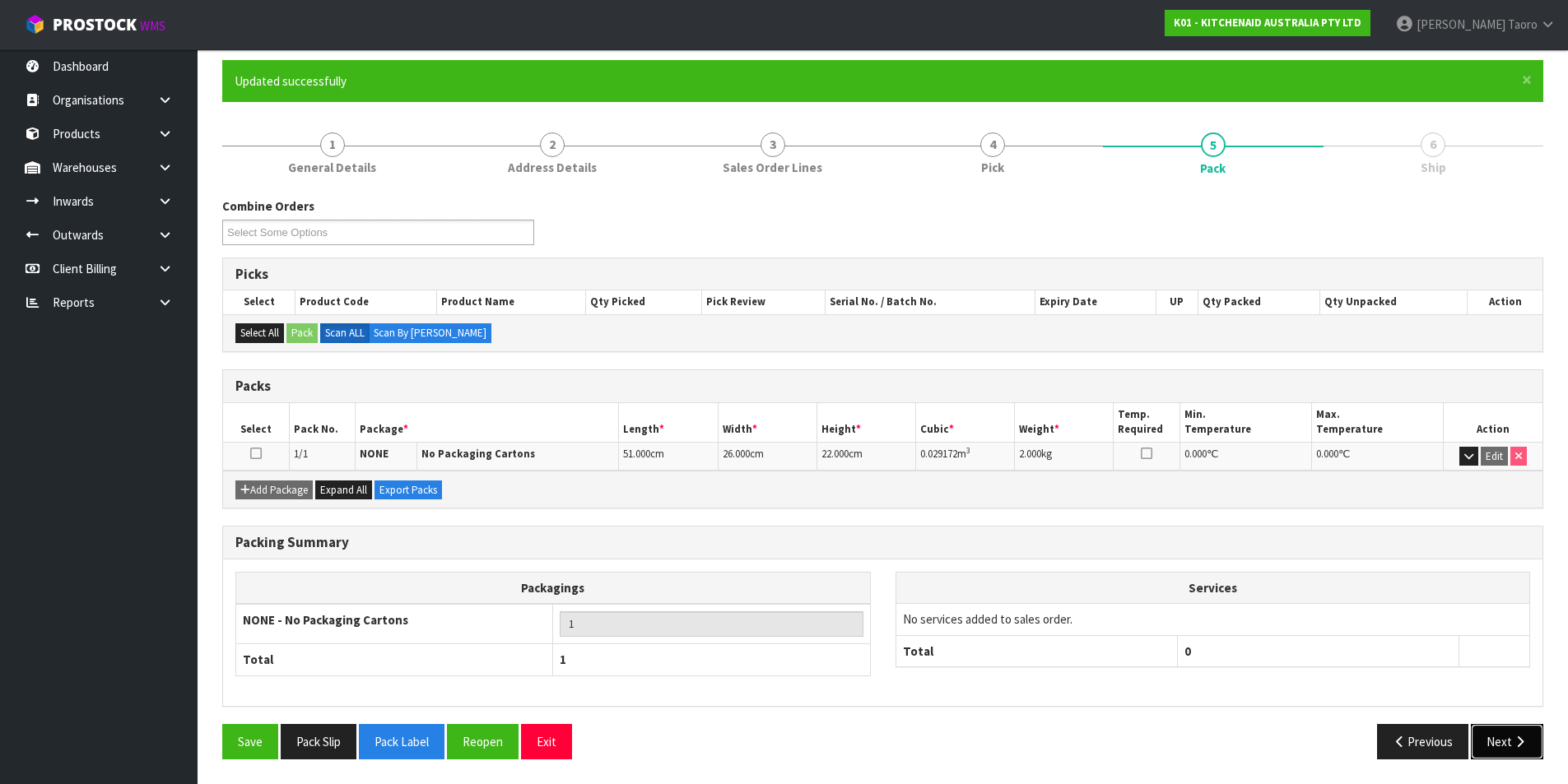
click at [1514, 736] on icon "button" at bounding box center [1518, 742] width 15 height 13
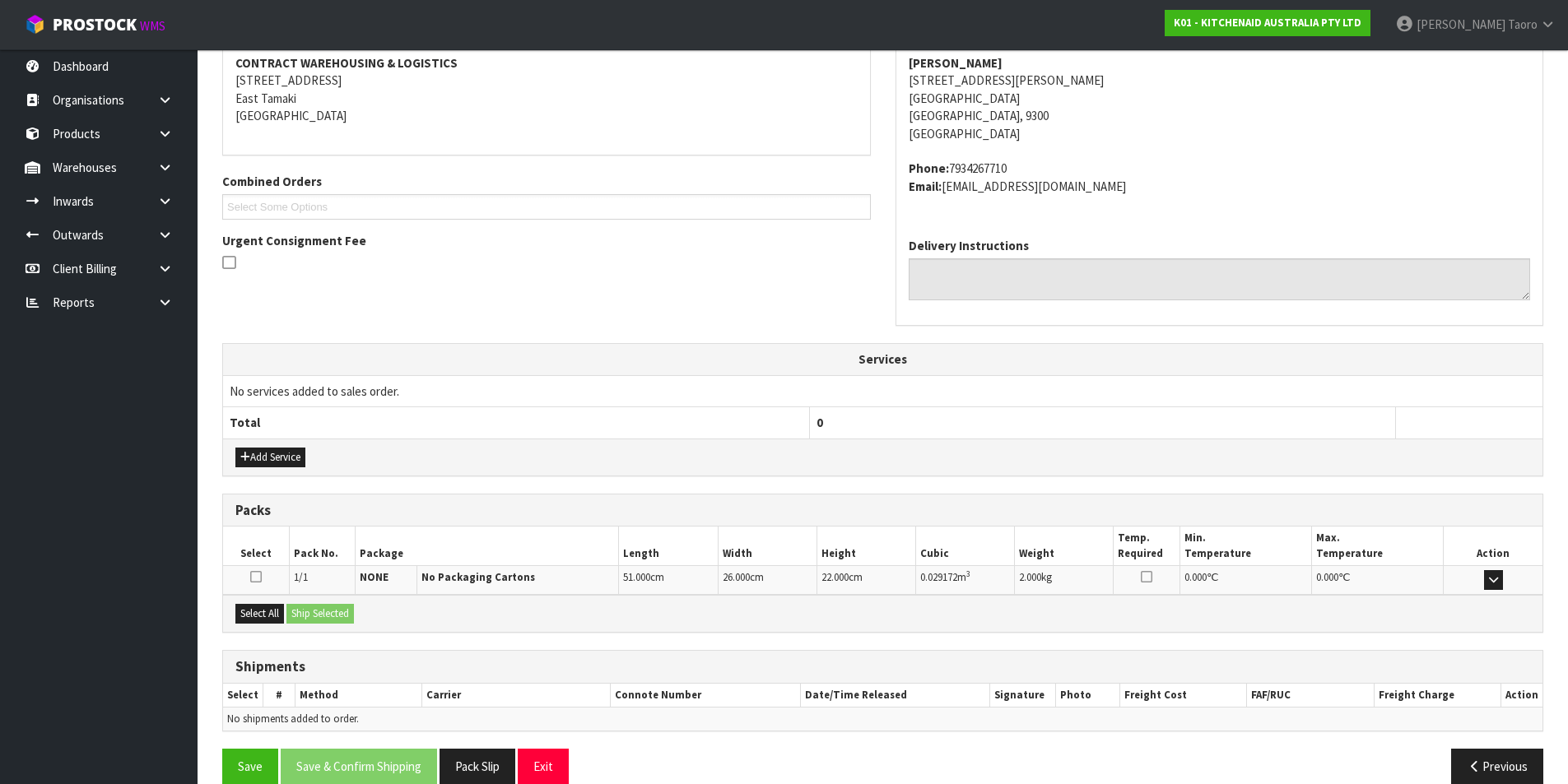
scroll to position [342, 0]
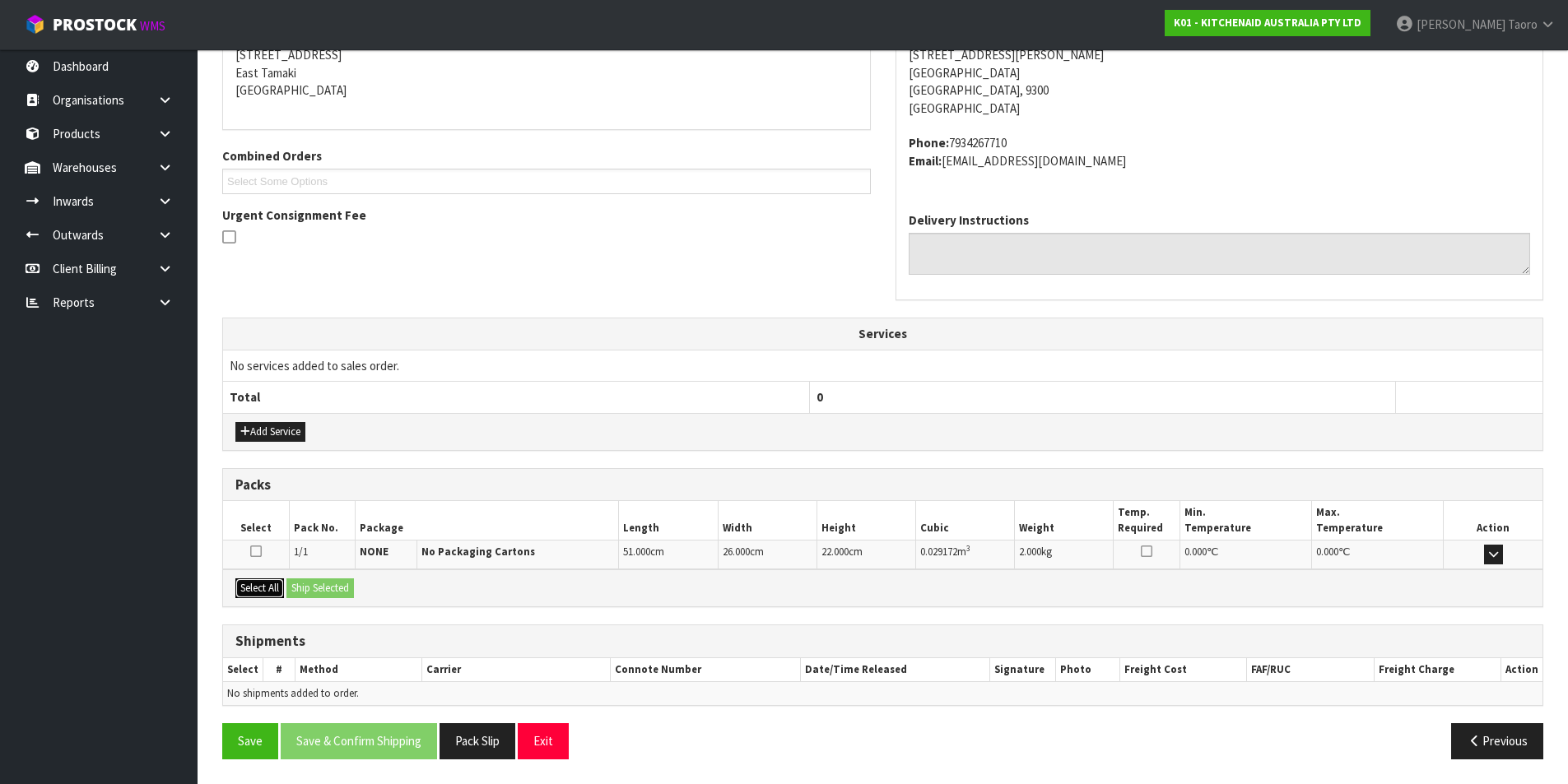
drag, startPoint x: 279, startPoint y: 592, endPoint x: 289, endPoint y: 588, distance: 10.8
click at [282, 592] on button "Select All" at bounding box center [260, 588] width 49 height 20
click at [305, 587] on button "Ship Selected" at bounding box center [320, 588] width 68 height 20
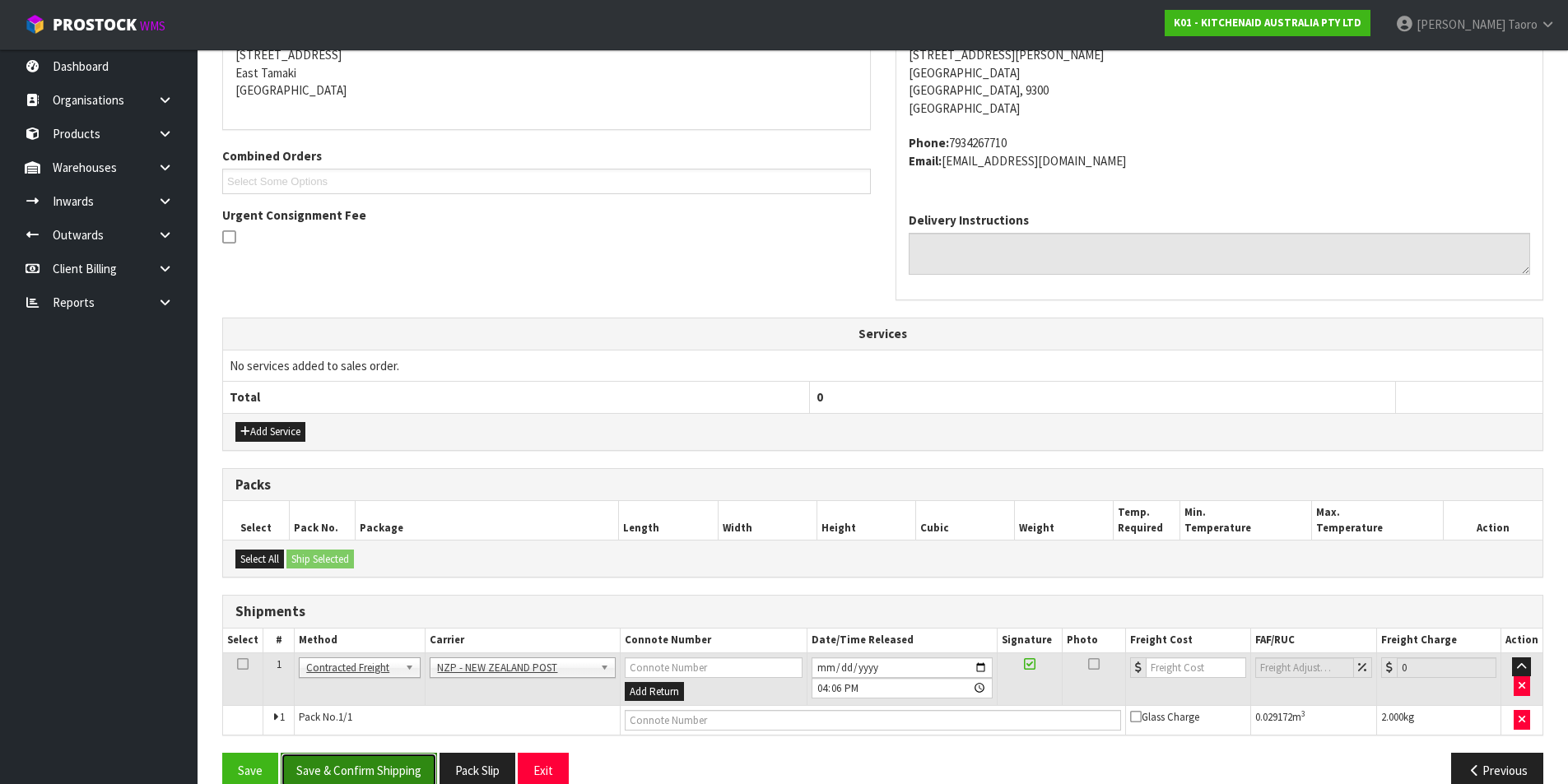
click at [406, 757] on button "Save & Confirm Shipping" at bounding box center [358, 770] width 156 height 35
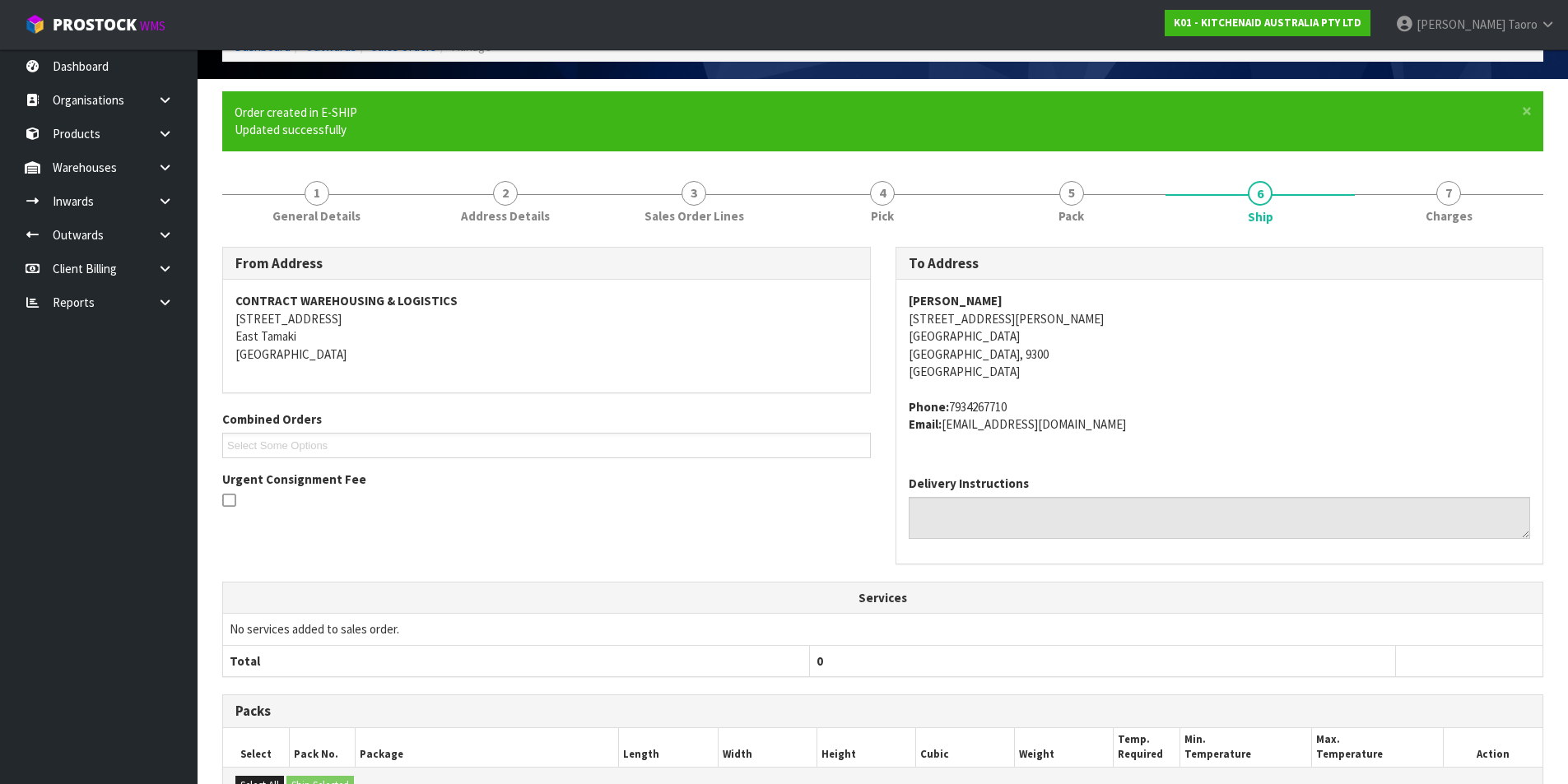
scroll to position [348, 0]
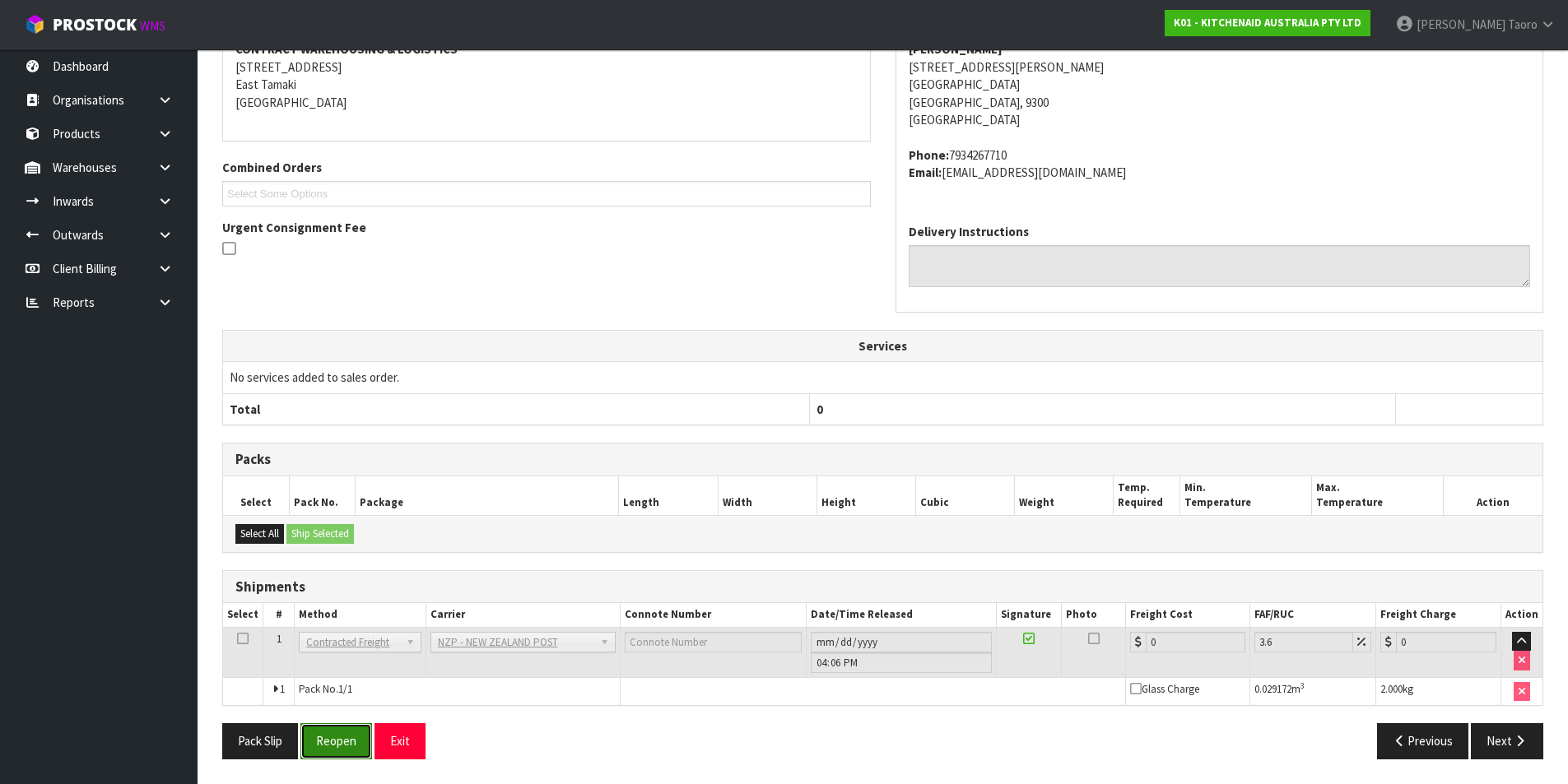
click at [327, 746] on button "Reopen" at bounding box center [335, 741] width 71 height 35
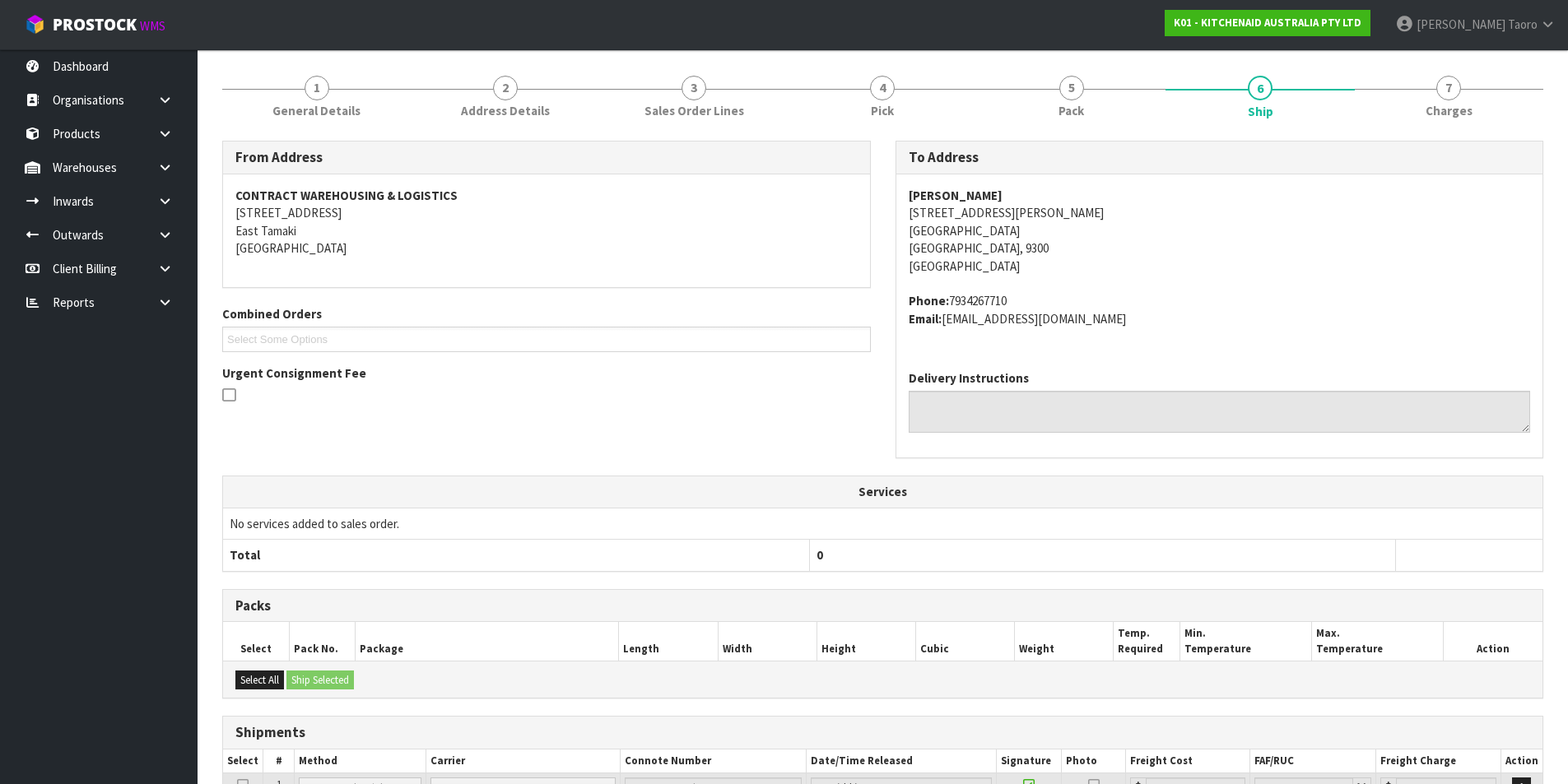
scroll to position [330, 0]
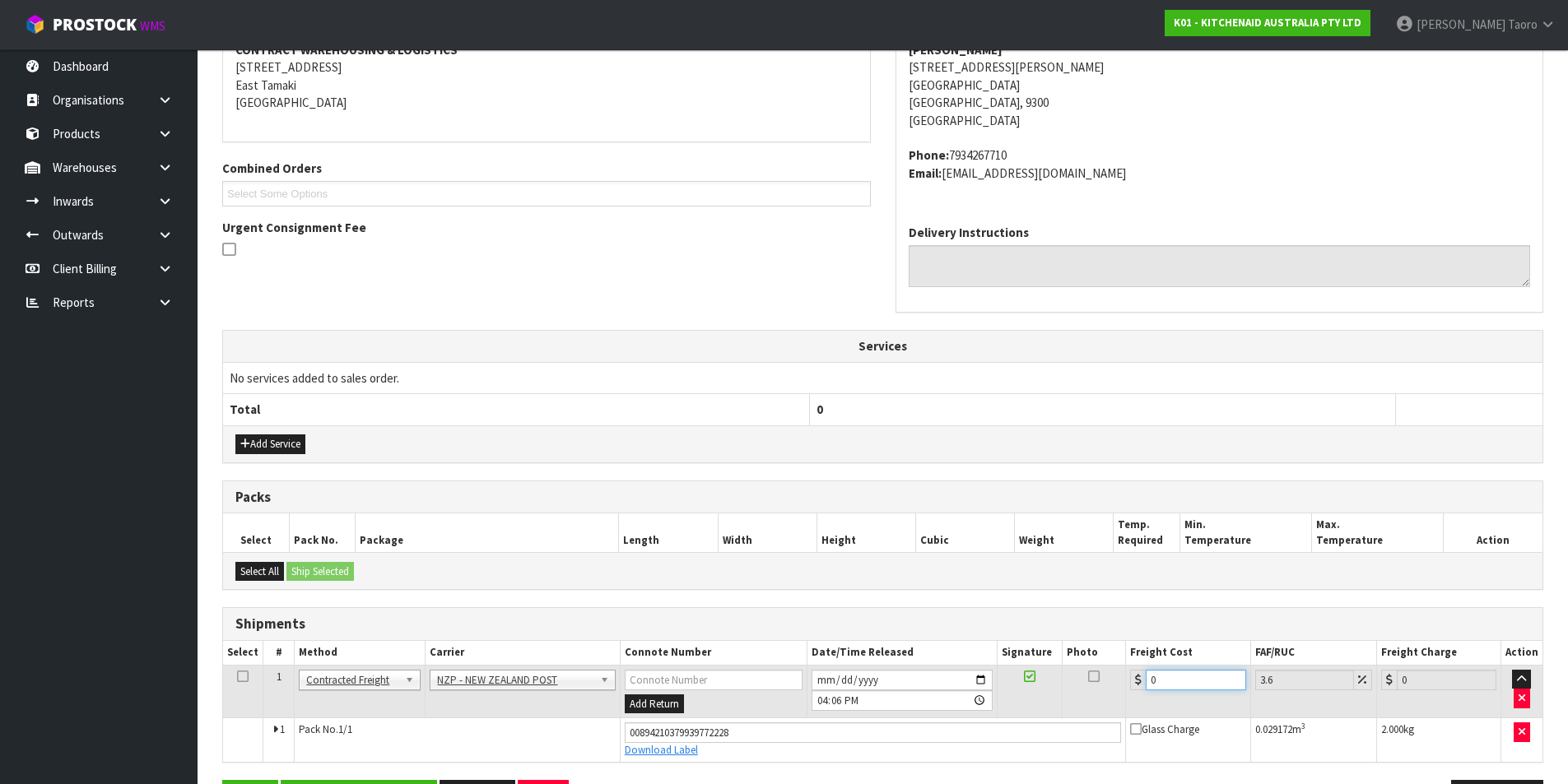
click at [1179, 679] on input "0" at bounding box center [1195, 679] width 99 height 21
type input "1"
type input "1.04"
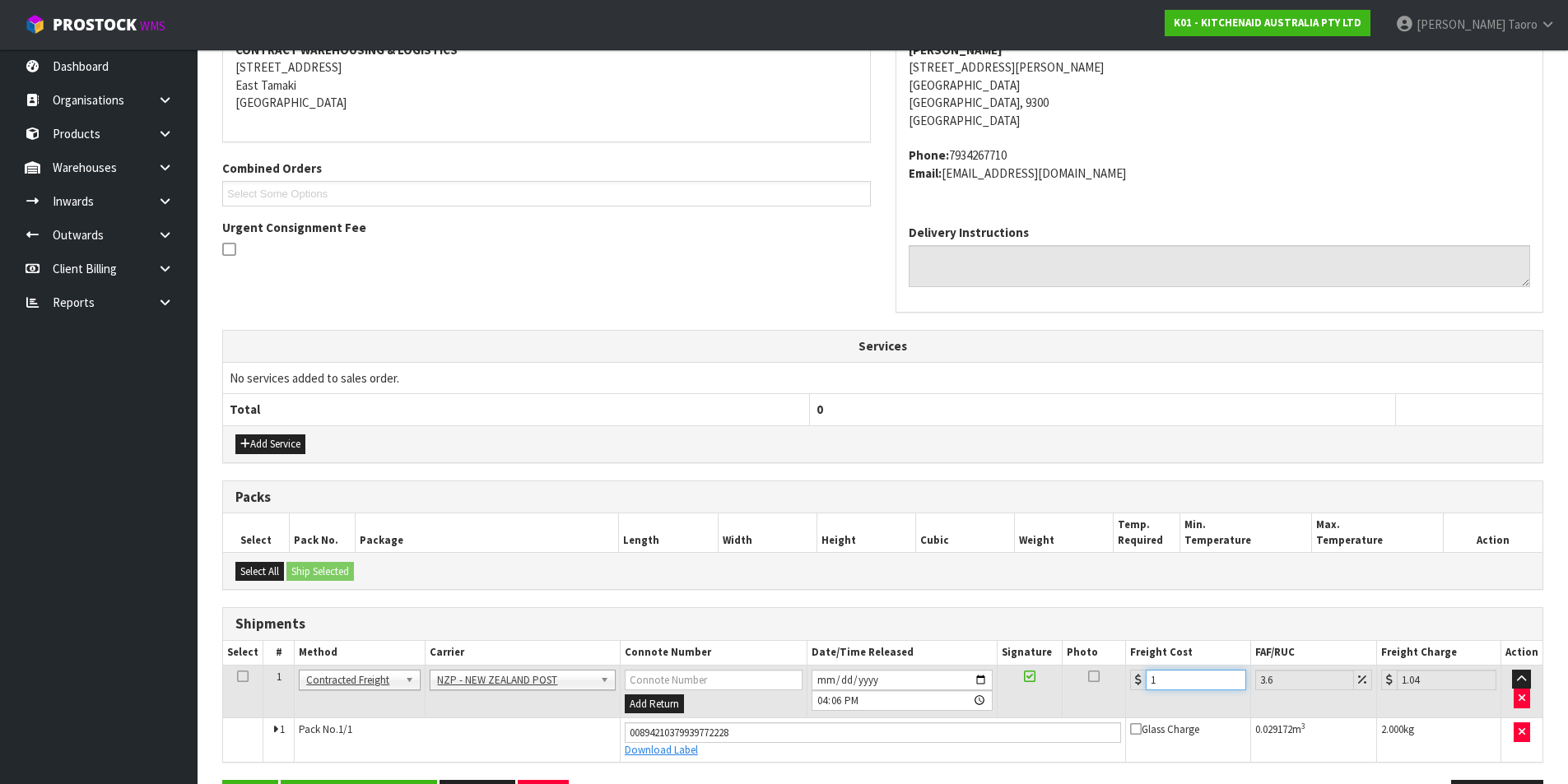
type input "11"
type input "11.4"
type input "11.6"
type input "12.02"
type input "11.64"
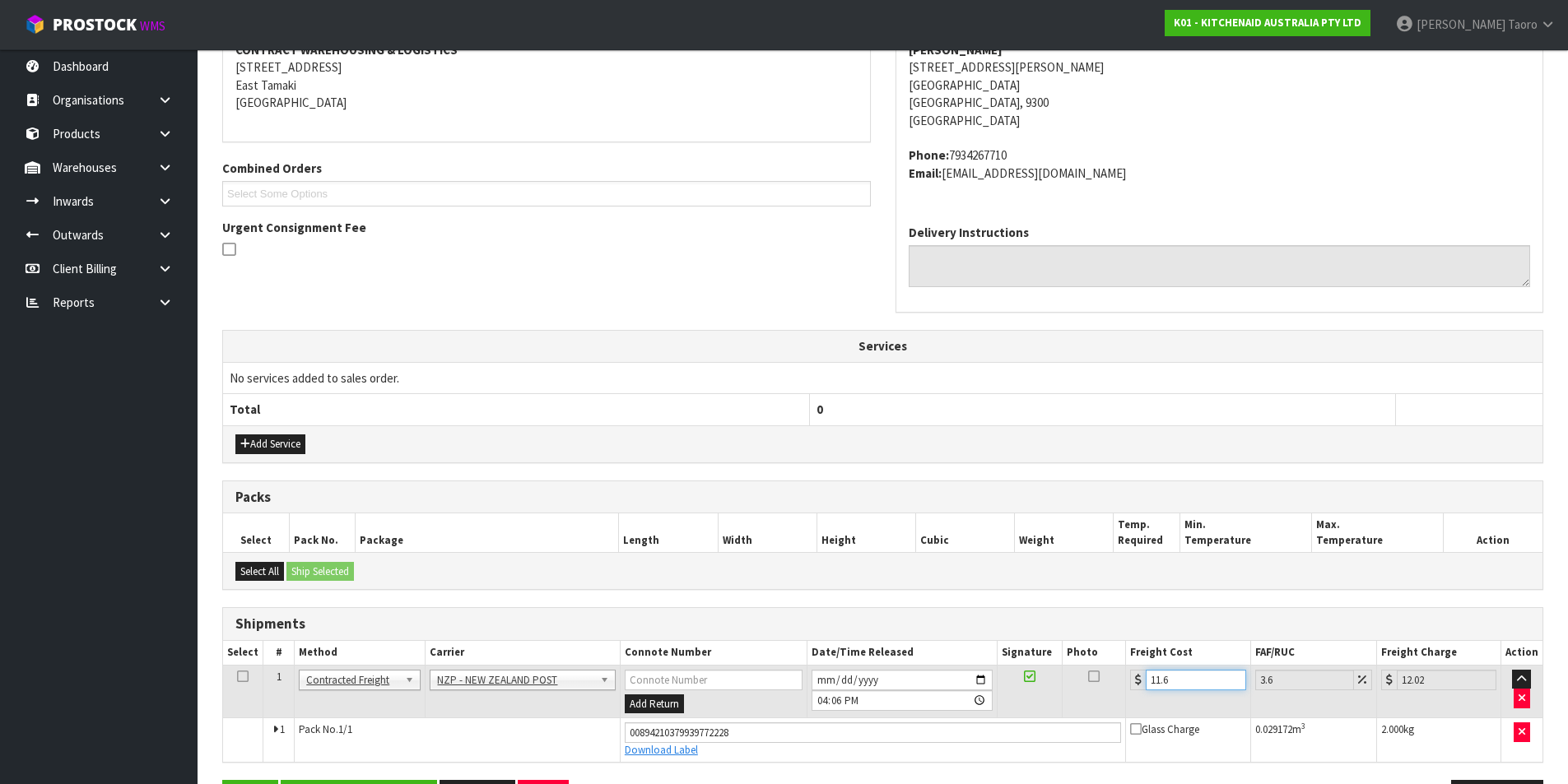
type input "12.06"
type input "11.6"
type input "12.02"
type input "11.61"
type input "12.03"
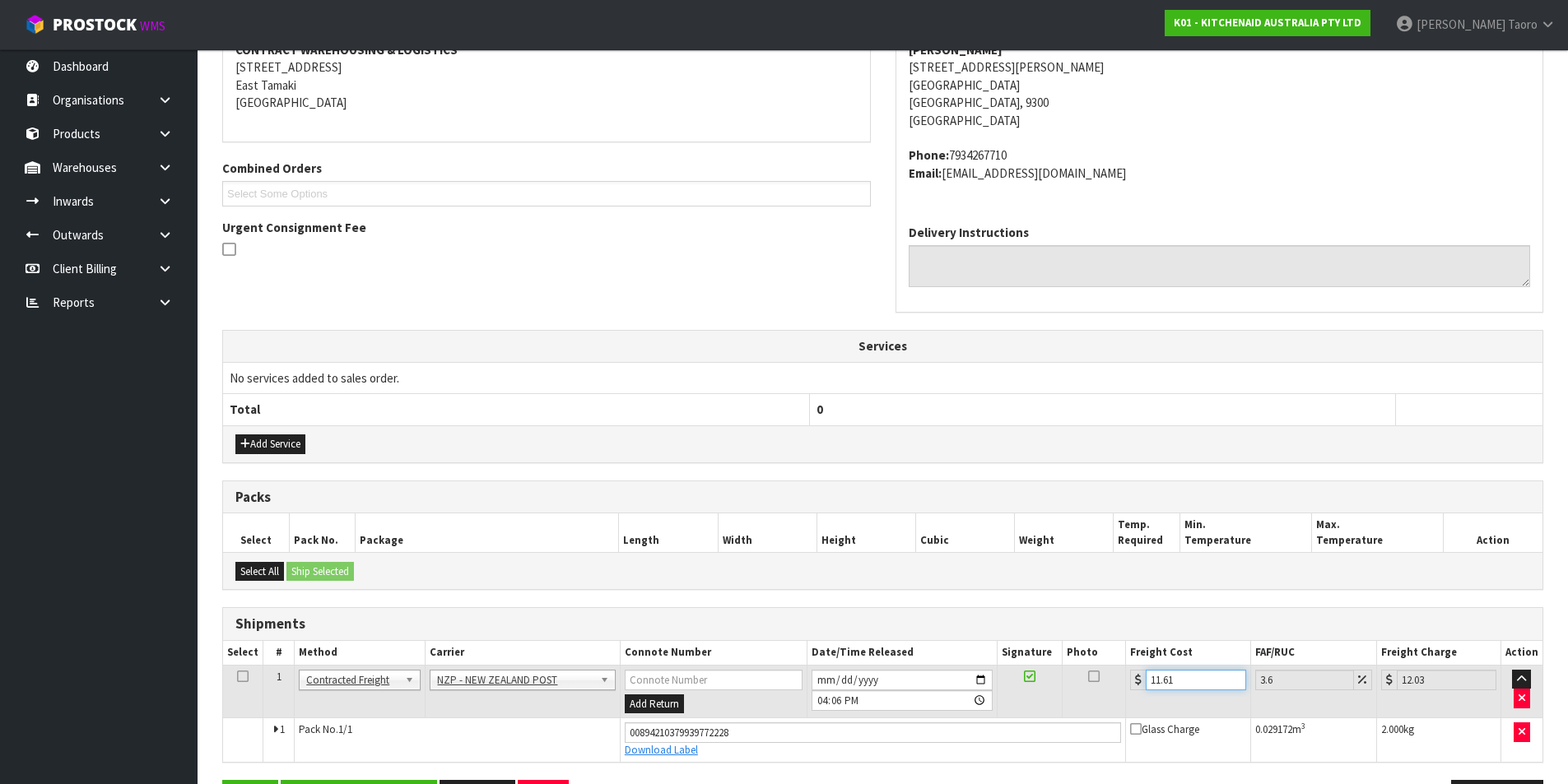
type input "11.61"
click at [819, 676] on input "2025-08-15" at bounding box center [901, 679] width 181 height 21
type input "2025-08-18"
click at [824, 697] on input "16:06:00.000" at bounding box center [901, 700] width 181 height 21
type input "09:00"
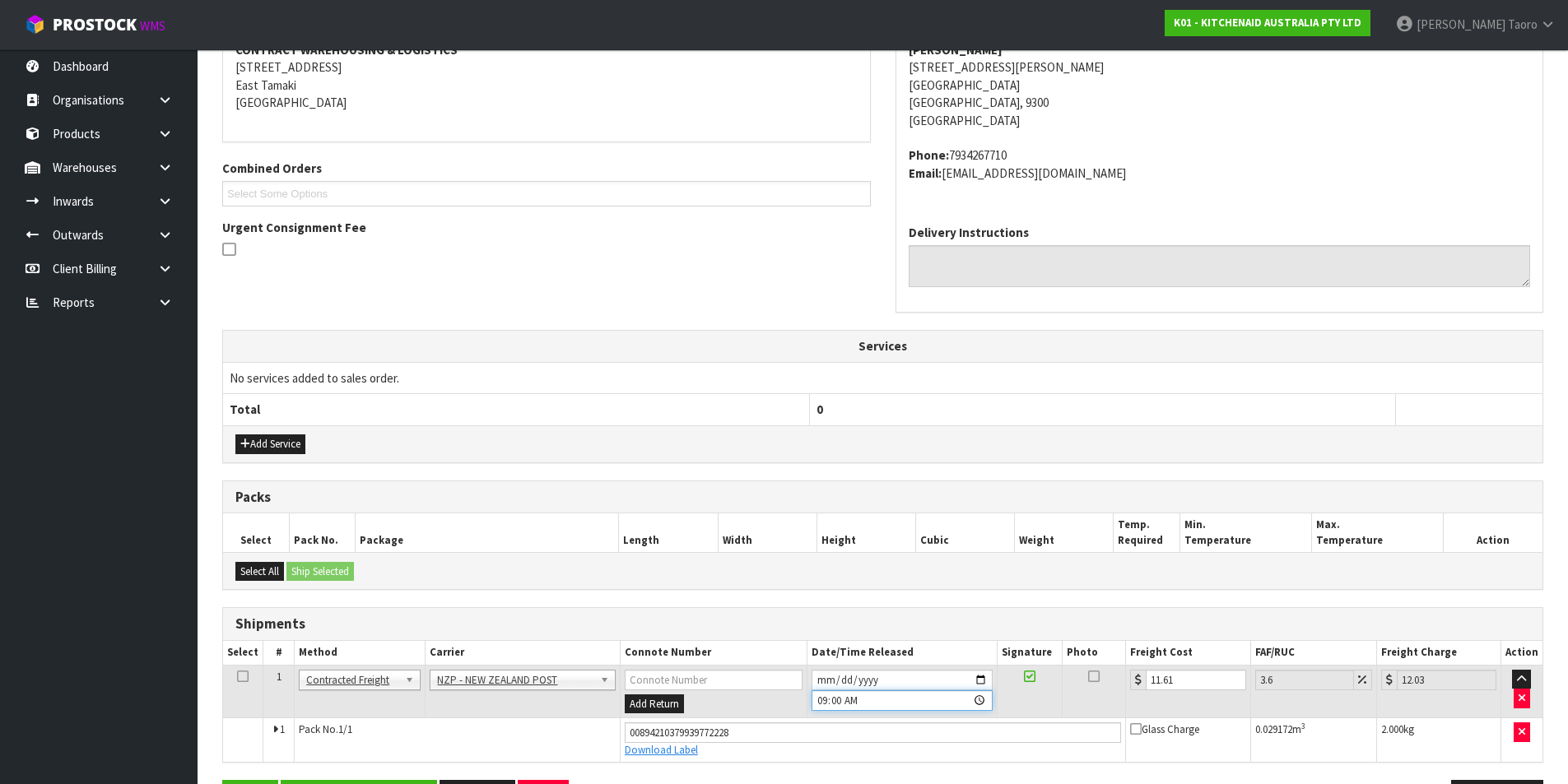
scroll to position [387, 0]
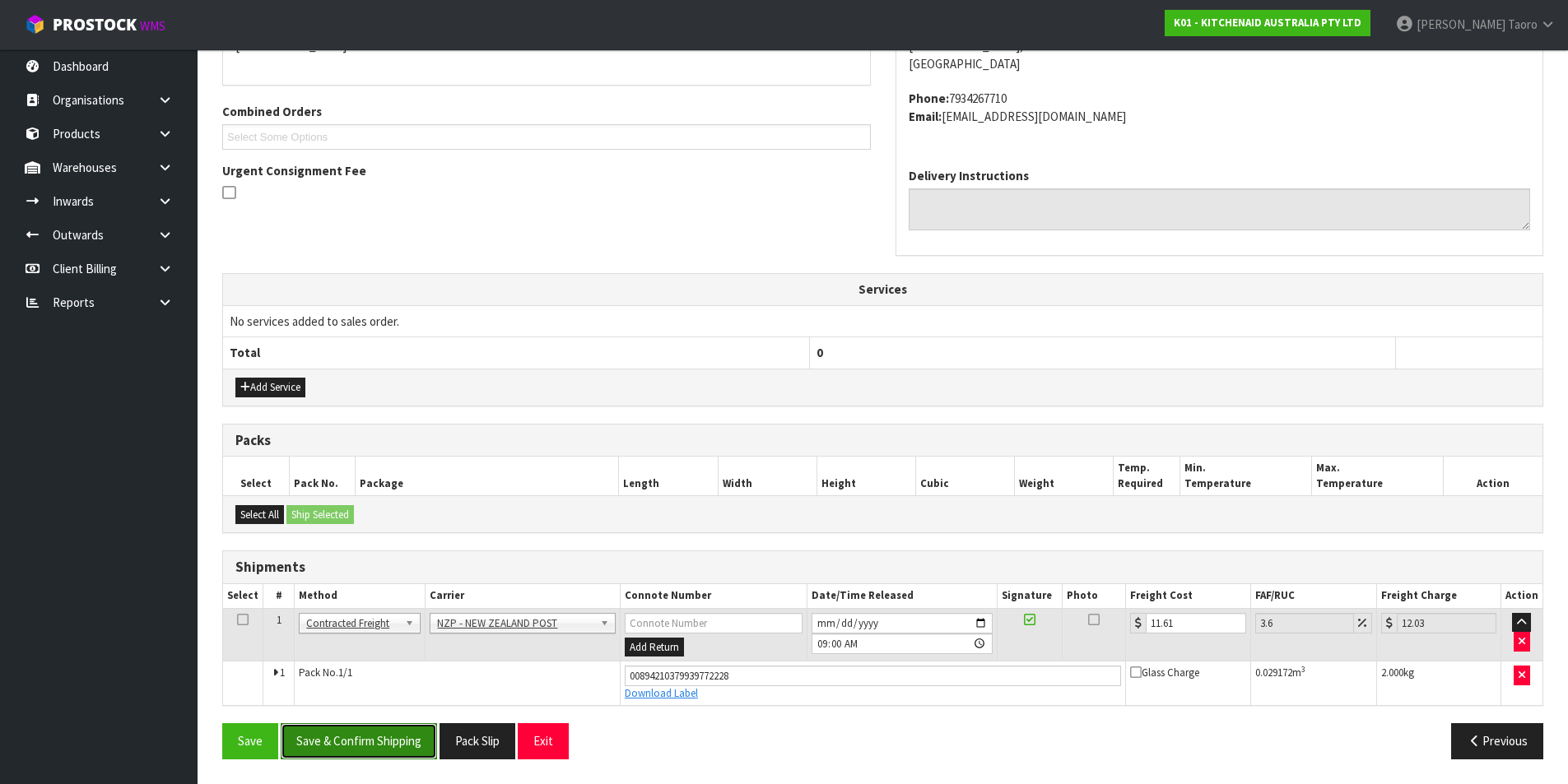
click at [329, 743] on button "Save & Confirm Shipping" at bounding box center [358, 741] width 156 height 35
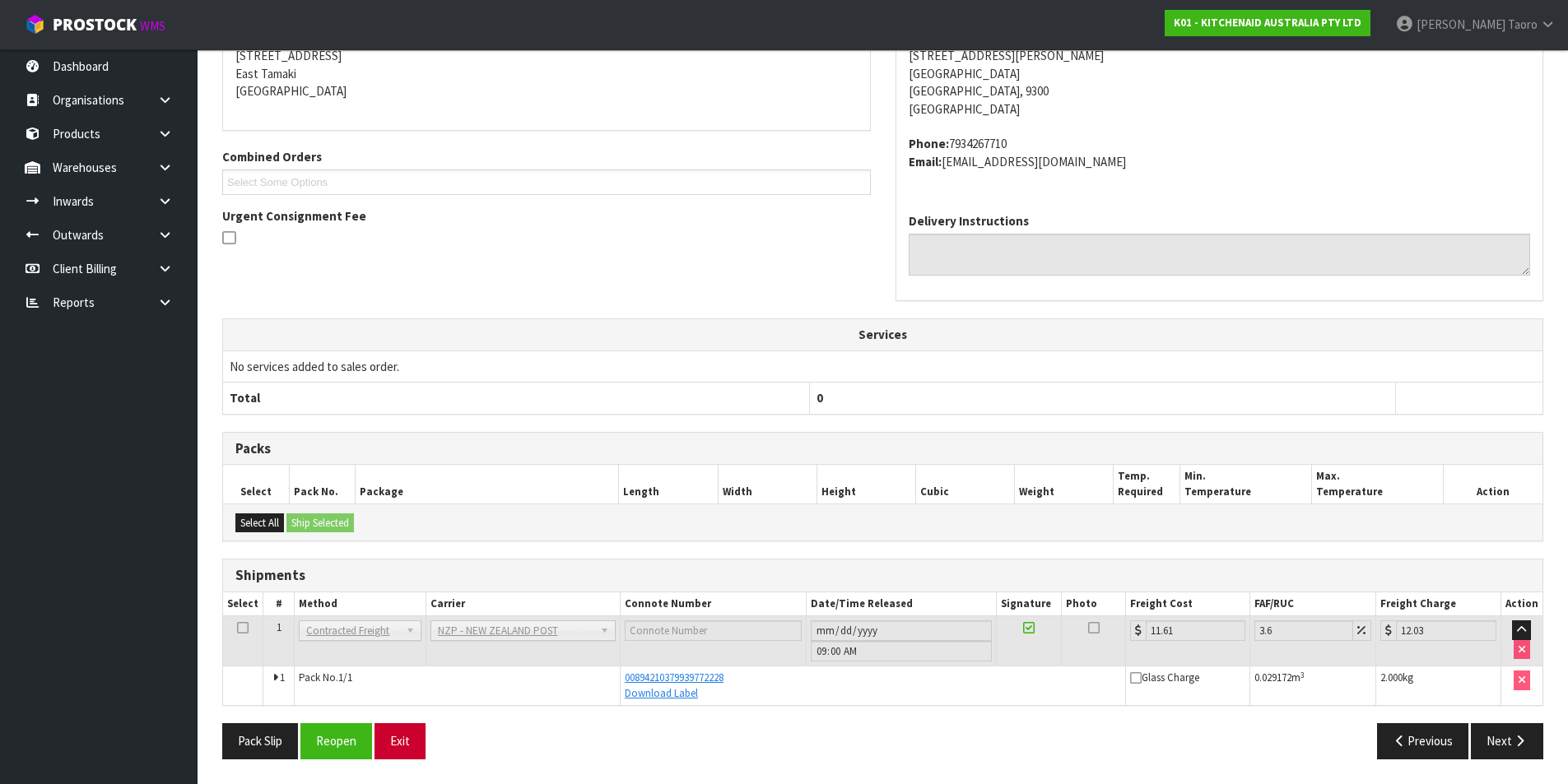
scroll to position [342, 0]
click at [397, 746] on button "Exit" at bounding box center [399, 741] width 51 height 35
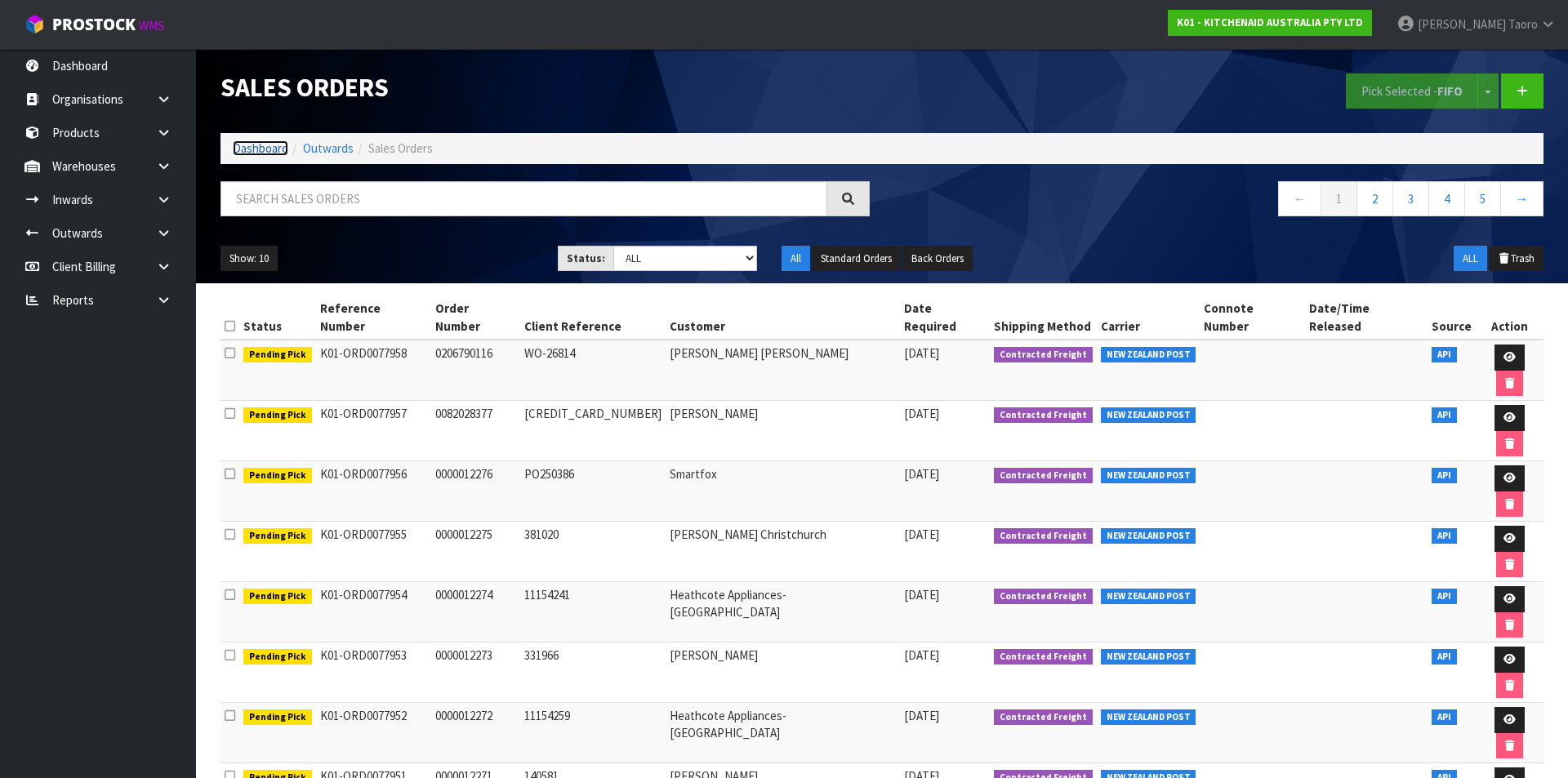
click at [284, 146] on link "Dashboard" at bounding box center [260, 148] width 55 height 15
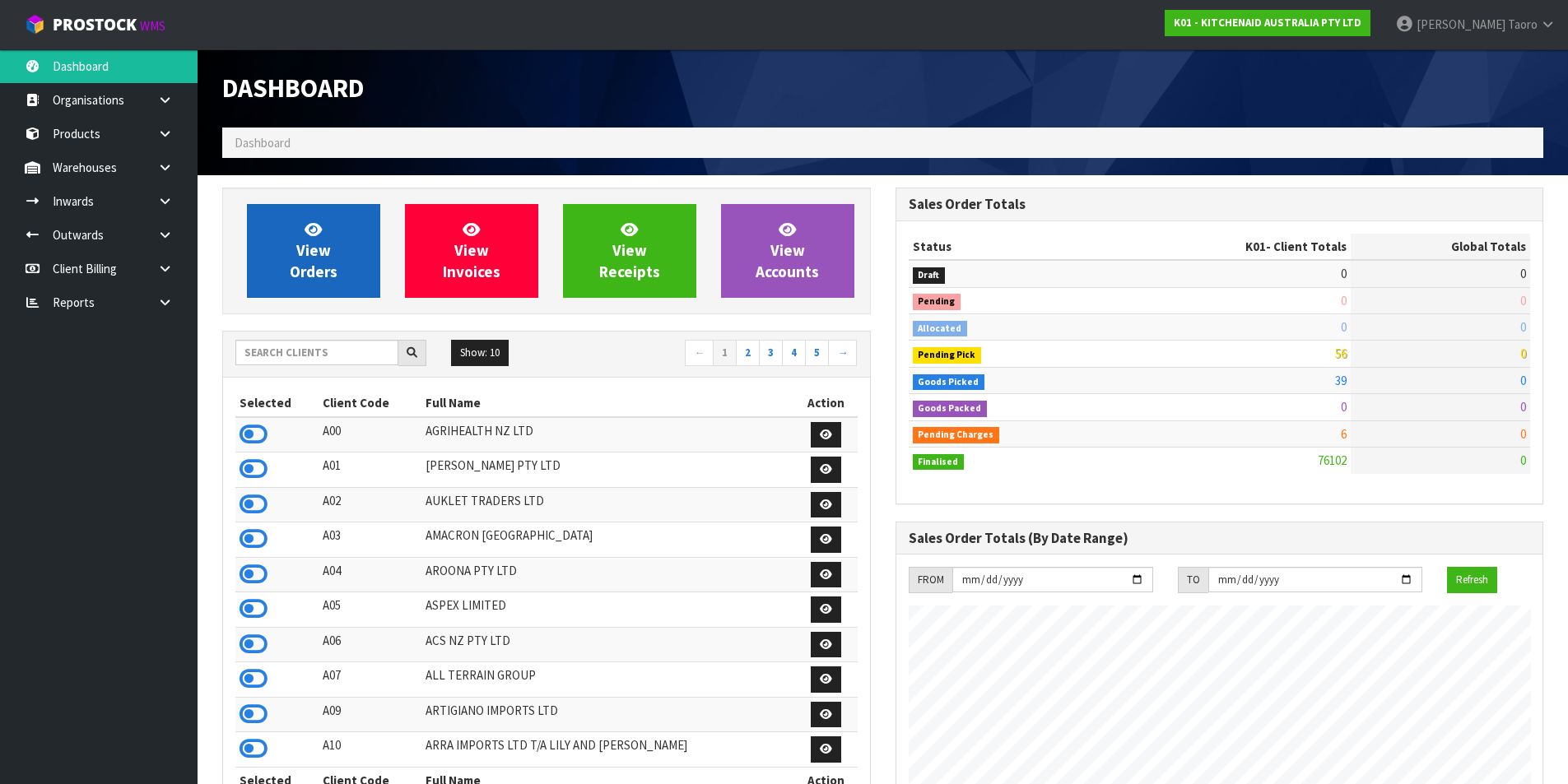
scroll to position [1246, 672]
click at [315, 251] on span "View Orders" at bounding box center [313, 251] width 48 height 61
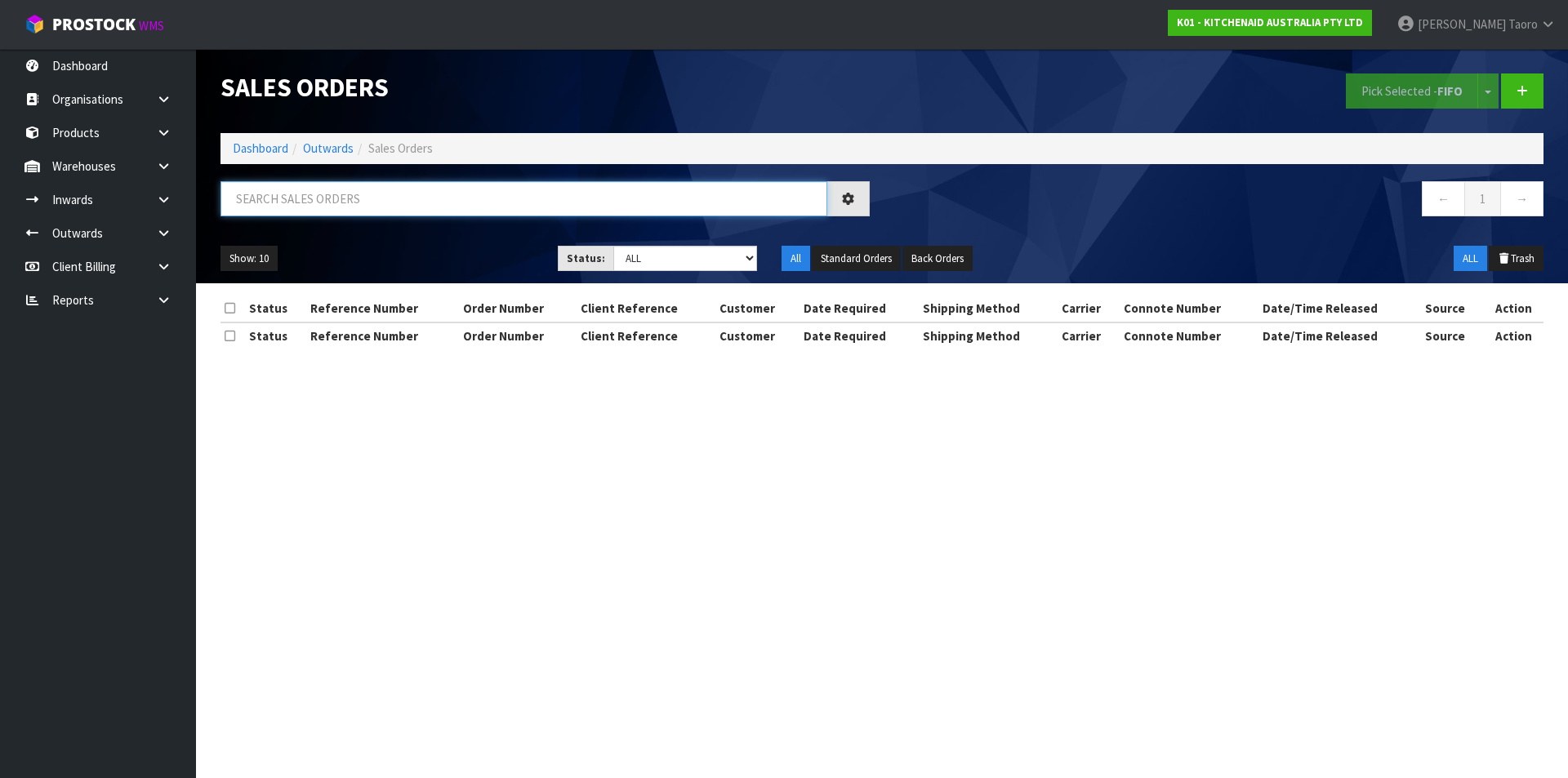
click at [339, 196] on input "text" at bounding box center [524, 199] width 606 height 35
type input "JOB-0407862"
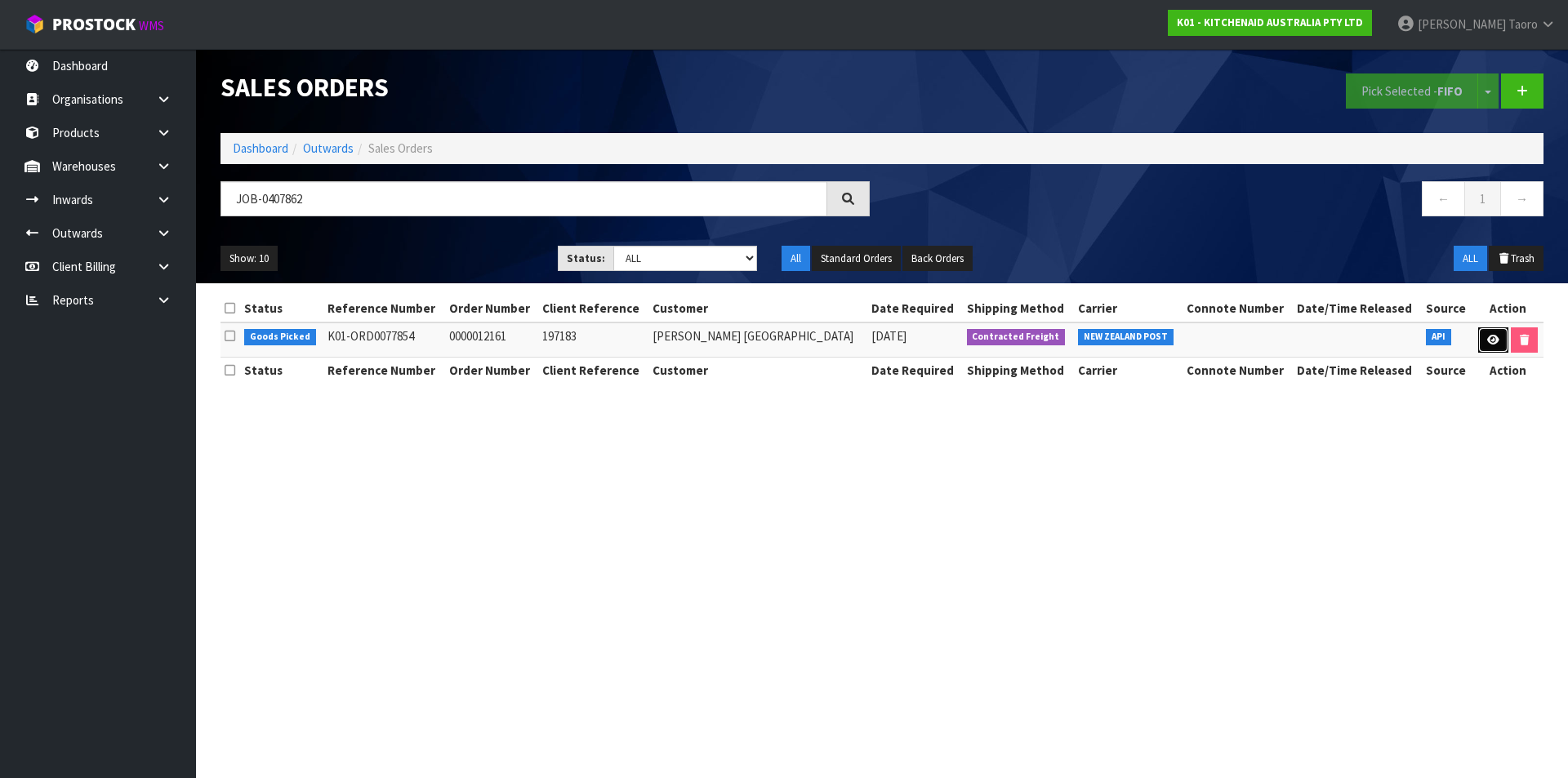
click at [1489, 334] on icon at bounding box center [1494, 340] width 13 height 11
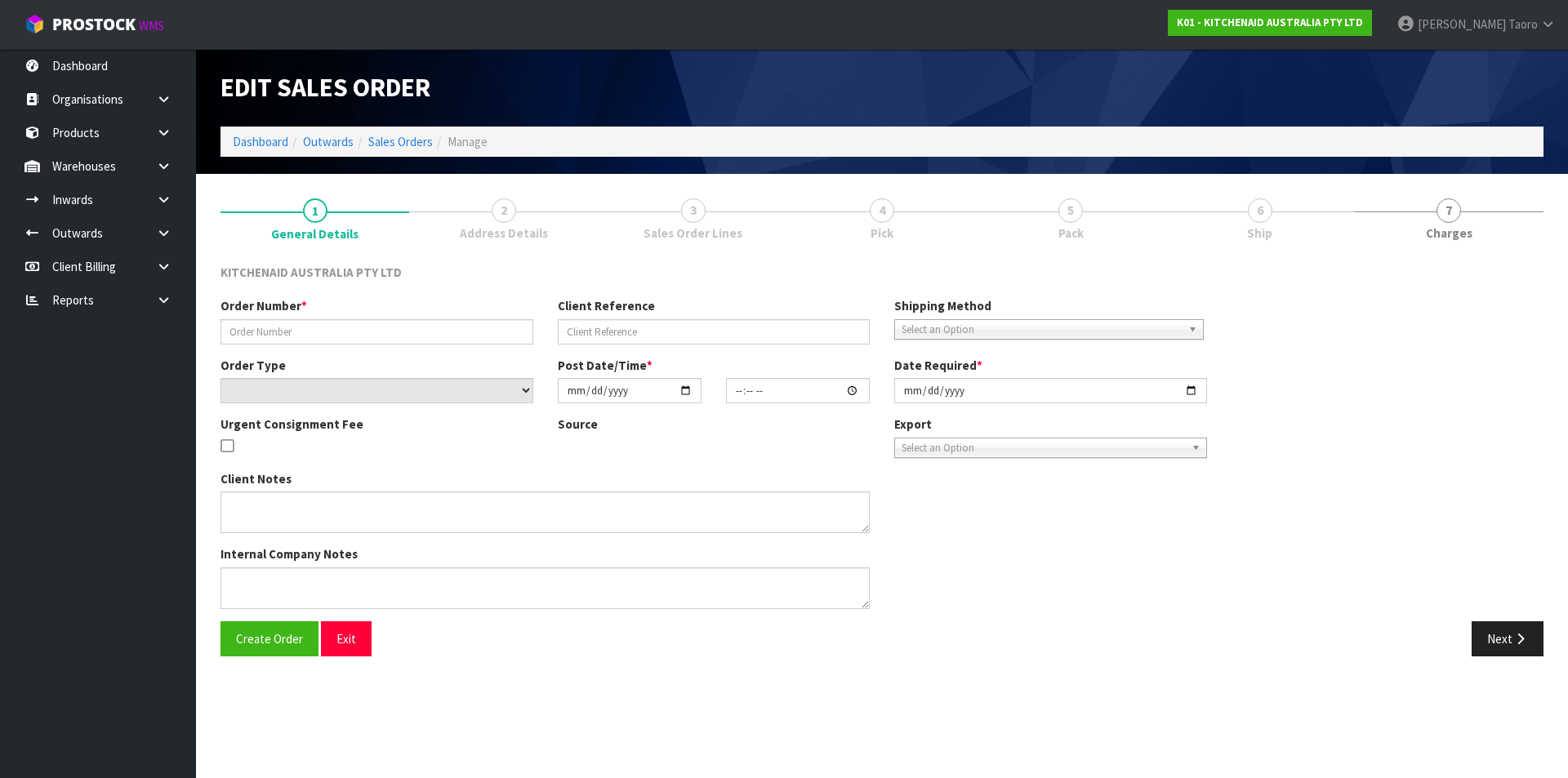
type input "0000012161"
type input "197183"
select select "number:0"
type input "2025-08-15"
type input "13:31:16.000"
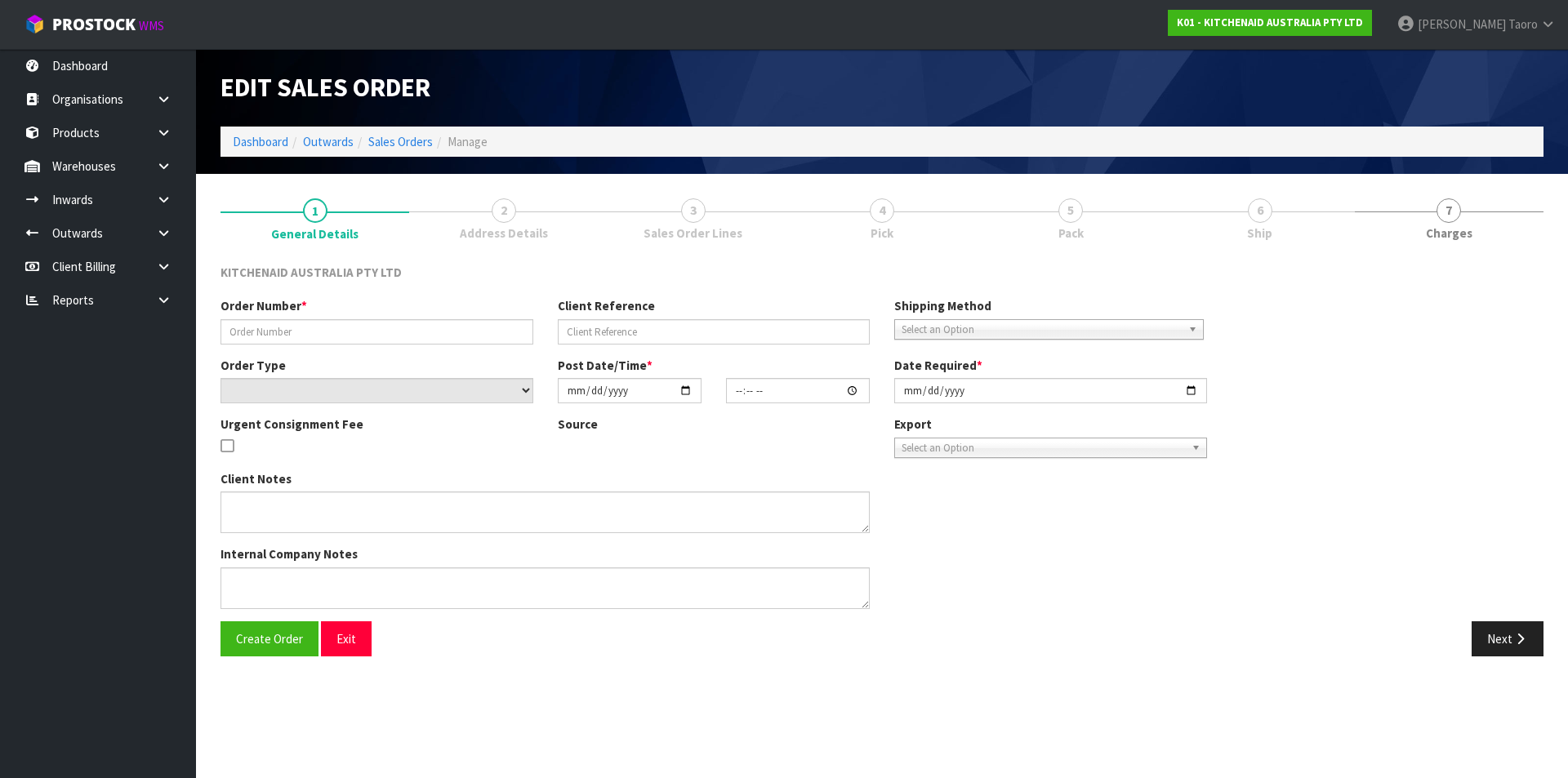
type input "2025-08-15"
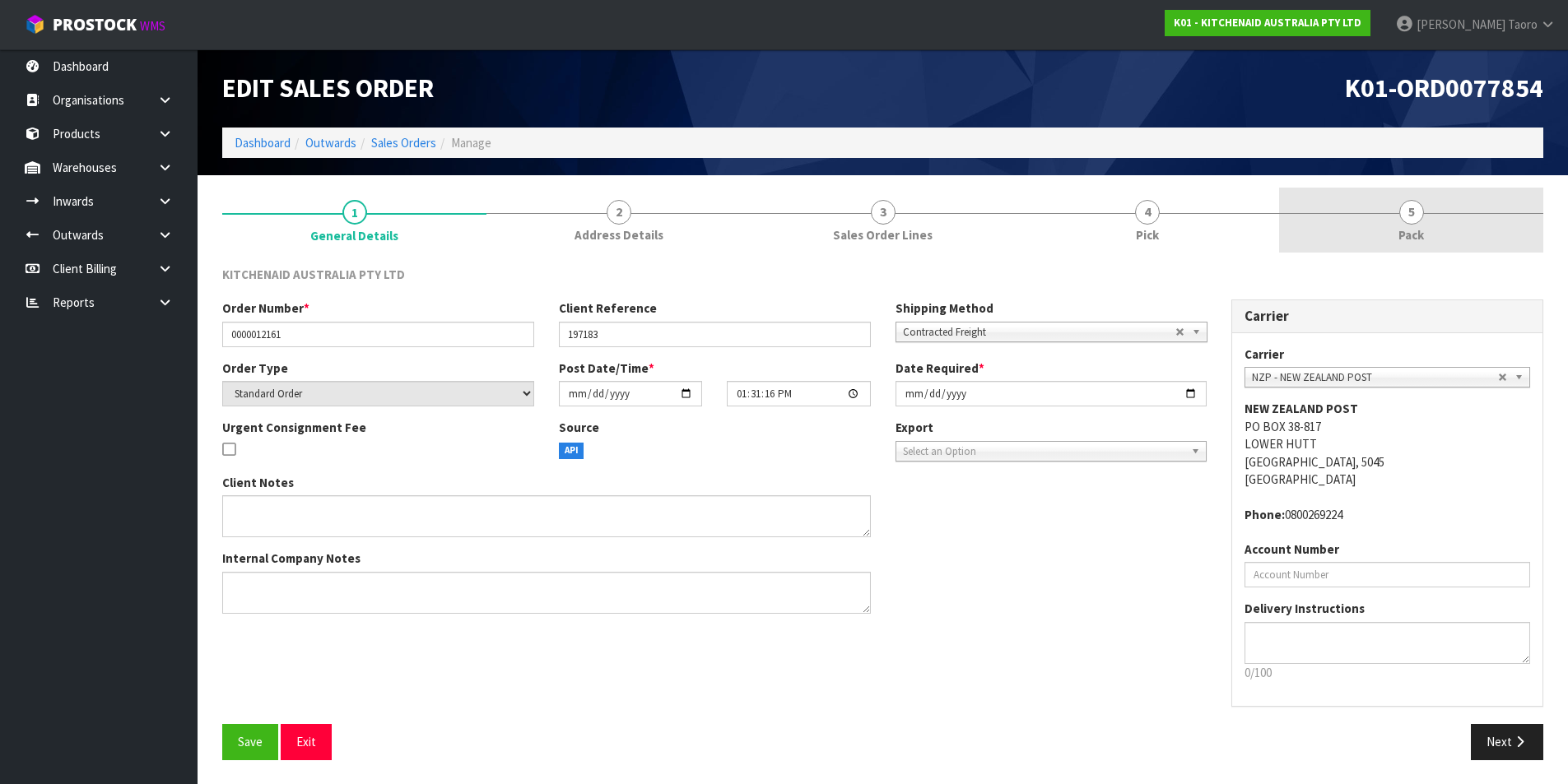
drag, startPoint x: 1435, startPoint y: 221, endPoint x: 1322, endPoint y: 204, distance: 114.3
click at [1435, 217] on link "5 Pack" at bounding box center [1410, 220] width 264 height 65
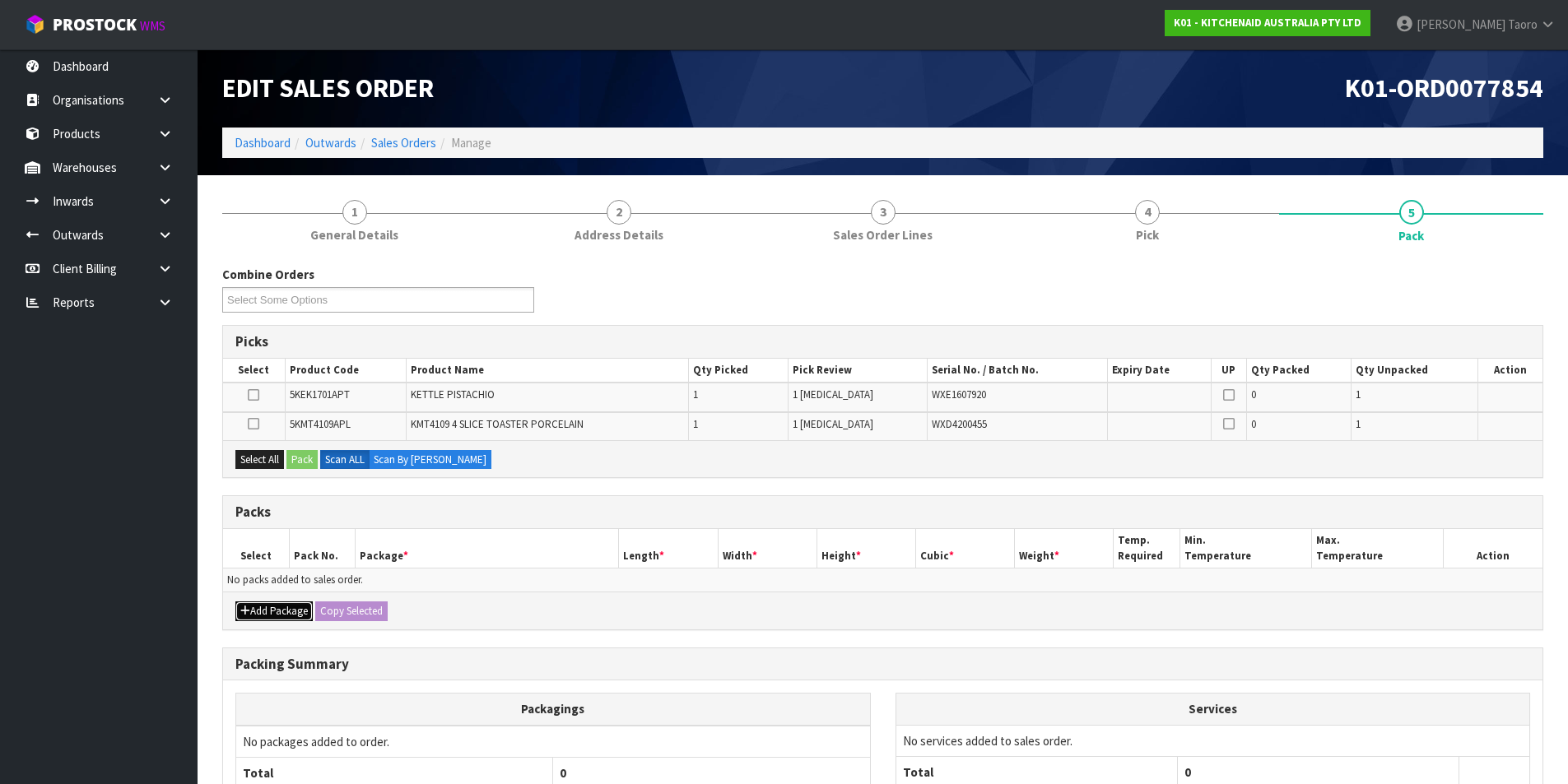
click at [264, 612] on button "Add Package" at bounding box center [274, 611] width 77 height 20
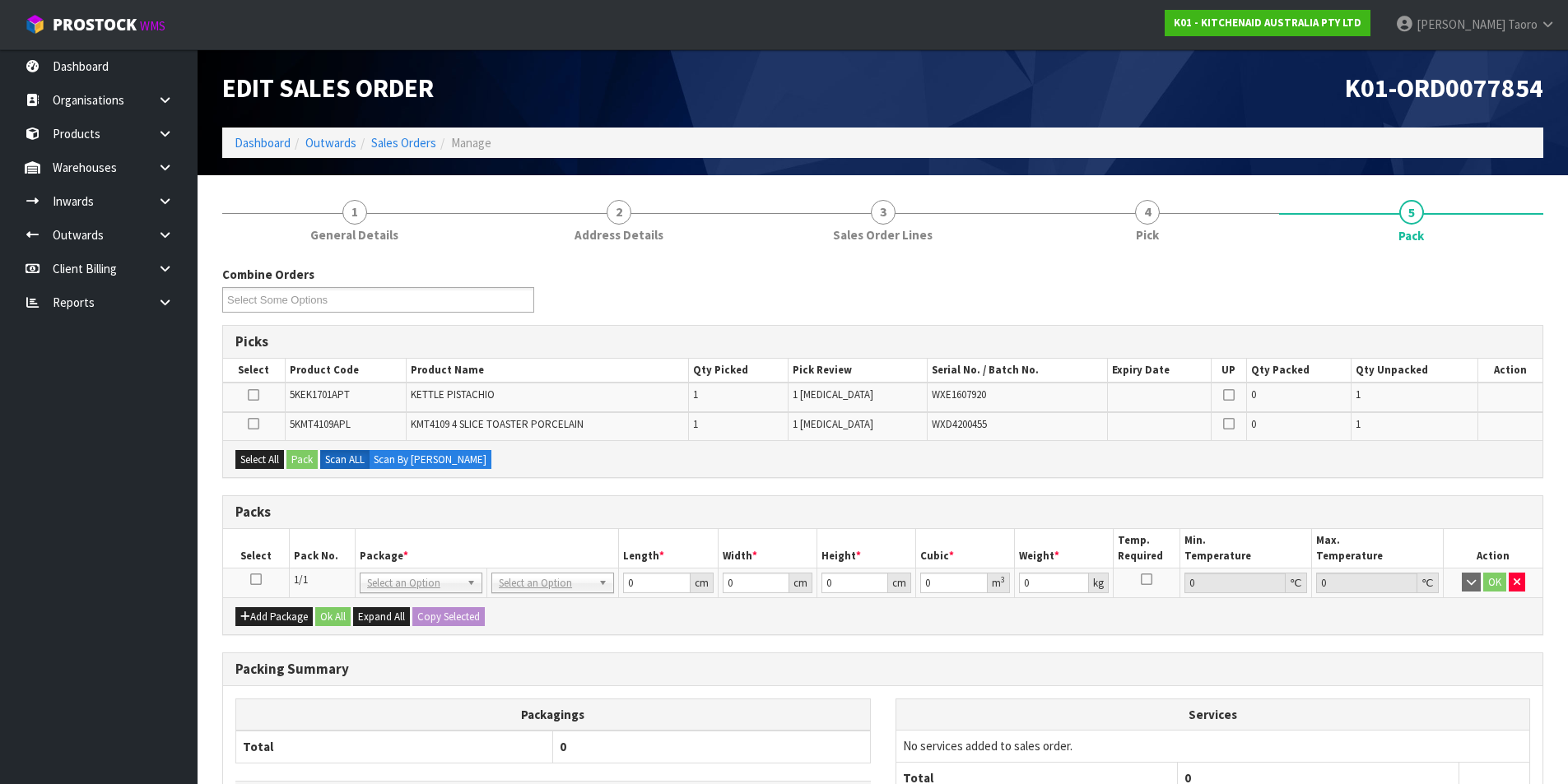
click at [255, 580] on icon at bounding box center [256, 579] width 12 height 1
click at [295, 557] on th "Pack No." at bounding box center [322, 548] width 66 height 39
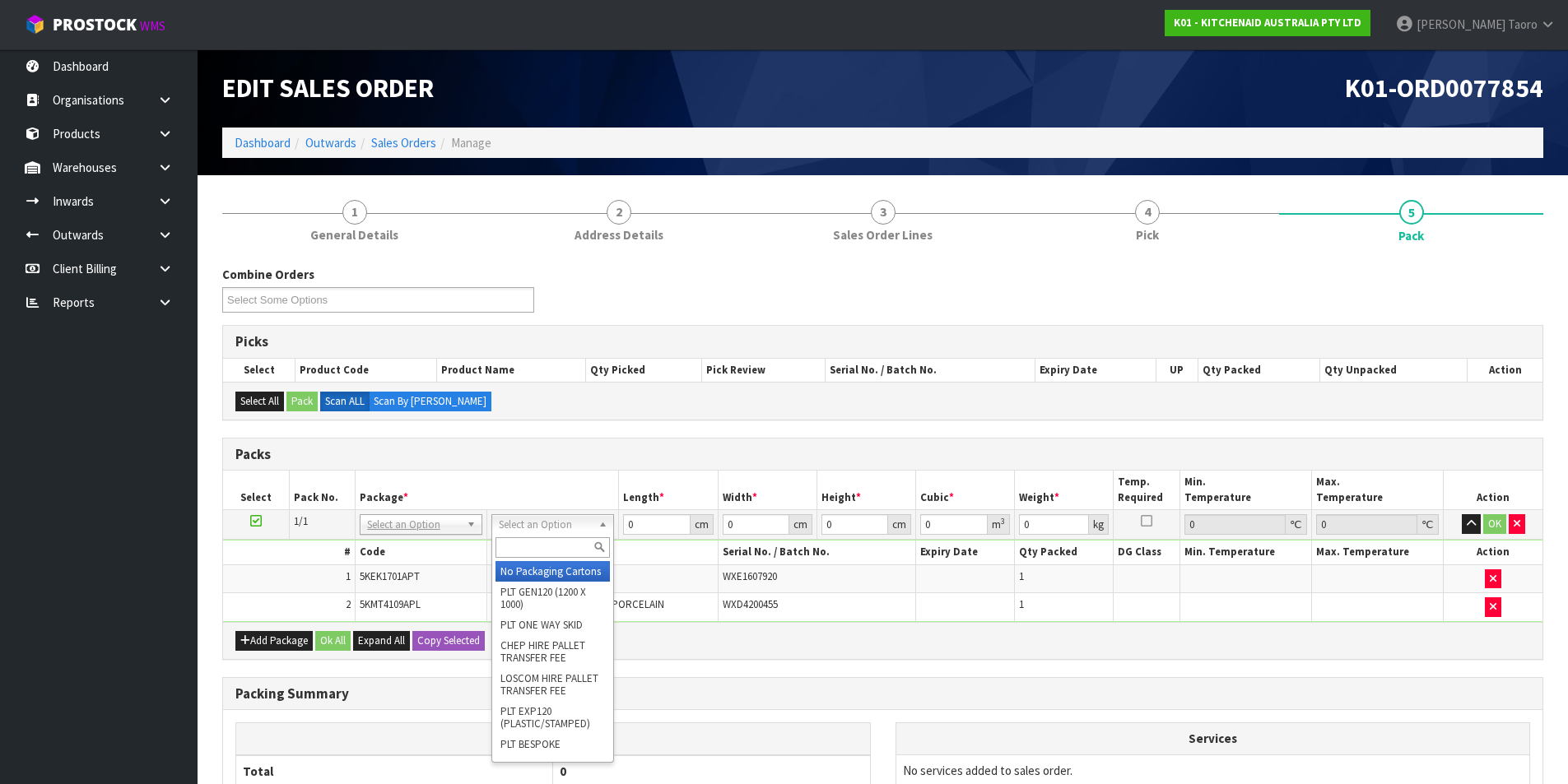
click at [570, 547] on input "text" at bounding box center [552, 547] width 114 height 21
type input "OC"
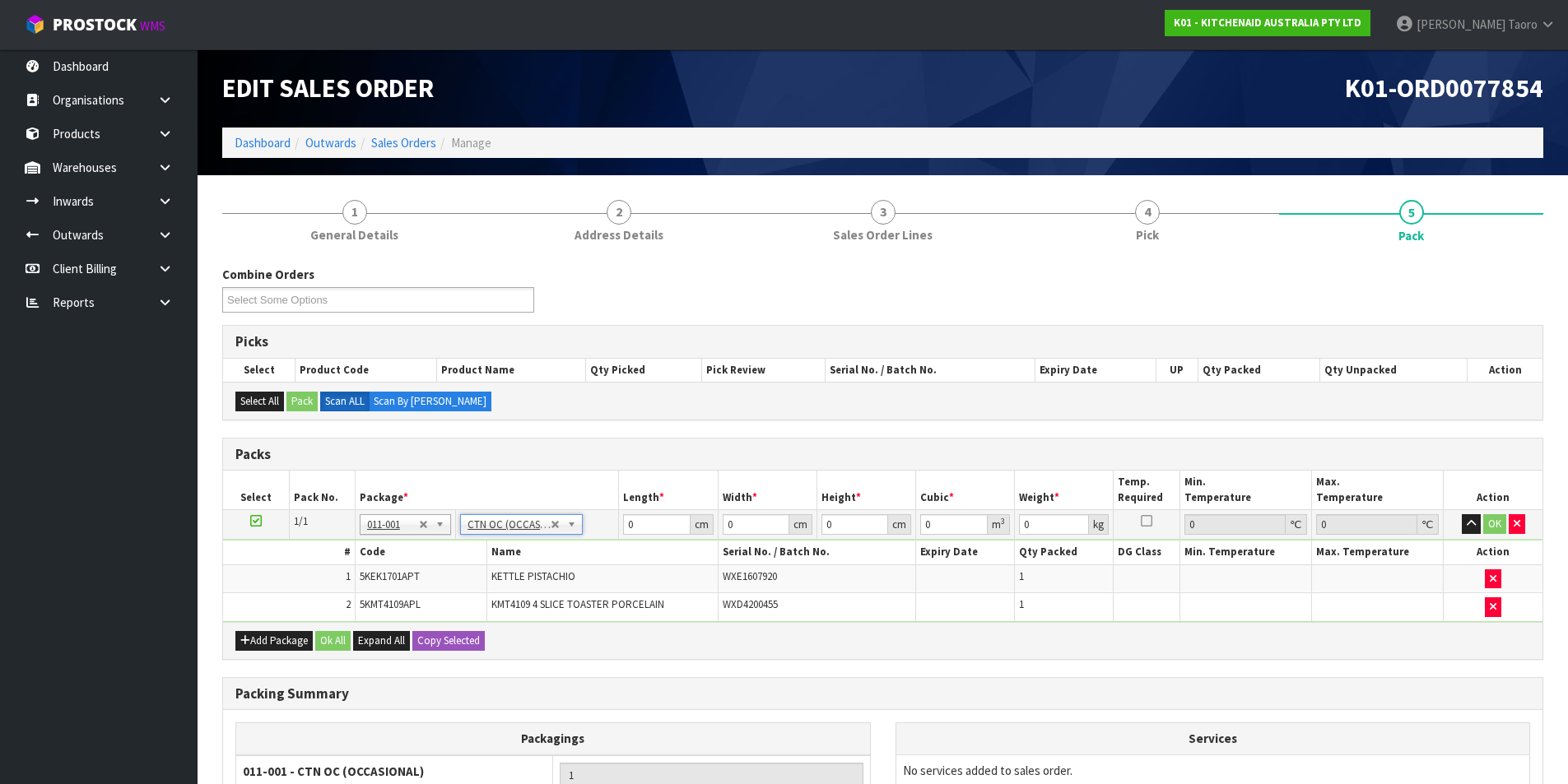
type input "6.6"
click at [667, 524] on input "0" at bounding box center [656, 524] width 67 height 21
click at [668, 522] on input "0" at bounding box center [656, 524] width 67 height 21
type input "76"
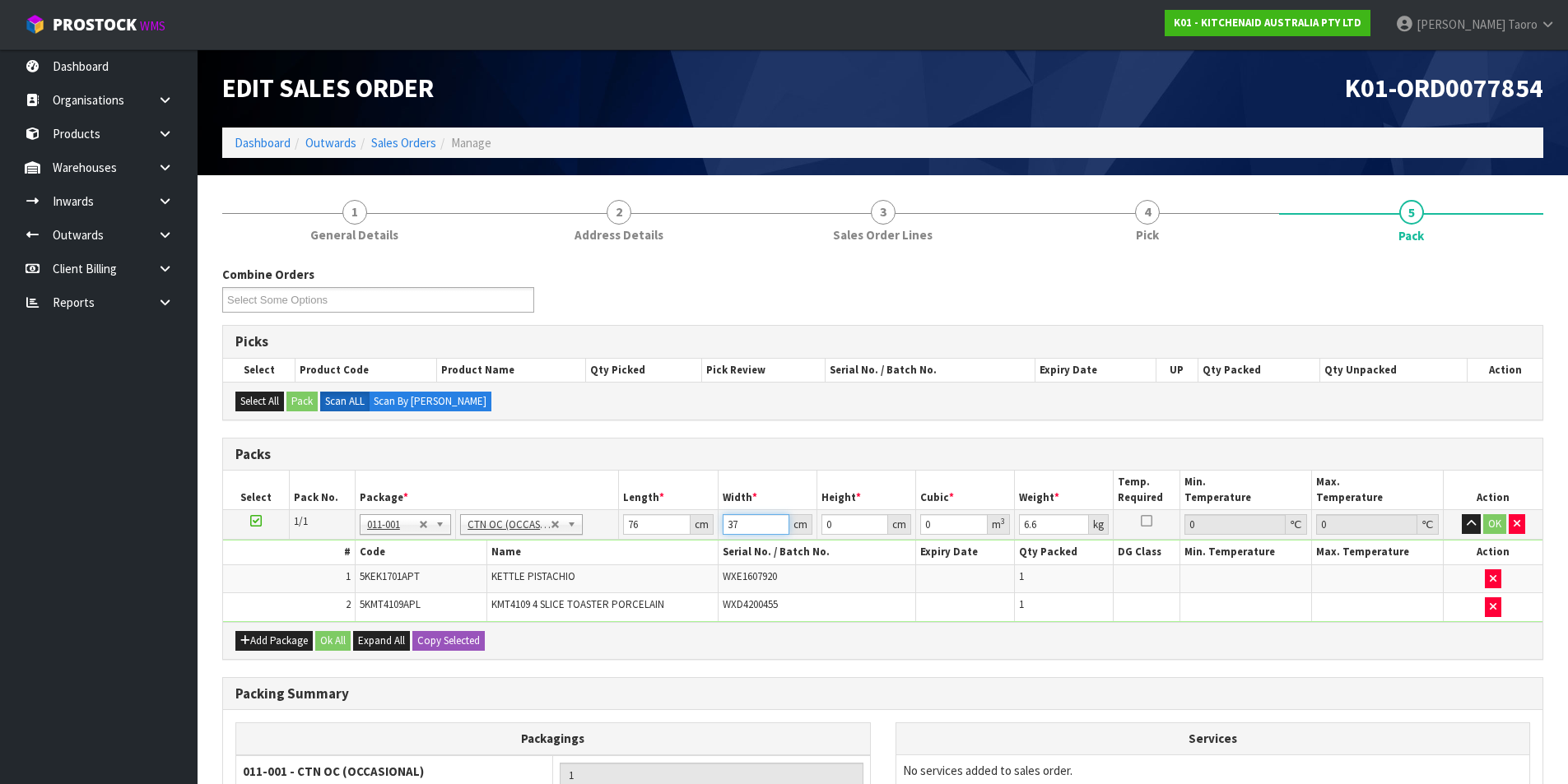
type input "37"
type input "2"
type input "0.005624"
type input "28"
type input "0.078736"
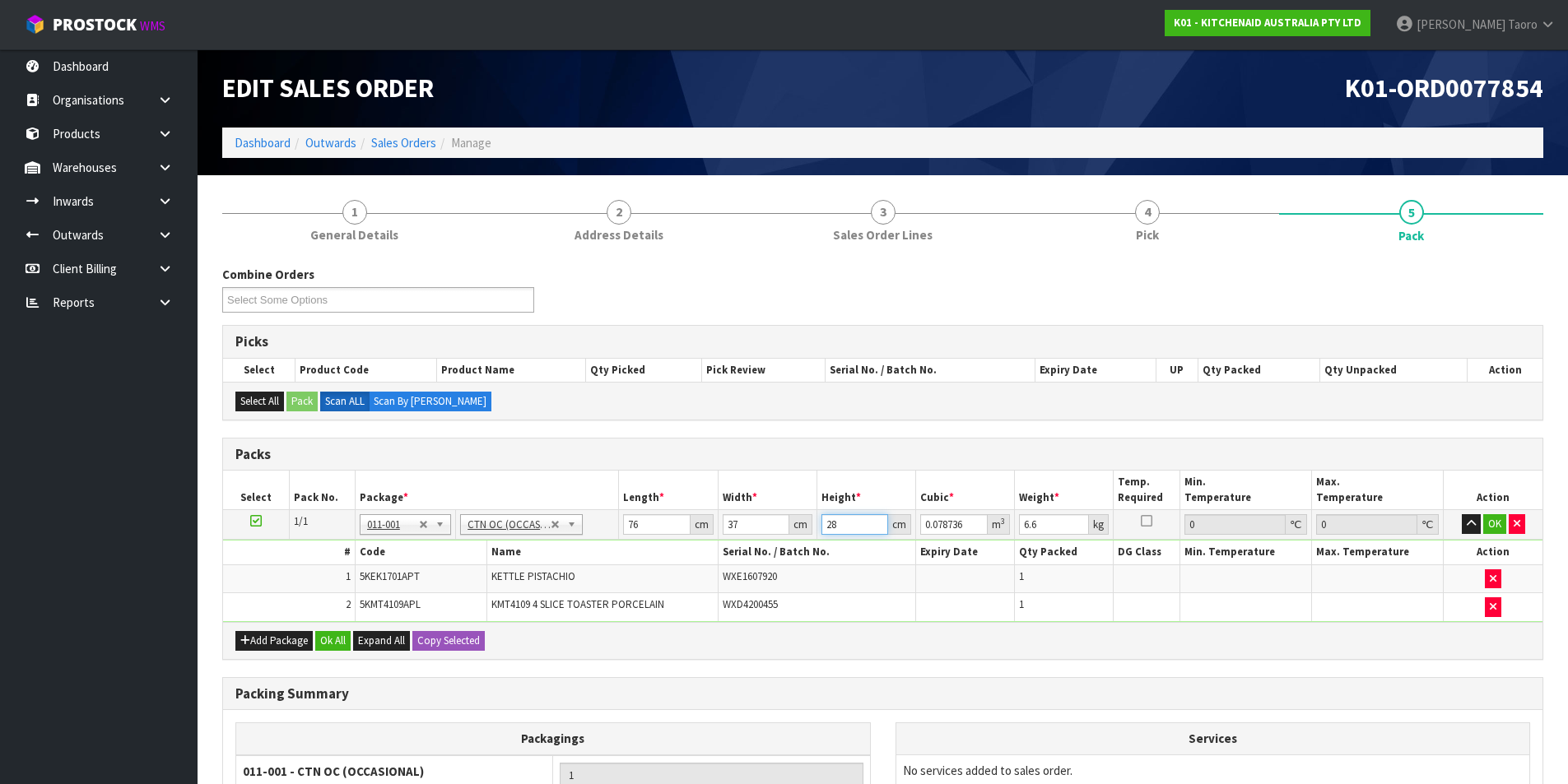
type input "28"
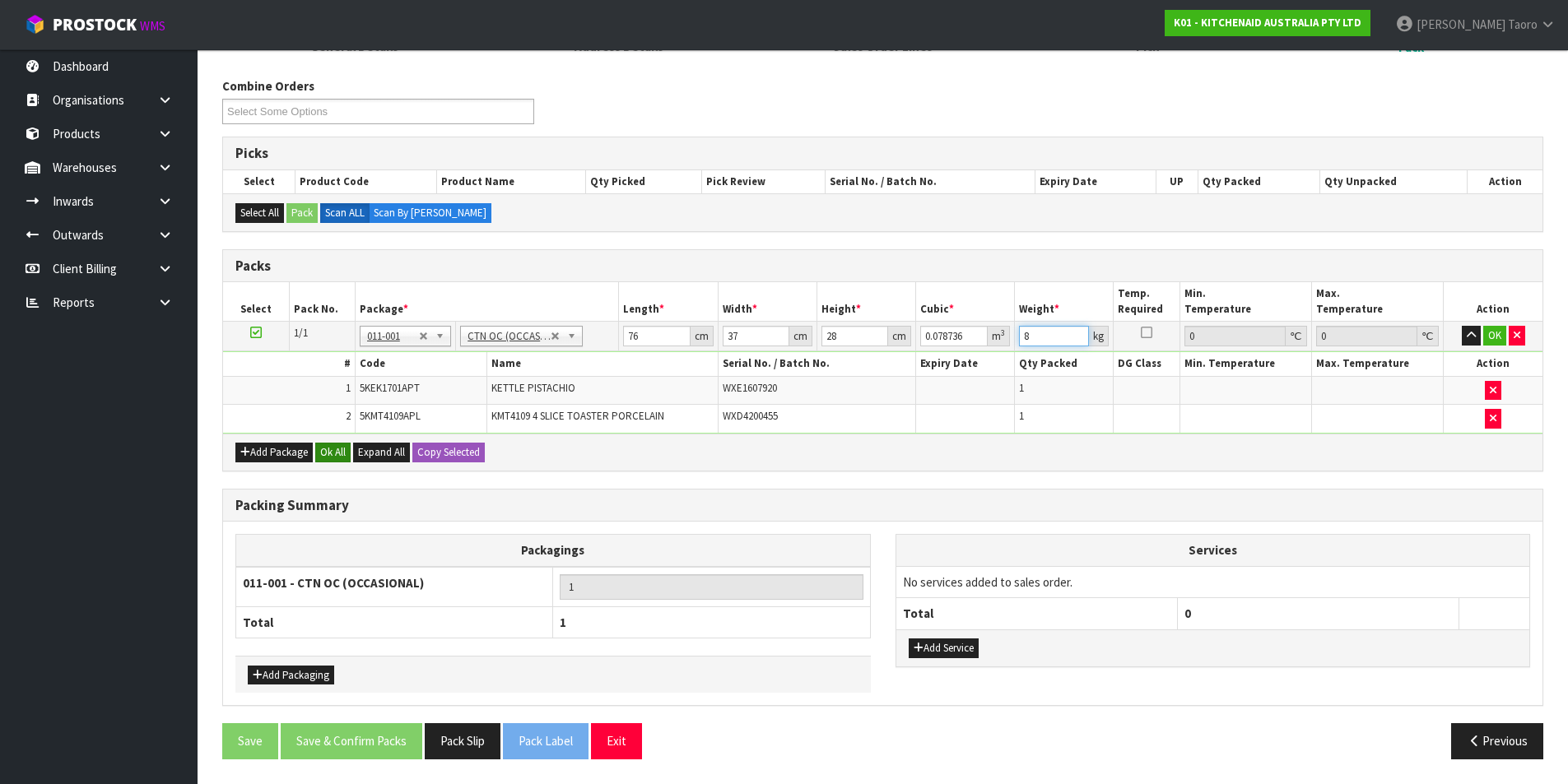
type input "8"
click at [336, 449] on button "Ok All" at bounding box center [333, 452] width 35 height 20
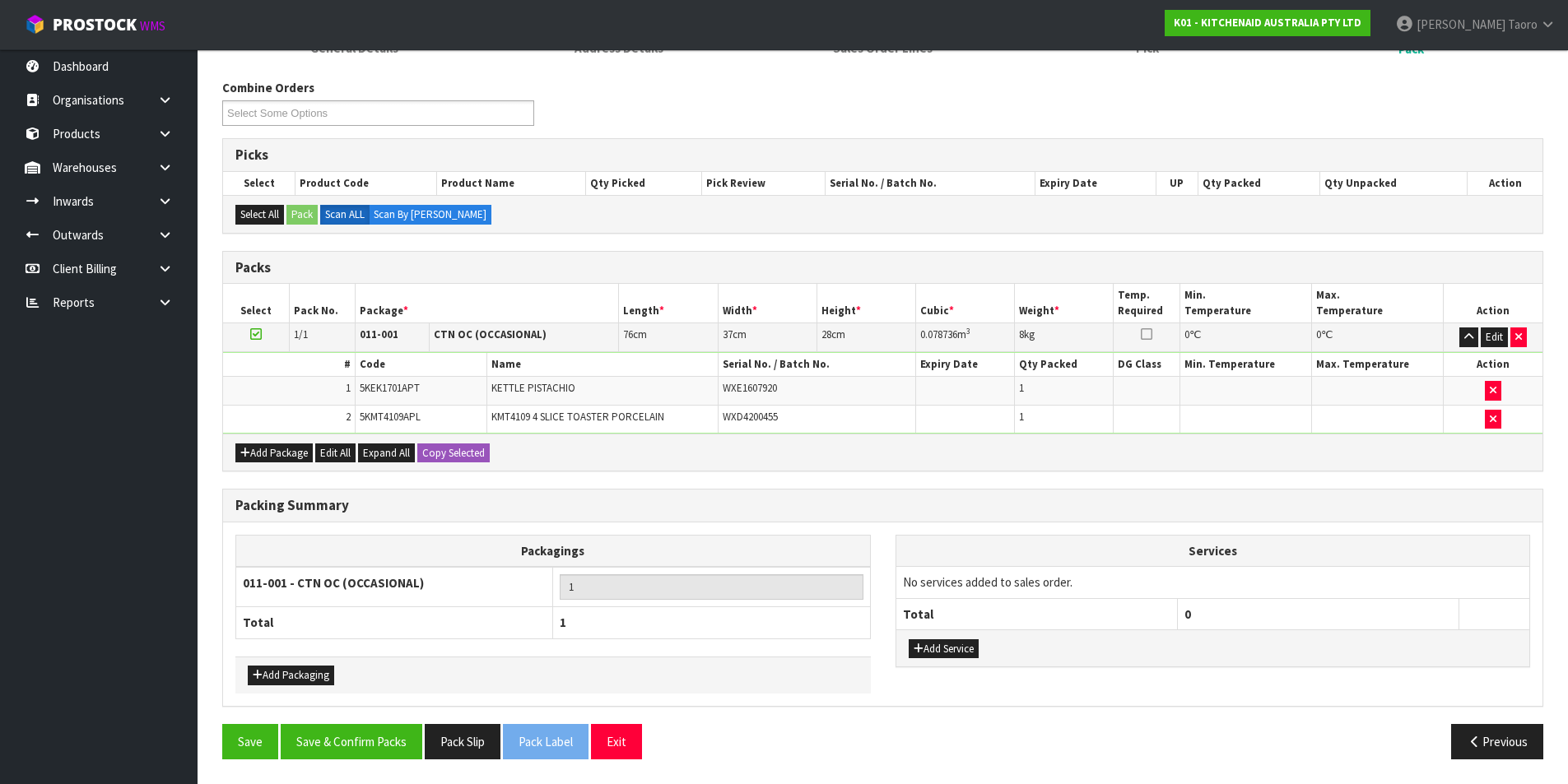
scroll to position [187, 0]
drag, startPoint x: 342, startPoint y: 736, endPoint x: 347, endPoint y: 743, distance: 8.6
click at [342, 736] on button "Save & Confirm Packs" at bounding box center [351, 742] width 141 height 35
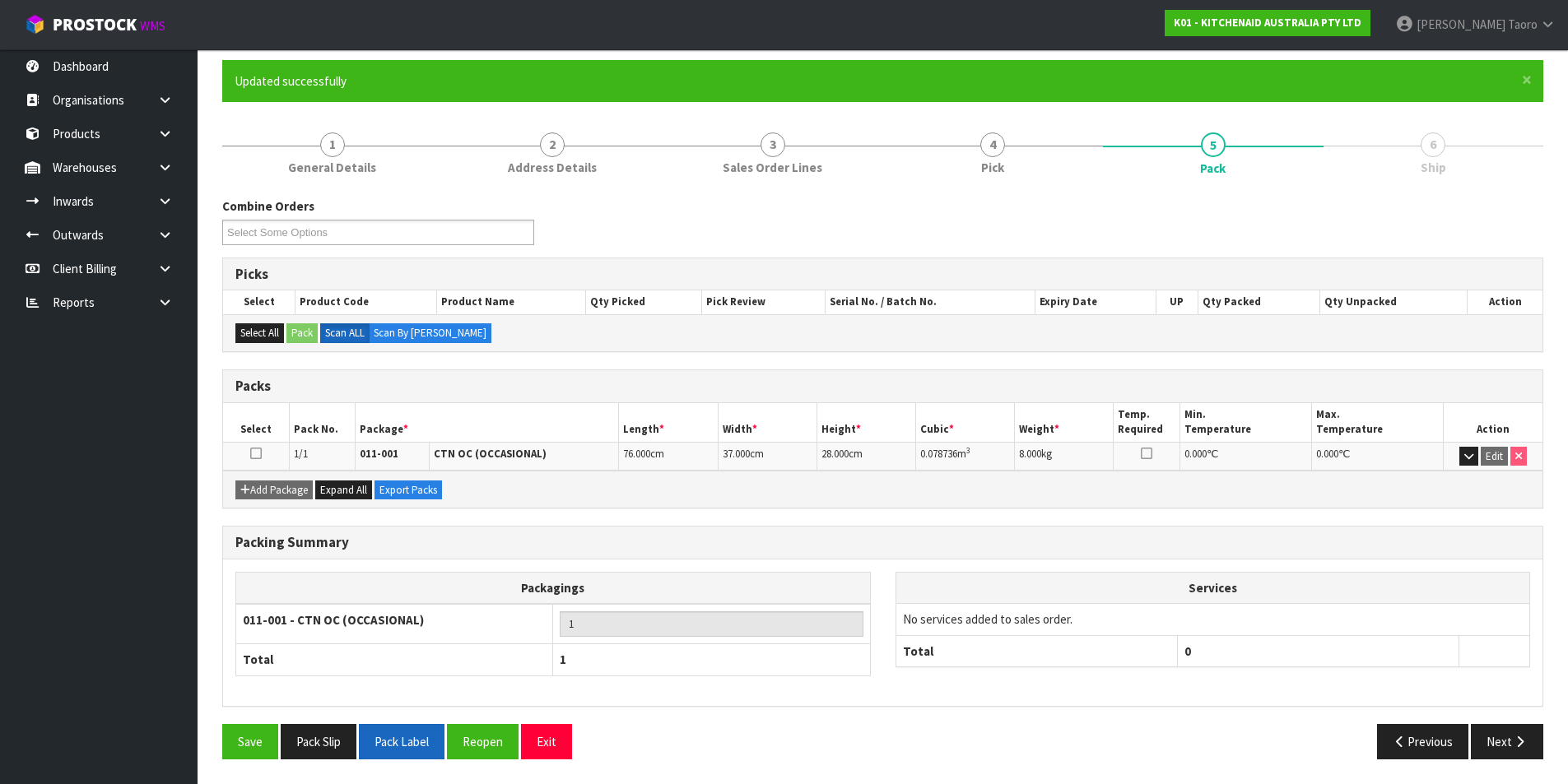
scroll to position [128, 0]
click at [311, 738] on button "Pack Slip" at bounding box center [318, 742] width 76 height 35
click at [1499, 732] on button "Next" at bounding box center [1507, 742] width 72 height 35
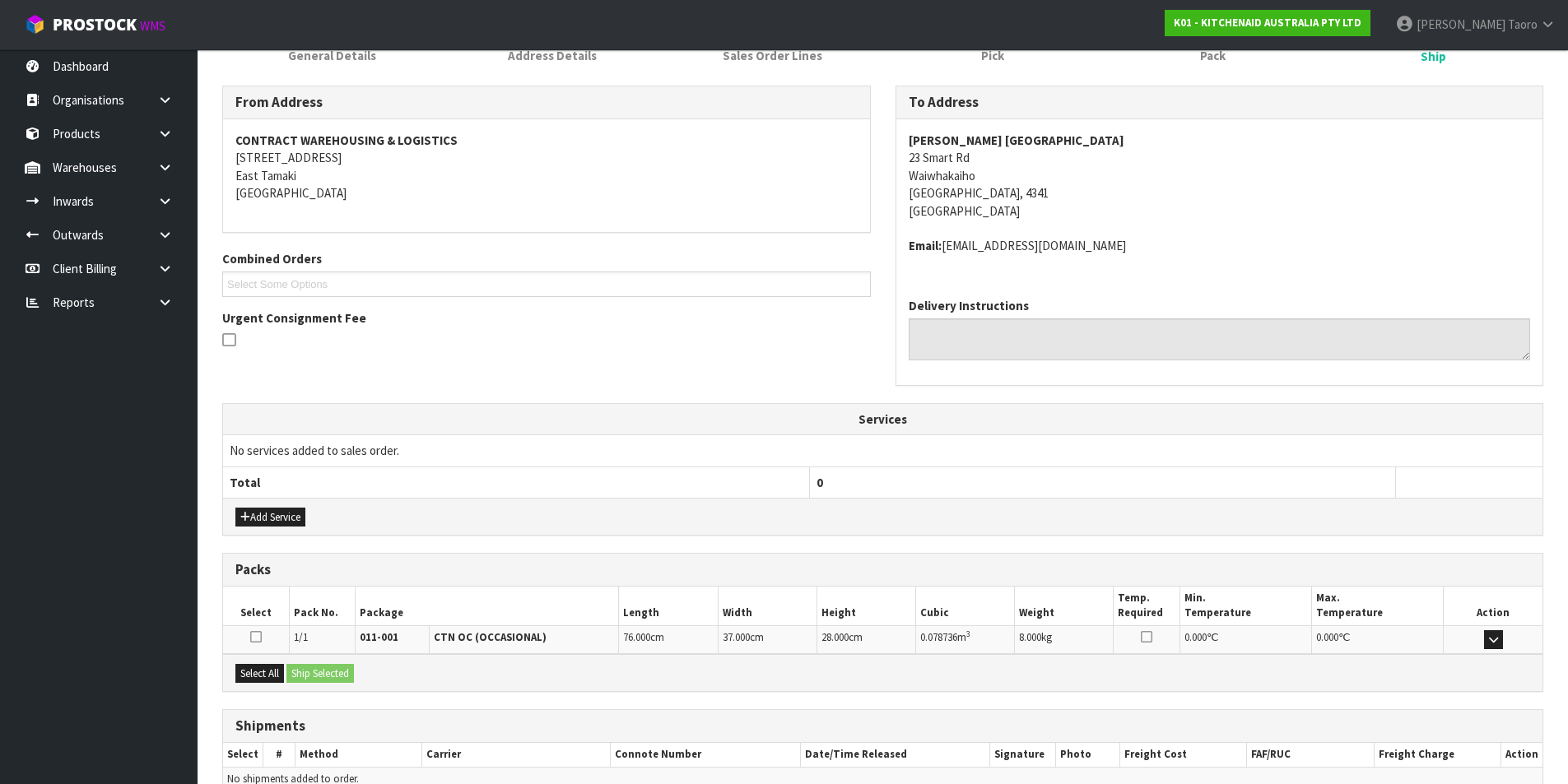
scroll to position [324, 0]
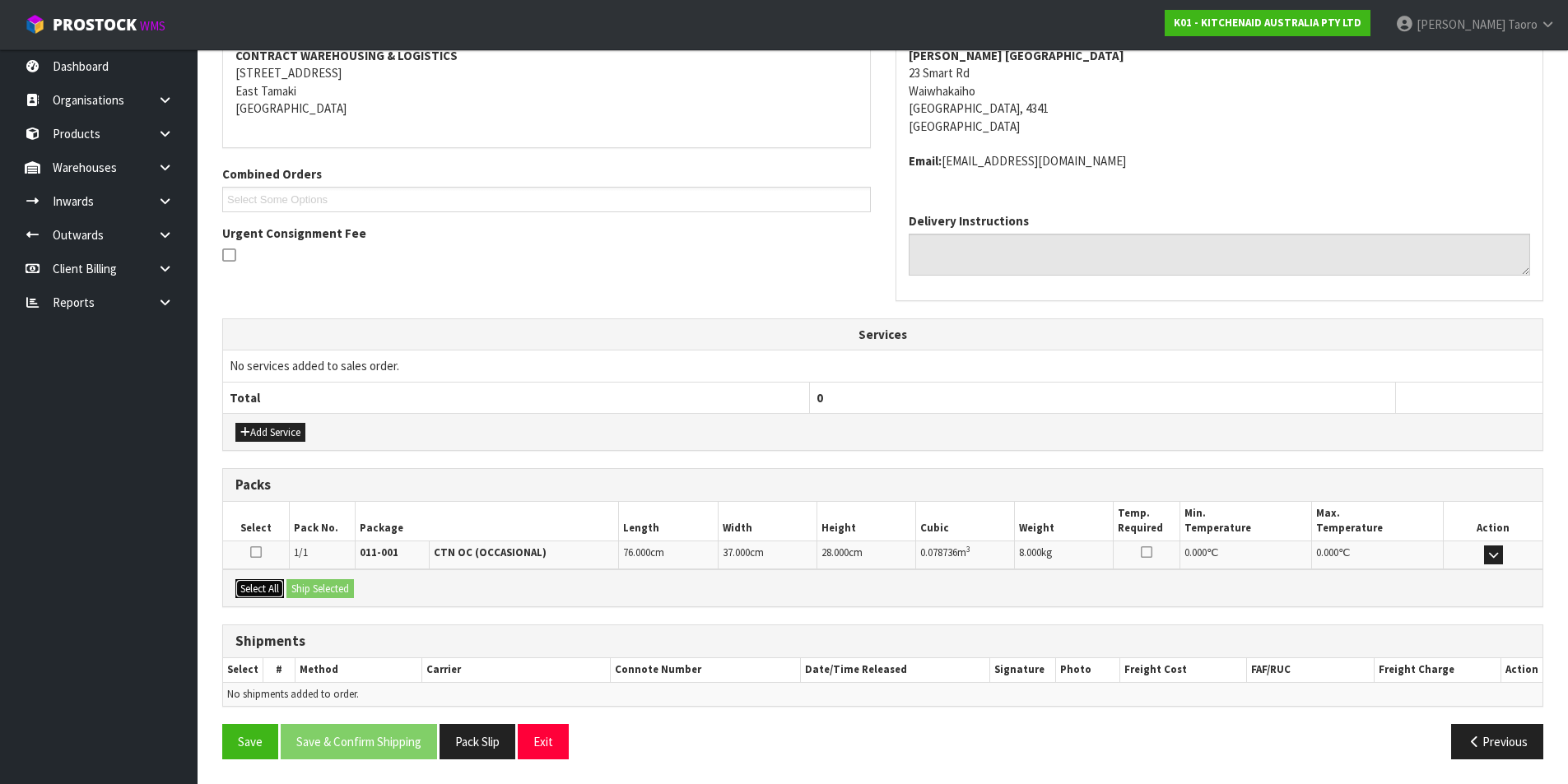
click at [266, 587] on button "Select All" at bounding box center [260, 589] width 49 height 20
drag, startPoint x: 297, startPoint y: 588, endPoint x: 407, endPoint y: 646, distance: 124.4
click at [298, 588] on button "Ship Selected" at bounding box center [320, 589] width 68 height 20
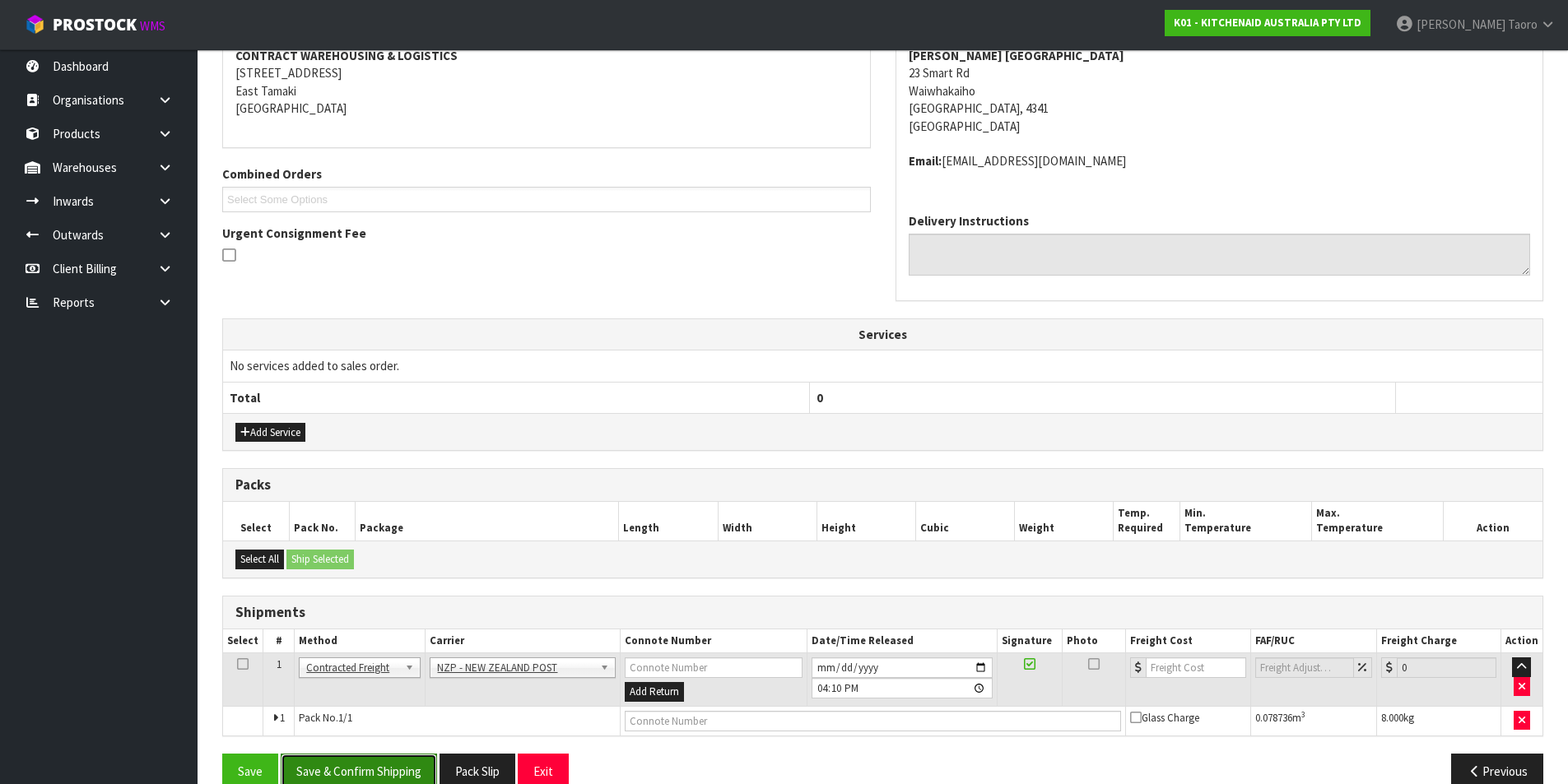
click at [397, 766] on button "Save & Confirm Shipping" at bounding box center [358, 770] width 156 height 35
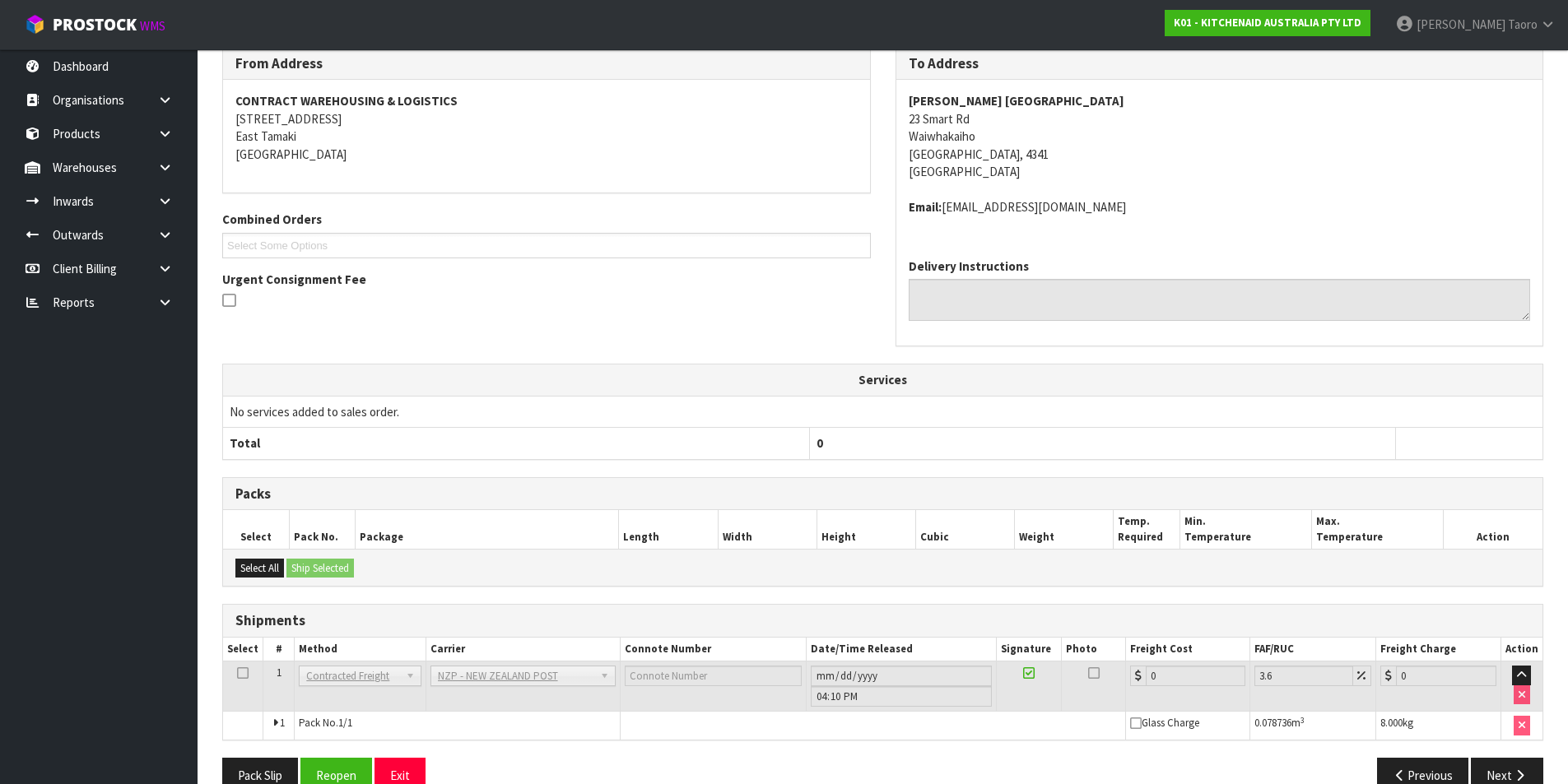
scroll to position [330, 0]
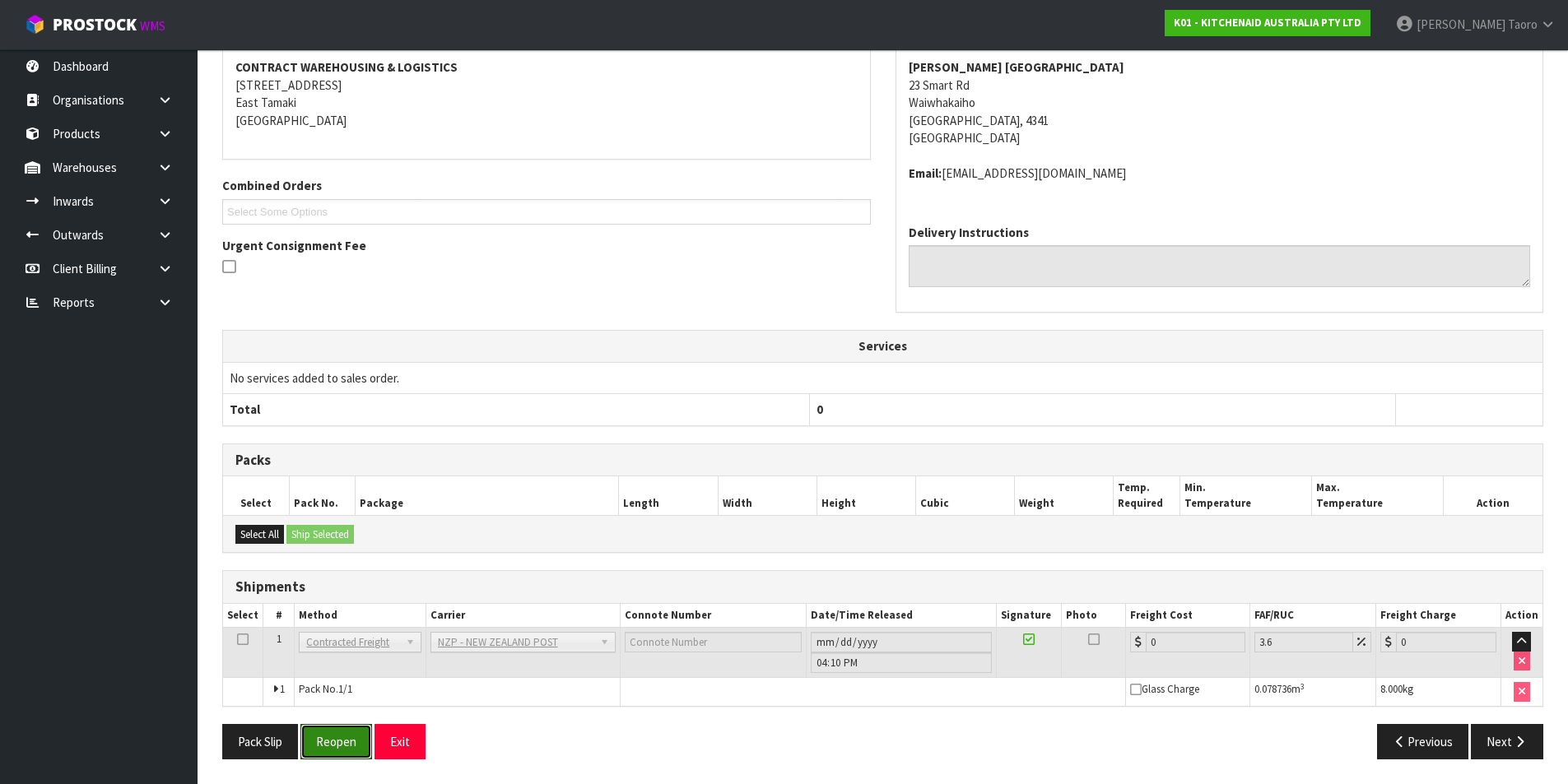
drag, startPoint x: 351, startPoint y: 734, endPoint x: 346, endPoint y: 716, distance: 18.7
click at [351, 734] on button "Reopen" at bounding box center [335, 742] width 71 height 35
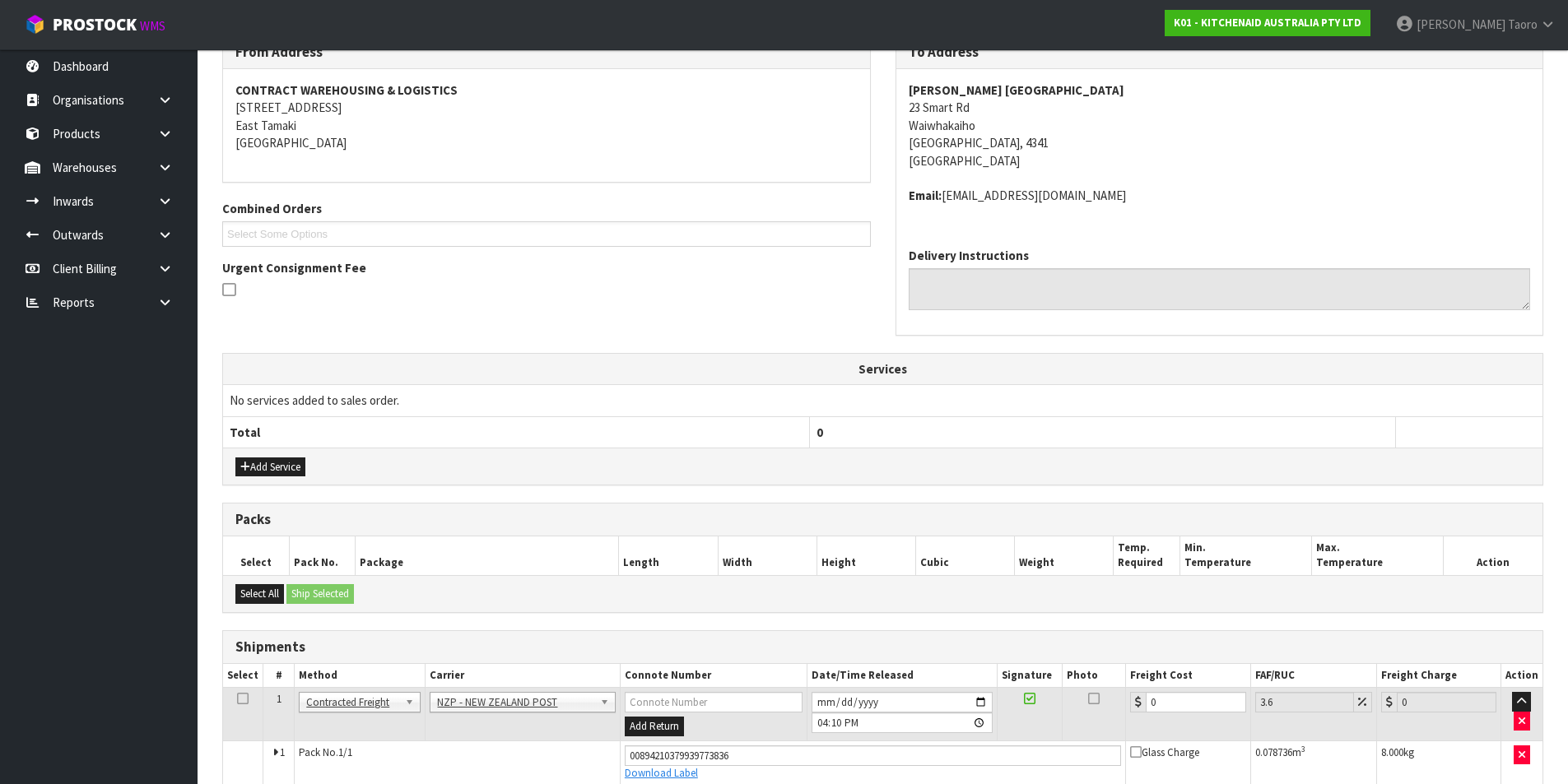
scroll to position [313, 0]
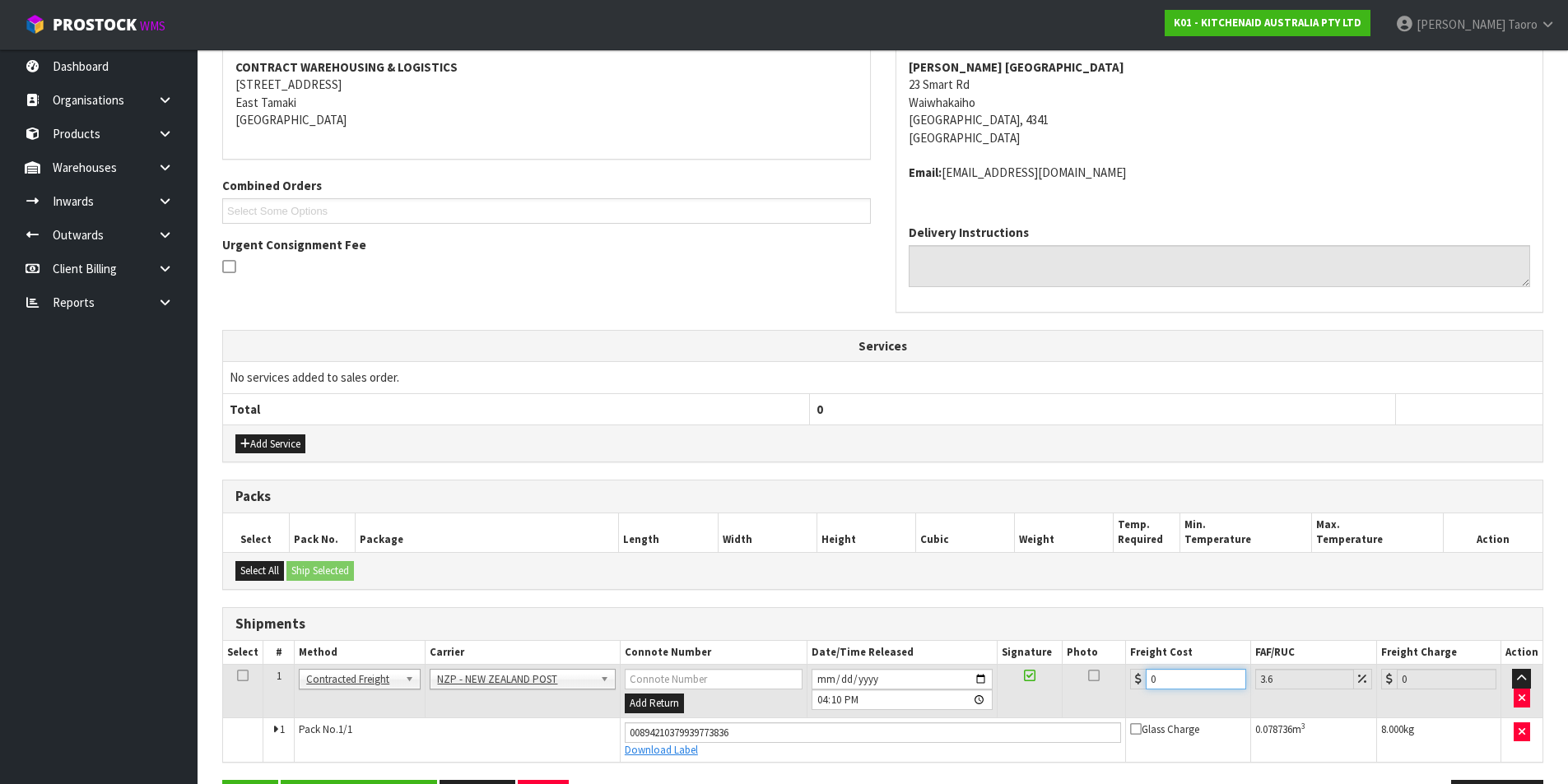
click at [1186, 683] on input "0" at bounding box center [1195, 679] width 99 height 21
click at [1186, 682] on input "0" at bounding box center [1195, 679] width 99 height 21
type input "1"
type input "1.04"
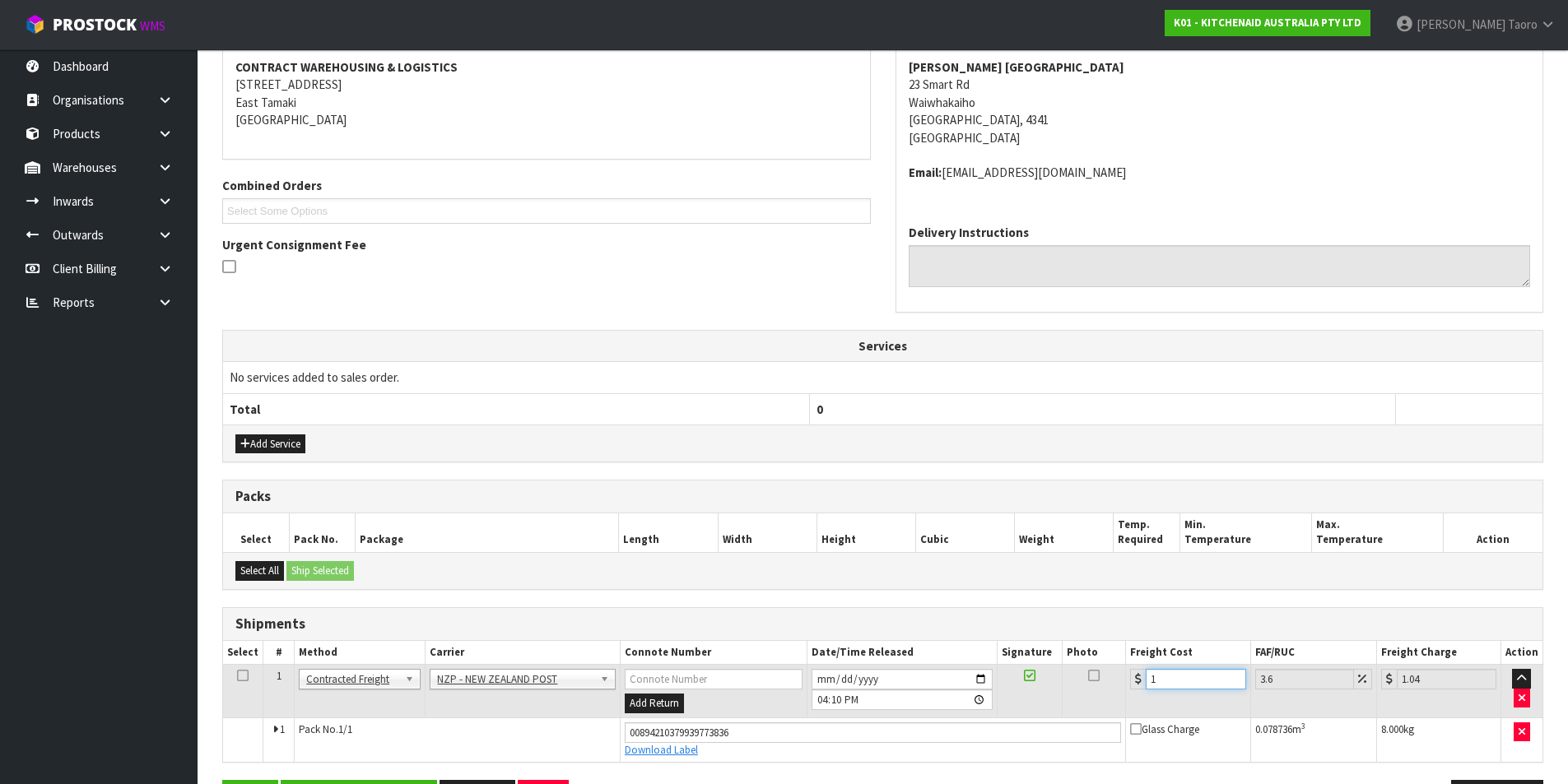
type input "13"
type input "13.47"
type input "13.3"
type input "13.78"
type input "13.33"
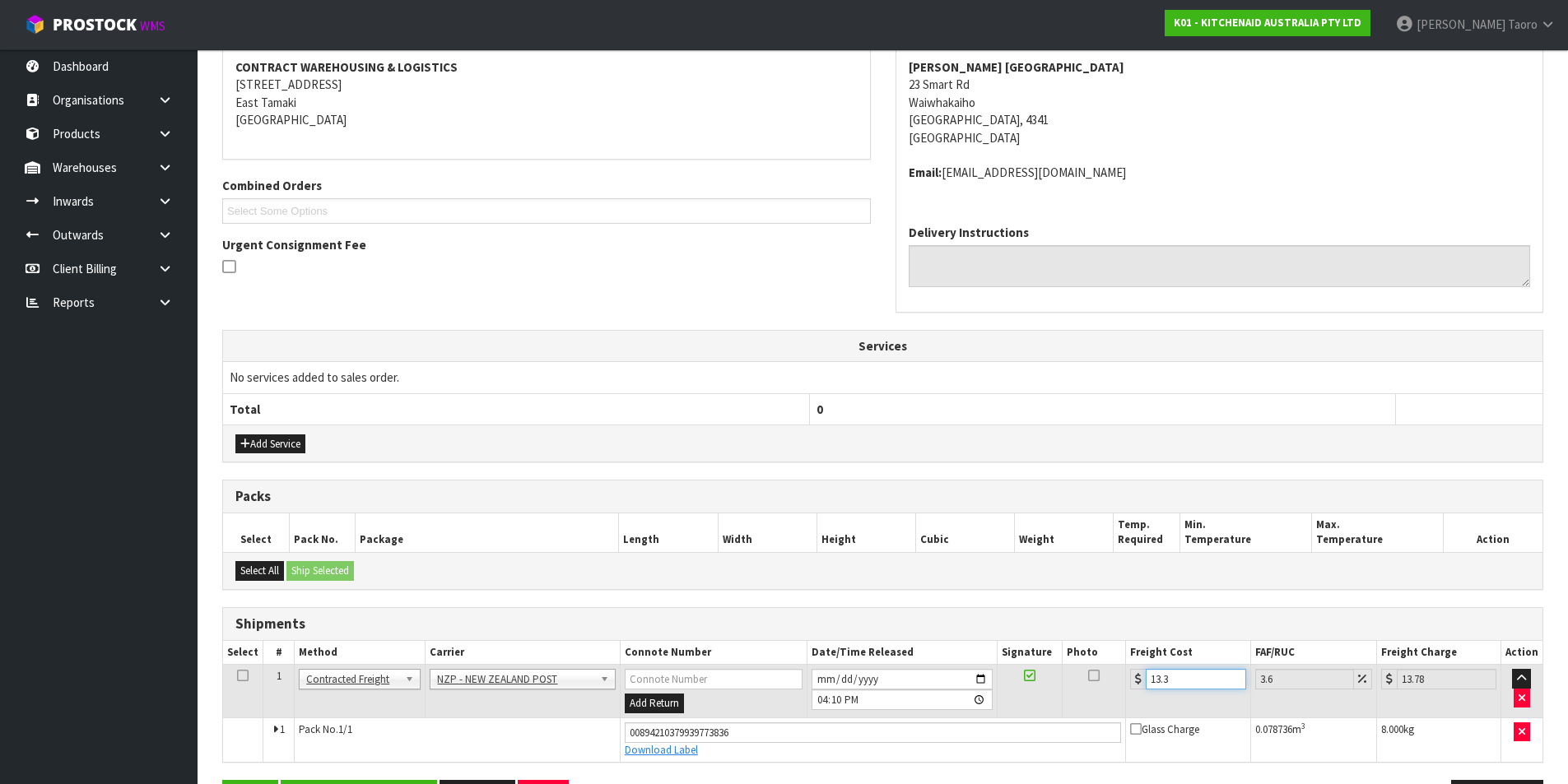
type input "13.81"
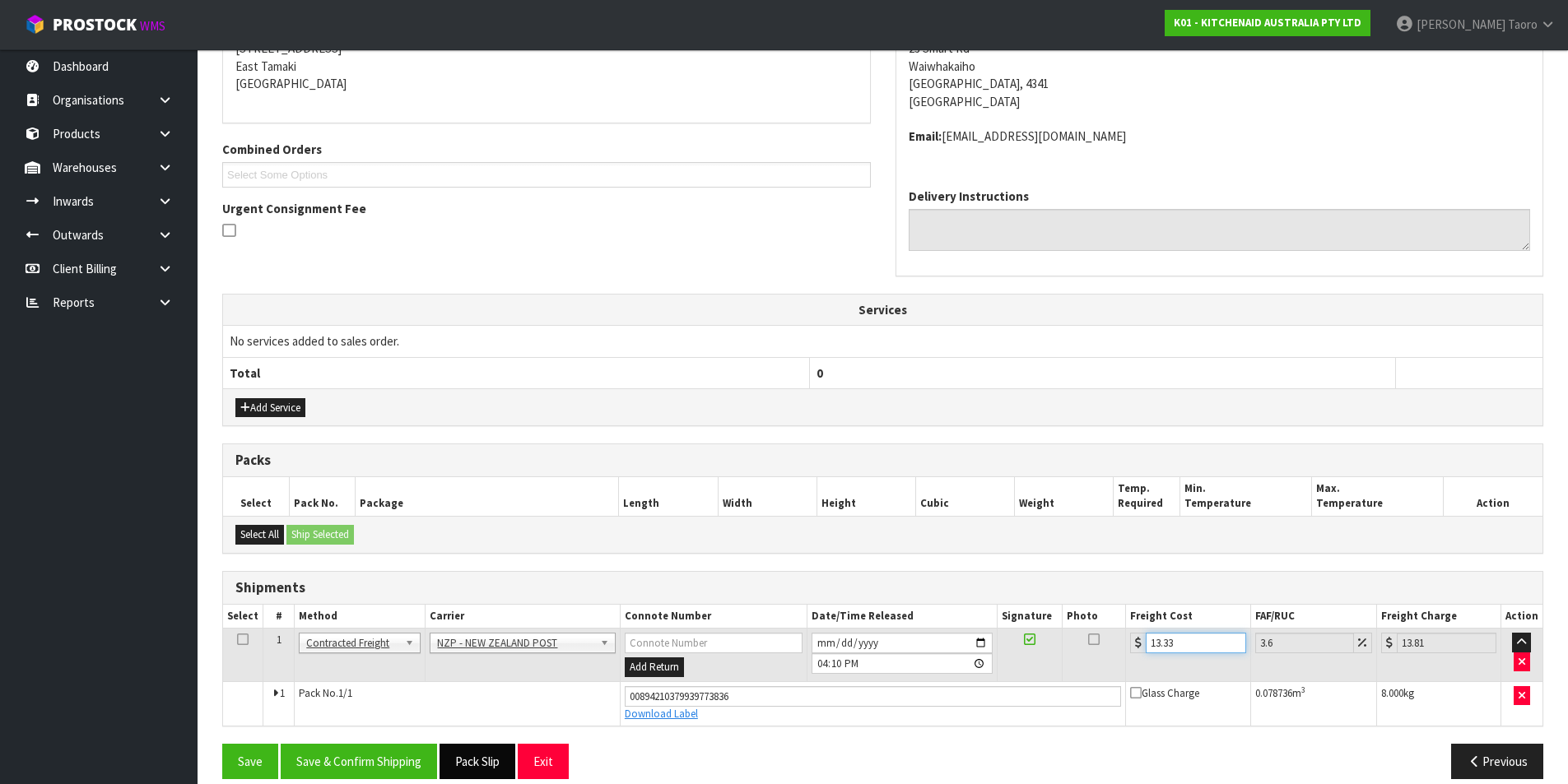
scroll to position [369, 0]
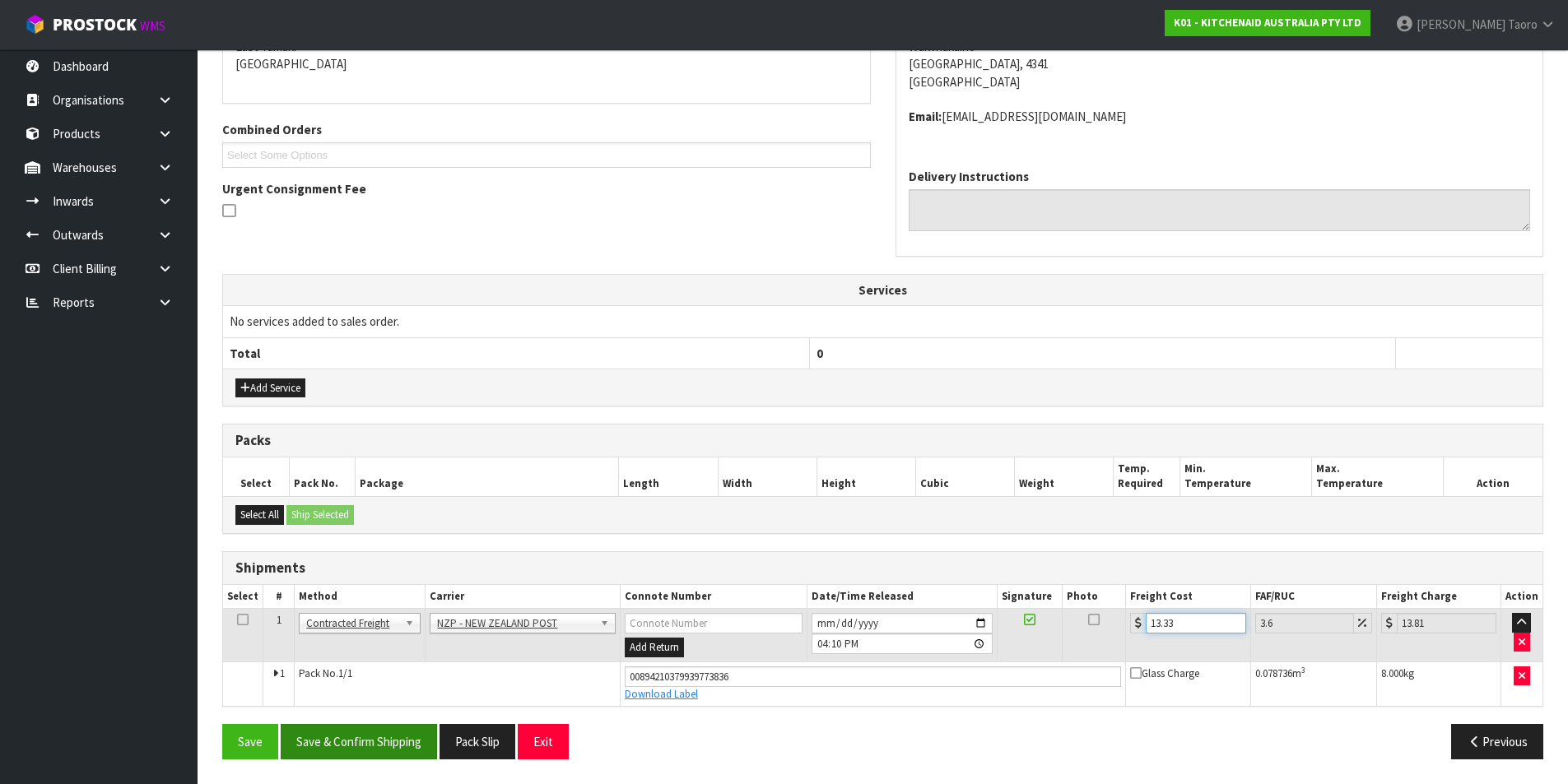
type input "13.33"
click at [389, 749] on button "Save & Confirm Shipping" at bounding box center [358, 742] width 156 height 35
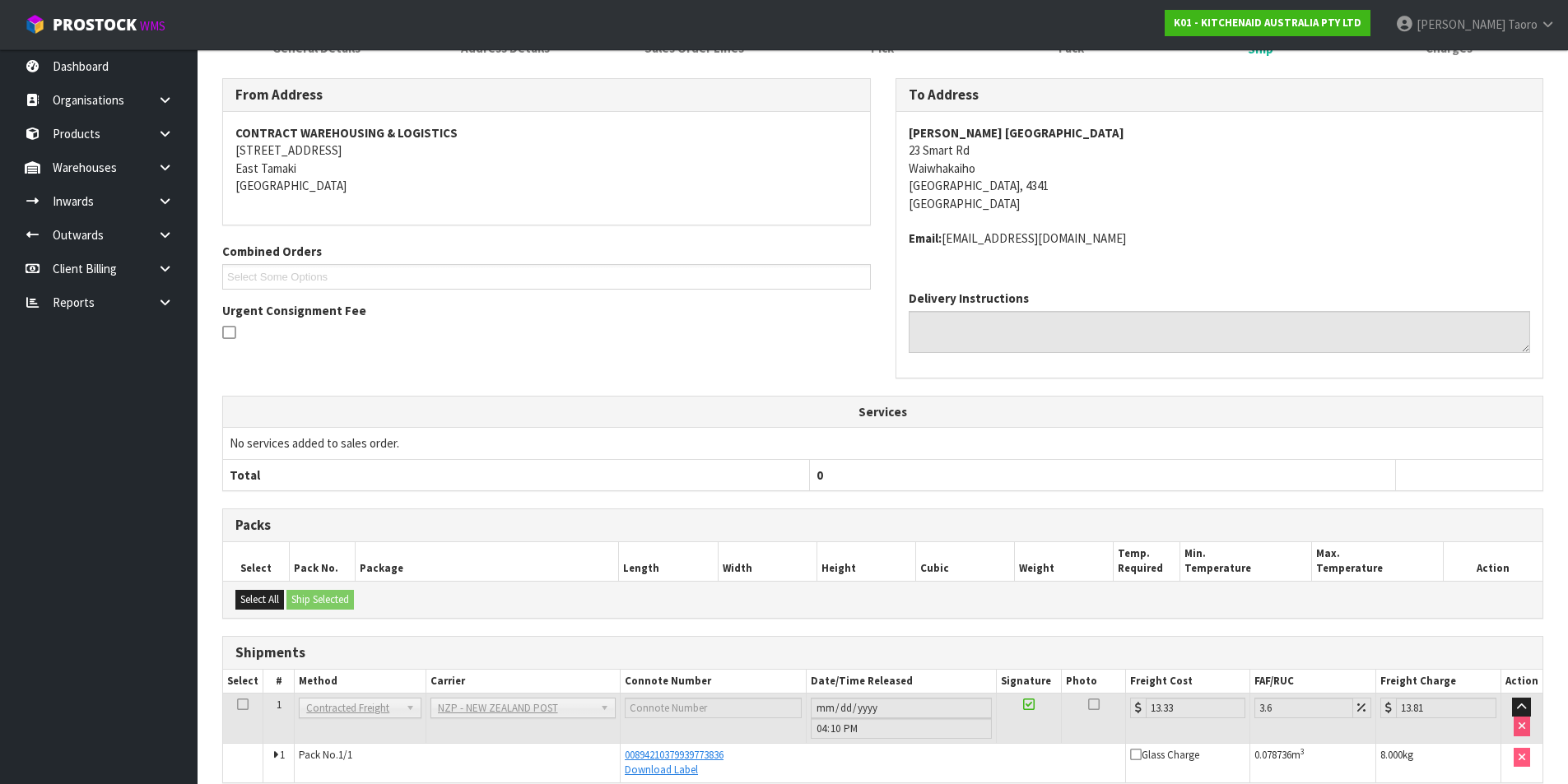
scroll to position [324, 0]
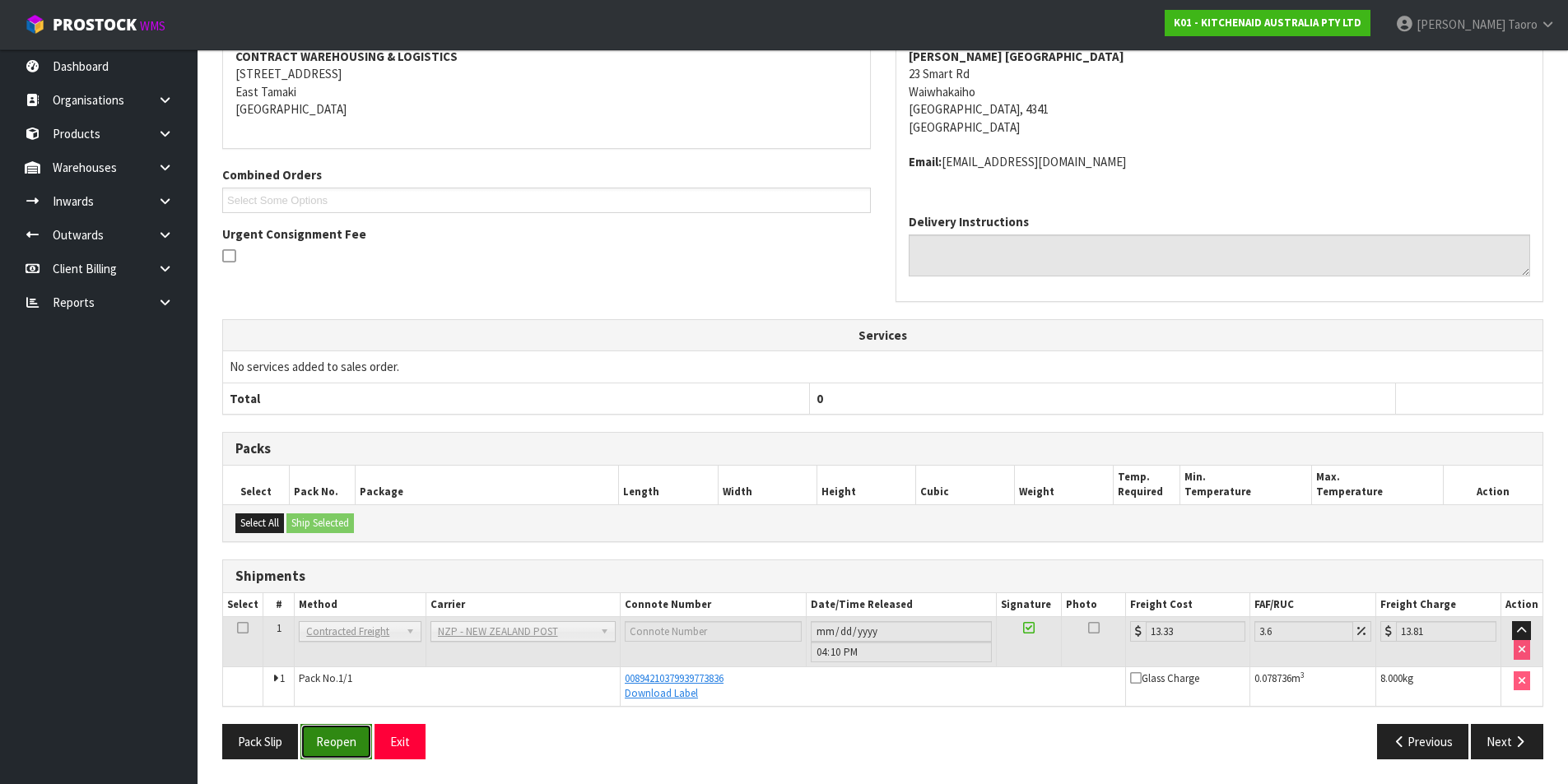
click at [339, 745] on button "Reopen" at bounding box center [335, 742] width 71 height 35
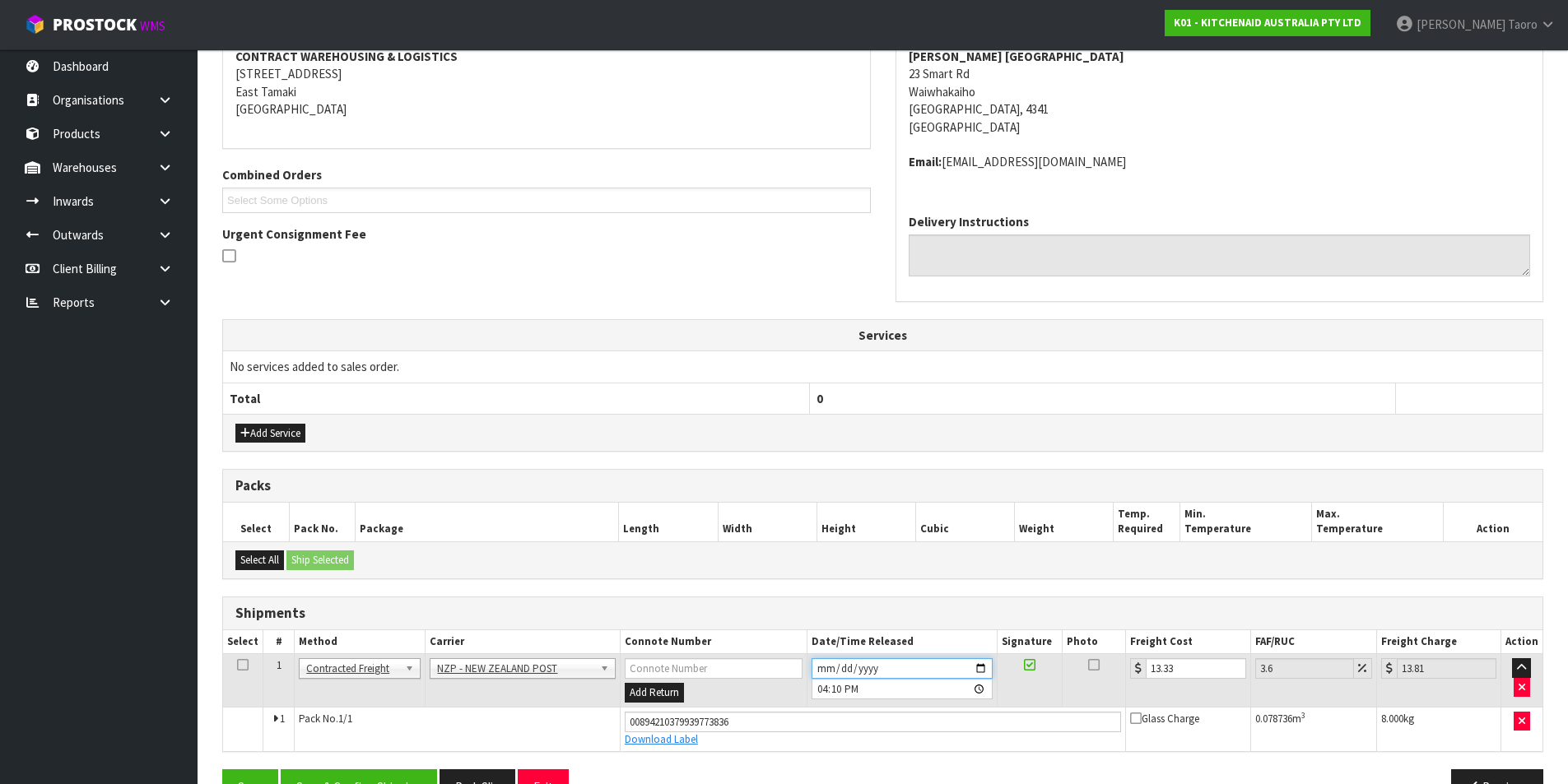
click at [819, 661] on input "2025-08-15" at bounding box center [901, 669] width 181 height 21
type input "2025-08-18"
click at [825, 691] on input "16:10:00.000" at bounding box center [901, 688] width 181 height 21
type input "09:00"
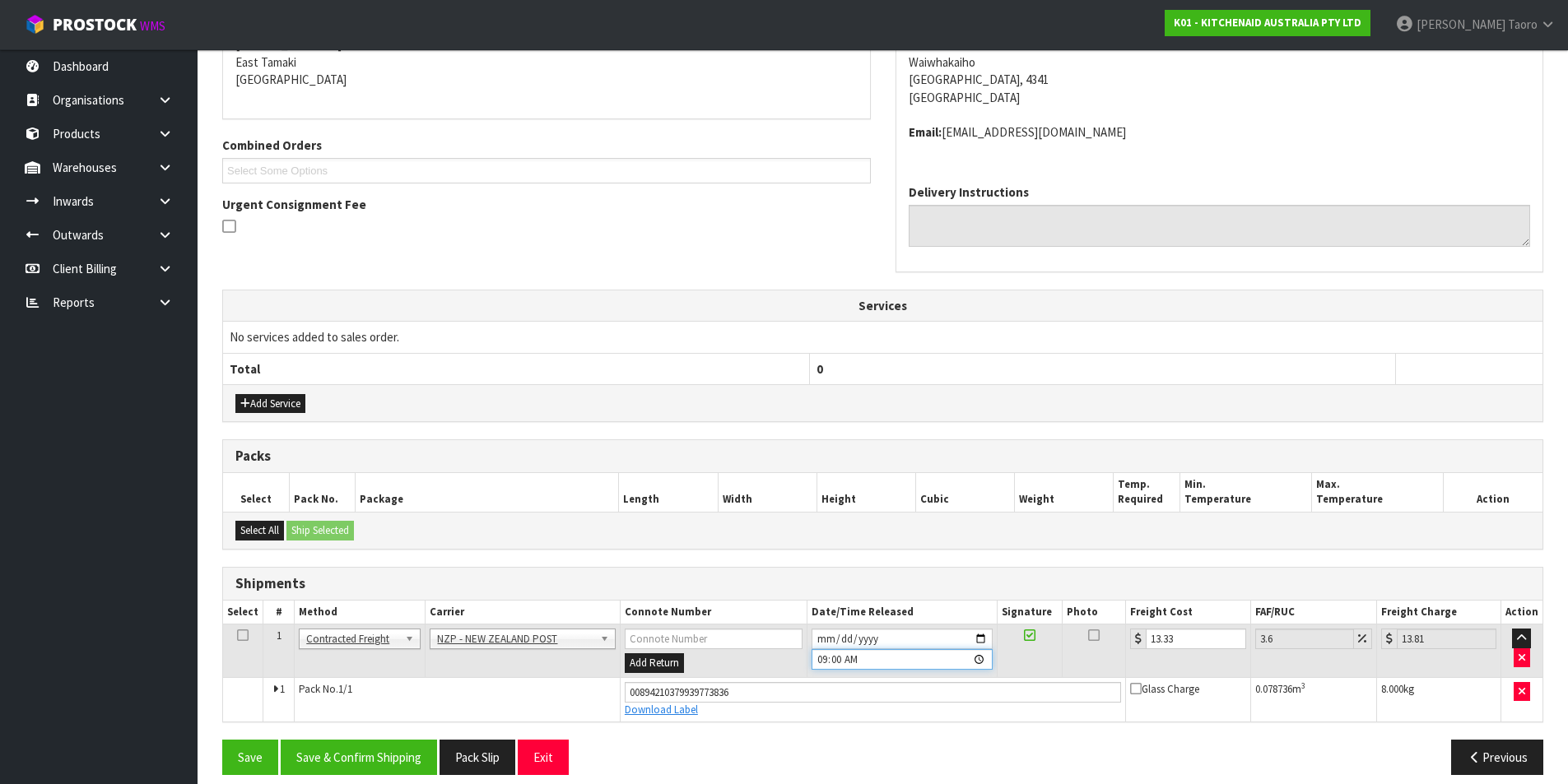
scroll to position [369, 0]
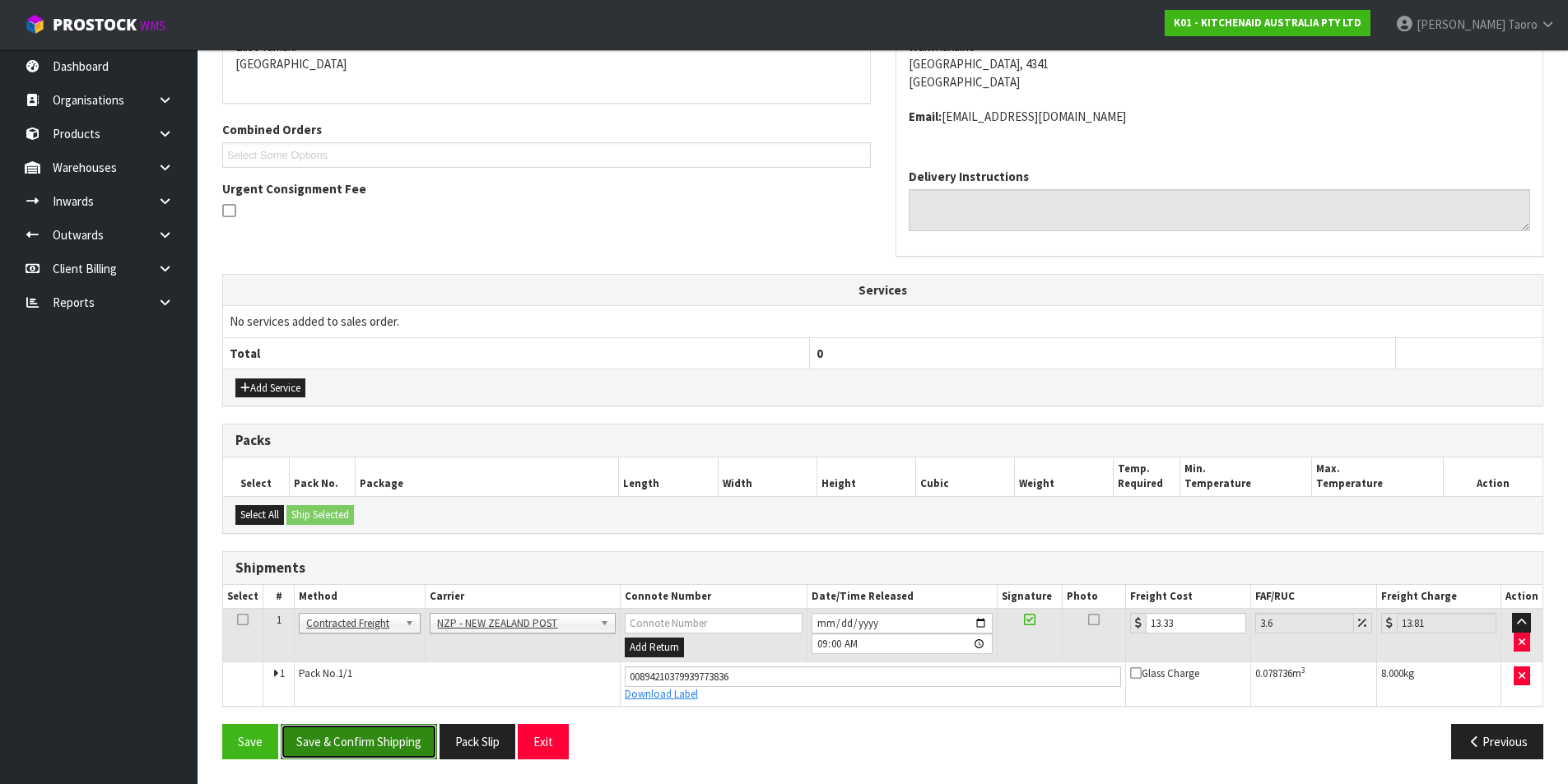
click at [410, 757] on button "Save & Confirm Shipping" at bounding box center [358, 742] width 156 height 35
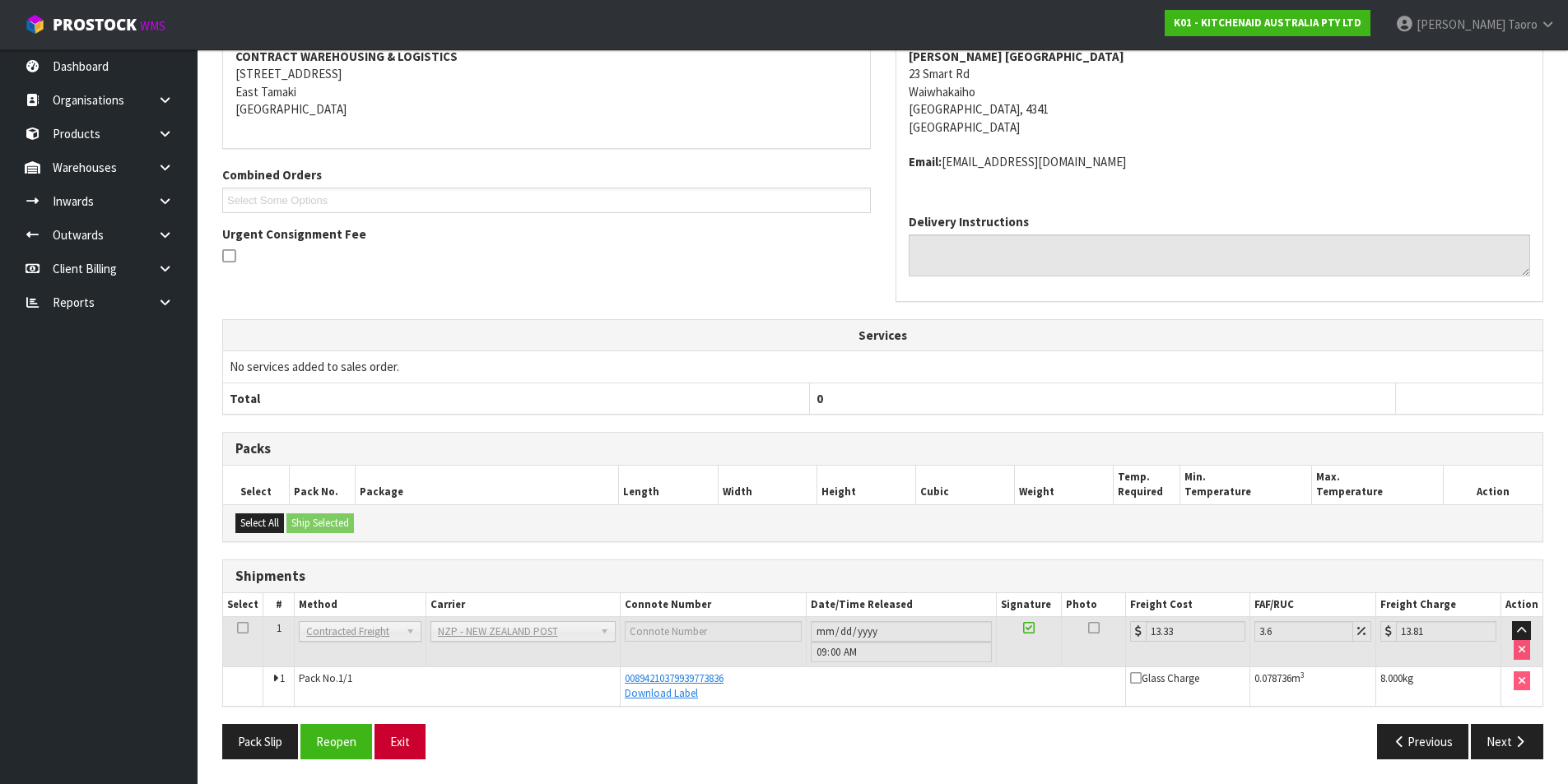
scroll to position [324, 0]
click at [404, 745] on button "Exit" at bounding box center [399, 742] width 51 height 35
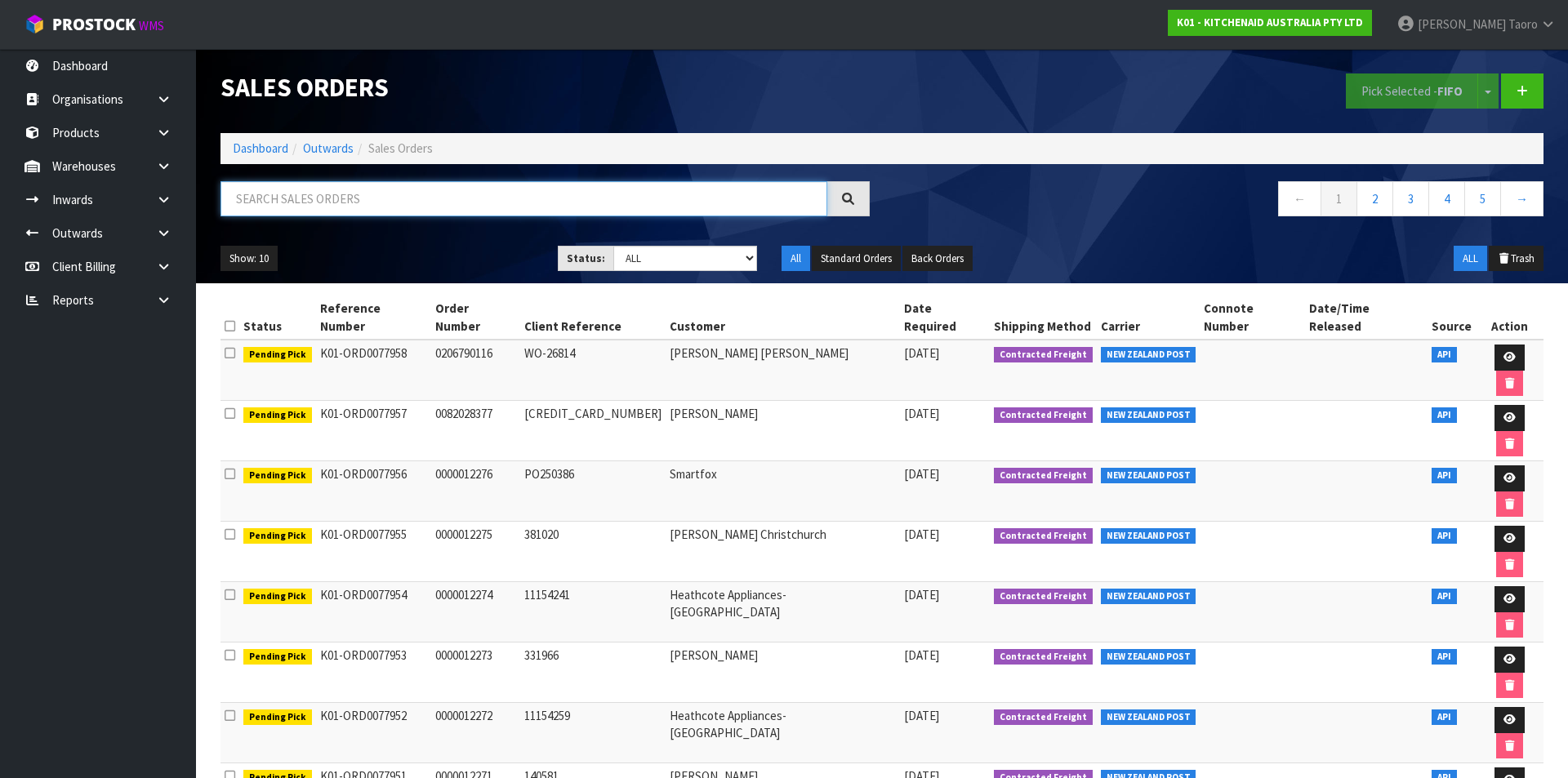
click at [462, 196] on input "text" at bounding box center [524, 199] width 606 height 35
type input "JOB-0407893"
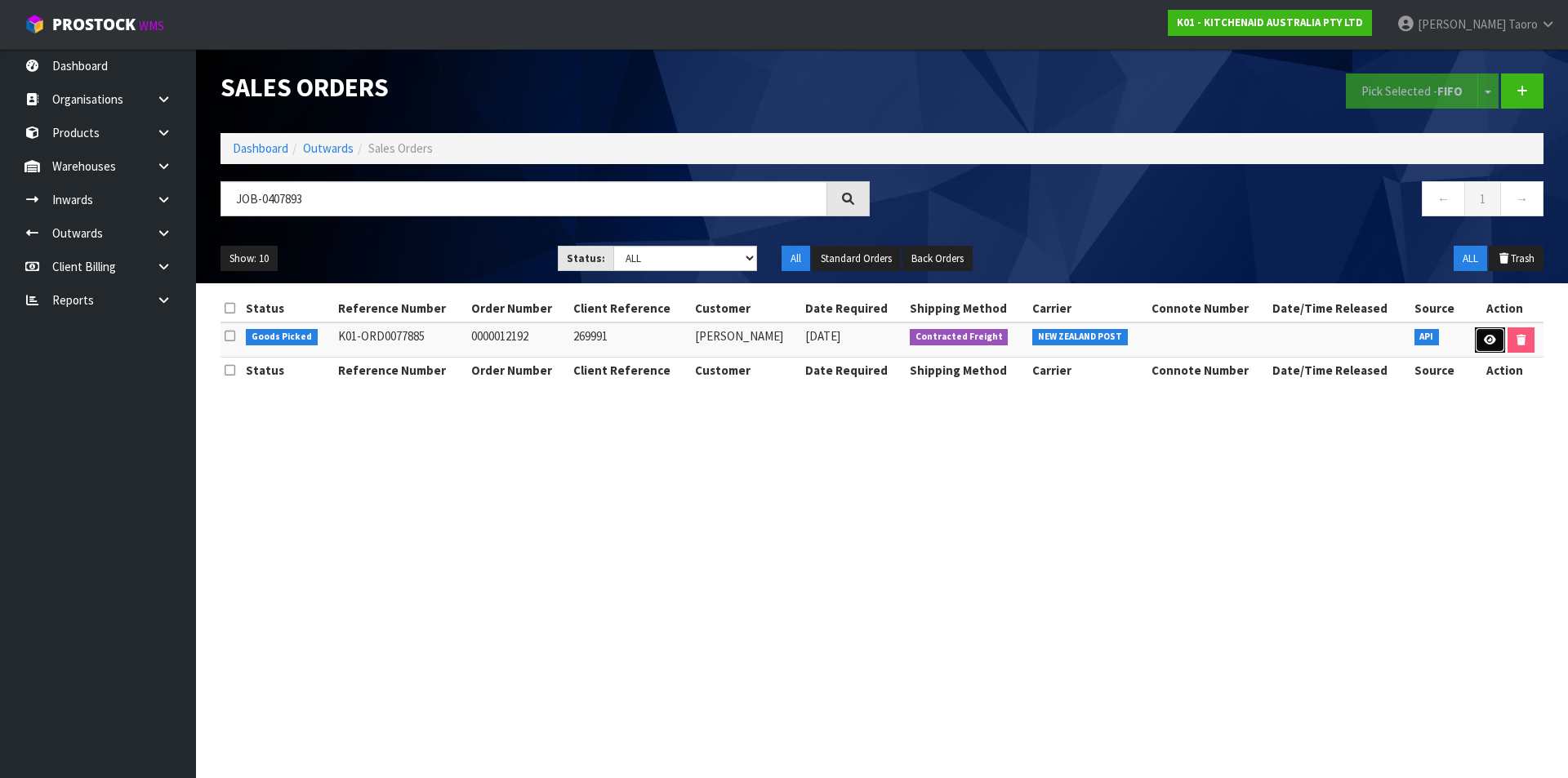
click at [1490, 336] on icon at bounding box center [1490, 340] width 13 height 11
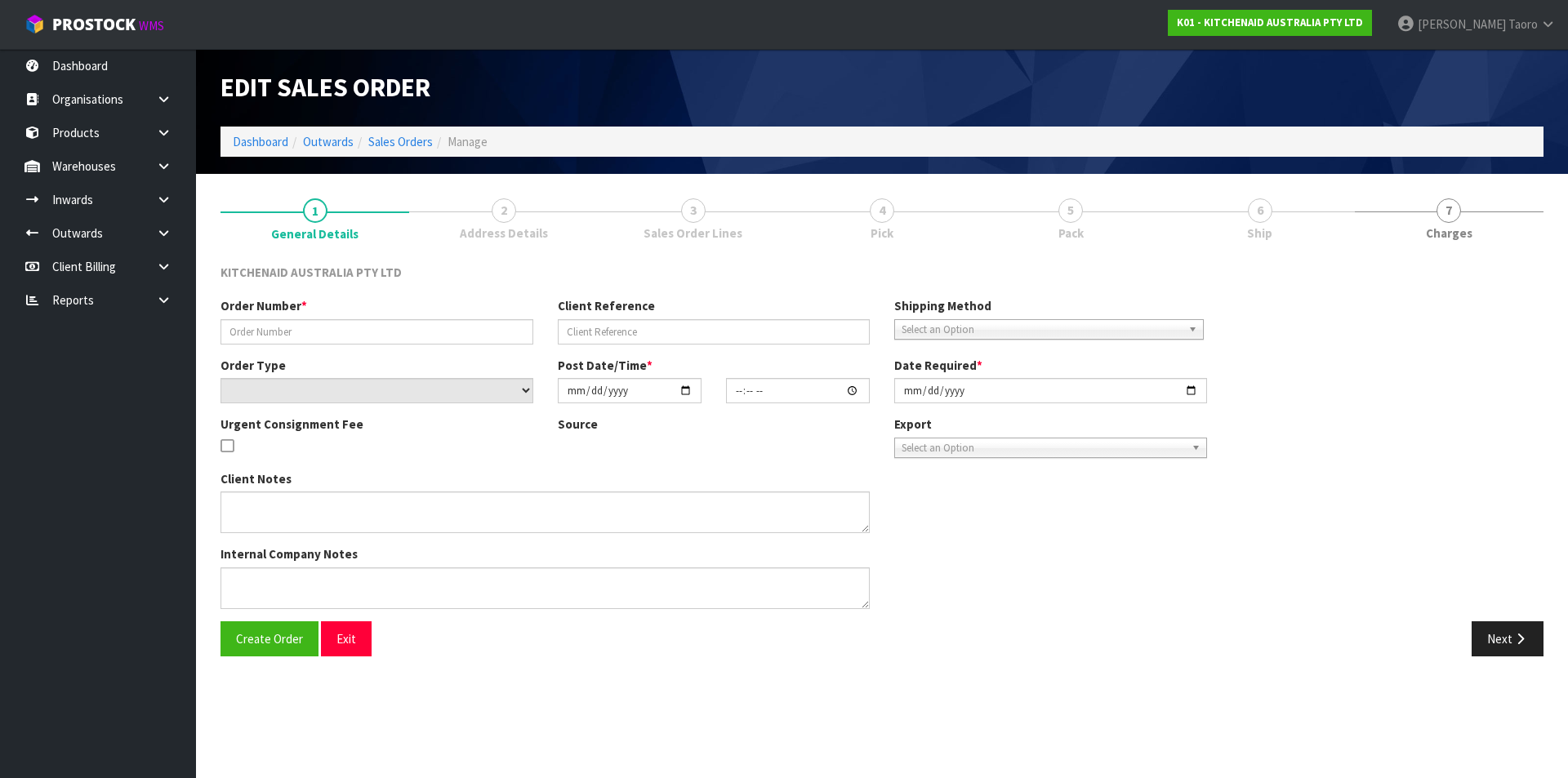
type input "0000012192"
type input "269991"
select select "number:0"
type input "2025-08-15"
type input "13:32:09.000"
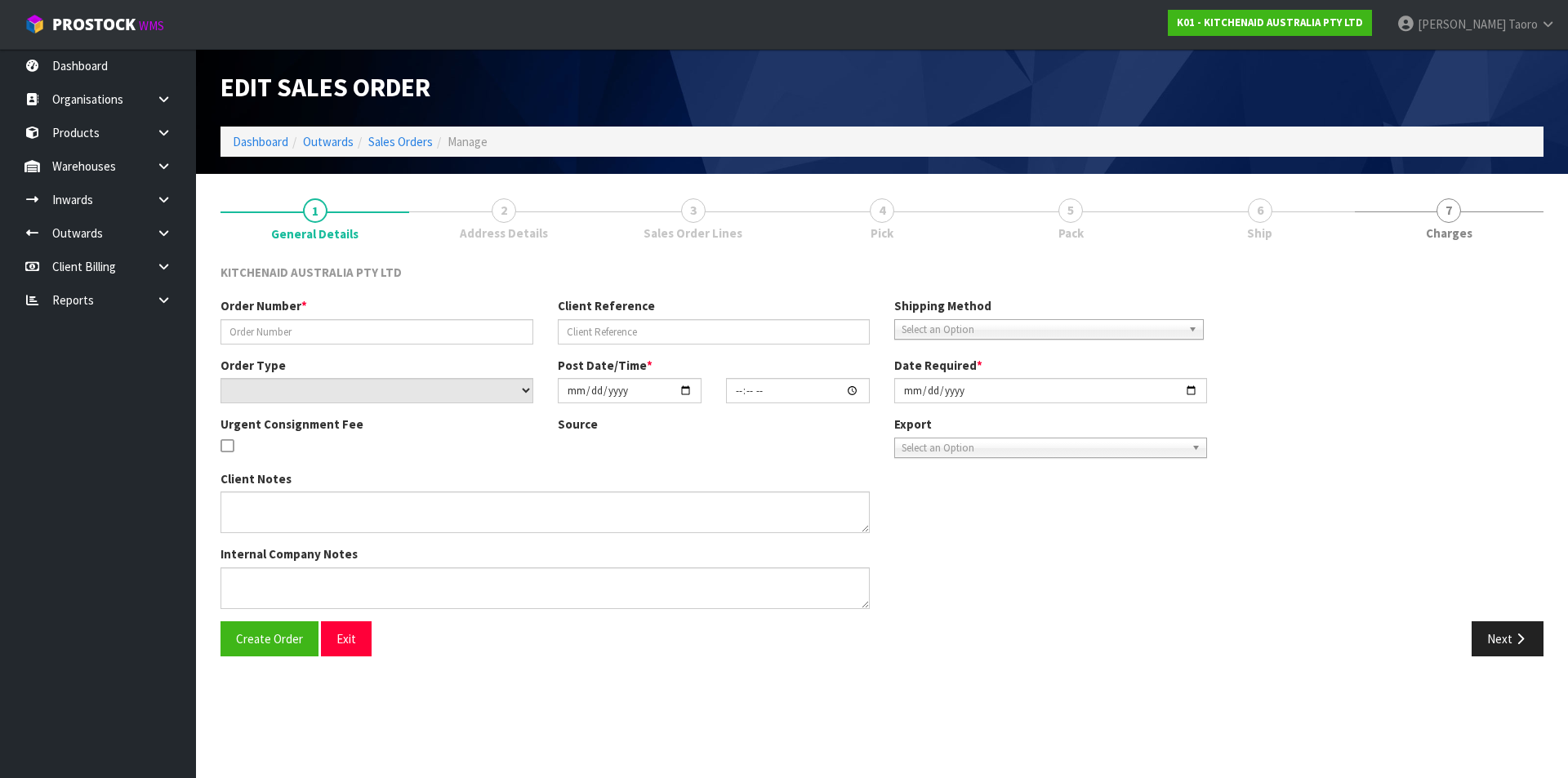
type input "2025-08-15"
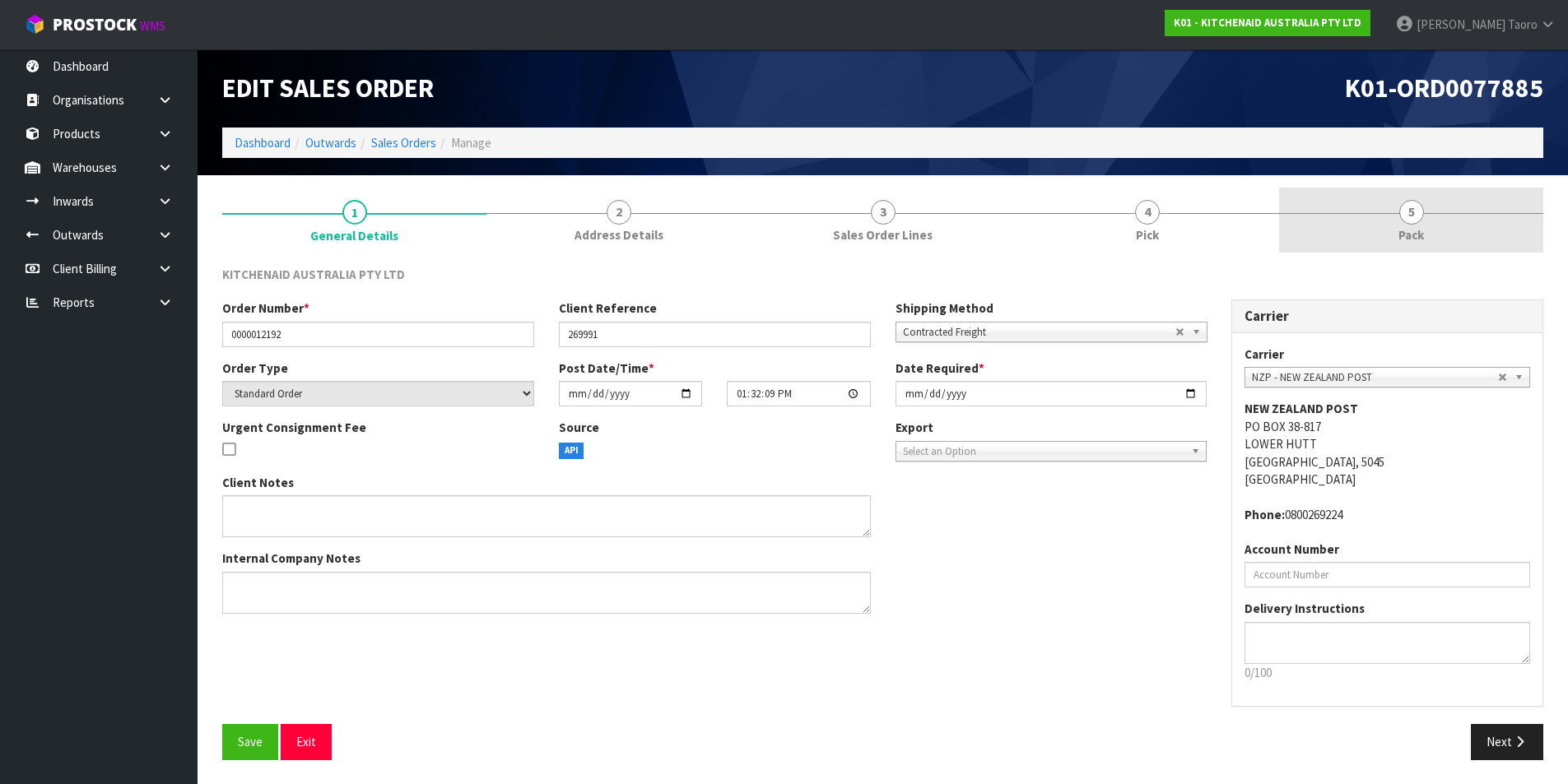
click at [1416, 203] on span "5" at bounding box center [1410, 212] width 24 height 24
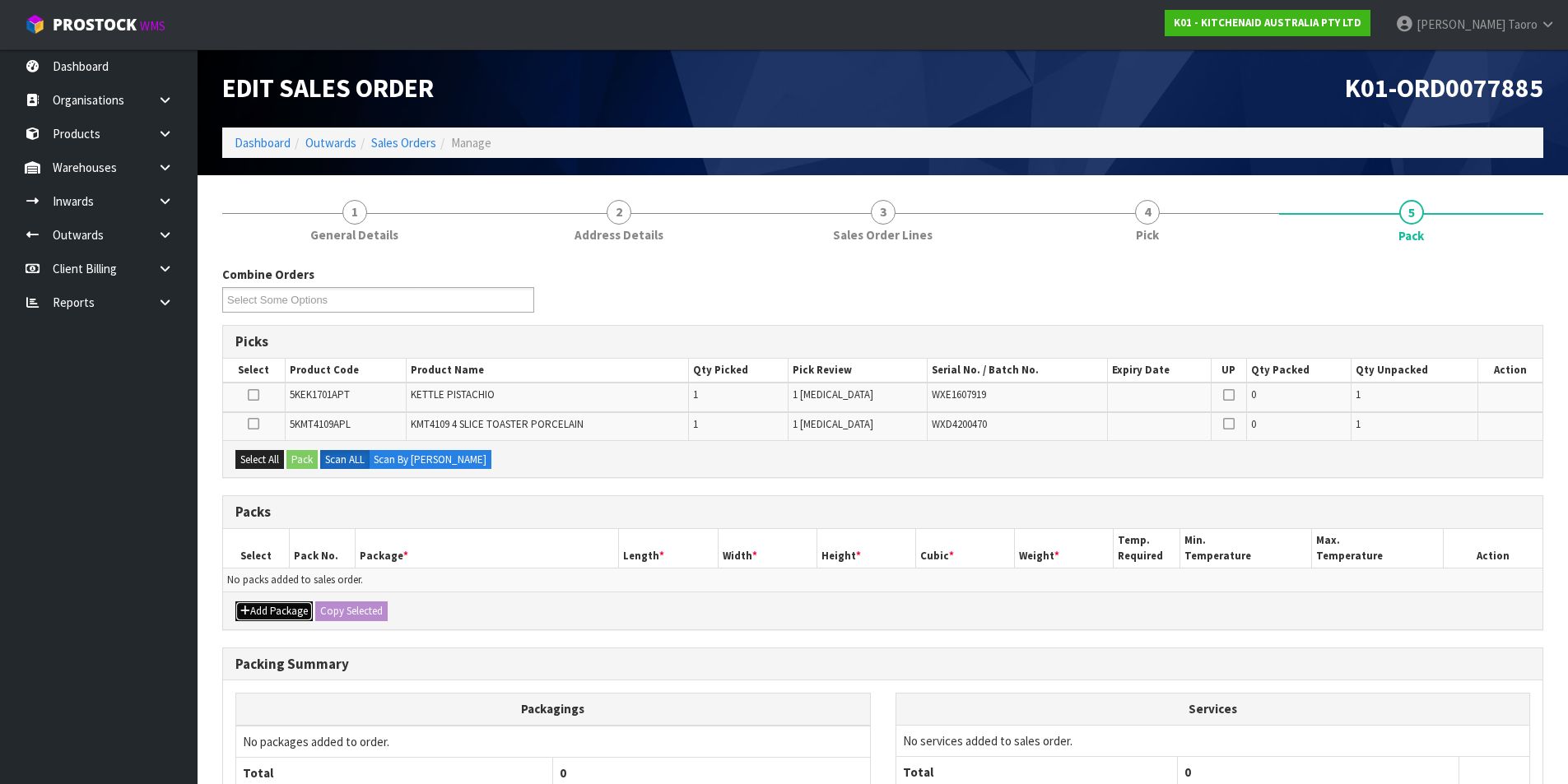
click at [279, 601] on div "Add Package Copy Selected" at bounding box center [882, 610] width 1319 height 37
click at [259, 608] on button "Add Package" at bounding box center [274, 611] width 77 height 20
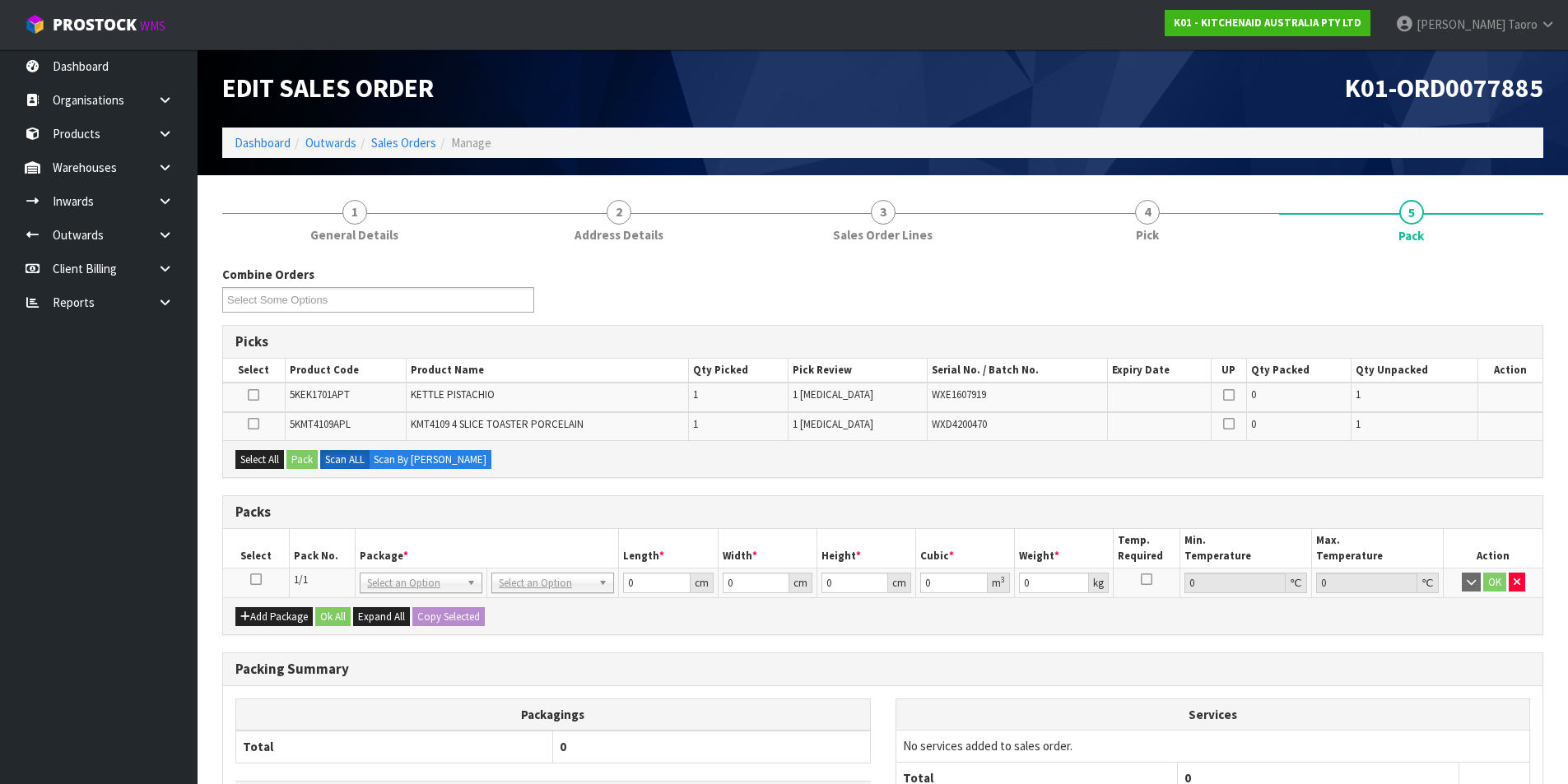
click at [269, 573] on td at bounding box center [255, 582] width 66 height 30
click at [259, 579] on icon at bounding box center [256, 579] width 12 height 1
drag, startPoint x: 280, startPoint y: 550, endPoint x: 287, endPoint y: 556, distance: 9.2
click at [283, 550] on th "Select" at bounding box center [255, 548] width 66 height 39
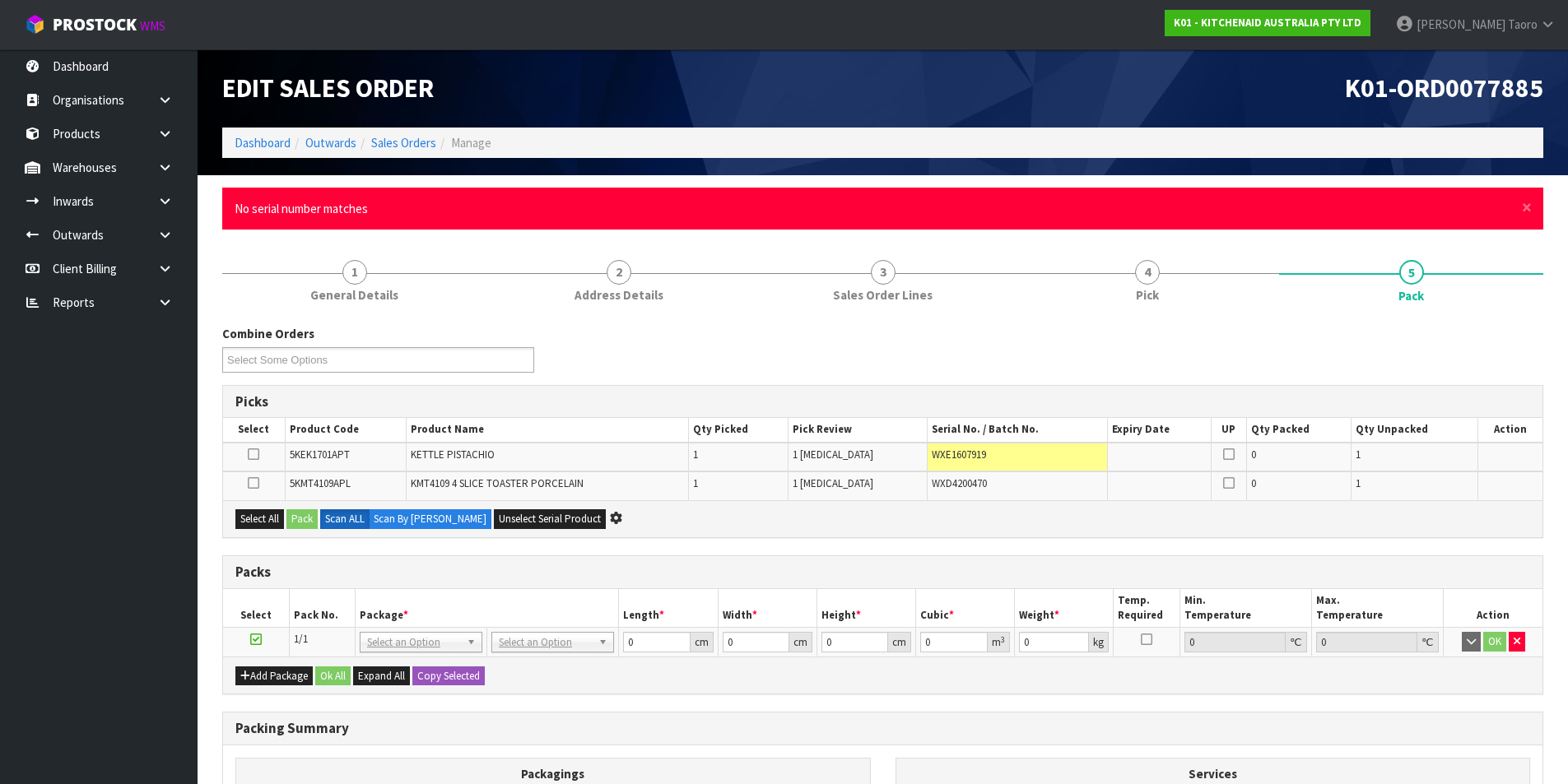
scroll to position [148, 0]
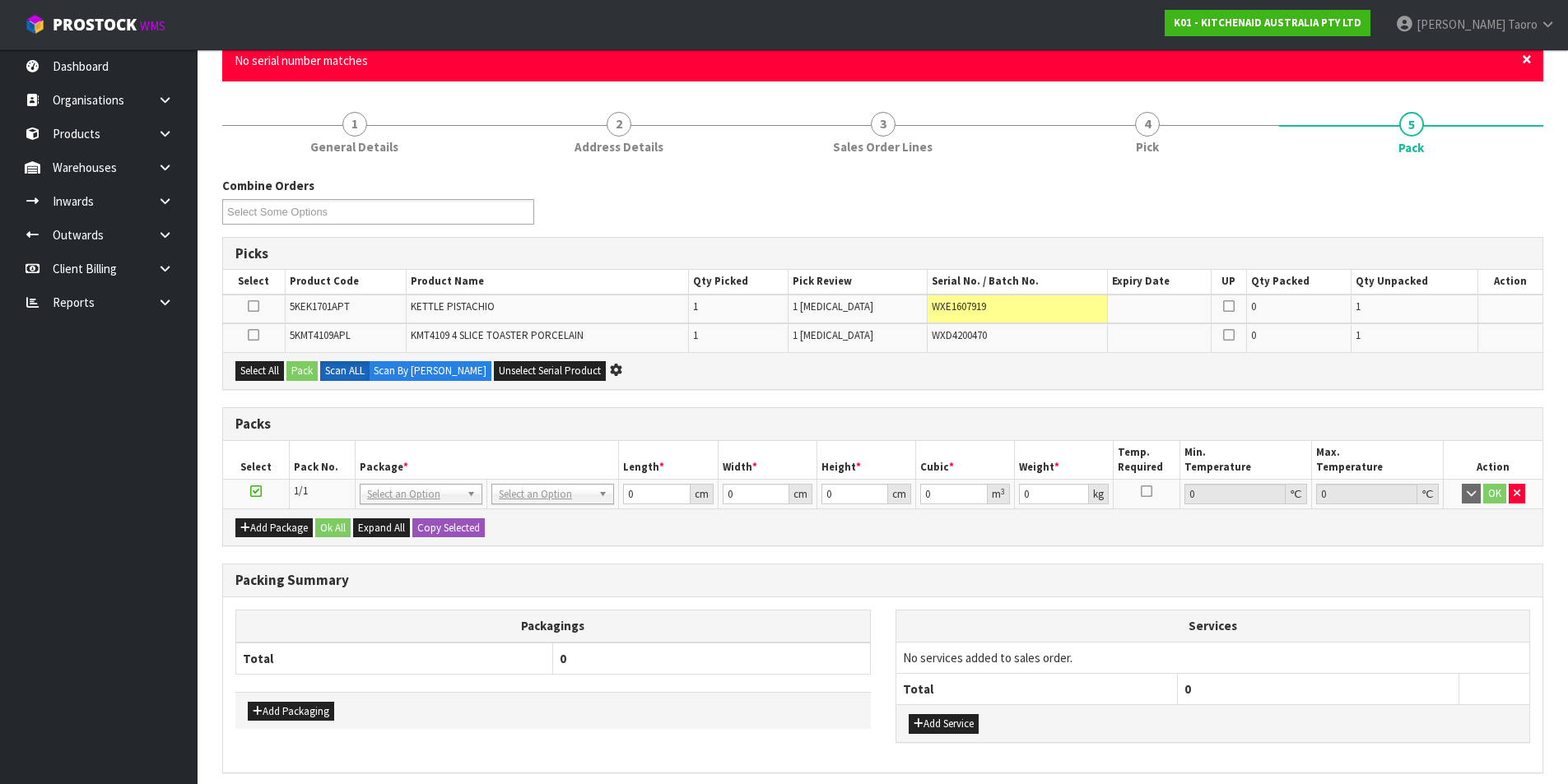
click at [1523, 60] on span "×" at bounding box center [1526, 59] width 10 height 23
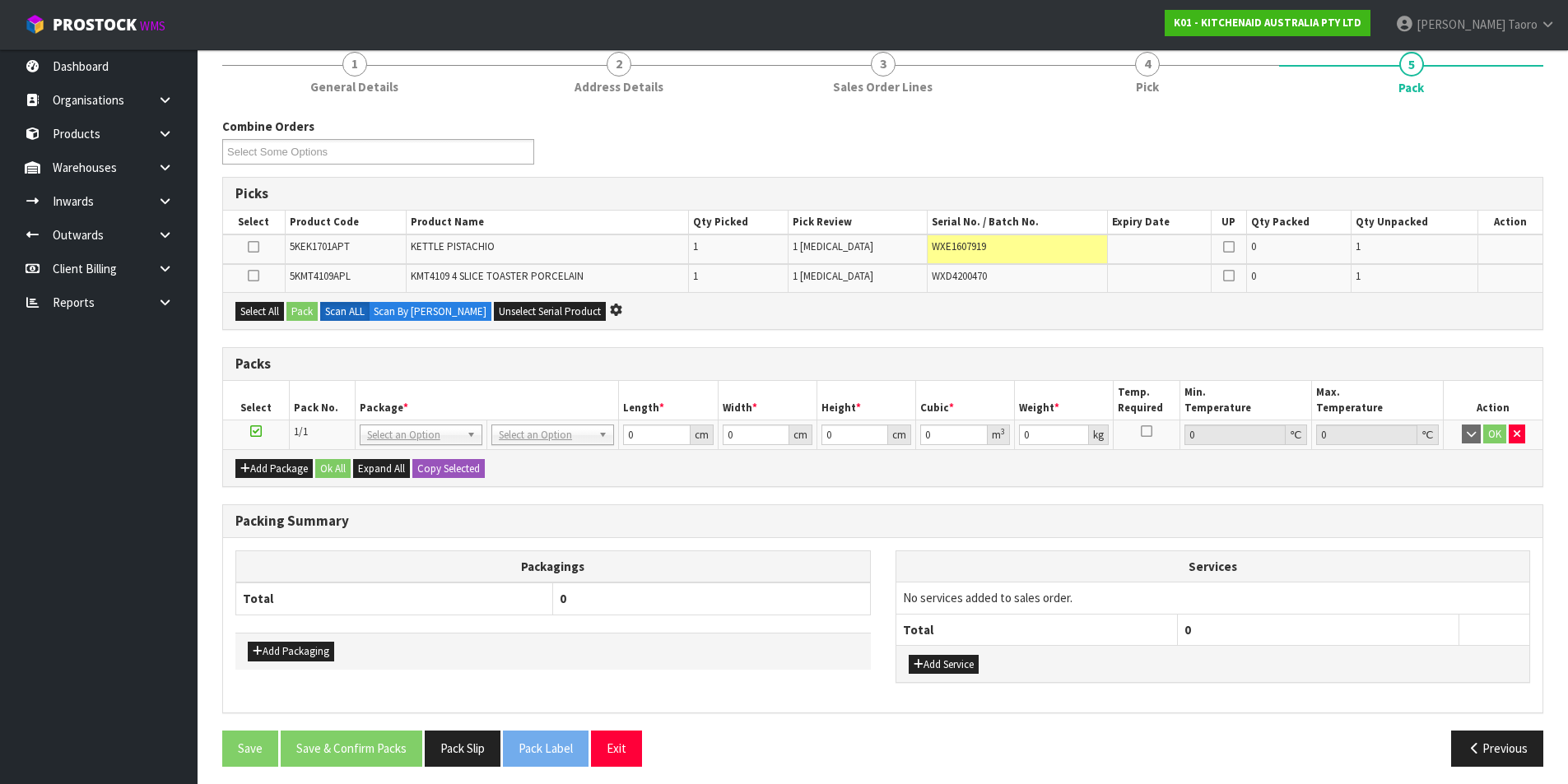
click at [1495, 124] on div "Combine Orders K01-ORD0077784 K01-ORD0077790 K01-ORD0077835 K01-ORD0077837 K01-…" at bounding box center [882, 148] width 1345 height 59
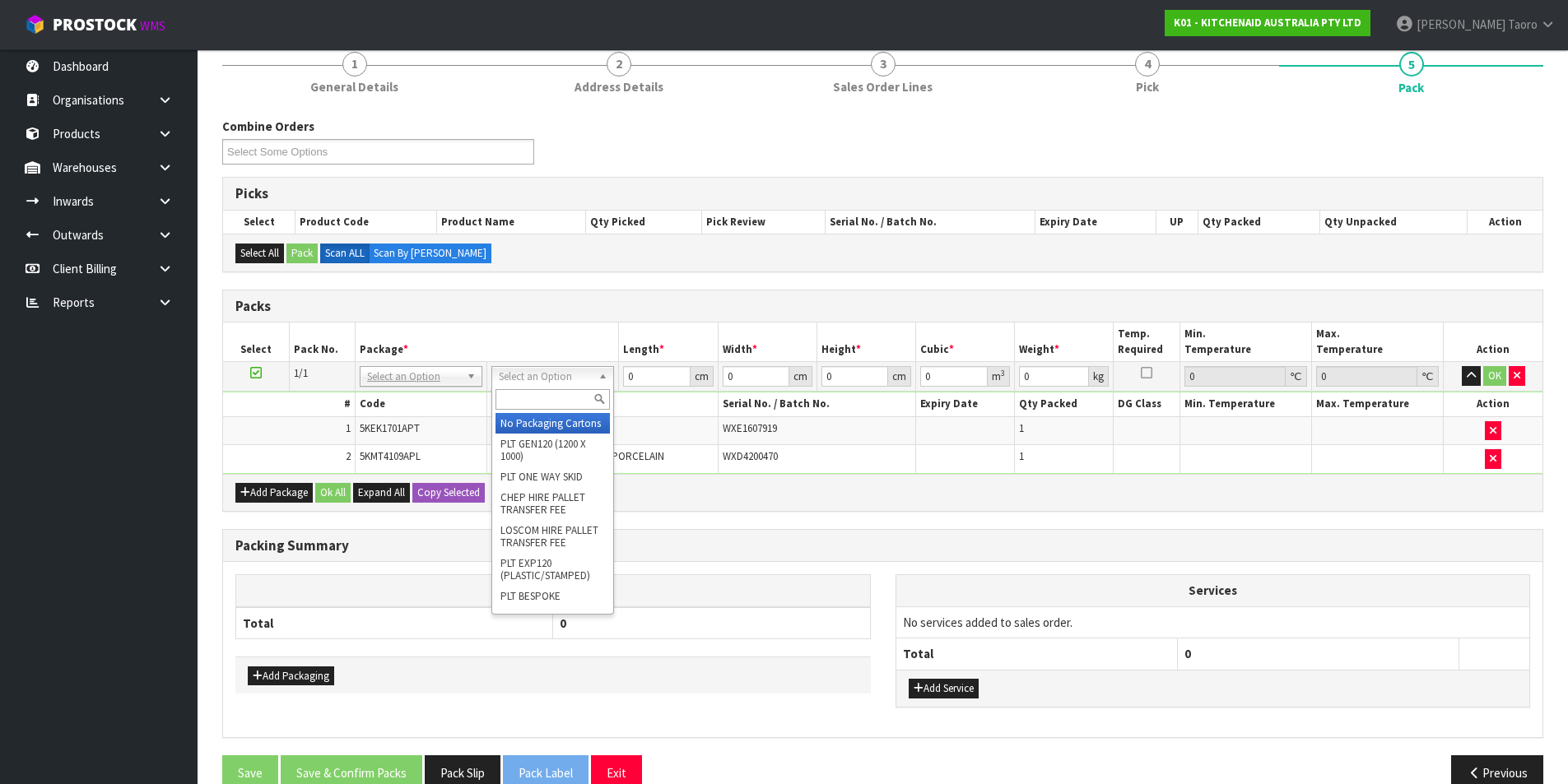
click at [564, 403] on input "text" at bounding box center [552, 399] width 114 height 21
type input "OC"
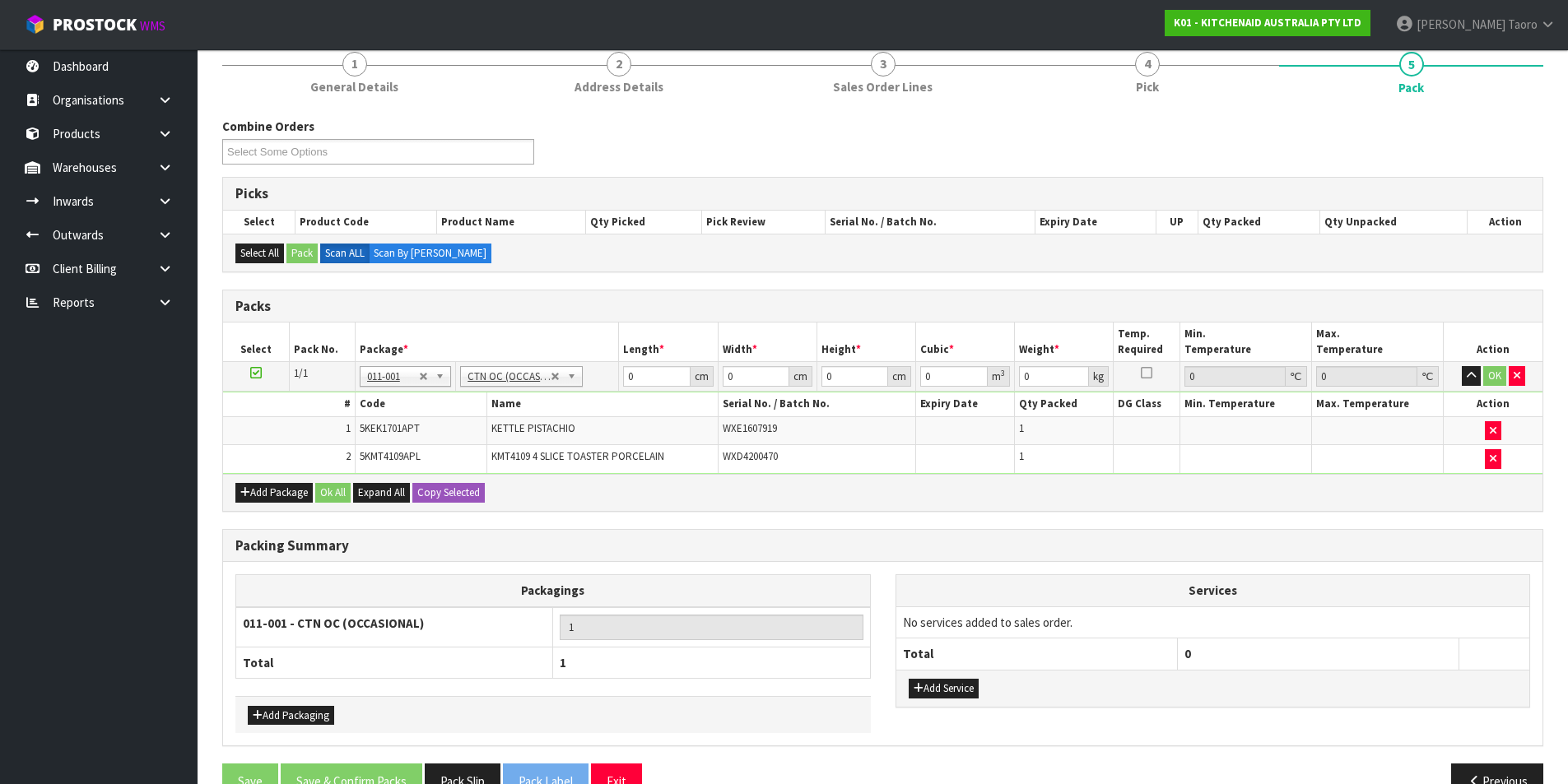
type input "6.6"
click at [642, 370] on input "0" at bounding box center [656, 376] width 67 height 21
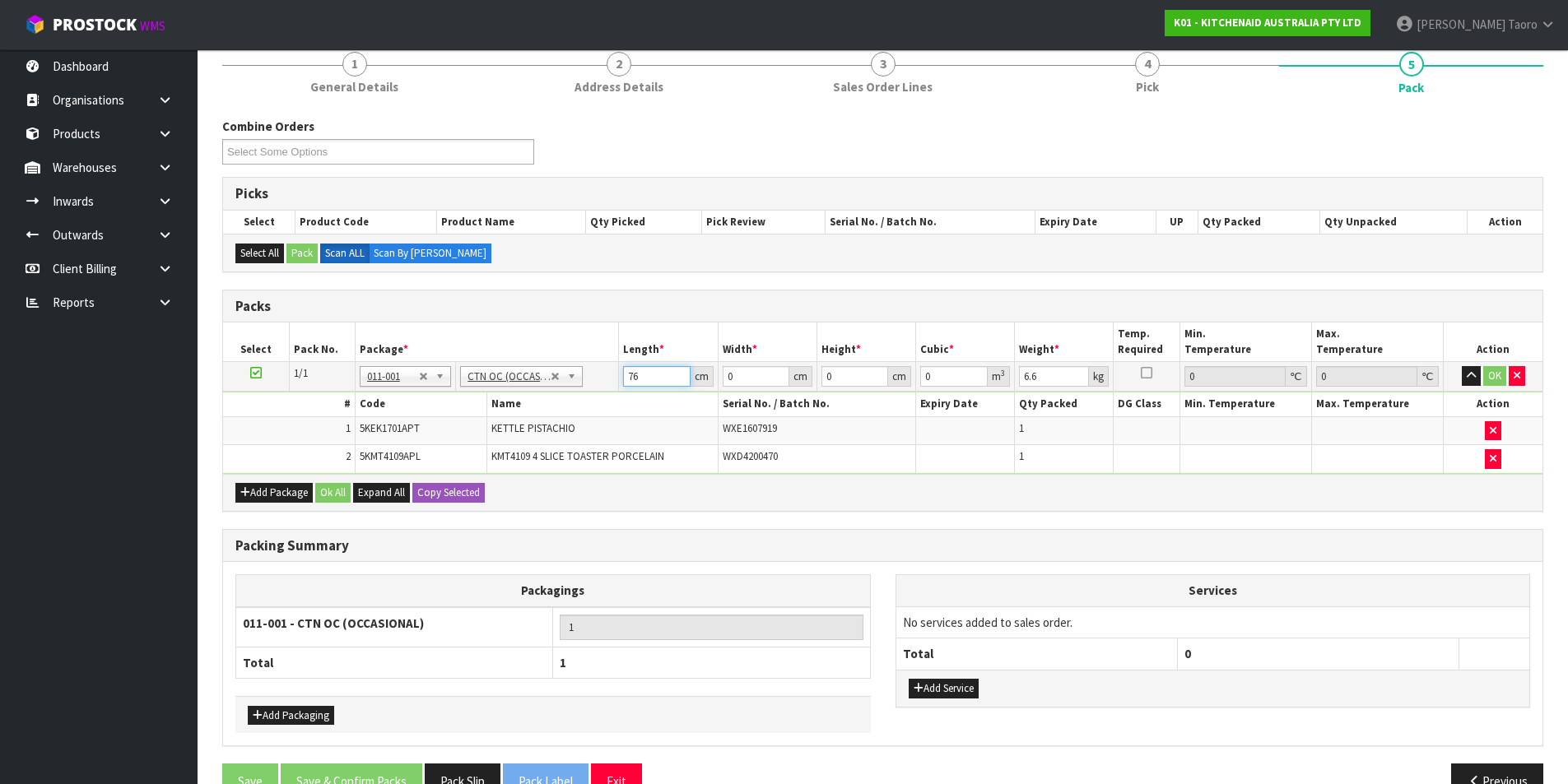
type input "76"
type input "37"
type input "2"
type input "0.005624"
type input "29"
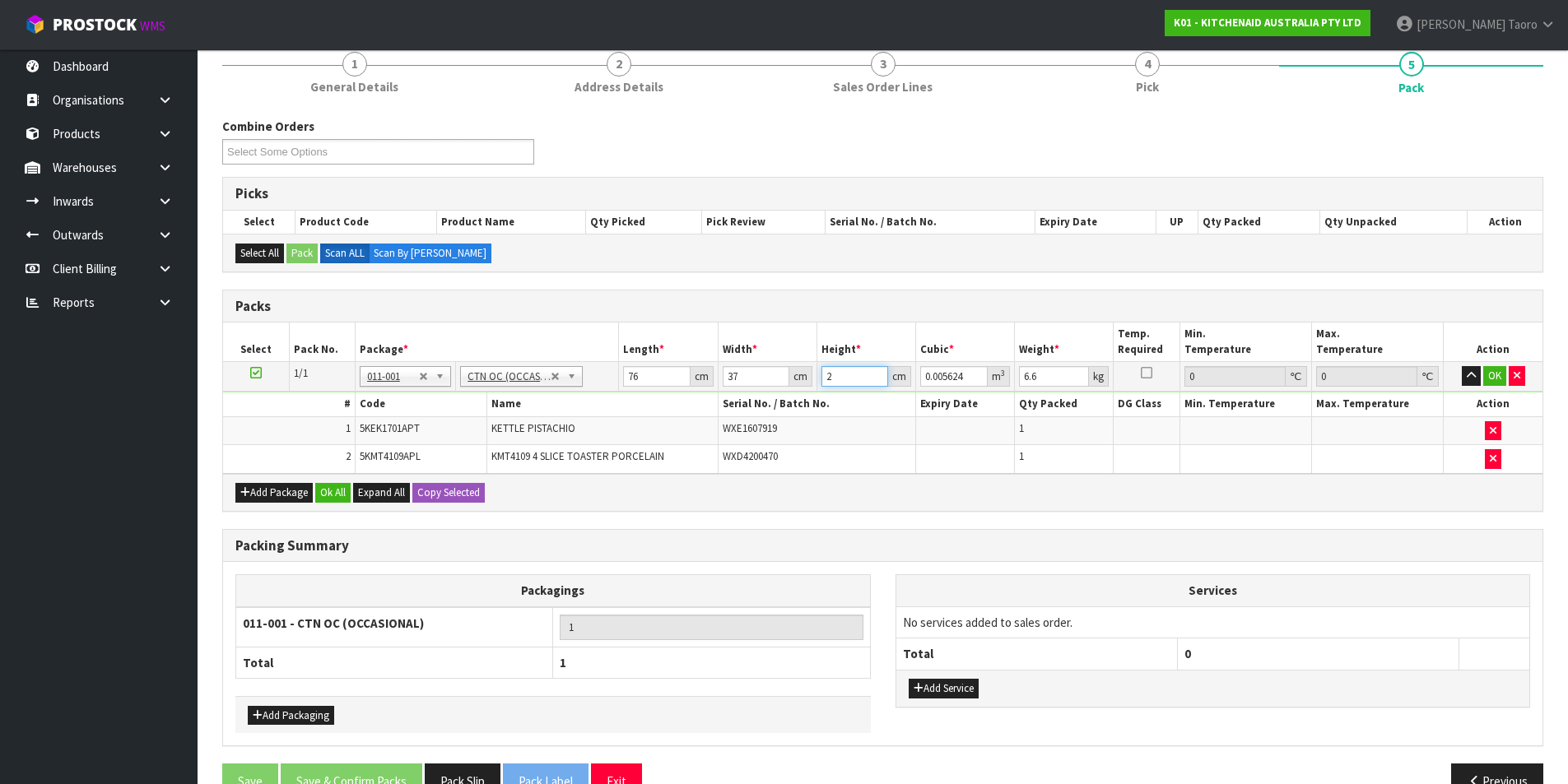
type input "0.081548"
type input "29"
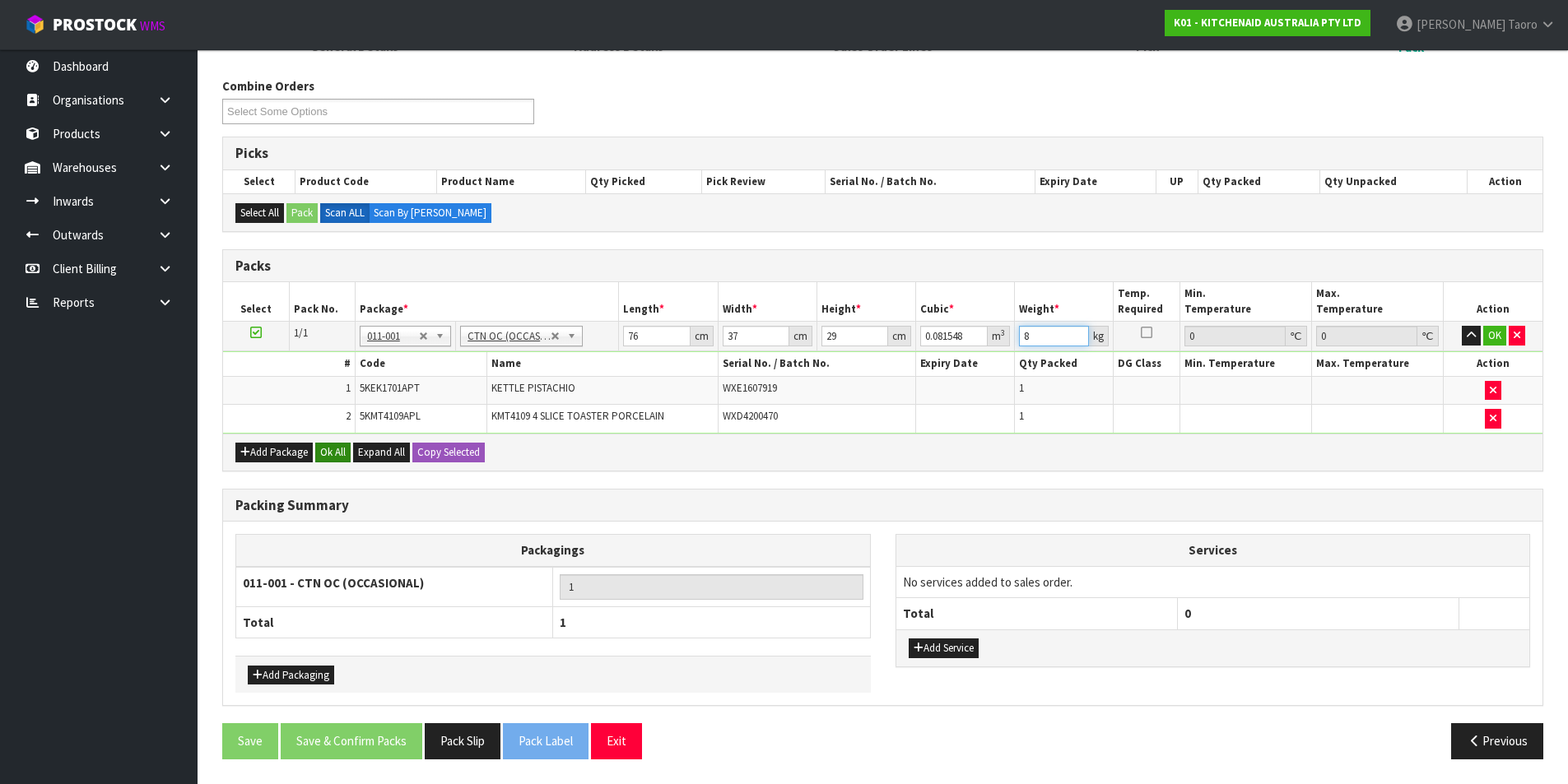
type input "8"
click at [341, 450] on button "Ok All" at bounding box center [333, 452] width 35 height 20
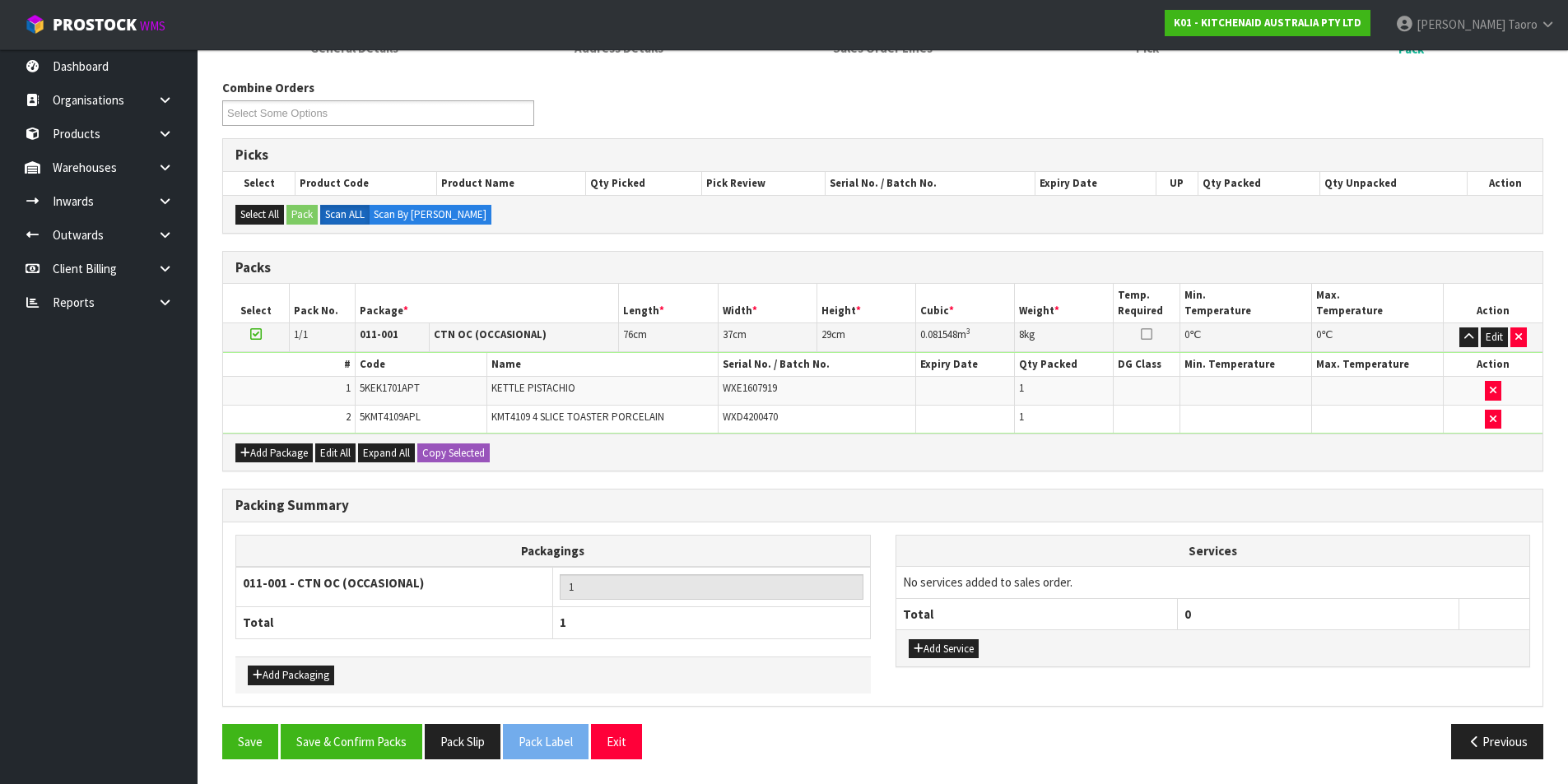
scroll to position [187, 0]
click at [415, 743] on button "Save & Confirm Packs" at bounding box center [351, 742] width 141 height 35
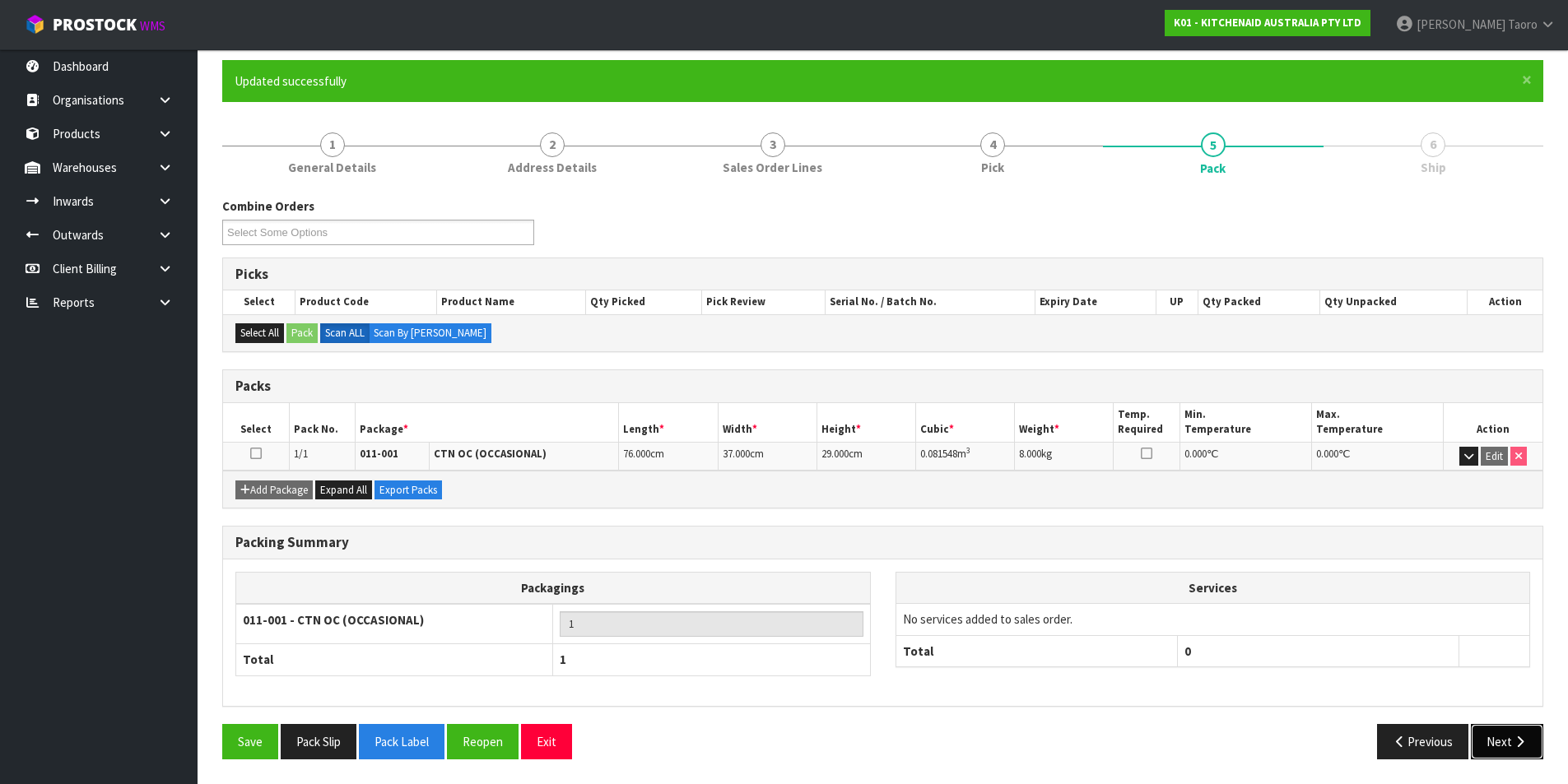
drag, startPoint x: 1511, startPoint y: 758, endPoint x: 1509, endPoint y: 743, distance: 15.1
click at [1509, 743] on button "Next" at bounding box center [1507, 742] width 72 height 35
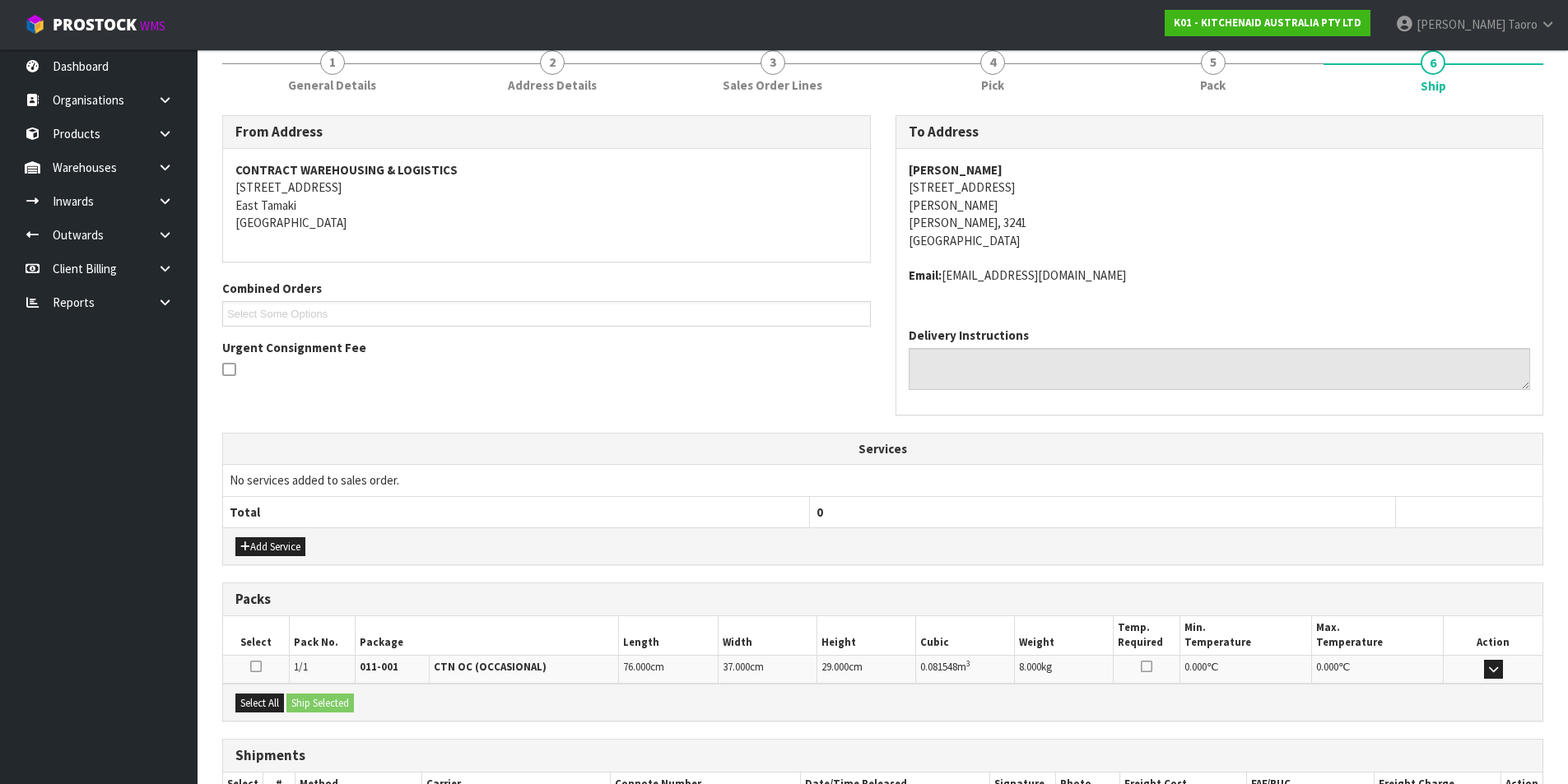
scroll to position [324, 0]
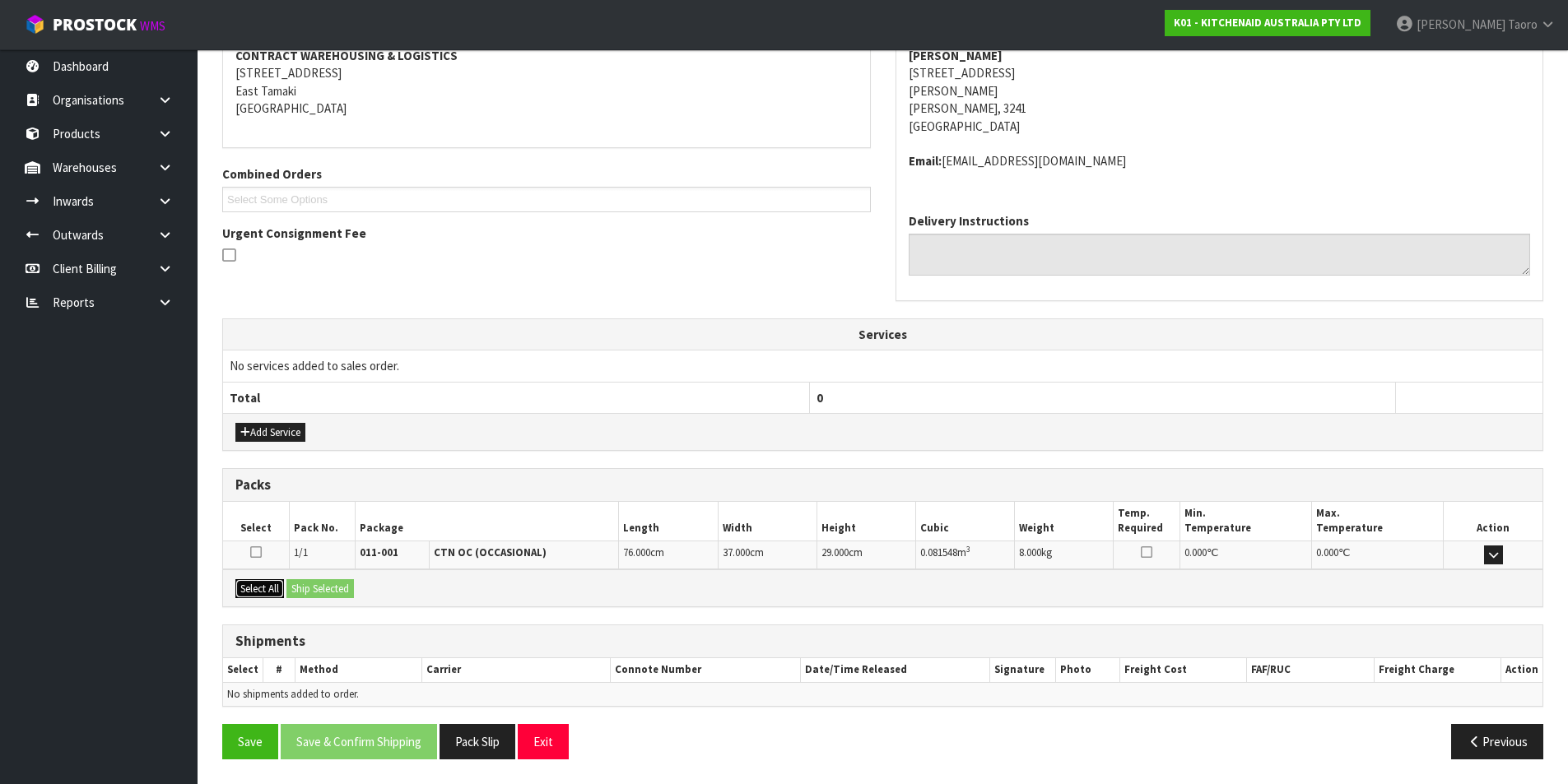
drag, startPoint x: 263, startPoint y: 582, endPoint x: 283, endPoint y: 585, distance: 20.2
click at [262, 582] on button "Select All" at bounding box center [260, 589] width 49 height 20
click at [291, 586] on button "Ship Selected" at bounding box center [320, 589] width 68 height 20
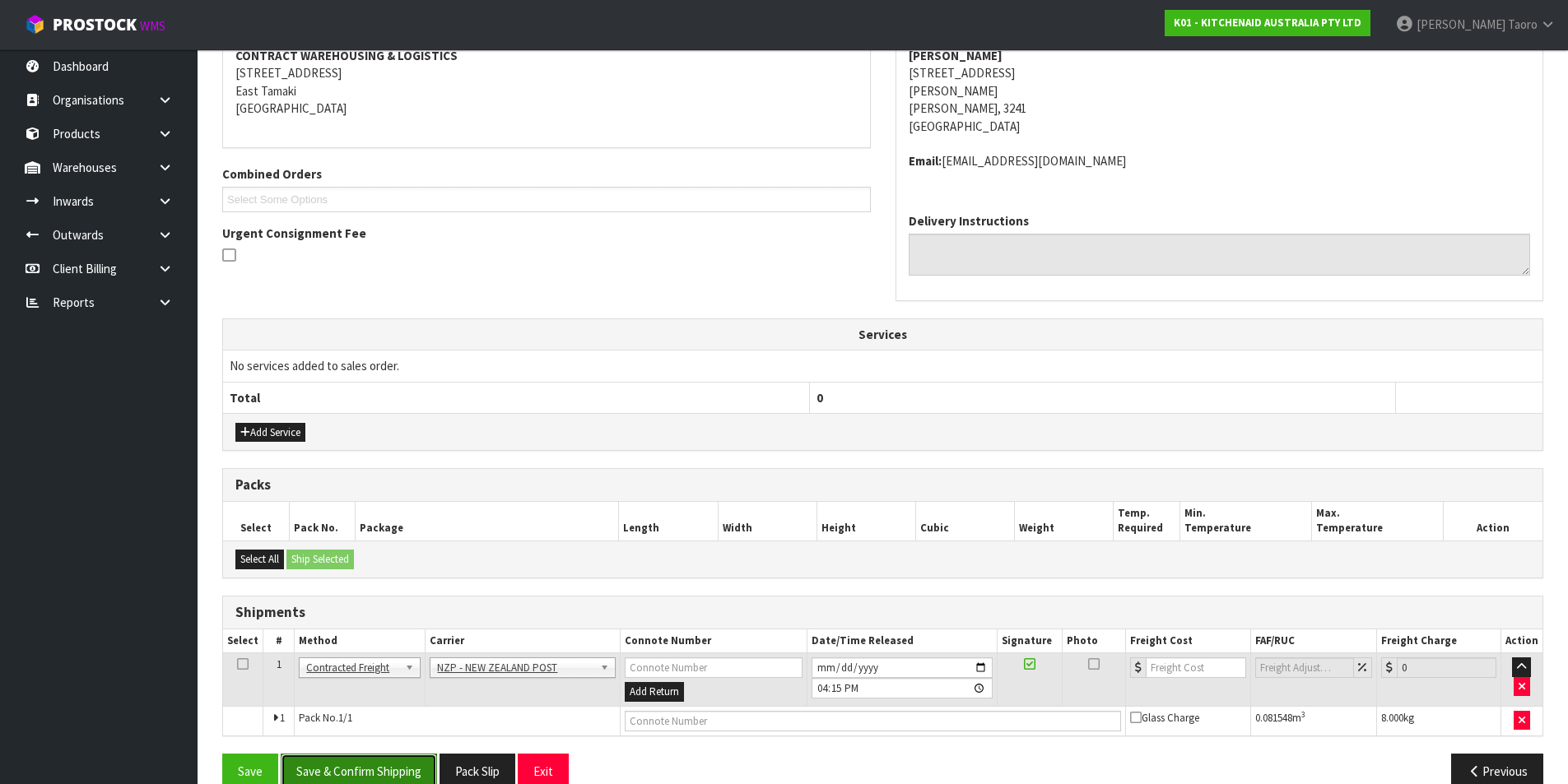
click at [415, 764] on button "Save & Confirm Shipping" at bounding box center [358, 770] width 156 height 35
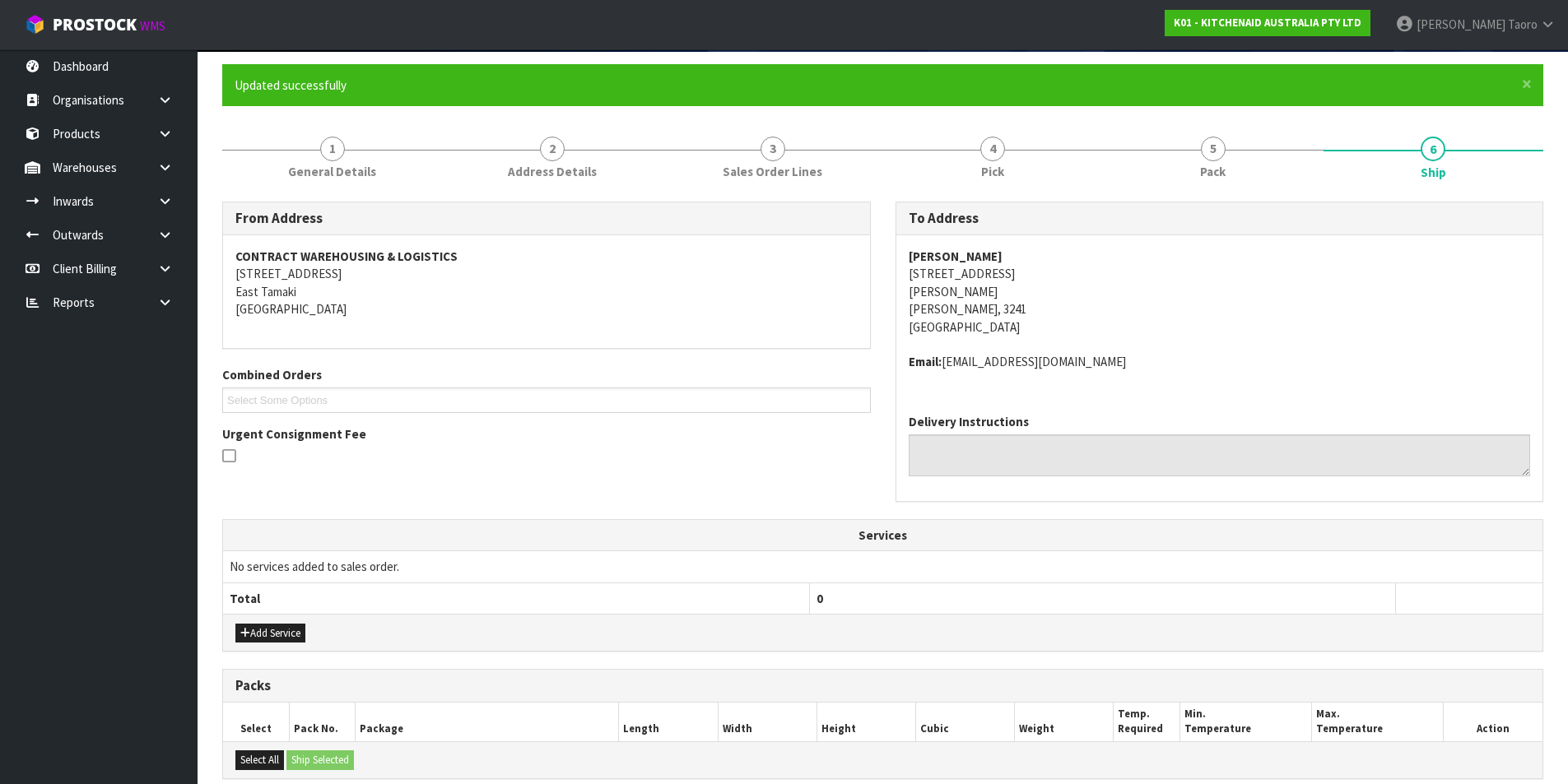
scroll to position [0, 0]
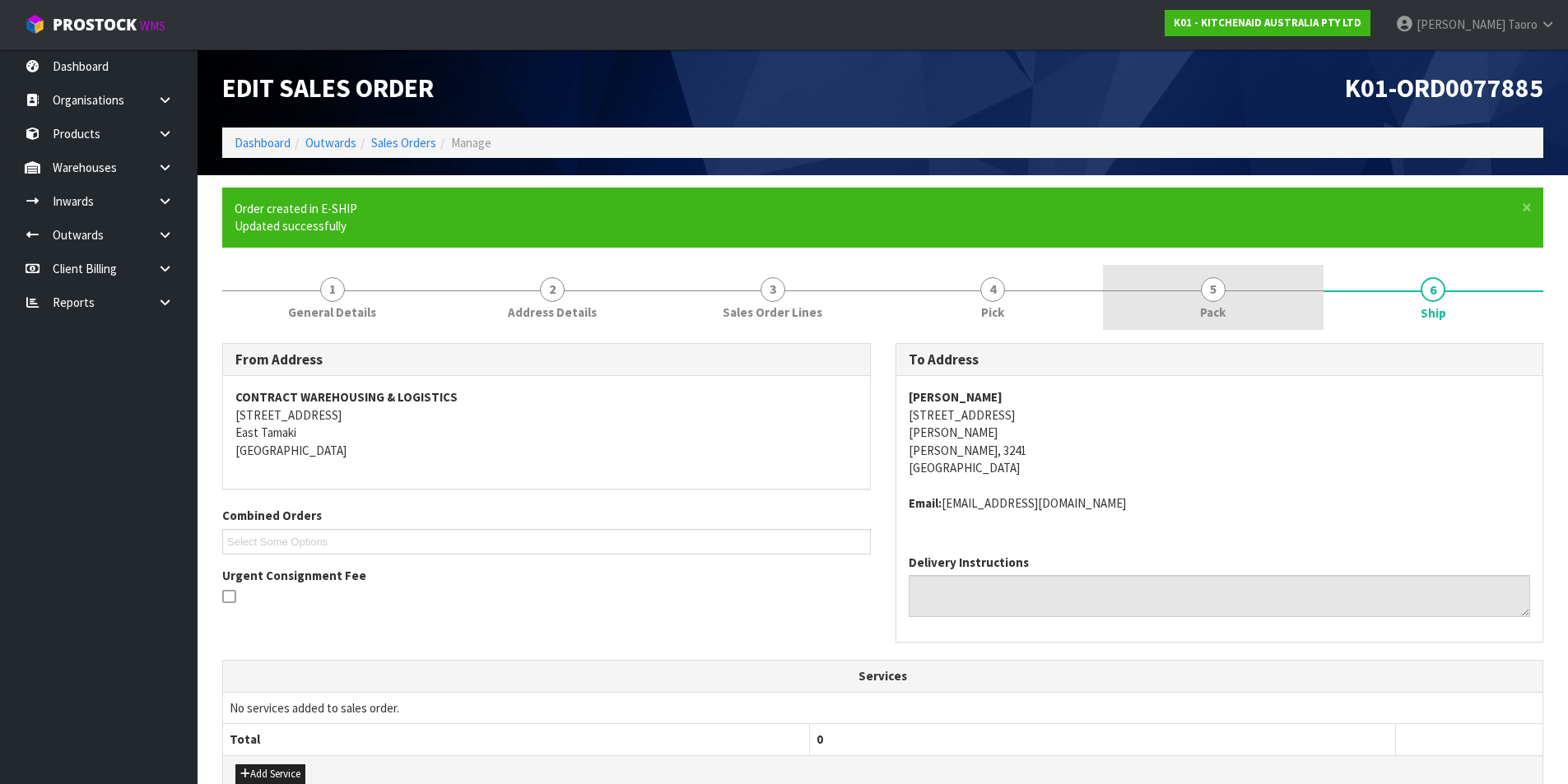
click at [1237, 308] on link "5 Pack" at bounding box center [1213, 297] width 221 height 65
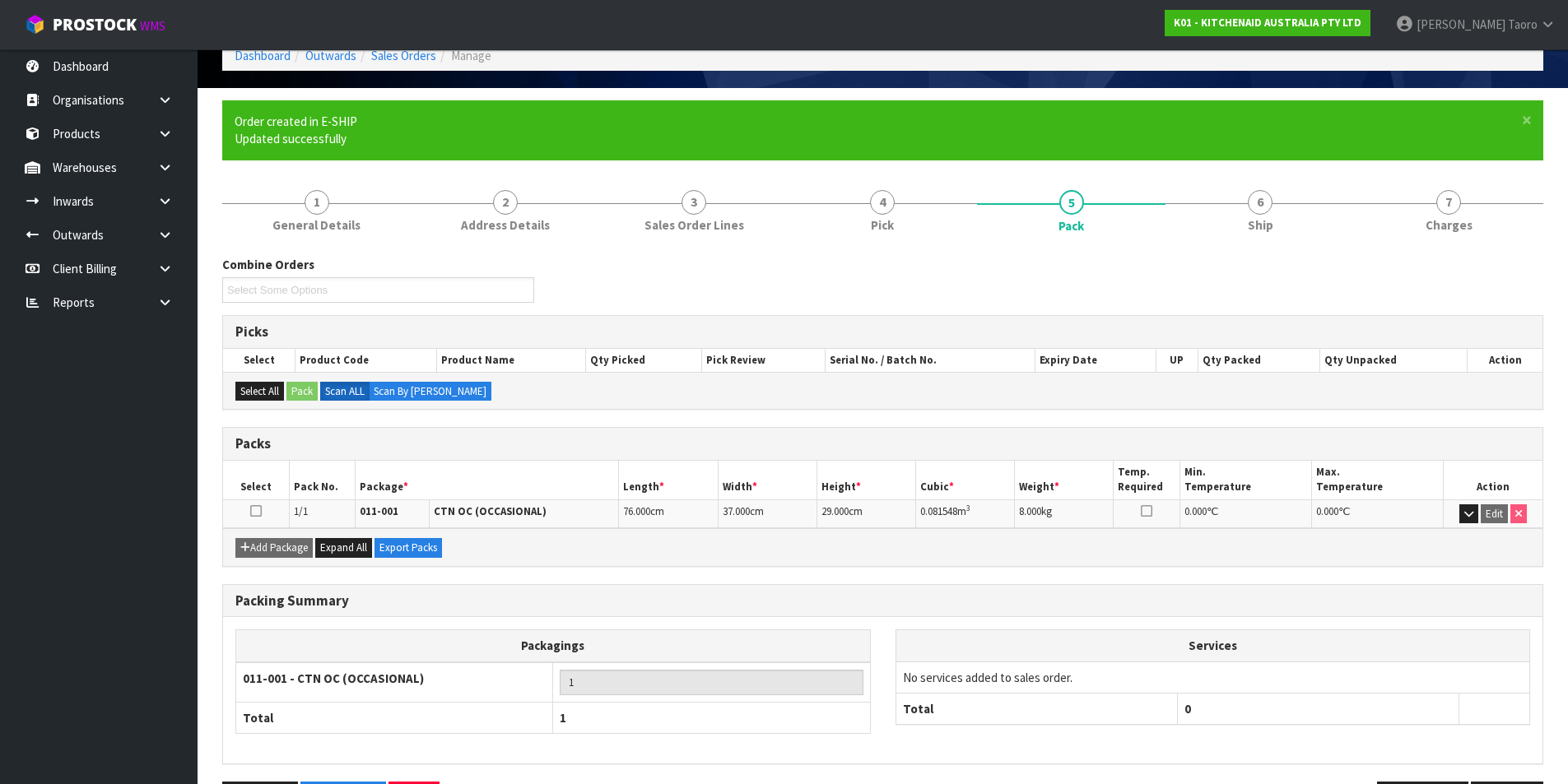
scroll to position [145, 0]
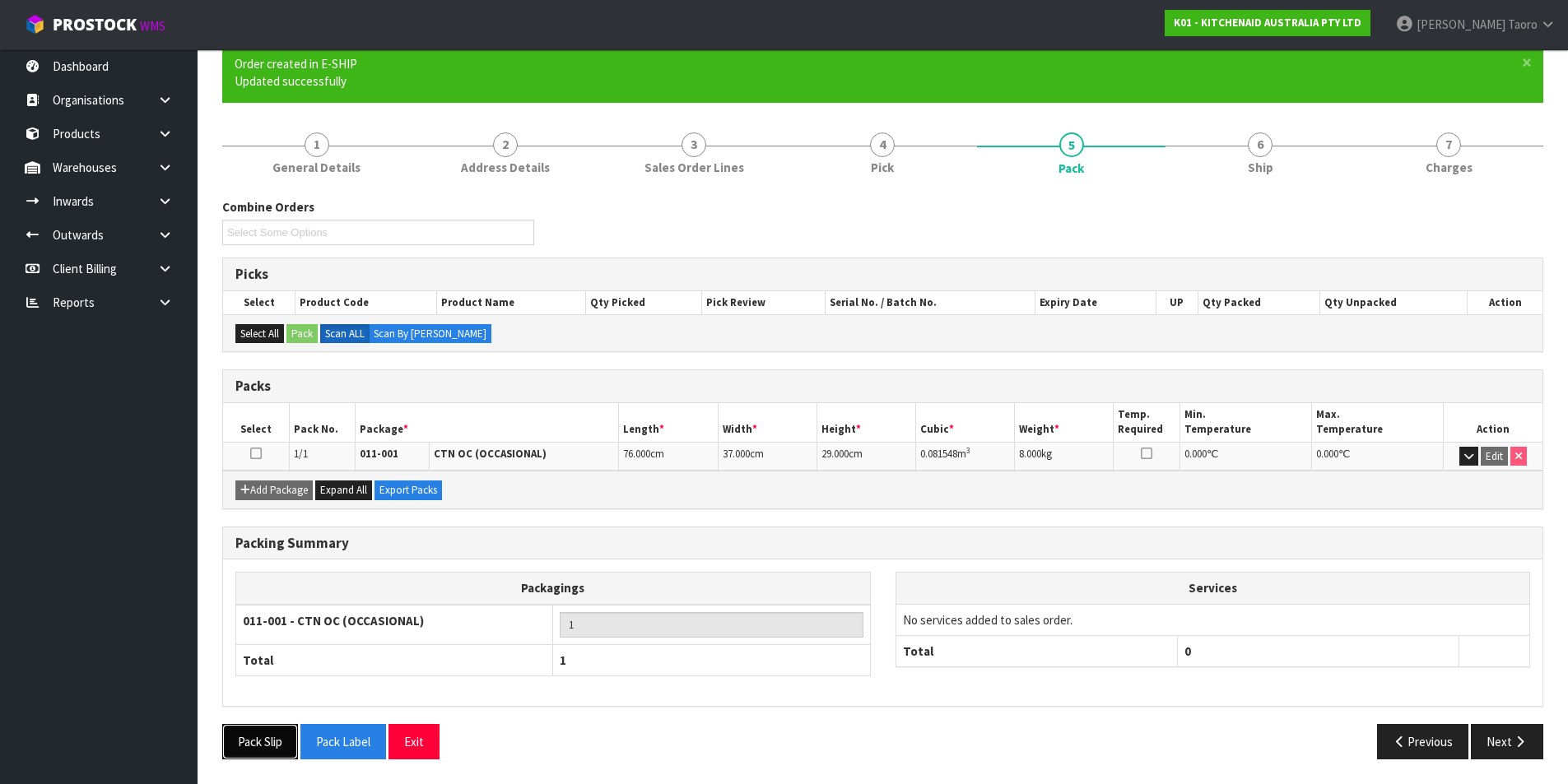
click at [266, 745] on button "Pack Slip" at bounding box center [260, 742] width 76 height 35
click at [1309, 155] on link "6 Ship" at bounding box center [1259, 152] width 188 height 65
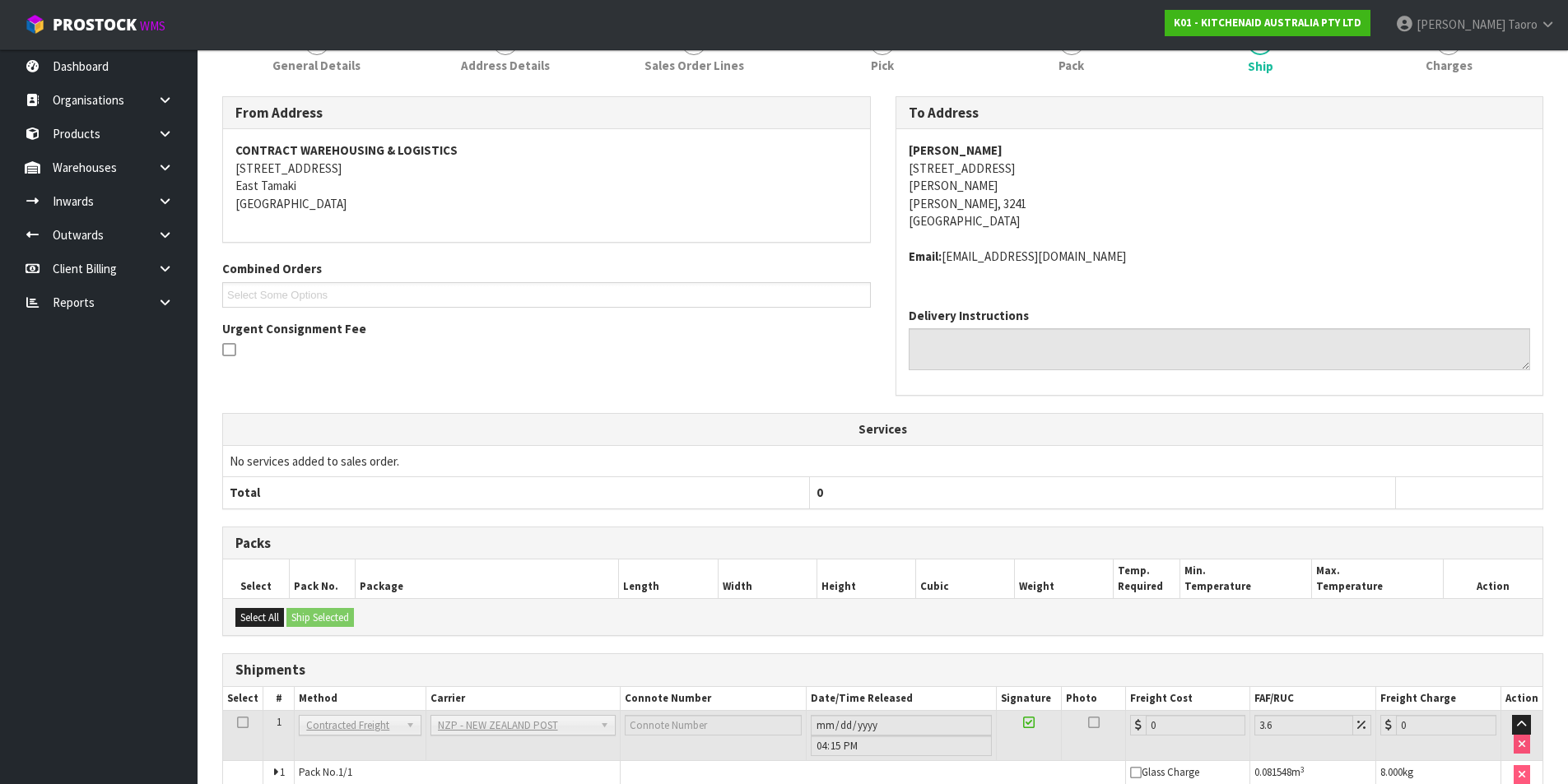
scroll to position [330, 0]
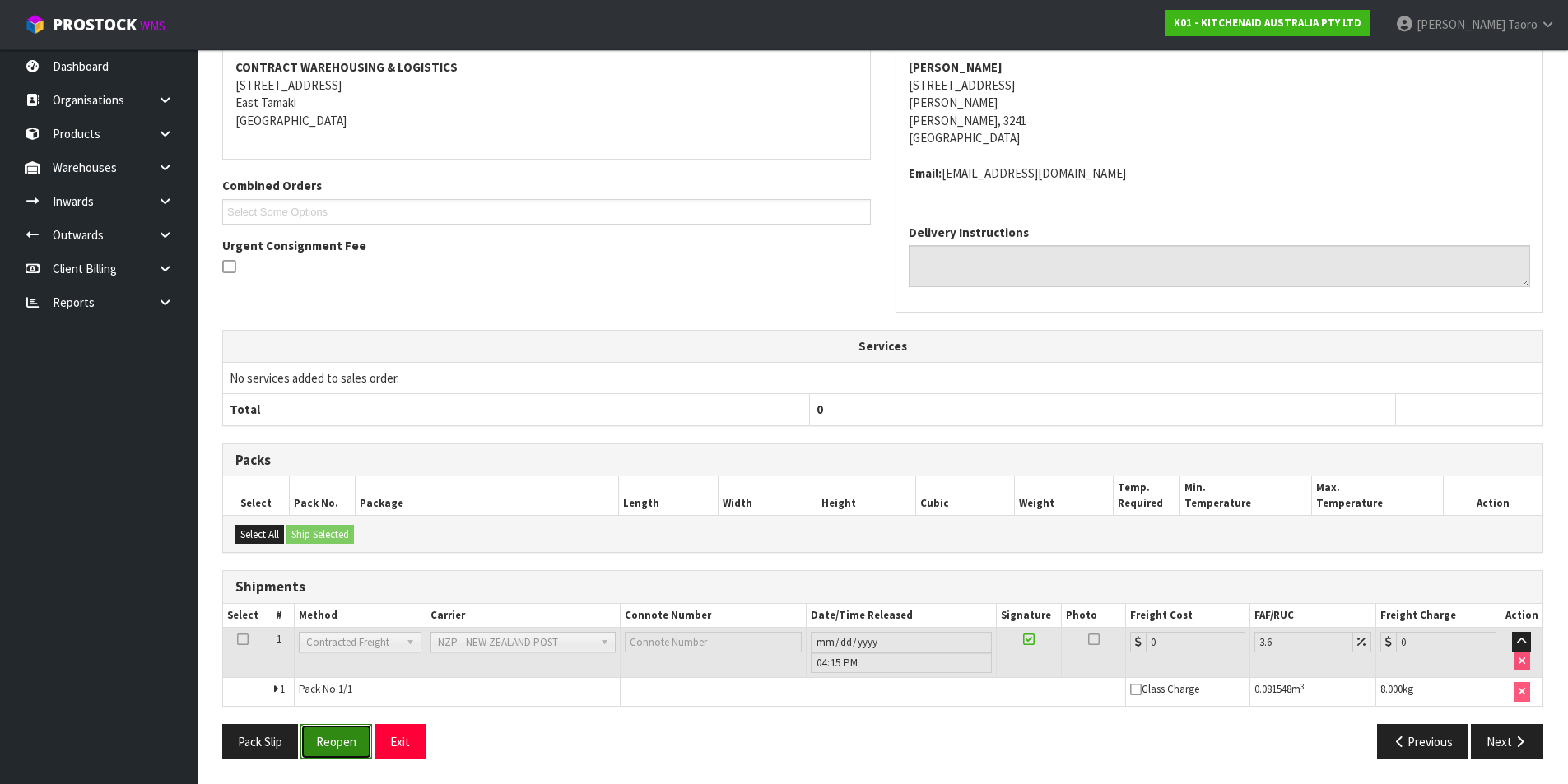
click at [332, 746] on button "Reopen" at bounding box center [335, 742] width 71 height 35
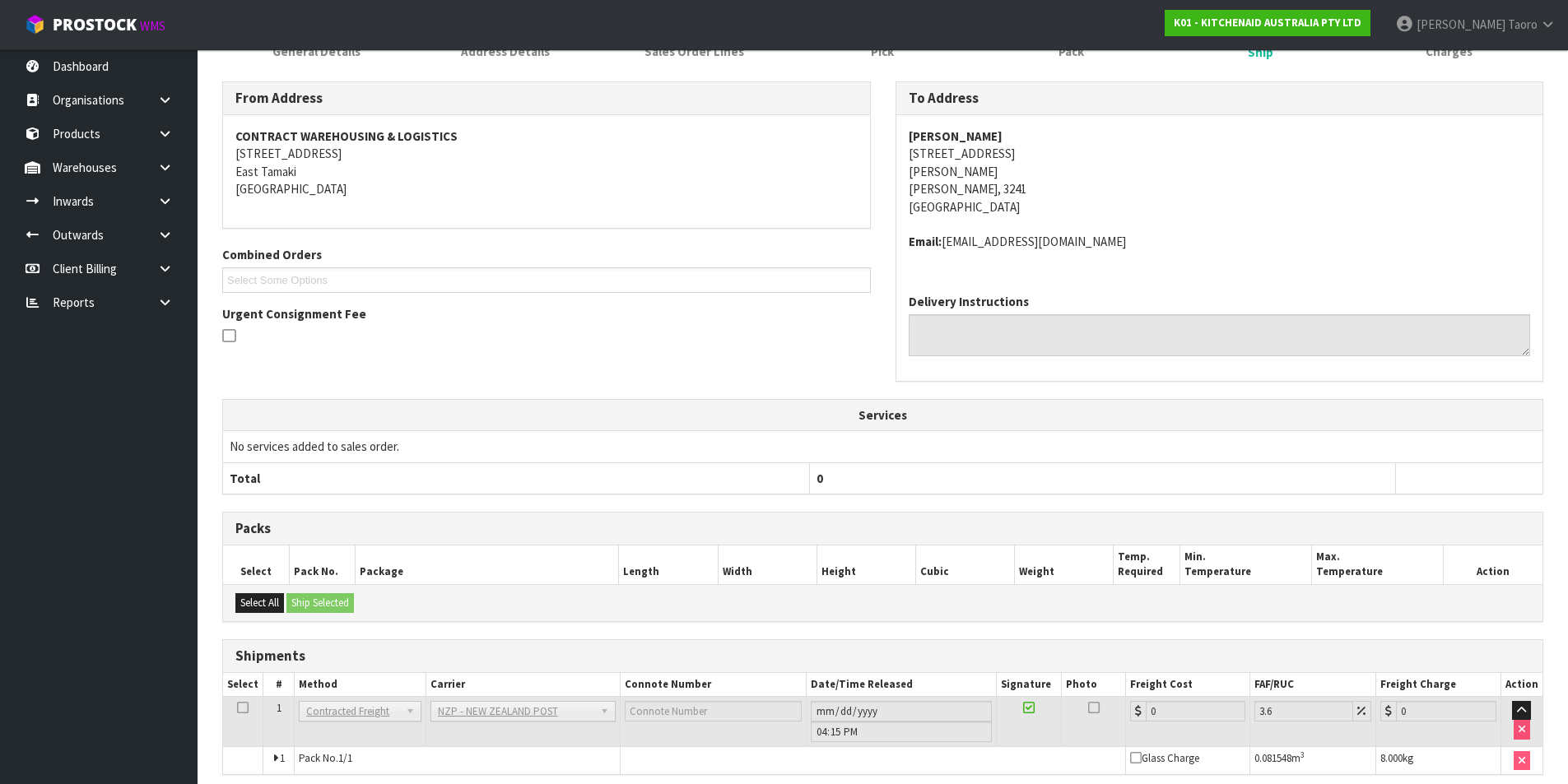
scroll to position [313, 0]
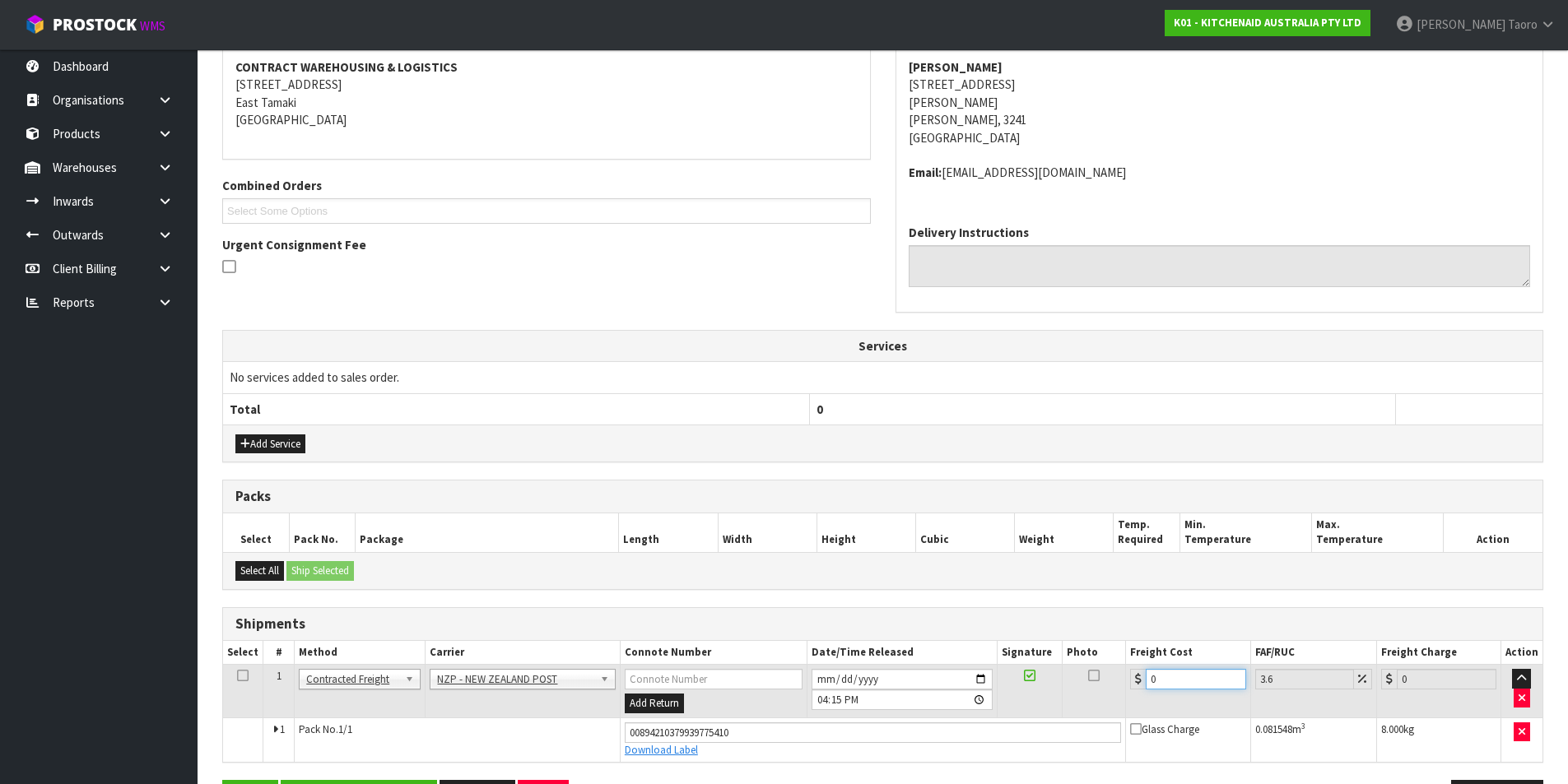
click at [1184, 679] on input "0" at bounding box center [1195, 679] width 99 height 21
type input "8"
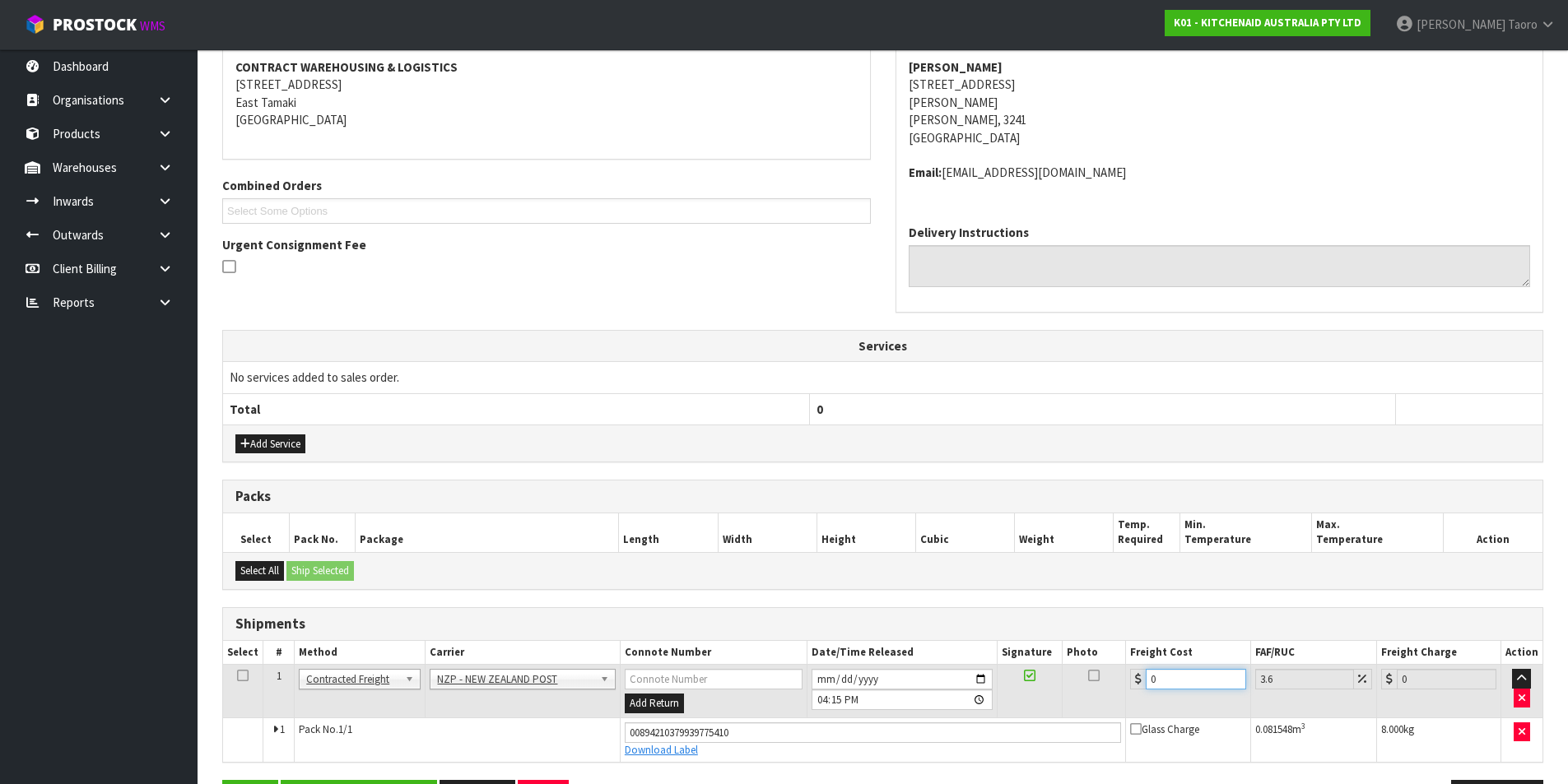
type input "8.29"
type input "8.1"
type input "8.39"
type input "8.12"
type input "8.41"
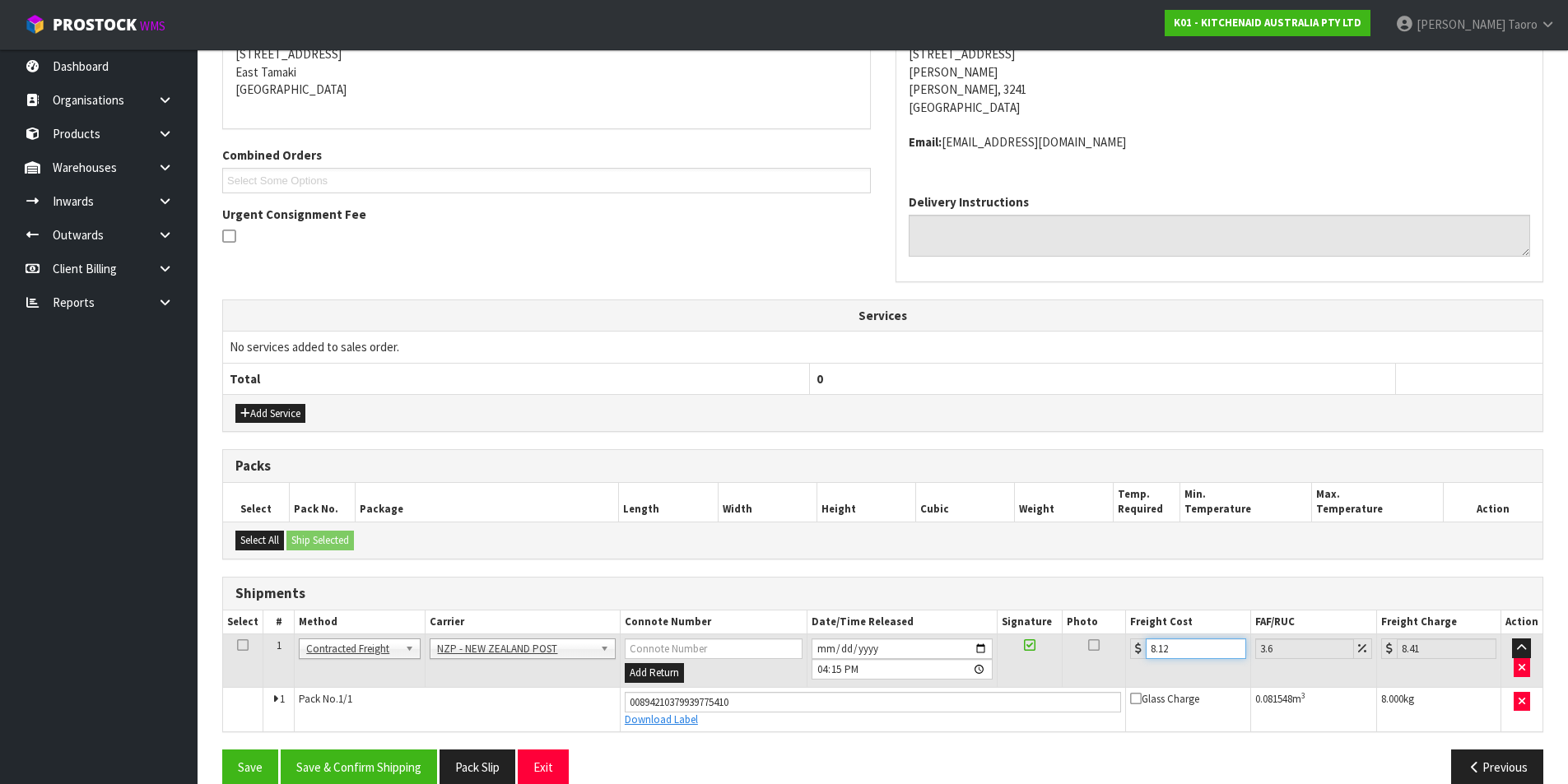
scroll to position [369, 0]
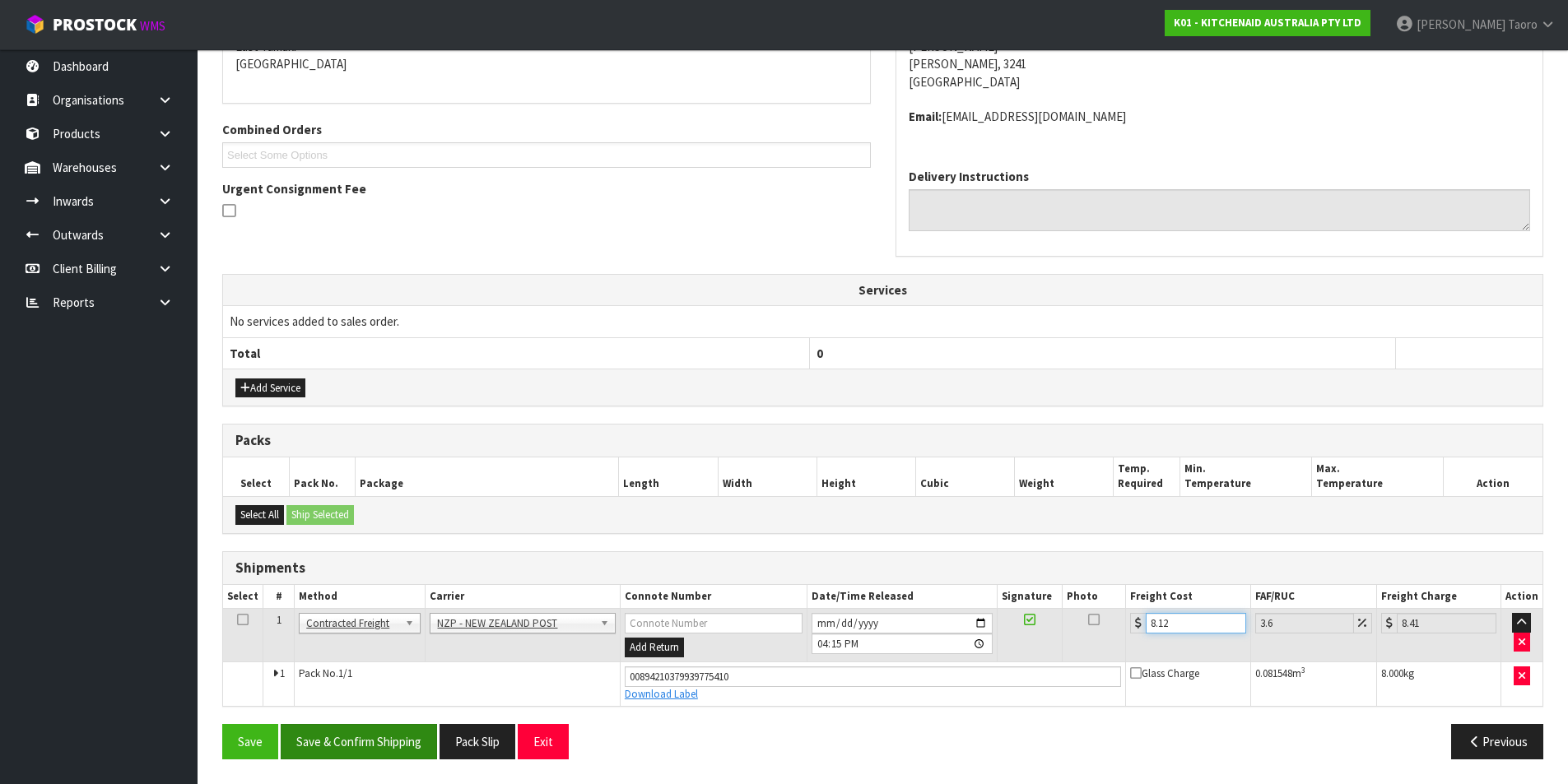
type input "8.12"
click at [387, 741] on button "Save & Confirm Shipping" at bounding box center [358, 742] width 156 height 35
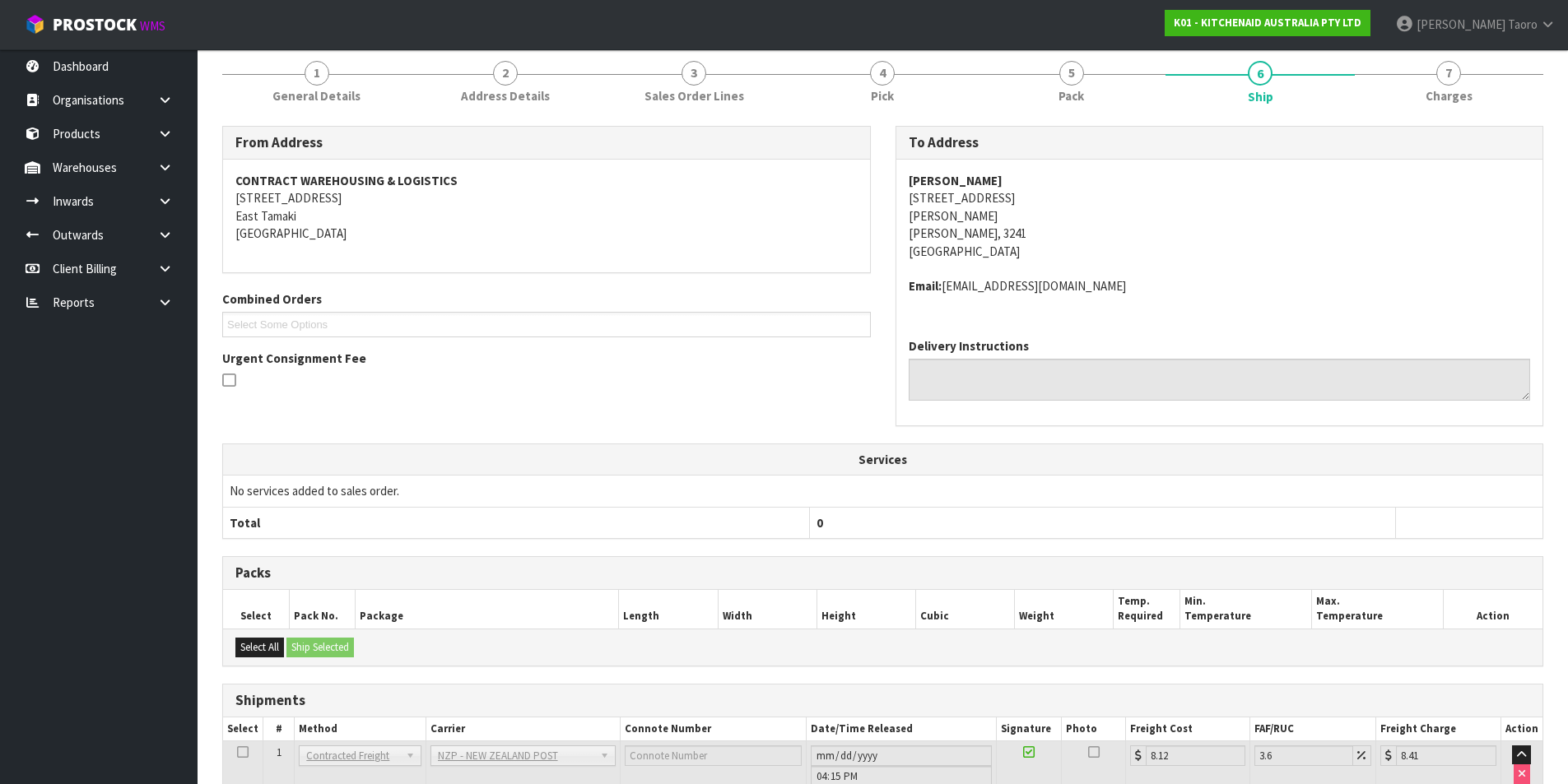
scroll to position [324, 0]
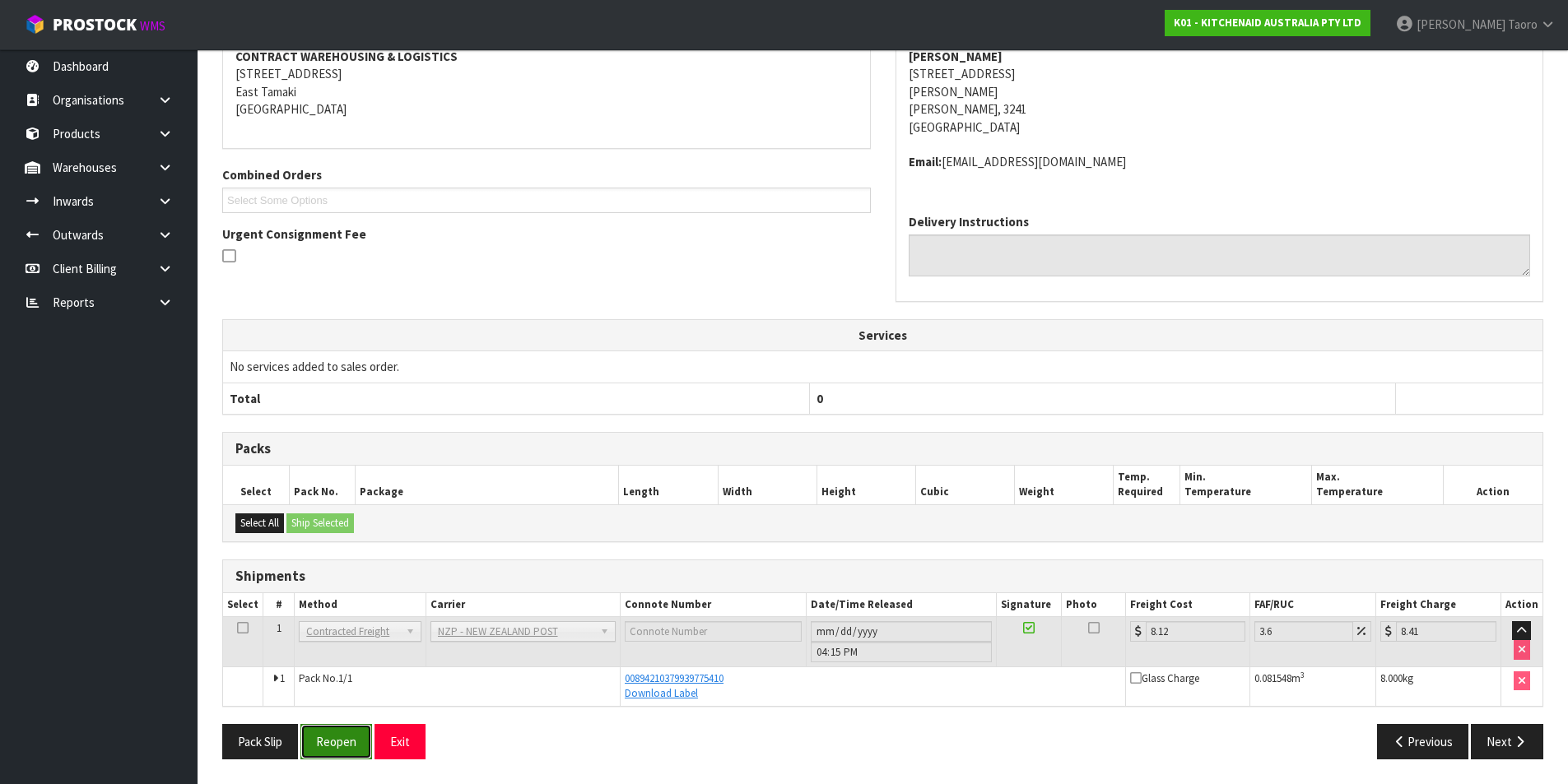
click at [345, 743] on button "Reopen" at bounding box center [335, 742] width 71 height 35
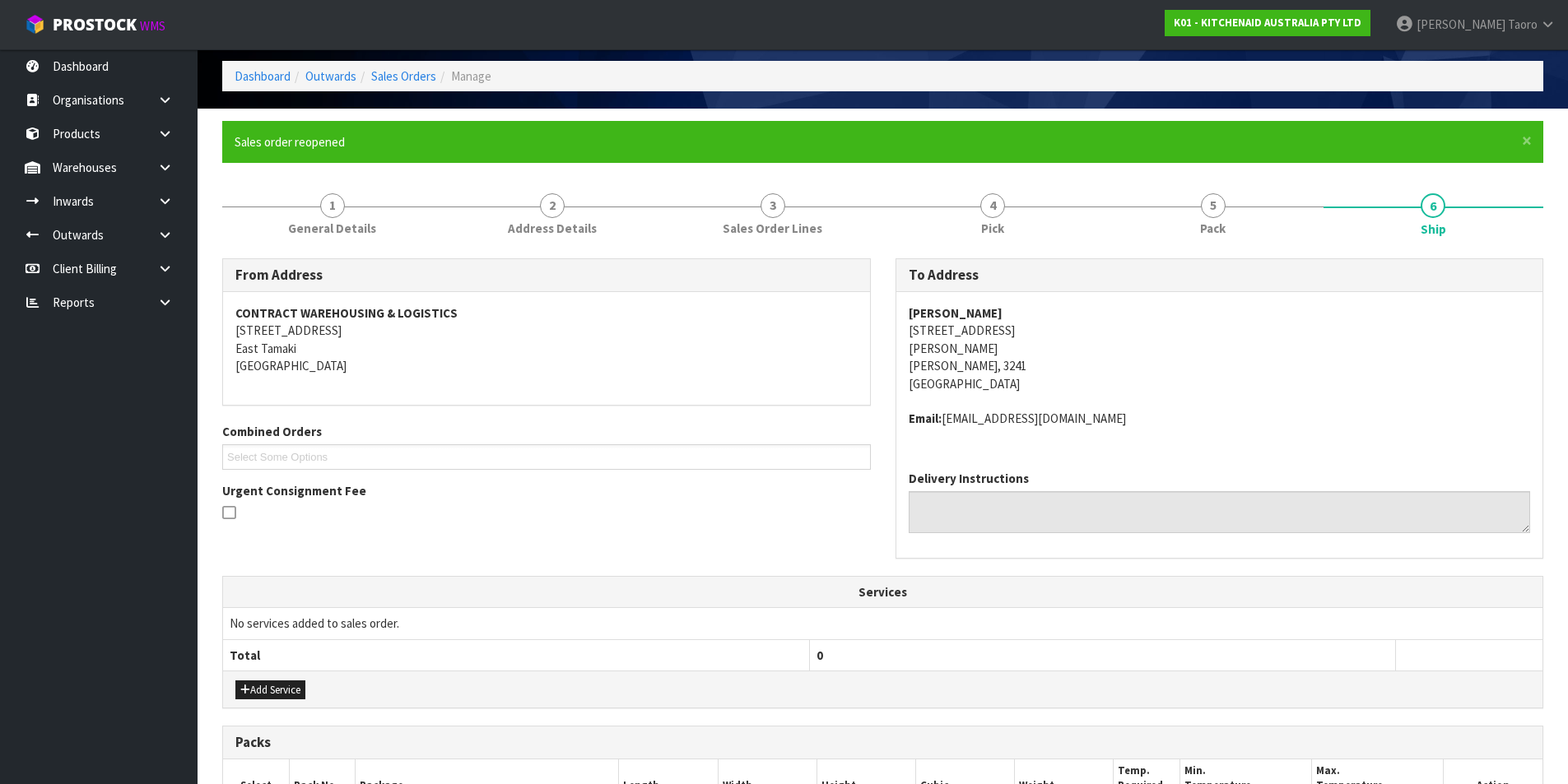
scroll to position [369, 0]
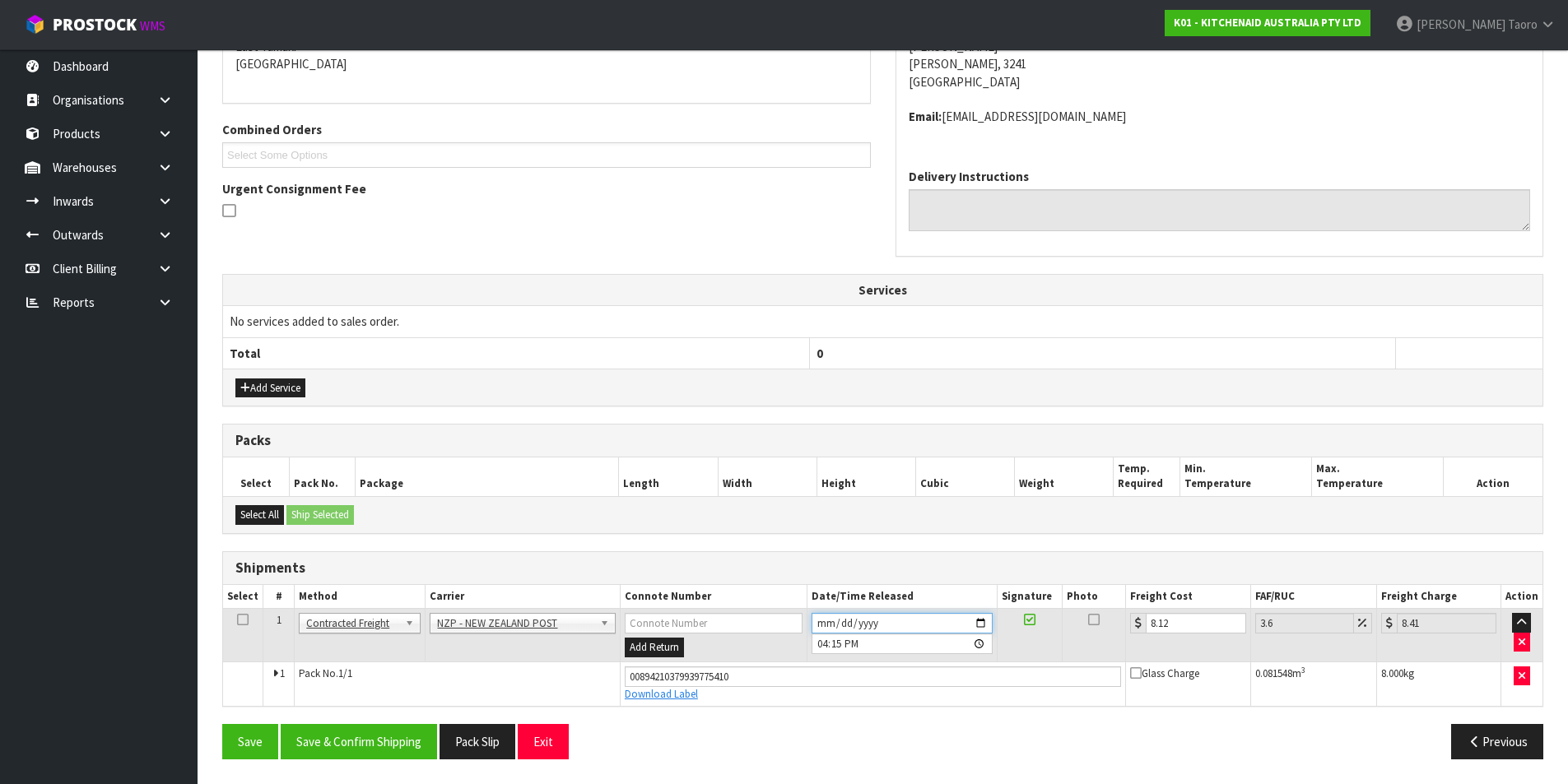
click at [823, 620] on input "2025-08-15" at bounding box center [901, 623] width 181 height 21
type input "2025-08-18"
click at [820, 645] on input "16:15:00.000" at bounding box center [901, 643] width 181 height 21
click at [852, 645] on input "21:00" at bounding box center [901, 643] width 181 height 21
type input "09:00"
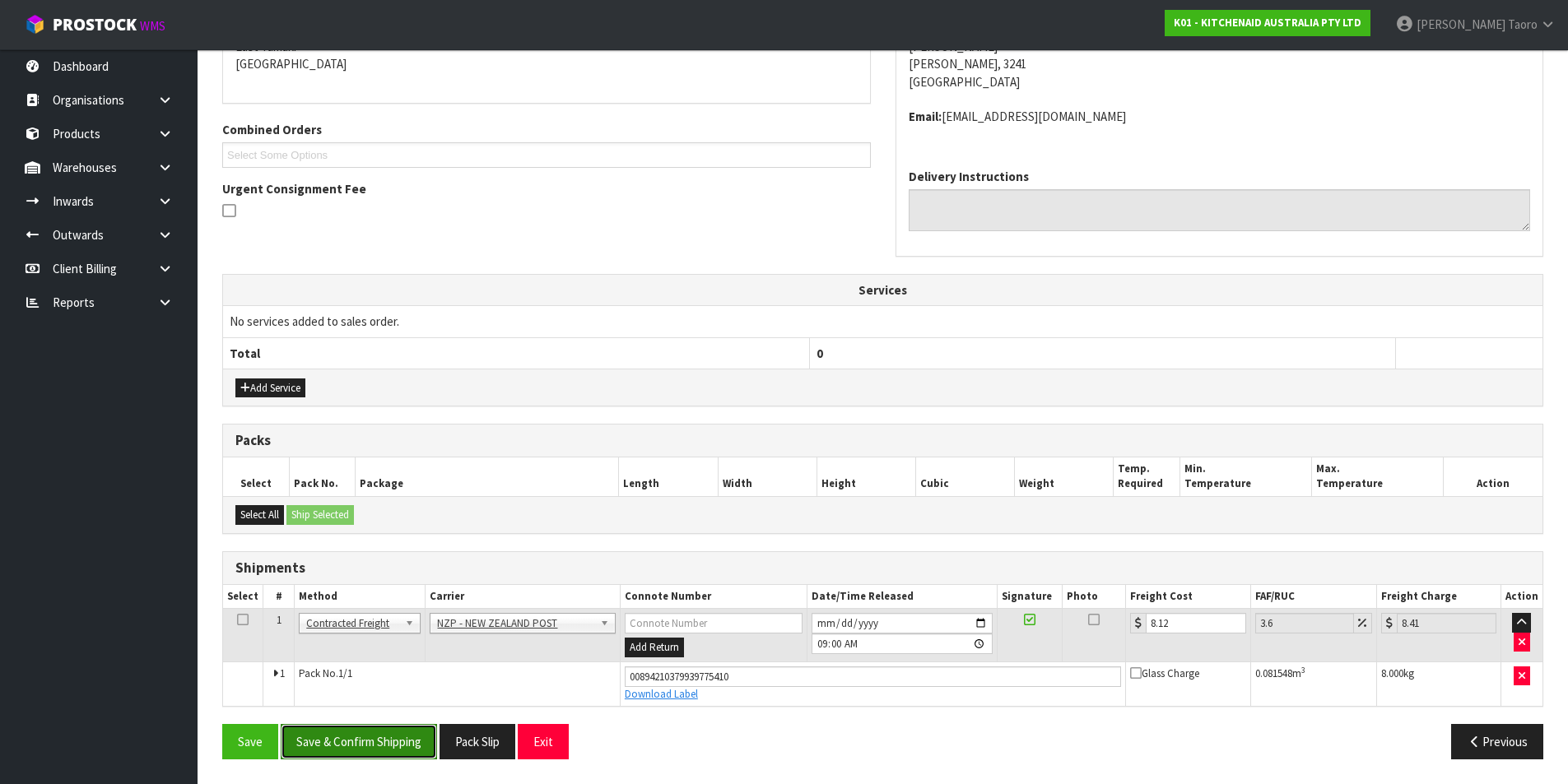
click at [407, 739] on button "Save & Confirm Shipping" at bounding box center [358, 742] width 156 height 35
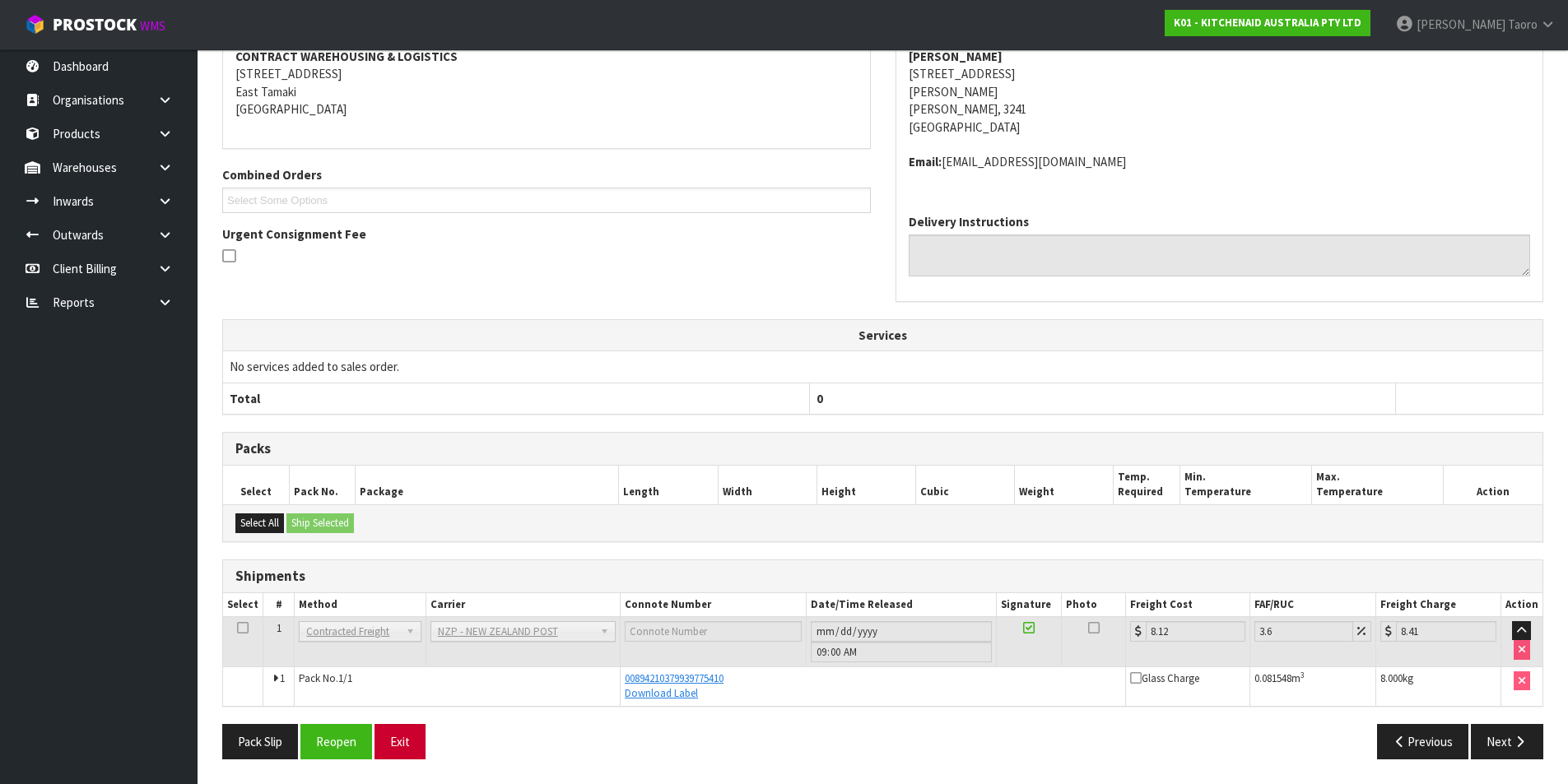
scroll to position [324, 0]
click at [394, 741] on button "Exit" at bounding box center [399, 742] width 51 height 35
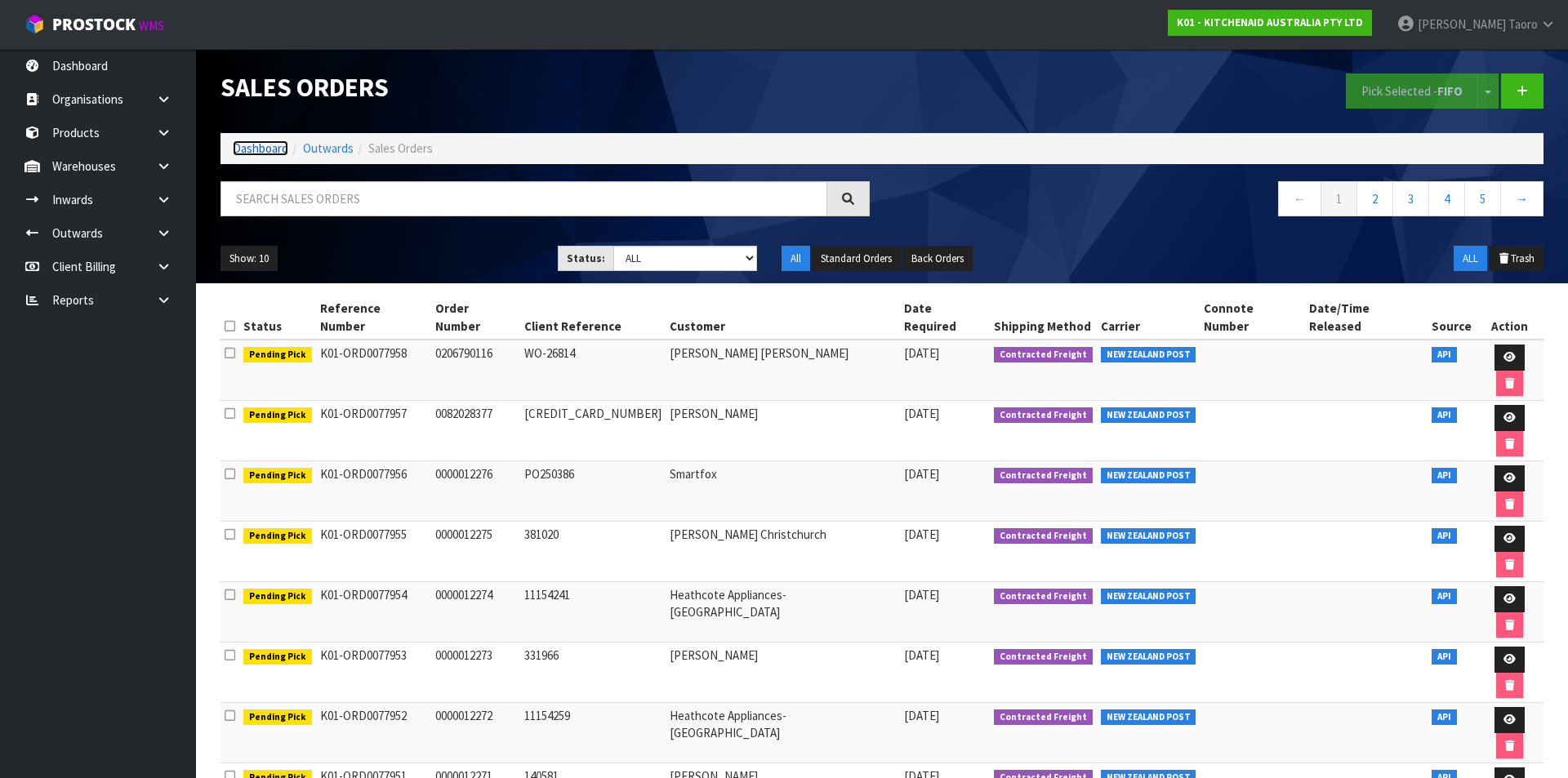
click at [259, 153] on link "Dashboard" at bounding box center [260, 148] width 55 height 15
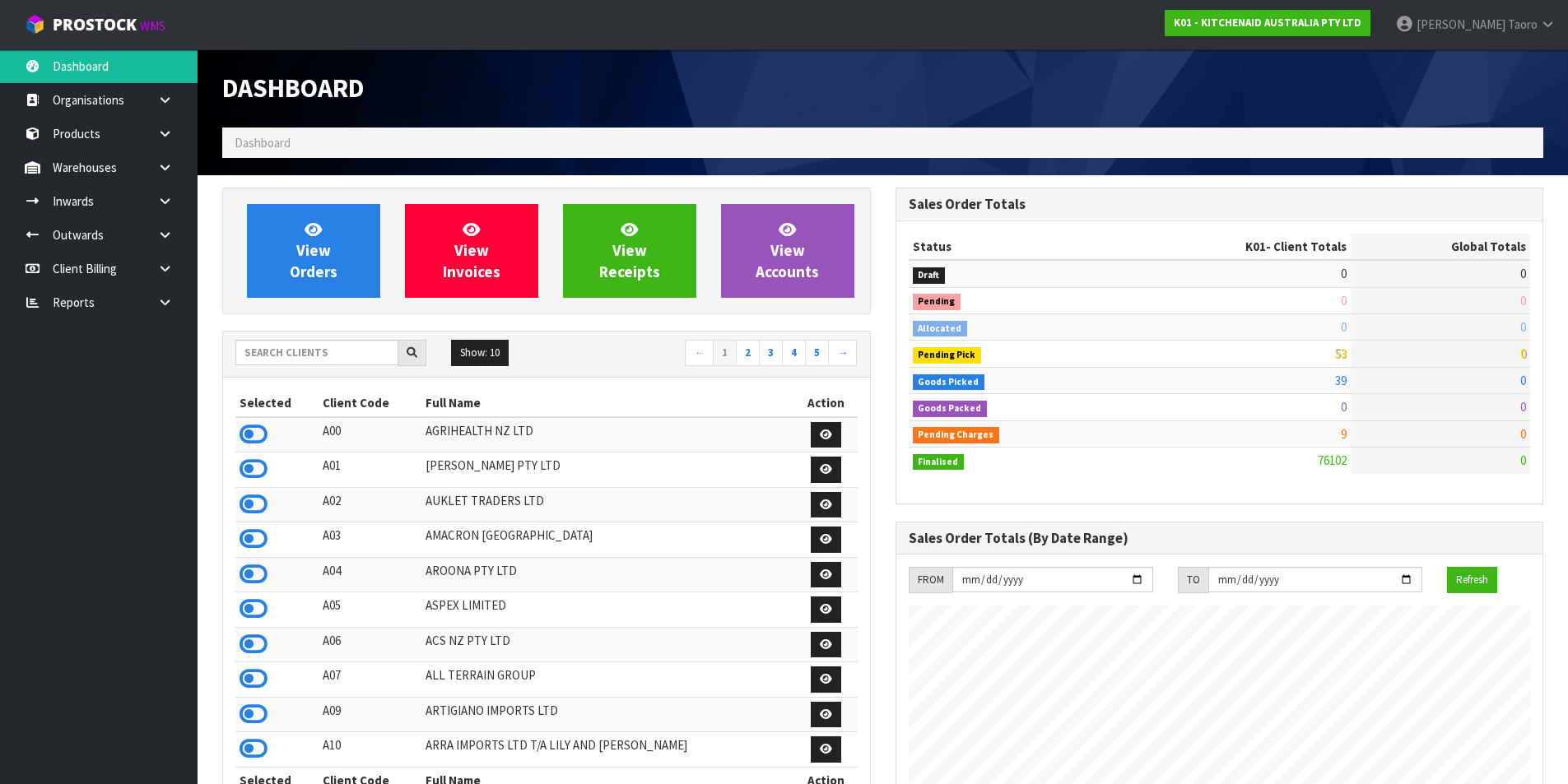
scroll to position [1246, 672]
click at [318, 254] on span "View Orders" at bounding box center [313, 251] width 48 height 61
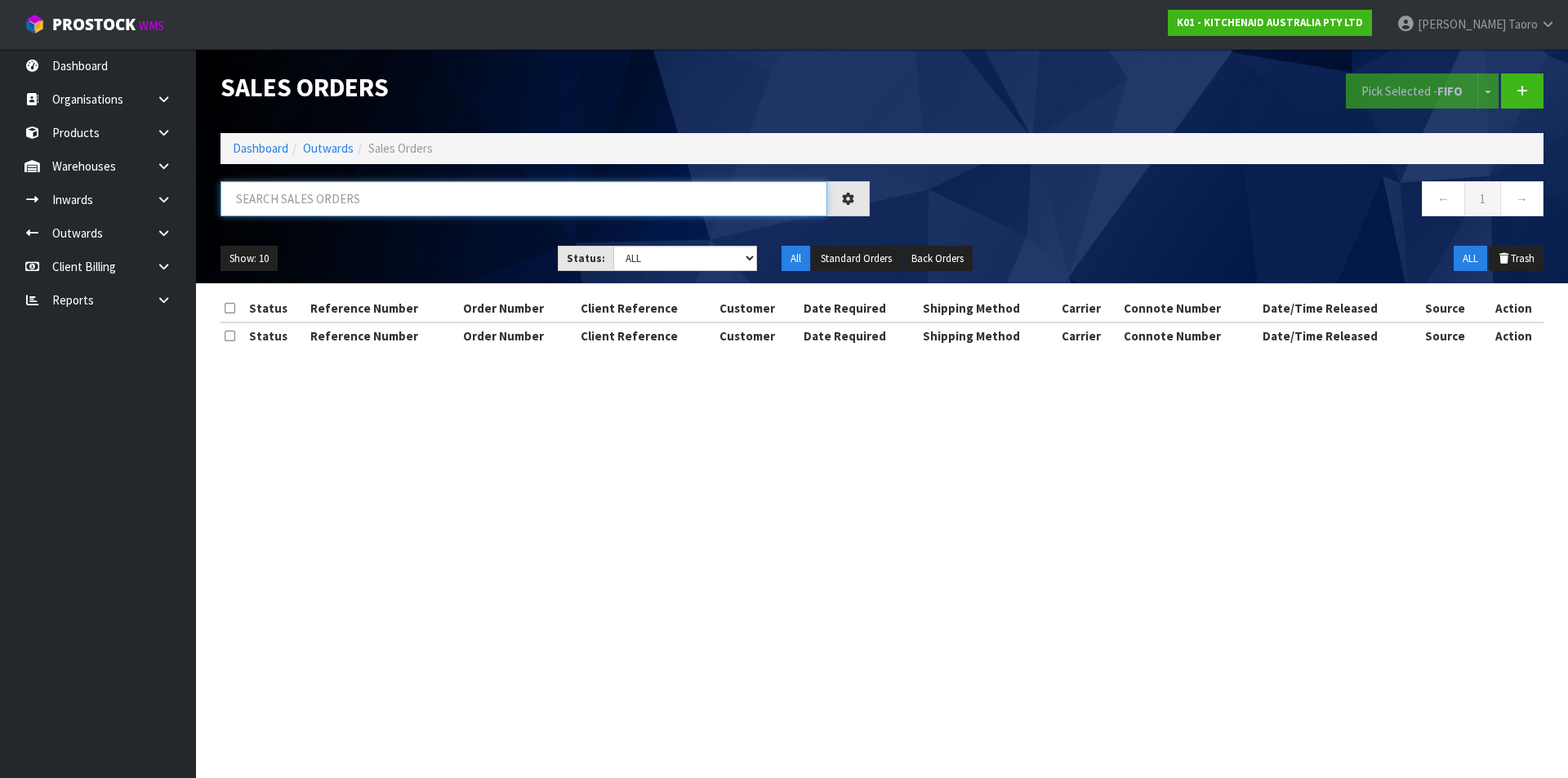
click at [347, 196] on input "text" at bounding box center [524, 199] width 606 height 35
type input "JOB-0407917"
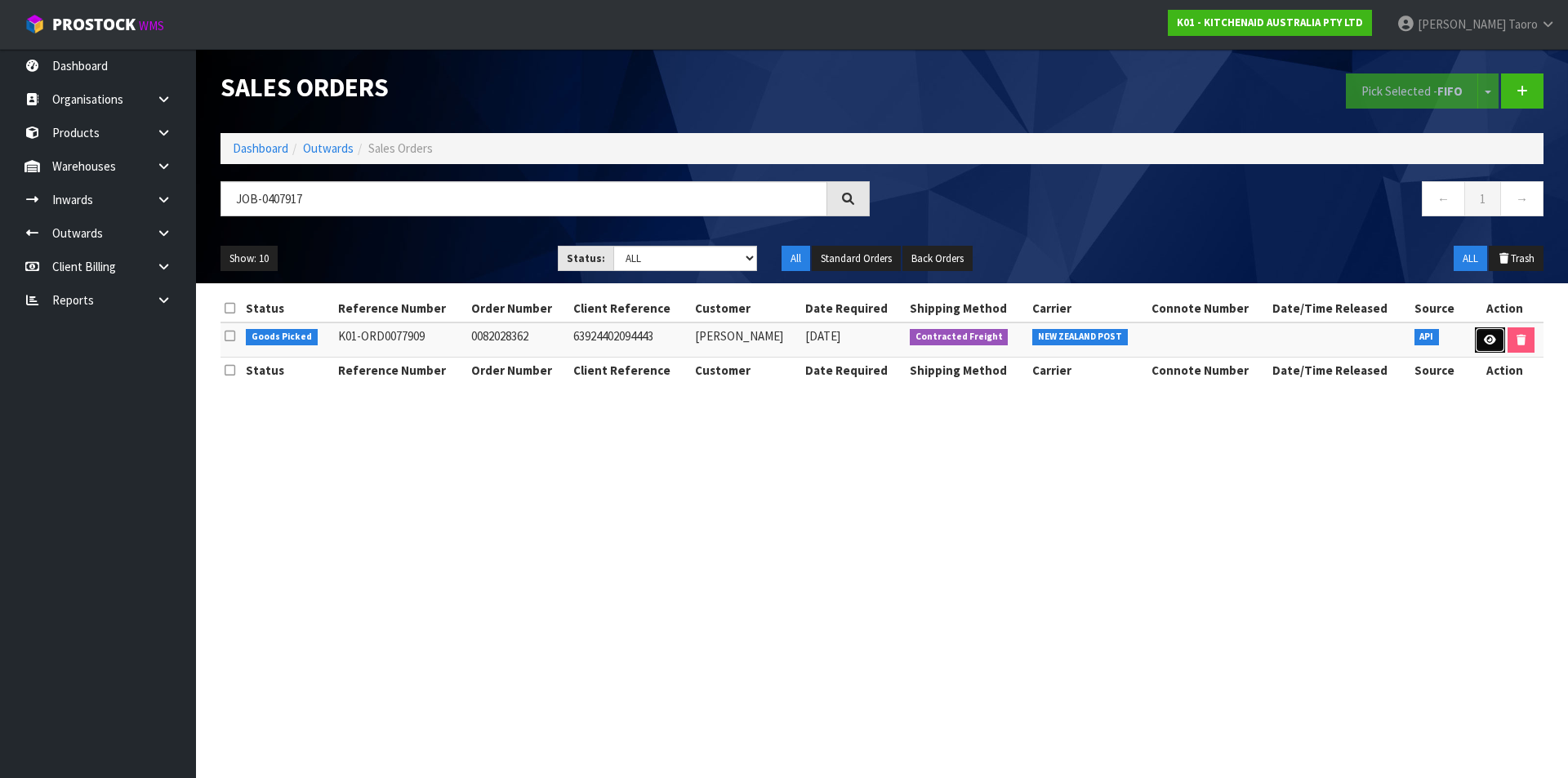
click at [1486, 341] on icon at bounding box center [1490, 340] width 13 height 11
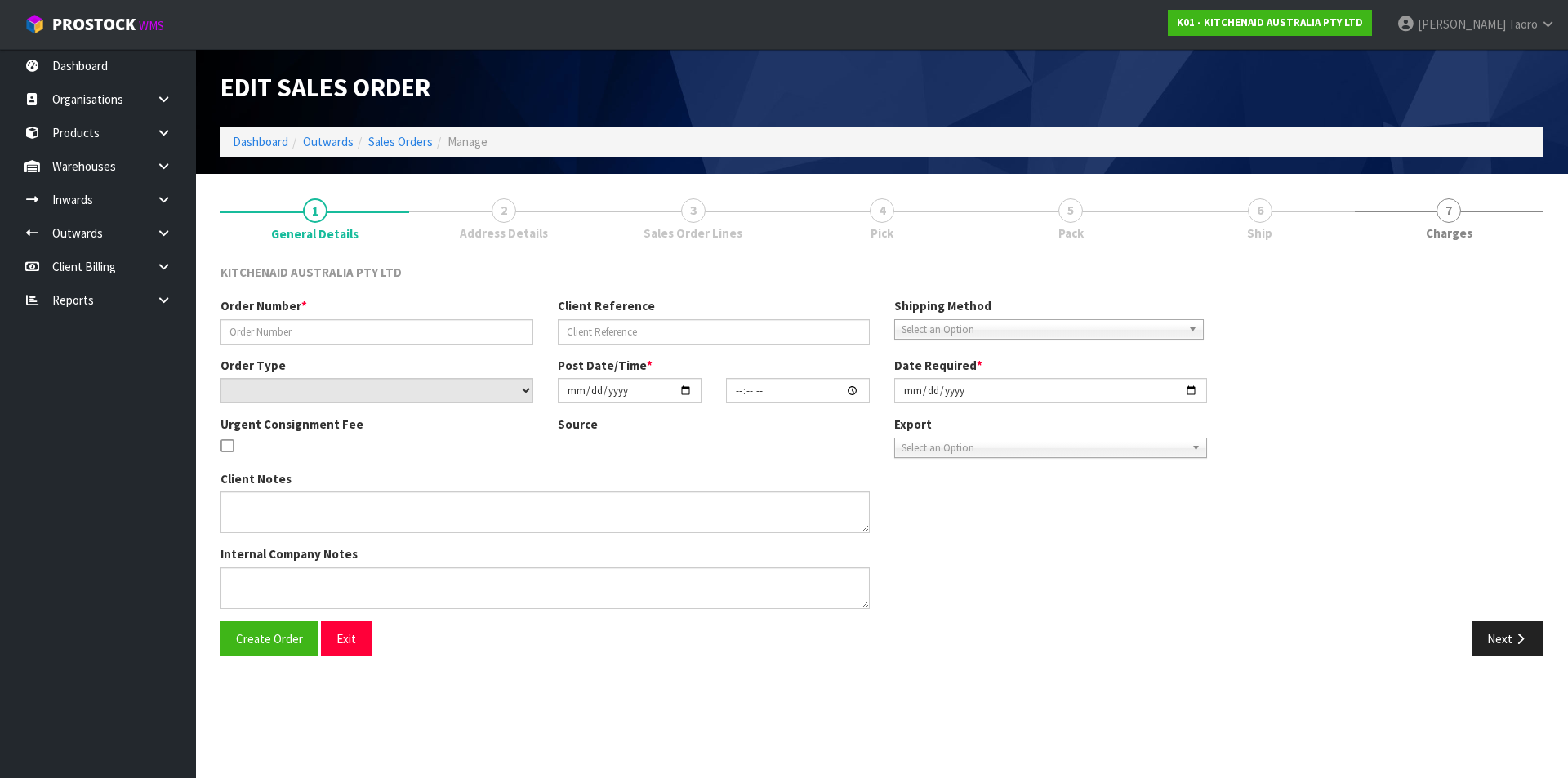
type input "0082028362"
type input "63924402094443"
select select "number:0"
type input "2025-08-15"
type input "13:37:08.000"
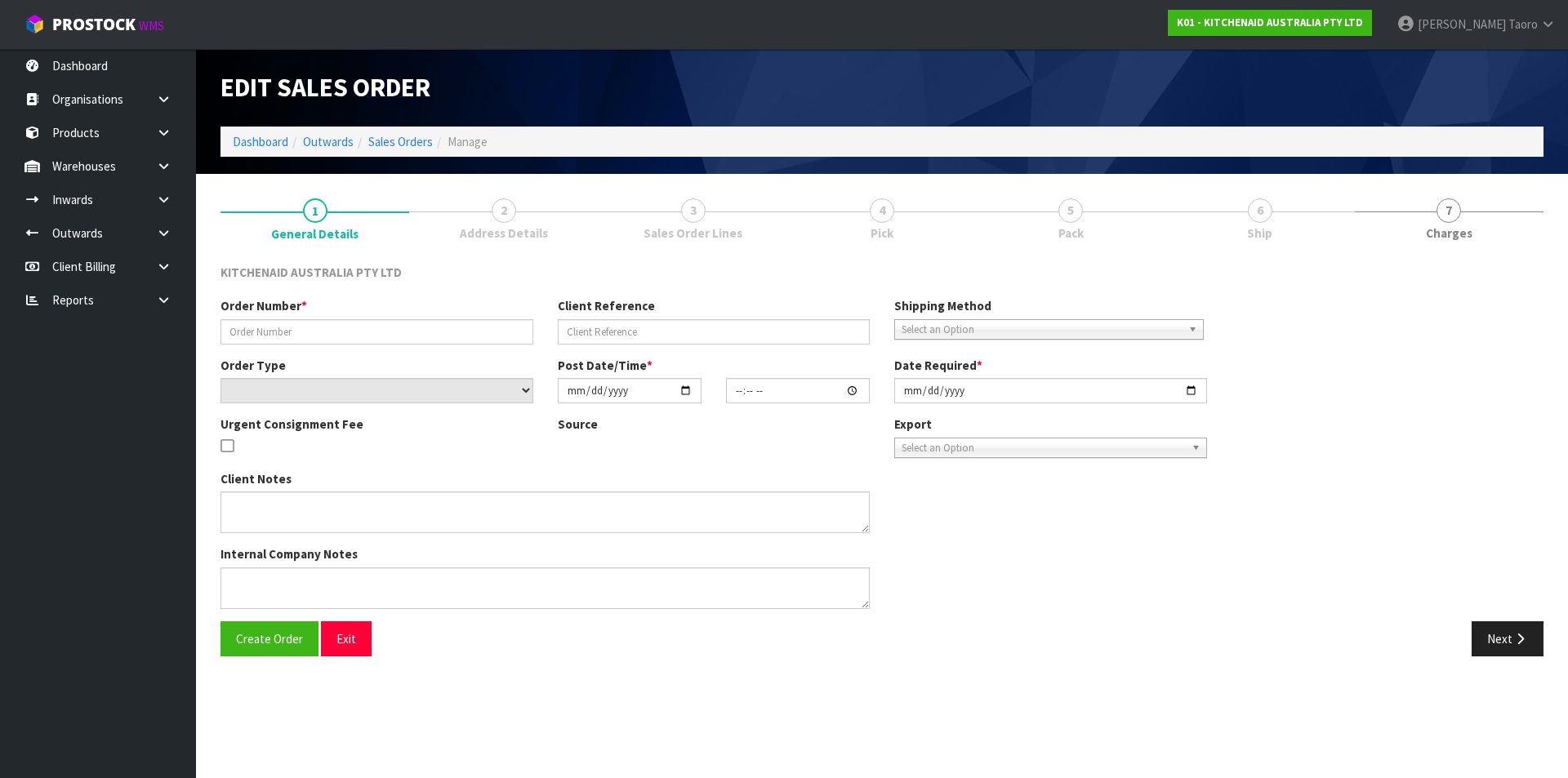
type input "2025-08-15"
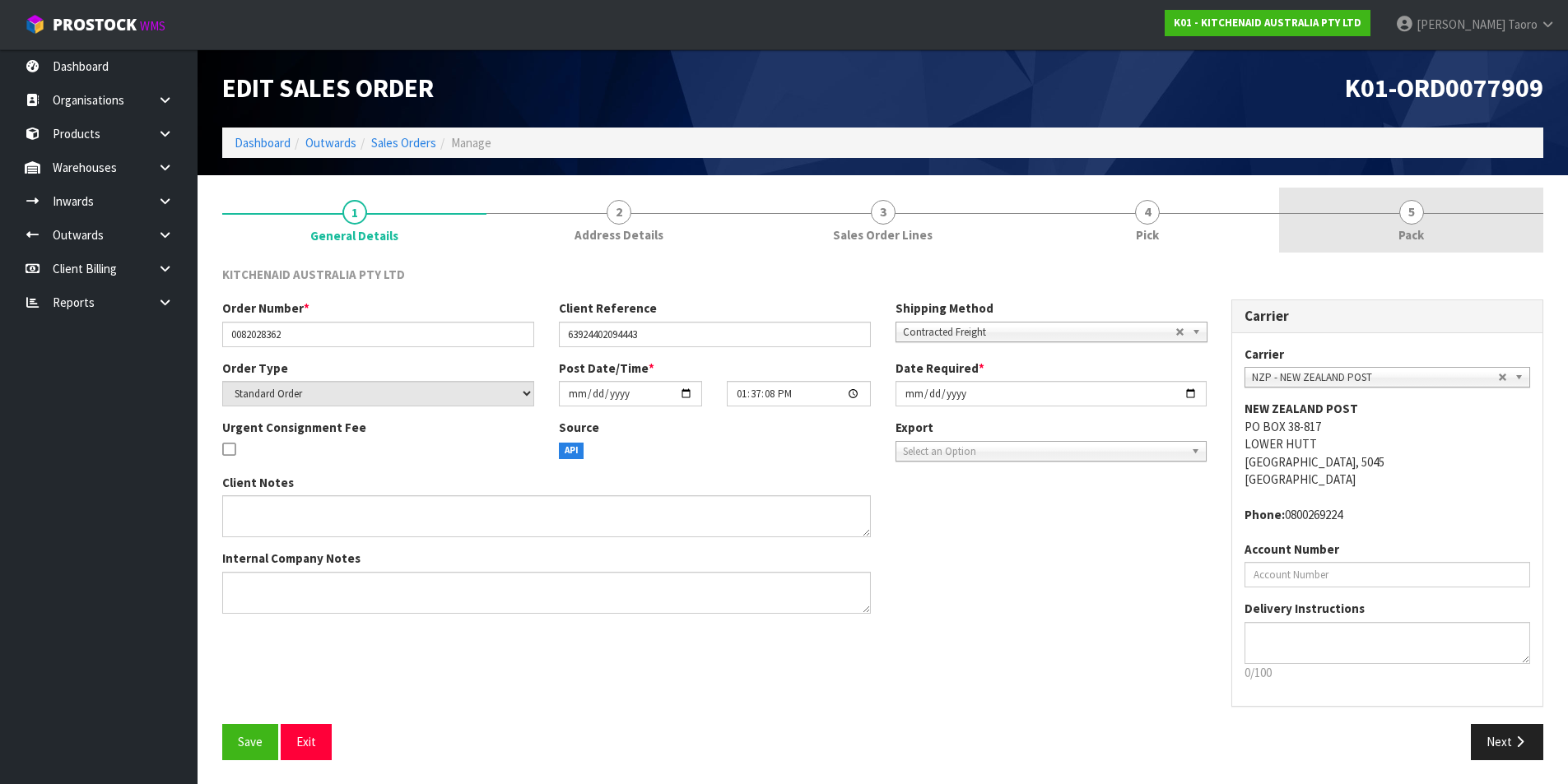
drag, startPoint x: 1424, startPoint y: 222, endPoint x: 1246, endPoint y: 141, distance: 195.6
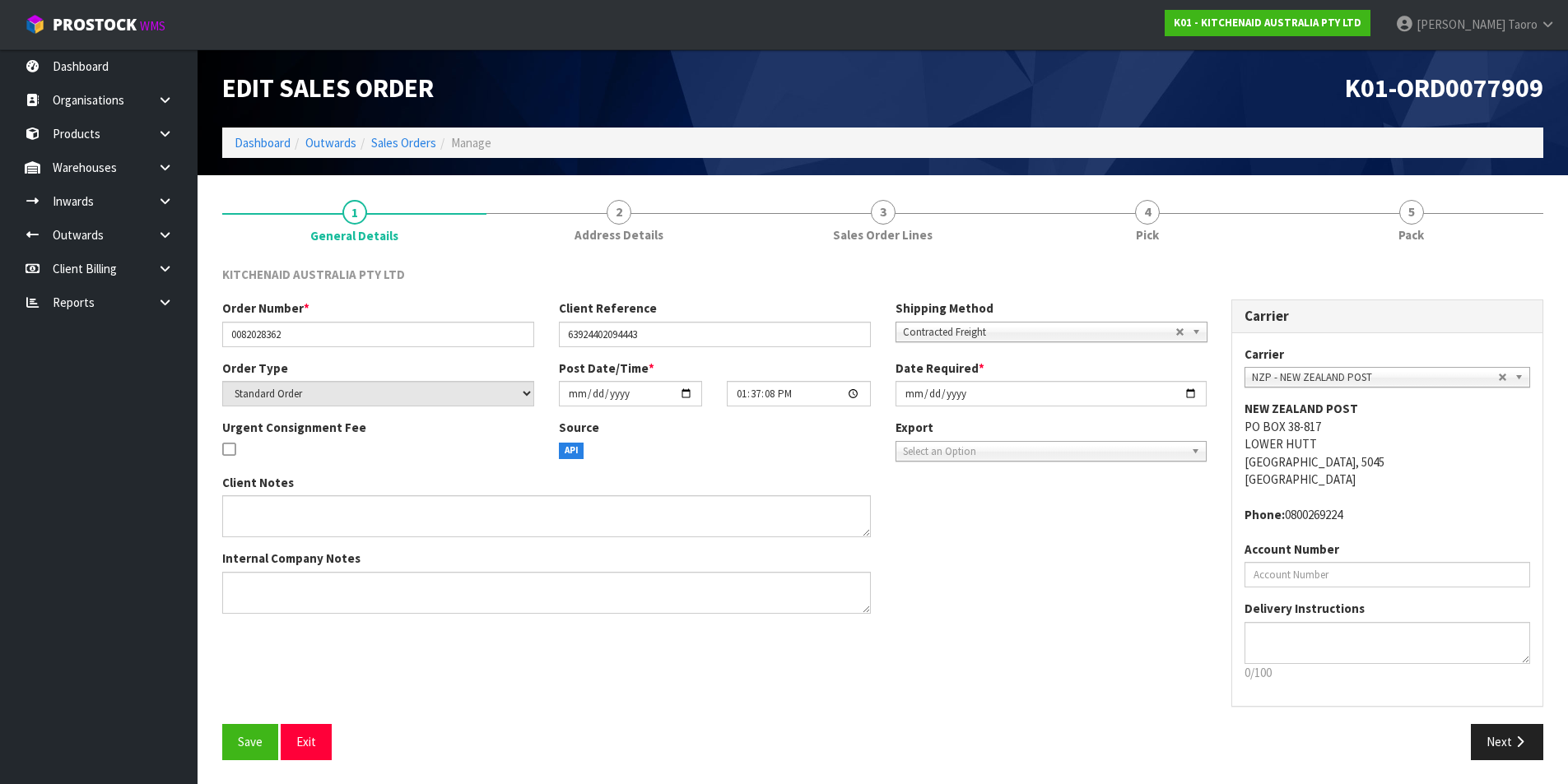
click at [1423, 221] on link "5 Pack" at bounding box center [1410, 220] width 264 height 65
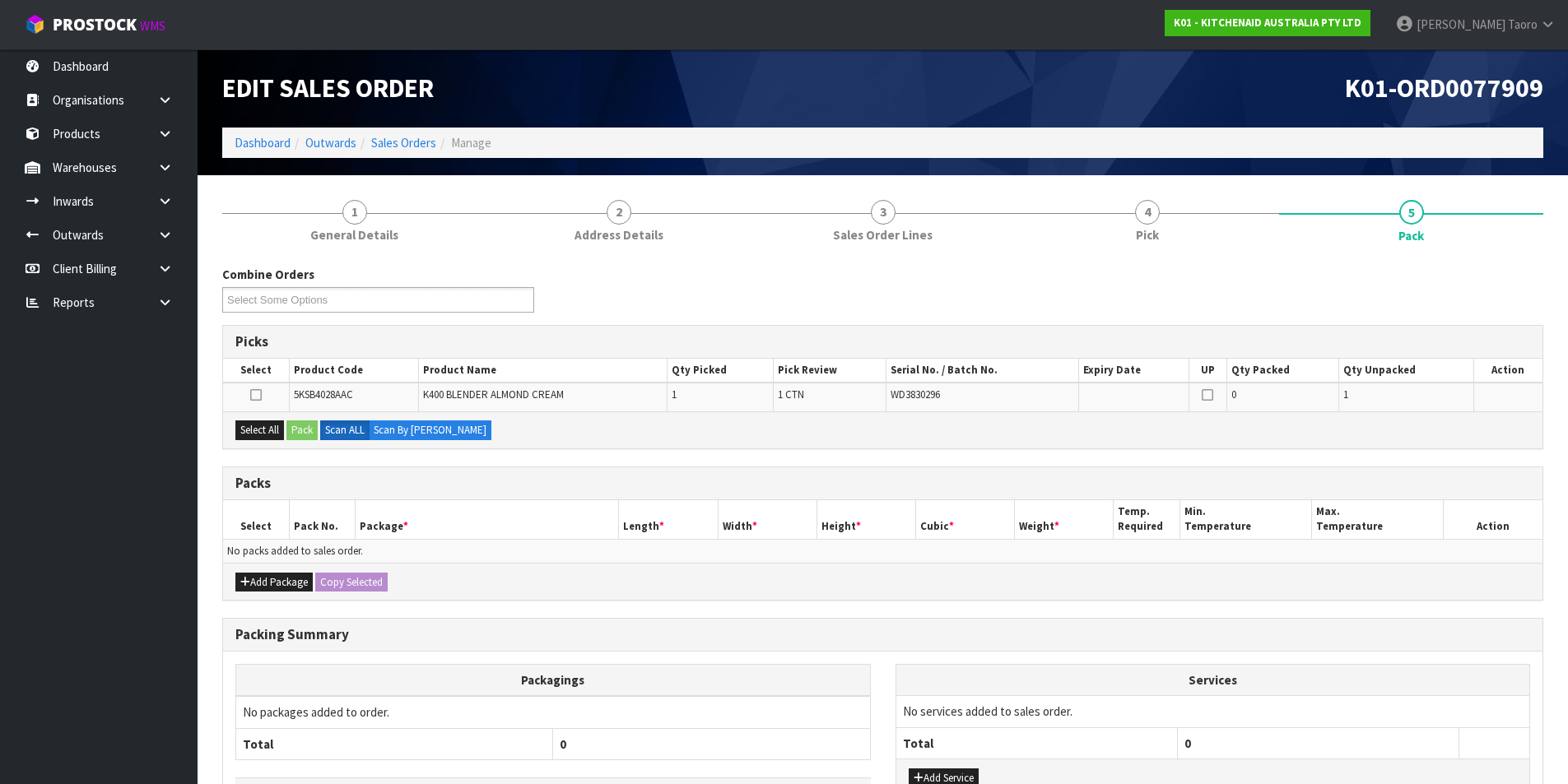
click at [1223, 123] on div "K01-ORD0077909" at bounding box center [1219, 88] width 673 height 78
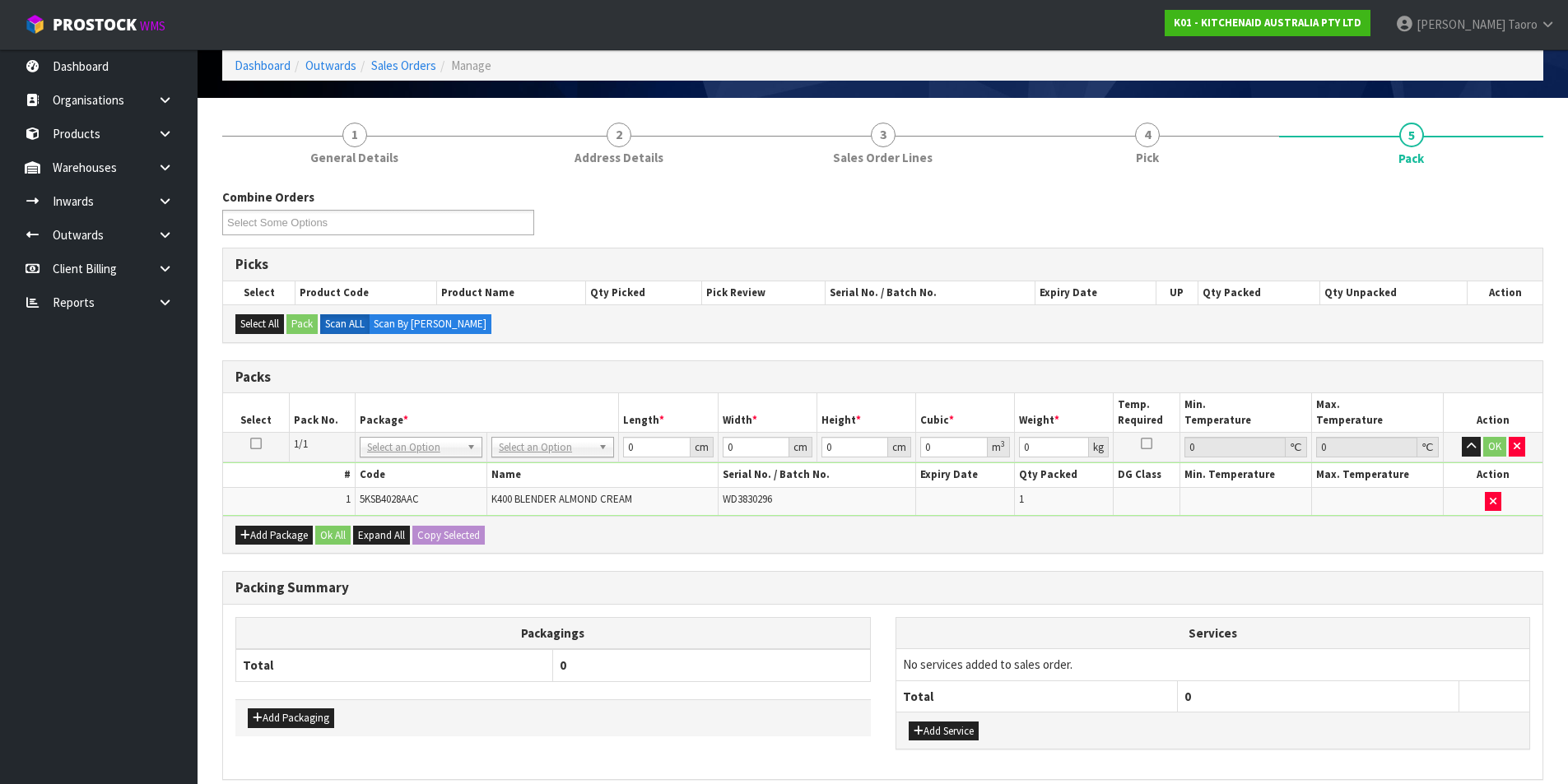
scroll to position [151, 0]
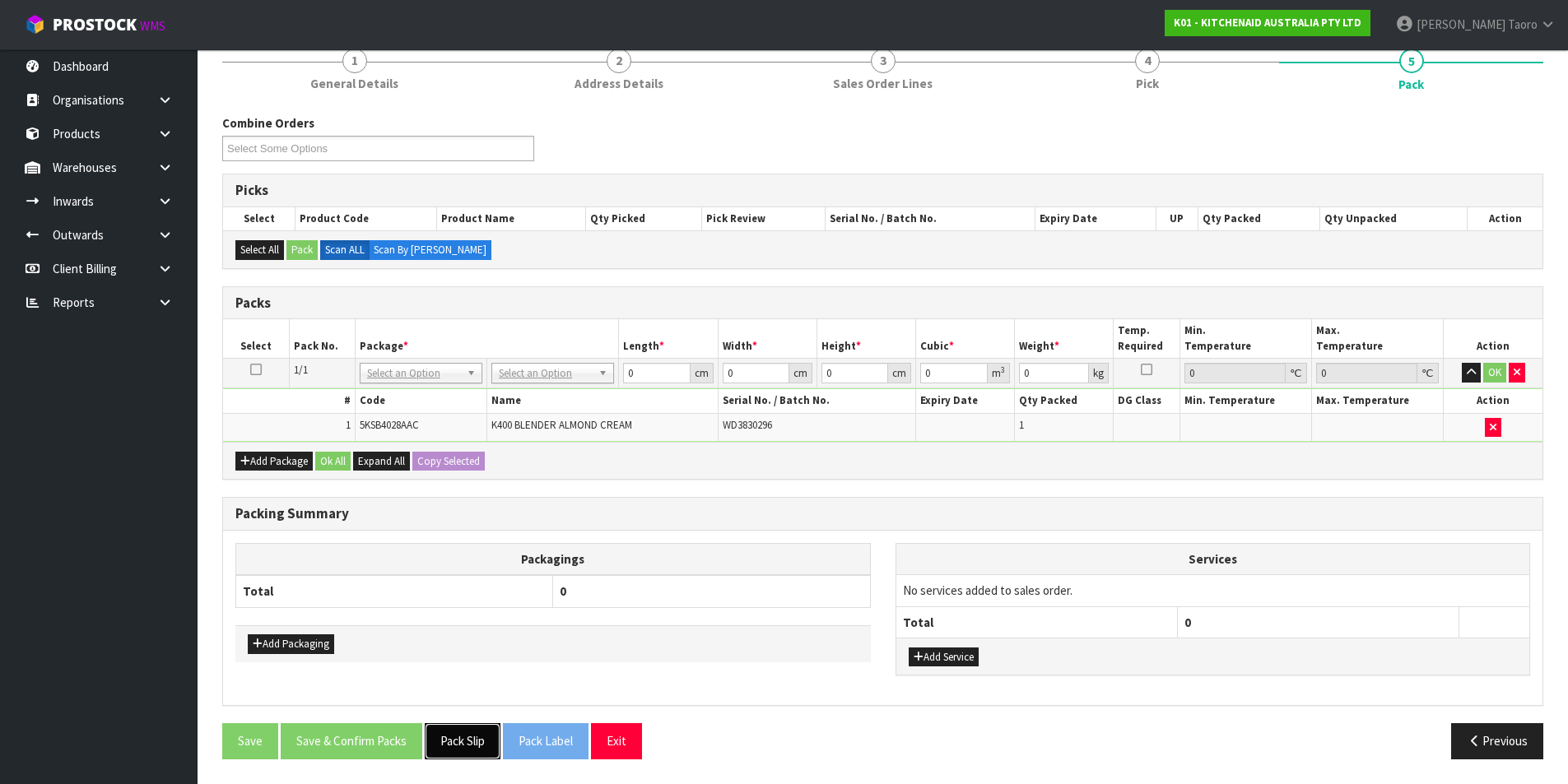
click at [478, 733] on button "Pack Slip" at bounding box center [462, 741] width 76 height 35
click at [772, 580] on th "0" at bounding box center [712, 591] width 317 height 32
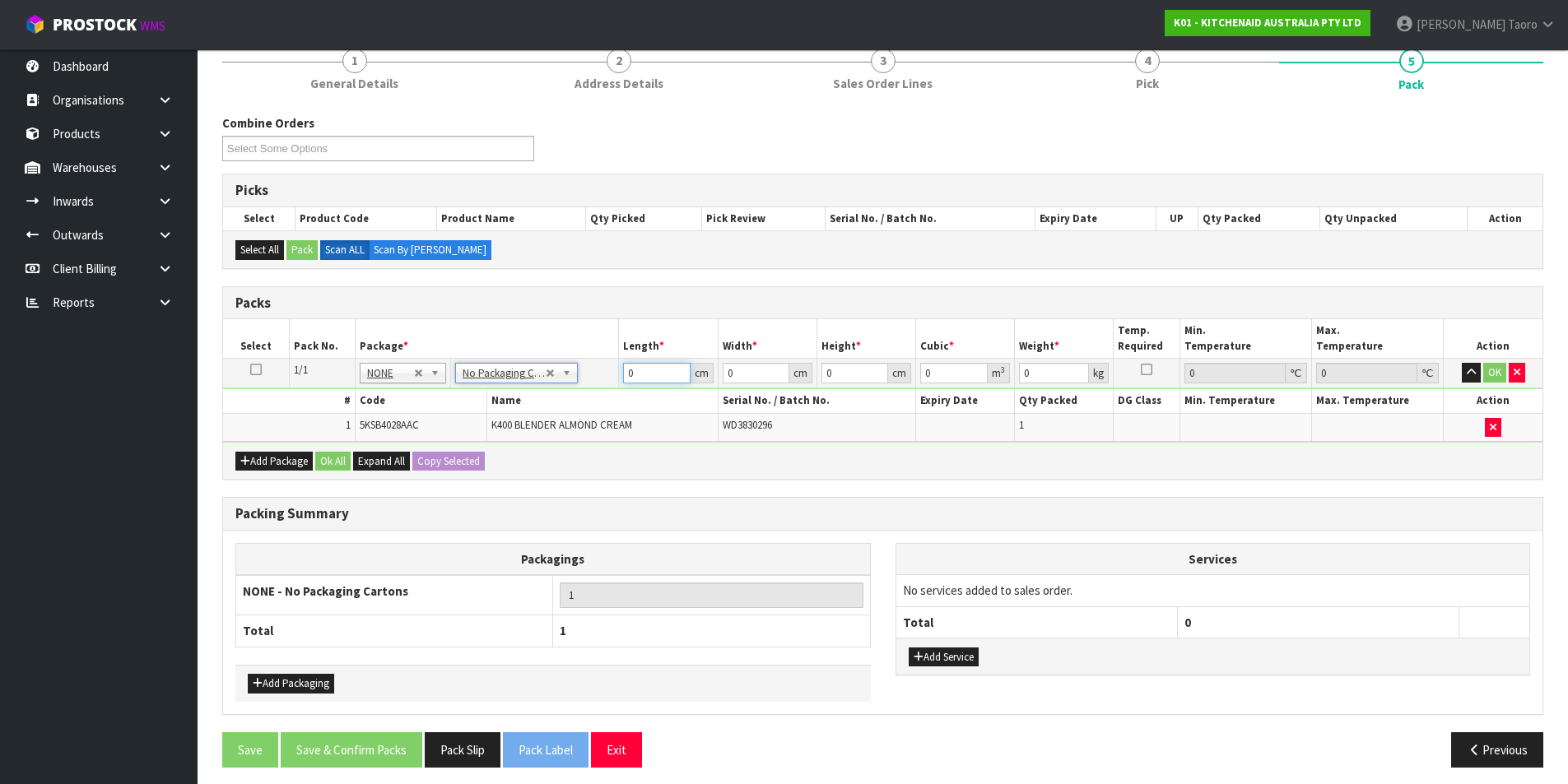
click at [668, 375] on input "0" at bounding box center [656, 373] width 67 height 21
click at [668, 374] on input "0" at bounding box center [656, 373] width 67 height 21
type input "33"
type input "30"
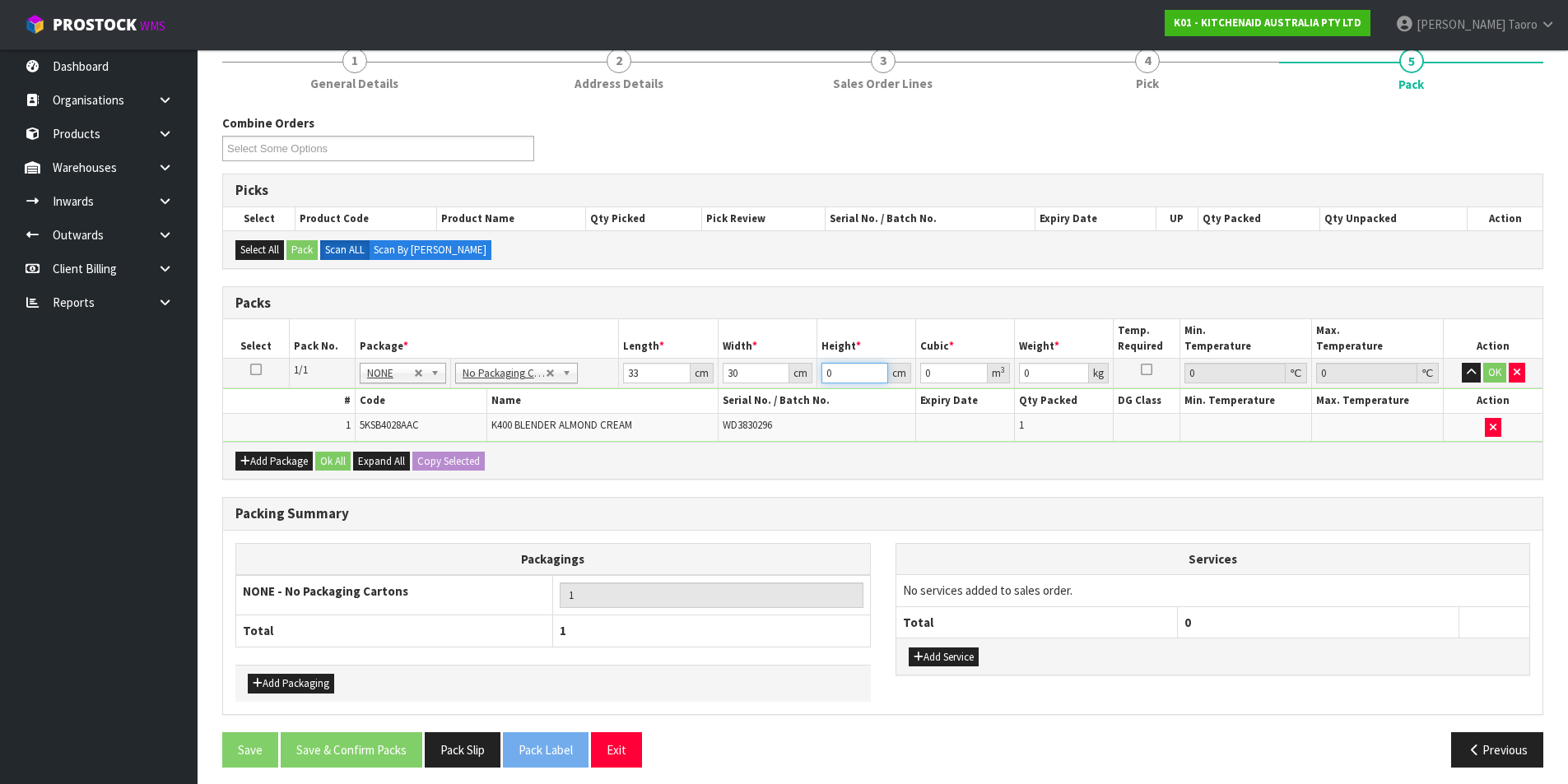
type input "4"
type input "0.00396"
type input "48"
type input "0.04752"
type input "48"
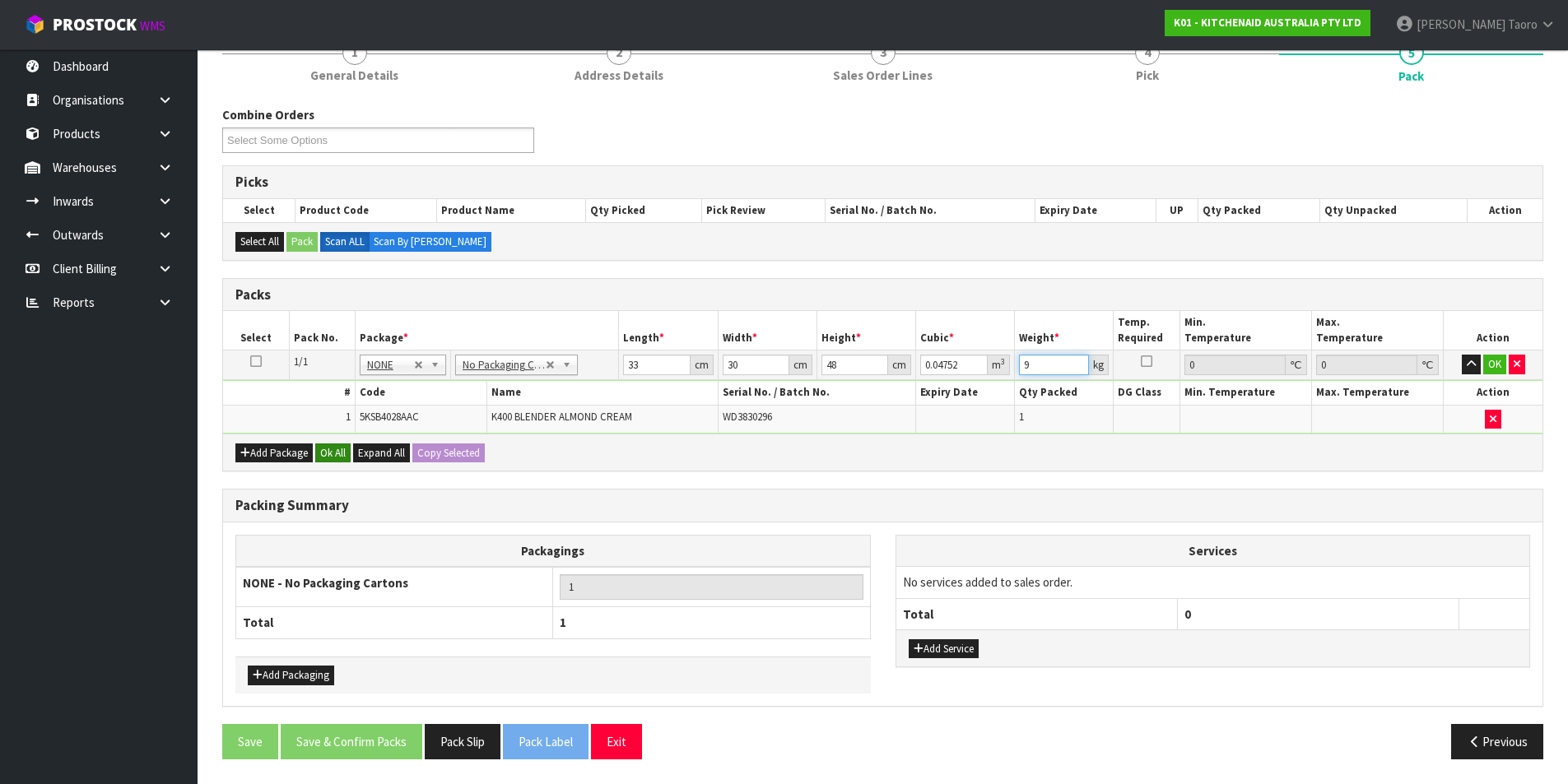
type input "9"
click at [332, 451] on button "Ok All" at bounding box center [333, 453] width 35 height 20
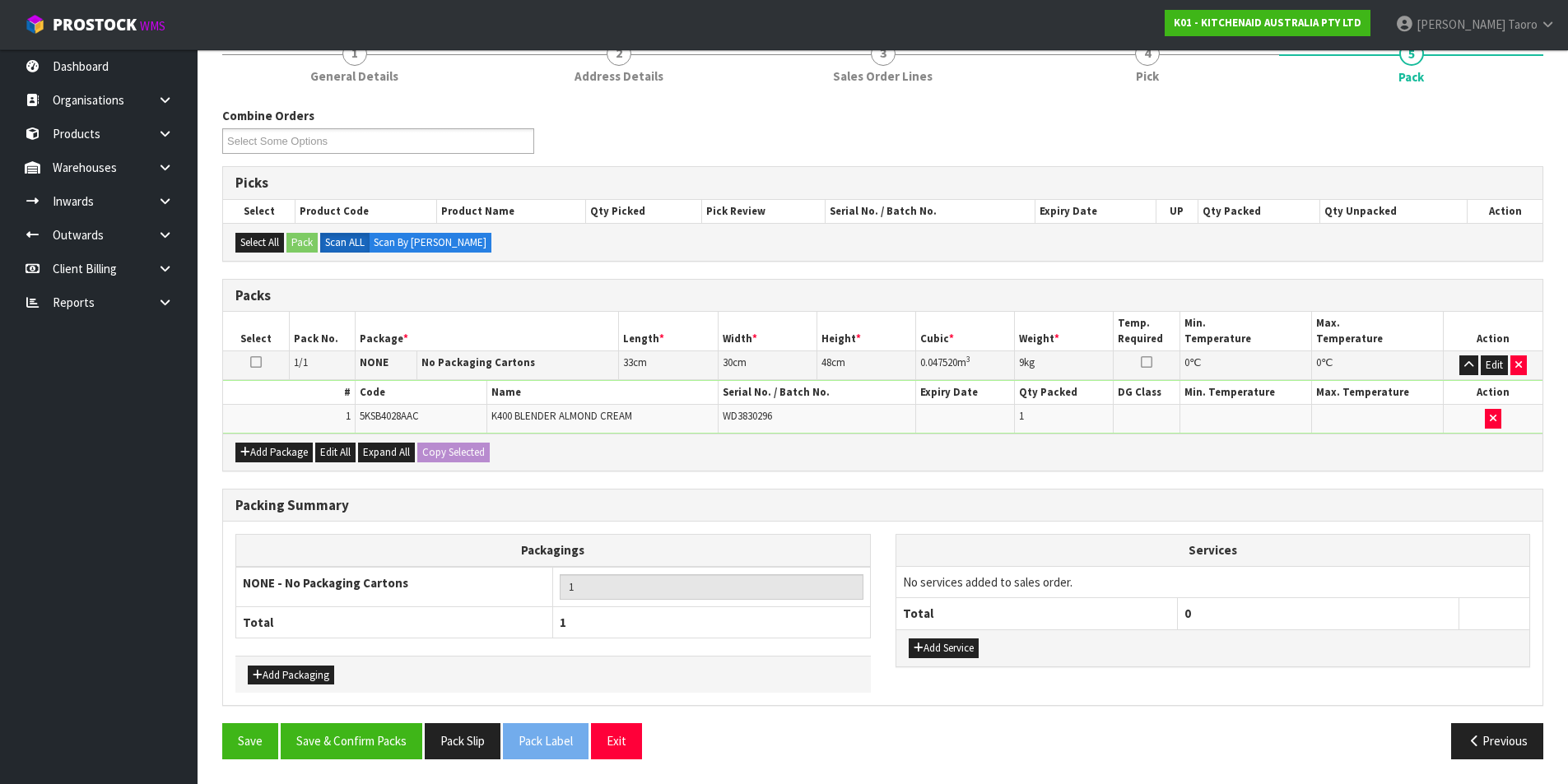
scroll to position [159, 0]
click at [392, 737] on button "Save & Confirm Packs" at bounding box center [351, 741] width 141 height 35
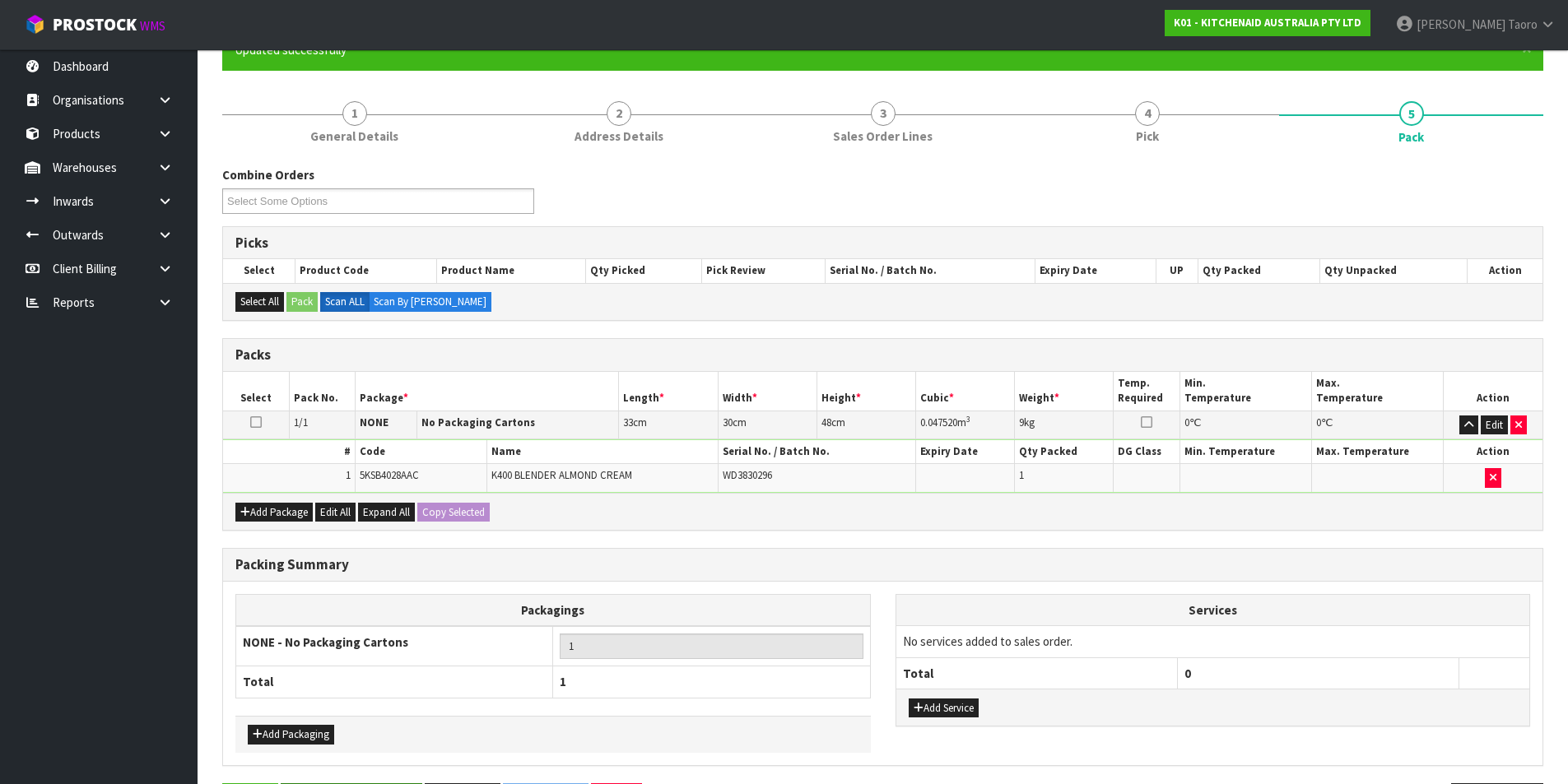
scroll to position [0, 0]
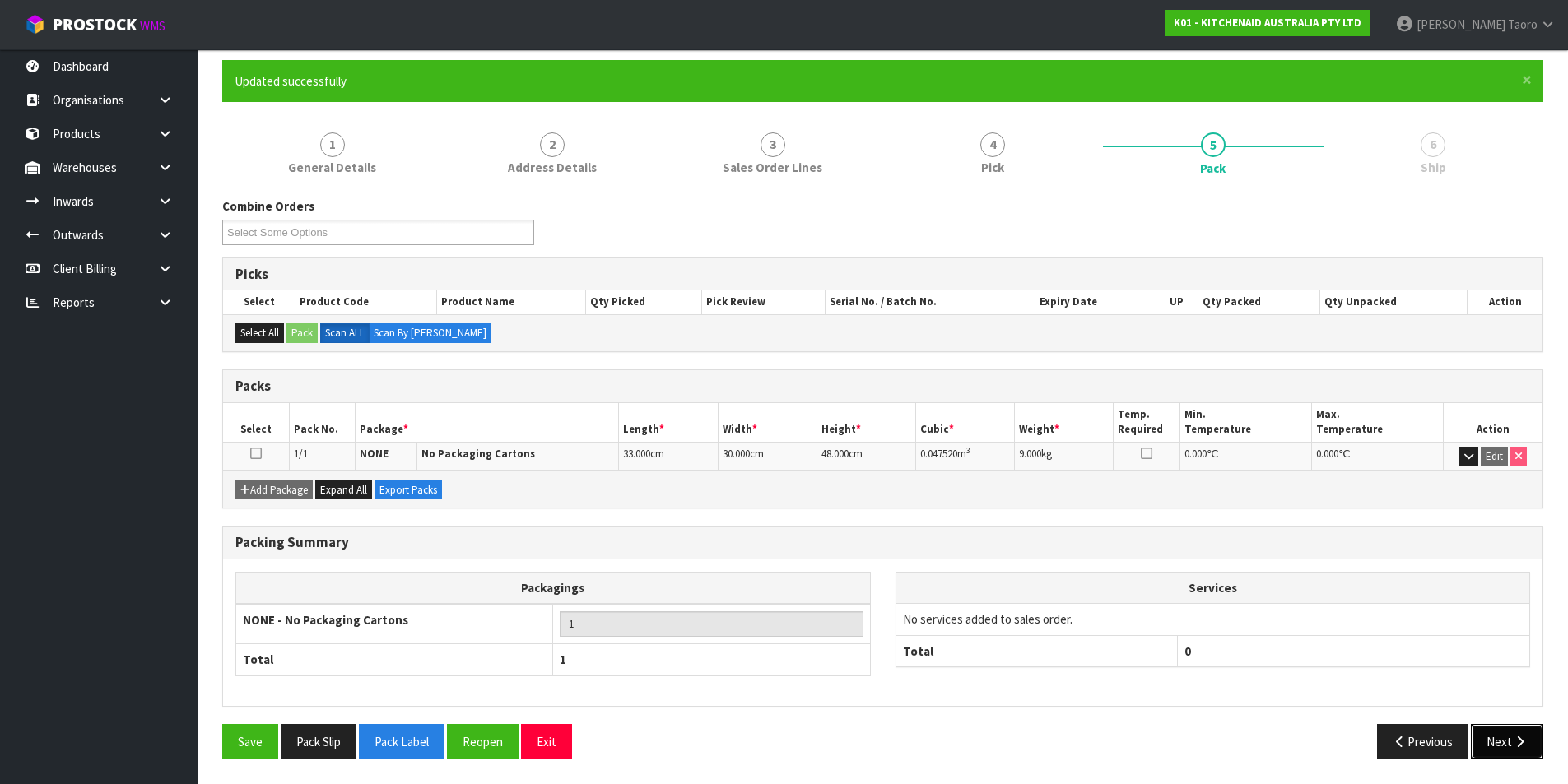
click at [1525, 741] on icon "button" at bounding box center [1518, 742] width 15 height 13
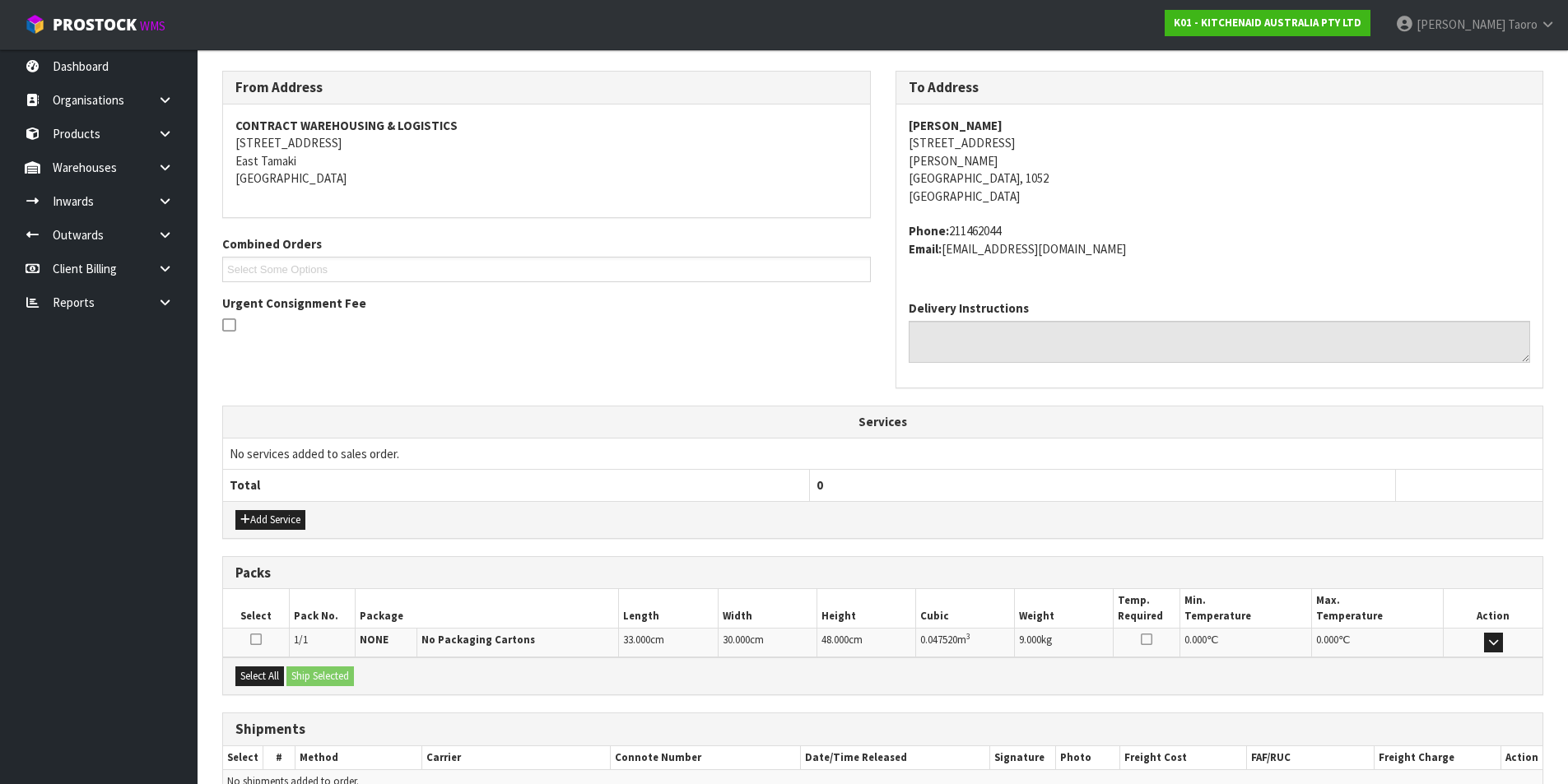
scroll to position [342, 0]
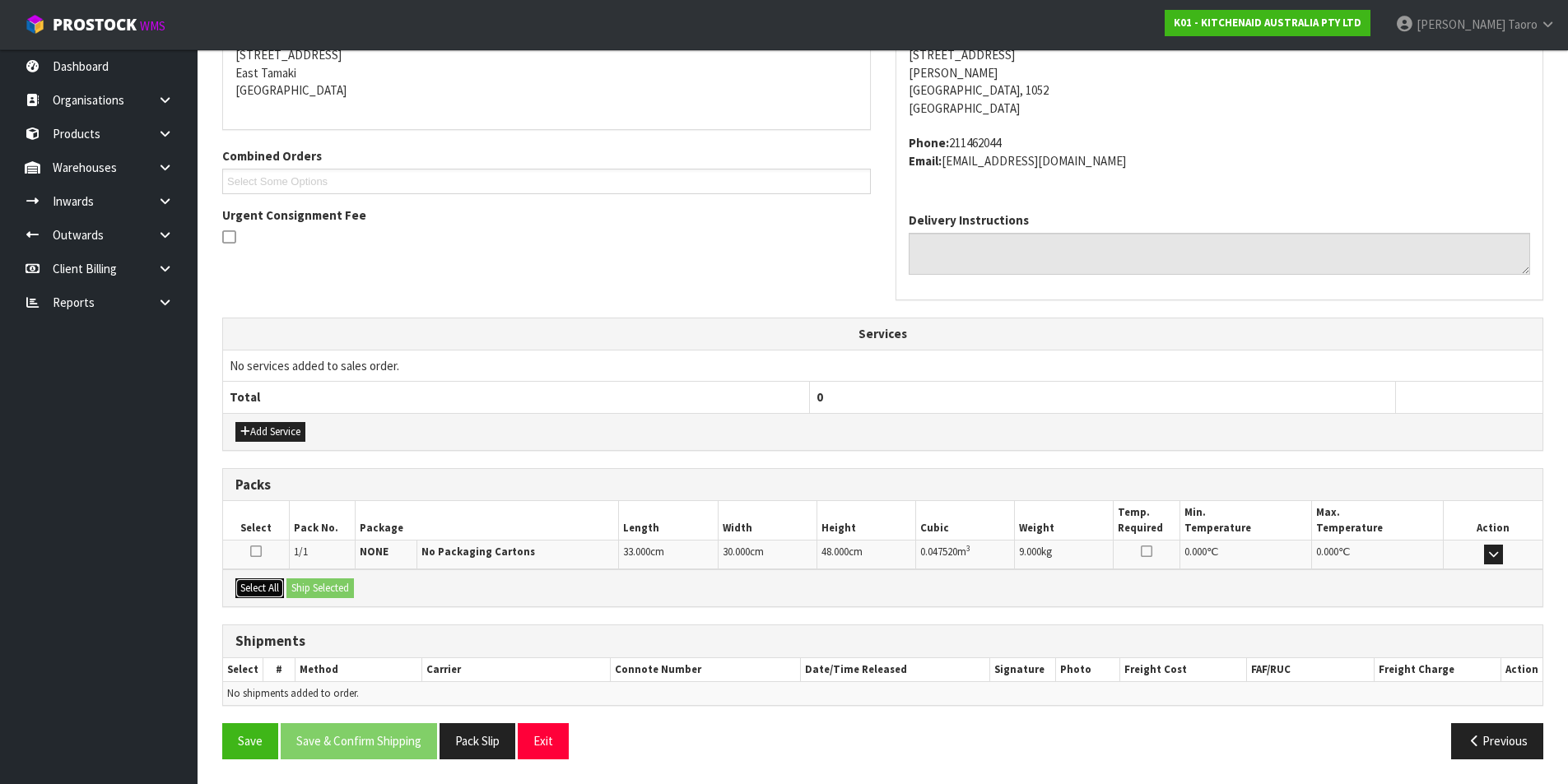
click at [261, 592] on button "Select All" at bounding box center [260, 588] width 49 height 20
drag, startPoint x: 290, startPoint y: 592, endPoint x: 341, endPoint y: 614, distance: 55.5
click at [290, 592] on button "Ship Selected" at bounding box center [320, 588] width 68 height 20
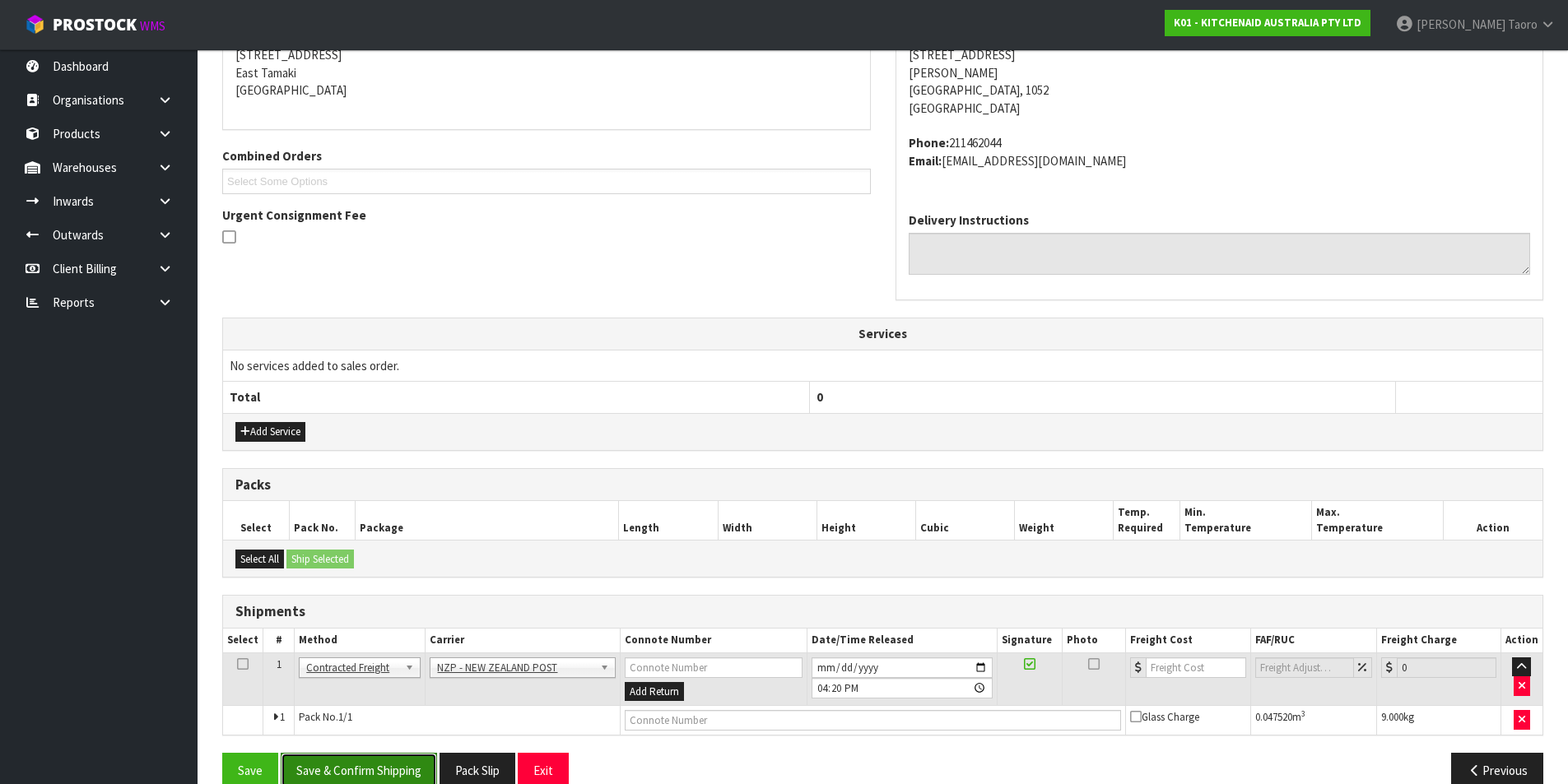
click at [420, 770] on button "Save & Confirm Shipping" at bounding box center [358, 770] width 156 height 35
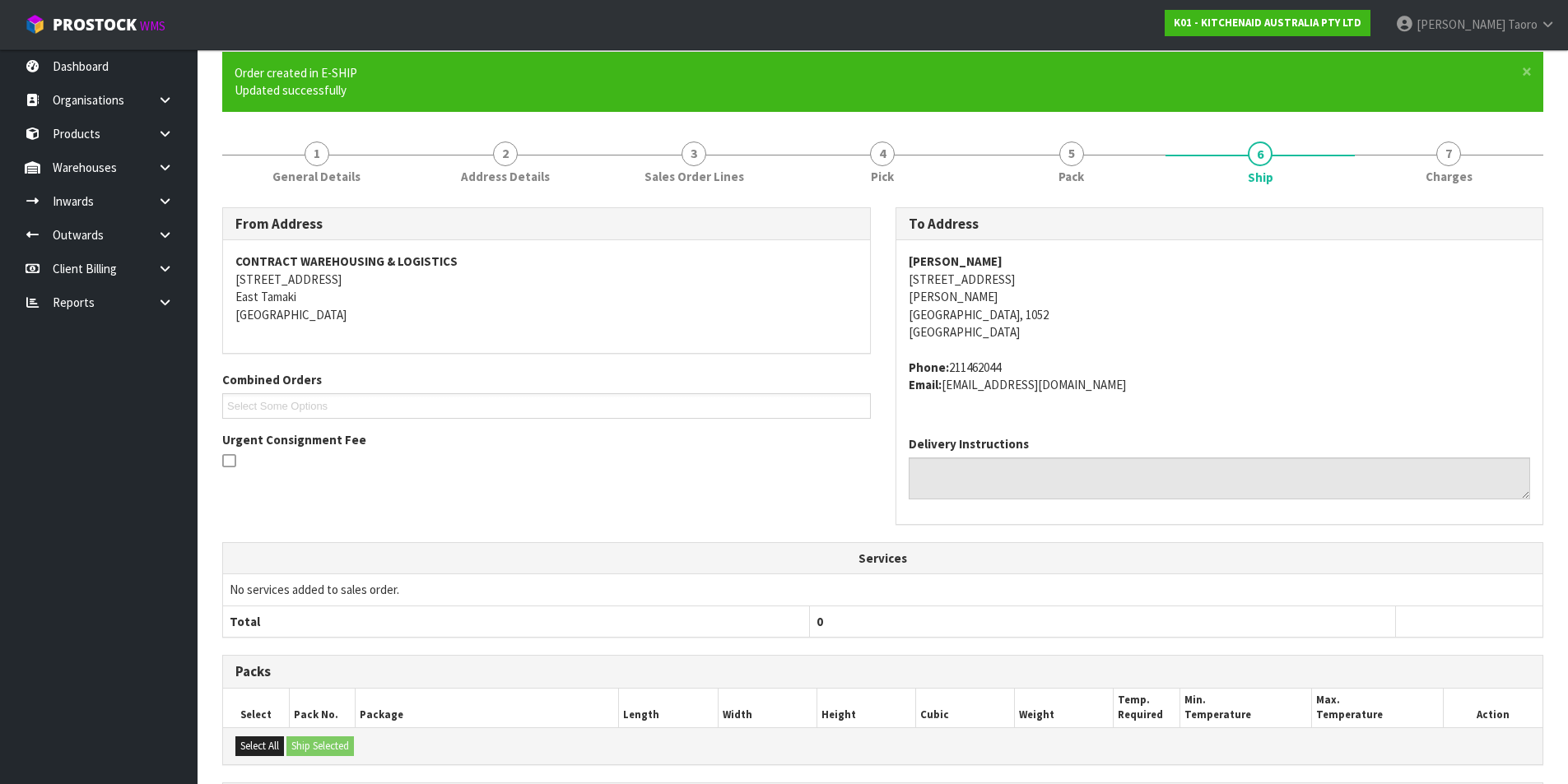
scroll to position [348, 0]
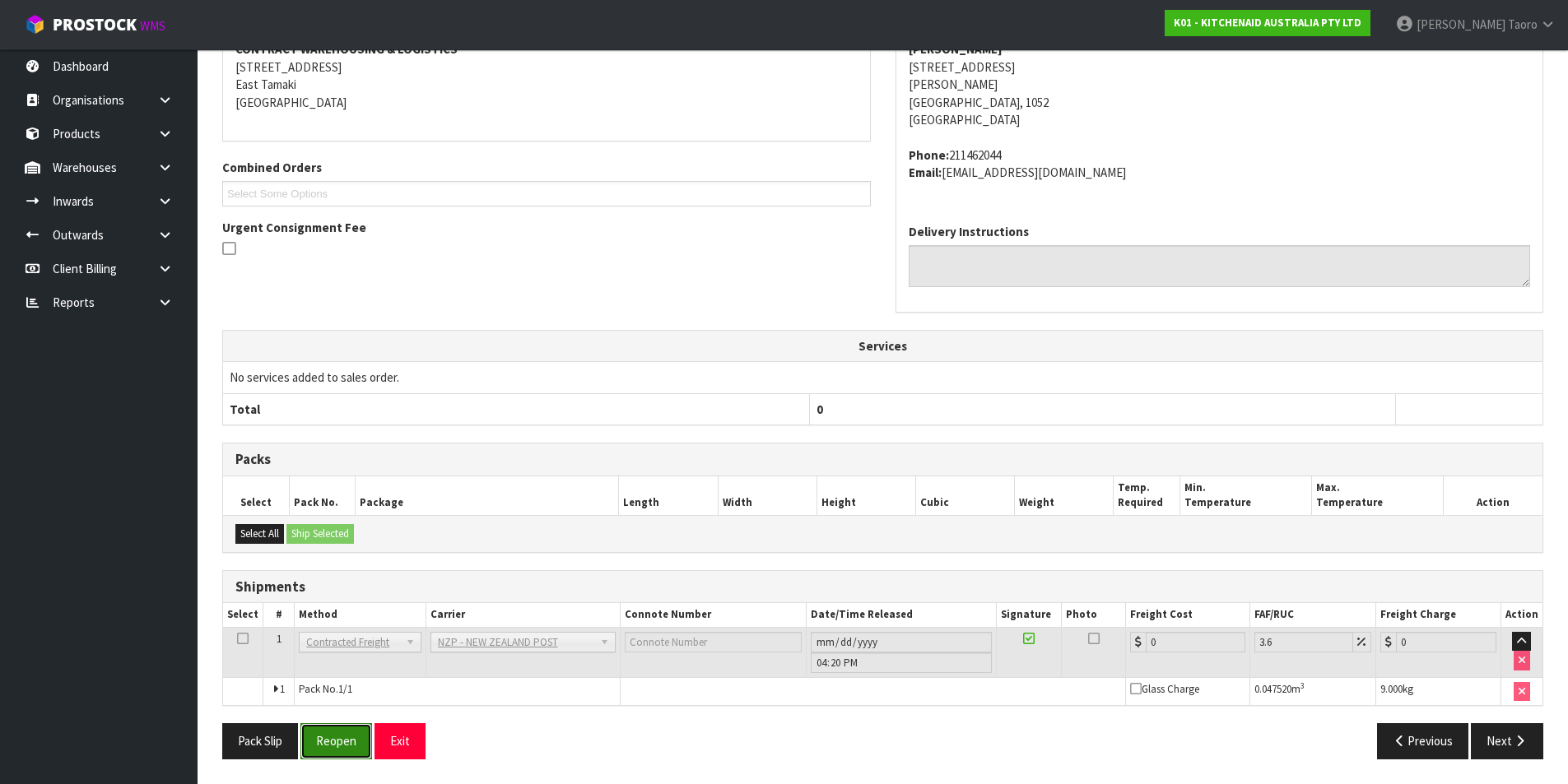
click at [352, 735] on button "Reopen" at bounding box center [335, 741] width 71 height 35
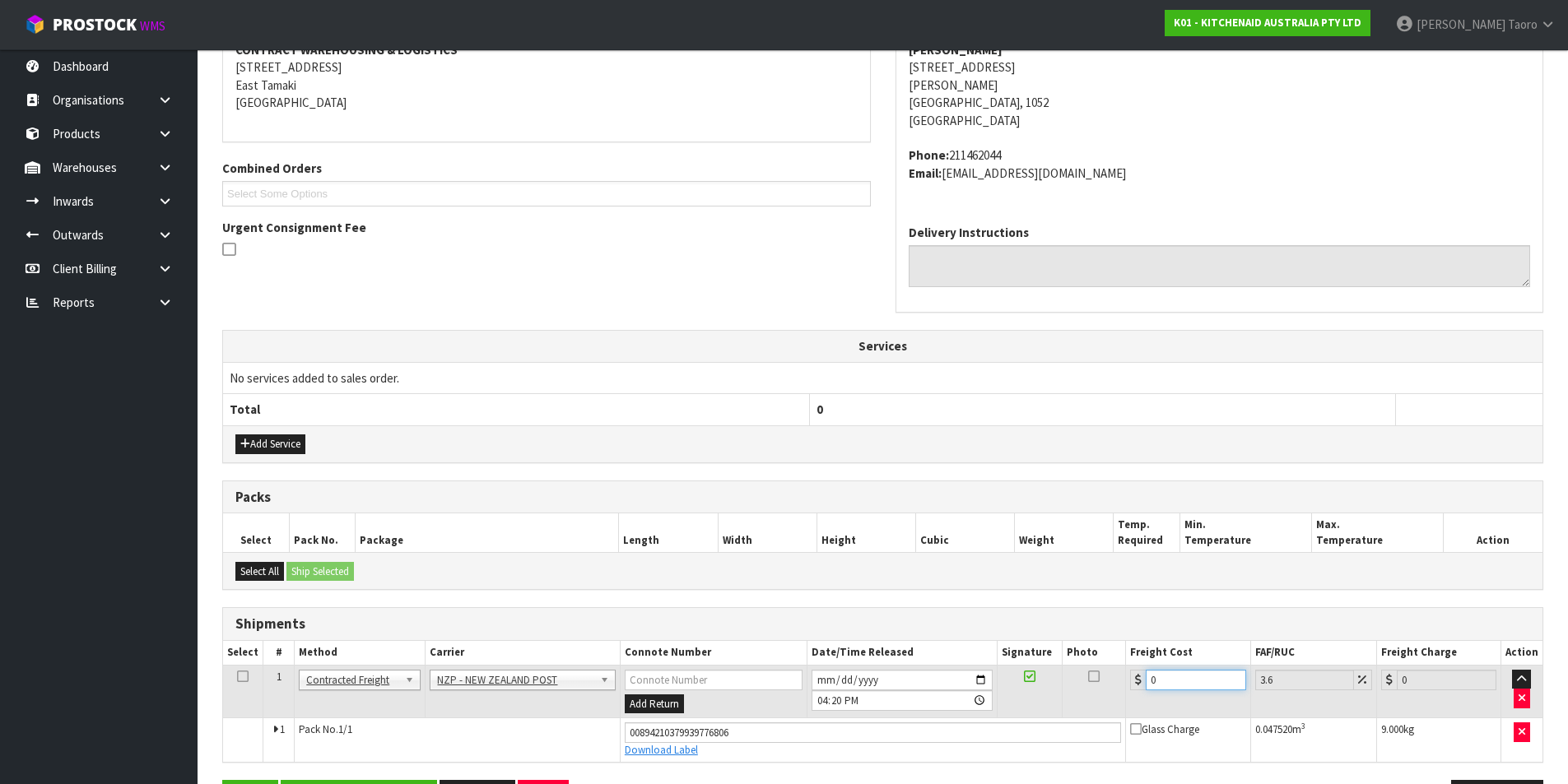
click at [1173, 670] on input "0" at bounding box center [1195, 679] width 99 height 21
click at [1174, 670] on input "0" at bounding box center [1195, 679] width 99 height 21
click at [1171, 668] on td "0" at bounding box center [1188, 691] width 124 height 53
click at [1197, 674] on input "0" at bounding box center [1195, 679] width 99 height 21
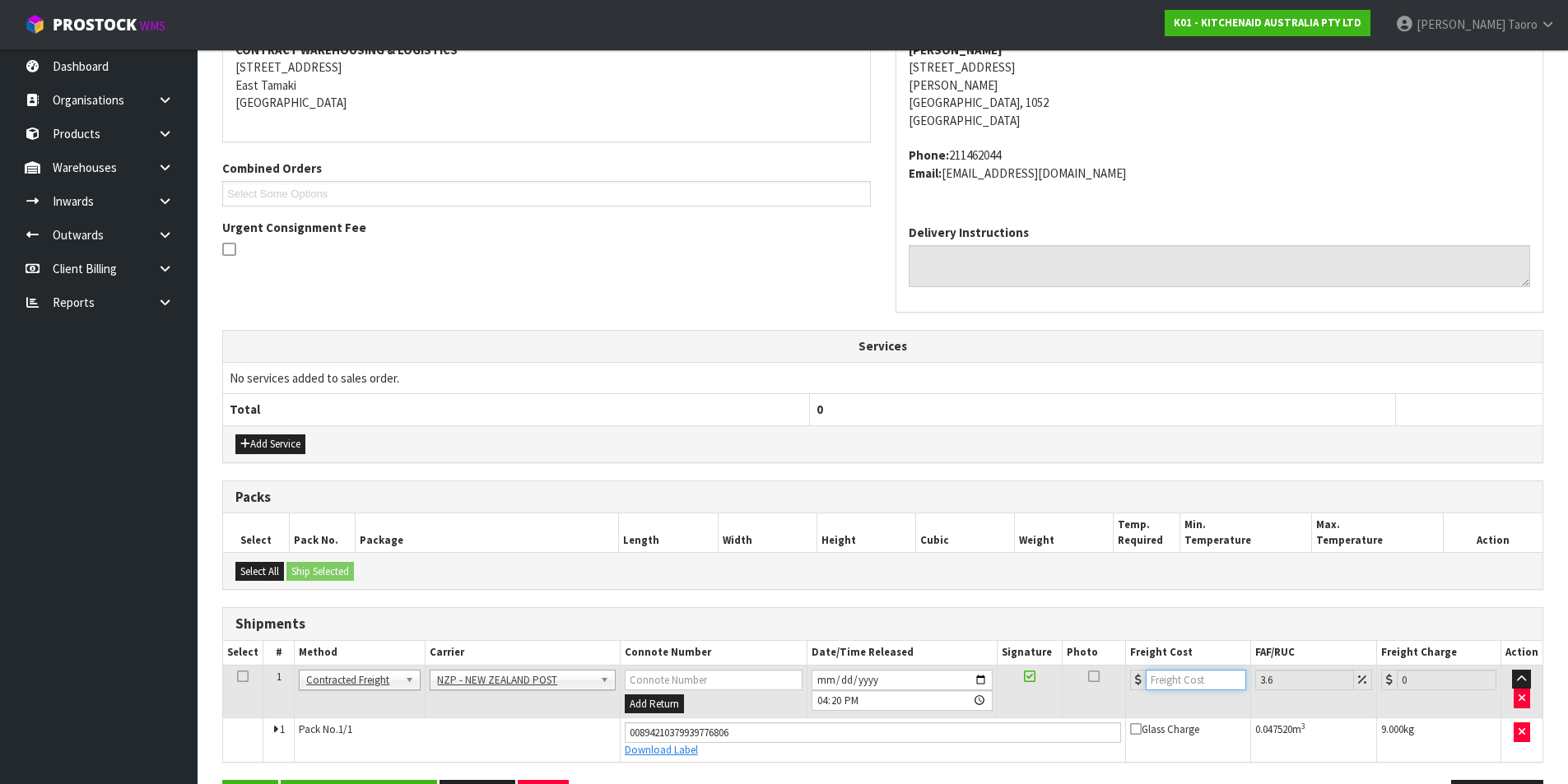
type input "4"
type input "4.14"
type input "4.3"
type input "4.45"
type input "4.33"
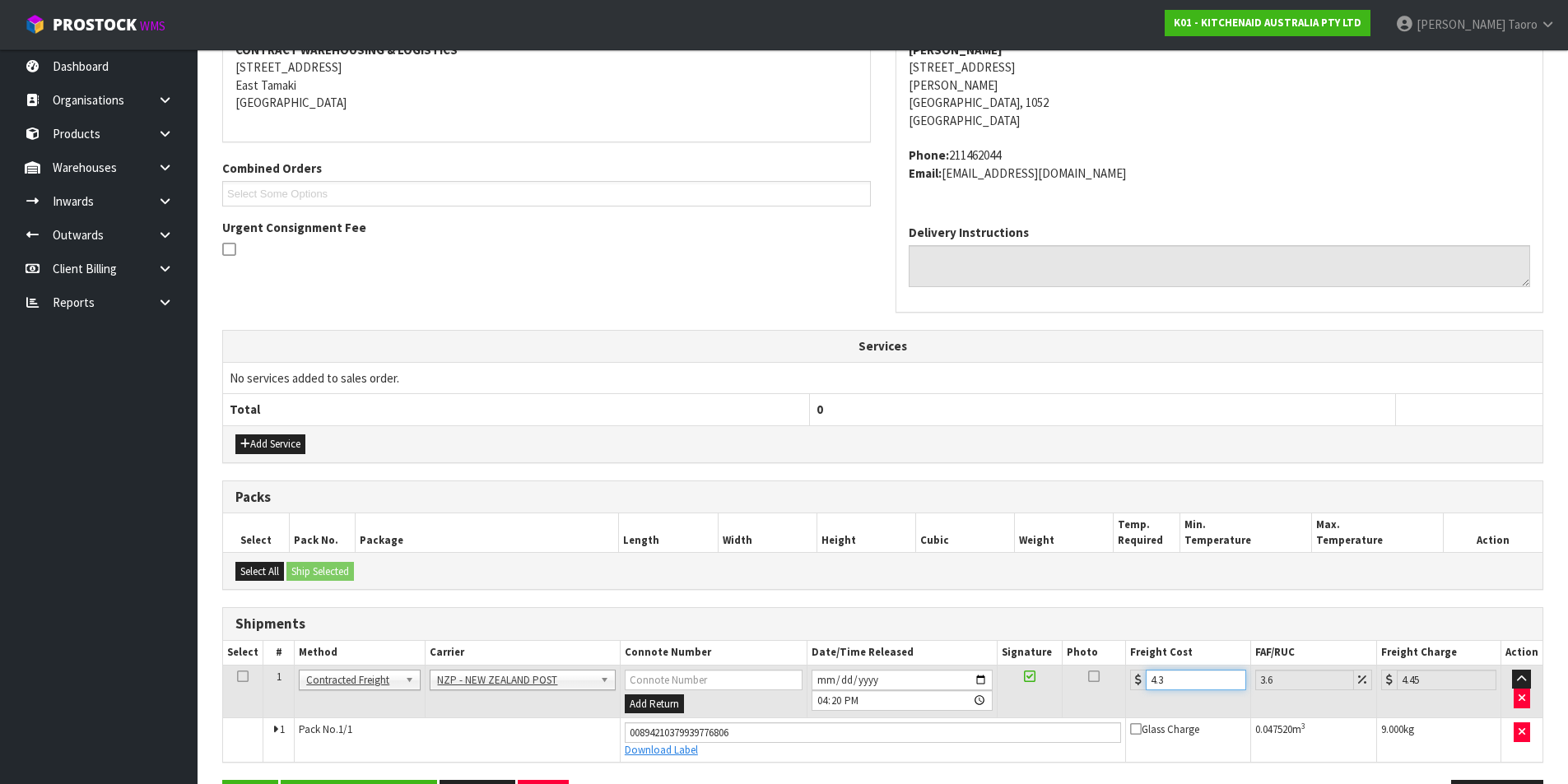
type input "4.49"
type input "4.33"
click at [819, 679] on input "2025-08-15" at bounding box center [901, 679] width 181 height 21
click at [818, 696] on input "16:20:00.000" at bounding box center [901, 700] width 181 height 21
click at [824, 678] on input "2025-08-16" at bounding box center [901, 679] width 181 height 21
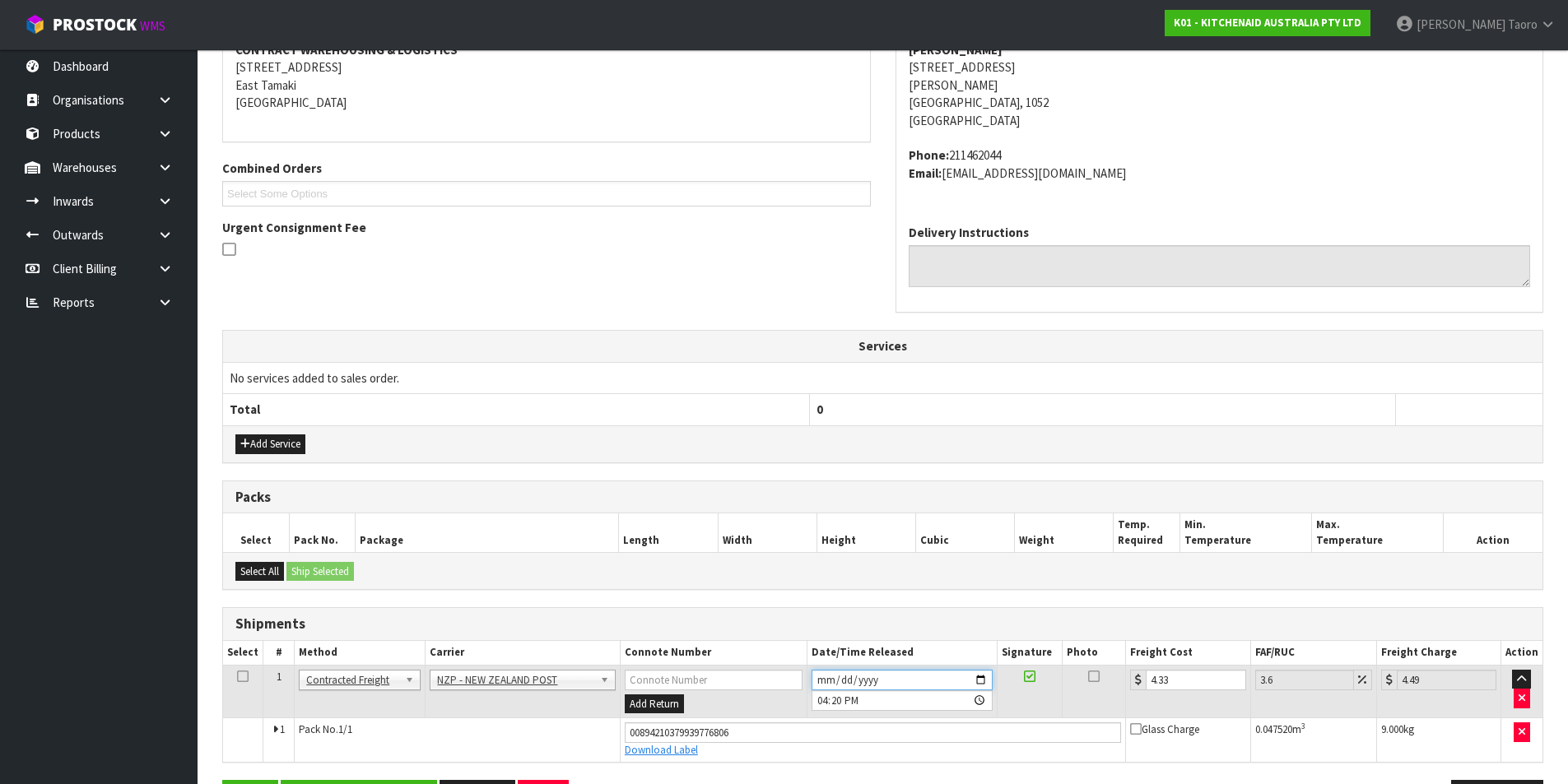
type input "2025-08-18"
drag, startPoint x: 823, startPoint y: 701, endPoint x: 842, endPoint y: 689, distance: 22.5
click at [825, 697] on input "16:20:00.000" at bounding box center [901, 700] width 181 height 21
type input "09:00"
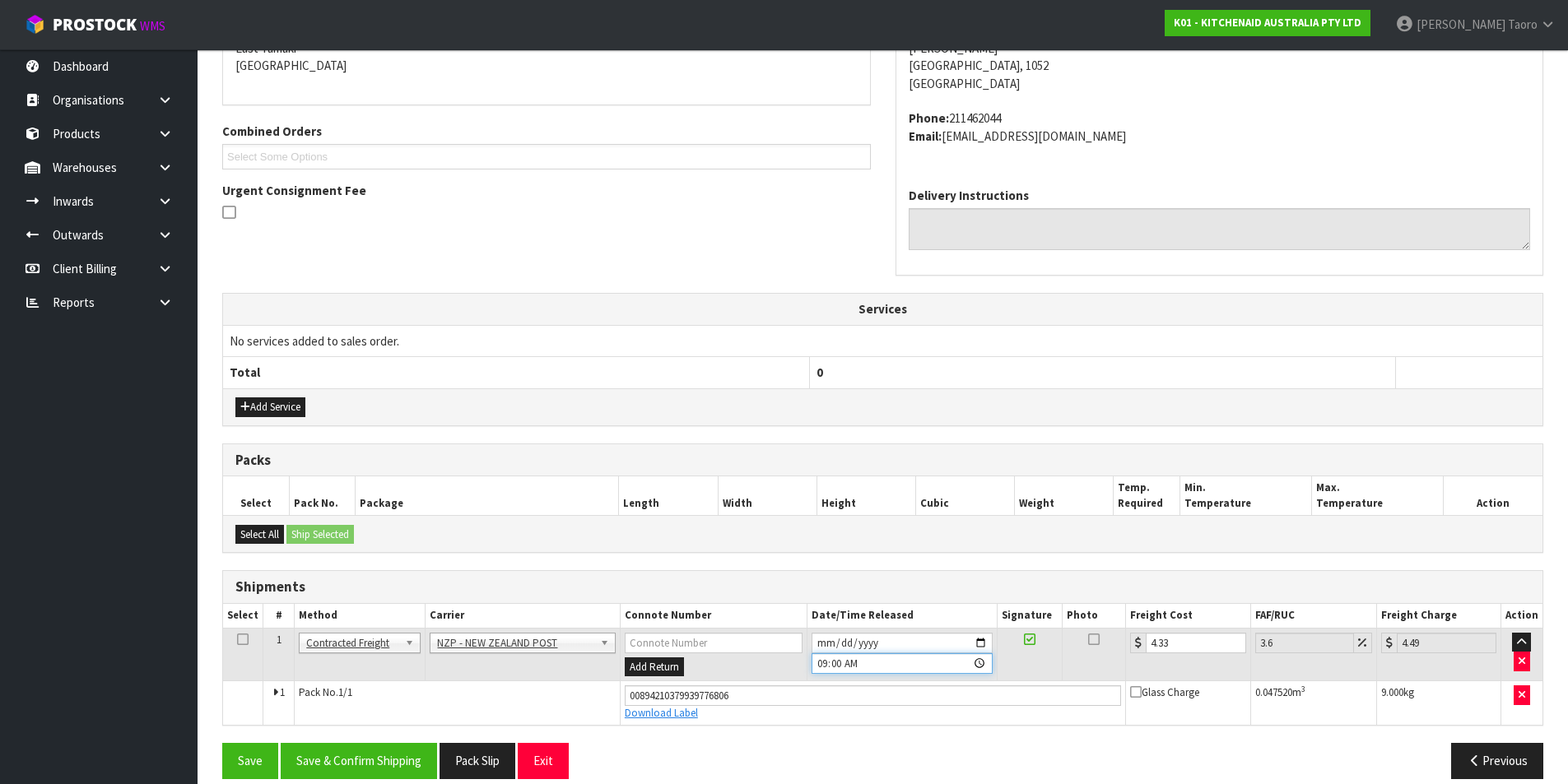
scroll to position [387, 0]
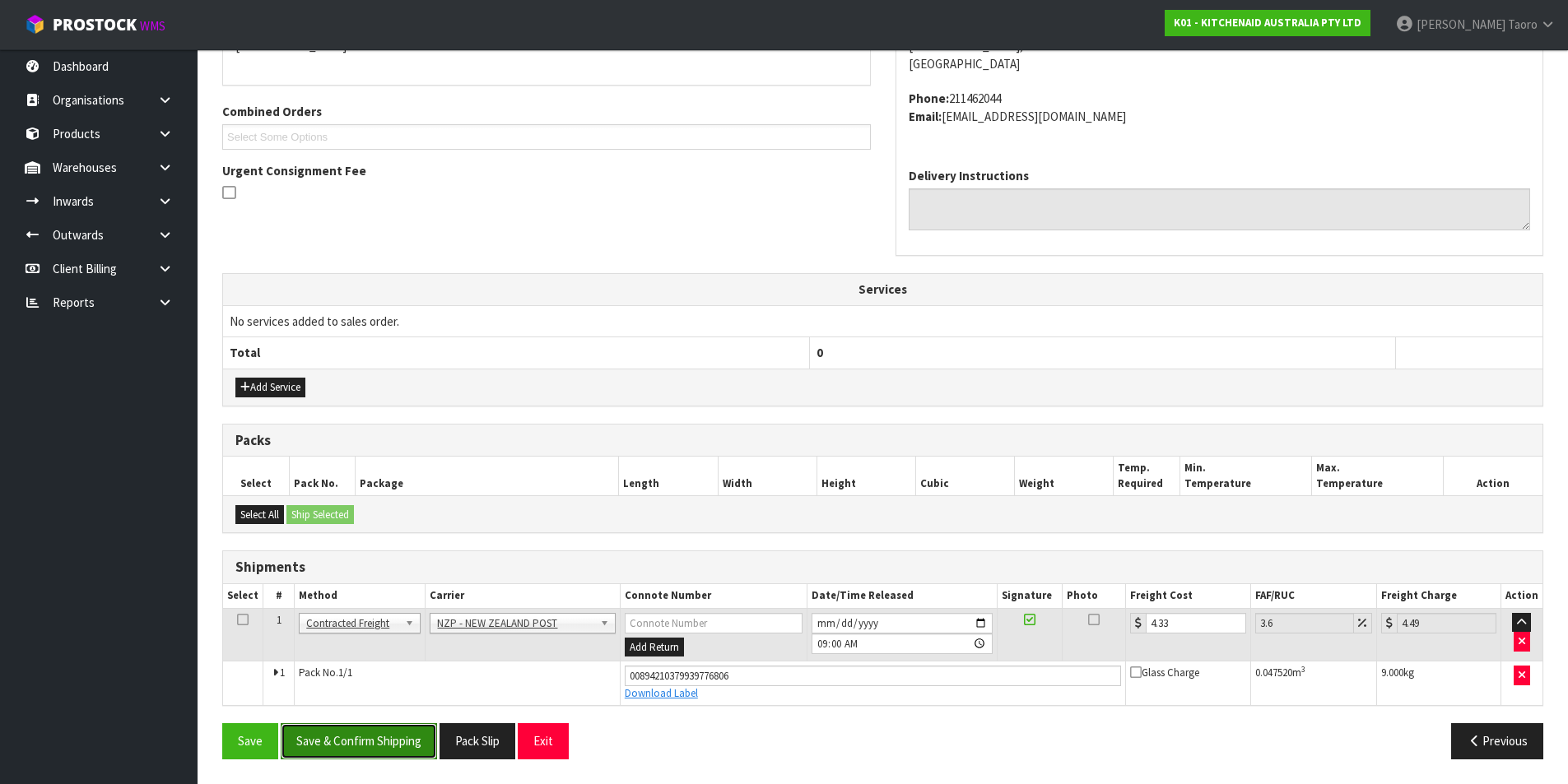
click at [380, 736] on button "Save & Confirm Shipping" at bounding box center [358, 741] width 156 height 35
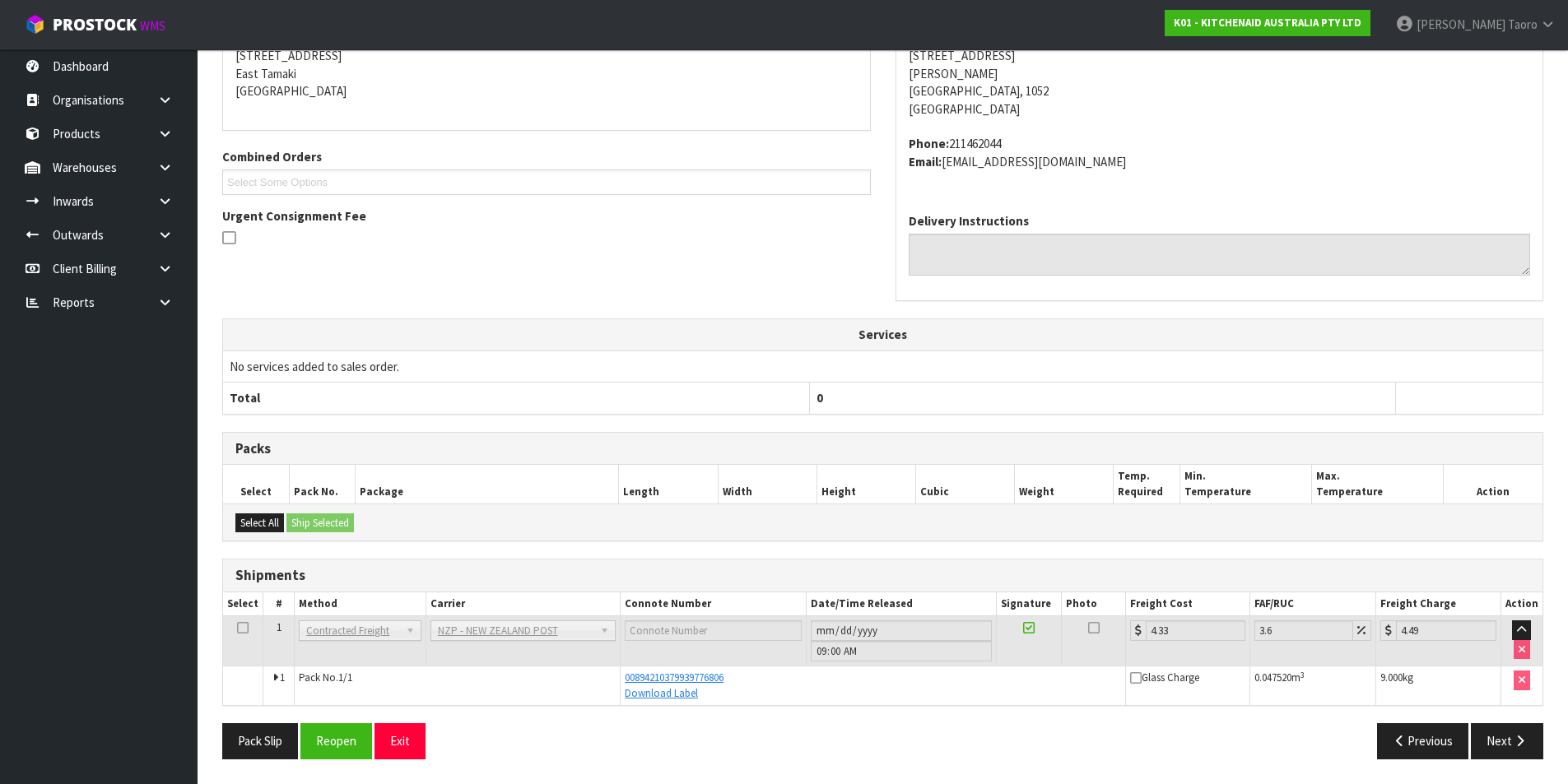
scroll to position [342, 0]
click at [399, 743] on button "Exit" at bounding box center [399, 741] width 51 height 35
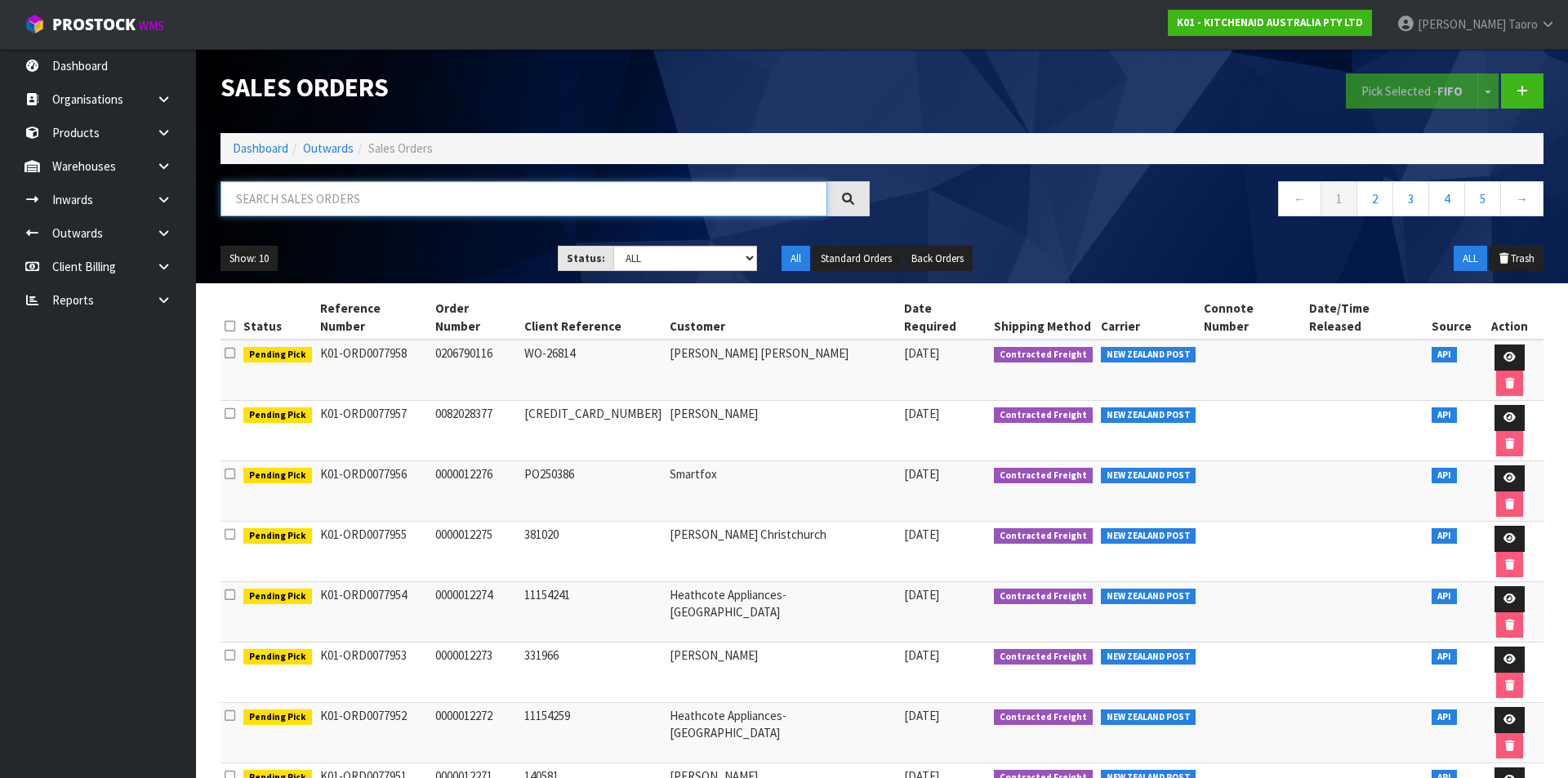
click at [335, 194] on input "text" at bounding box center [524, 199] width 606 height 35
type input "JOB-0407852"
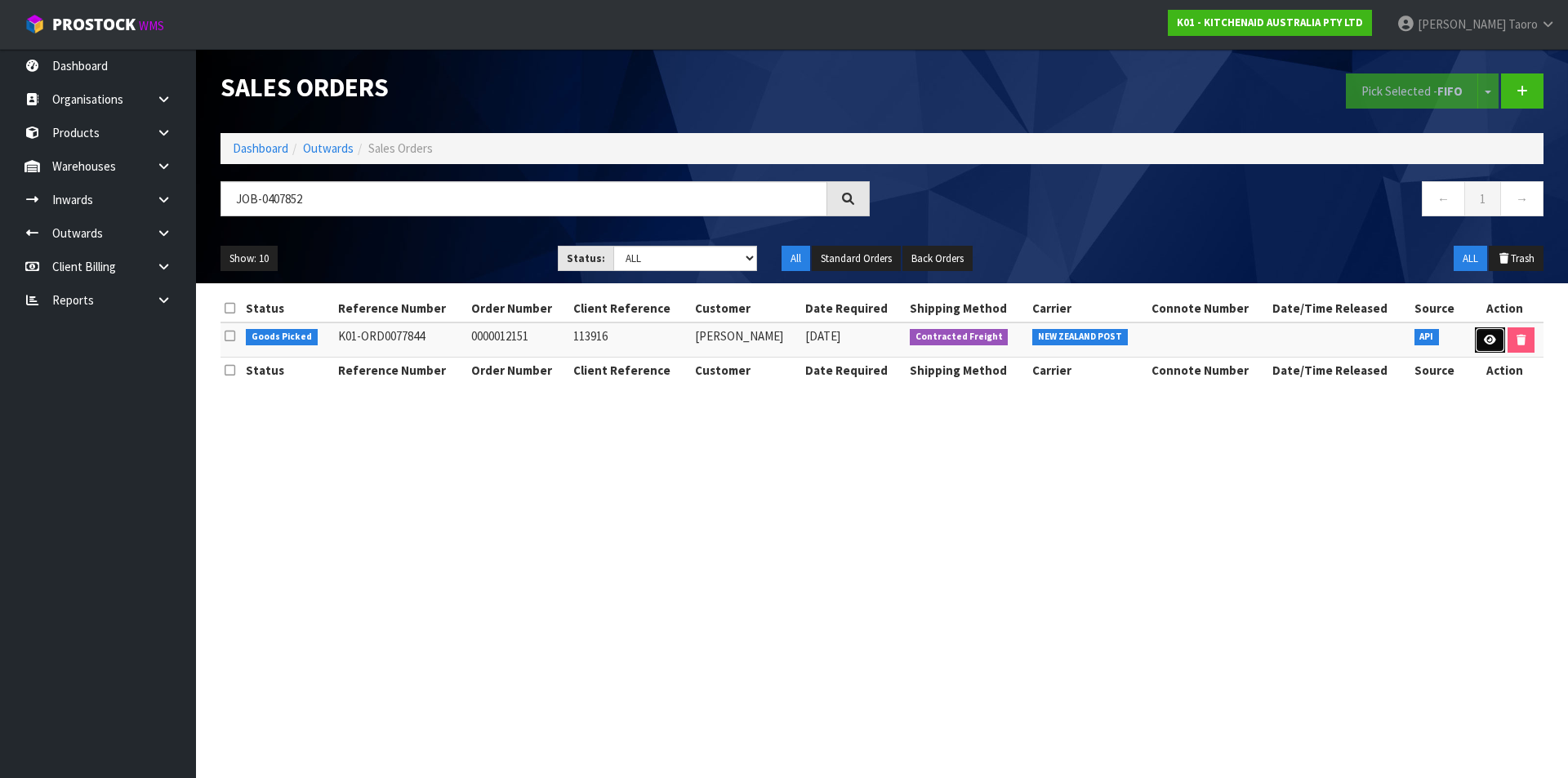
click at [1486, 342] on icon at bounding box center [1490, 340] width 13 height 11
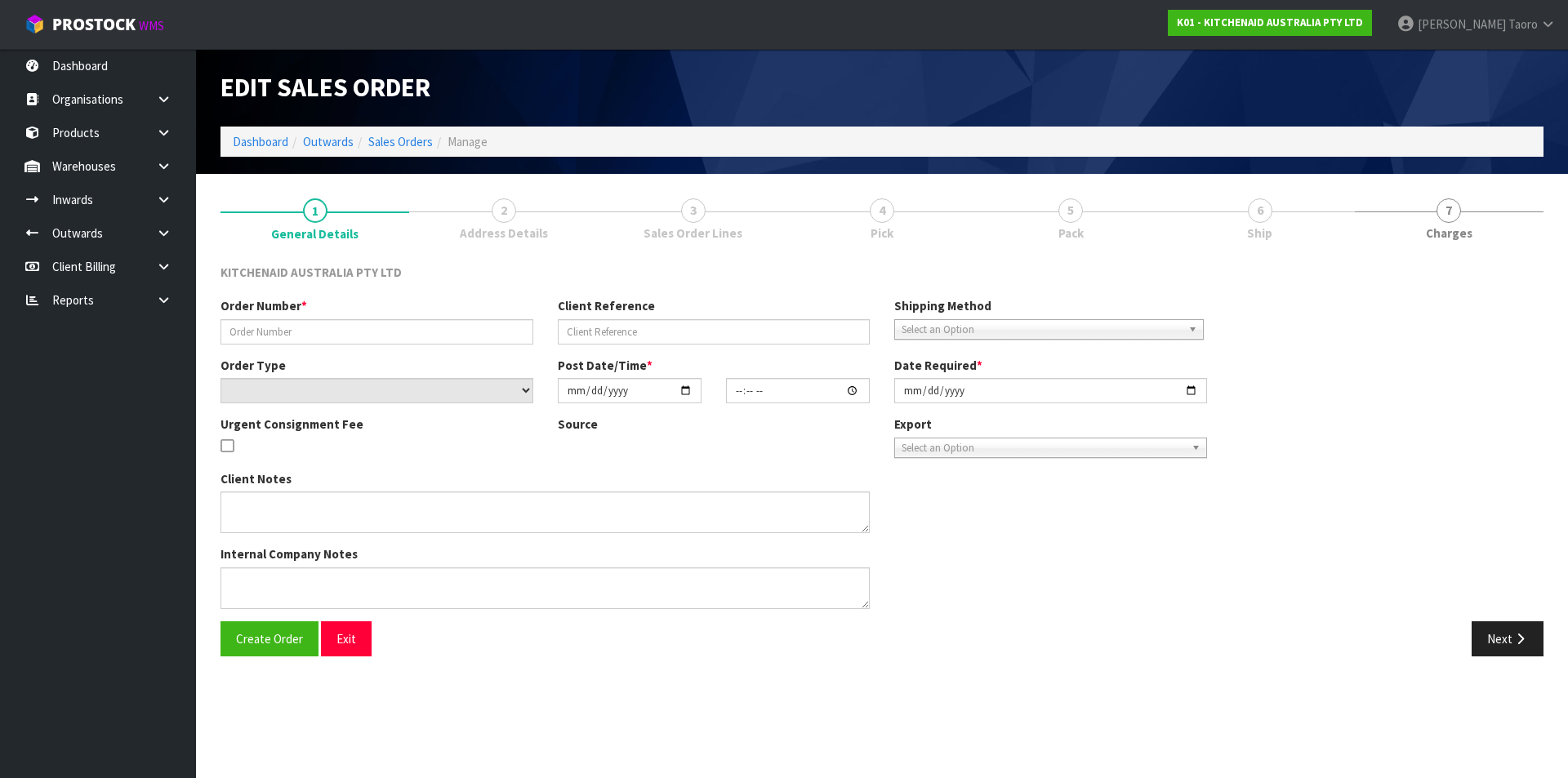
type input "0000012151"
type input "113916"
select select "number:0"
type input "2025-08-15"
type input "13:30:57.000"
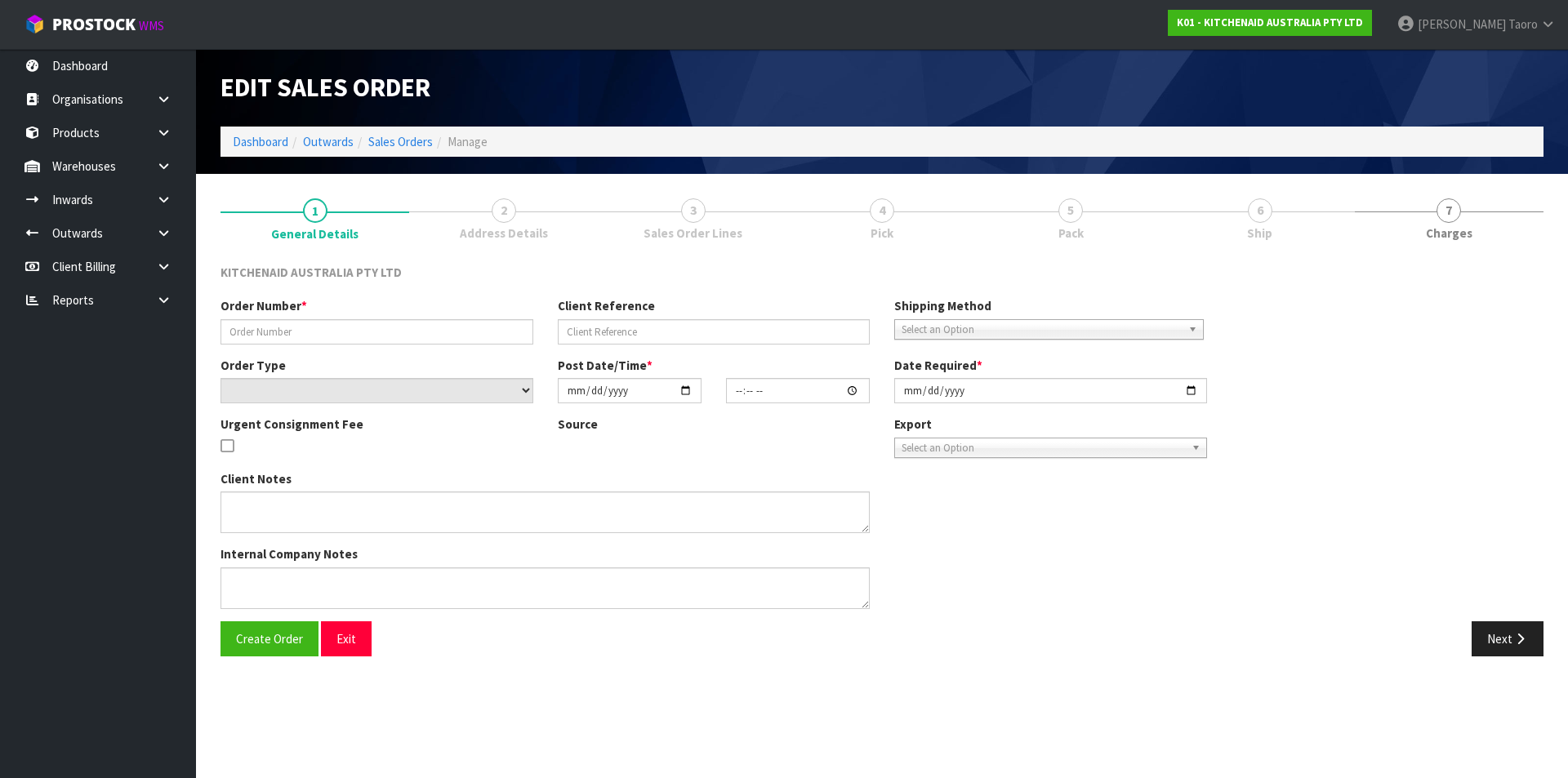
type input "2025-08-15"
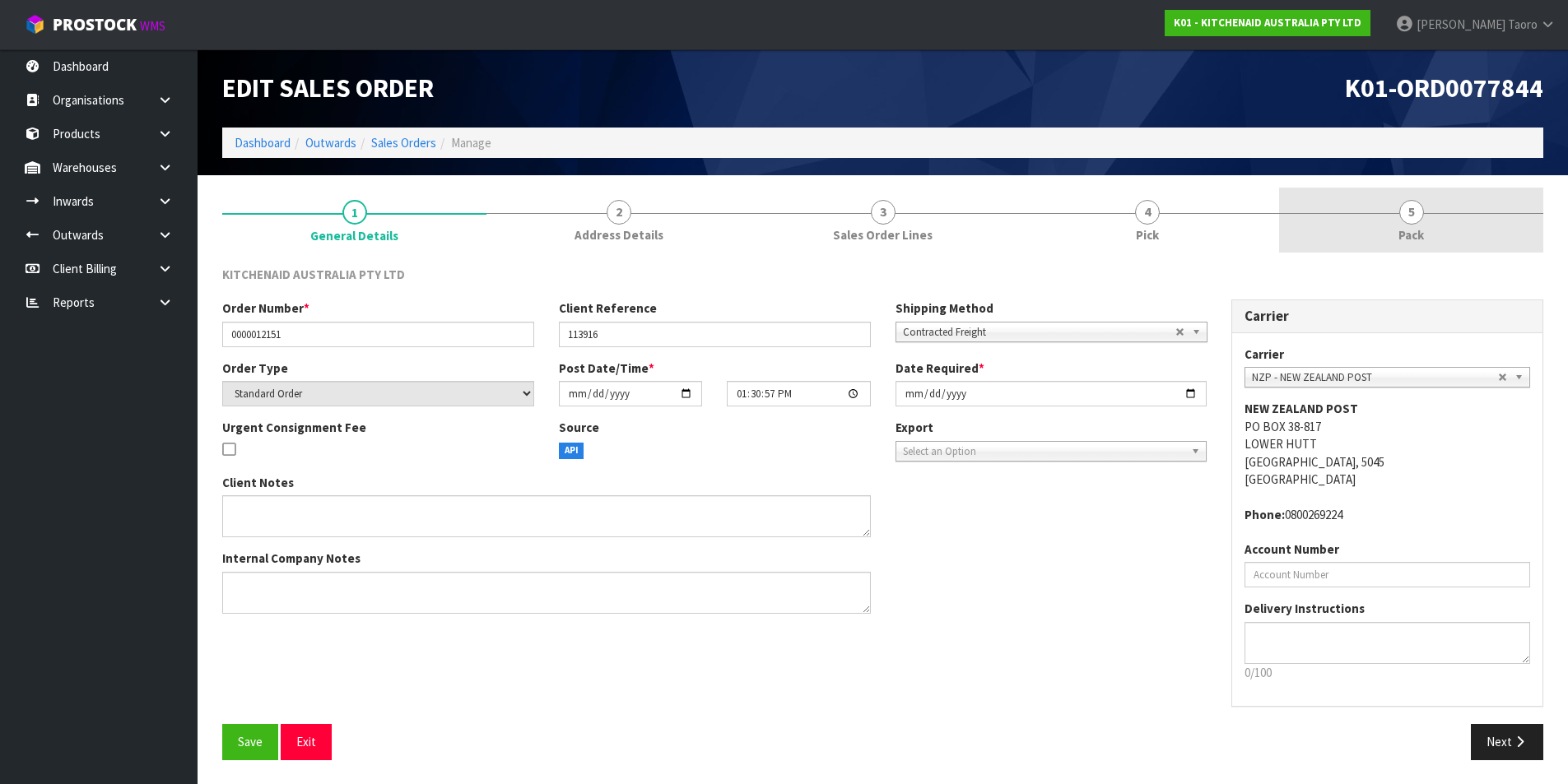
click at [1440, 204] on link "5 Pack" at bounding box center [1410, 220] width 264 height 65
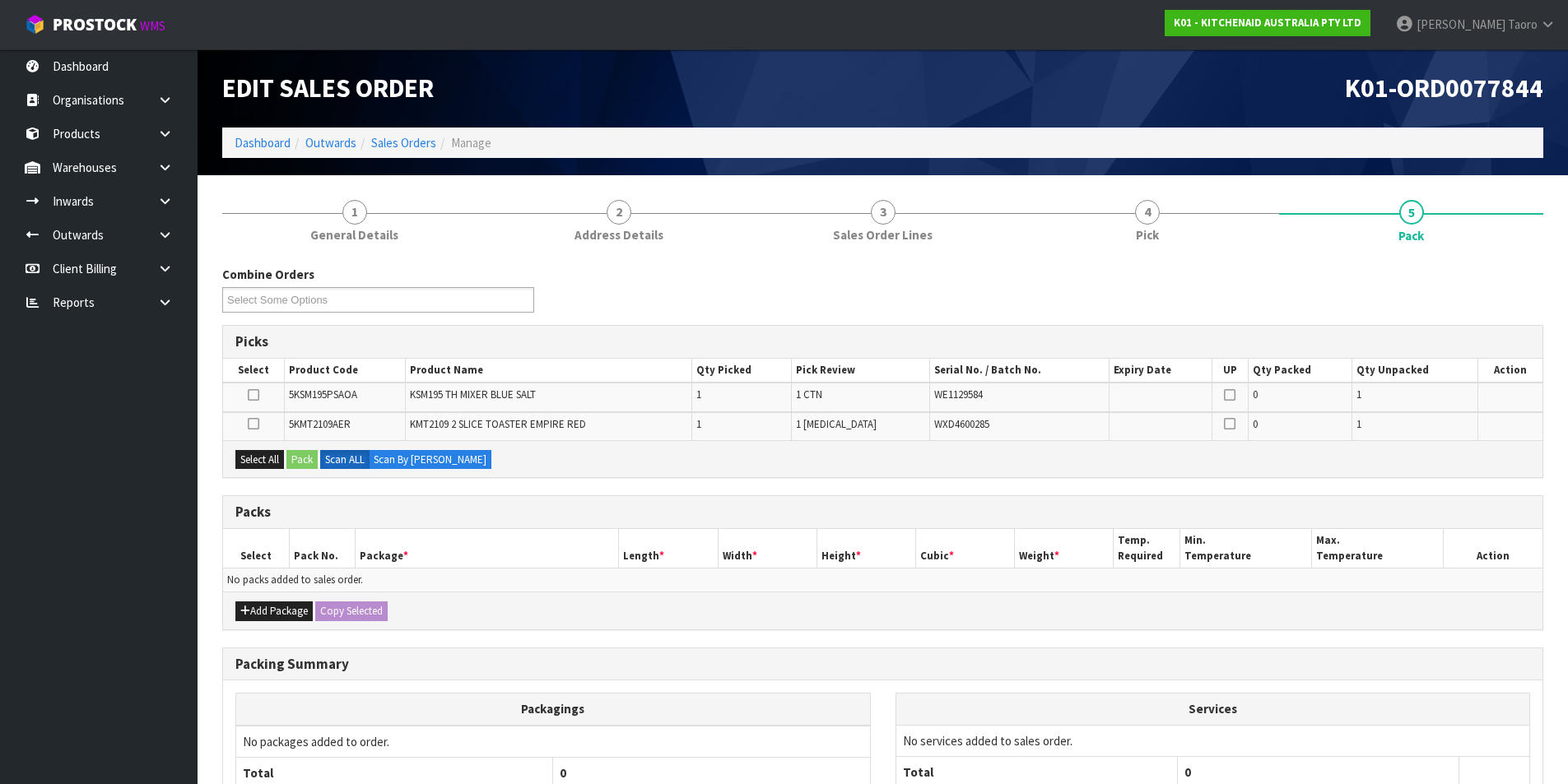
click at [372, 557] on th "Package *" at bounding box center [487, 548] width 264 height 39
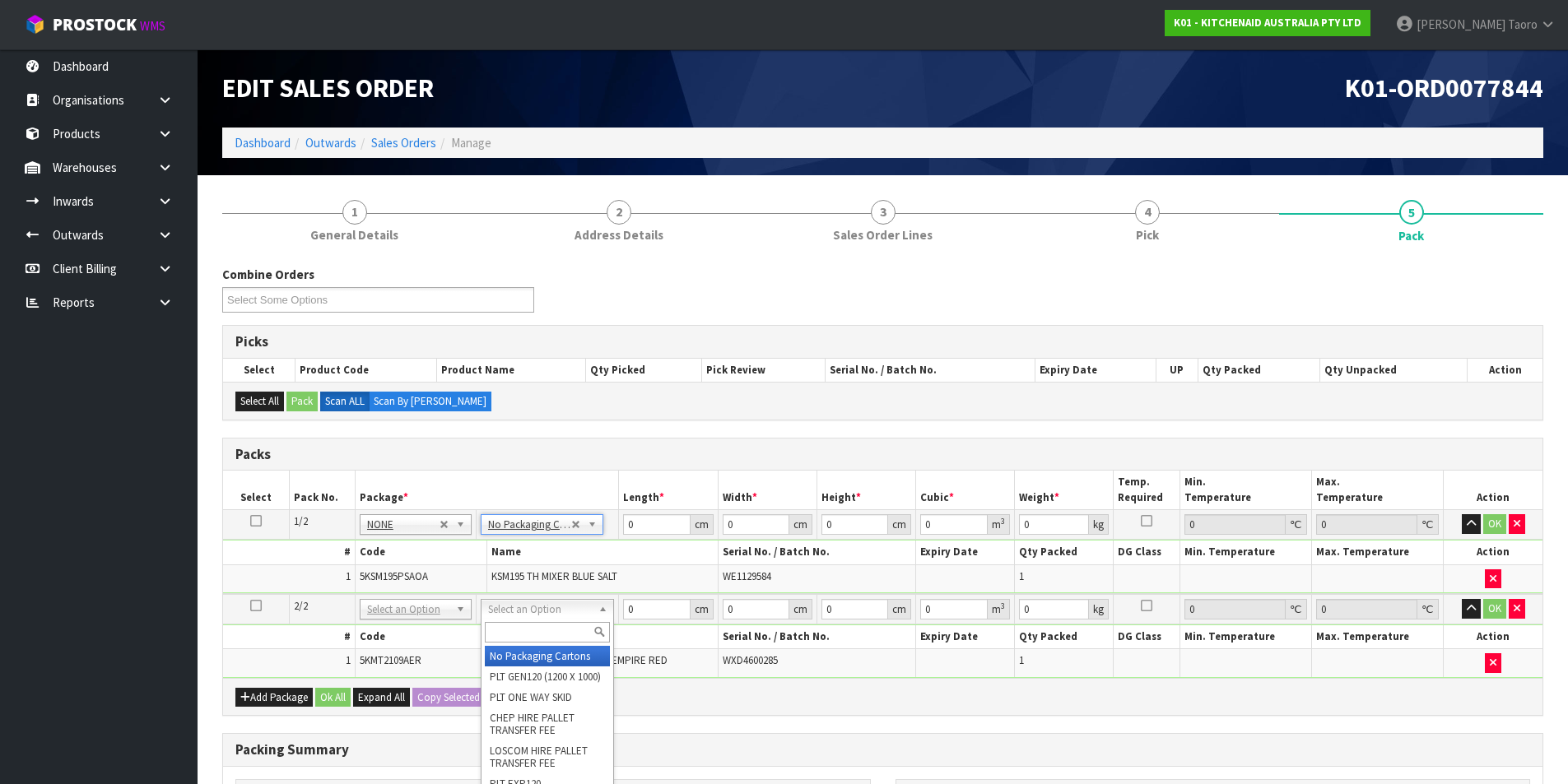
click at [579, 625] on input "text" at bounding box center [547, 632] width 125 height 21
type input "OWN"
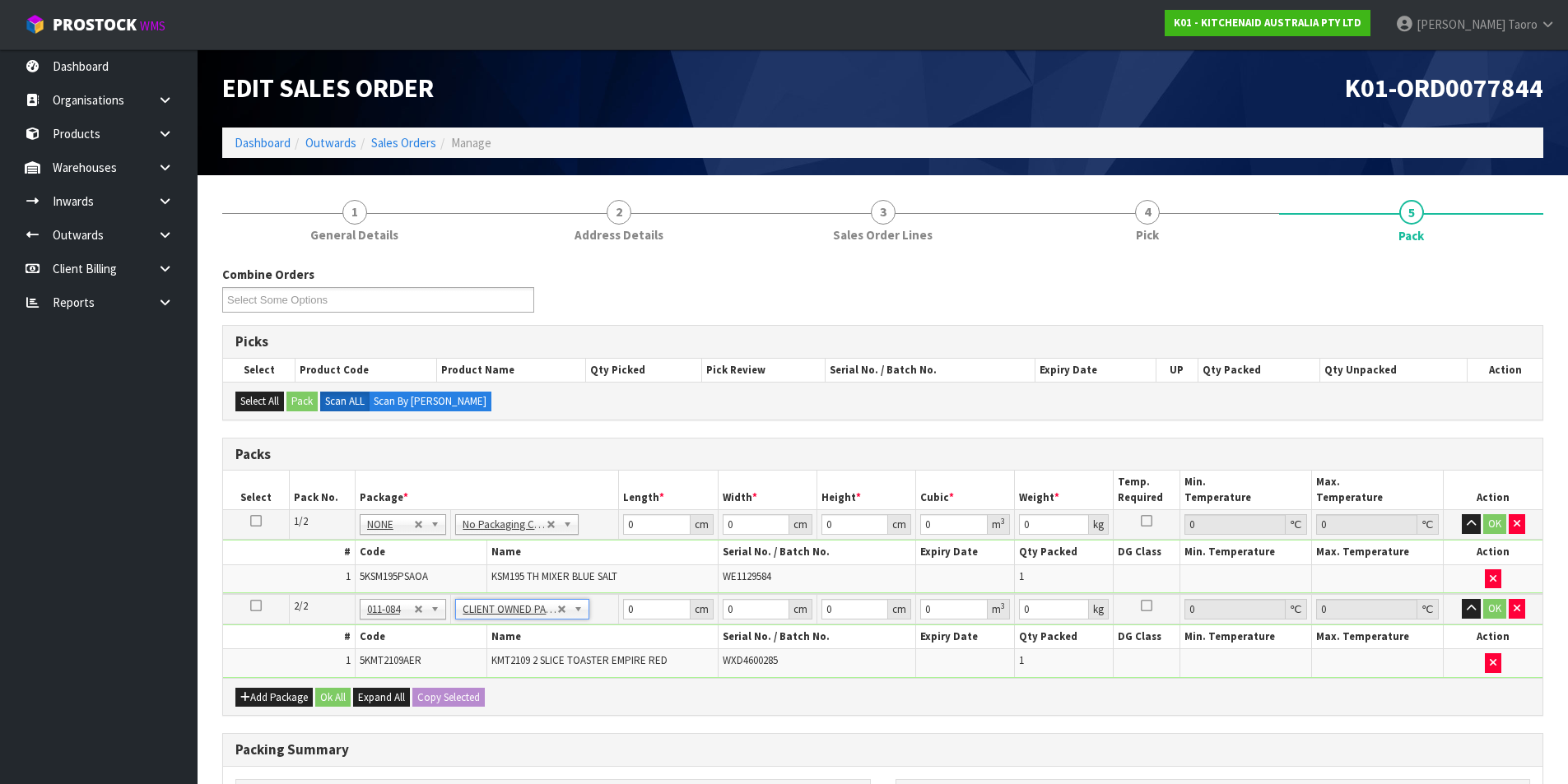
type input "3.06"
click at [1469, 525] on icon "button" at bounding box center [1471, 524] width 9 height 11
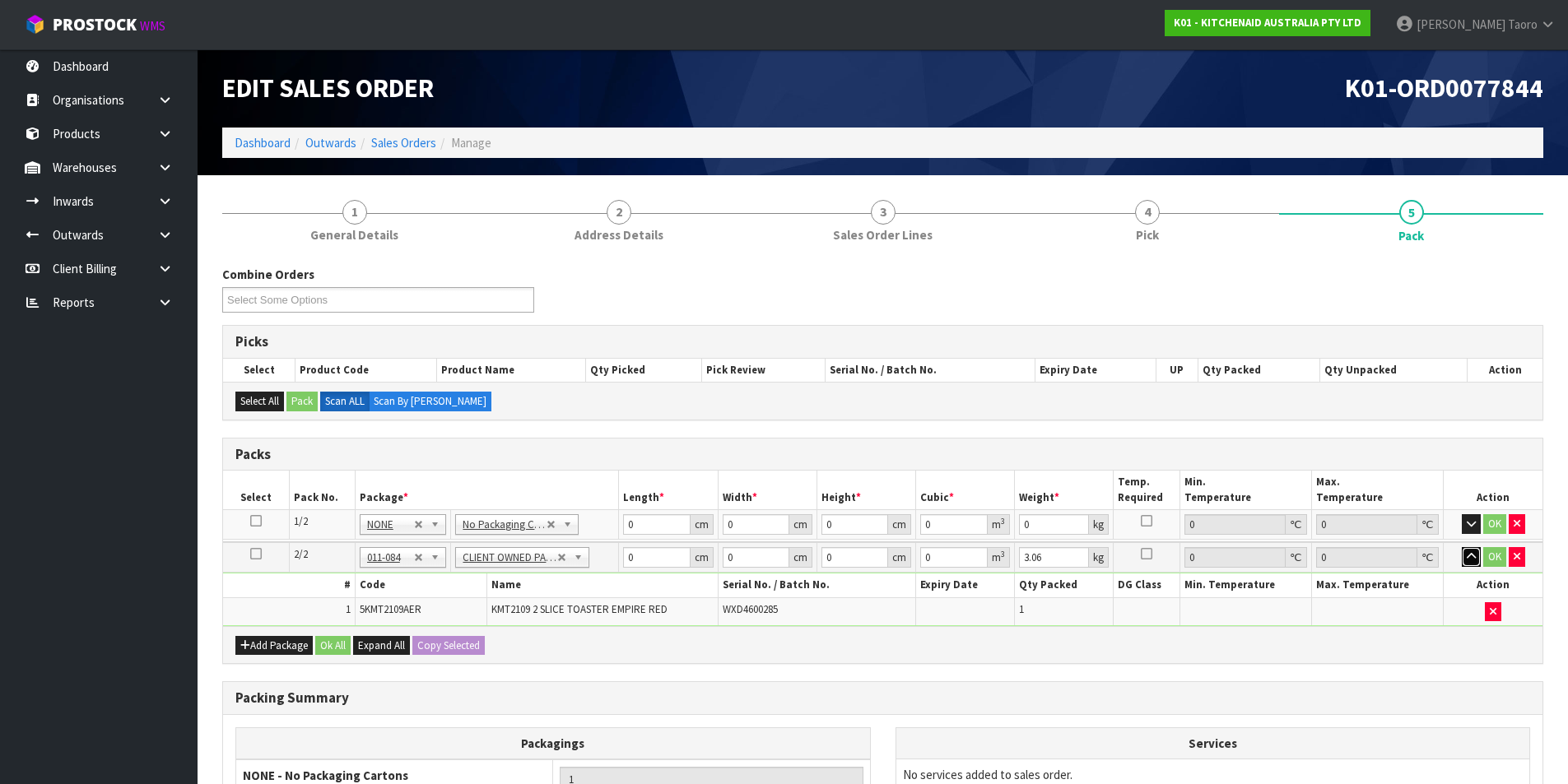
click at [1473, 563] on button "button" at bounding box center [1471, 557] width 19 height 20
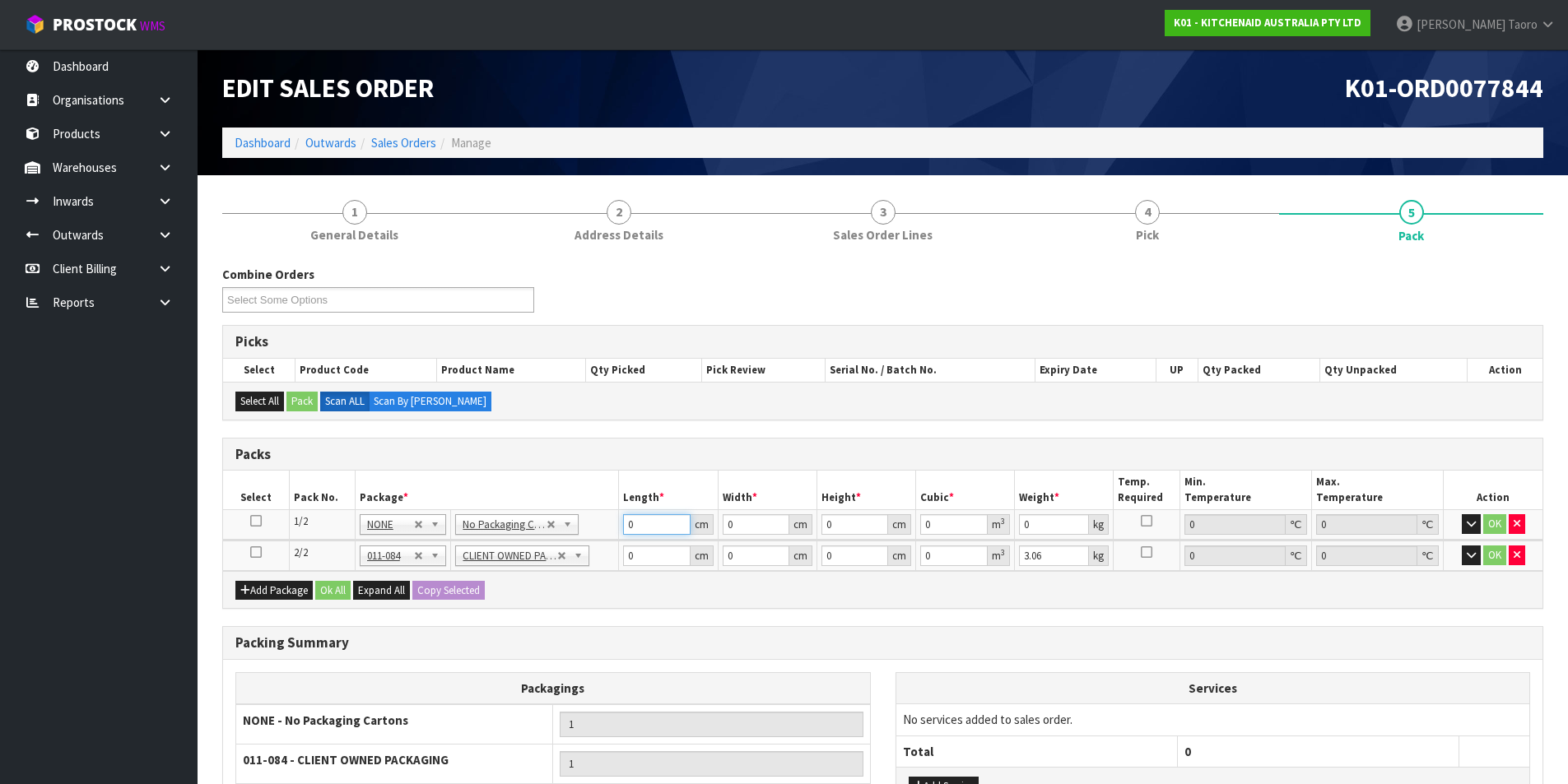
click at [652, 524] on input "0" at bounding box center [656, 524] width 67 height 21
click at [652, 523] on input "0" at bounding box center [656, 524] width 67 height 21
type input "42"
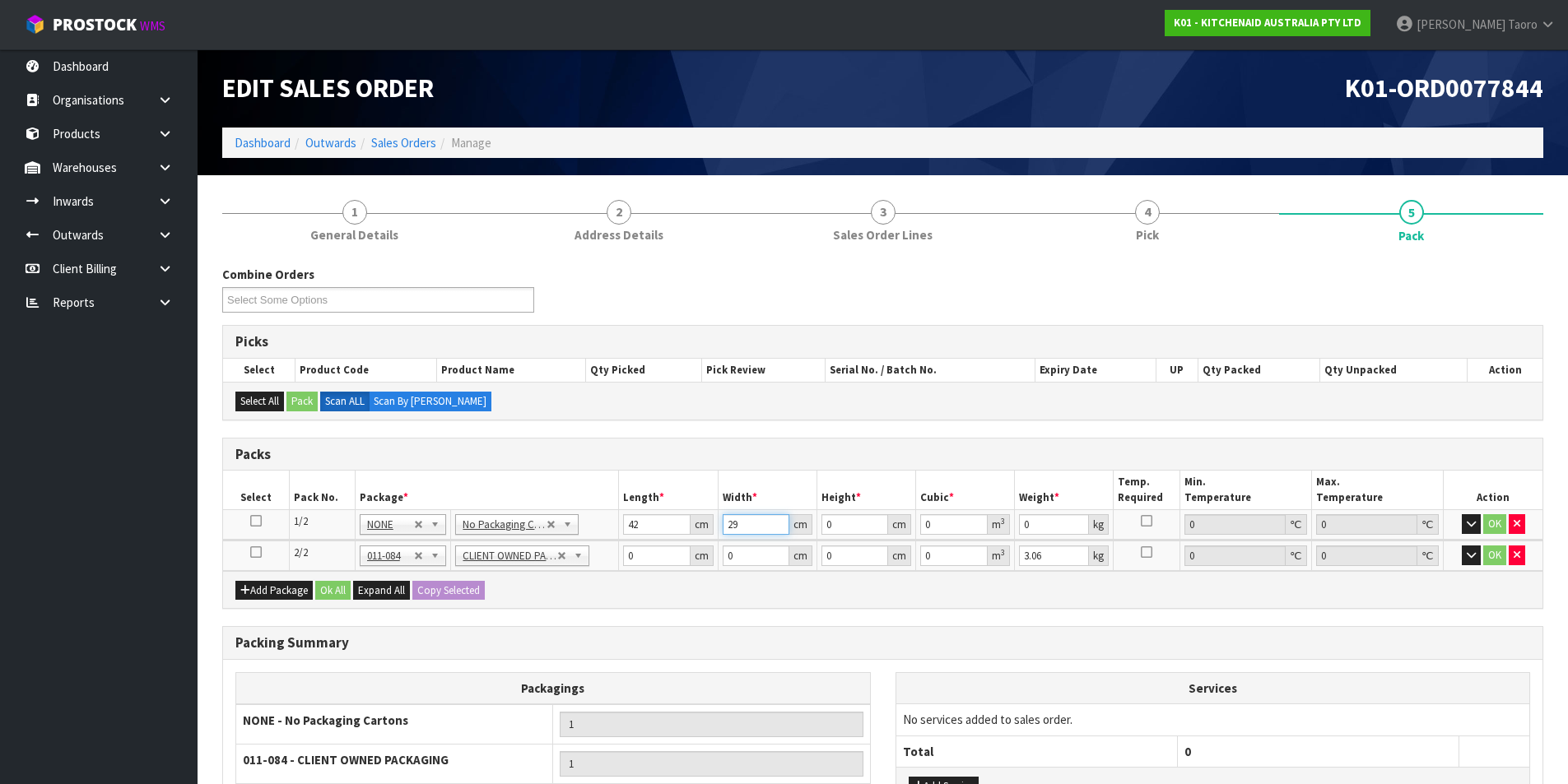
type input "29"
type input "4"
type input "0.004872"
type input "43"
type input "0.052374"
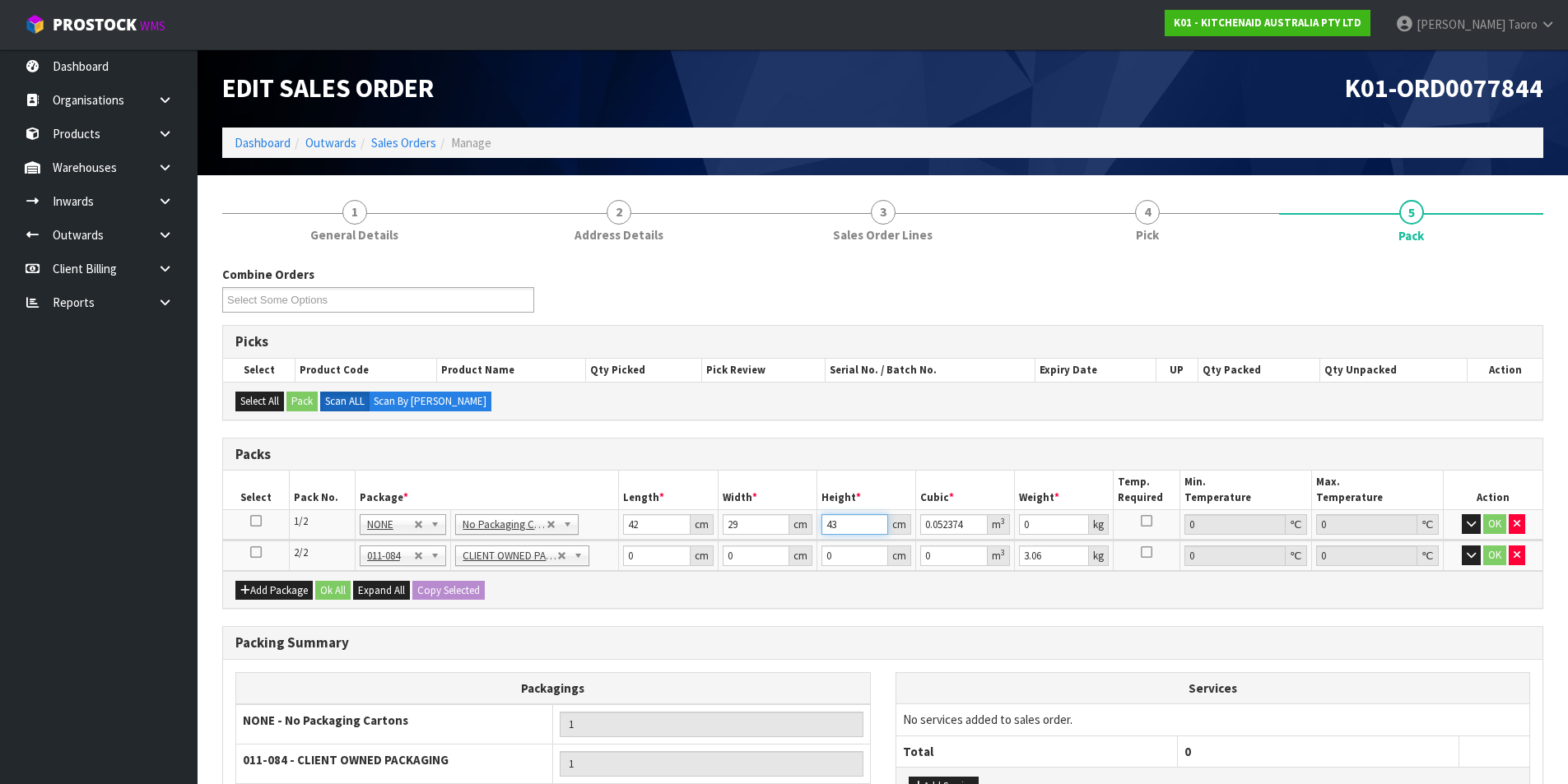
type input "43"
type input "14"
type input "40"
type input "28"
type input "2"
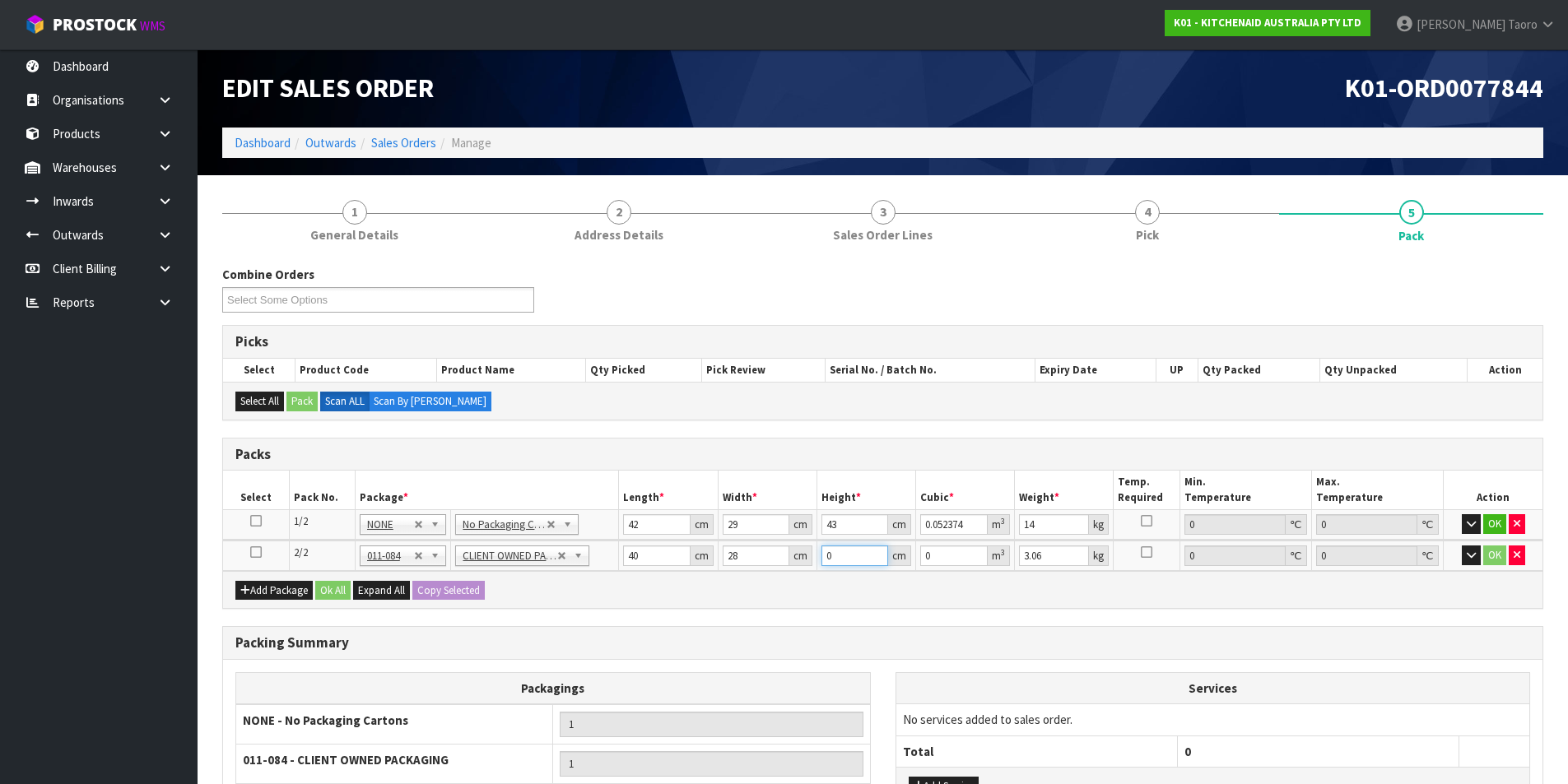
type input "0.00224"
type input "24"
type input "0.02688"
type input "24"
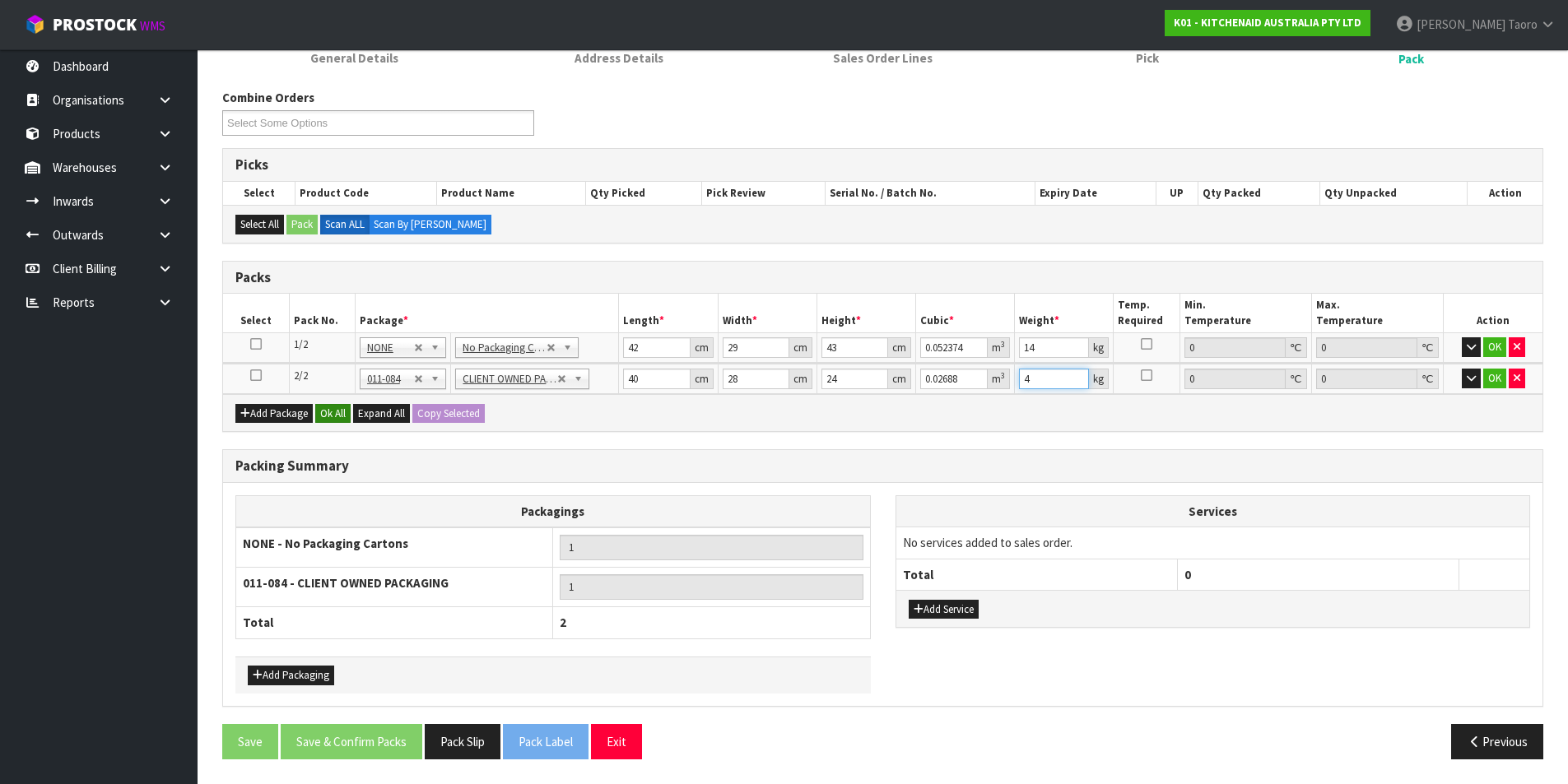
type input "4"
click at [338, 416] on button "Ok All" at bounding box center [333, 414] width 35 height 20
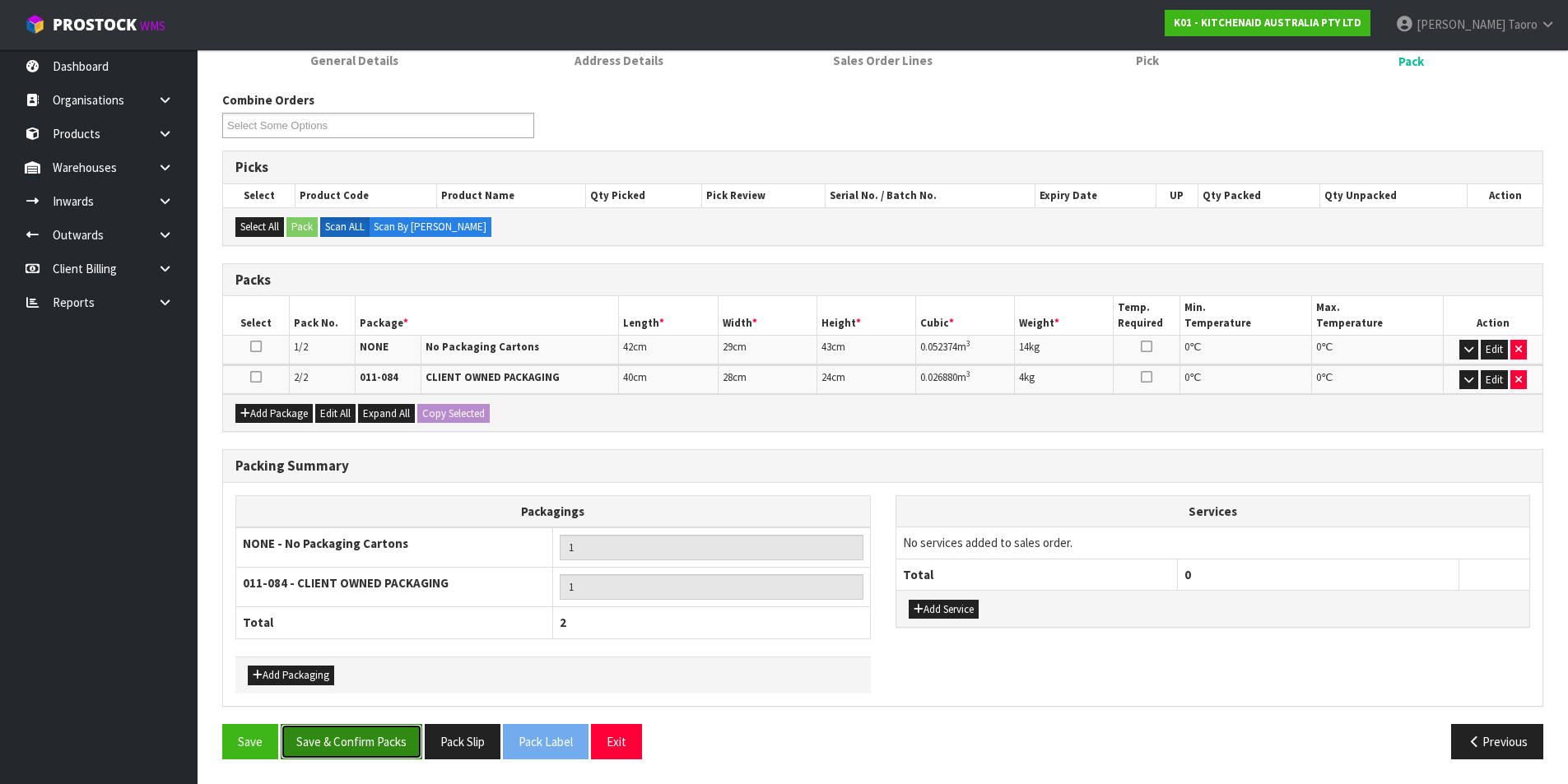
click at [374, 740] on button "Save & Confirm Packs" at bounding box center [351, 742] width 141 height 35
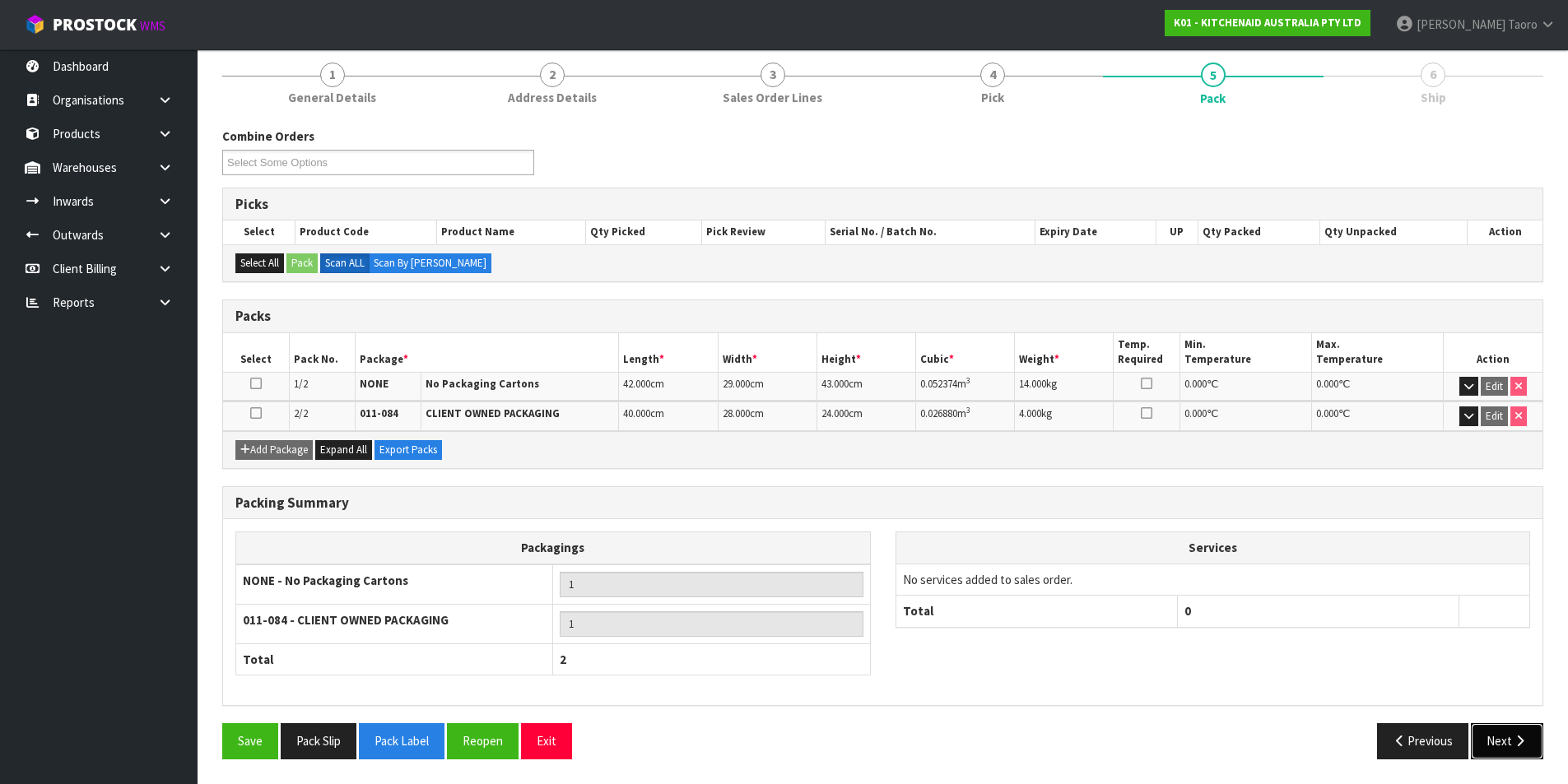
click at [1534, 742] on button "Next" at bounding box center [1507, 741] width 72 height 35
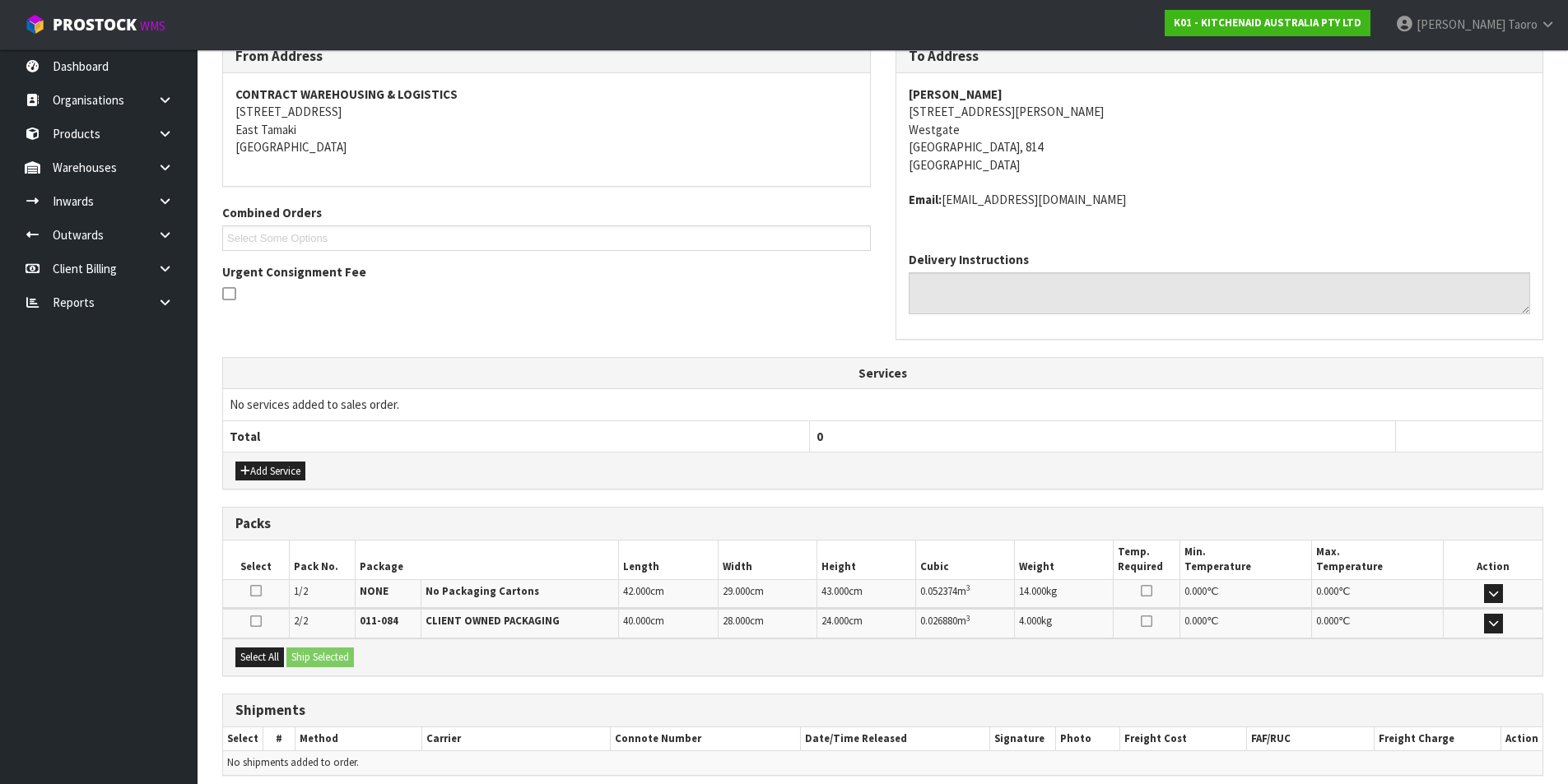
scroll to position [355, 0]
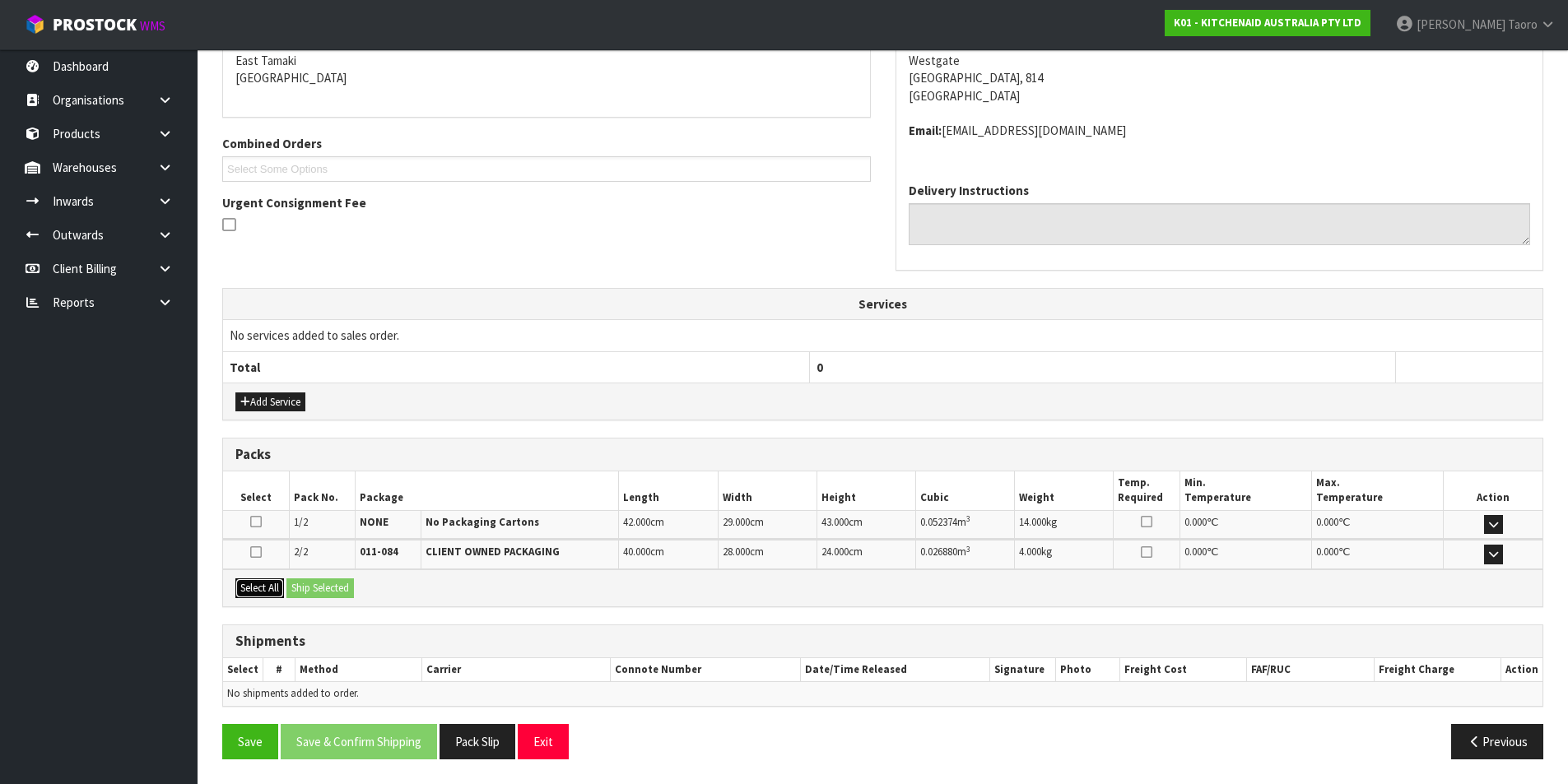
click at [258, 582] on button "Select All" at bounding box center [260, 588] width 49 height 20
click at [296, 588] on button "Ship Selected" at bounding box center [320, 588] width 68 height 20
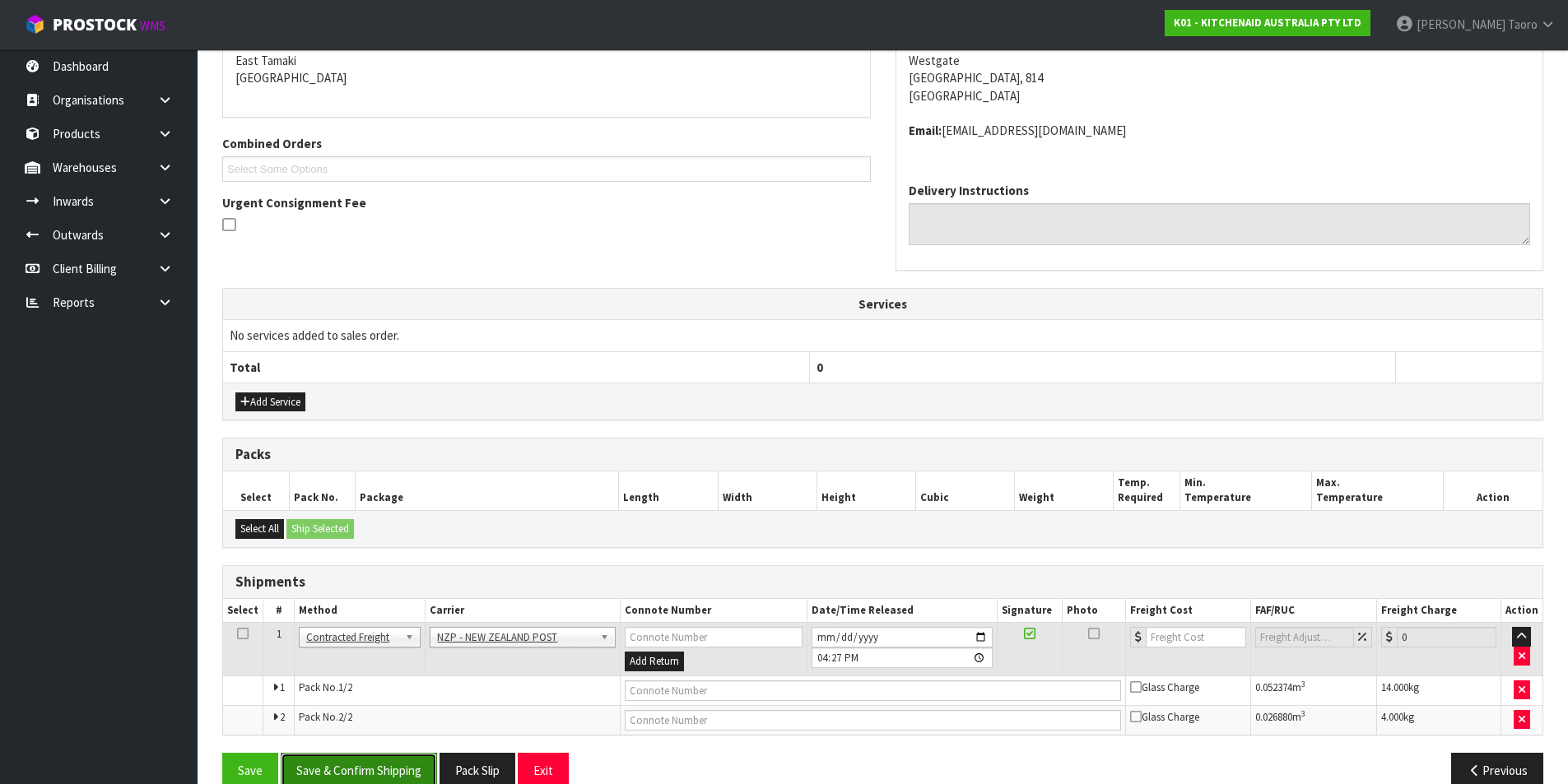
click at [422, 754] on button "Save & Confirm Shipping" at bounding box center [358, 770] width 156 height 35
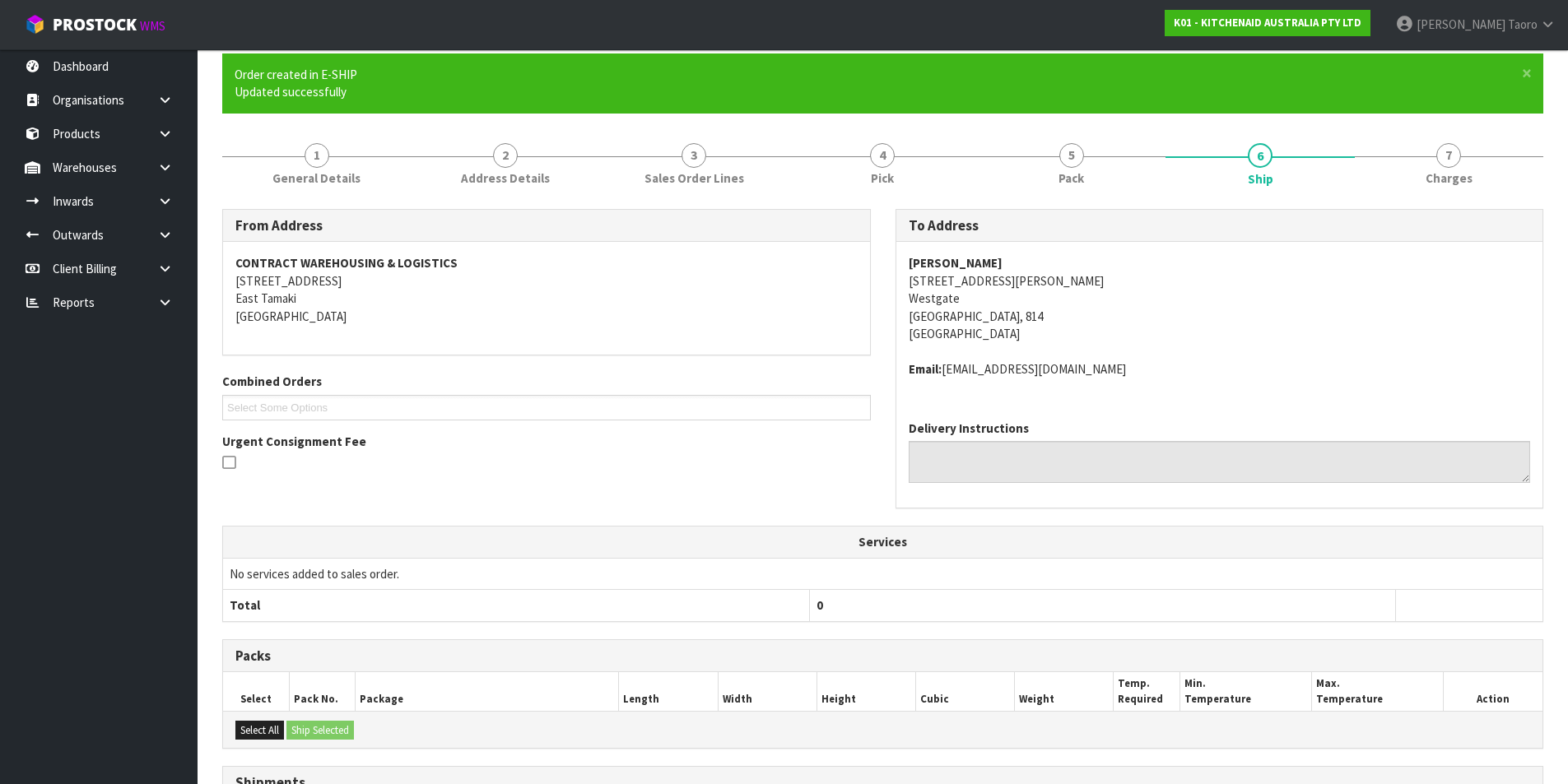
scroll to position [359, 0]
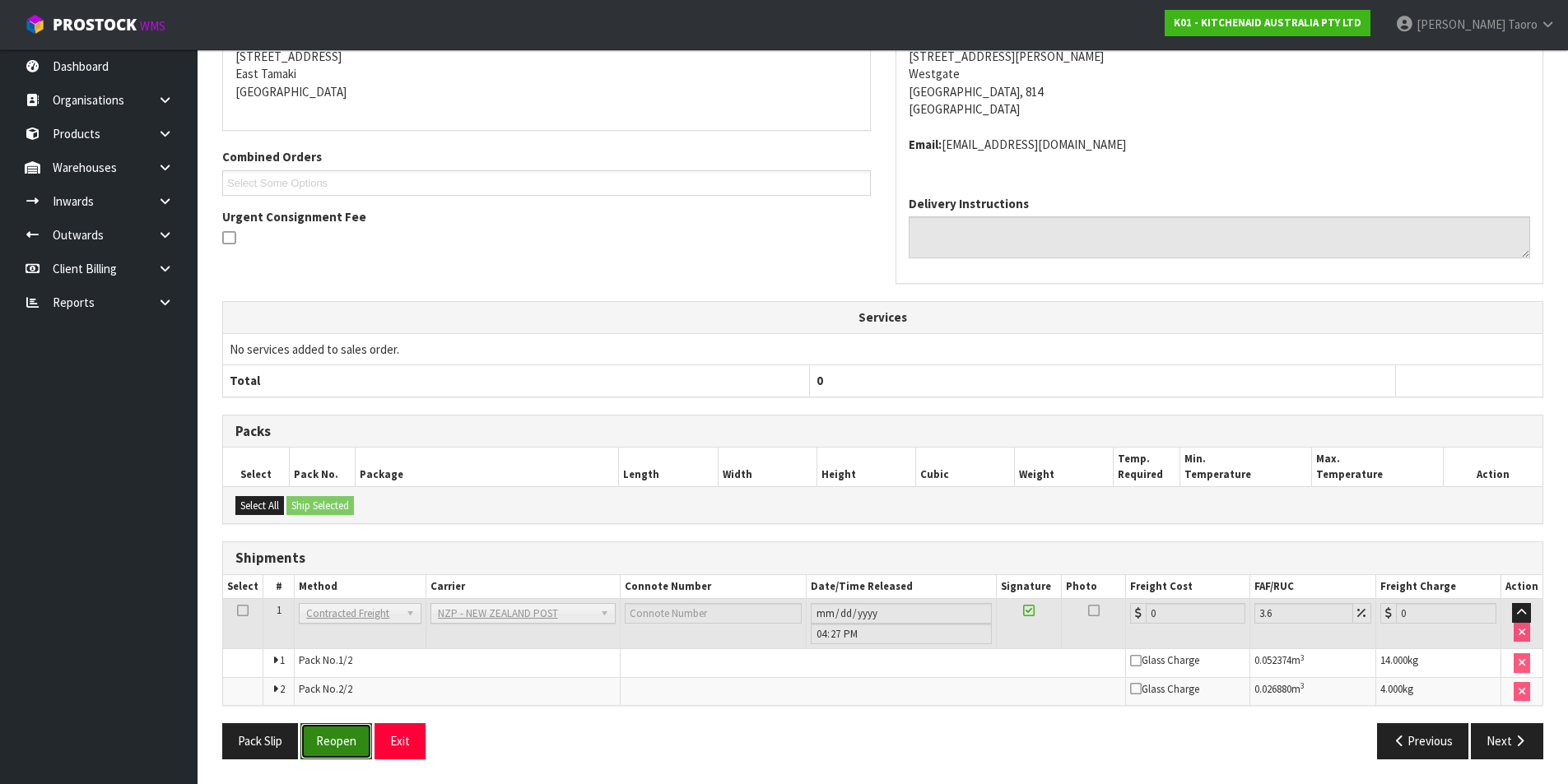
drag, startPoint x: 318, startPoint y: 734, endPoint x: 314, endPoint y: 720, distance: 14.6
click at [318, 734] on button "Reopen" at bounding box center [335, 741] width 71 height 35
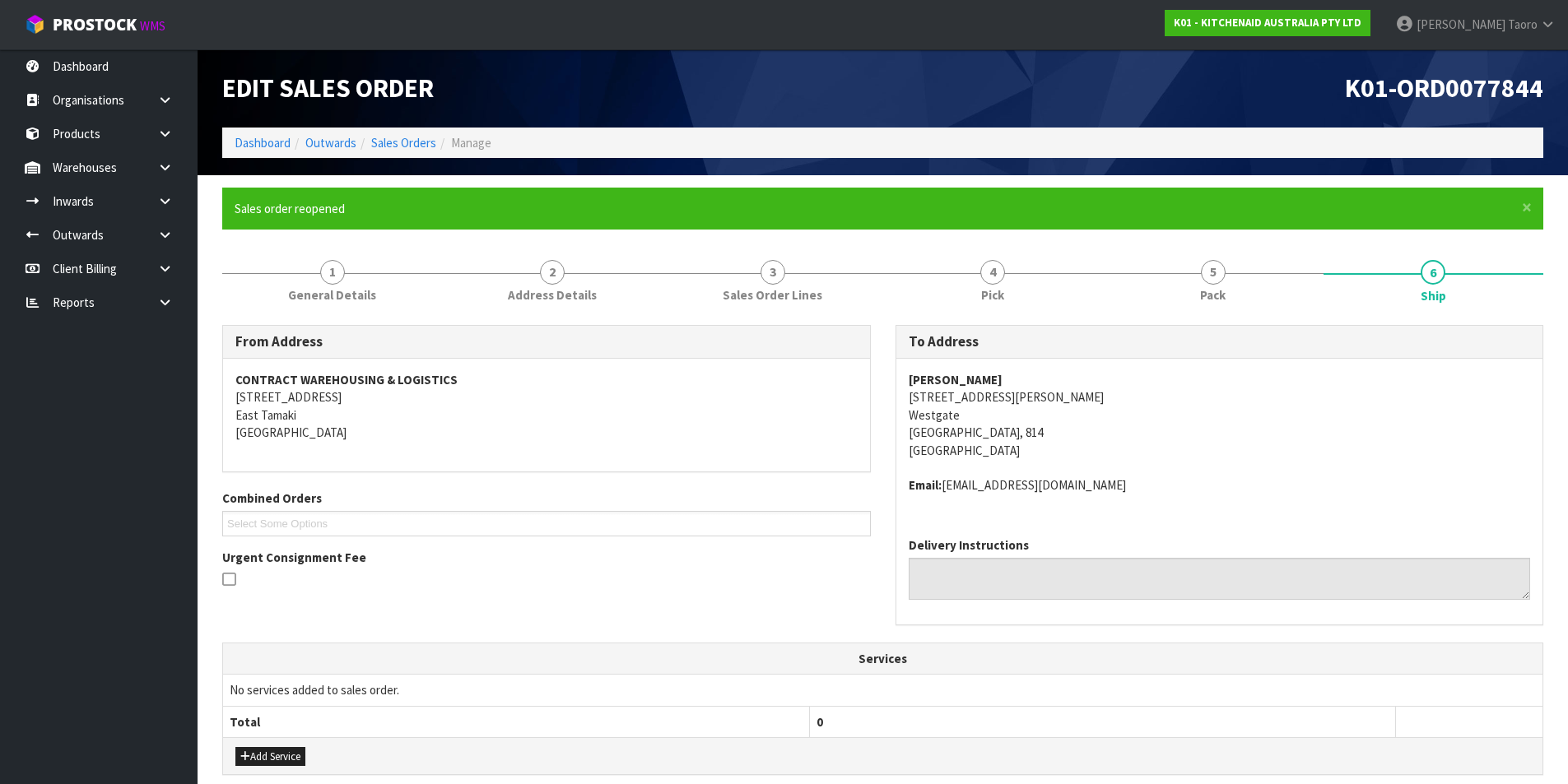
scroll to position [398, 0]
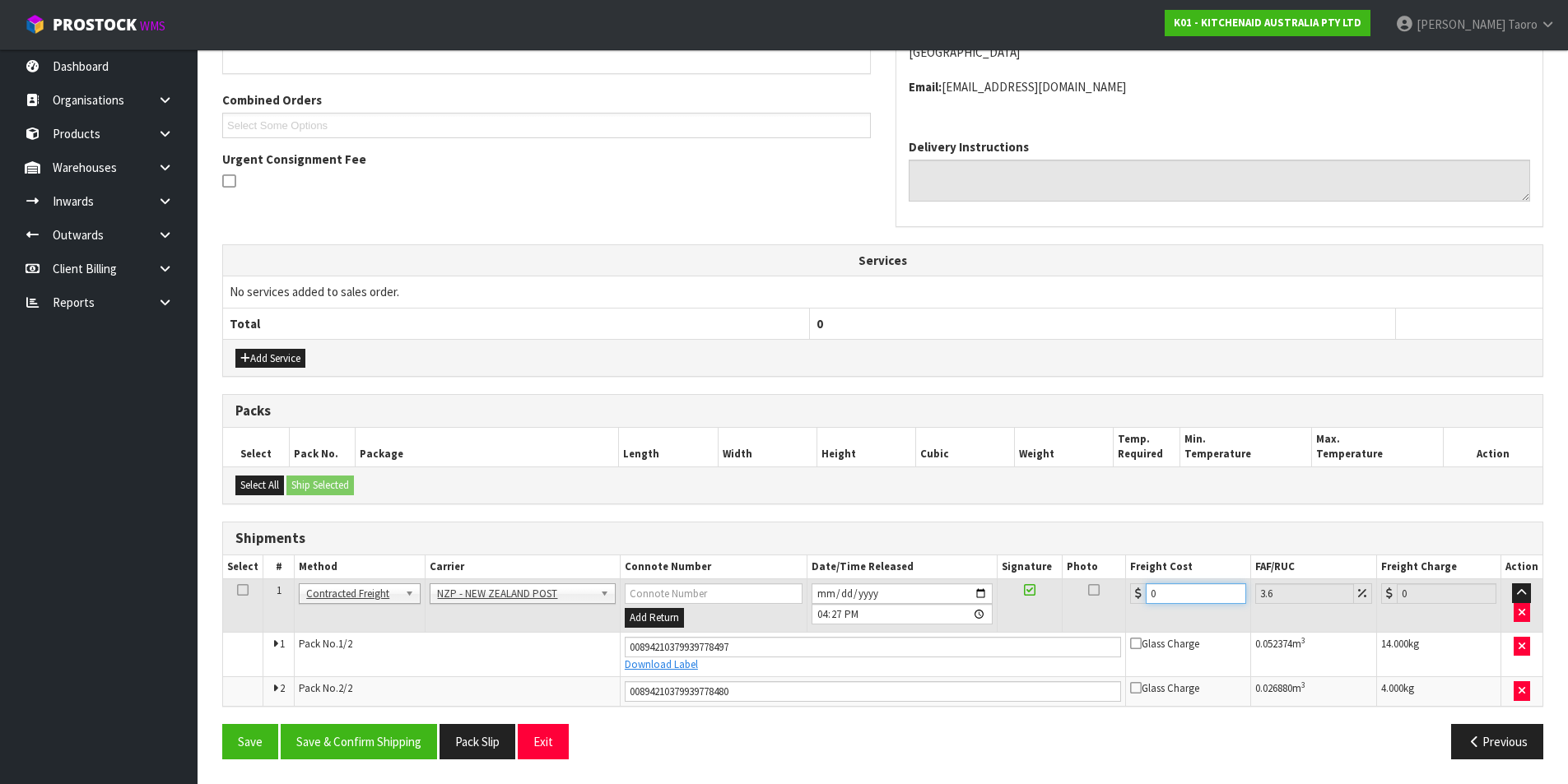
click at [1173, 591] on input "0" at bounding box center [1195, 593] width 99 height 21
click at [1173, 590] on input "0" at bounding box center [1195, 593] width 99 height 21
click at [1175, 587] on input "0" at bounding box center [1195, 593] width 99 height 21
type input "8"
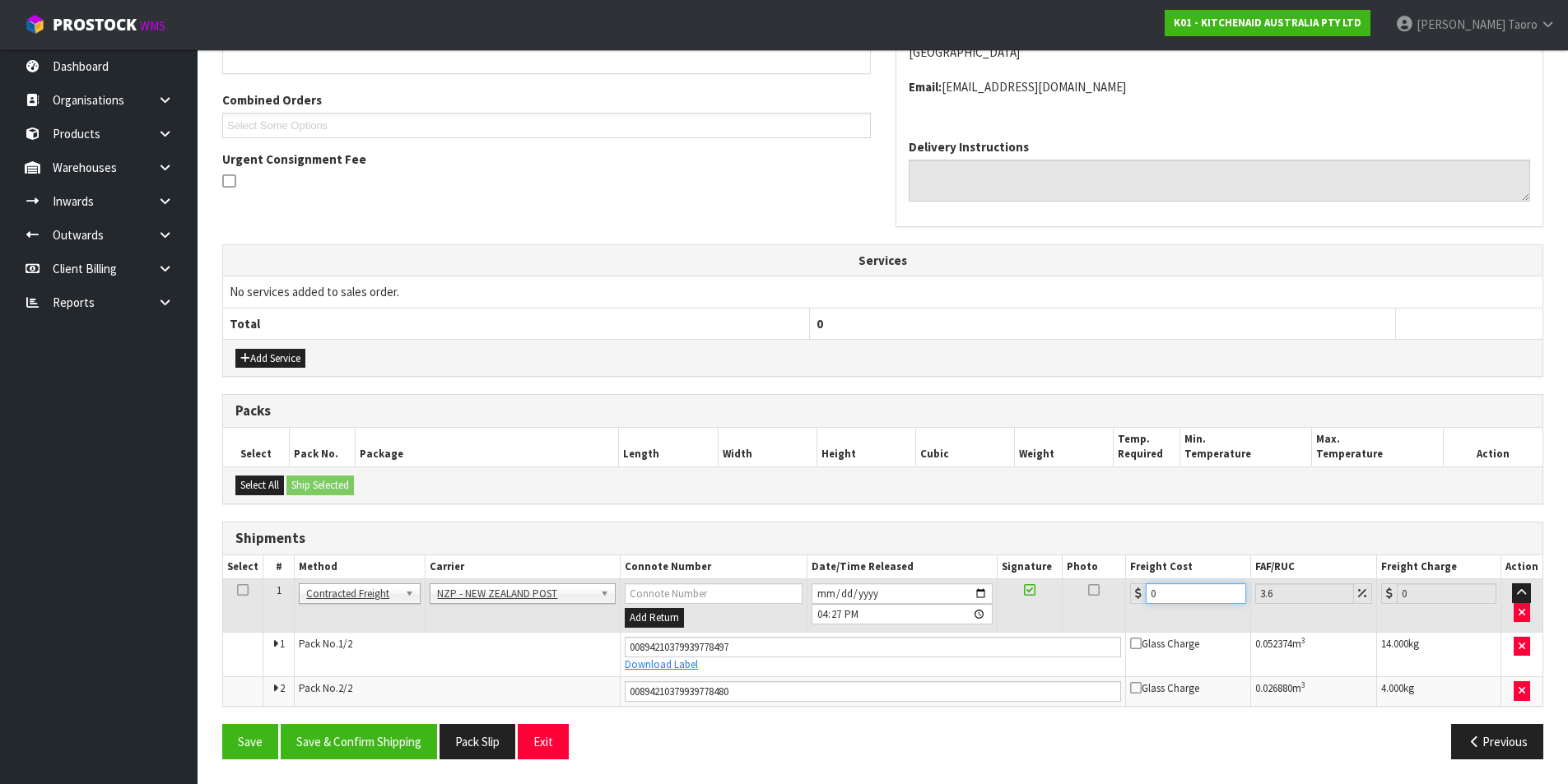
type input "8.29"
type input "83"
type input "85.99"
type input "8"
type input "8.29"
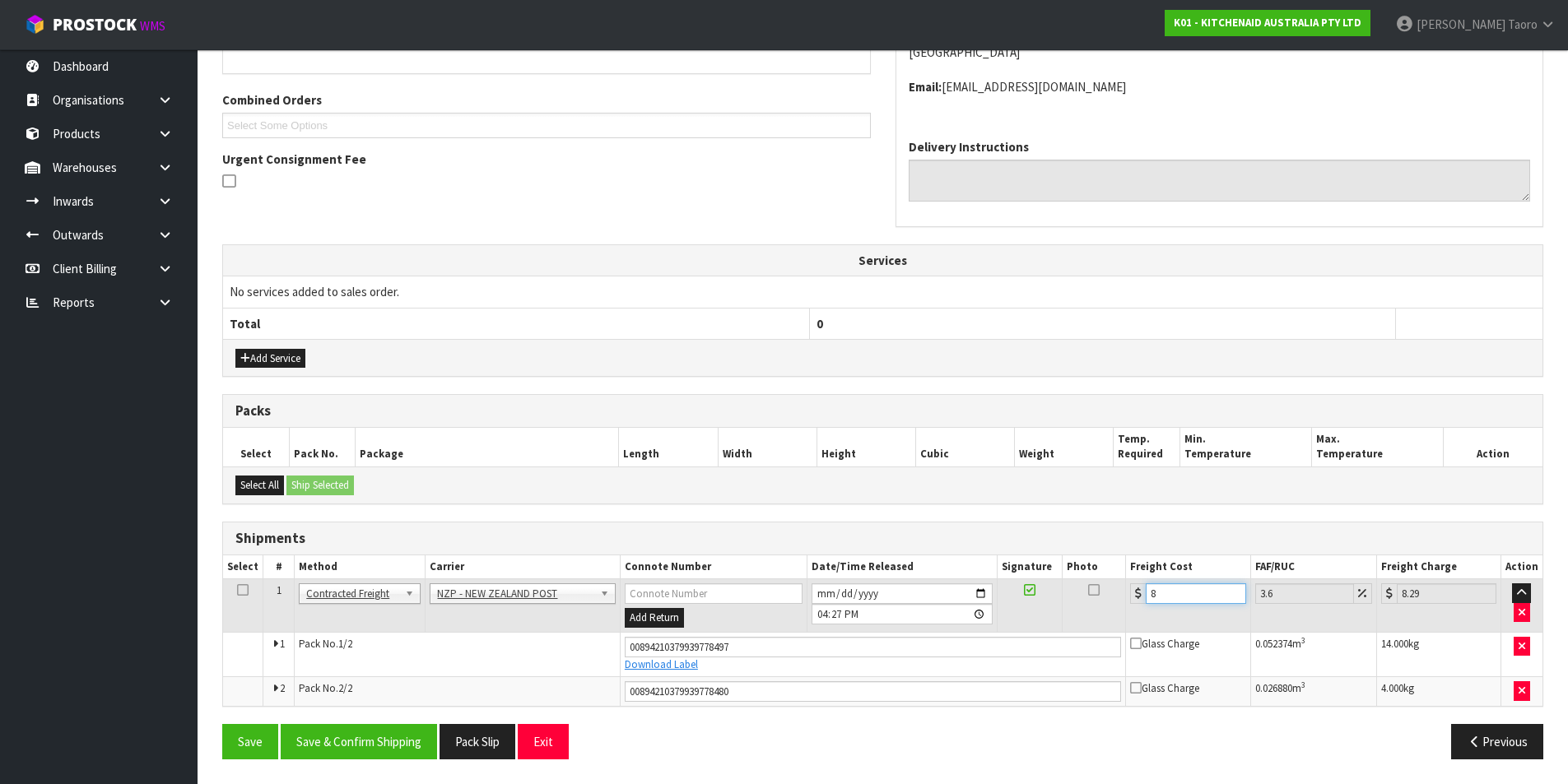
type input "8.6"
type input "8.91"
type input "8.66"
type input "8.97"
type input "8.66"
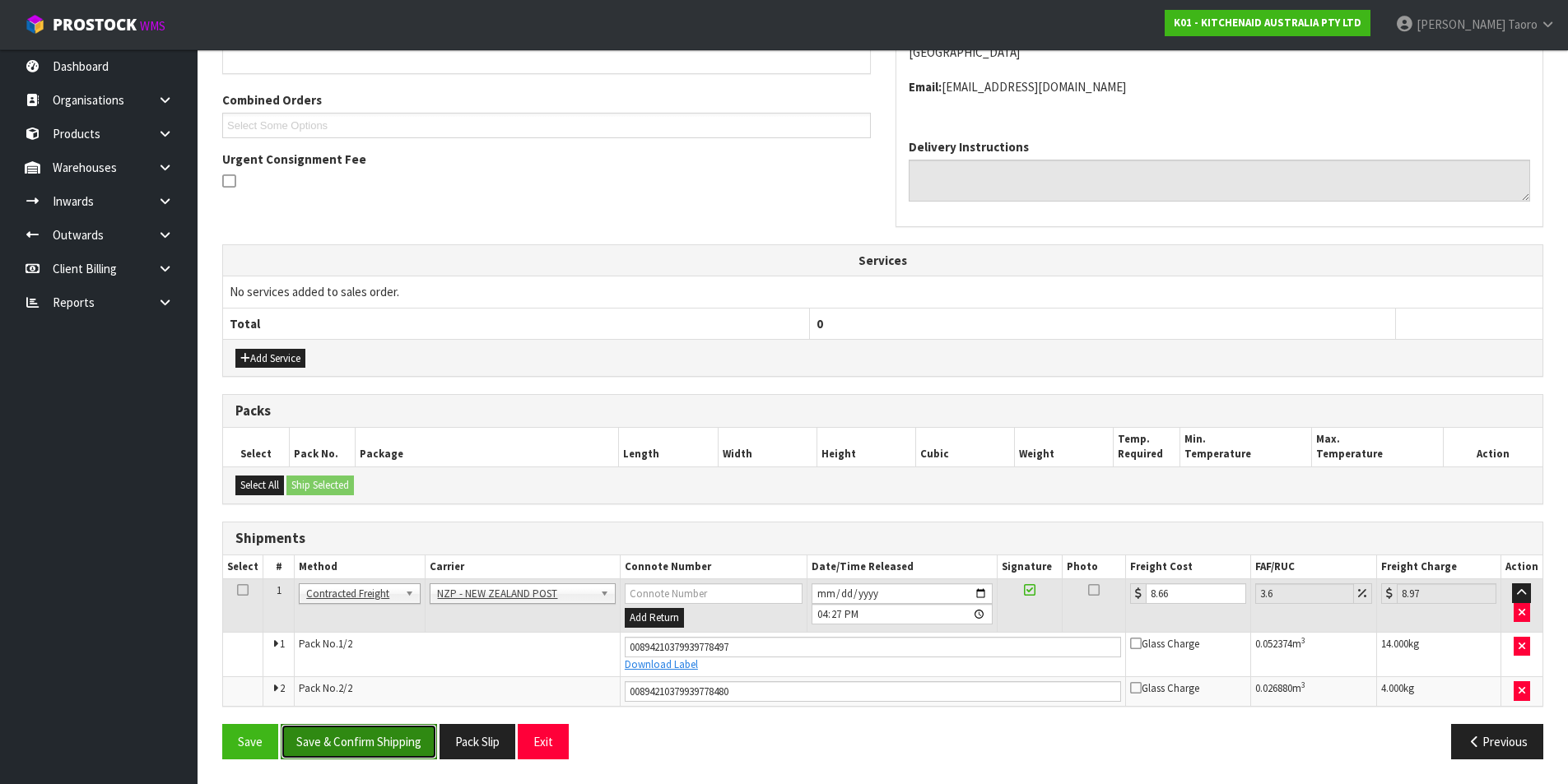
click at [416, 730] on button "Save & Confirm Shipping" at bounding box center [358, 742] width 156 height 35
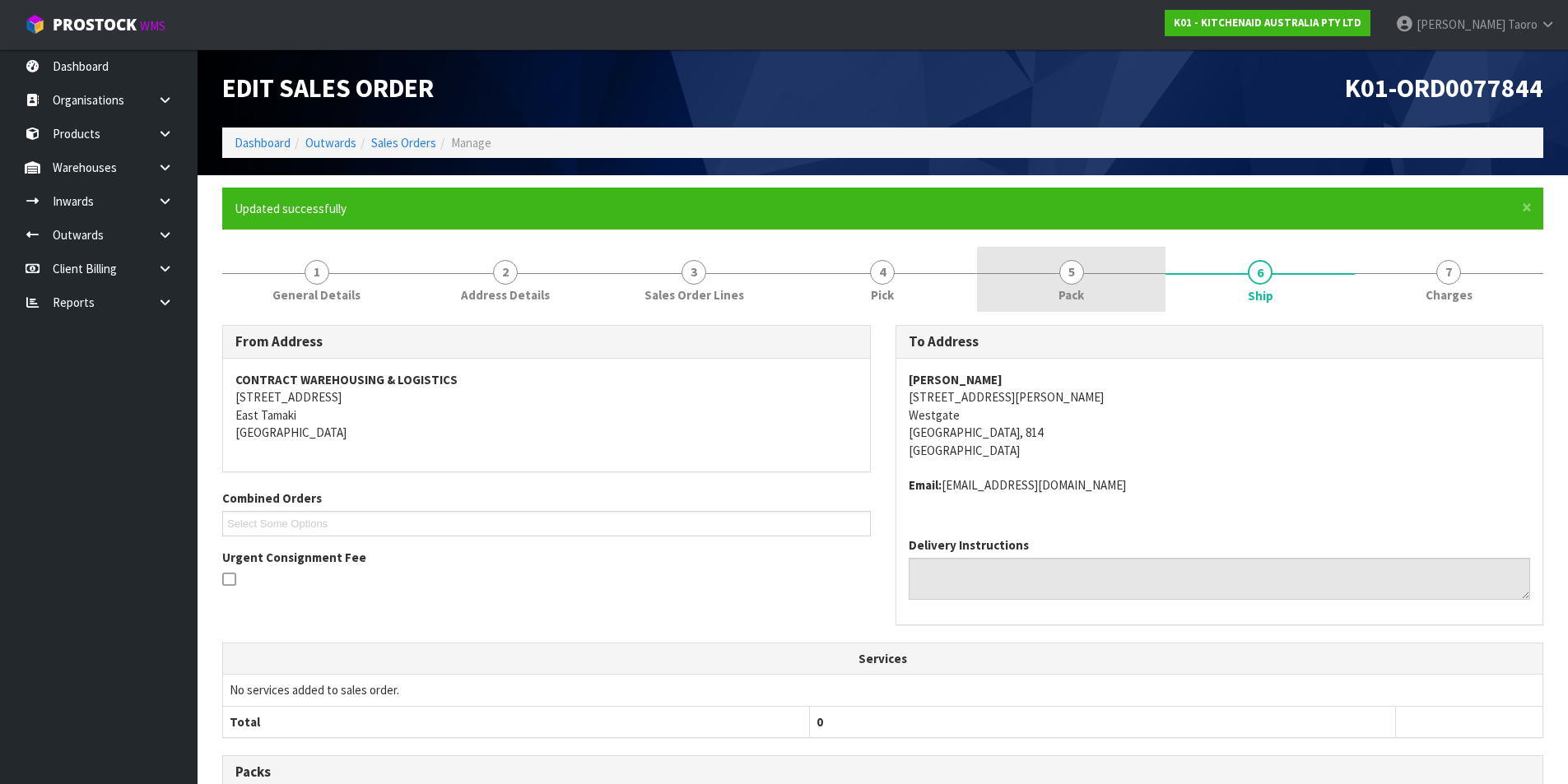
click at [1109, 292] on link "5 Pack" at bounding box center [1071, 279] width 188 height 65
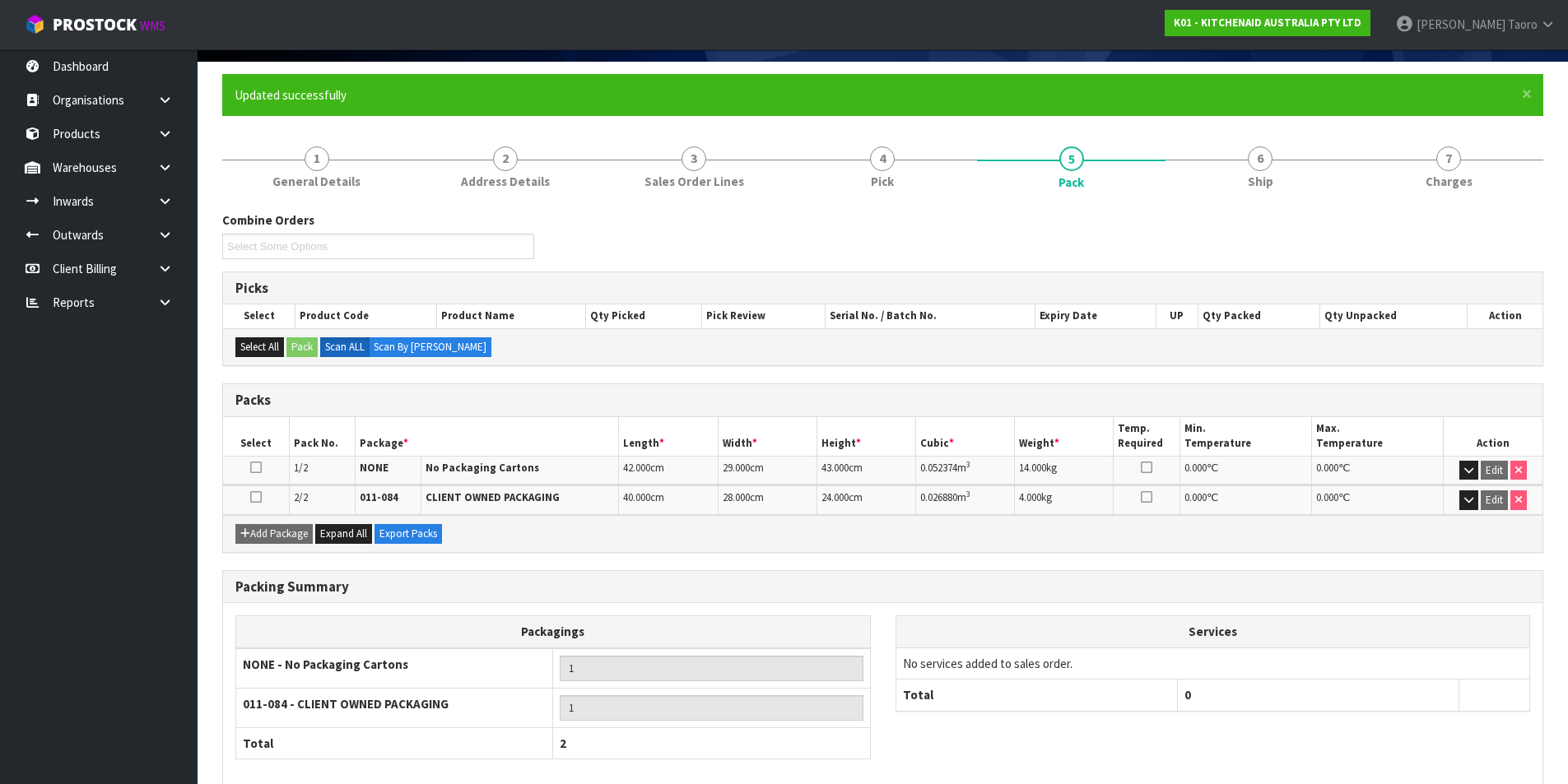
scroll to position [197, 0]
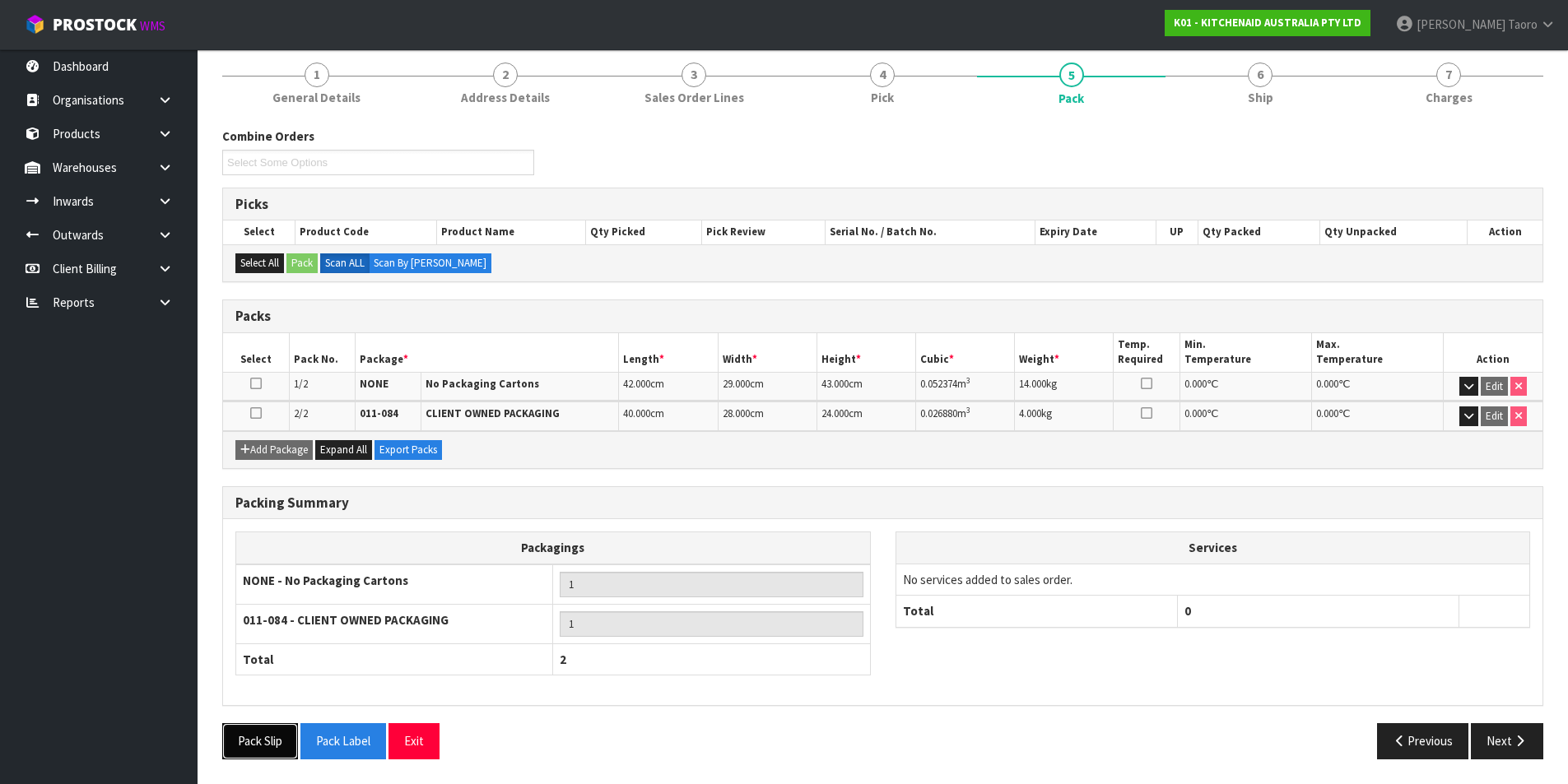
click at [265, 733] on button "Pack Slip" at bounding box center [260, 741] width 76 height 35
click at [417, 742] on button "Exit" at bounding box center [414, 741] width 51 height 35
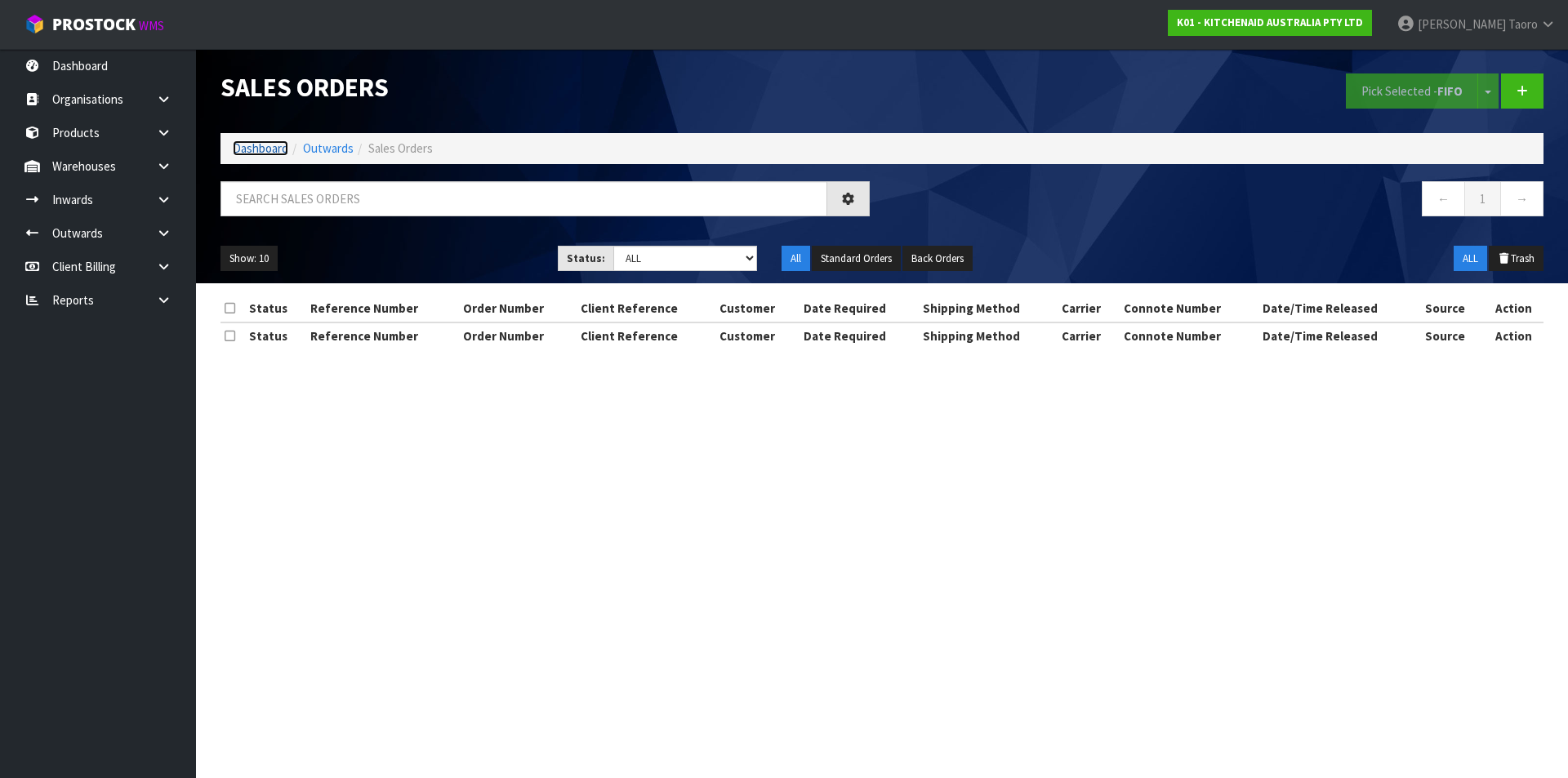
click at [252, 152] on link "Dashboard" at bounding box center [260, 148] width 55 height 15
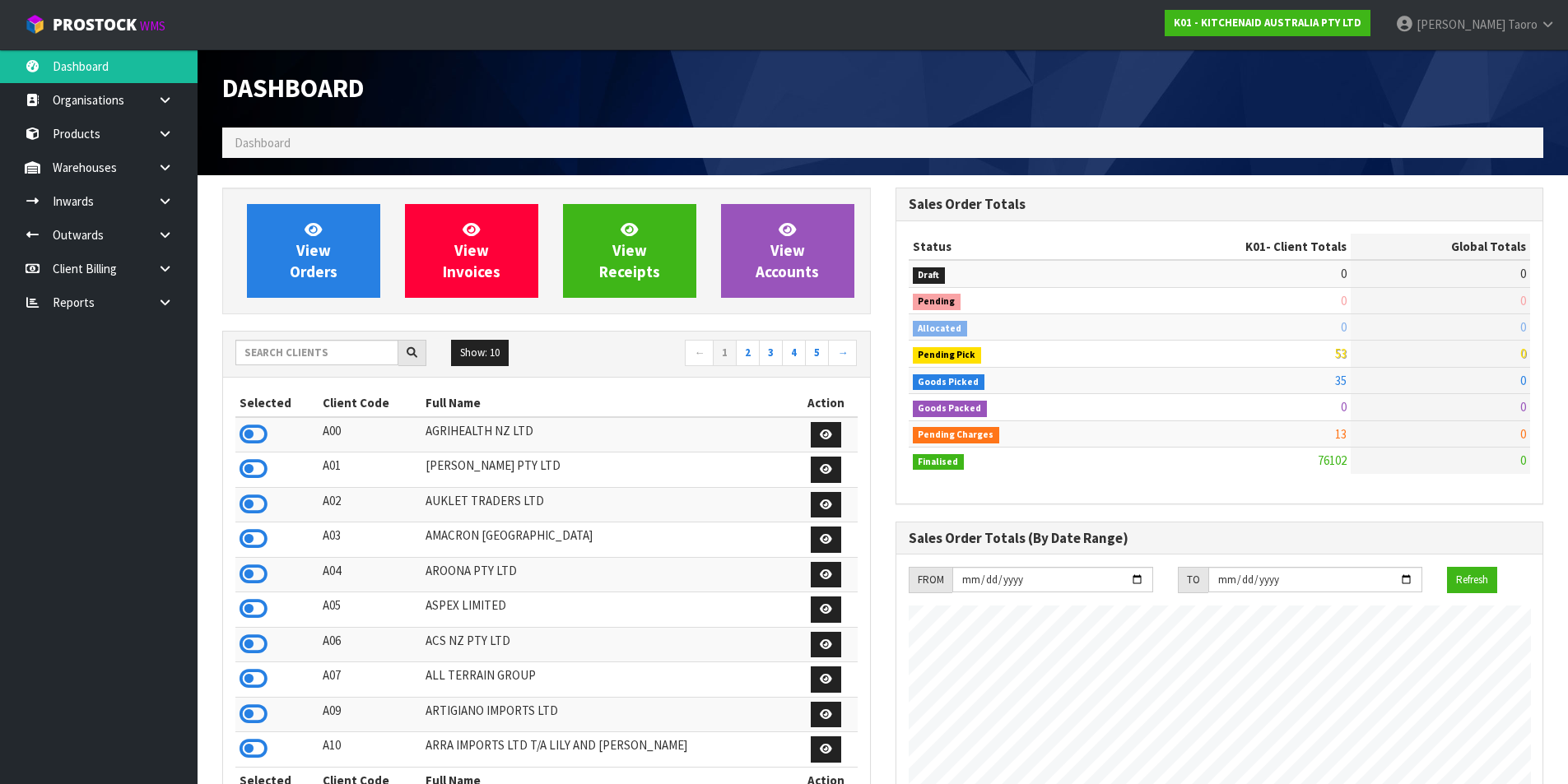
scroll to position [1246, 672]
click at [329, 249] on span "View Orders" at bounding box center [313, 251] width 48 height 61
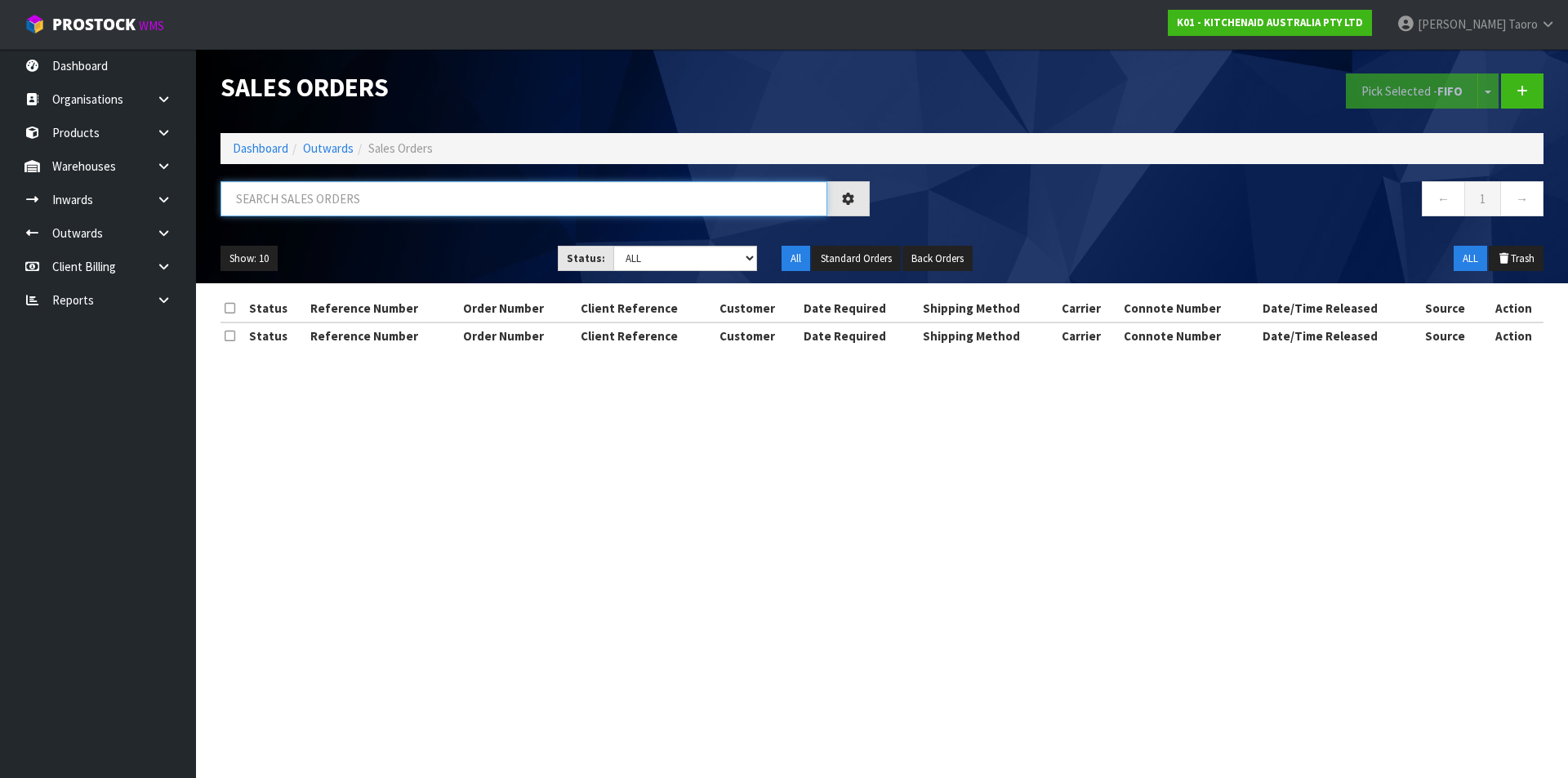
click at [335, 204] on input "text" at bounding box center [524, 199] width 606 height 35
type input "JOB-0407903"
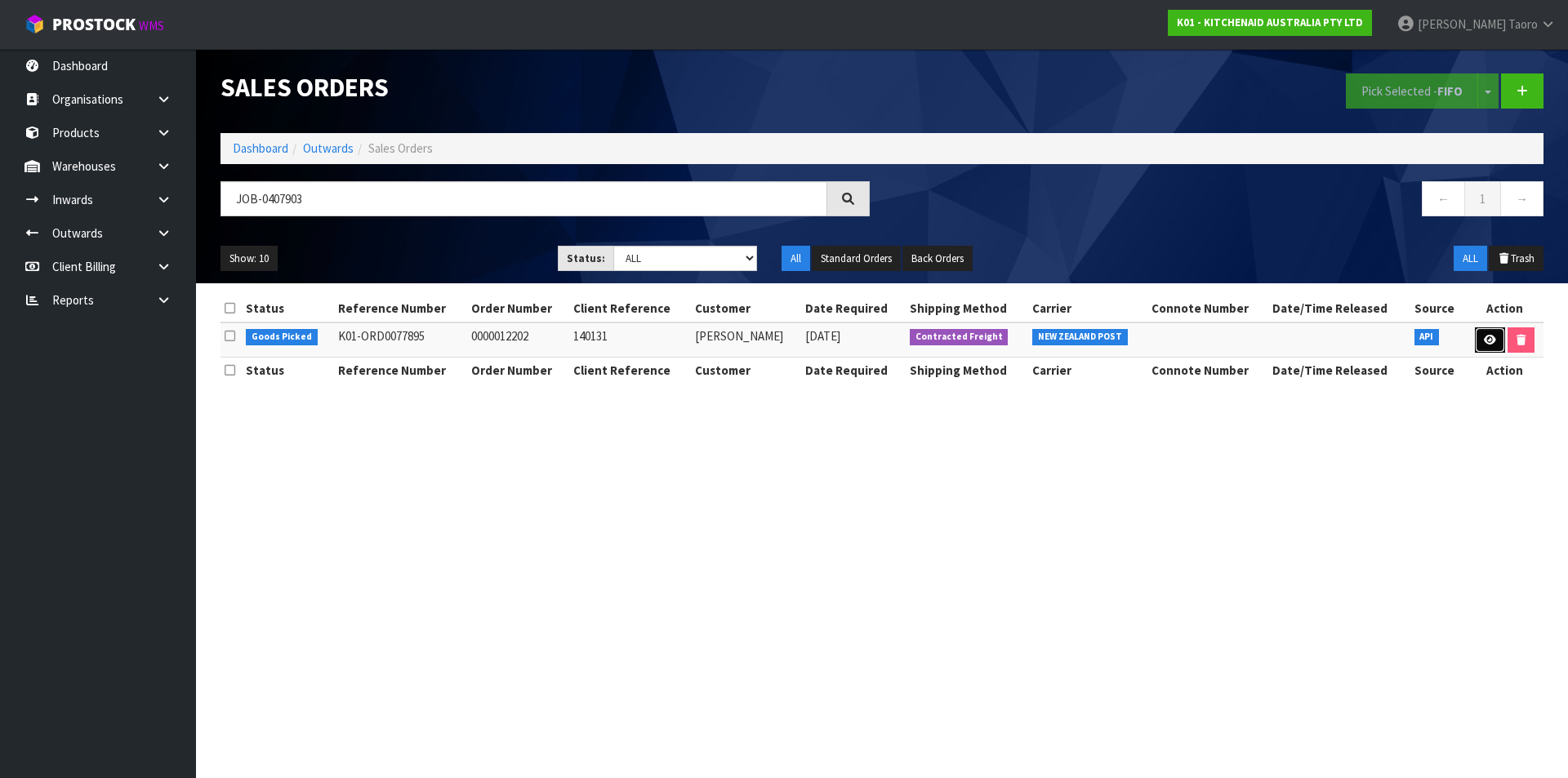
click at [1491, 343] on icon at bounding box center [1490, 340] width 13 height 11
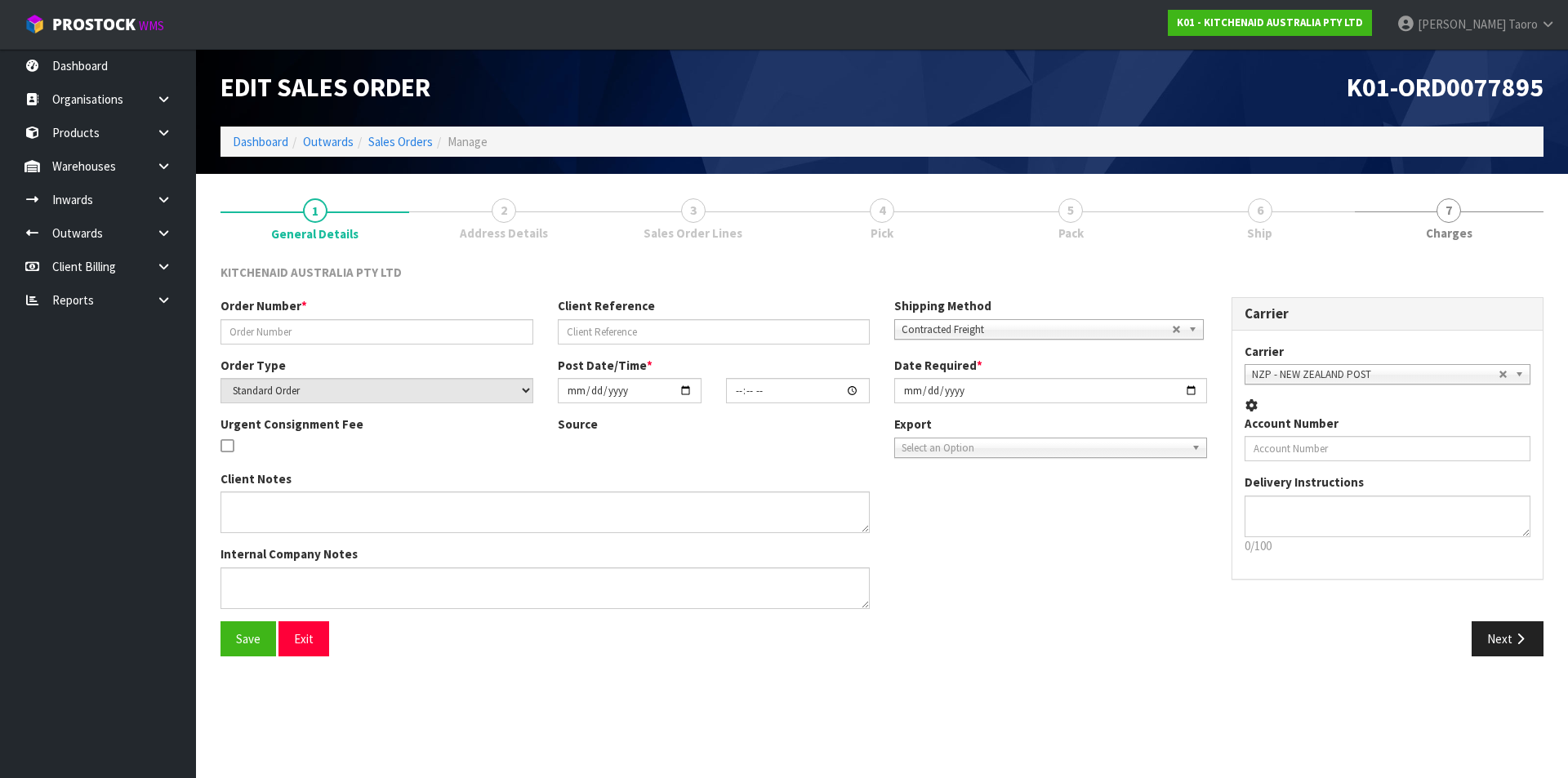
type input "0000012202"
type input "140131"
select select "number:0"
type input "2025-08-15"
type input "13:32:25.000"
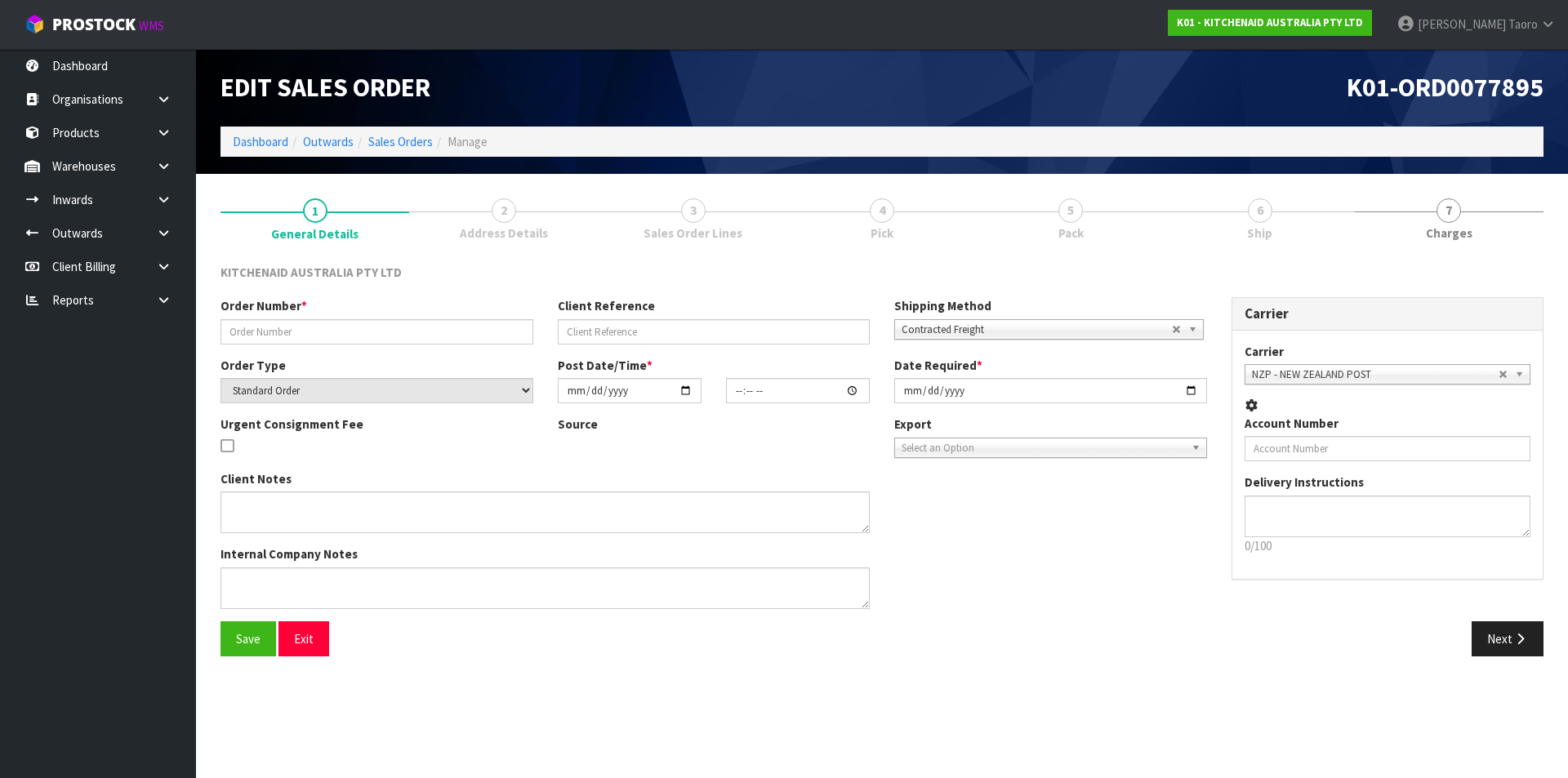
type input "2025-08-15"
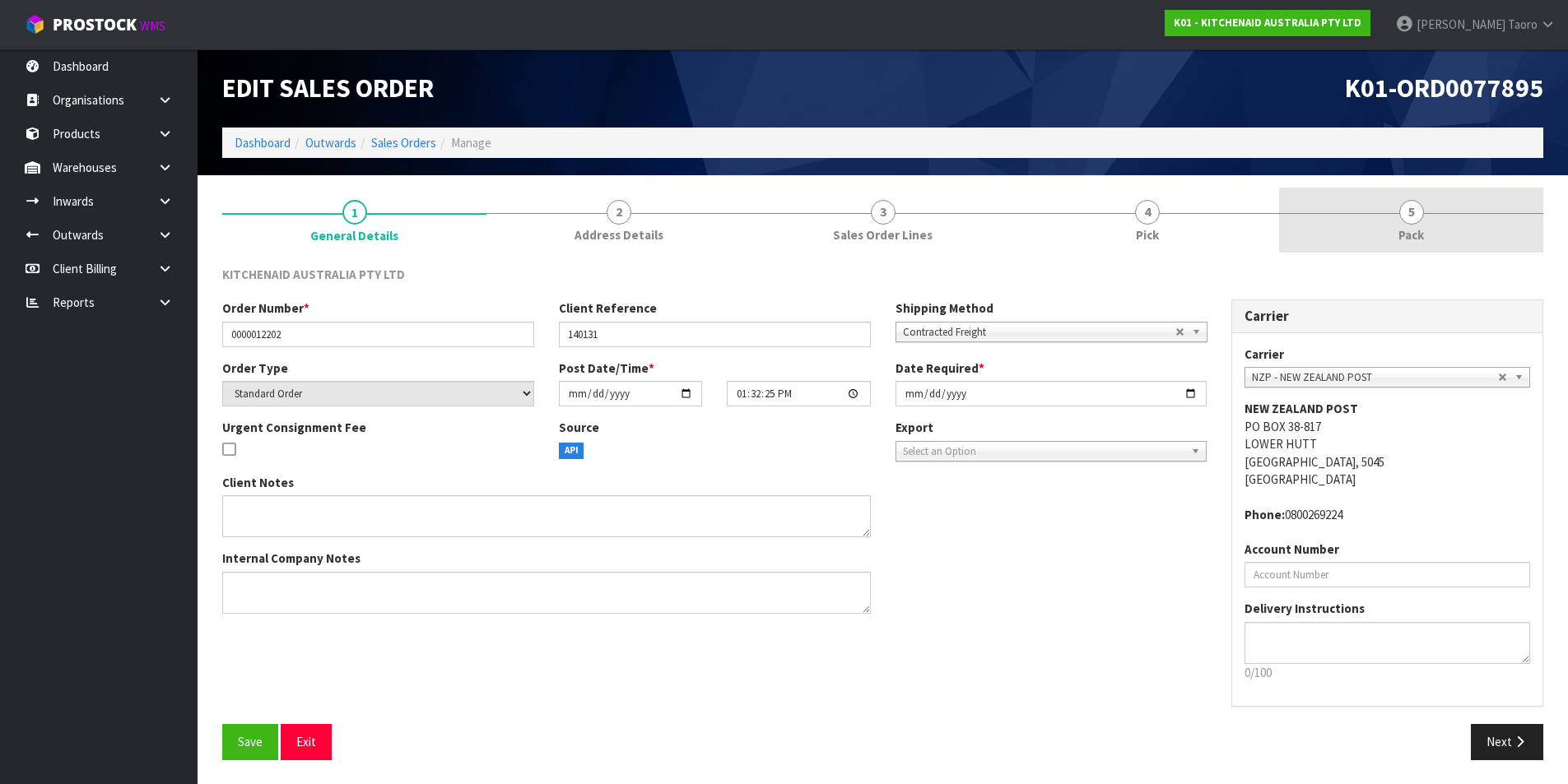
click at [1428, 214] on link "5 Pack" at bounding box center [1410, 220] width 264 height 65
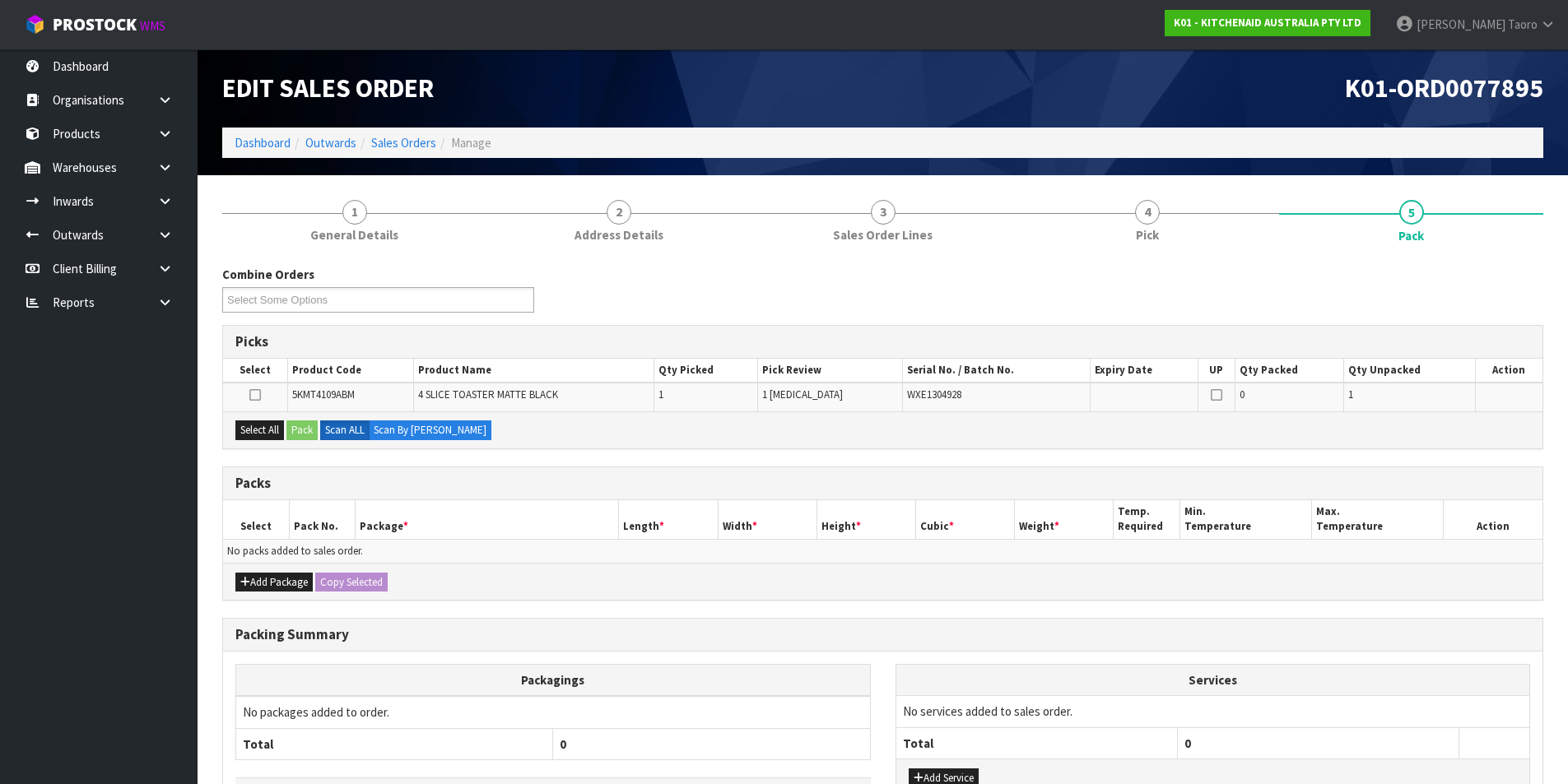
click at [1191, 105] on div "K01-ORD0077895" at bounding box center [1219, 88] width 673 height 78
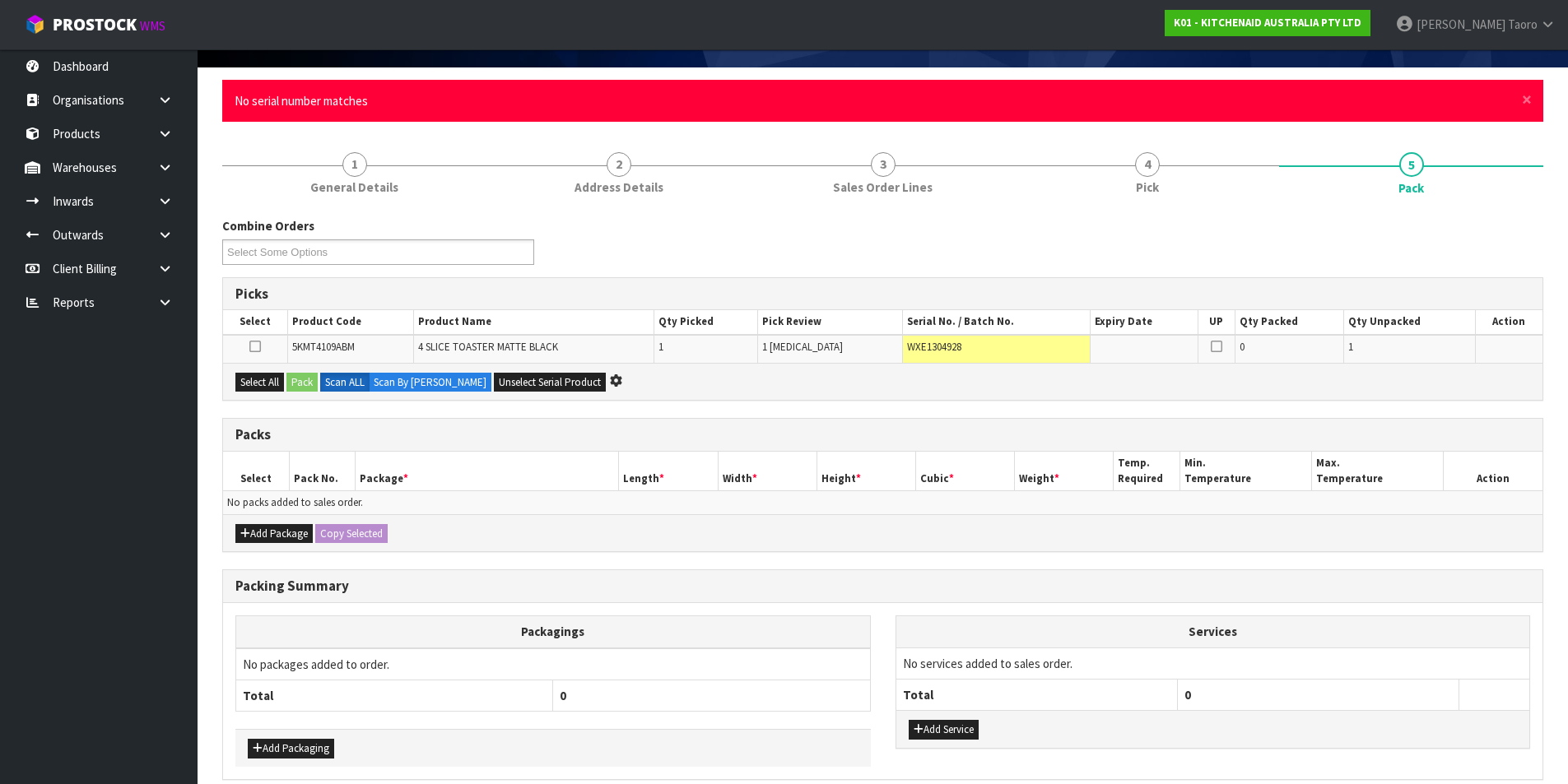
scroll to position [116, 0]
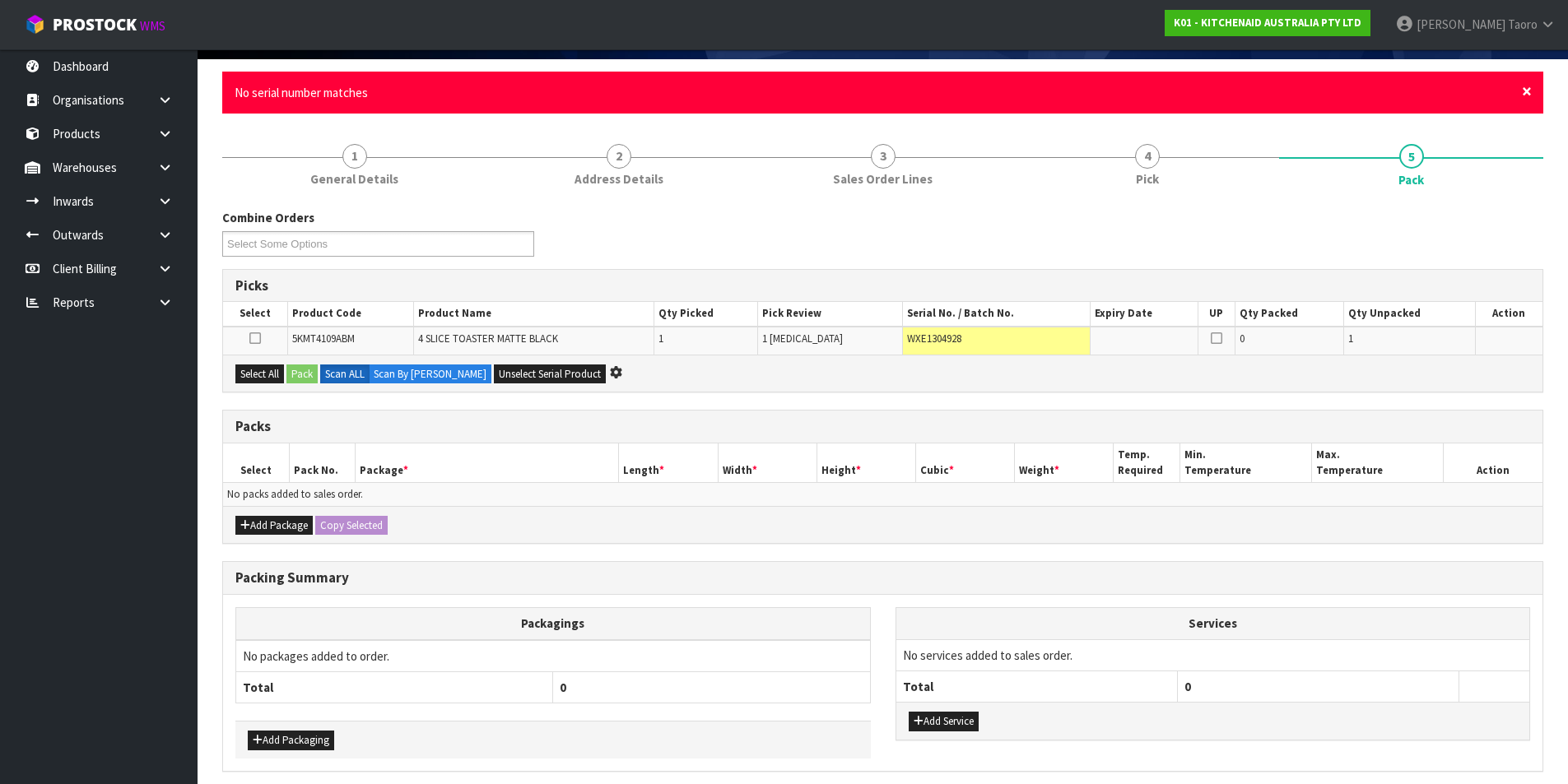
click at [1527, 91] on span "×" at bounding box center [1526, 92] width 10 height 23
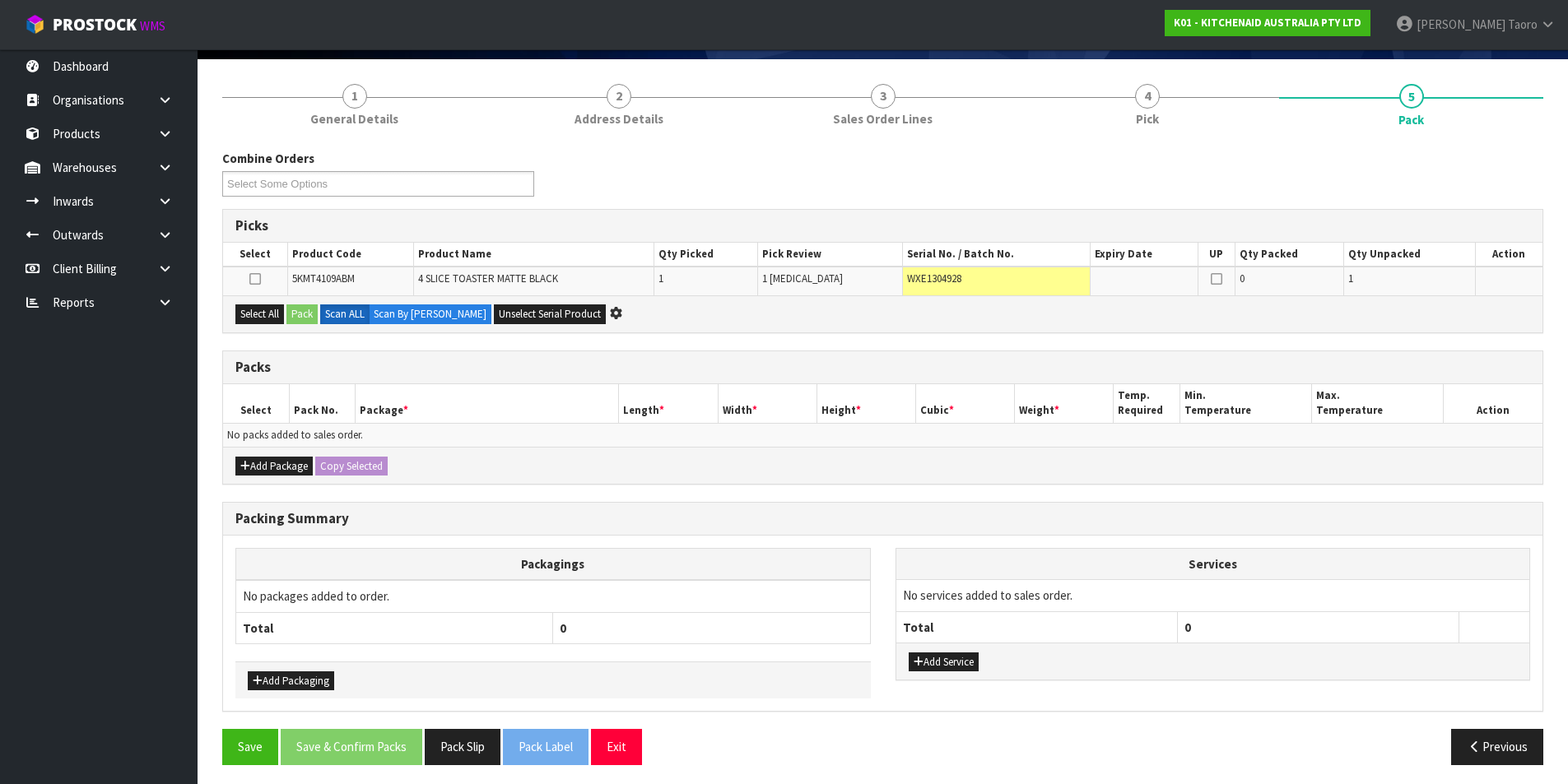
click at [1520, 157] on div "Combine Orders K01-ORD0077784 K01-ORD0077790 K01-ORD0077835 K01-ORD0077837 K01-…" at bounding box center [882, 179] width 1345 height 59
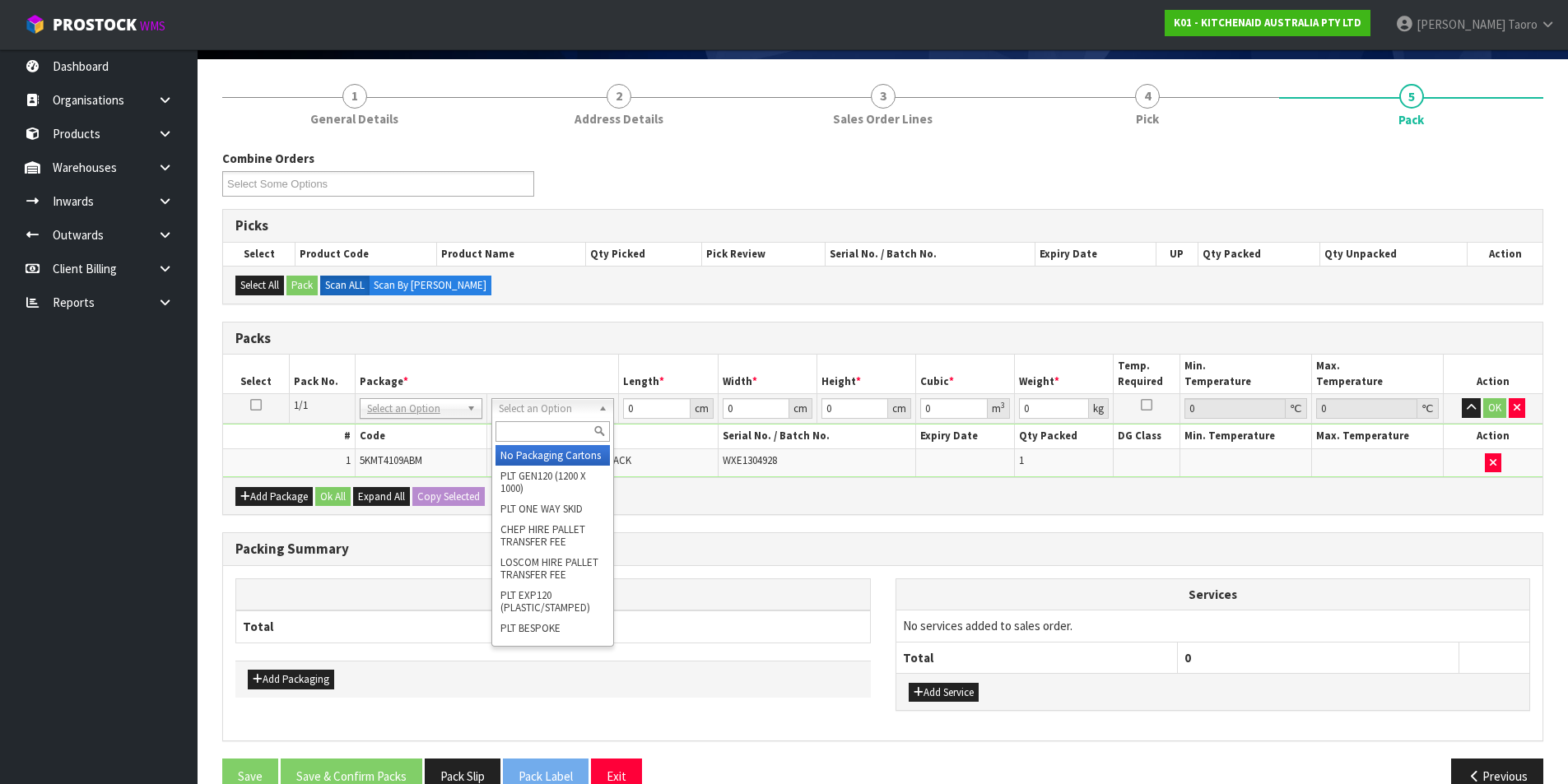
click at [526, 426] on input "text" at bounding box center [552, 432] width 114 height 21
type input "OWN"
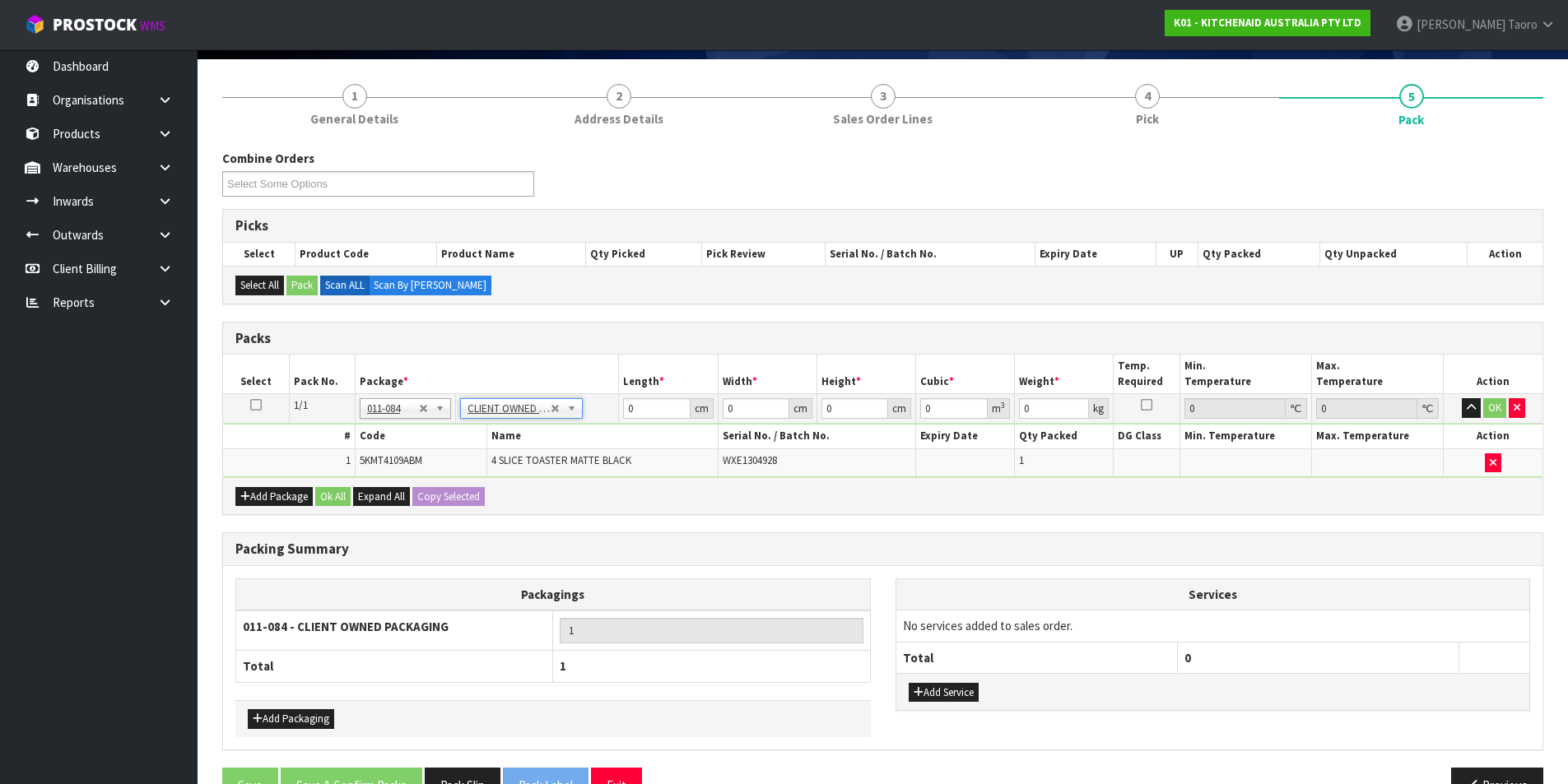
type input "4.55"
click at [661, 412] on input "0" at bounding box center [656, 408] width 67 height 21
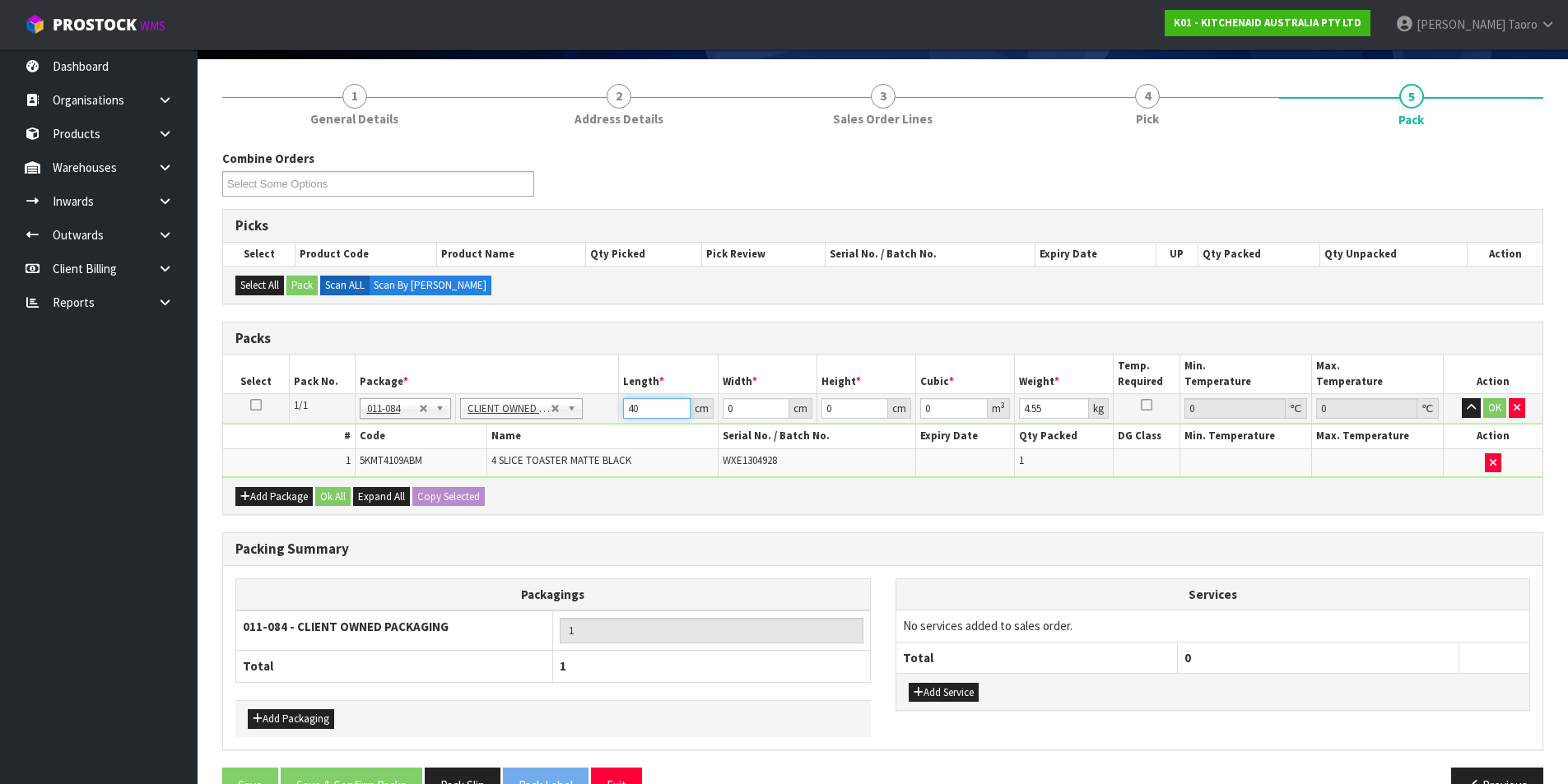
type input "40"
type input "2"
type input "28"
type input "3"
type input "0.00336"
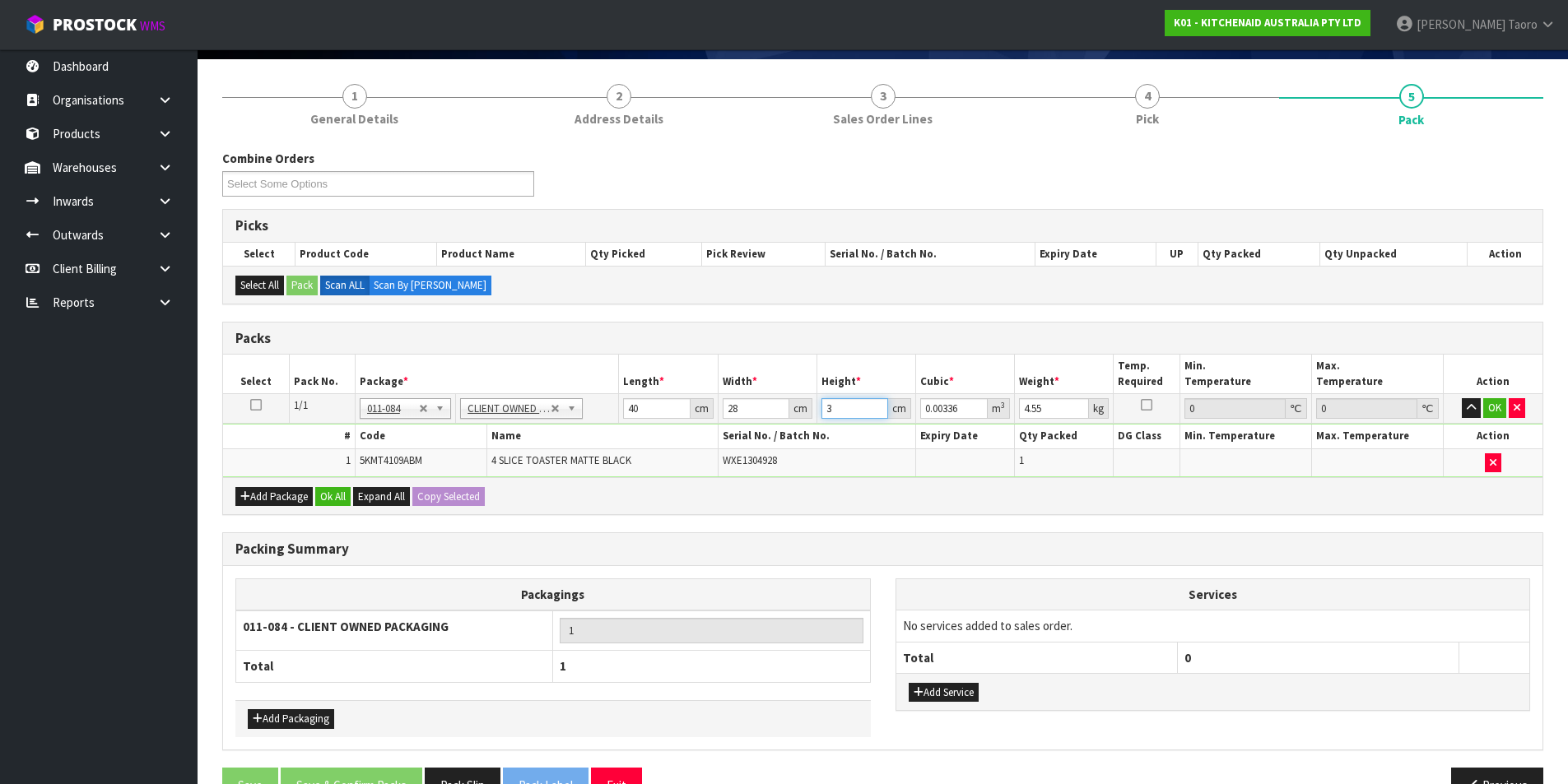
type input "37"
type input "0.04144"
type input "37"
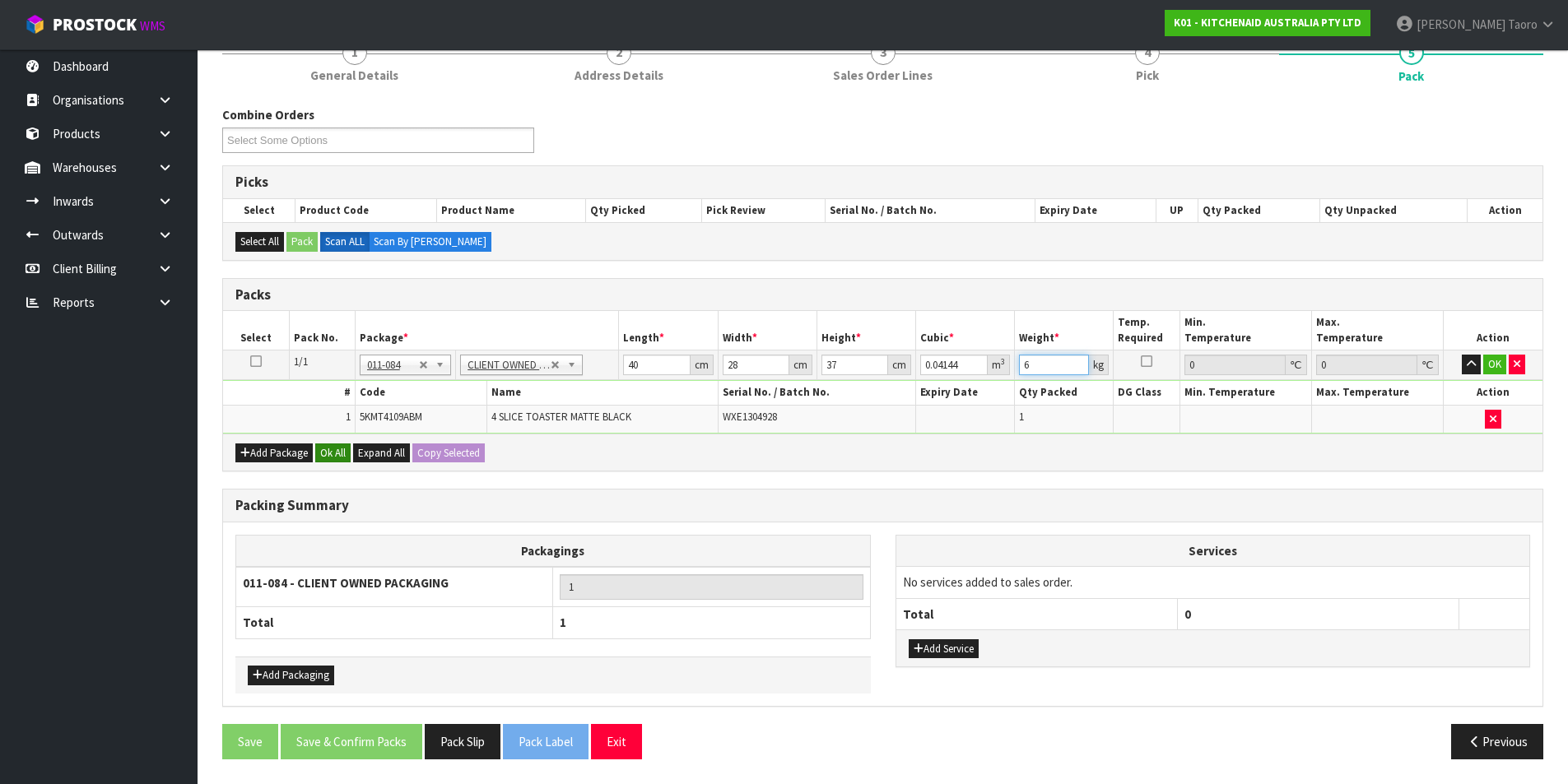
type input "6"
click at [338, 459] on button "Ok All" at bounding box center [333, 453] width 35 height 20
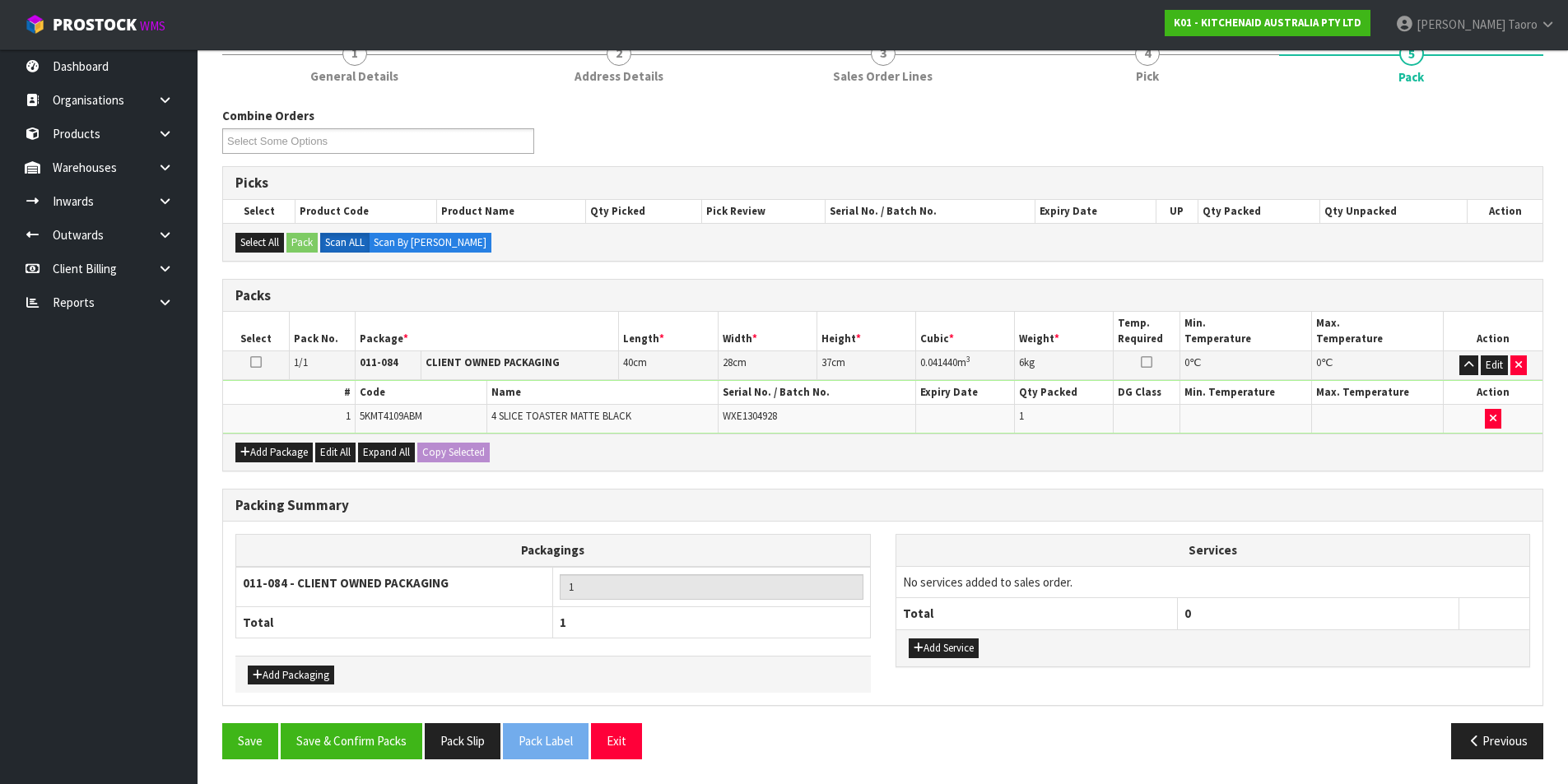
scroll to position [159, 0]
click at [389, 733] on button "Save & Confirm Packs" at bounding box center [351, 741] width 141 height 35
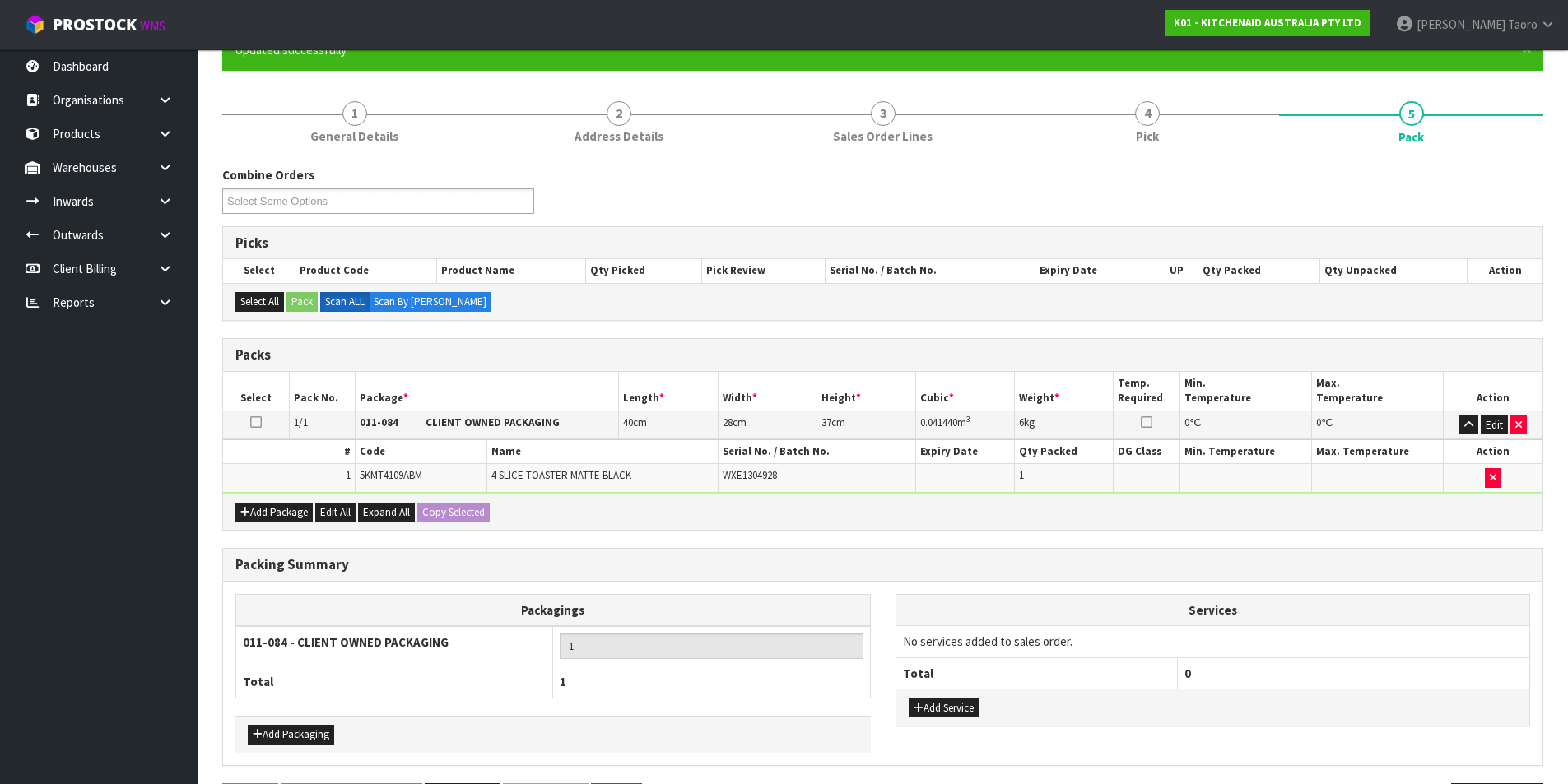
scroll to position [0, 0]
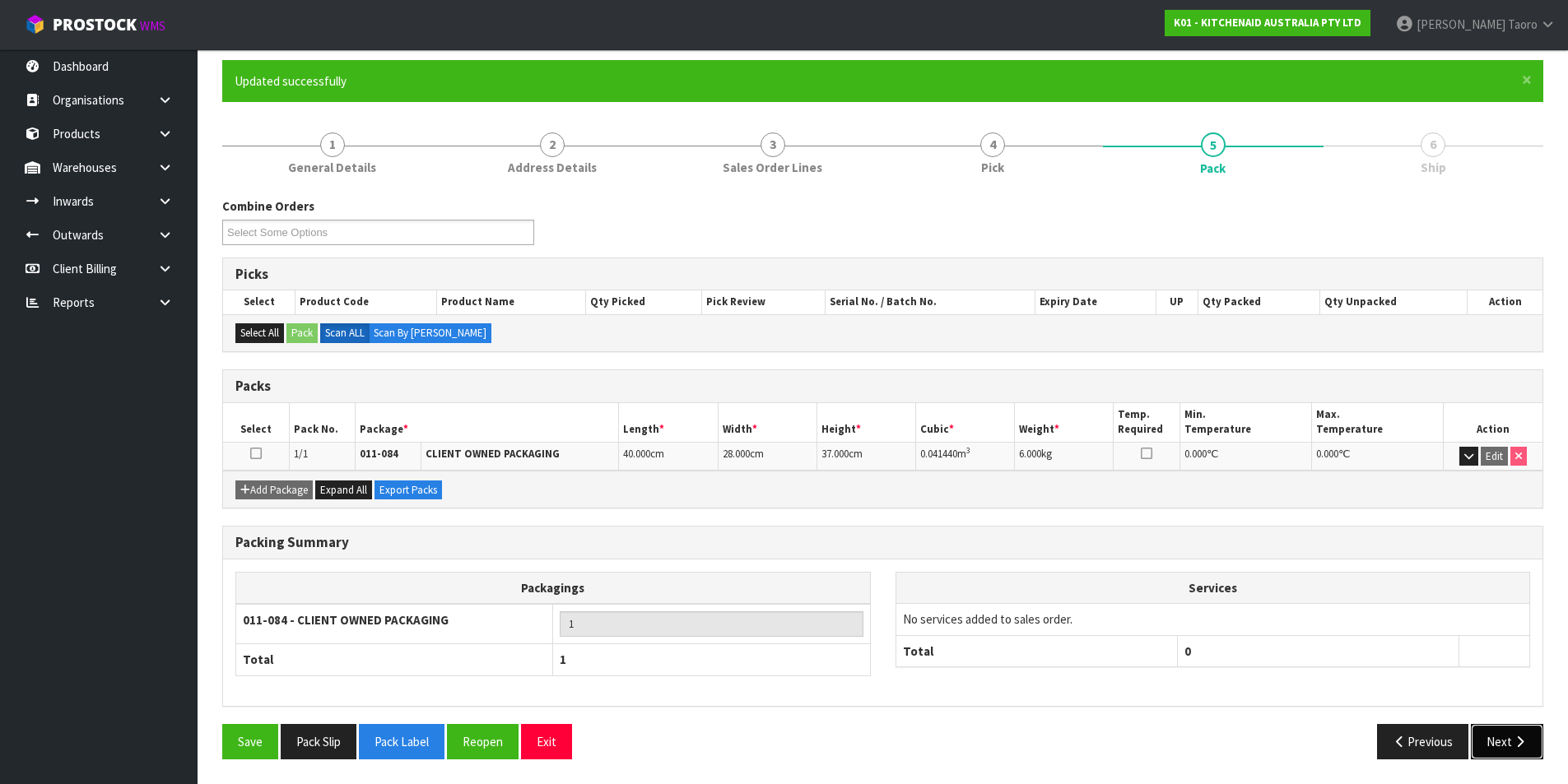
click at [1507, 742] on button "Next" at bounding box center [1507, 742] width 72 height 35
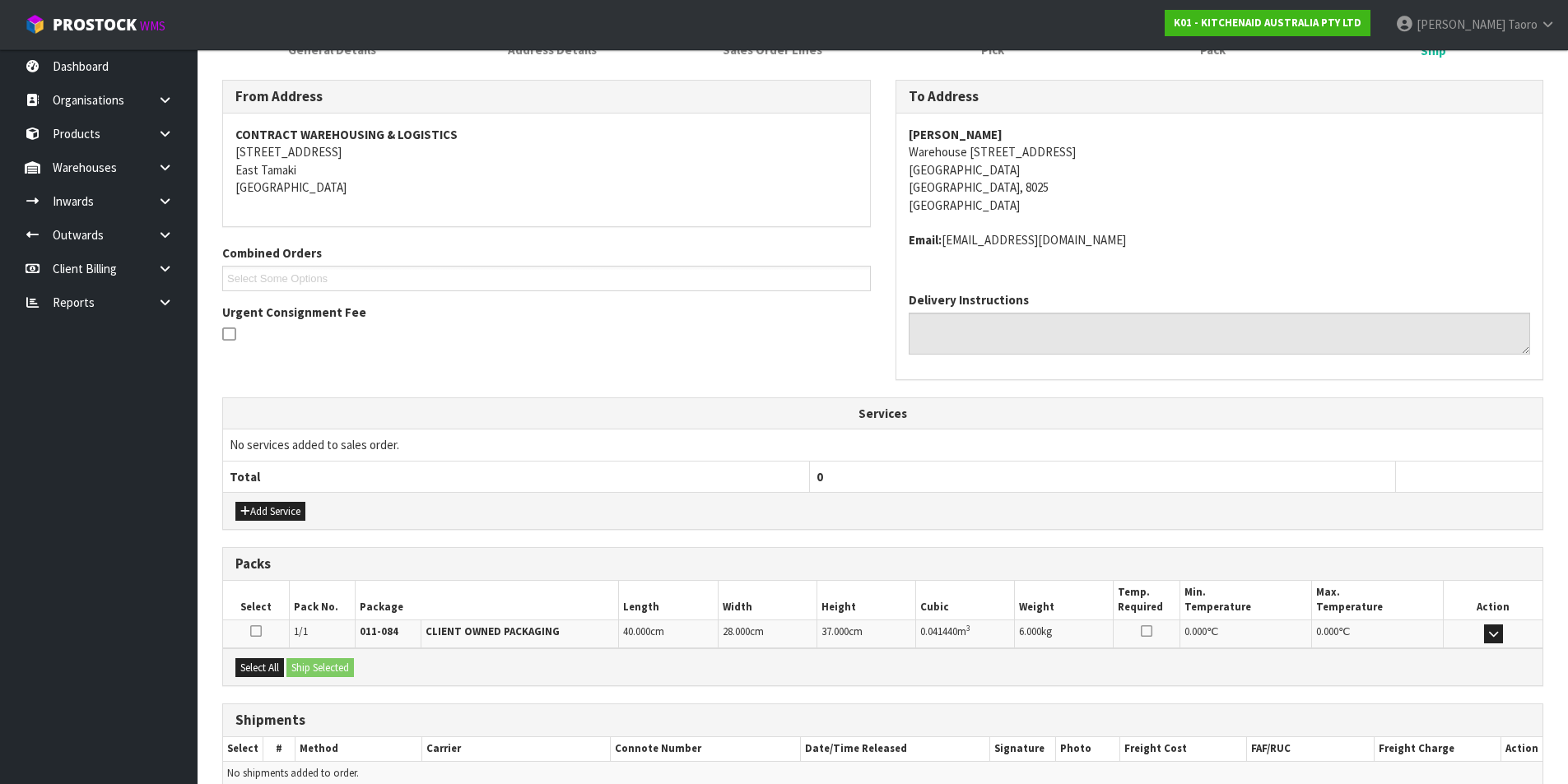
scroll to position [324, 0]
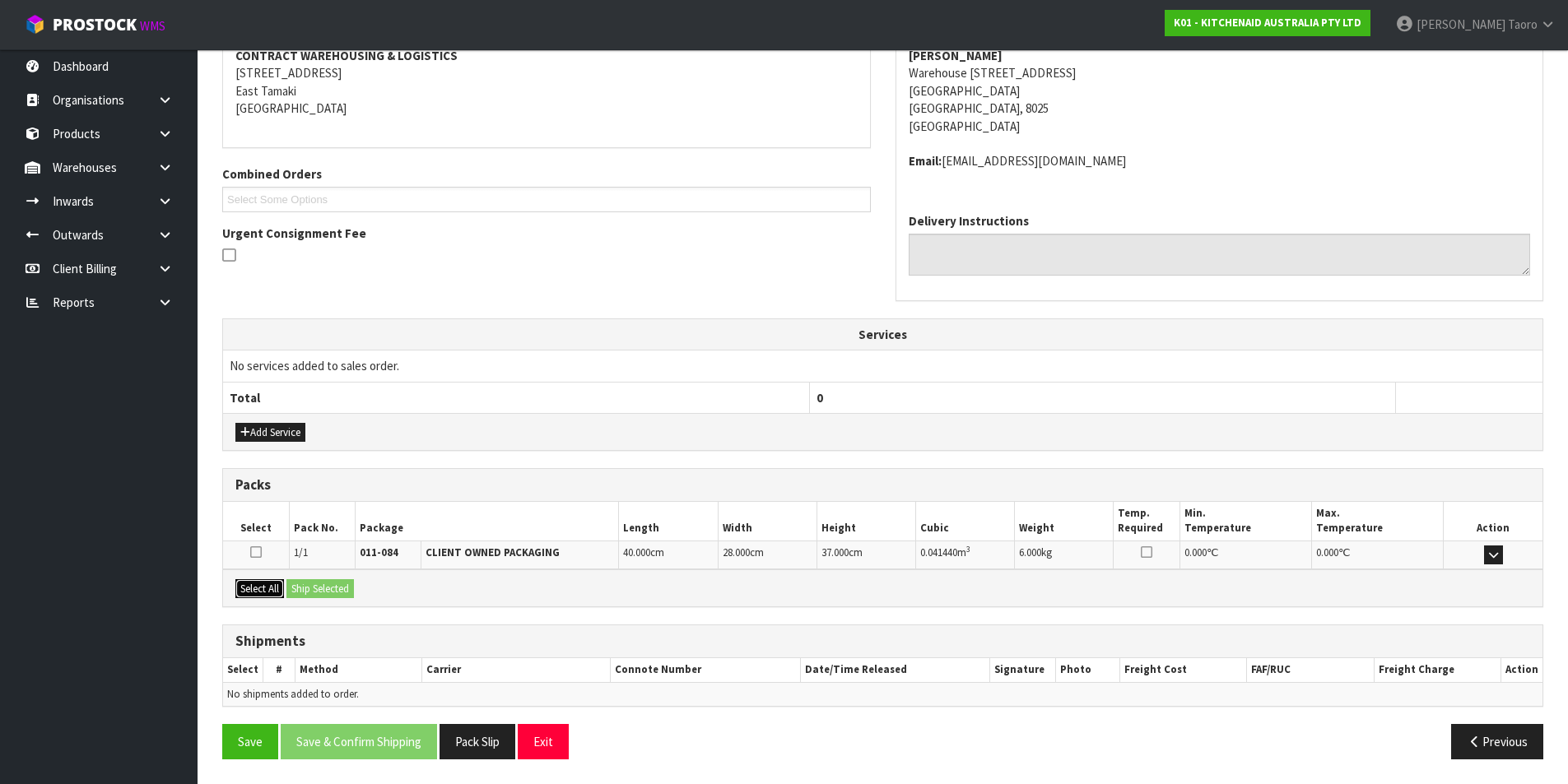
drag, startPoint x: 271, startPoint y: 592, endPoint x: 307, endPoint y: 586, distance: 36.5
click at [276, 592] on button "Select All" at bounding box center [260, 589] width 49 height 20
click at [308, 586] on button "Ship Selected" at bounding box center [320, 589] width 68 height 20
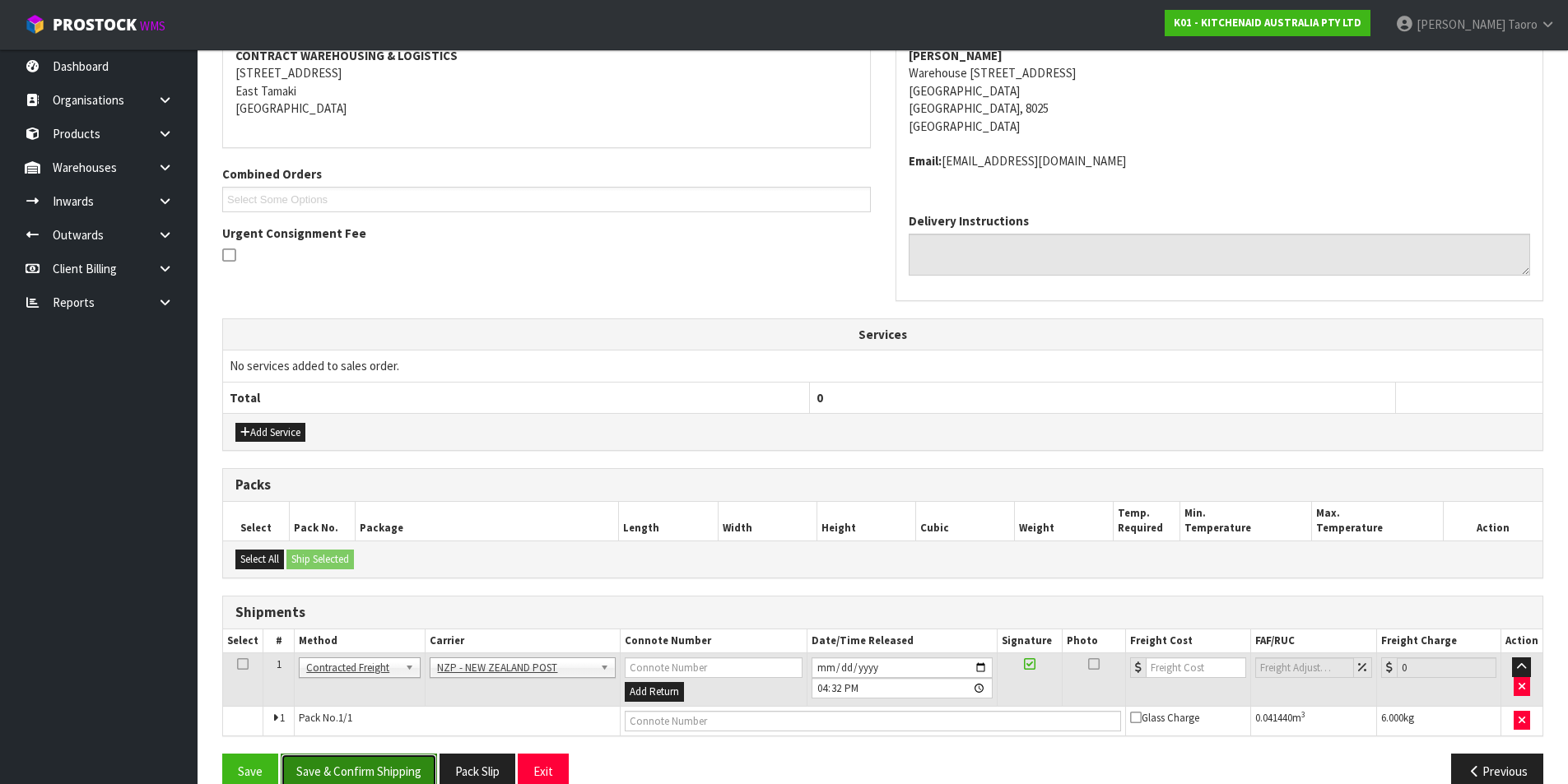
click at [434, 763] on button "Save & Confirm Shipping" at bounding box center [358, 770] width 156 height 35
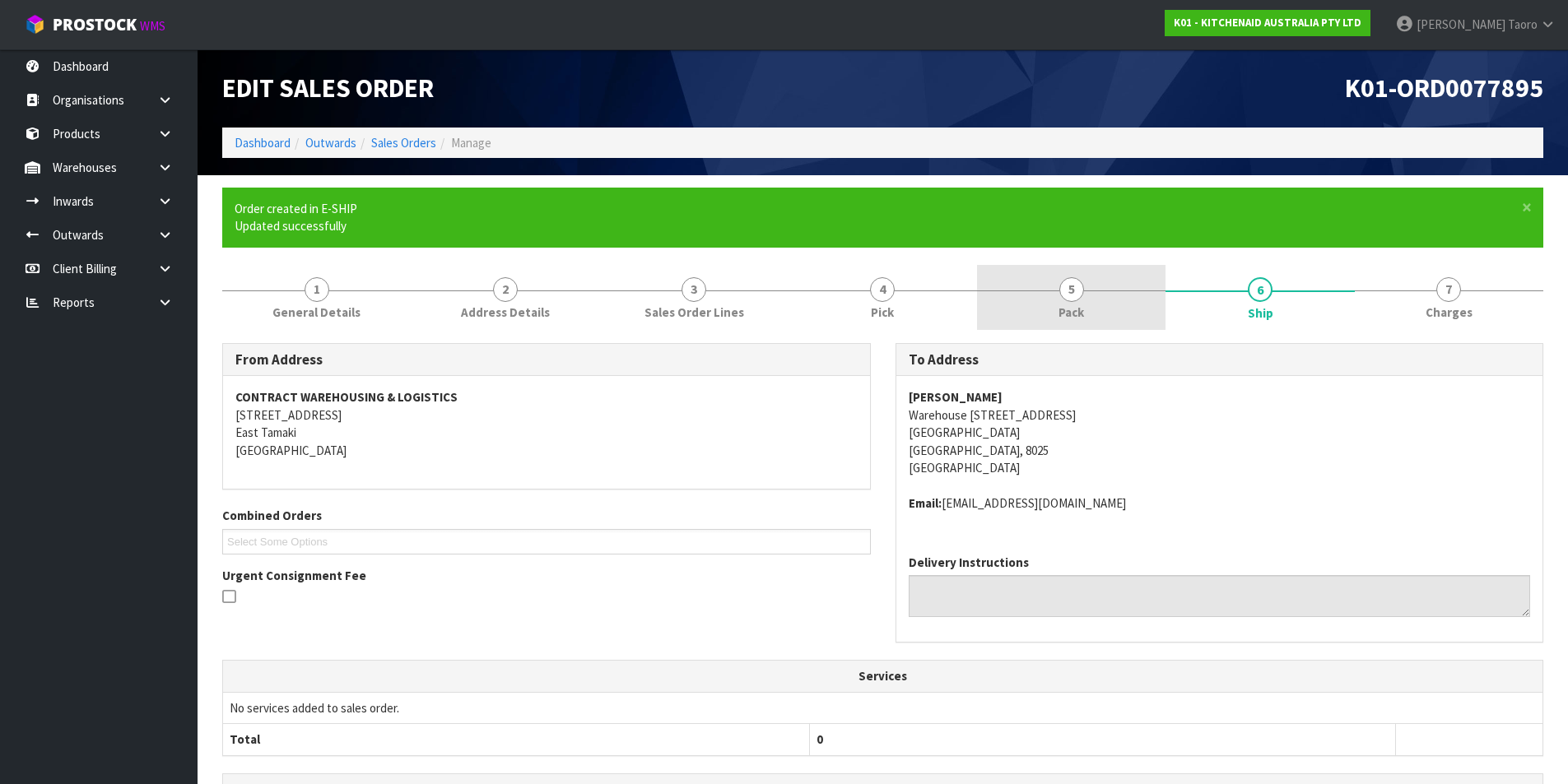
drag, startPoint x: 1076, startPoint y: 303, endPoint x: 1062, endPoint y: 306, distance: 14.3
click at [1076, 303] on link "5 Pack" at bounding box center [1071, 297] width 188 height 65
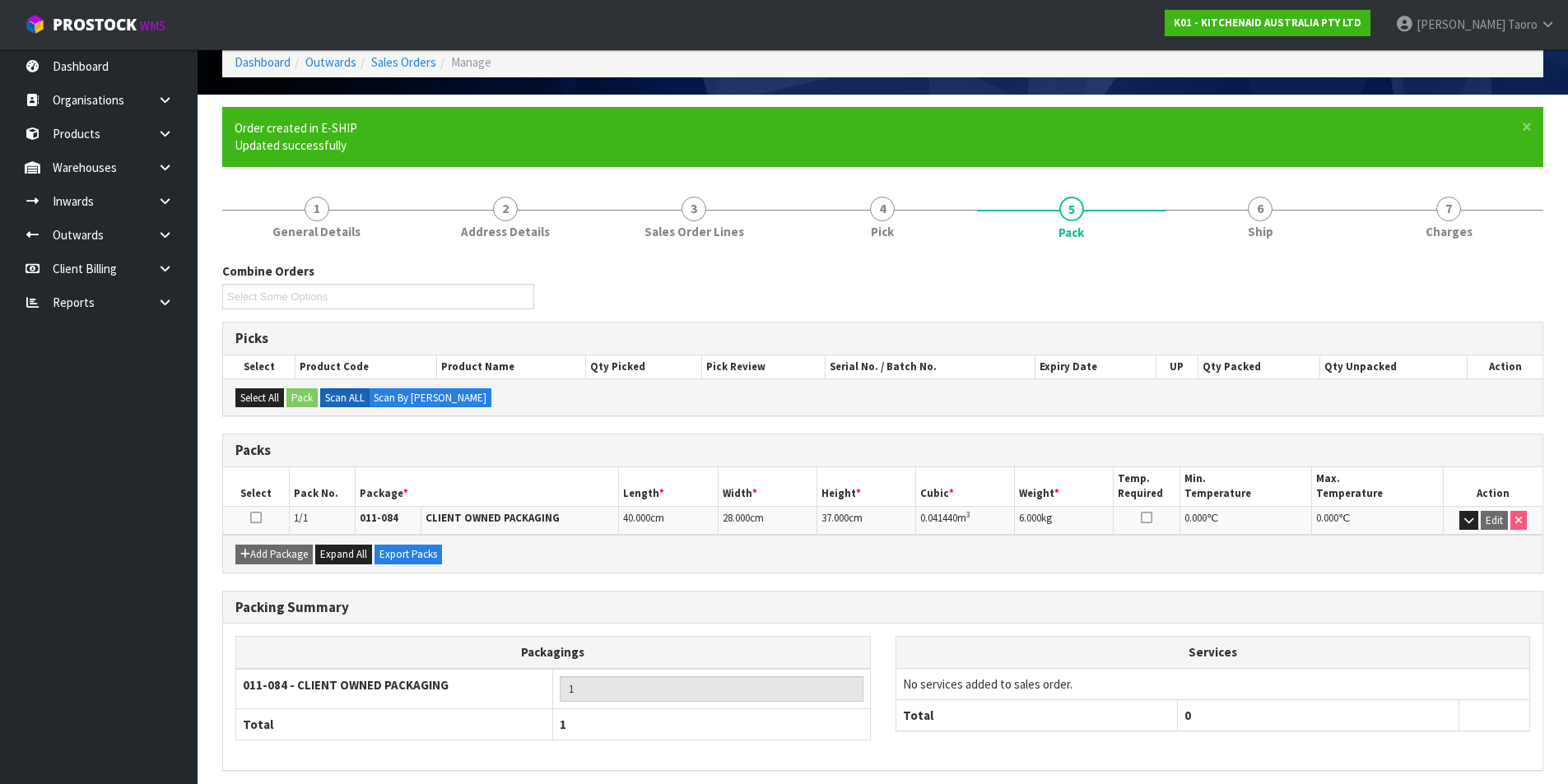
scroll to position [145, 0]
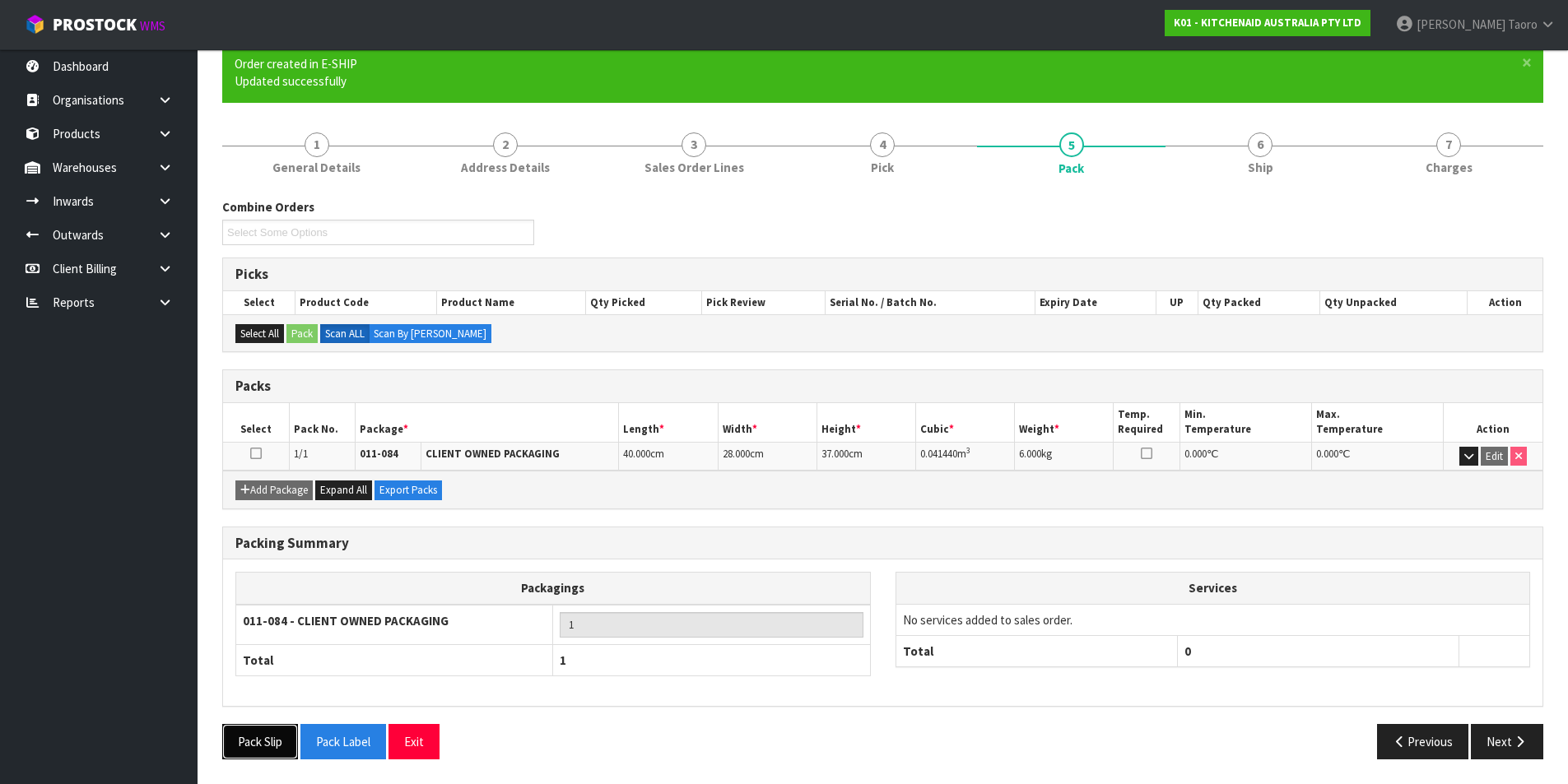
click at [256, 745] on button "Pack Slip" at bounding box center [260, 742] width 76 height 35
click at [1279, 156] on link "6 Ship" at bounding box center [1259, 152] width 188 height 65
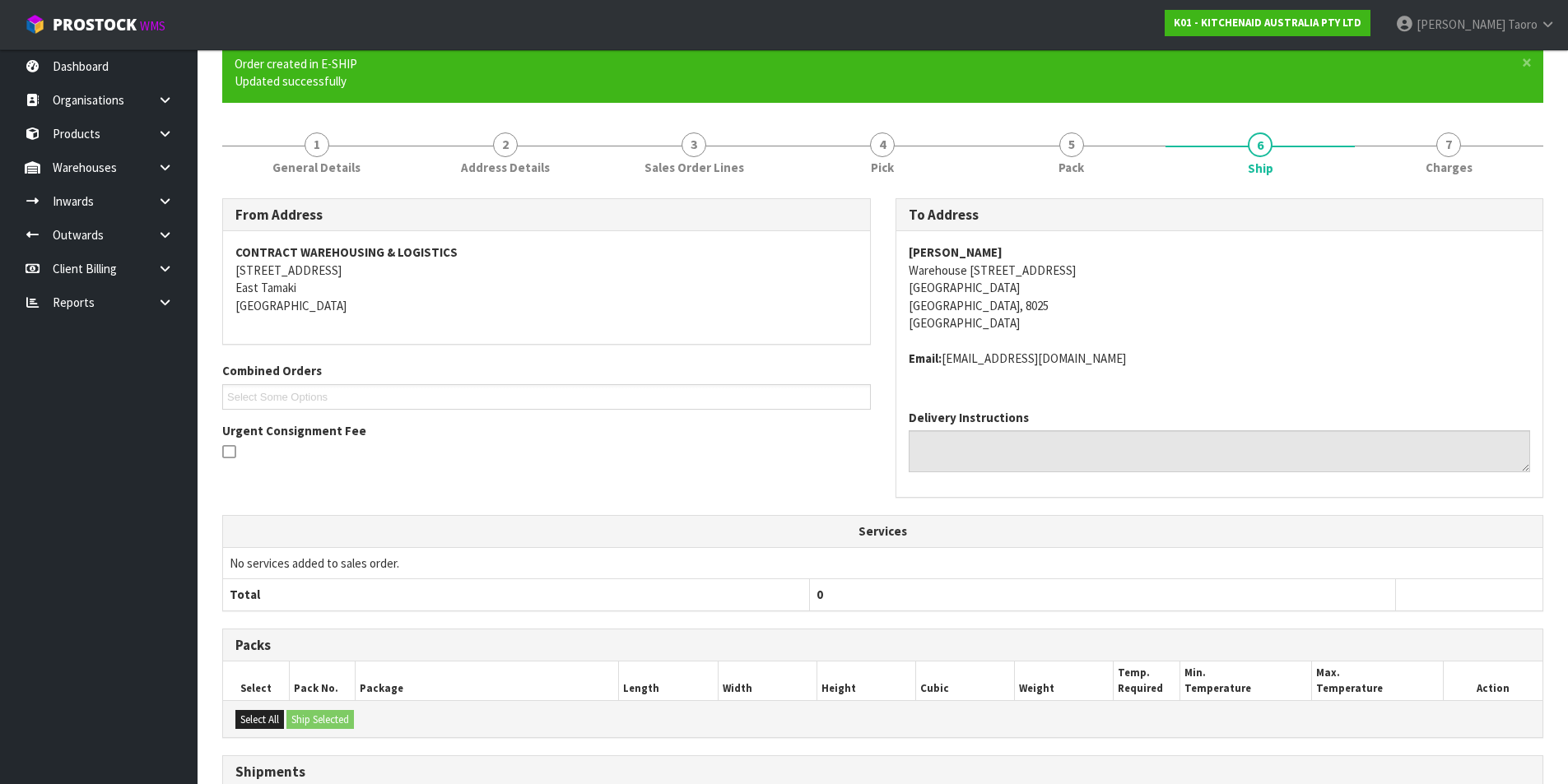
scroll to position [330, 0]
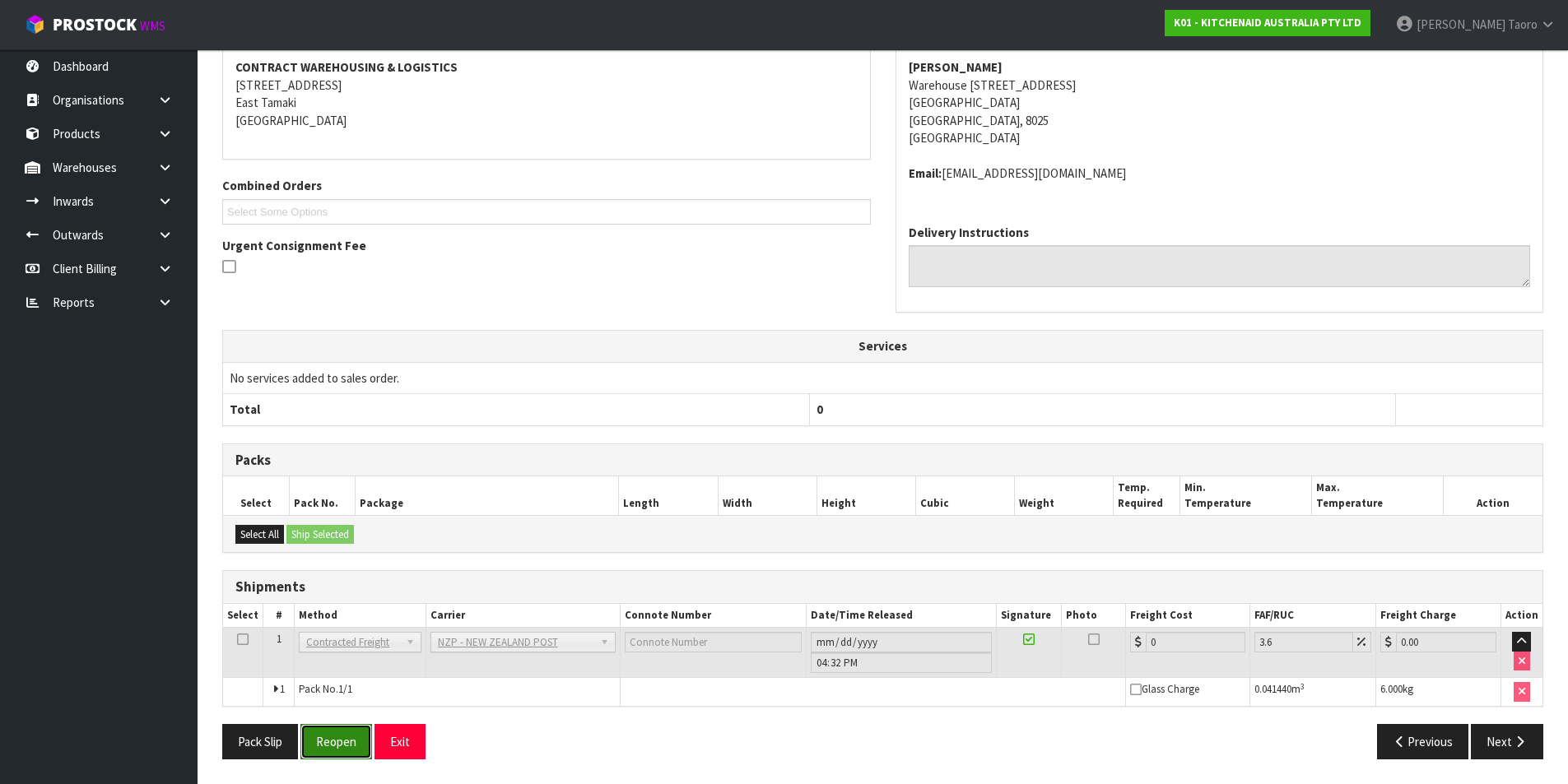
click at [346, 746] on button "Reopen" at bounding box center [335, 742] width 71 height 35
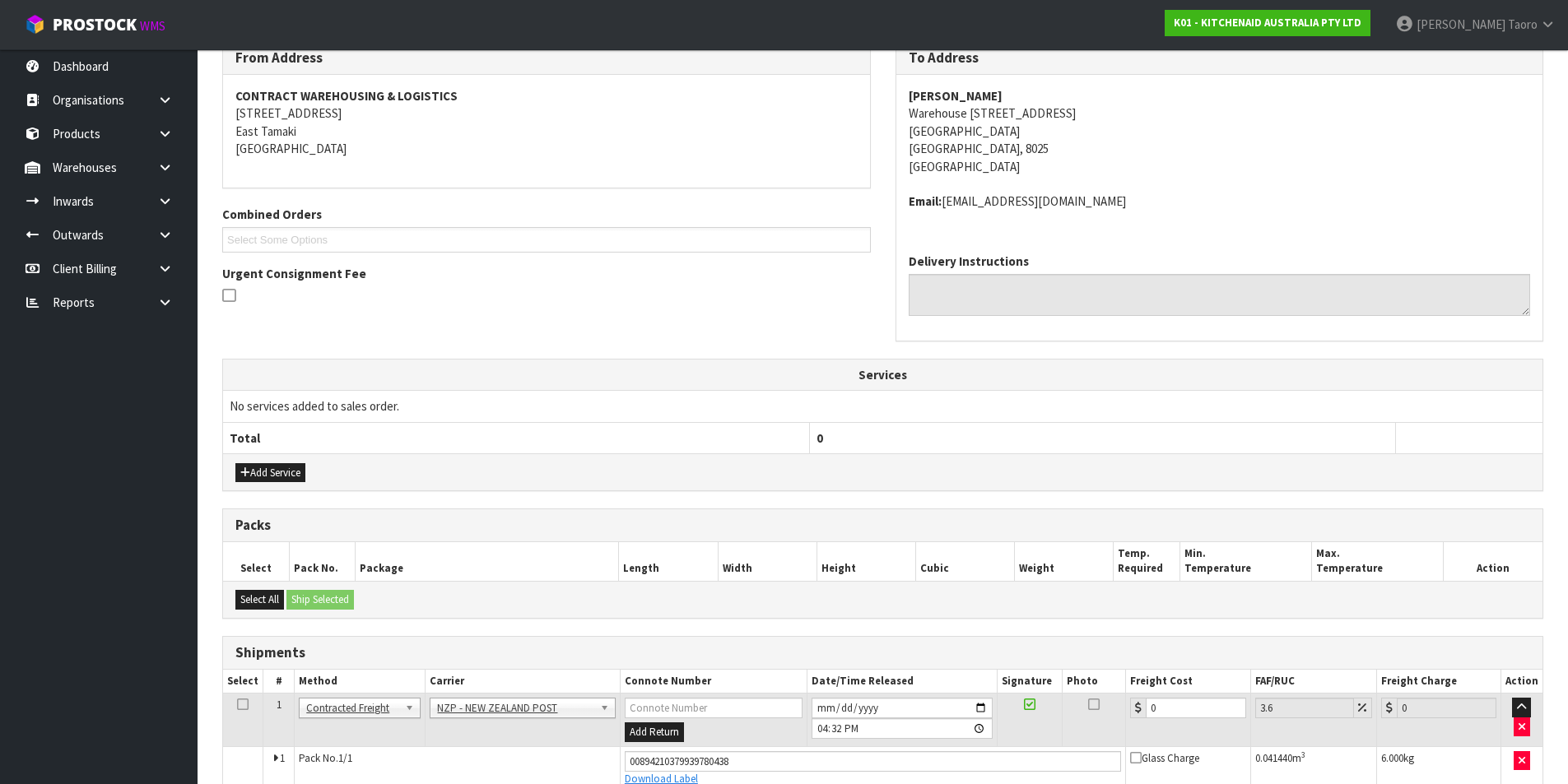
scroll to position [313, 0]
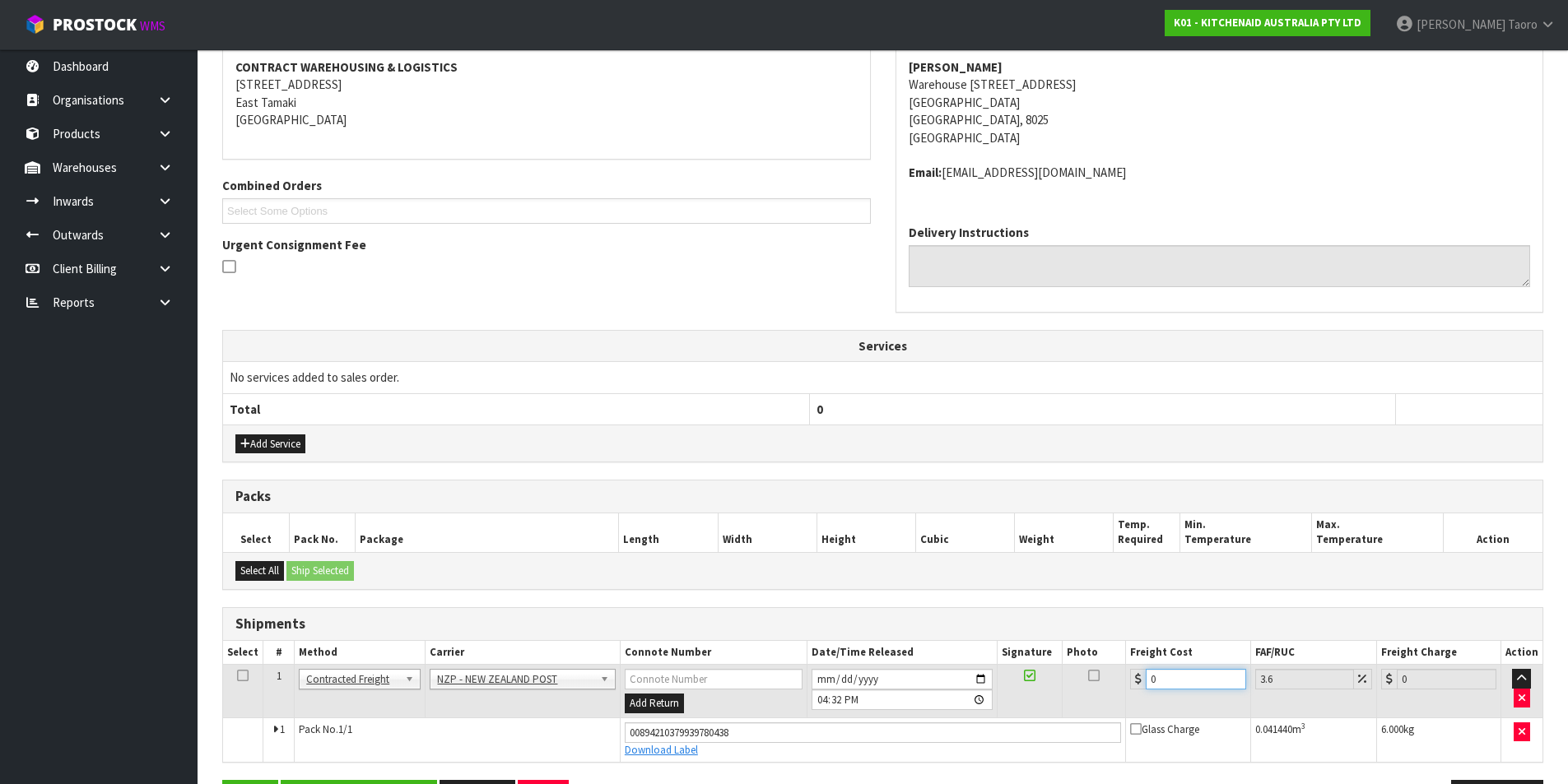
click at [1196, 680] on input "0" at bounding box center [1195, 679] width 99 height 21
type input "1"
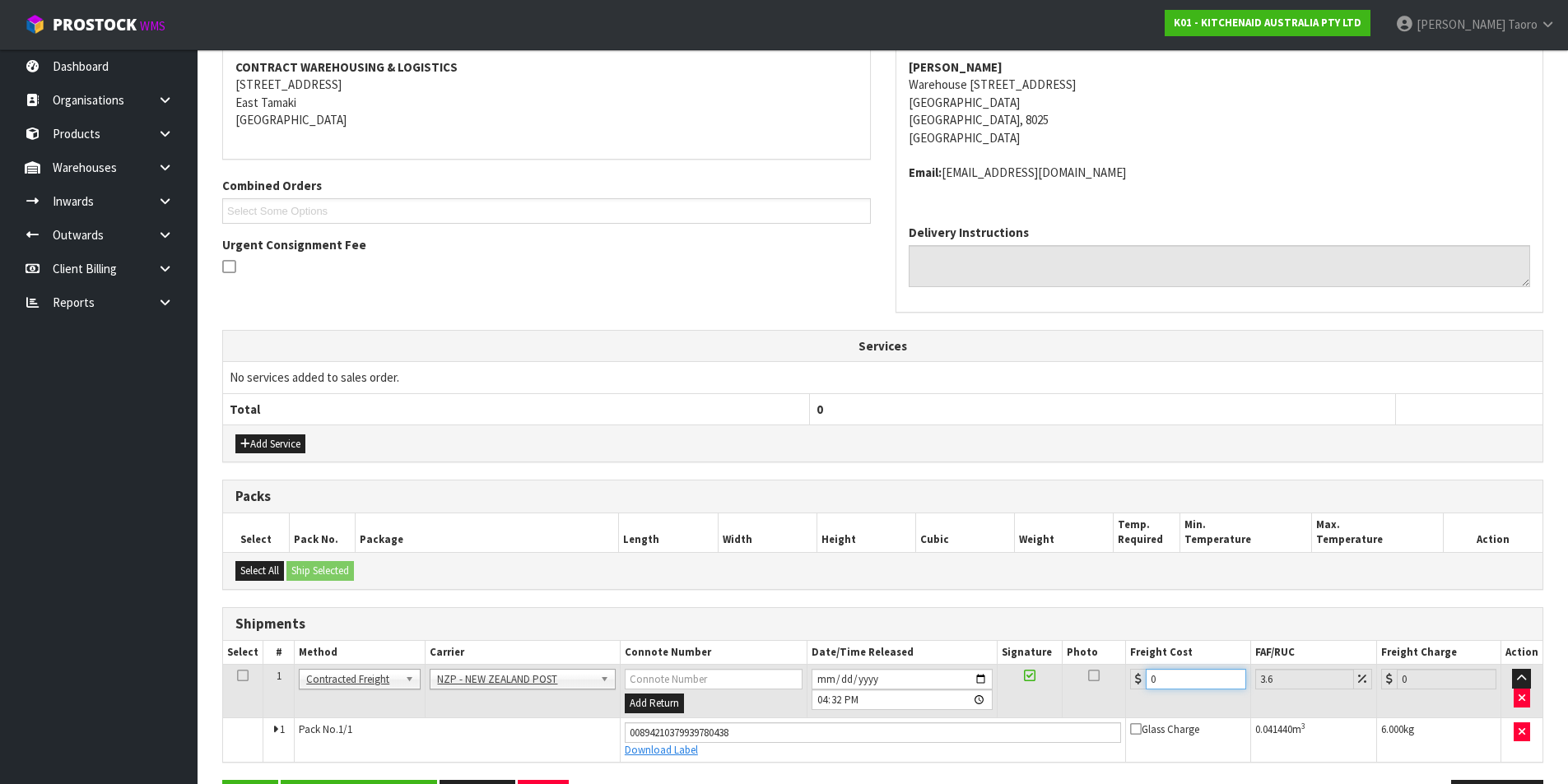
type input "1.04"
type input "11"
type input "11.4"
type input "11.6"
type input "12.02"
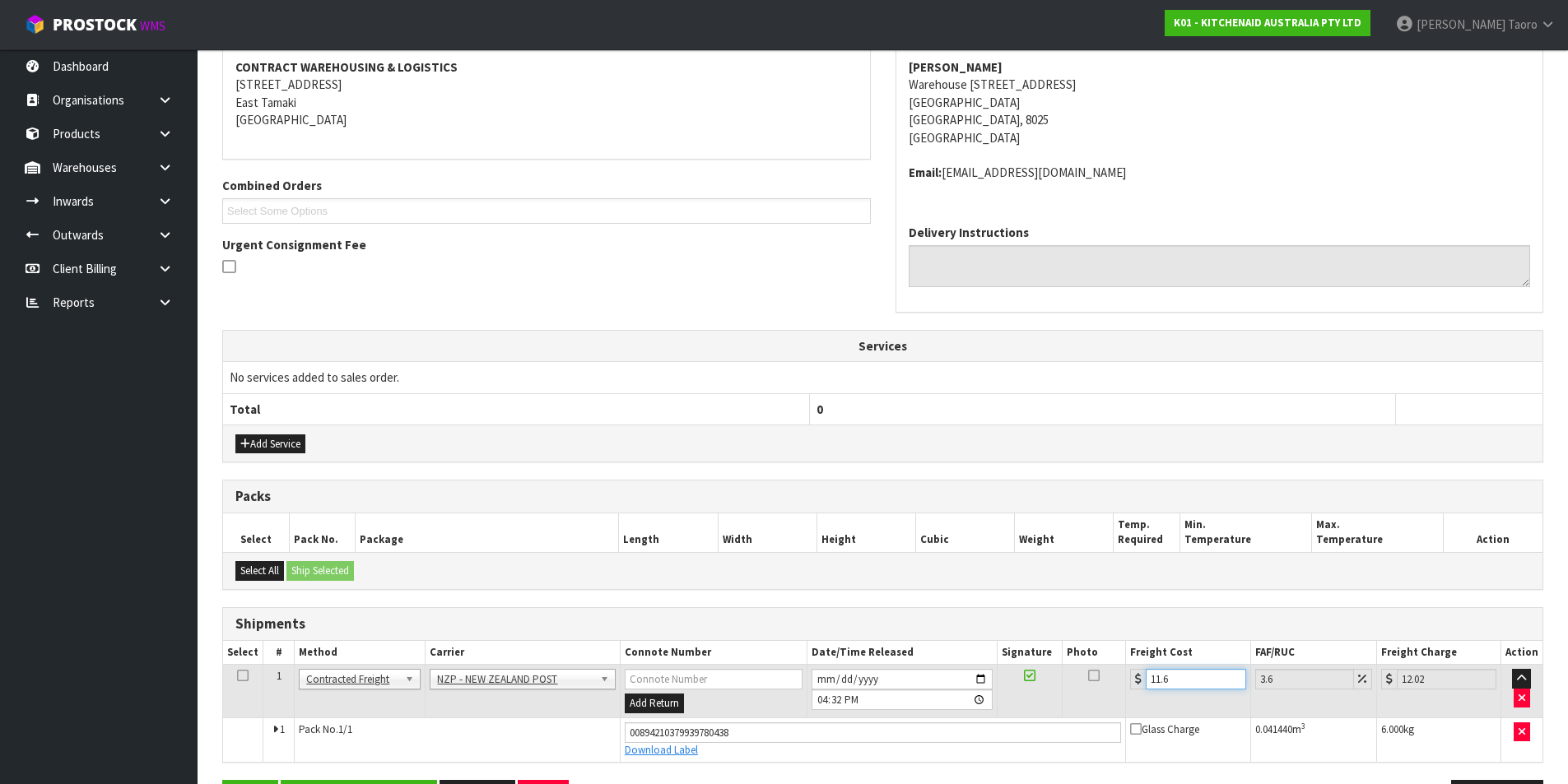
type input "11.61"
type input "12.03"
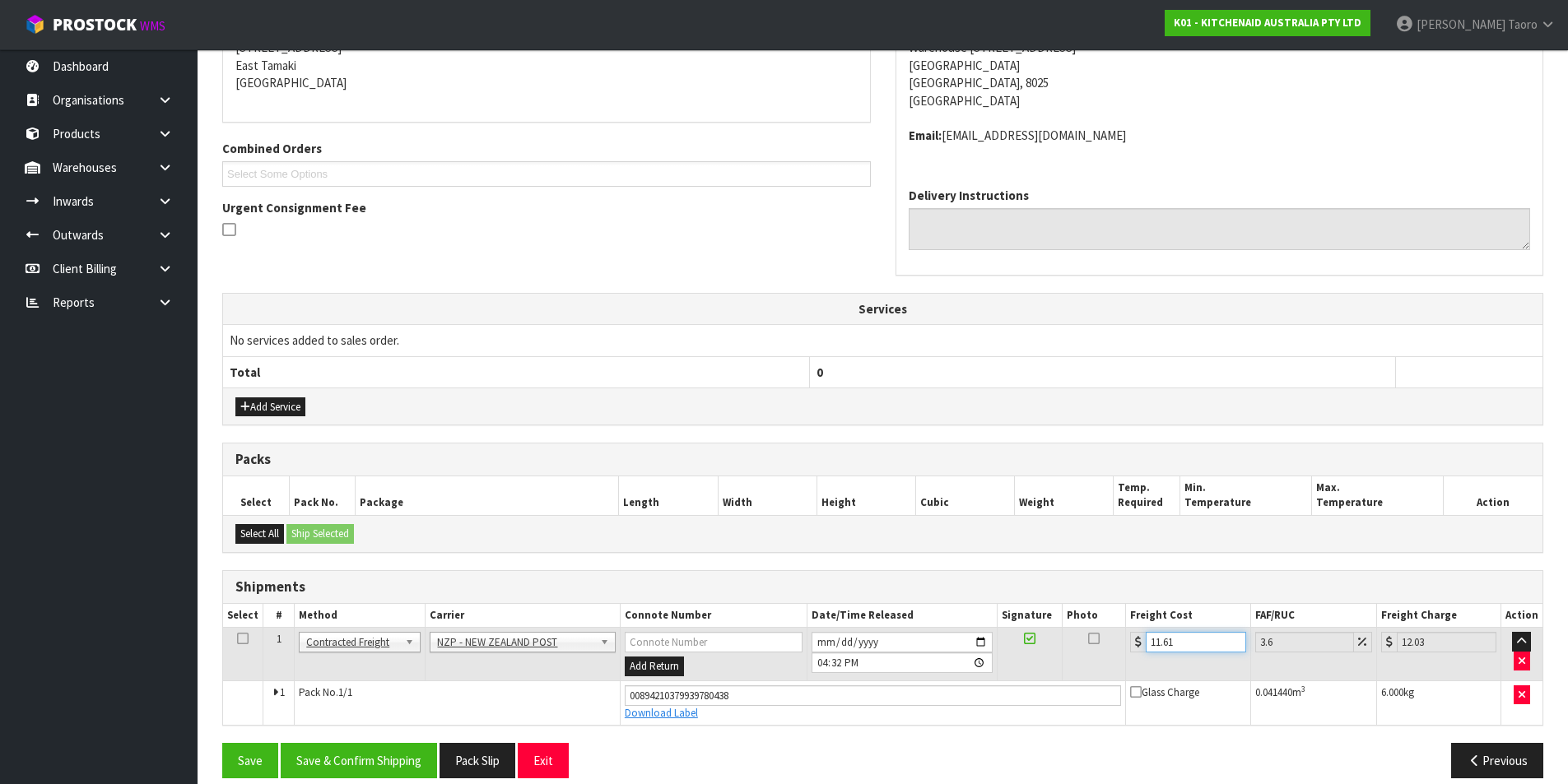
scroll to position [369, 0]
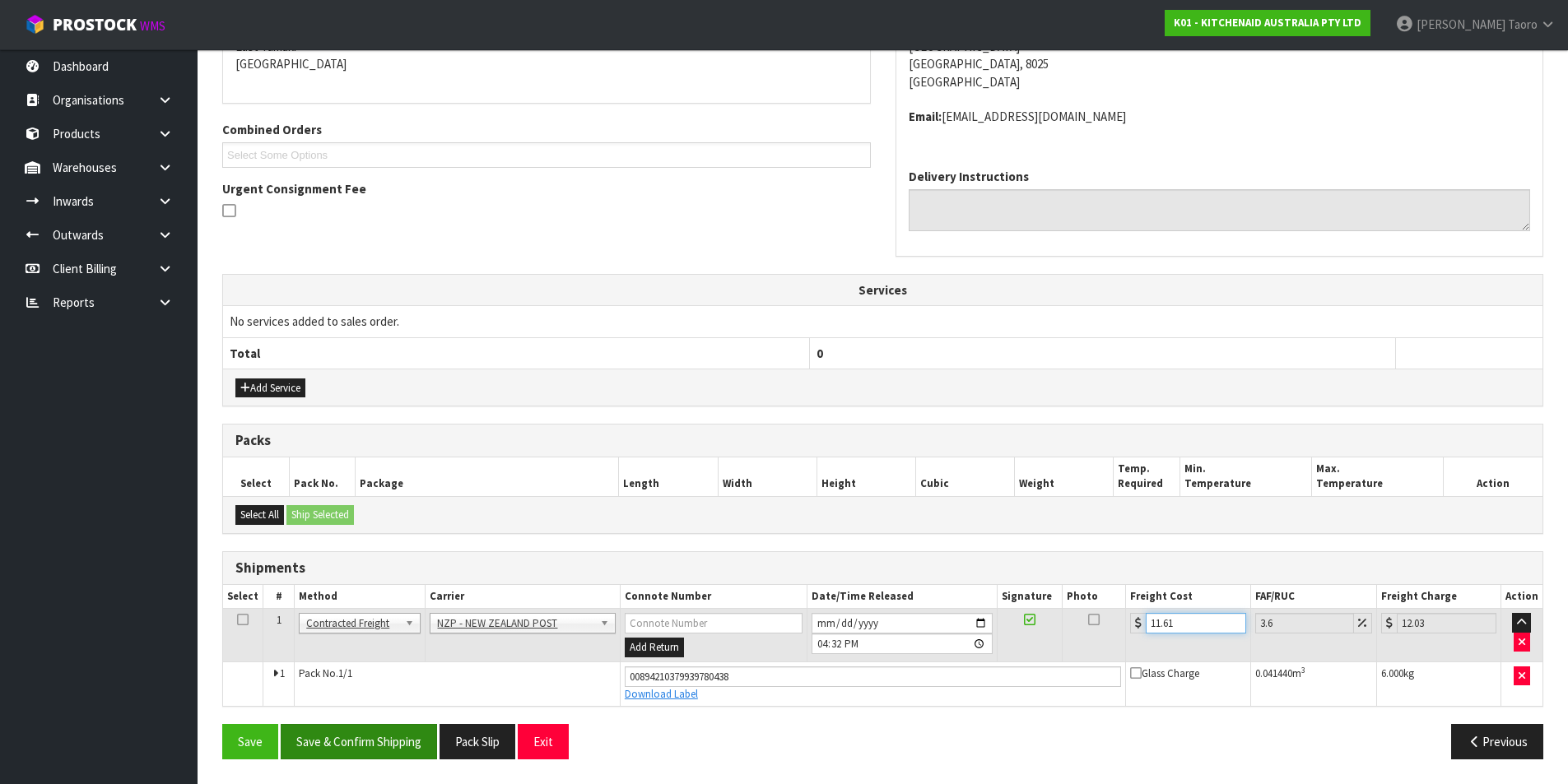
type input "11.61"
click at [395, 743] on button "Save & Confirm Shipping" at bounding box center [358, 742] width 156 height 35
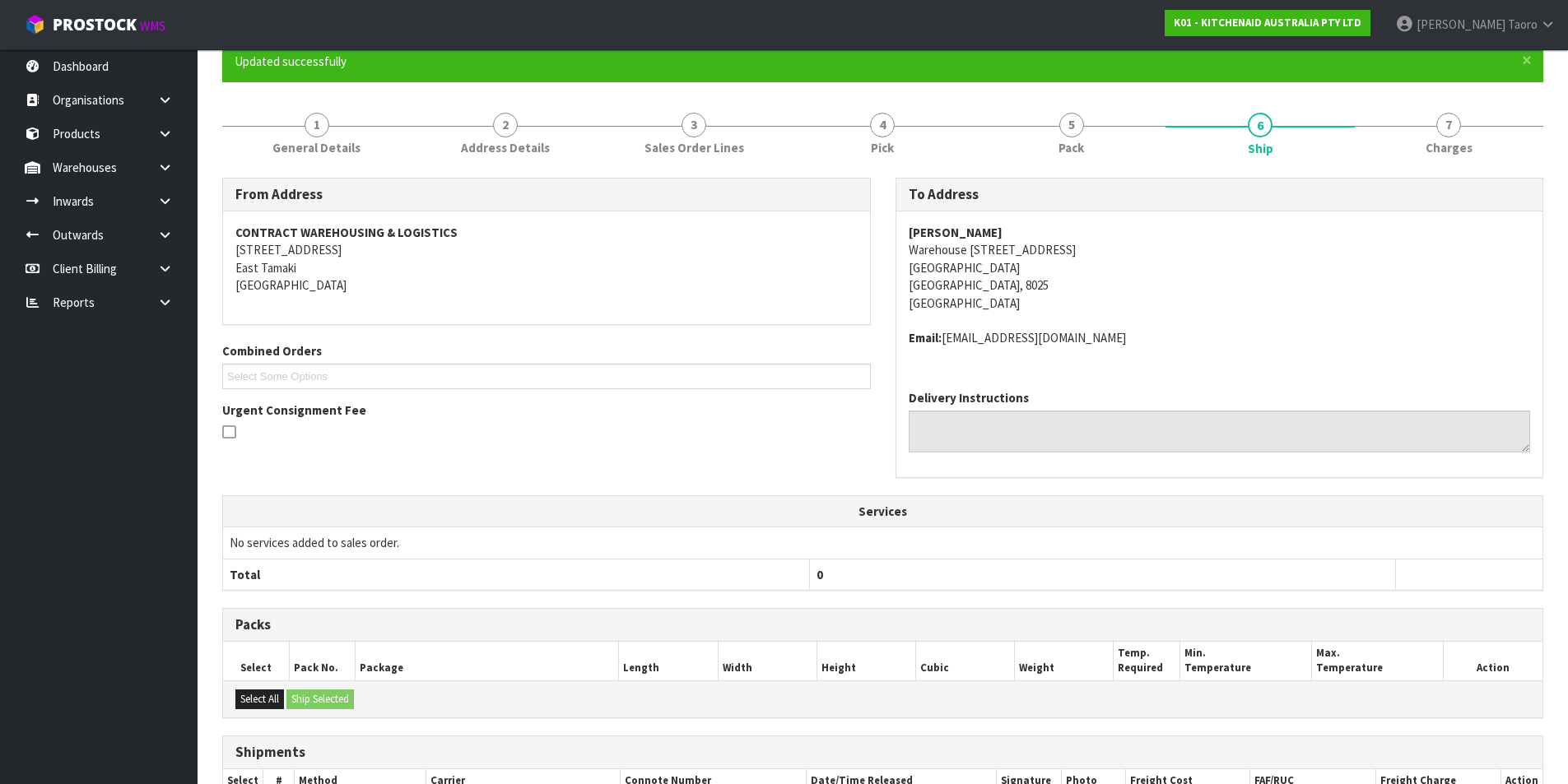
scroll to position [324, 0]
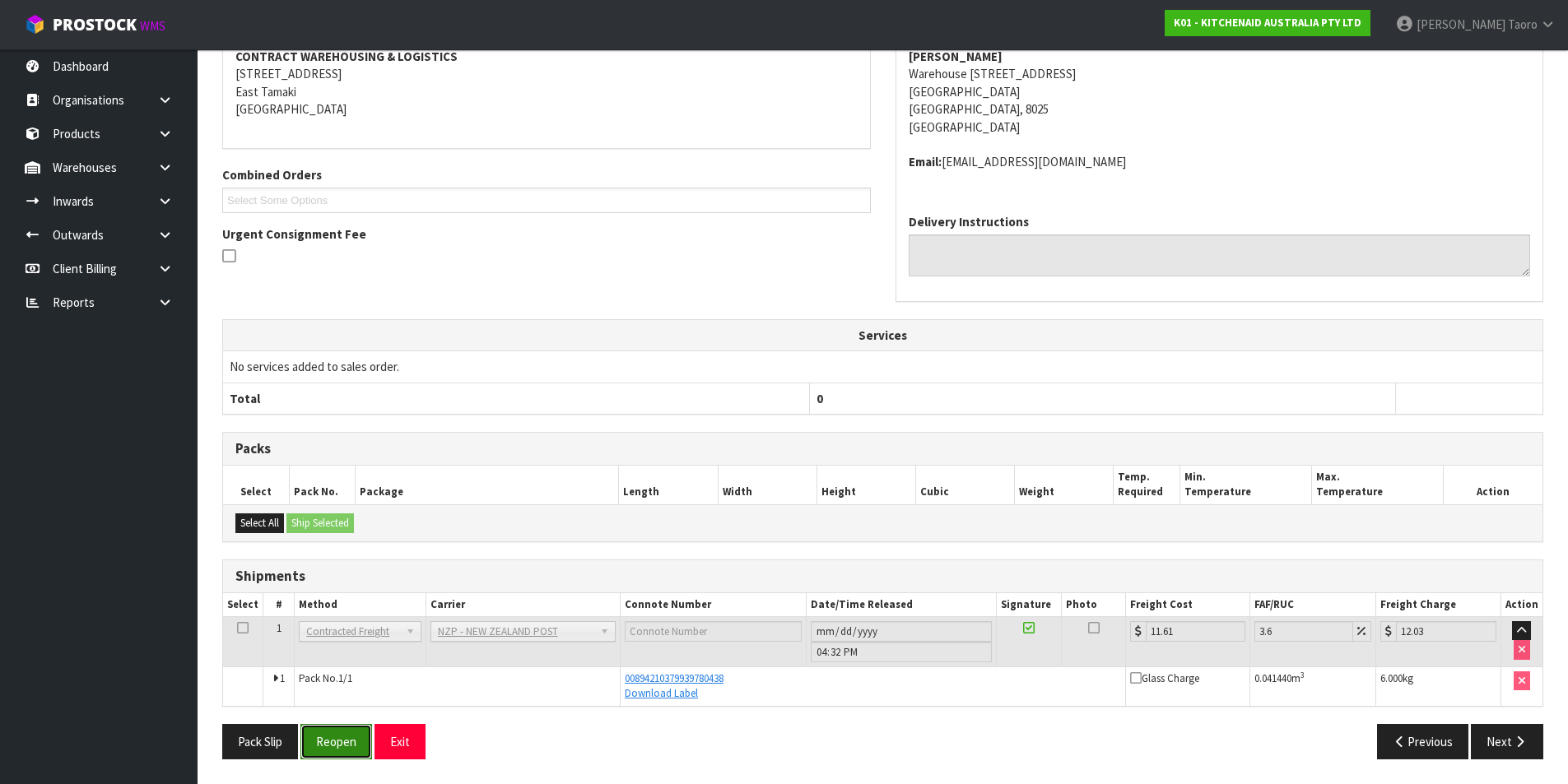
click at [336, 746] on button "Reopen" at bounding box center [335, 742] width 71 height 35
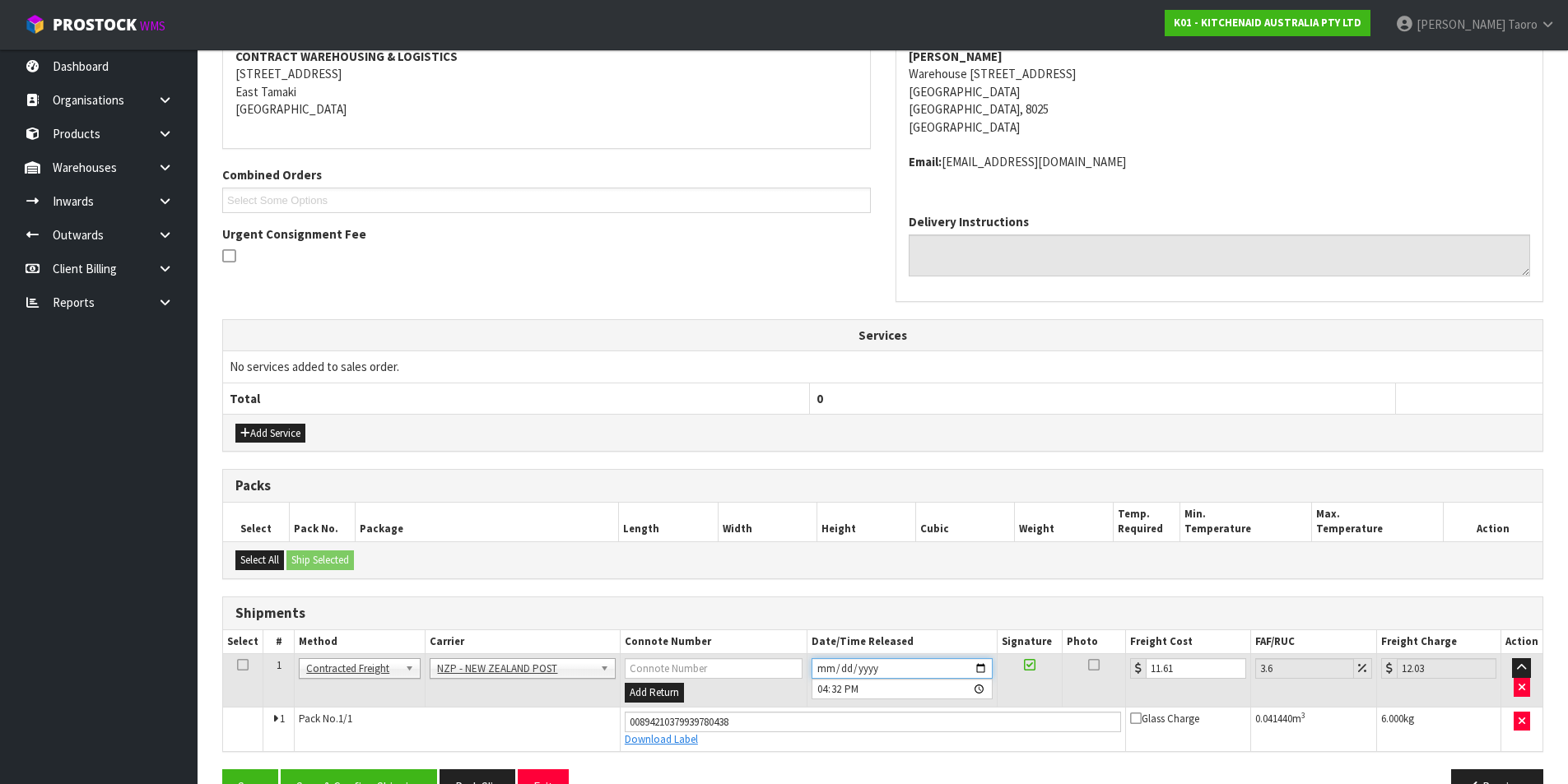
click at [822, 669] on input "2025-08-15" at bounding box center [901, 669] width 181 height 21
type input "2025-08-18"
click at [822, 688] on input "16:32:00.000" at bounding box center [901, 688] width 181 height 21
type input "09:00"
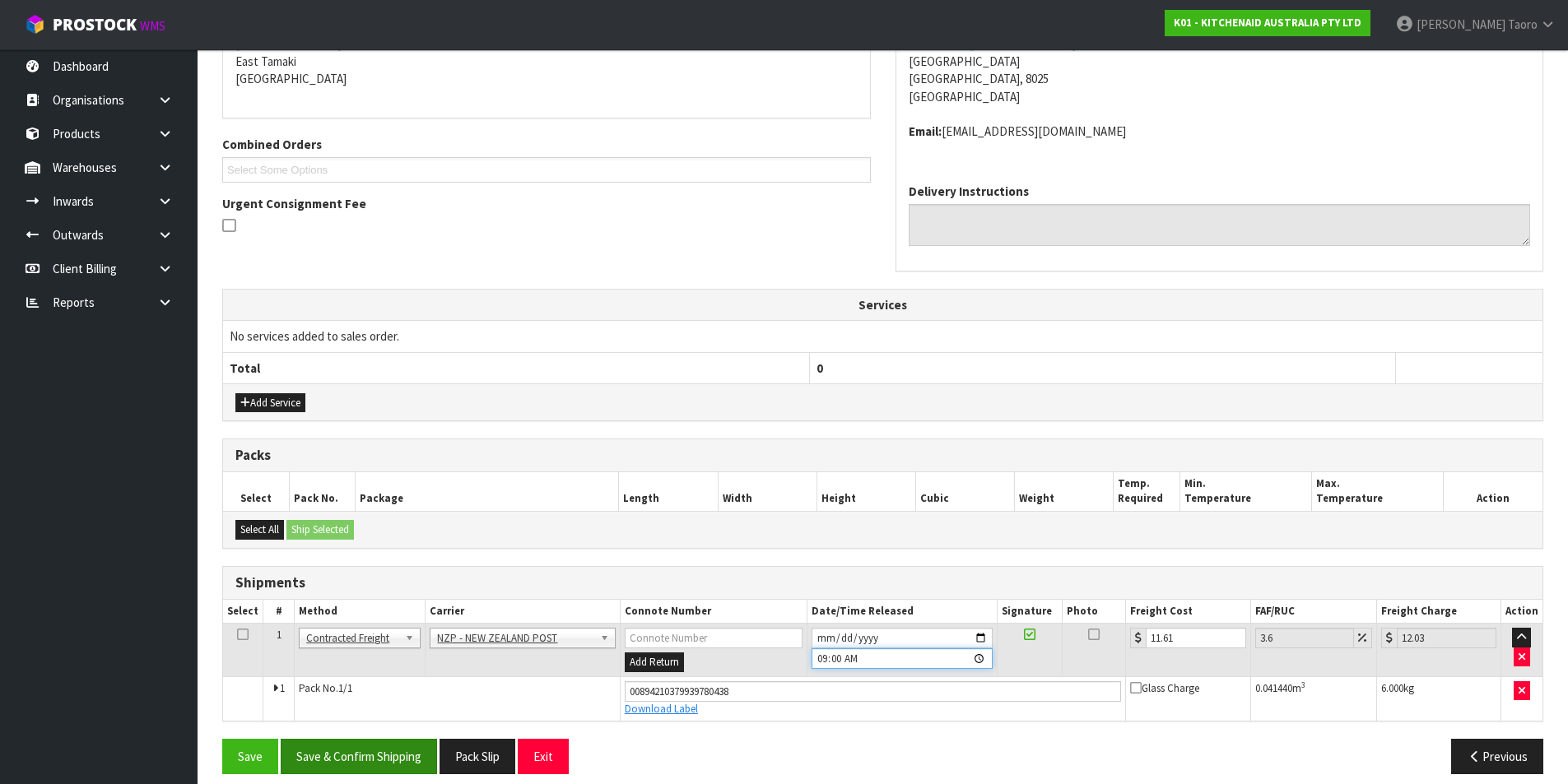
scroll to position [369, 0]
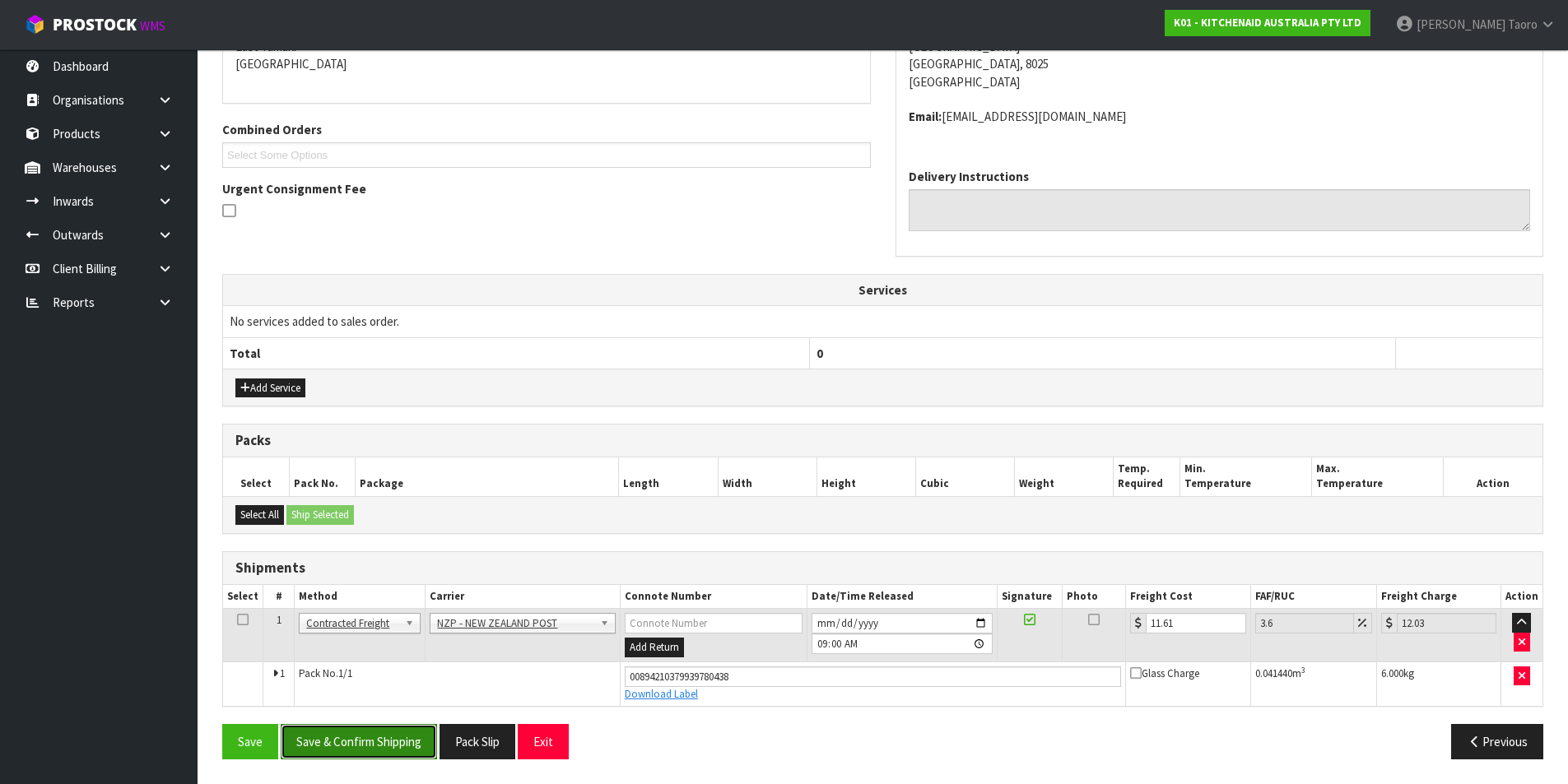
click at [379, 742] on button "Save & Confirm Shipping" at bounding box center [358, 742] width 156 height 35
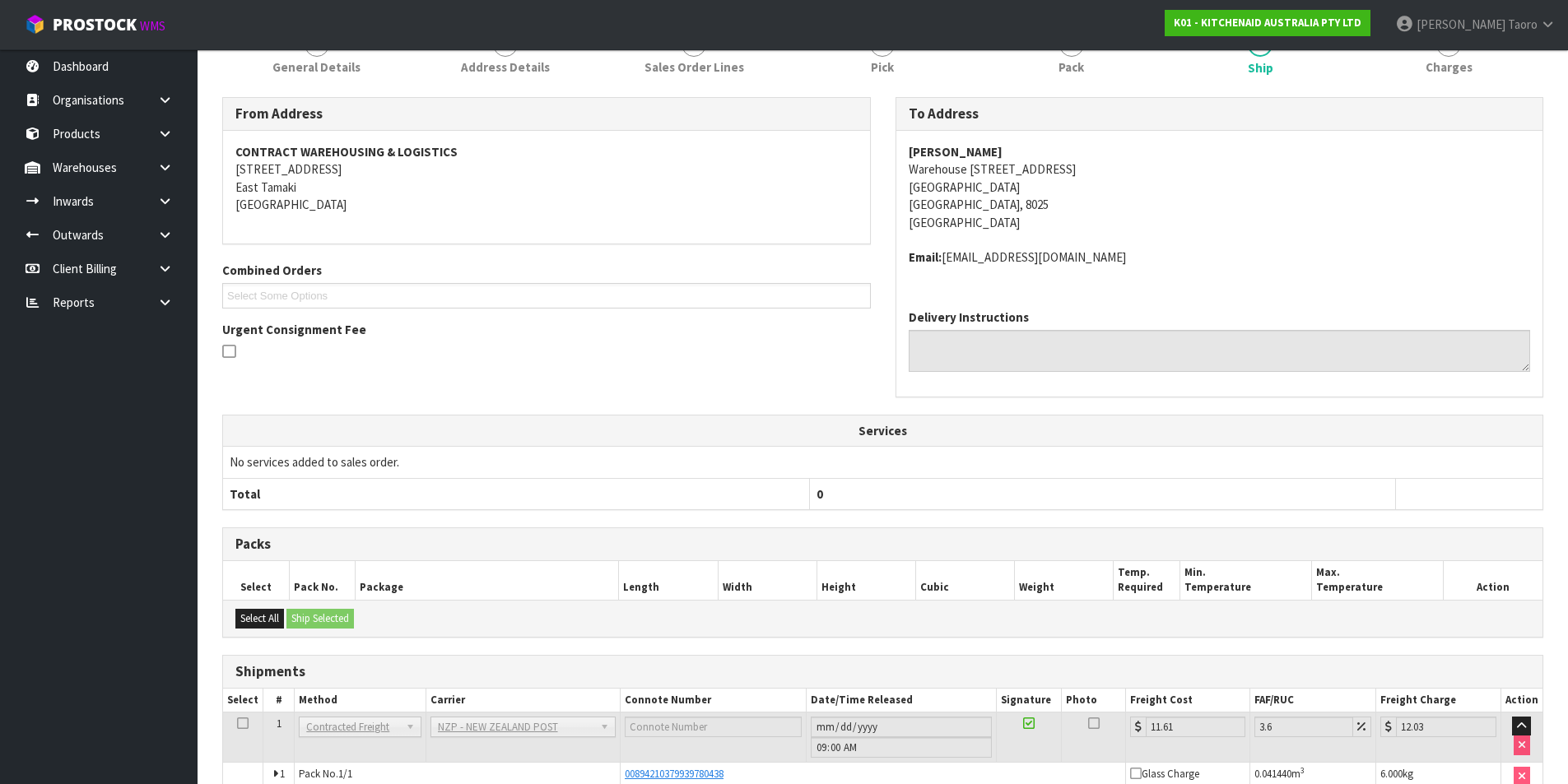
scroll to position [324, 0]
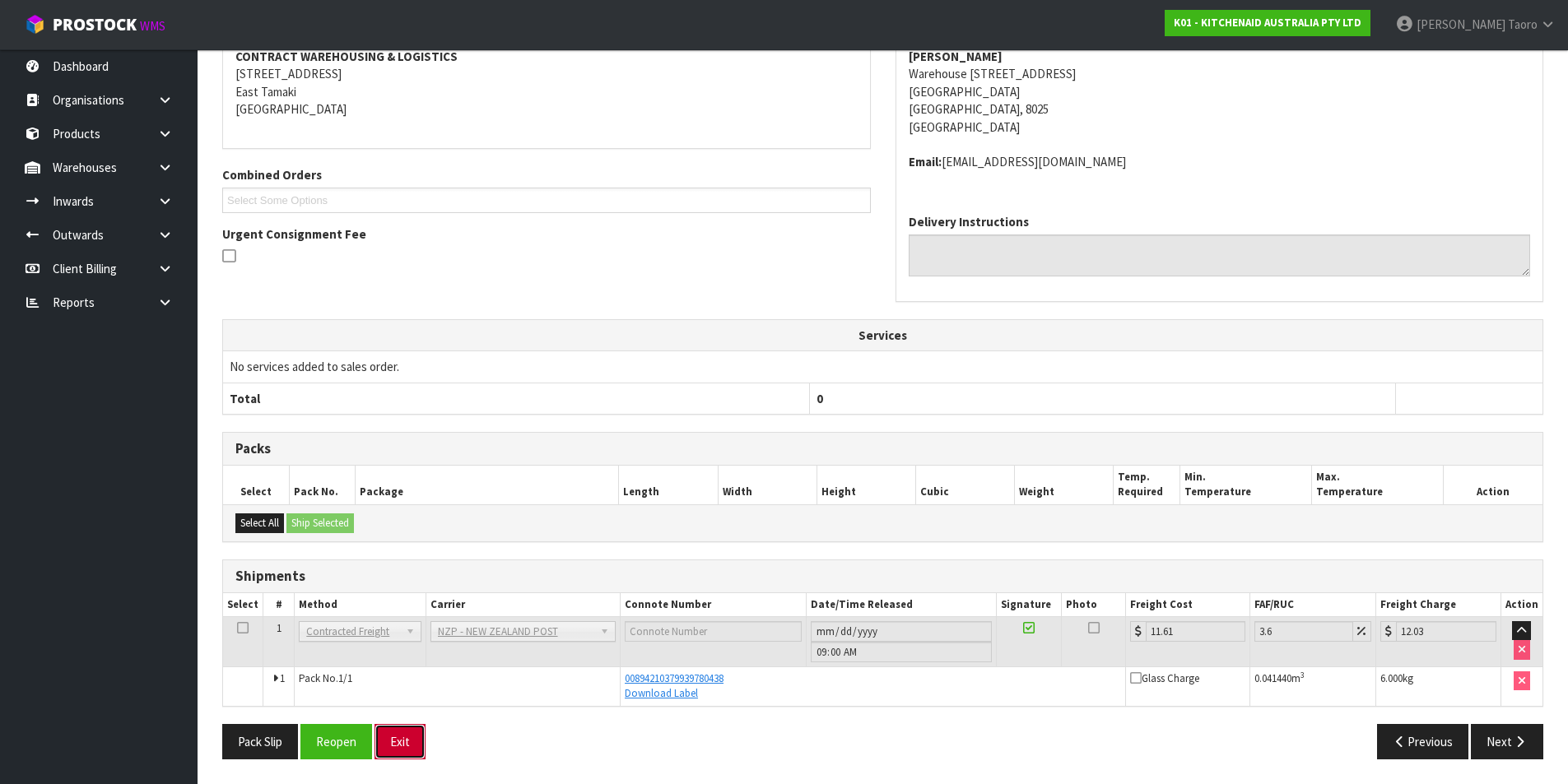
click at [410, 734] on button "Exit" at bounding box center [399, 742] width 51 height 35
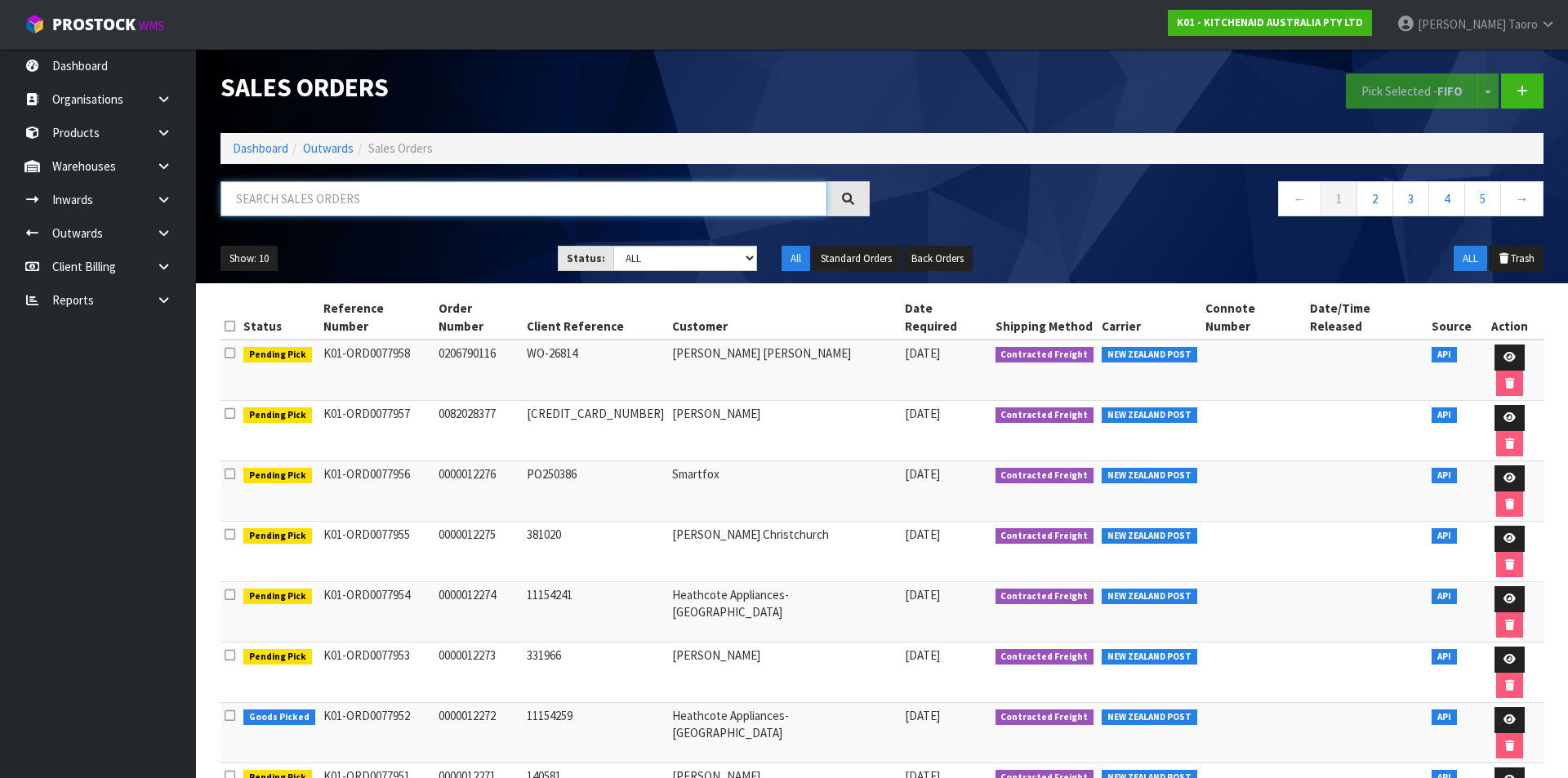
click at [582, 193] on input "text" at bounding box center [524, 199] width 606 height 35
type input "JOB-0407904"
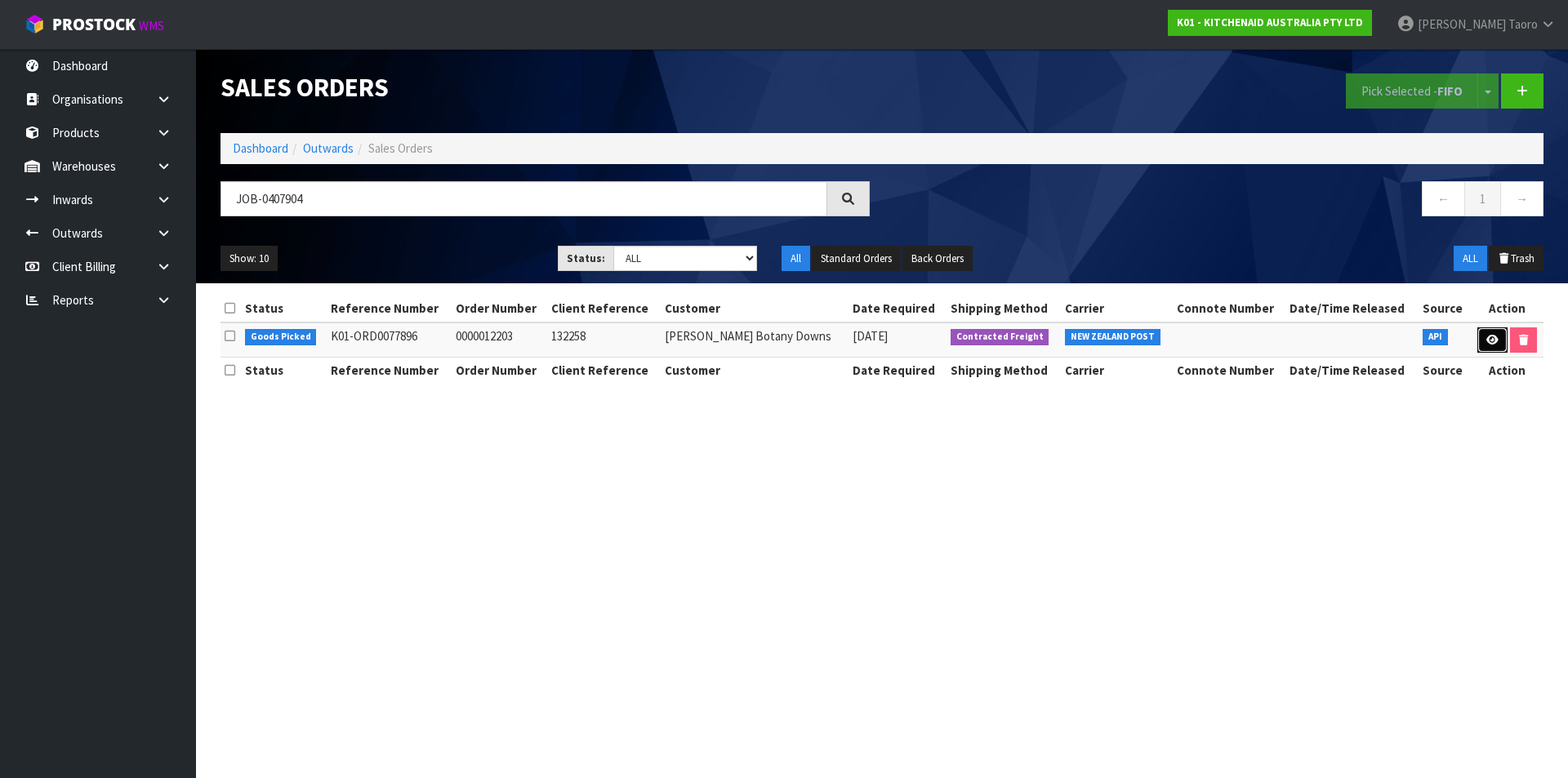
click at [1487, 343] on icon at bounding box center [1493, 340] width 13 height 11
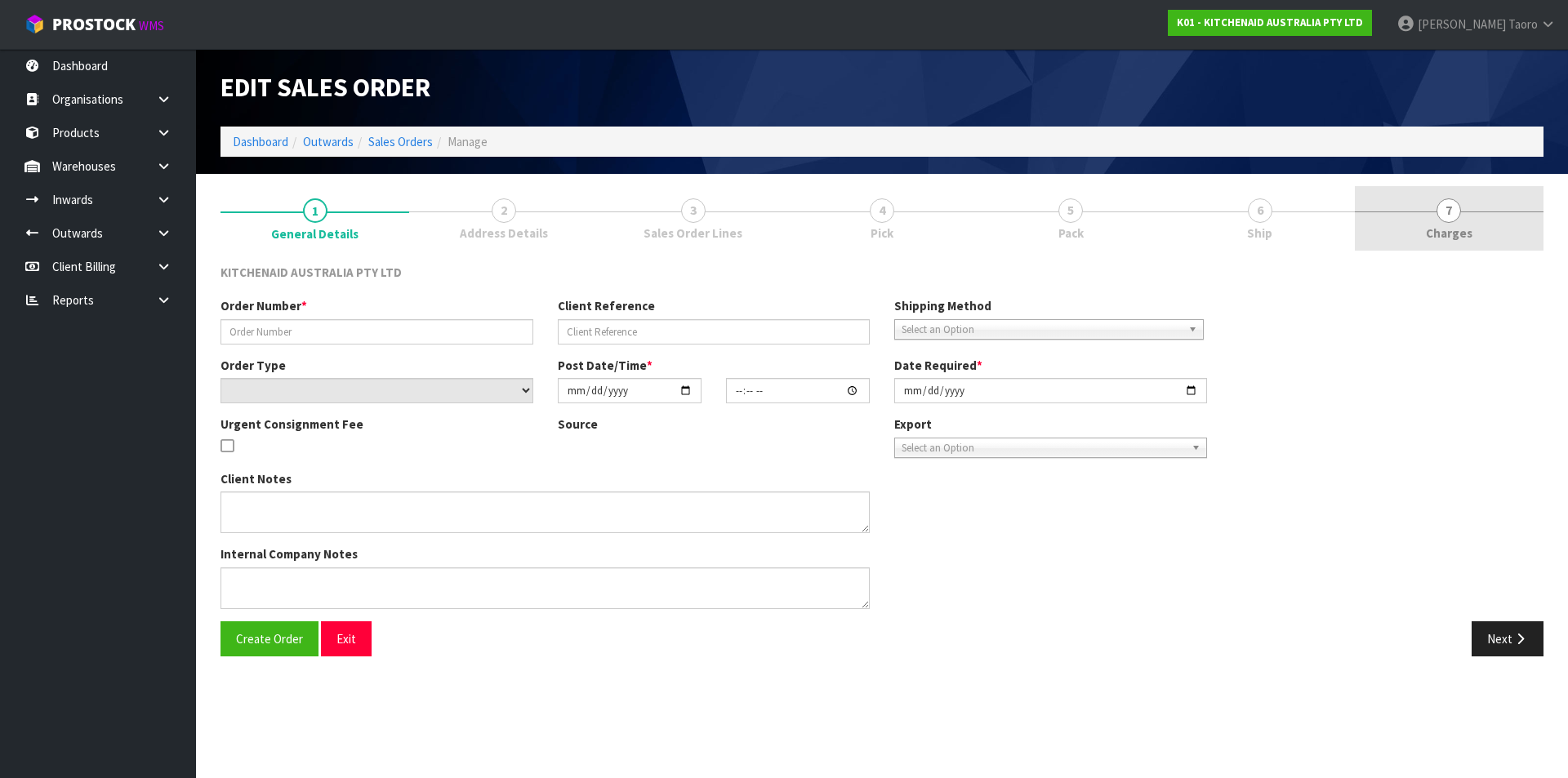
click at [1410, 233] on link "7 Charges" at bounding box center [1449, 218] width 189 height 64
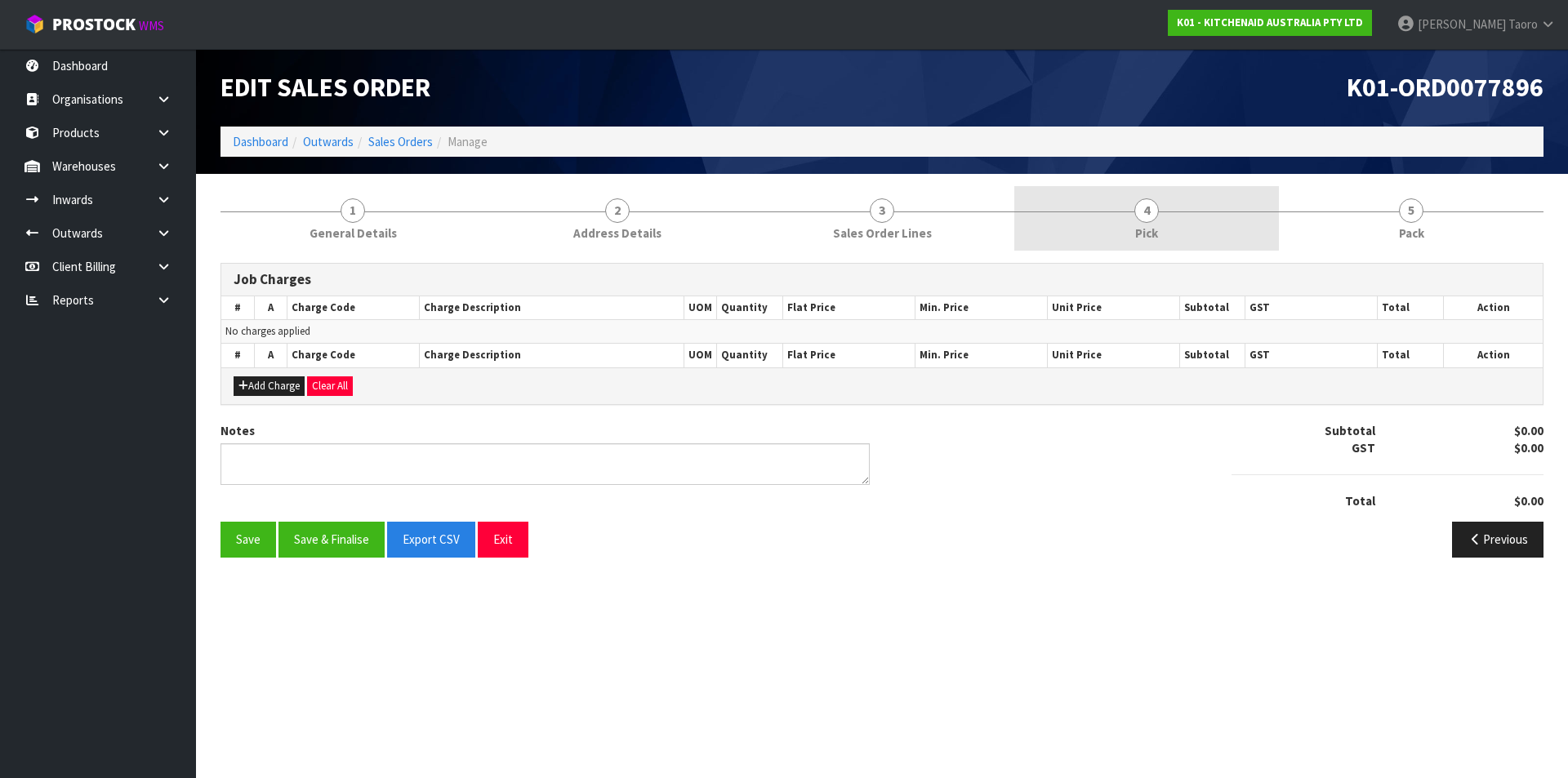
click at [1105, 218] on link "4 Pick" at bounding box center [1147, 218] width 265 height 64
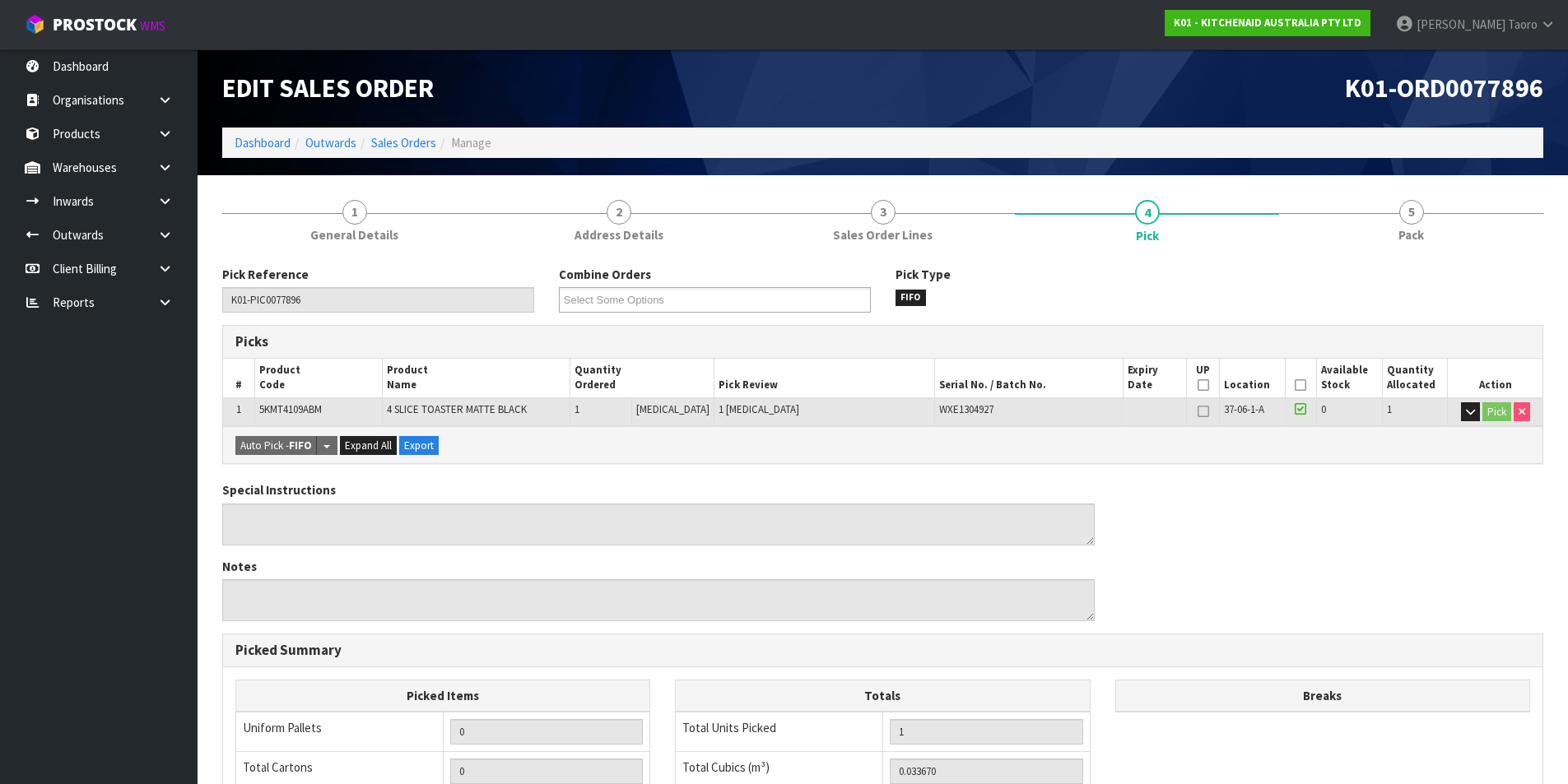
click at [1244, 111] on div "K01-ORD0077896" at bounding box center [1219, 88] width 673 height 78
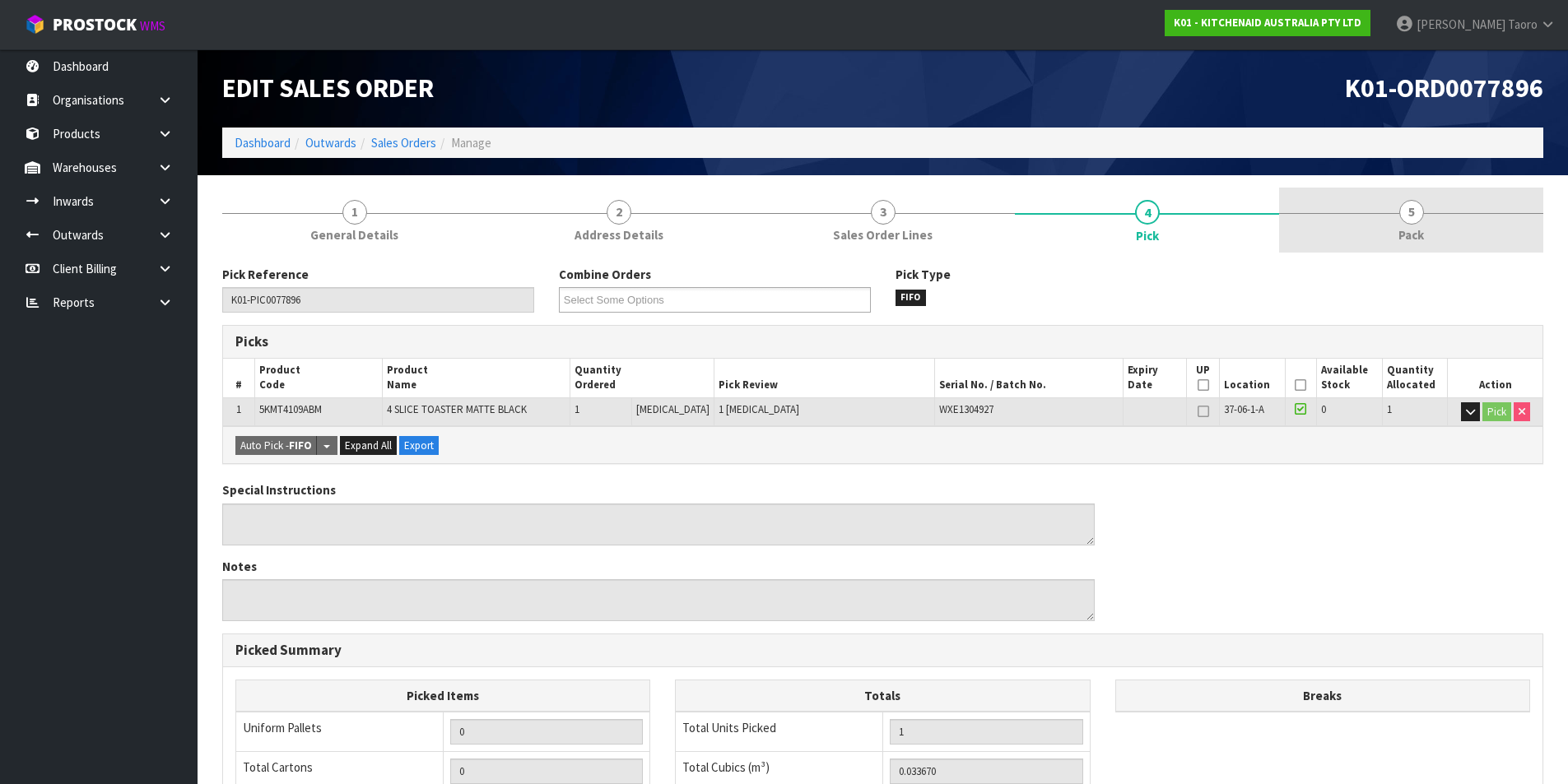
click at [1409, 246] on link "5 Pack" at bounding box center [1410, 220] width 264 height 65
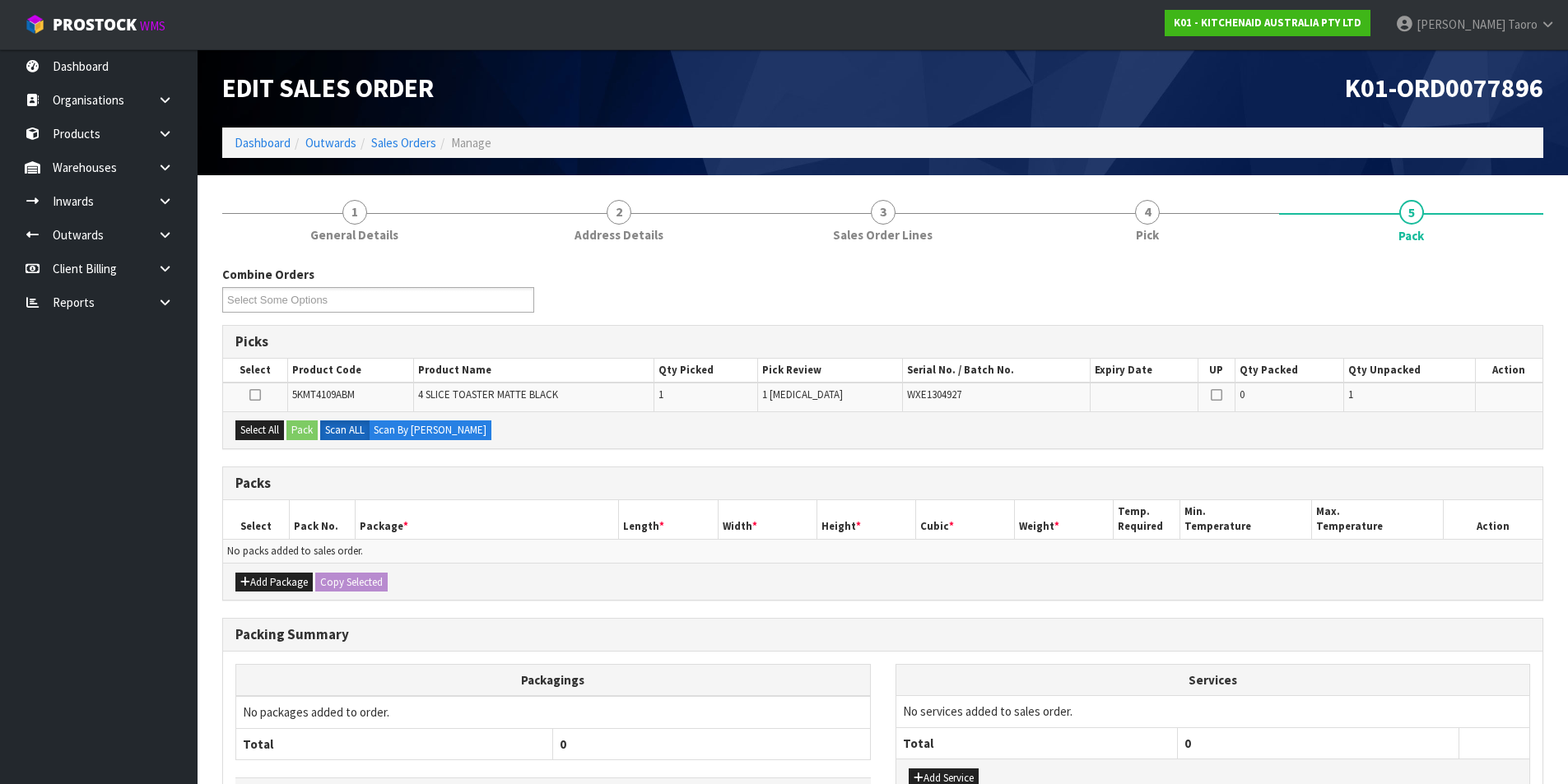
click at [954, 47] on nav "Toggle navigation ProStock WMS K01 - KITCHENAID AUSTRALIA PTY LTD Harriet Taoro…" at bounding box center [784, 25] width 1568 height 50
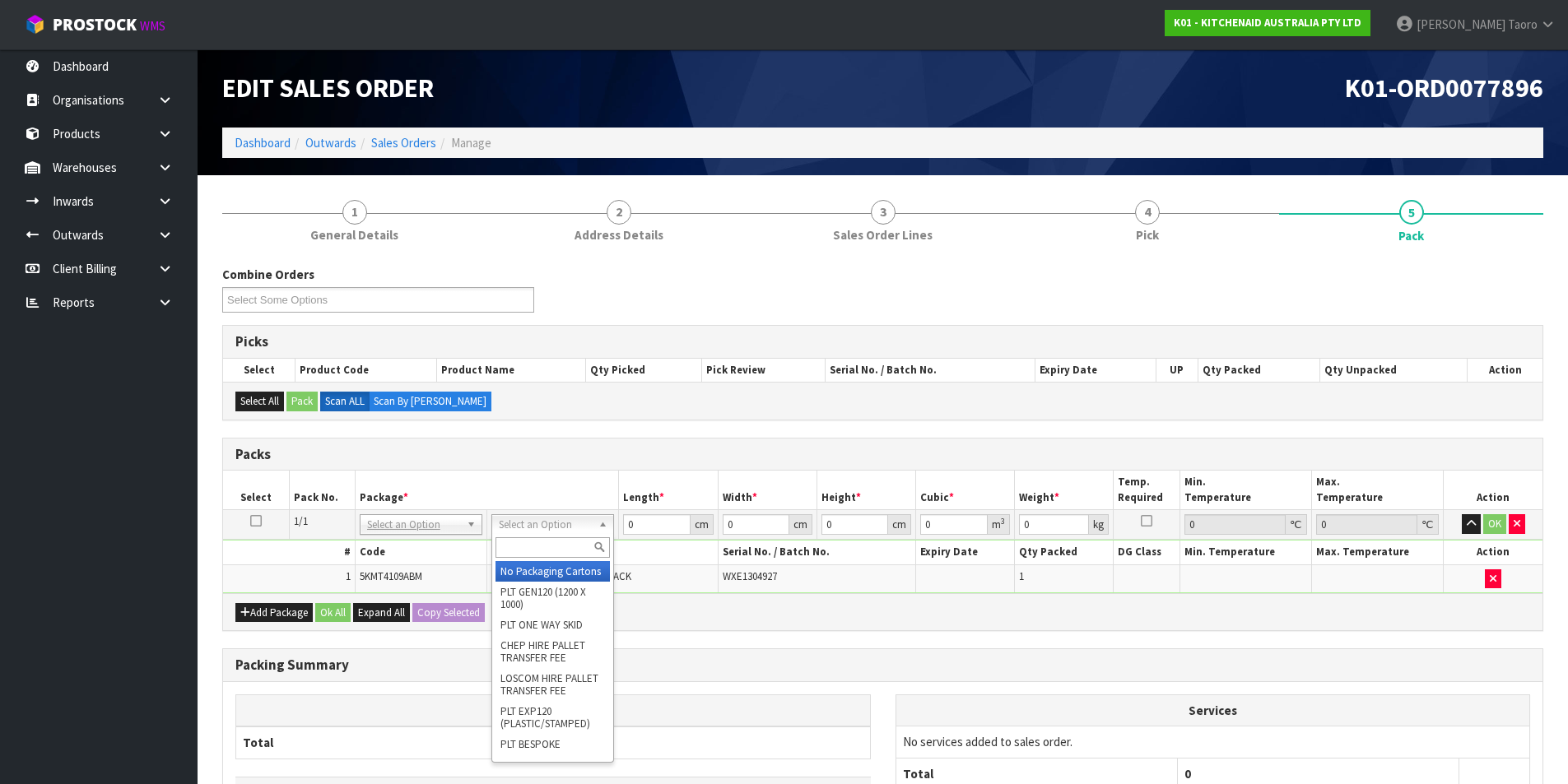
click at [576, 544] on input "text" at bounding box center [552, 547] width 114 height 21
type input "OWN"
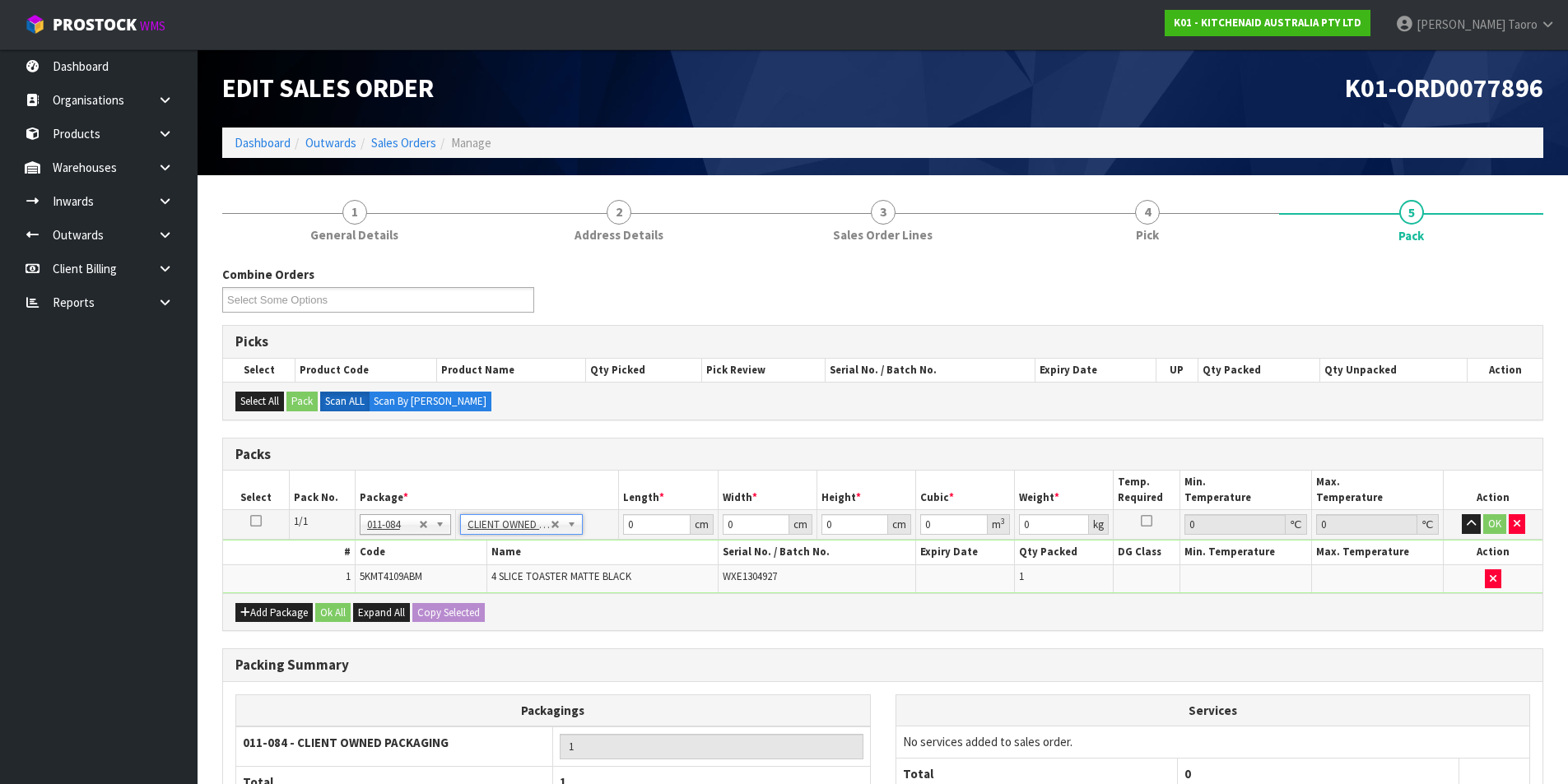
type input "4.55"
click at [646, 527] on input "0" at bounding box center [656, 524] width 67 height 21
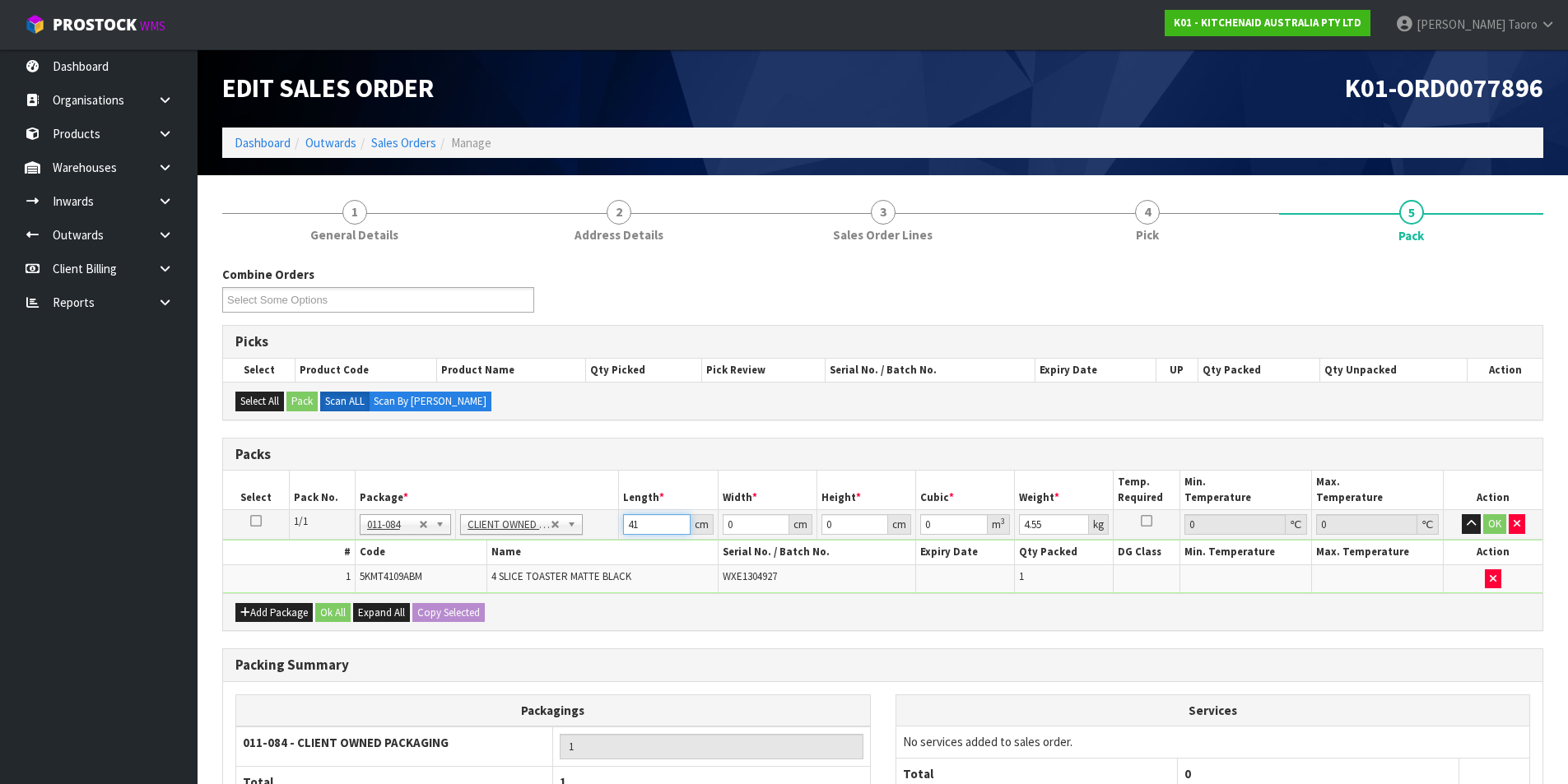
type input "41"
type input "28"
type input "3"
type input "0.003444"
type input "37"
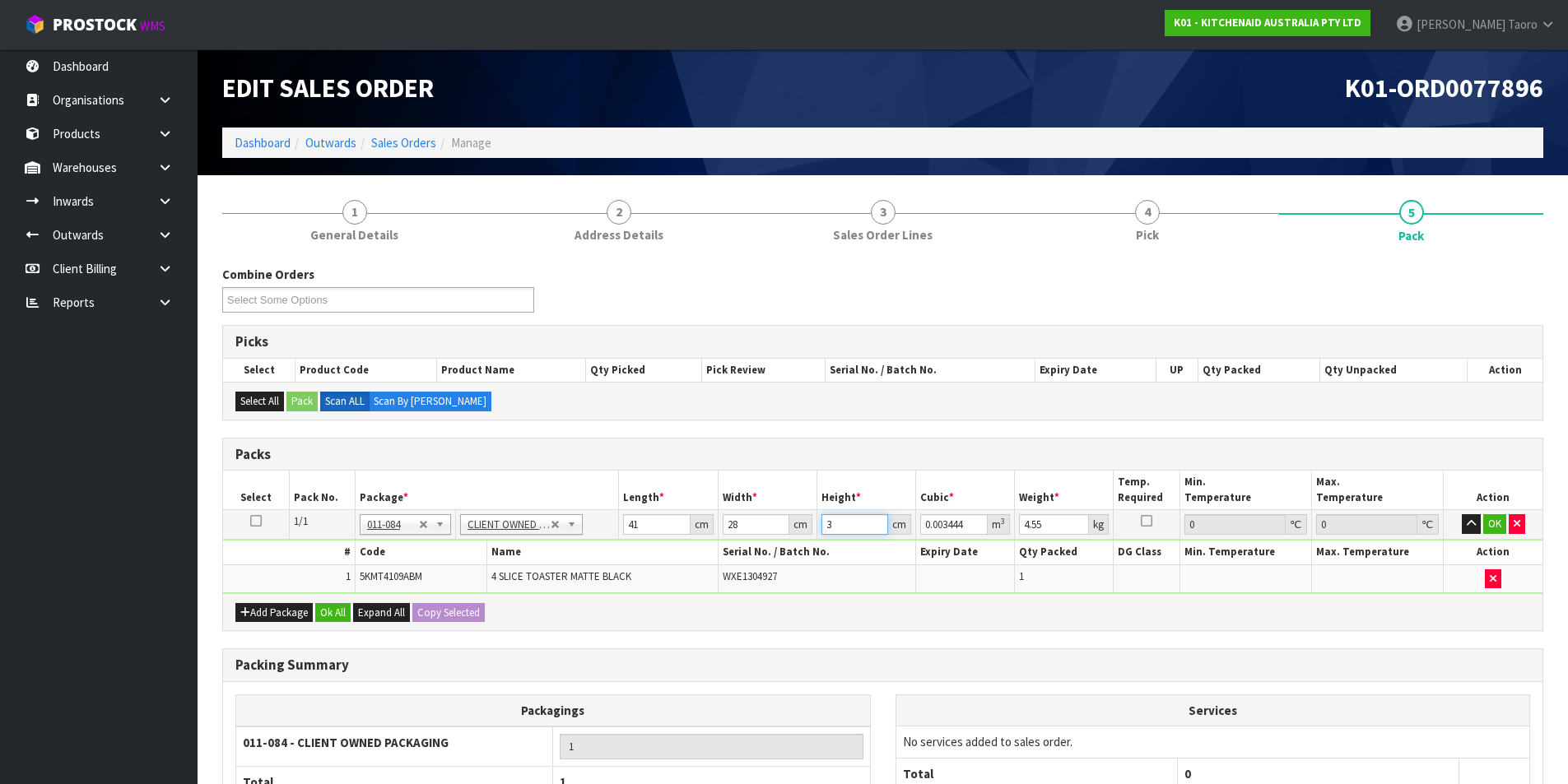
type input "0.042476"
type input "37"
type input "9"
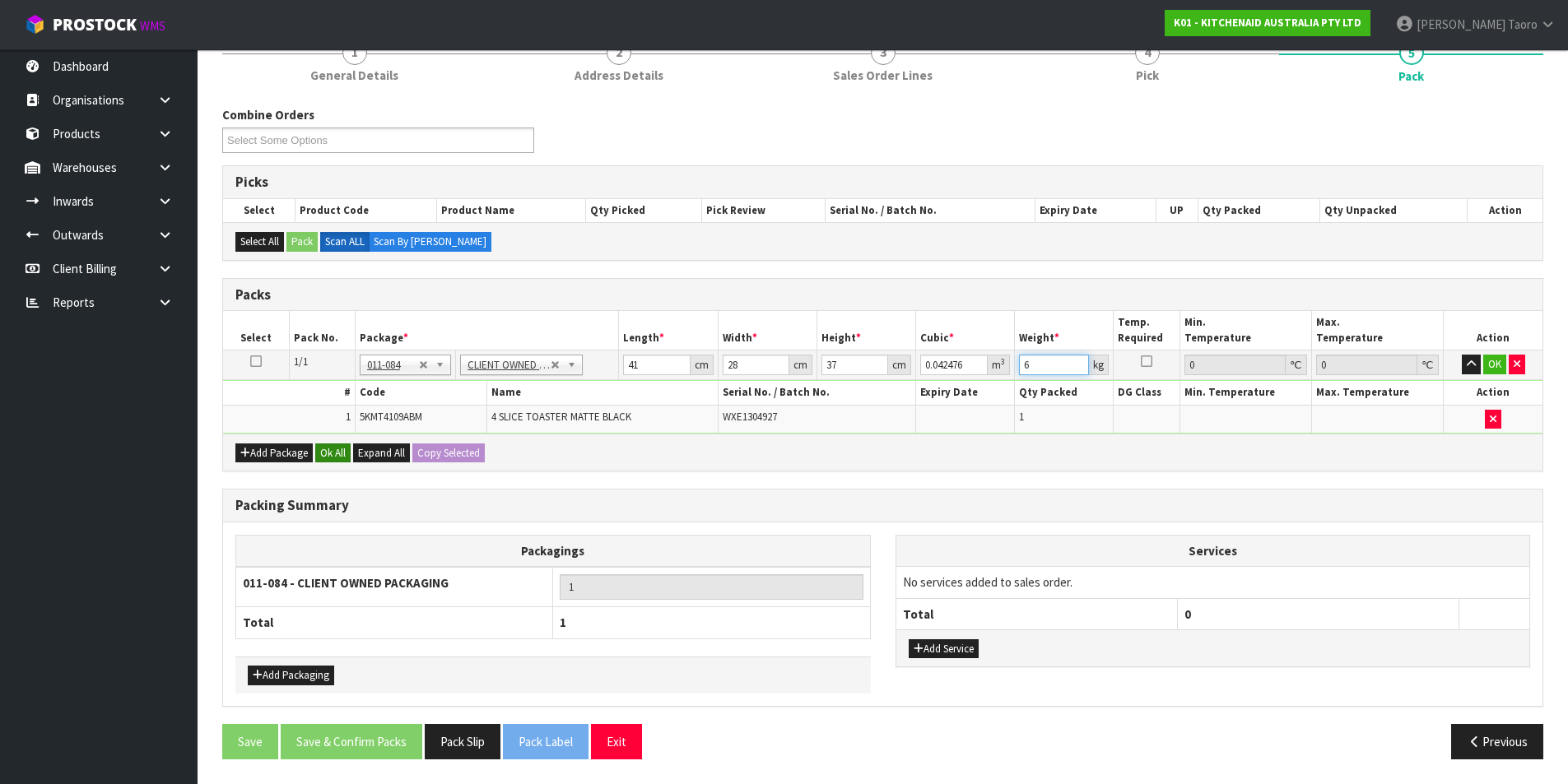
type input "6"
click at [334, 451] on button "Ok All" at bounding box center [333, 453] width 35 height 20
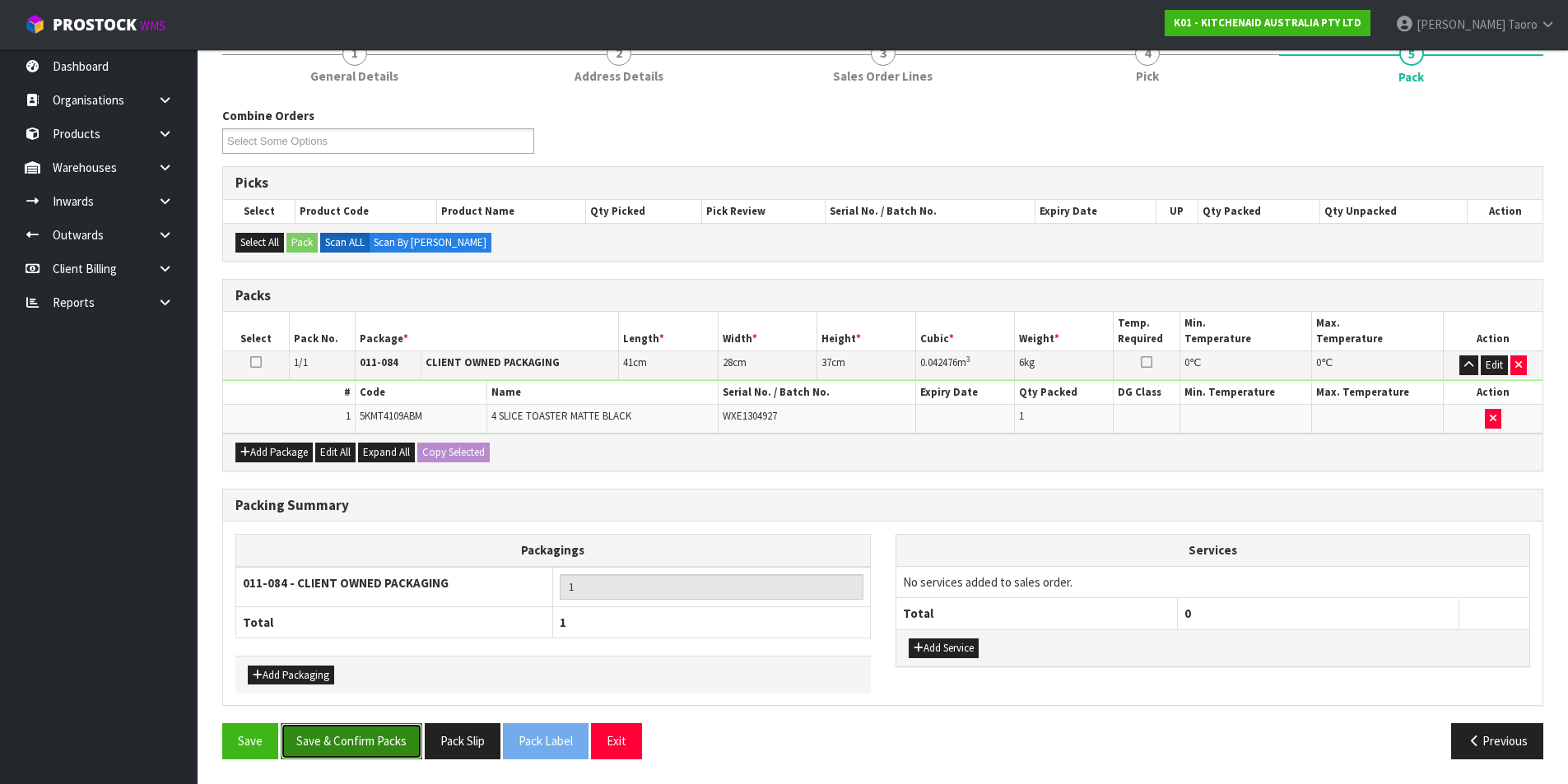
click at [397, 741] on button "Save & Confirm Packs" at bounding box center [351, 741] width 141 height 35
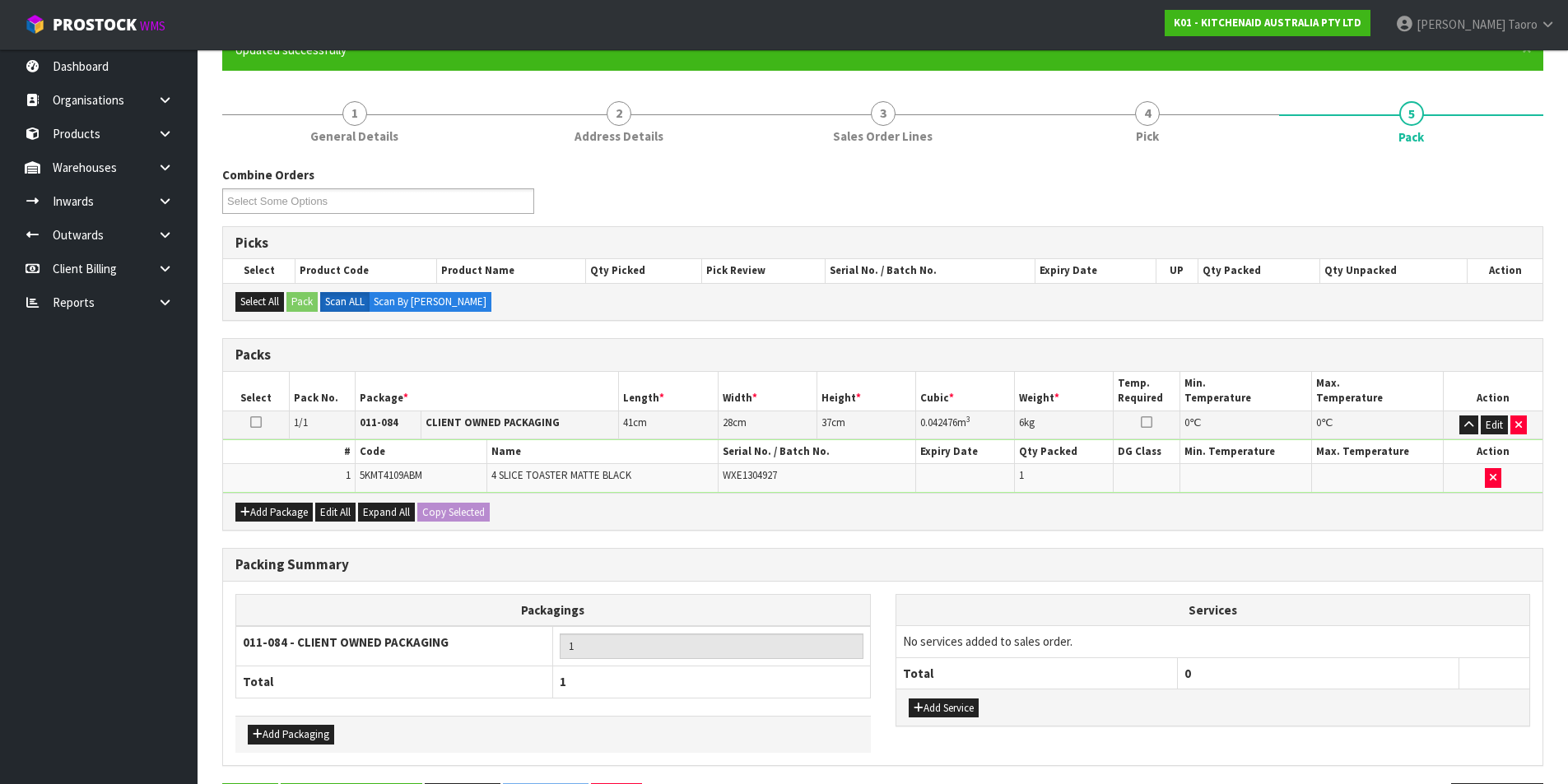
scroll to position [0, 0]
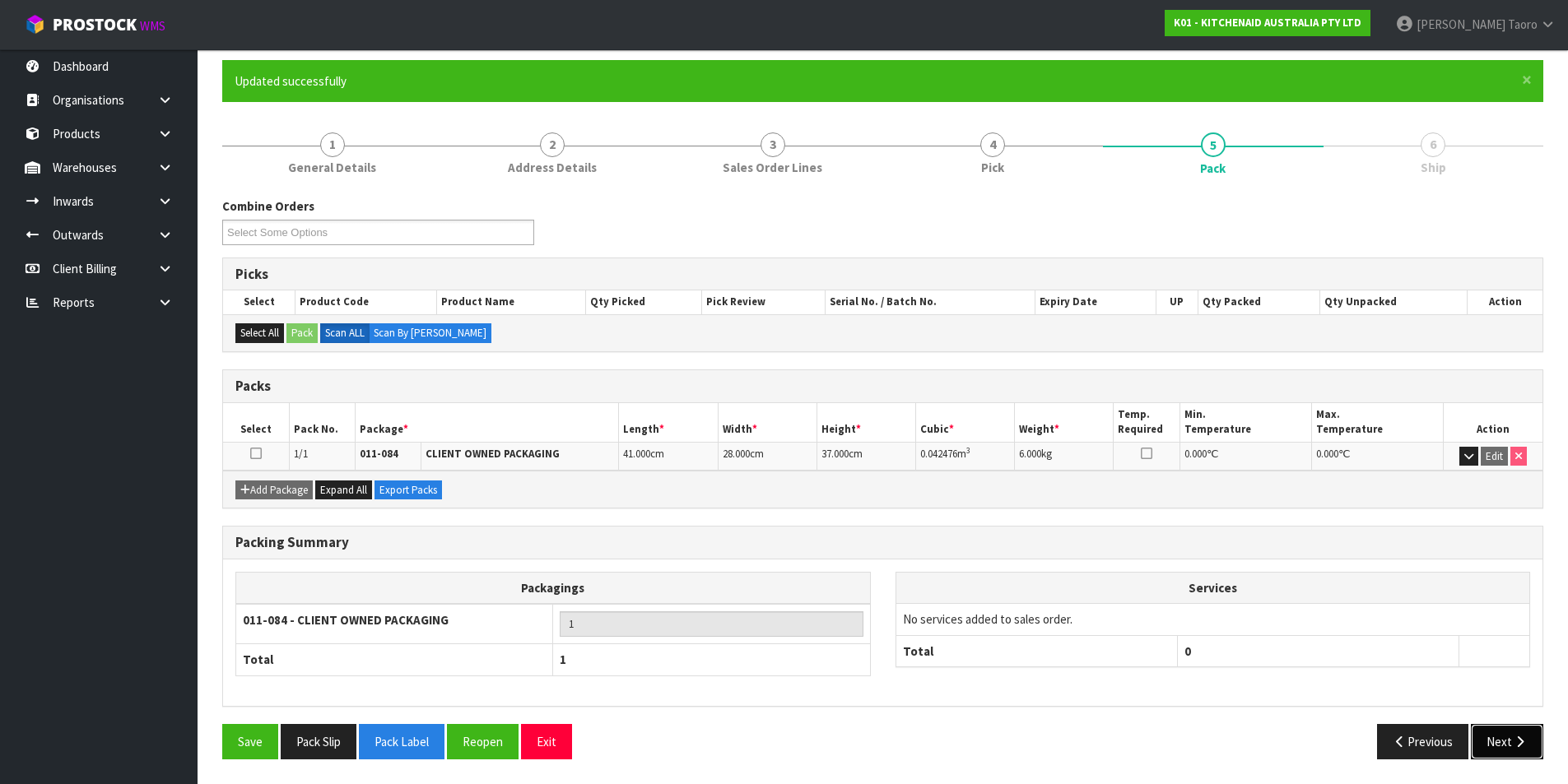
click at [1511, 750] on button "Next" at bounding box center [1507, 742] width 72 height 35
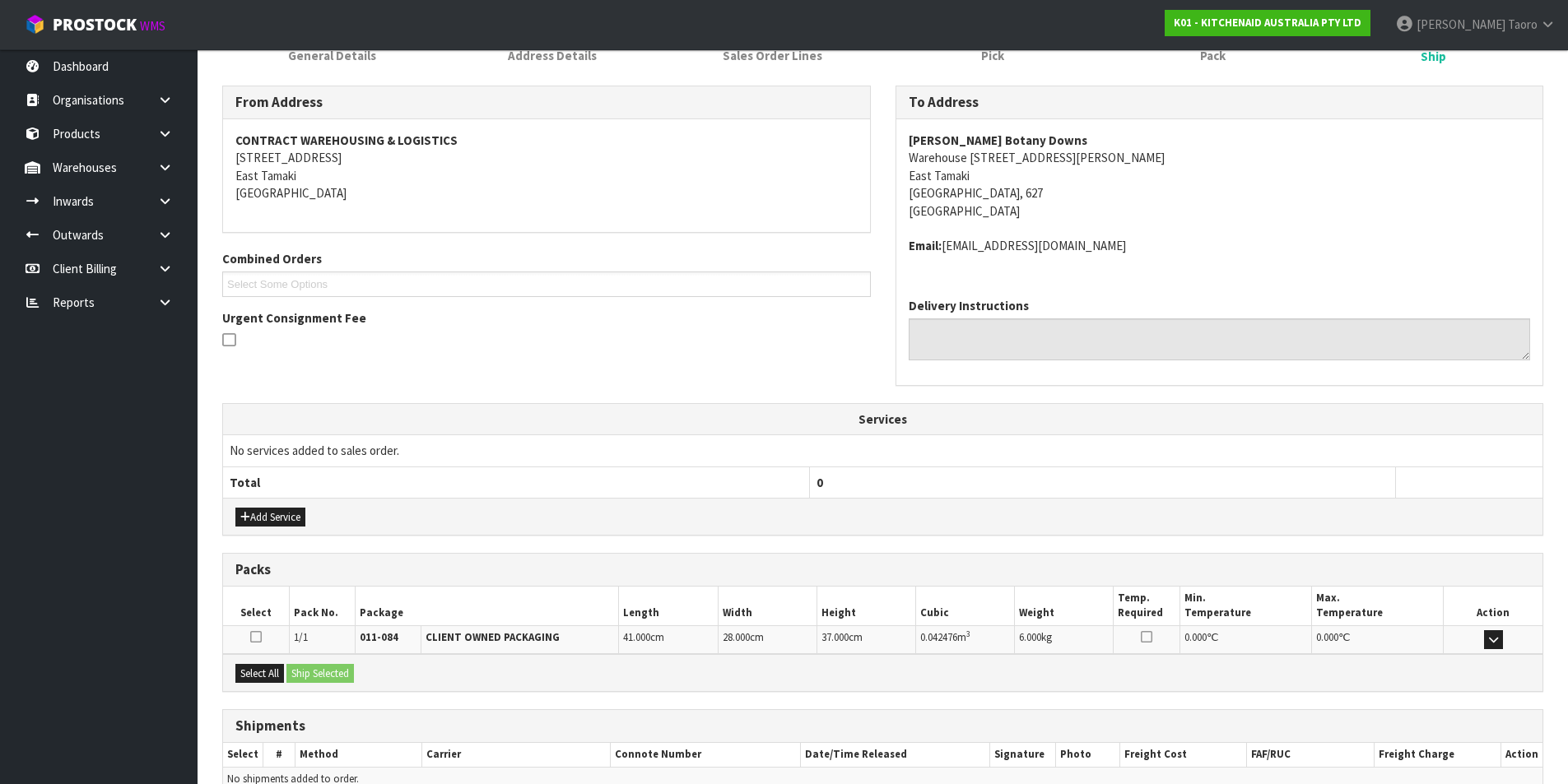
scroll to position [324, 0]
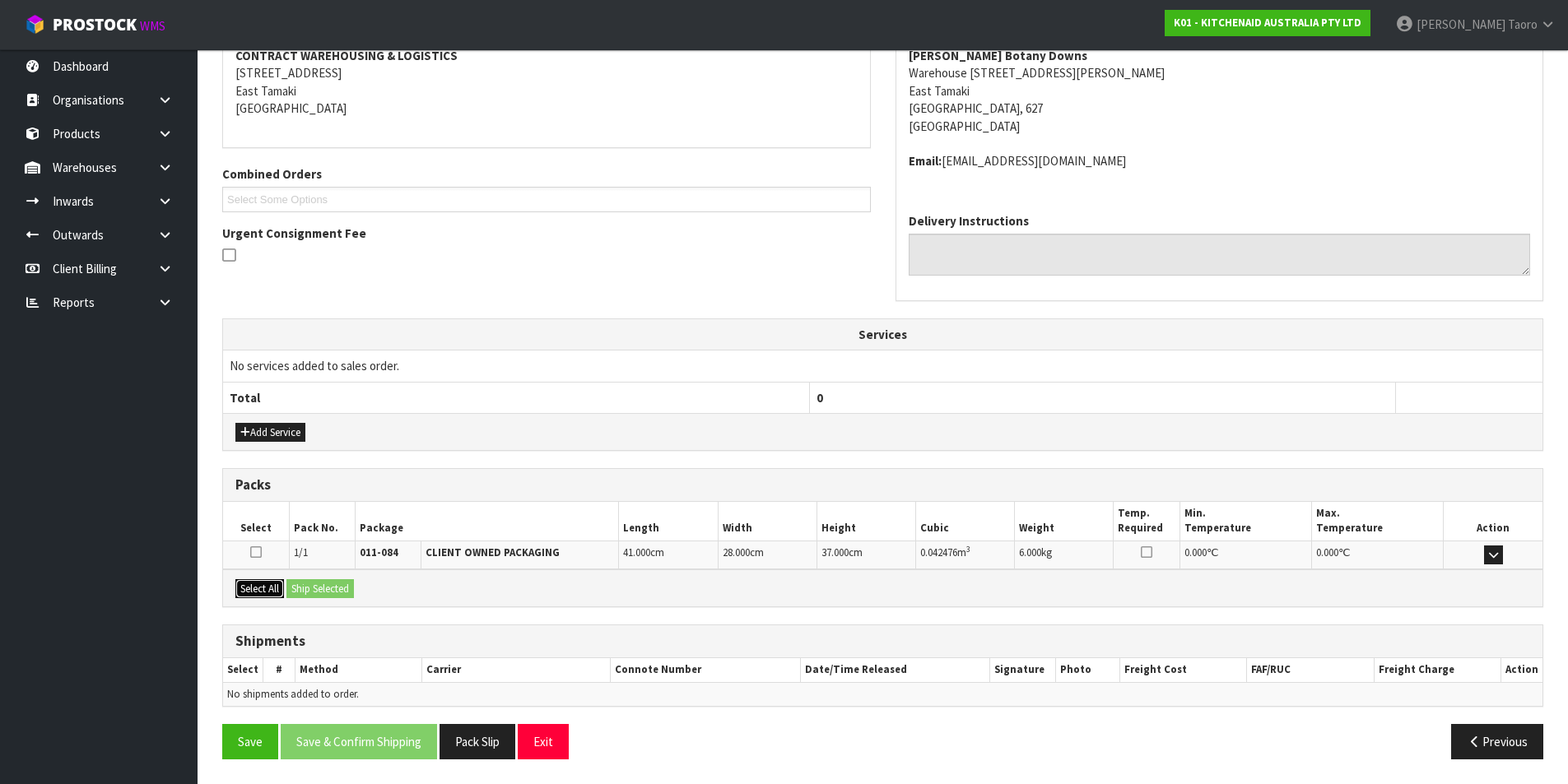
click at [270, 585] on button "Select All" at bounding box center [260, 589] width 49 height 20
click at [290, 588] on button "Ship Selected" at bounding box center [320, 589] width 68 height 20
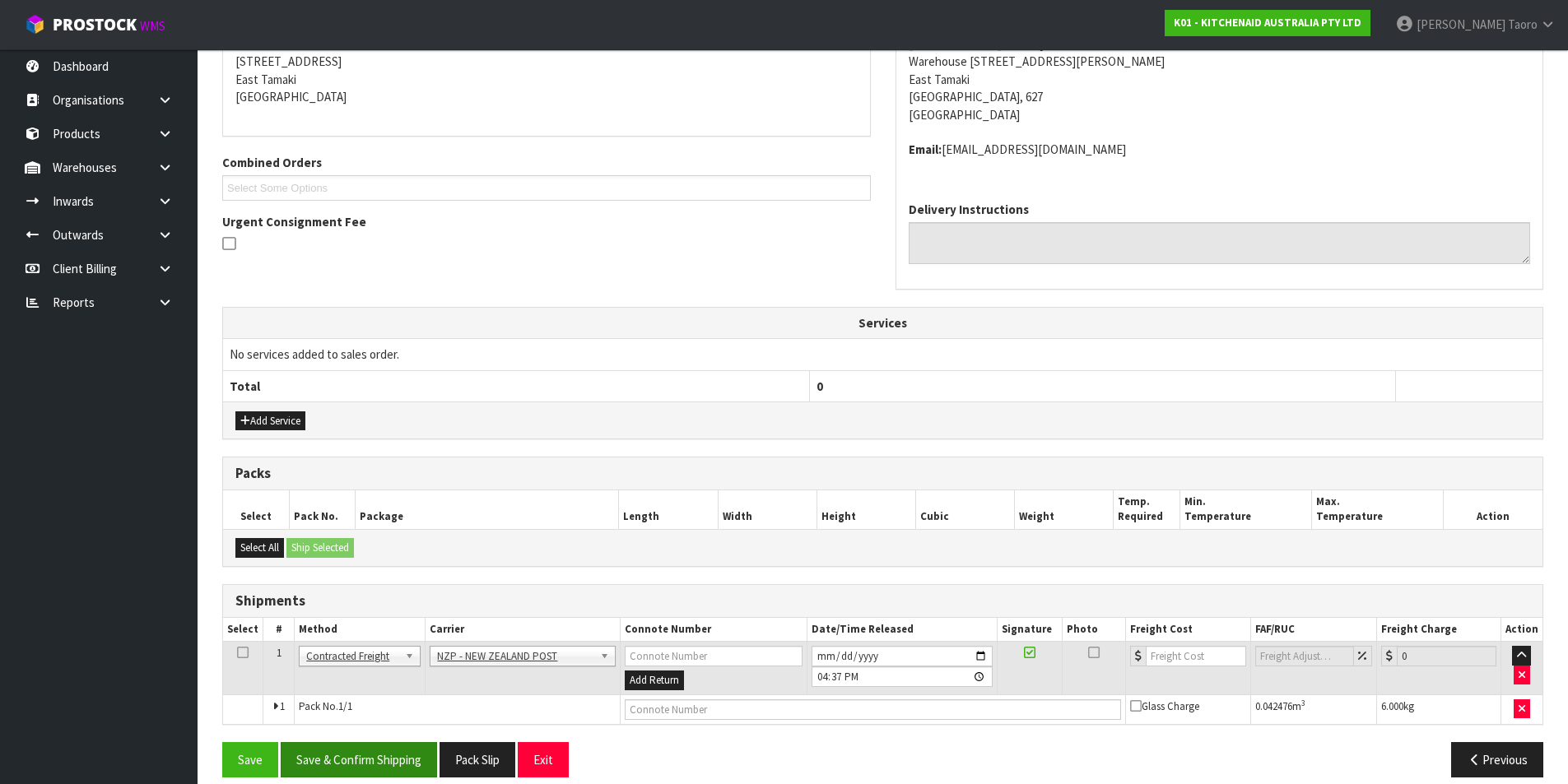
scroll to position [354, 0]
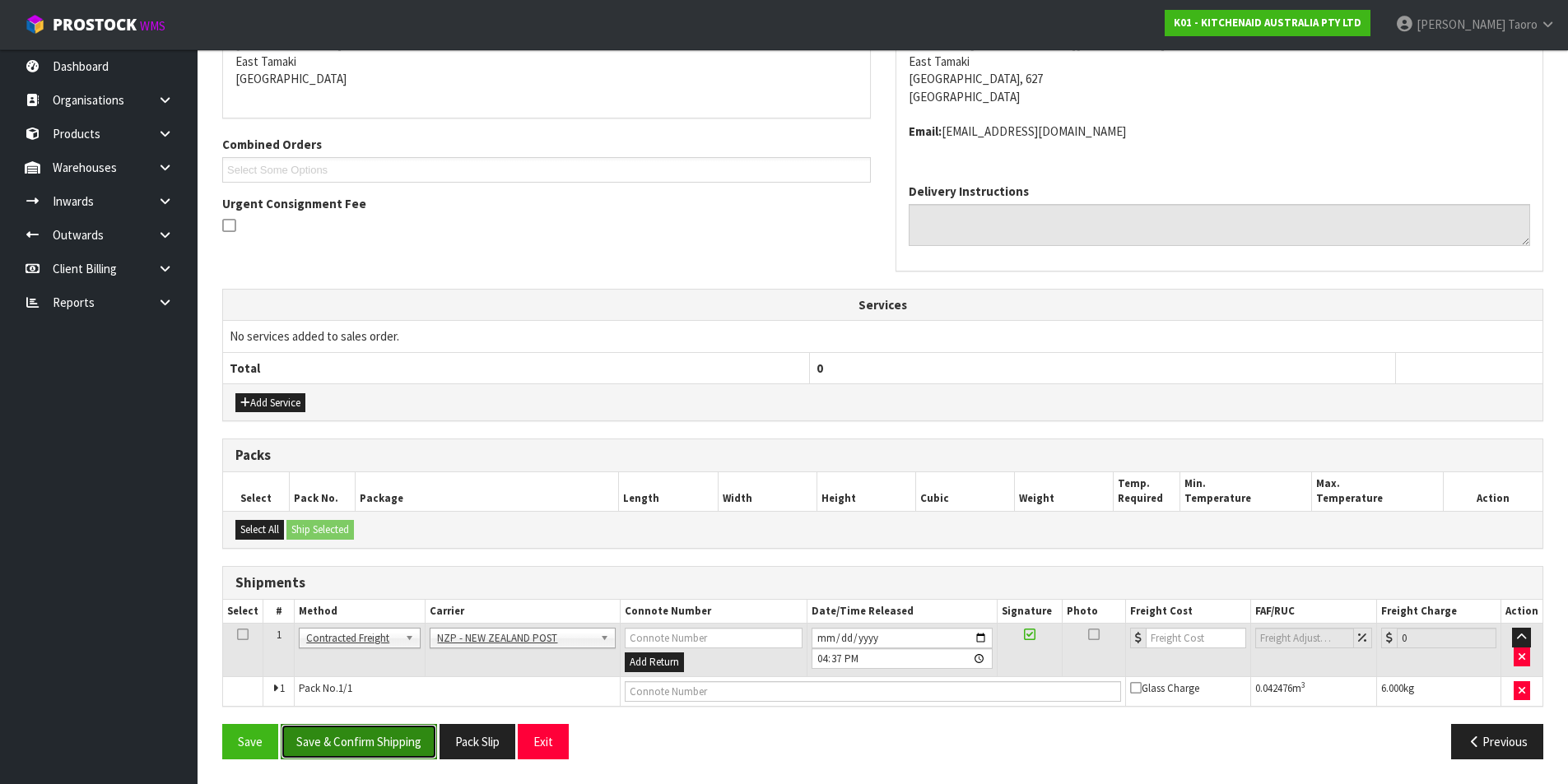
click at [396, 746] on button "Save & Confirm Shipping" at bounding box center [358, 742] width 156 height 35
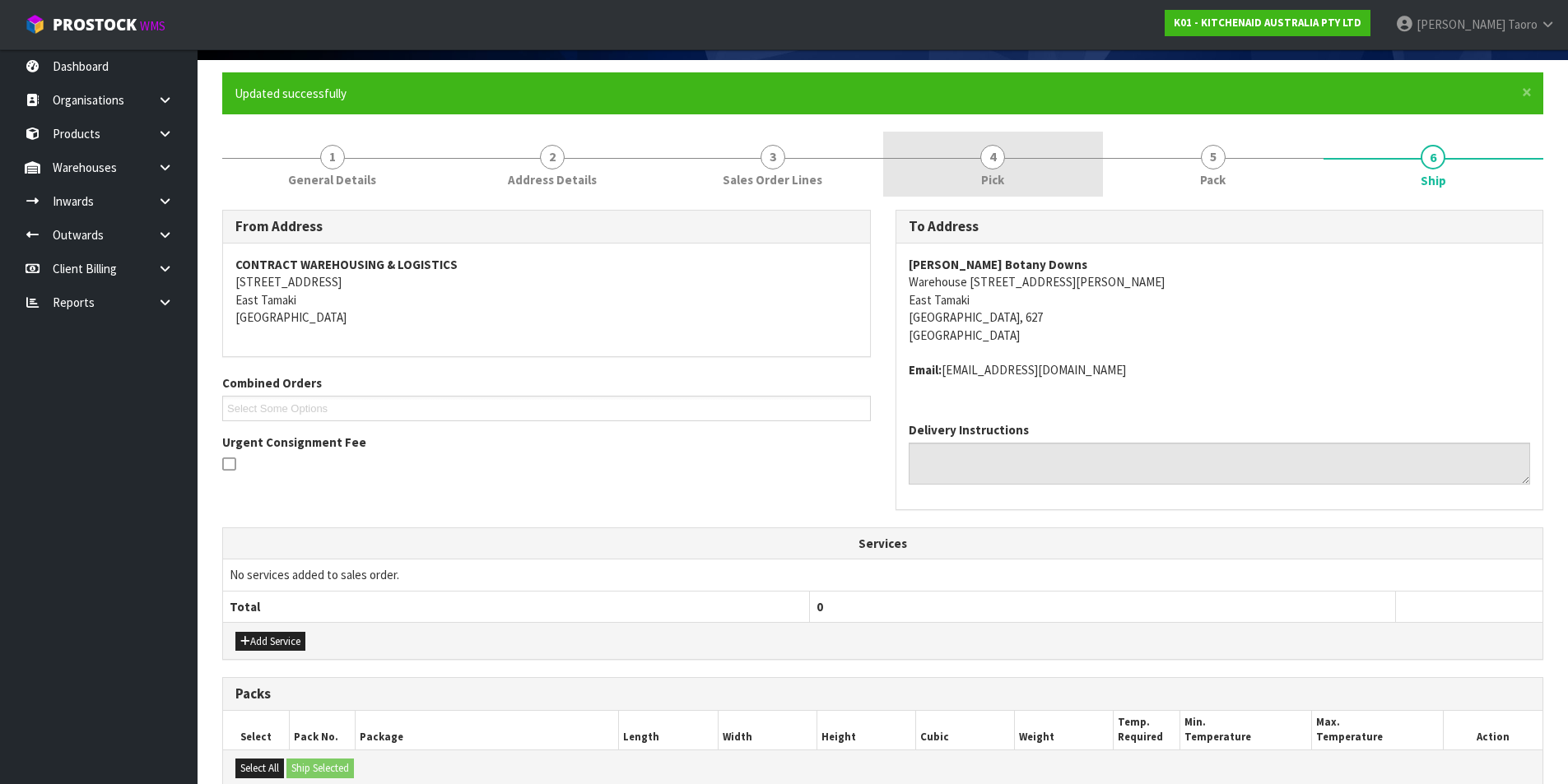
scroll to position [0, 0]
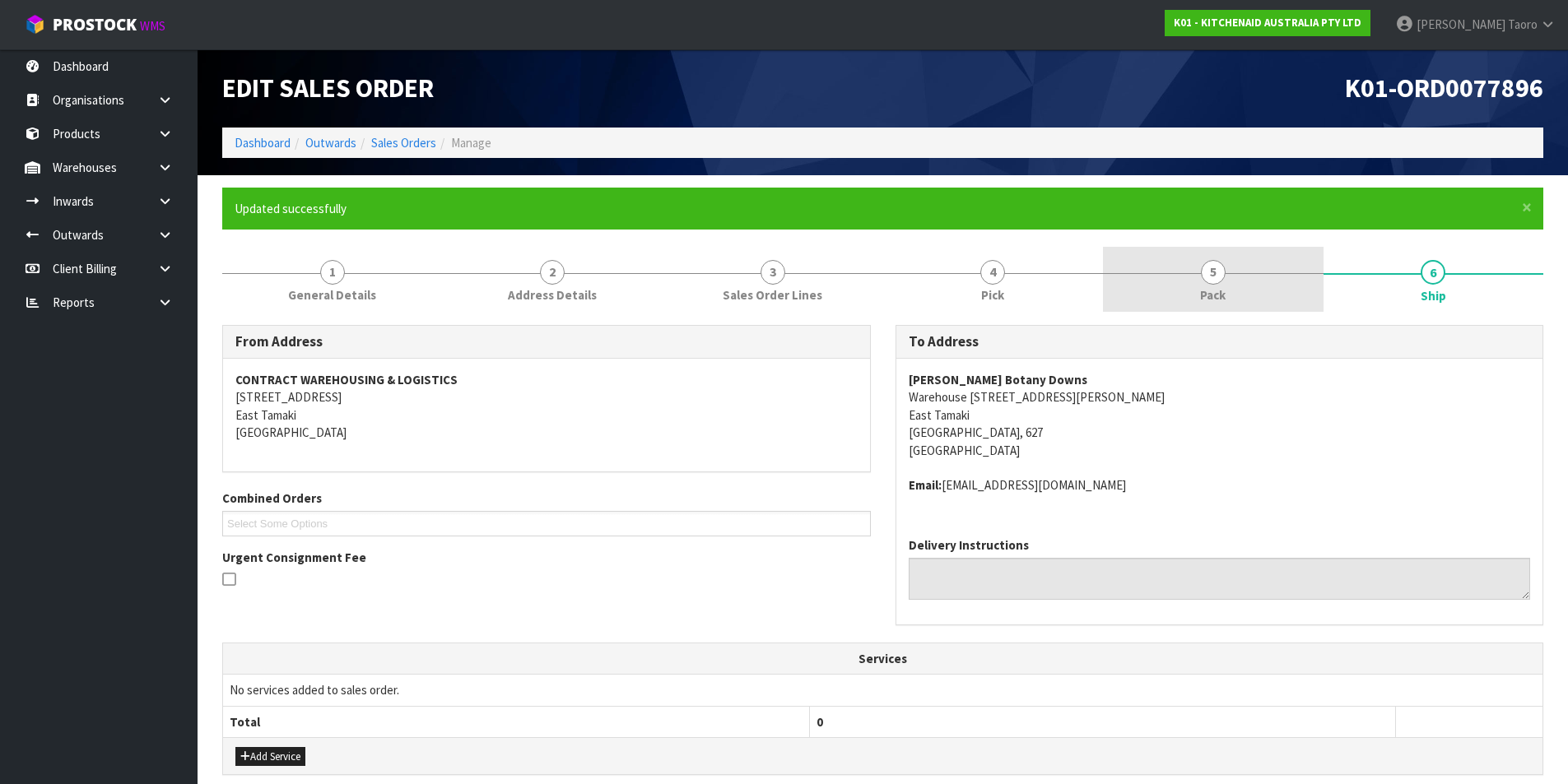
click at [1162, 285] on link "5 Pack" at bounding box center [1213, 279] width 221 height 65
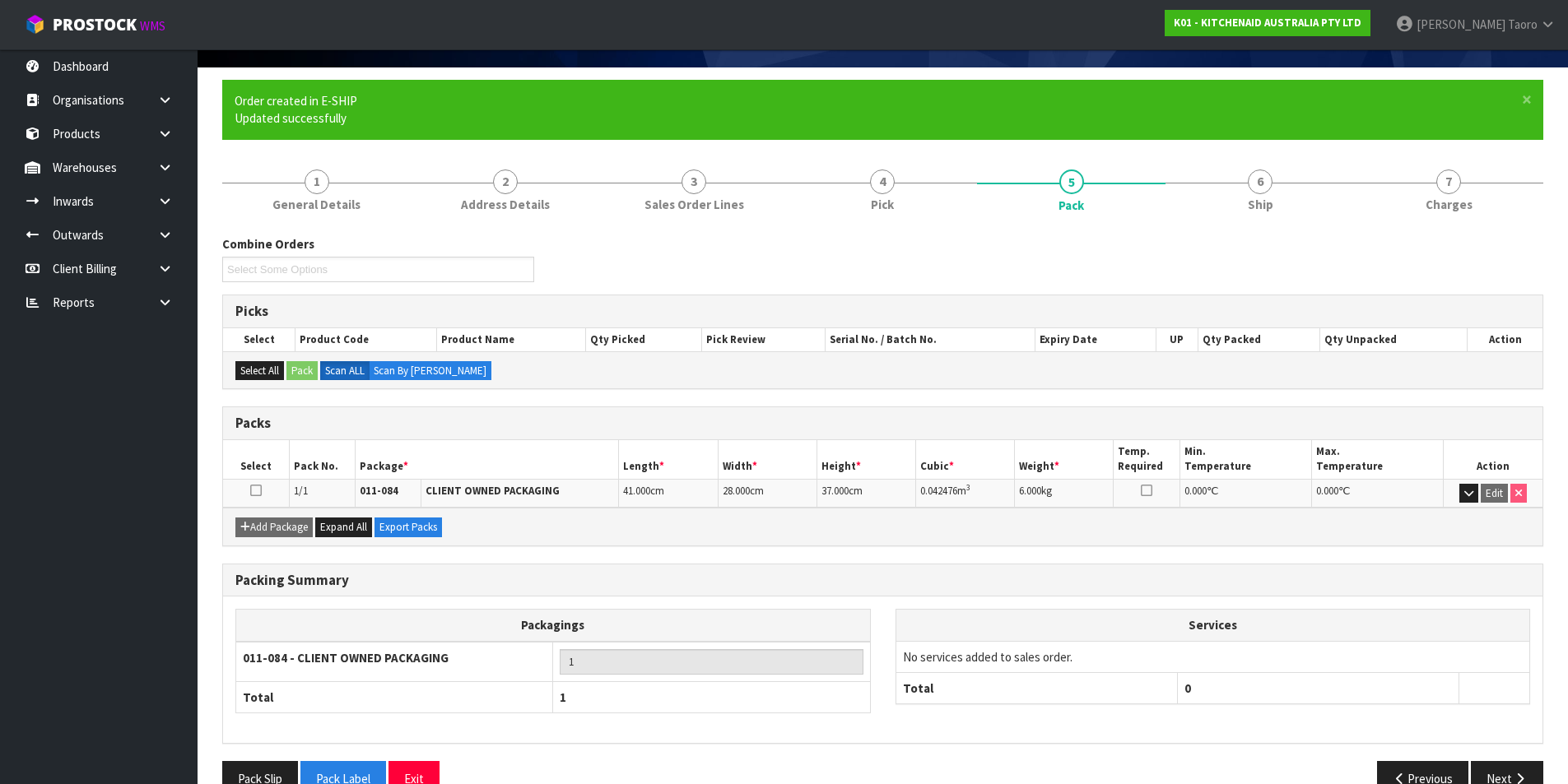
scroll to position [145, 0]
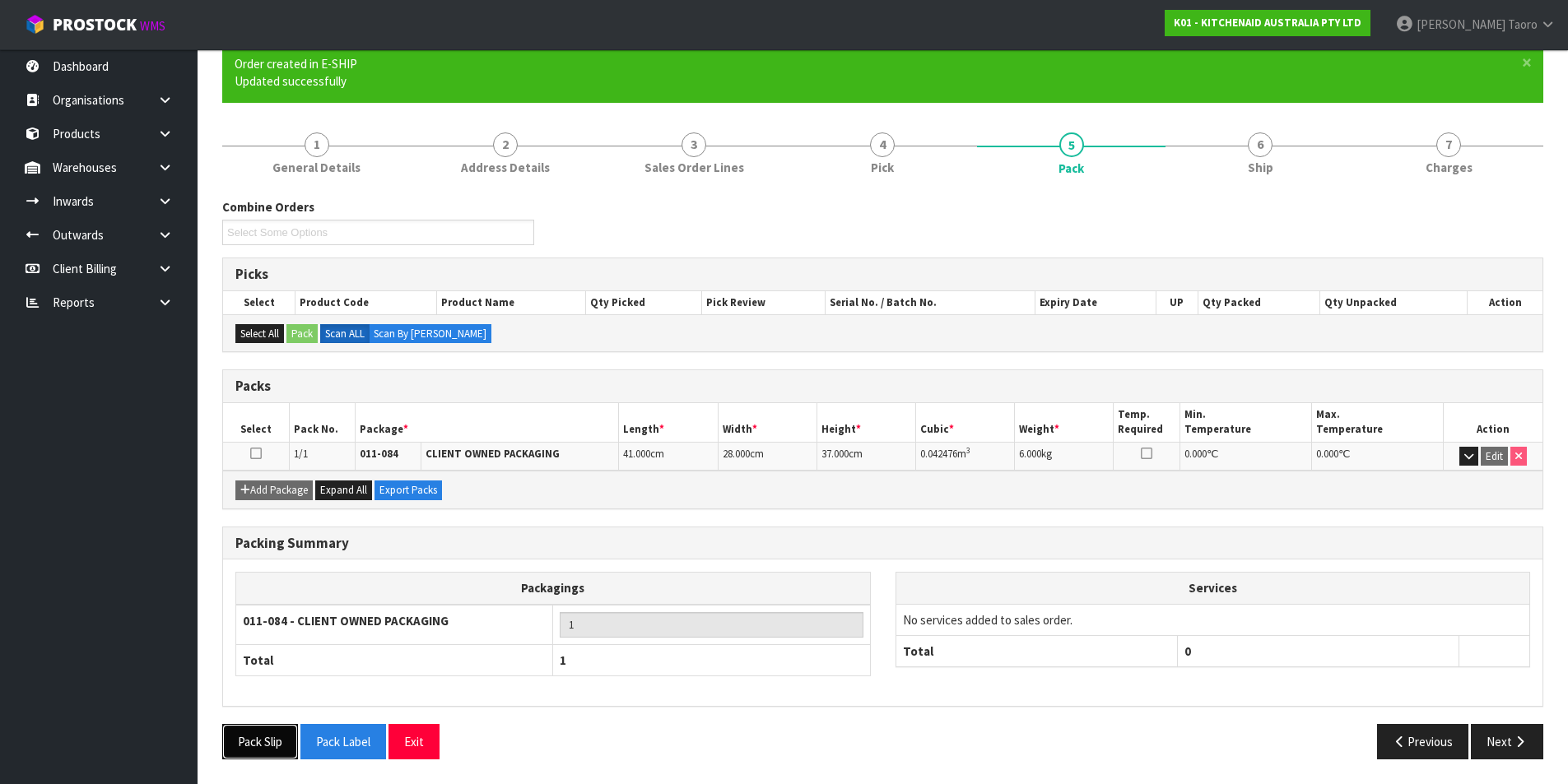
drag, startPoint x: 270, startPoint y: 743, endPoint x: 372, endPoint y: 716, distance: 105.5
click at [270, 742] on button "Pack Slip" at bounding box center [260, 742] width 76 height 35
click at [1280, 122] on link "6 Ship" at bounding box center [1259, 152] width 188 height 65
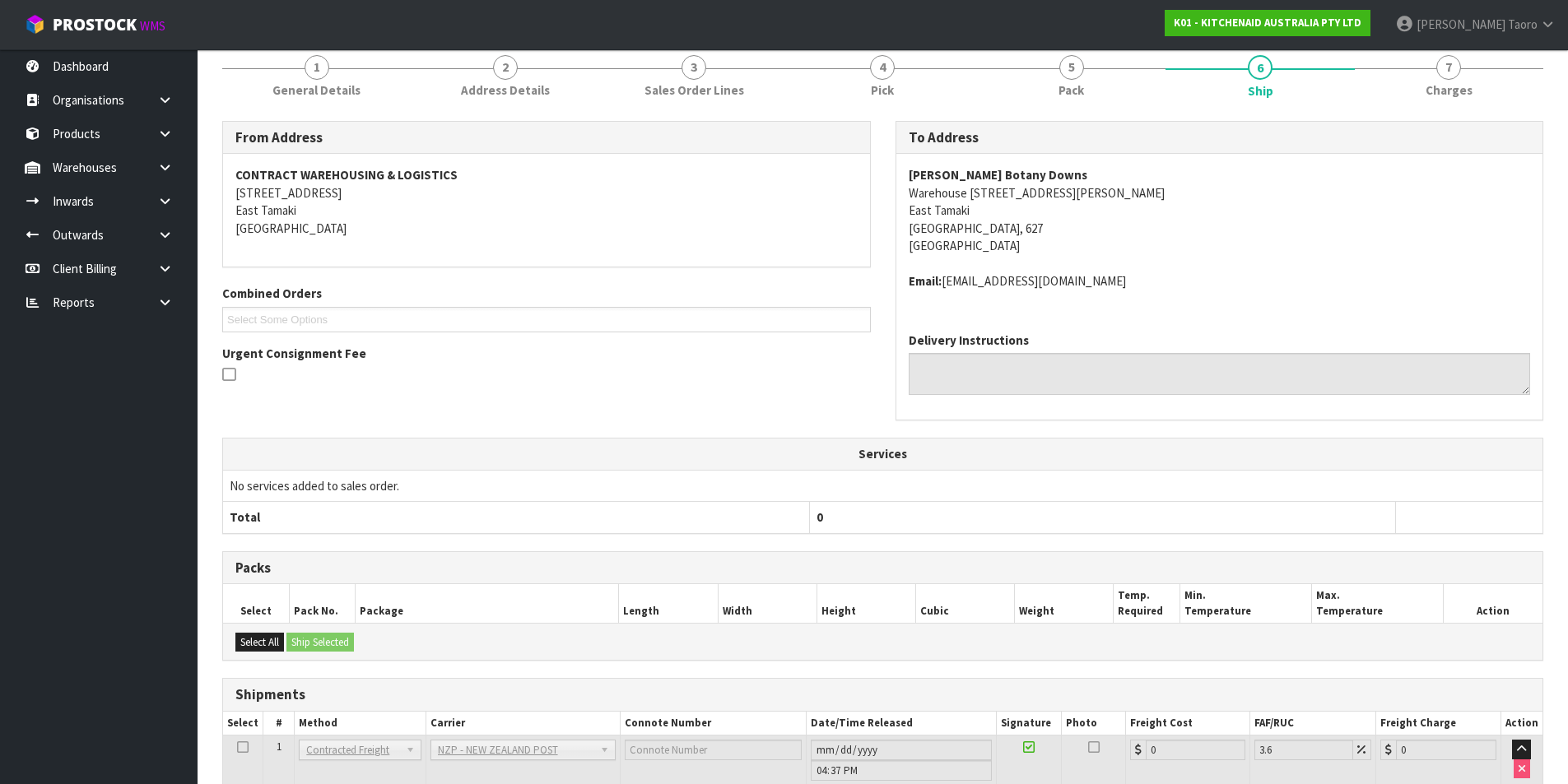
scroll to position [330, 0]
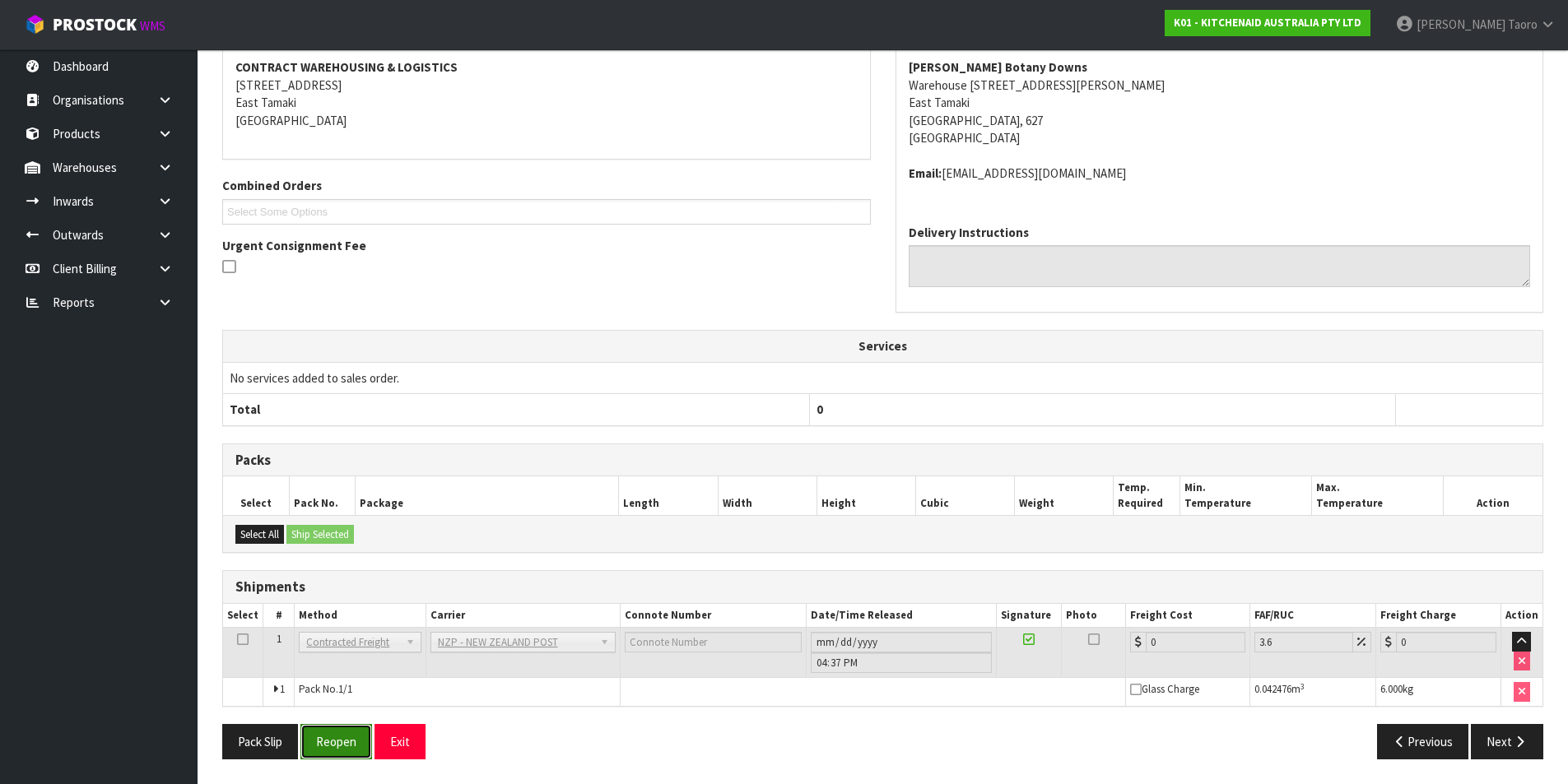
click at [355, 730] on button "Reopen" at bounding box center [335, 742] width 71 height 35
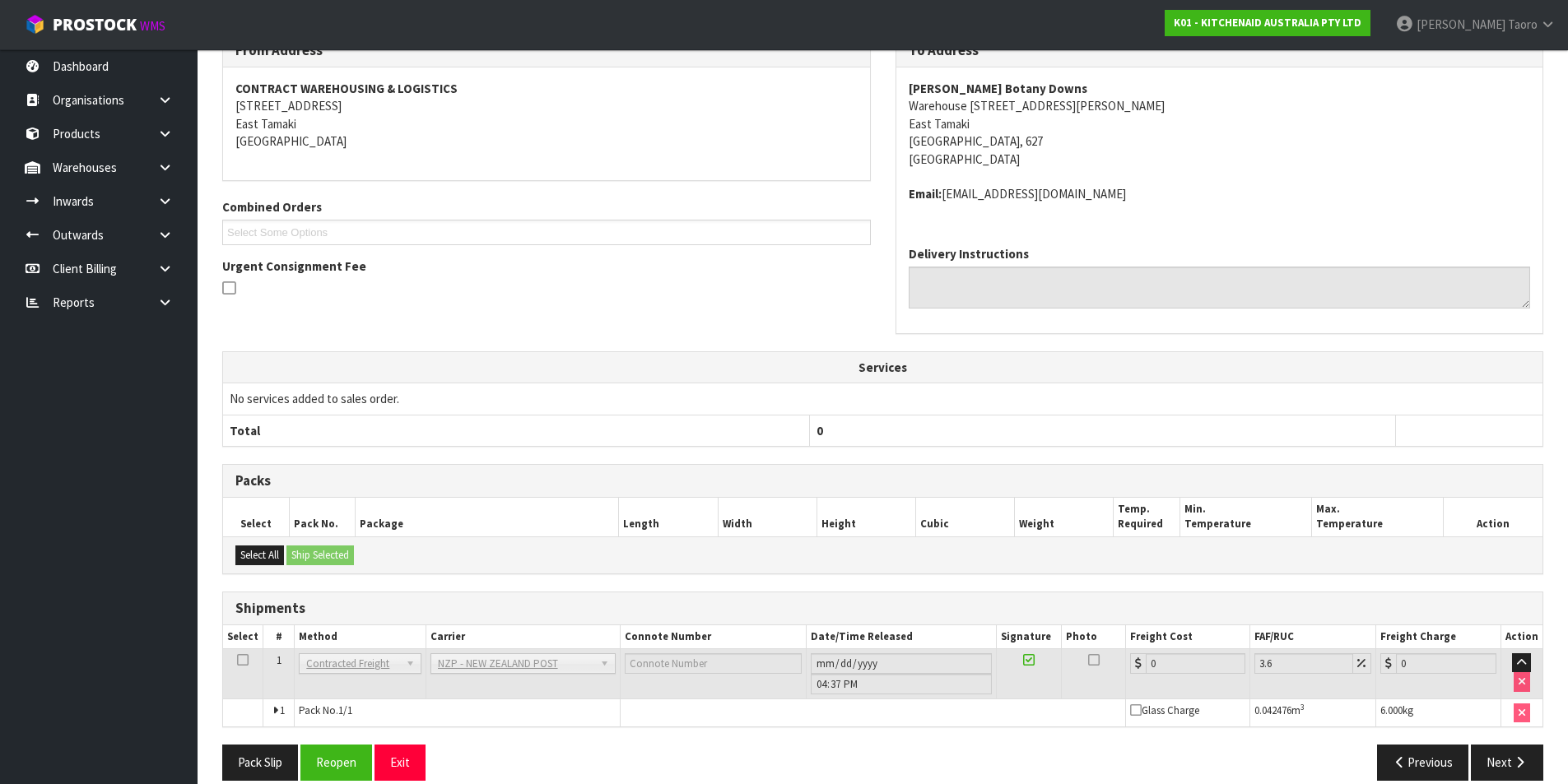
scroll to position [313, 0]
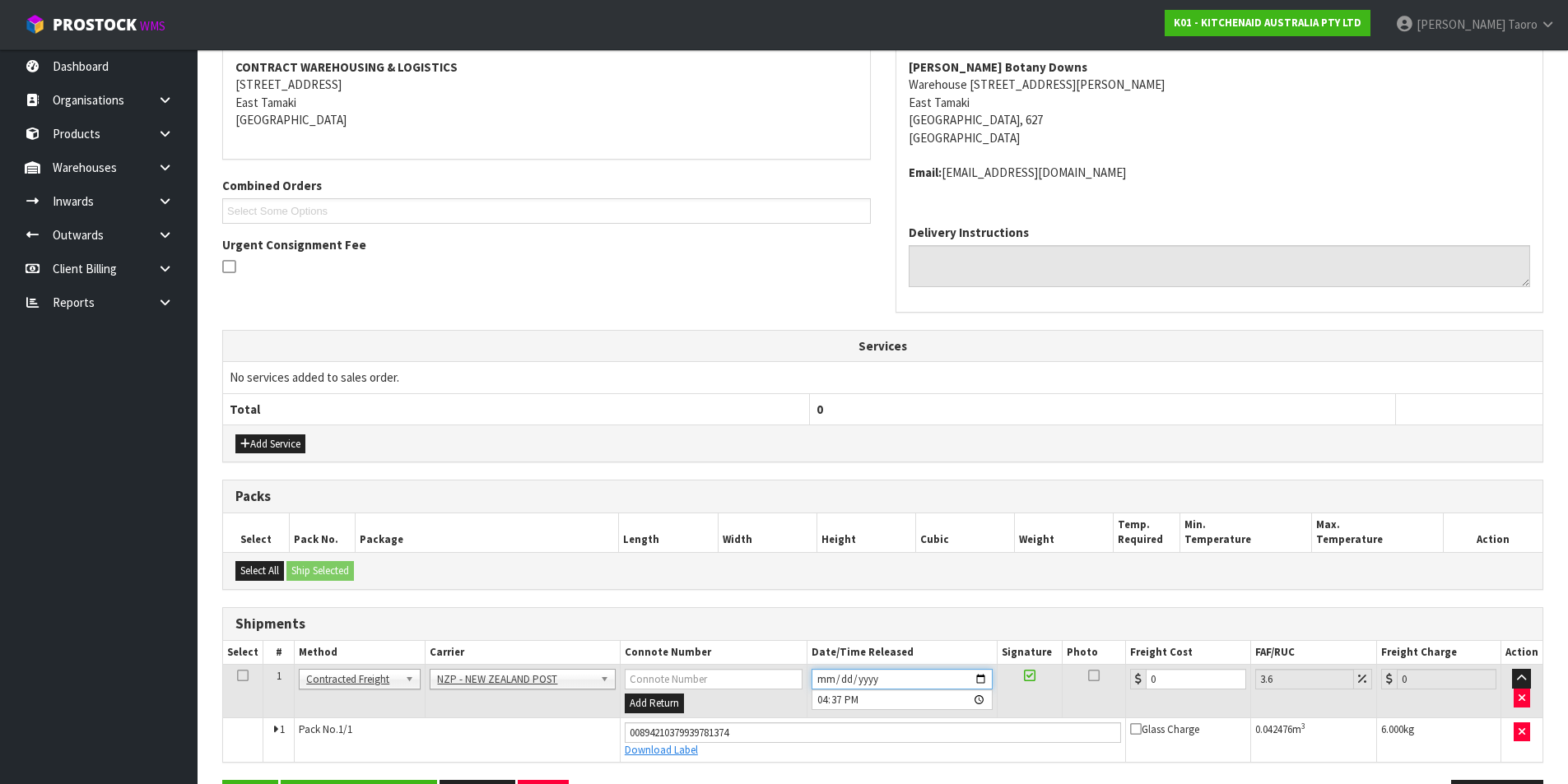
click at [820, 677] on input "2025-08-15" at bounding box center [901, 679] width 181 height 21
type input "2025-08-18"
click at [822, 697] on input "16:37:00.000" at bounding box center [901, 699] width 181 height 21
type input "09:00"
click at [1205, 678] on input "0" at bounding box center [1195, 679] width 99 height 21
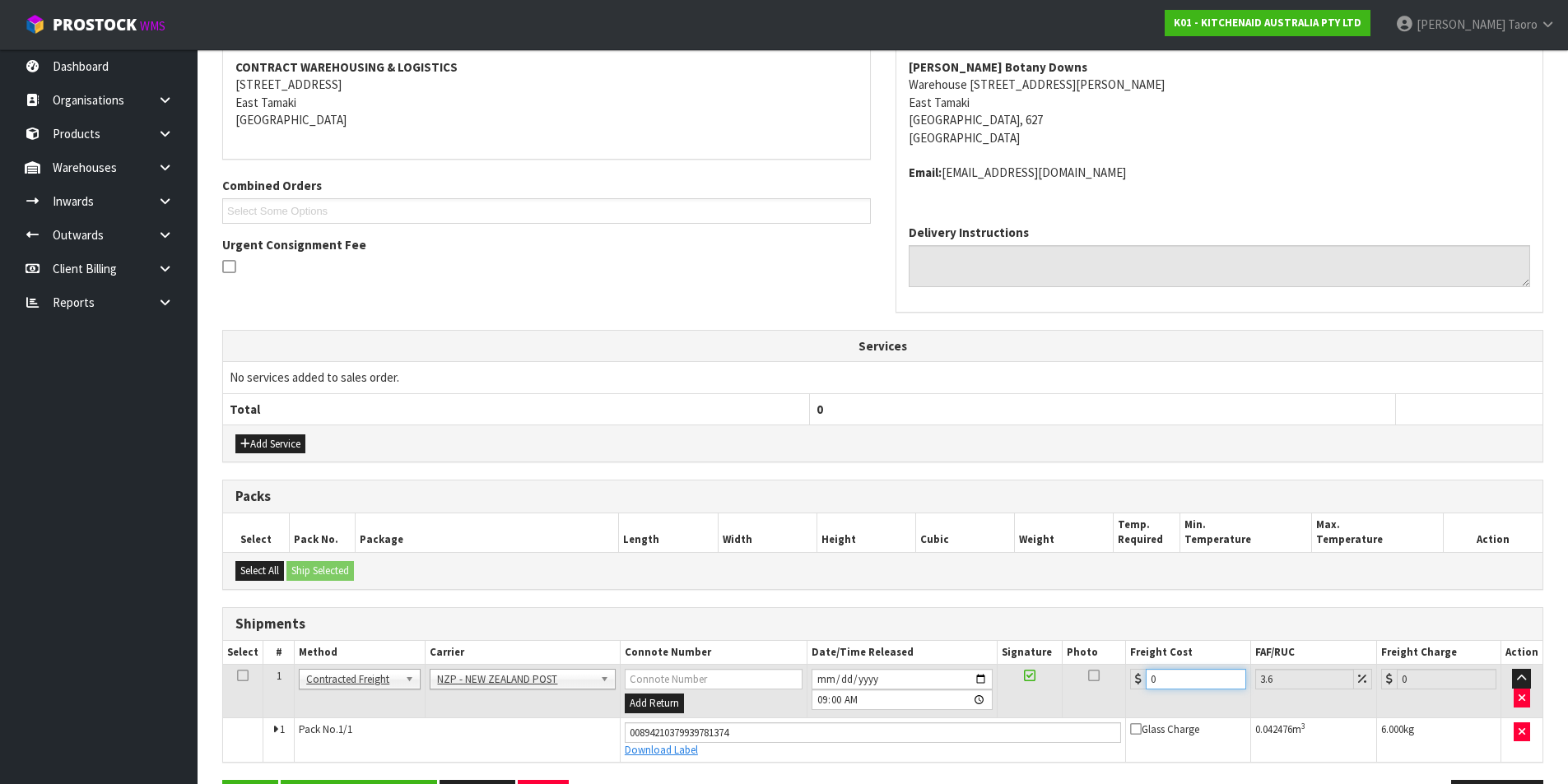
click at [1205, 678] on input "0" at bounding box center [1195, 679] width 99 height 21
type input "4"
type input "4.14"
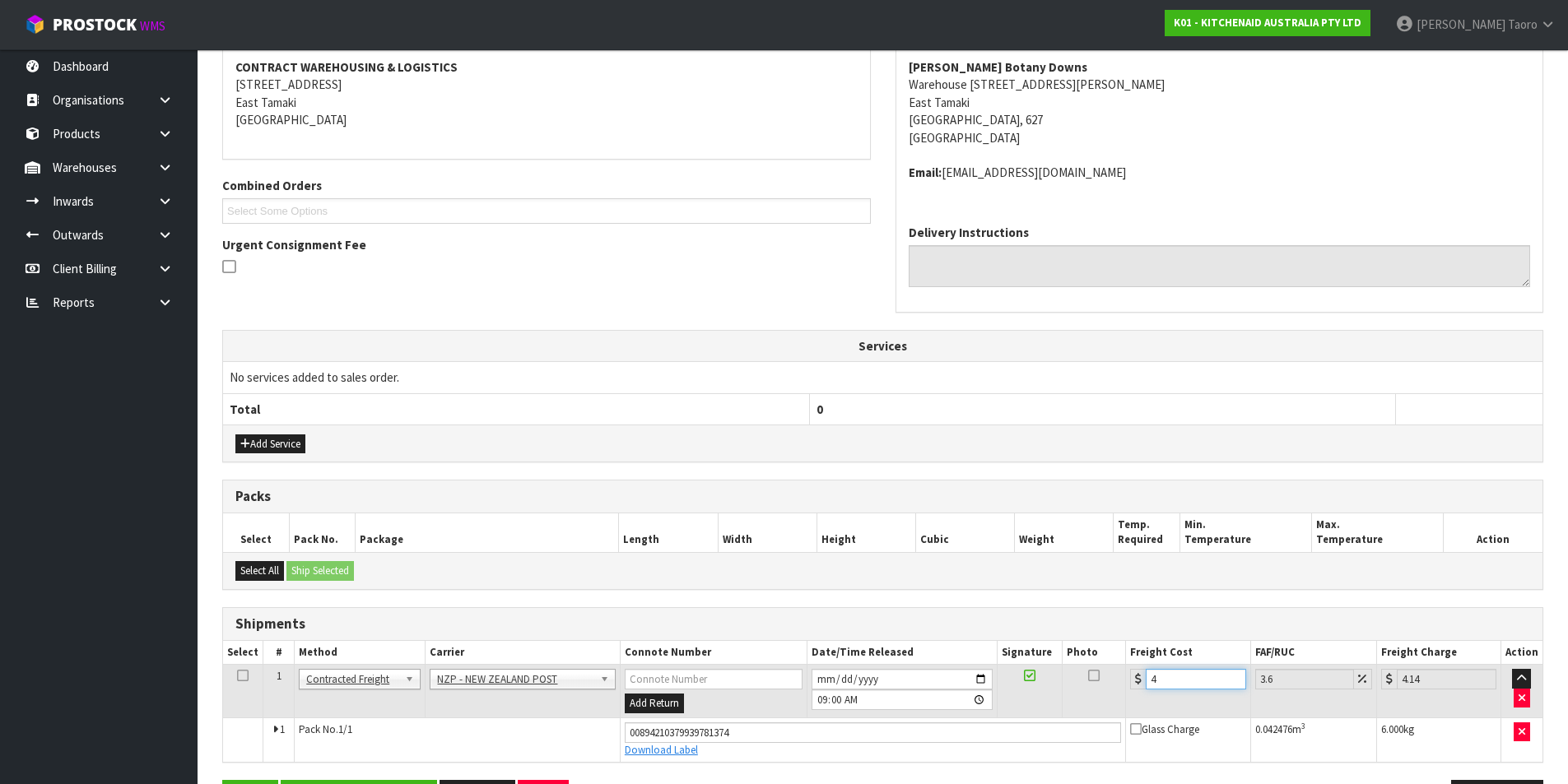
type input "4.3"
type input "4.45"
type input "4.33"
type input "4.49"
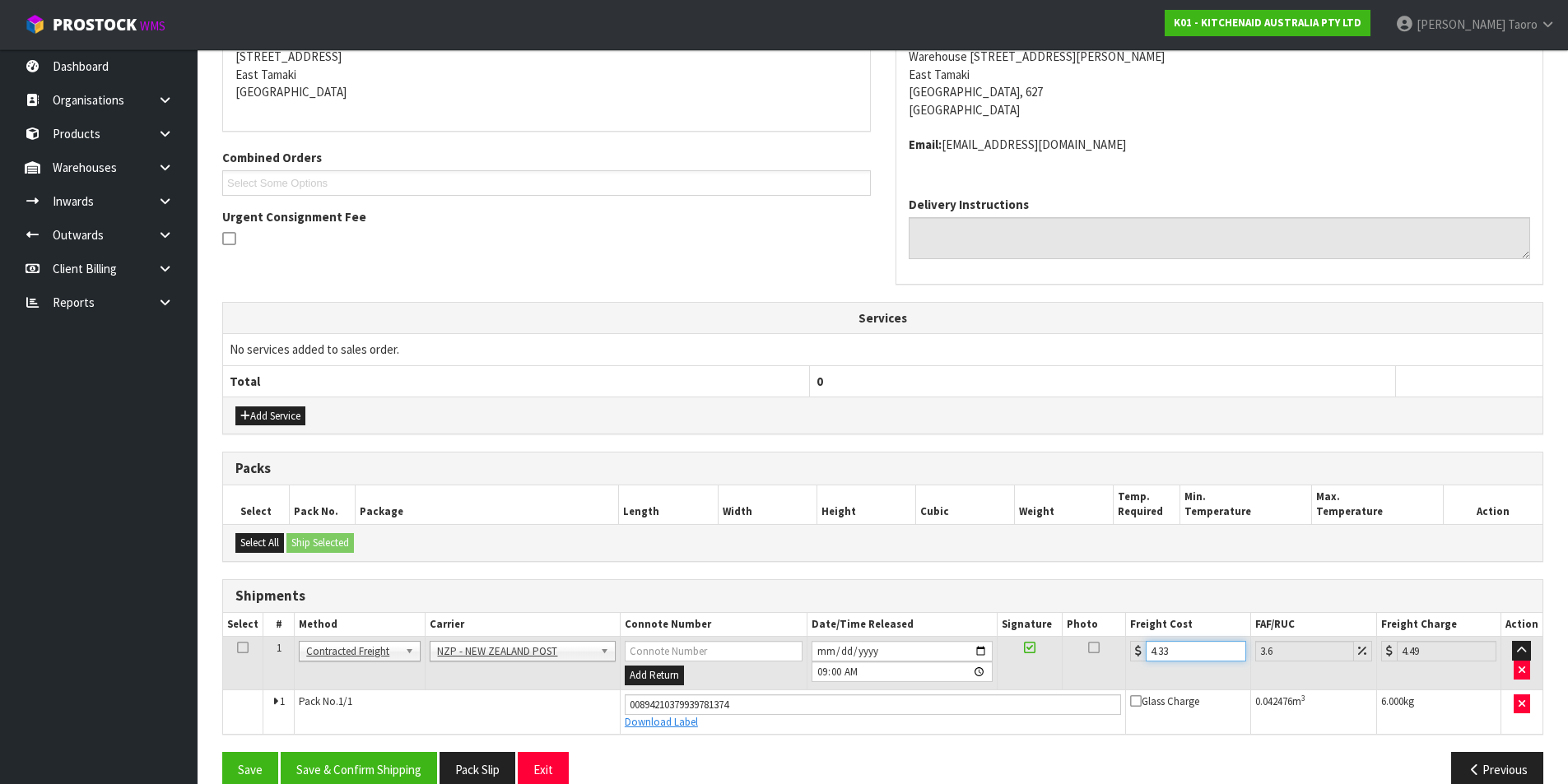
scroll to position [369, 0]
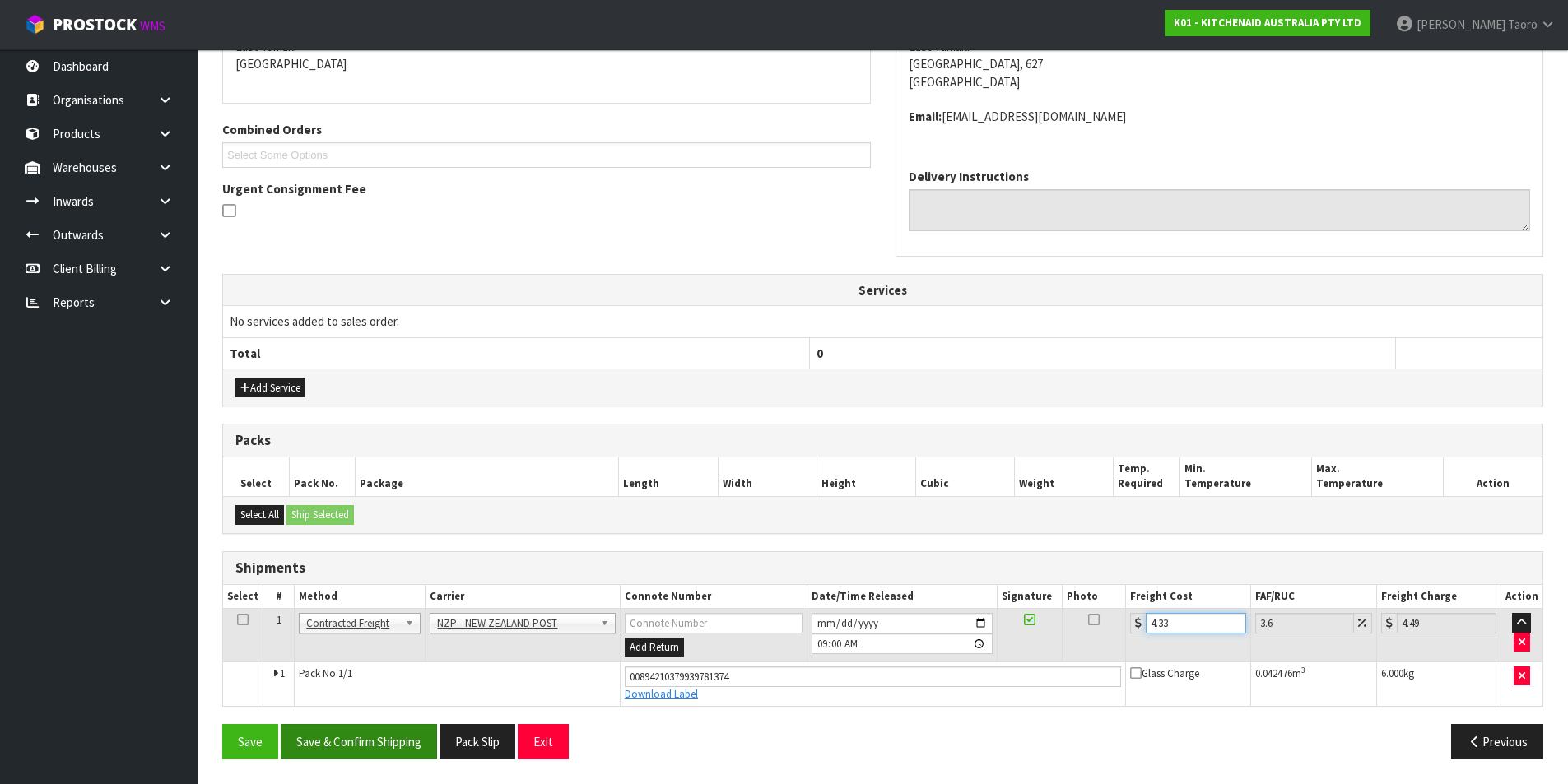
type input "4.33"
click at [342, 734] on button "Save & Confirm Shipping" at bounding box center [358, 742] width 156 height 35
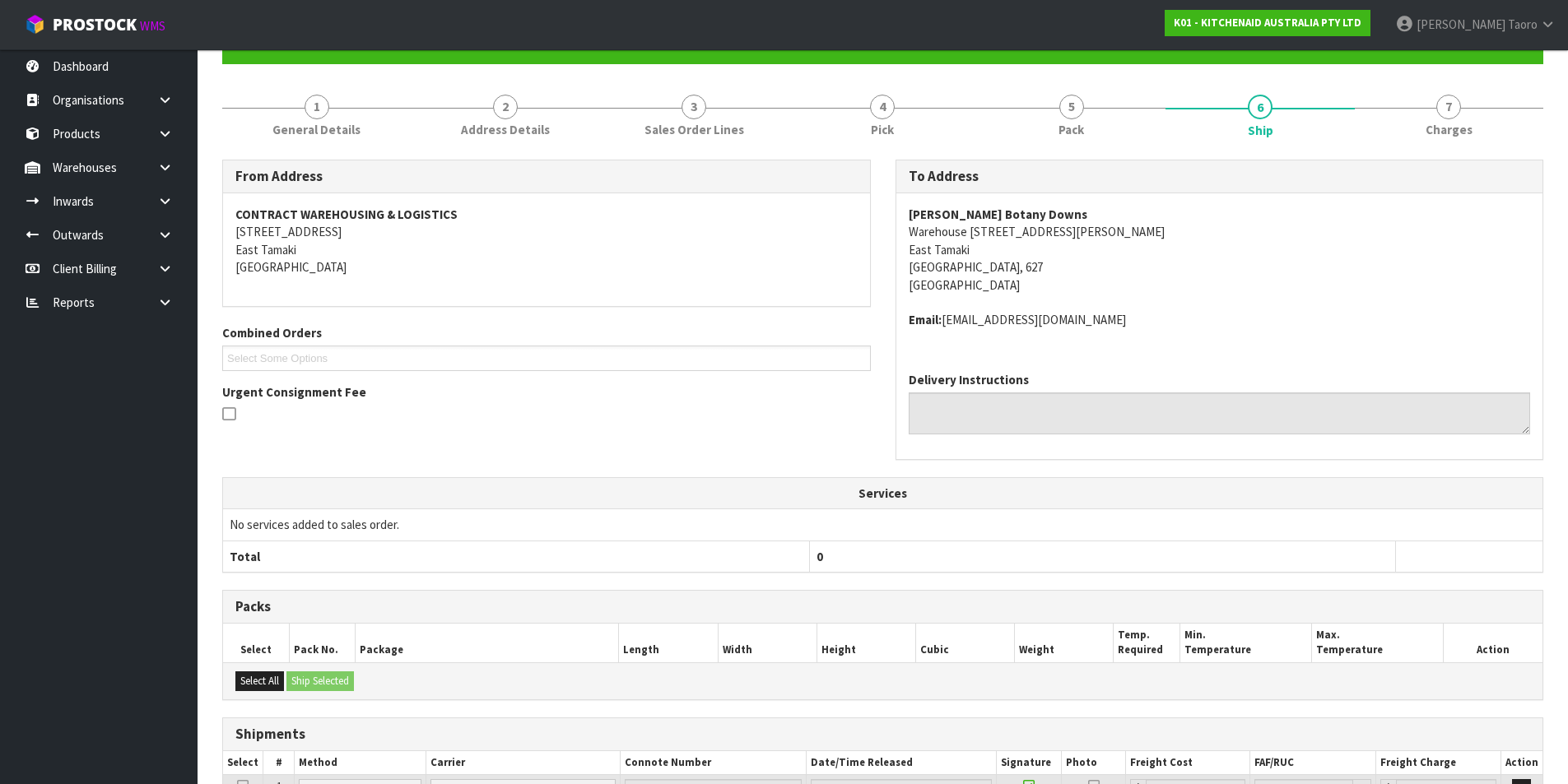
scroll to position [324, 0]
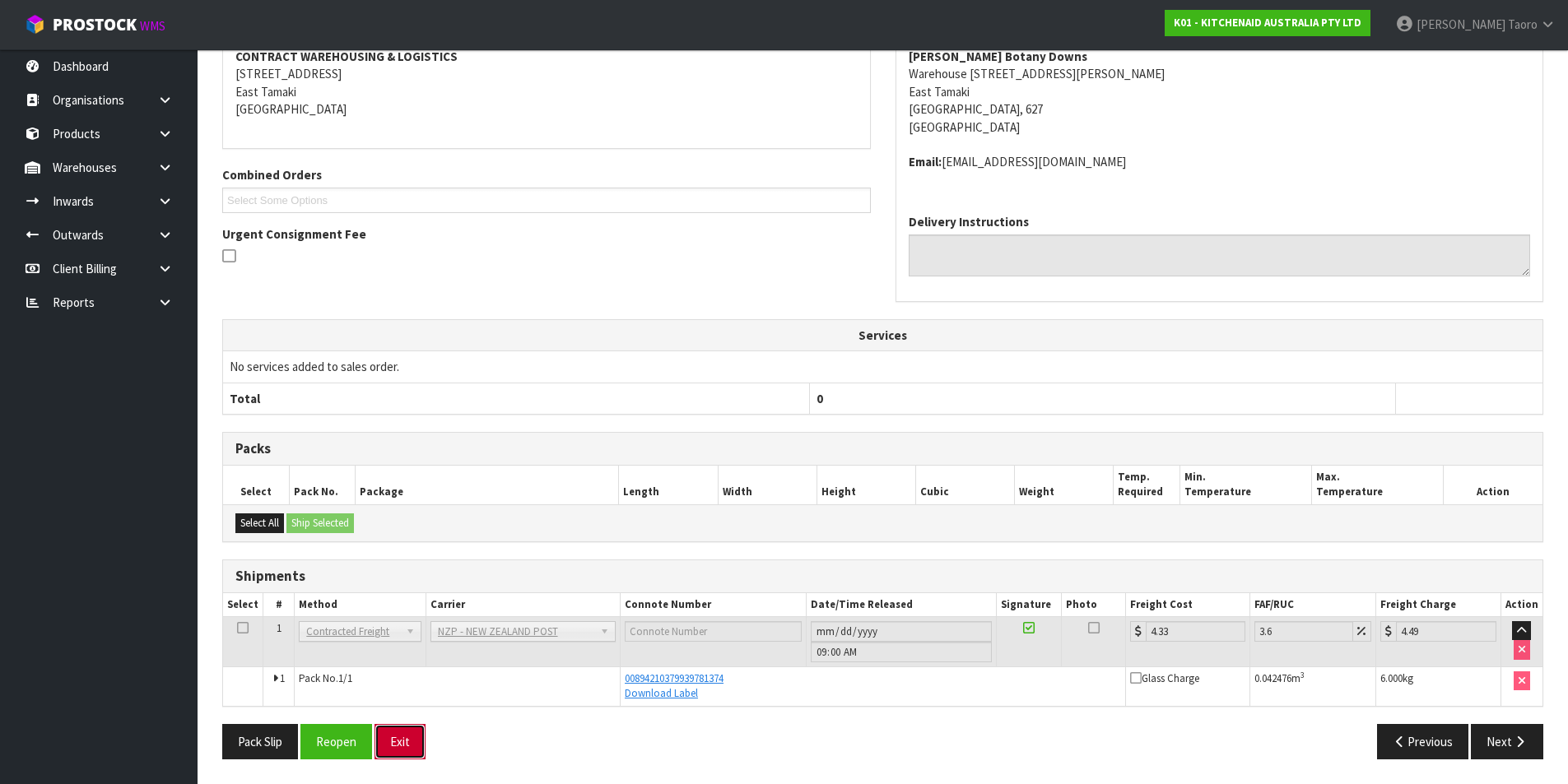
click at [394, 738] on button "Exit" at bounding box center [399, 742] width 51 height 35
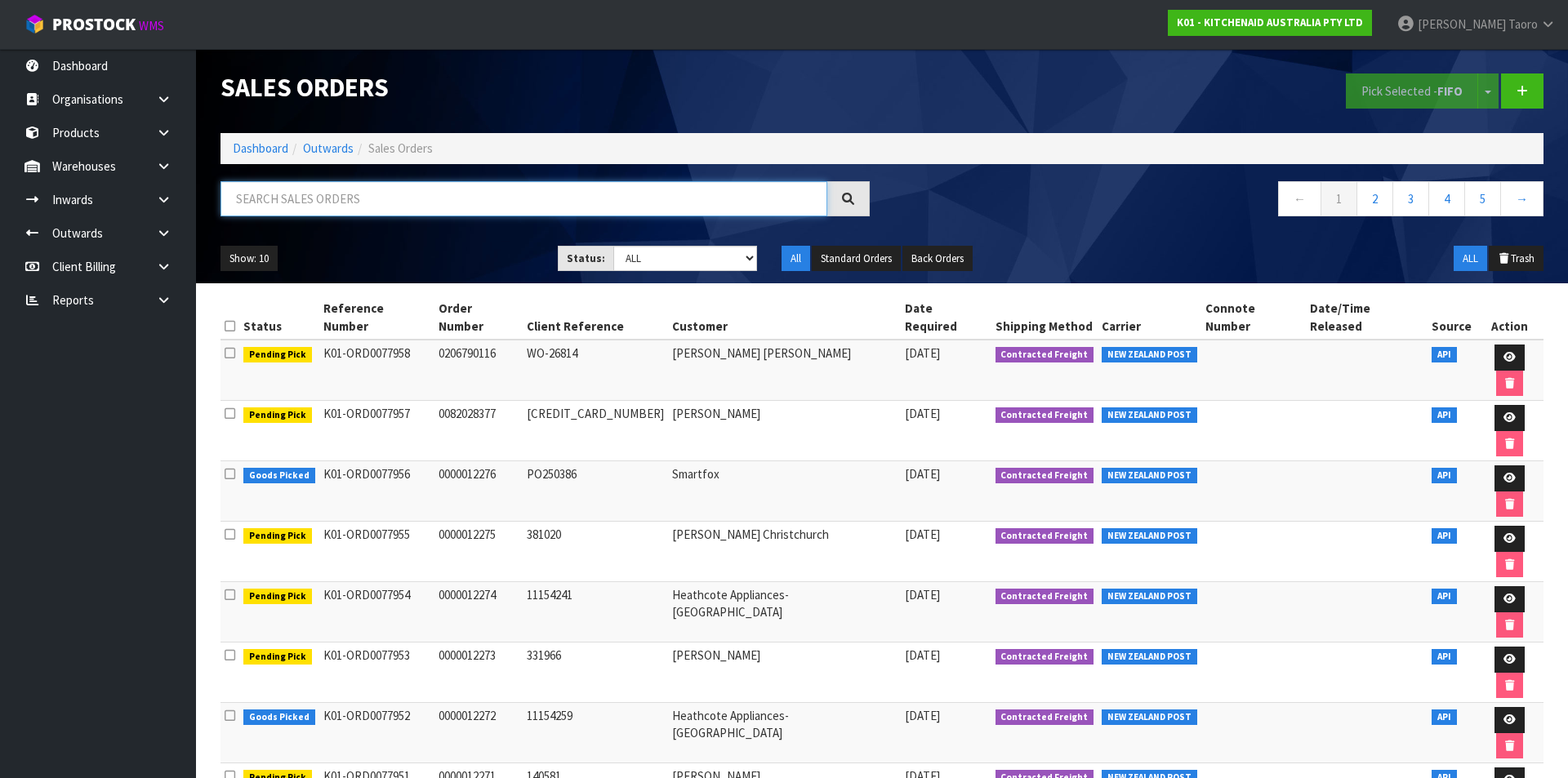
click at [378, 190] on input "text" at bounding box center [524, 199] width 606 height 35
type input "JOB-0407906"
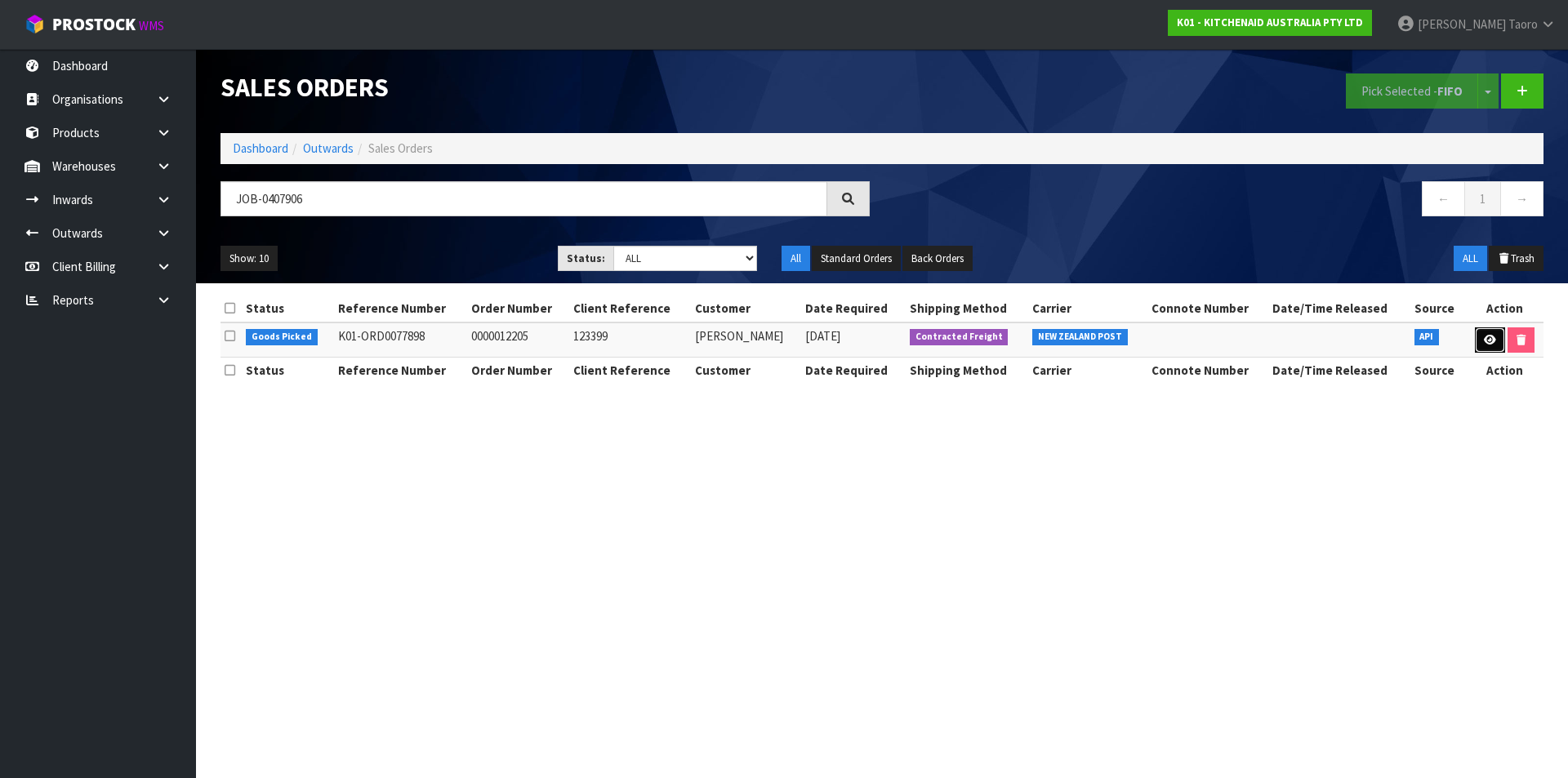
click at [1496, 331] on link at bounding box center [1490, 340] width 30 height 26
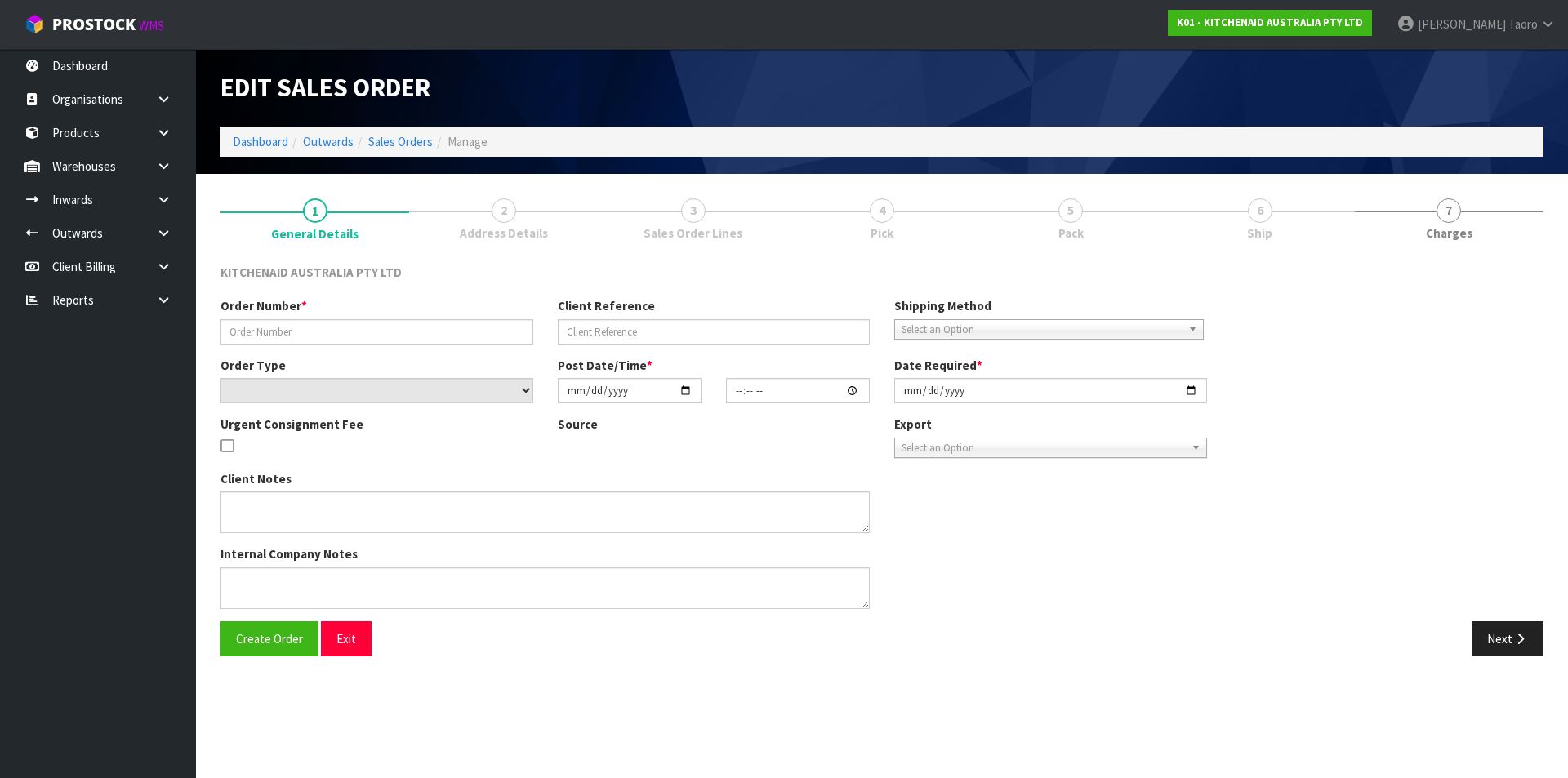
type input "0000012205"
type input "123399"
select select "number:0"
type input "2025-08-15"
type input "13:32:30.000"
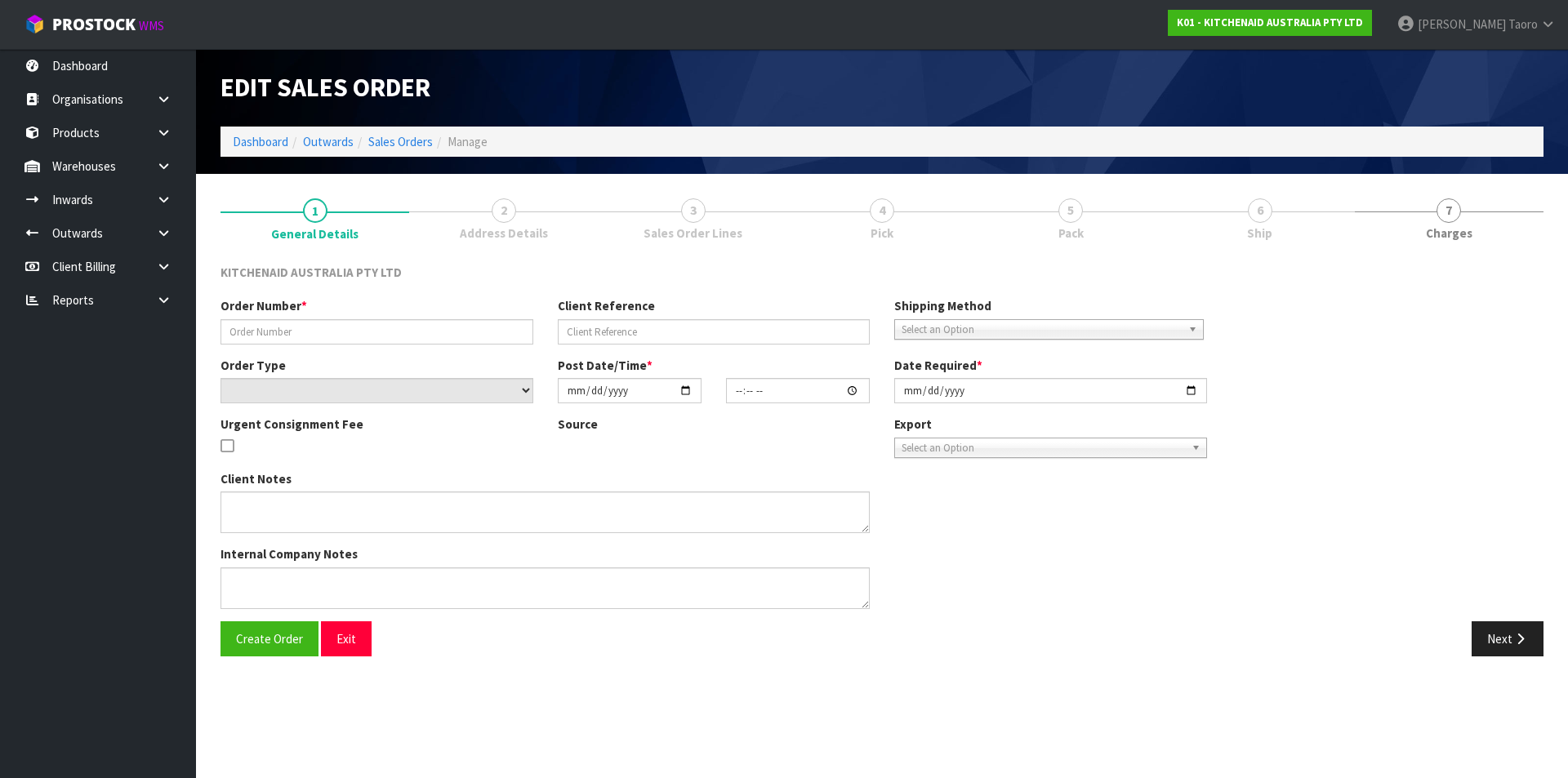
type input "2025-08-15"
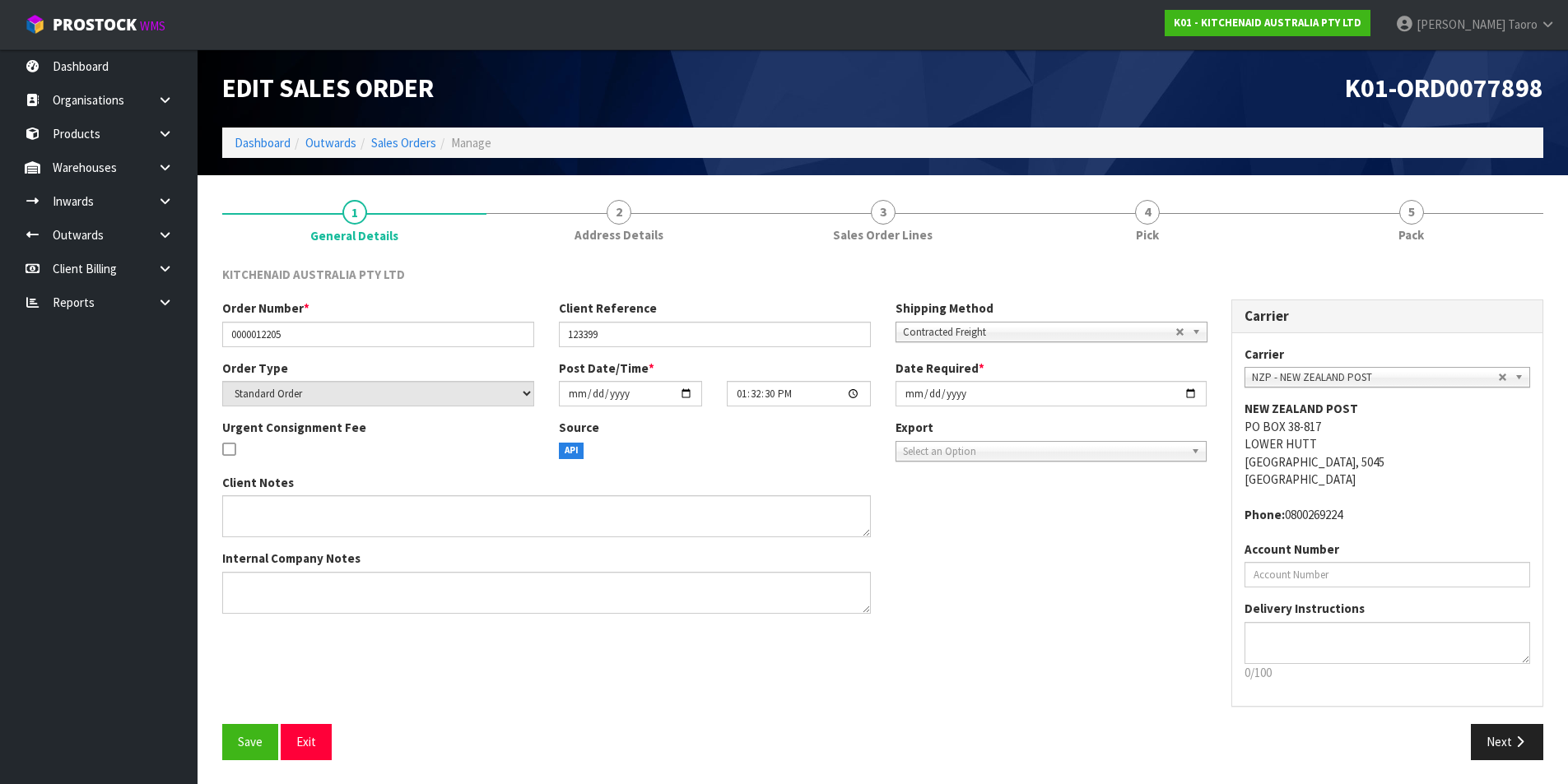
drag, startPoint x: 1454, startPoint y: 223, endPoint x: 1302, endPoint y: 124, distance: 181.4
click at [1454, 223] on link "5 Pack" at bounding box center [1410, 220] width 264 height 65
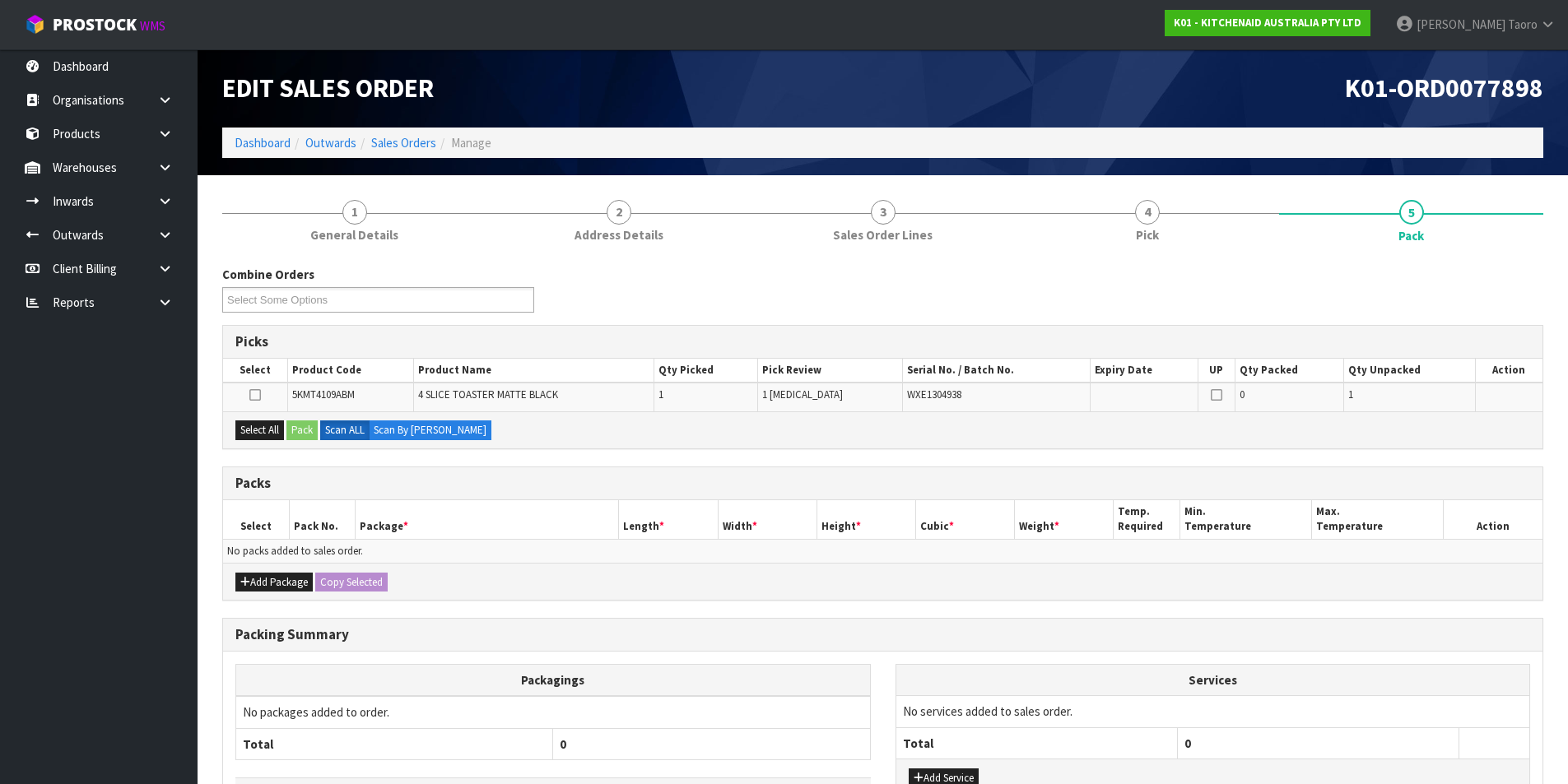
click at [1280, 109] on div "K01-ORD0077898" at bounding box center [1219, 88] width 673 height 78
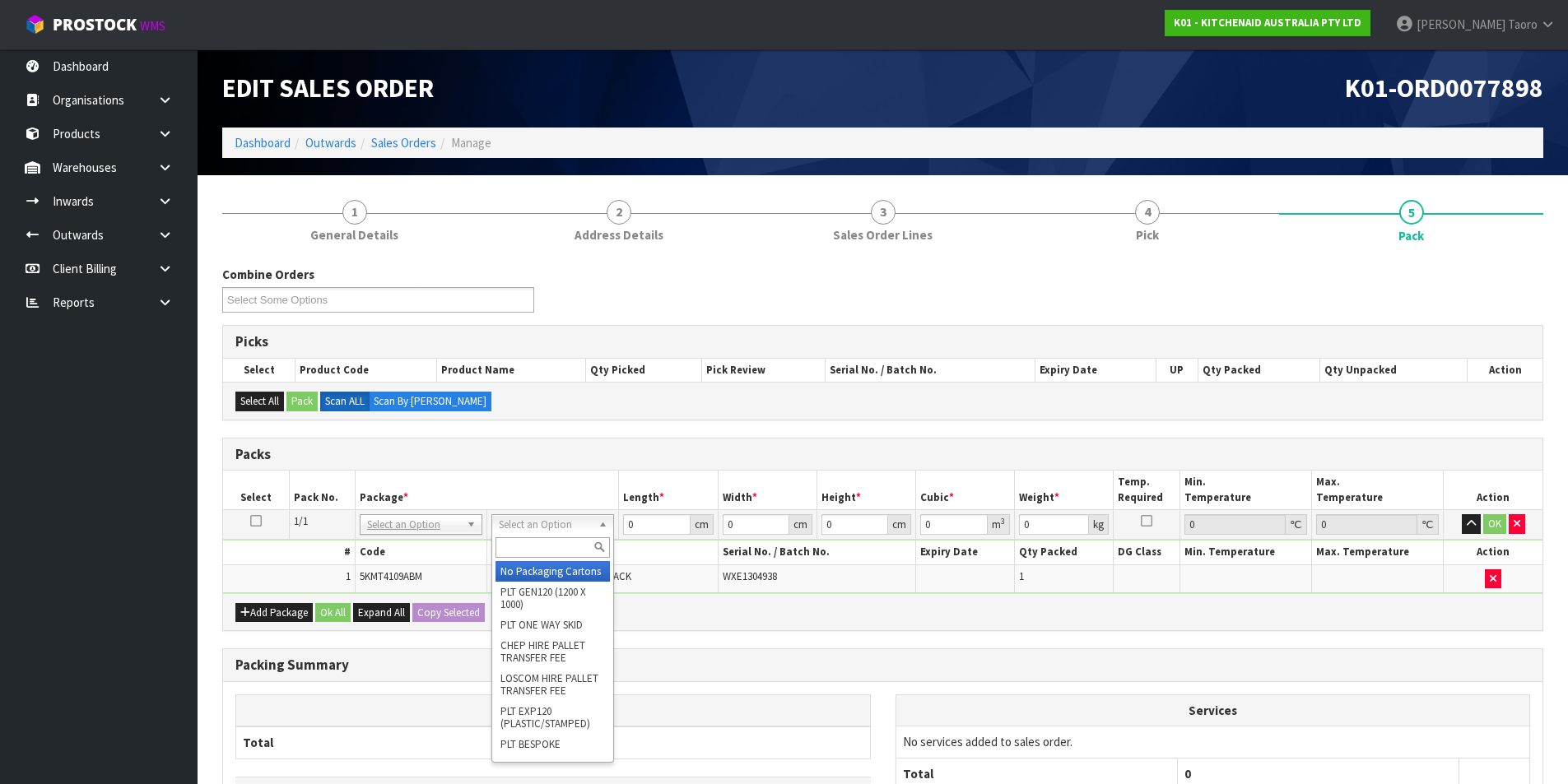
click at [554, 547] on input "text" at bounding box center [552, 547] width 114 height 21
type input "OWN"
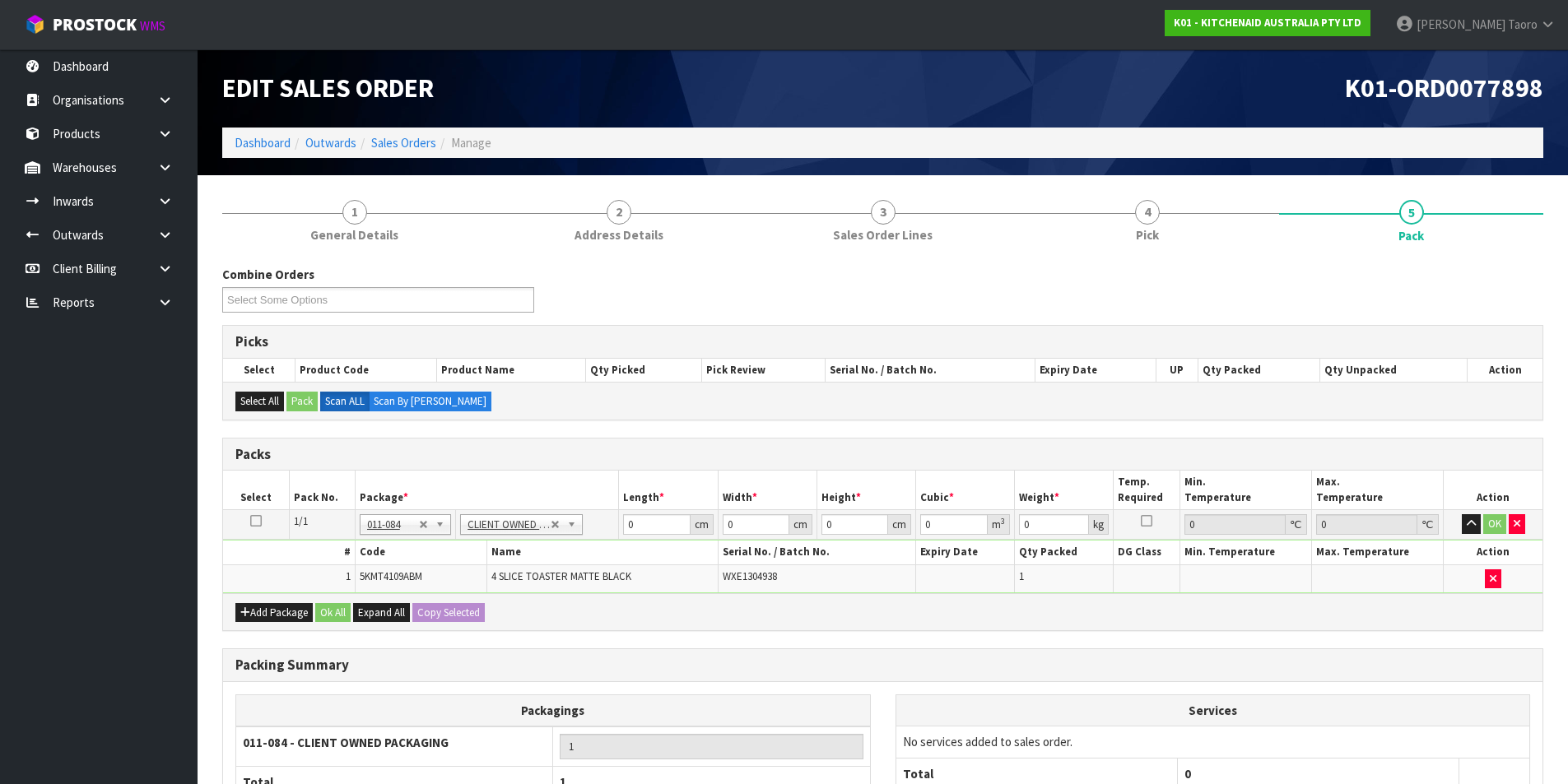
type input "4.55"
click at [647, 527] on input "0" at bounding box center [656, 524] width 67 height 21
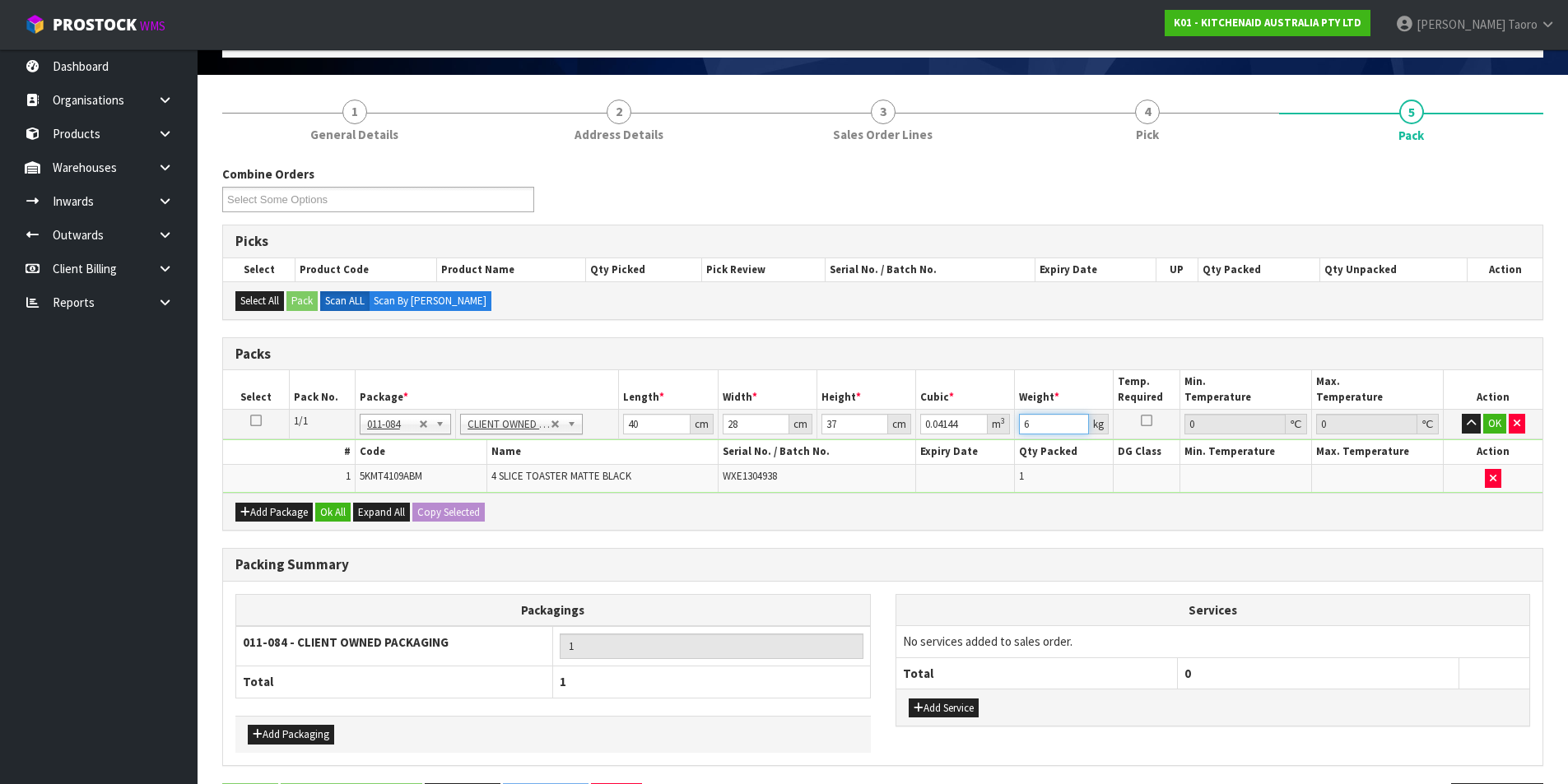
scroll to position [160, 0]
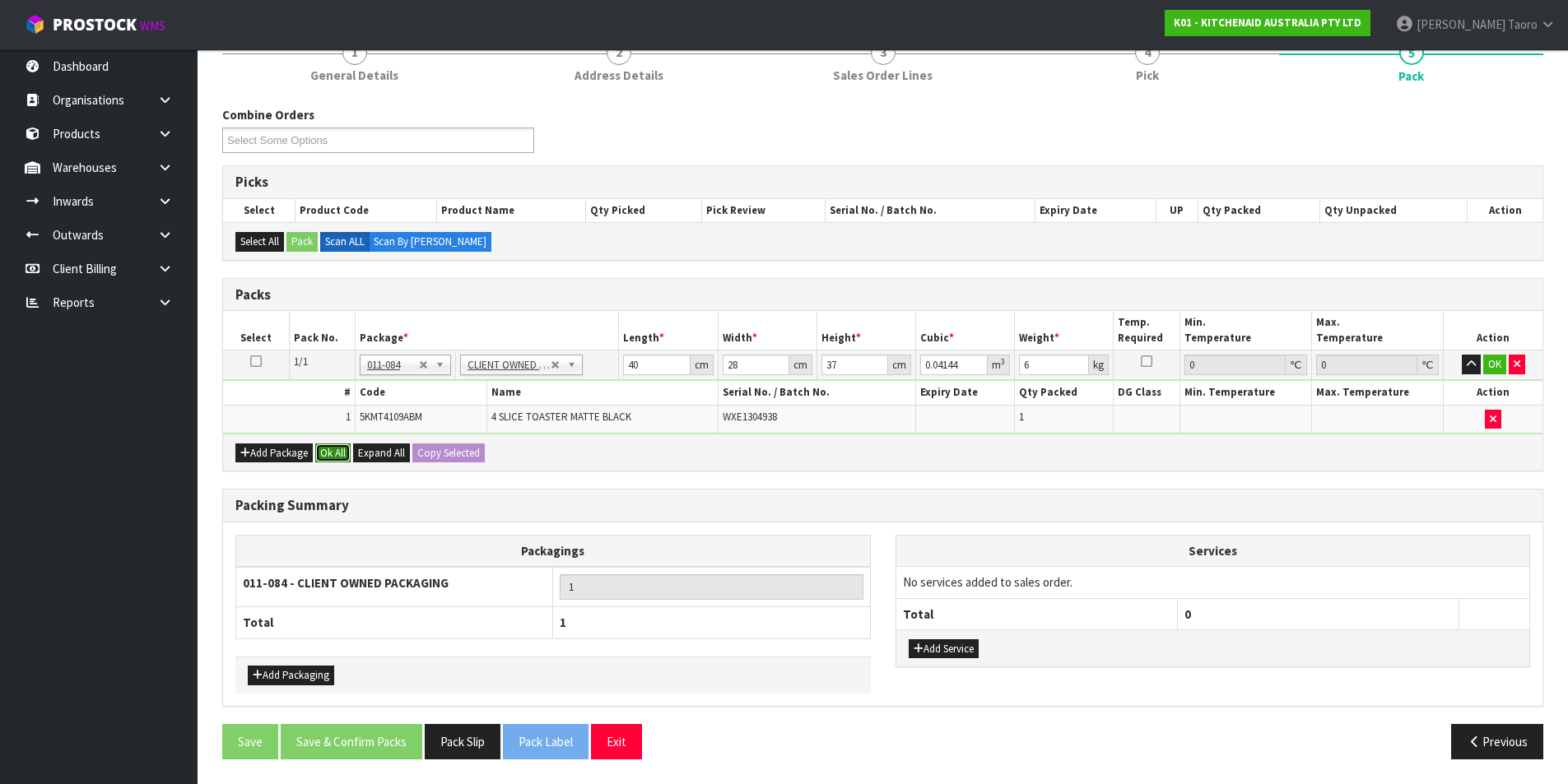
click at [342, 450] on button "Ok All" at bounding box center [333, 453] width 35 height 20
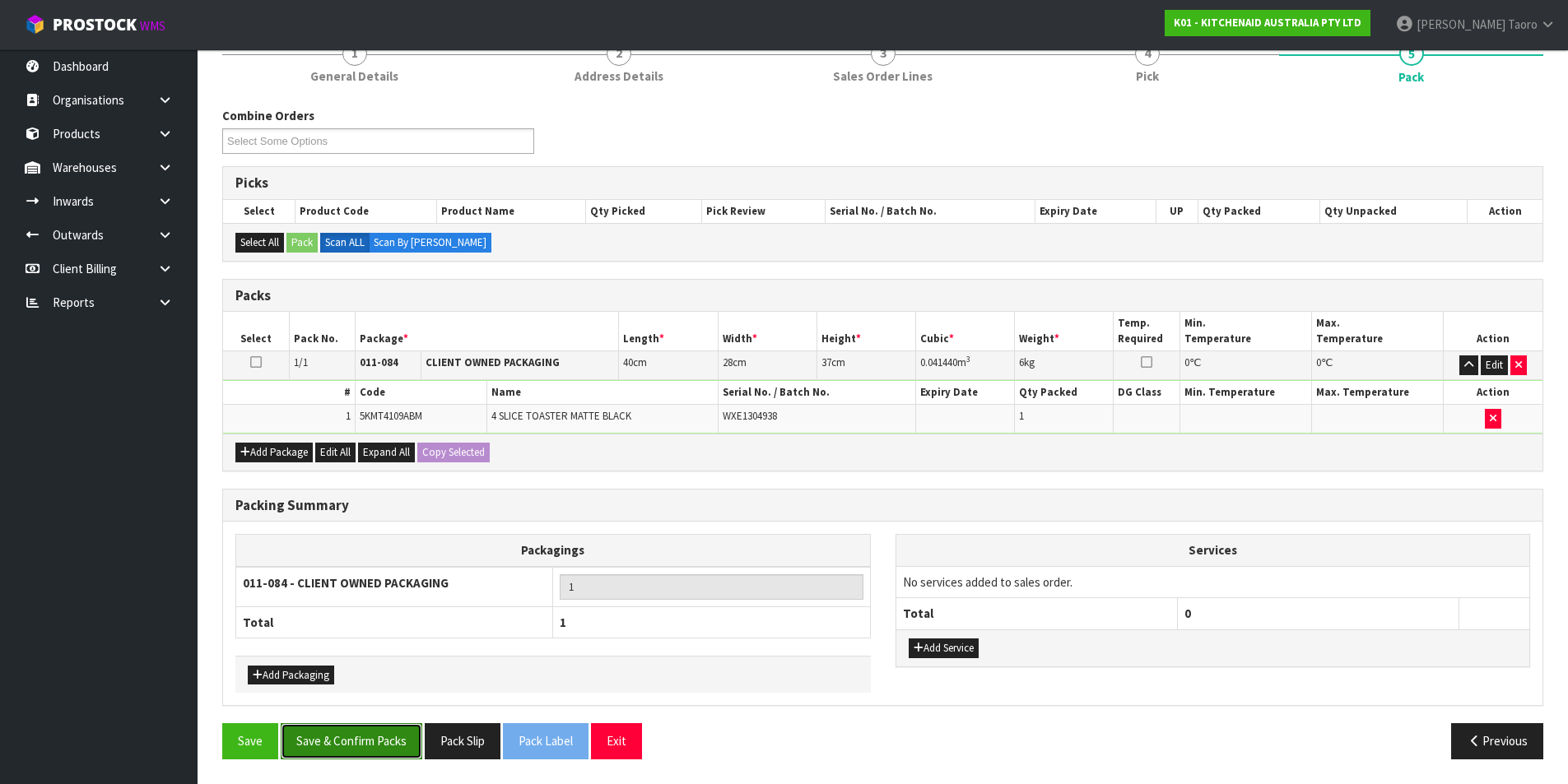
click at [384, 753] on button "Save & Confirm Packs" at bounding box center [351, 741] width 141 height 35
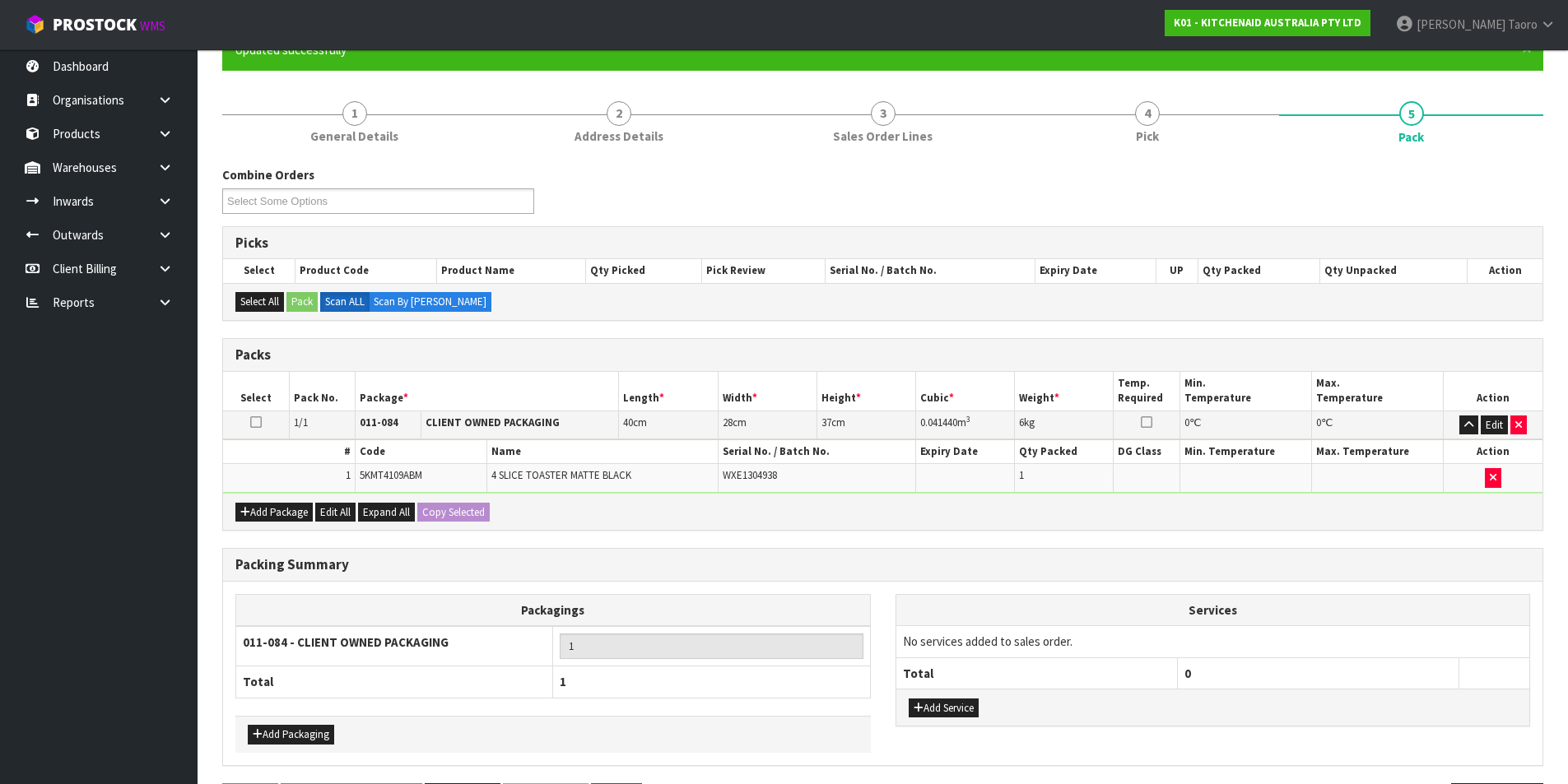
scroll to position [0, 0]
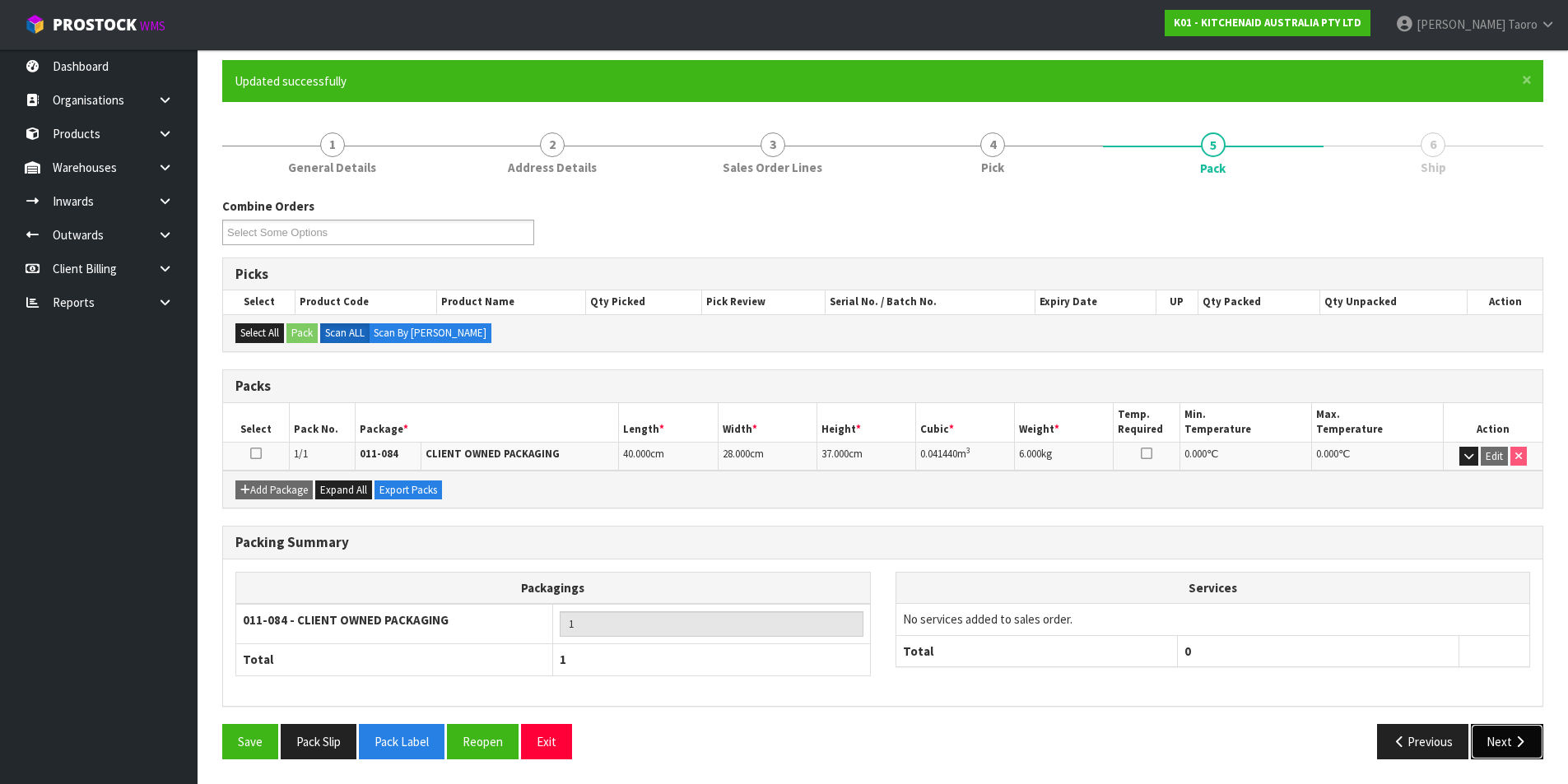
click at [1522, 739] on icon "button" at bounding box center [1518, 742] width 15 height 13
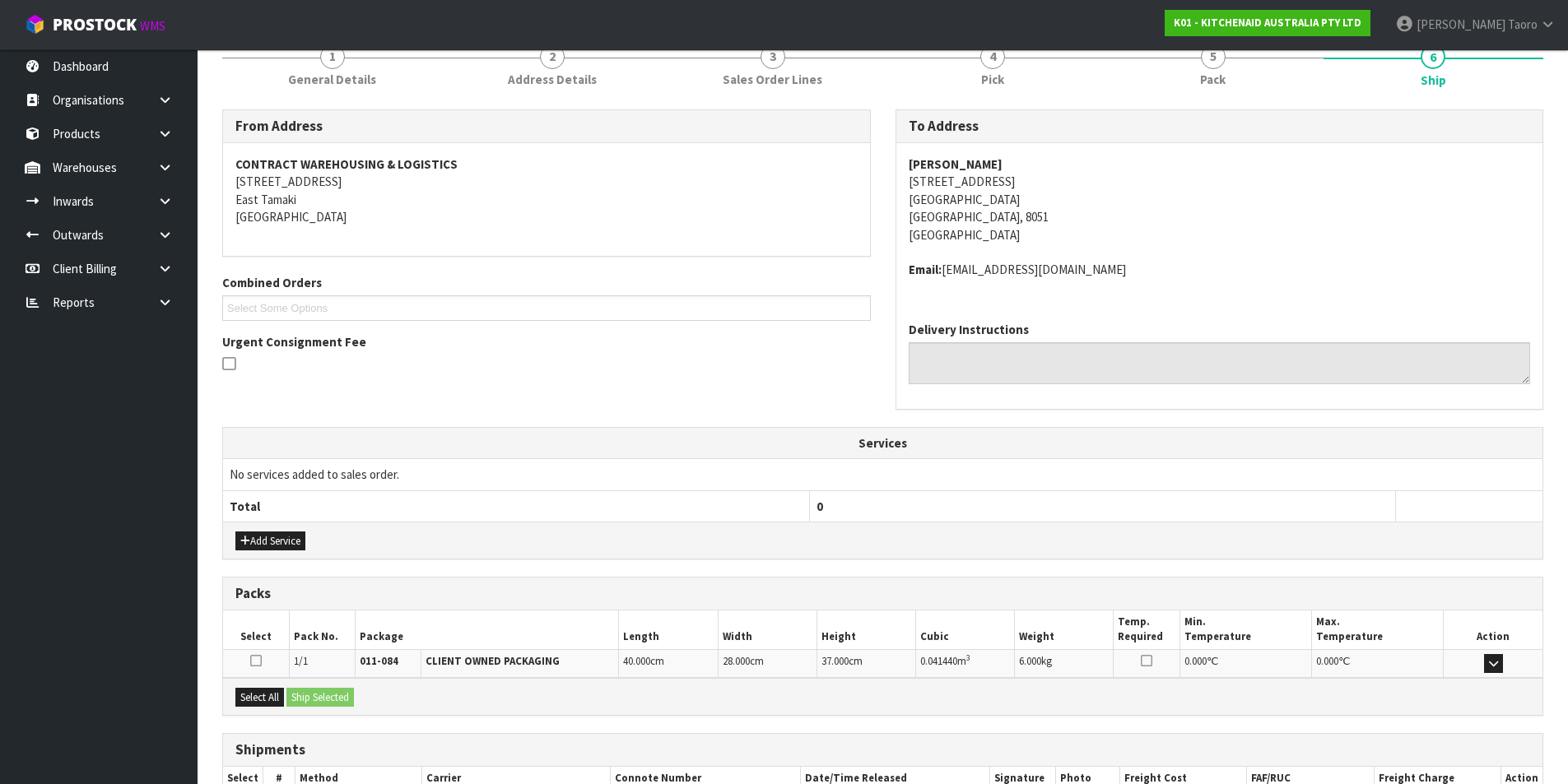
scroll to position [324, 0]
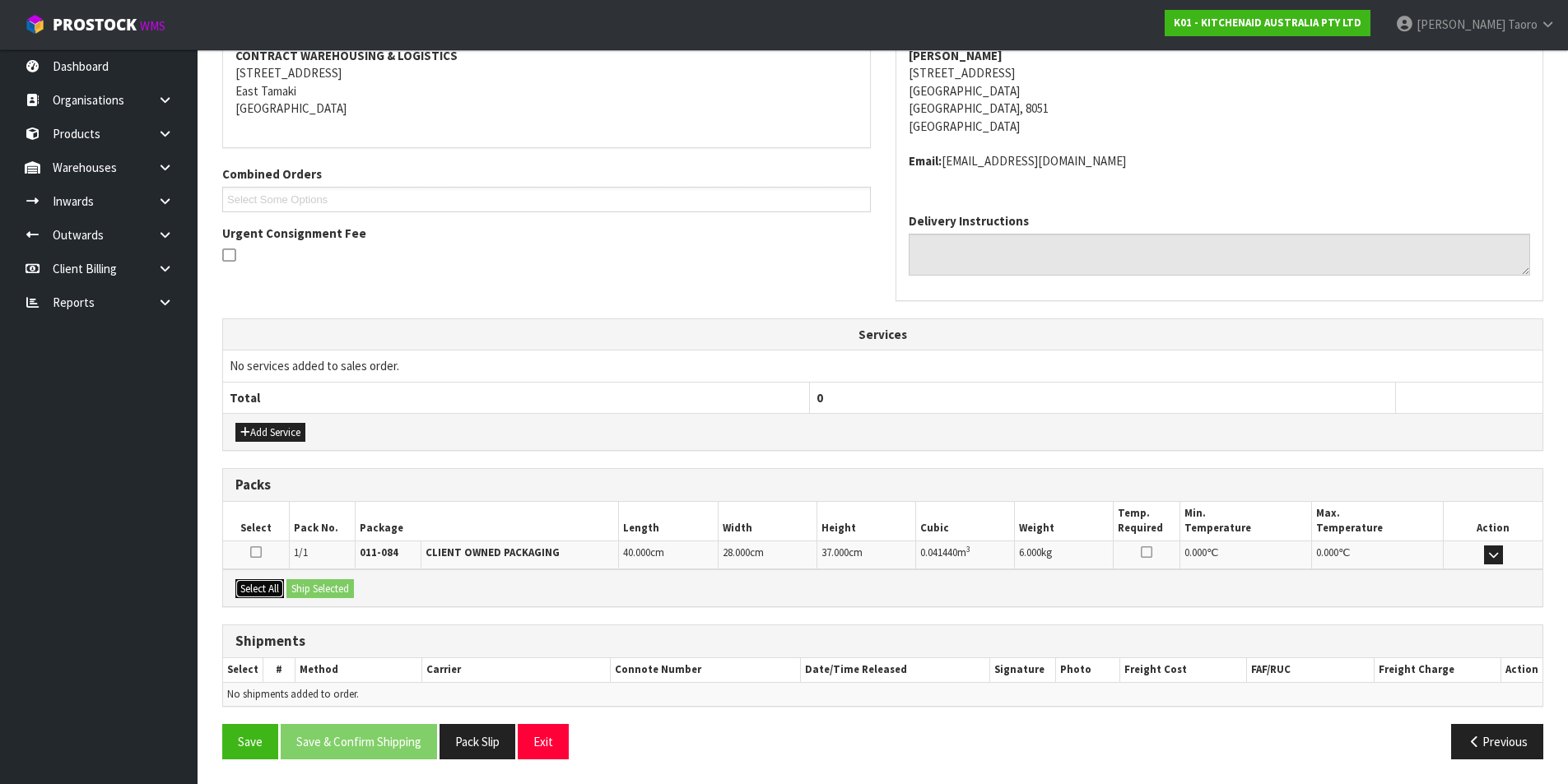
click at [272, 586] on button "Select All" at bounding box center [260, 589] width 49 height 20
drag, startPoint x: 299, startPoint y: 588, endPoint x: 364, endPoint y: 649, distance: 89.1
click at [301, 588] on button "Ship Selected" at bounding box center [320, 589] width 68 height 20
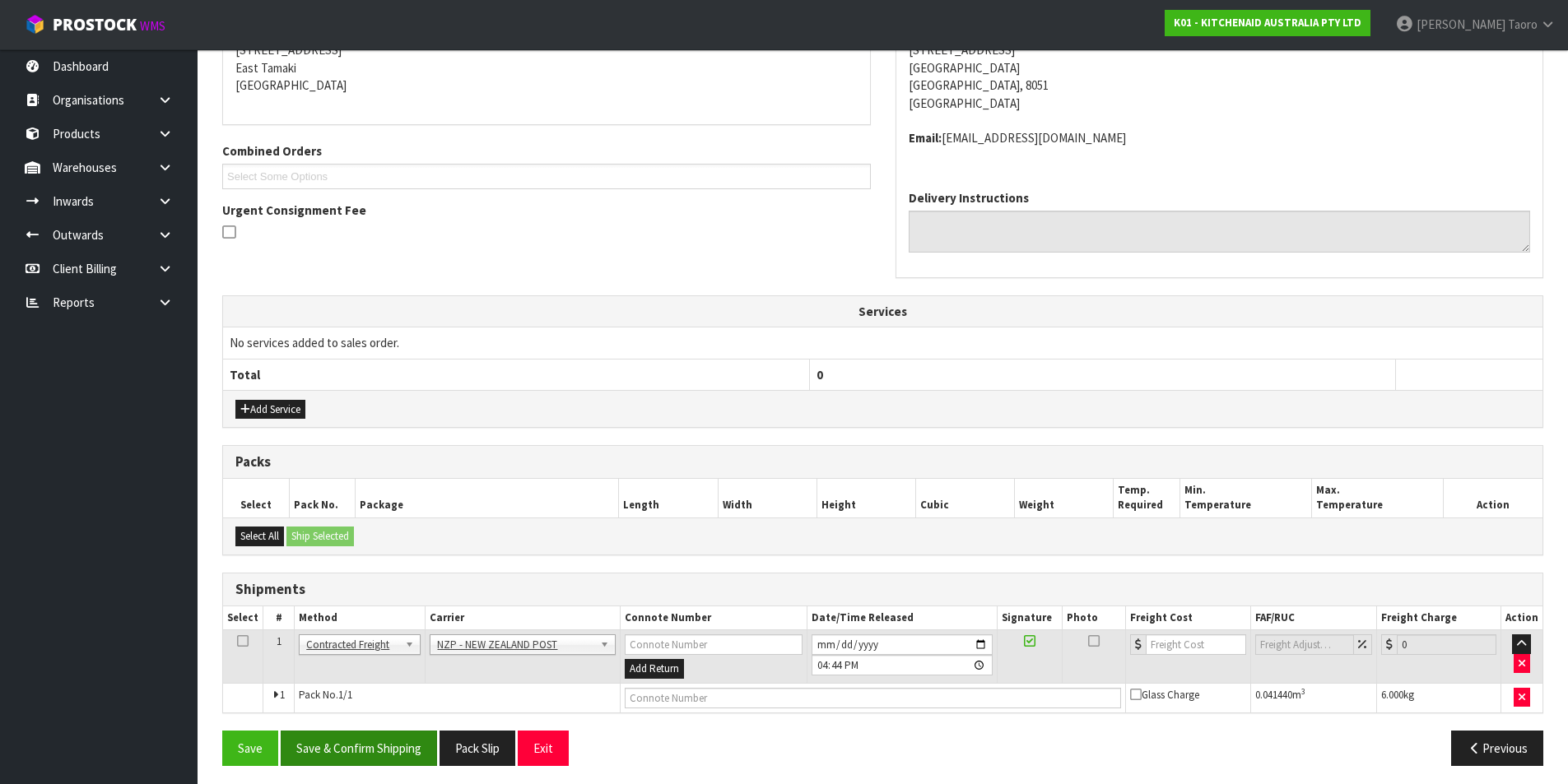
scroll to position [354, 0]
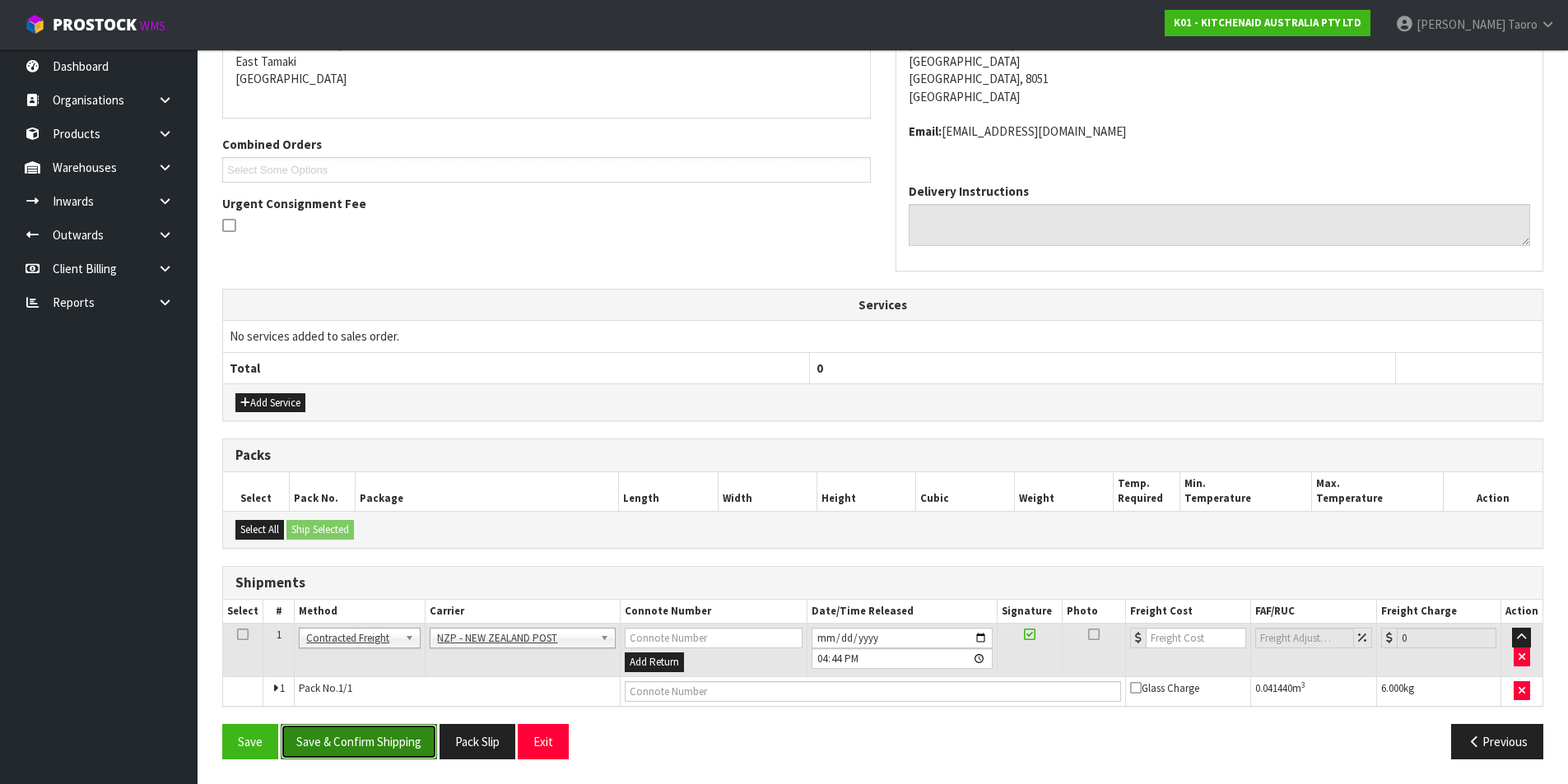
click at [415, 737] on button "Save & Confirm Shipping" at bounding box center [358, 742] width 156 height 35
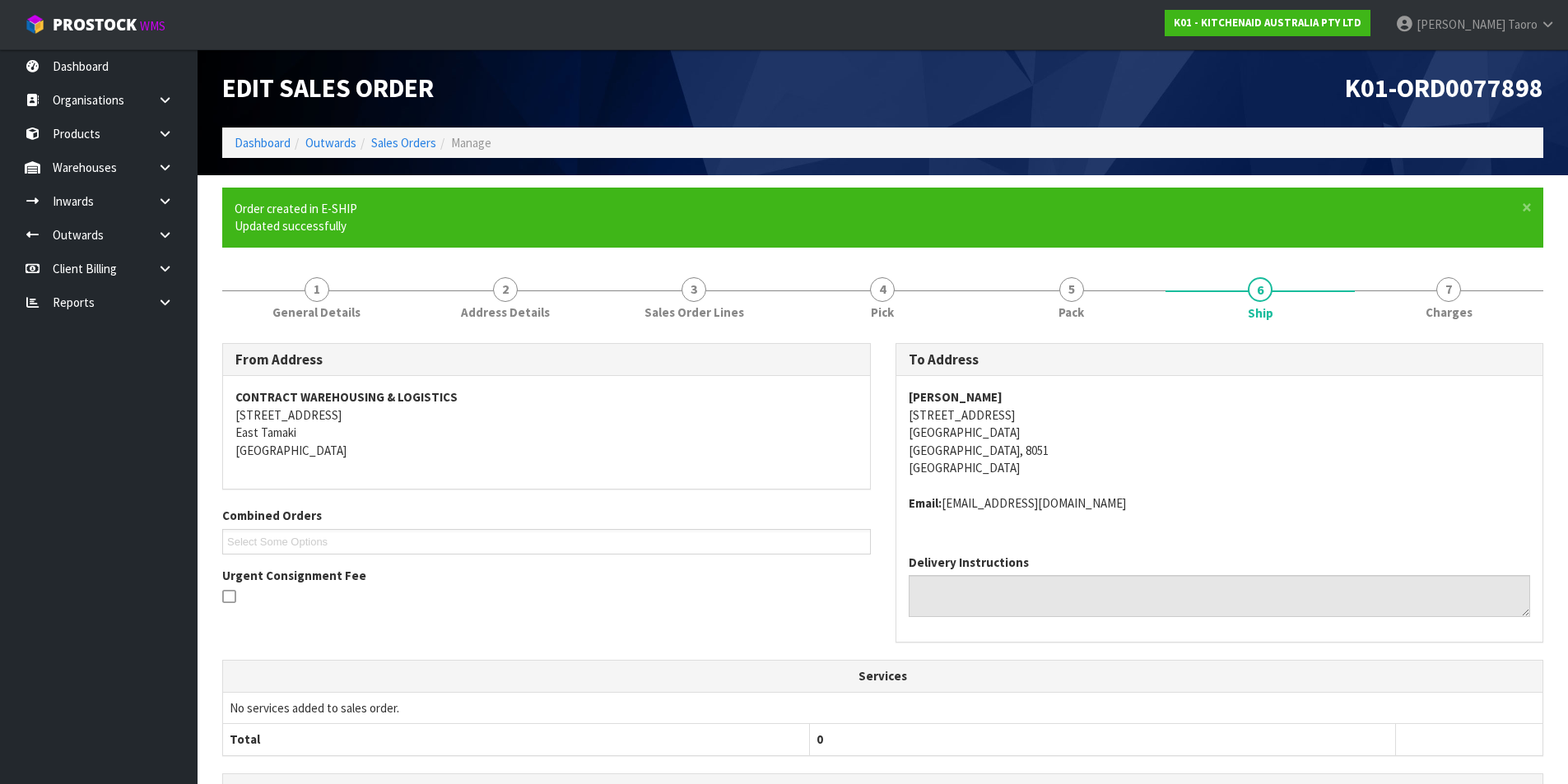
scroll to position [330, 0]
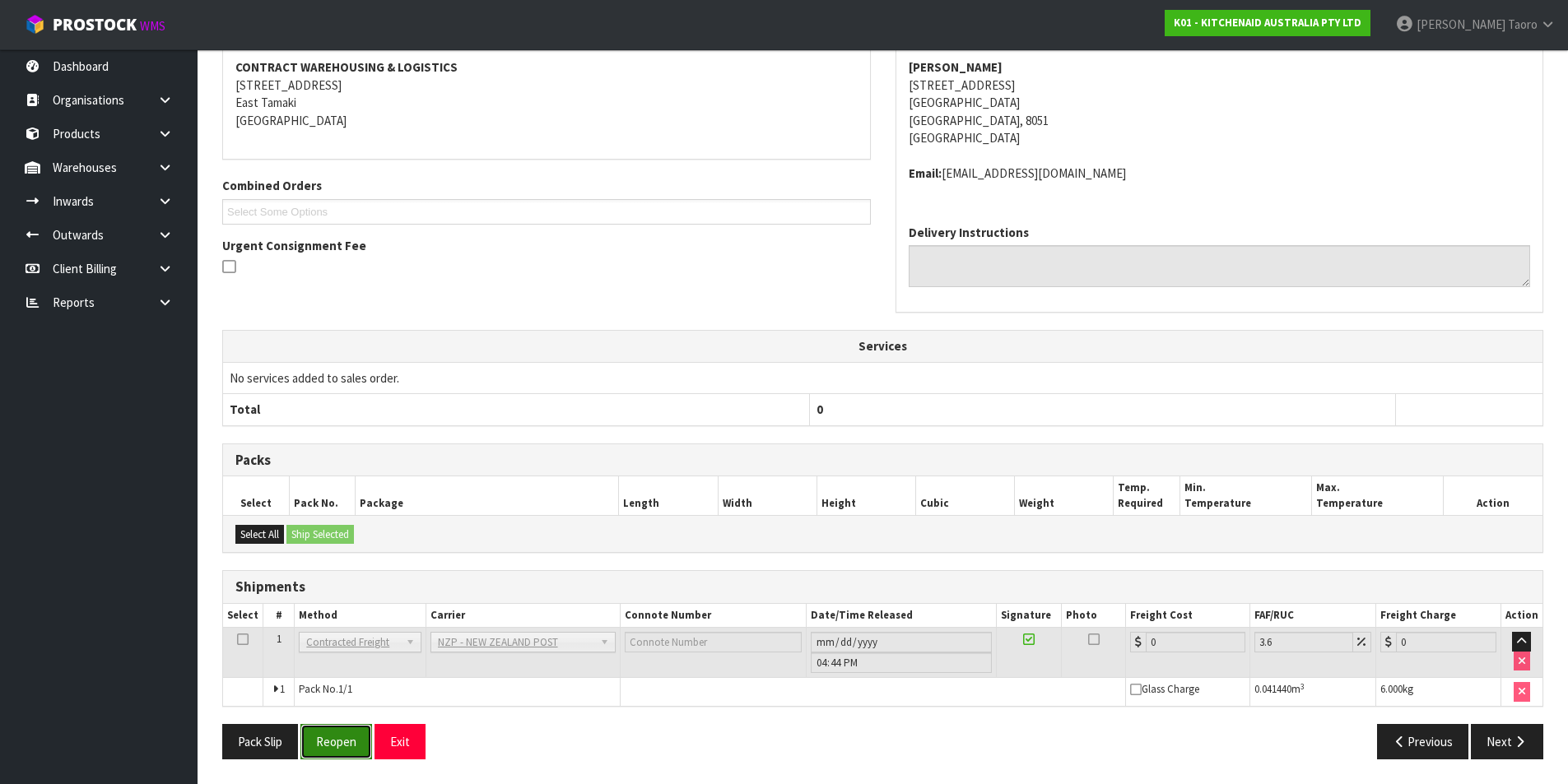
click at [351, 743] on button "Reopen" at bounding box center [335, 742] width 71 height 35
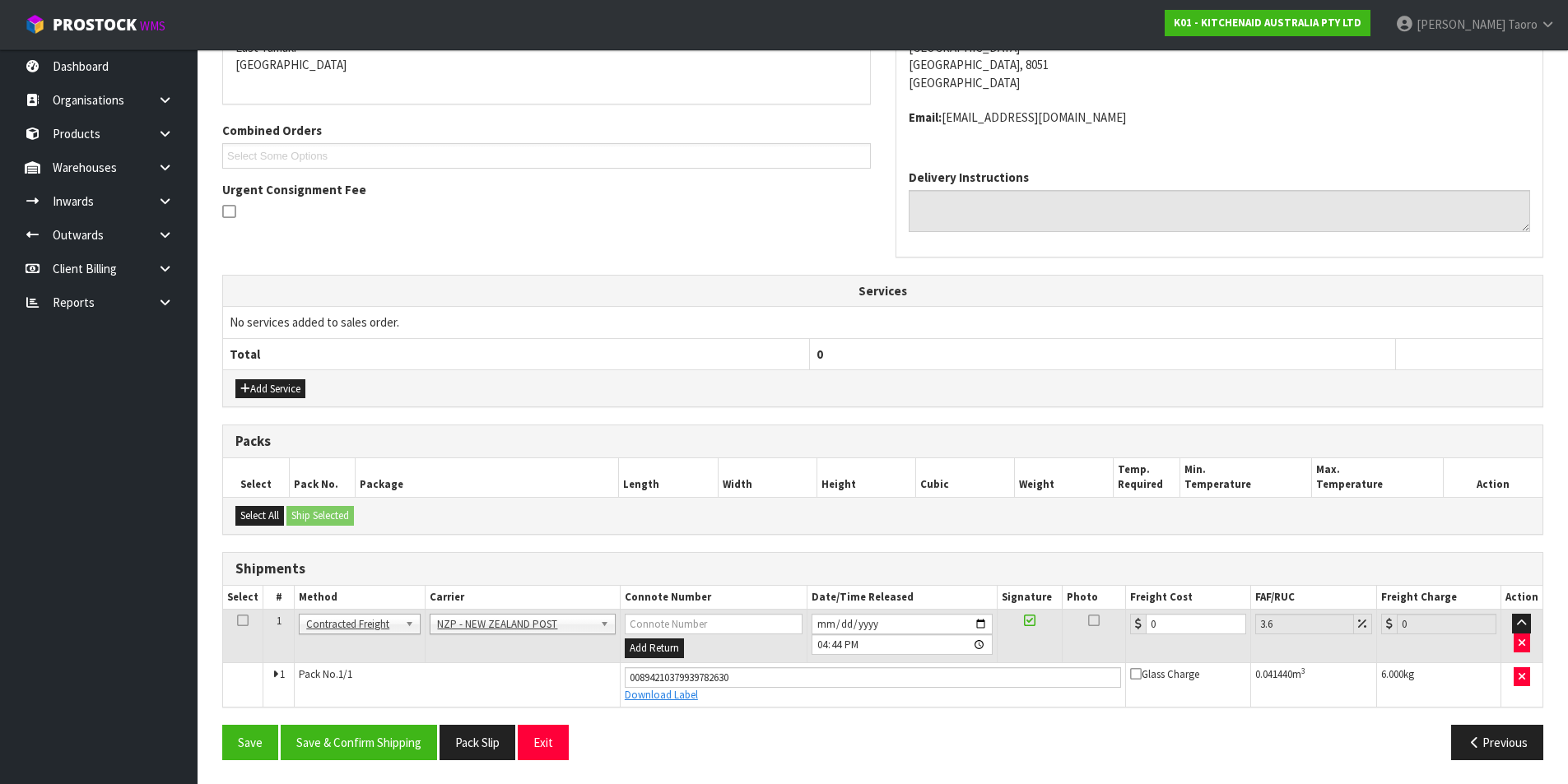
scroll to position [369, 0]
click at [1172, 613] on input "0" at bounding box center [1195, 623] width 99 height 21
drag, startPoint x: 358, startPoint y: 742, endPoint x: 385, endPoint y: 740, distance: 27.1
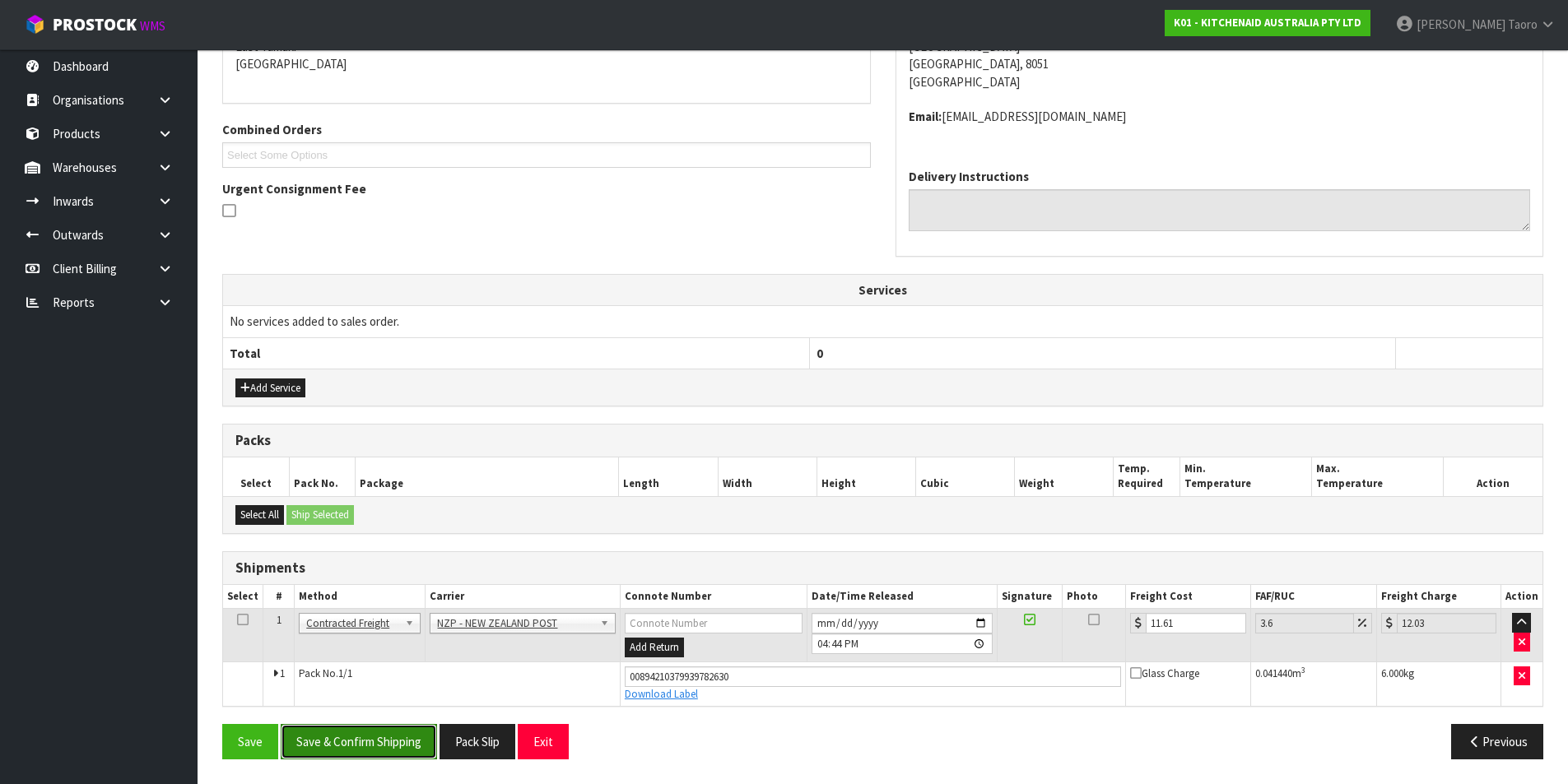
click at [359, 742] on button "Save & Confirm Shipping" at bounding box center [358, 742] width 156 height 35
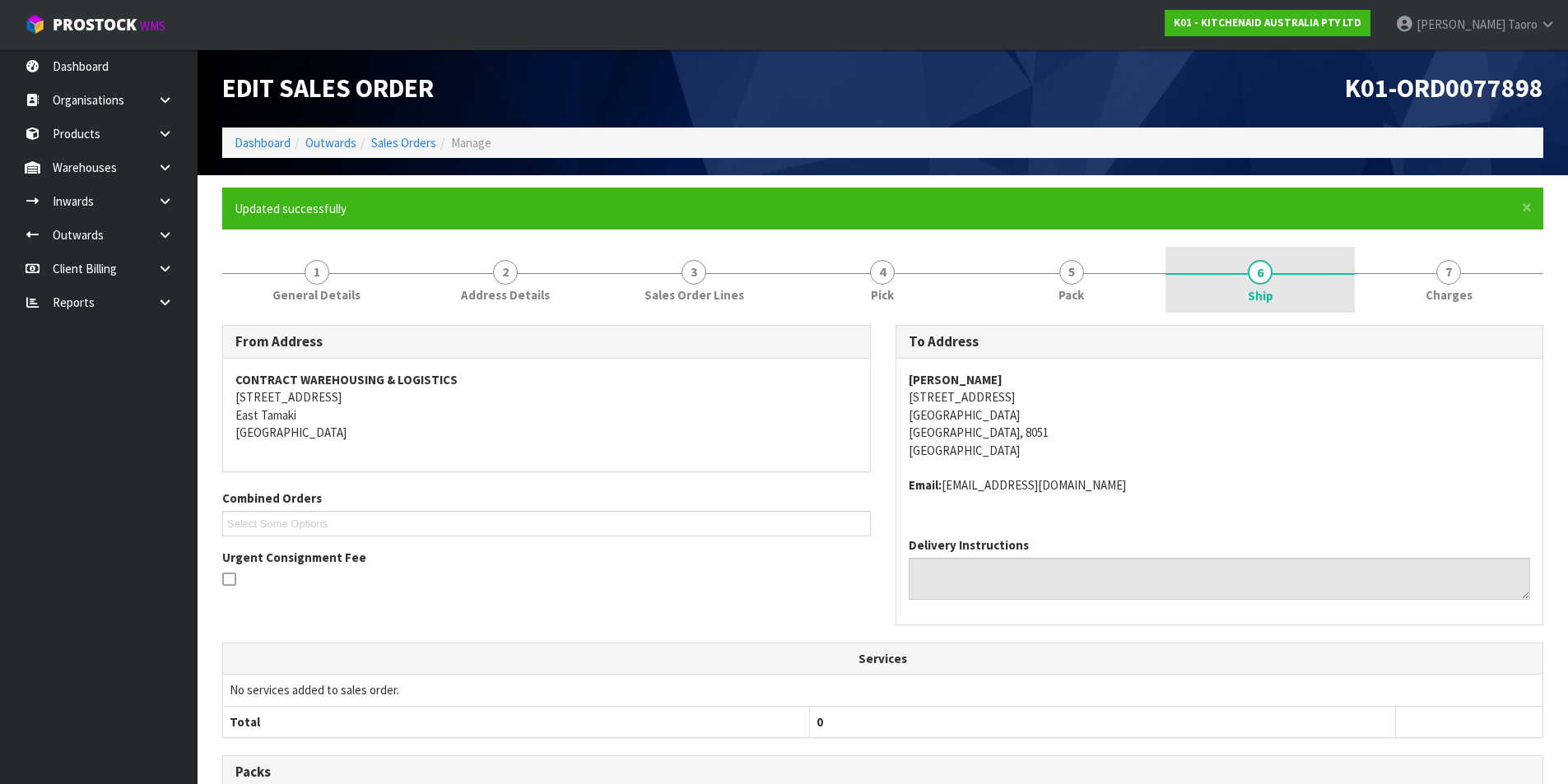
click at [1230, 261] on link "6 Ship" at bounding box center [1259, 279] width 188 height 66
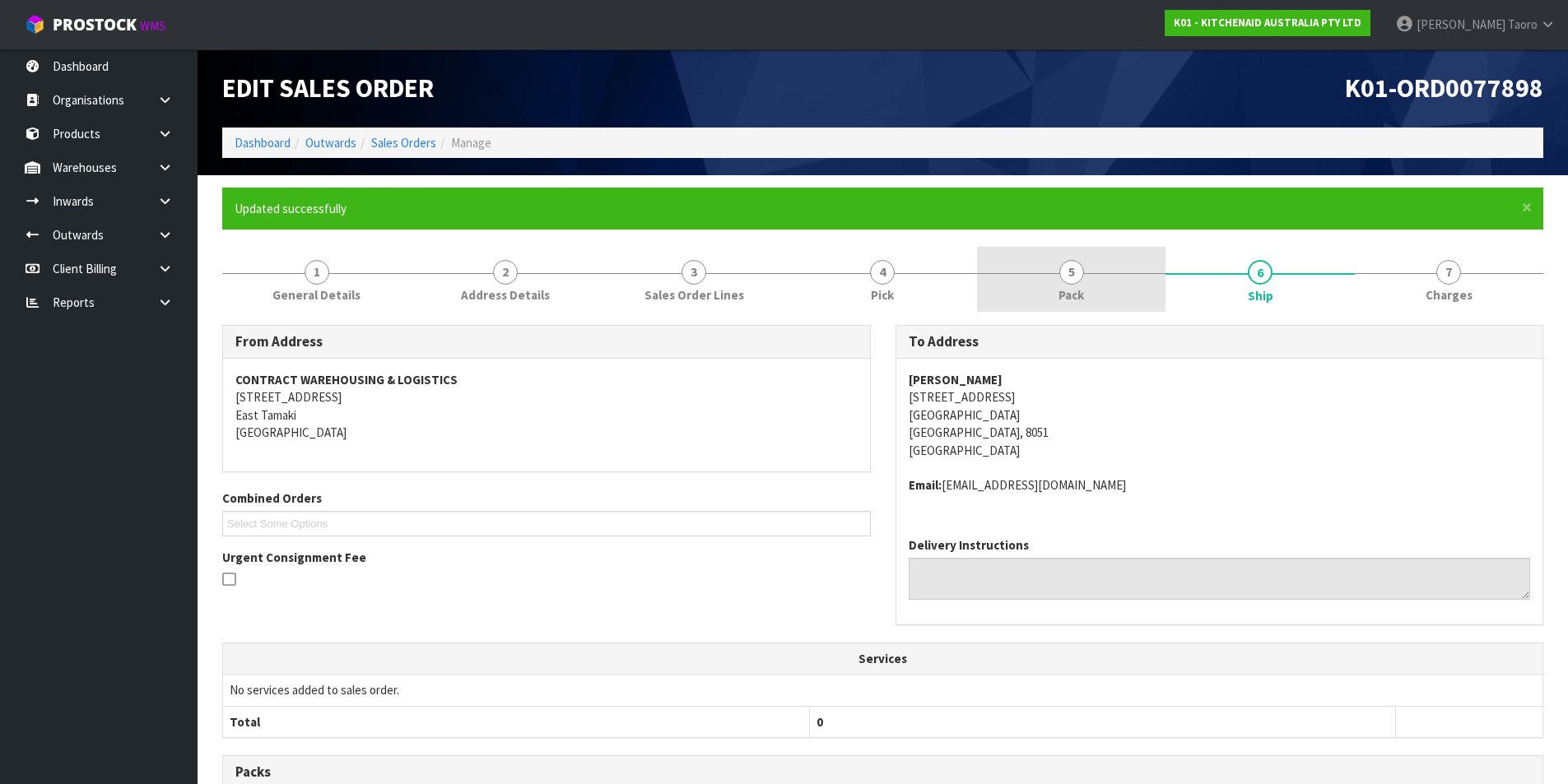
click at [1058, 290] on span "Pack" at bounding box center [1071, 295] width 25 height 17
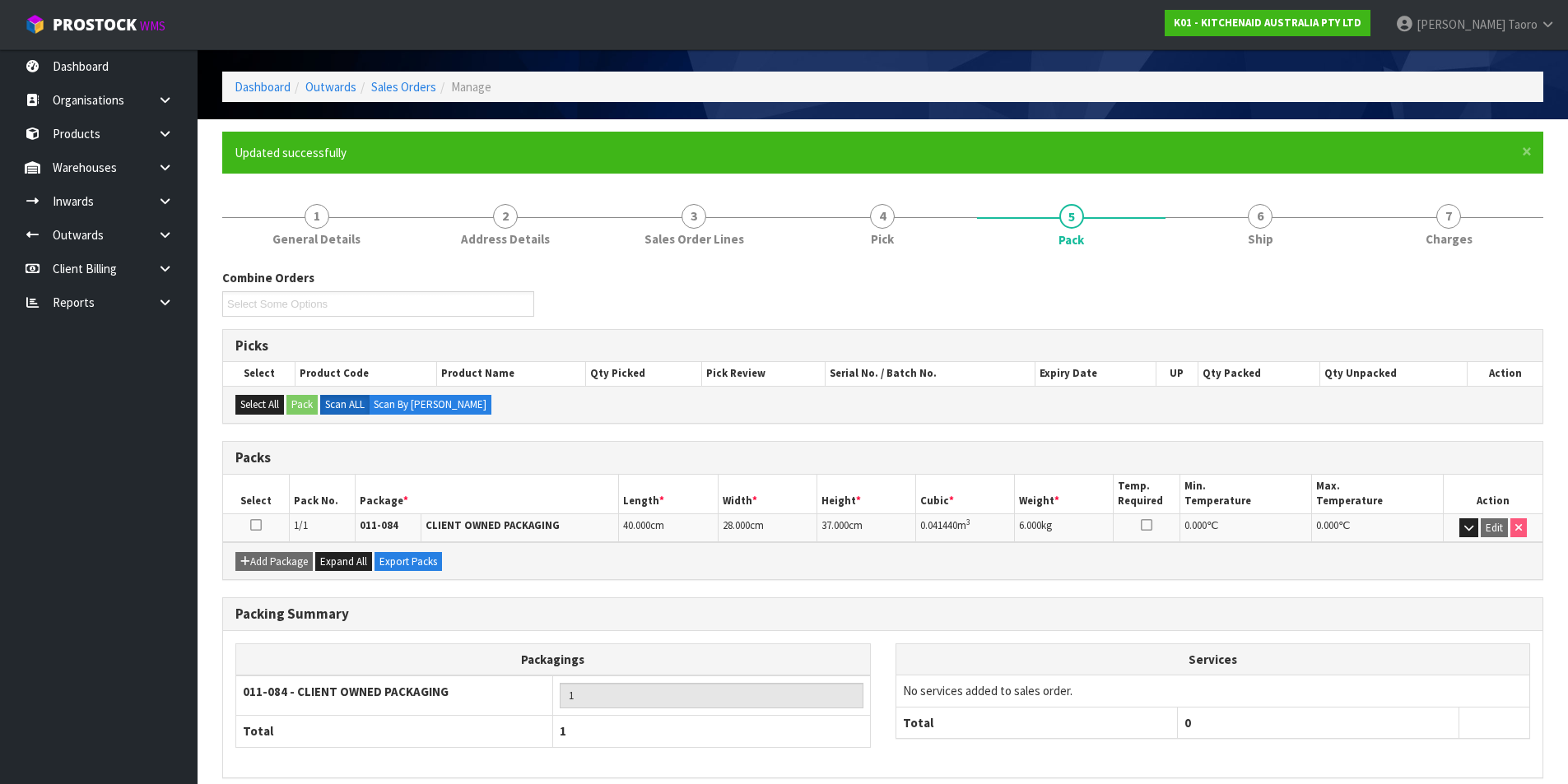
scroll to position [128, 0]
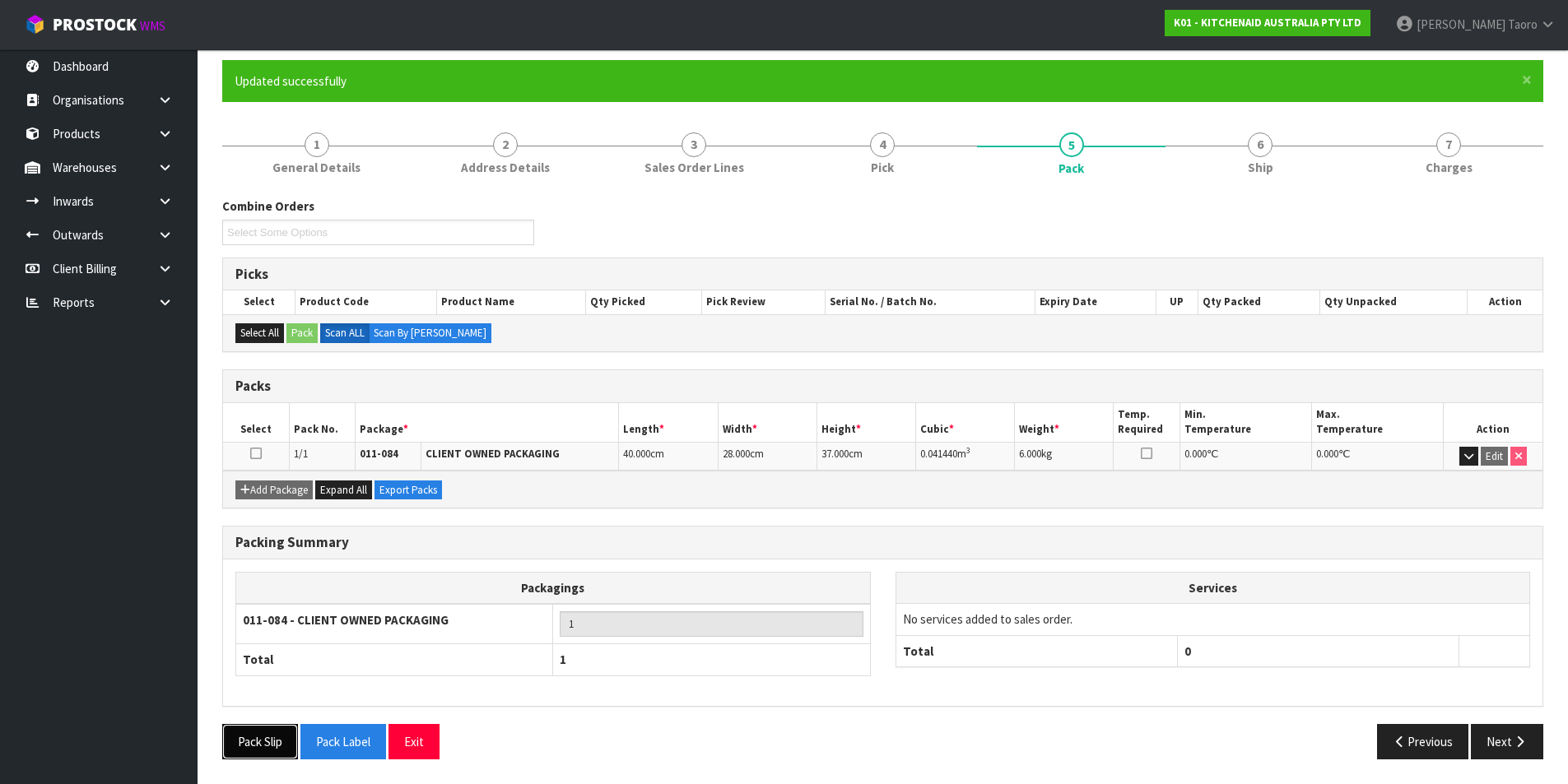
click at [271, 739] on button "Pack Slip" at bounding box center [260, 742] width 76 height 35
click at [427, 740] on button "Exit" at bounding box center [414, 742] width 51 height 35
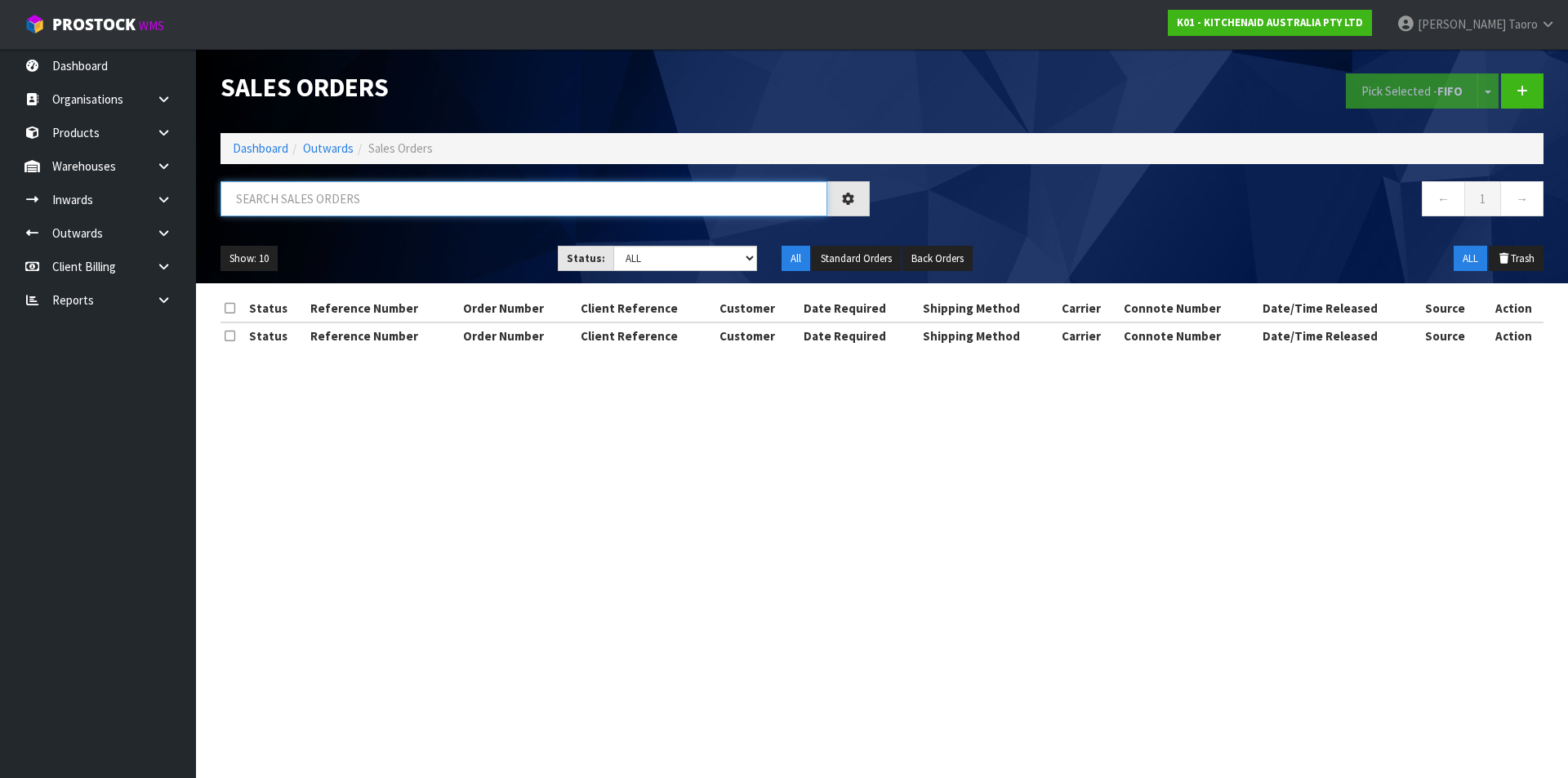
click at [739, 209] on input "text" at bounding box center [524, 199] width 606 height 35
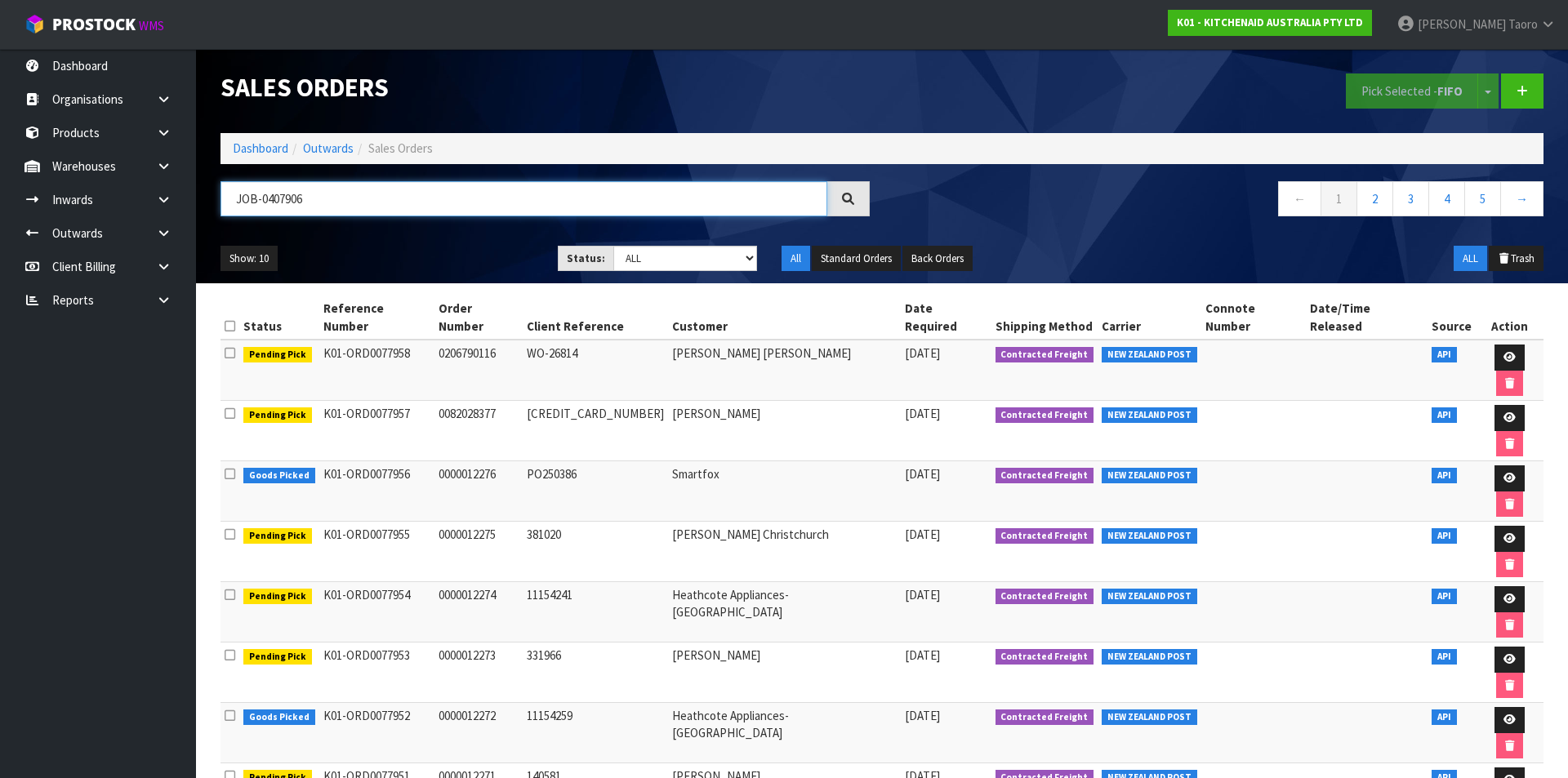
click at [746, 197] on input "JOB-0407906" at bounding box center [524, 199] width 606 height 35
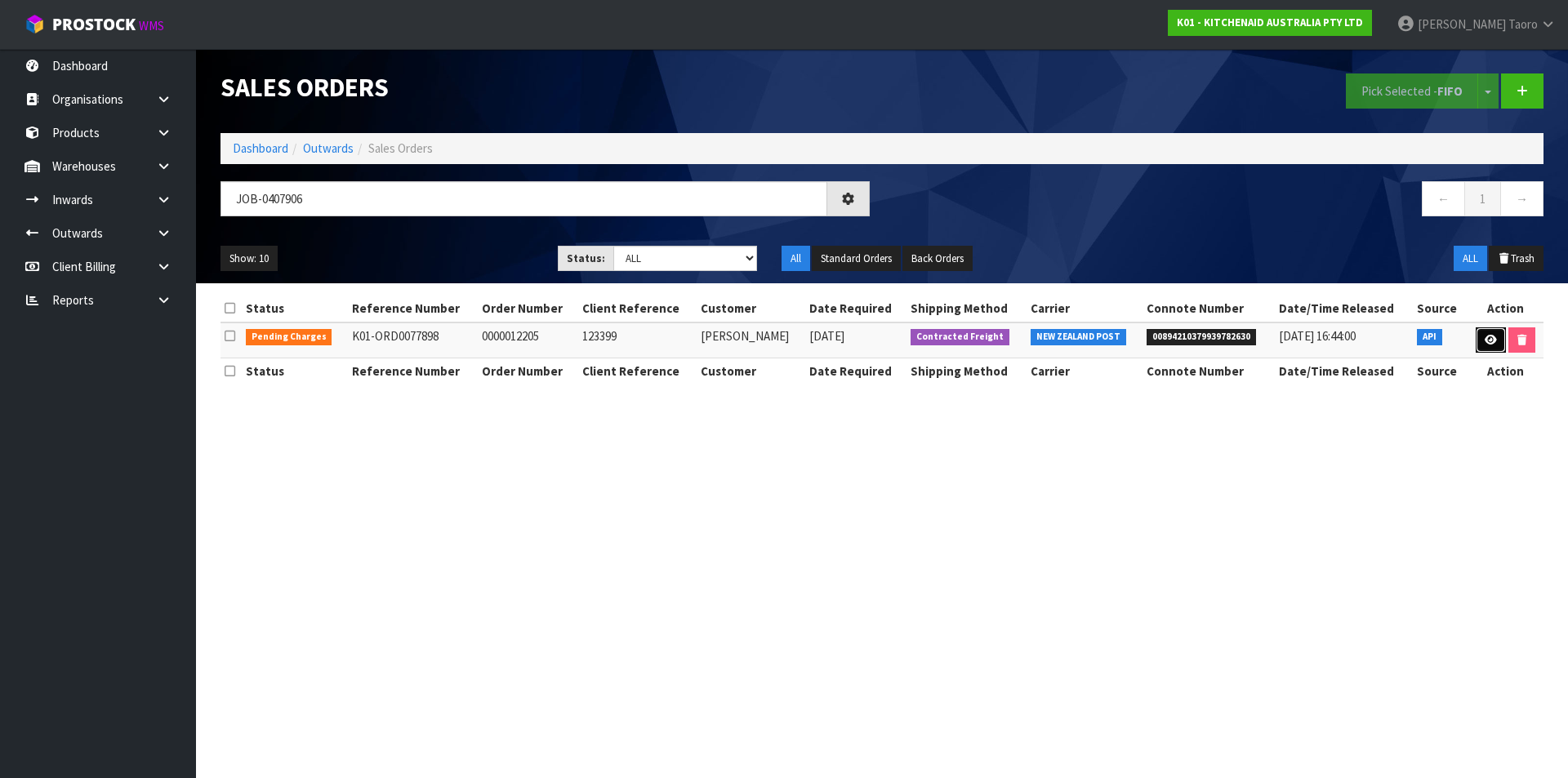
click at [1495, 340] on icon at bounding box center [1491, 340] width 13 height 11
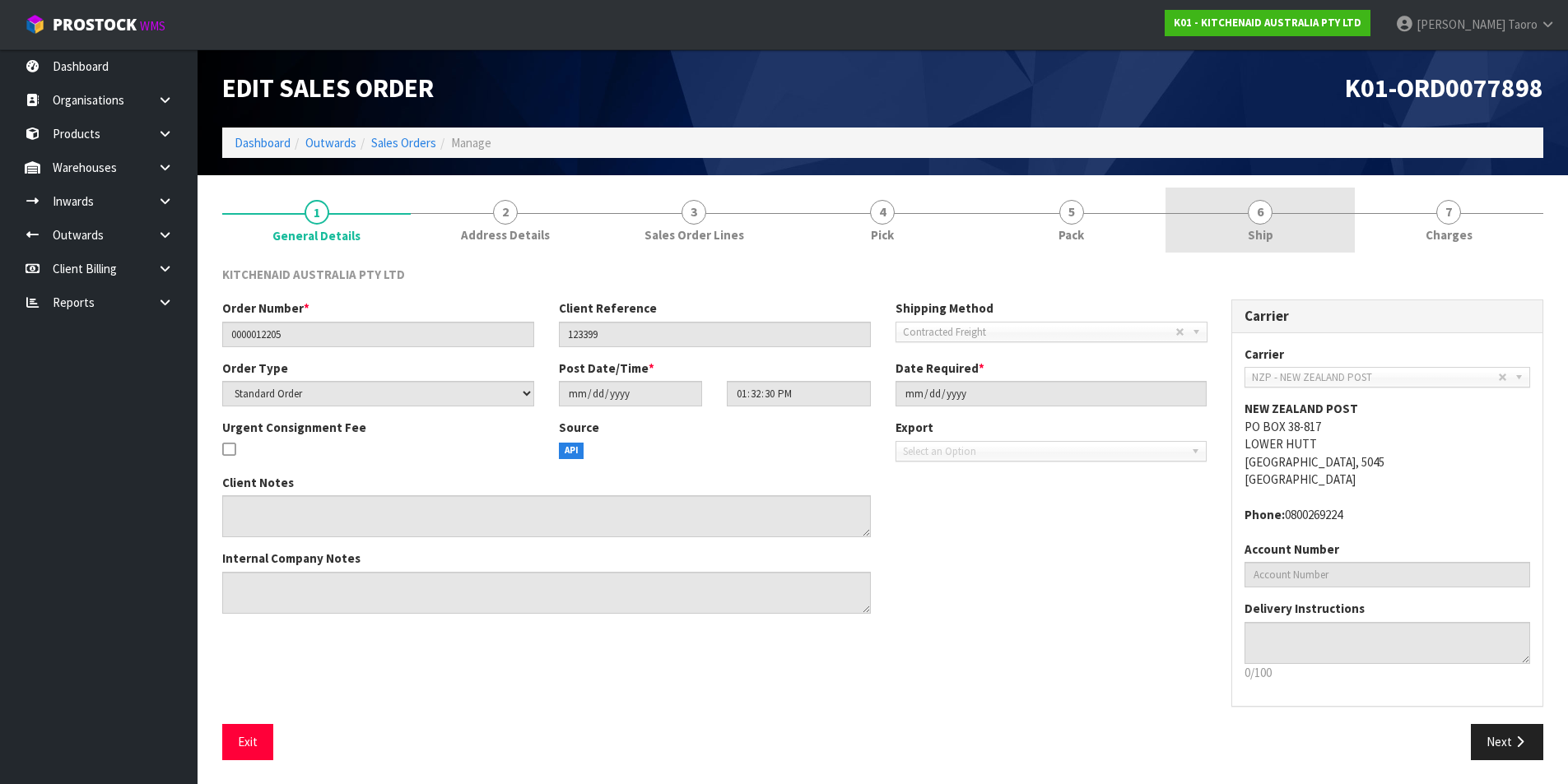
click at [1240, 229] on link "6 Ship" at bounding box center [1259, 220] width 188 height 65
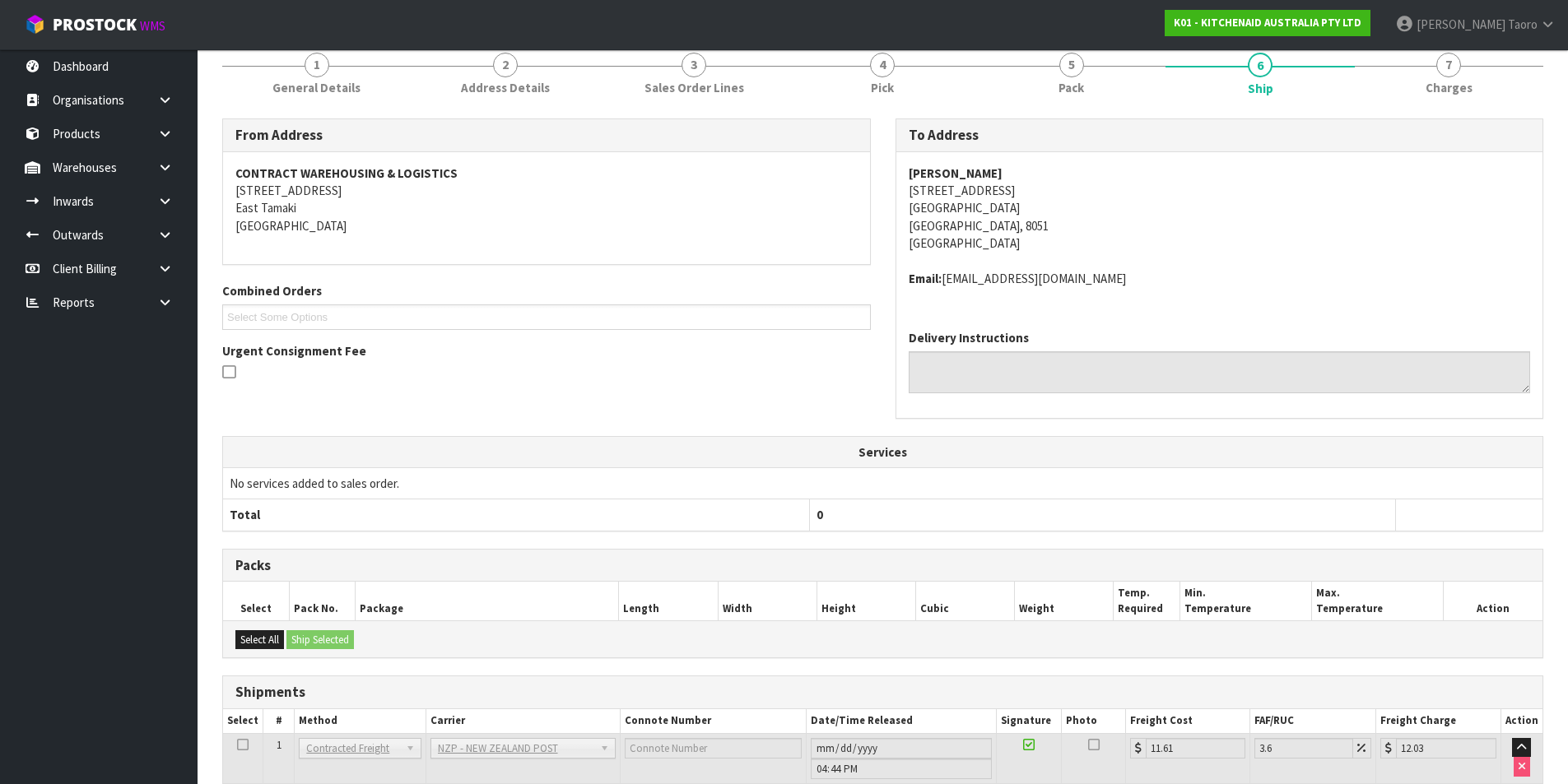
scroll to position [264, 0]
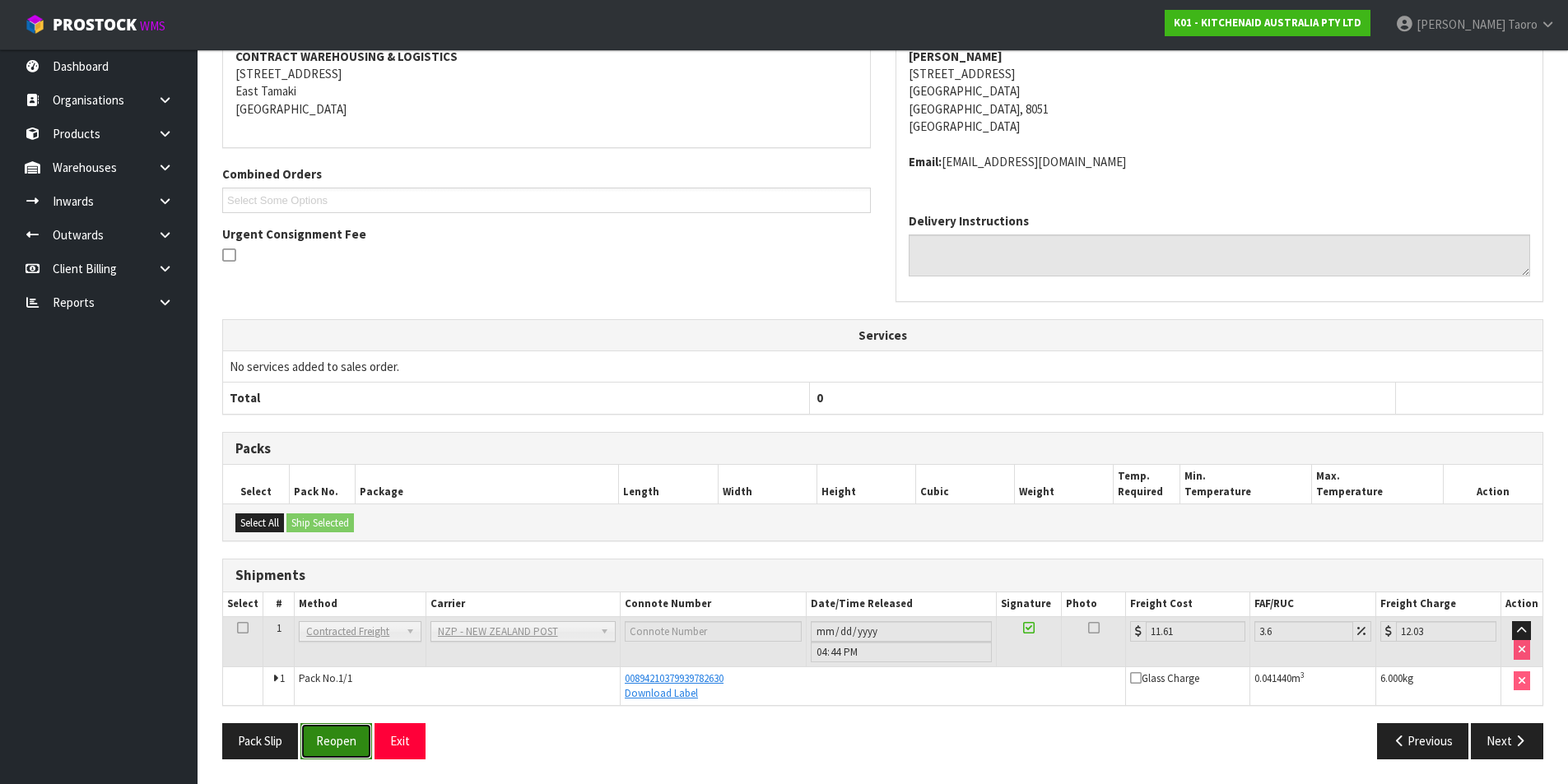
click at [342, 751] on button "Reopen" at bounding box center [335, 741] width 71 height 35
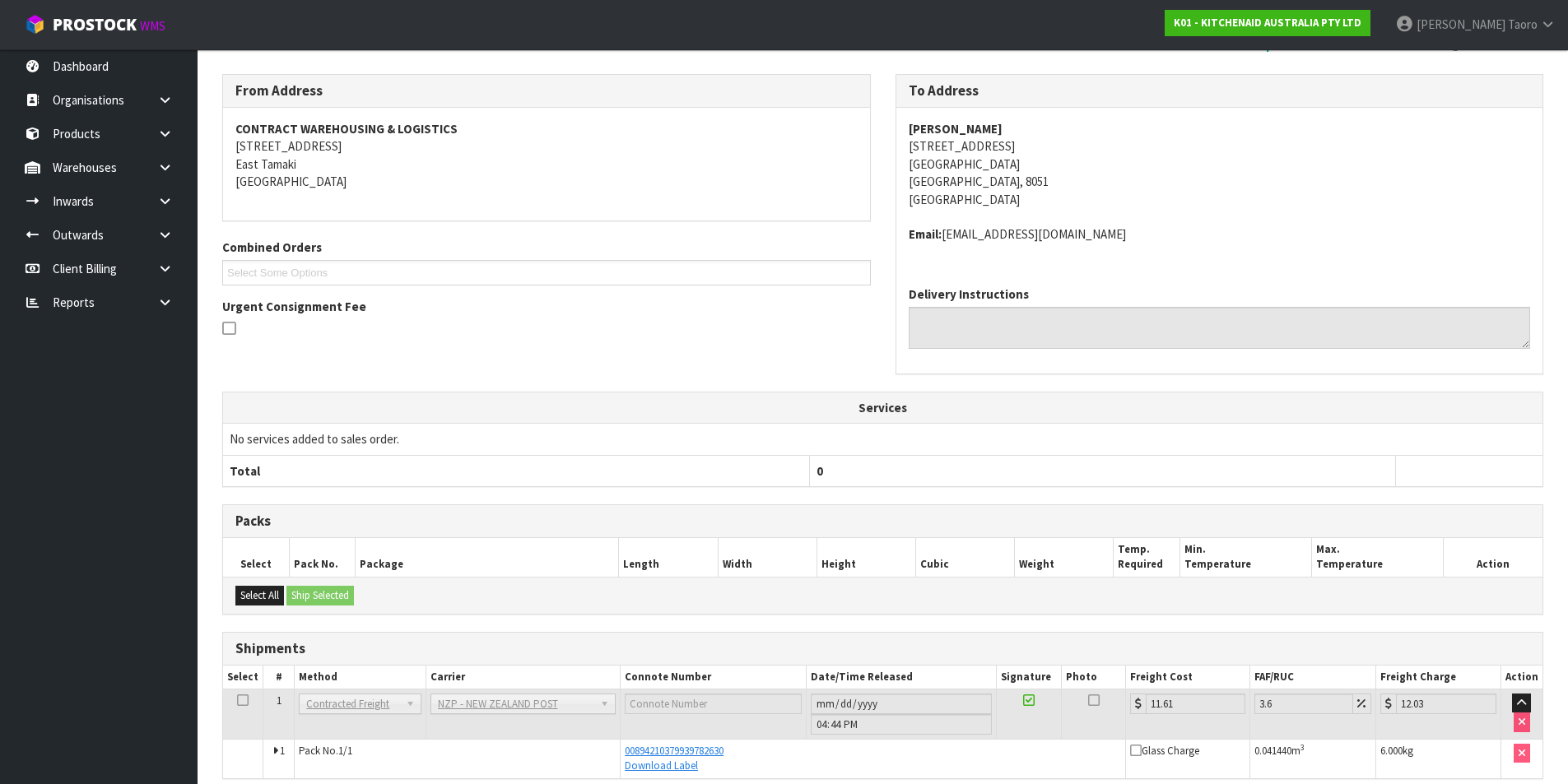
scroll to position [324, 0]
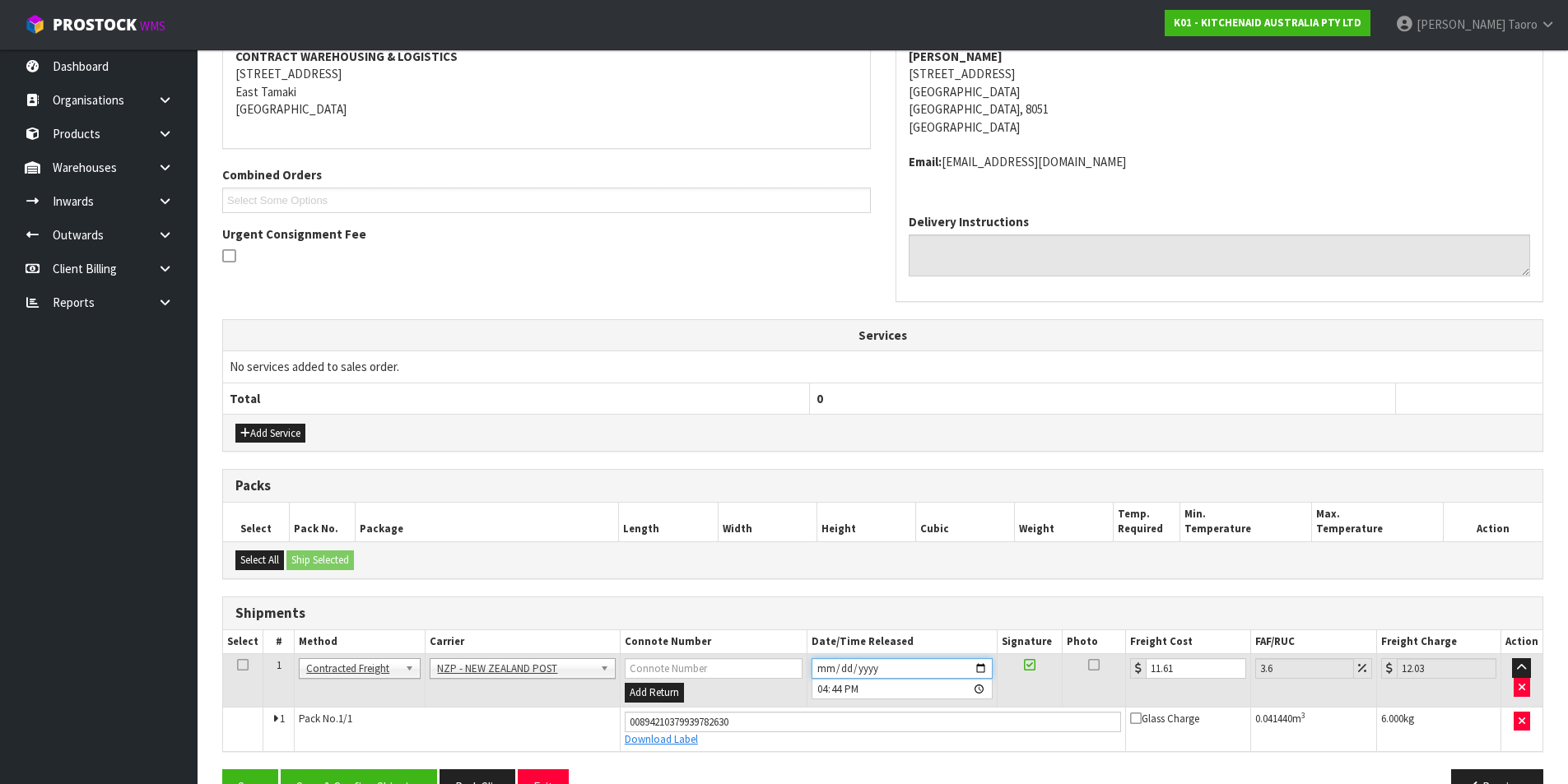
click at [822, 667] on input "2025-08-15" at bounding box center [901, 669] width 181 height 21
click at [820, 690] on input "16:44:00.000" at bounding box center [901, 688] width 181 height 21
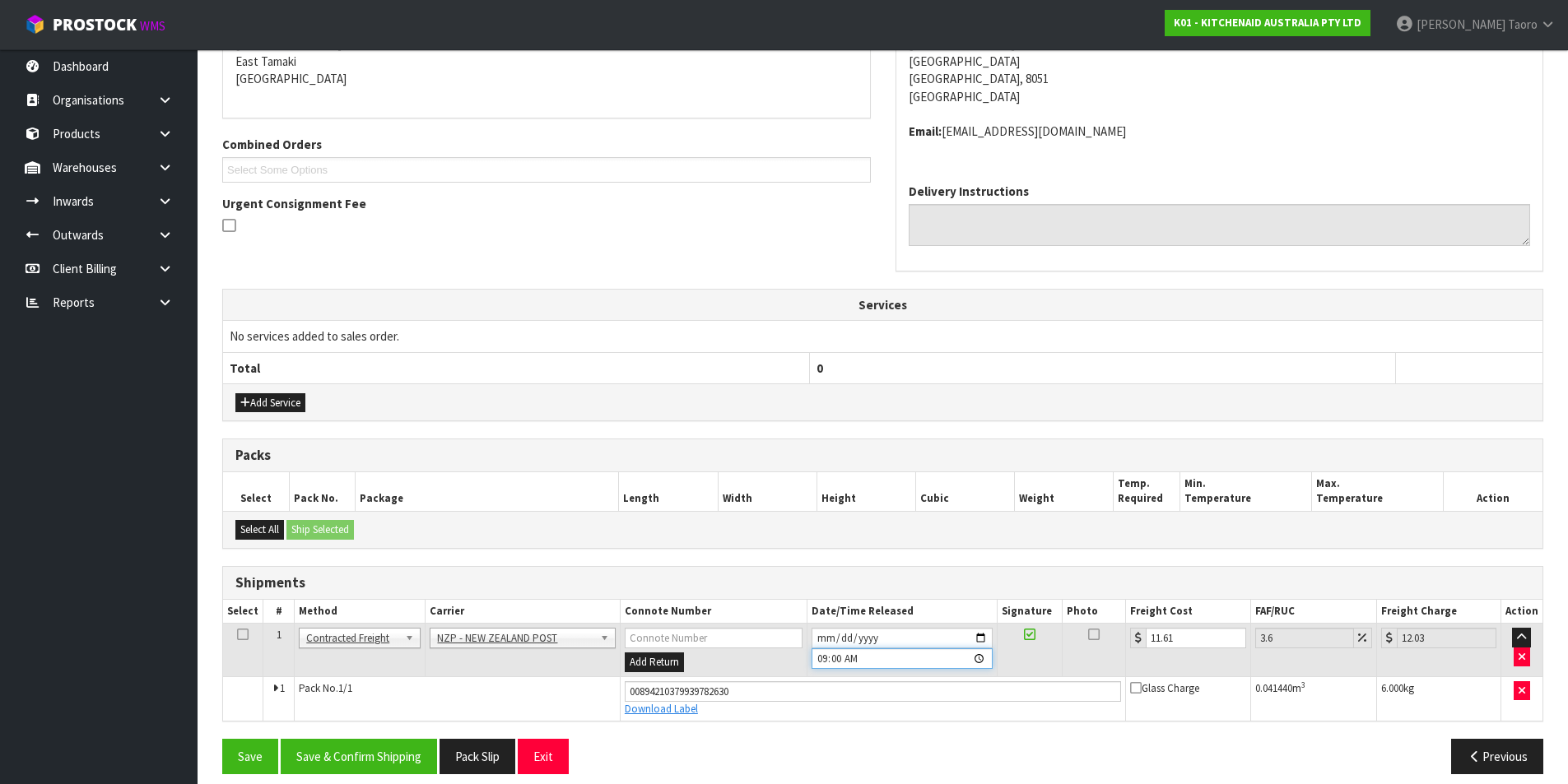
scroll to position [369, 0]
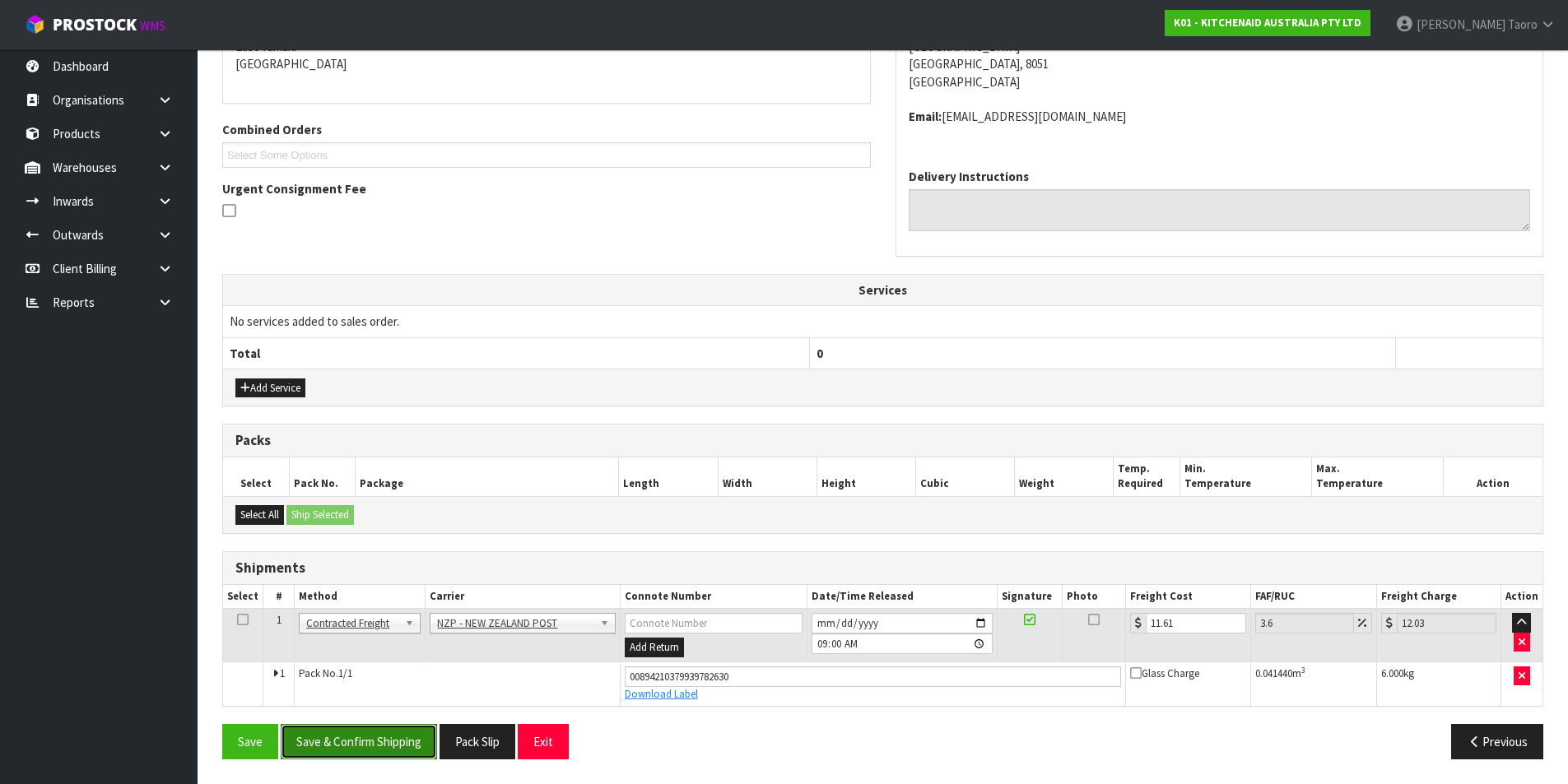
click at [332, 750] on button "Save & Confirm Shipping" at bounding box center [358, 742] width 156 height 35
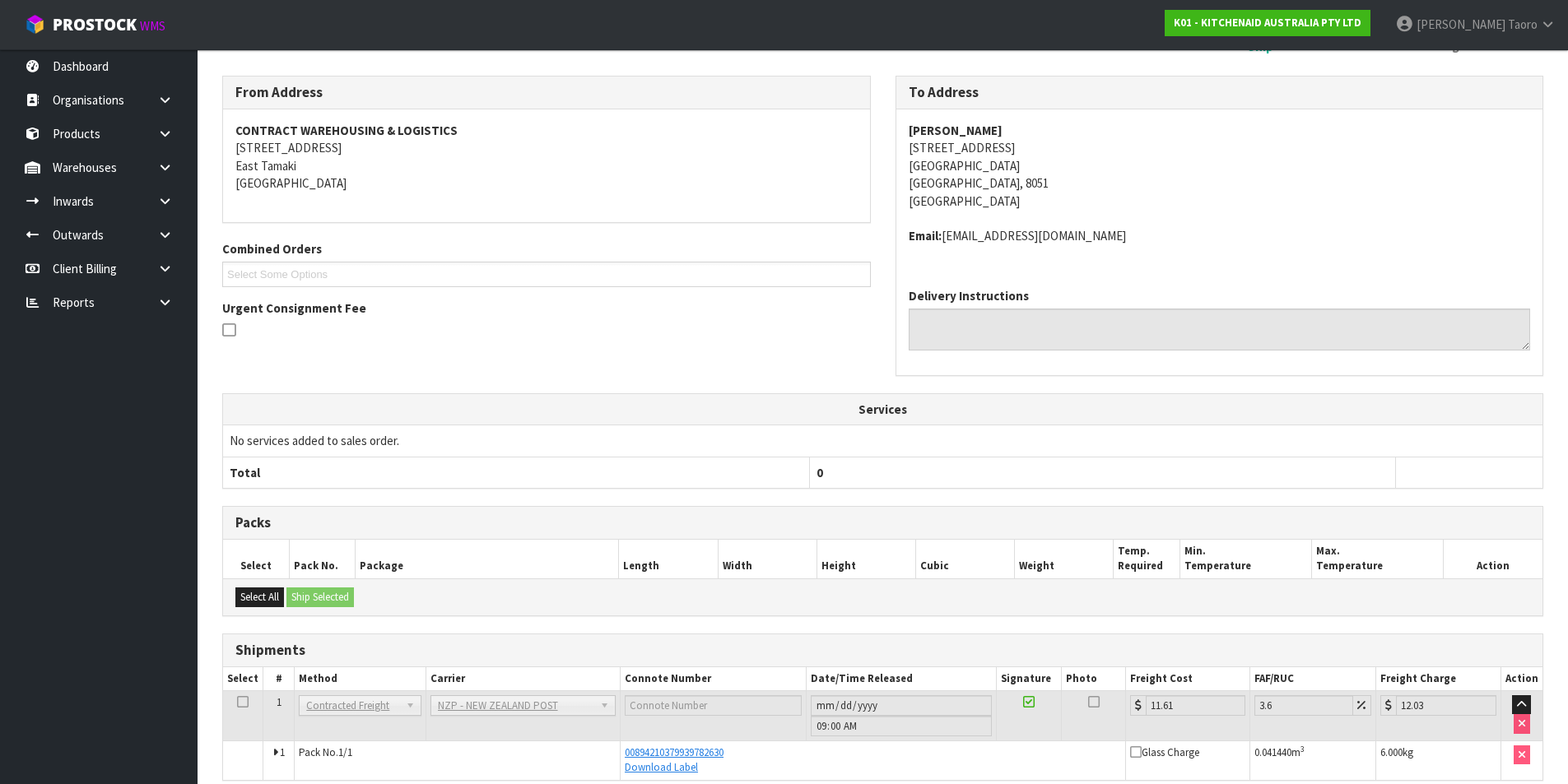
scroll to position [324, 0]
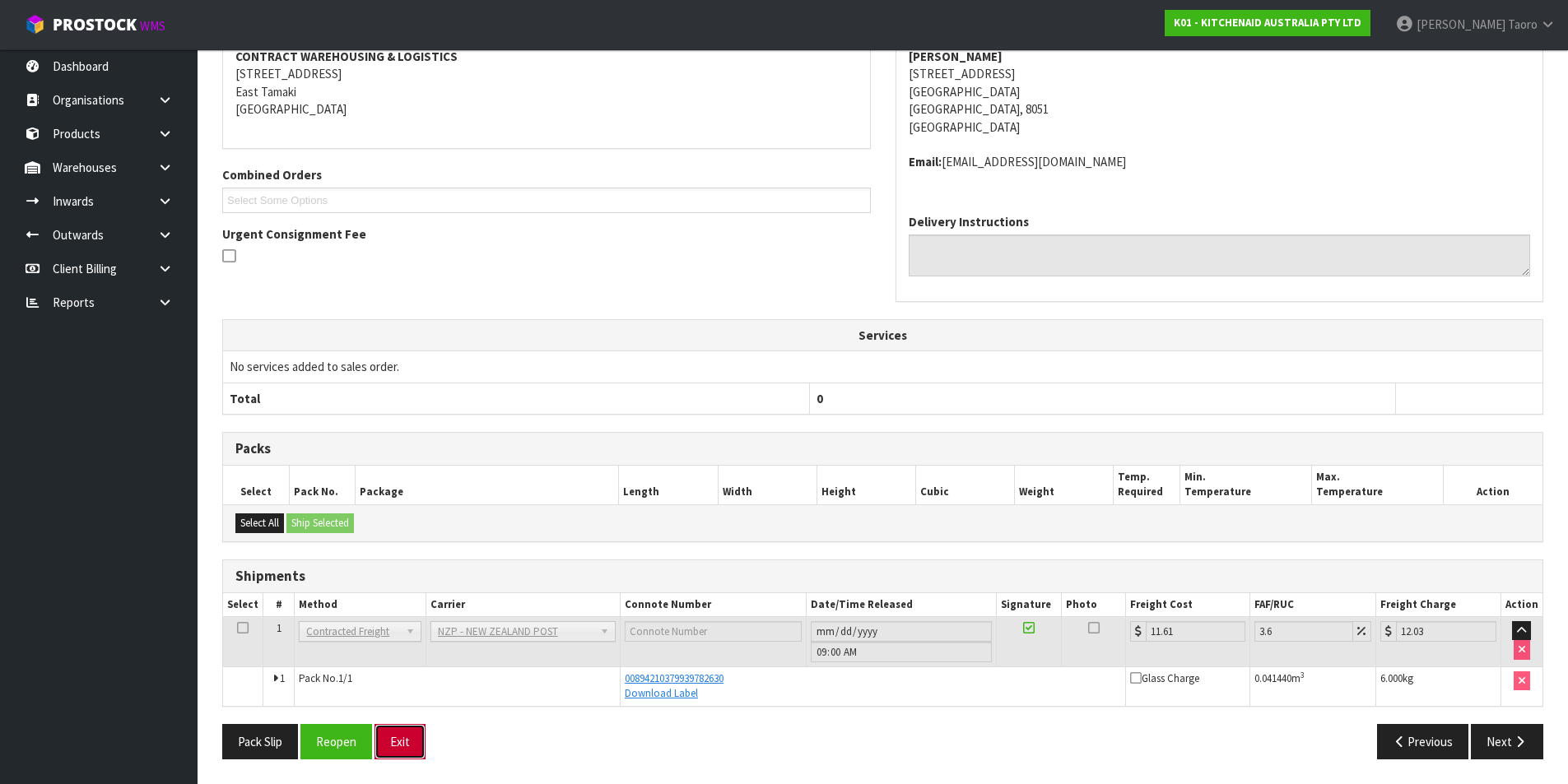
click at [401, 738] on button "Exit" at bounding box center [399, 742] width 51 height 35
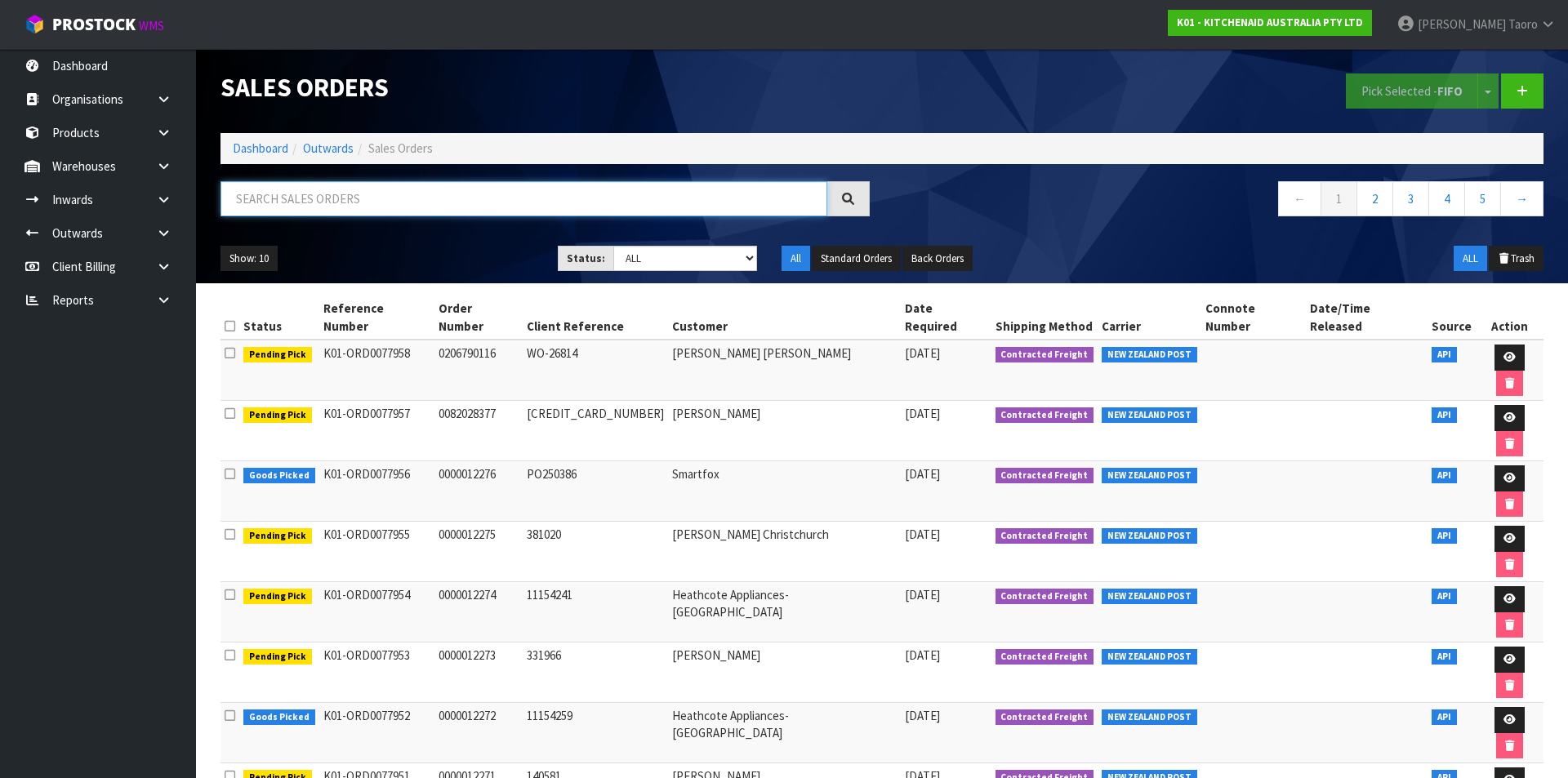
click at [343, 203] on input "text" at bounding box center [524, 199] width 606 height 35
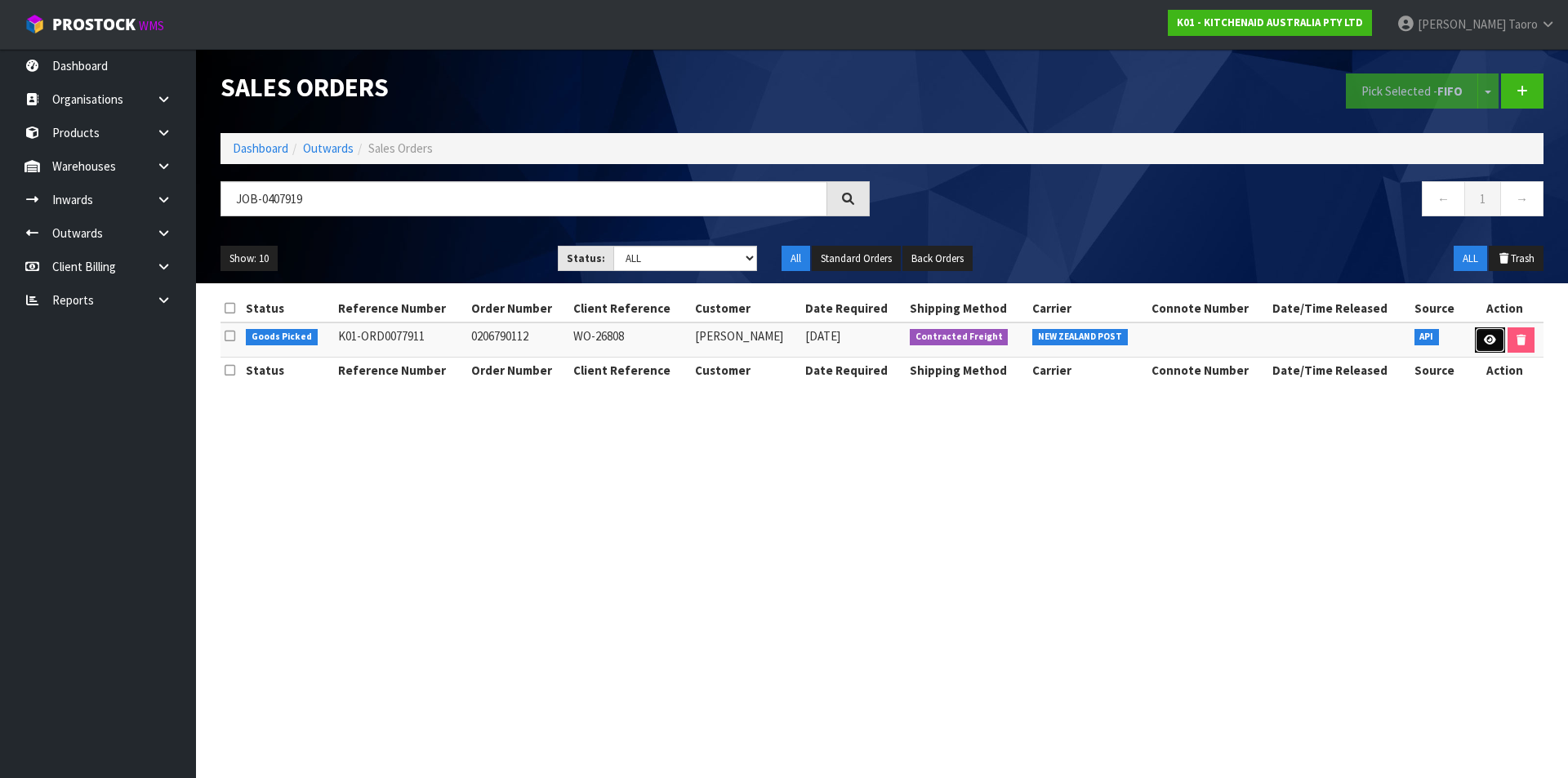
click at [1489, 338] on icon at bounding box center [1490, 340] width 13 height 11
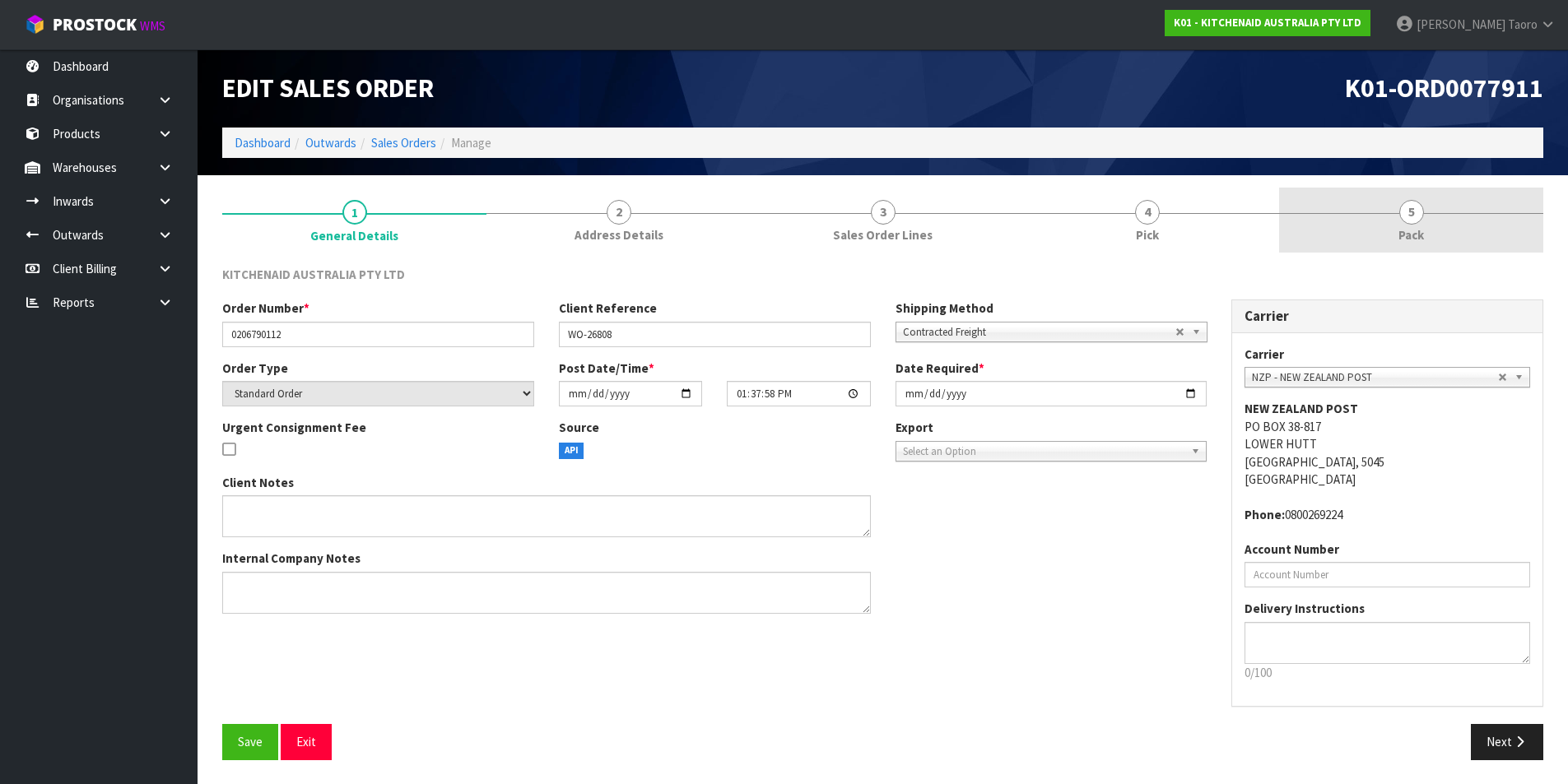
drag, startPoint x: 1411, startPoint y: 214, endPoint x: 1376, endPoint y: 191, distance: 41.9
click at [1410, 211] on span "5" at bounding box center [1410, 212] width 24 height 24
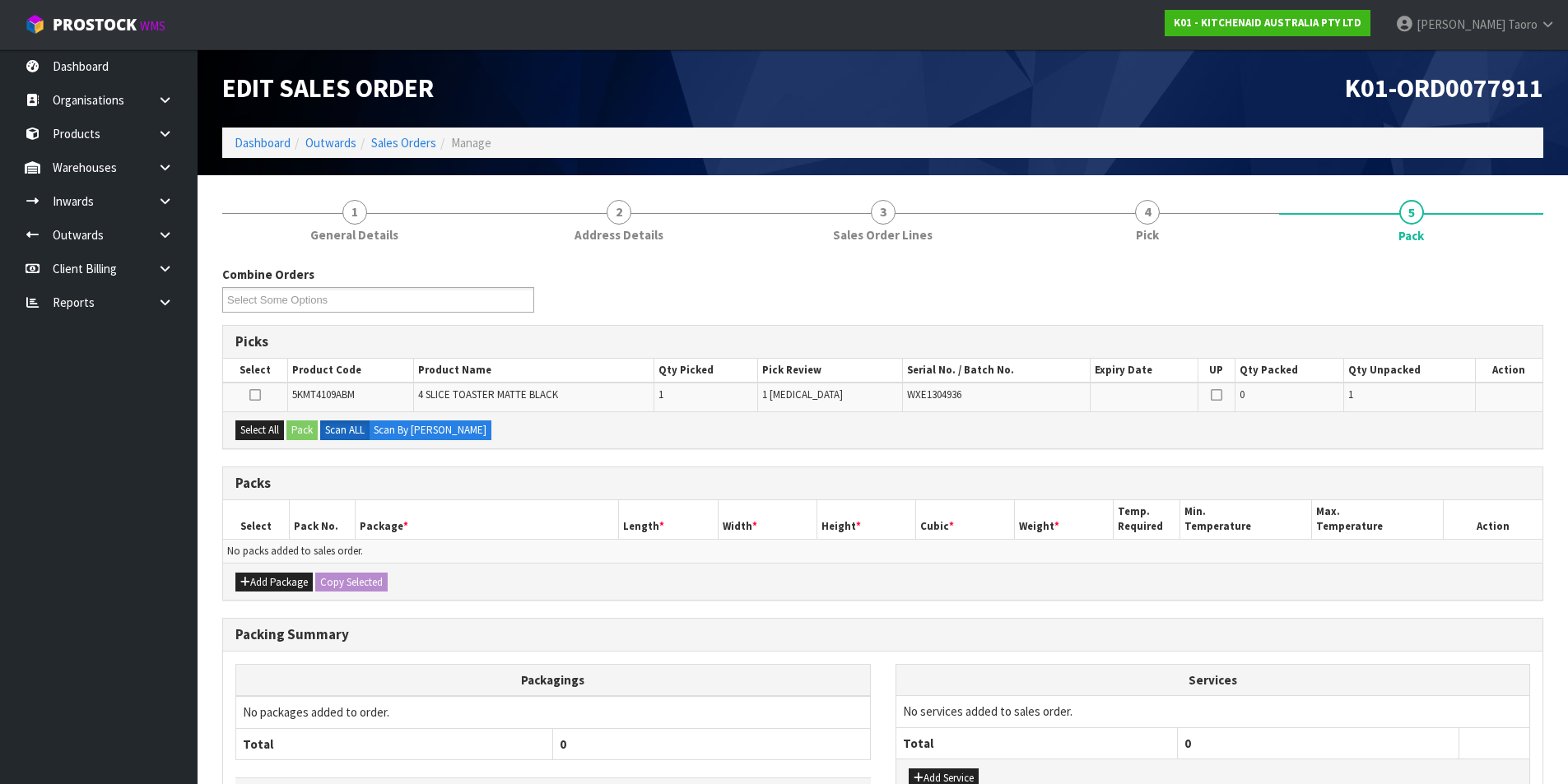
click at [1226, 123] on div "K01-ORD0077911" at bounding box center [1219, 88] width 673 height 78
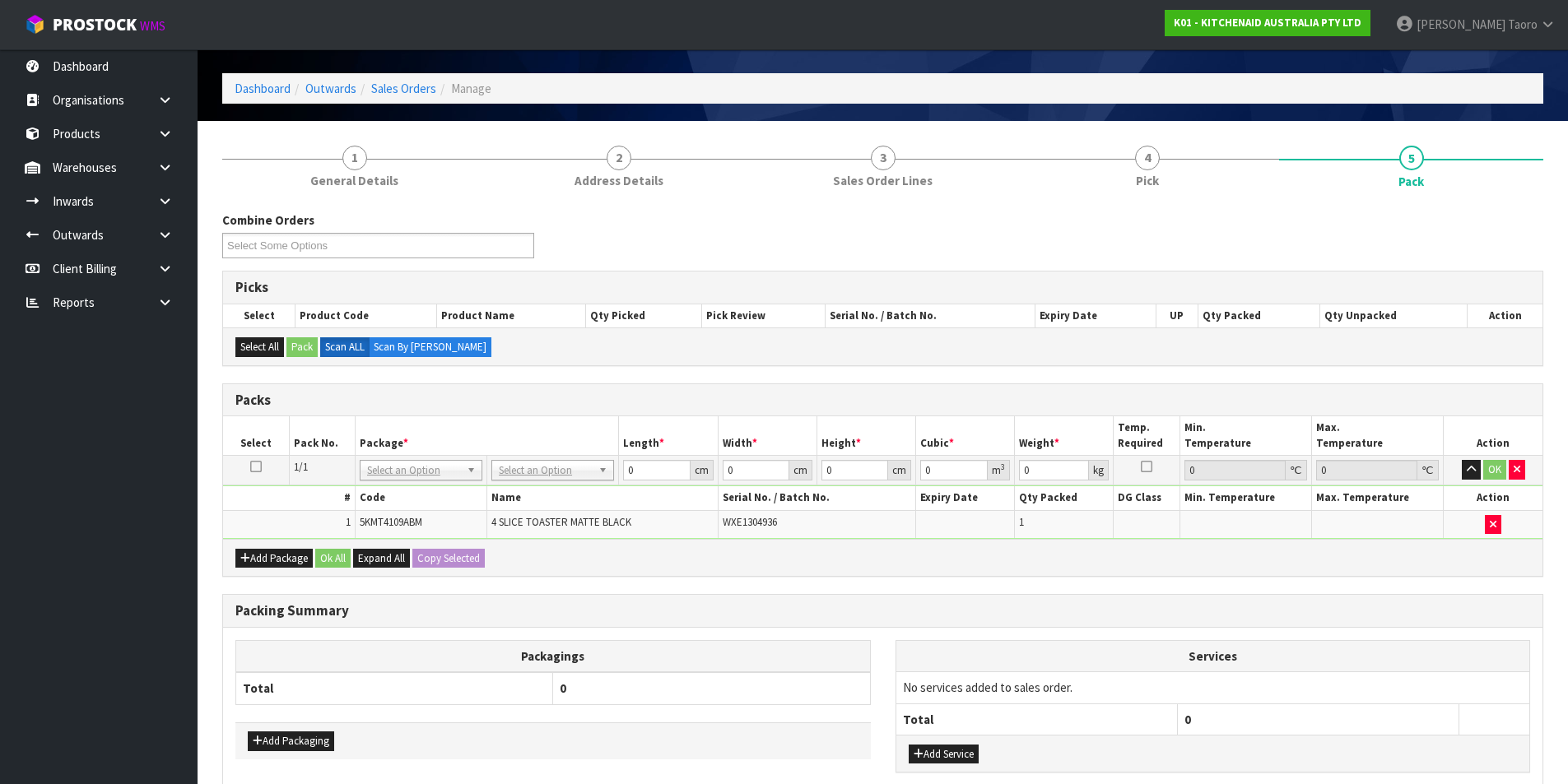
scroll to position [82, 0]
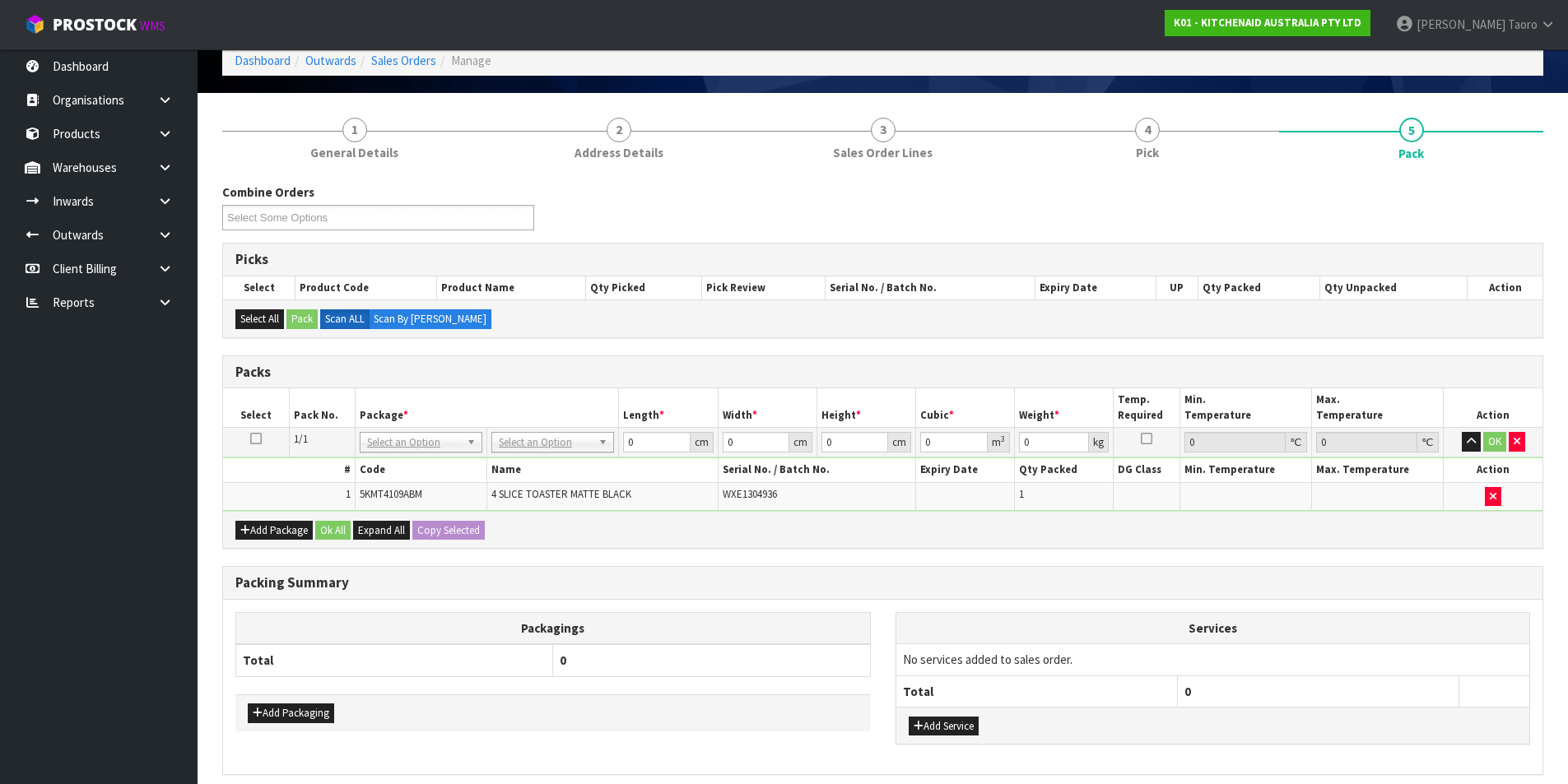
drag, startPoint x: 564, startPoint y: 442, endPoint x: 572, endPoint y: 452, distance: 12.8
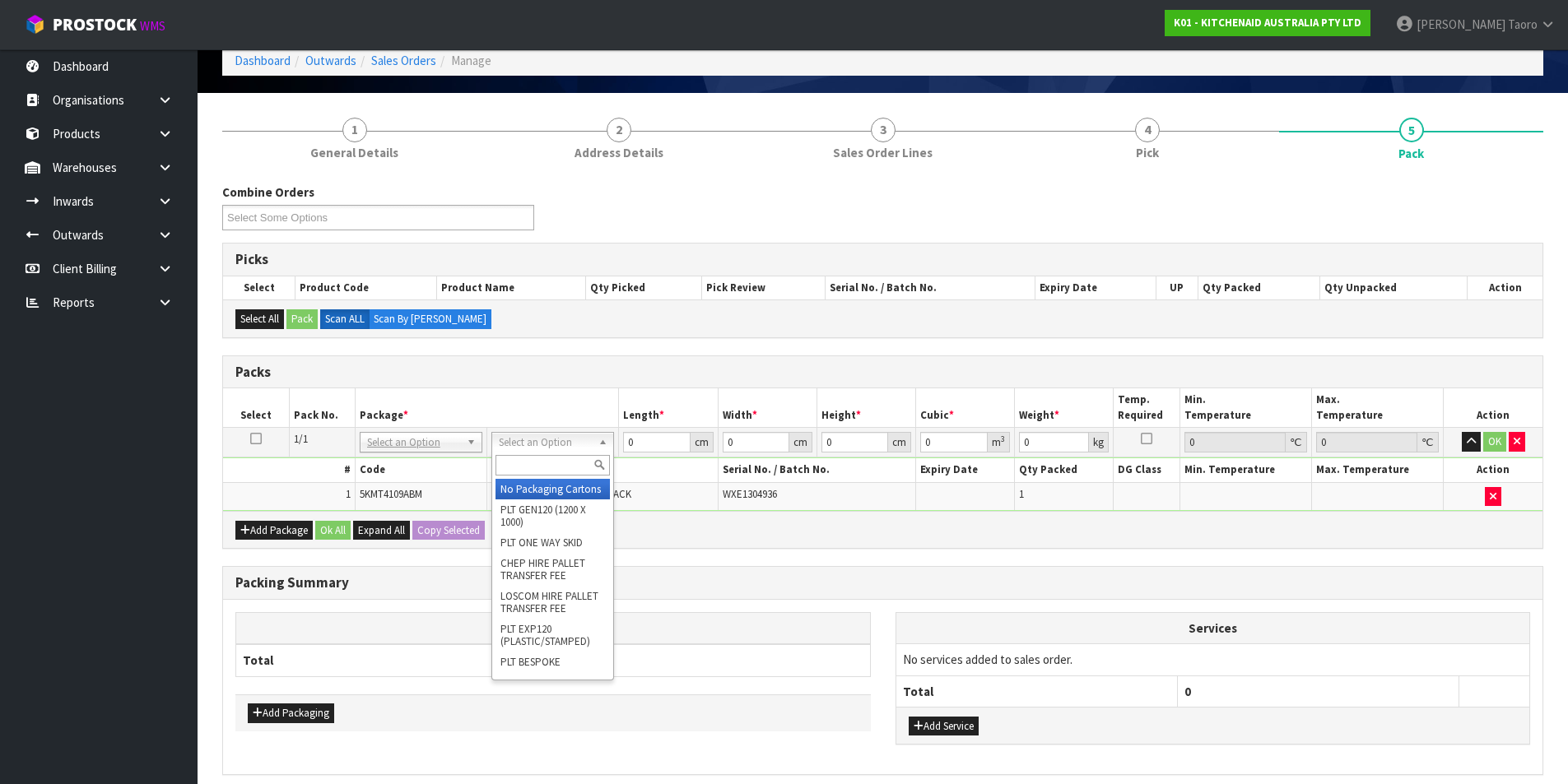
click at [572, 465] on input "text" at bounding box center [552, 465] width 114 height 21
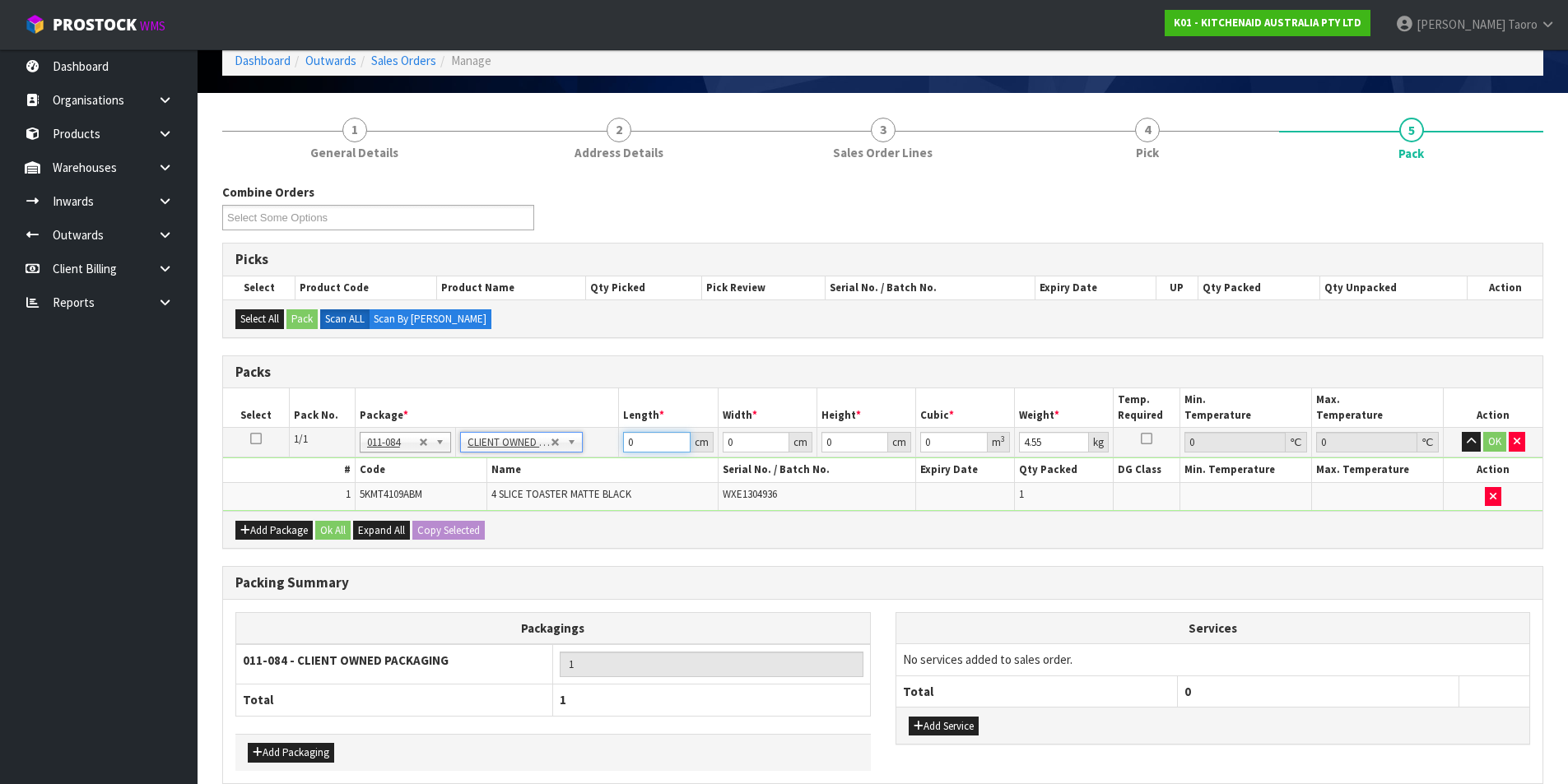
click at [653, 433] on input "0" at bounding box center [656, 442] width 67 height 21
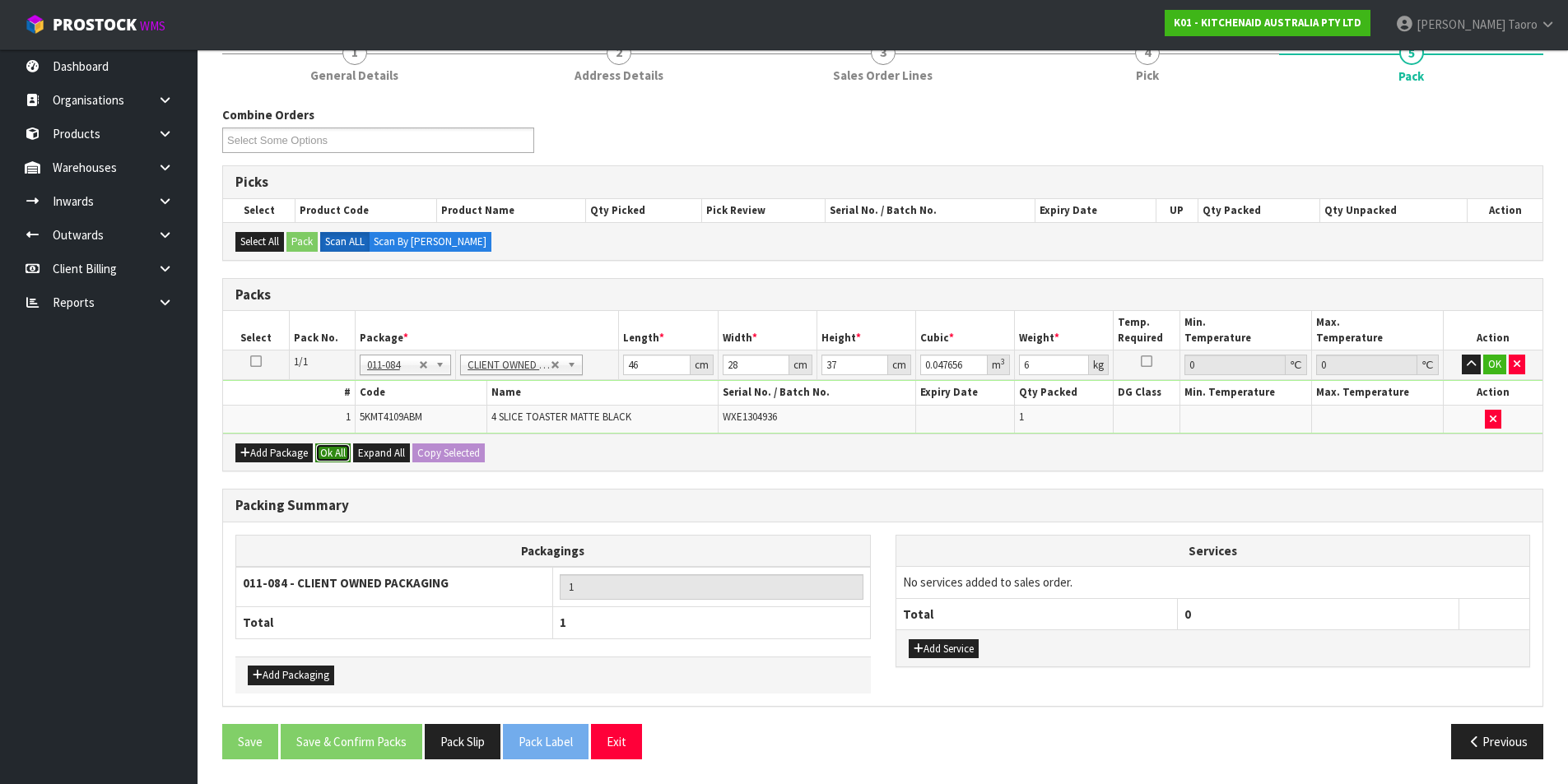
click at [342, 453] on button "Ok All" at bounding box center [333, 453] width 35 height 20
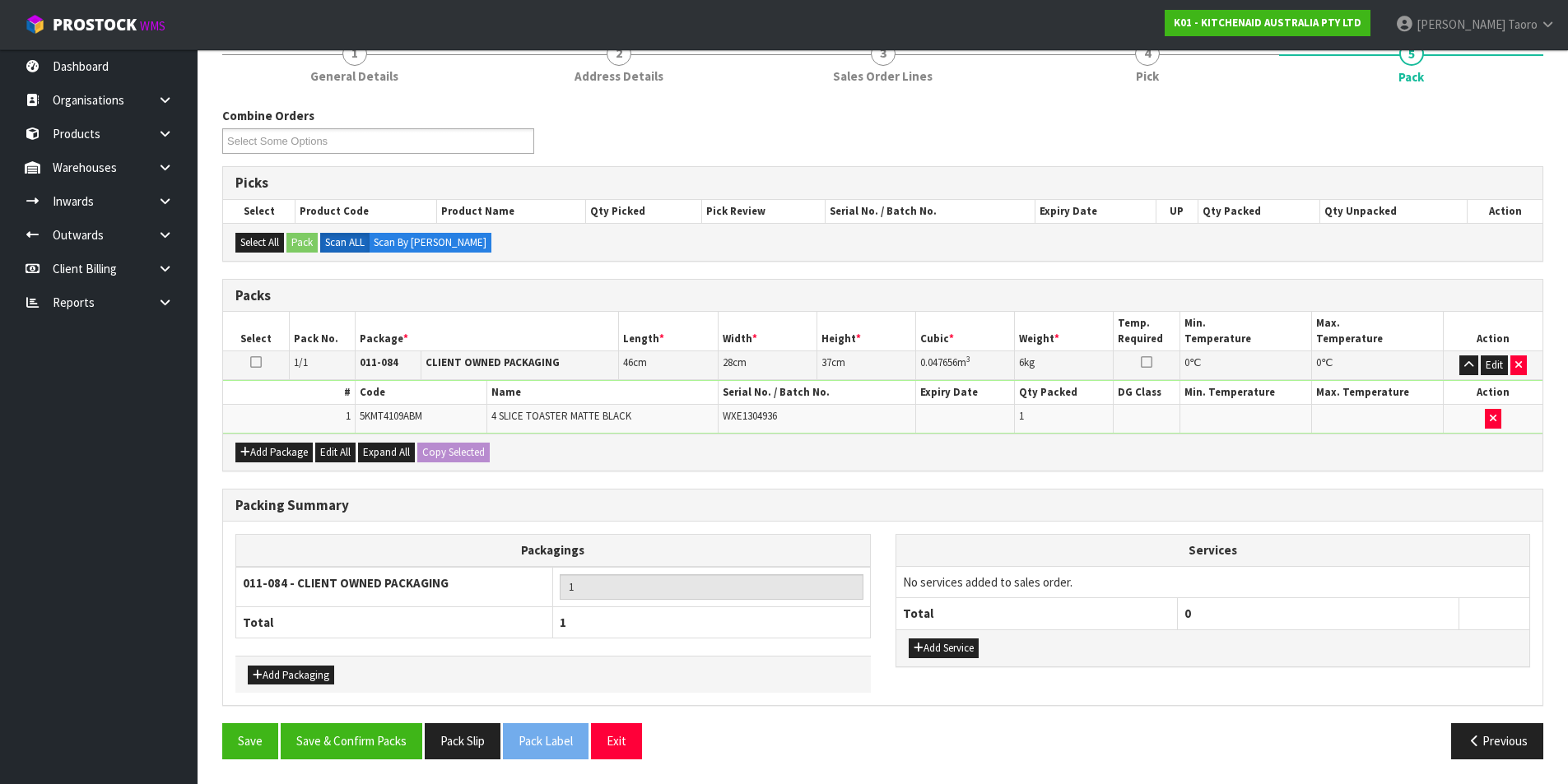
scroll to position [159, 0]
click at [378, 730] on button "Save & Confirm Packs" at bounding box center [351, 741] width 141 height 35
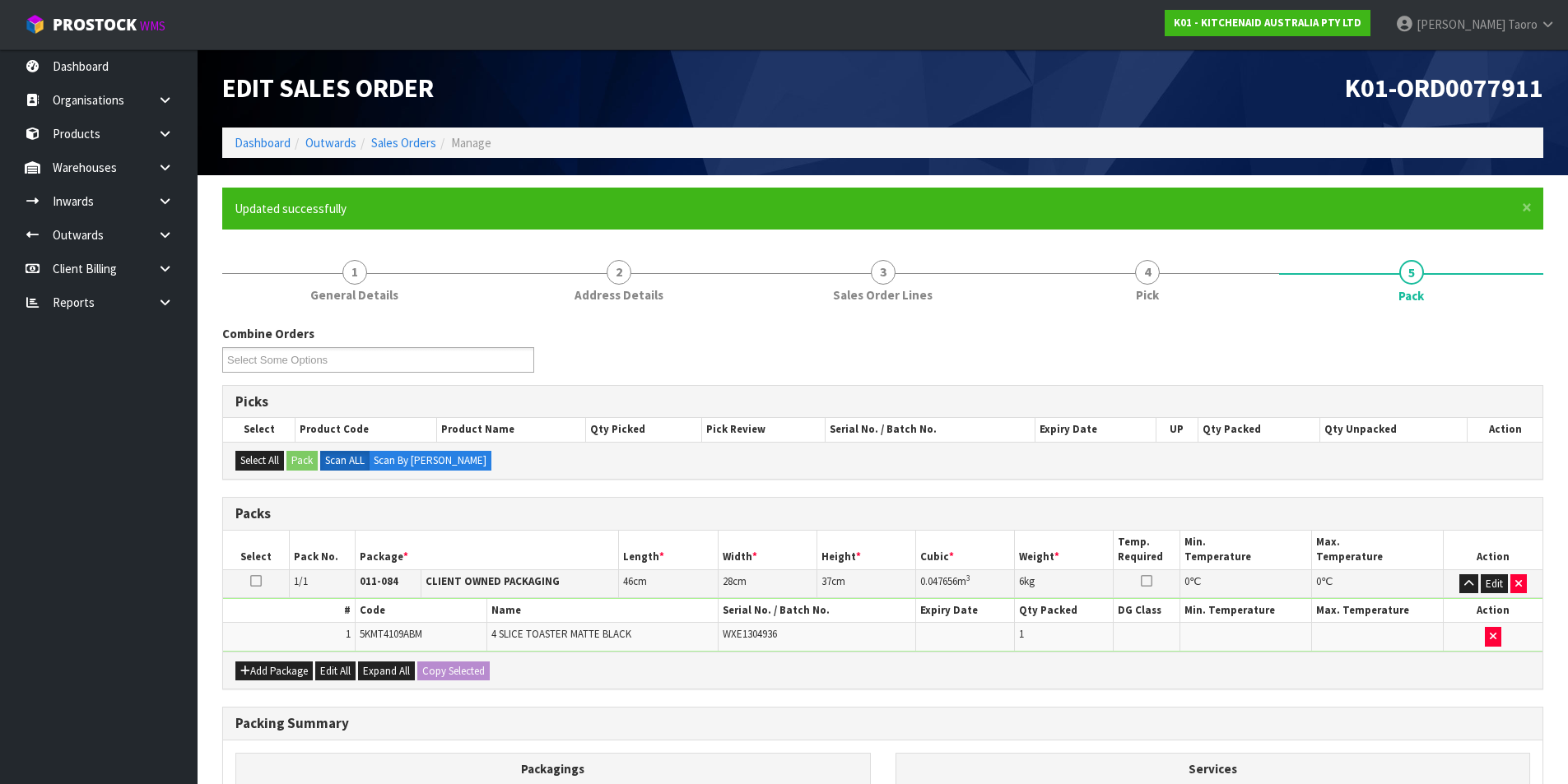
scroll to position [128, 0]
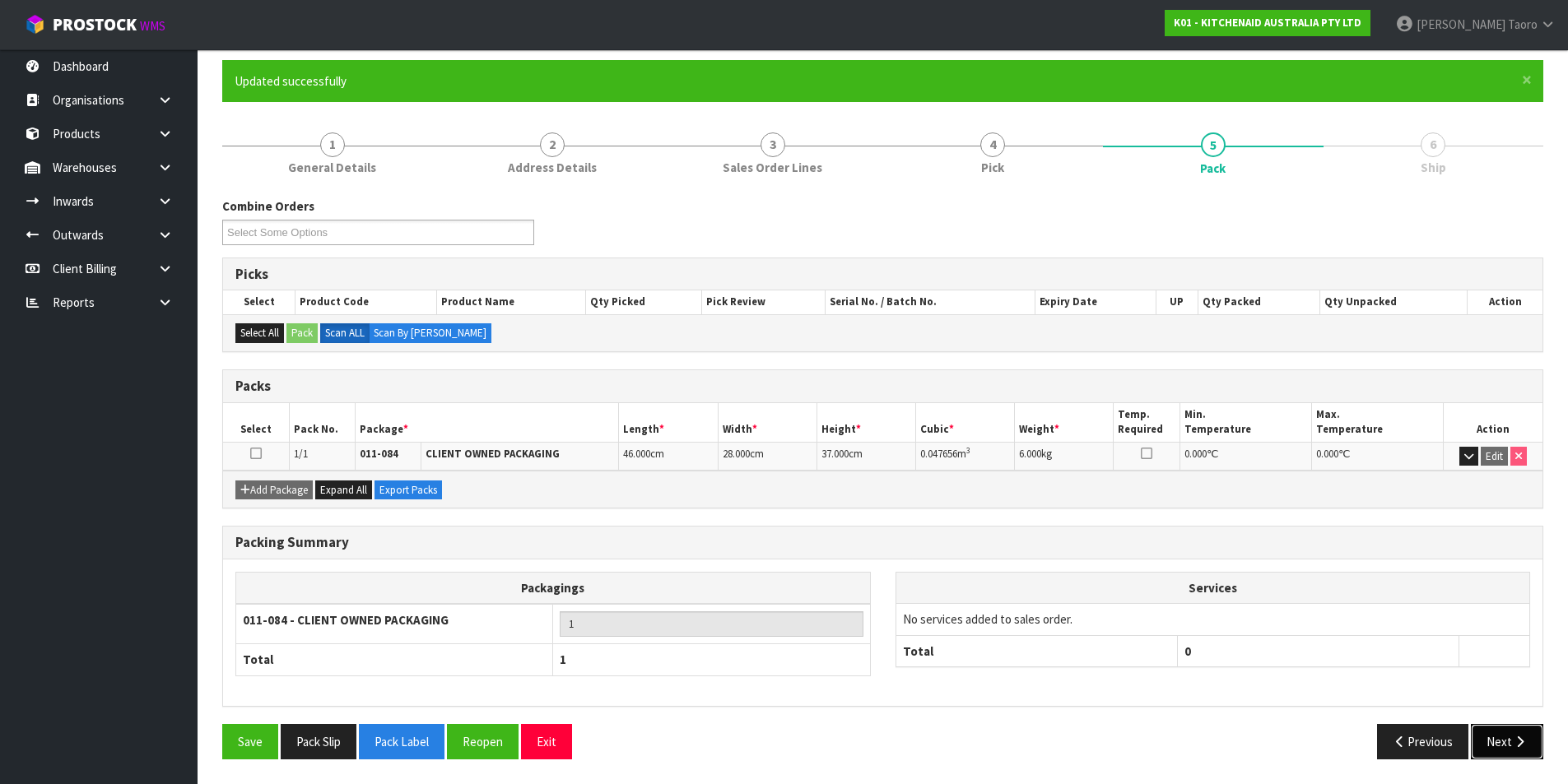
click at [1510, 743] on button "Next" at bounding box center [1507, 742] width 72 height 35
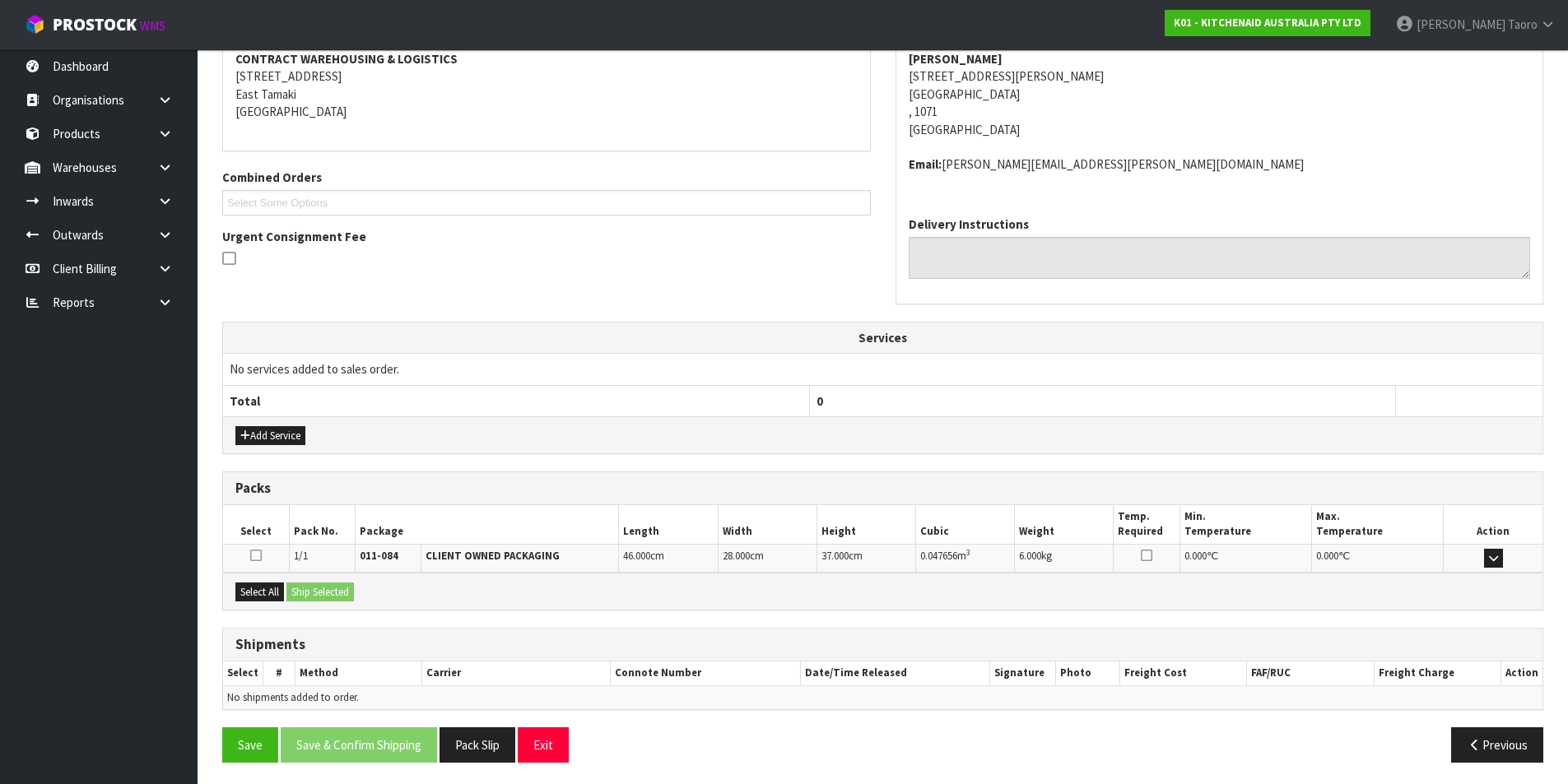
scroll to position [324, 0]
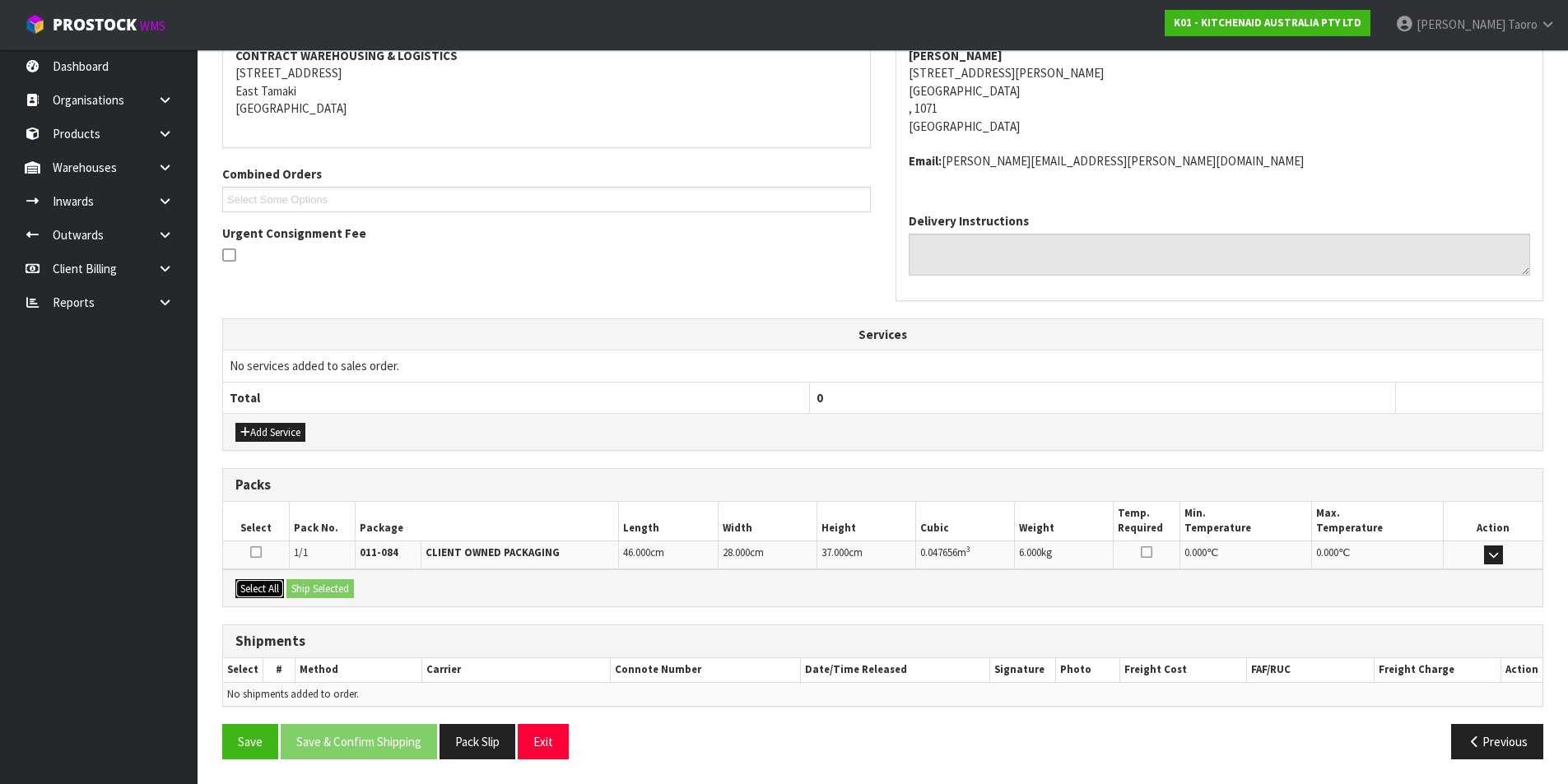
drag, startPoint x: 272, startPoint y: 585, endPoint x: 286, endPoint y: 587, distance: 14.1
click at [276, 584] on button "Select All" at bounding box center [260, 589] width 49 height 20
drag, startPoint x: 309, startPoint y: 590, endPoint x: 310, endPoint y: 604, distance: 14.0
click at [310, 590] on button "Ship Selected" at bounding box center [320, 589] width 68 height 20
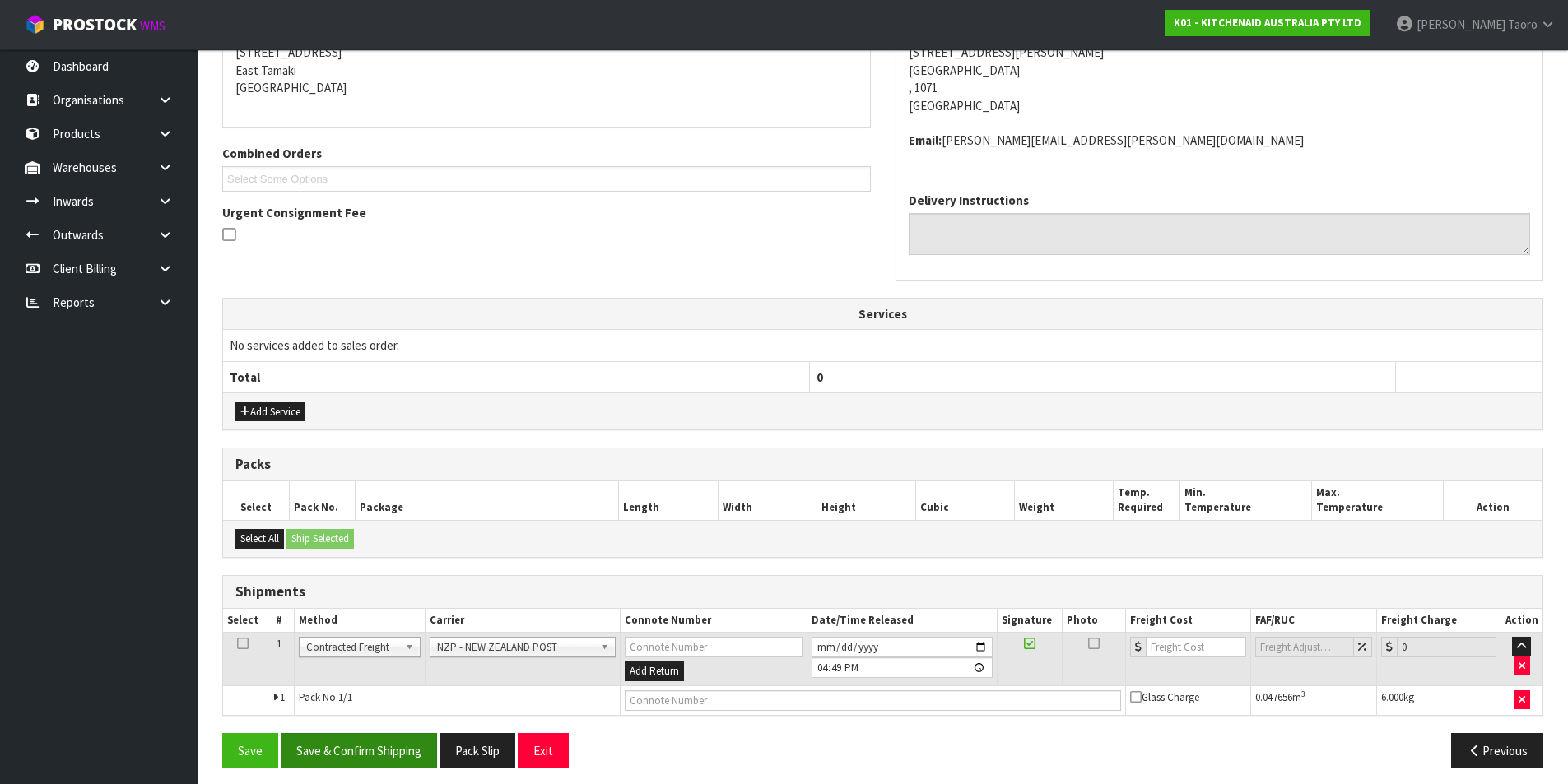
scroll to position [354, 0]
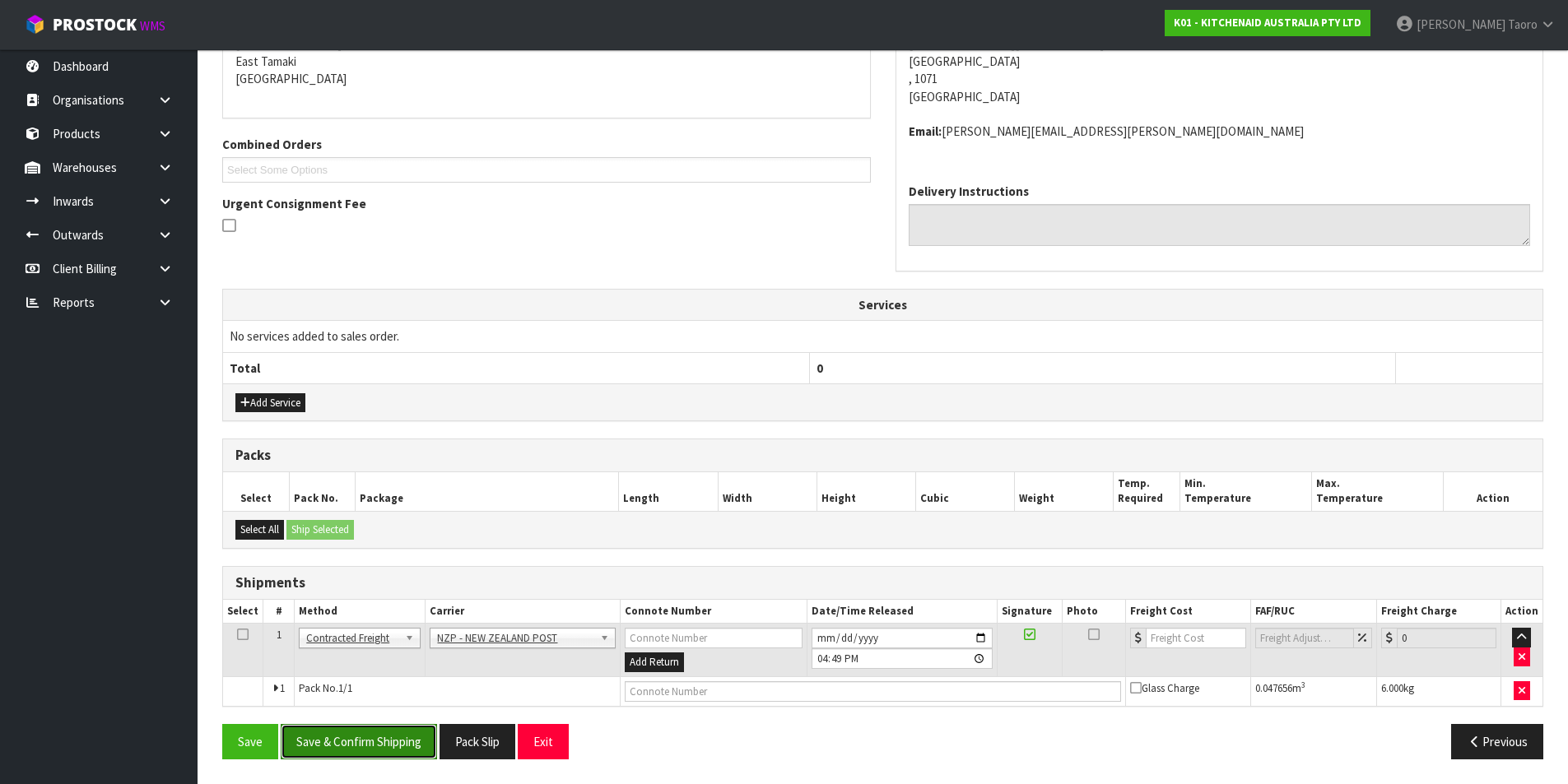
click at [424, 742] on button "Save & Confirm Shipping" at bounding box center [358, 742] width 156 height 35
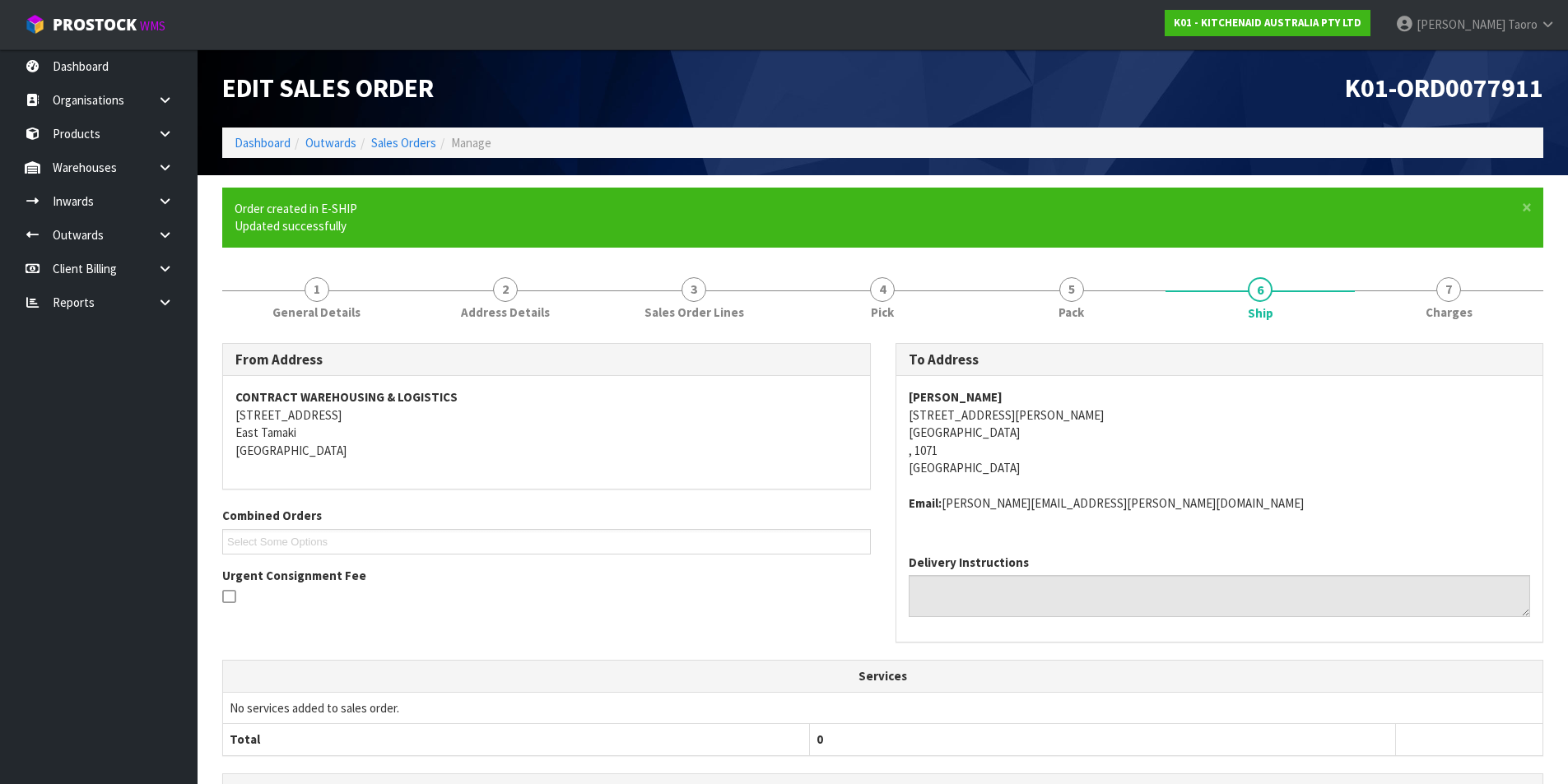
click at [934, 396] on strong "Ken Eddy" at bounding box center [955, 397] width 94 height 15
copy strong "Ken Eddy"
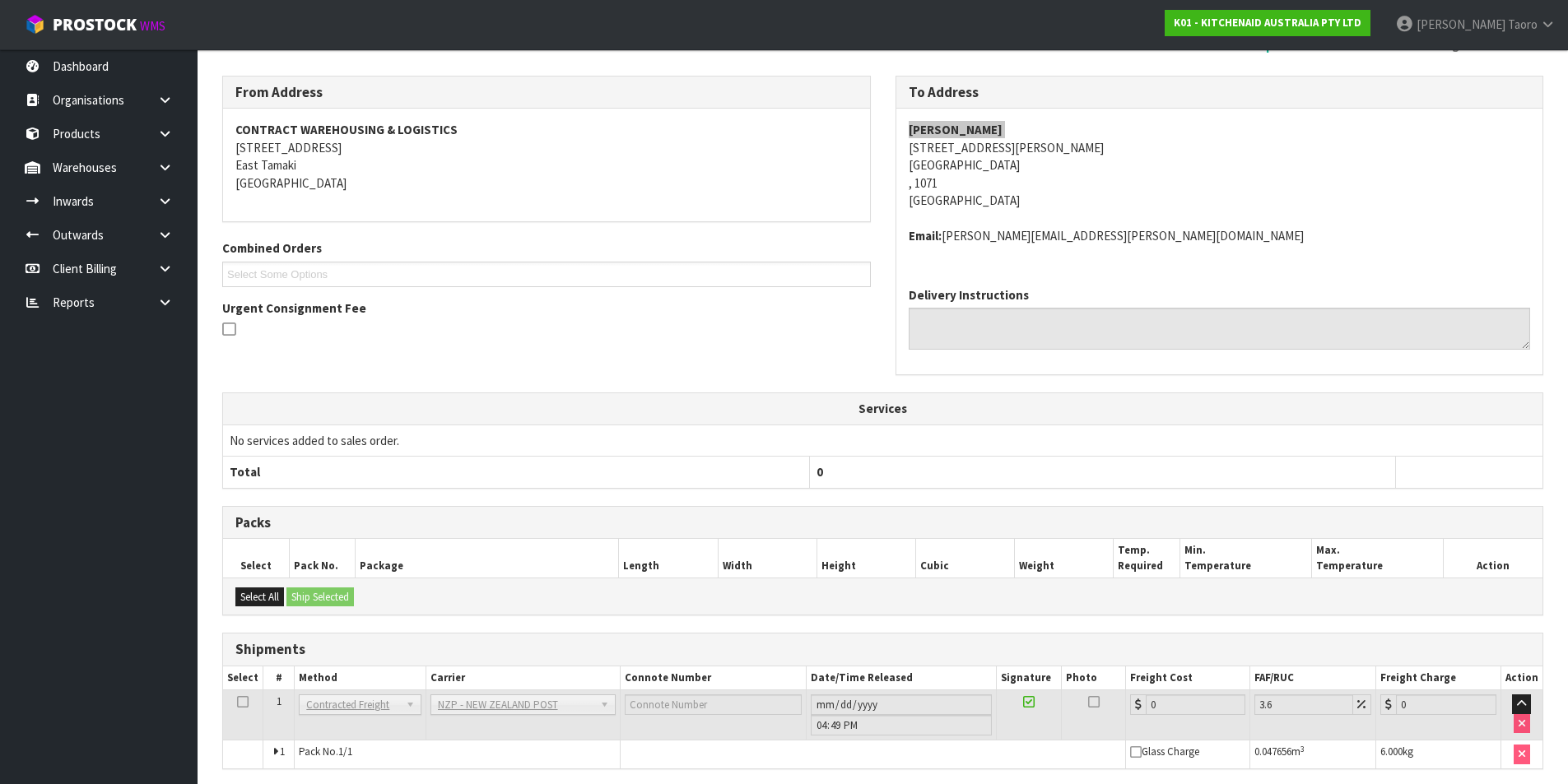
scroll to position [330, 0]
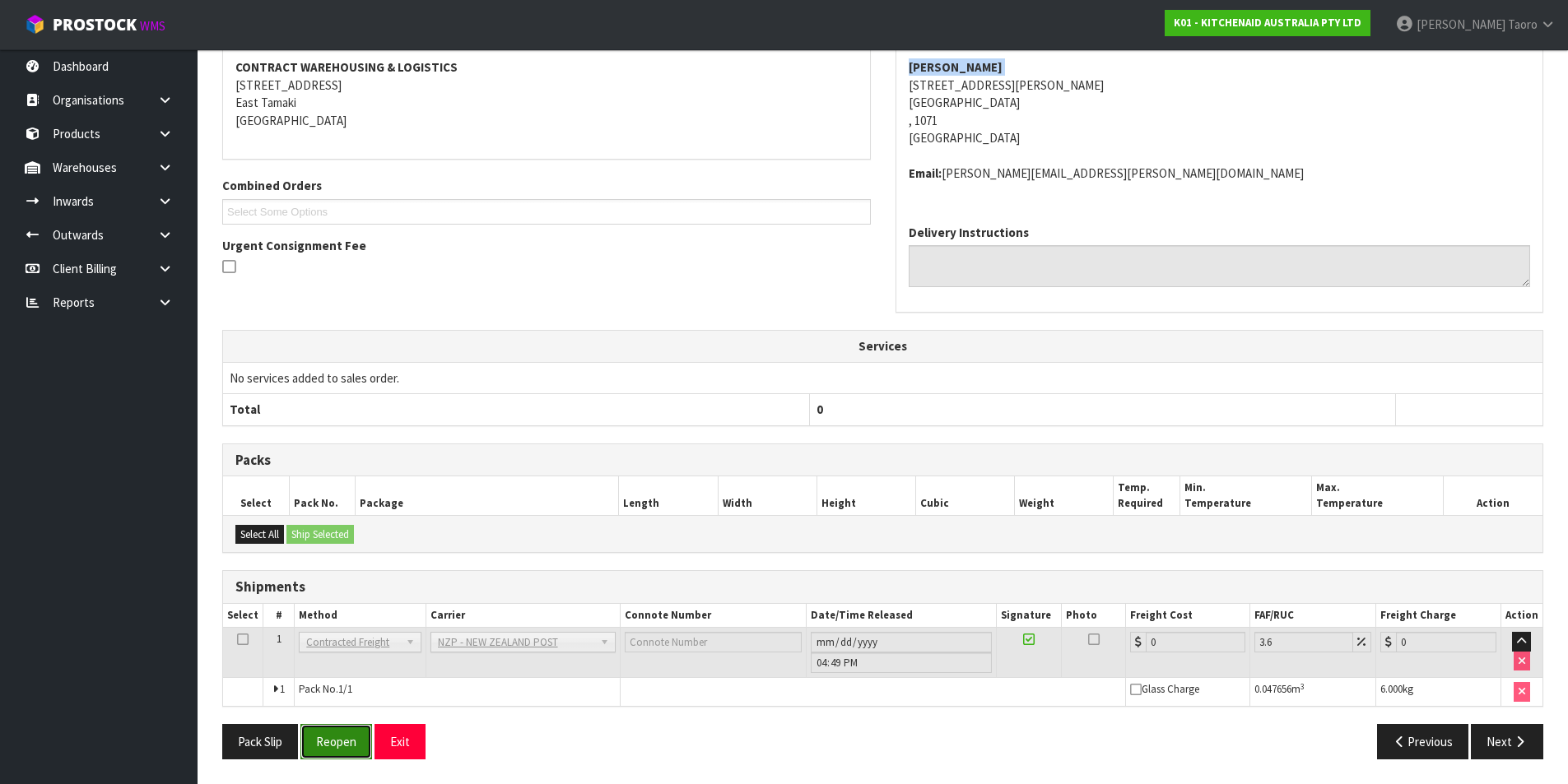
click at [362, 743] on button "Reopen" at bounding box center [335, 742] width 71 height 35
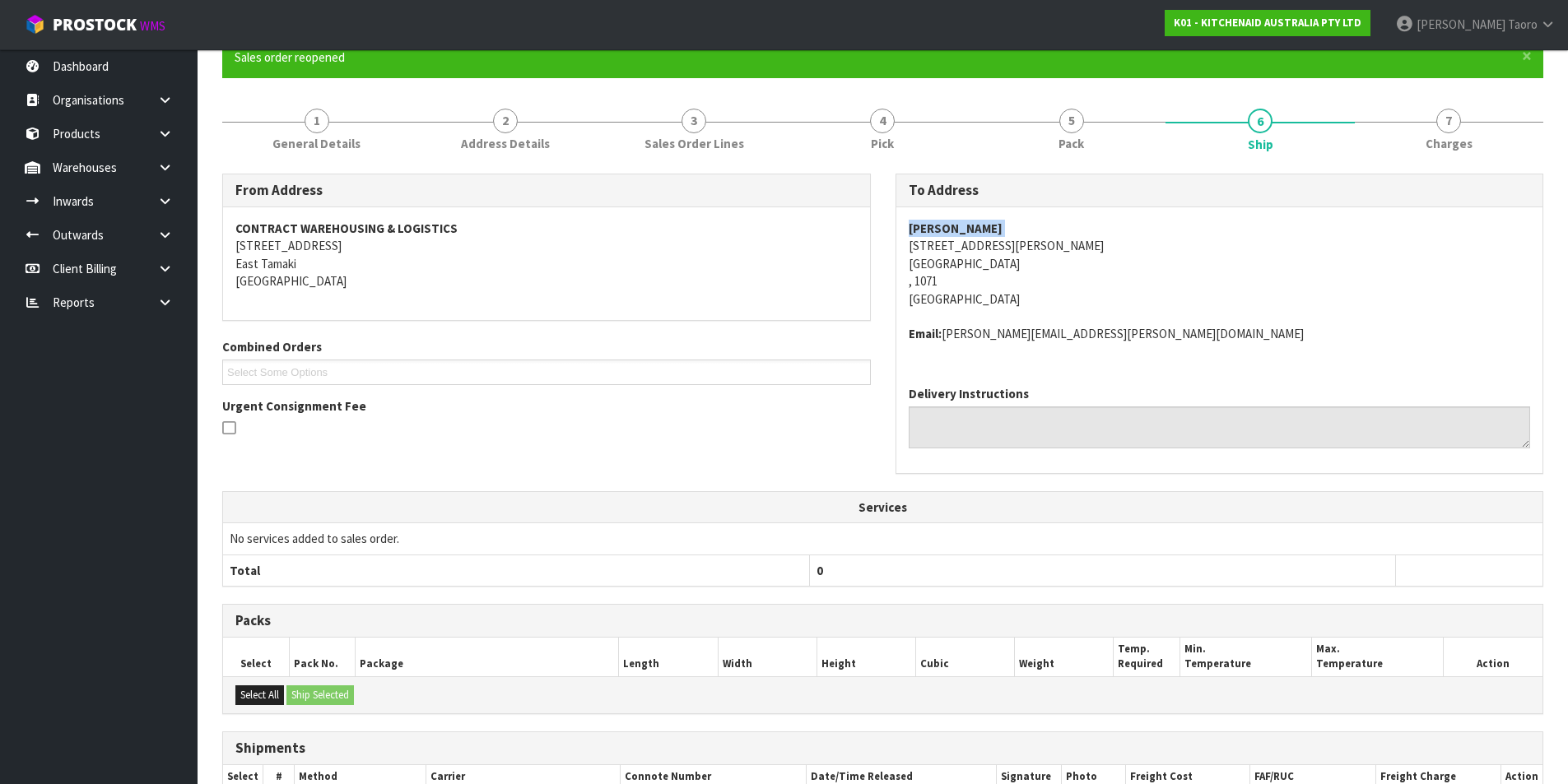
scroll to position [313, 0]
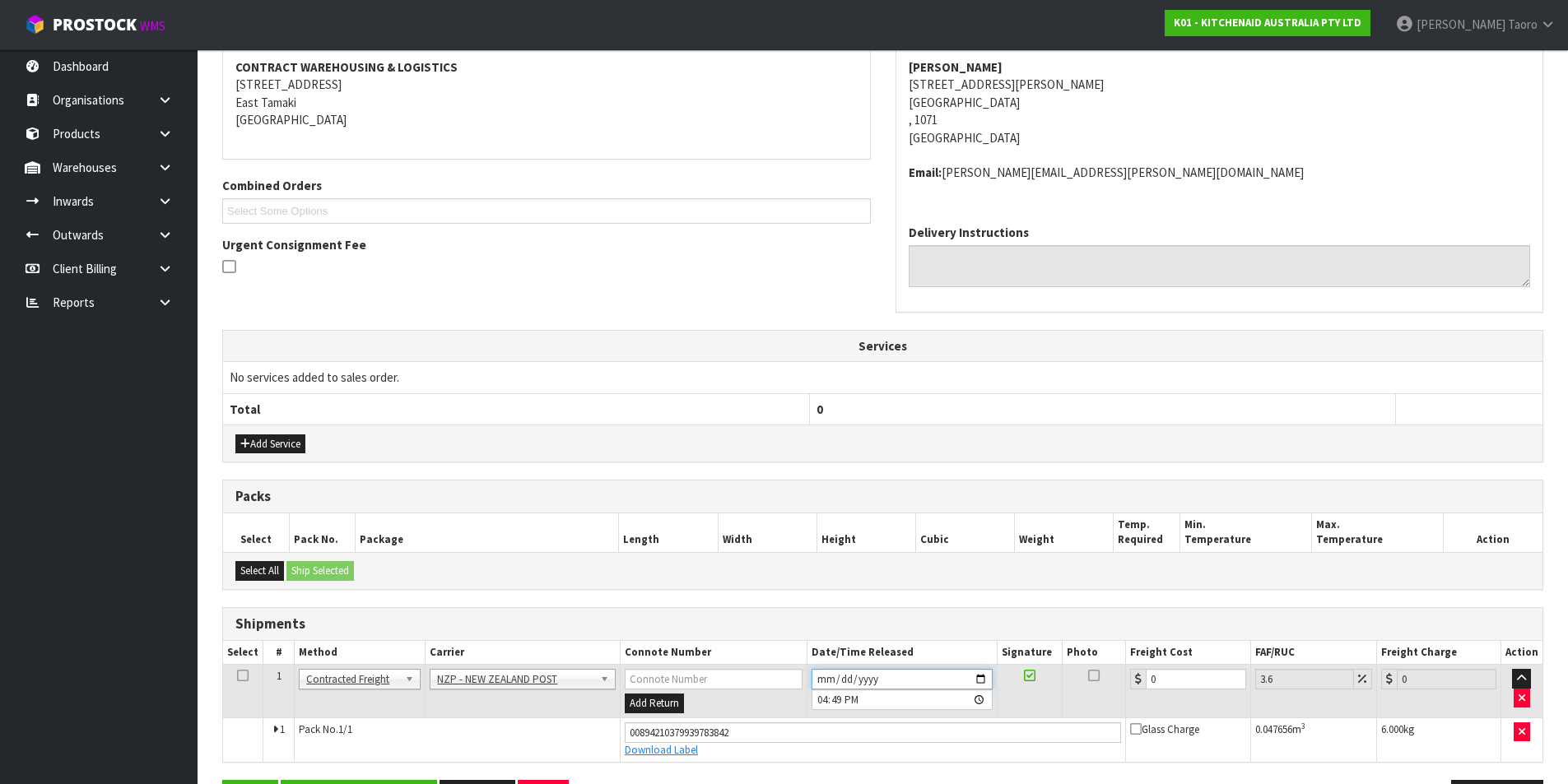
click at [822, 678] on input "2025-08-15" at bounding box center [901, 679] width 181 height 21
click at [823, 697] on input "16:49:00.000" at bounding box center [901, 699] width 181 height 21
click at [1177, 680] on input "0" at bounding box center [1195, 679] width 99 height 21
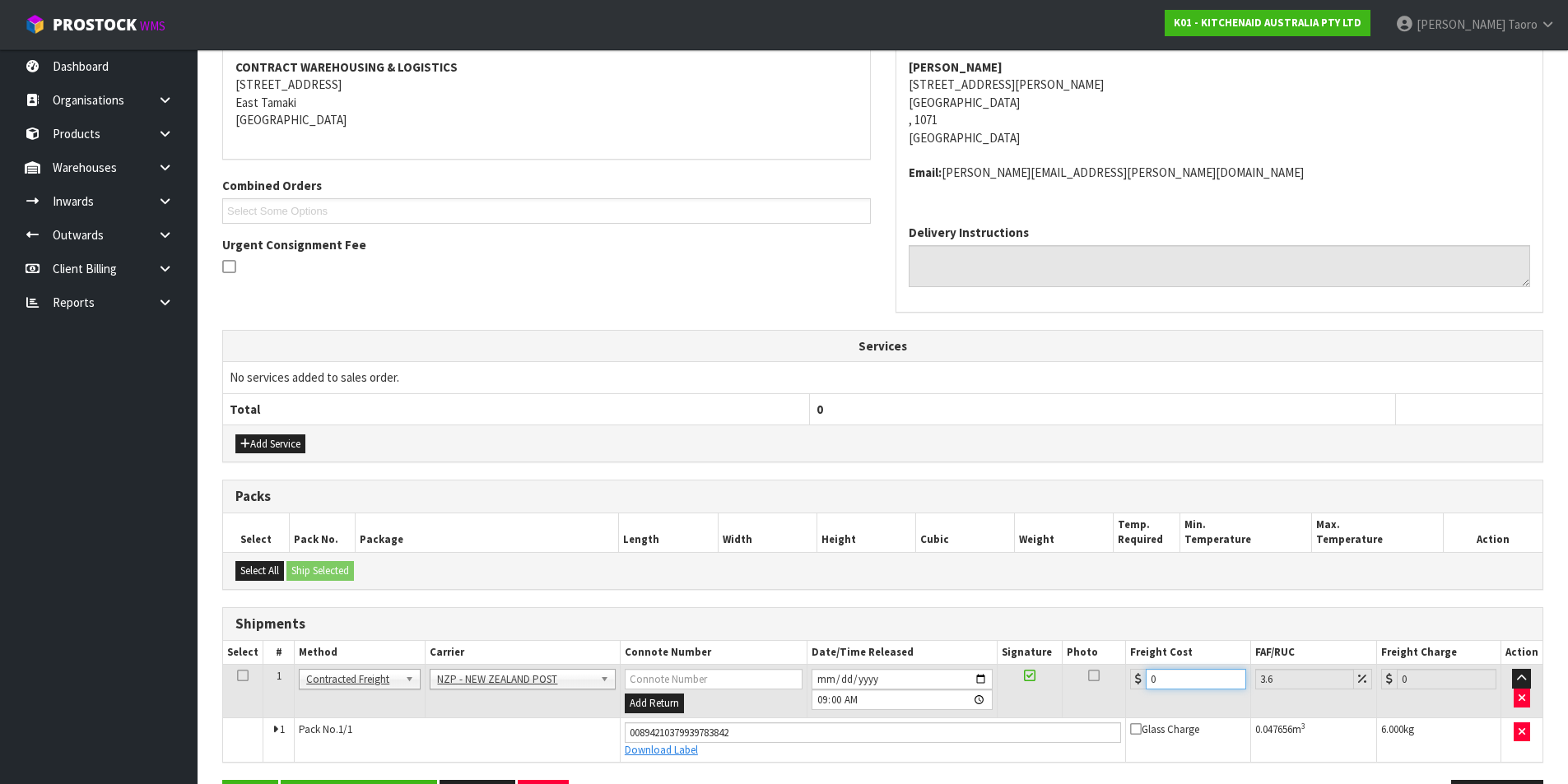
click at [1177, 680] on input "0" at bounding box center [1195, 679] width 99 height 21
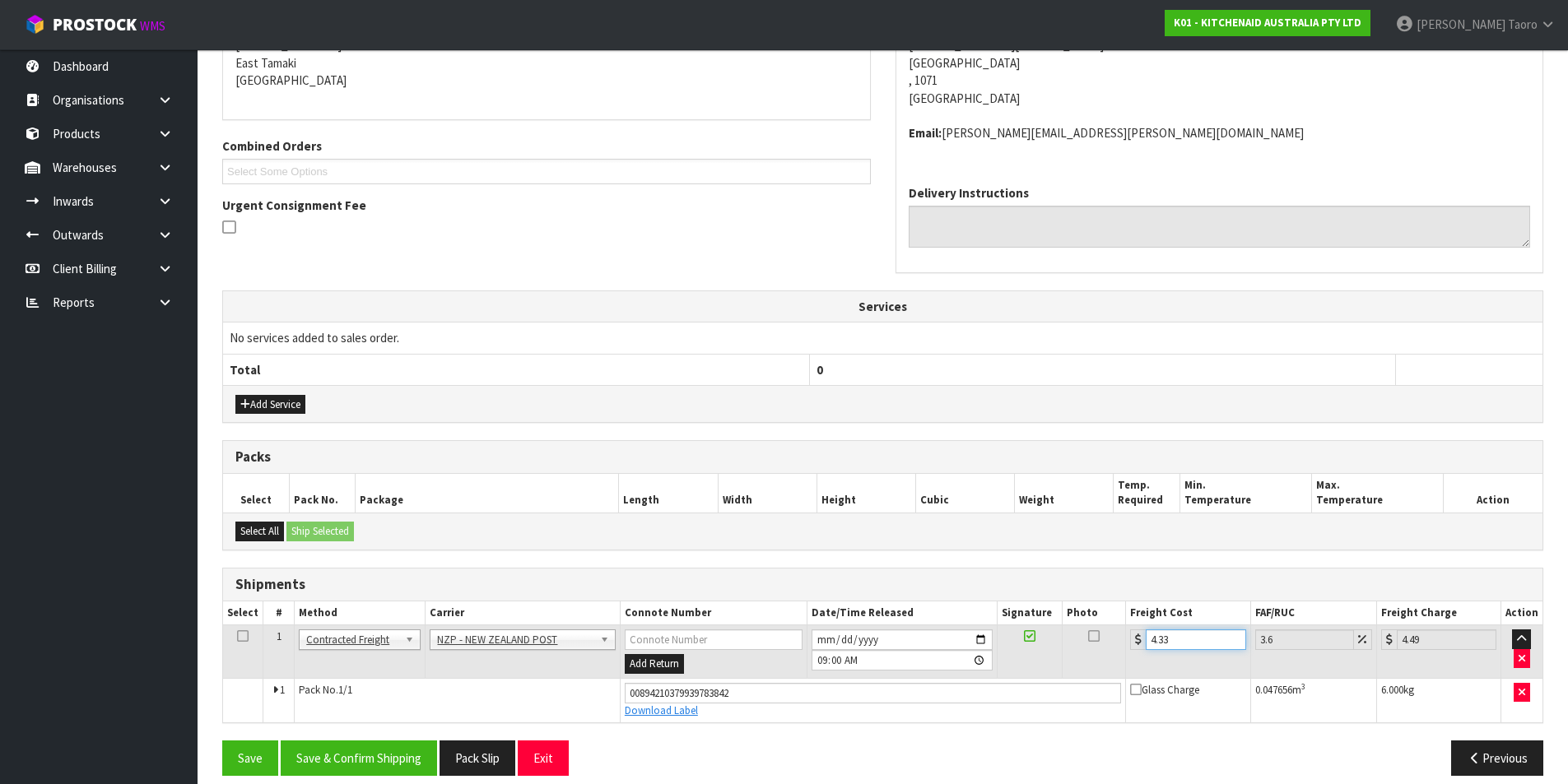
scroll to position [369, 0]
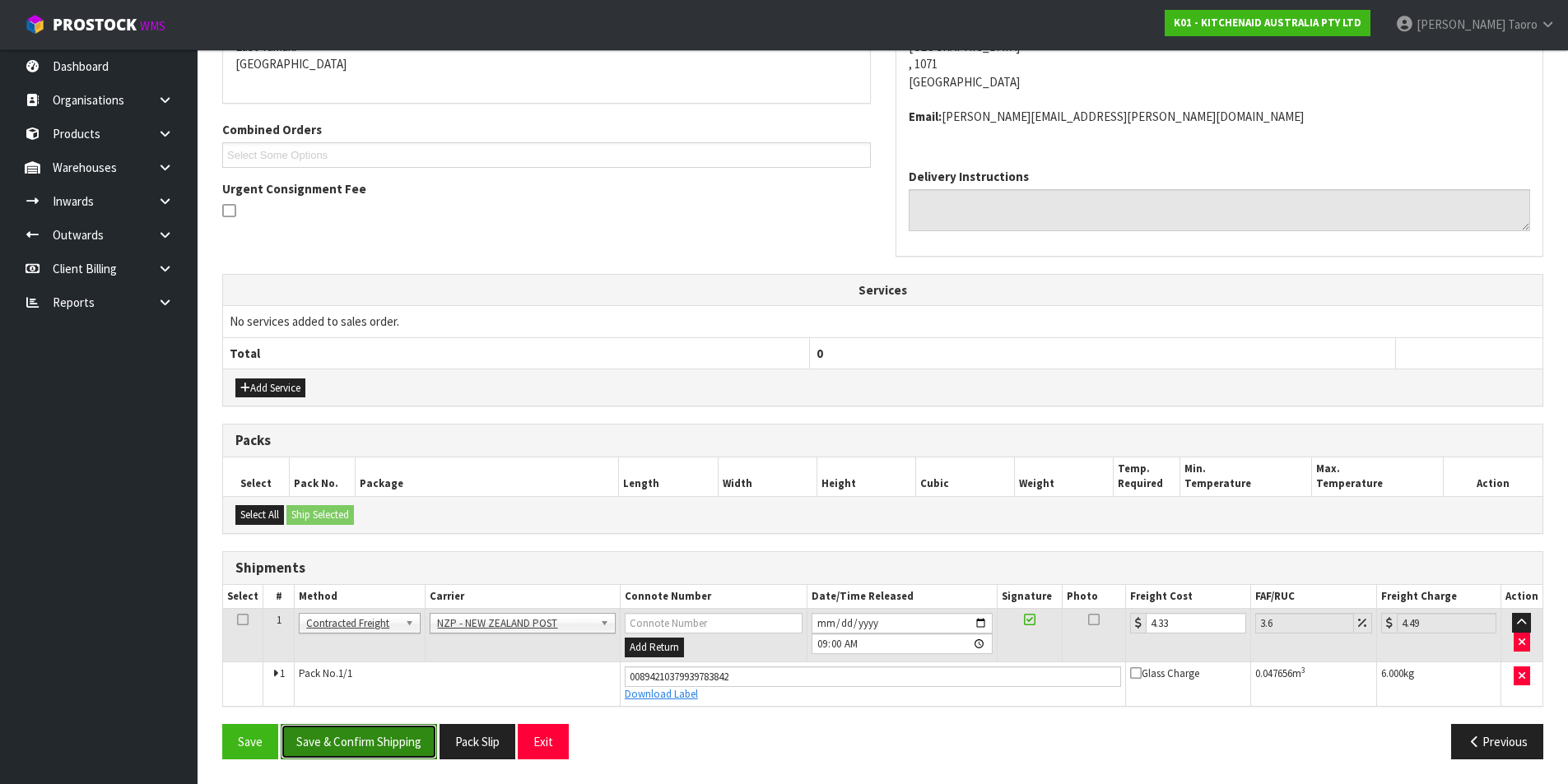
click at [389, 726] on button "Save & Confirm Shipping" at bounding box center [358, 742] width 156 height 35
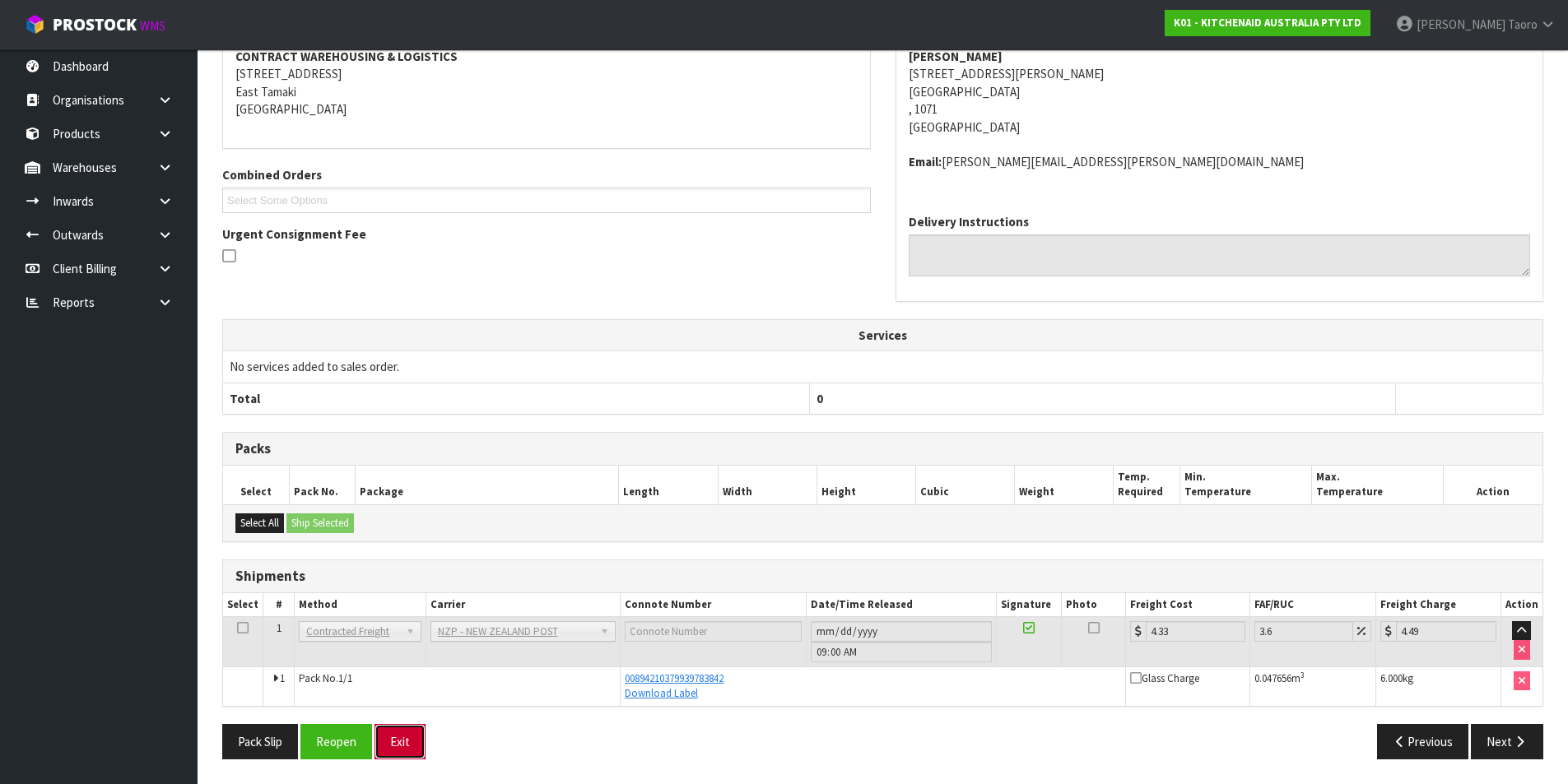
click at [412, 738] on button "Exit" at bounding box center [399, 742] width 51 height 35
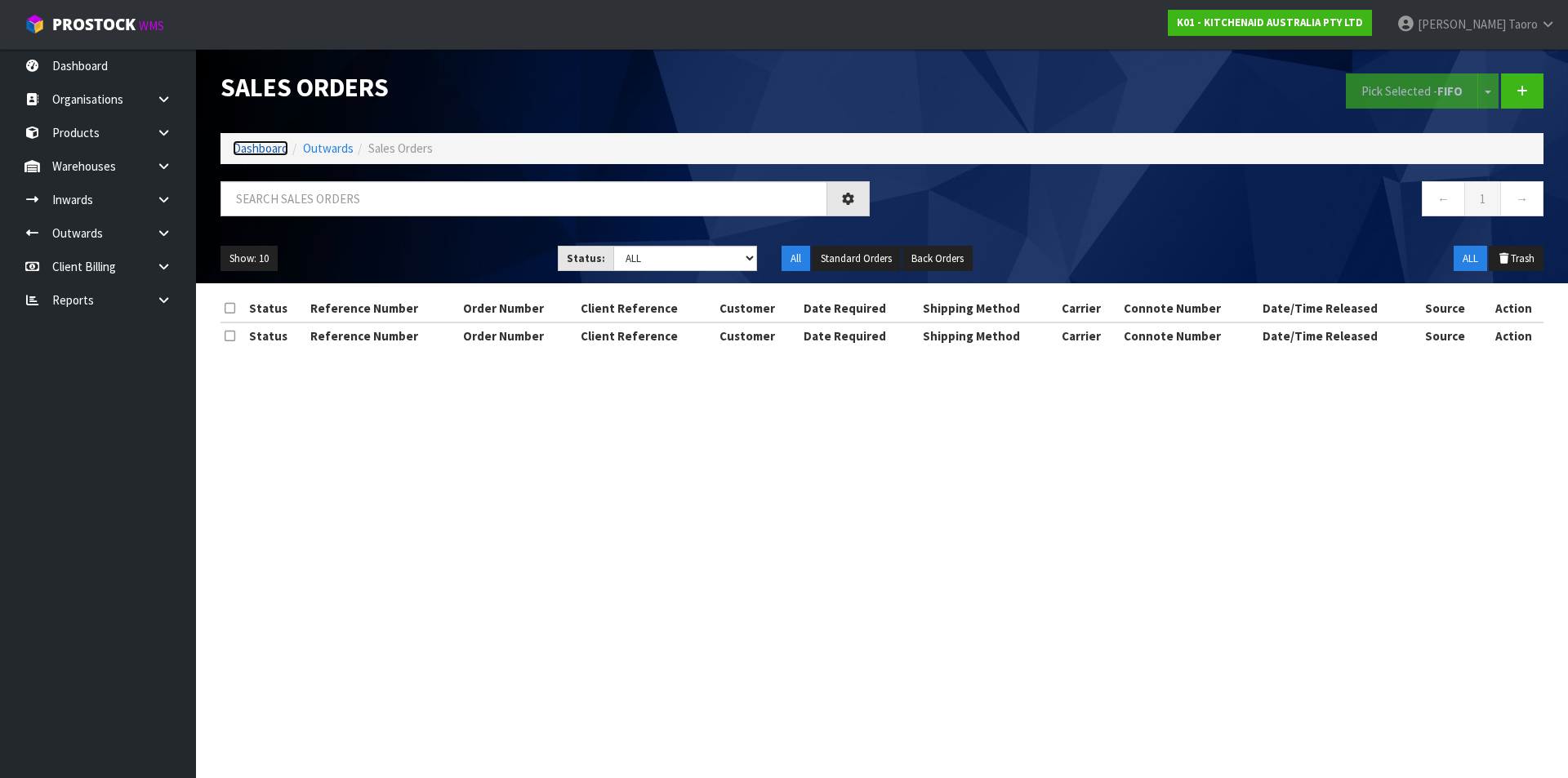
click at [272, 151] on link "Dashboard" at bounding box center [260, 148] width 55 height 15
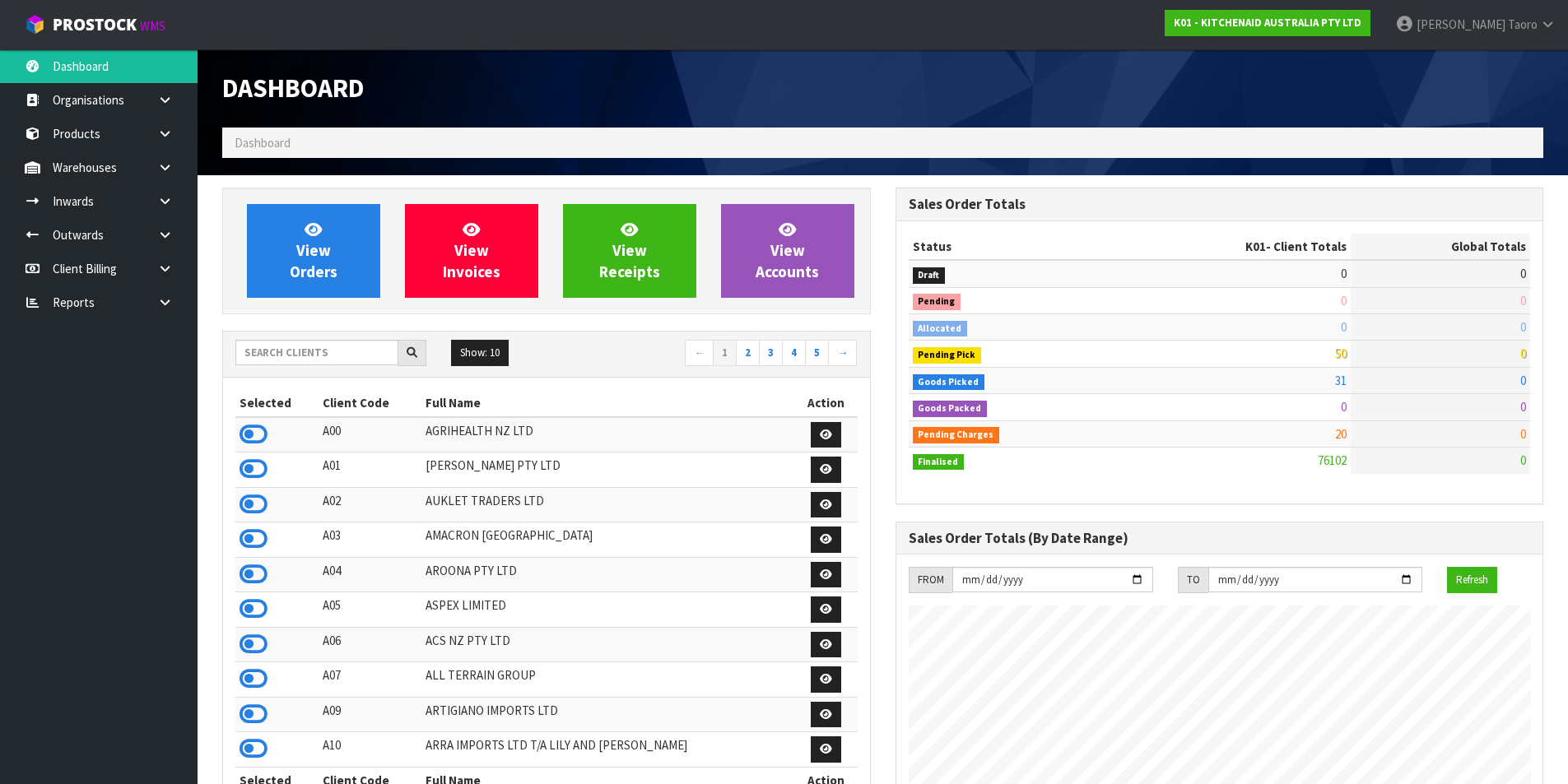
scroll to position [1246, 672]
click at [284, 271] on link "View Orders" at bounding box center [314, 251] width 133 height 94
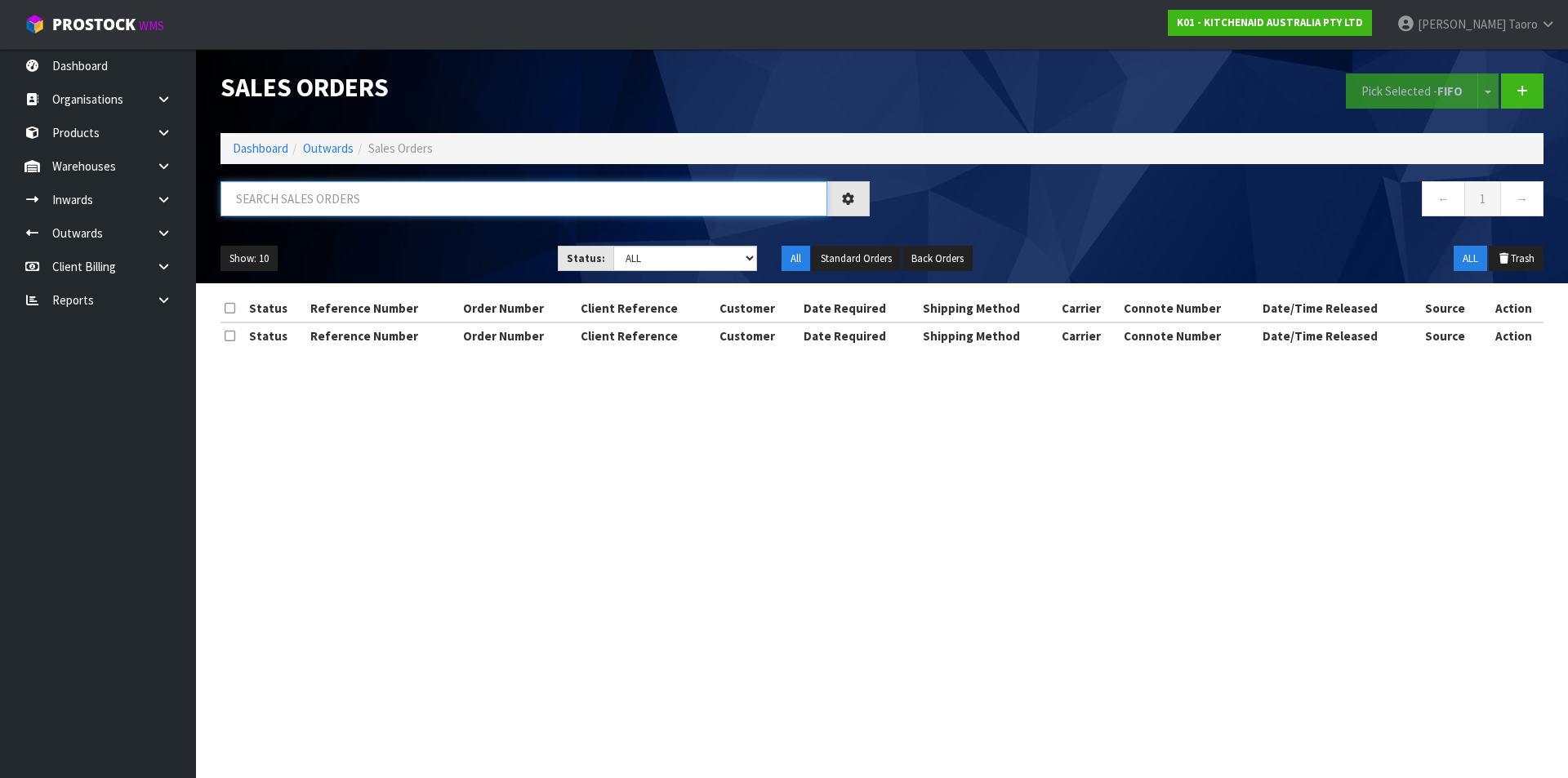
click at [305, 202] on input "text" at bounding box center [524, 199] width 606 height 35
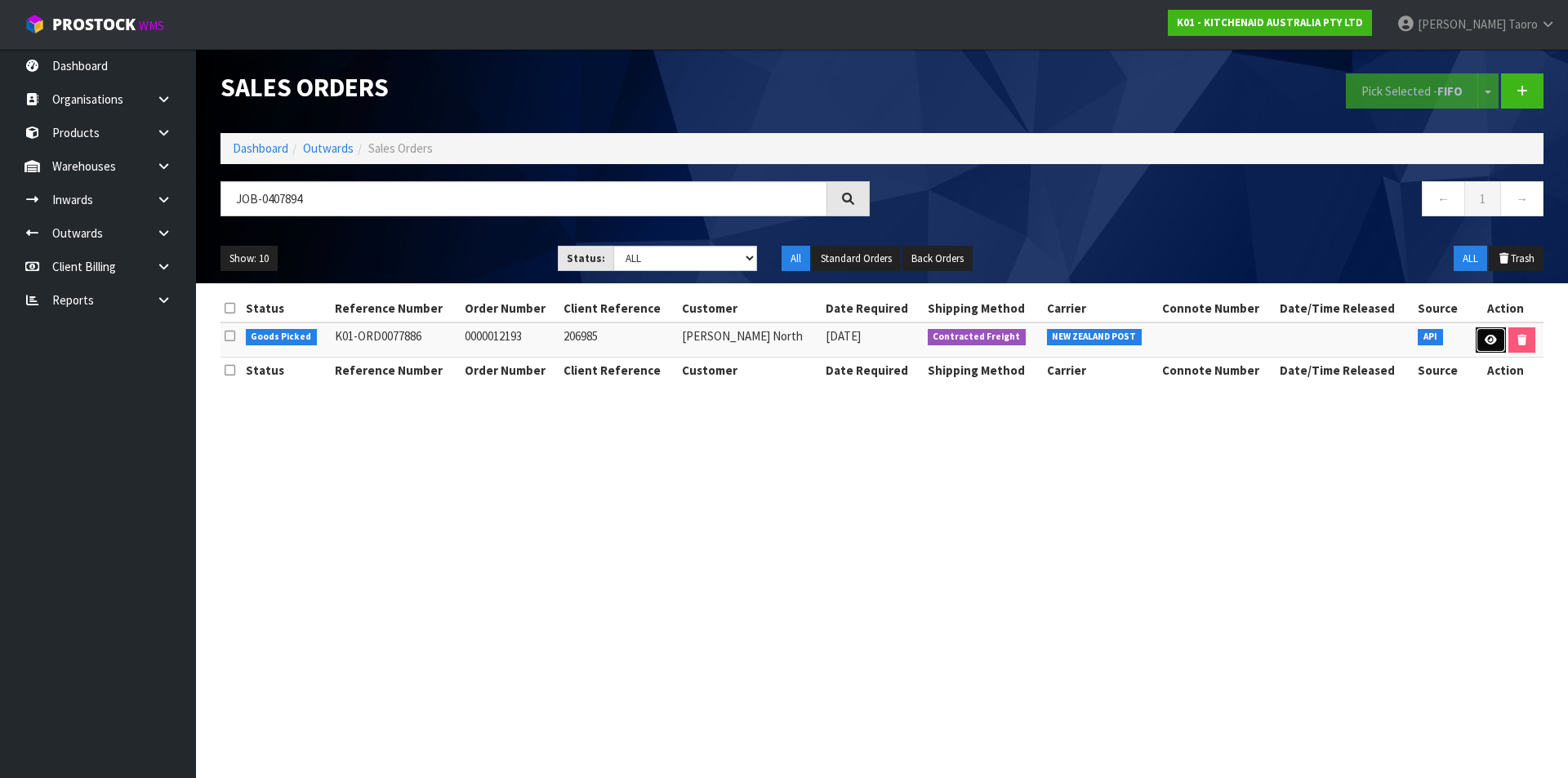
click at [1493, 336] on icon at bounding box center [1491, 340] width 13 height 11
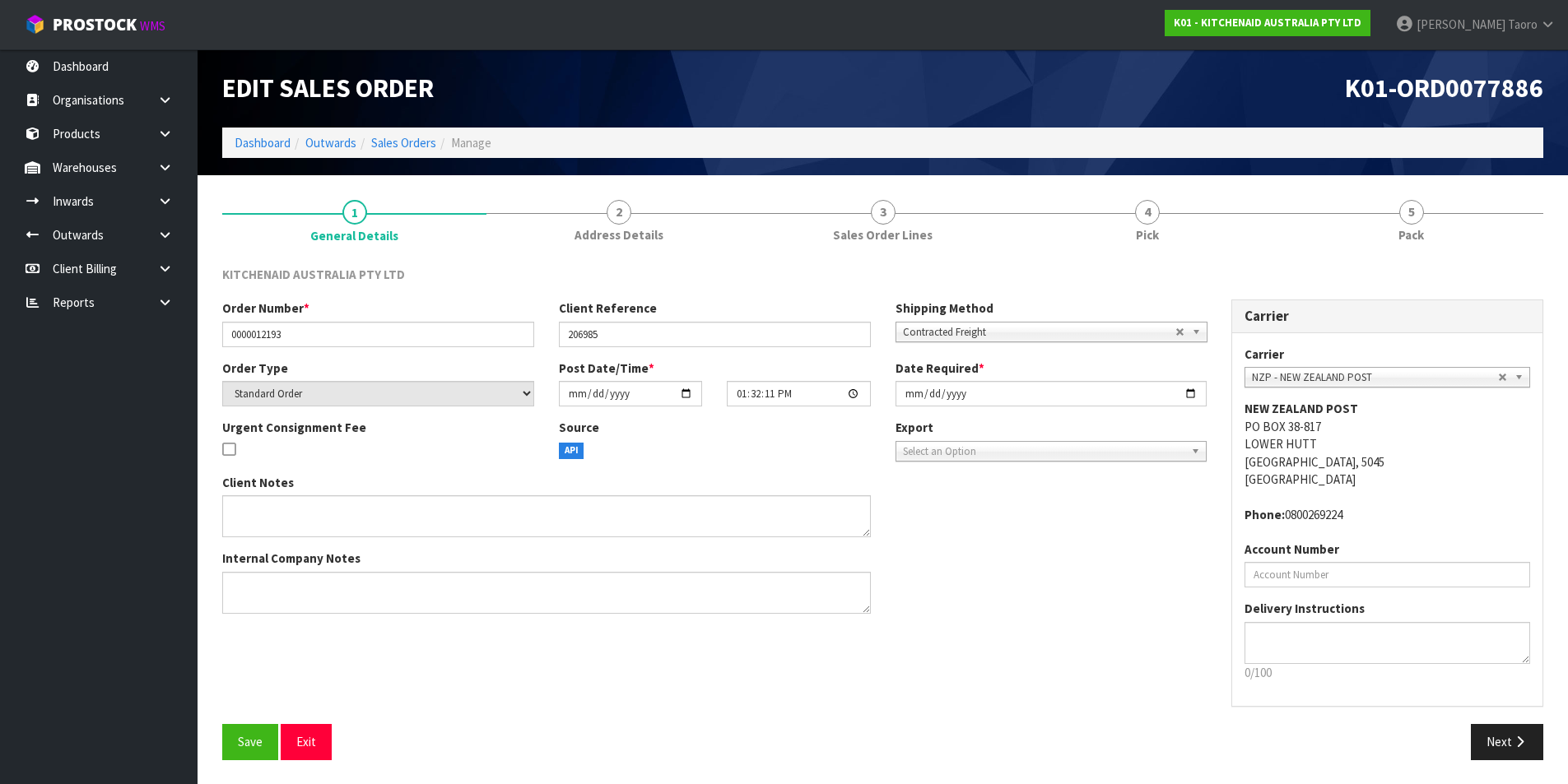
drag, startPoint x: 1409, startPoint y: 212, endPoint x: 1295, endPoint y: 163, distance: 124.1
click at [1403, 209] on span "5" at bounding box center [1410, 212] width 24 height 24
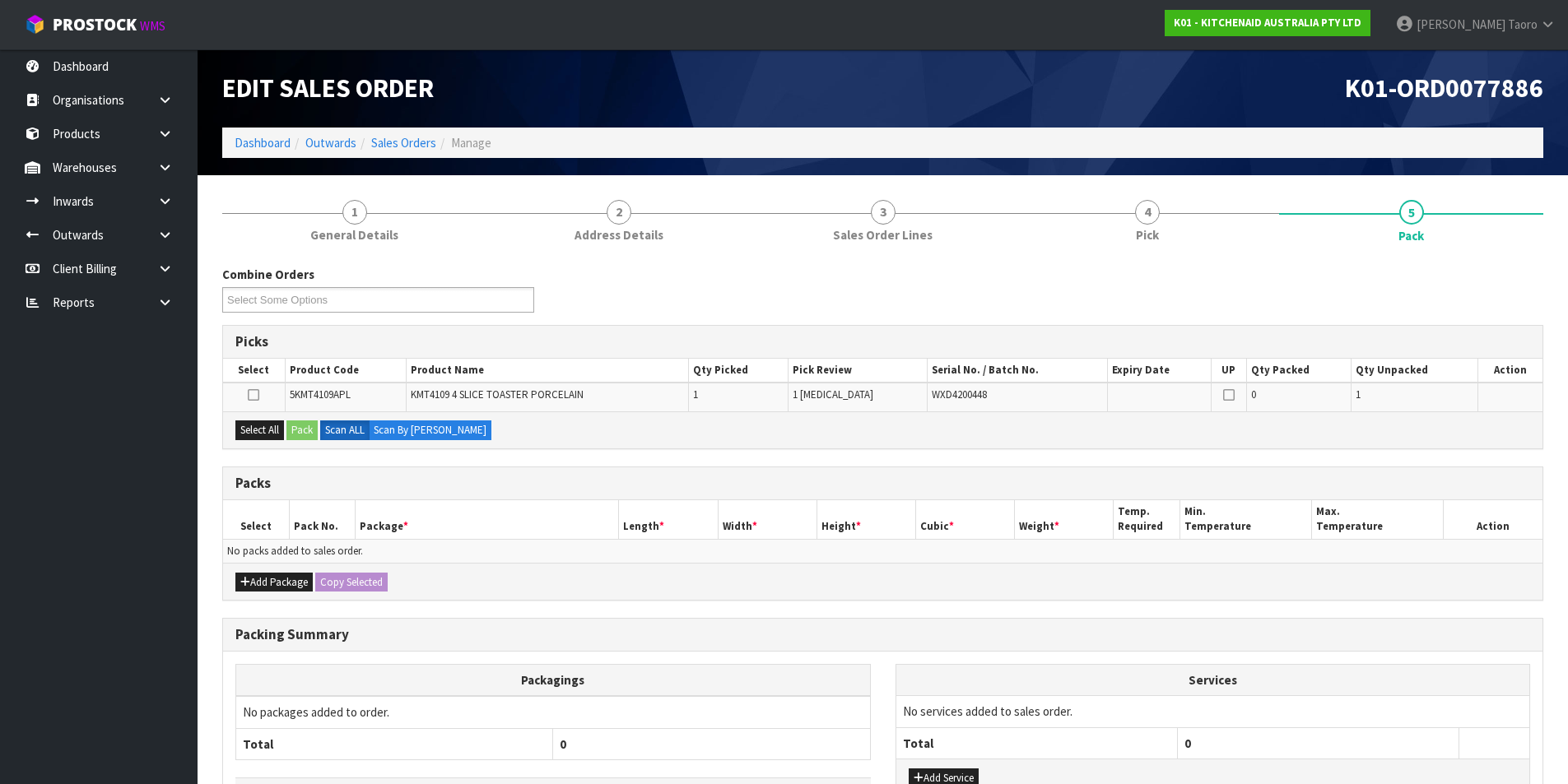
drag, startPoint x: 1165, startPoint y: 90, endPoint x: 1165, endPoint y: 60, distance: 30.0
click at [1164, 80] on h1 "K01-ORD0077886" at bounding box center [1219, 88] width 649 height 29
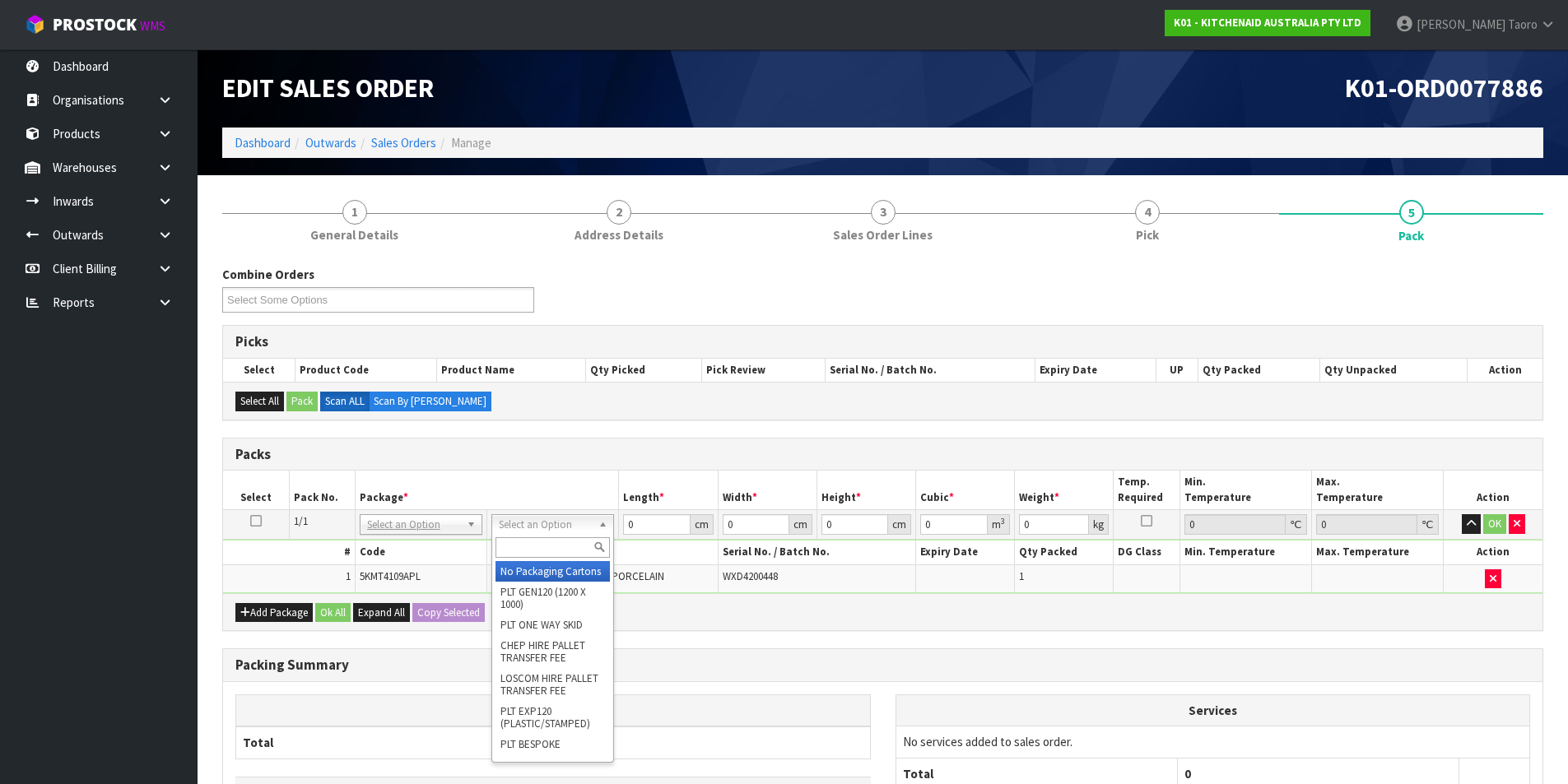
click at [563, 549] on input "text" at bounding box center [552, 547] width 114 height 21
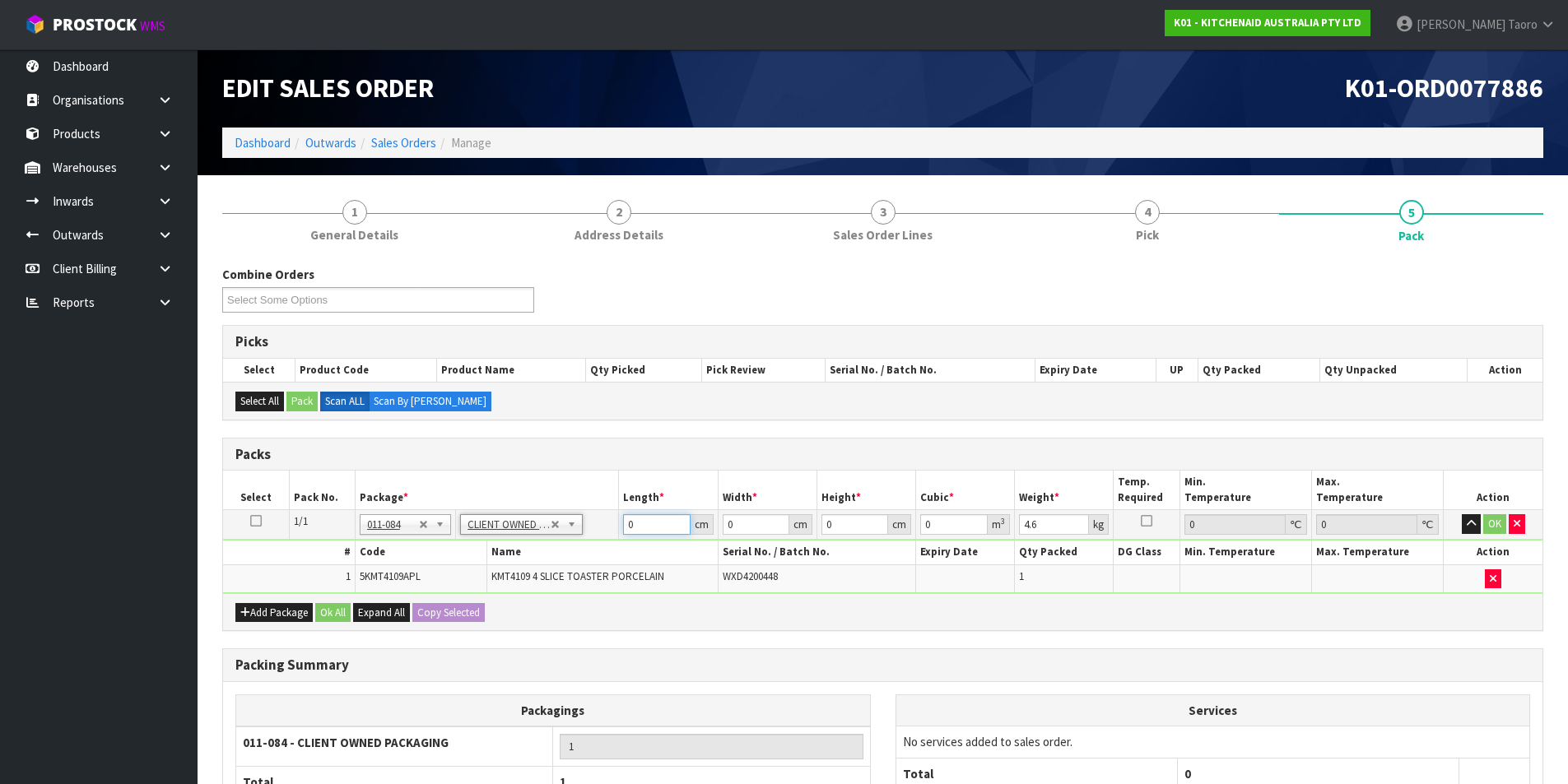
click at [652, 527] on input "0" at bounding box center [656, 524] width 67 height 21
click at [851, 528] on input "3" at bounding box center [854, 524] width 67 height 21
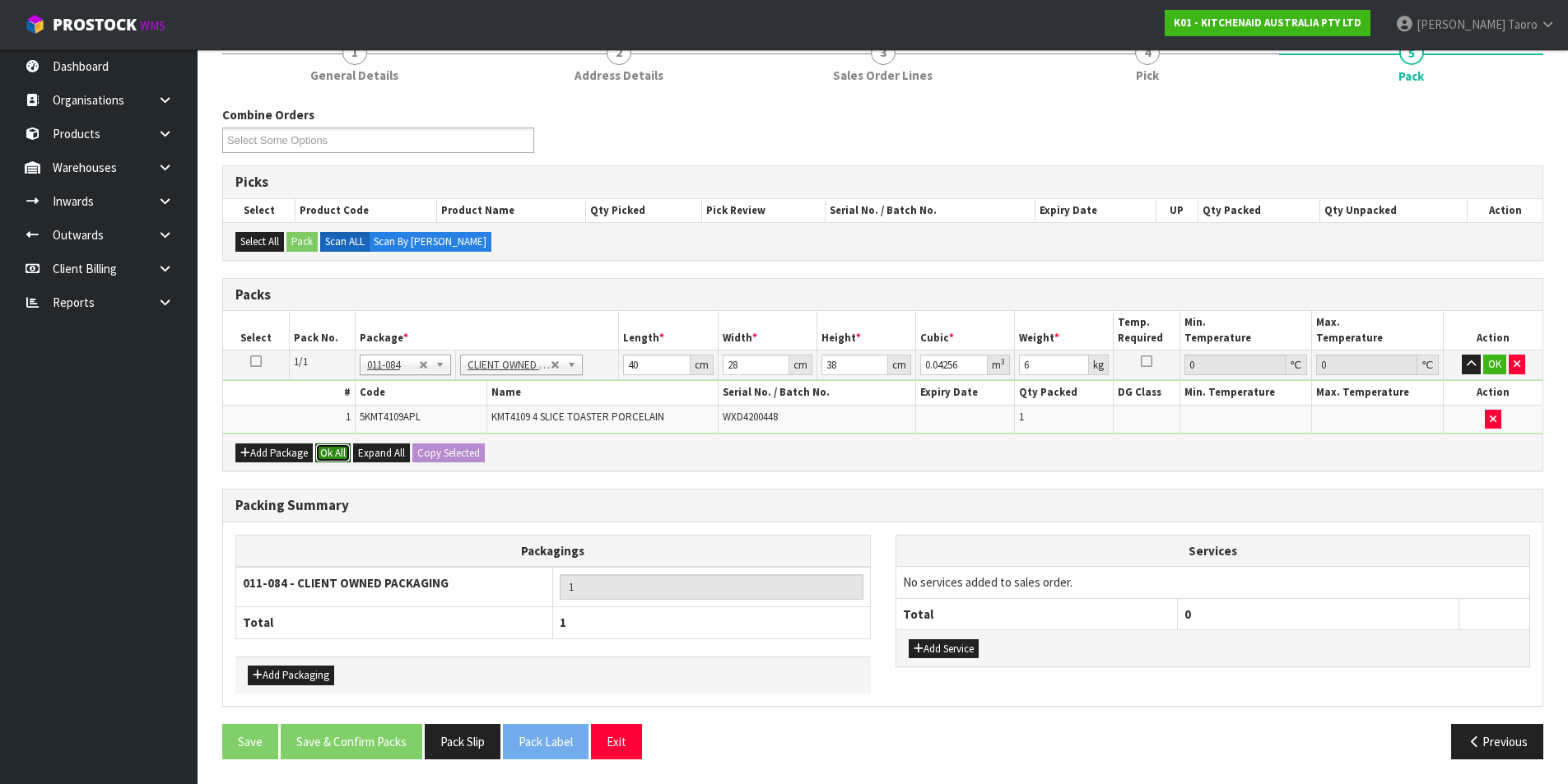
click at [331, 461] on button "Ok All" at bounding box center [333, 453] width 35 height 20
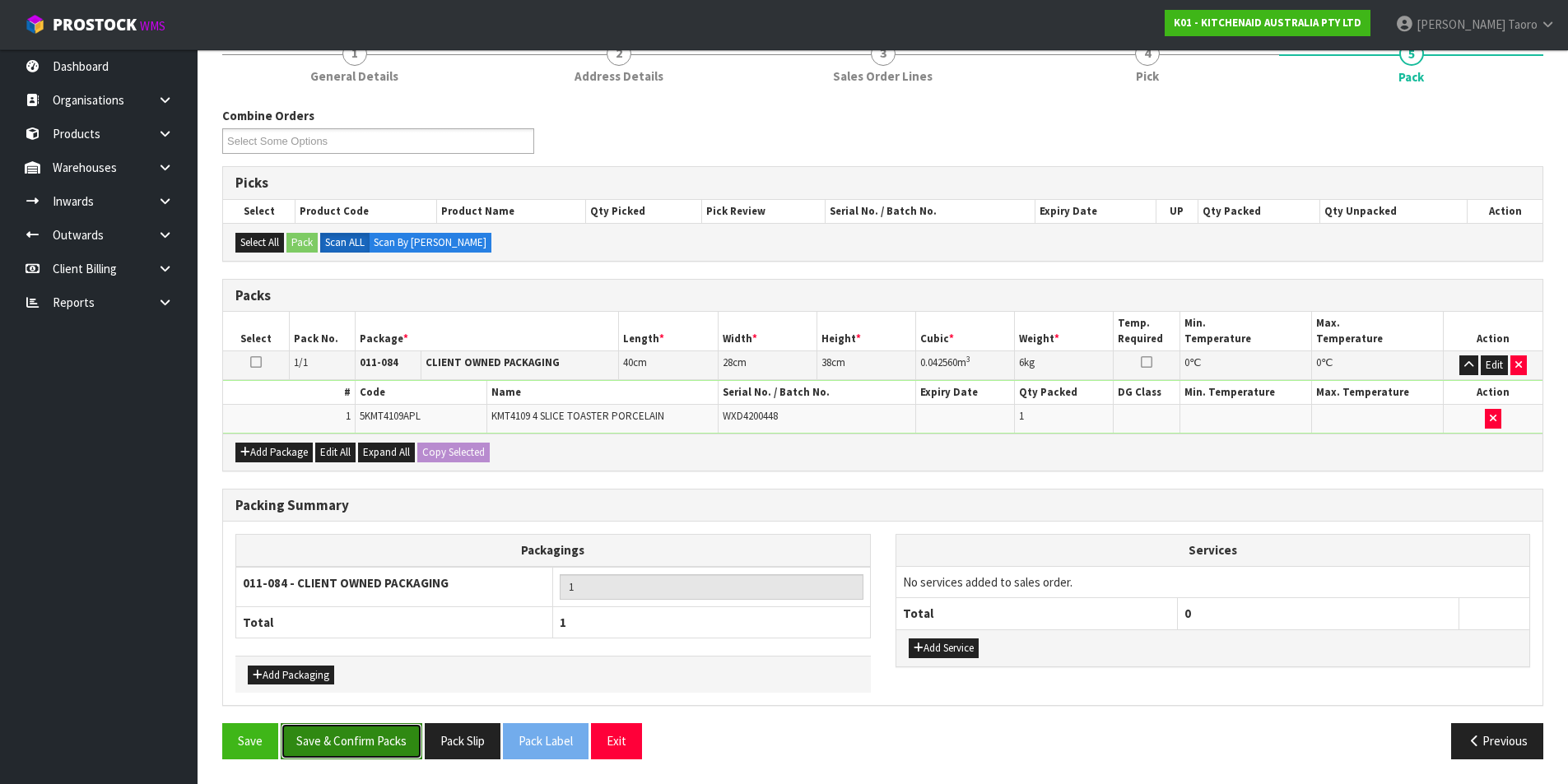
drag, startPoint x: 392, startPoint y: 759, endPoint x: 415, endPoint y: 755, distance: 23.3
click at [396, 759] on button "Save & Confirm Packs" at bounding box center [351, 741] width 141 height 35
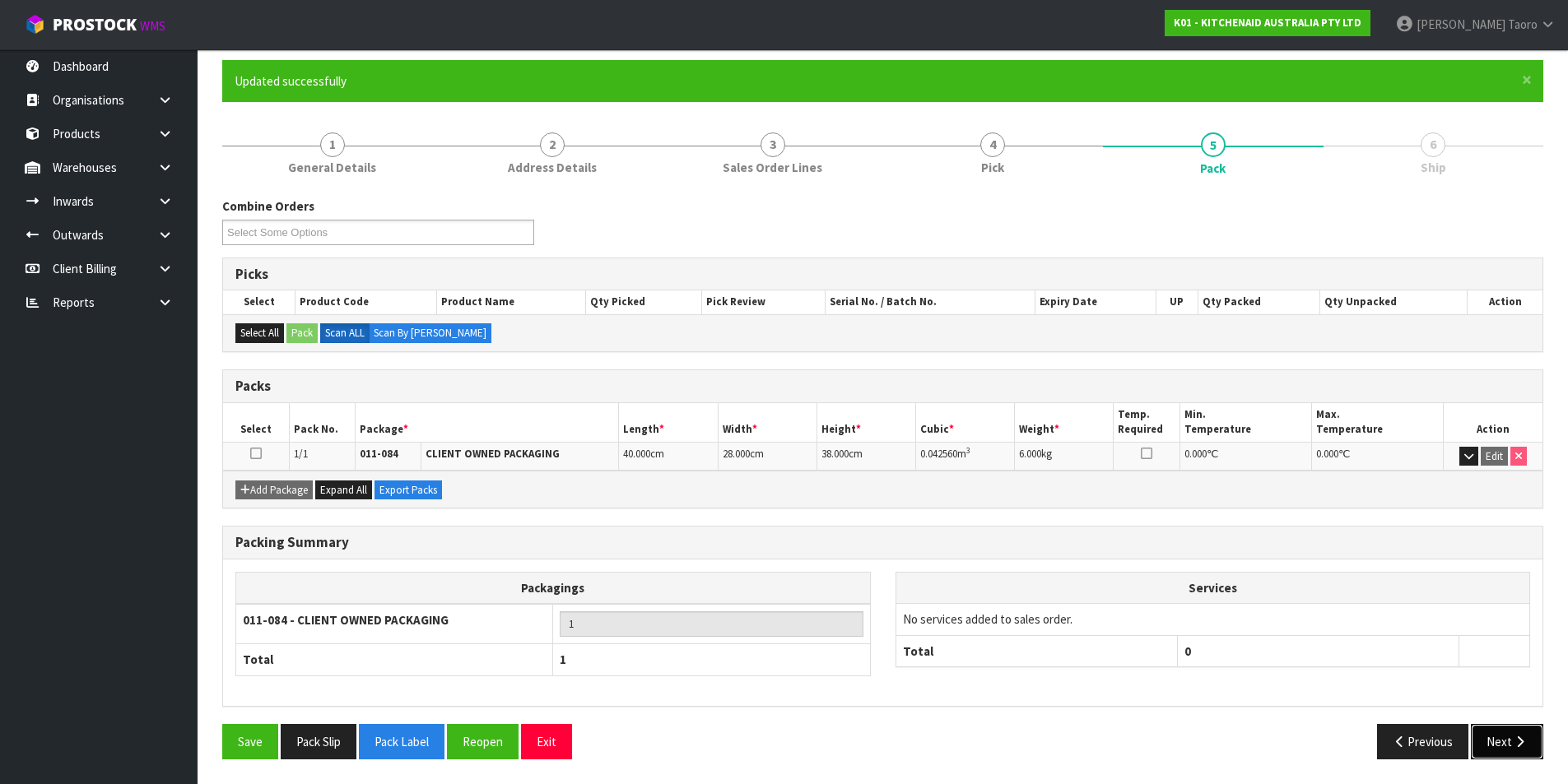
click at [1502, 734] on button "Next" at bounding box center [1507, 742] width 72 height 35
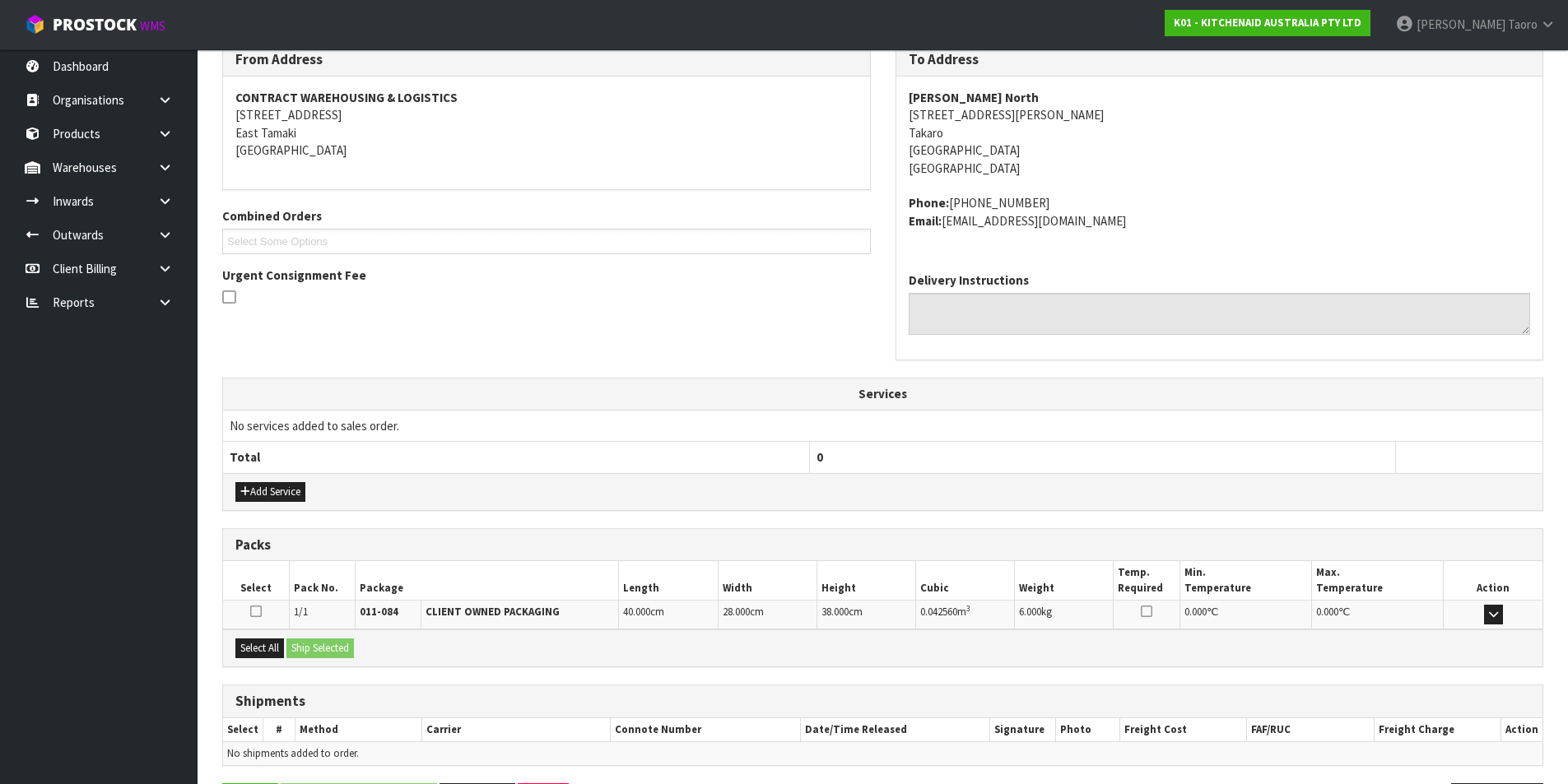
scroll to position [342, 0]
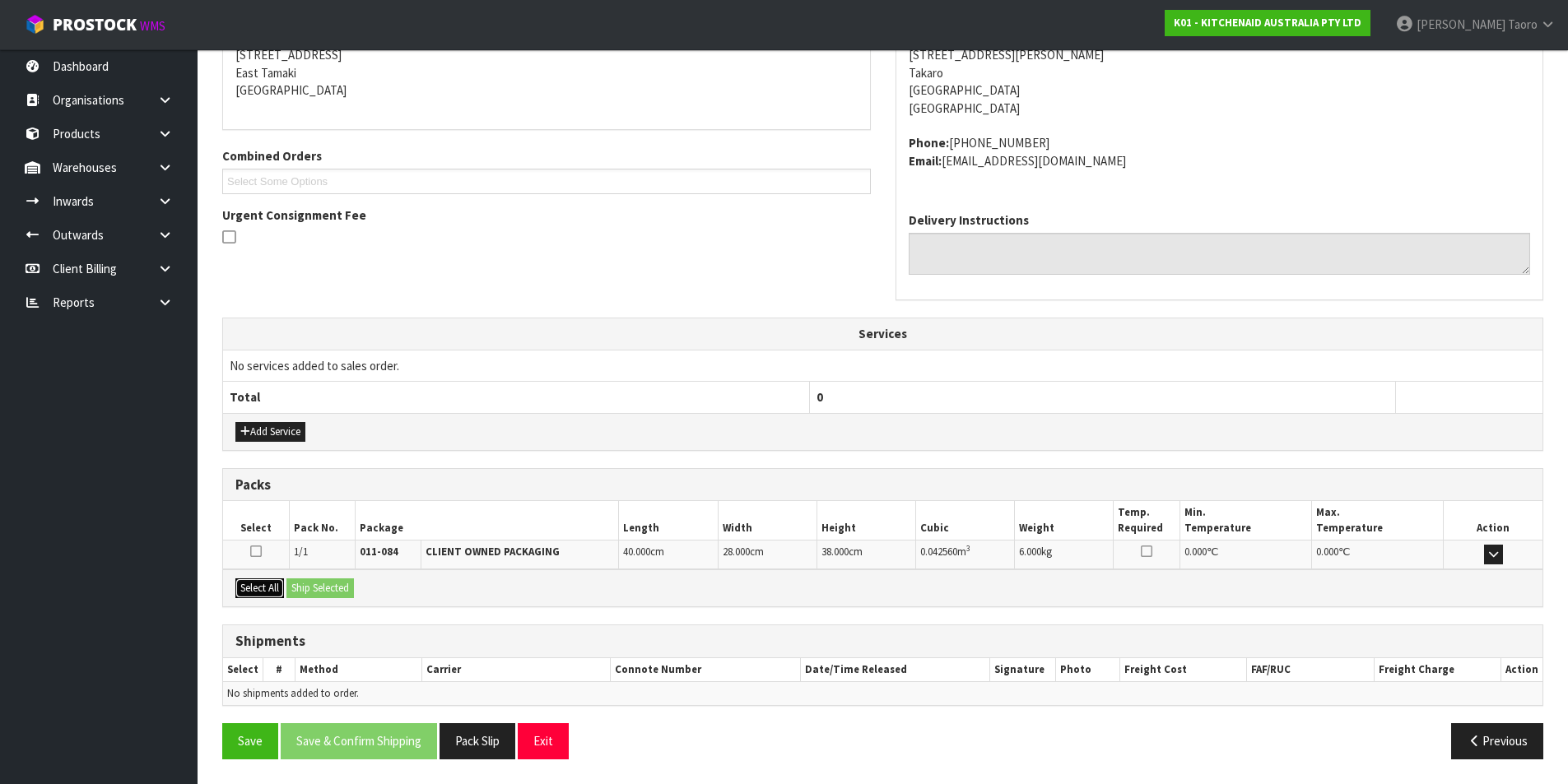
click at [273, 590] on button "Select All" at bounding box center [260, 588] width 49 height 20
drag, startPoint x: 296, startPoint y: 591, endPoint x: 351, endPoint y: 636, distance: 71.1
click at [297, 591] on button "Ship Selected" at bounding box center [320, 588] width 68 height 20
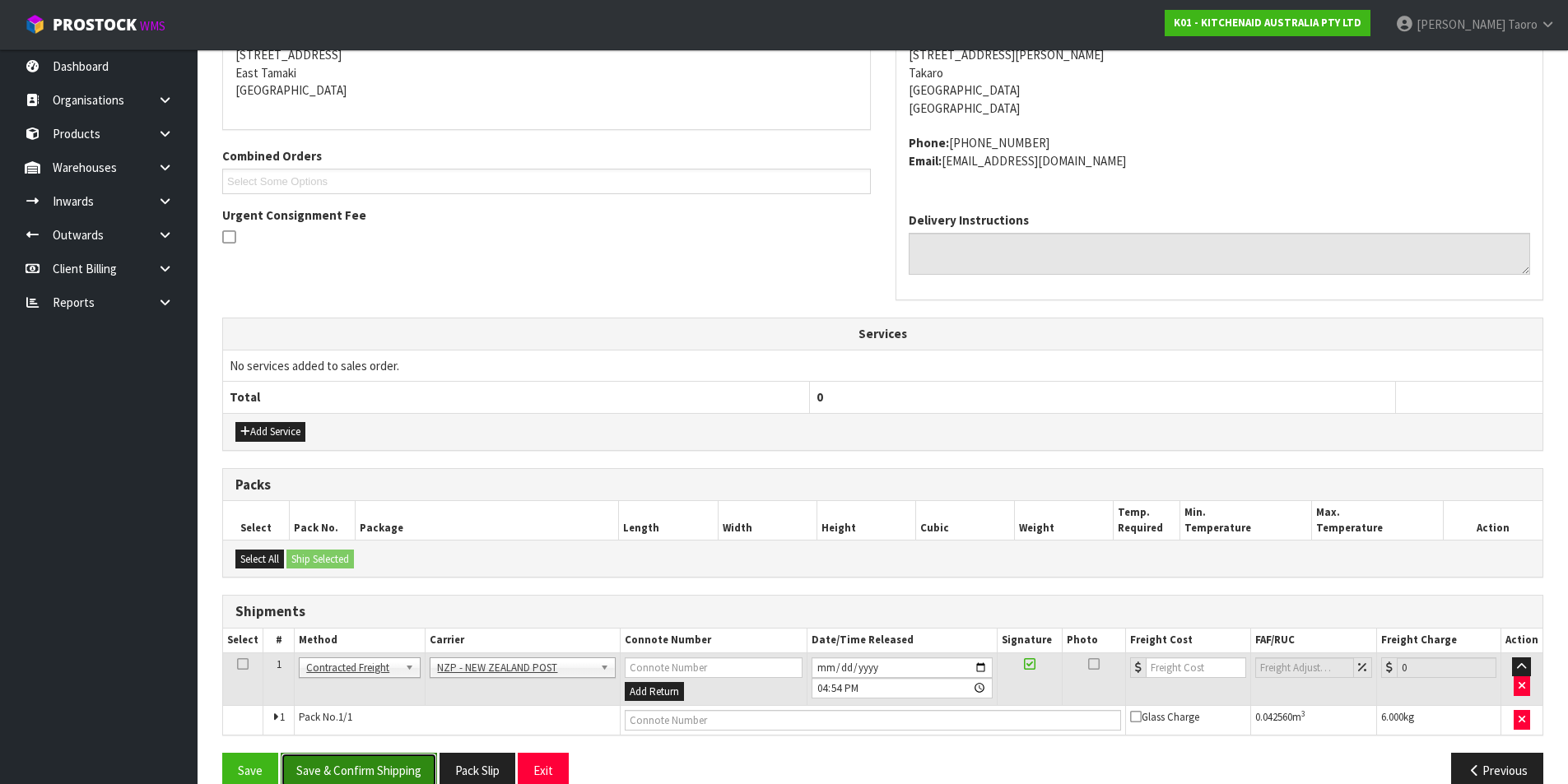
click at [409, 765] on button "Save & Confirm Shipping" at bounding box center [358, 770] width 156 height 35
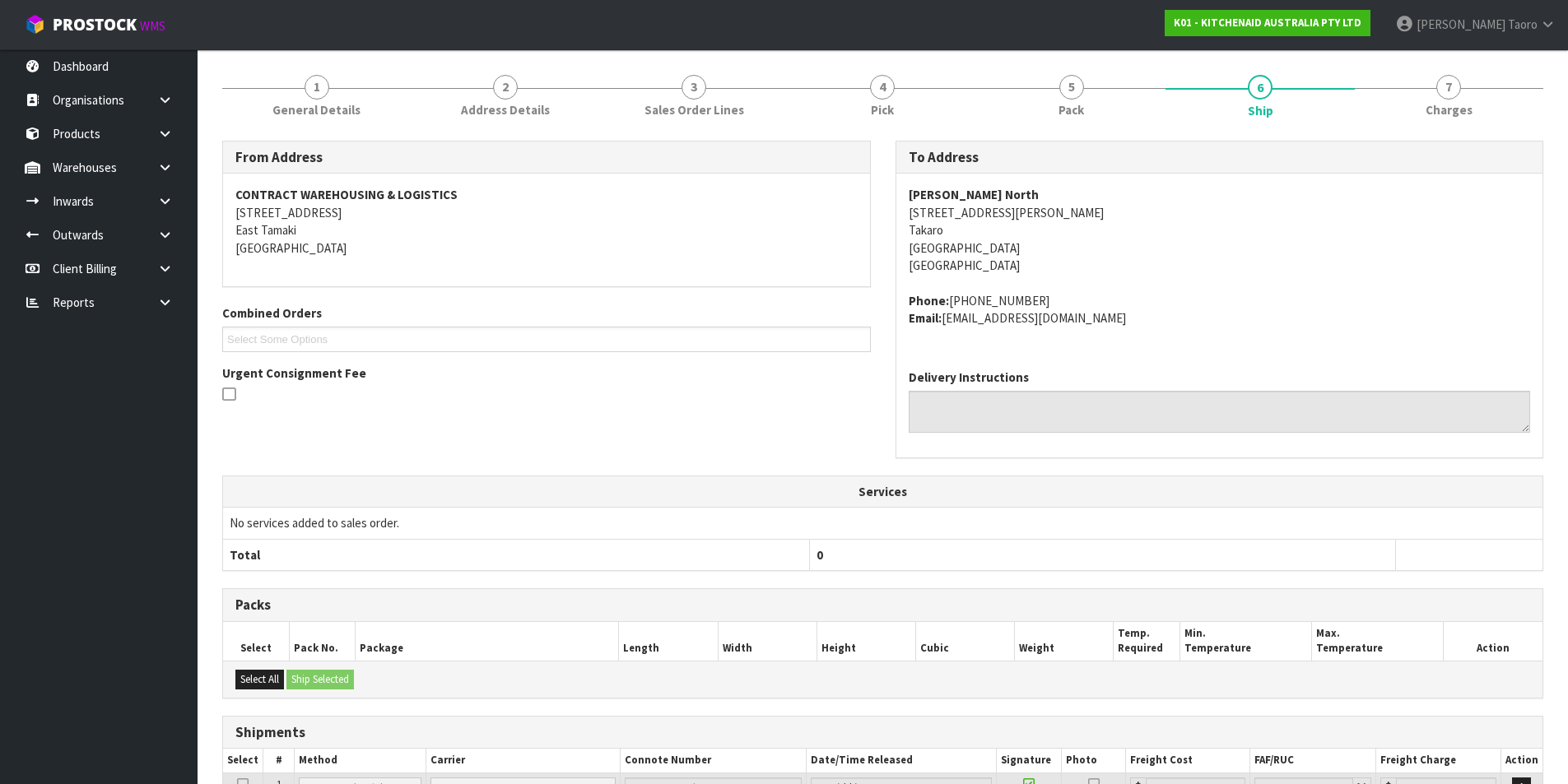
scroll to position [348, 0]
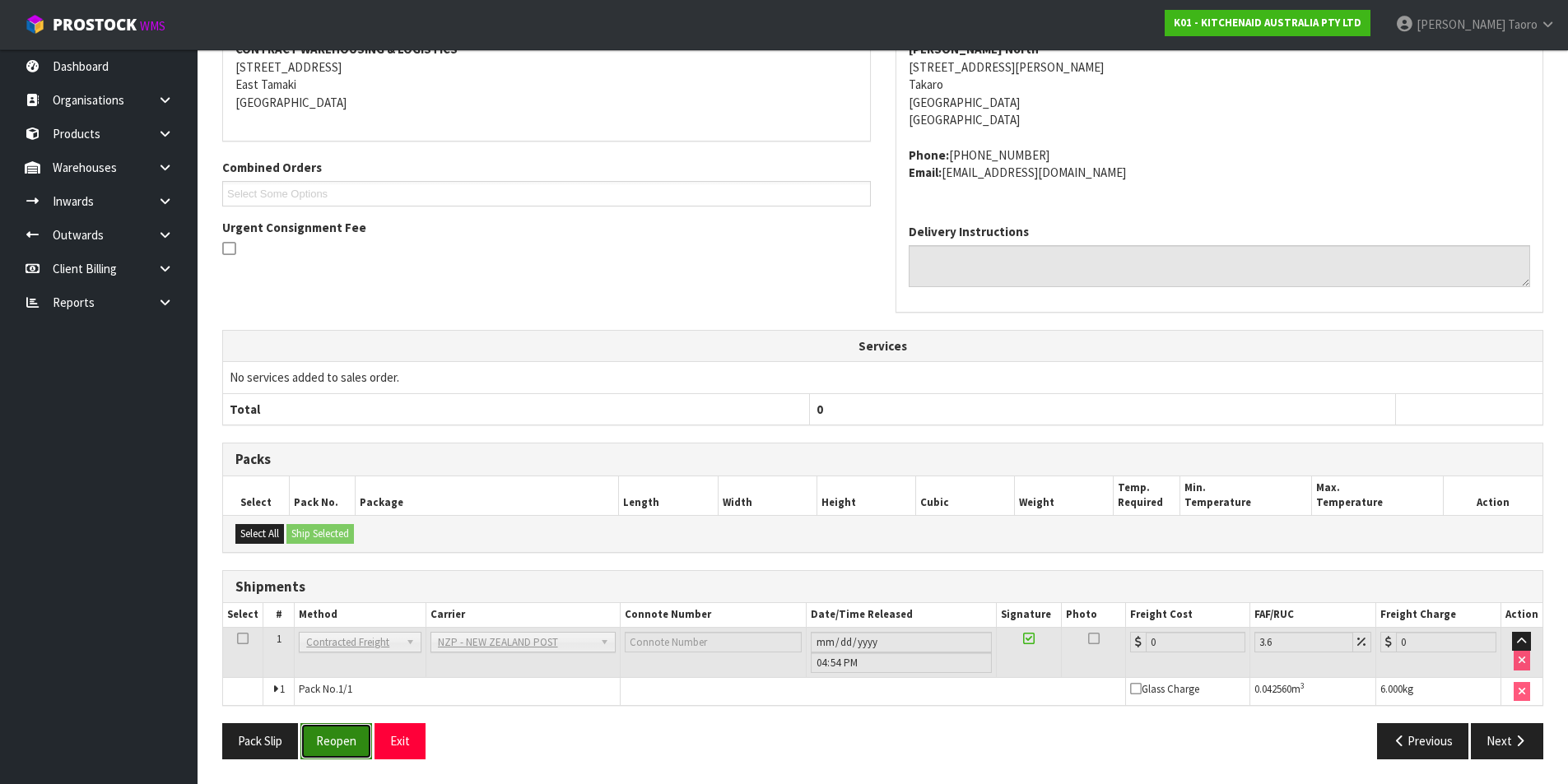
click at [340, 751] on button "Reopen" at bounding box center [335, 741] width 71 height 35
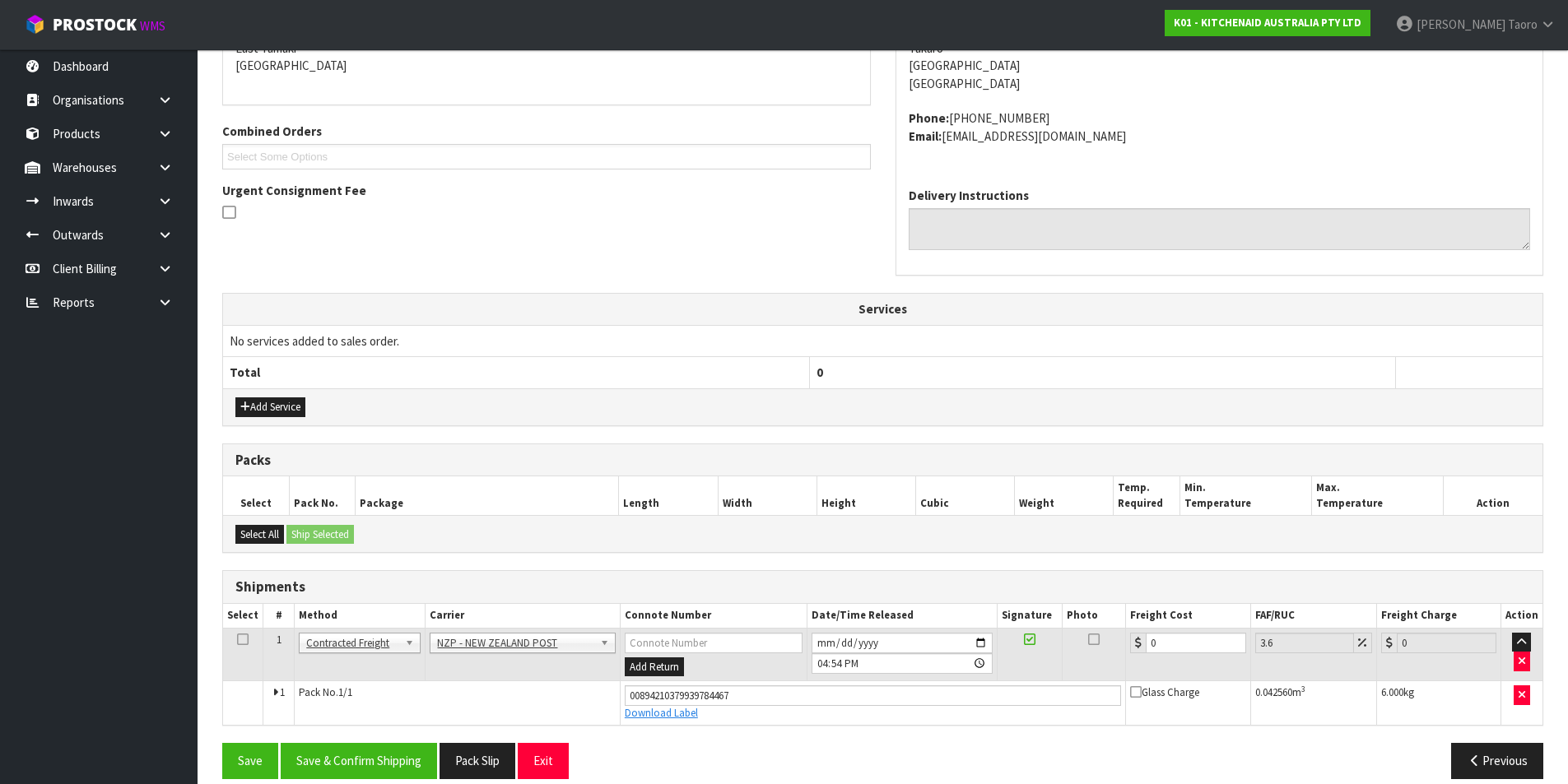
scroll to position [387, 0]
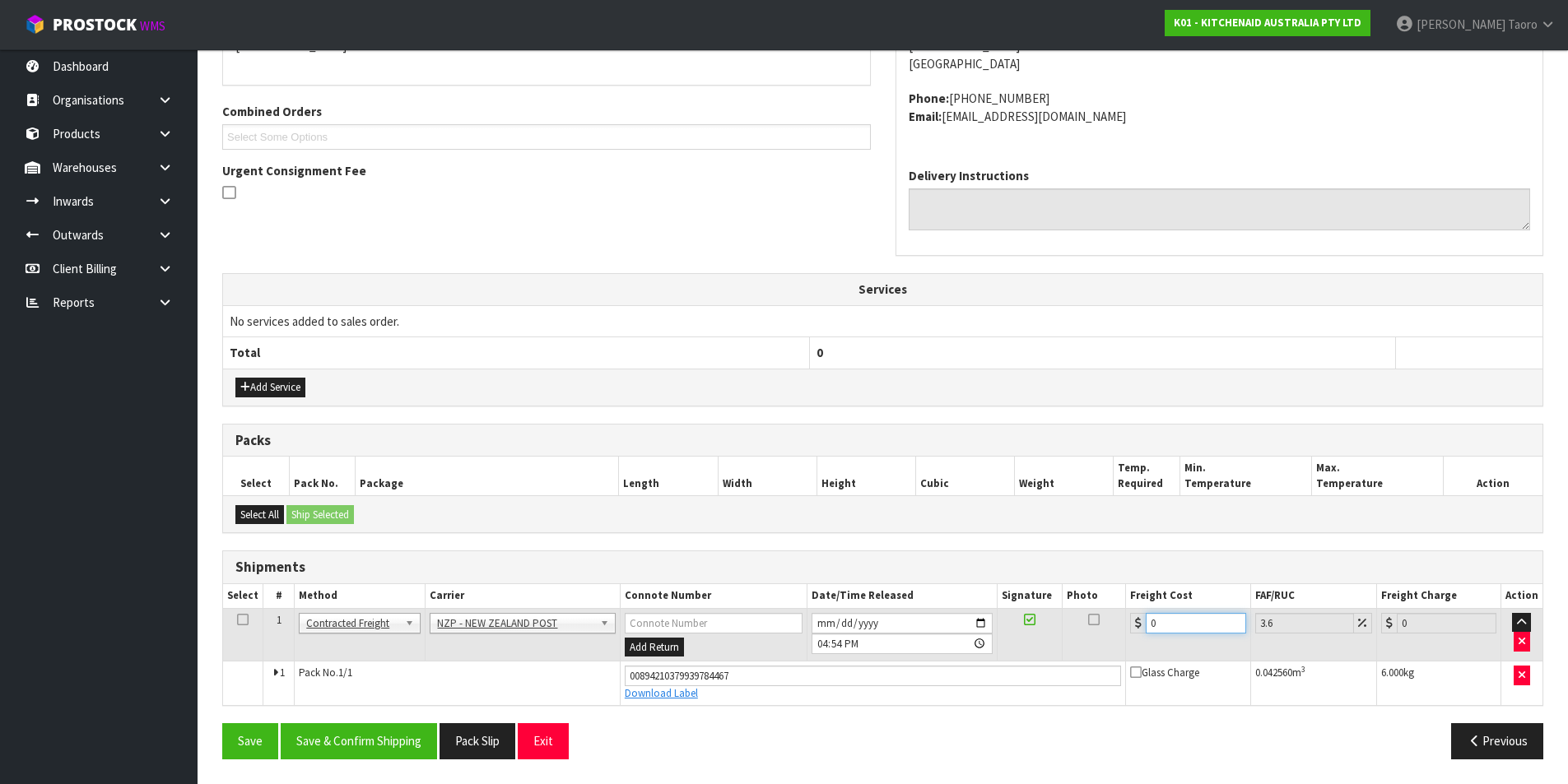
click at [1199, 618] on input "0" at bounding box center [1195, 623] width 99 height 21
click at [1199, 606] on table "Select # Method Carrier Connote Number Date/Time Released Signature Photo Freig…" at bounding box center [882, 644] width 1319 height 121
click at [816, 621] on input "2025-08-15" at bounding box center [901, 623] width 181 height 21
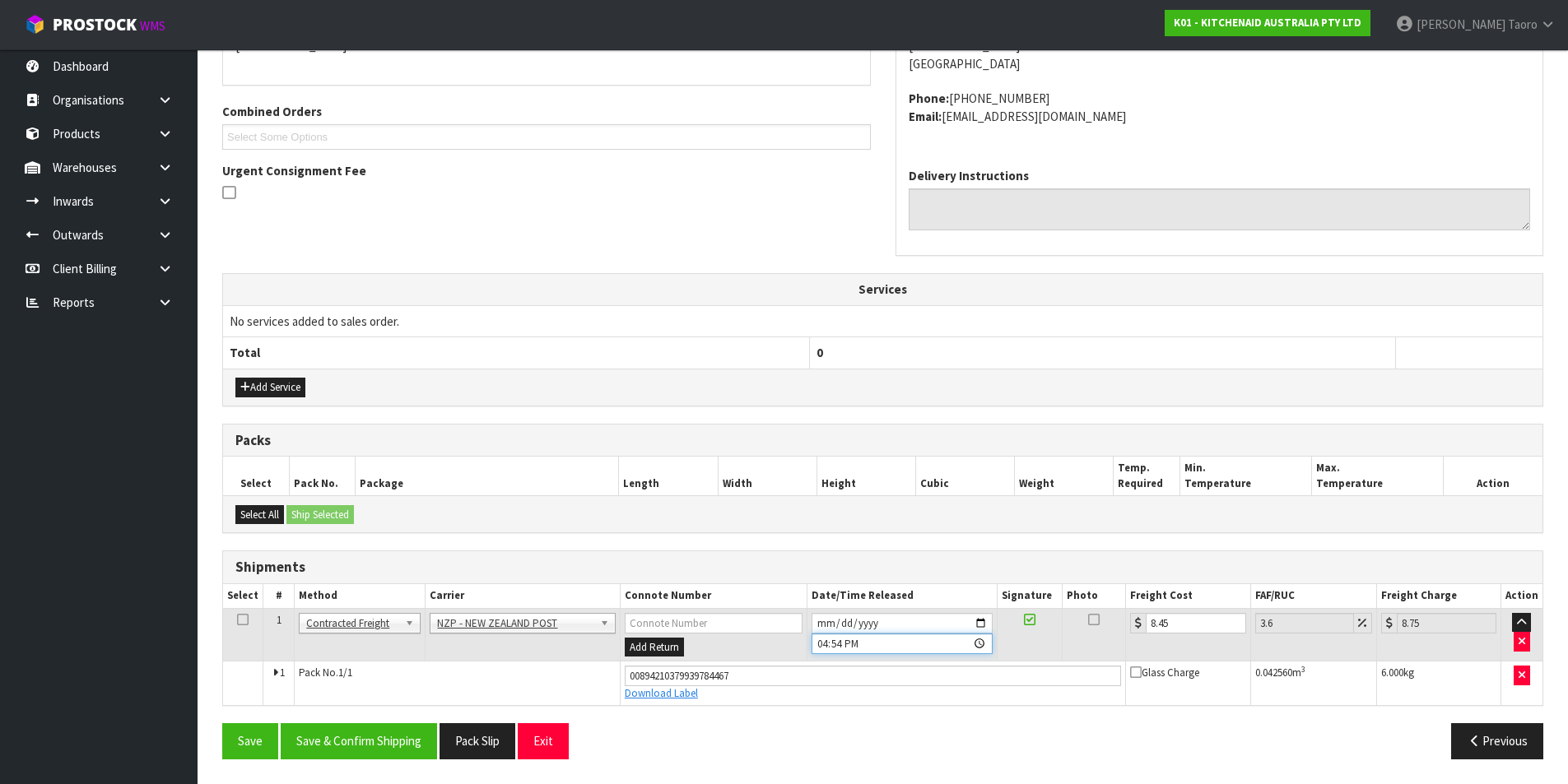
click at [822, 638] on input "16:54:00.000" at bounding box center [901, 643] width 181 height 21
click at [383, 745] on button "Save & Confirm Shipping" at bounding box center [358, 741] width 156 height 35
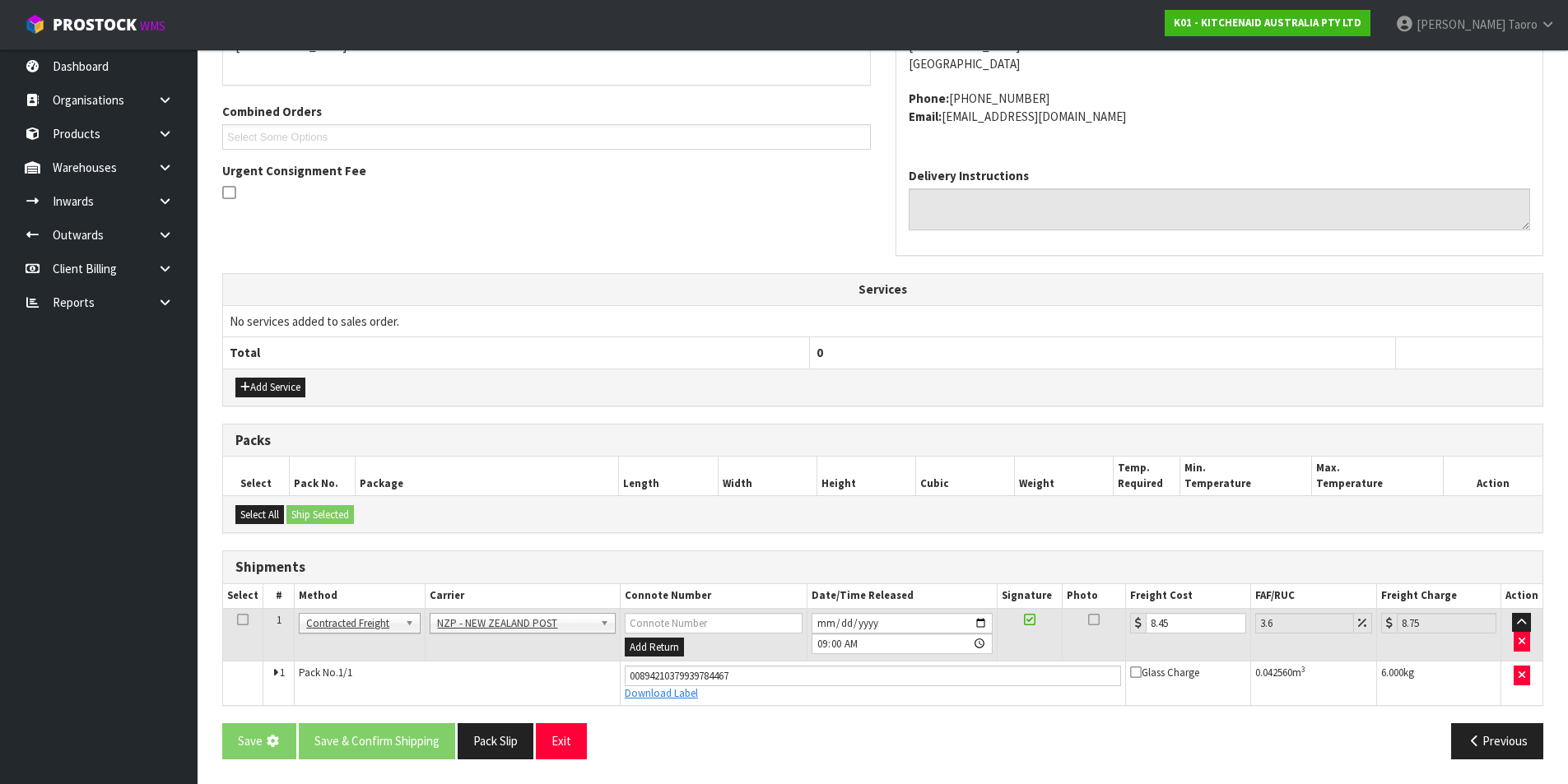
scroll to position [0, 0]
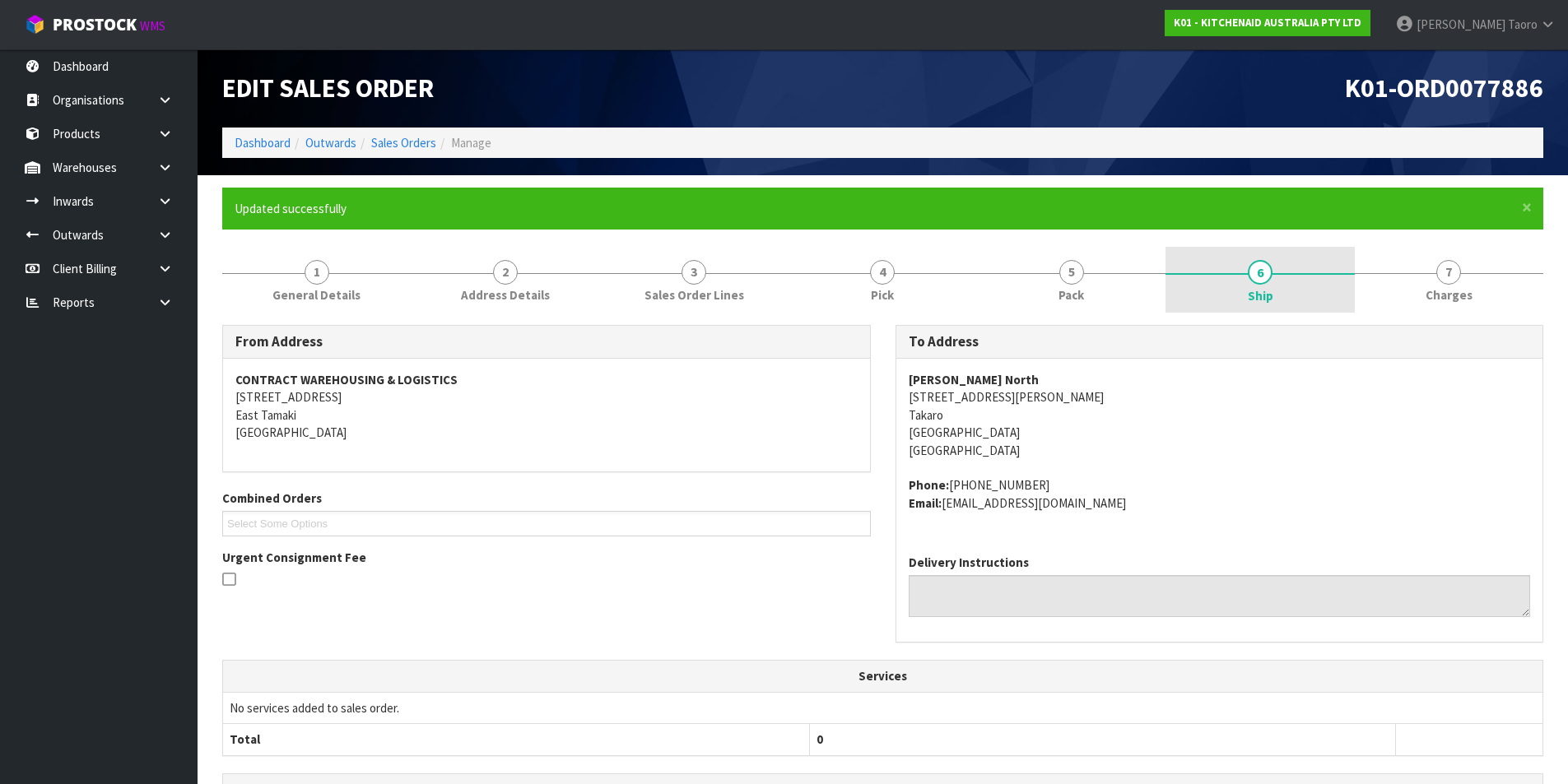
click at [1203, 285] on link "6 Ship" at bounding box center [1259, 279] width 188 height 66
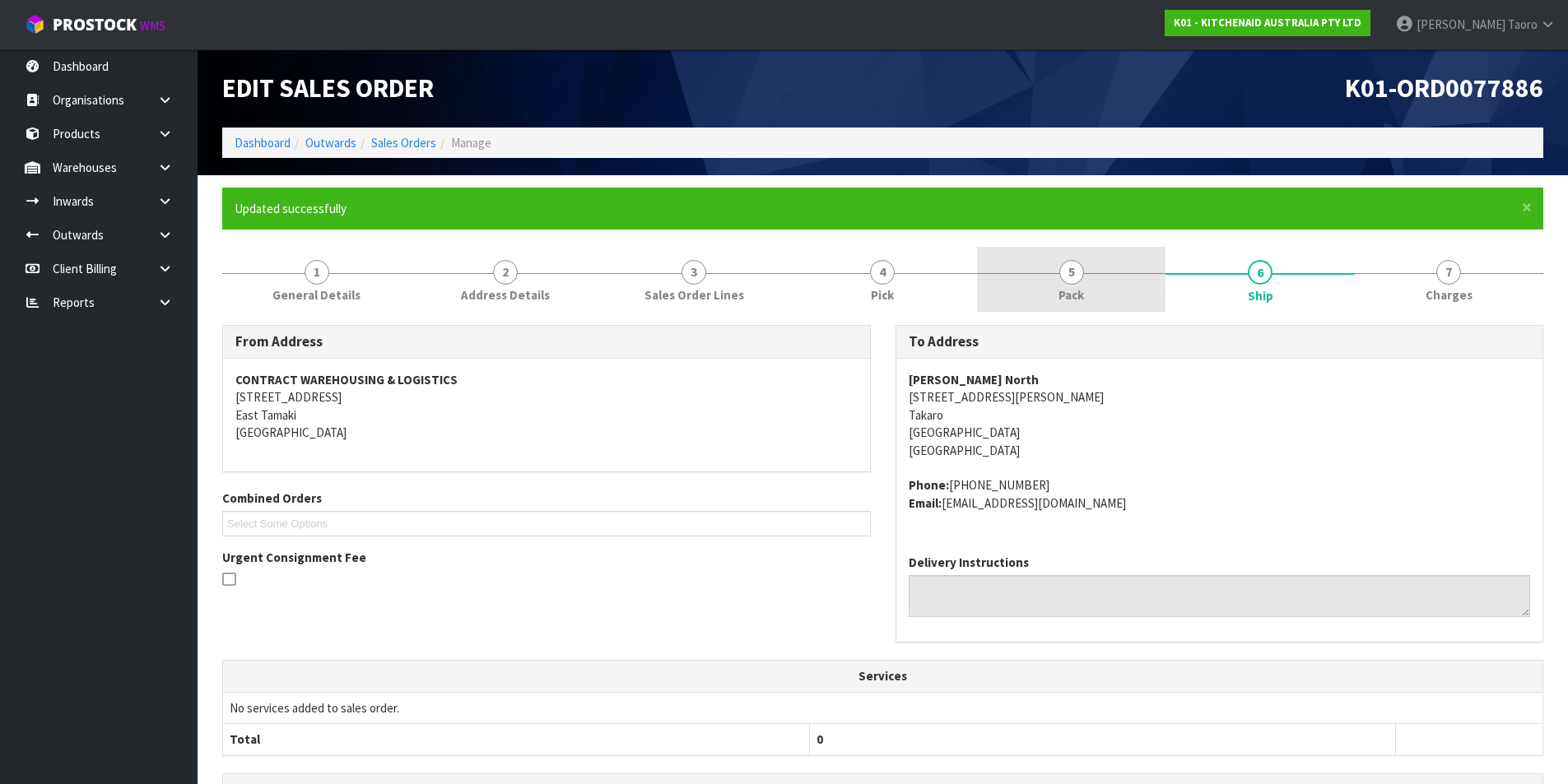
click at [1132, 279] on link "5 Pack" at bounding box center [1071, 279] width 188 height 65
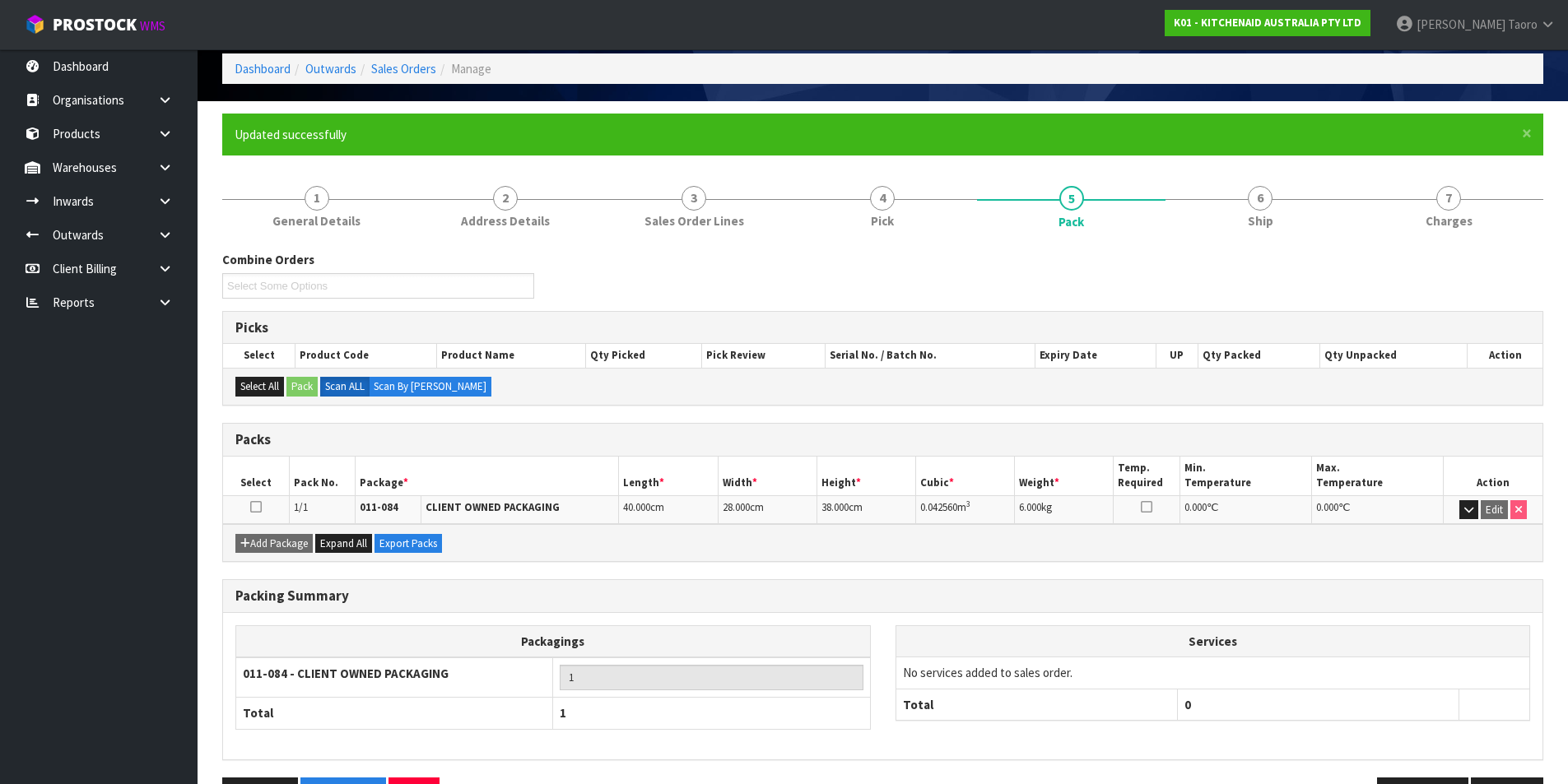
scroll to position [128, 0]
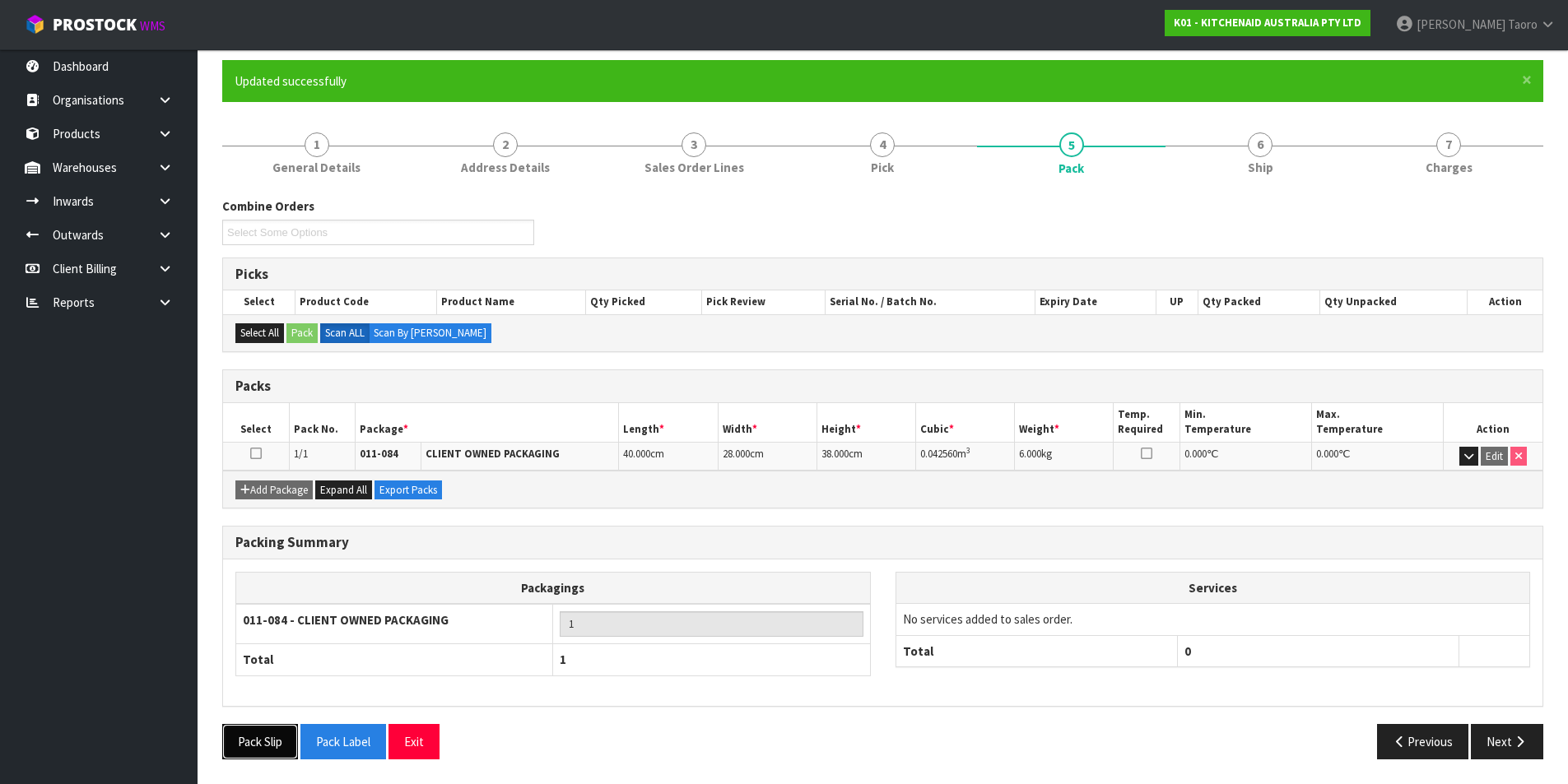
click at [260, 731] on button "Pack Slip" at bounding box center [260, 742] width 76 height 35
click at [410, 750] on button "Exit" at bounding box center [414, 742] width 51 height 35
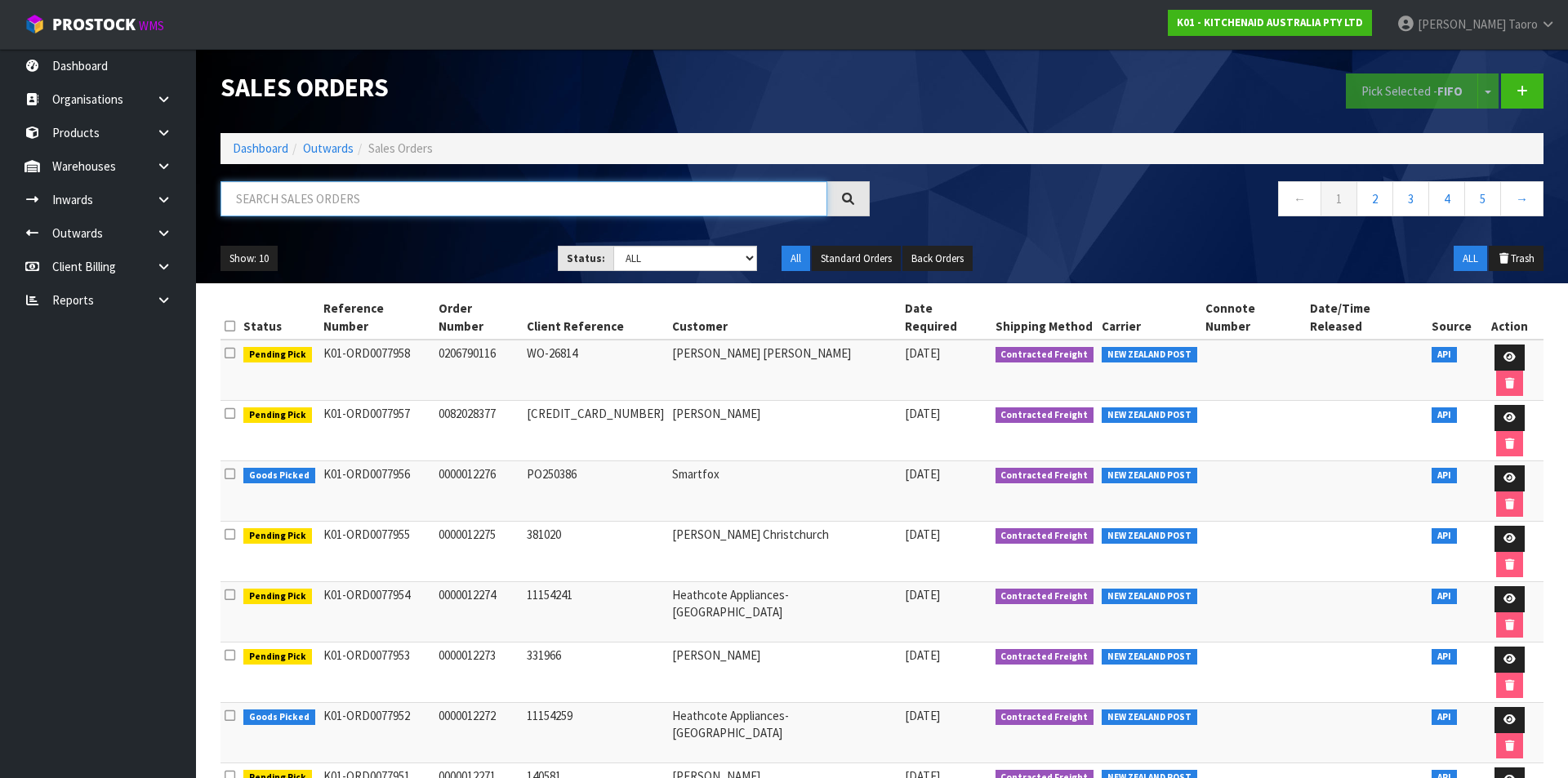
click at [392, 192] on input "text" at bounding box center [524, 199] width 606 height 35
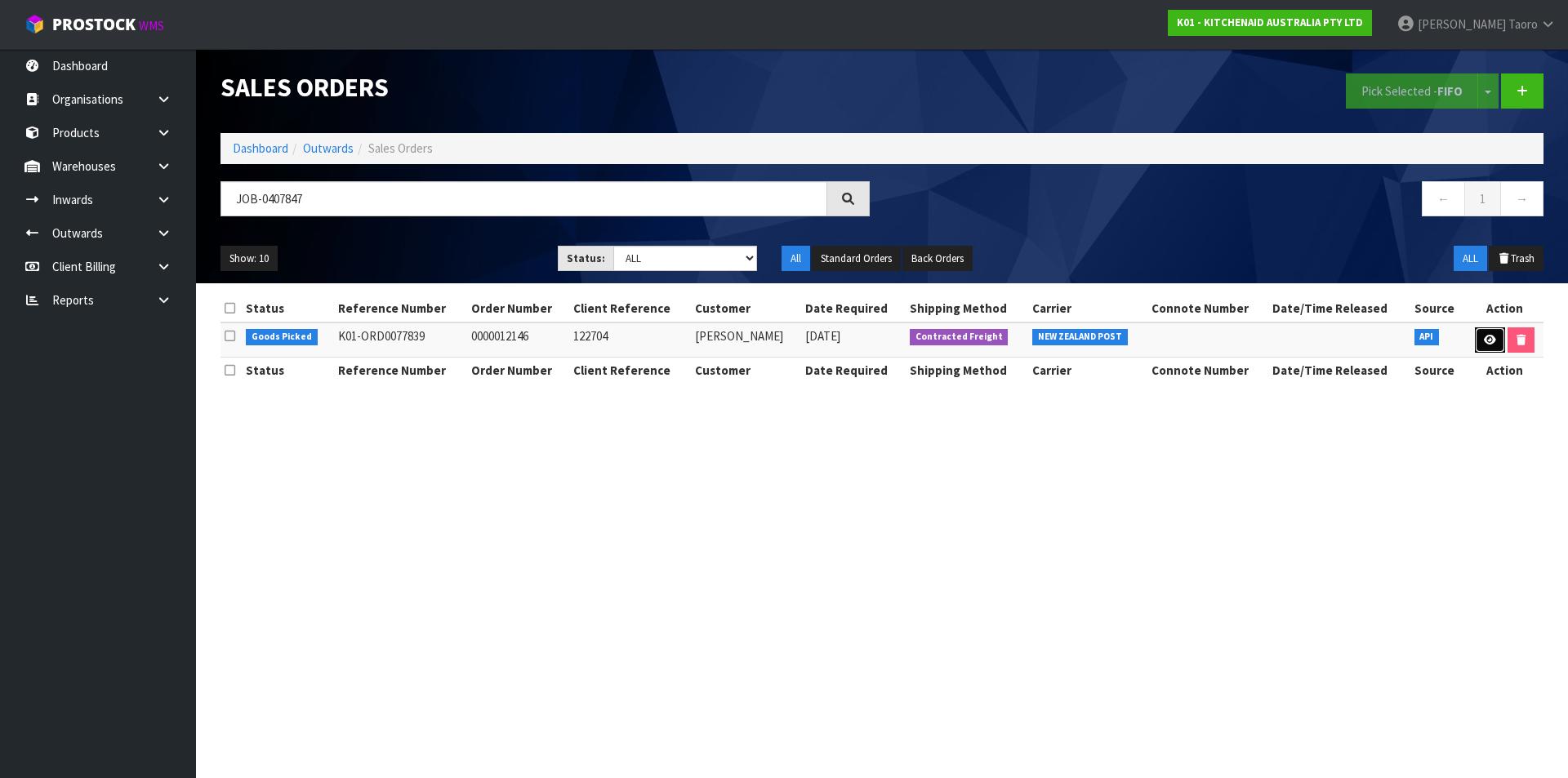
click at [1491, 347] on link at bounding box center [1490, 340] width 30 height 26
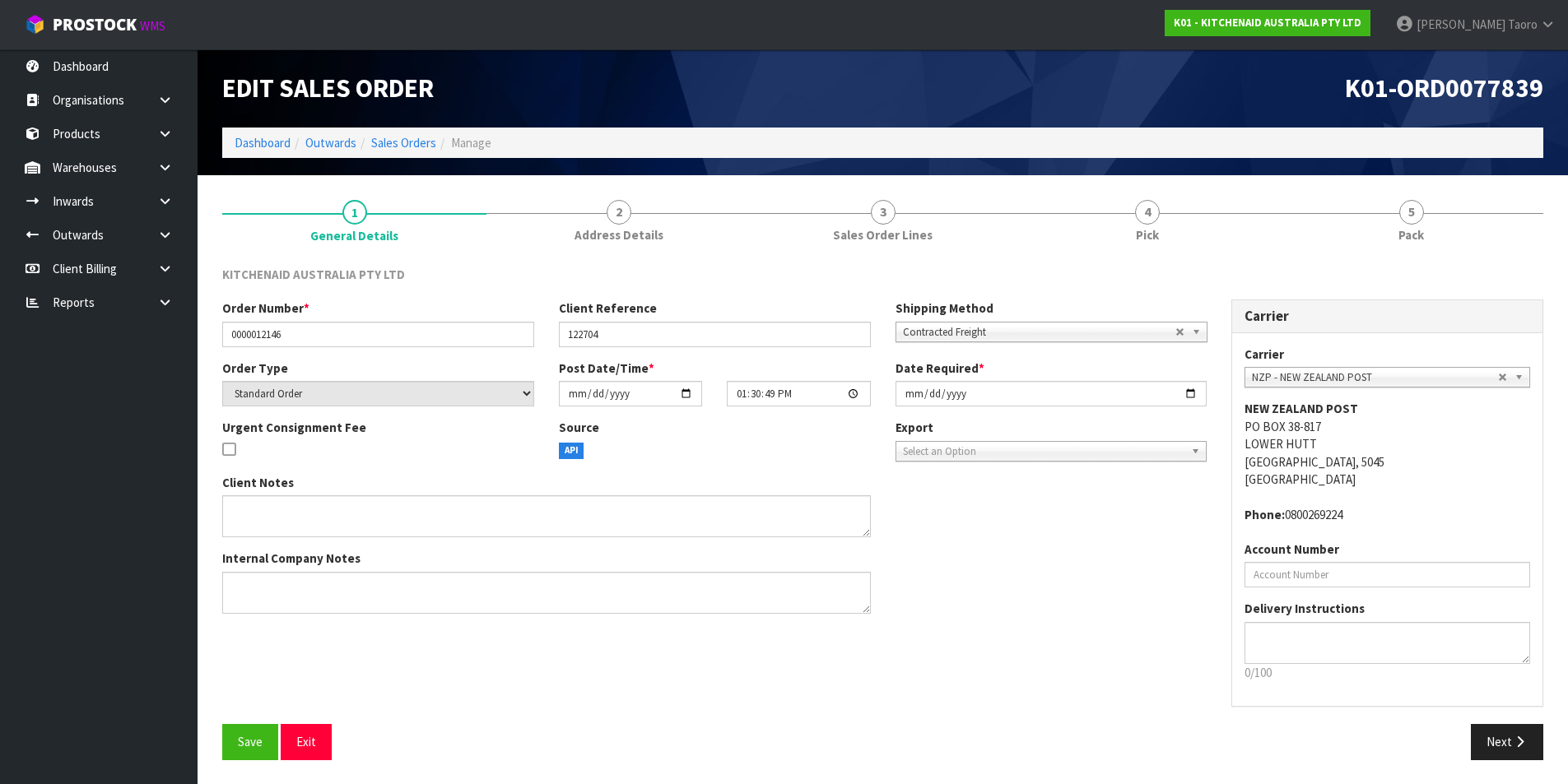
click at [1424, 226] on span "Pack" at bounding box center [1410, 234] width 25 height 17
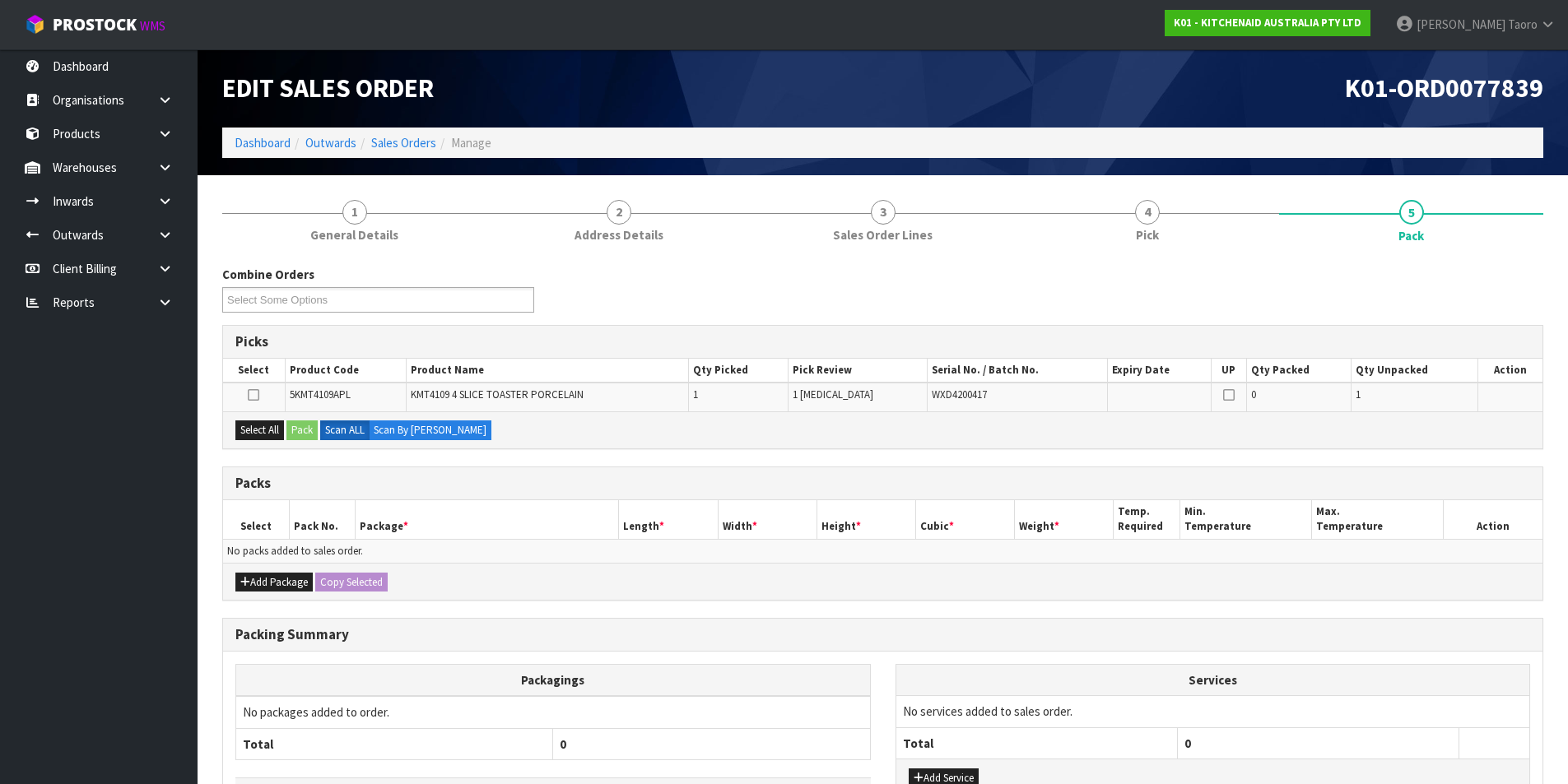
click at [1172, 118] on div "K01-ORD0077839" at bounding box center [1219, 88] width 673 height 78
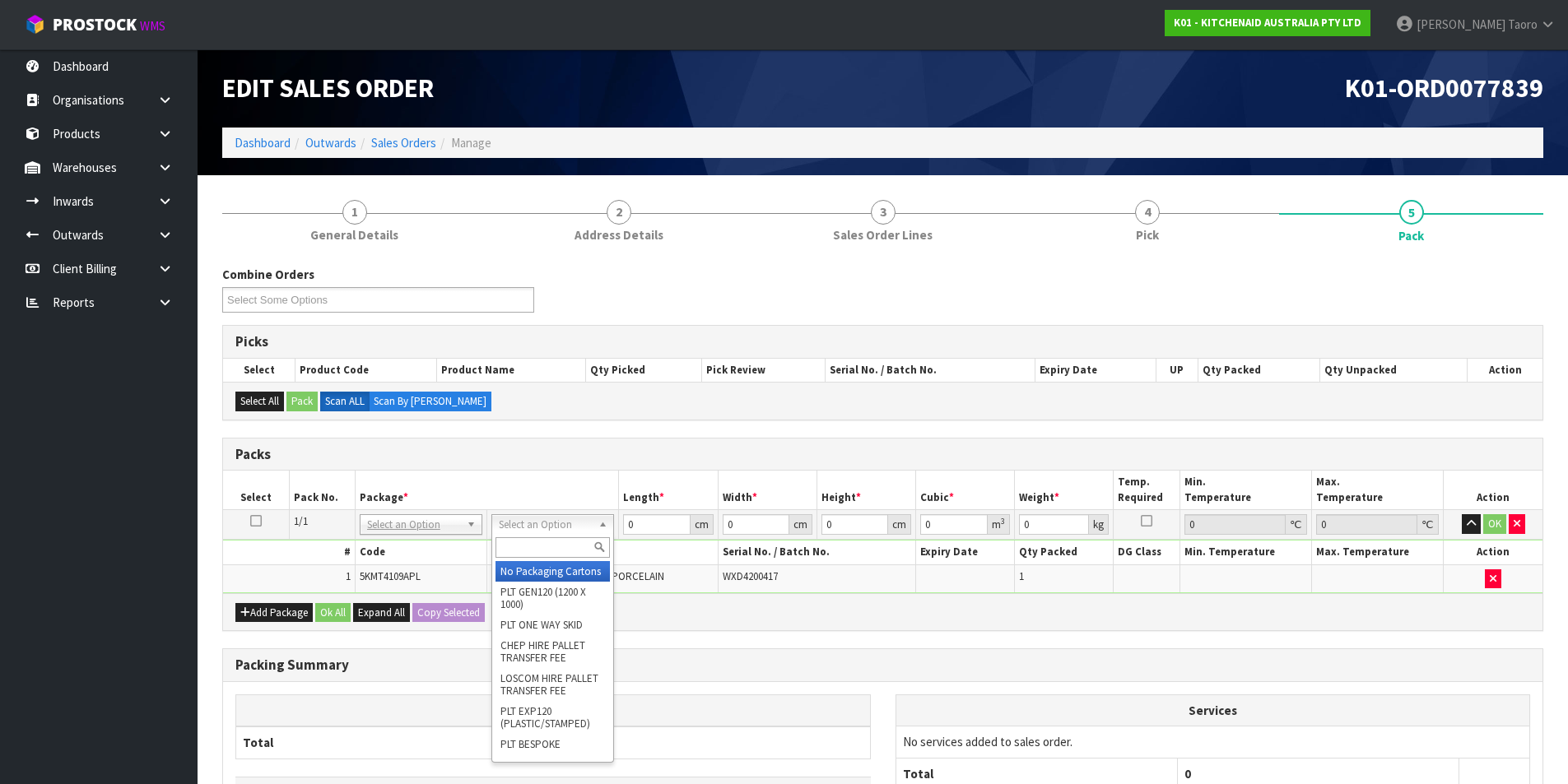
click at [570, 551] on input "text" at bounding box center [552, 547] width 114 height 21
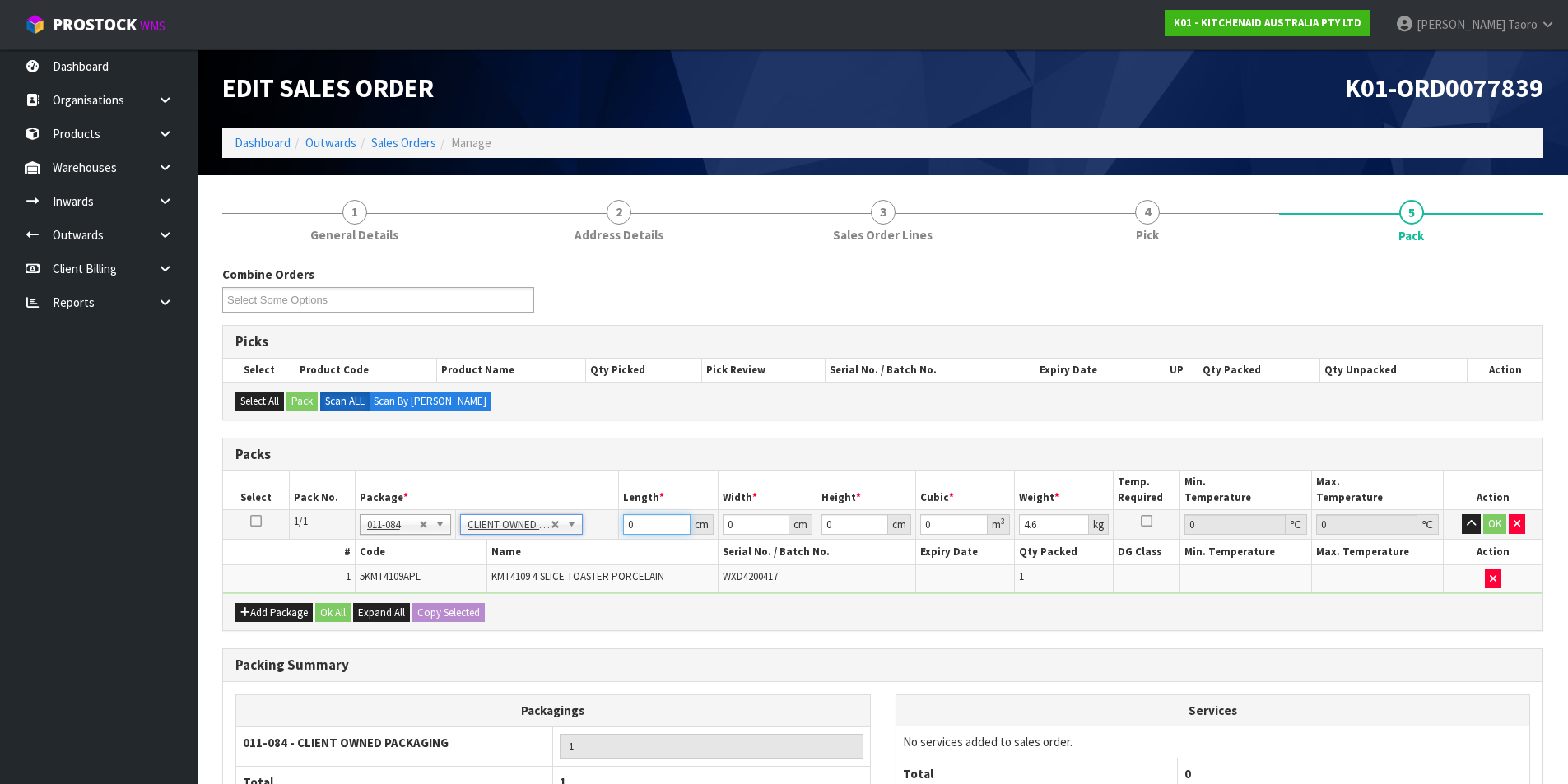
click at [660, 527] on input "0" at bounding box center [656, 524] width 67 height 21
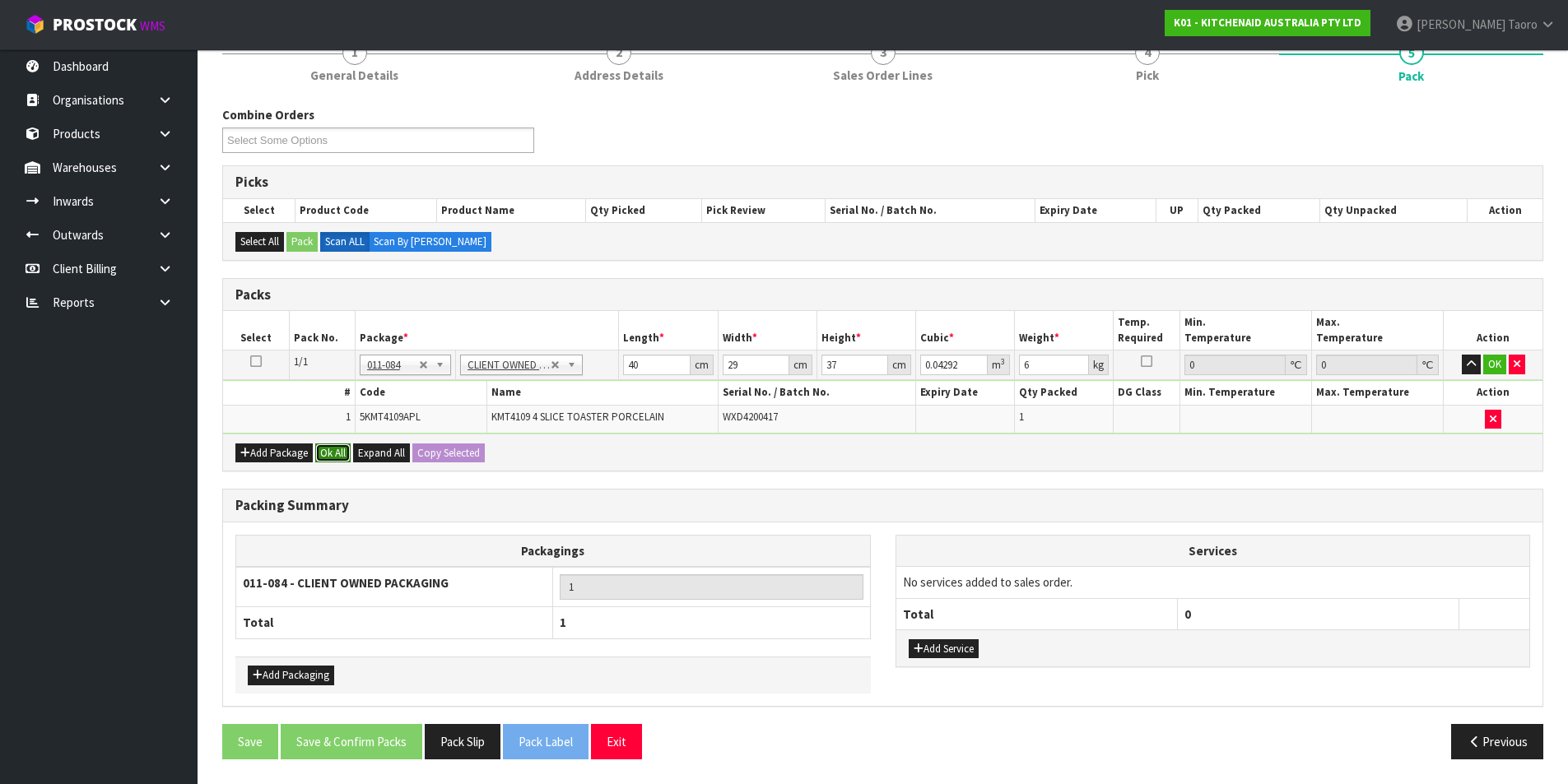
click at [344, 448] on button "Ok All" at bounding box center [333, 453] width 35 height 20
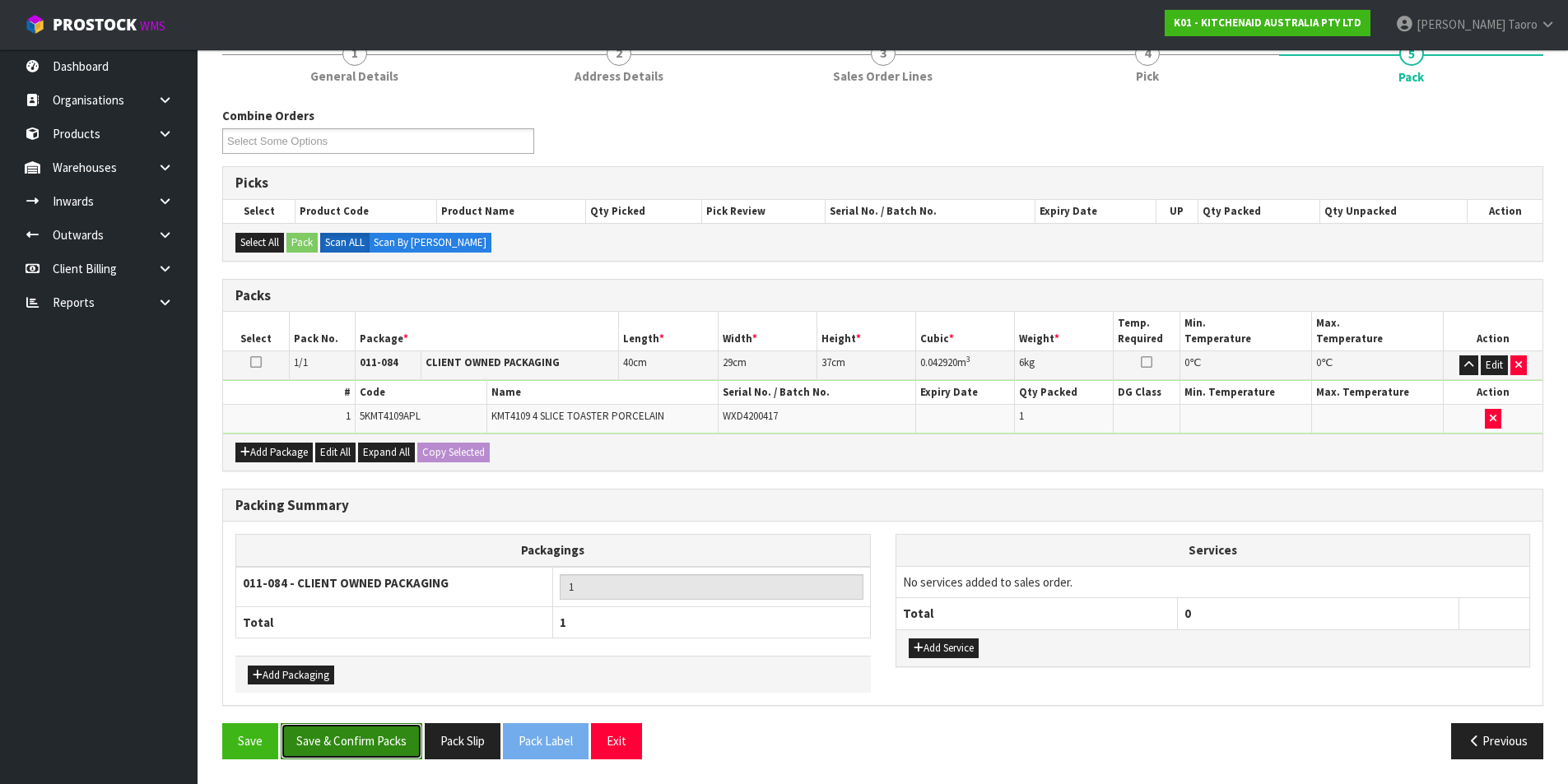
drag, startPoint x: 370, startPoint y: 739, endPoint x: 387, endPoint y: 733, distance: 18.0
click at [374, 738] on button "Save & Confirm Packs" at bounding box center [351, 741] width 141 height 35
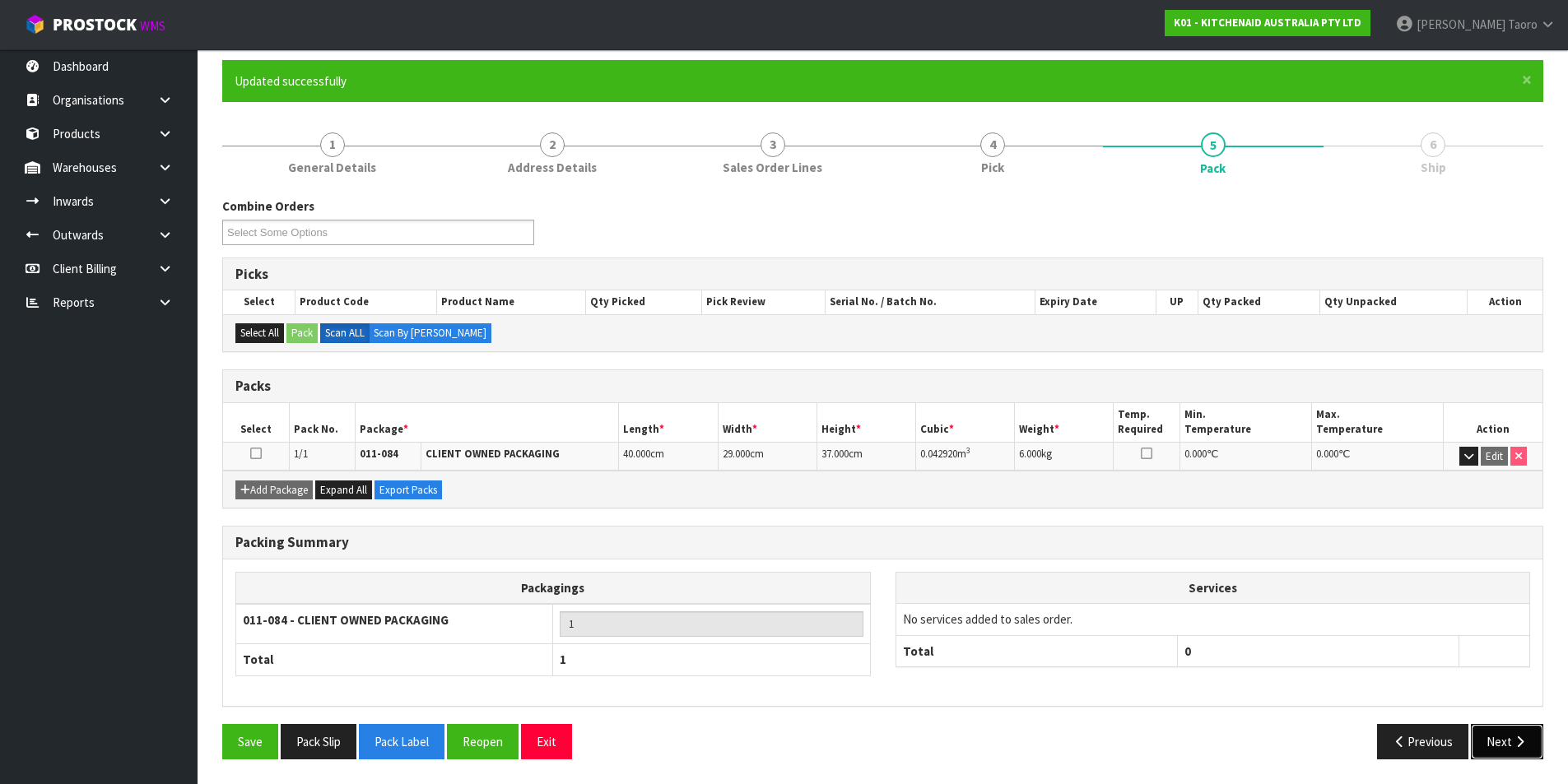
click at [1504, 740] on button "Next" at bounding box center [1507, 742] width 72 height 35
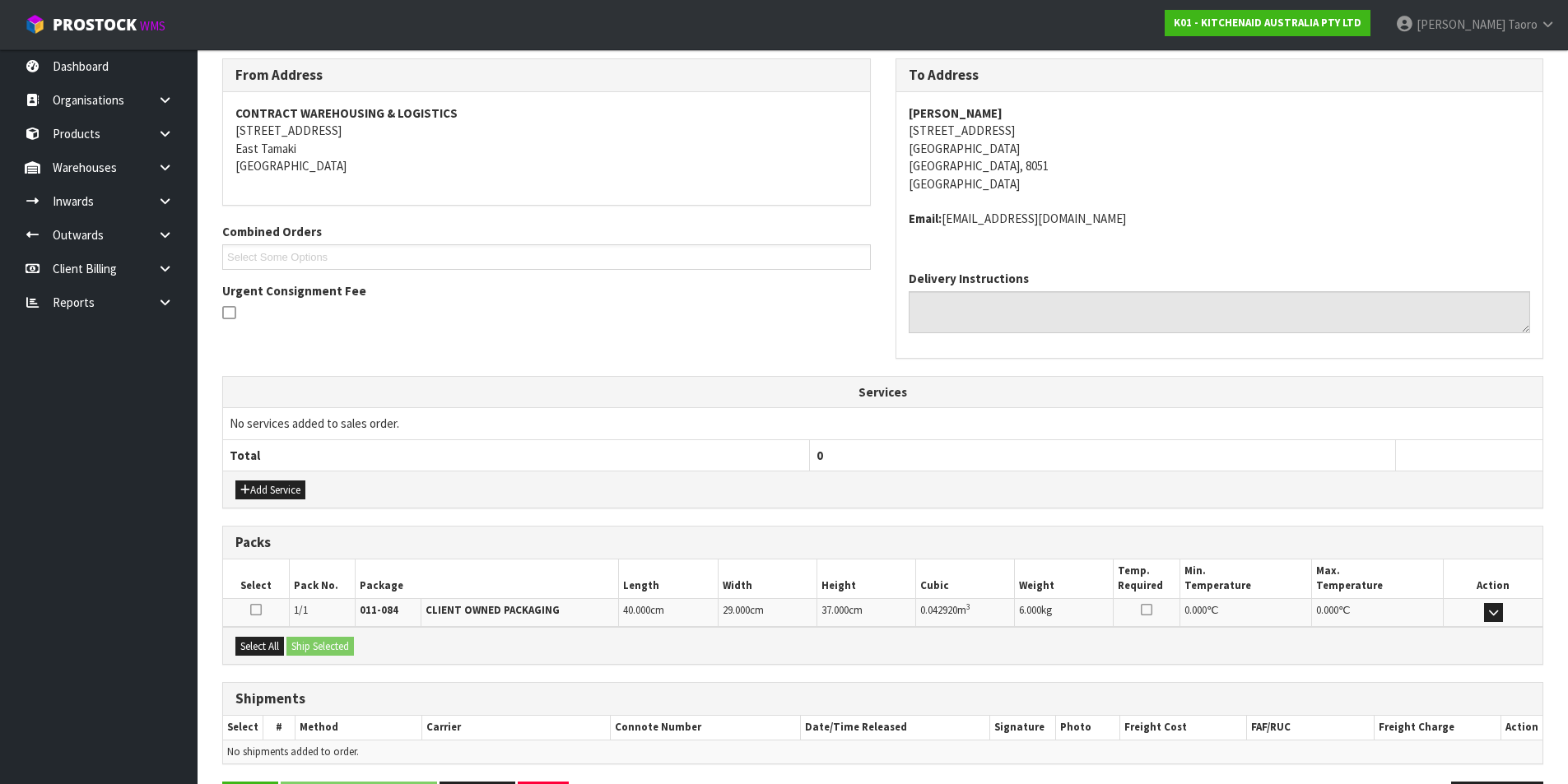
scroll to position [324, 0]
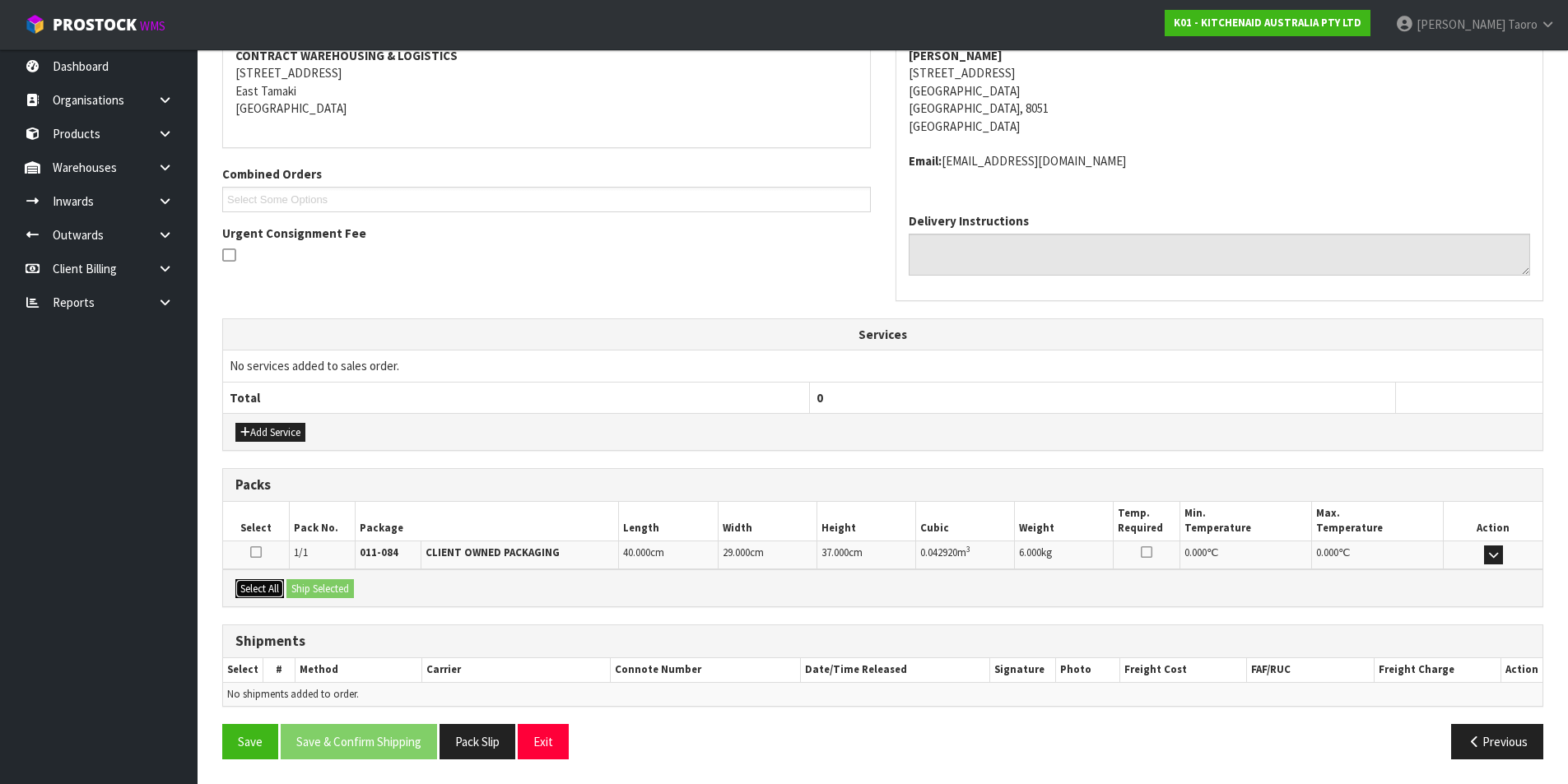
drag, startPoint x: 260, startPoint y: 592, endPoint x: 303, endPoint y: 590, distance: 43.0
click at [273, 592] on button "Select All" at bounding box center [260, 589] width 49 height 20
drag, startPoint x: 311, startPoint y: 596, endPoint x: 462, endPoint y: 648, distance: 159.7
click at [317, 597] on button "Ship Selected" at bounding box center [320, 589] width 68 height 20
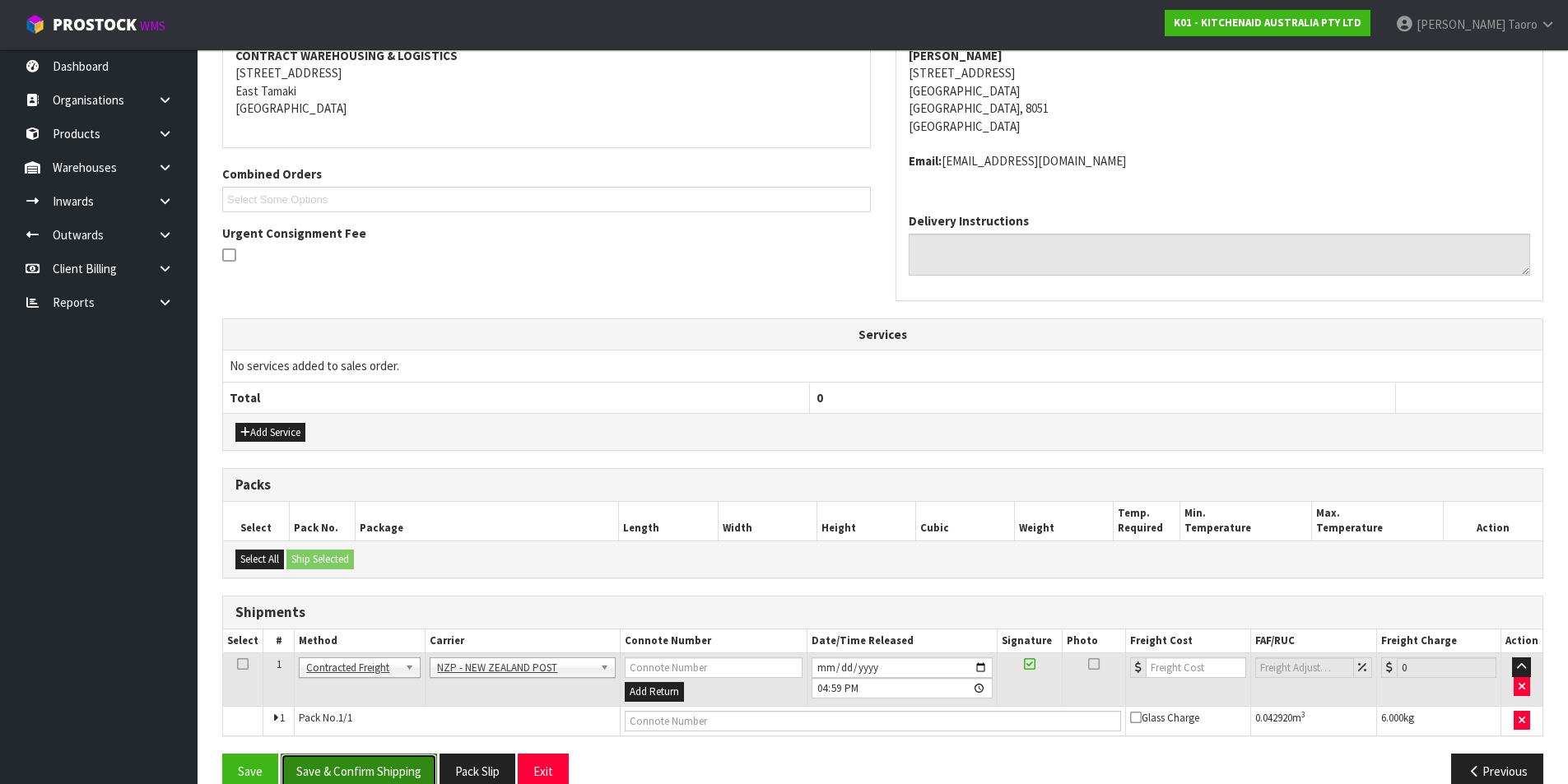
click at [415, 767] on button "Save & Confirm Shipping" at bounding box center [358, 770] width 156 height 35
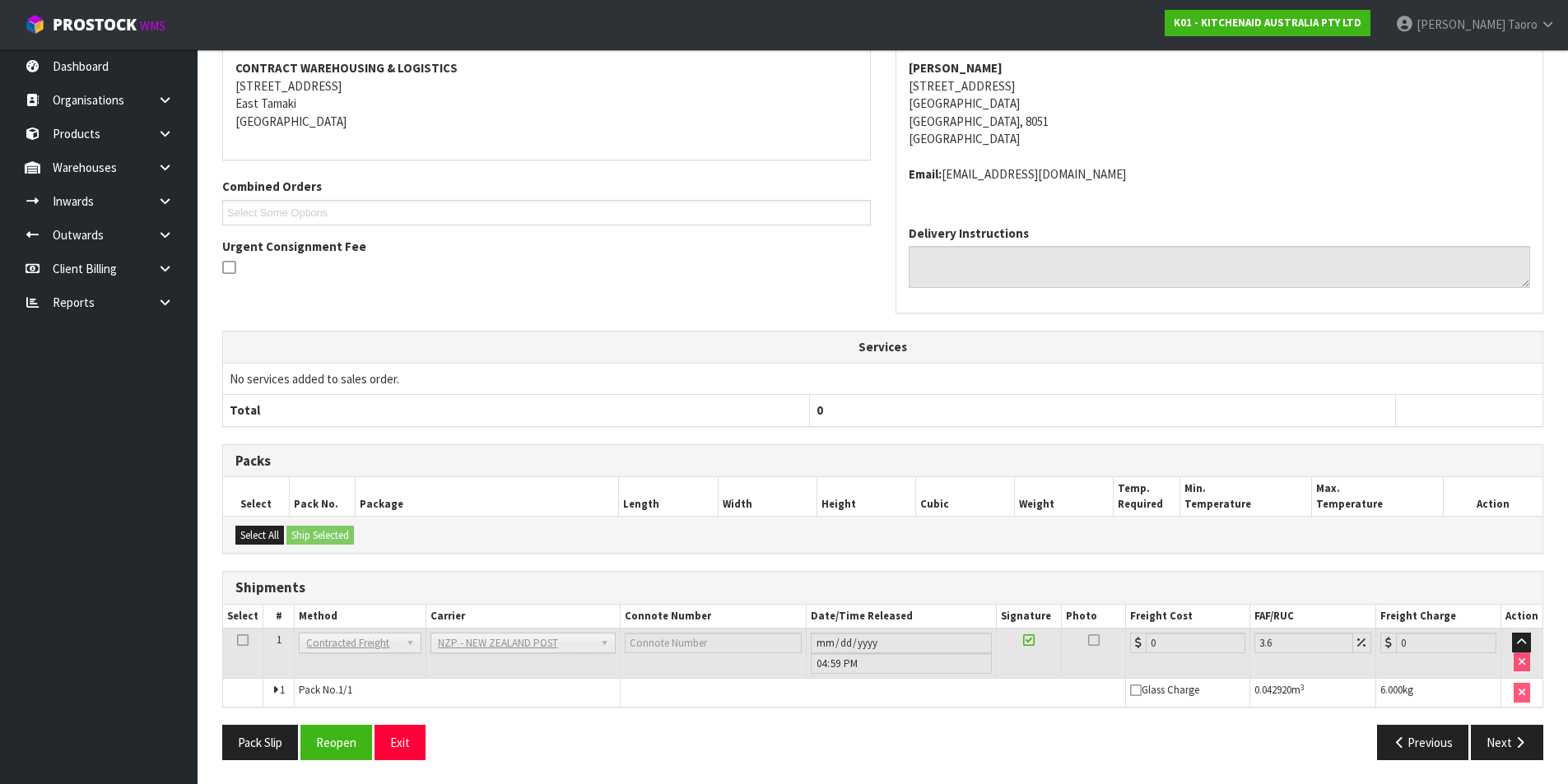
scroll to position [330, 0]
click at [352, 743] on button "Reopen" at bounding box center [335, 742] width 71 height 35
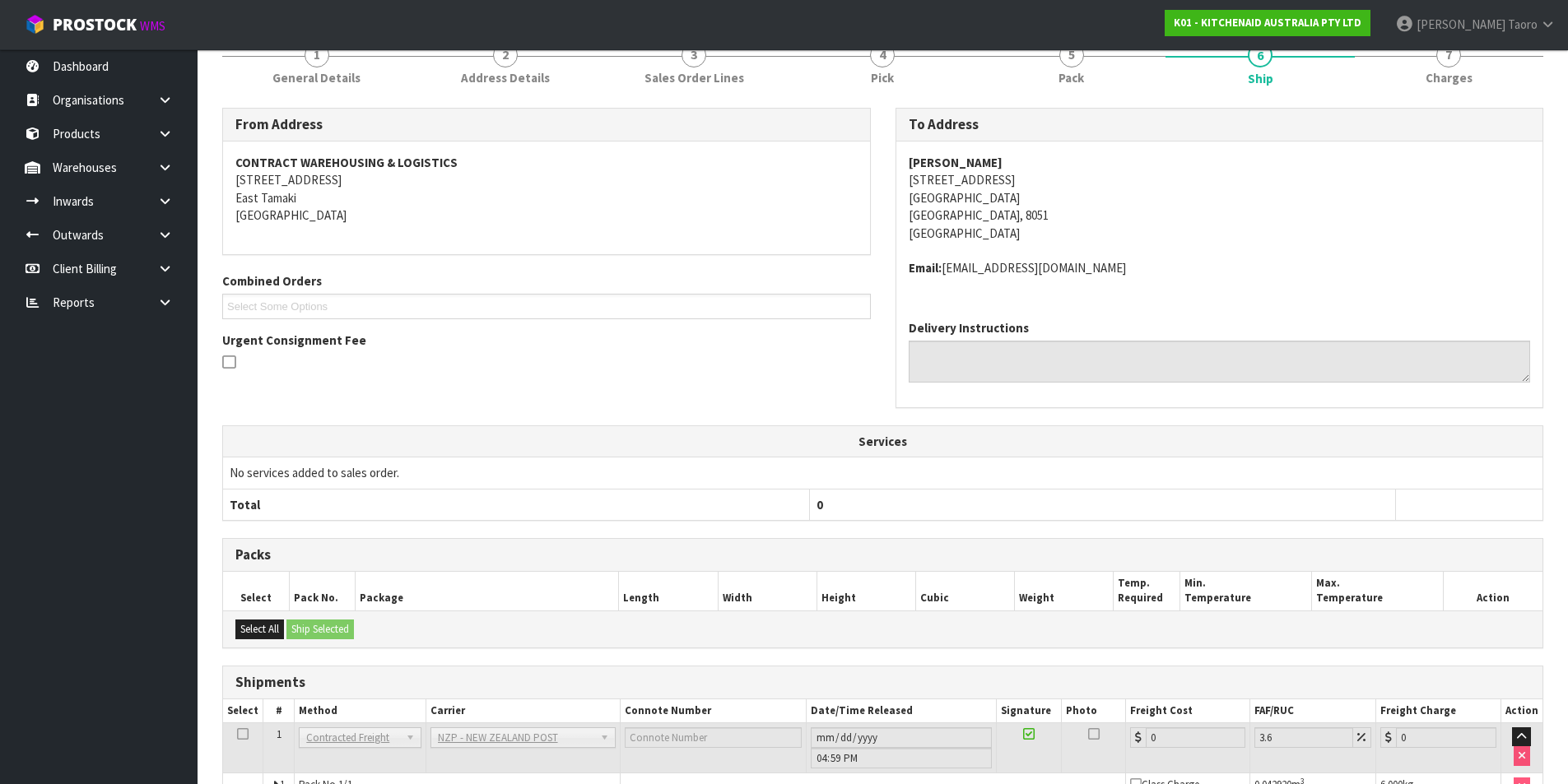
scroll to position [313, 0]
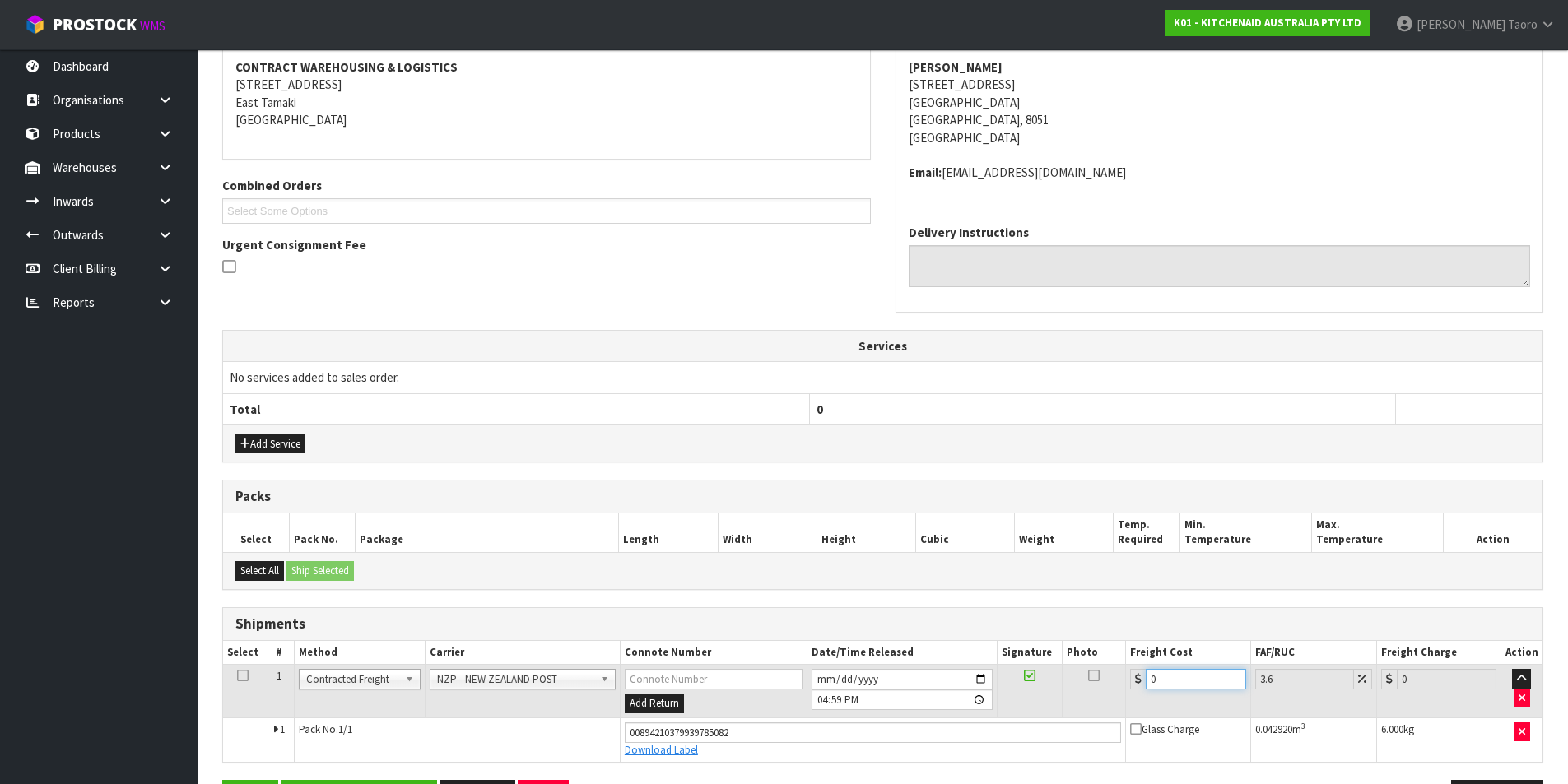
click at [1180, 672] on input "0" at bounding box center [1195, 679] width 99 height 21
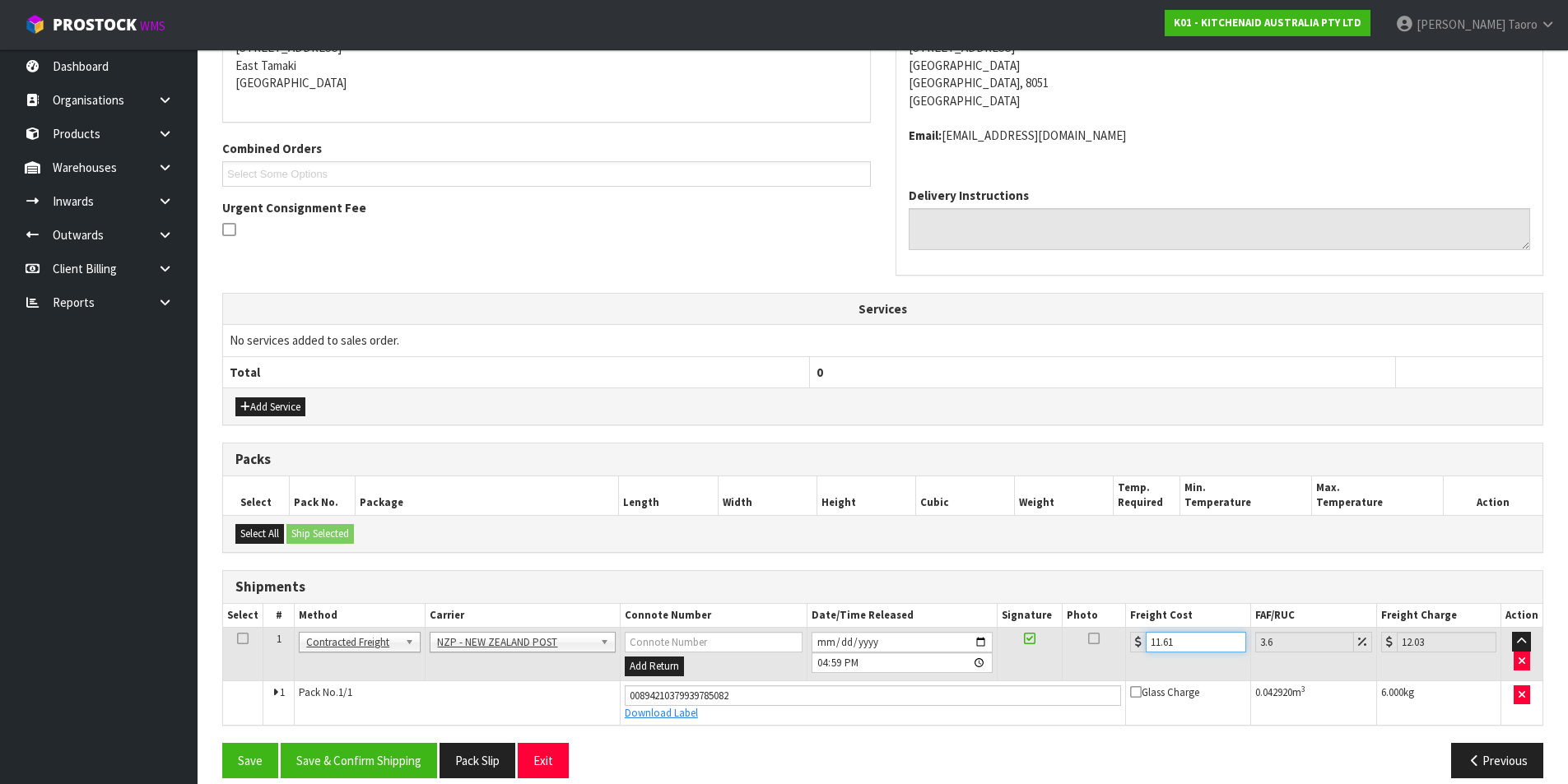
scroll to position [369, 0]
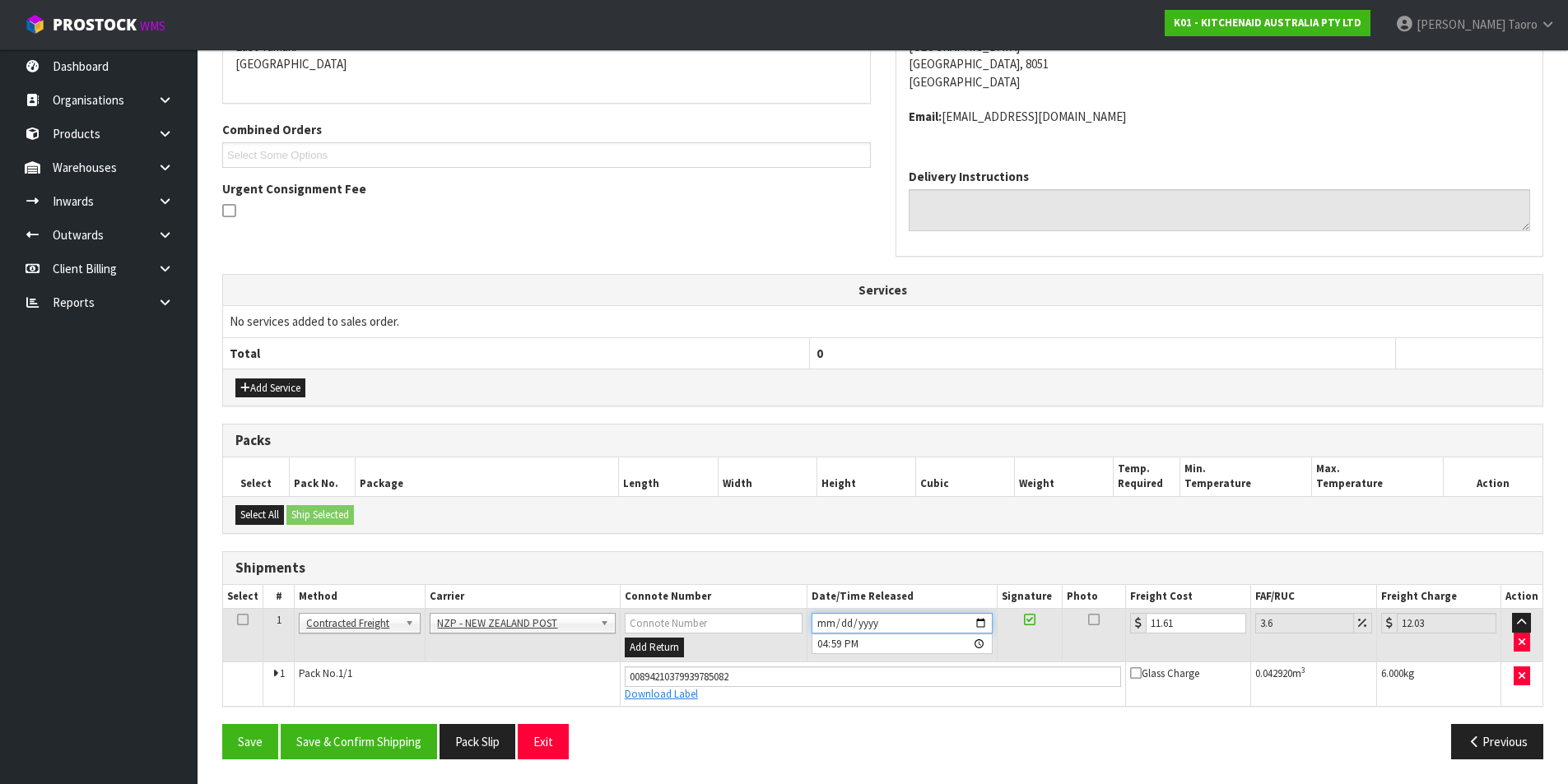
click at [823, 624] on input "2025-08-15" at bounding box center [901, 623] width 181 height 21
click at [822, 644] on input "16:59:00.000" at bounding box center [901, 643] width 181 height 21
click at [348, 750] on button "Save & Confirm Shipping" at bounding box center [358, 742] width 156 height 35
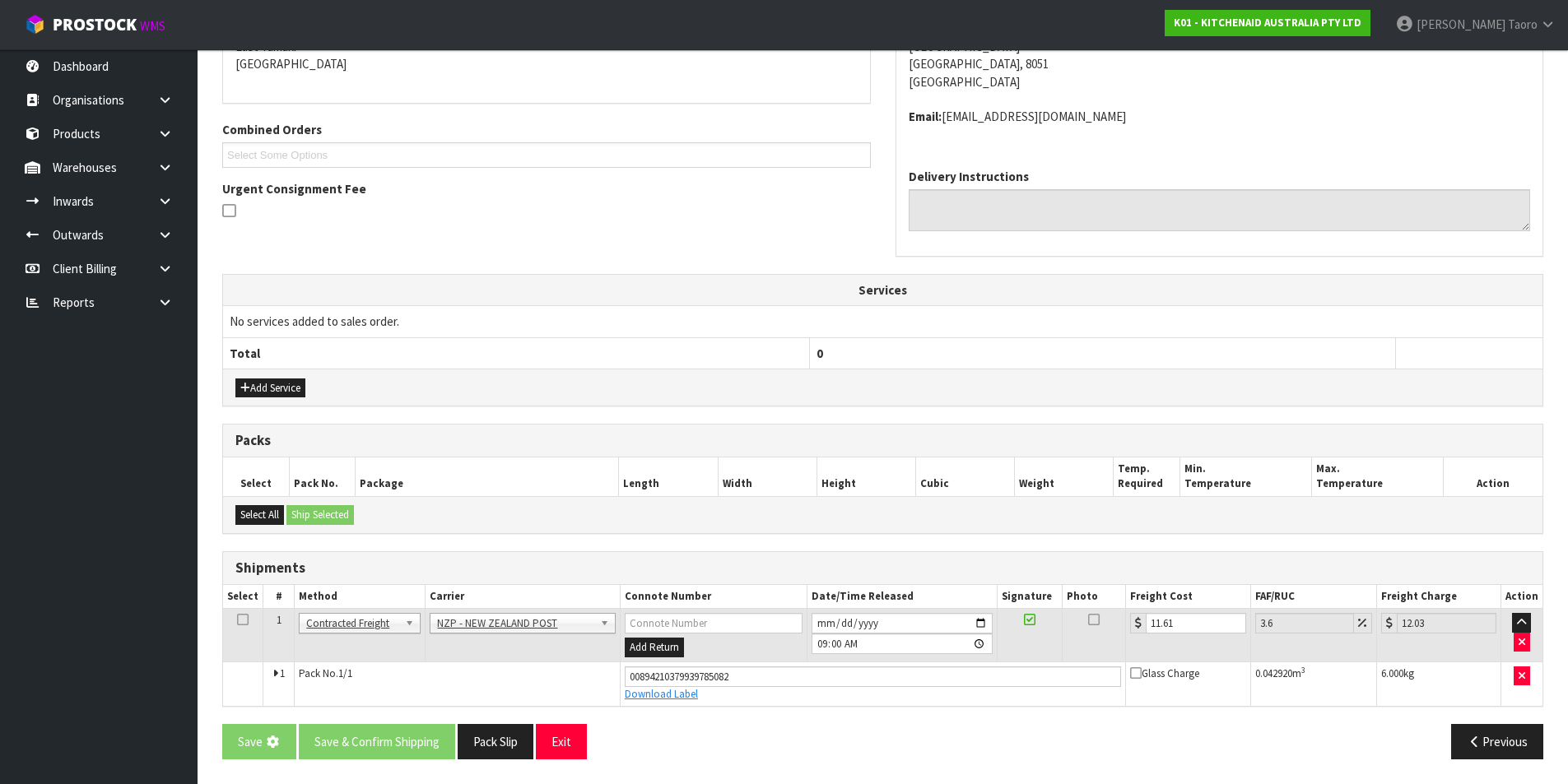
scroll to position [0, 0]
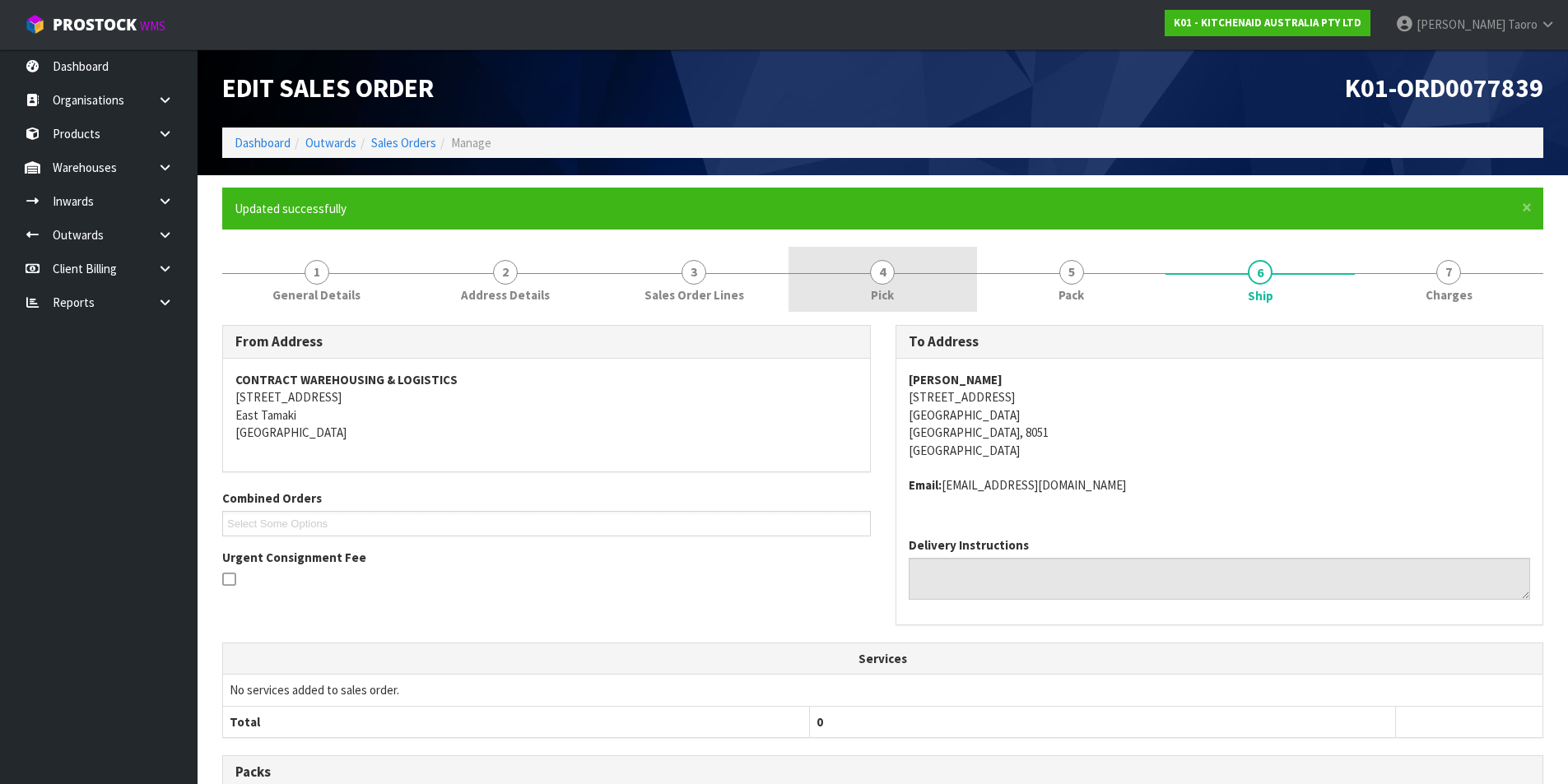
click at [1013, 287] on link "5 Pack" at bounding box center [1071, 279] width 188 height 65
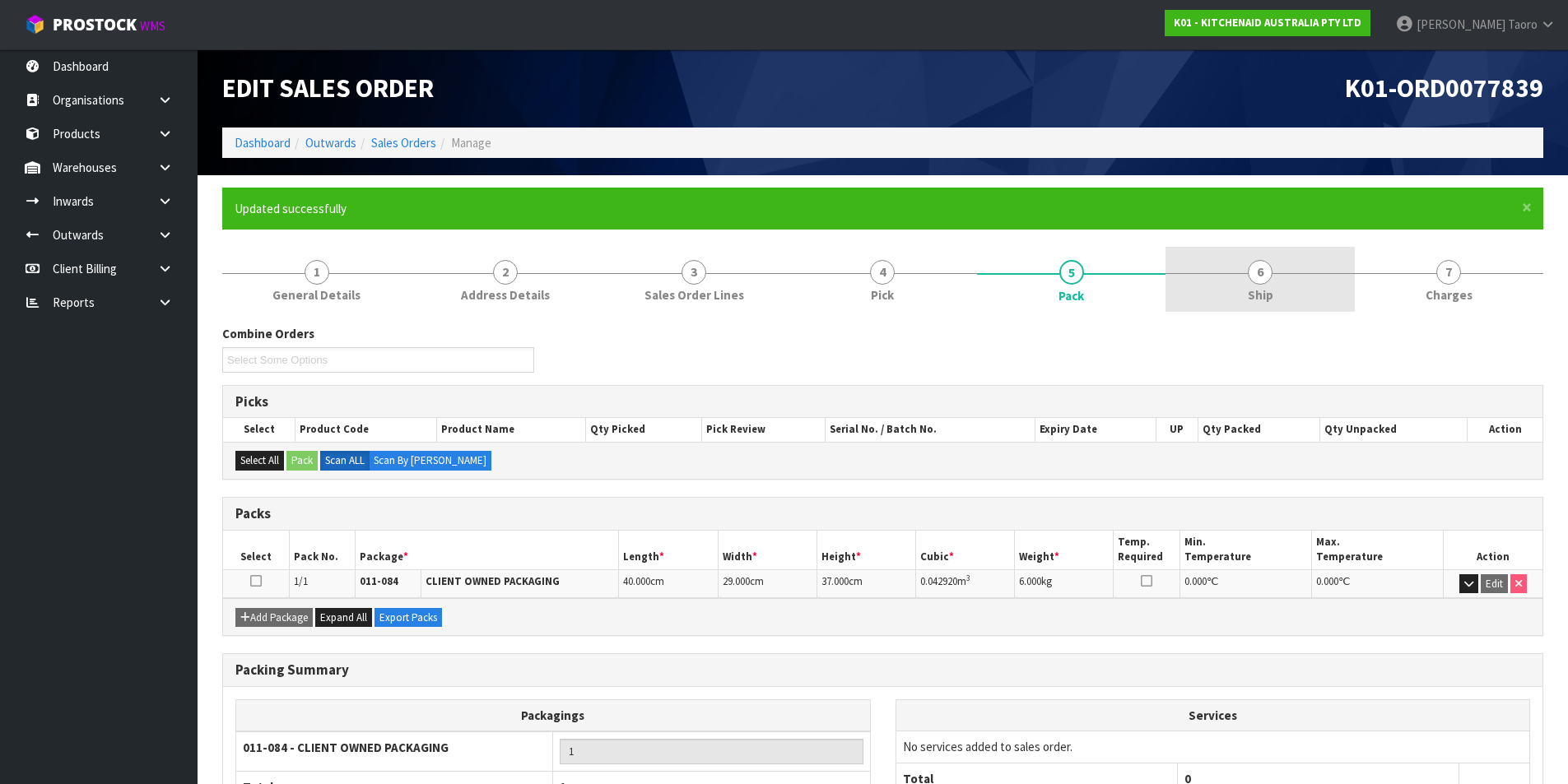
click at [1230, 303] on link "6 Ship" at bounding box center [1259, 279] width 188 height 65
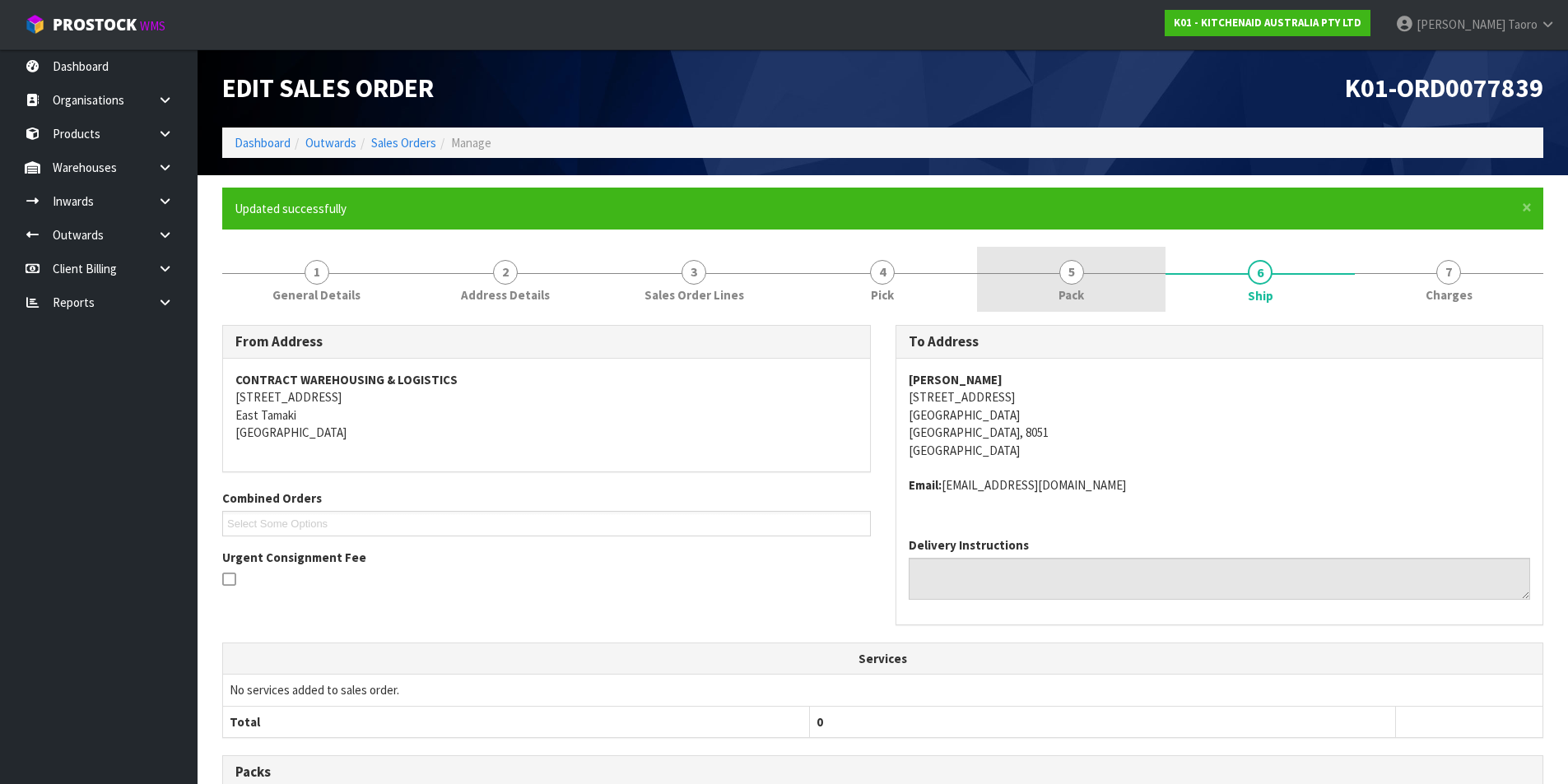
click at [1085, 261] on link "5 Pack" at bounding box center [1071, 279] width 188 height 65
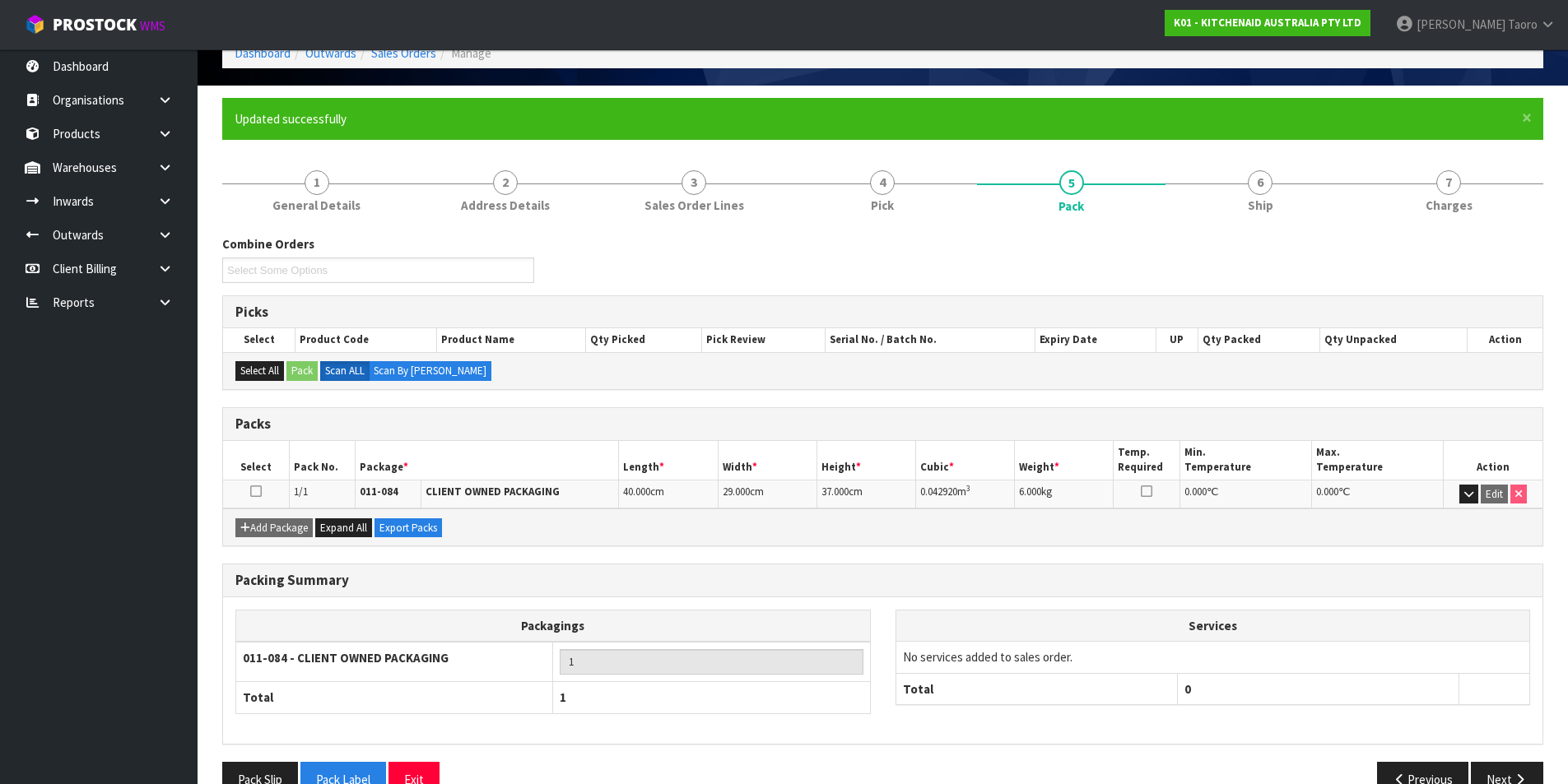
scroll to position [128, 0]
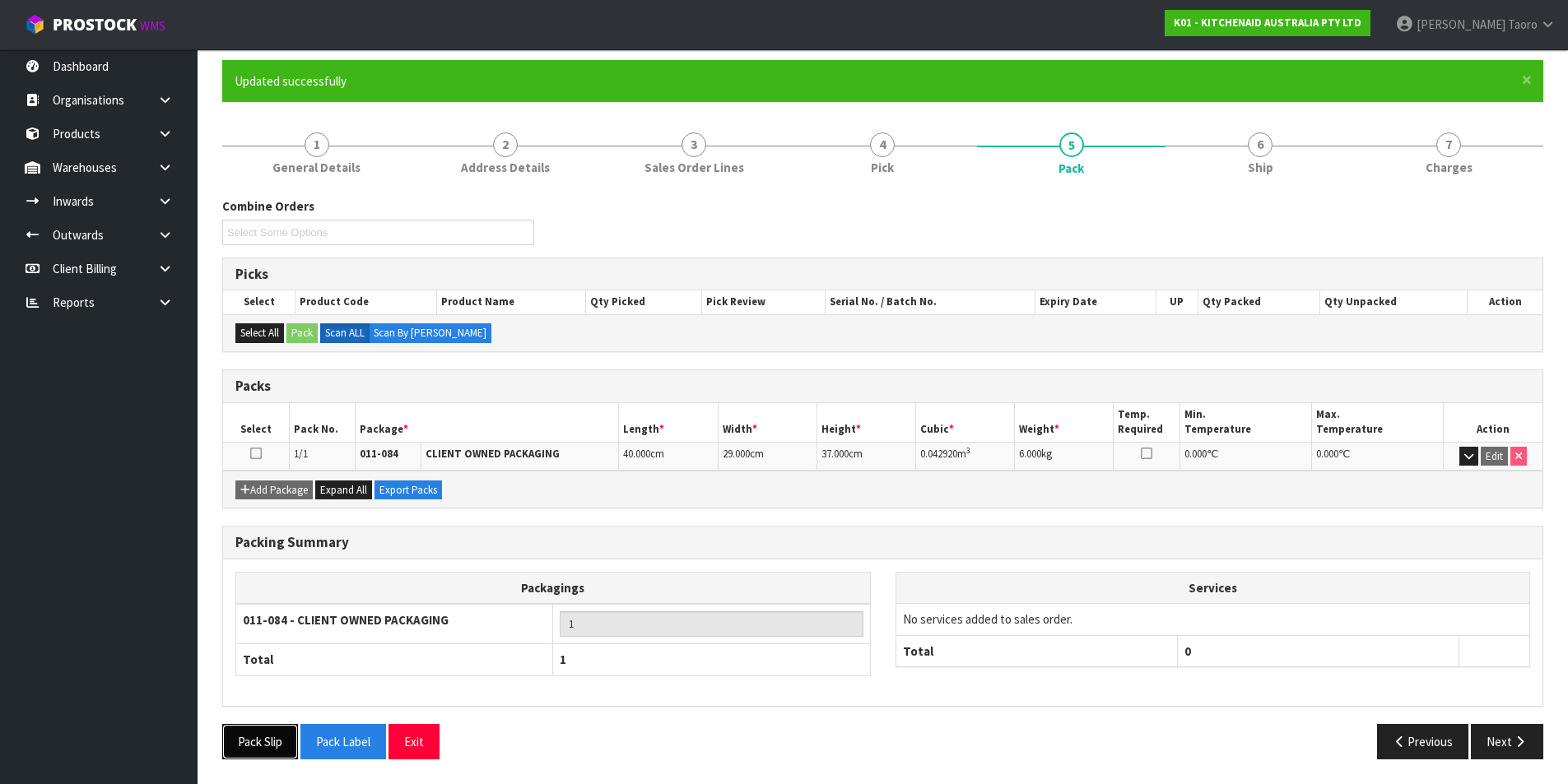
click at [280, 735] on button "Pack Slip" at bounding box center [260, 742] width 76 height 35
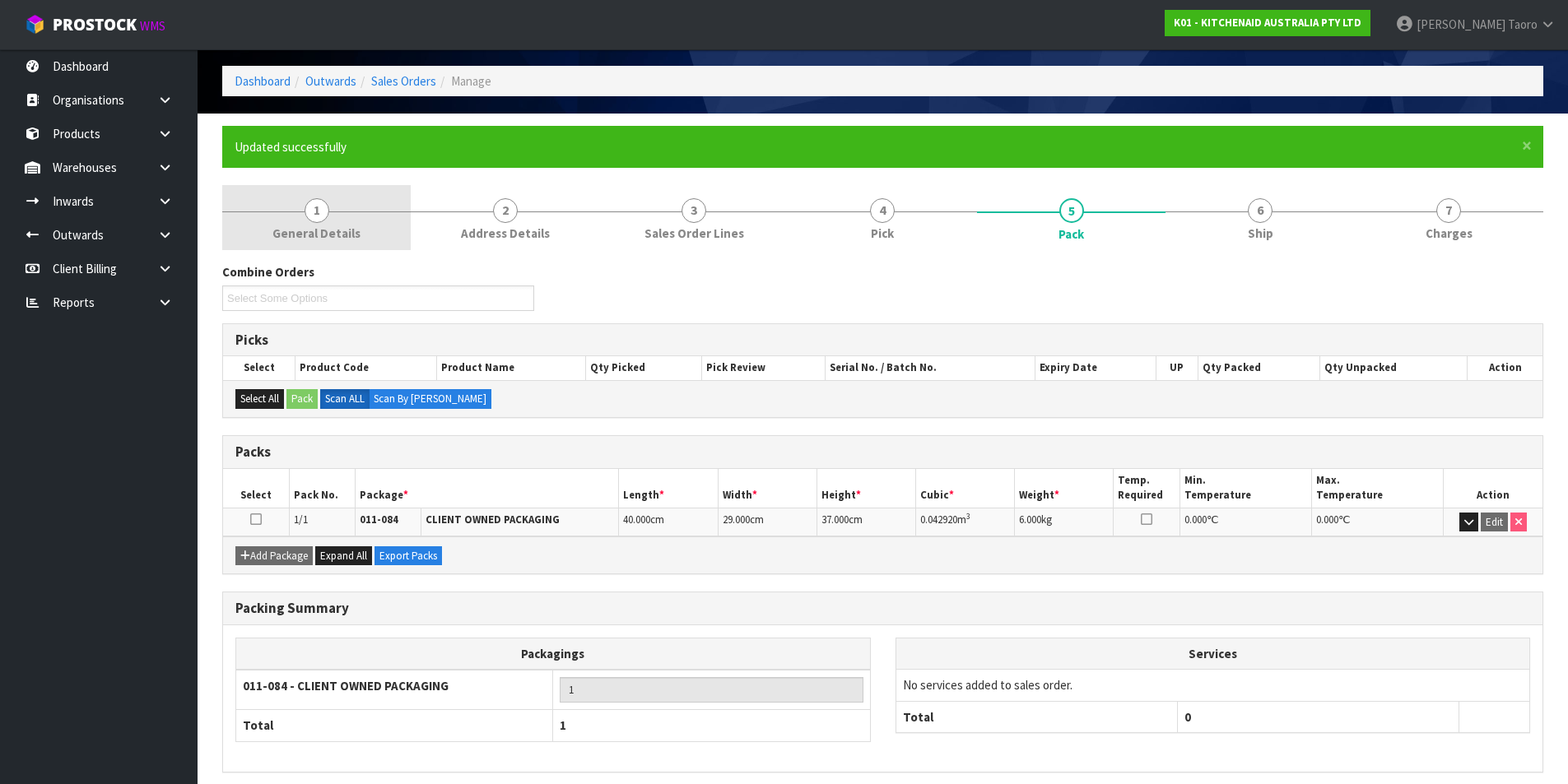
scroll to position [0, 0]
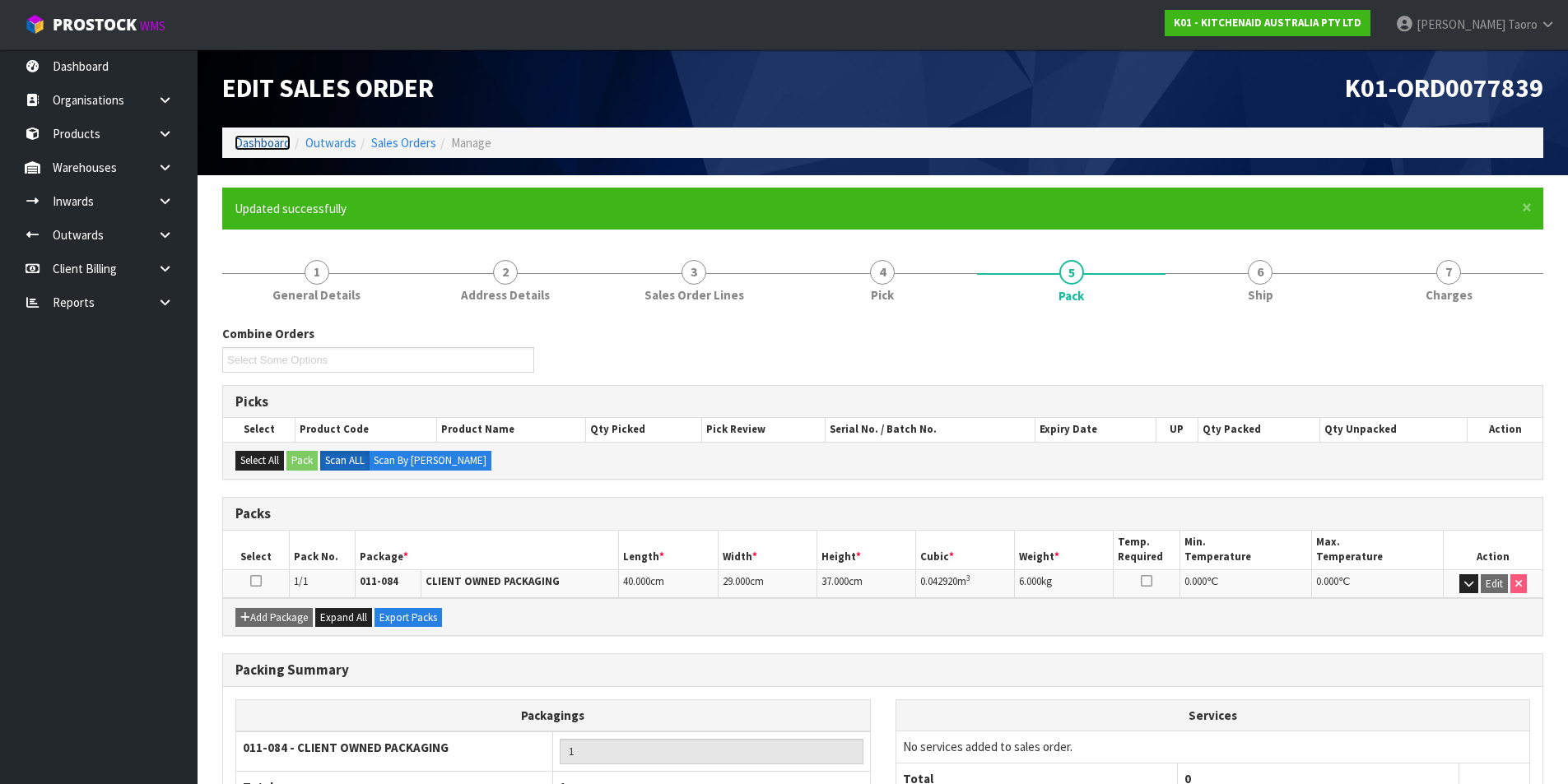
click at [262, 148] on link "Dashboard" at bounding box center [262, 142] width 56 height 15
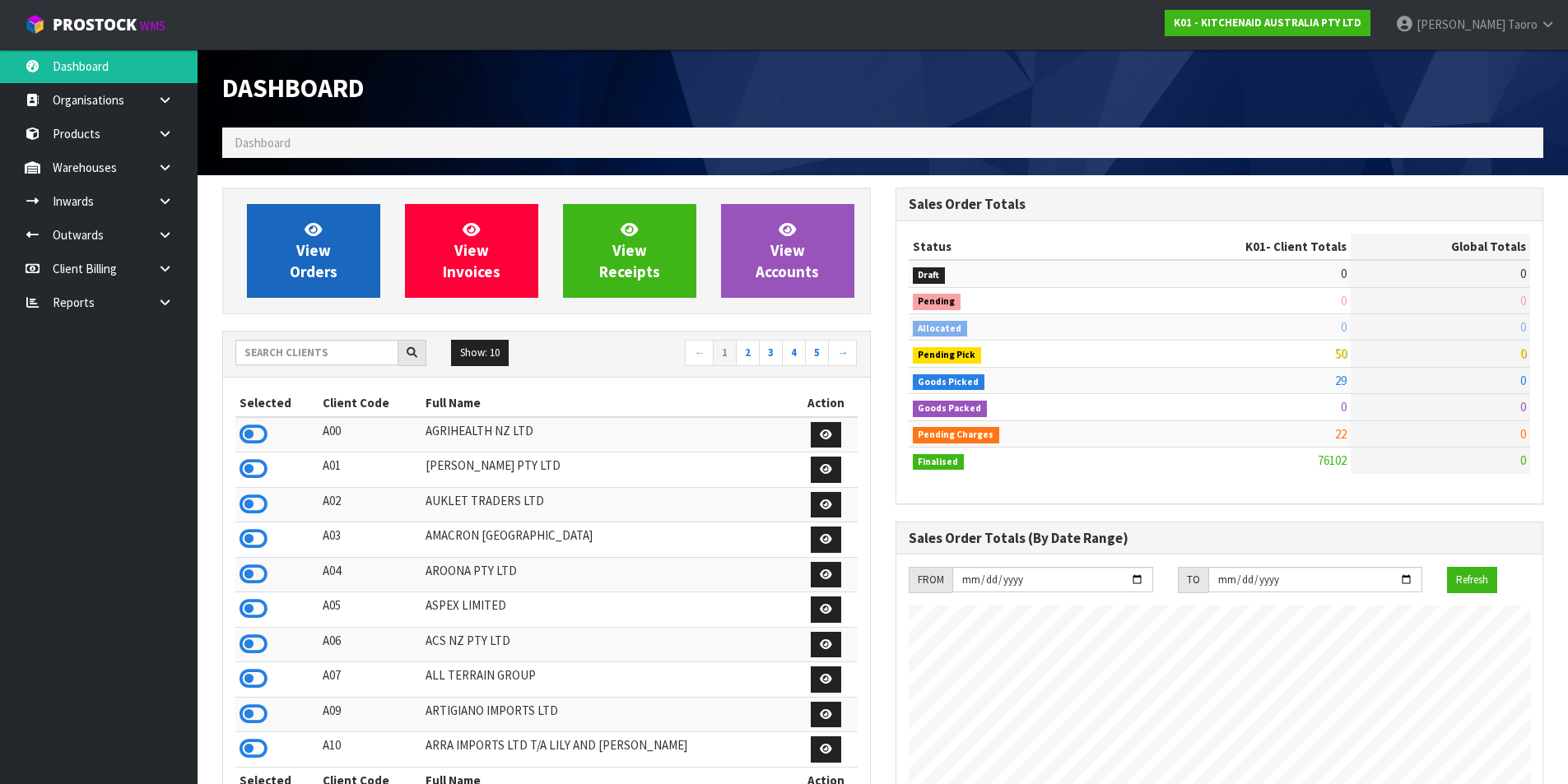
scroll to position [1246, 672]
click at [265, 251] on link "View Orders" at bounding box center [314, 251] width 133 height 94
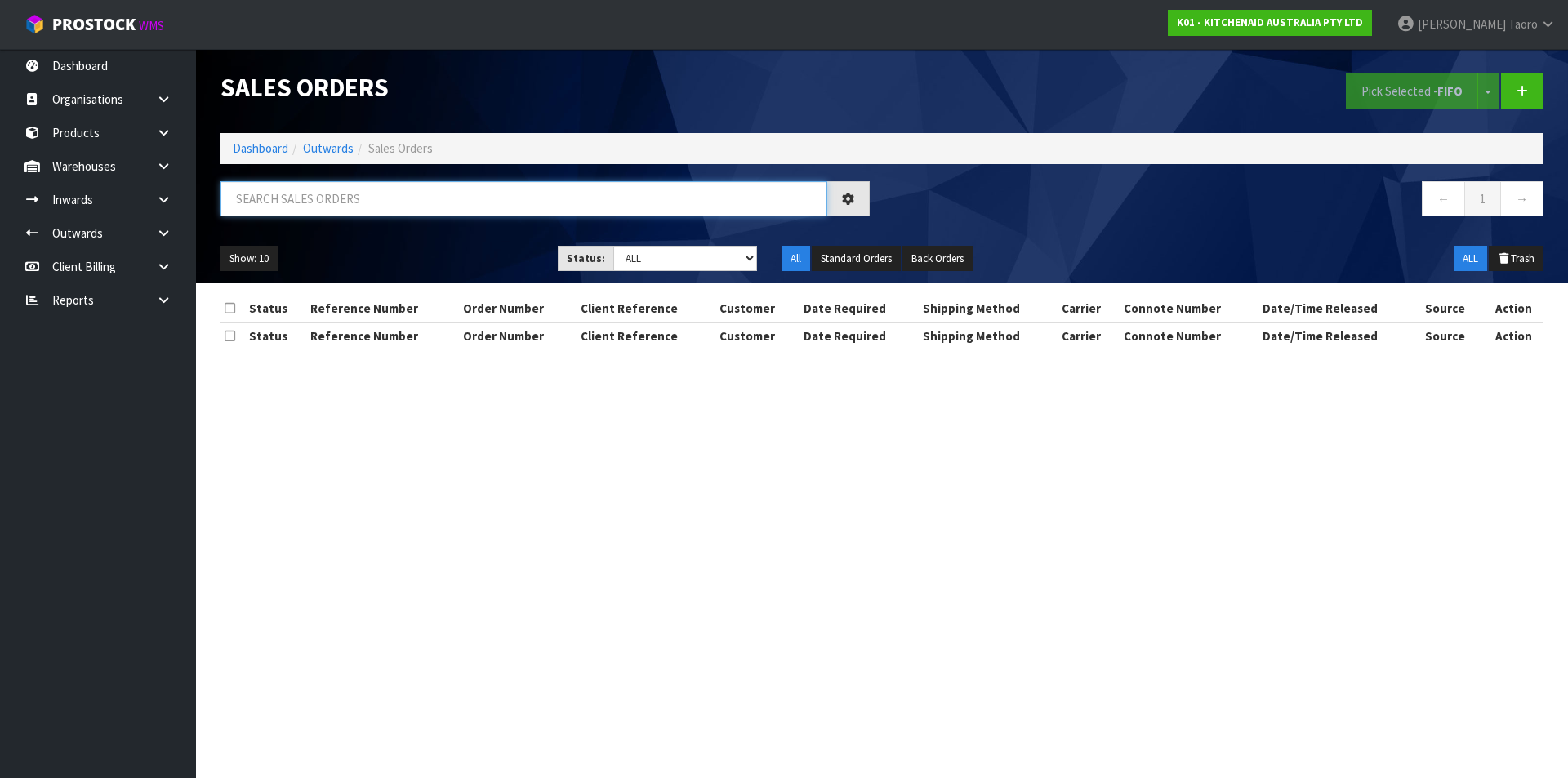
click at [321, 204] on input "text" at bounding box center [524, 199] width 606 height 35
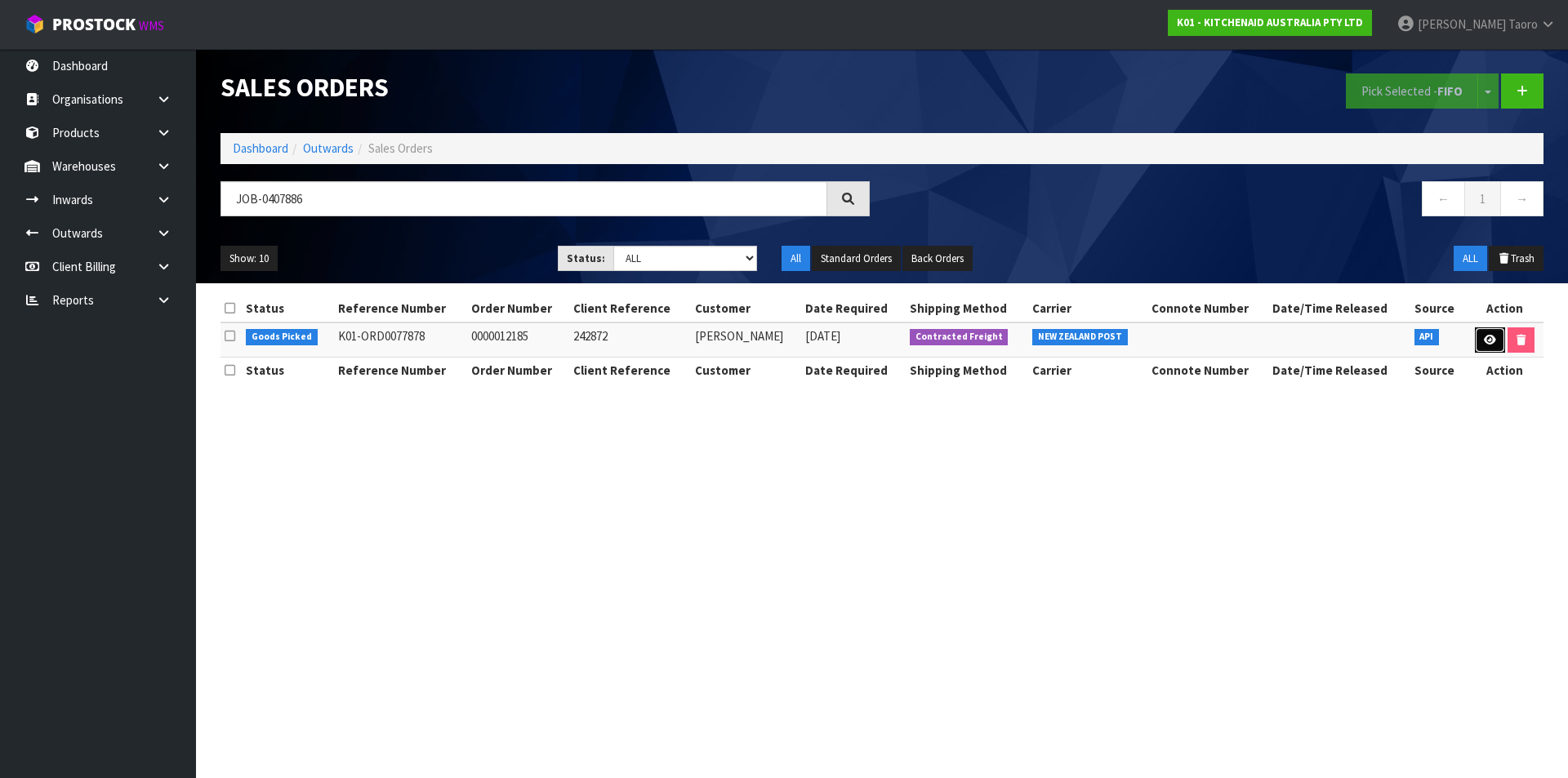
click at [1486, 341] on icon at bounding box center [1490, 340] width 13 height 11
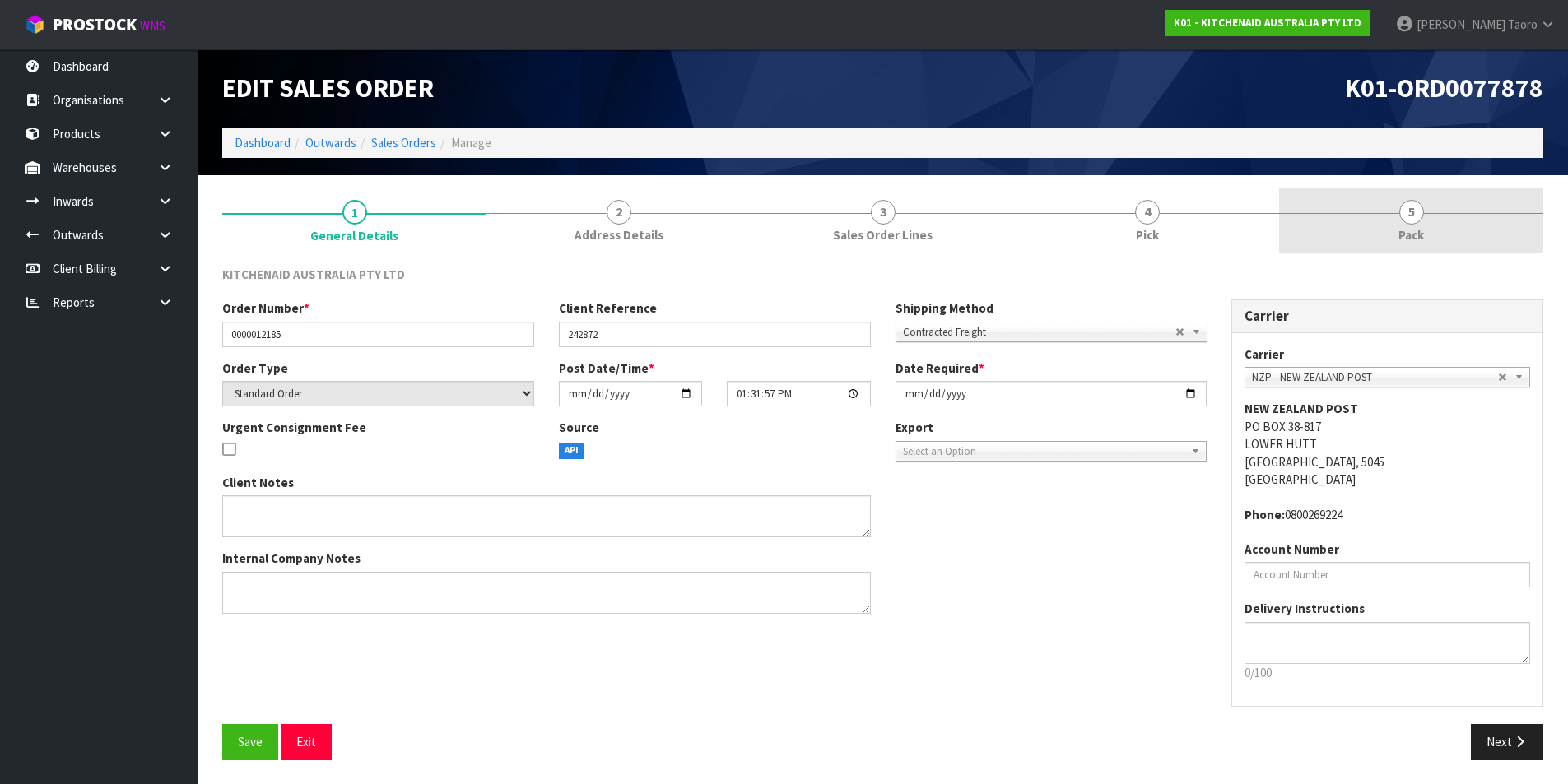
click at [1412, 222] on span "5" at bounding box center [1410, 212] width 24 height 24
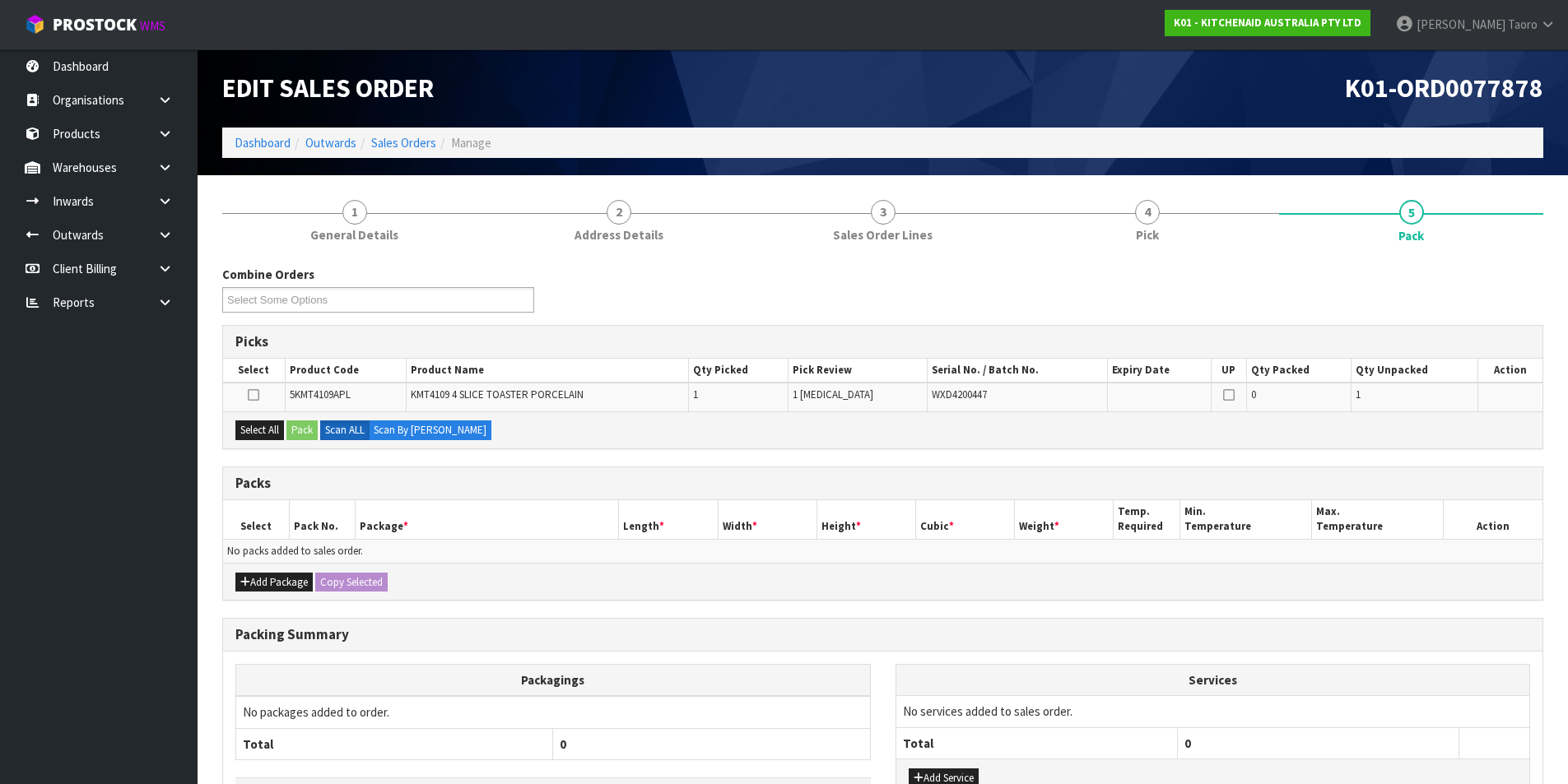
click at [1182, 116] on div "K01-ORD0077878" at bounding box center [1219, 88] width 673 height 78
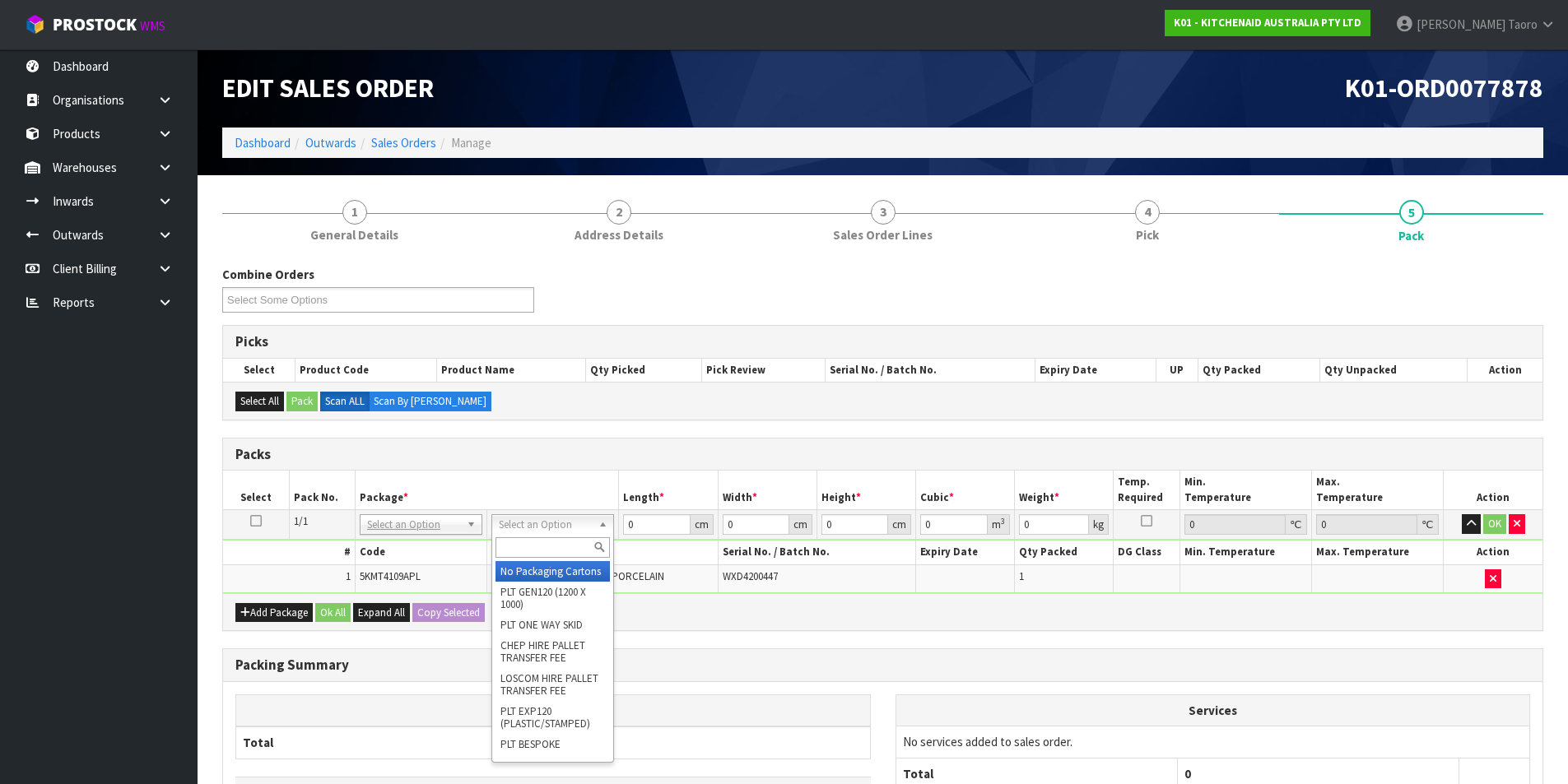
click at [570, 539] on input "text" at bounding box center [552, 547] width 114 height 21
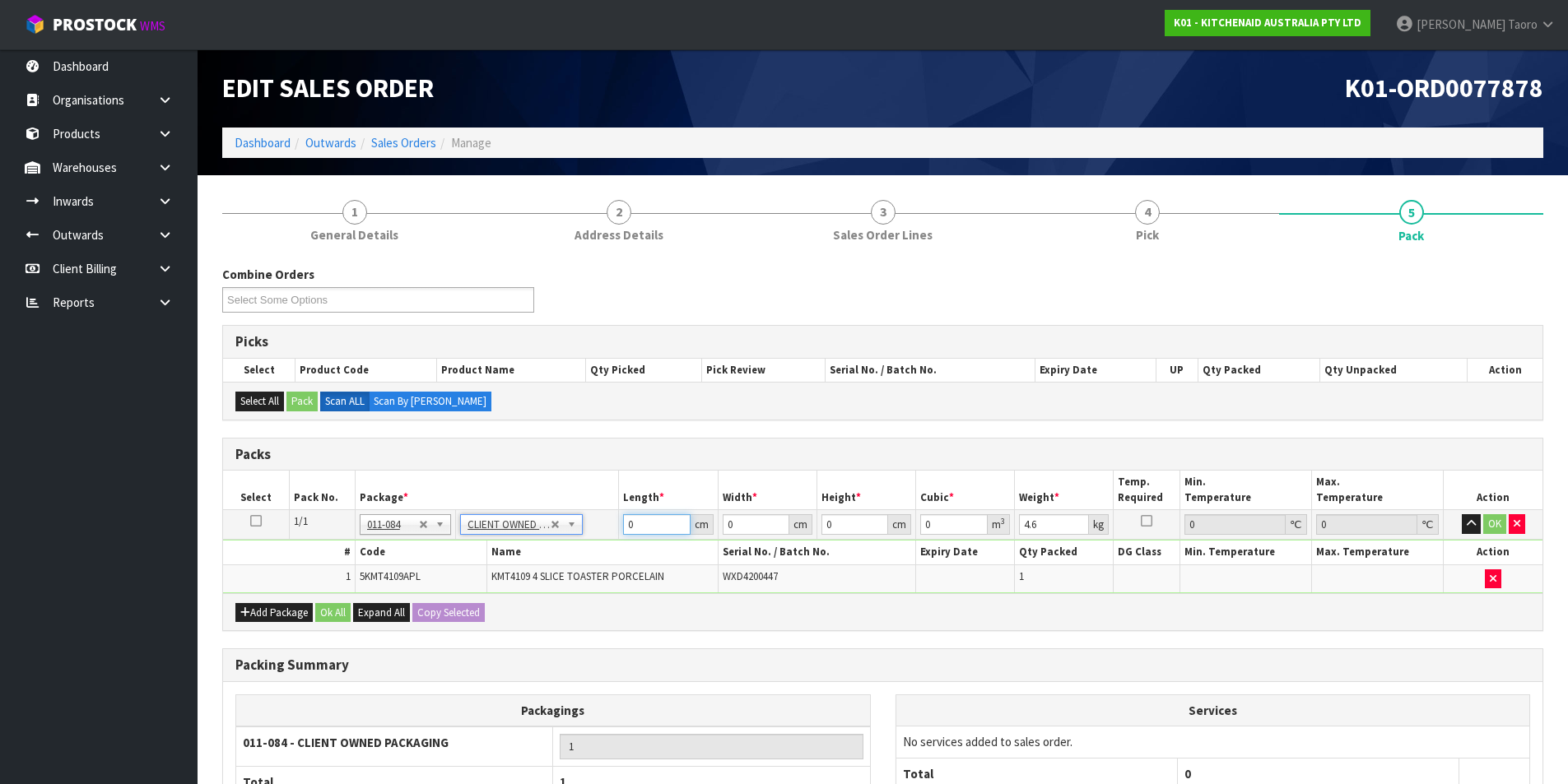
click at [652, 524] on input "0" at bounding box center [656, 524] width 67 height 21
click at [652, 524] on input "0" at bounding box center [656, 524] width 67 height 21
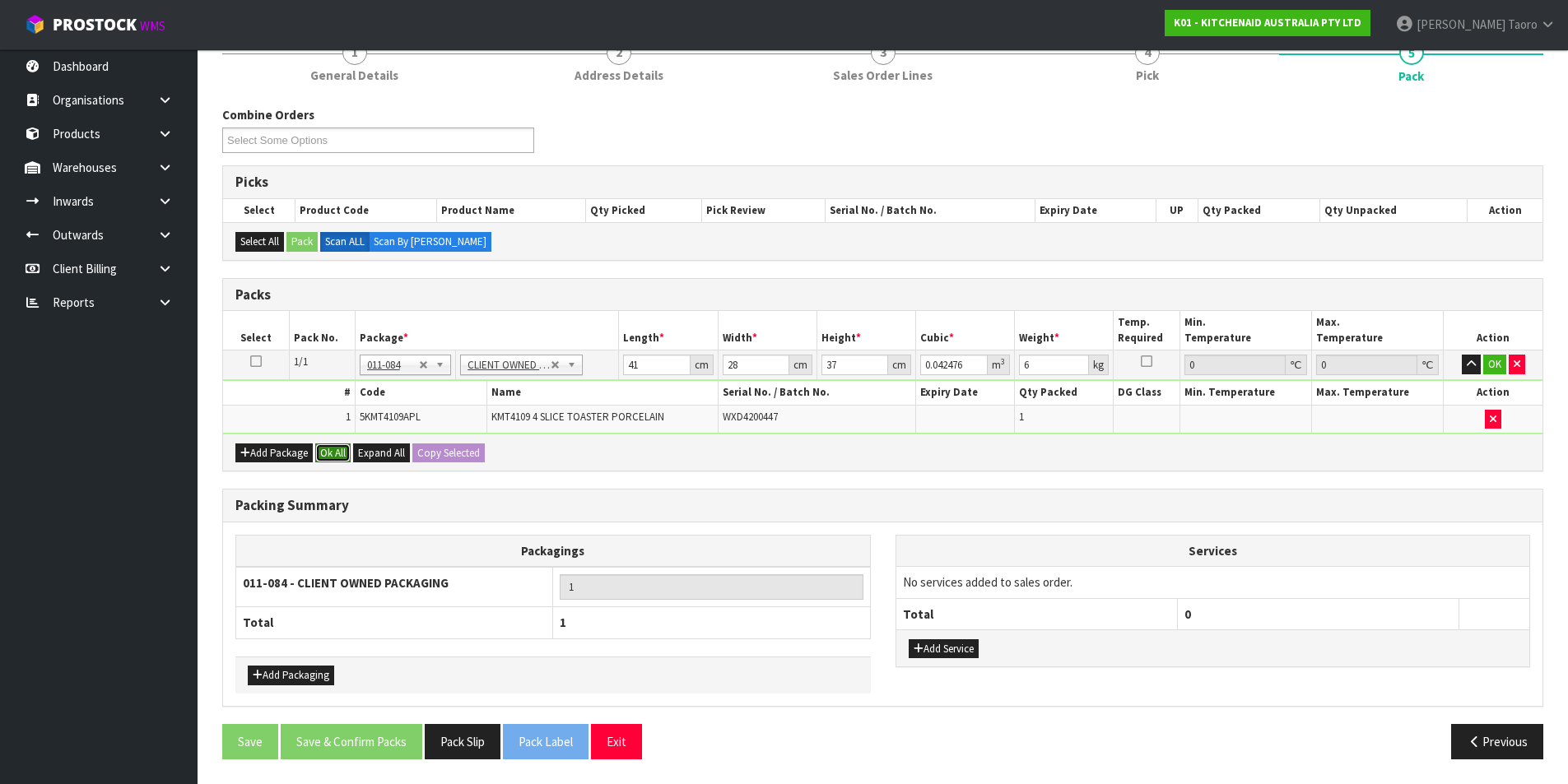
click at [326, 450] on button "Ok All" at bounding box center [333, 453] width 35 height 20
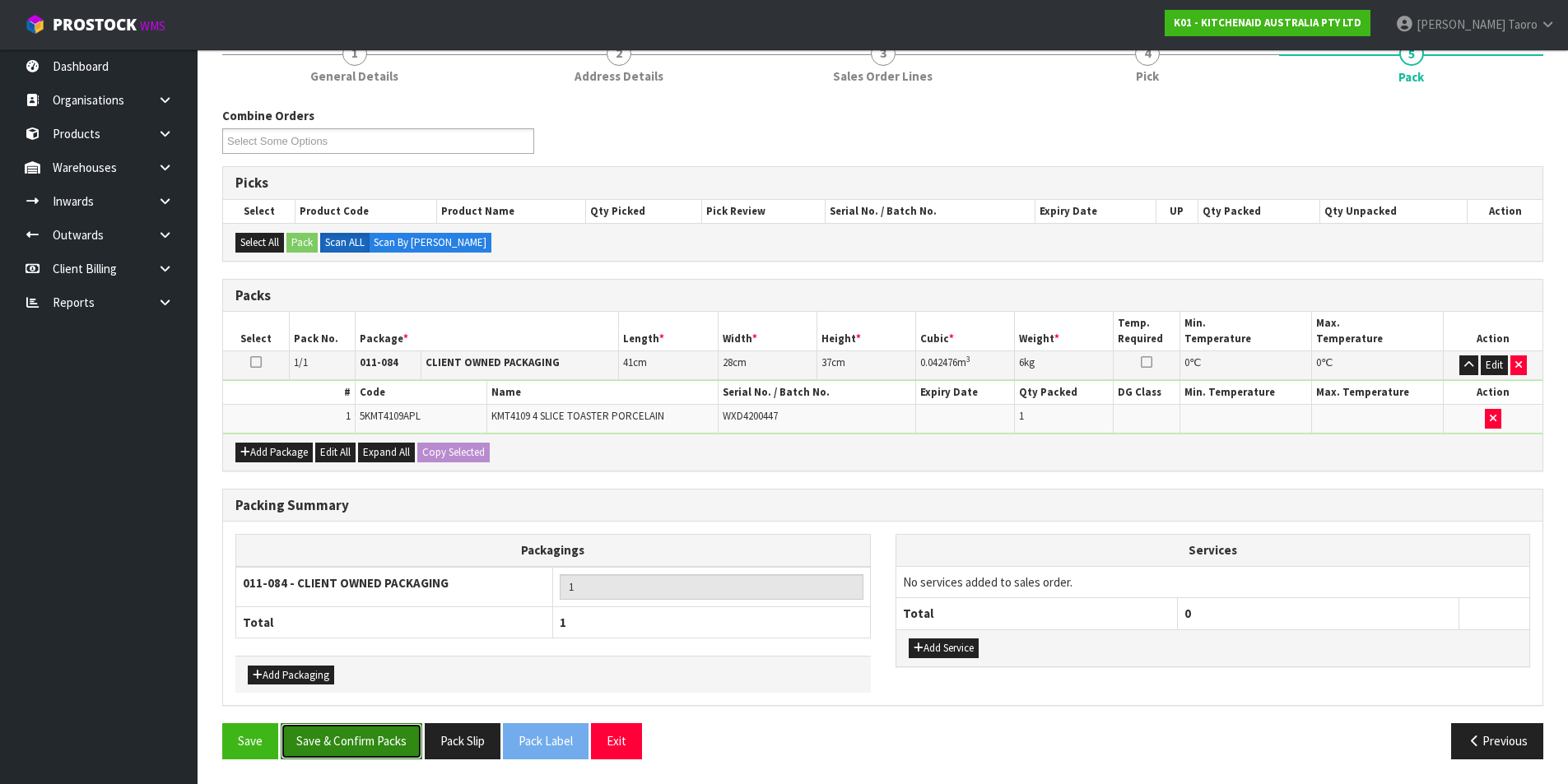
click at [396, 743] on button "Save & Confirm Packs" at bounding box center [351, 741] width 141 height 35
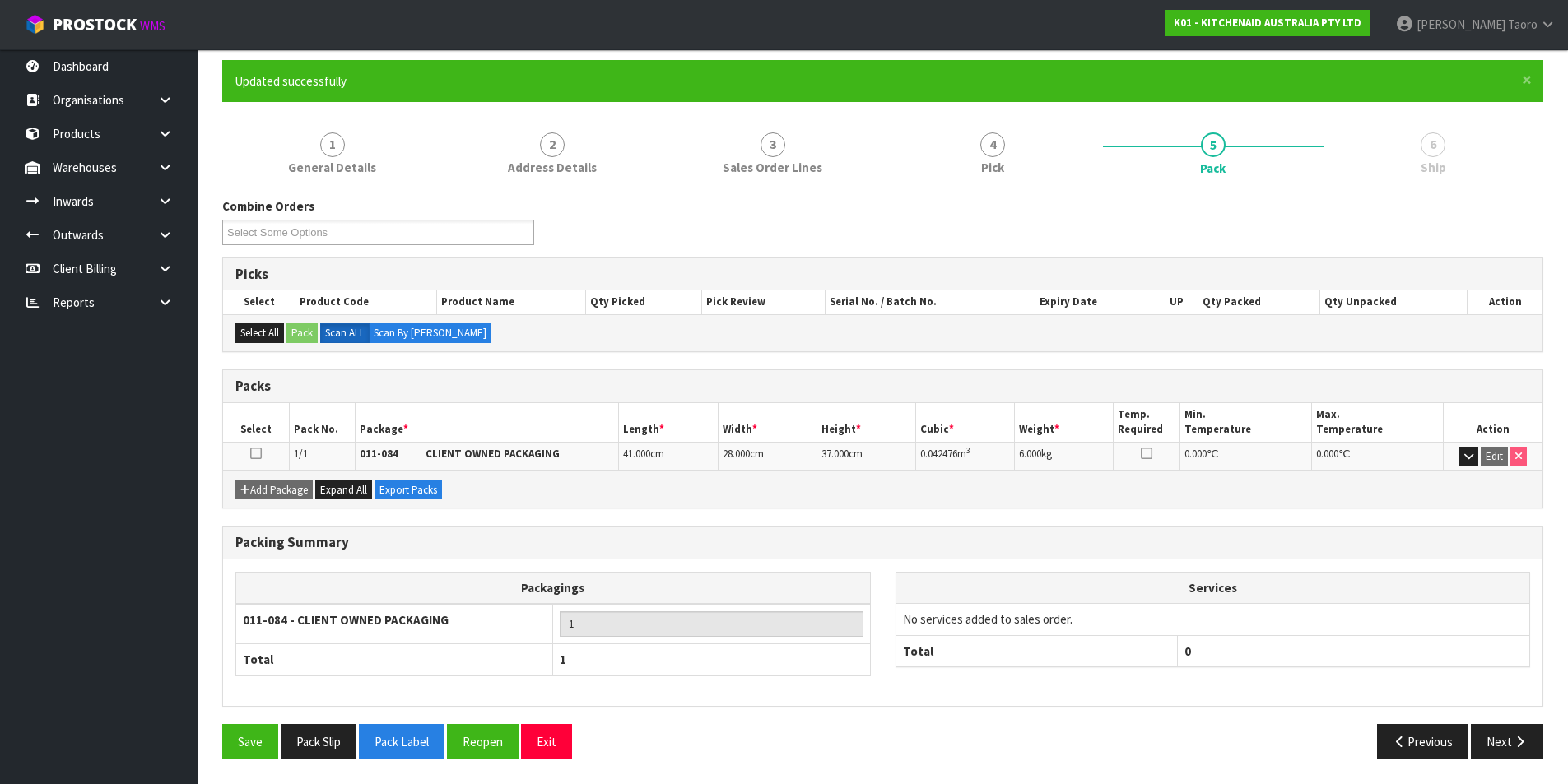
scroll to position [128, 0]
click at [1497, 734] on button "Next" at bounding box center [1507, 742] width 72 height 35
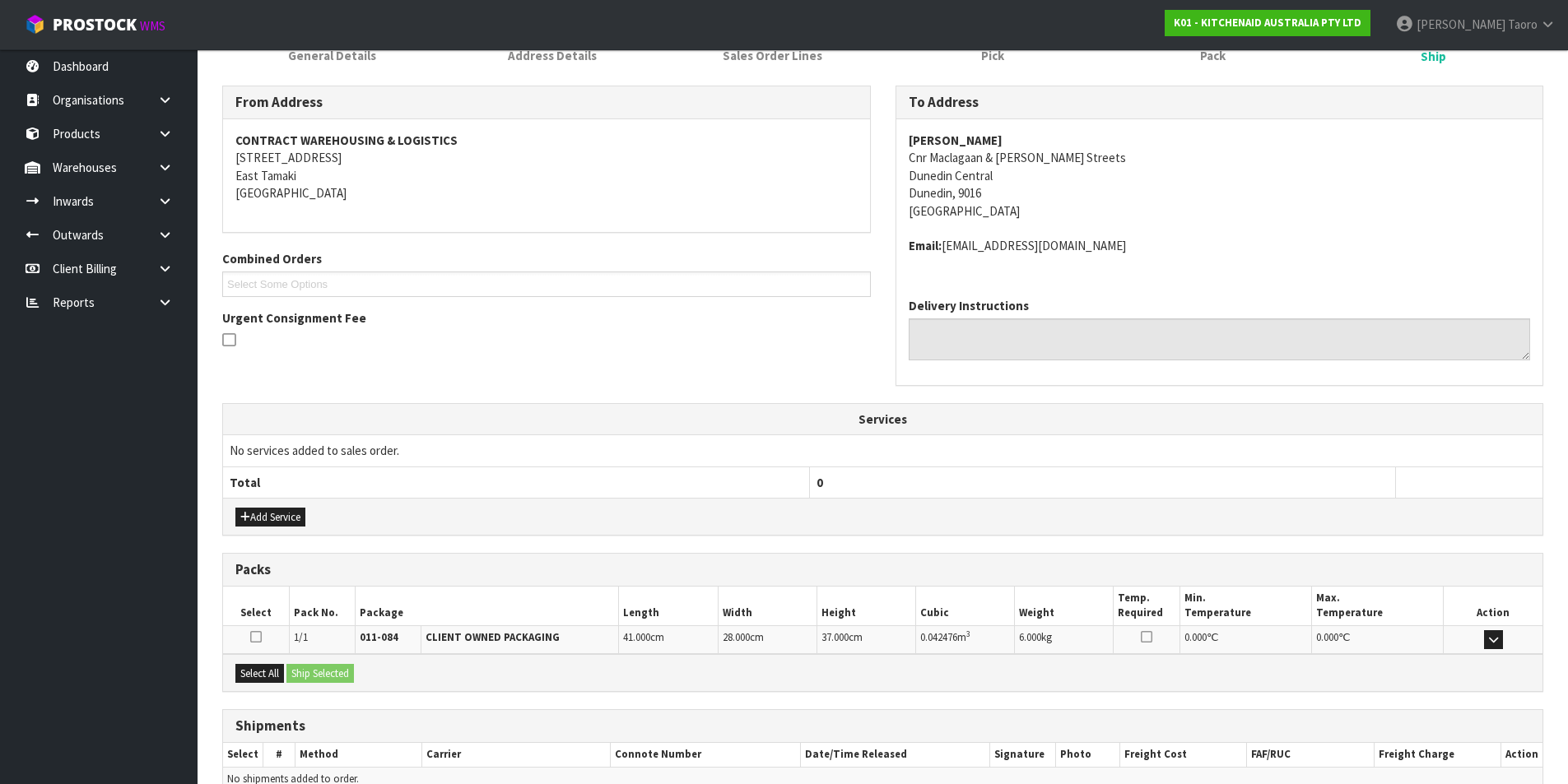
scroll to position [324, 0]
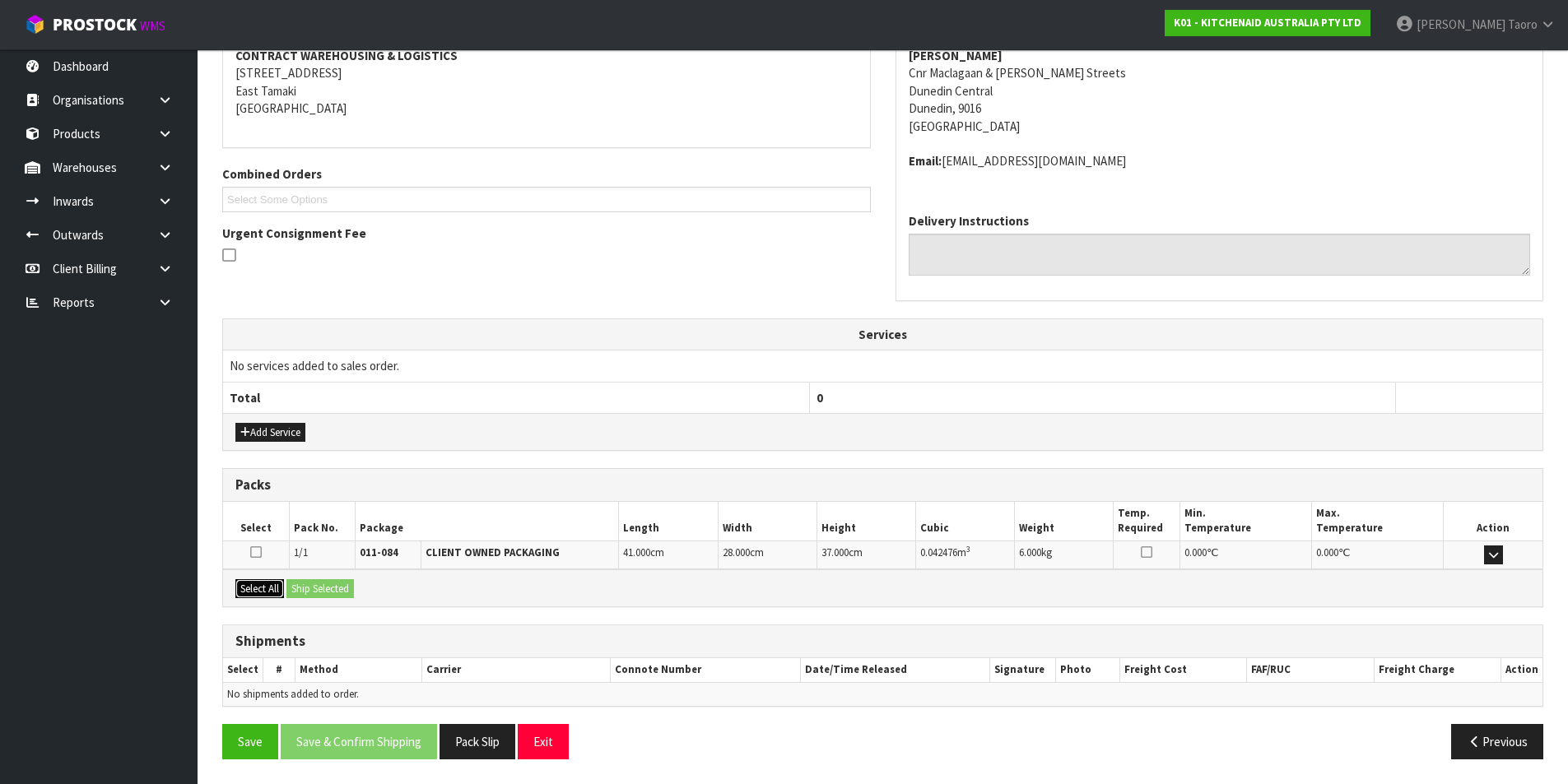
click at [279, 581] on button "Select All" at bounding box center [260, 589] width 49 height 20
click at [306, 582] on button "Ship Selected" at bounding box center [320, 589] width 68 height 20
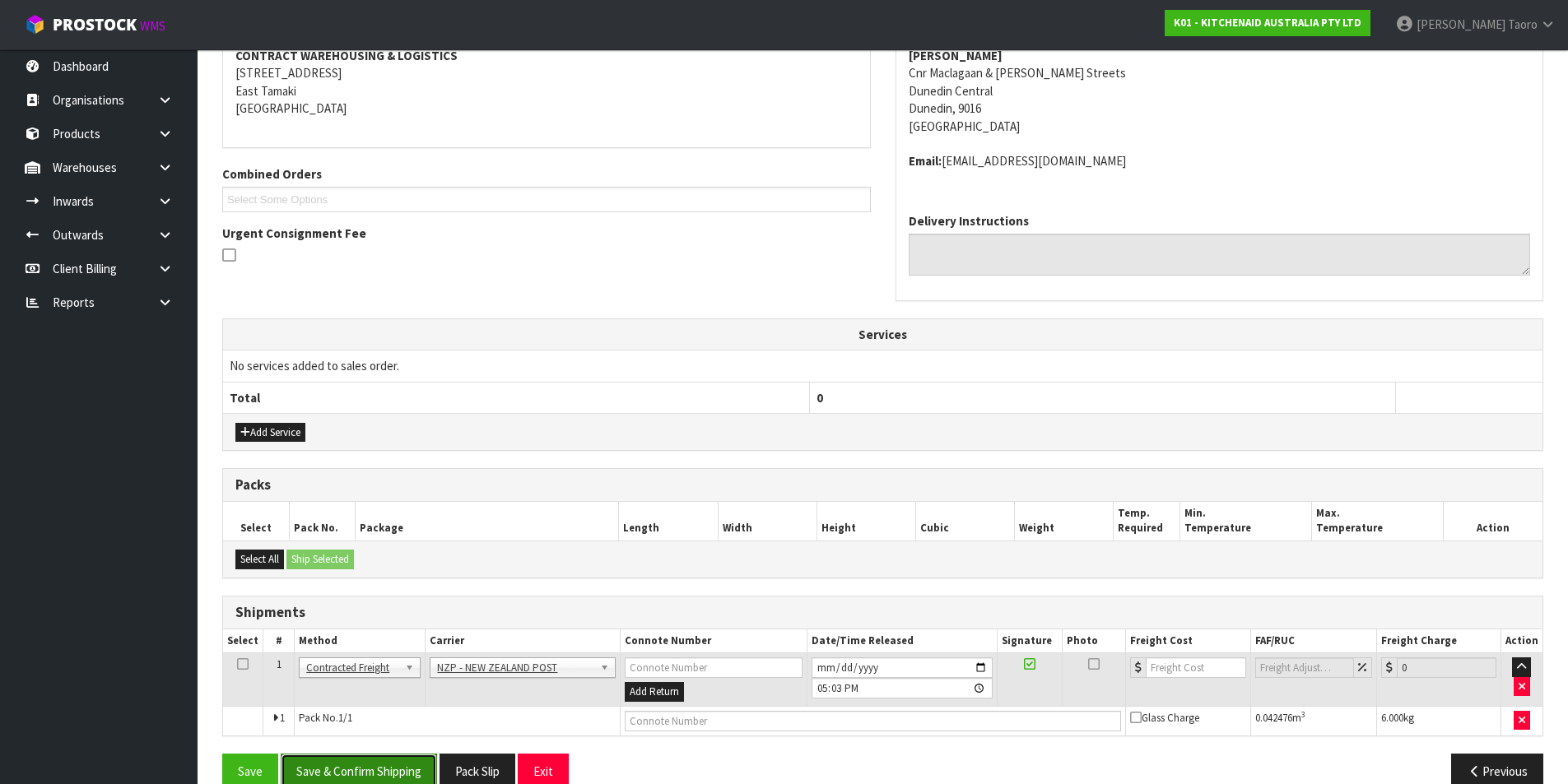
click at [409, 761] on button "Save & Confirm Shipping" at bounding box center [358, 770] width 156 height 35
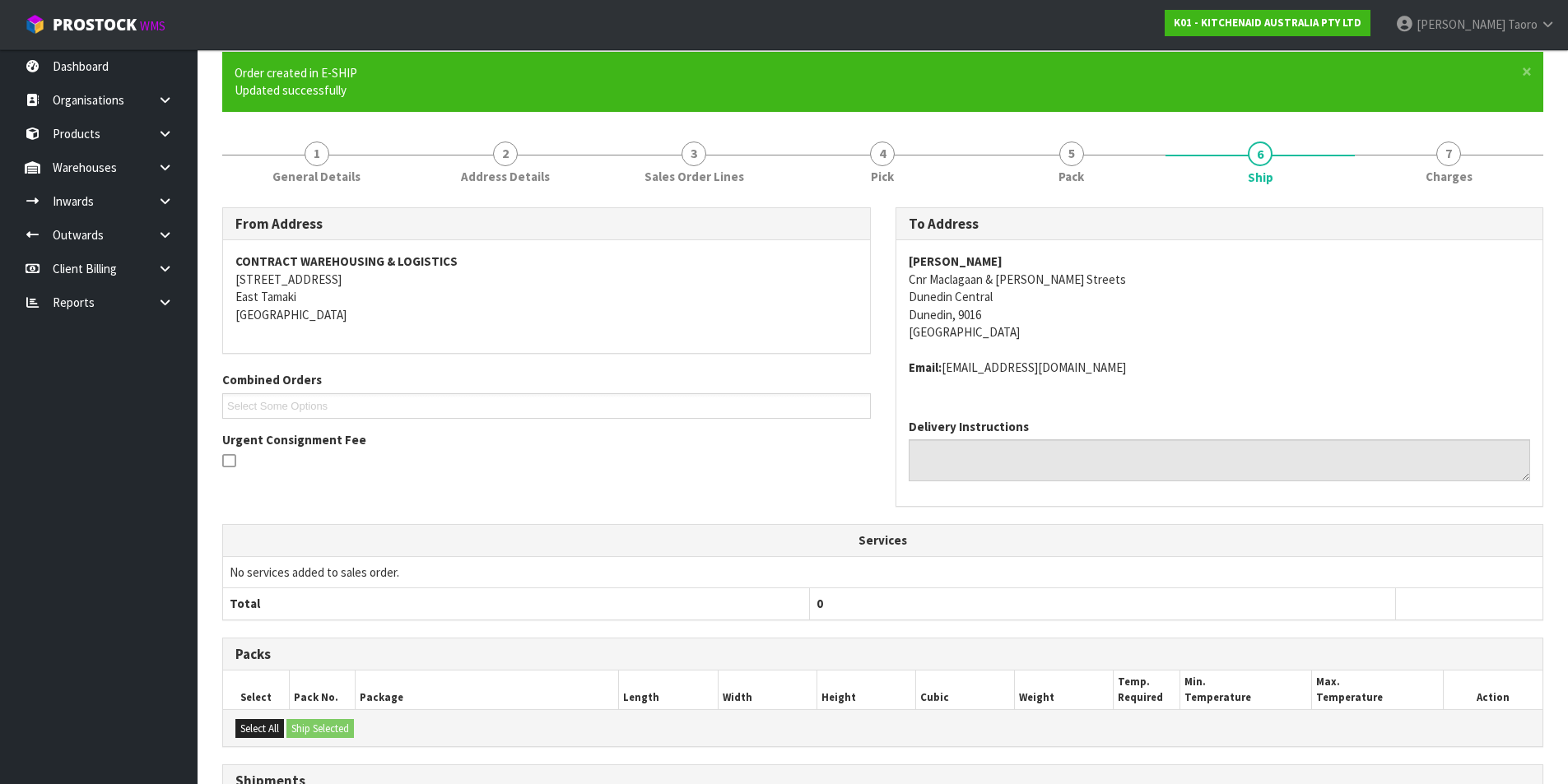
scroll to position [330, 0]
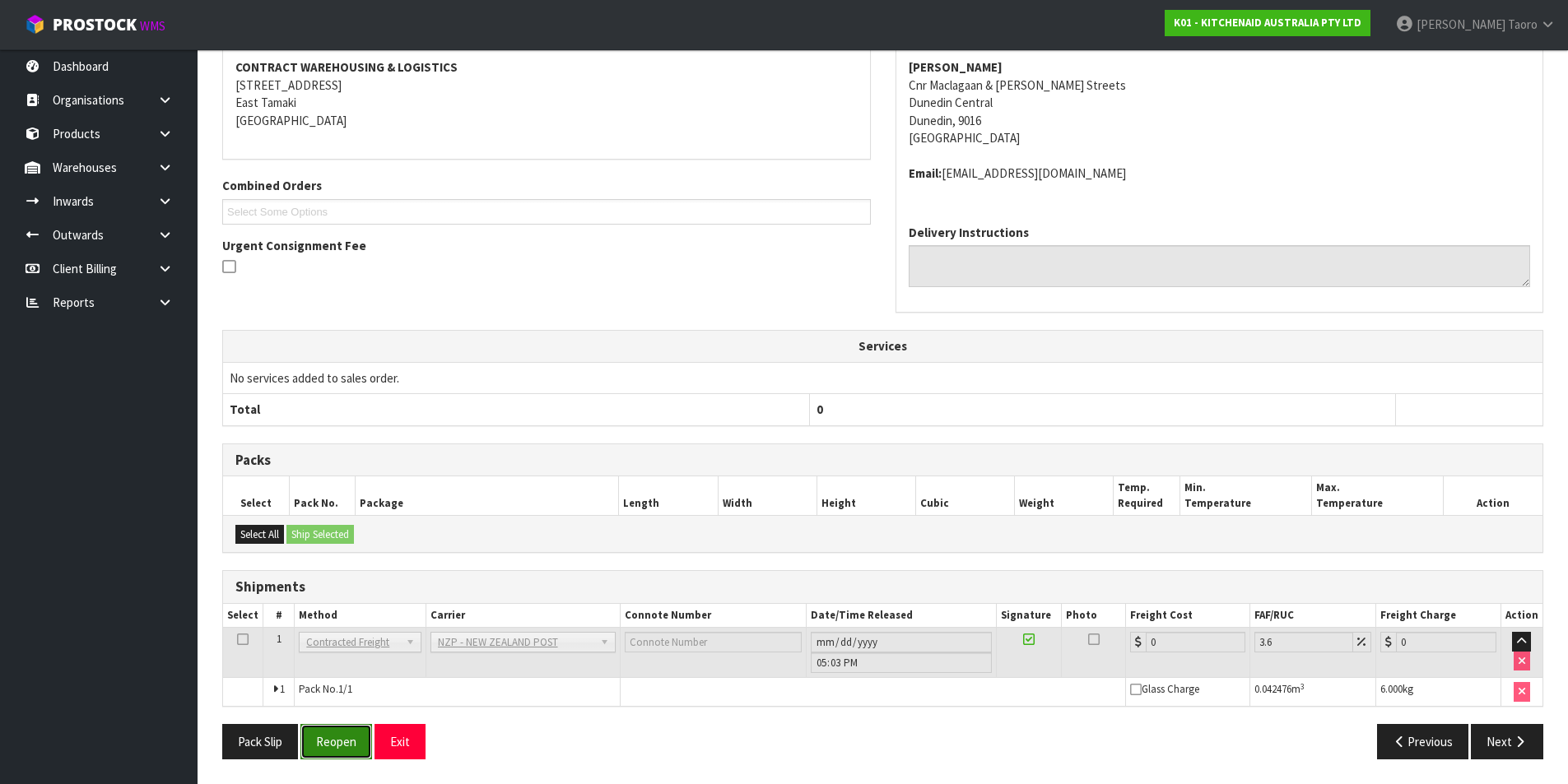
click at [346, 743] on button "Reopen" at bounding box center [335, 742] width 71 height 35
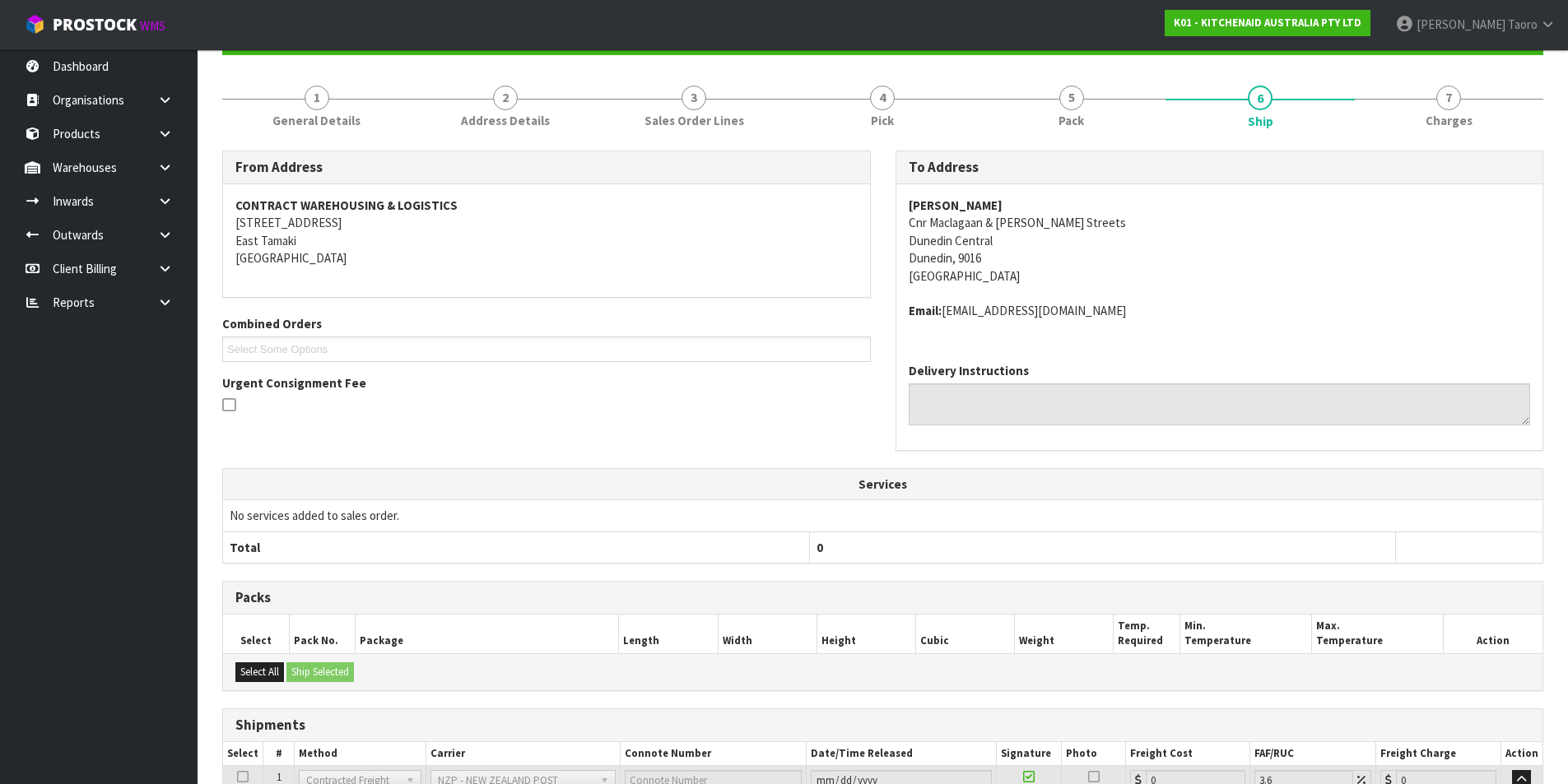
scroll to position [313, 0]
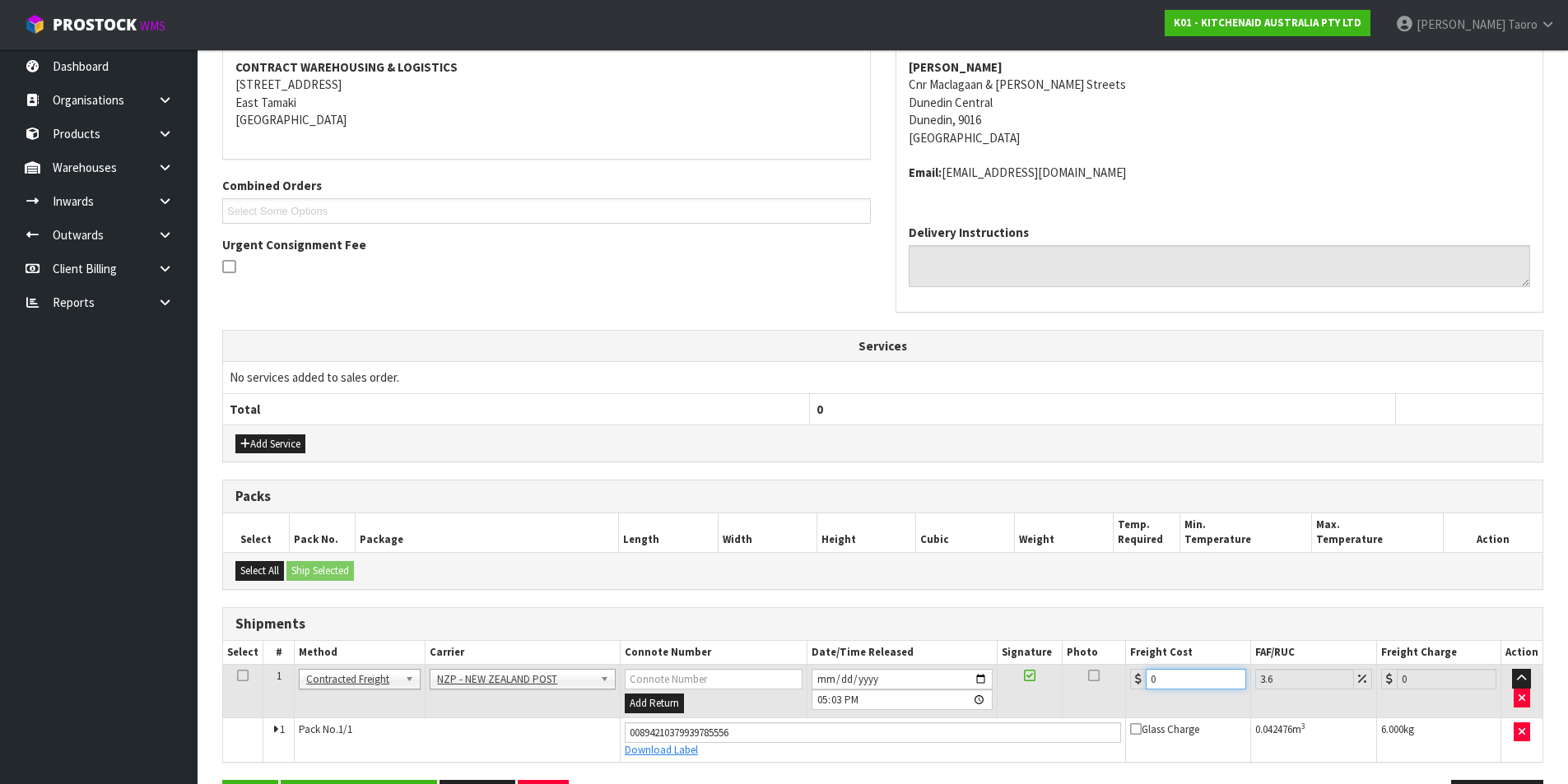
click at [1203, 684] on input "0" at bounding box center [1195, 679] width 99 height 21
click at [822, 678] on input "2025-08-15" at bounding box center [901, 679] width 181 height 21
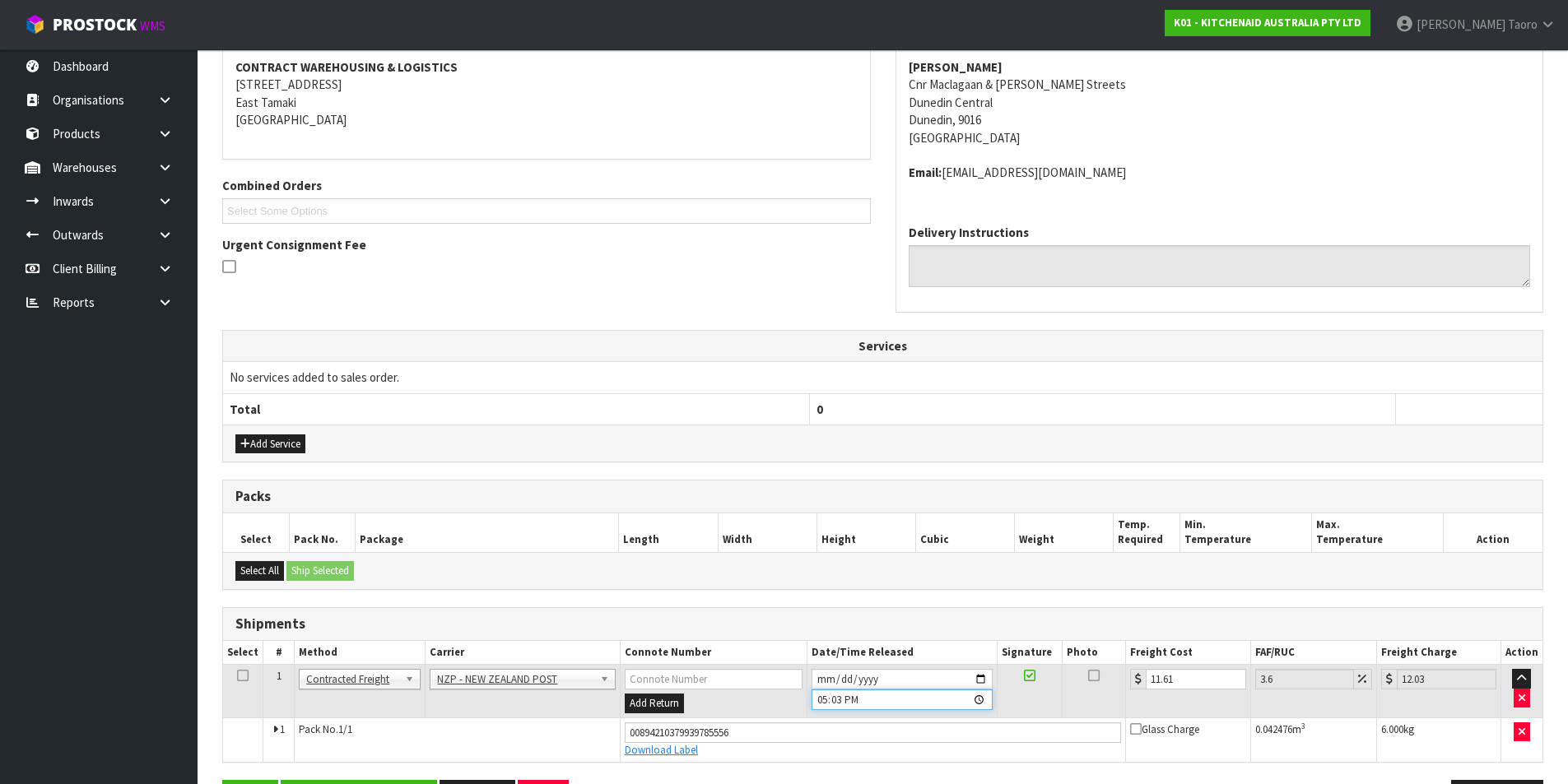
click at [819, 701] on input "17:03:00.000" at bounding box center [901, 699] width 181 height 21
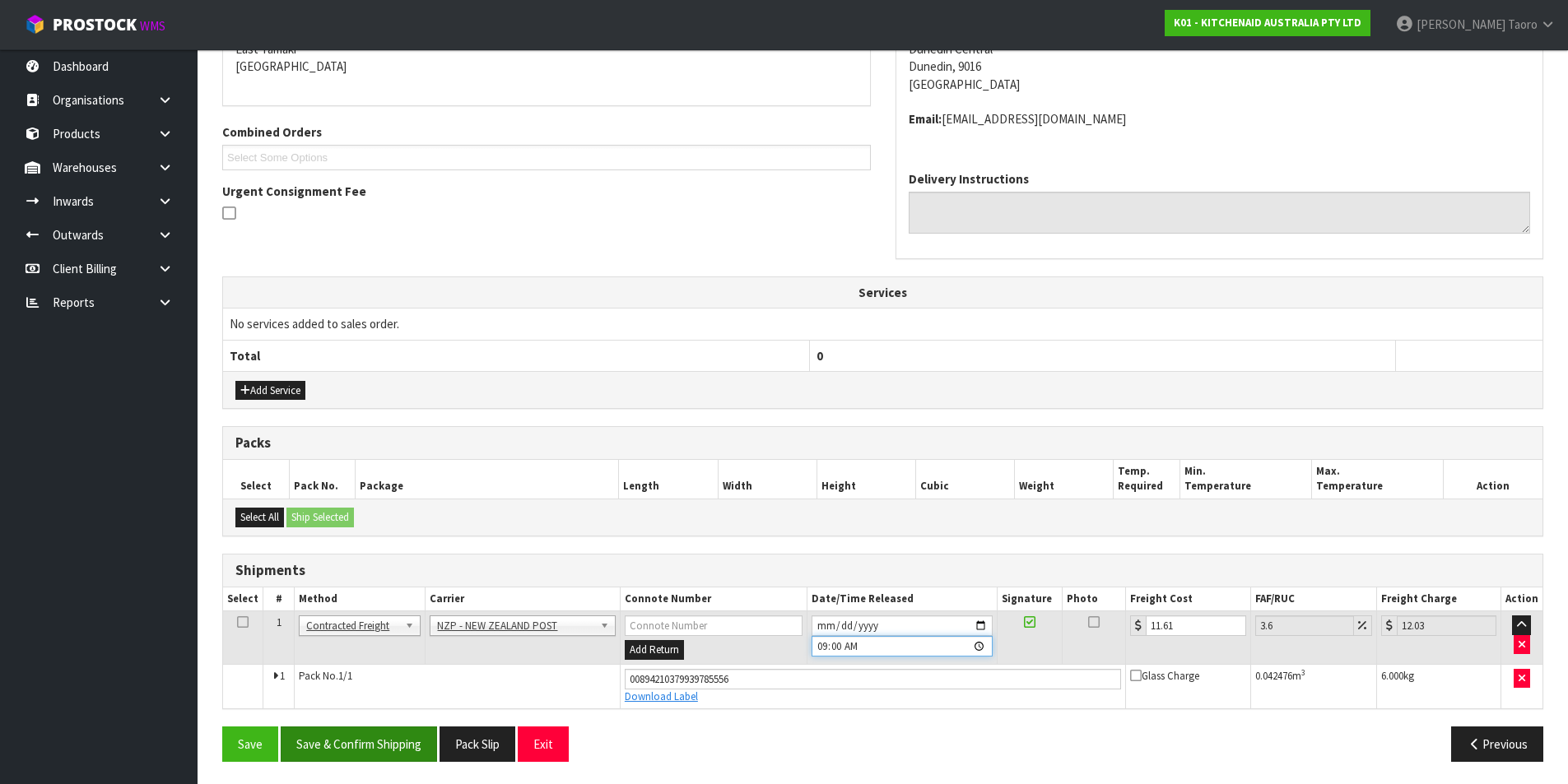
scroll to position [369, 0]
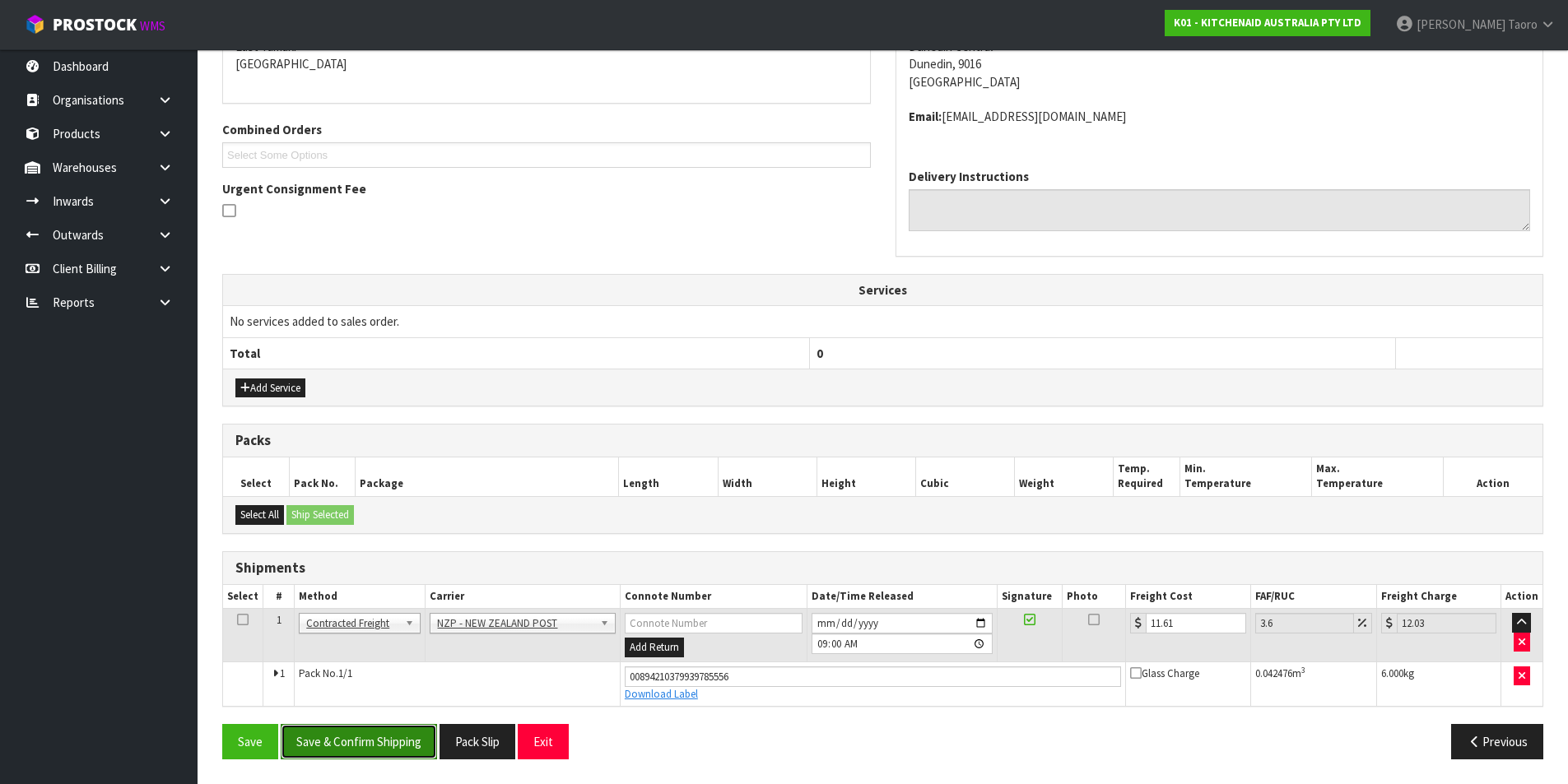
click at [407, 743] on button "Save & Confirm Shipping" at bounding box center [358, 742] width 156 height 35
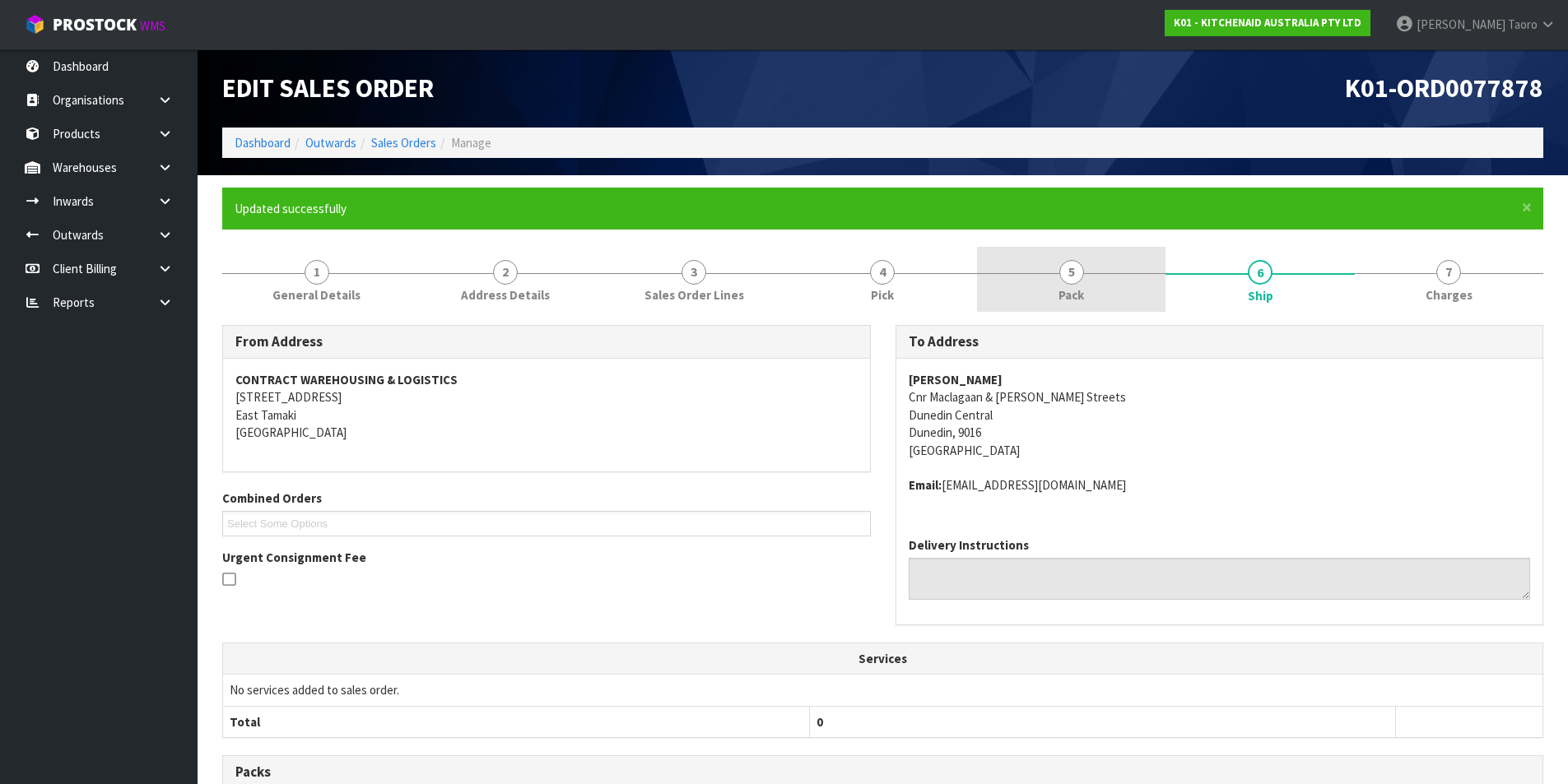
drag, startPoint x: 1100, startPoint y: 271, endPoint x: 1108, endPoint y: 260, distance: 13.6
click at [1101, 270] on link "5 Pack" at bounding box center [1071, 279] width 188 height 65
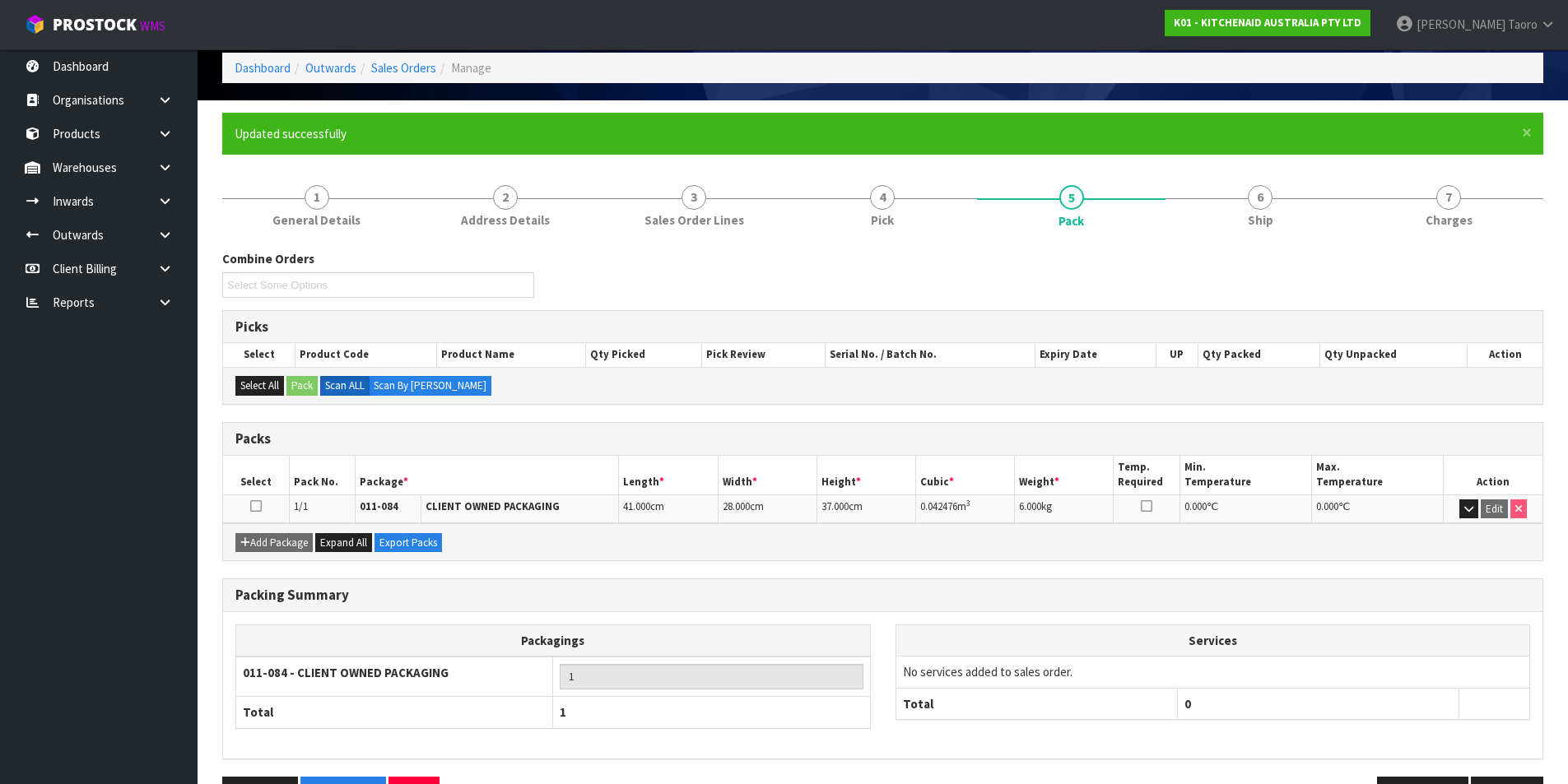
scroll to position [128, 0]
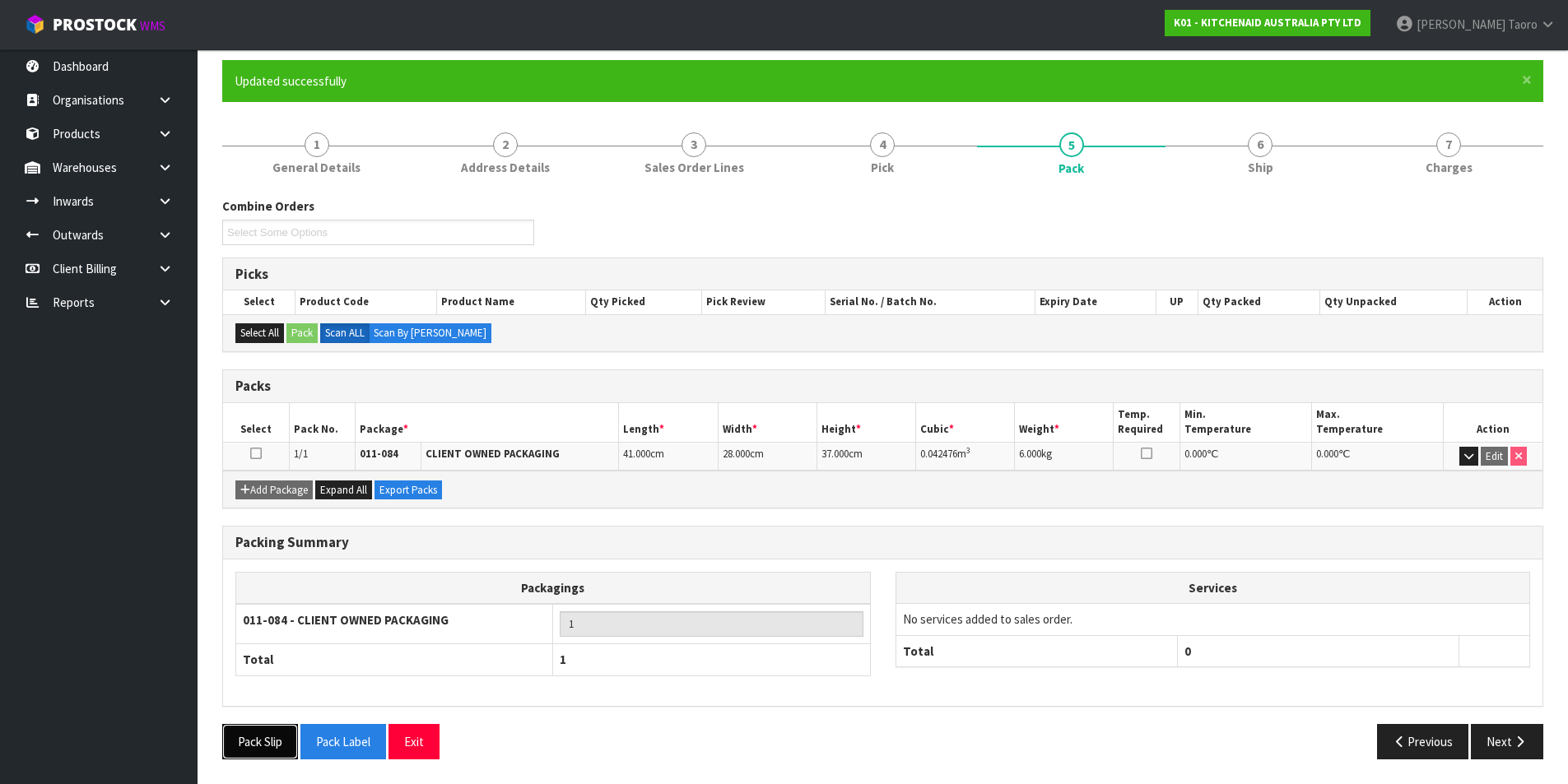
click at [269, 731] on button "Pack Slip" at bounding box center [260, 742] width 76 height 35
click at [428, 737] on button "Exit" at bounding box center [414, 742] width 51 height 35
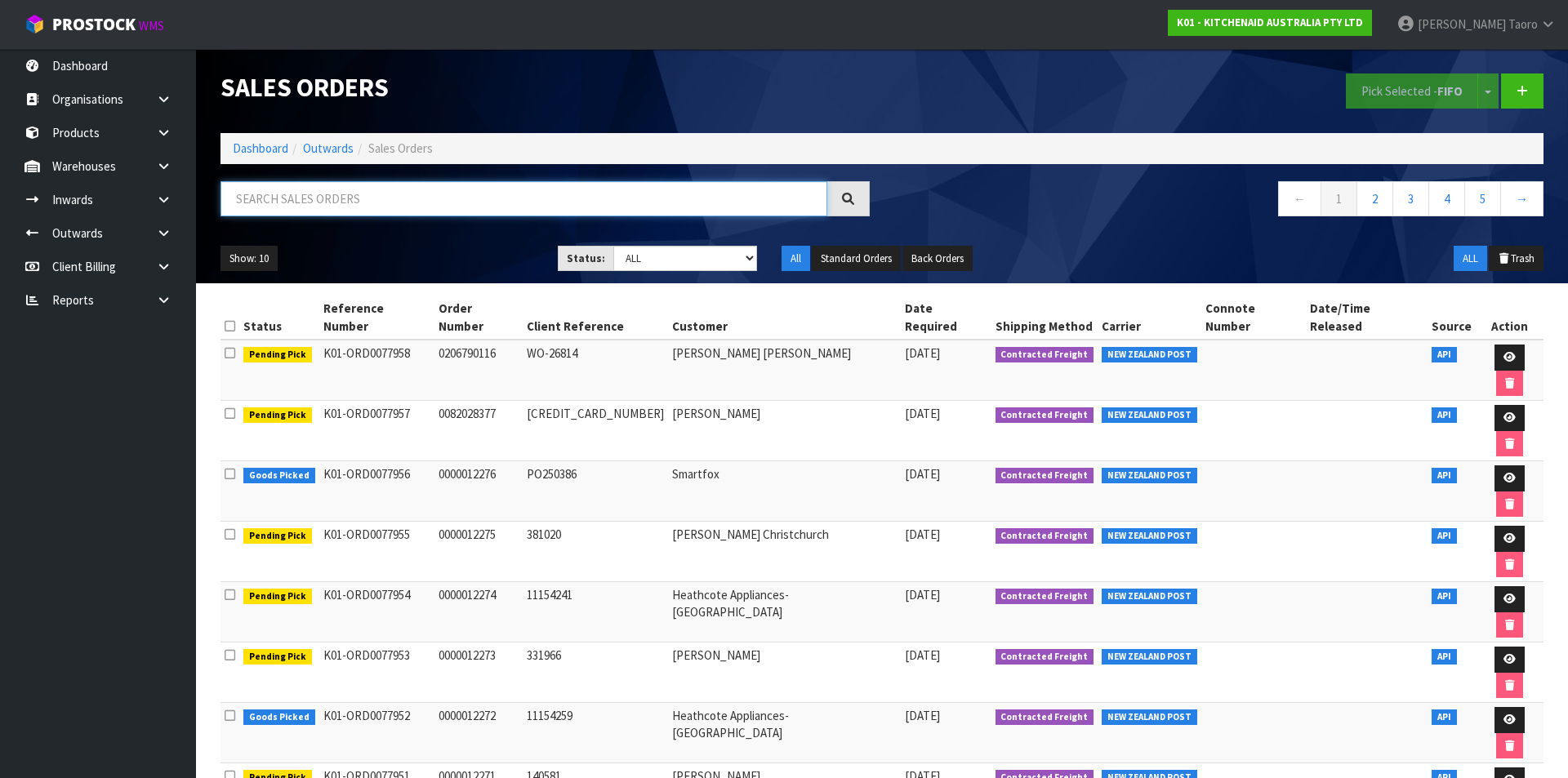
click at [400, 205] on input "text" at bounding box center [524, 199] width 606 height 35
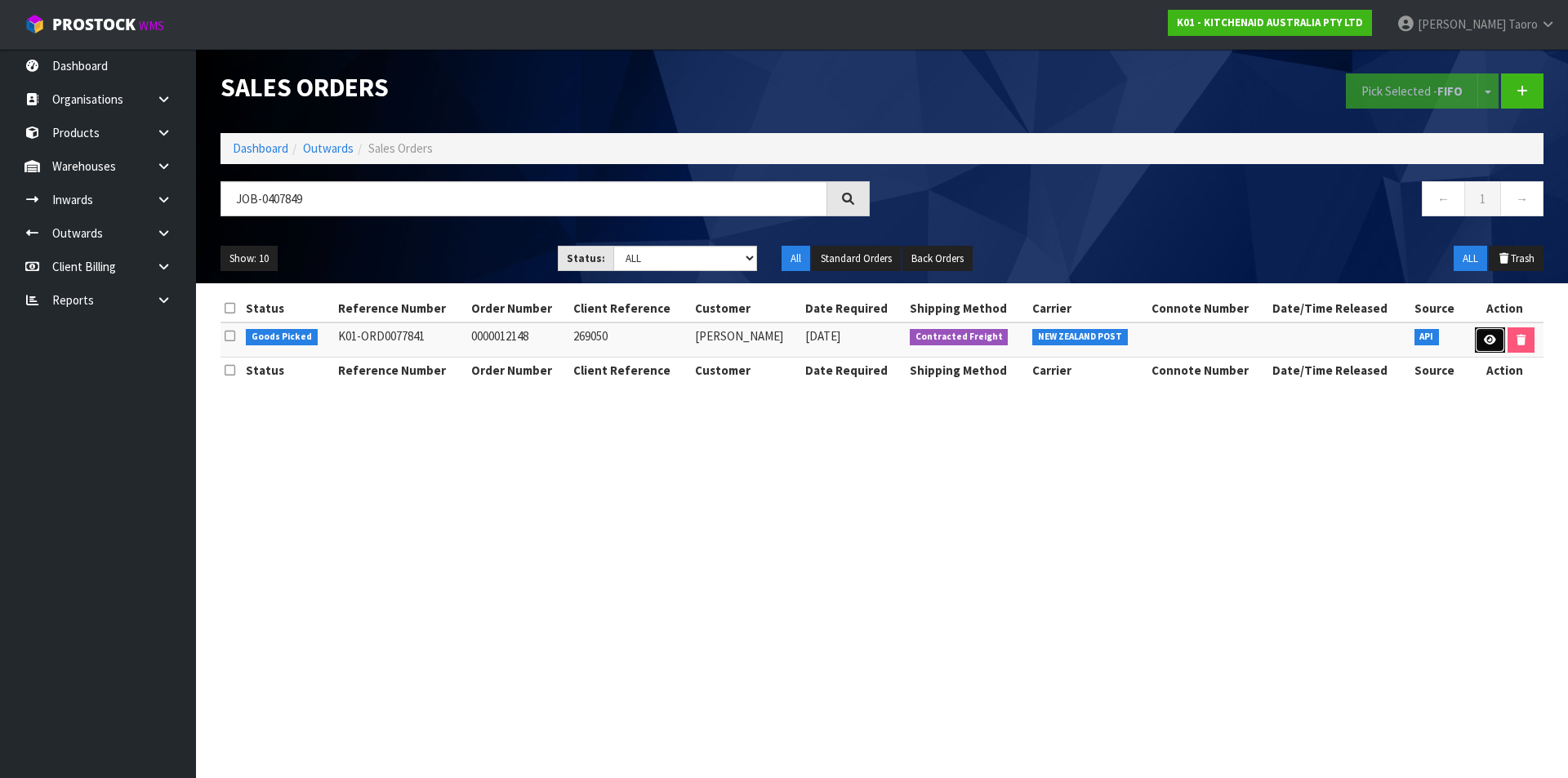
click at [1481, 339] on link at bounding box center [1490, 340] width 30 height 26
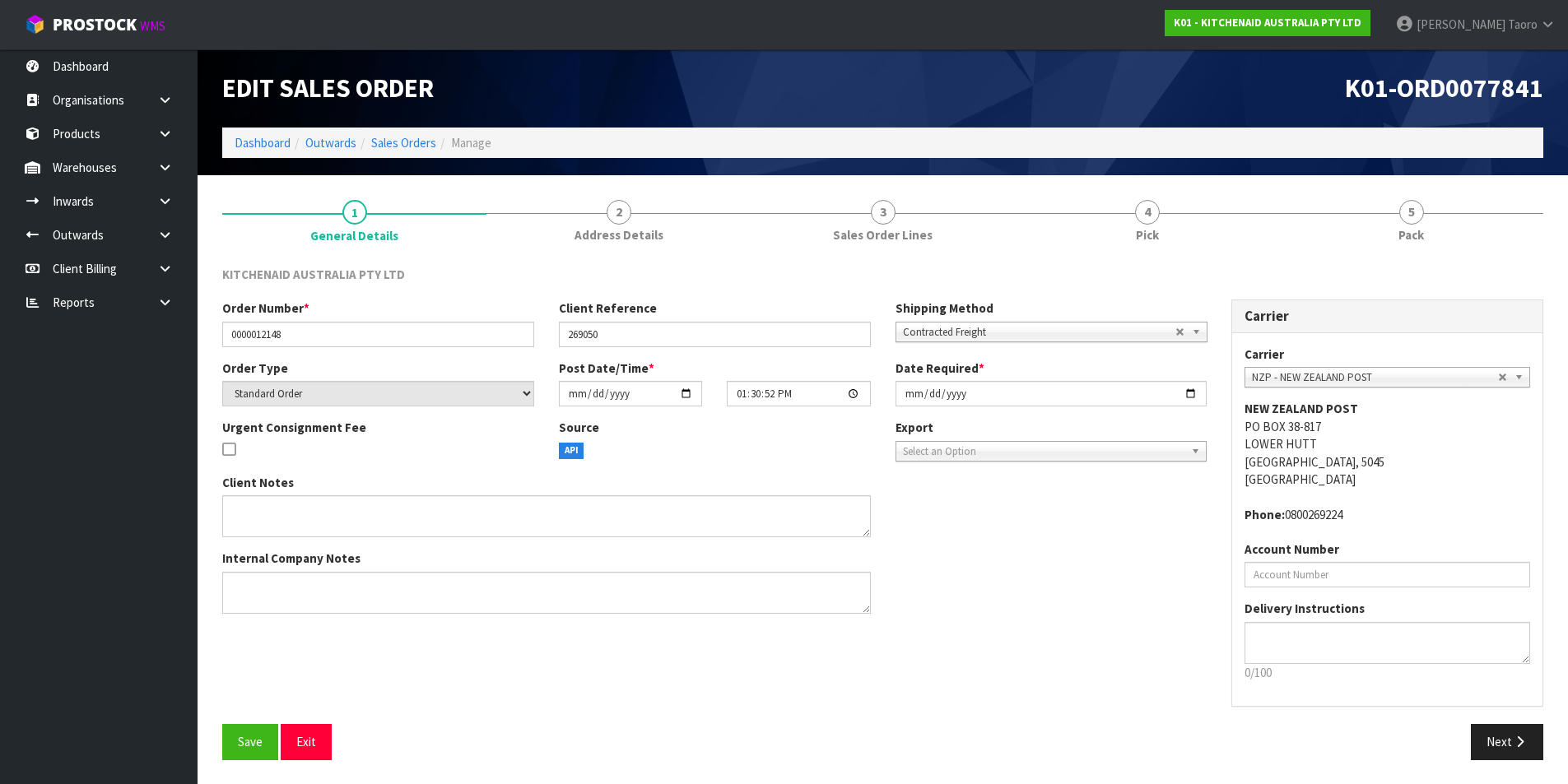
drag, startPoint x: 1449, startPoint y: 227, endPoint x: 1384, endPoint y: 172, distance: 85.1
click at [1445, 223] on link "5 Pack" at bounding box center [1410, 220] width 264 height 65
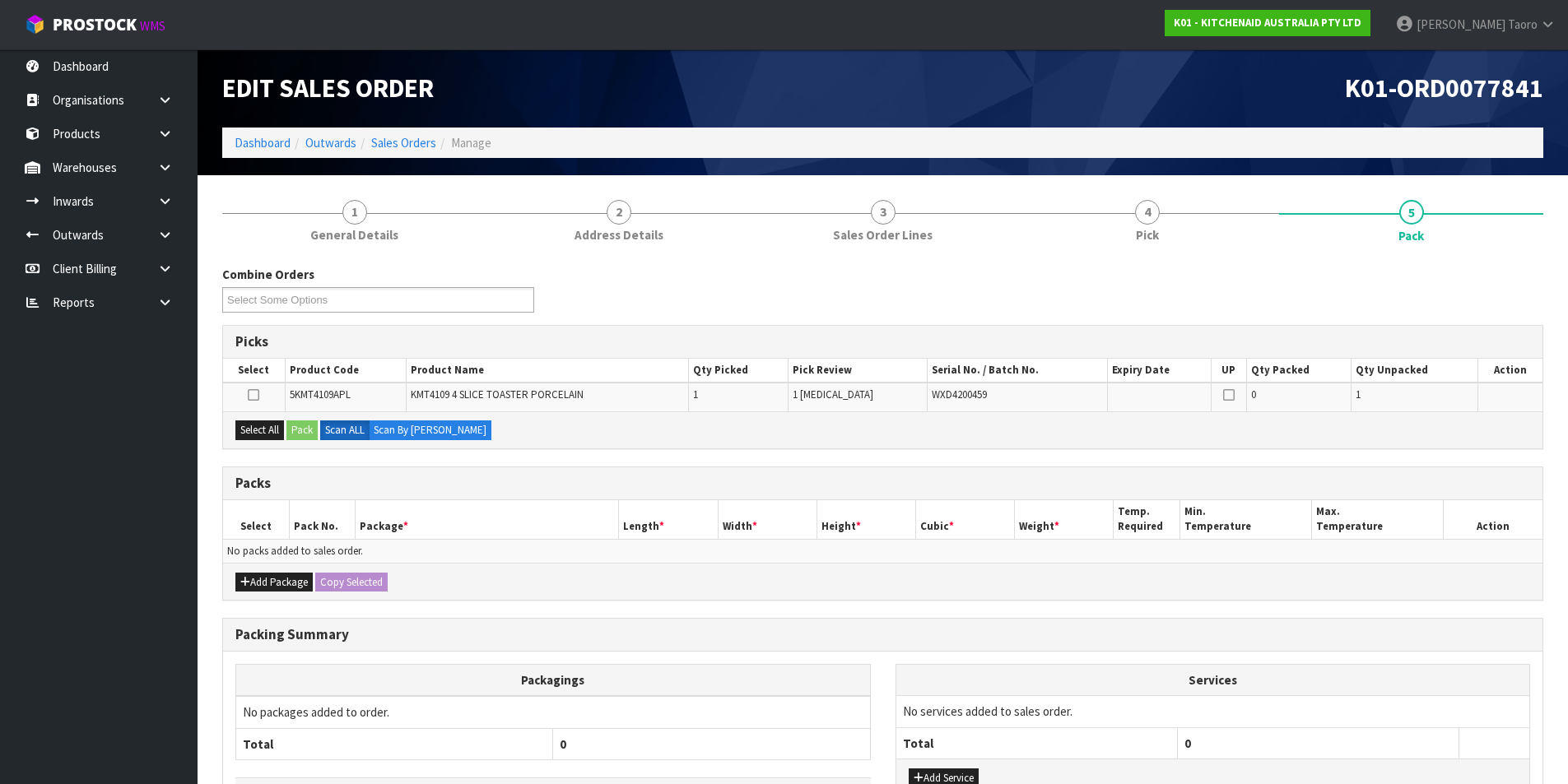
click at [1304, 125] on div "K01-ORD0077841" at bounding box center [1219, 88] width 673 height 78
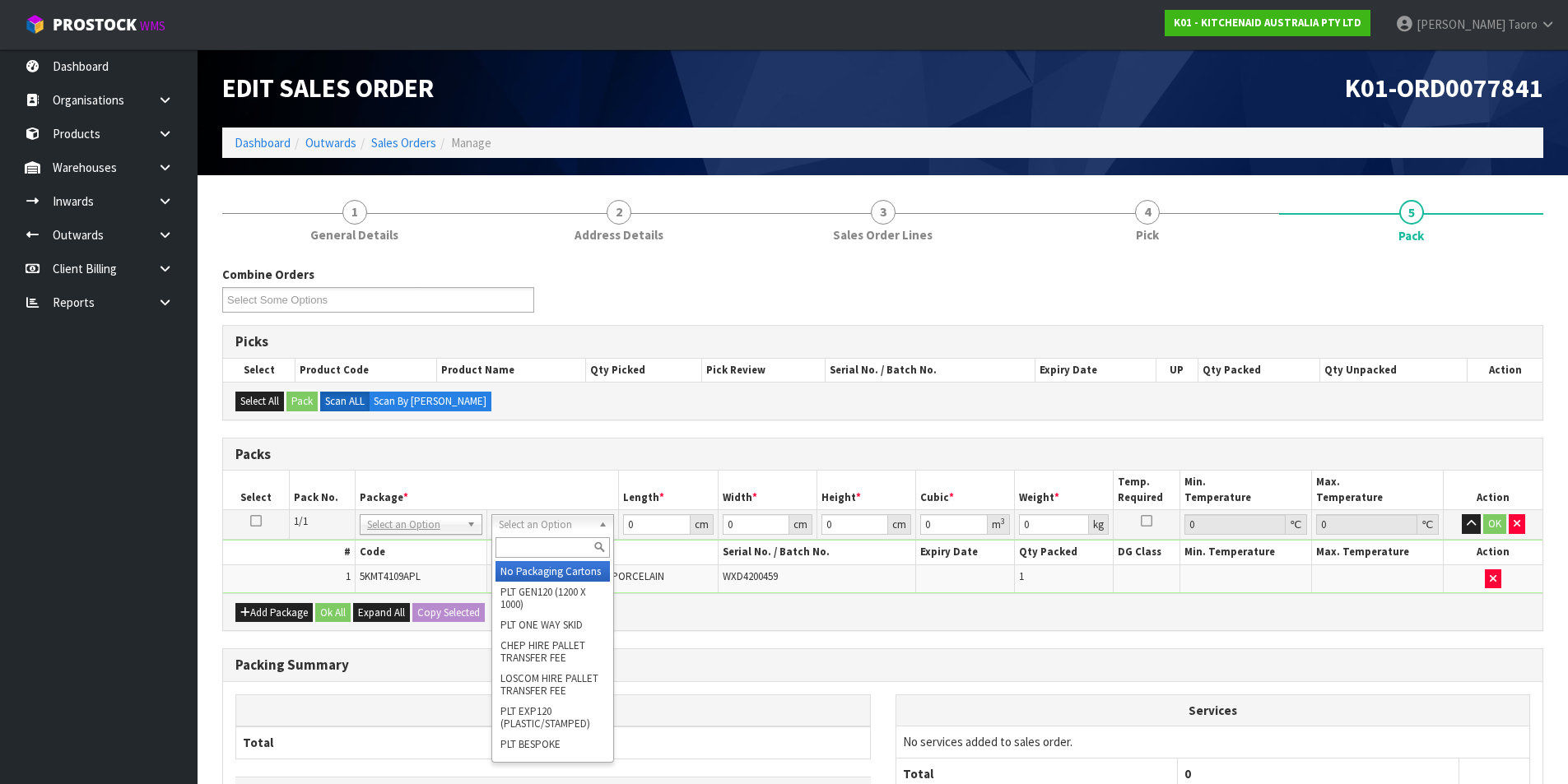
click at [578, 537] on input "text" at bounding box center [552, 547] width 114 height 21
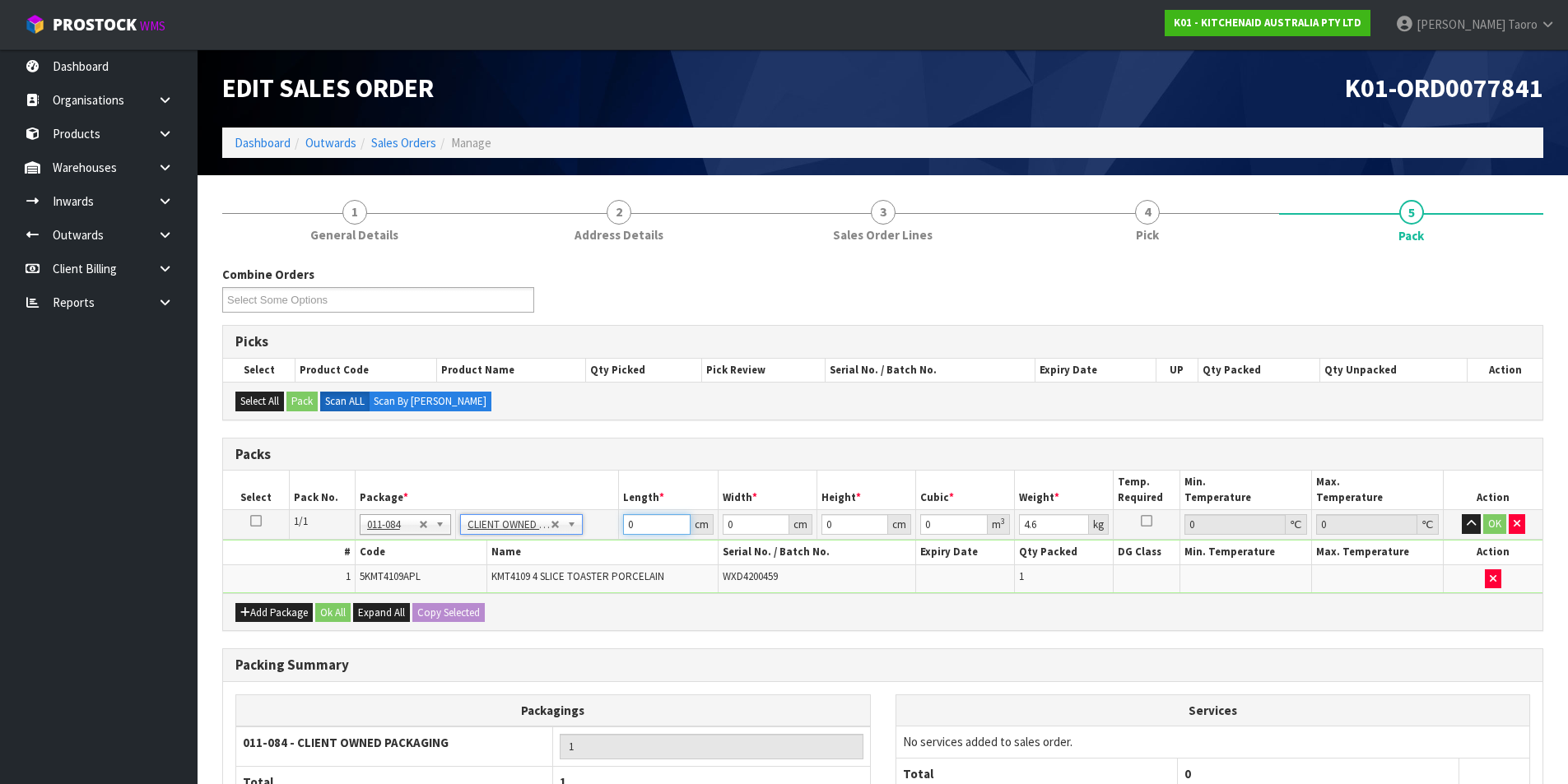
click at [653, 519] on input "0" at bounding box center [656, 524] width 67 height 21
click at [654, 519] on input "0" at bounding box center [656, 524] width 67 height 21
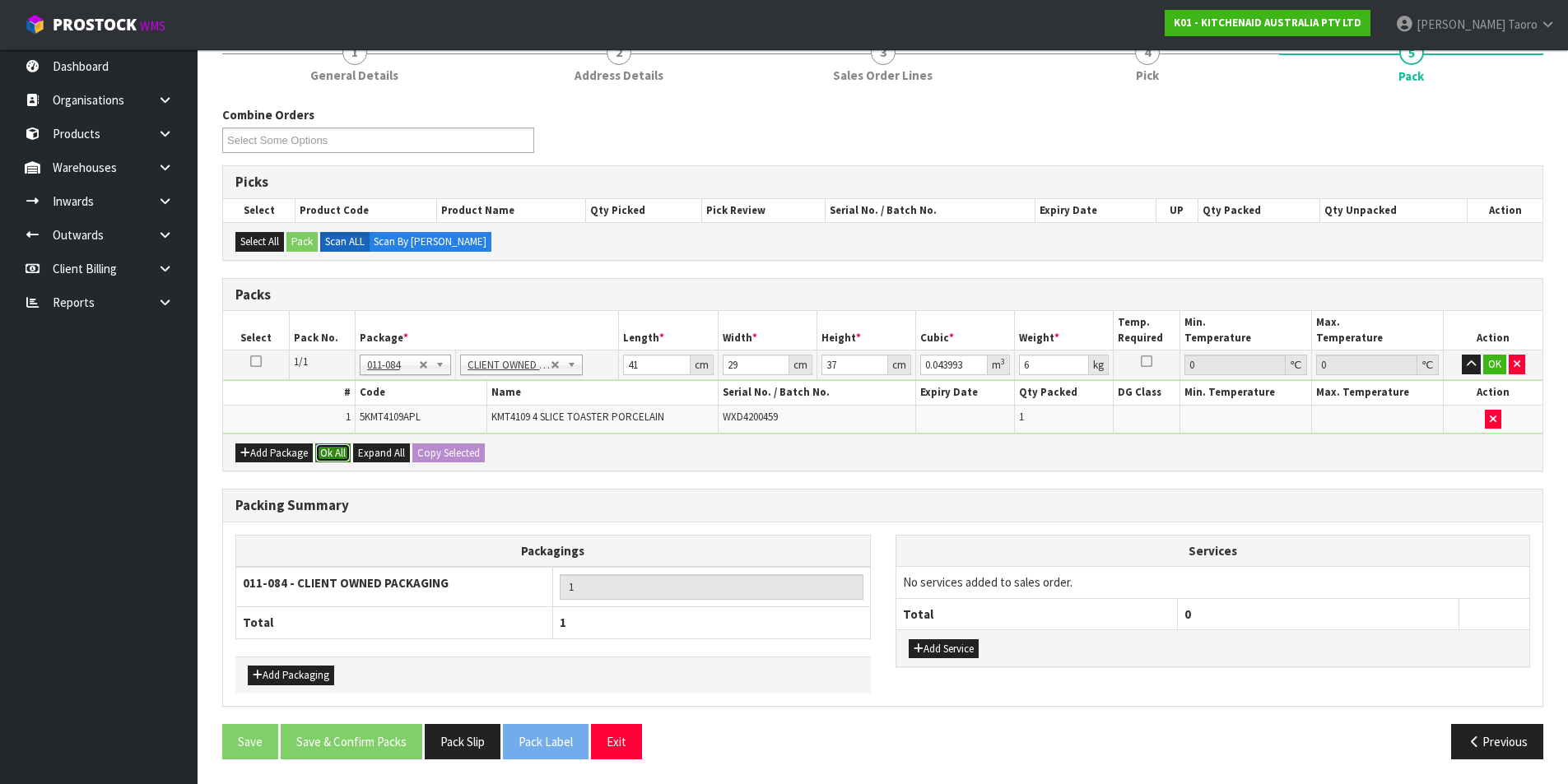
click at [341, 454] on button "Ok All" at bounding box center [333, 453] width 35 height 20
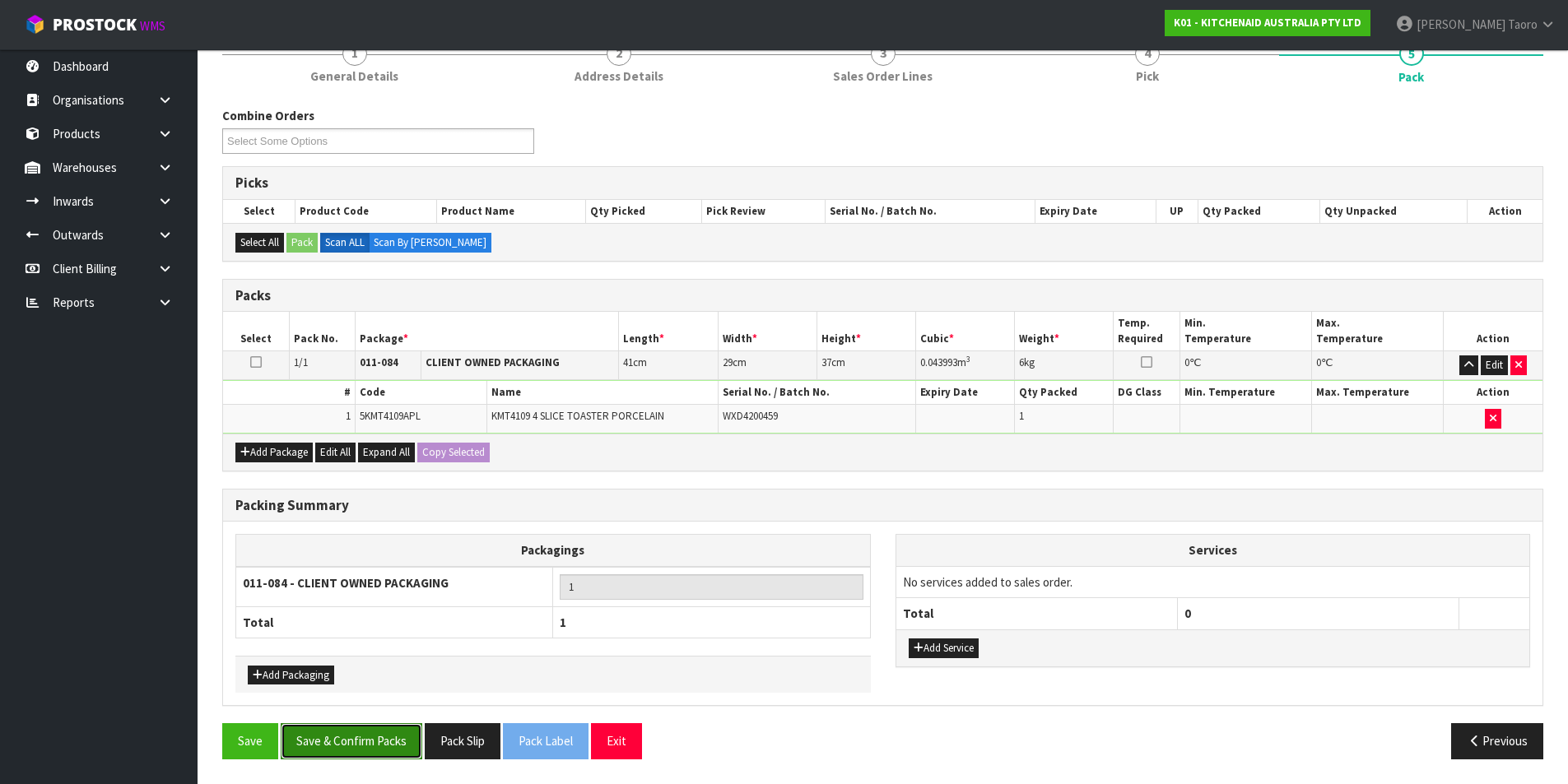
click at [371, 739] on button "Save & Confirm Packs" at bounding box center [351, 741] width 141 height 35
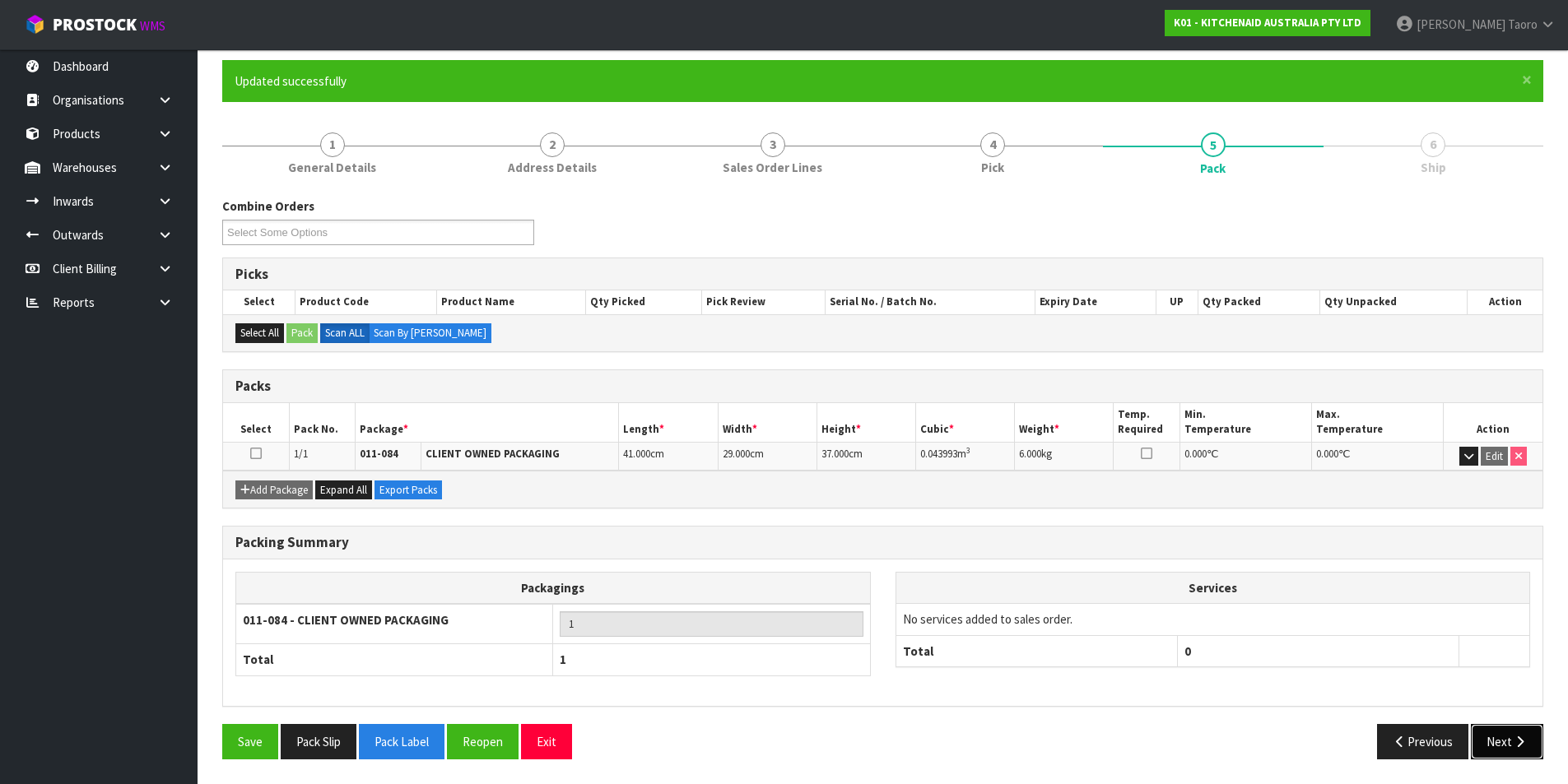
click at [1508, 736] on button "Next" at bounding box center [1507, 742] width 72 height 35
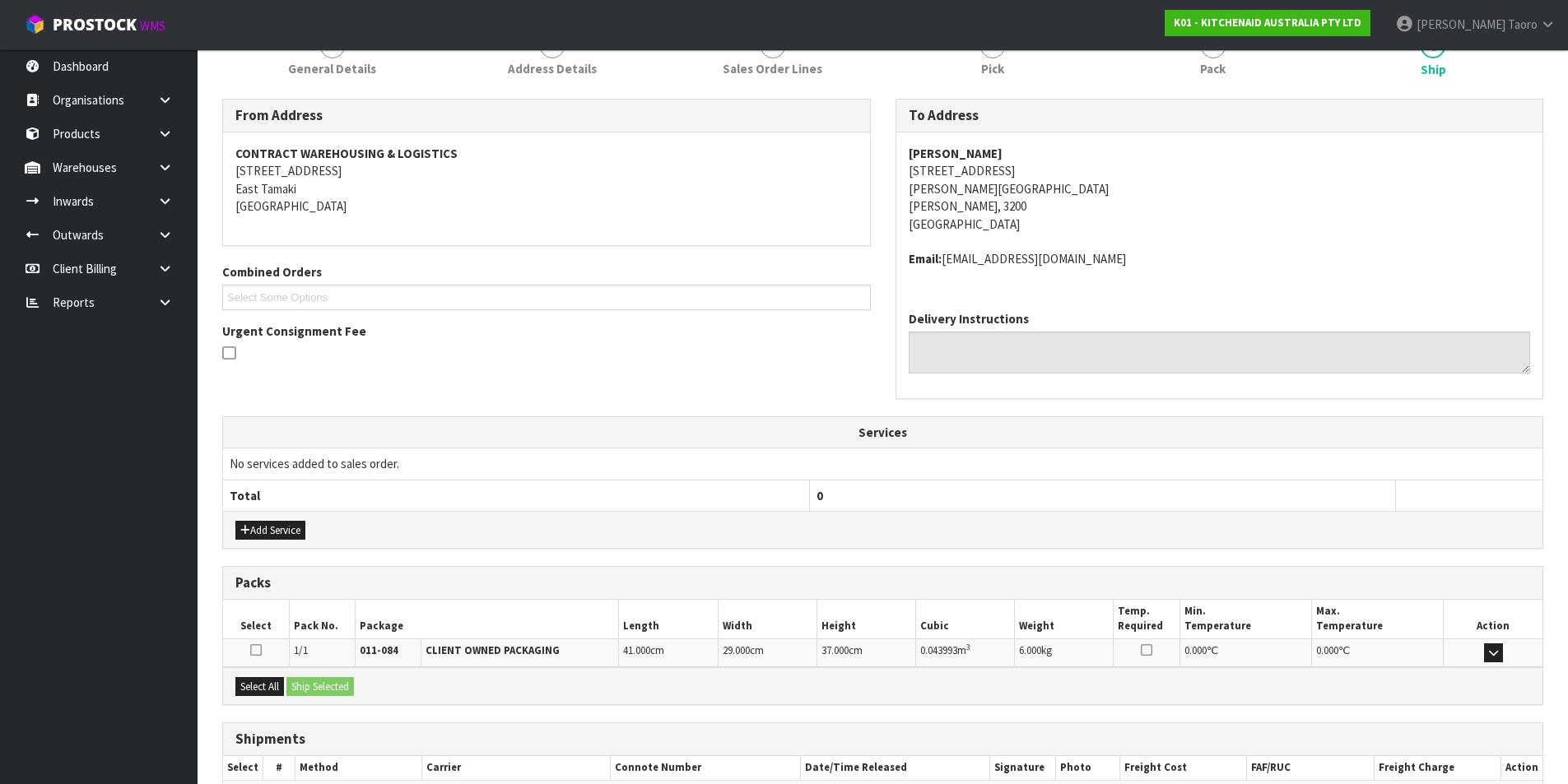
scroll to position [324, 0]
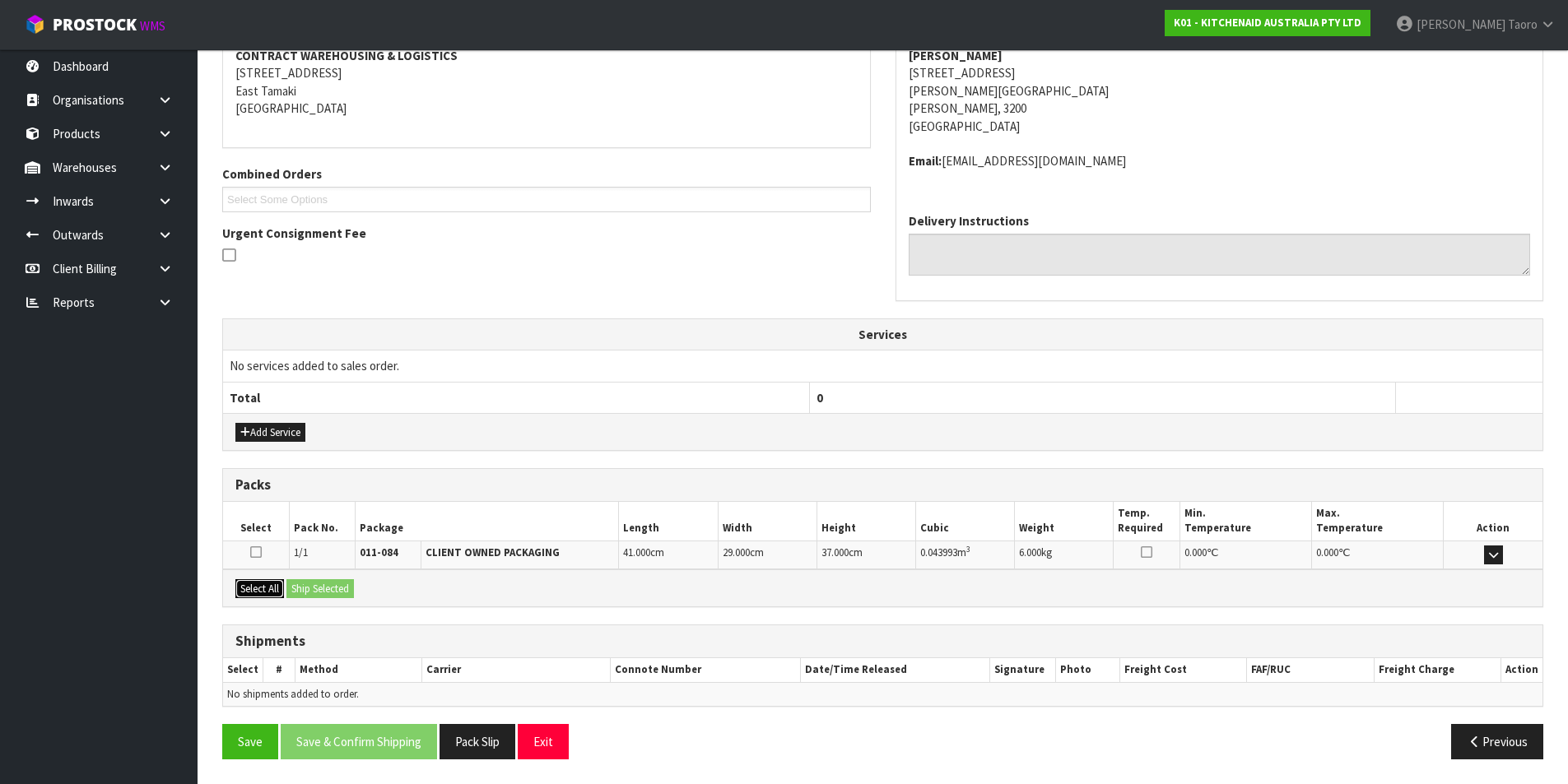
click at [261, 581] on button "Select All" at bounding box center [260, 589] width 49 height 20
click at [316, 588] on button "Ship Selected" at bounding box center [320, 589] width 68 height 20
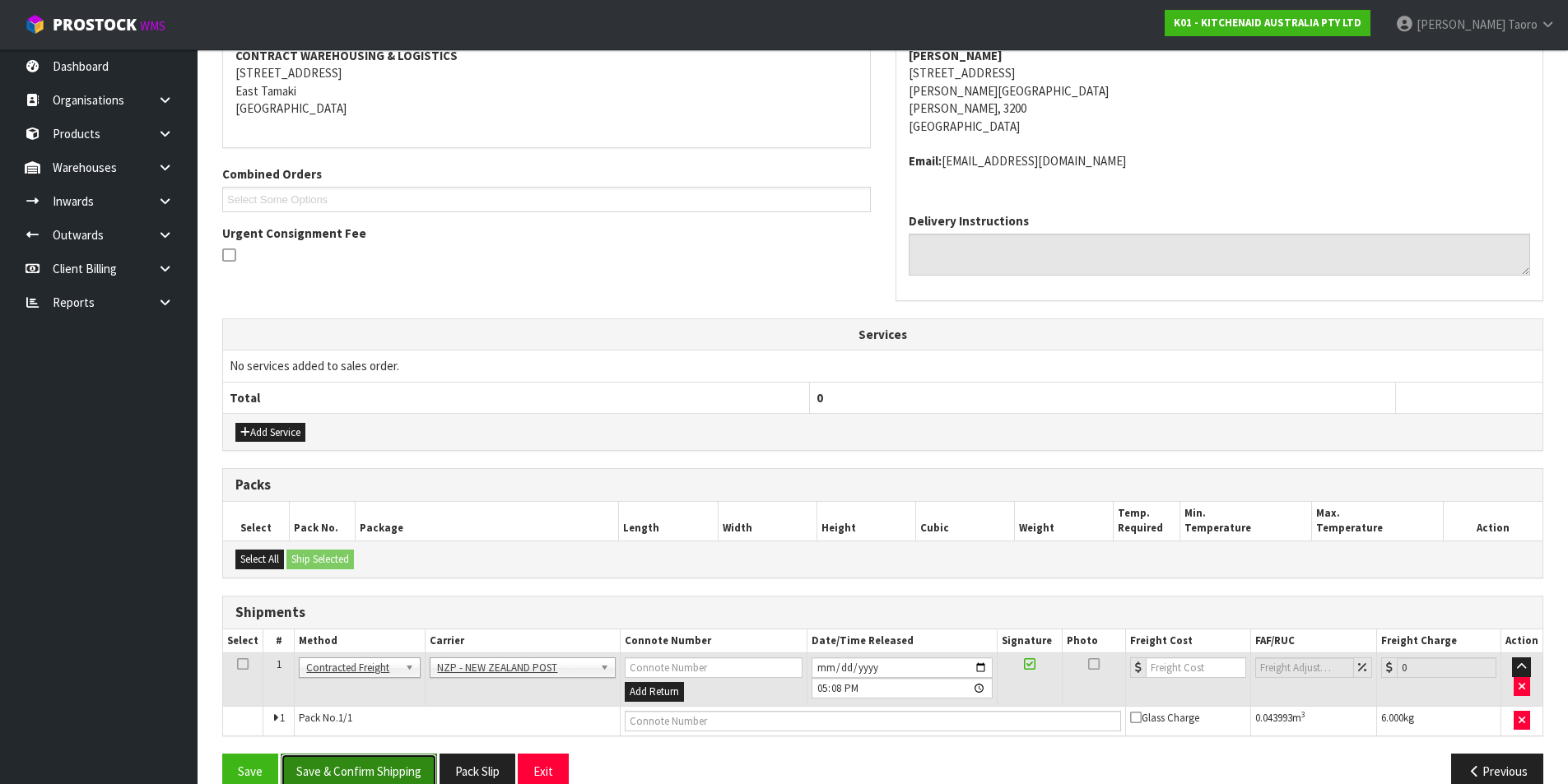
click at [402, 762] on button "Save & Confirm Shipping" at bounding box center [358, 770] width 156 height 35
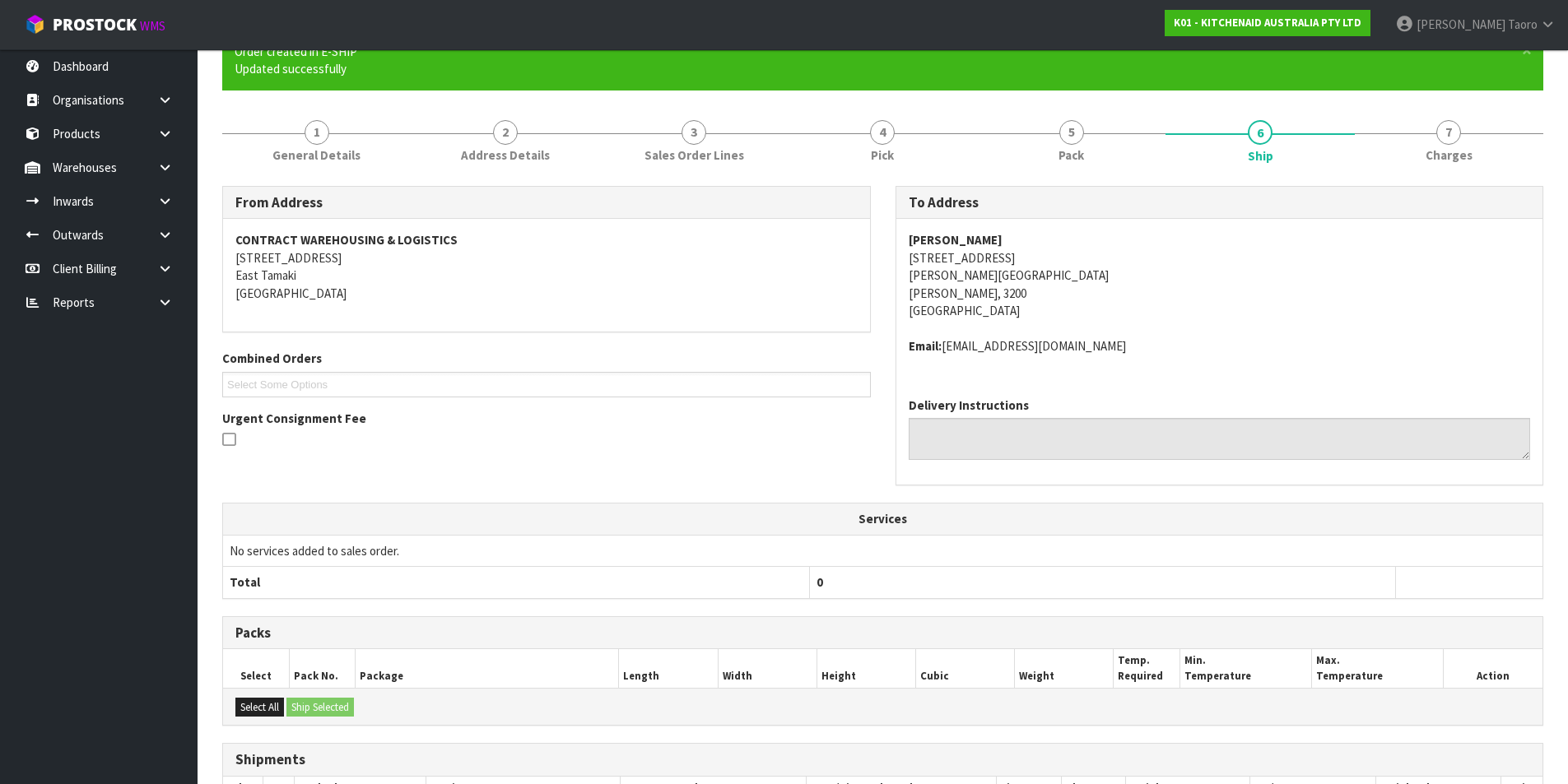
scroll to position [330, 0]
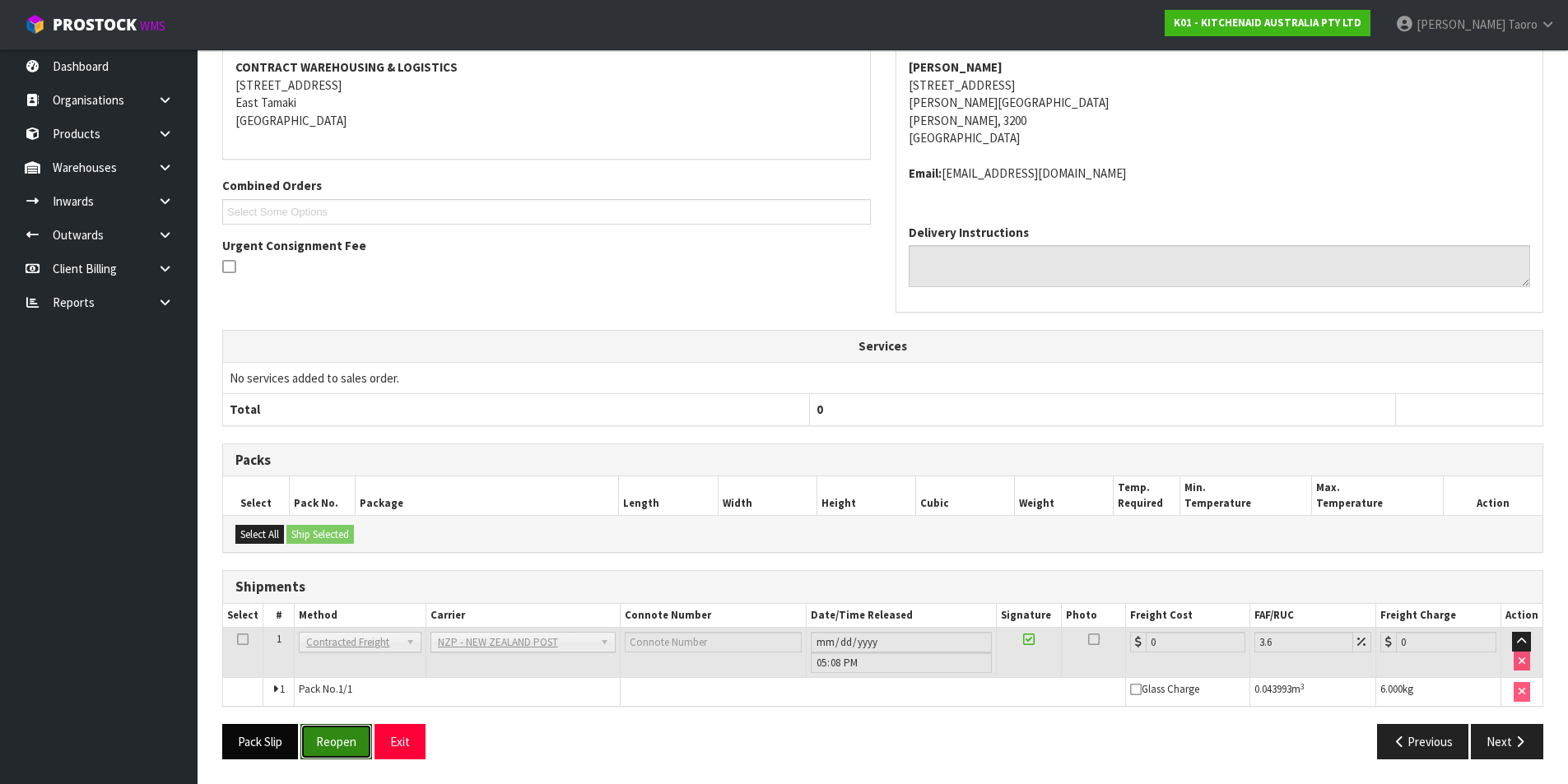
drag, startPoint x: 327, startPoint y: 748, endPoint x: 299, endPoint y: 734, distance: 31.3
click at [327, 748] on button "Reopen" at bounding box center [335, 742] width 71 height 35
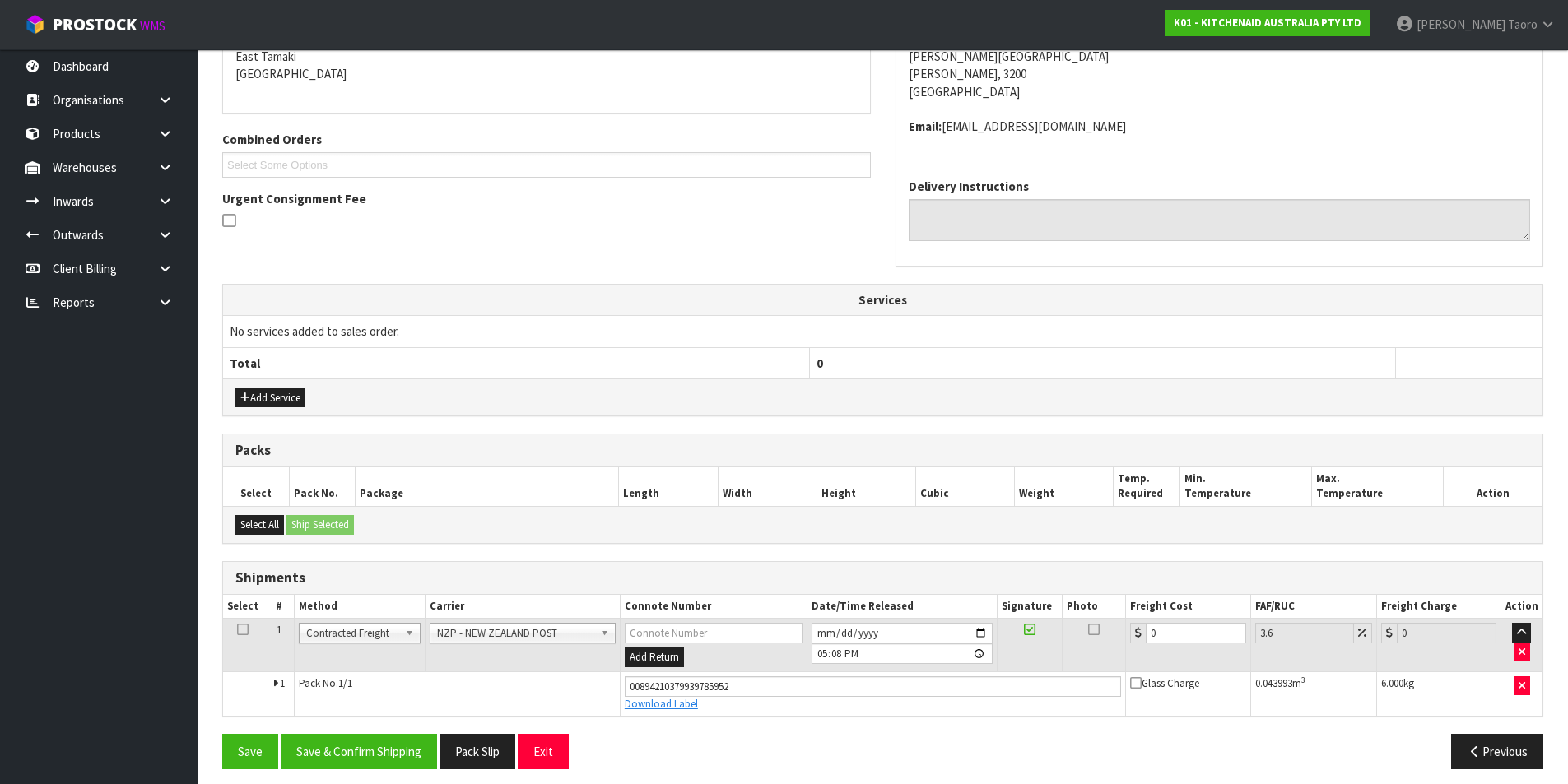
scroll to position [369, 0]
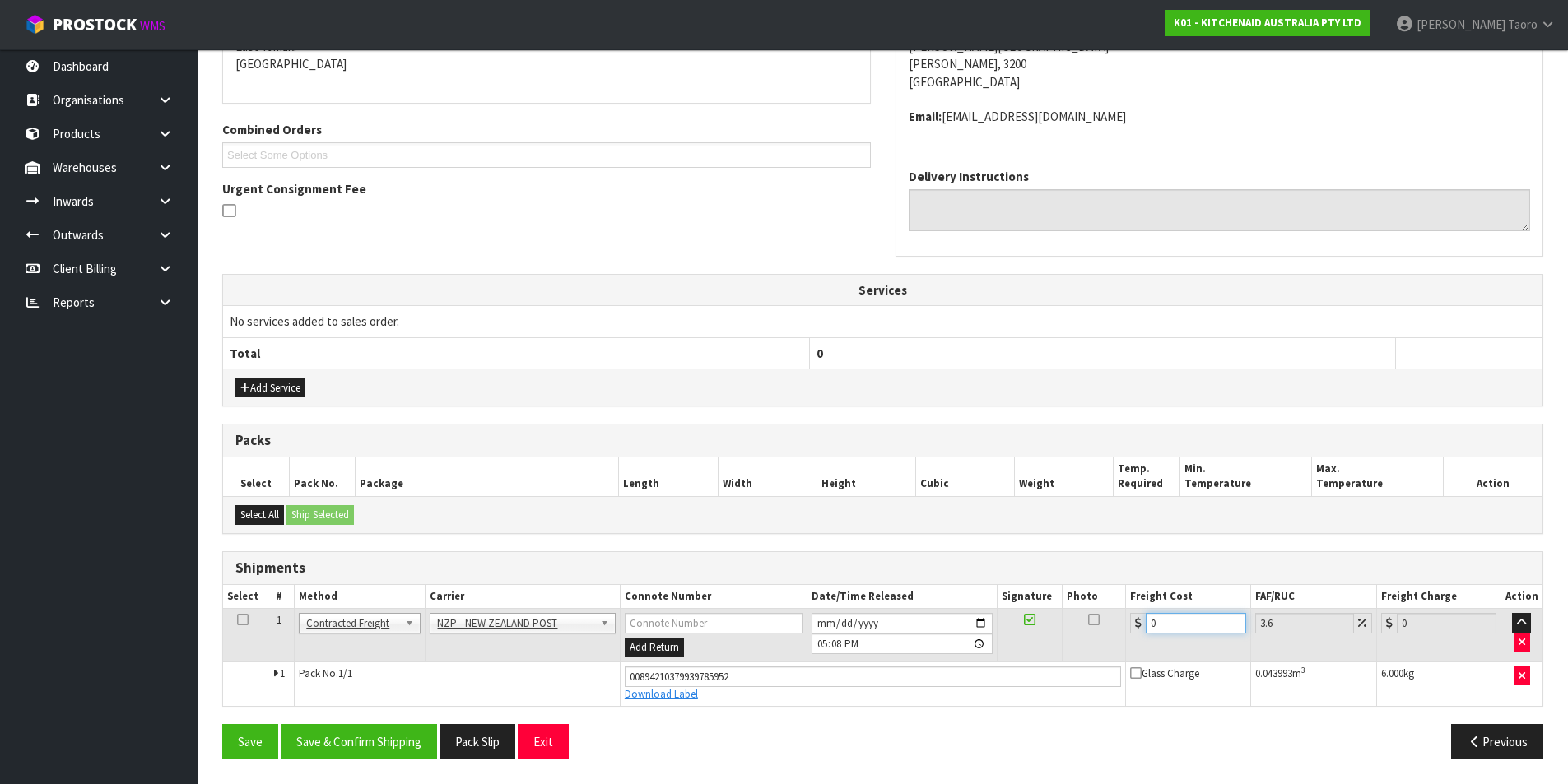
click at [1194, 632] on input "0" at bounding box center [1195, 623] width 99 height 21
click at [1194, 629] on input "0" at bounding box center [1195, 623] width 99 height 21
click at [1194, 628] on input "0" at bounding box center [1195, 623] width 99 height 21
click at [822, 622] on input "2025-08-15" at bounding box center [901, 623] width 181 height 21
click at [824, 642] on input "17:08:00.000" at bounding box center [901, 643] width 181 height 21
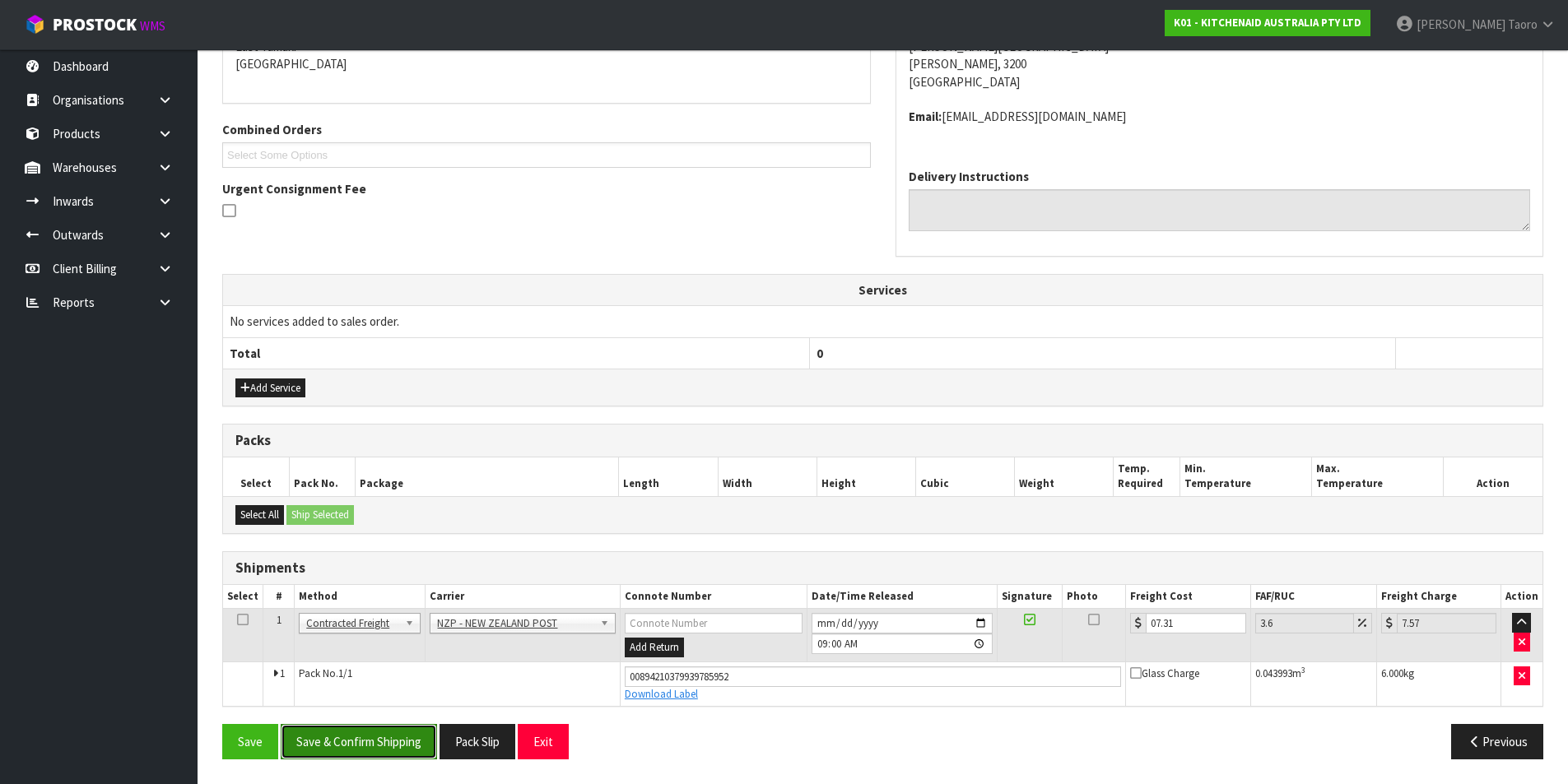
click at [325, 753] on button "Save & Confirm Shipping" at bounding box center [358, 742] width 156 height 35
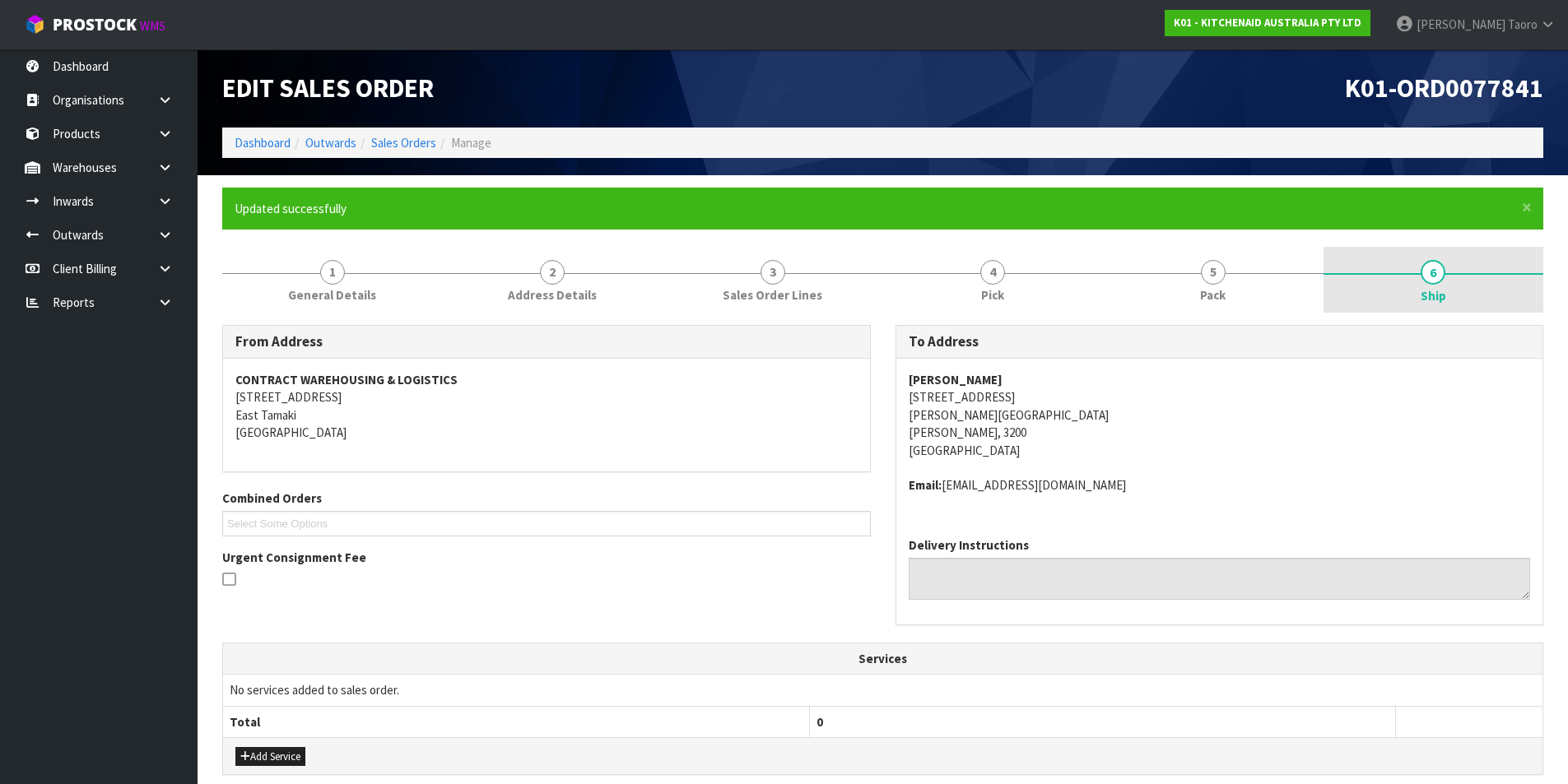
click at [1323, 260] on link "6 Ship" at bounding box center [1433, 279] width 221 height 66
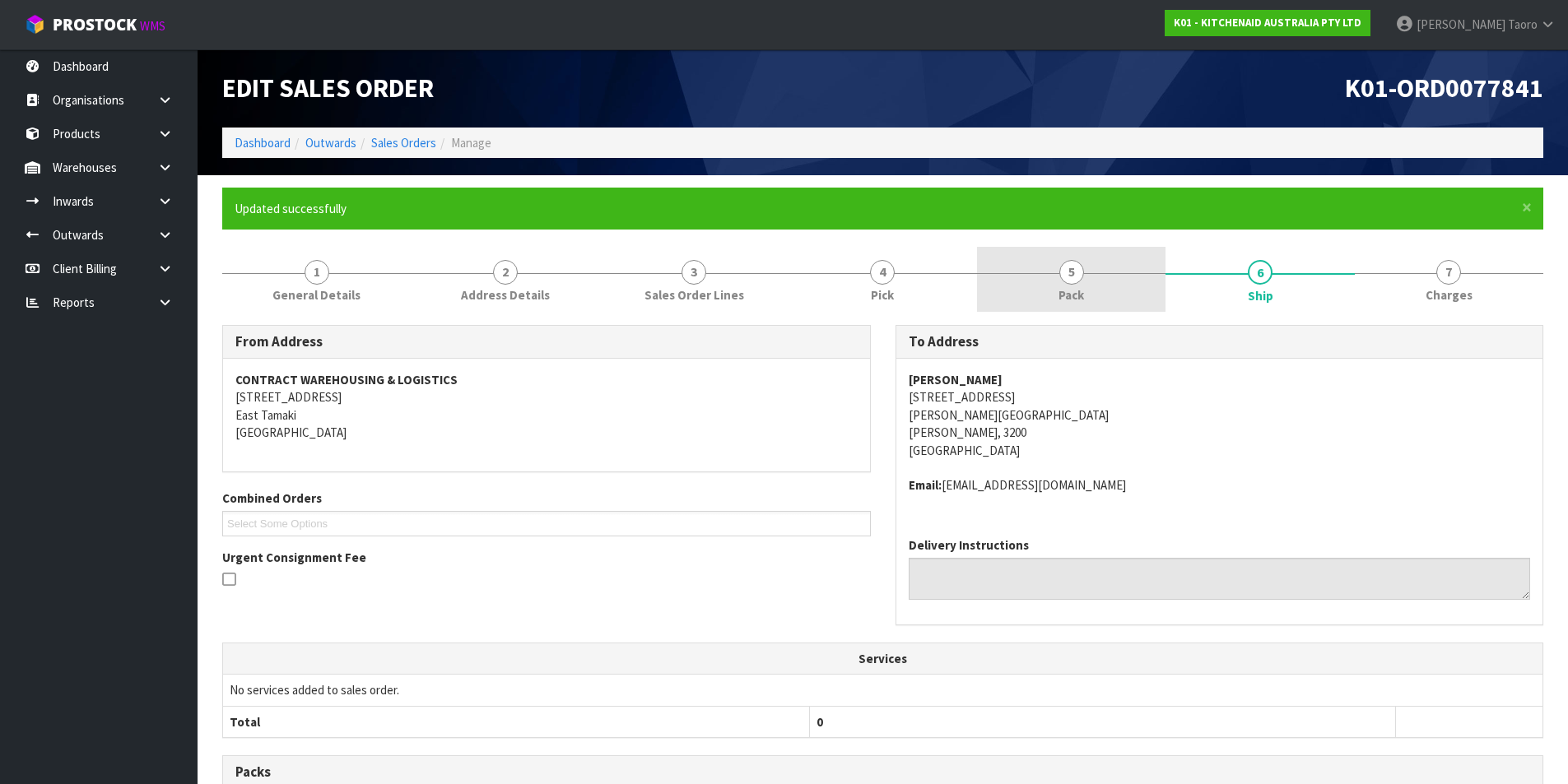
click at [1052, 262] on link "5 Pack" at bounding box center [1071, 279] width 188 height 65
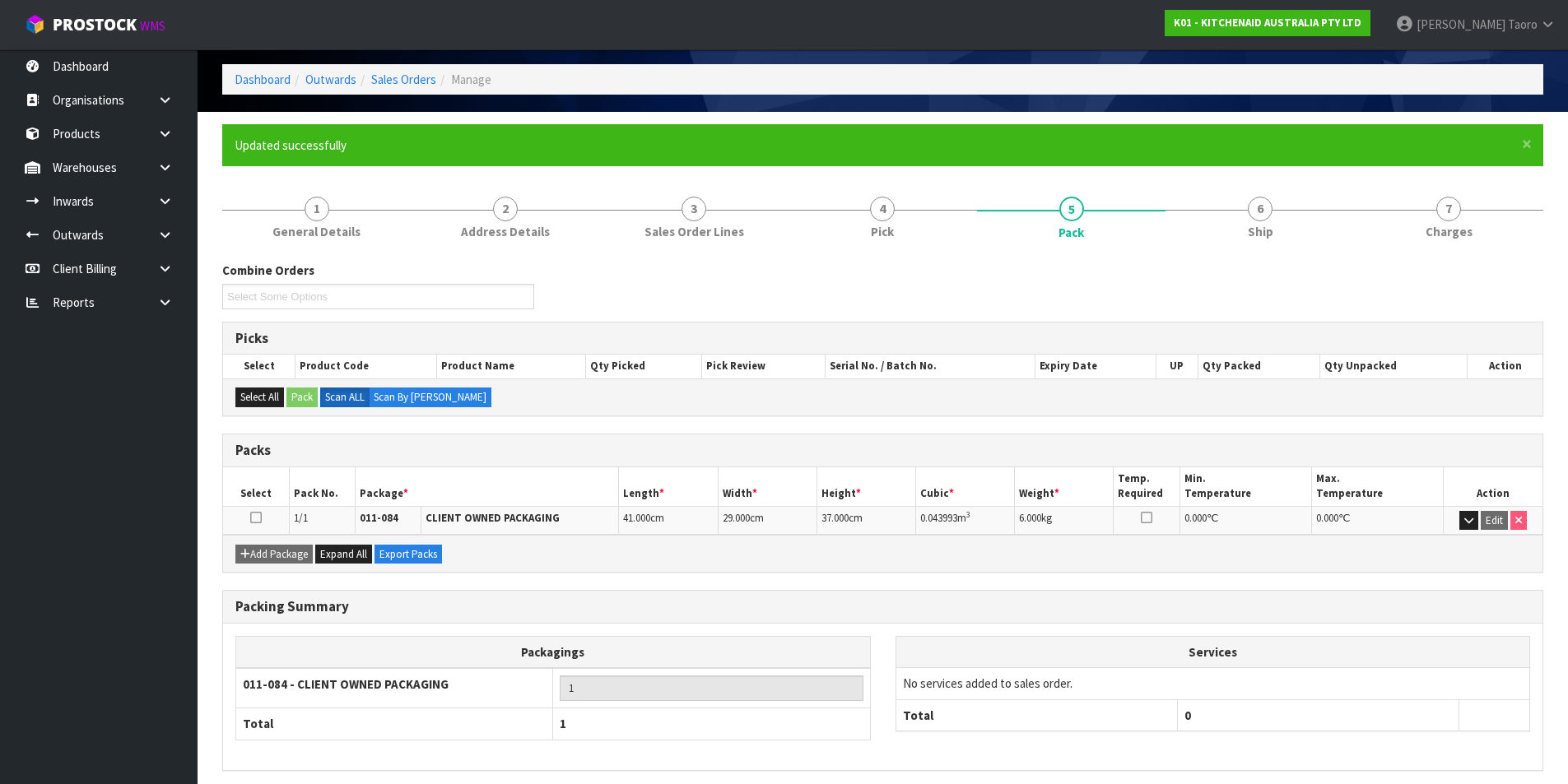
scroll to position [128, 0]
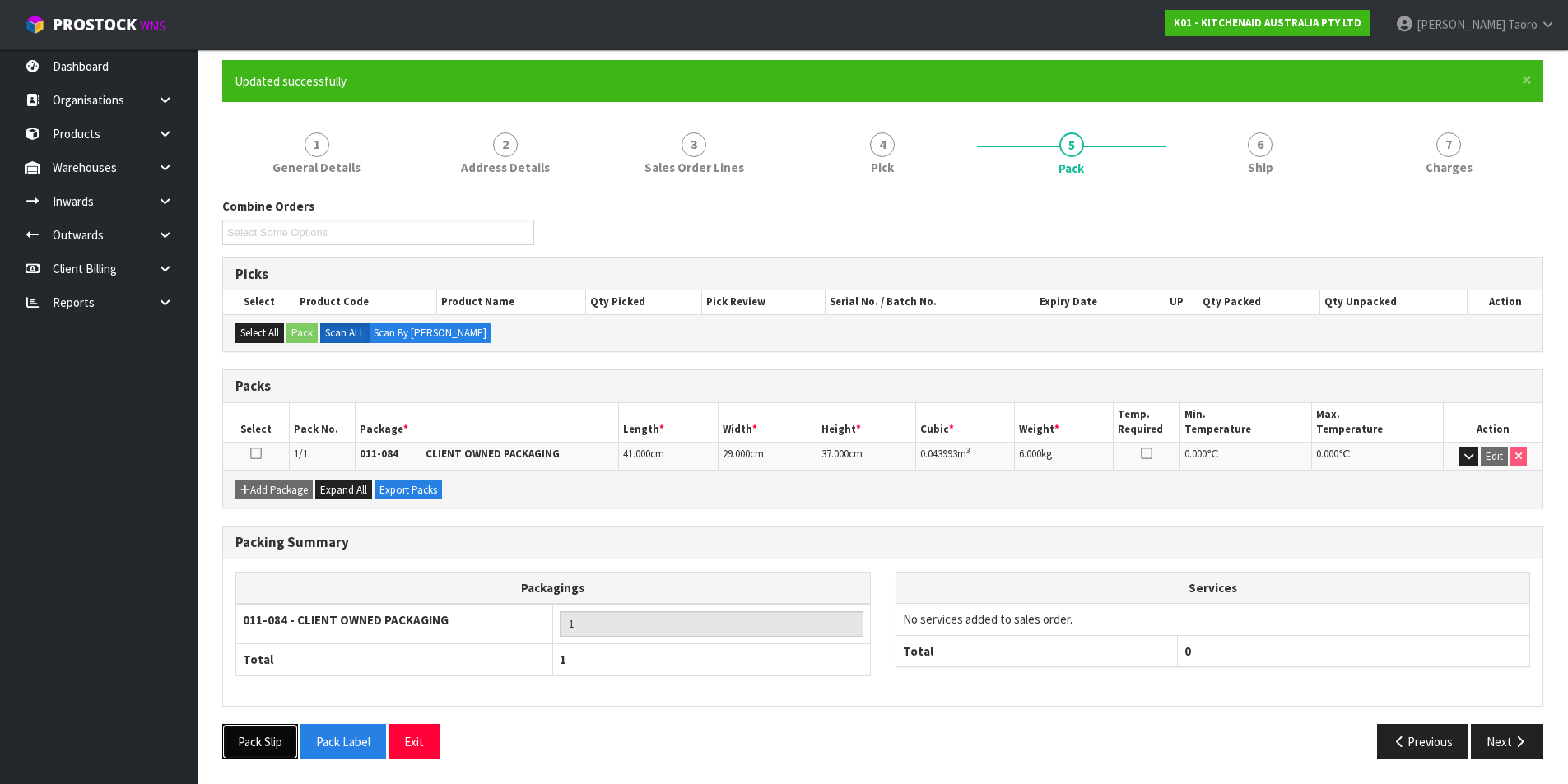
click at [285, 740] on button "Pack Slip" at bounding box center [260, 742] width 76 height 35
click at [424, 732] on button "Exit" at bounding box center [414, 742] width 51 height 35
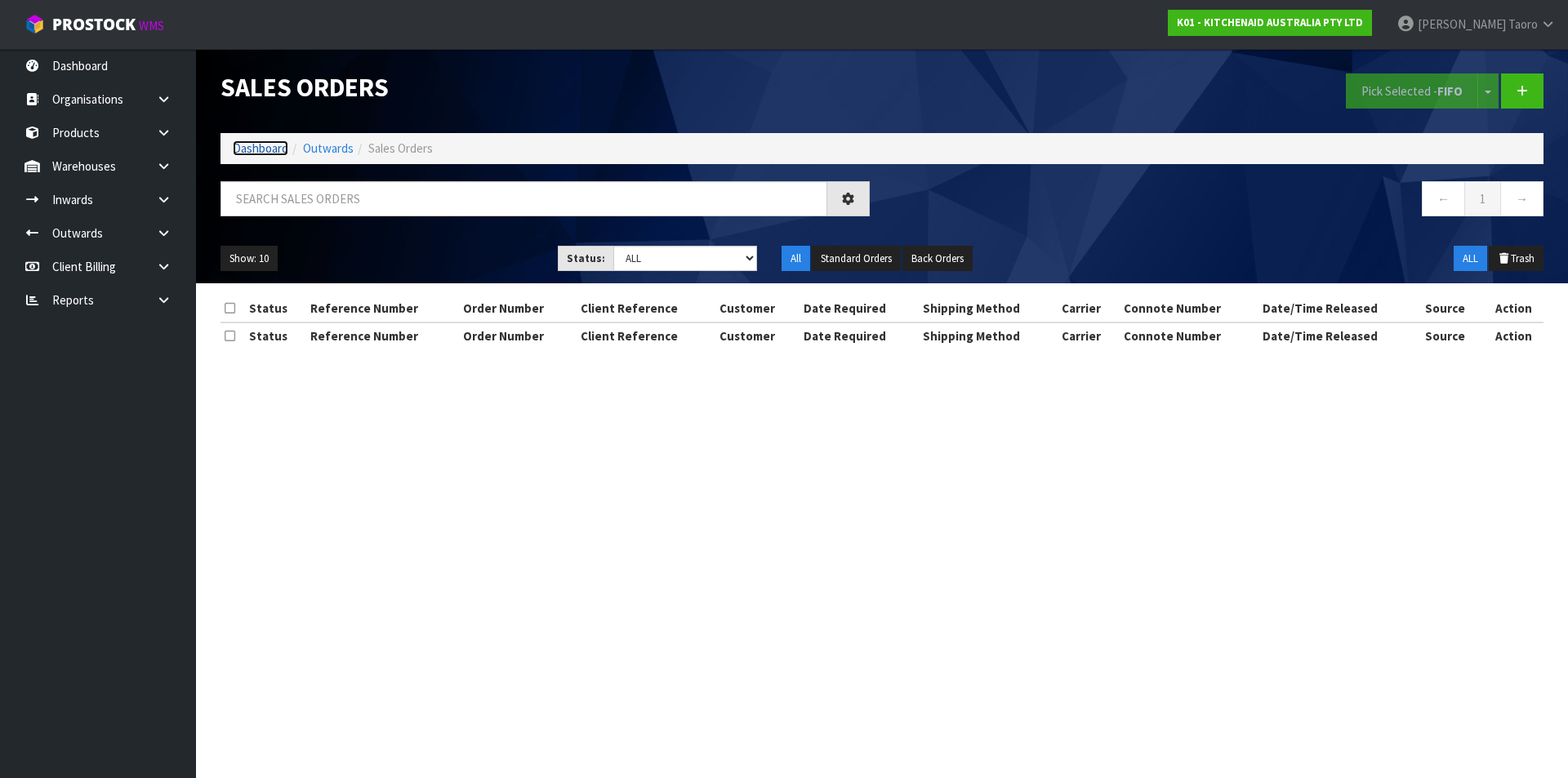
click at [264, 141] on link "Dashboard" at bounding box center [260, 148] width 55 height 15
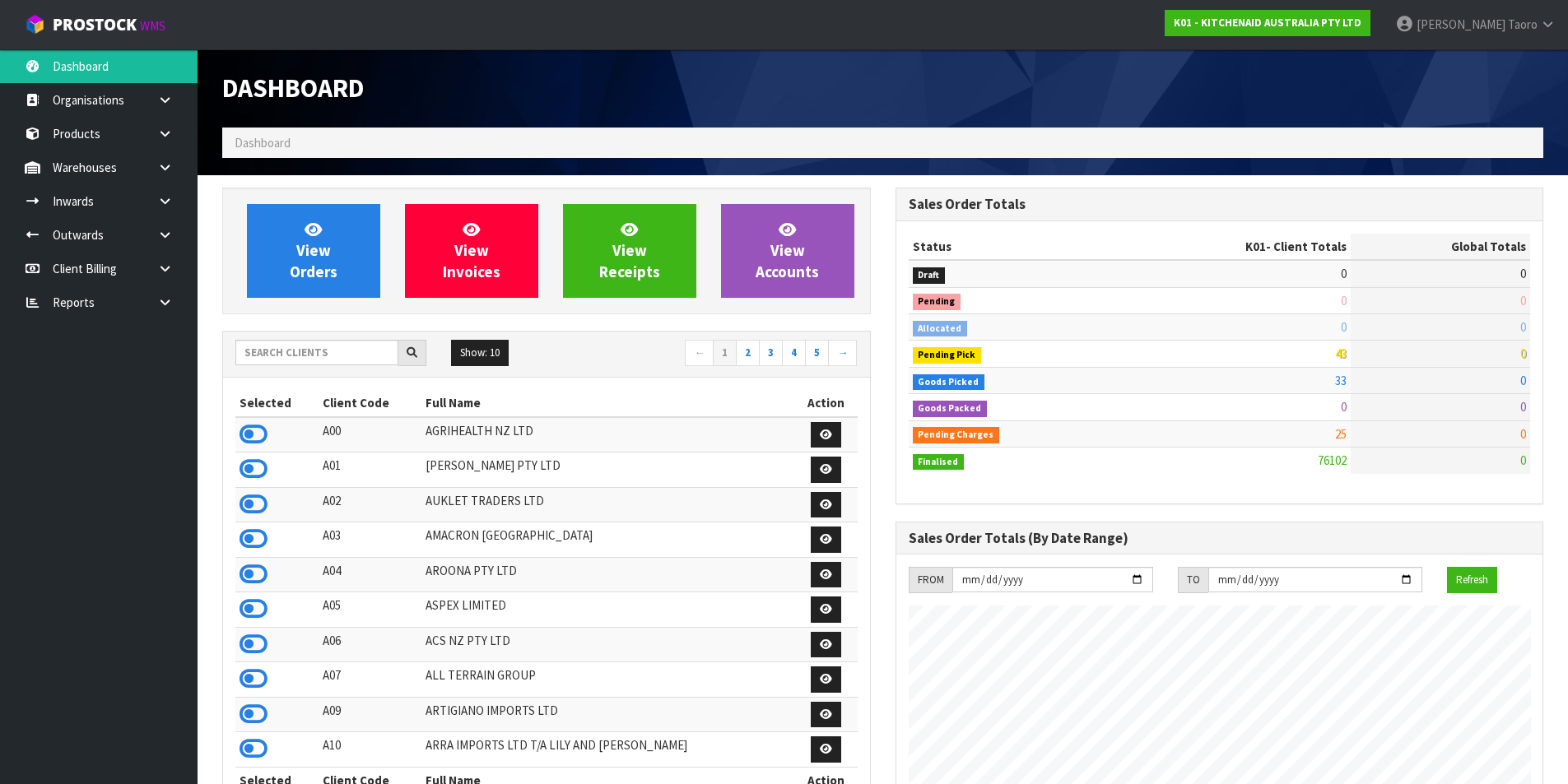
scroll to position [1246, 672]
click at [333, 270] on span "View Orders" at bounding box center [313, 251] width 48 height 61
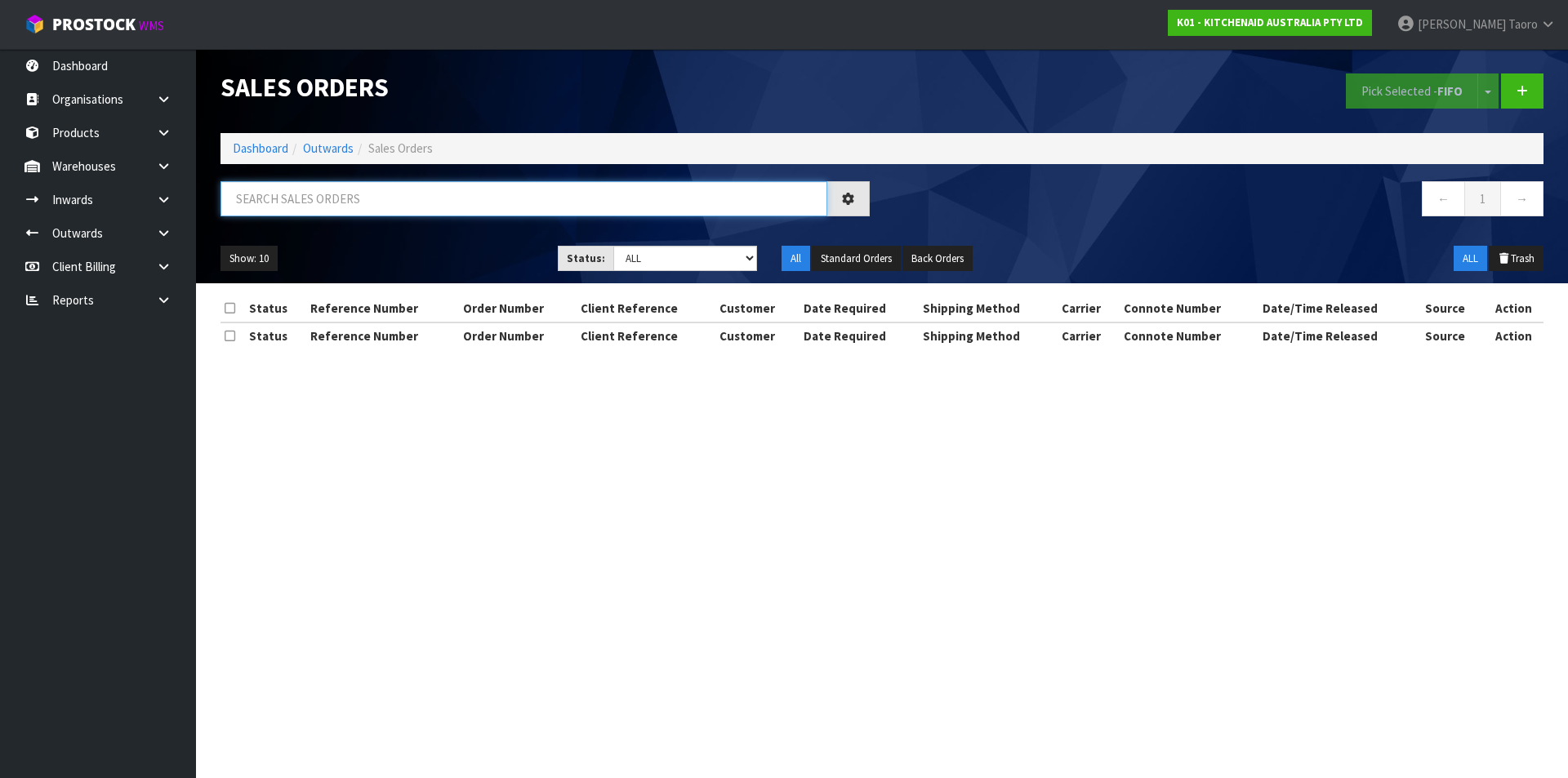
click at [361, 205] on input "text" at bounding box center [524, 199] width 606 height 35
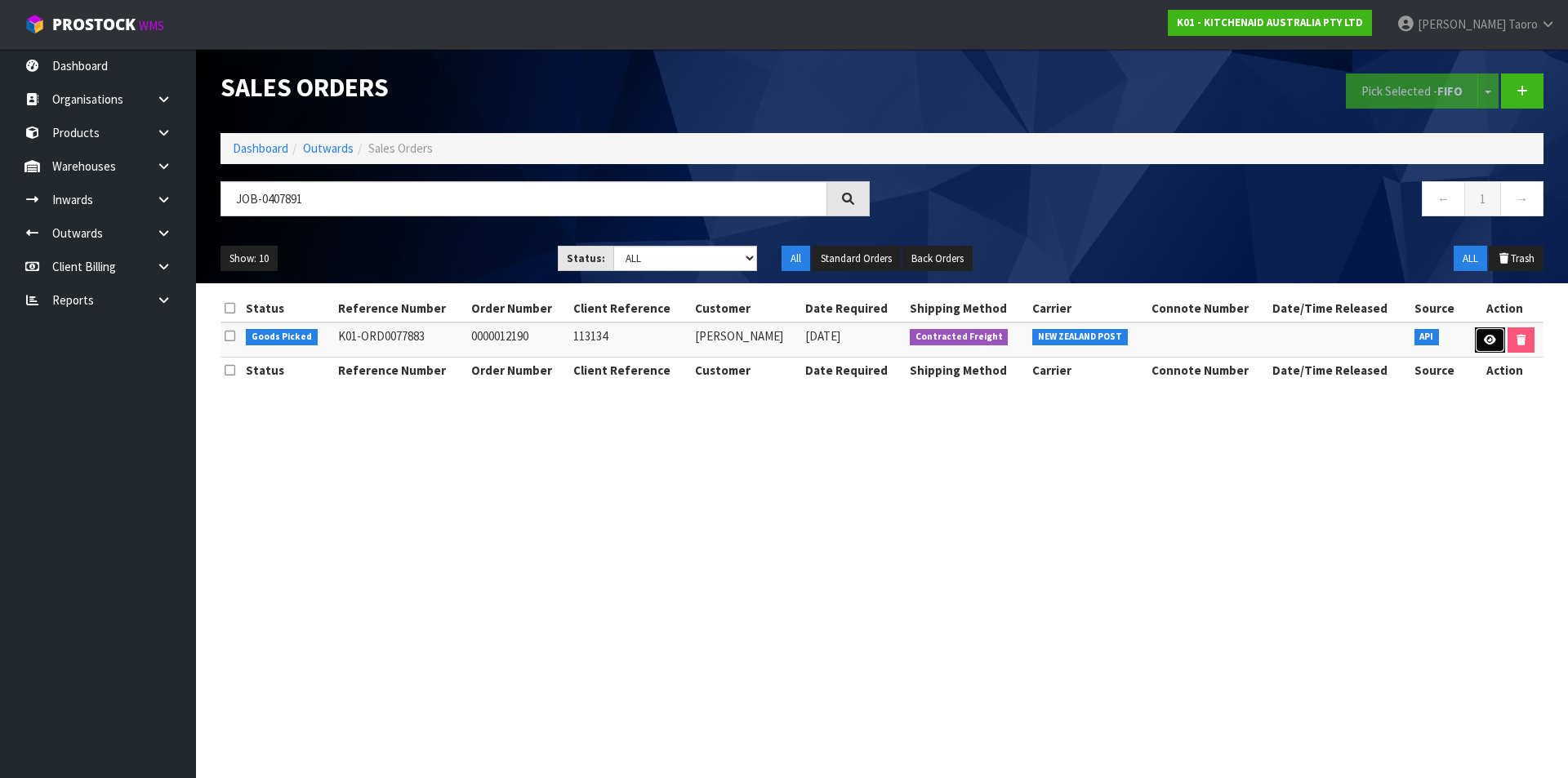
click at [1485, 340] on icon at bounding box center [1490, 340] width 13 height 11
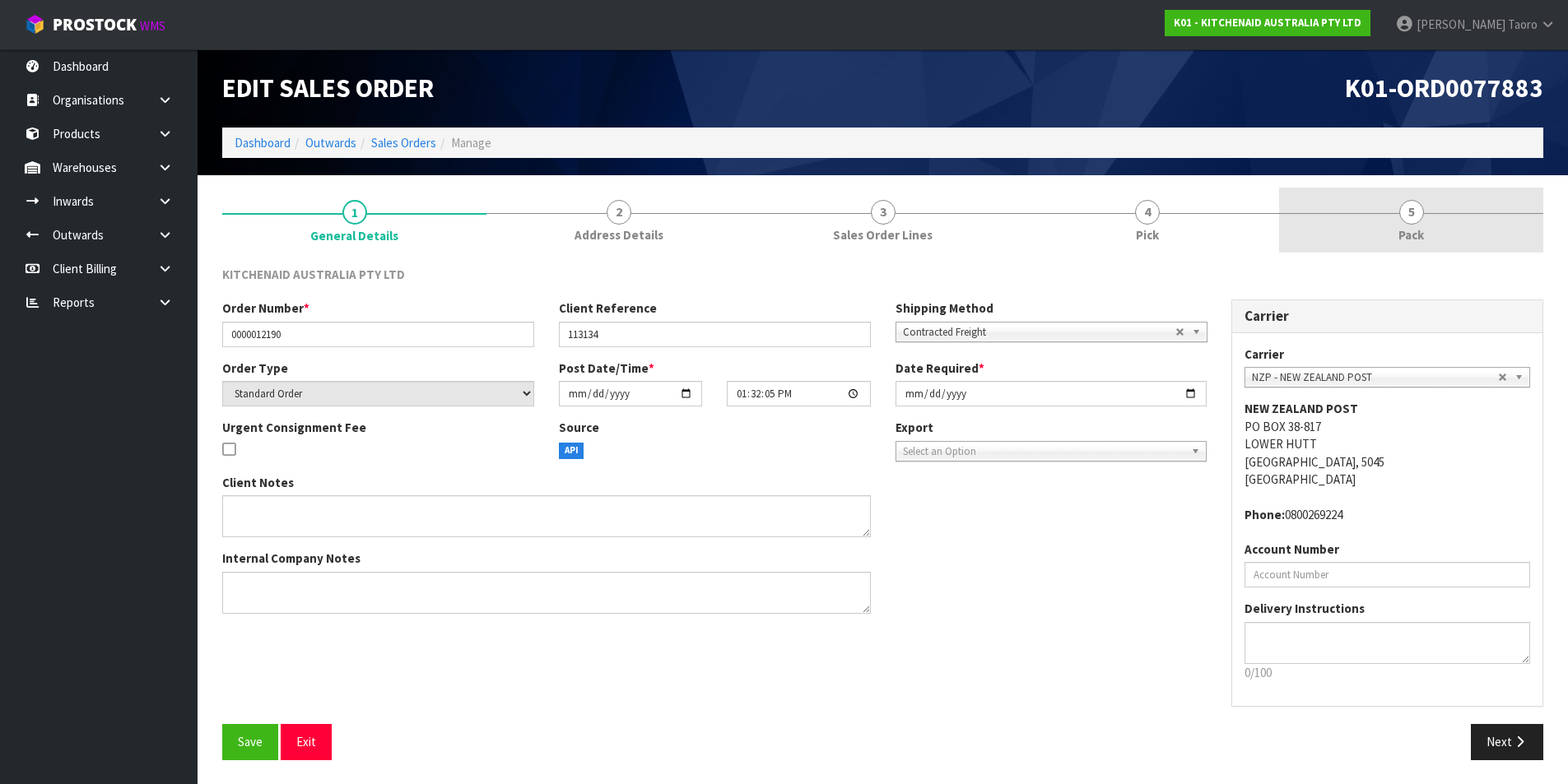
click at [1445, 230] on link "5 Pack" at bounding box center [1410, 220] width 264 height 65
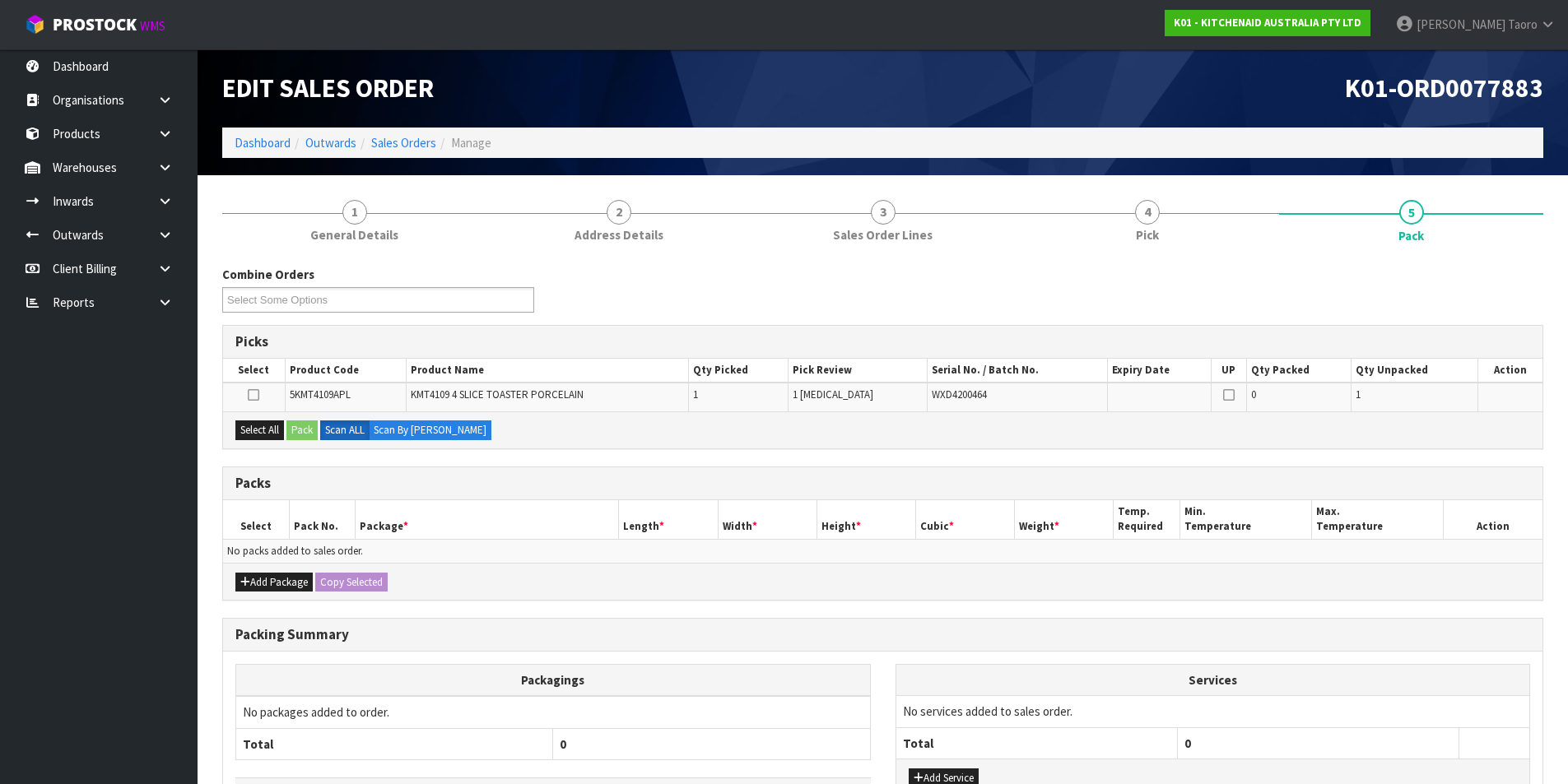
click at [1274, 98] on h1 "K01-ORD0077883" at bounding box center [1219, 88] width 649 height 29
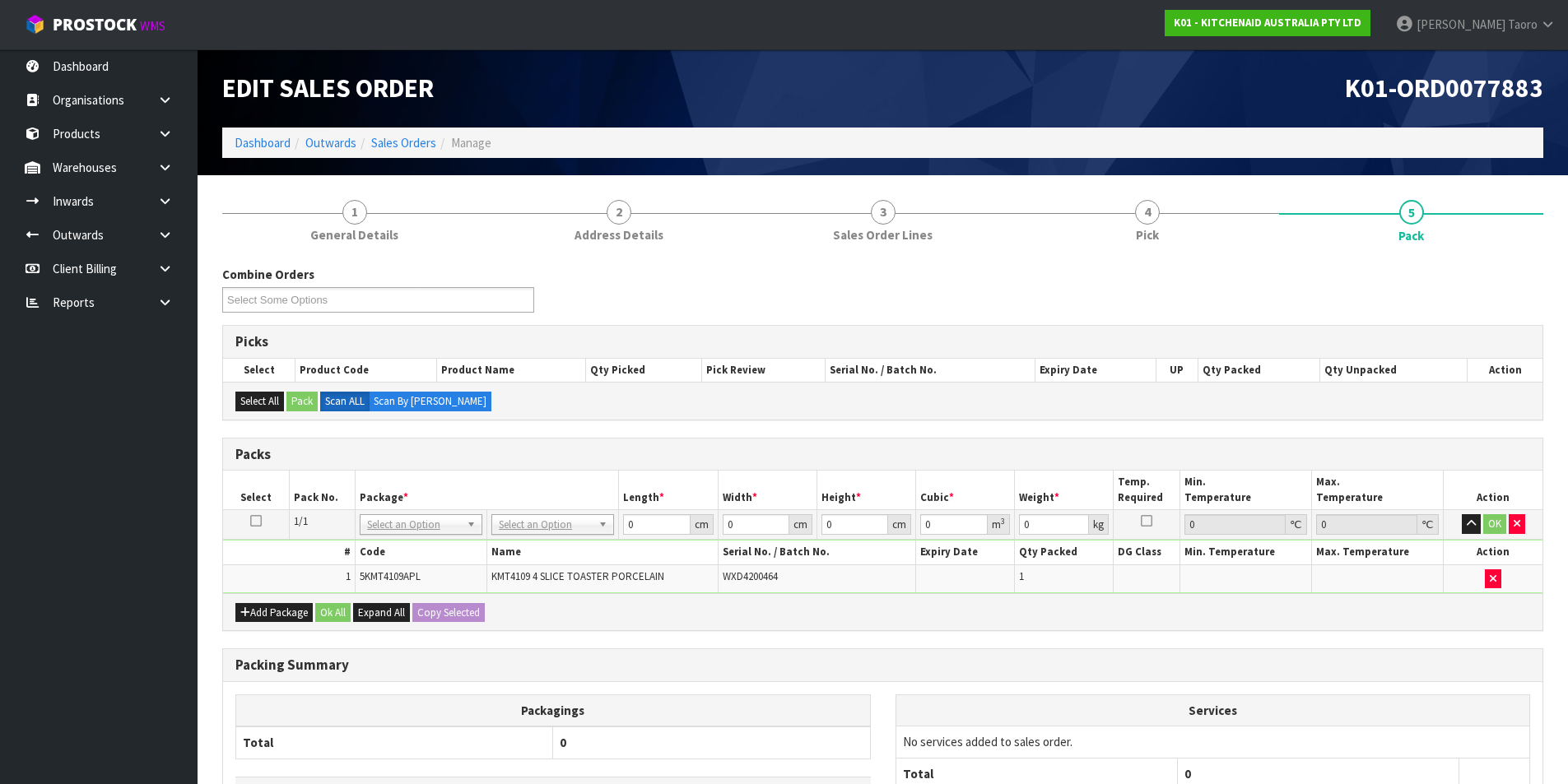
click at [579, 535] on td "No Packaging Cartons PLT GEN120 (1200 X 1000) PLT ONE WAY SKID CHEP HIRE PALLET…" at bounding box center [553, 524] width 132 height 30
click at [573, 549] on input "text" at bounding box center [552, 547] width 114 height 21
click at [651, 528] on input "0" at bounding box center [656, 524] width 67 height 21
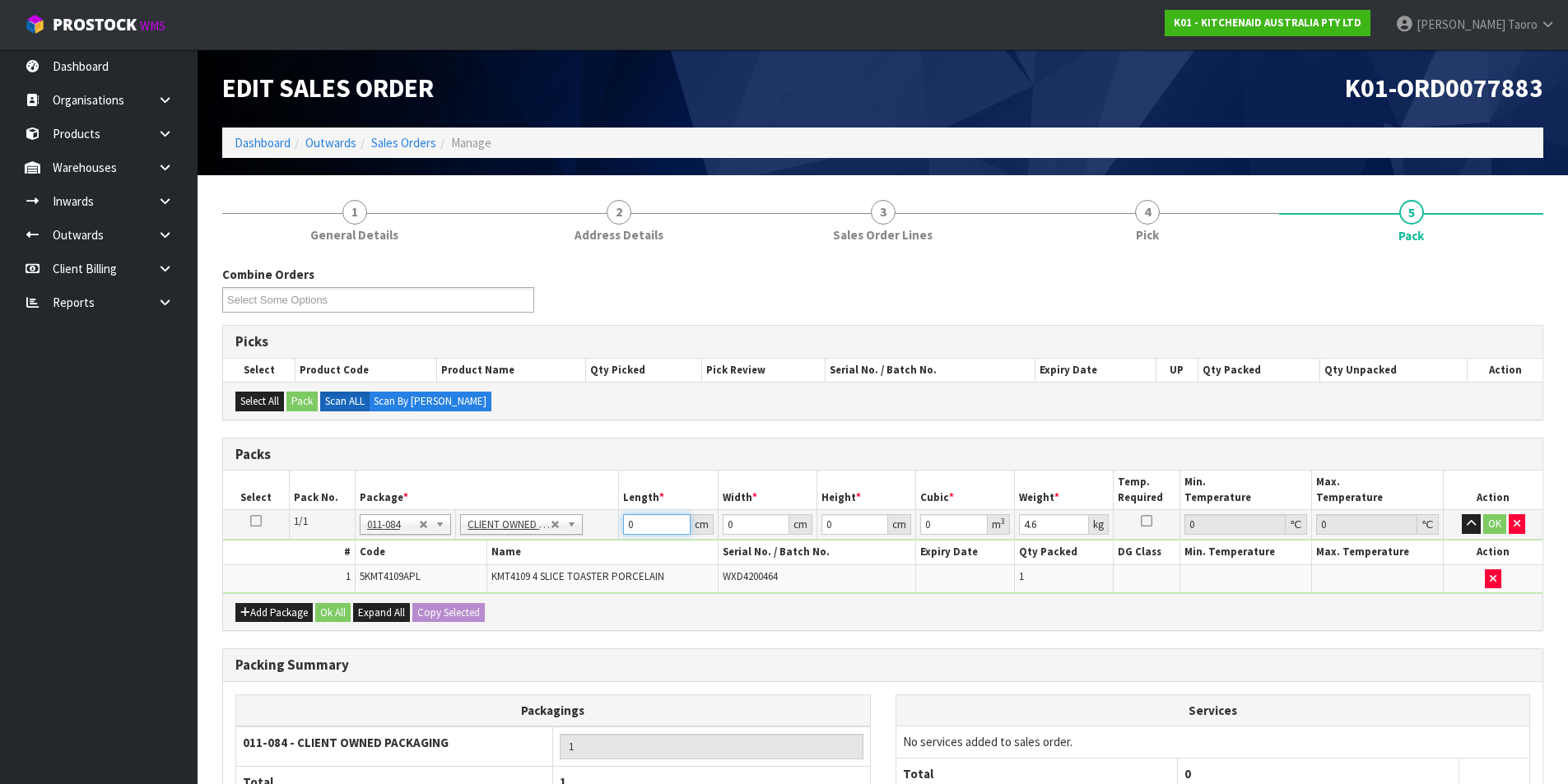
click at [651, 528] on input "0" at bounding box center [656, 524] width 67 height 21
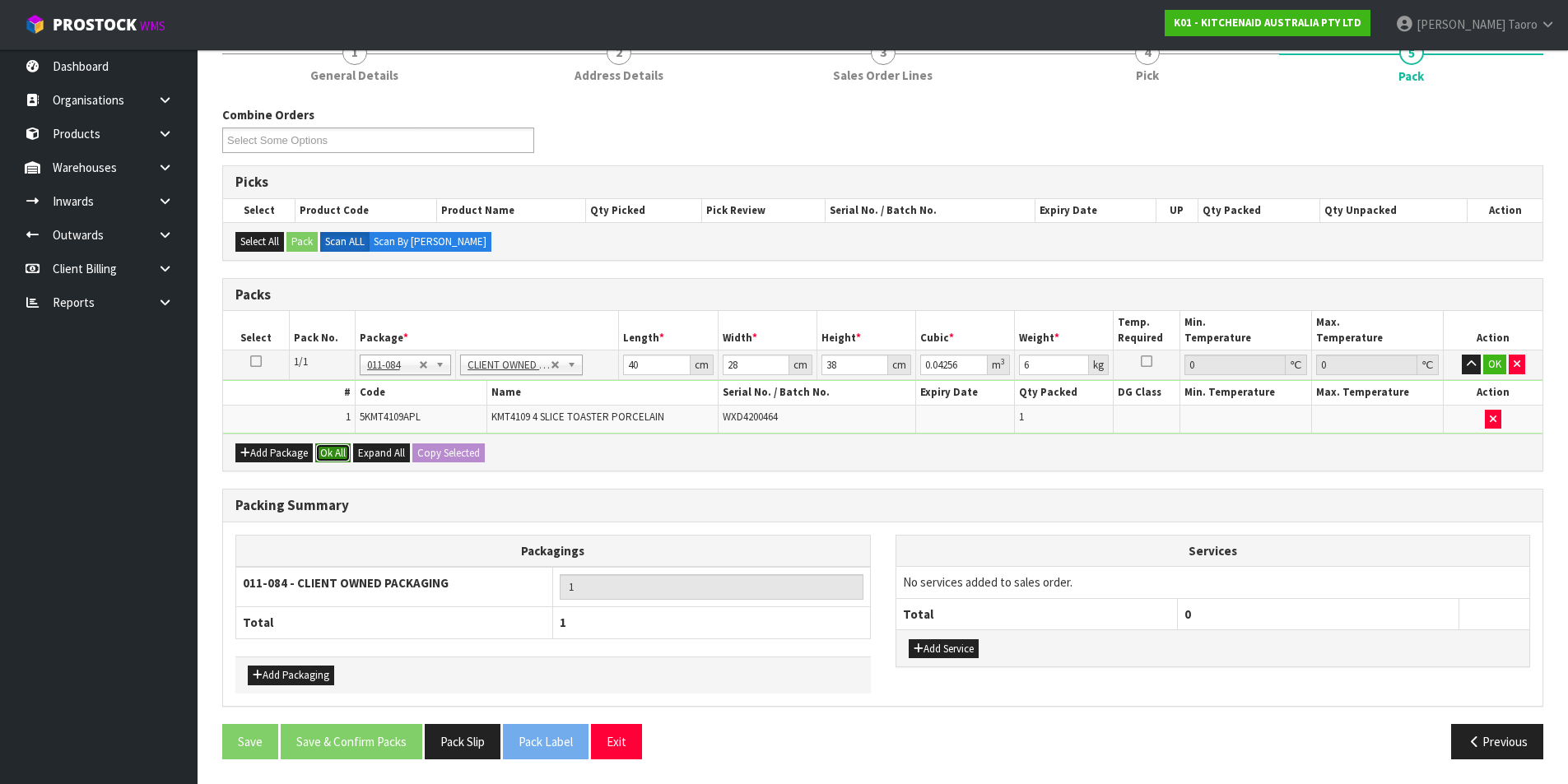
click at [331, 452] on button "Ok All" at bounding box center [333, 453] width 35 height 20
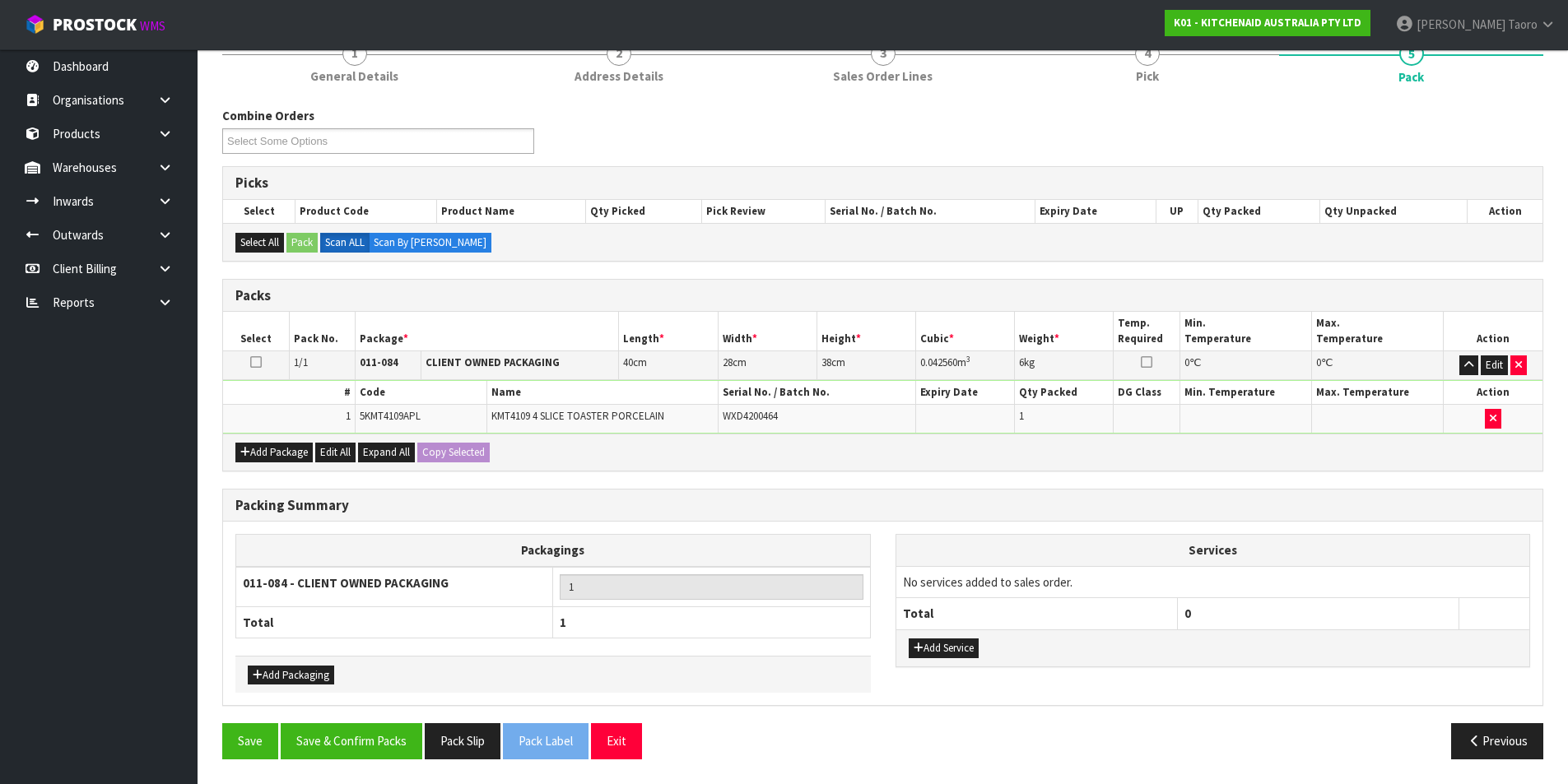
scroll to position [159, 0]
click at [369, 732] on button "Save & Confirm Packs" at bounding box center [351, 741] width 141 height 35
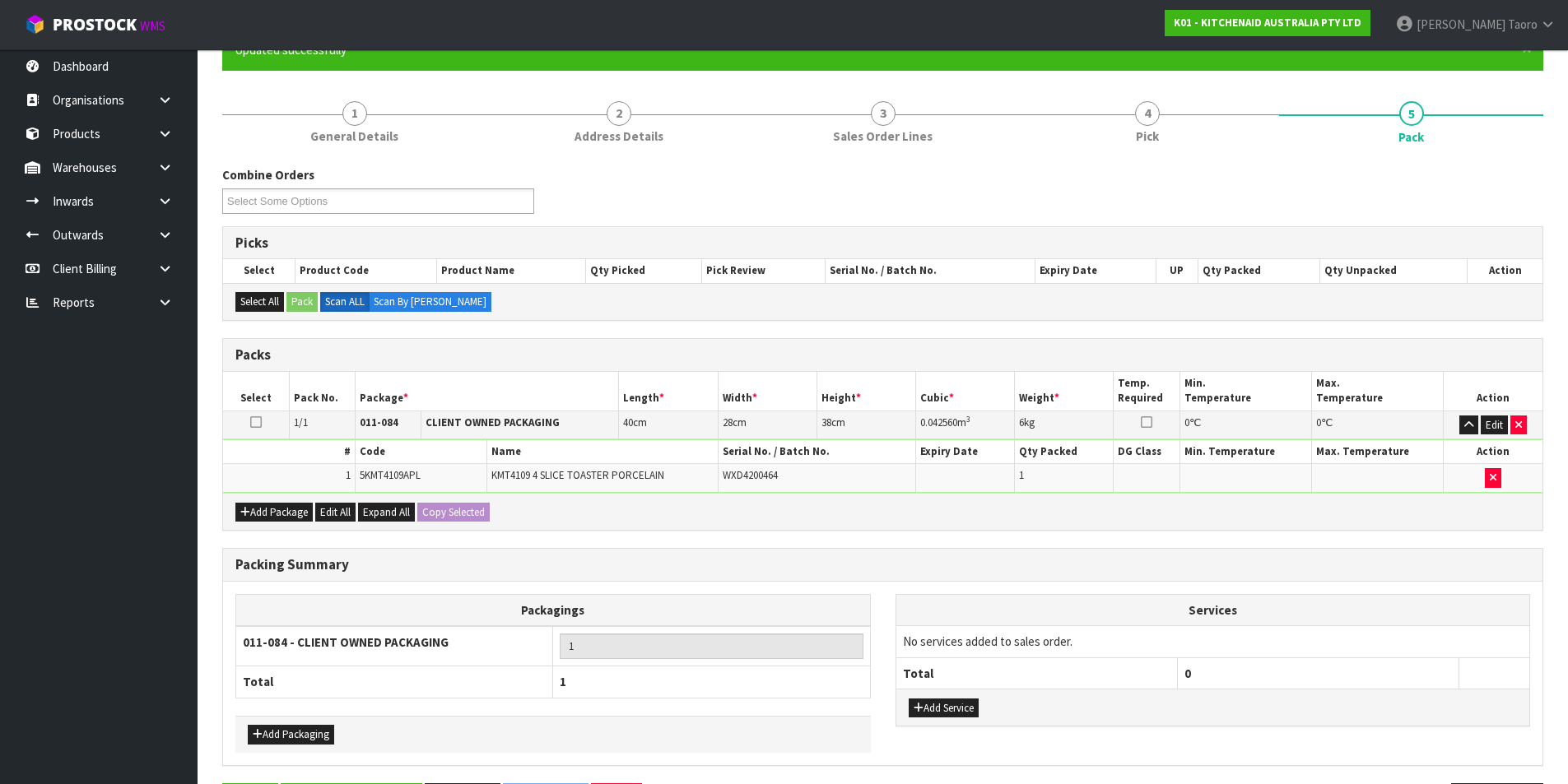
scroll to position [0, 0]
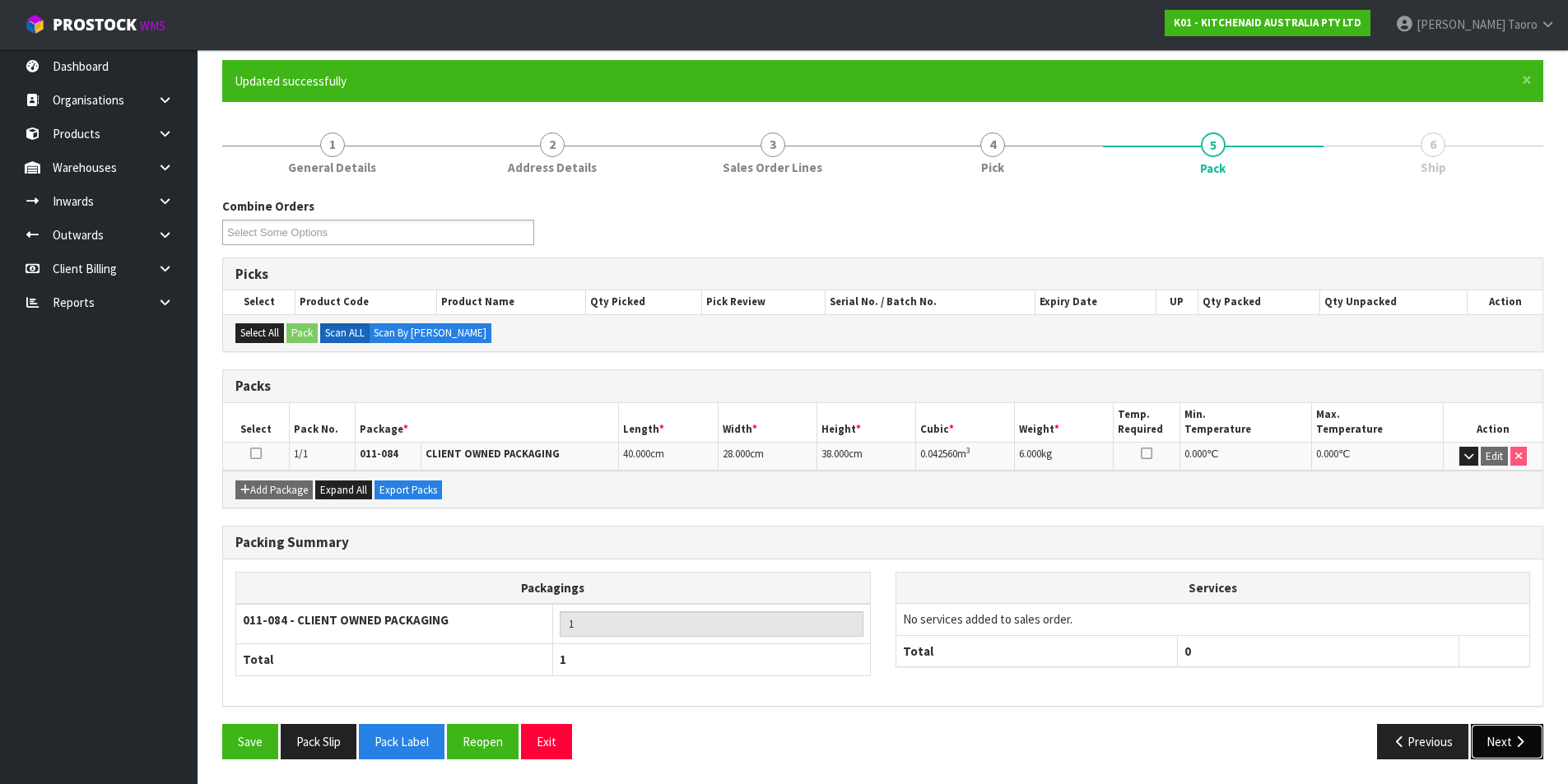
click at [1491, 733] on button "Next" at bounding box center [1507, 742] width 72 height 35
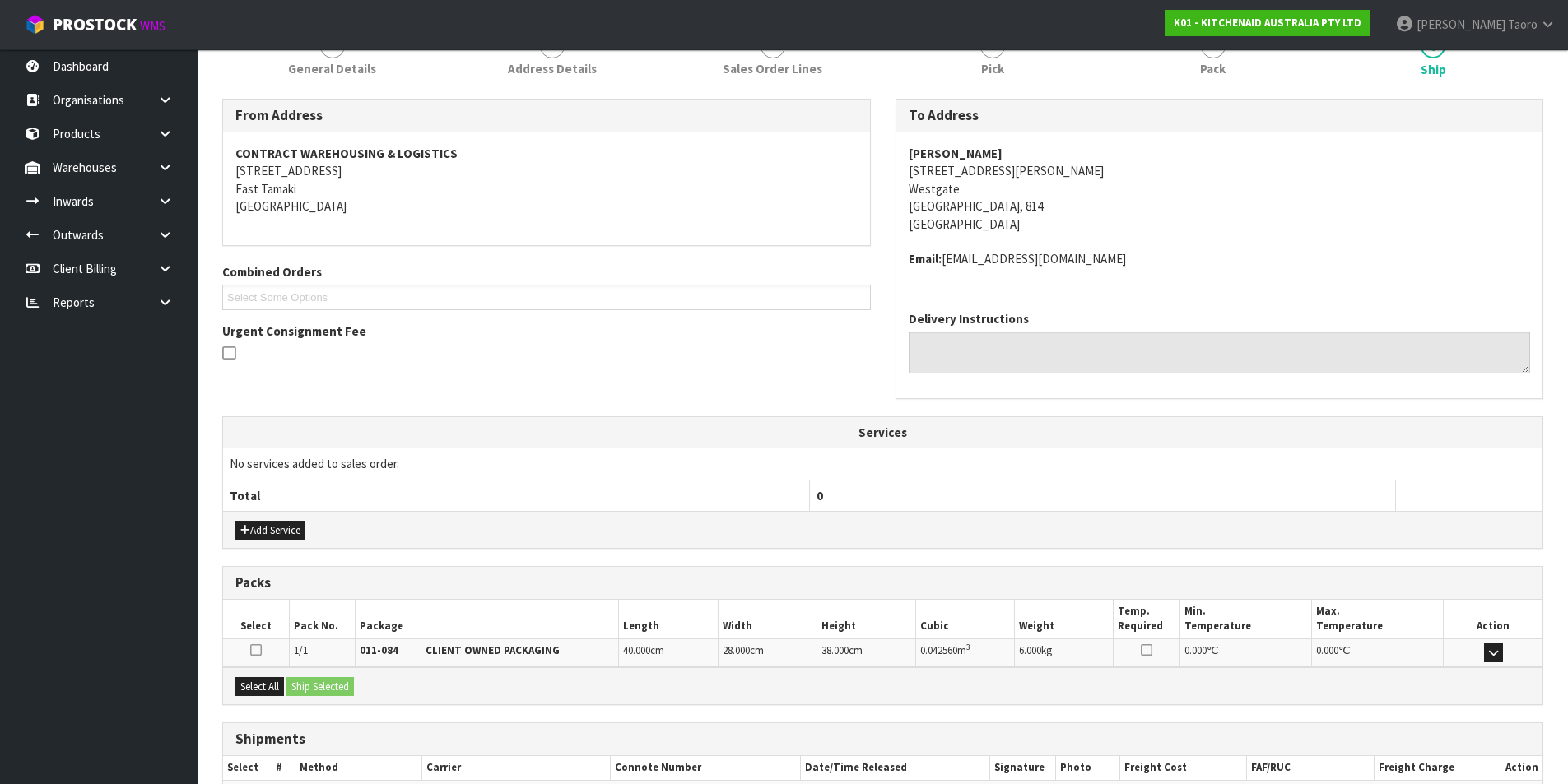
scroll to position [324, 0]
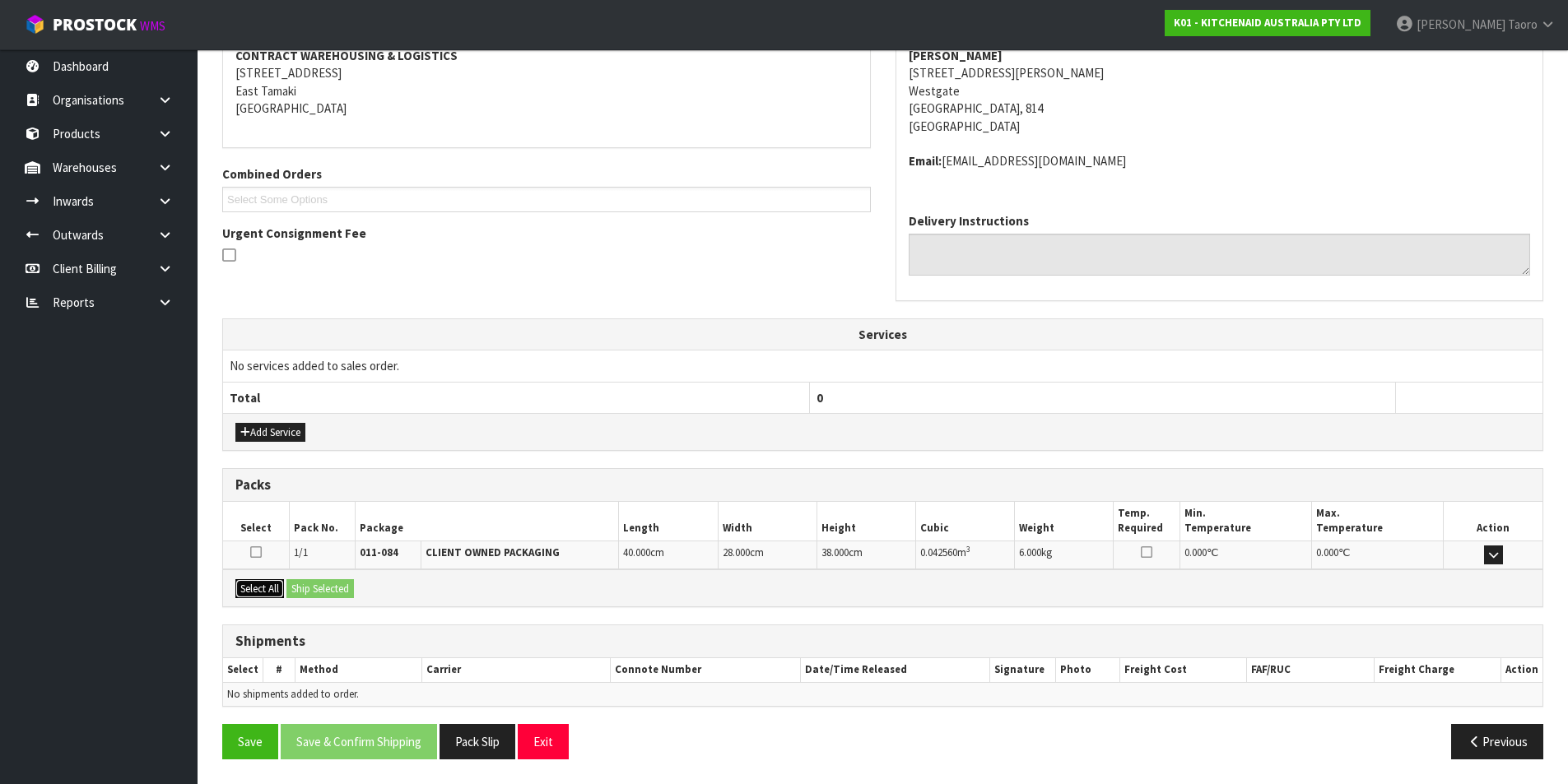
click at [260, 586] on button "Select All" at bounding box center [260, 589] width 49 height 20
click at [307, 590] on button "Ship Selected" at bounding box center [320, 589] width 68 height 20
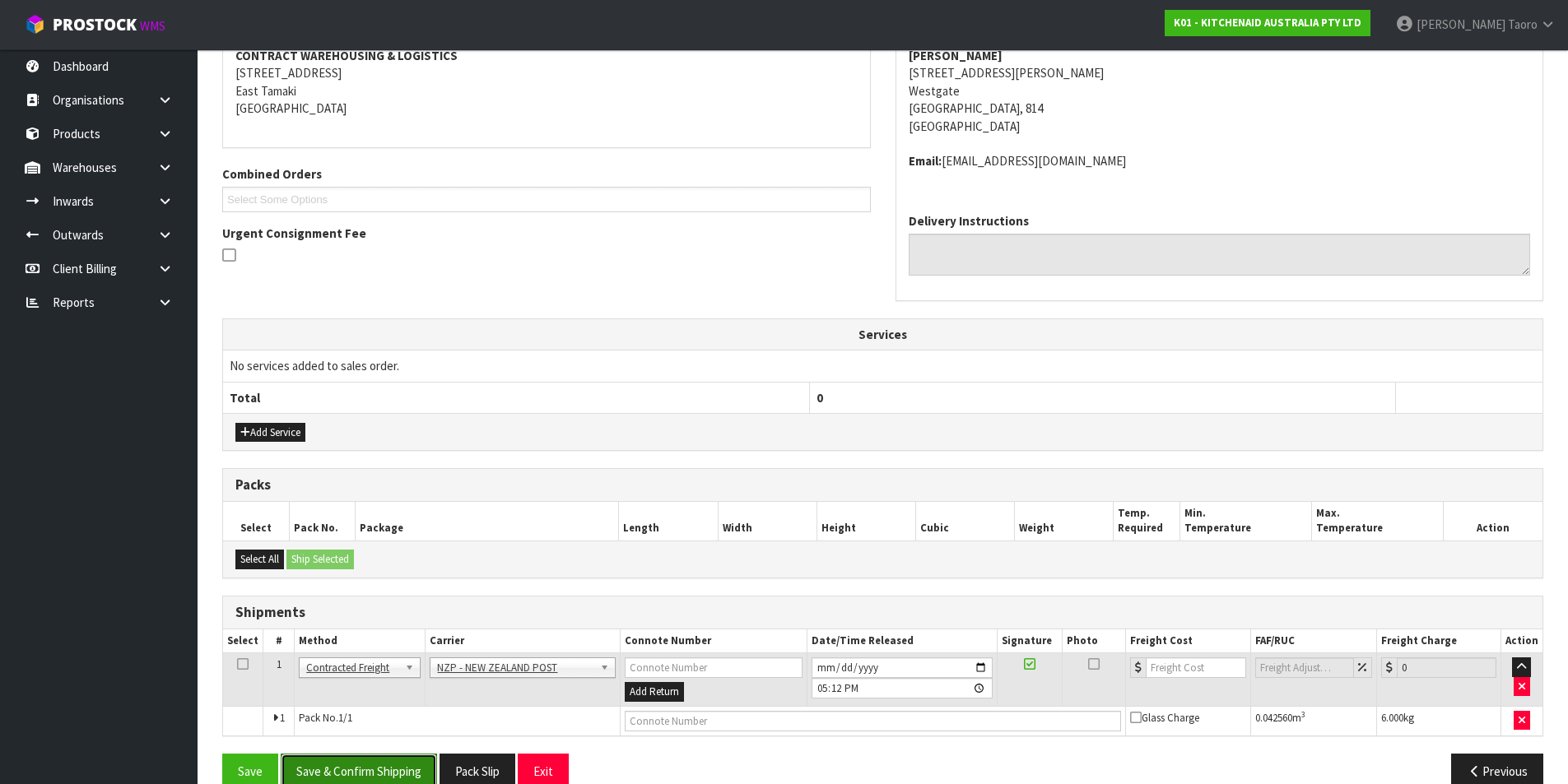
click at [413, 772] on button "Save & Confirm Shipping" at bounding box center [358, 770] width 156 height 35
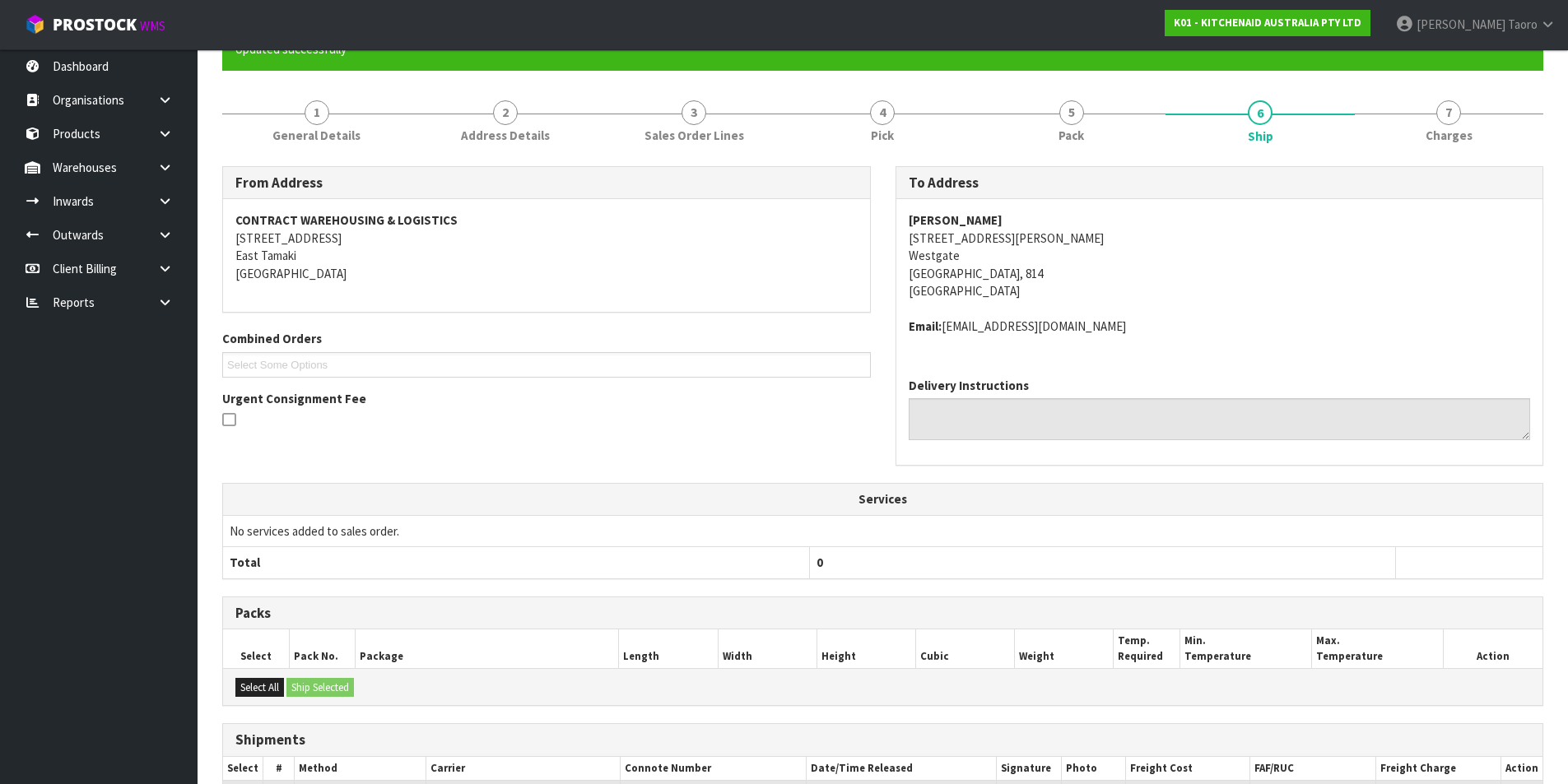
scroll to position [330, 0]
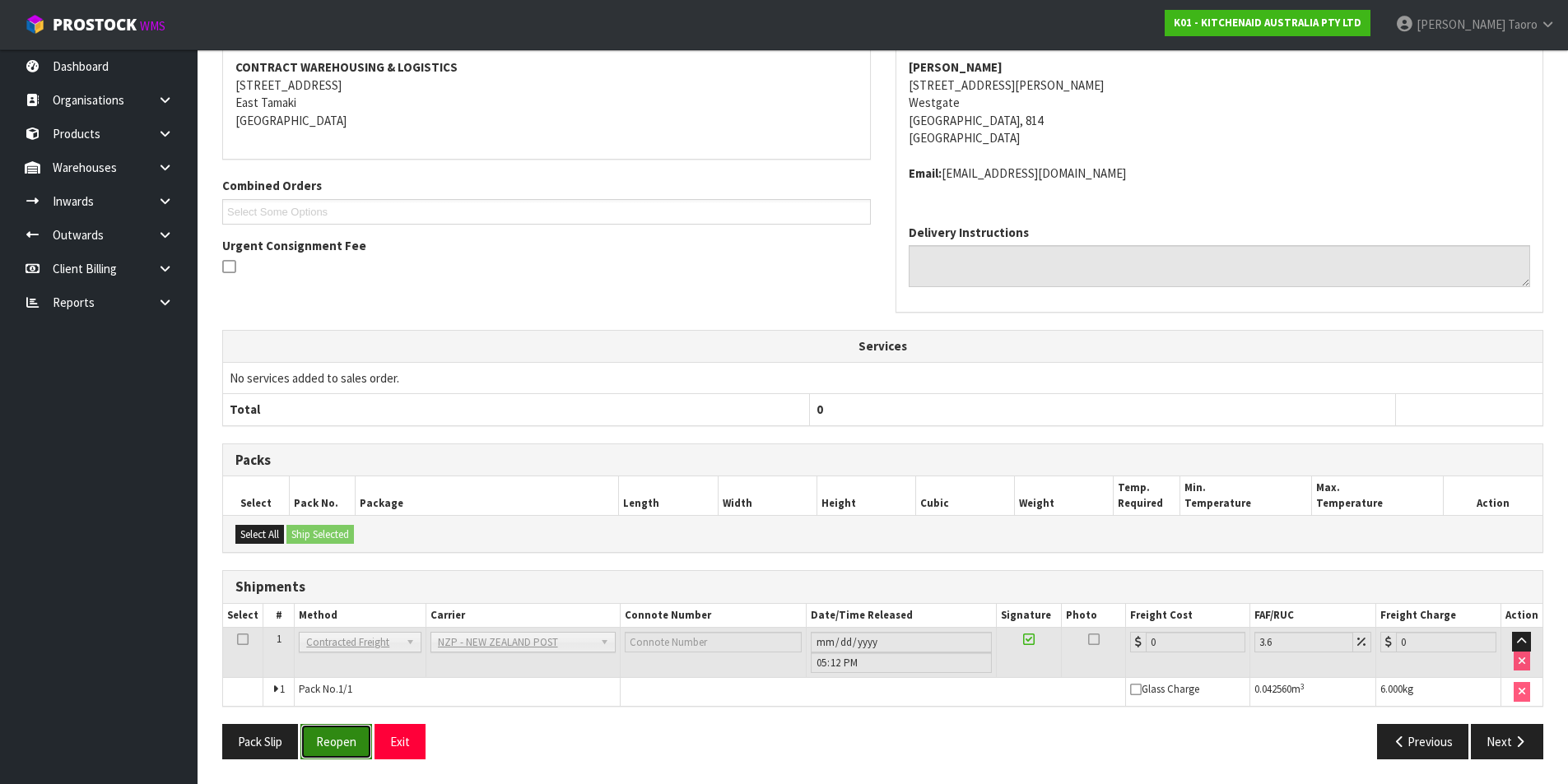
click at [338, 744] on button "Reopen" at bounding box center [335, 742] width 71 height 35
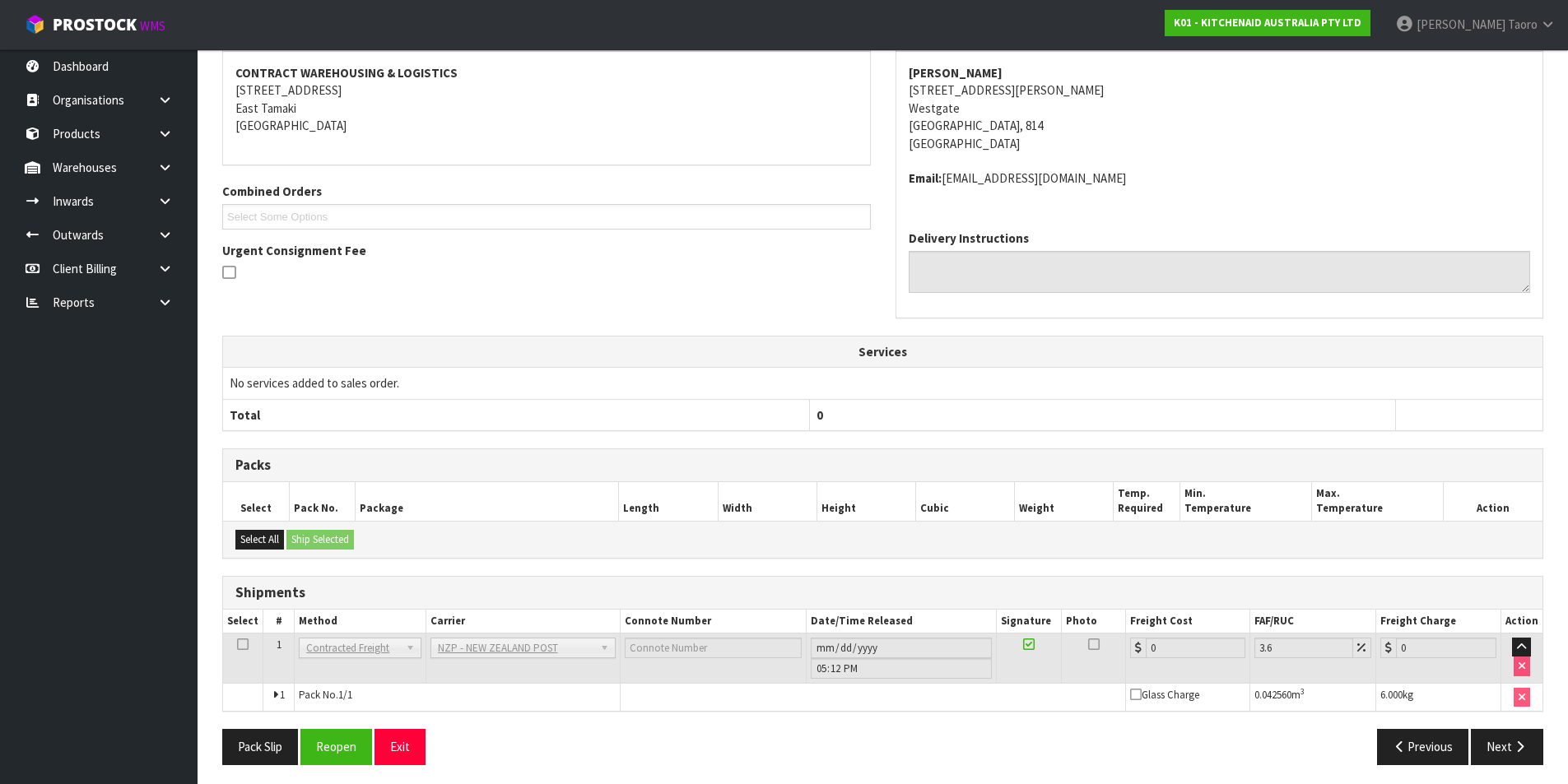
scroll to position [313, 0]
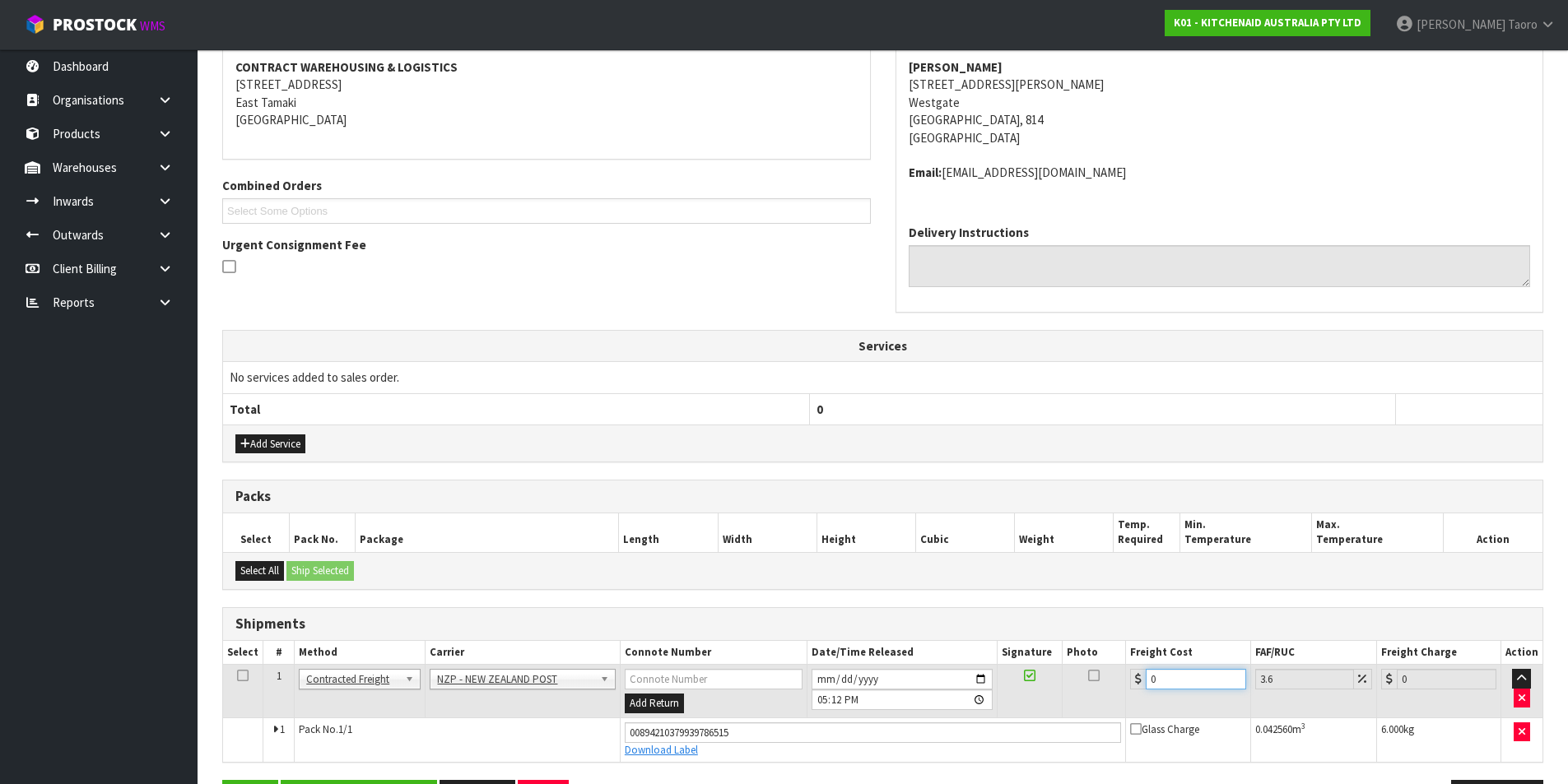
click at [1185, 670] on input "0" at bounding box center [1195, 679] width 99 height 21
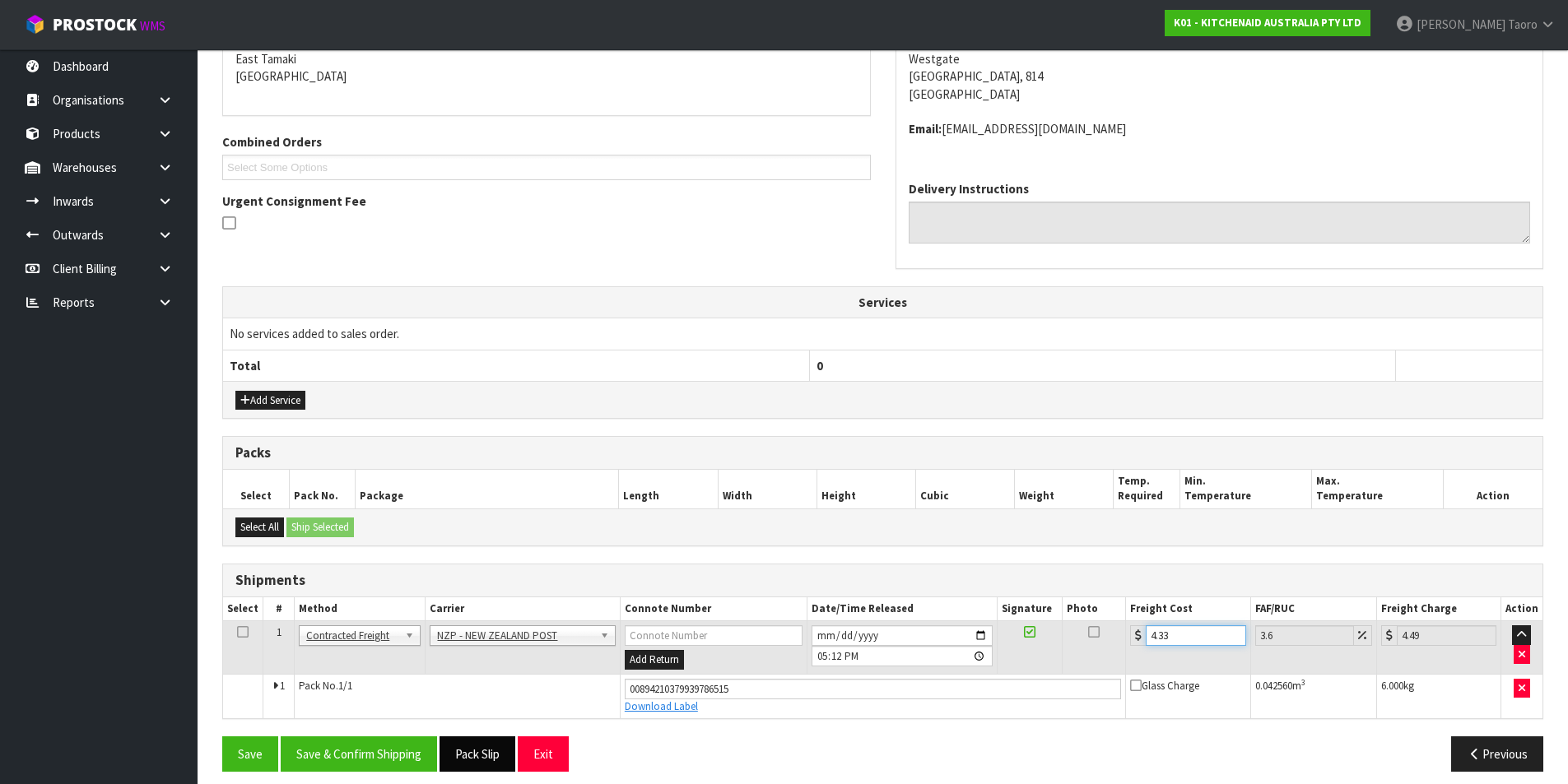
scroll to position [369, 0]
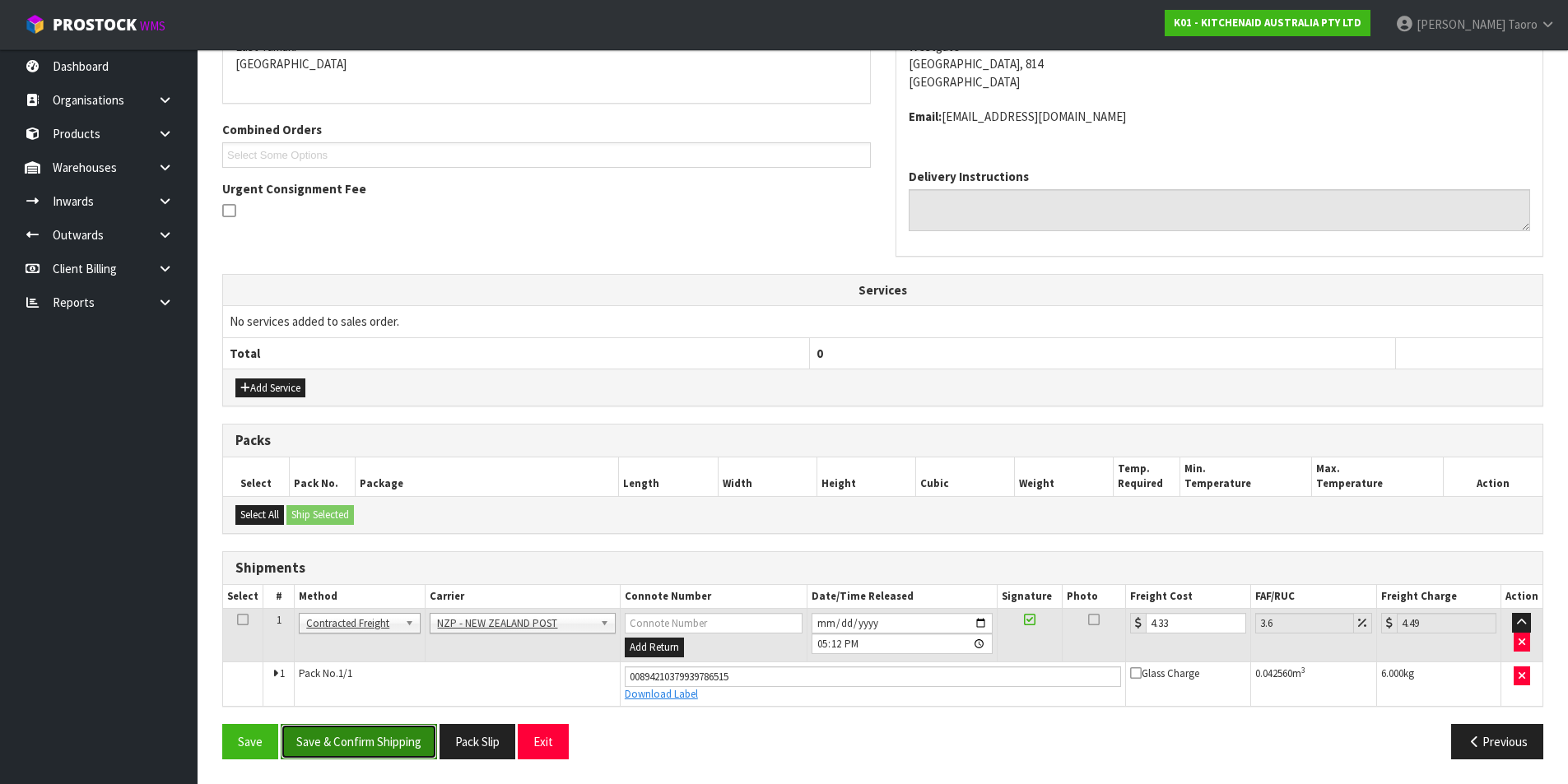
click at [378, 736] on button "Save & Confirm Shipping" at bounding box center [358, 742] width 156 height 35
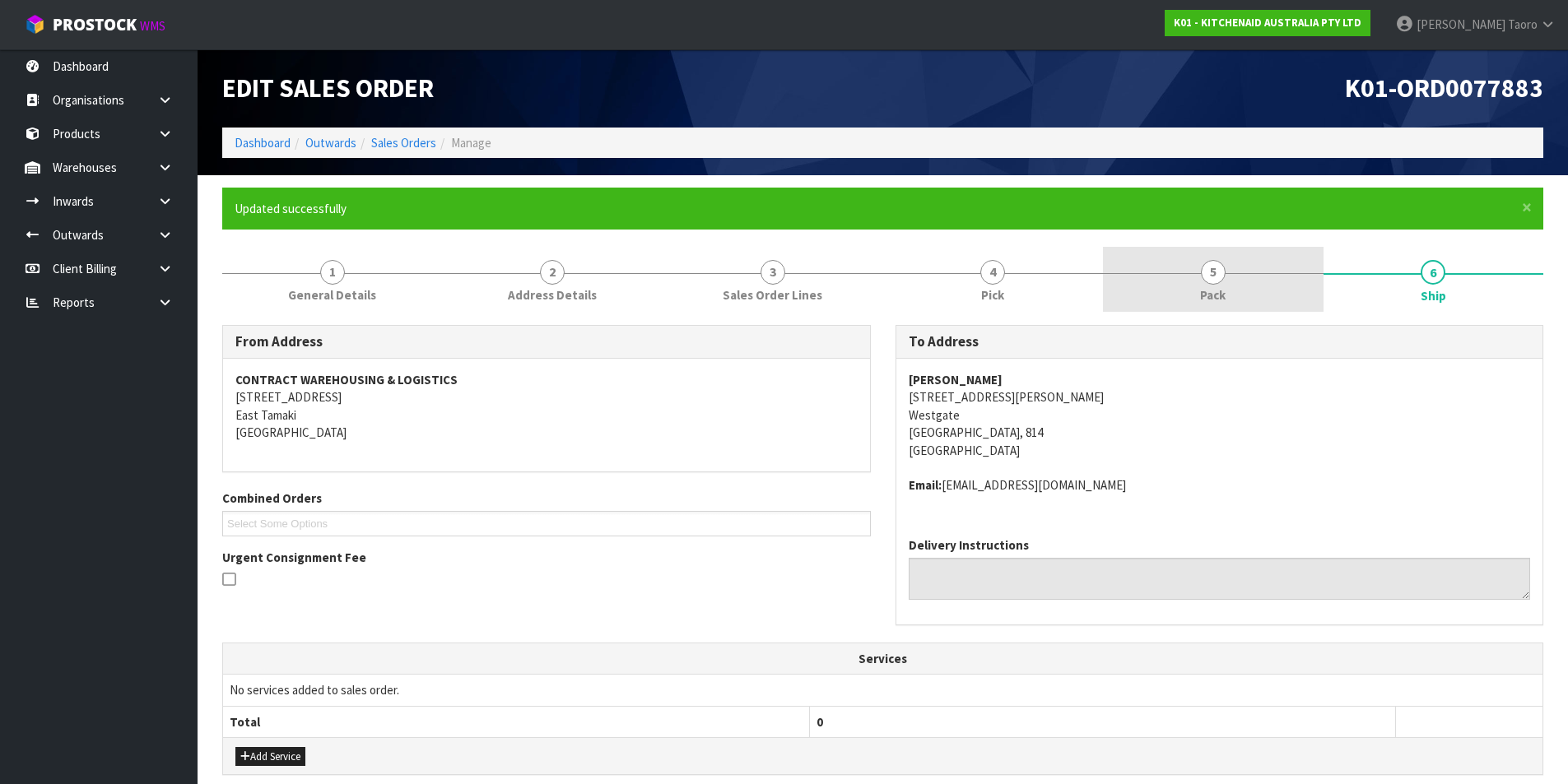
click at [1236, 269] on link "5 Pack" at bounding box center [1213, 279] width 221 height 65
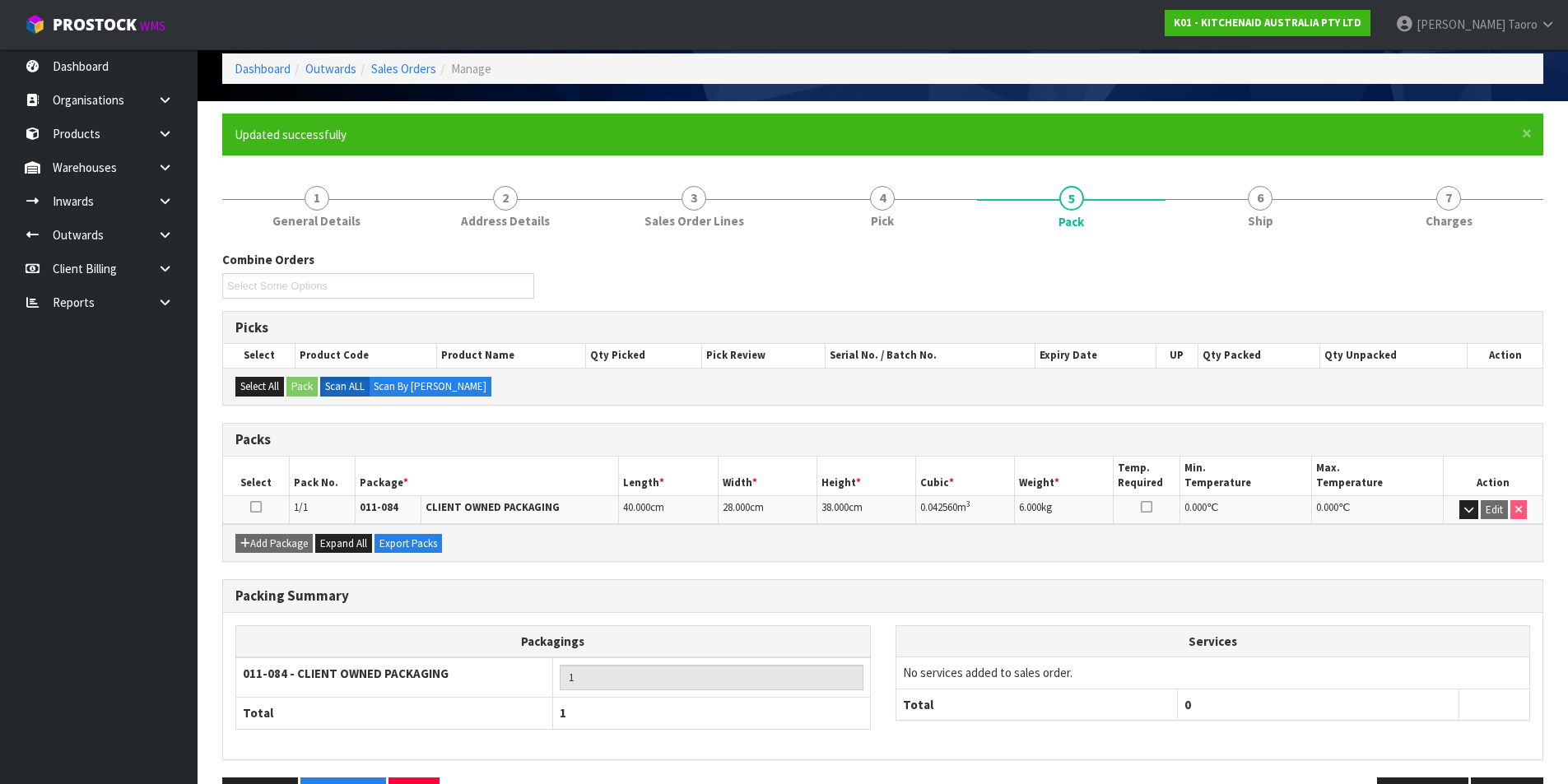
scroll to position [128, 0]
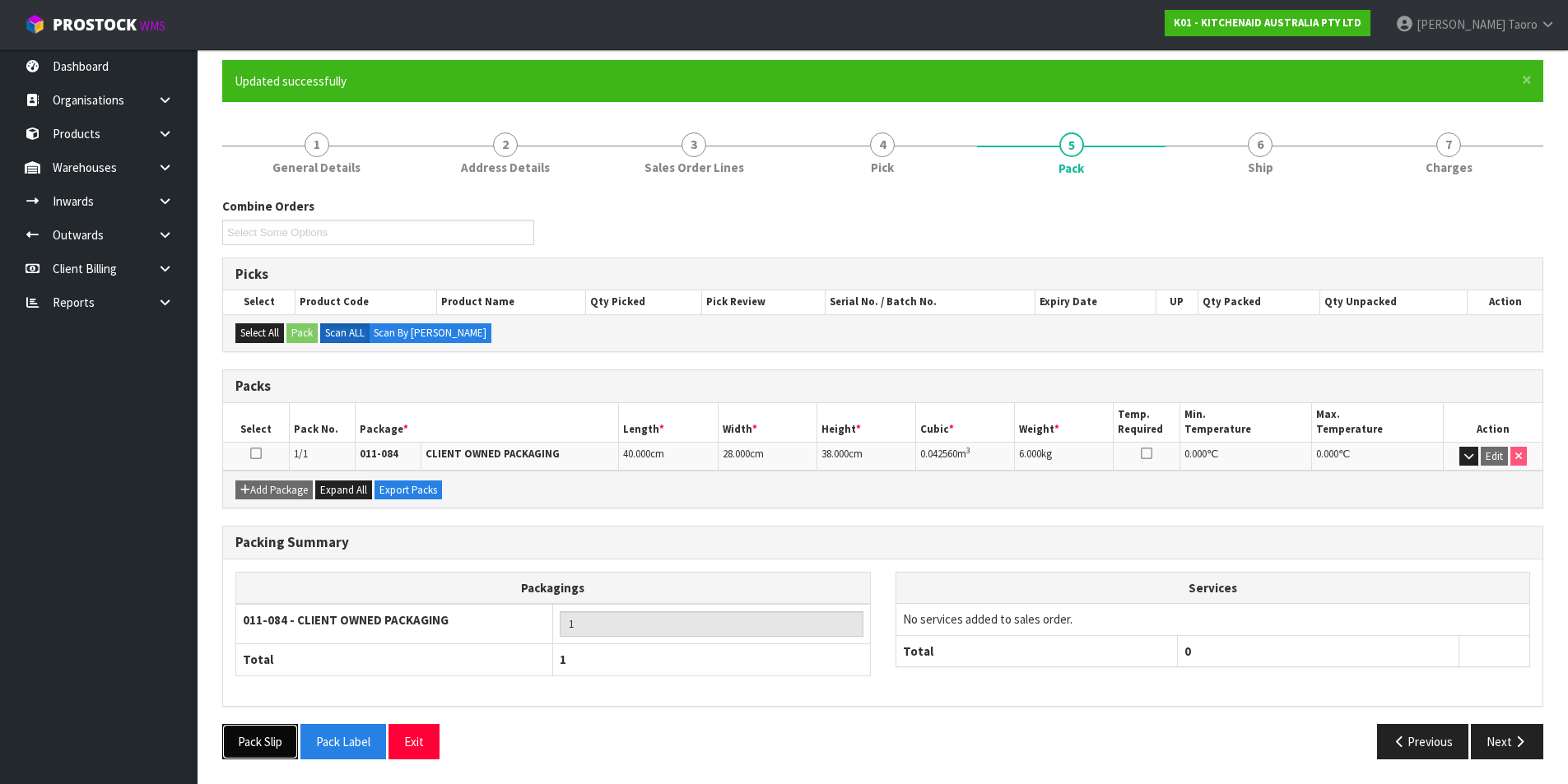
click at [287, 738] on button "Pack Slip" at bounding box center [260, 742] width 76 height 35
click at [436, 743] on button "Exit" at bounding box center [414, 742] width 51 height 35
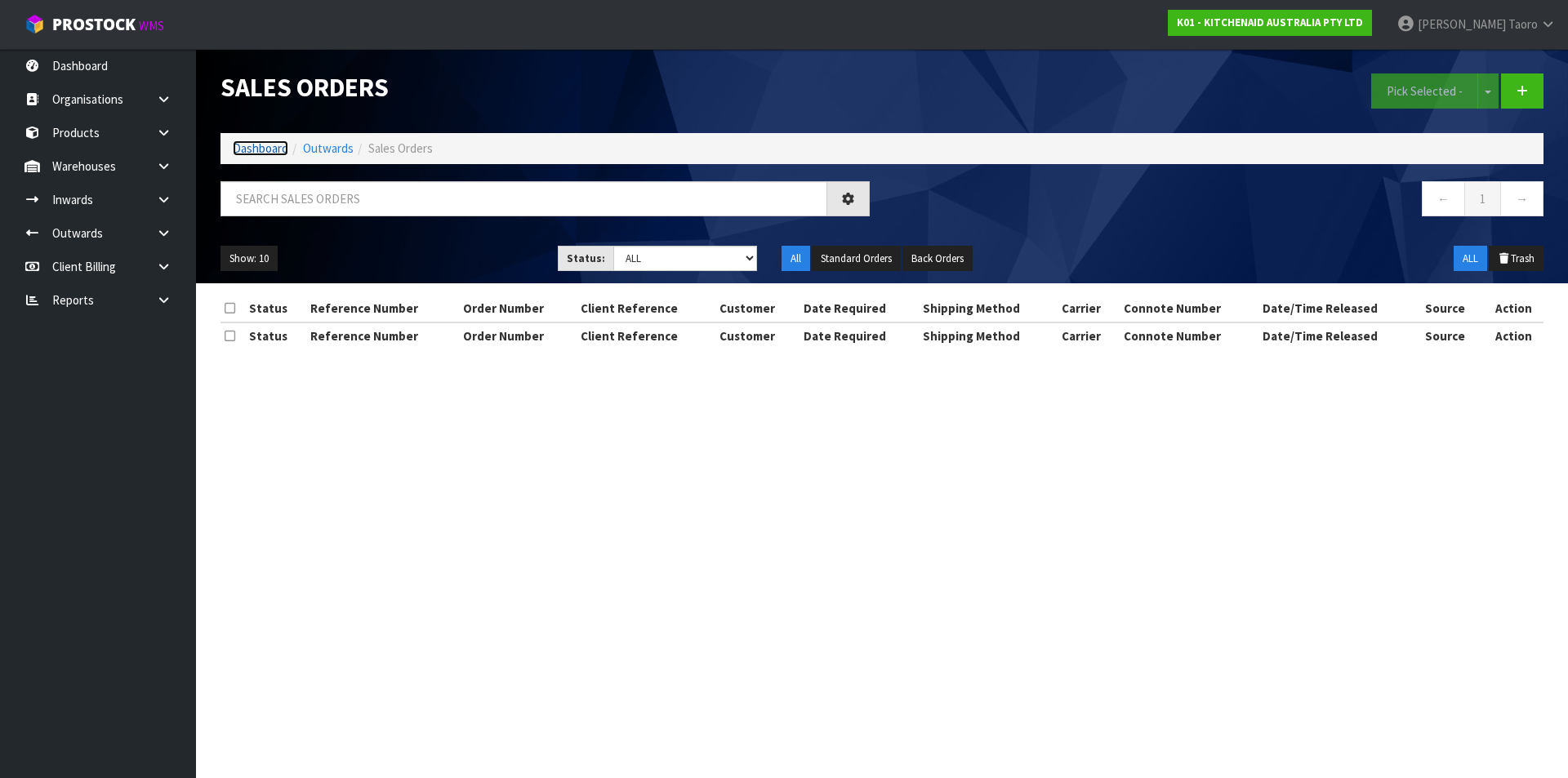
click at [273, 152] on link "Dashboard" at bounding box center [260, 148] width 55 height 15
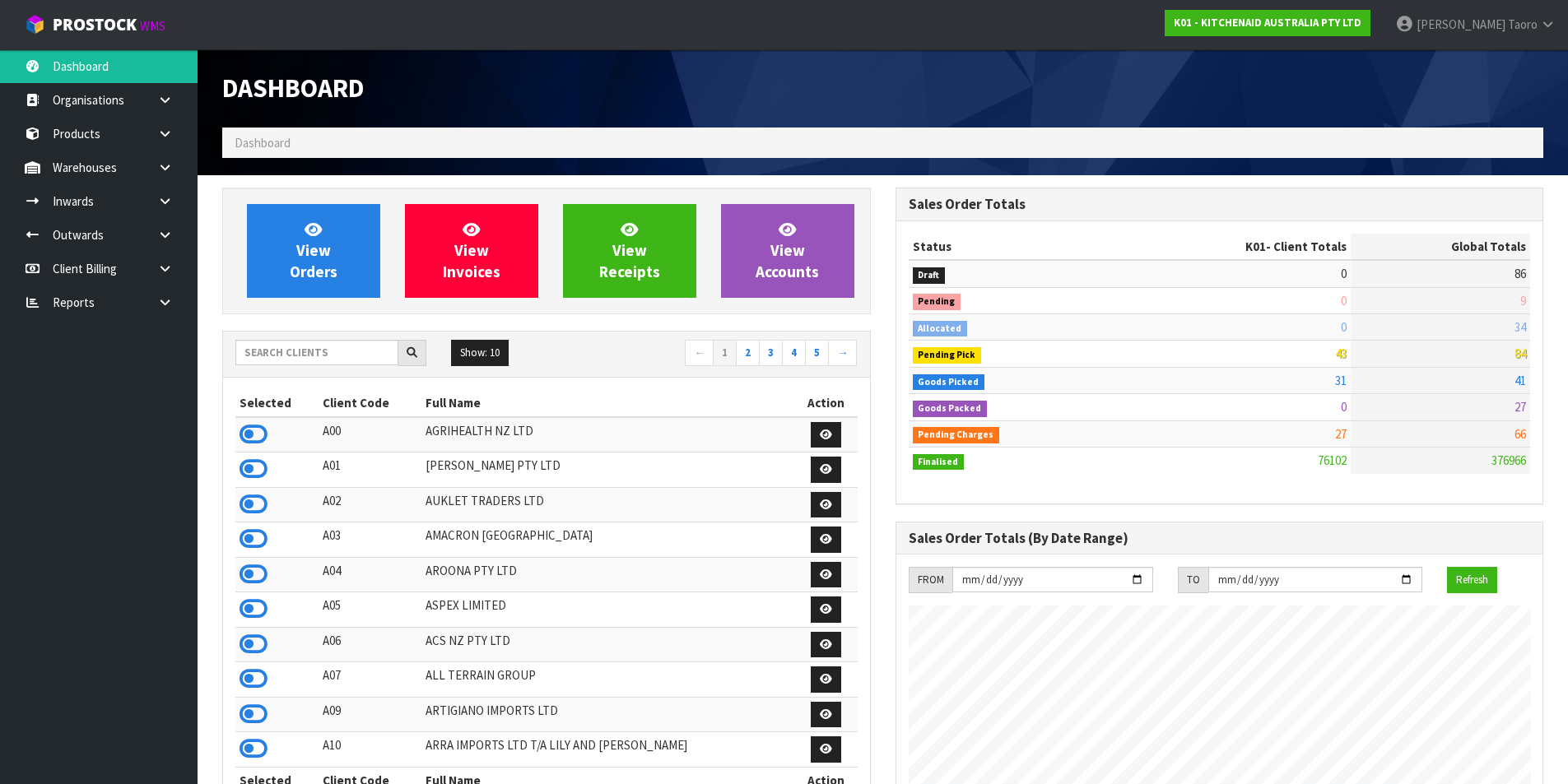
scroll to position [1246, 672]
click at [298, 276] on span "View Orders" at bounding box center [313, 251] width 48 height 61
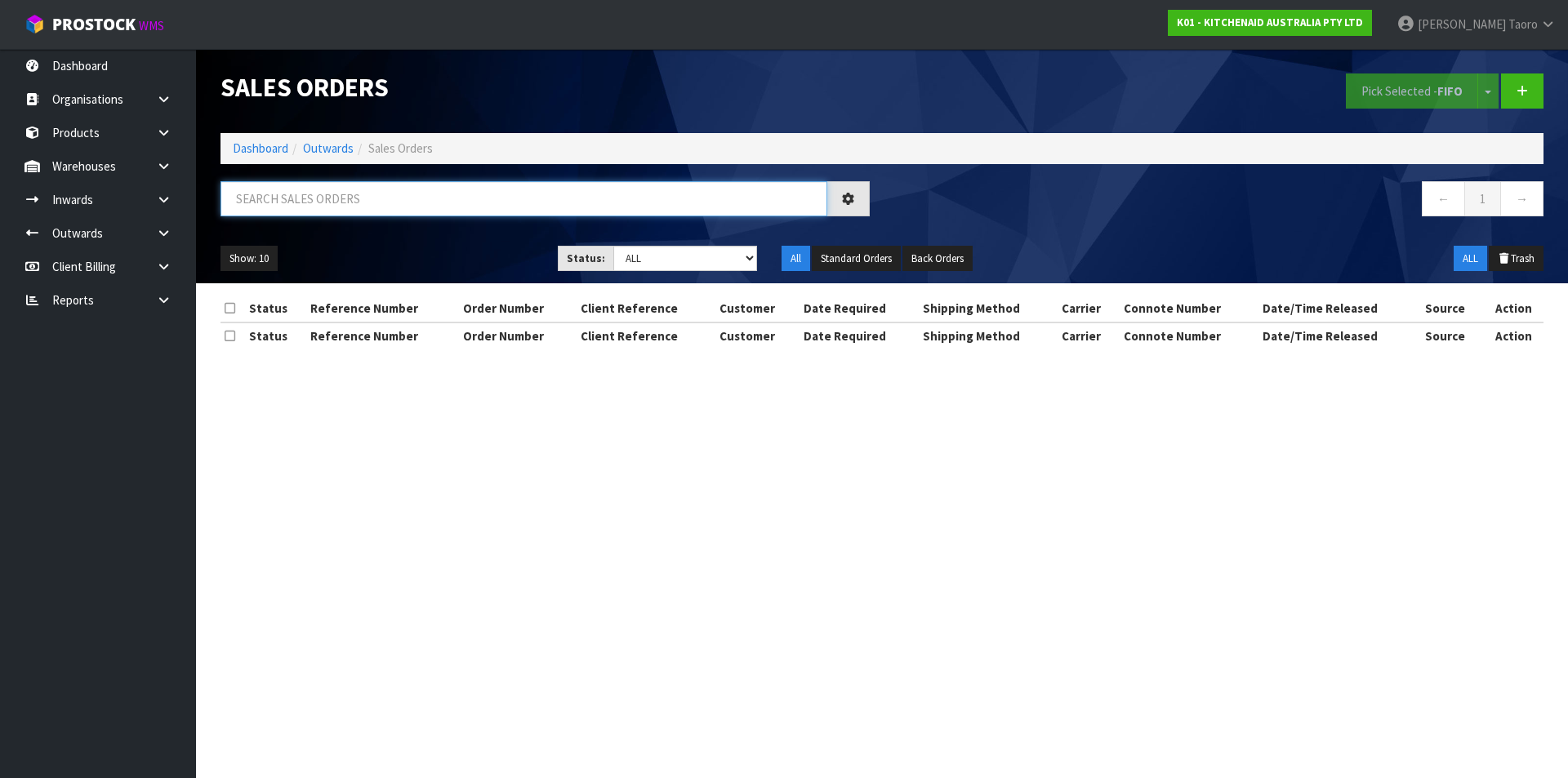
click at [345, 206] on input "text" at bounding box center [524, 199] width 606 height 35
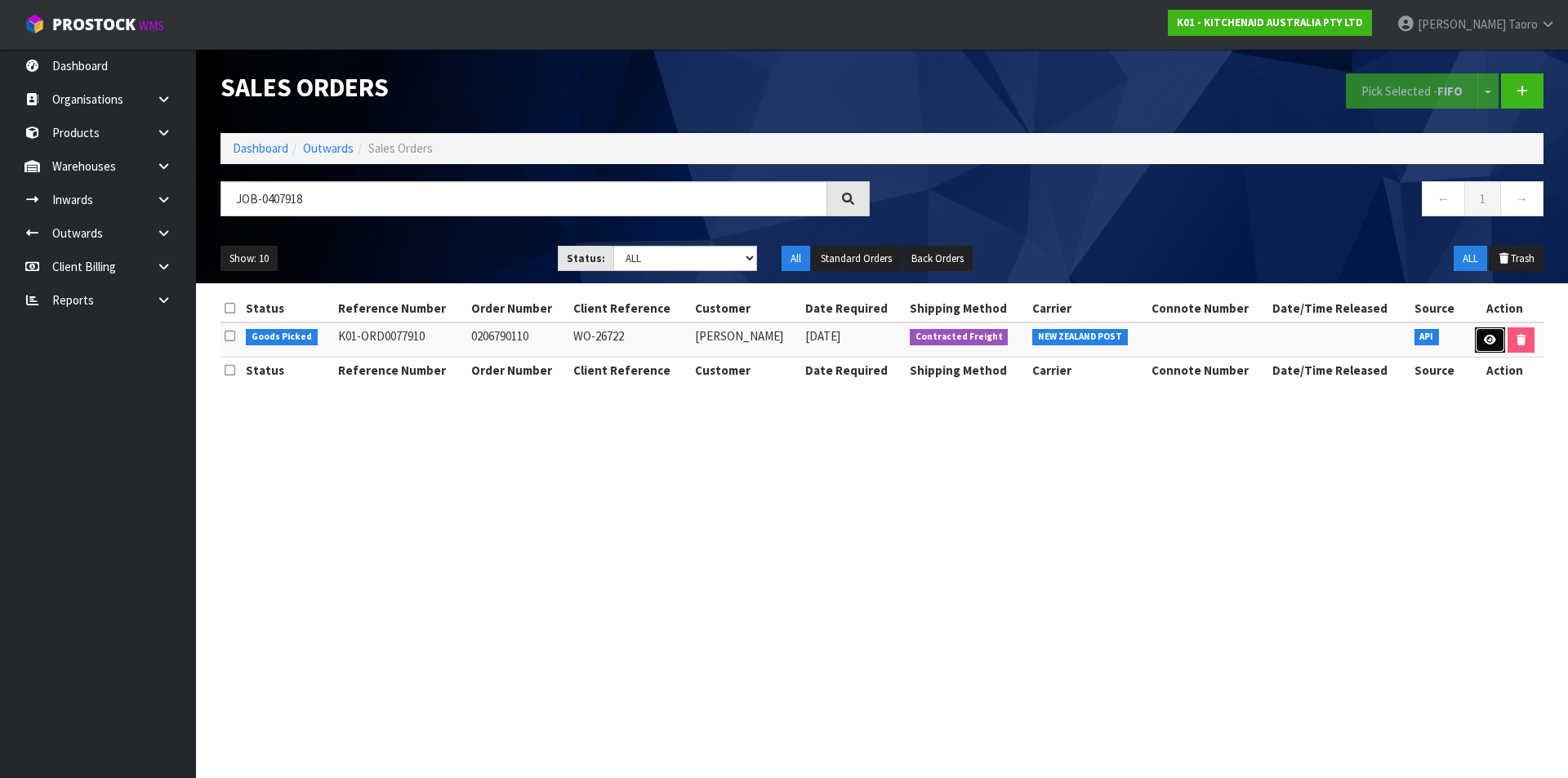
click at [1485, 341] on icon at bounding box center [1490, 340] width 13 height 11
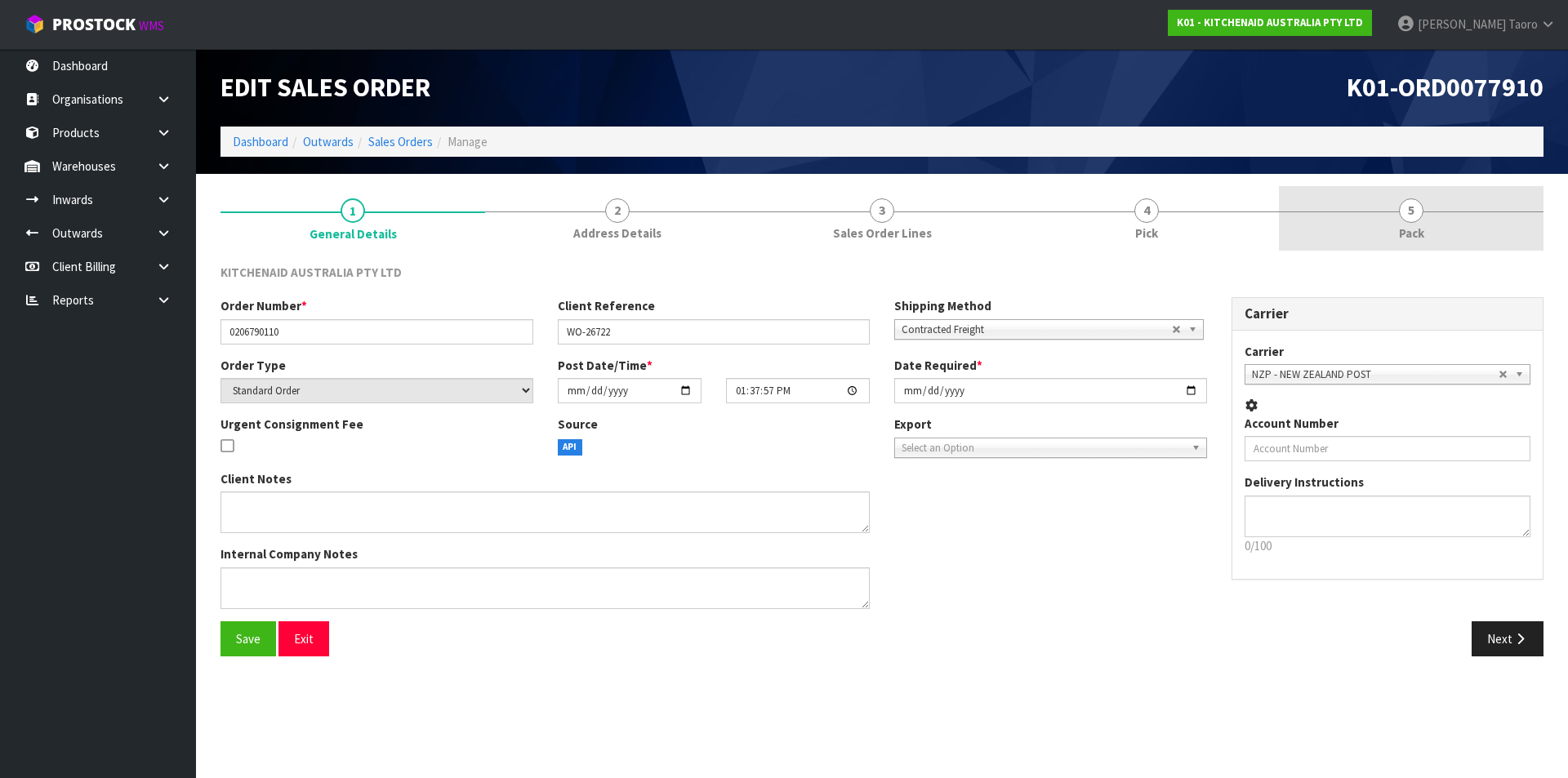
drag, startPoint x: 1424, startPoint y: 217, endPoint x: 1200, endPoint y: 96, distance: 254.6
click at [1424, 216] on link "5 Pack" at bounding box center [1411, 218] width 265 height 64
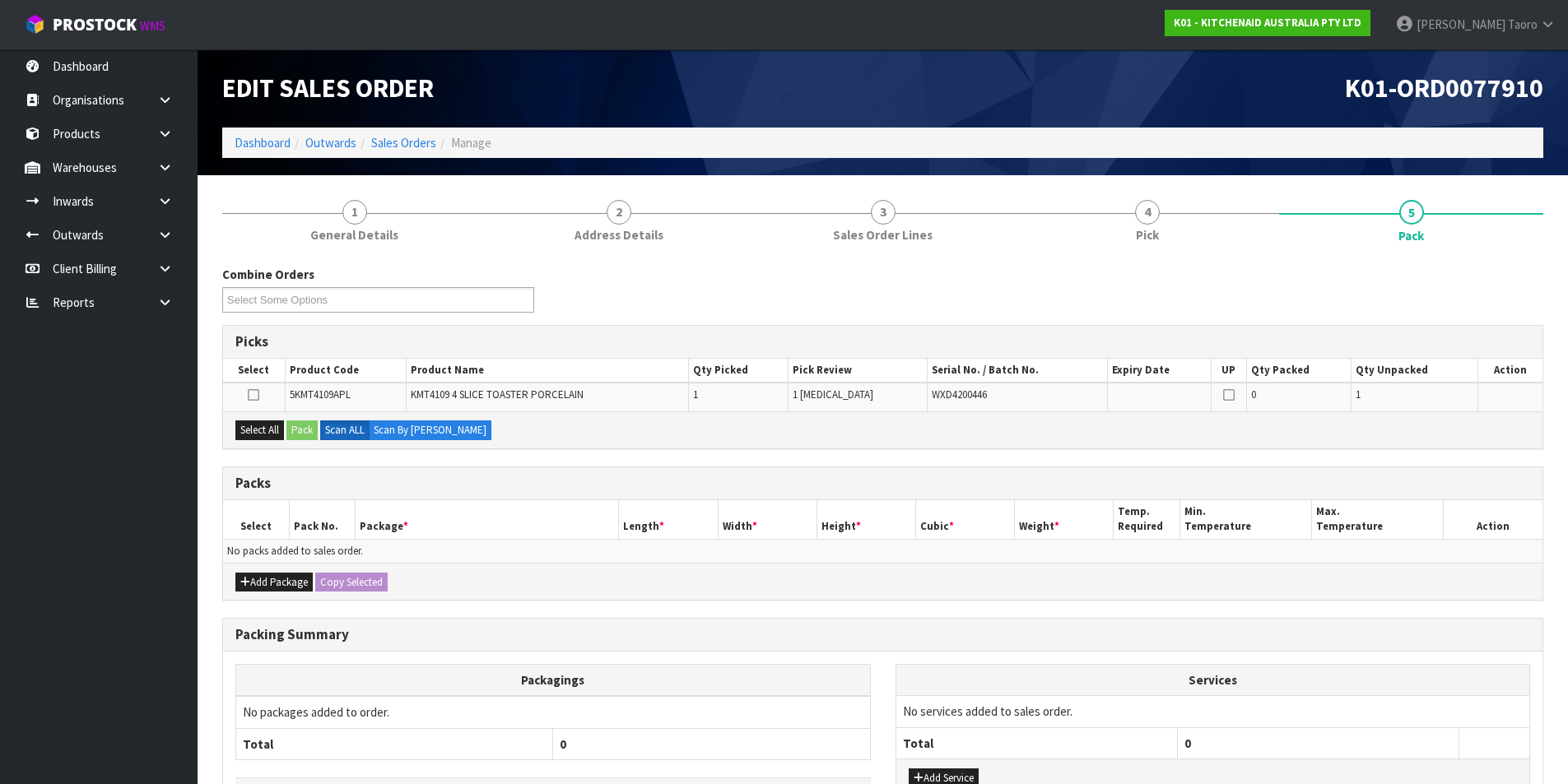
click at [1206, 69] on div "K01-ORD0077910" at bounding box center [1219, 88] width 673 height 78
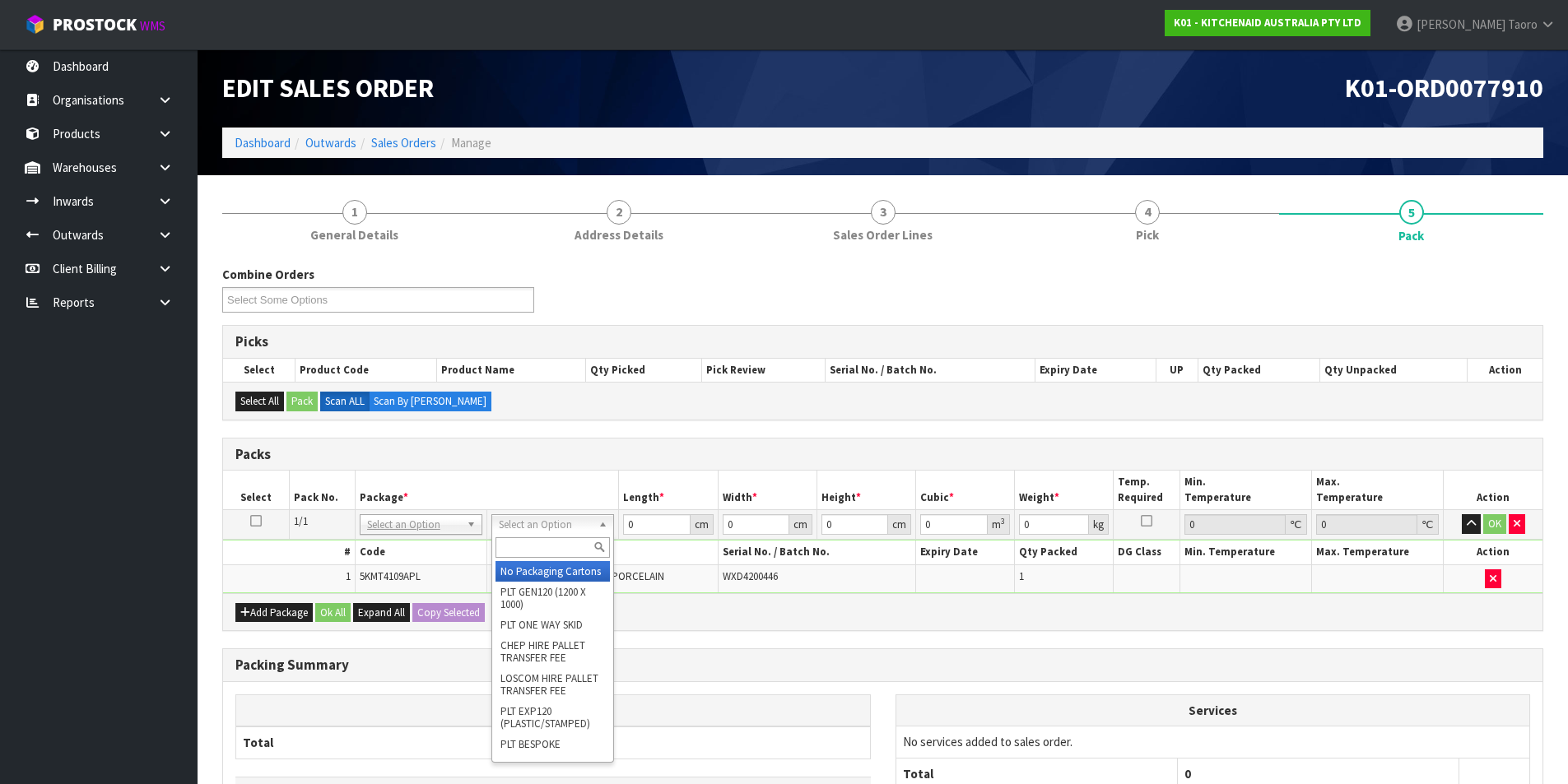
click at [569, 541] on input "text" at bounding box center [552, 547] width 114 height 21
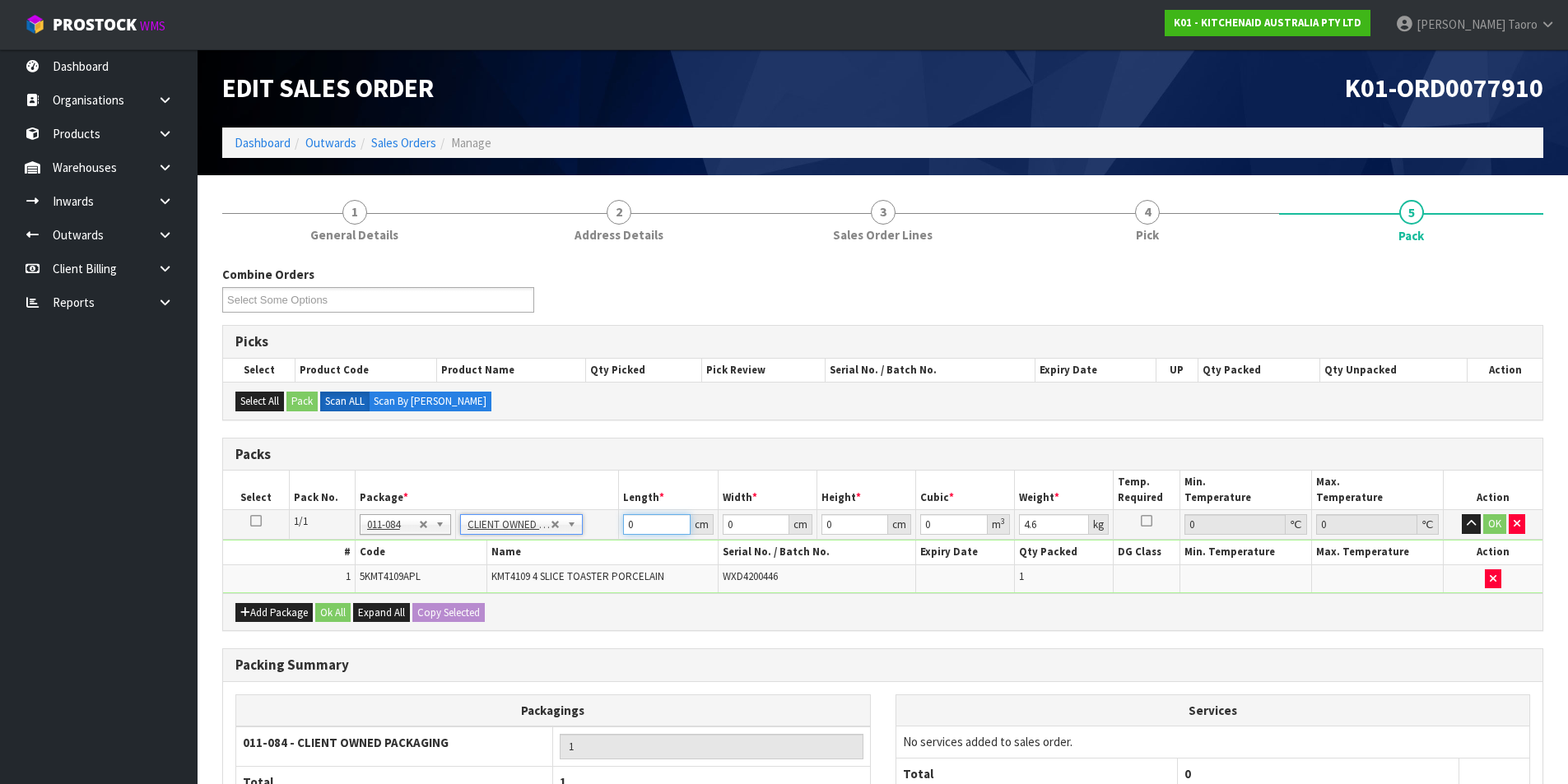
click at [657, 526] on input "0" at bounding box center [656, 524] width 67 height 21
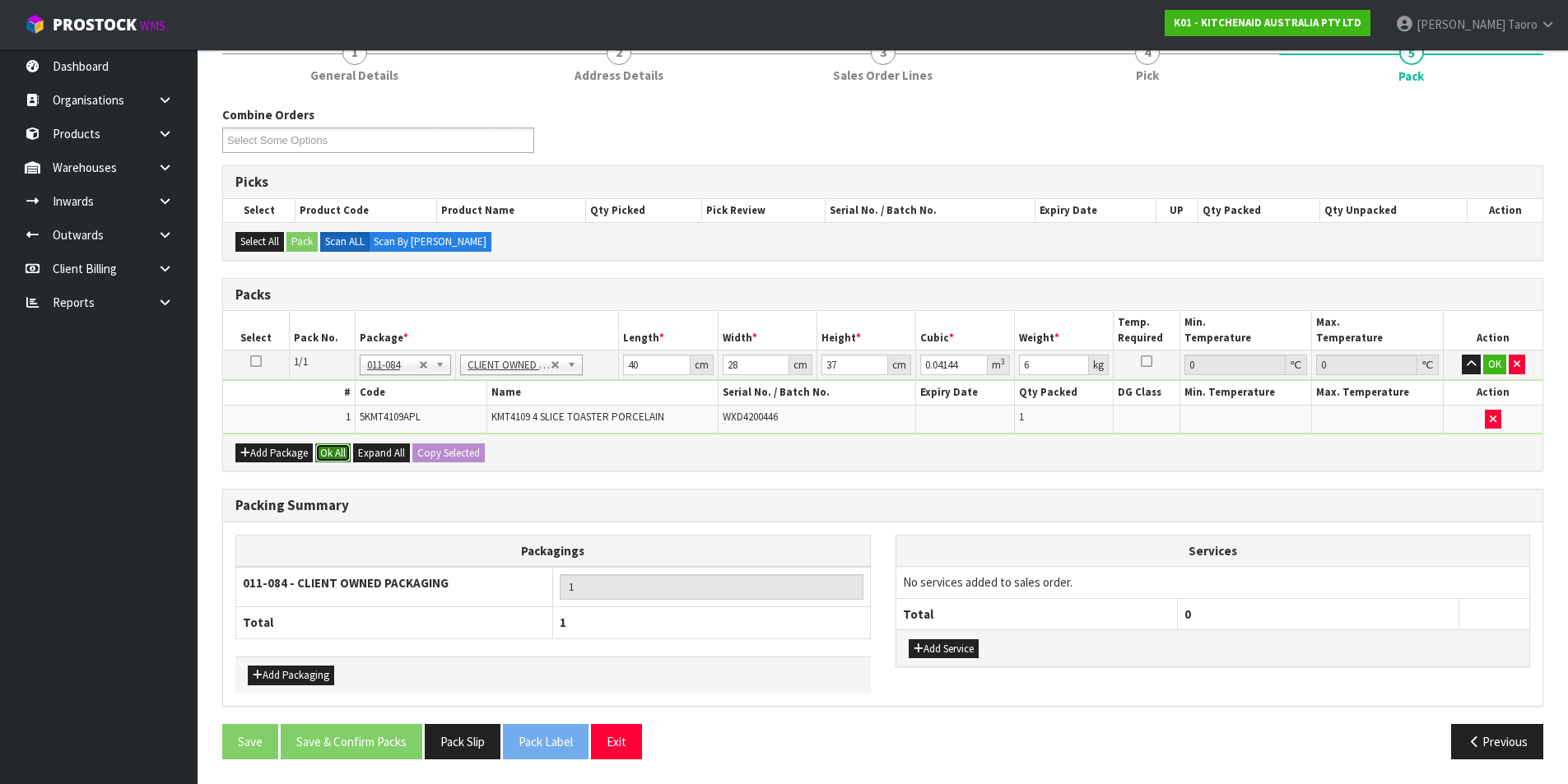
click at [327, 460] on button "Ok All" at bounding box center [333, 453] width 35 height 20
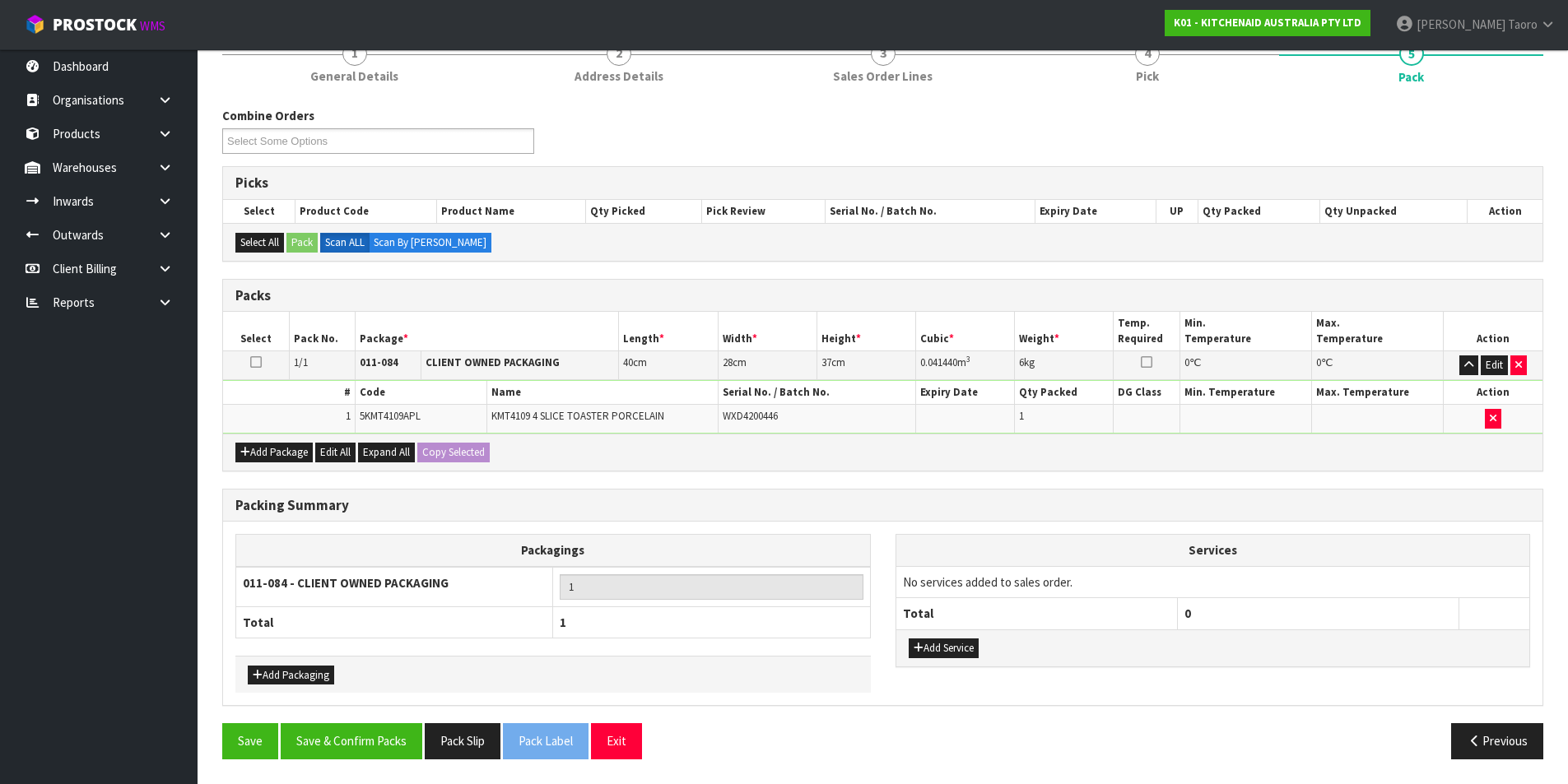
scroll to position [159, 0]
click at [383, 743] on button "Save & Confirm Packs" at bounding box center [351, 741] width 141 height 35
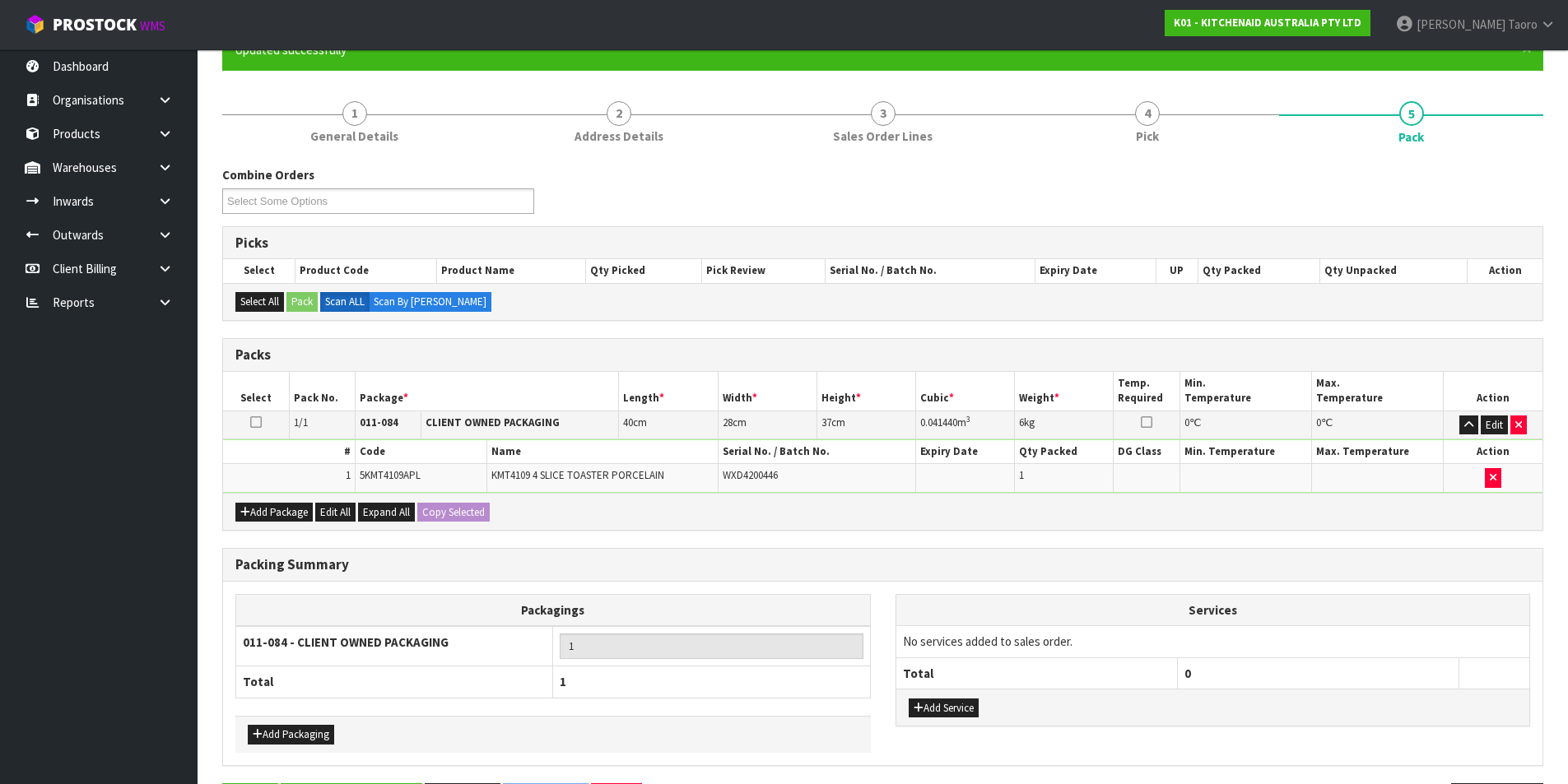
scroll to position [0, 0]
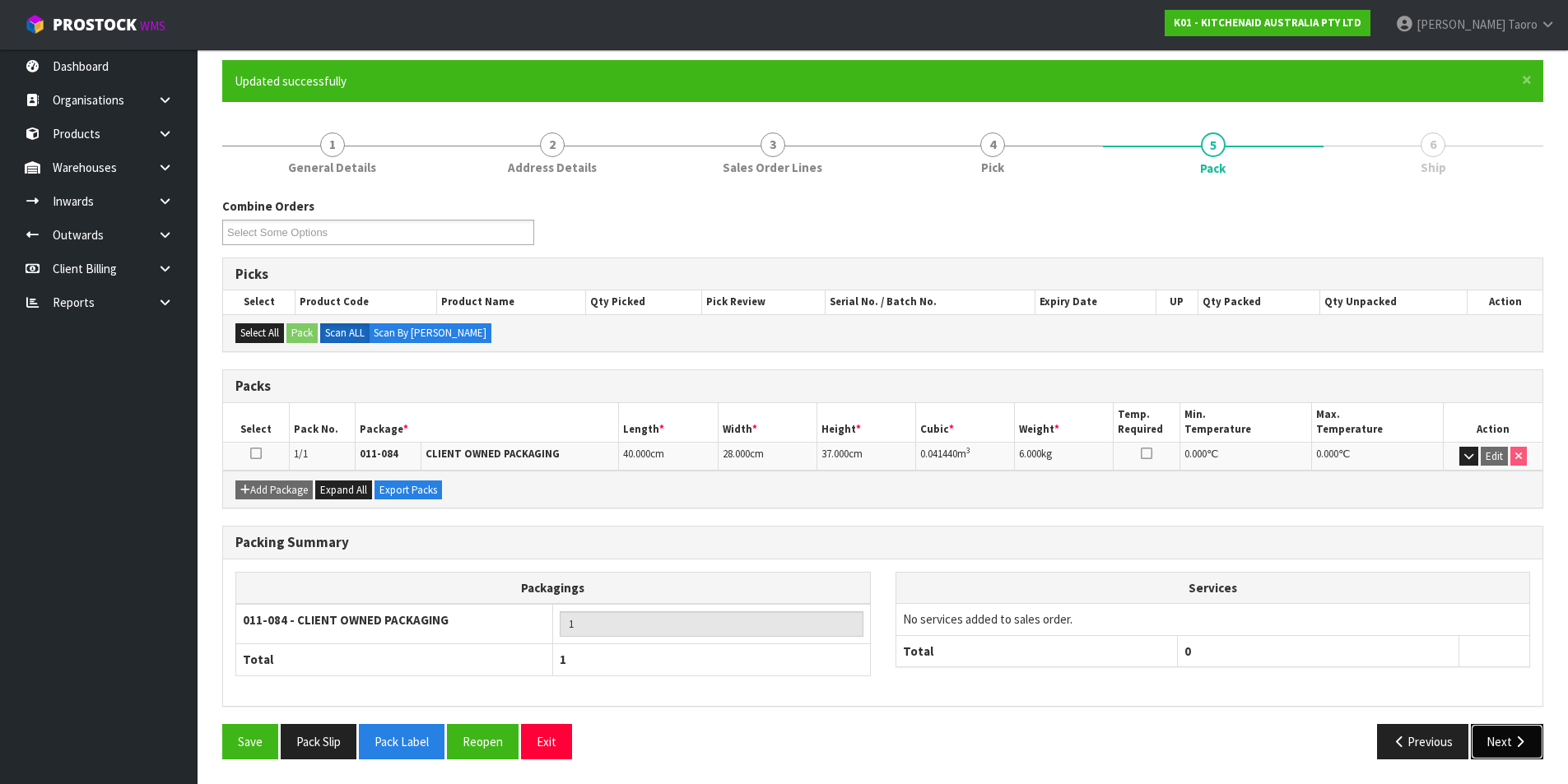
click at [1493, 737] on button "Next" at bounding box center [1507, 742] width 72 height 35
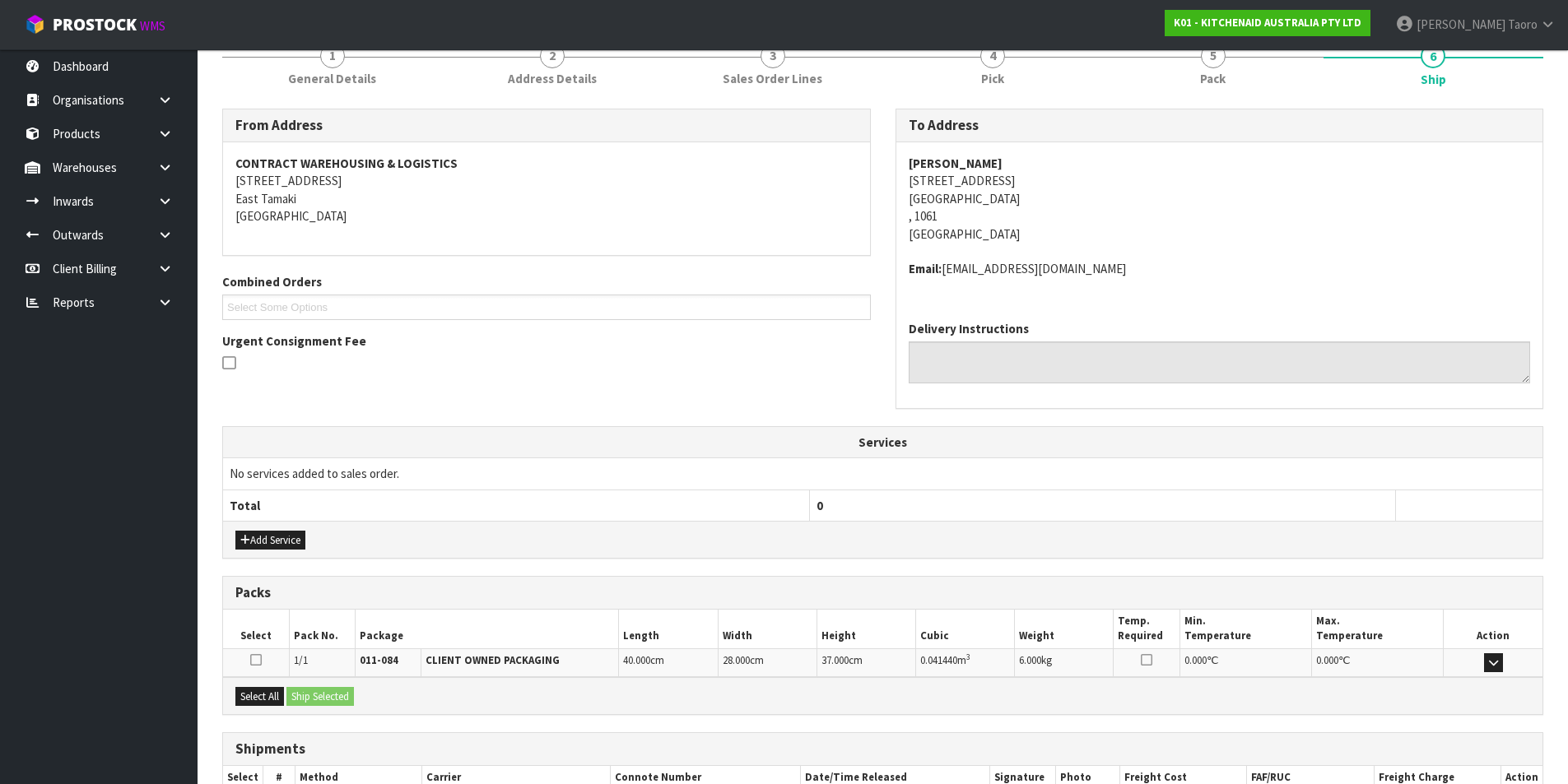
scroll to position [324, 0]
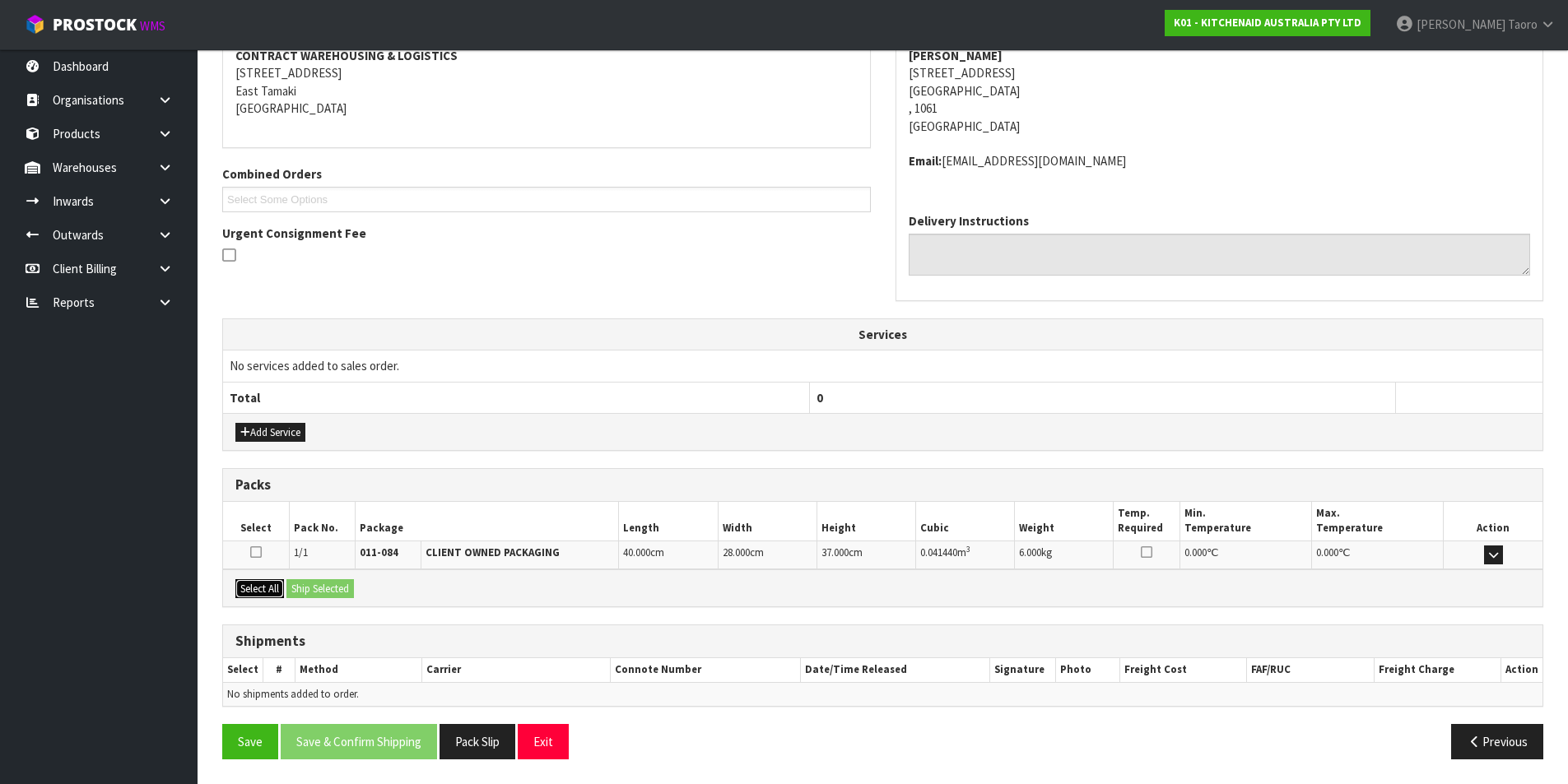
click at [273, 590] on button "Select All" at bounding box center [260, 589] width 49 height 20
click at [298, 590] on button "Ship Selected" at bounding box center [320, 589] width 68 height 20
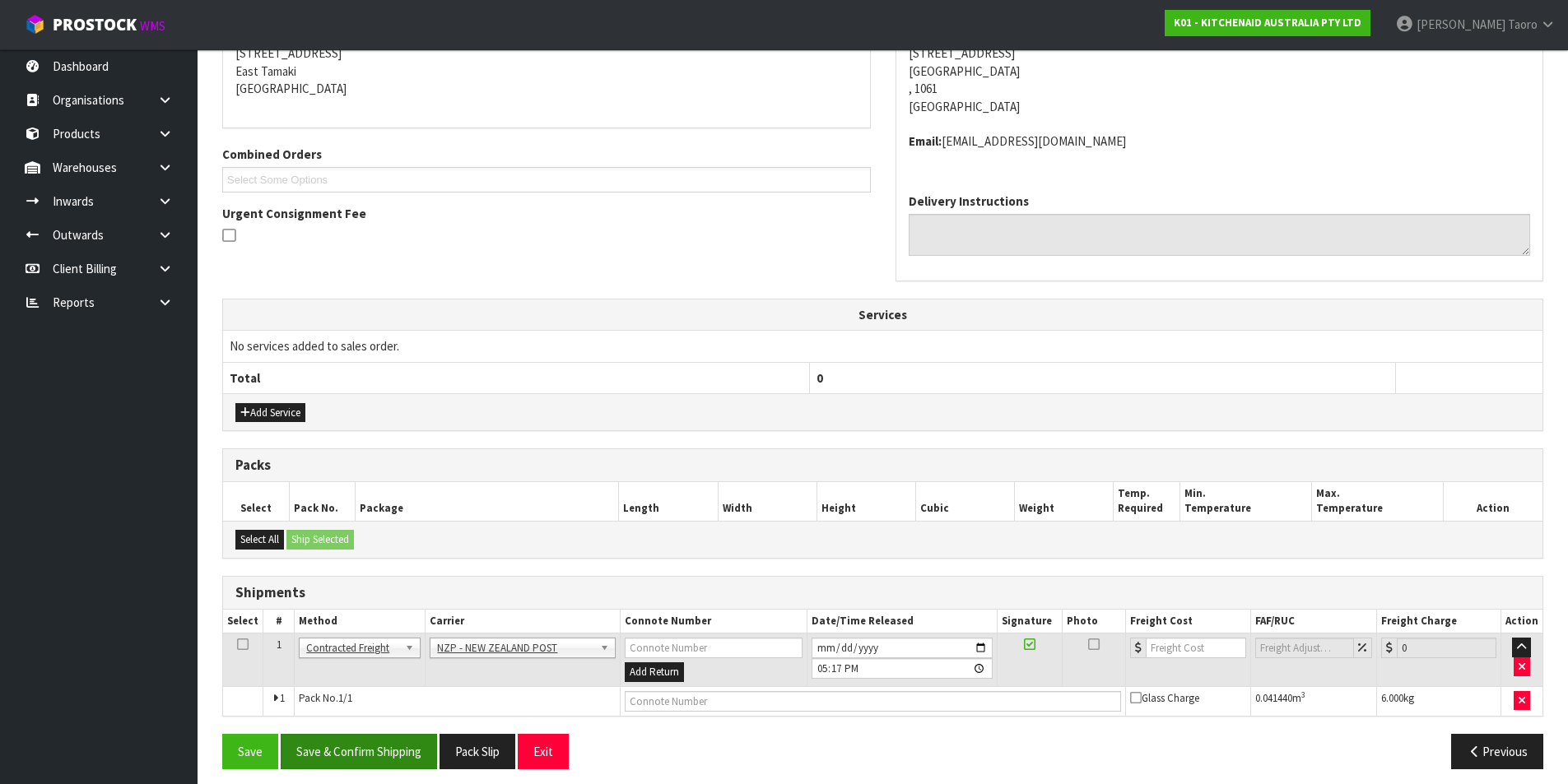
scroll to position [354, 0]
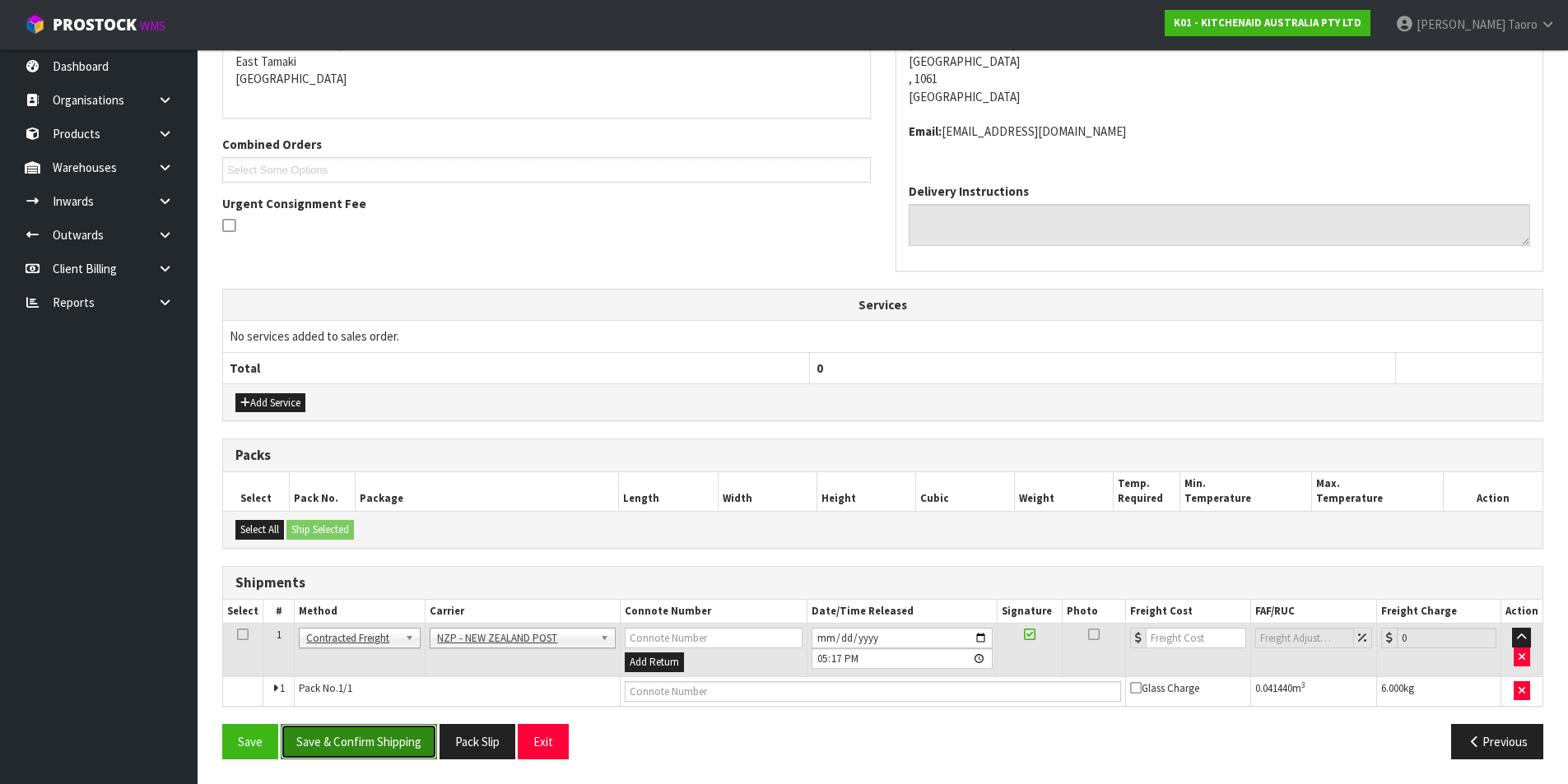
click at [400, 748] on button "Save & Confirm Shipping" at bounding box center [358, 742] width 156 height 35
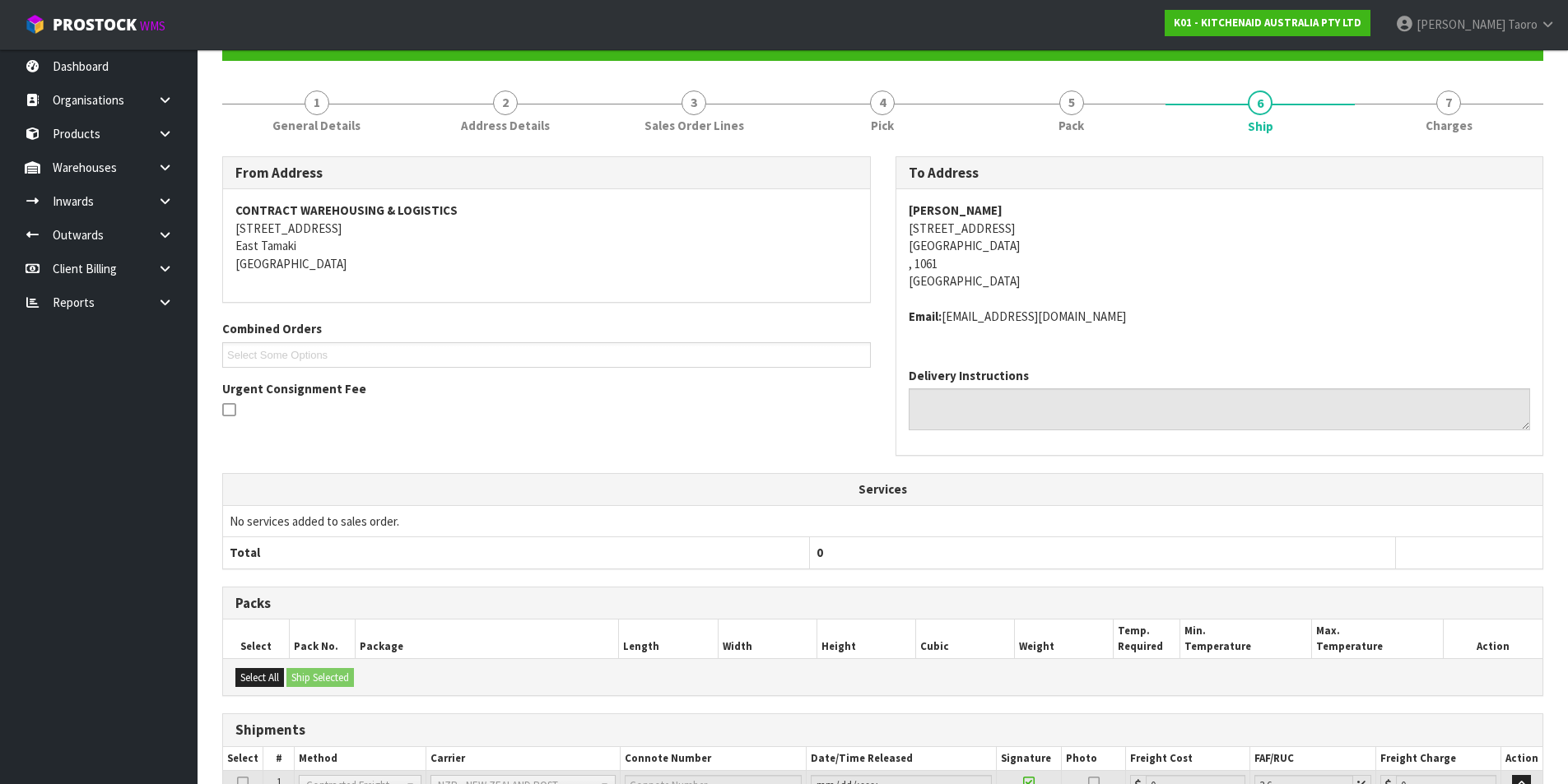
scroll to position [330, 0]
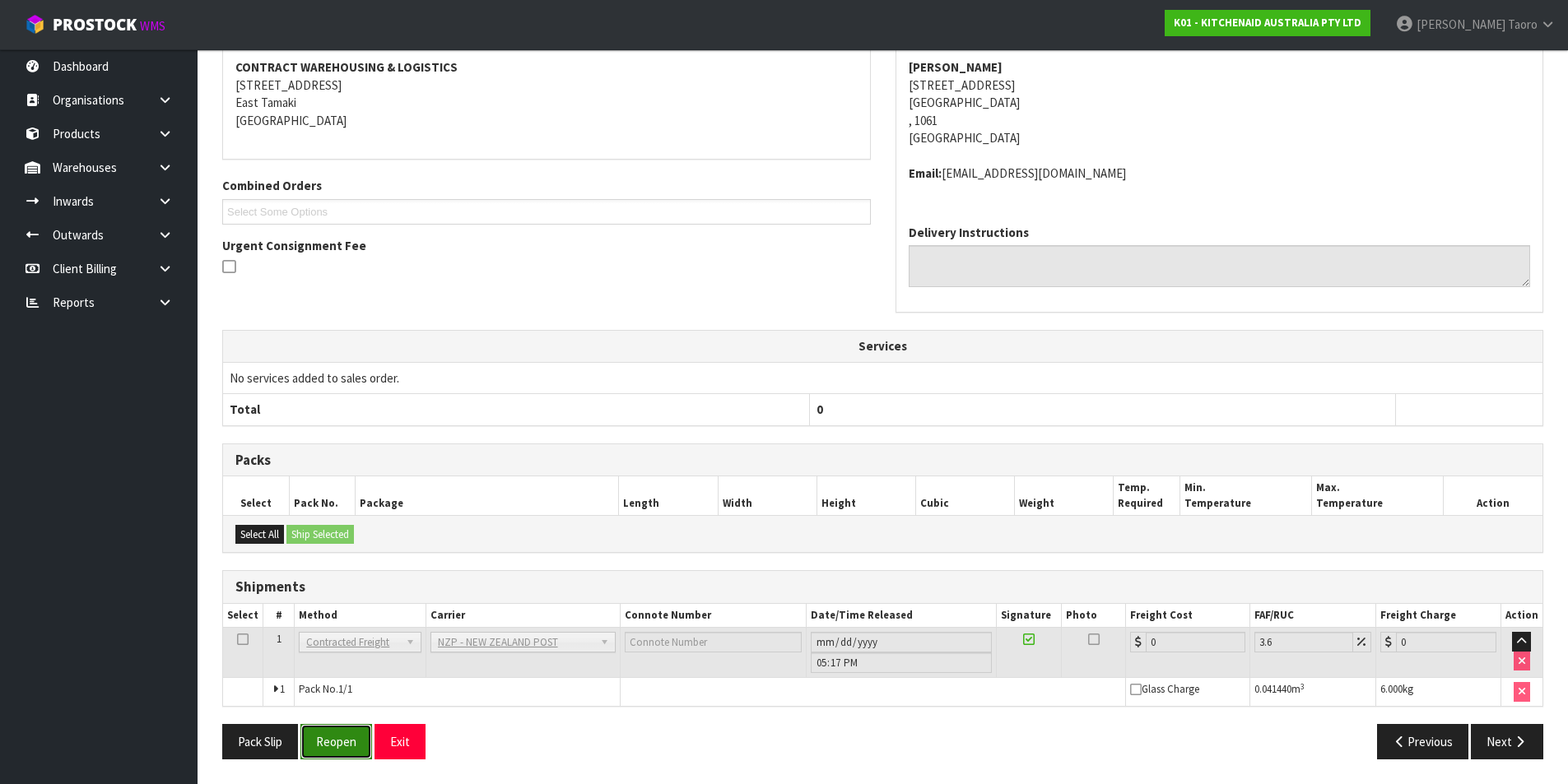
click at [329, 756] on button "Reopen" at bounding box center [335, 742] width 71 height 35
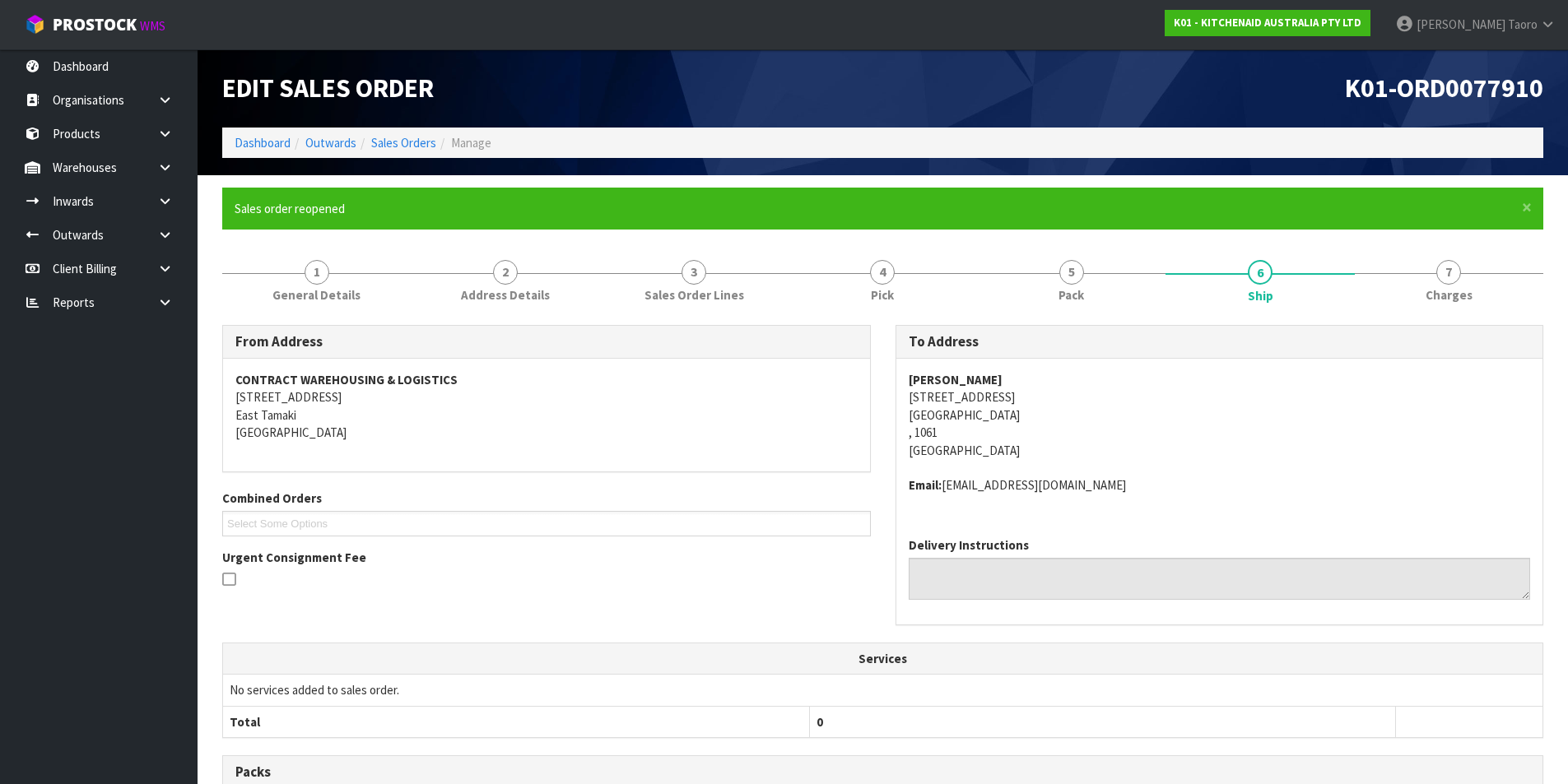
scroll to position [313, 0]
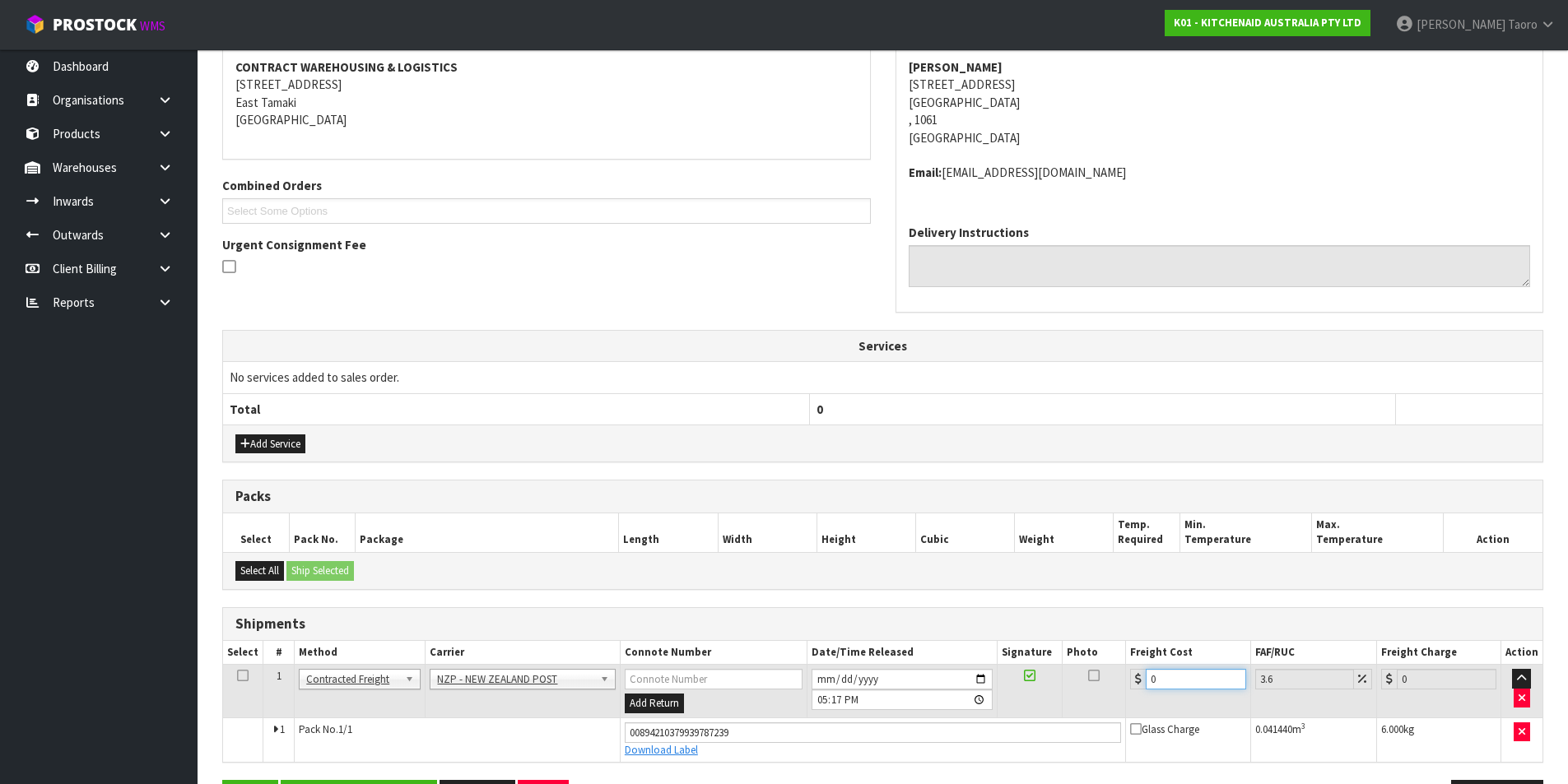
click at [1176, 679] on input "0" at bounding box center [1195, 679] width 99 height 21
click at [825, 681] on input "2025-08-15" at bounding box center [901, 679] width 181 height 21
click at [817, 703] on input "17:17:00.000" at bounding box center [901, 699] width 181 height 21
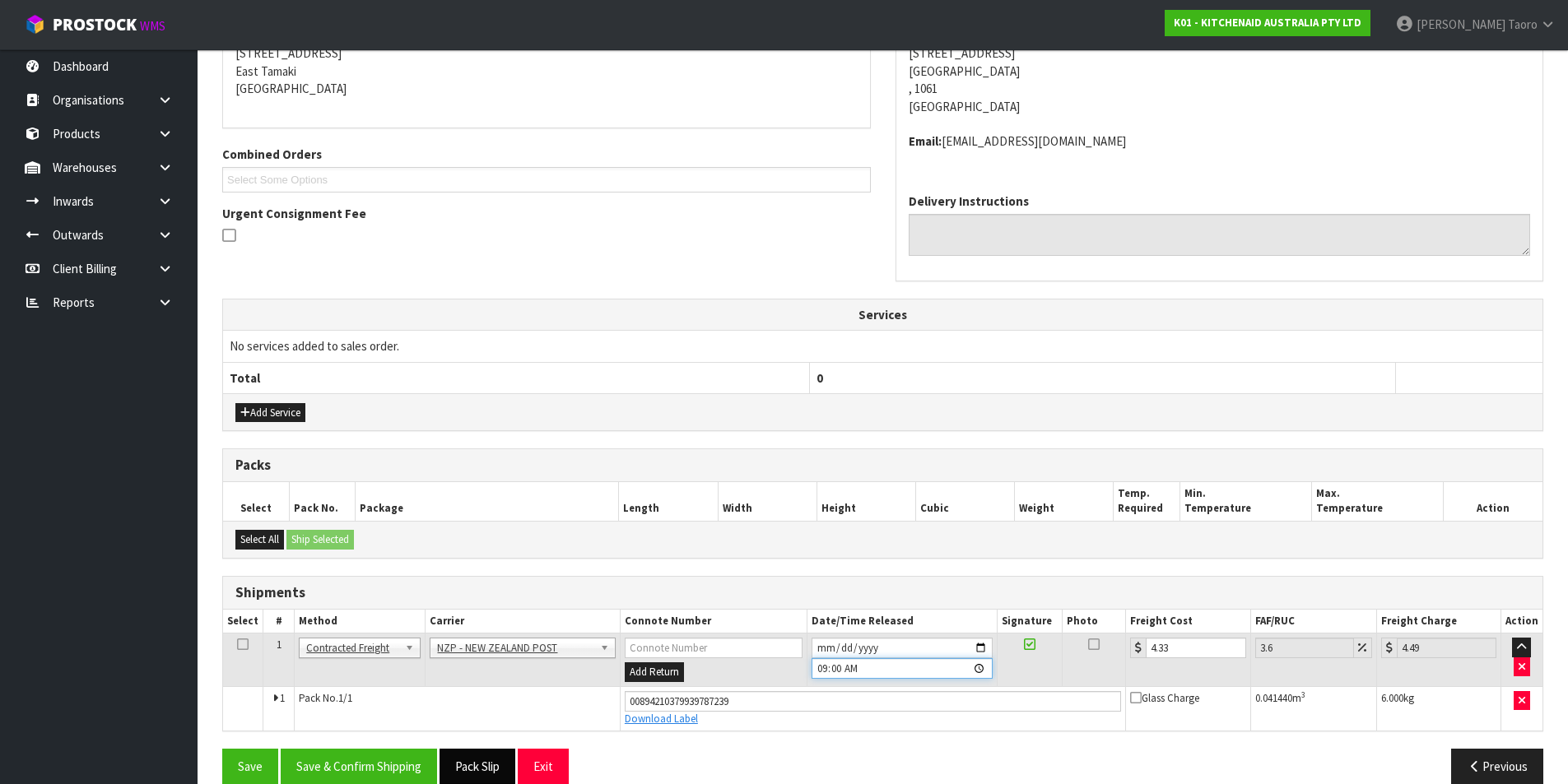
scroll to position [369, 0]
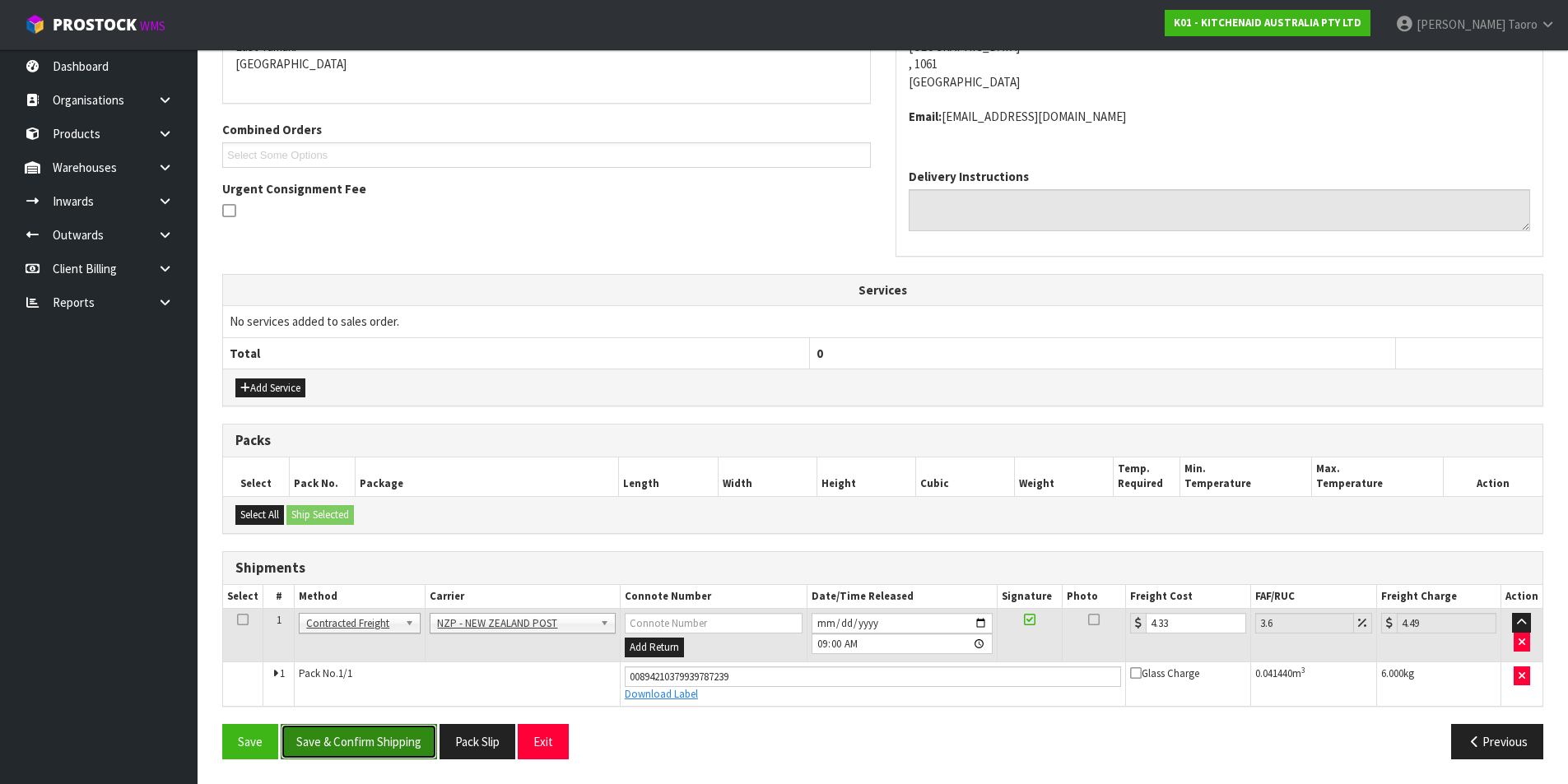
click at [405, 744] on button "Save & Confirm Shipping" at bounding box center [358, 742] width 156 height 35
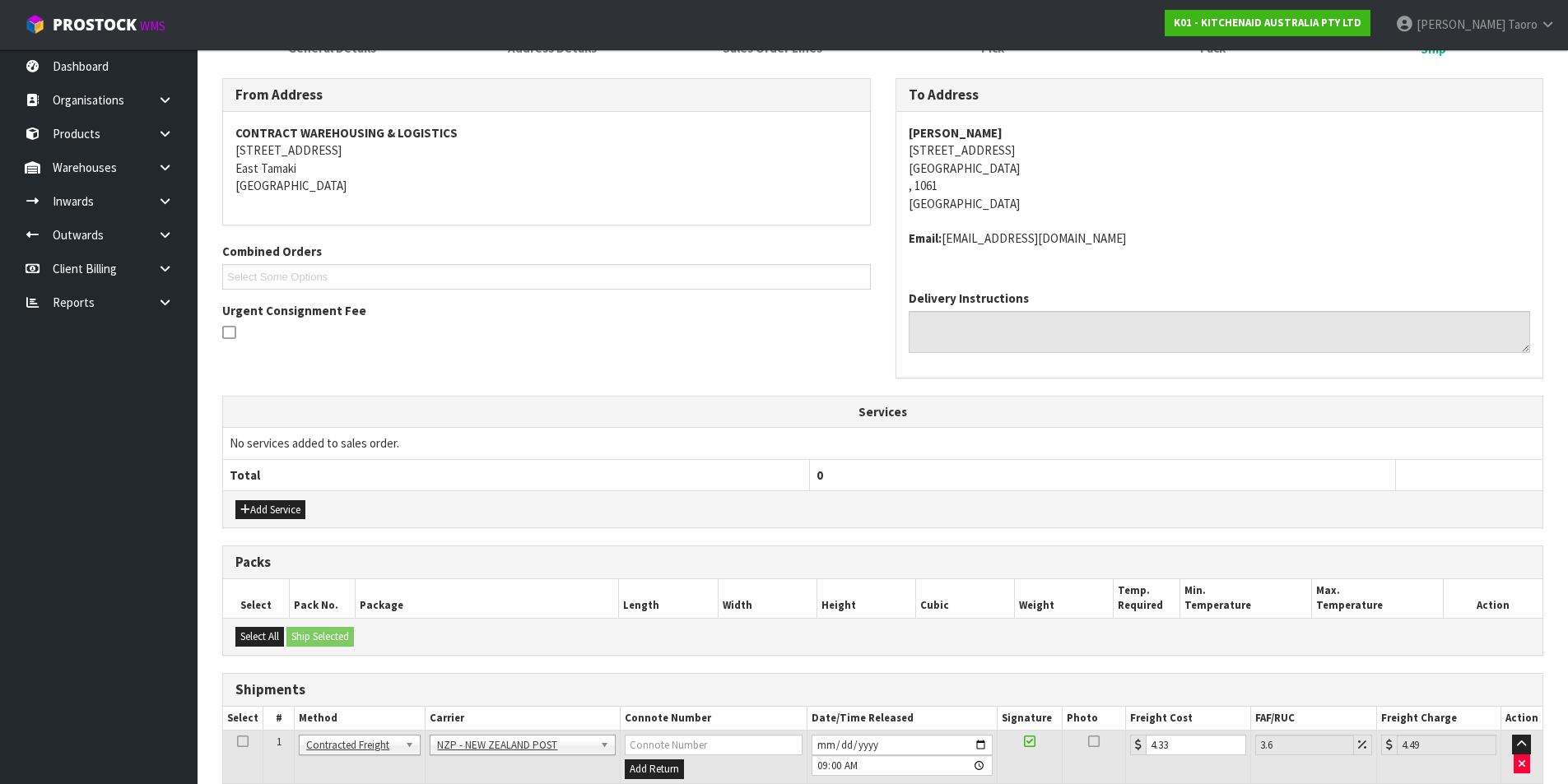
scroll to position [324, 0]
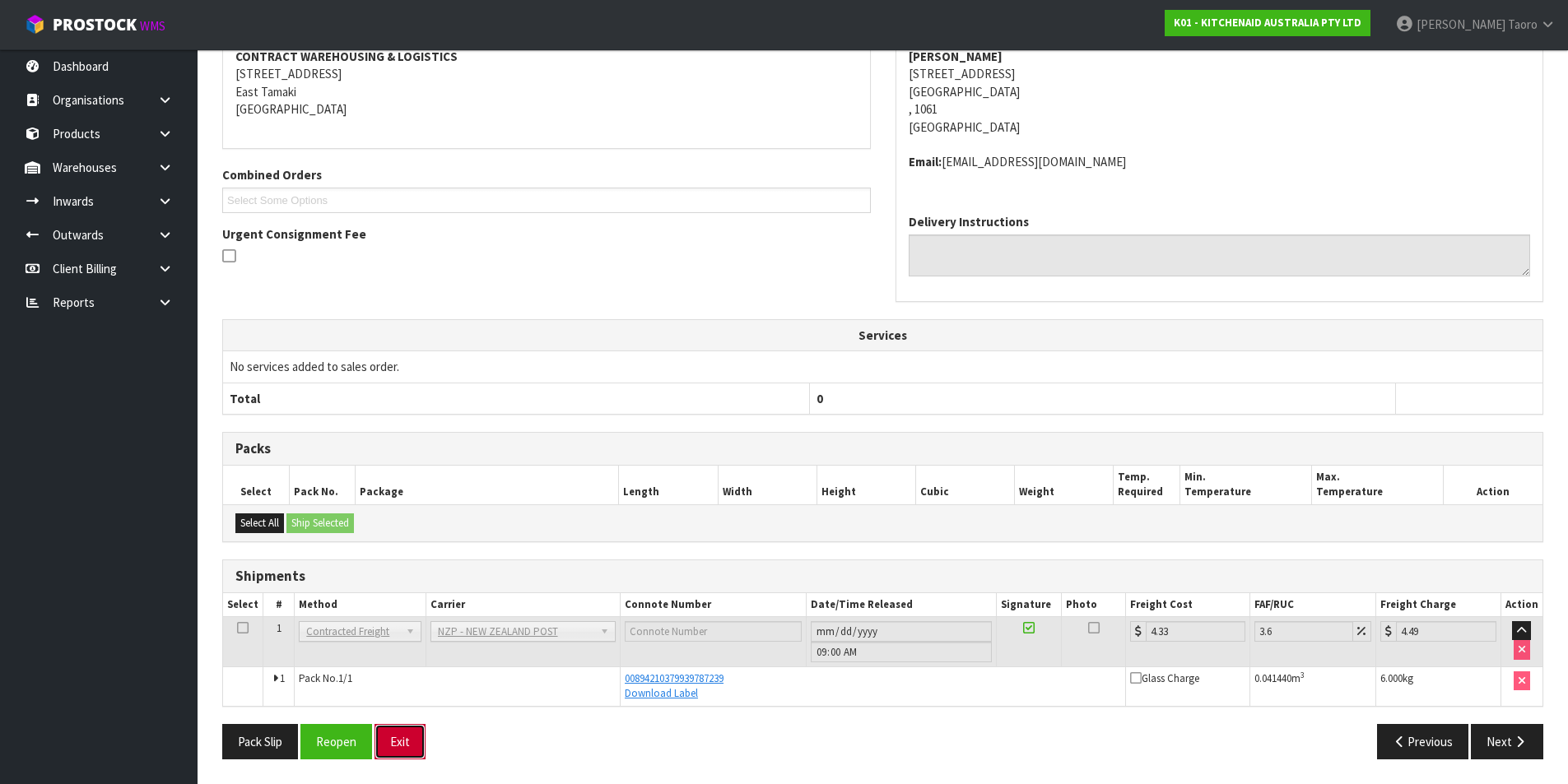
click at [417, 736] on button "Exit" at bounding box center [399, 742] width 51 height 35
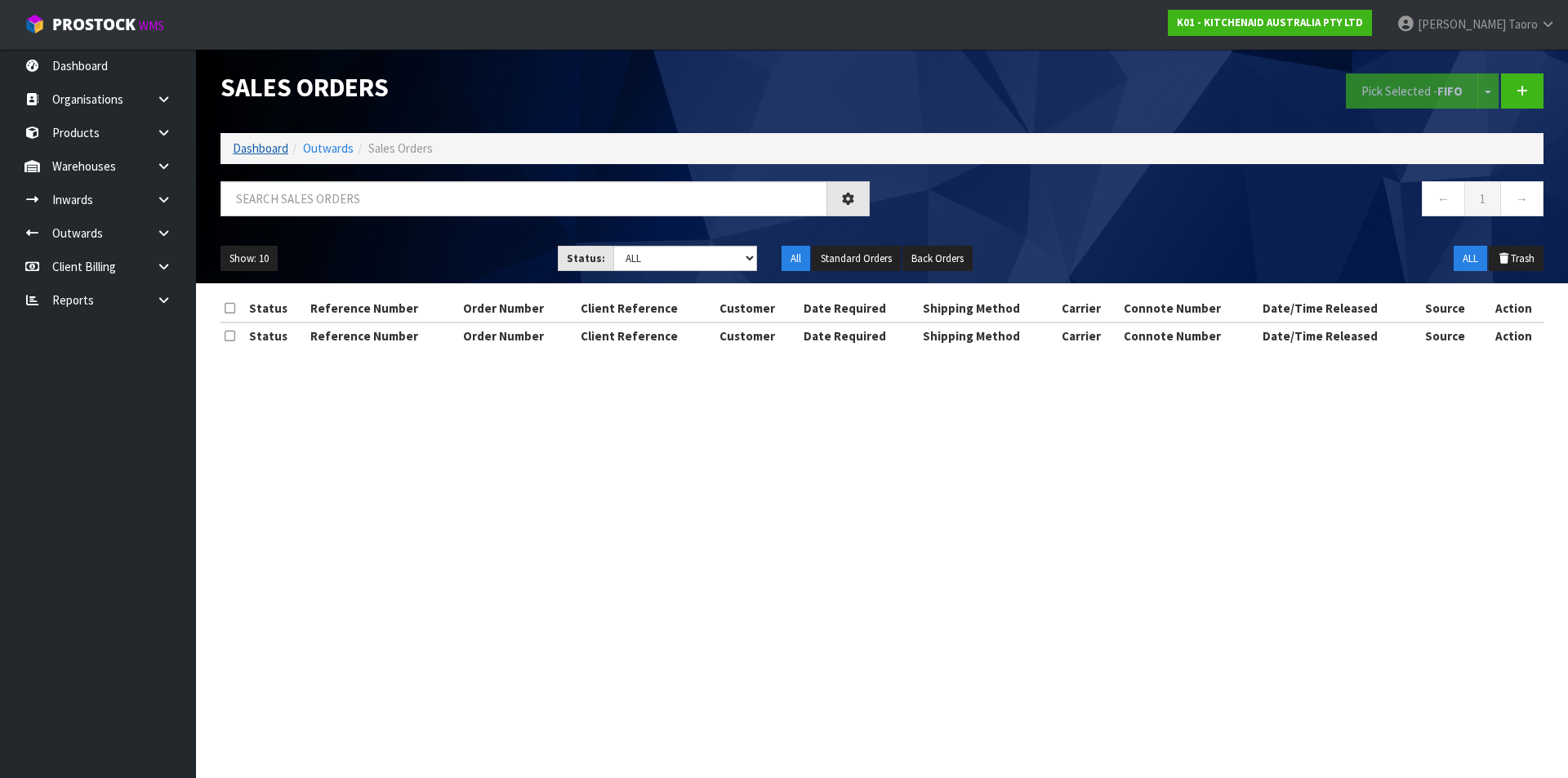
click at [275, 154] on link "Dashboard" at bounding box center [260, 148] width 55 height 15
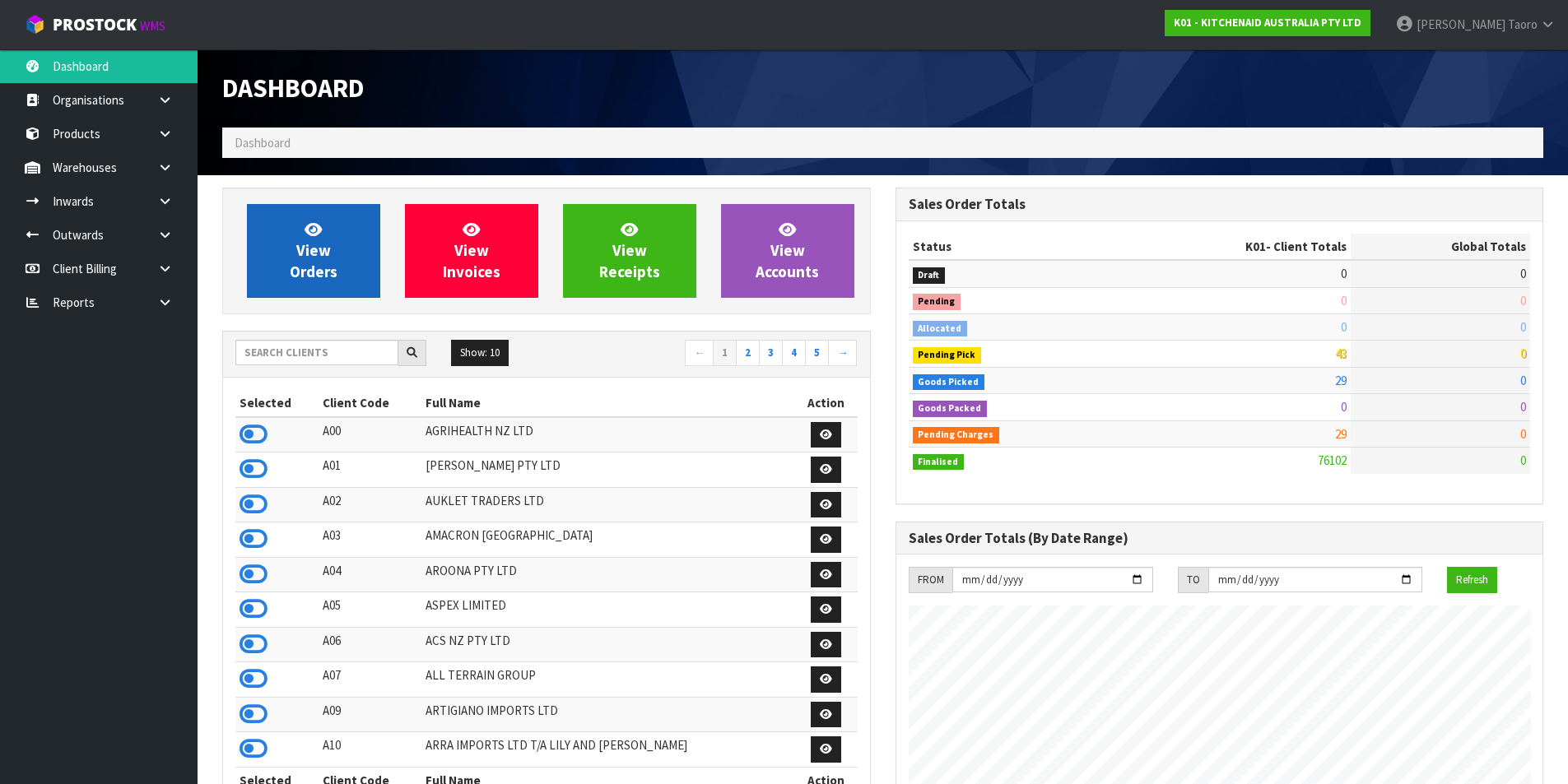
scroll to position [1246, 672]
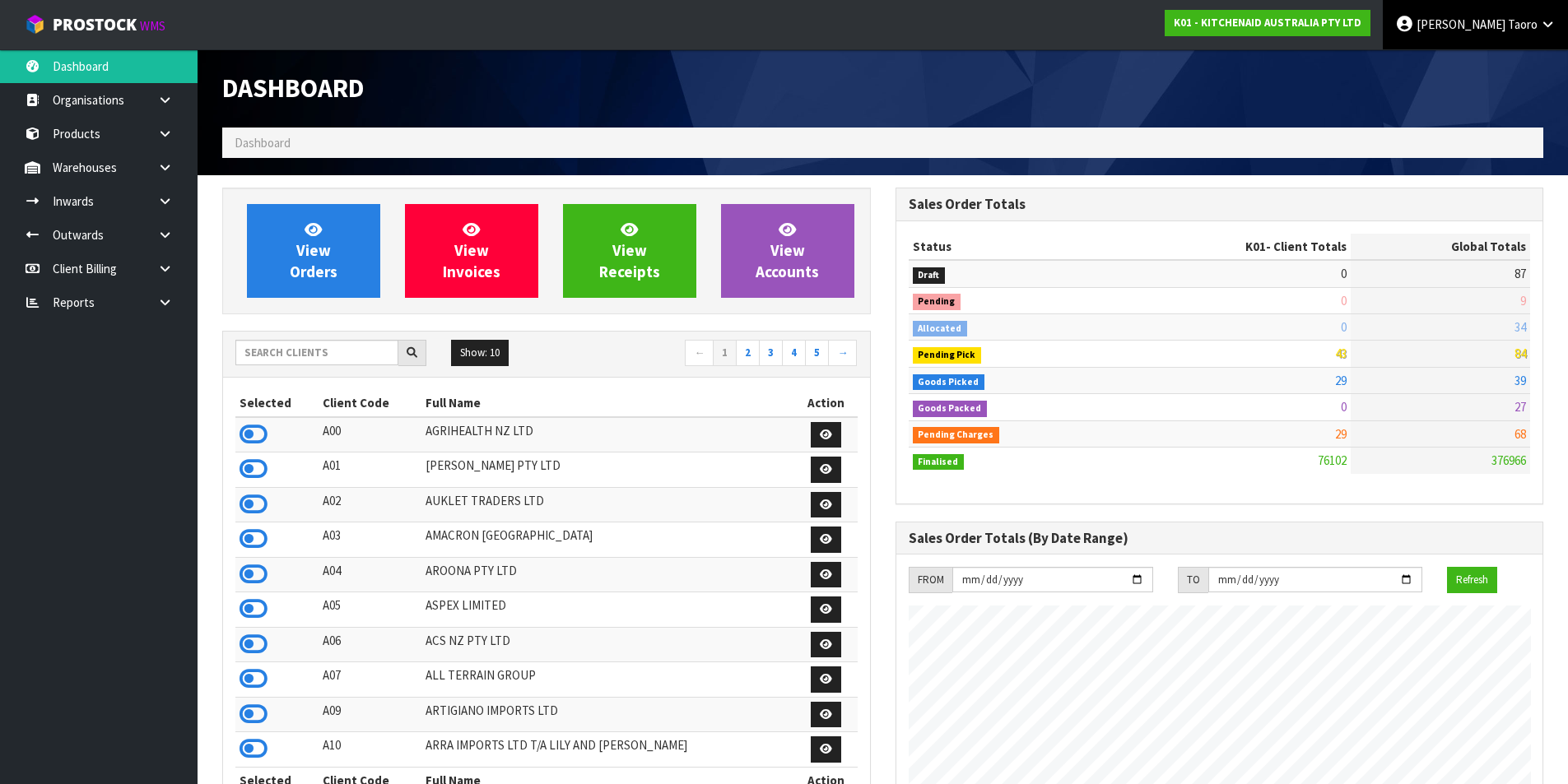
drag, startPoint x: 1491, startPoint y: 13, endPoint x: 1492, endPoint y: 24, distance: 11.0
click at [1491, 14] on link "Harriet Taoro" at bounding box center [1474, 24] width 185 height 50
click at [1495, 66] on link "Logout" at bounding box center [1501, 65] width 130 height 23
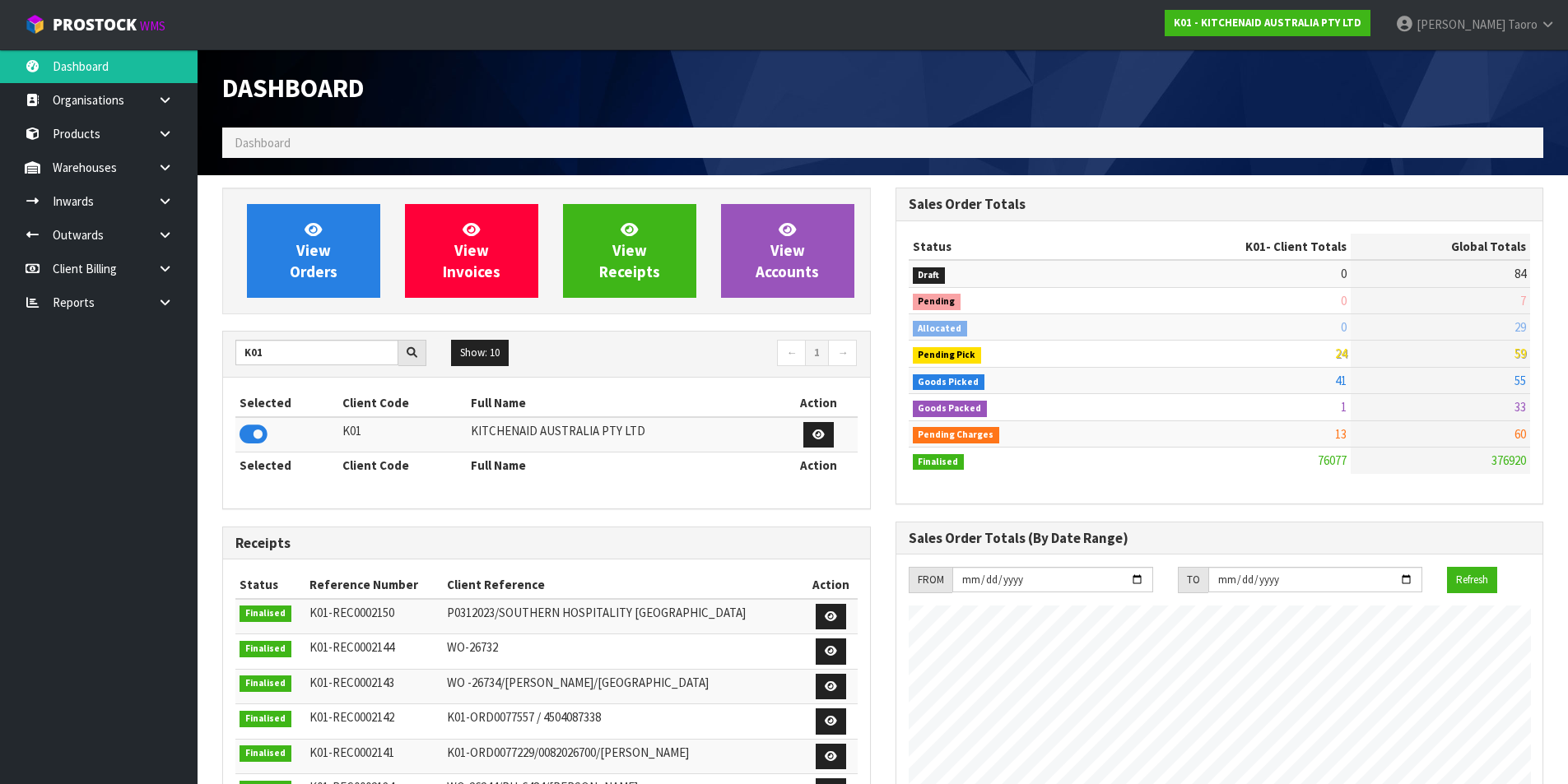
scroll to position [1246, 672]
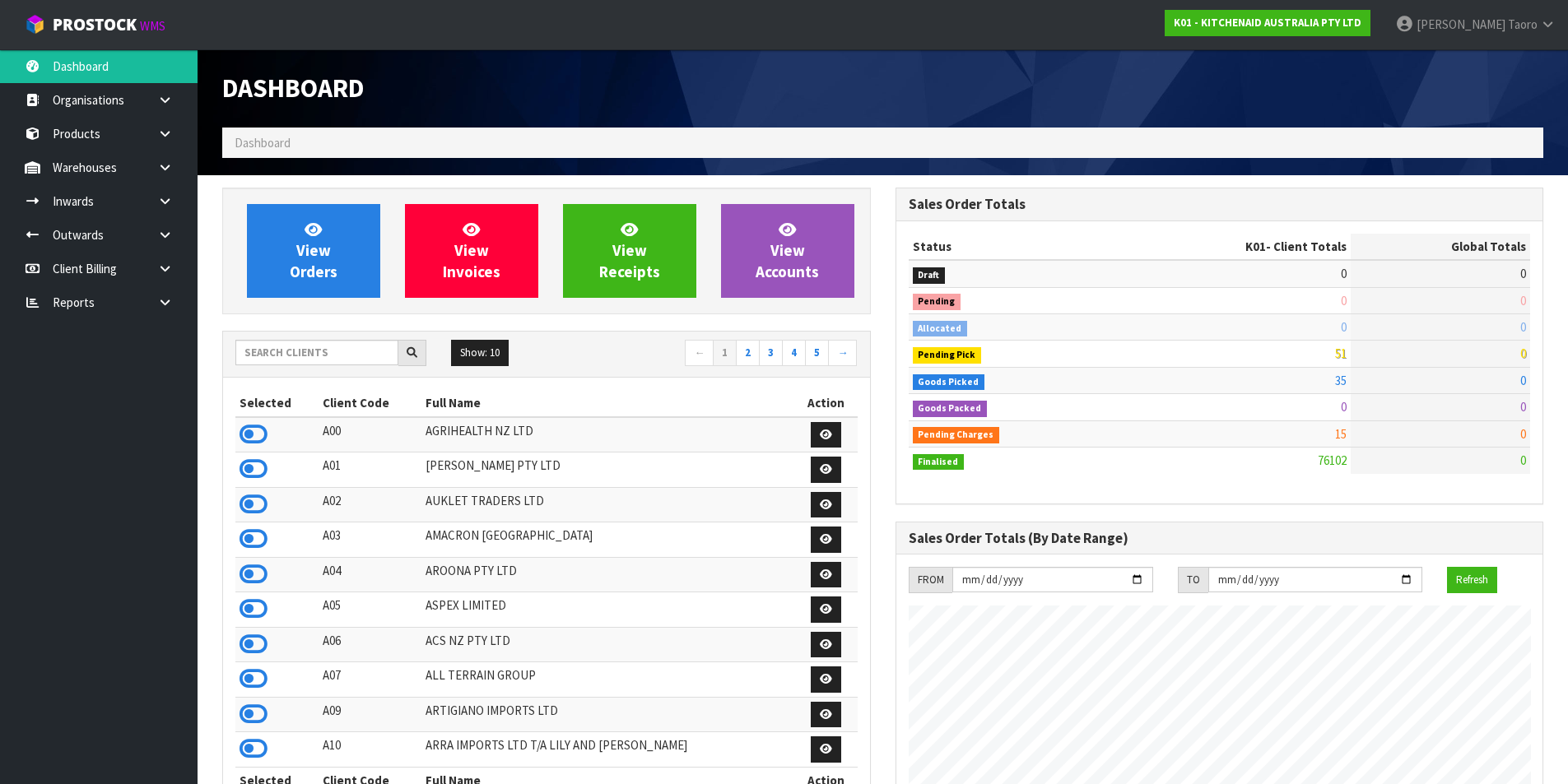
scroll to position [1246, 672]
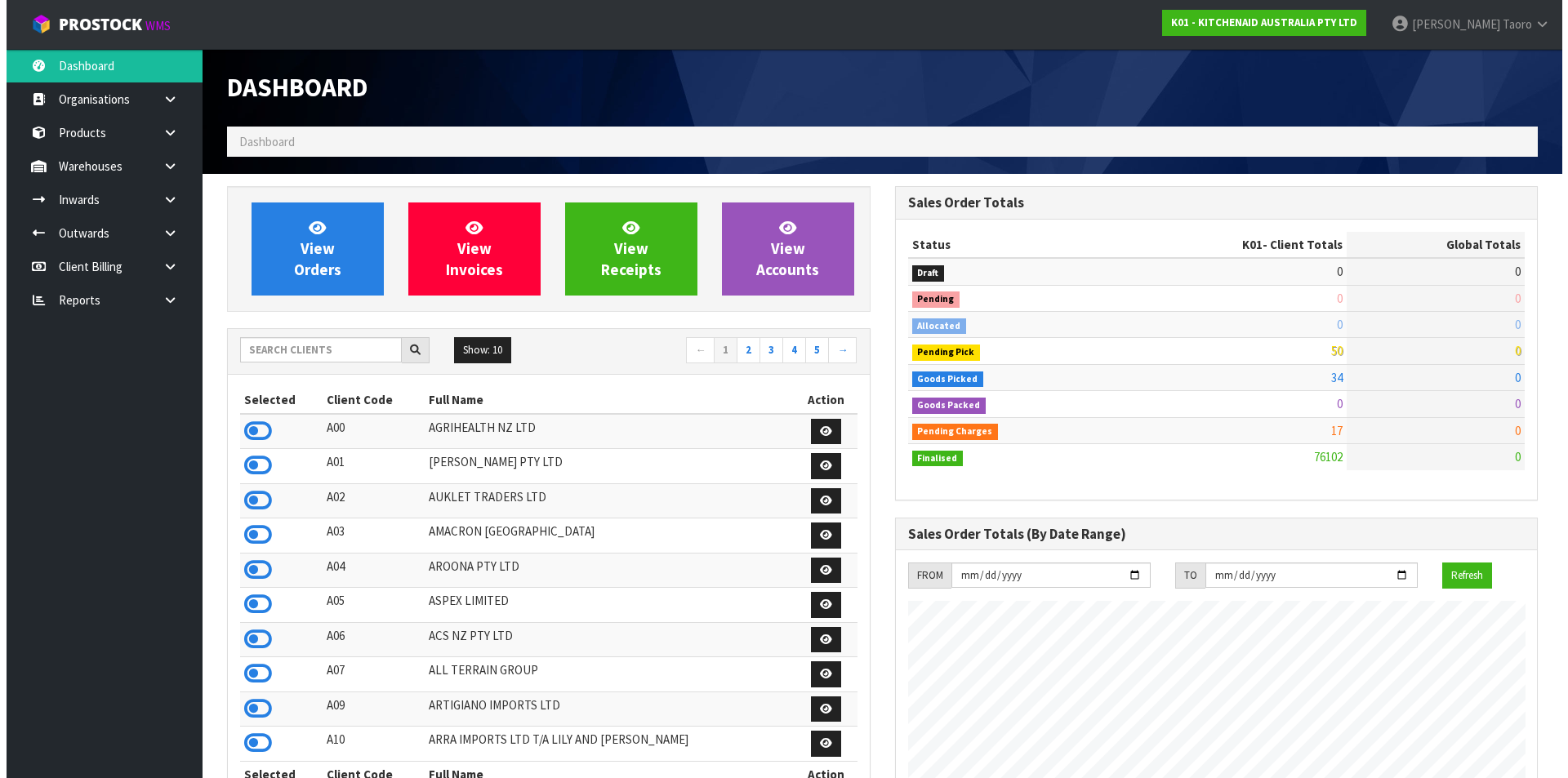
scroll to position [1237, 667]
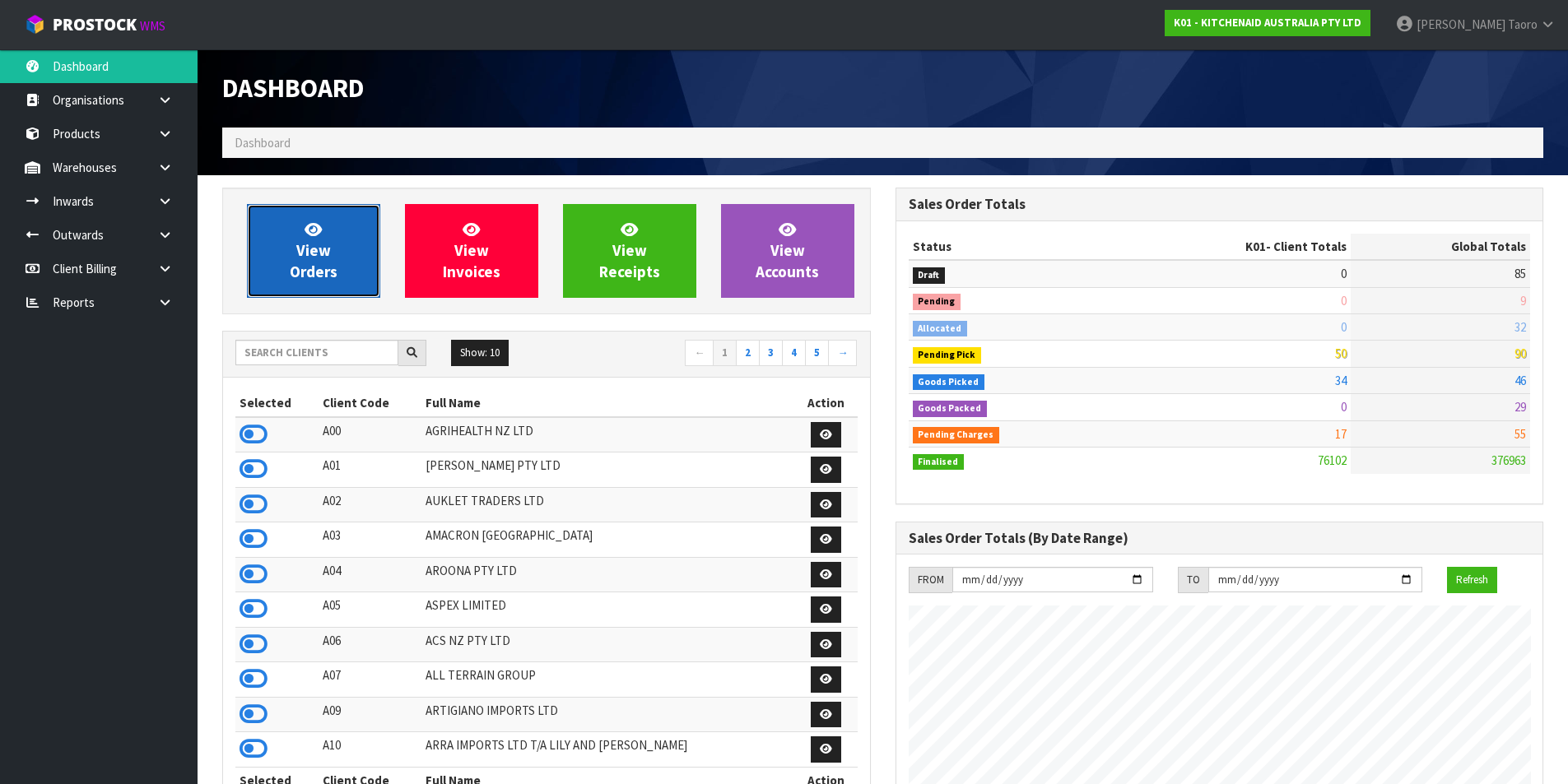
click at [311, 269] on span "View Orders" at bounding box center [313, 251] width 48 height 61
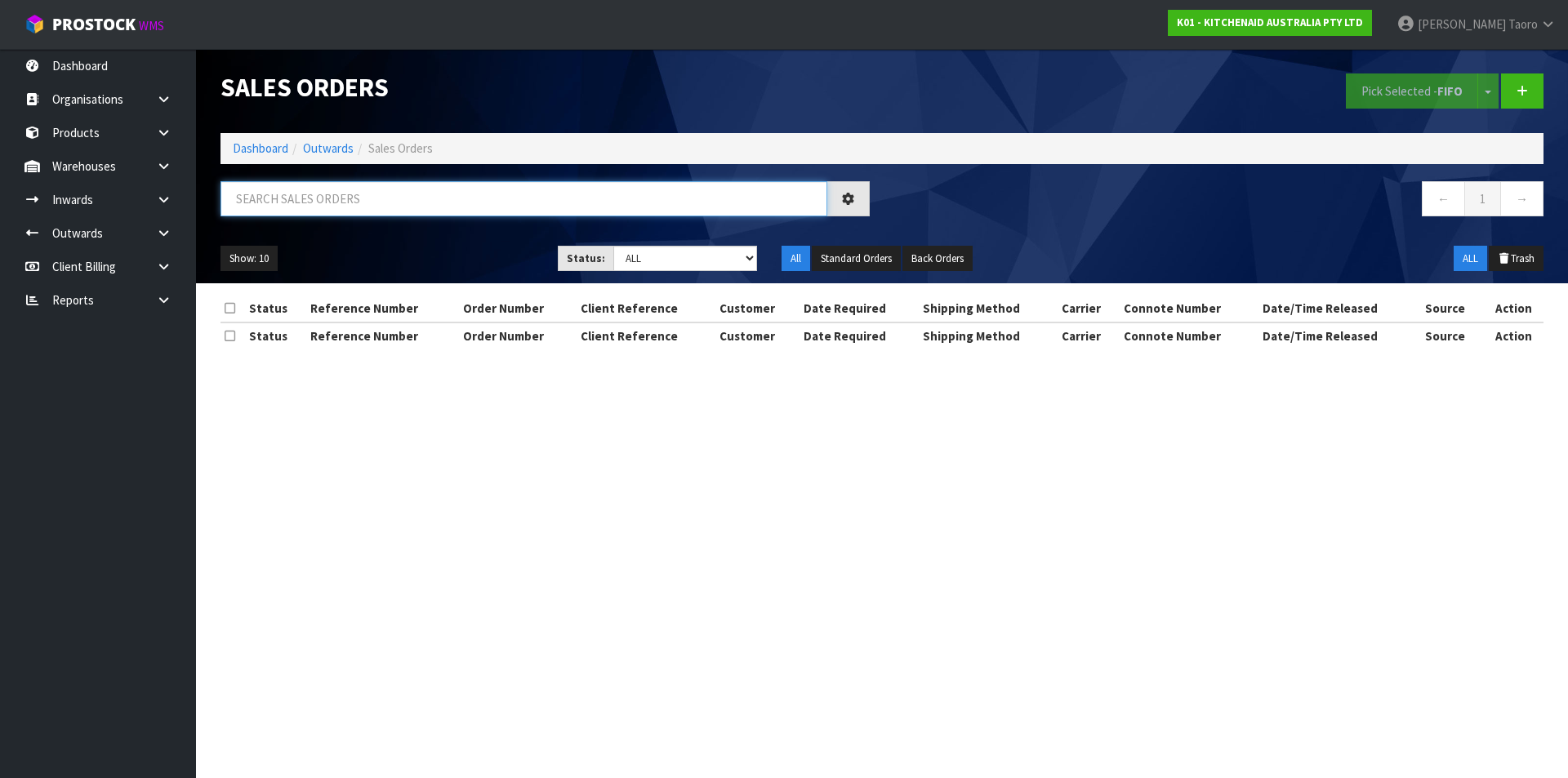
click at [325, 201] on input "text" at bounding box center [524, 199] width 606 height 35
paste input "[PERSON_NAME]"
type input "[PERSON_NAME]"
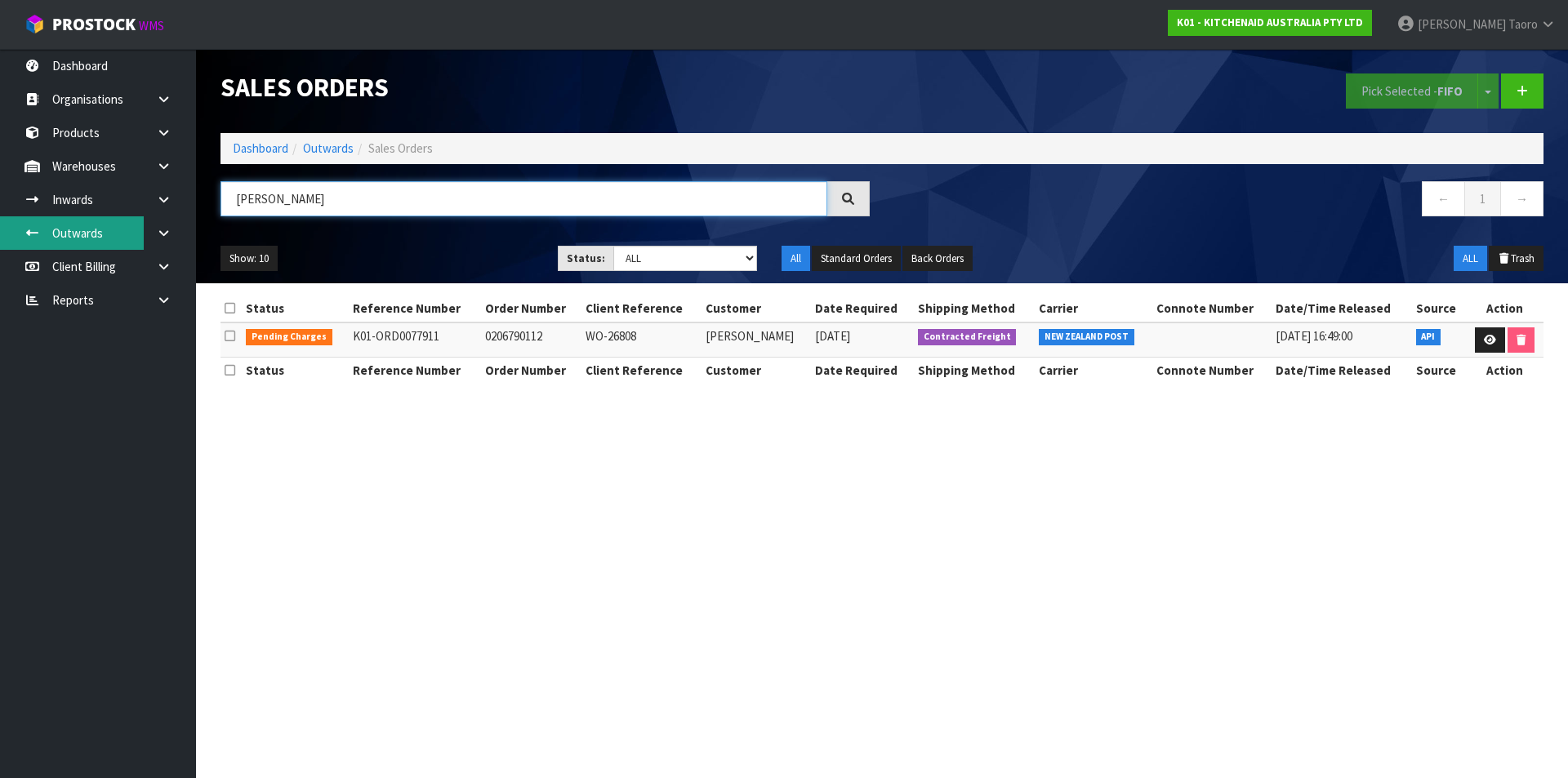
drag, startPoint x: 331, startPoint y: 200, endPoint x: 55, endPoint y: 237, distance: 278.5
click at [55, 237] on body "Toggle navigation ProStock WMS K01 - KITCHENAID AUSTRALIA PTY LTD [PERSON_NAME]…" at bounding box center [784, 389] width 1568 height 778
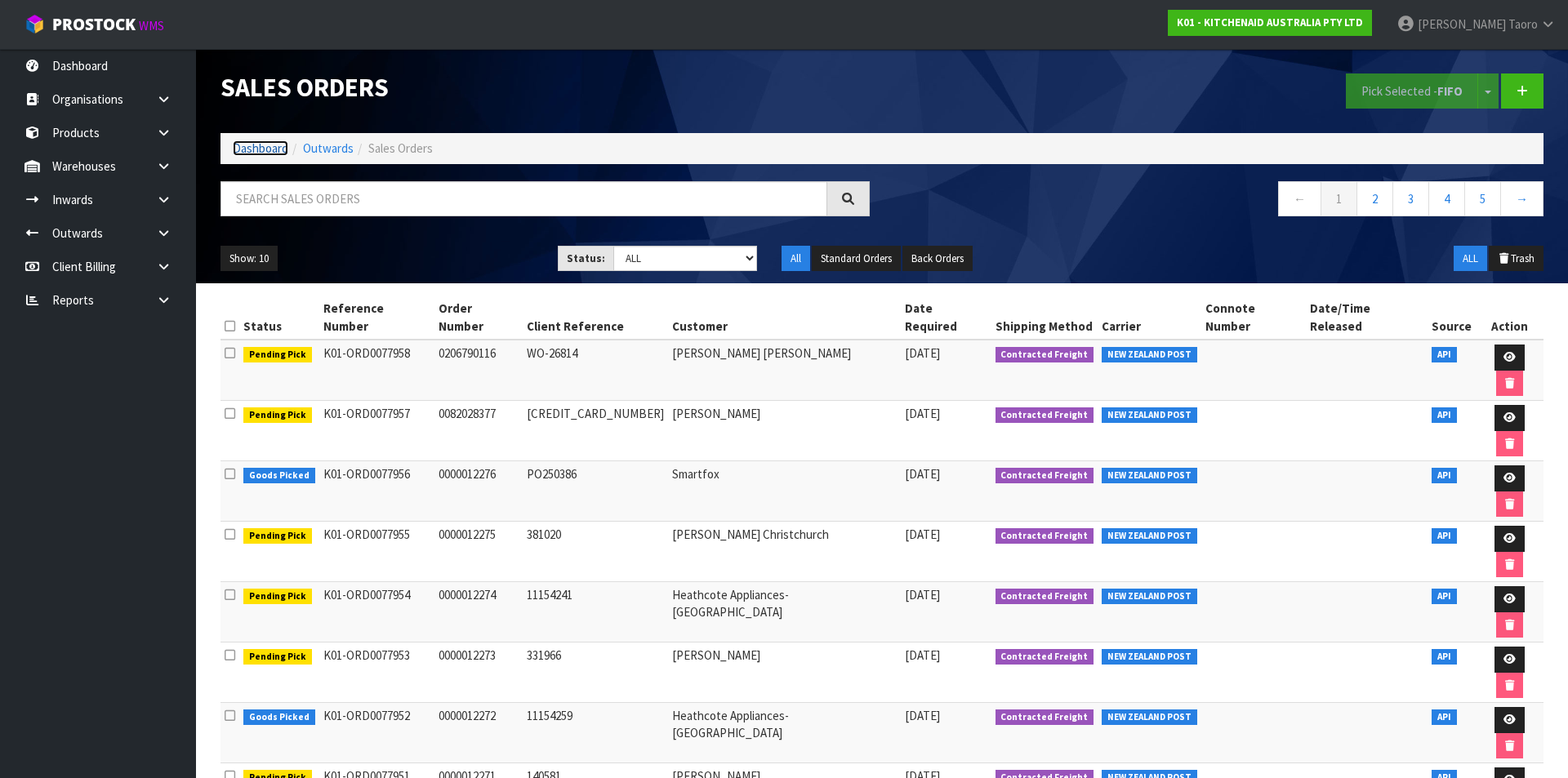
click at [250, 150] on link "Dashboard" at bounding box center [260, 148] width 55 height 15
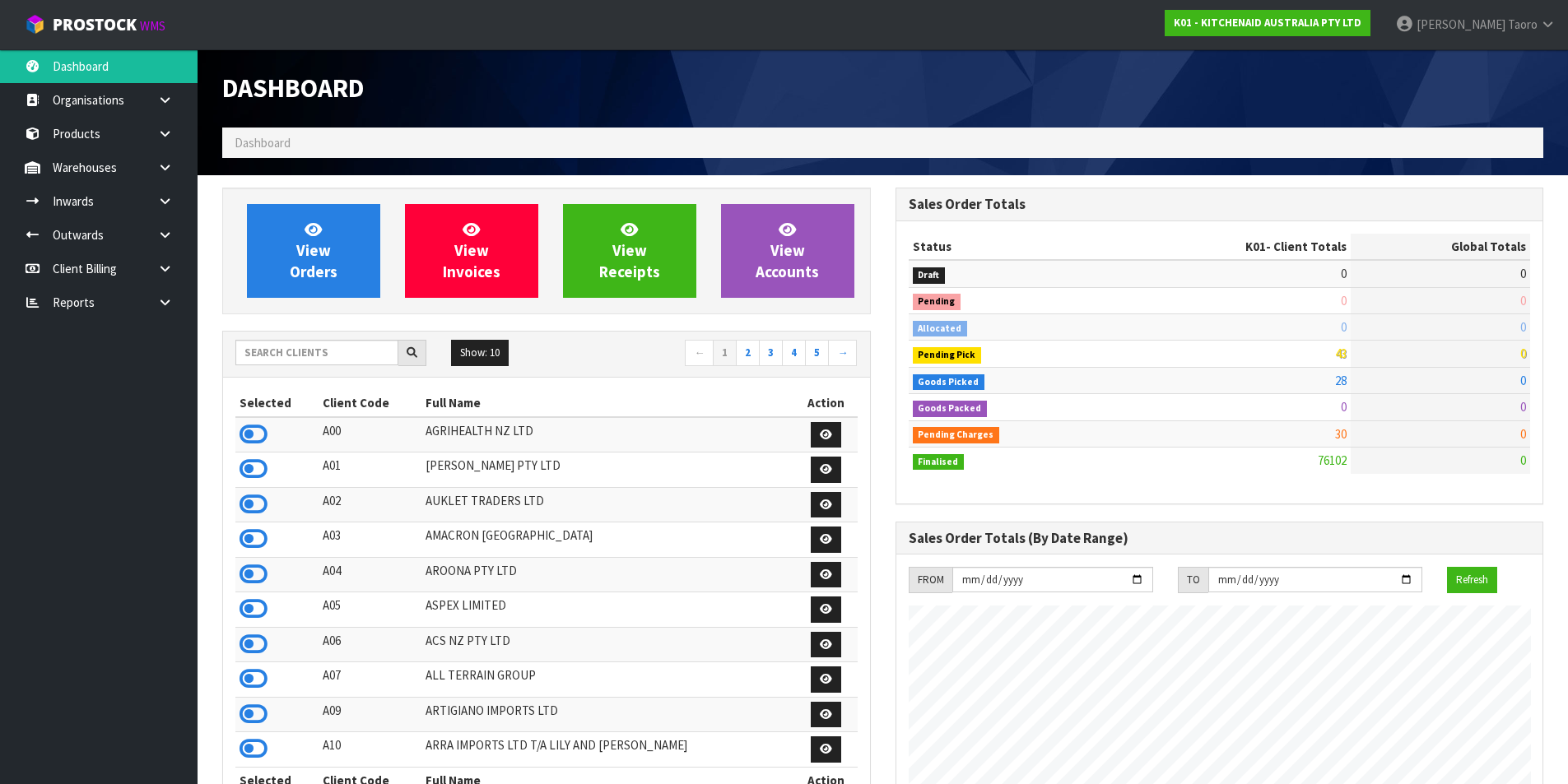
scroll to position [1246, 672]
